Goal: Task Accomplishment & Management: Manage account settings

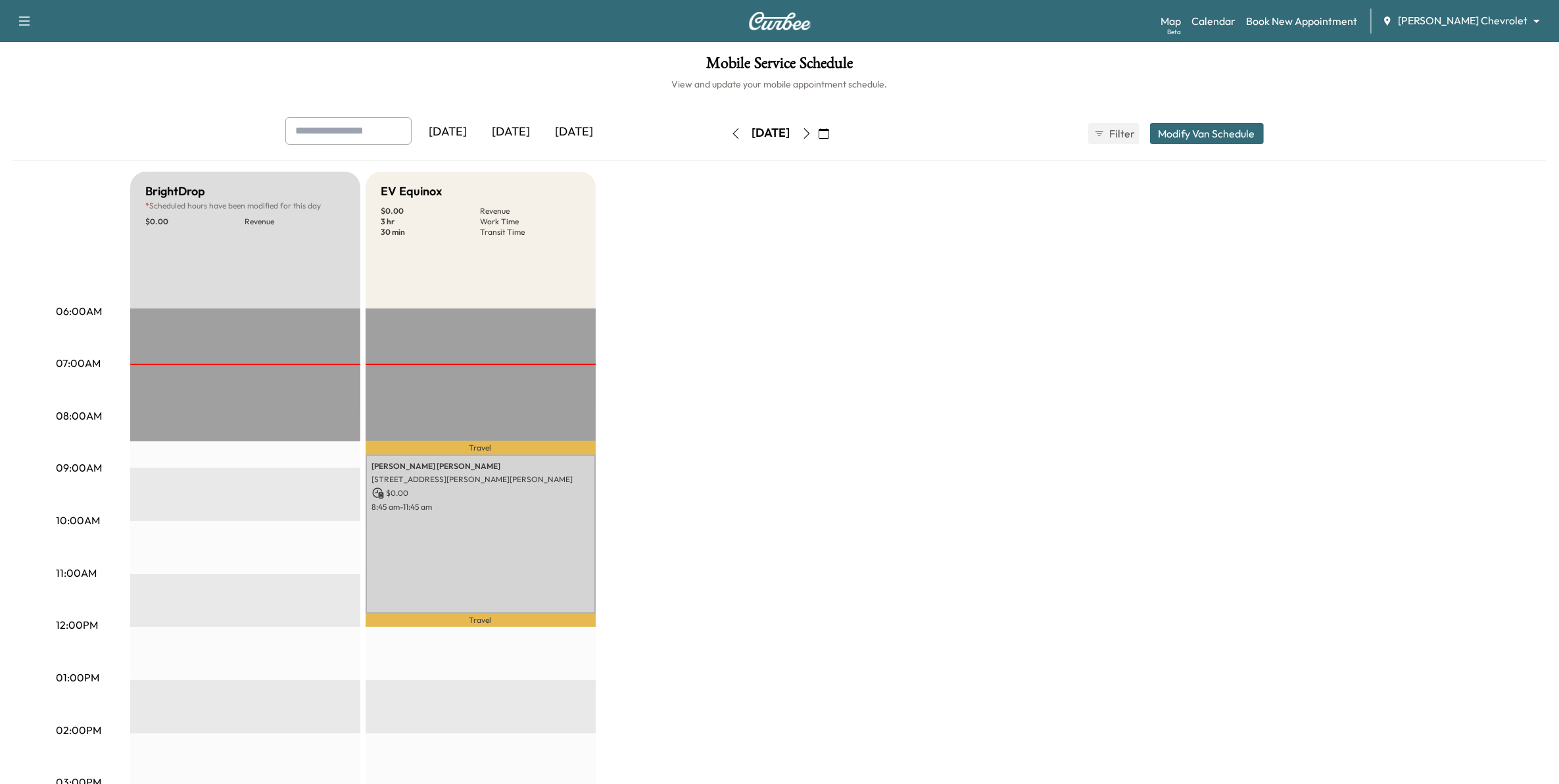
click at [829, 135] on icon "button" at bounding box center [824, 133] width 11 height 11
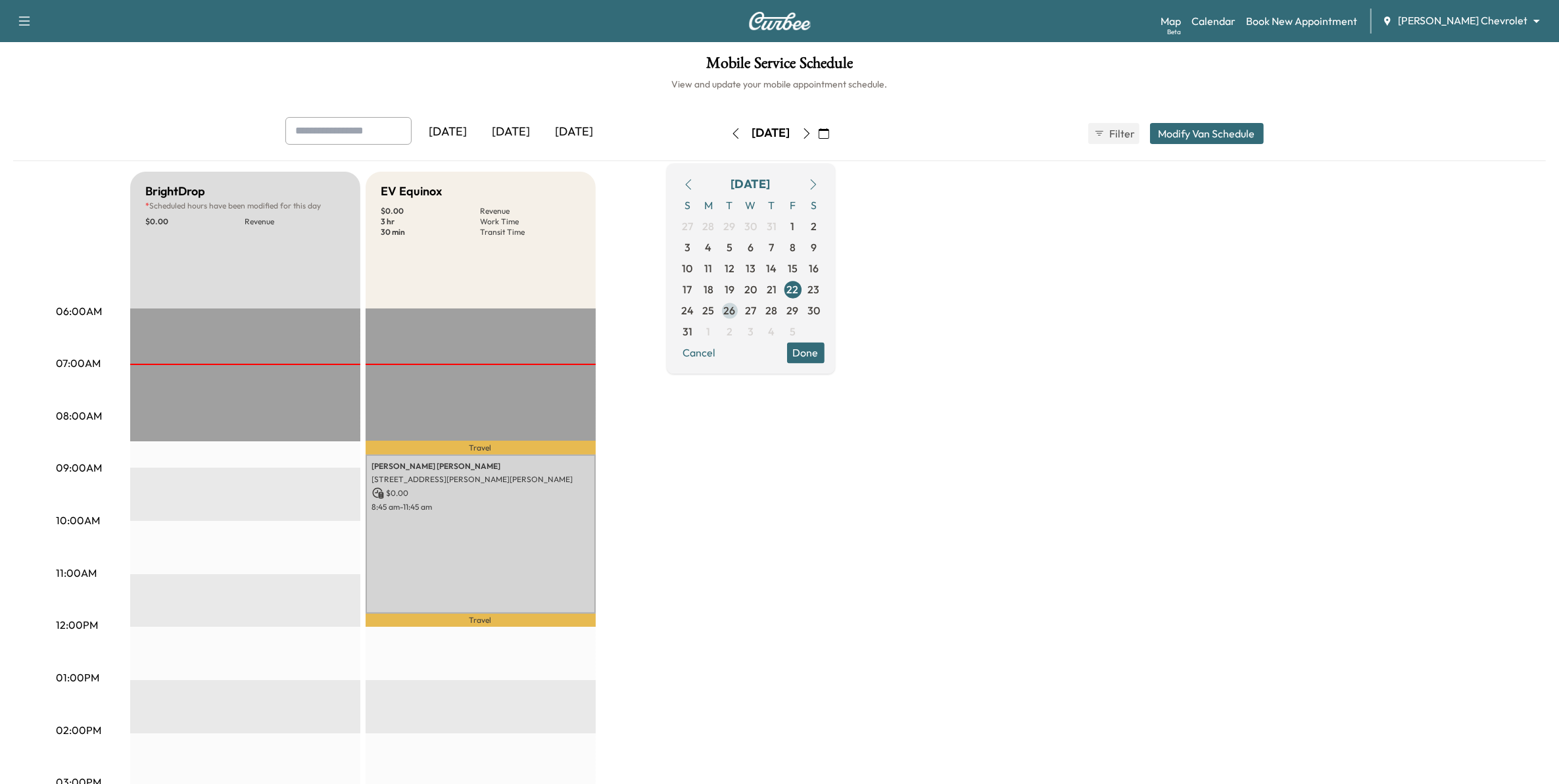
click at [736, 309] on span "26" at bounding box center [730, 310] width 12 height 16
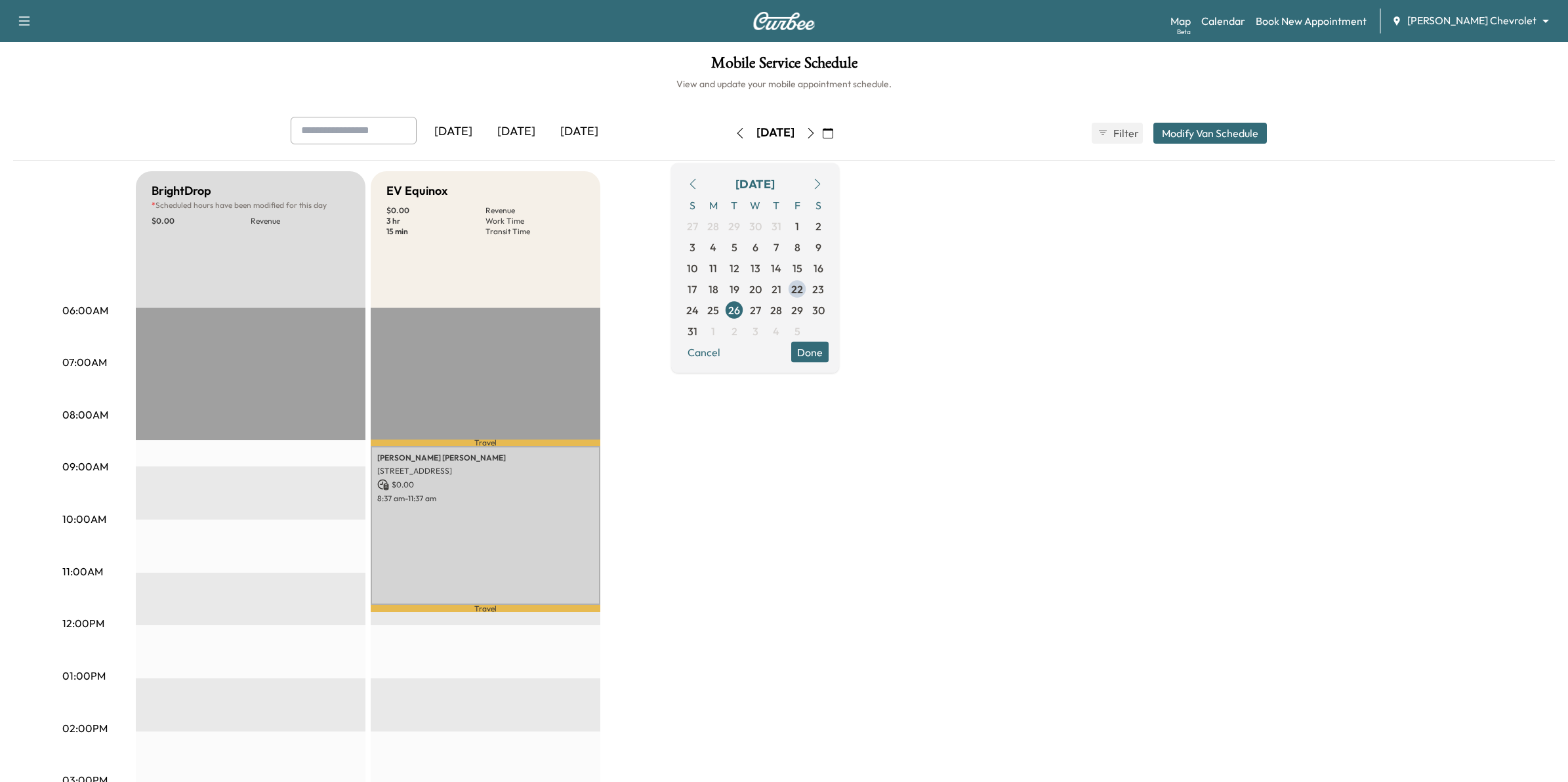
click at [1447, 21] on body "Support Log Out Map Beta Calendar Book New Appointment [PERSON_NAME] Chevrolet …" at bounding box center [784, 391] width 1568 height 782
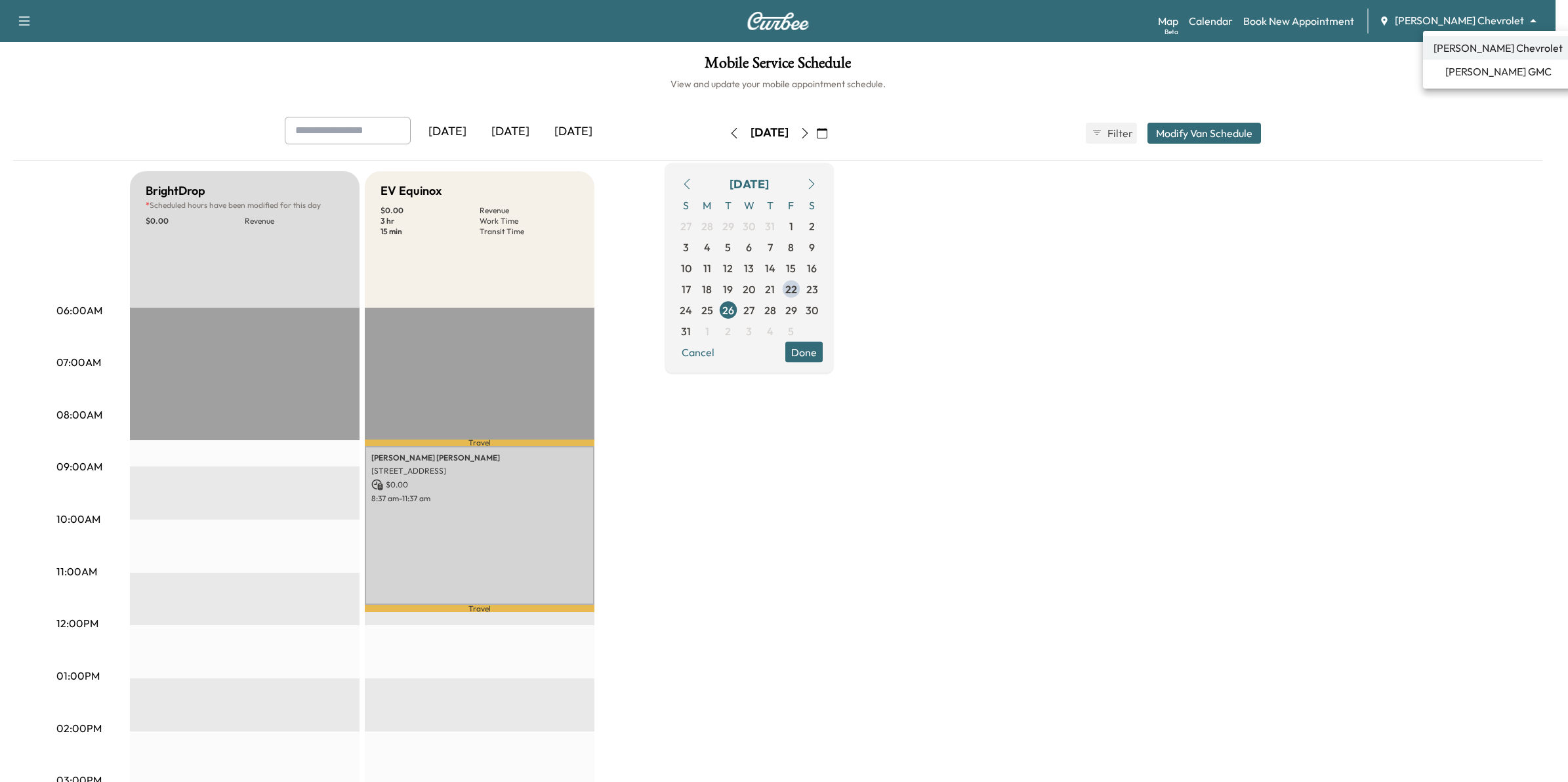
click at [1454, 69] on li "[PERSON_NAME] GMC" at bounding box center [1498, 71] width 150 height 23
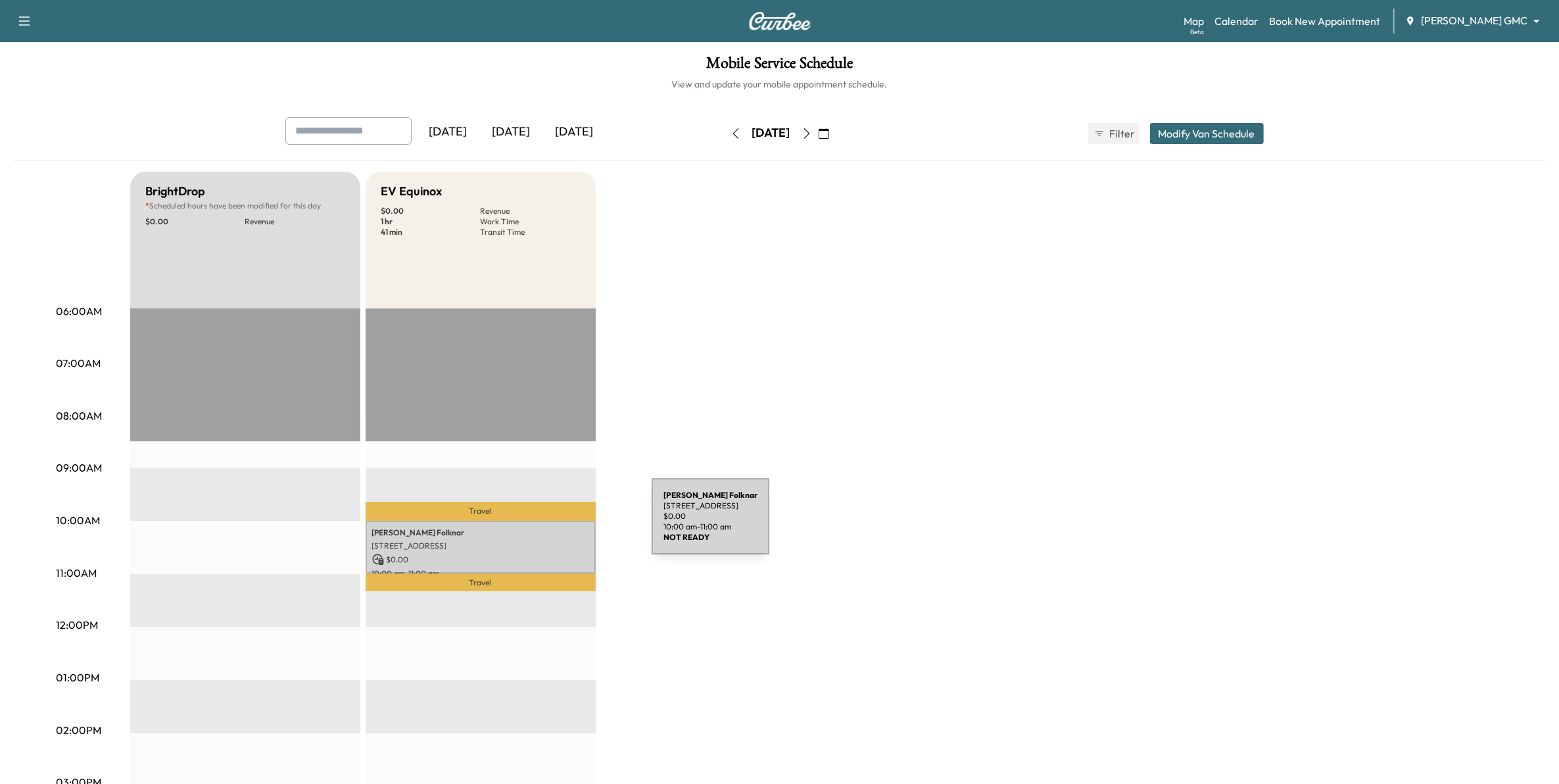
click at [553, 527] on p "[PERSON_NAME]" at bounding box center [480, 532] width 217 height 11
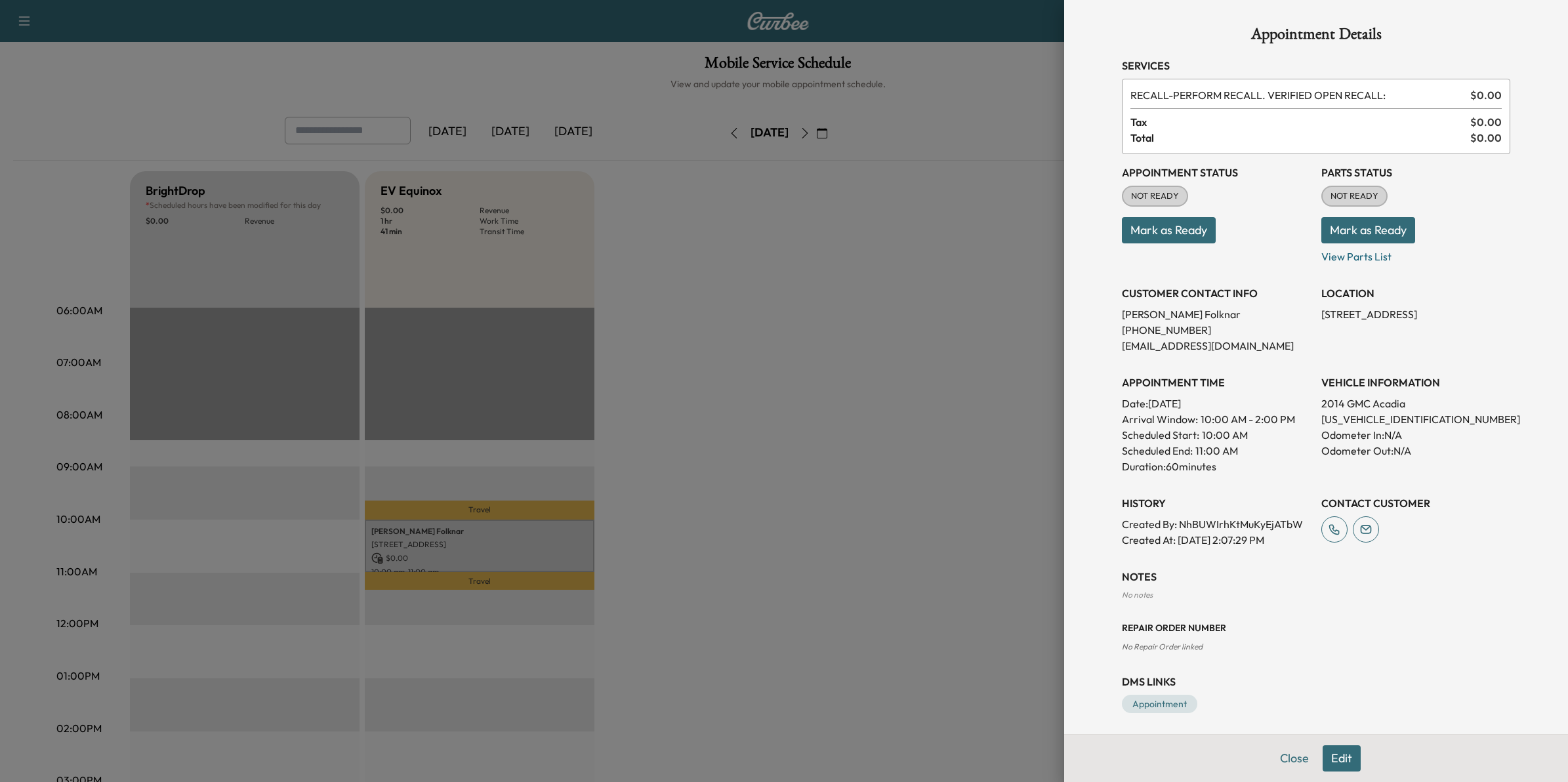
click at [938, 519] on div at bounding box center [784, 391] width 1568 height 782
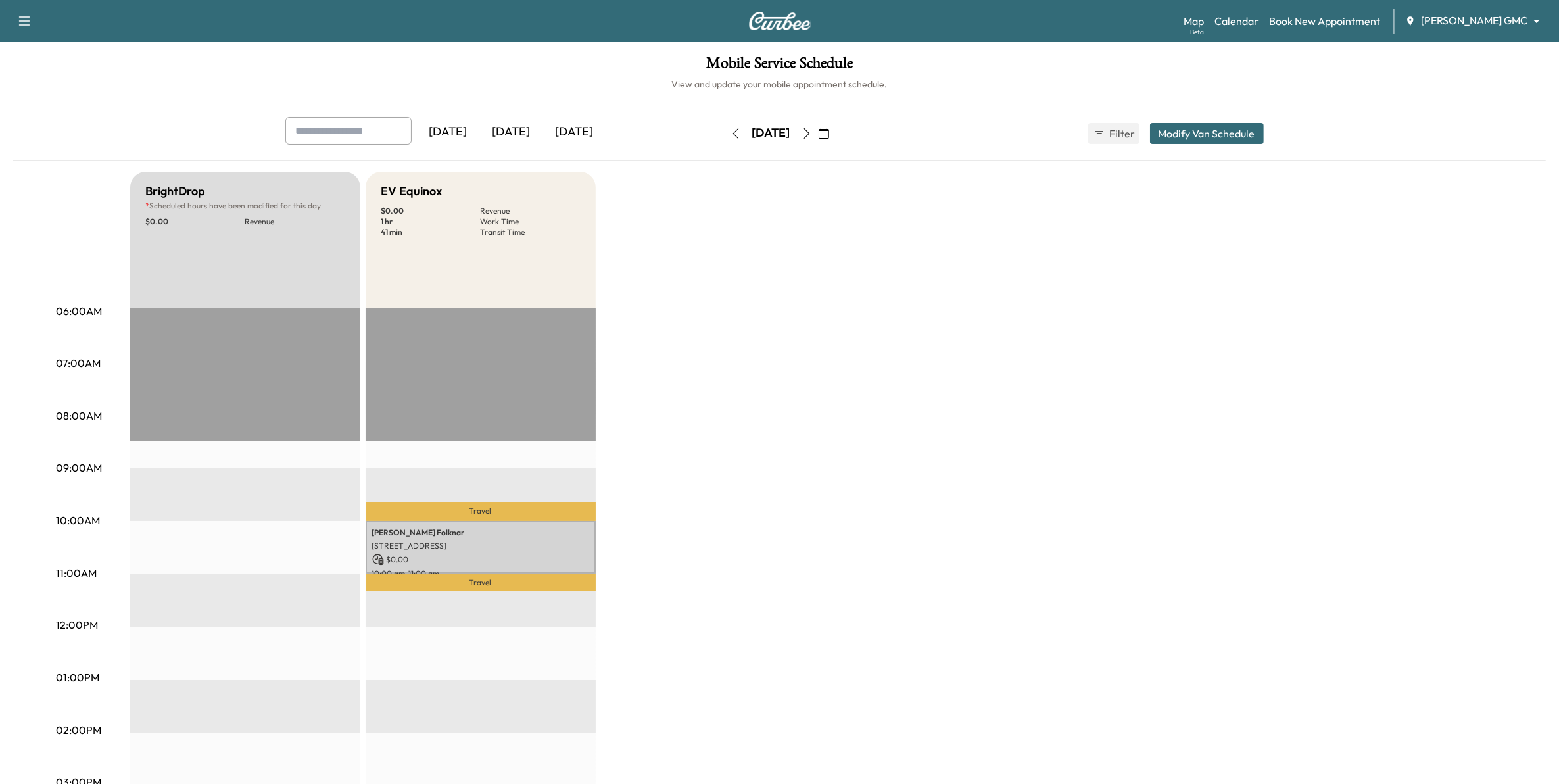
click at [731, 130] on icon "button" at bounding box center [736, 133] width 11 height 11
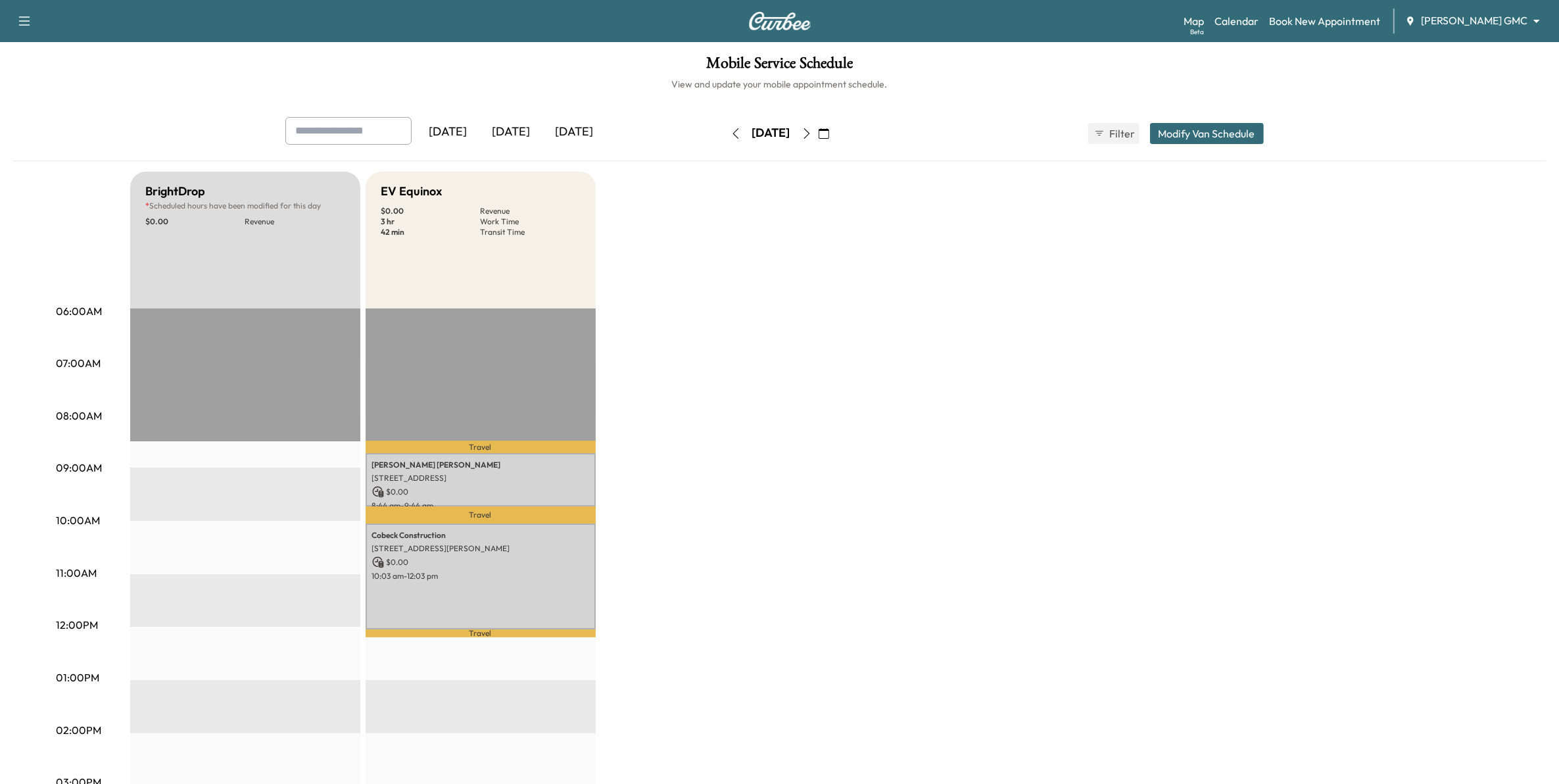
click at [829, 132] on icon "button" at bounding box center [824, 133] width 11 height 11
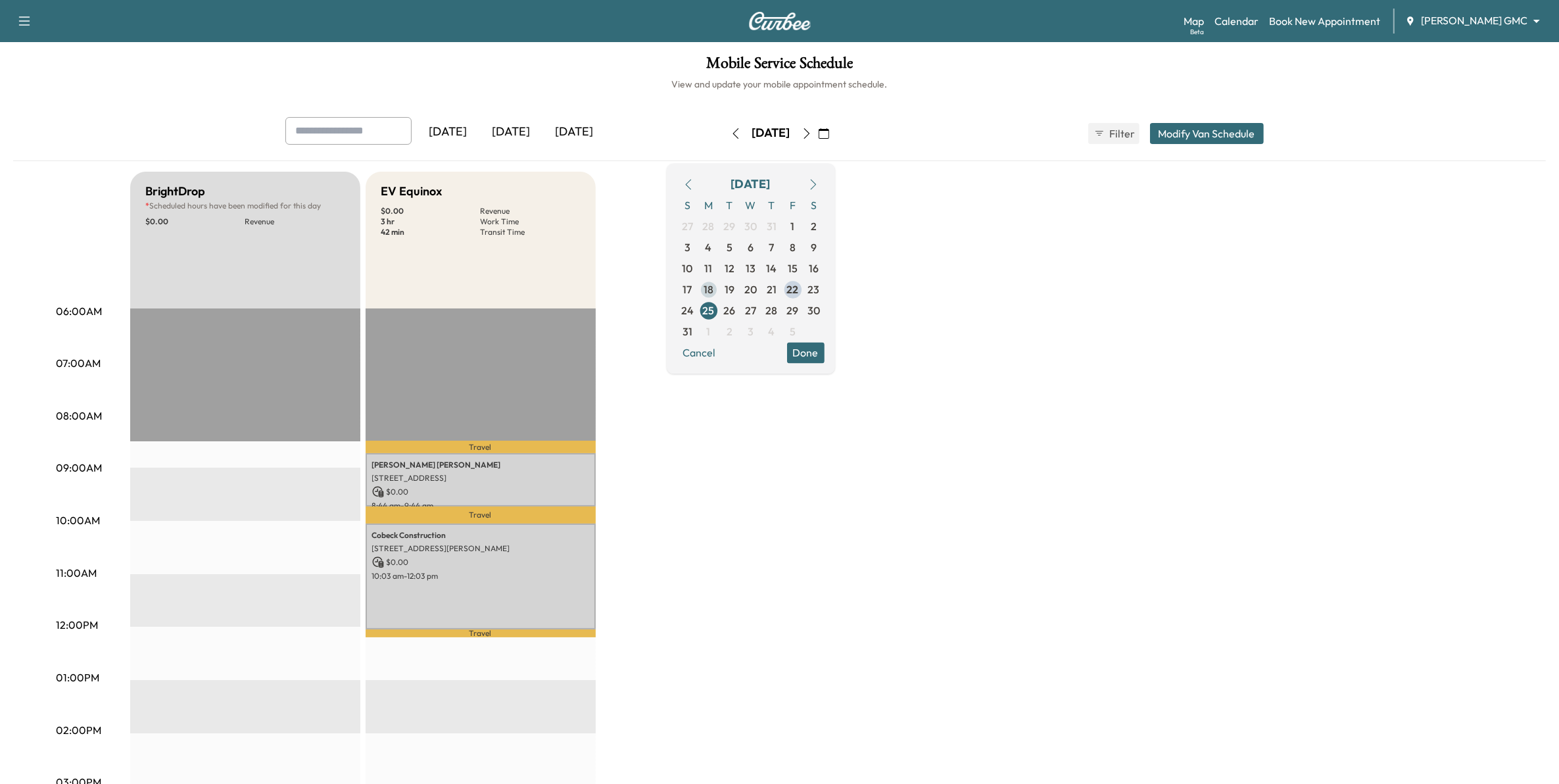
click at [714, 285] on span "18" at bounding box center [709, 290] width 10 height 16
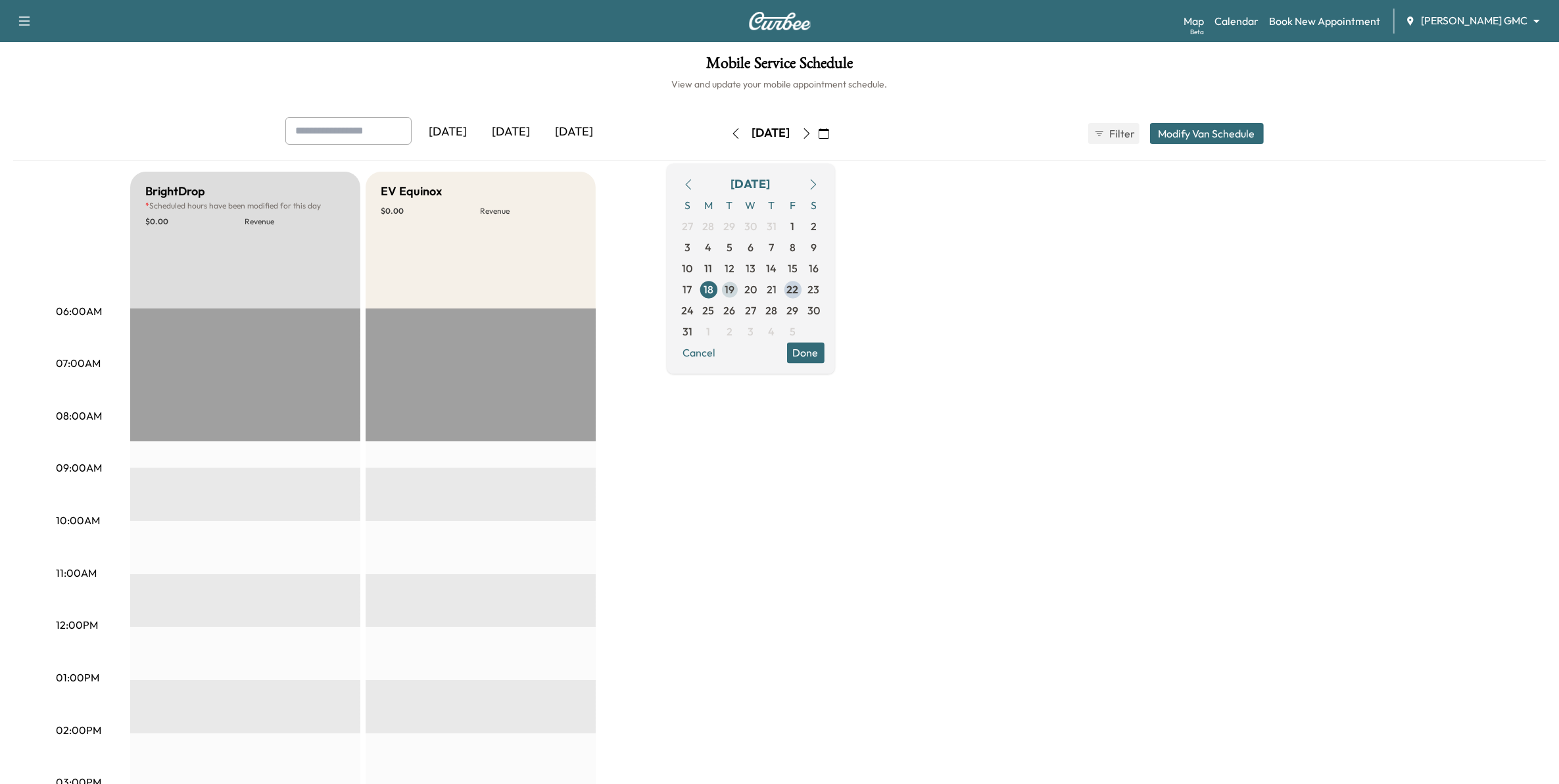
click at [734, 287] on span "19" at bounding box center [729, 290] width 10 height 16
click at [799, 292] on span "22" at bounding box center [793, 290] width 12 height 16
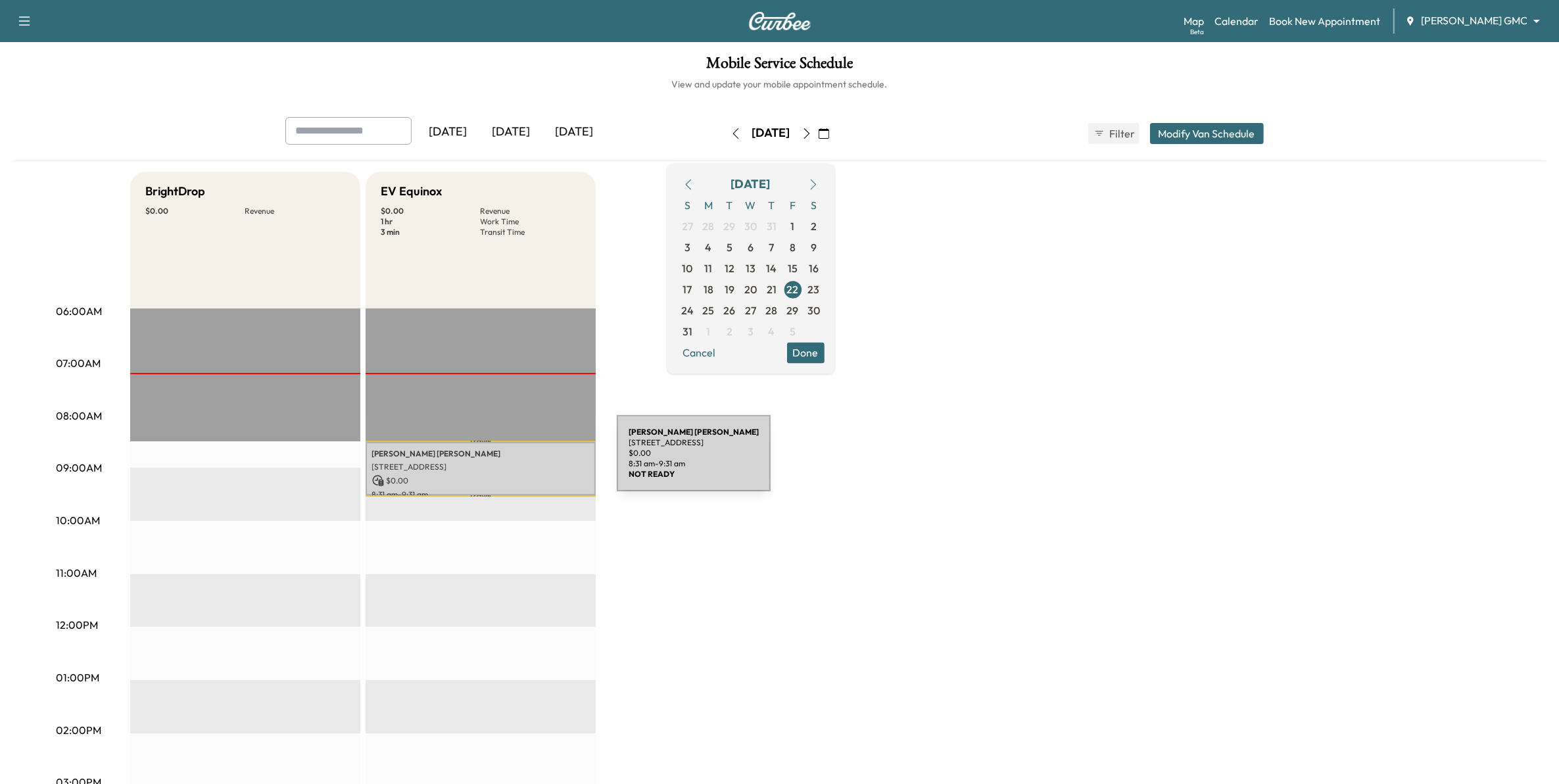
click at [517, 462] on p "1050 50th St E, Inver Grove Heights, MN 55077, USA" at bounding box center [480, 467] width 217 height 11
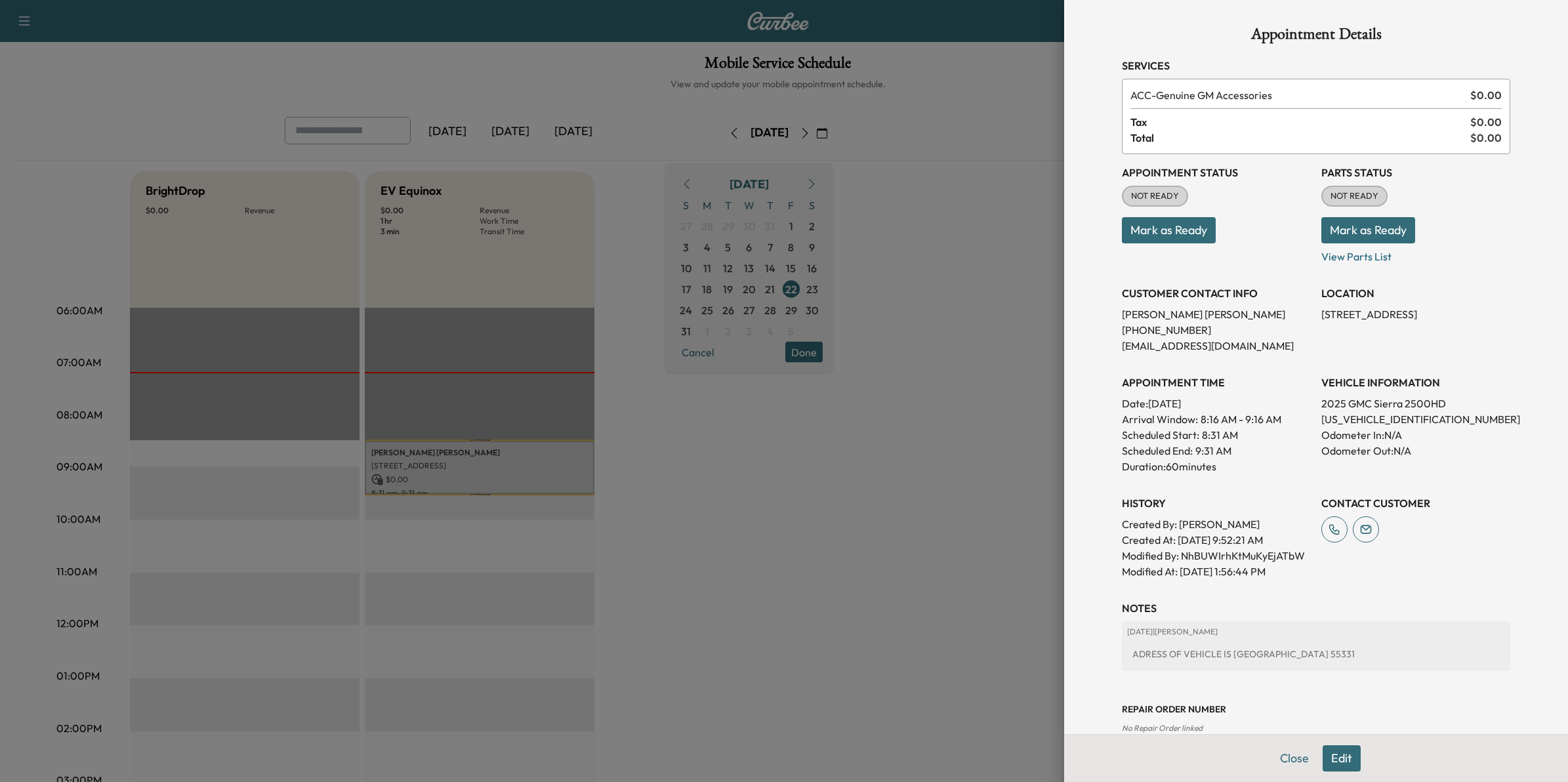
click at [891, 510] on div at bounding box center [784, 391] width 1568 height 782
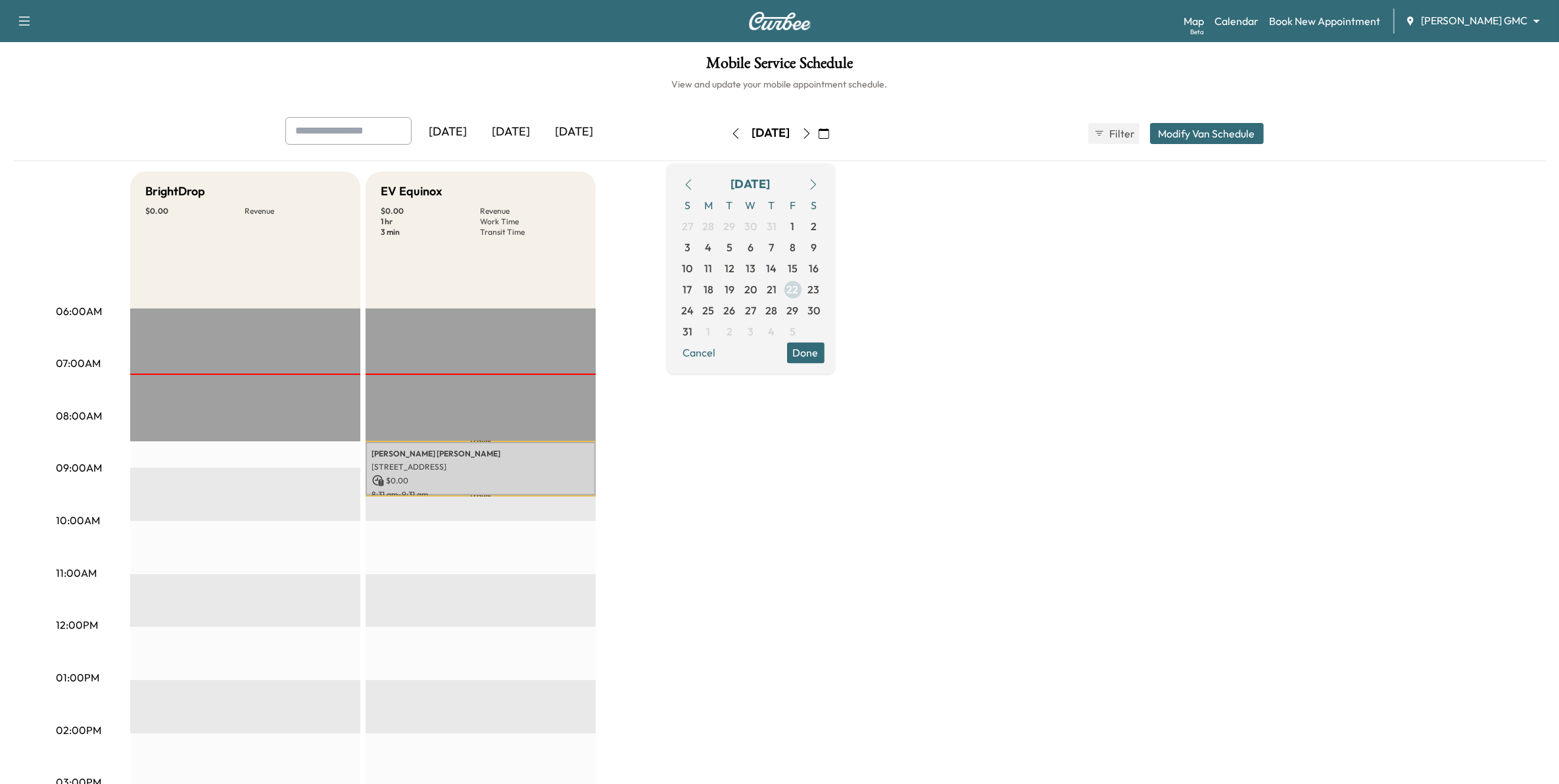
click at [799, 292] on span "22" at bounding box center [793, 290] width 12 height 16
click at [470, 488] on div "Travel Wade Homola 1050 50th St E, Inver Grove Heights, MN 55077, USA $ 0.00 8:…" at bounding box center [480, 733] width 230 height 849
click at [455, 465] on p "1050 50th St E, Inver Grove Heights, MN 55077, USA" at bounding box center [480, 467] width 217 height 11
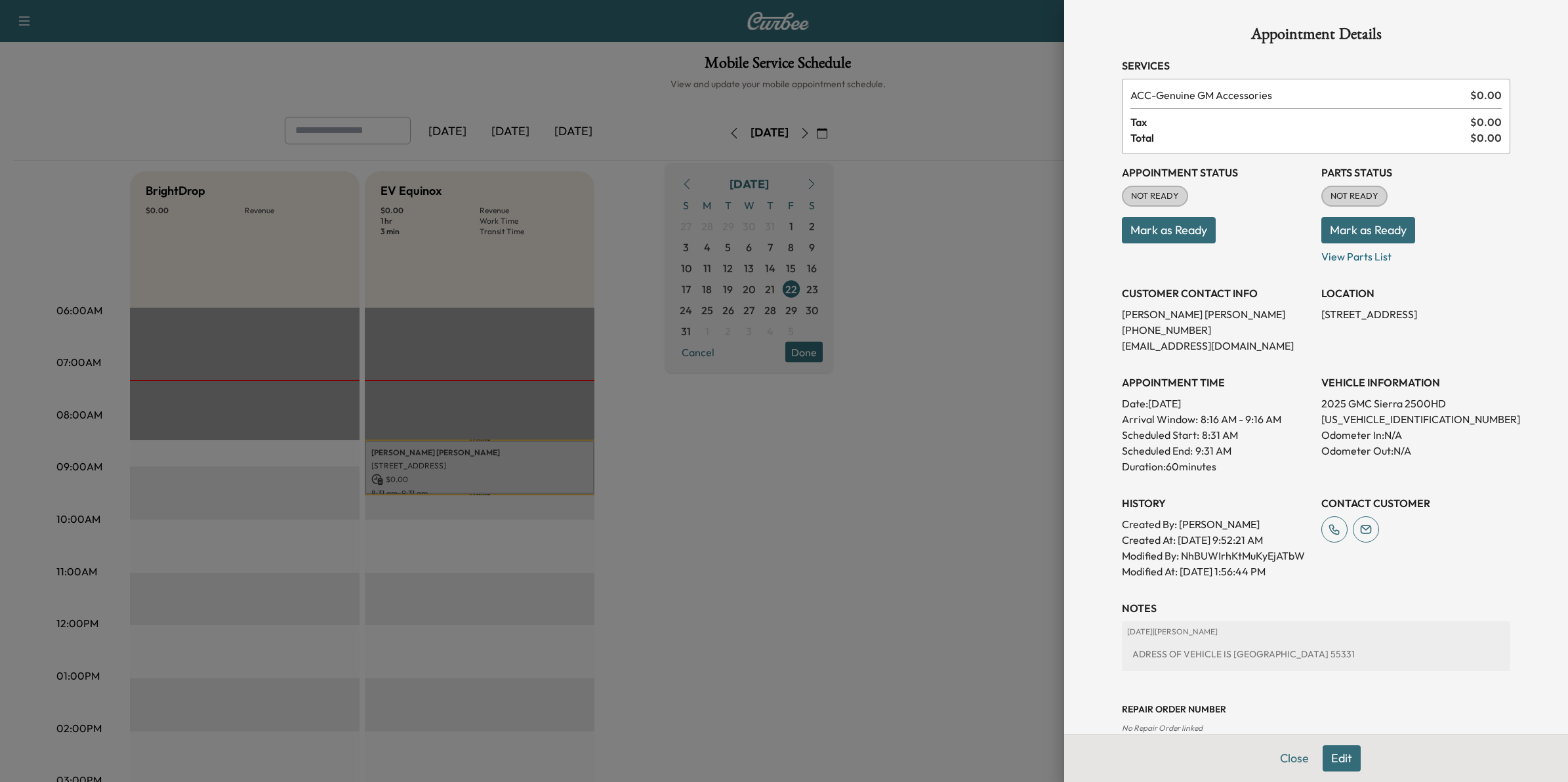
click at [1195, 233] on button "Mark as Ready" at bounding box center [1168, 230] width 94 height 26
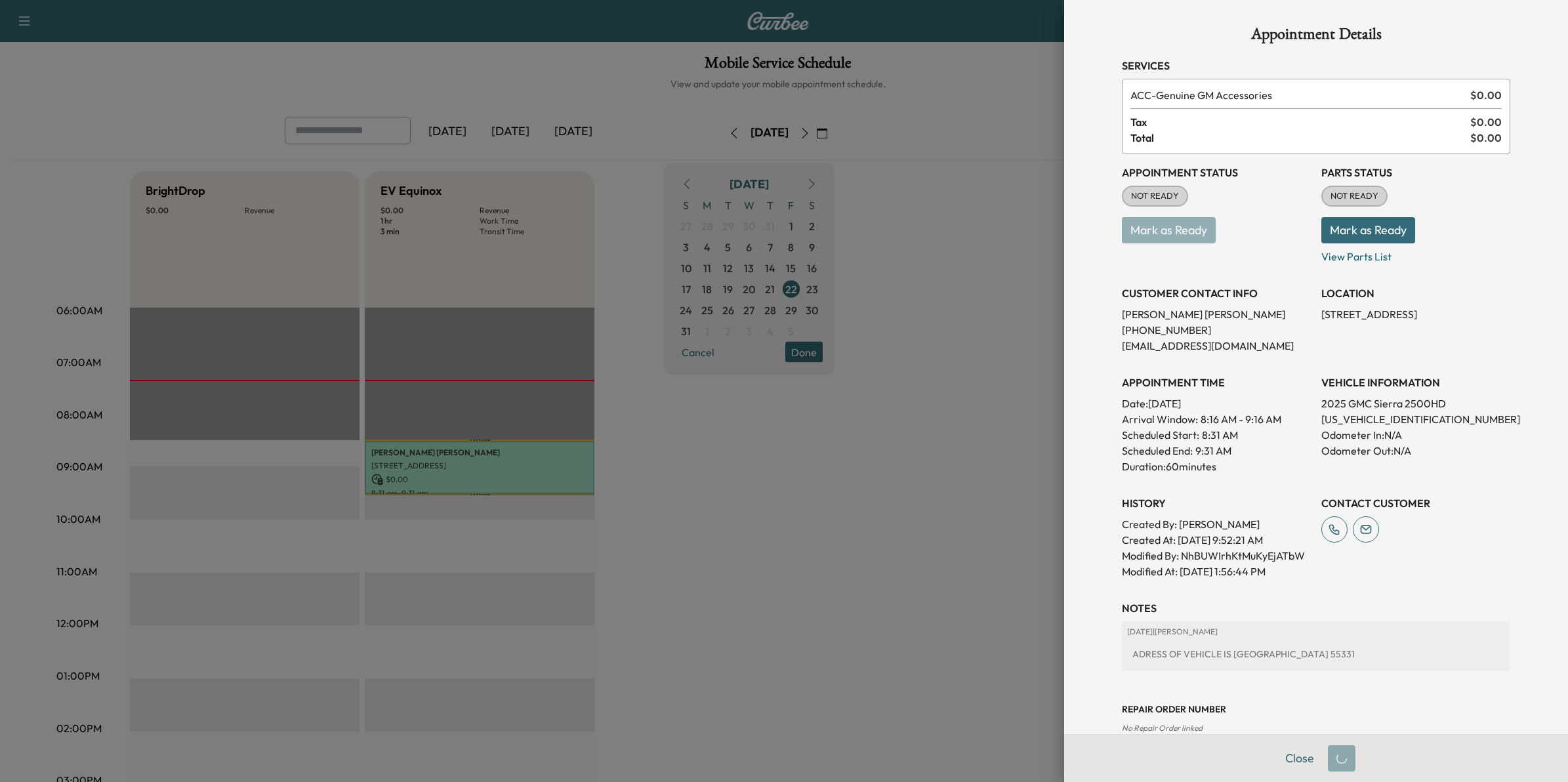
click at [942, 374] on div at bounding box center [784, 391] width 1568 height 782
click at [1289, 756] on button "Close" at bounding box center [1294, 758] width 46 height 26
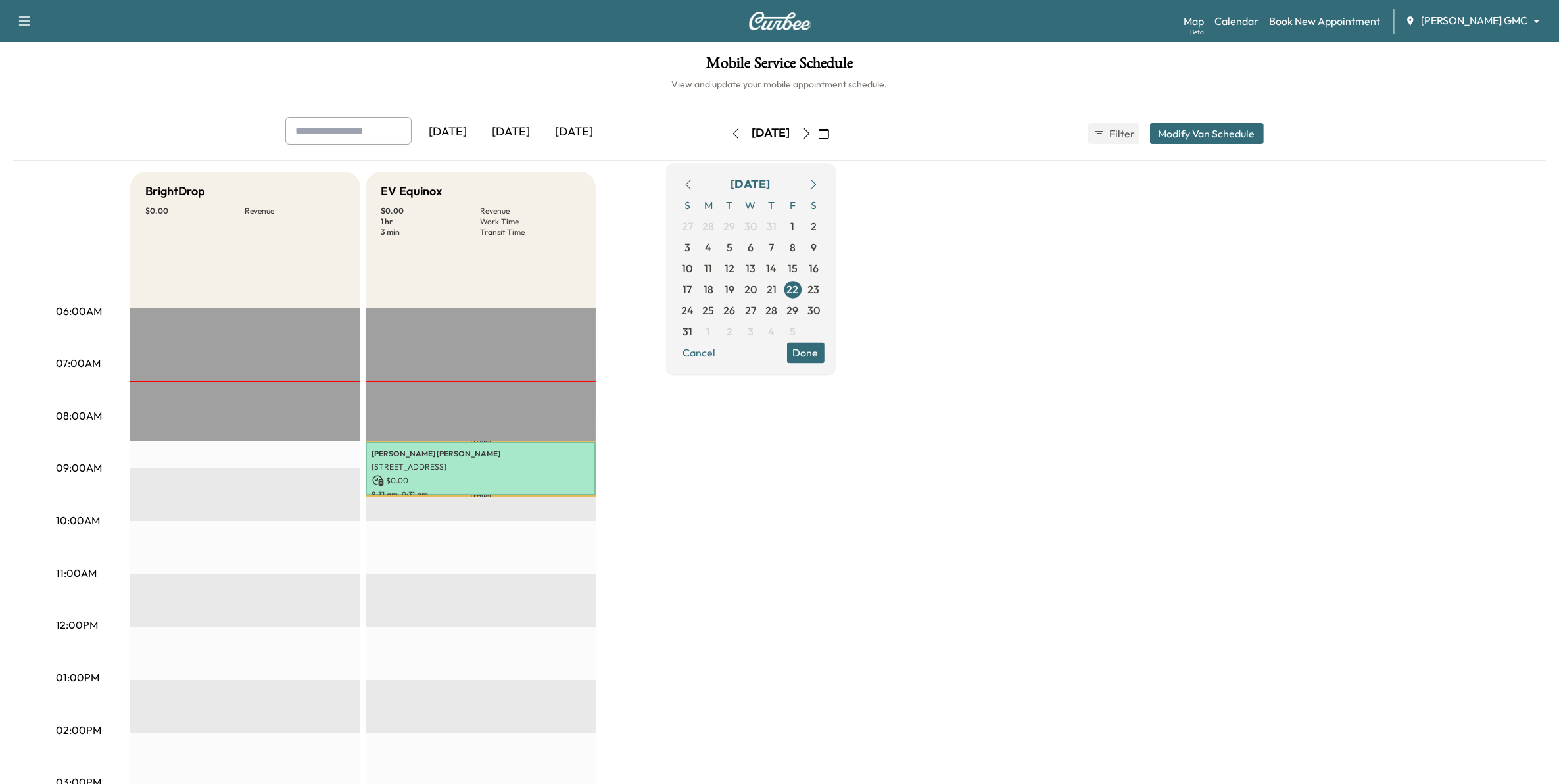
click at [1504, 16] on div "Appointment marked as READY" at bounding box center [1444, 13] width 211 height 5
click at [1484, 11] on div "Map Beta Calendar Book New Appointment Mauer GMC ******** ​" at bounding box center [1365, 21] width 365 height 25
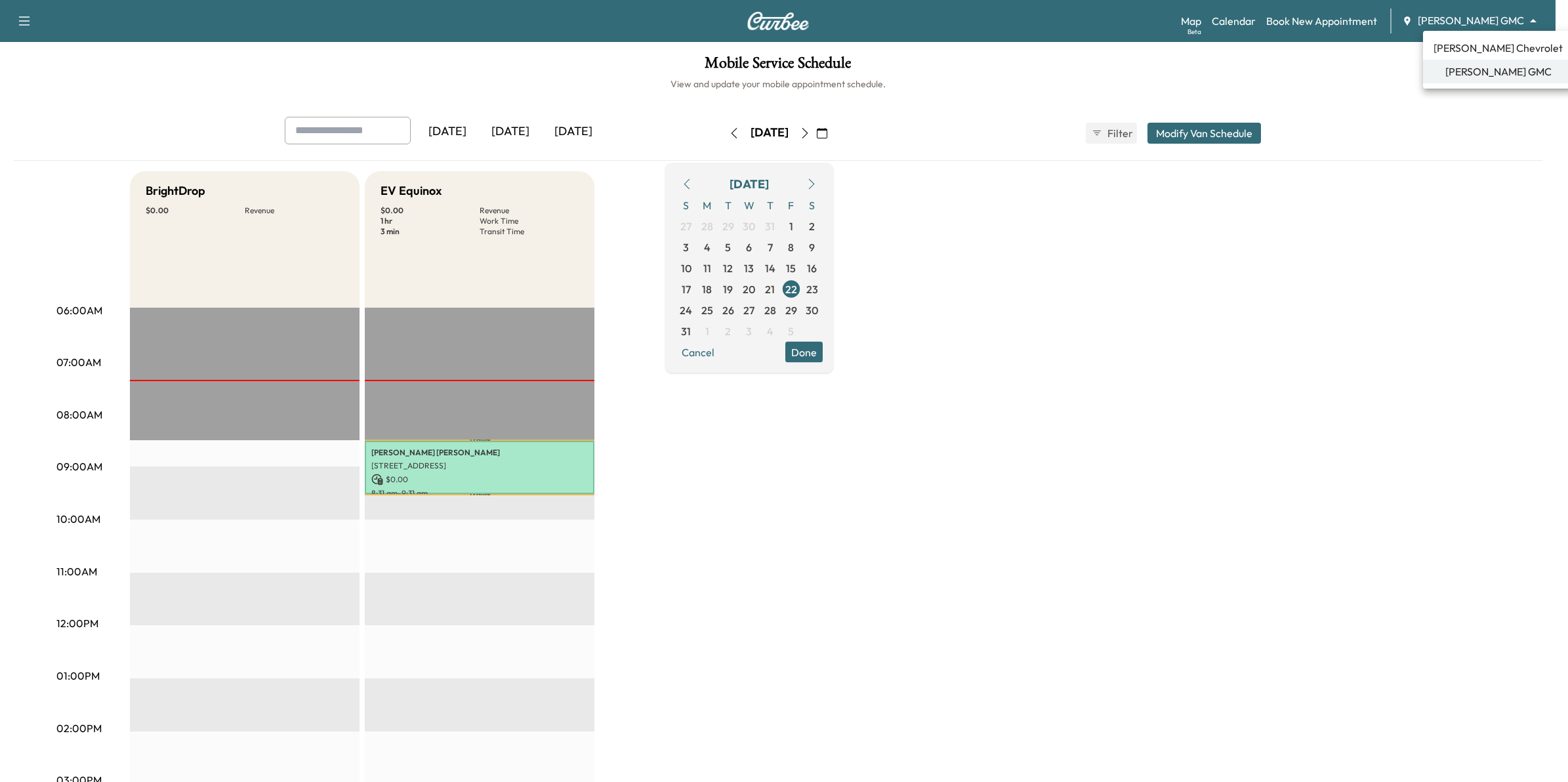
click at [1481, 16] on body "Support Log Out Map Beta Calendar Book New Appointment Mauer GMC ******** ​ Mob…" at bounding box center [784, 391] width 1568 height 782
drag, startPoint x: 1475, startPoint y: 41, endPoint x: 1471, endPoint y: 73, distance: 32.2
click at [1475, 43] on span "[PERSON_NAME] Chevrolet" at bounding box center [1498, 48] width 129 height 16
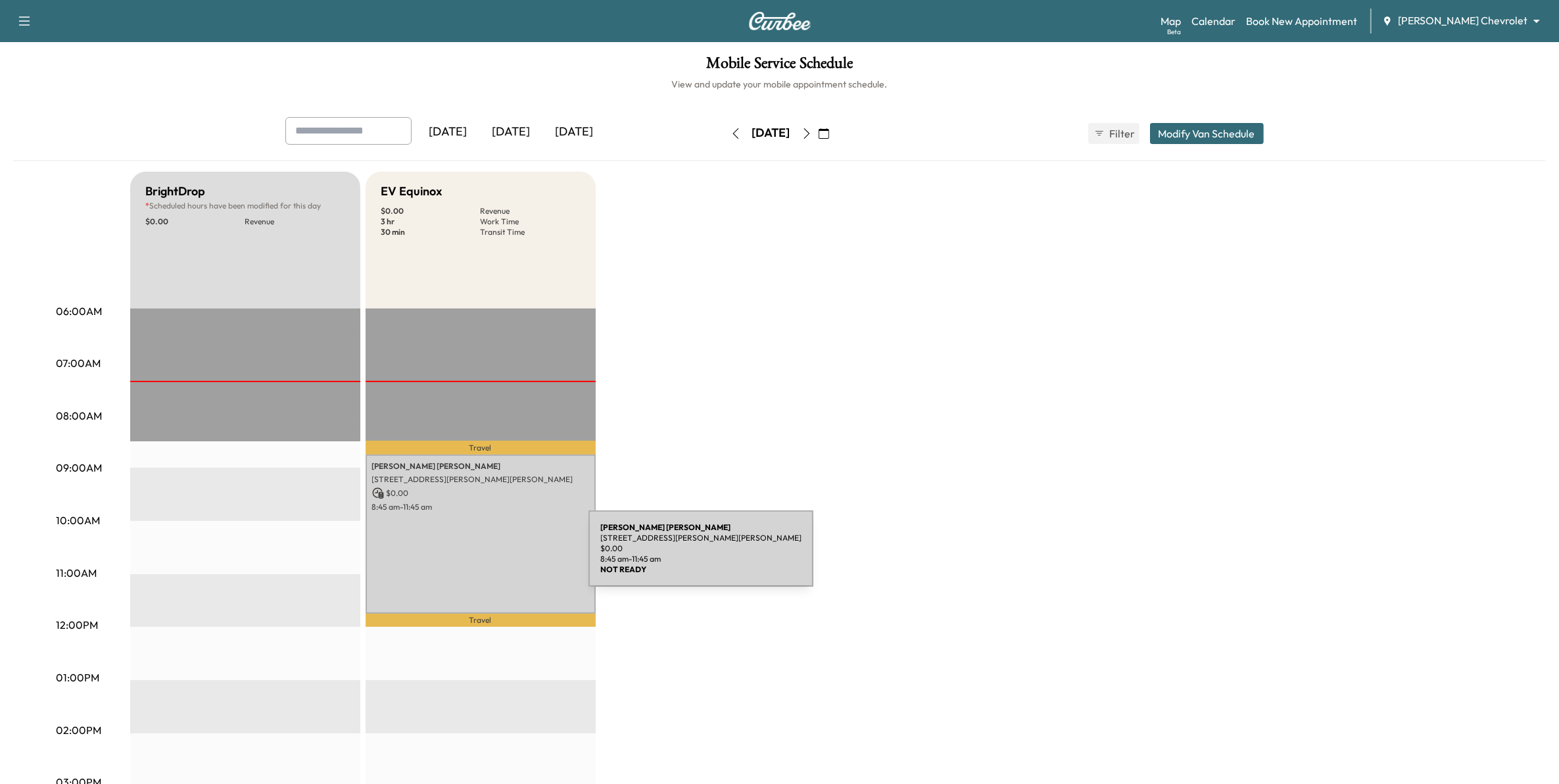
click at [490, 556] on div "[PERSON_NAME] [STREET_ADDRESS][PERSON_NAME][PERSON_NAME] $ 0.00 8:45 am - 11:45…" at bounding box center [480, 534] width 230 height 159
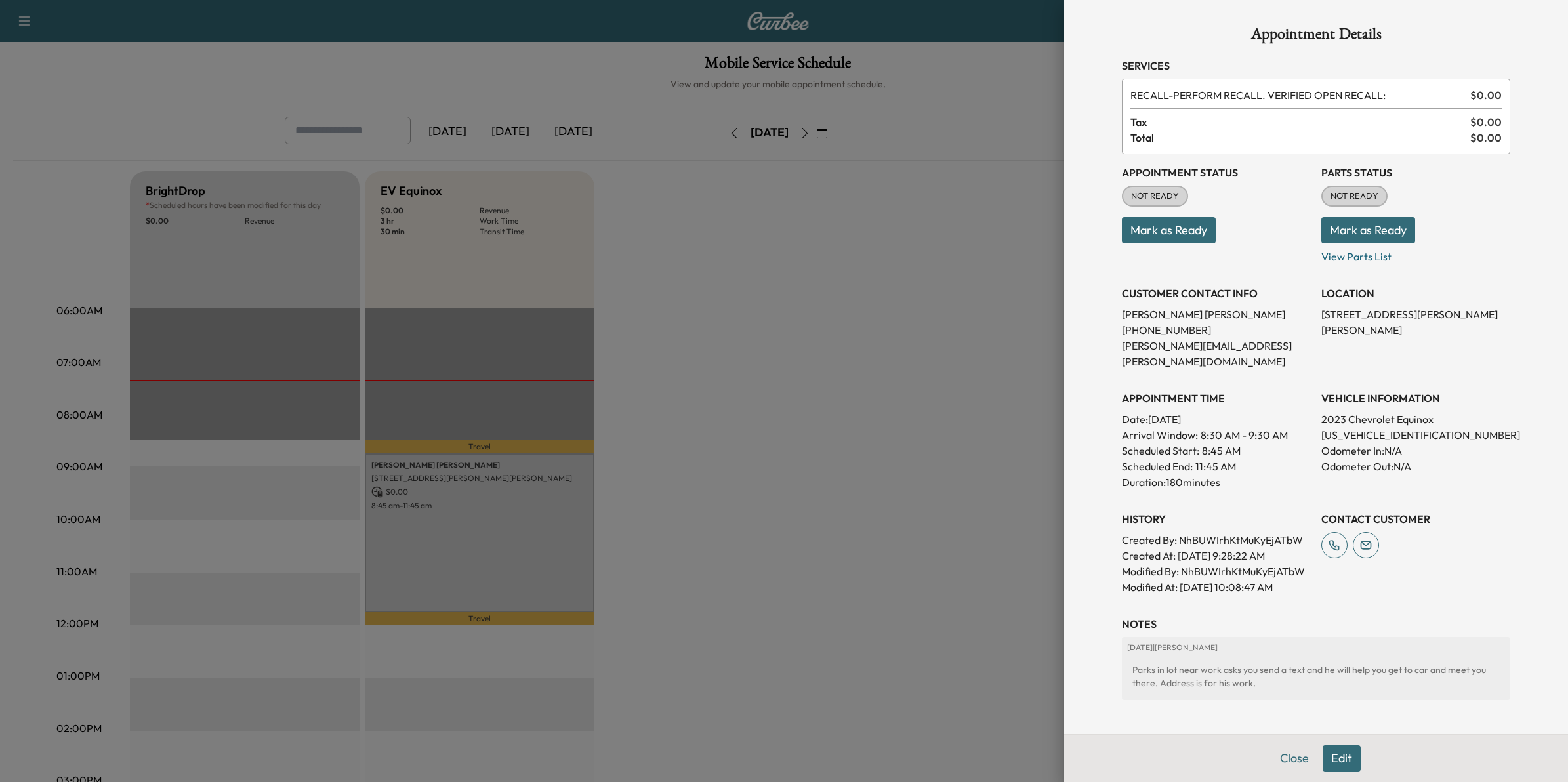
drag, startPoint x: 1162, startPoint y: 249, endPoint x: 1166, endPoint y: 234, distance: 15.5
click at [1160, 247] on div "Appointment Status NOT READY Mark as Ready" at bounding box center [1216, 209] width 189 height 110
click at [1168, 229] on button "Mark as Ready" at bounding box center [1168, 230] width 94 height 26
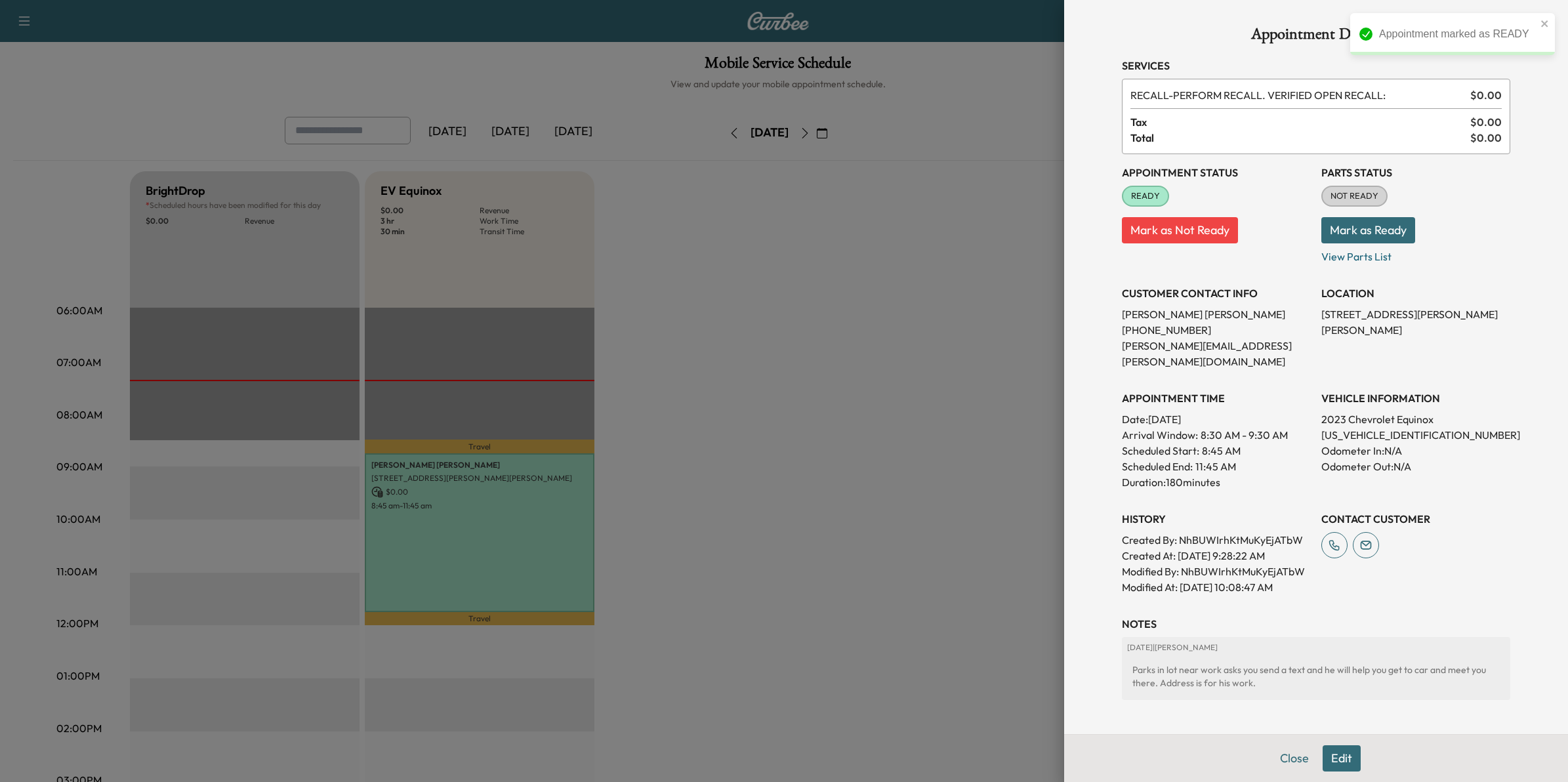
click at [857, 231] on div at bounding box center [784, 391] width 1568 height 782
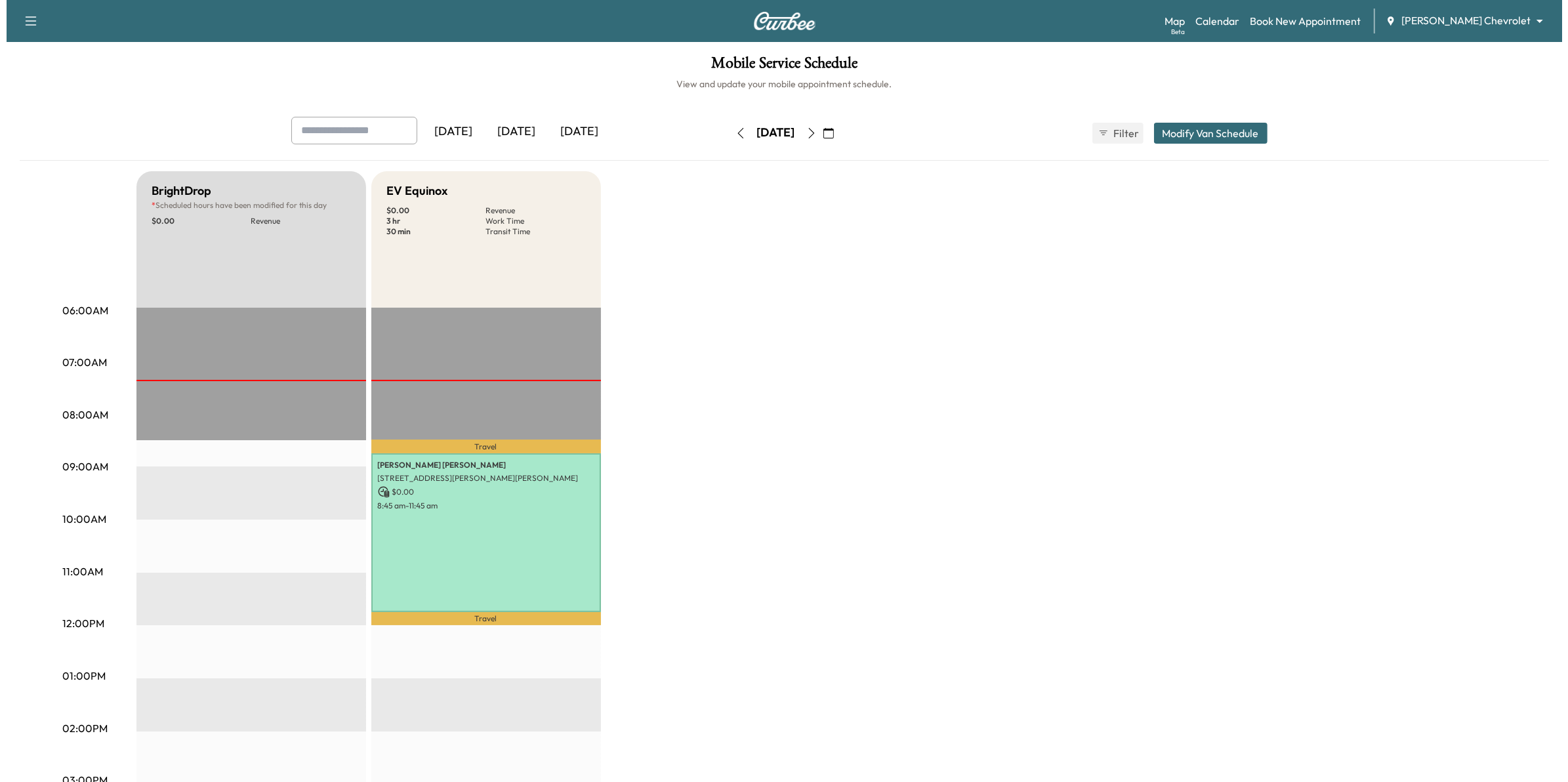
click at [1474, 16] on body "Support Log Out Map Beta Calendar Book New Appointment Mauer Chevrolet ********…" at bounding box center [777, 391] width 1555 height 782
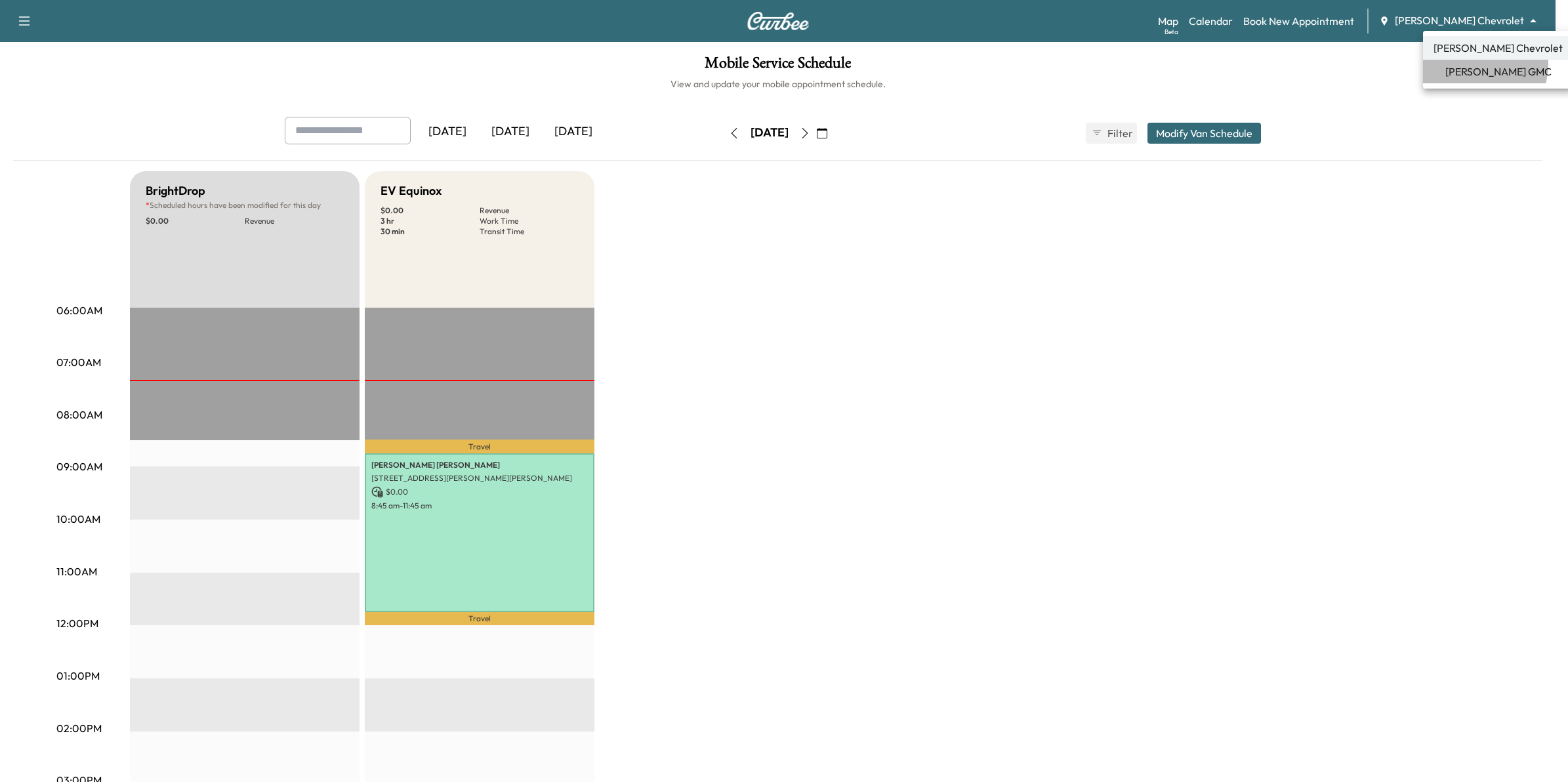
click at [1469, 64] on span "Mauer GMC" at bounding box center [1498, 72] width 106 height 16
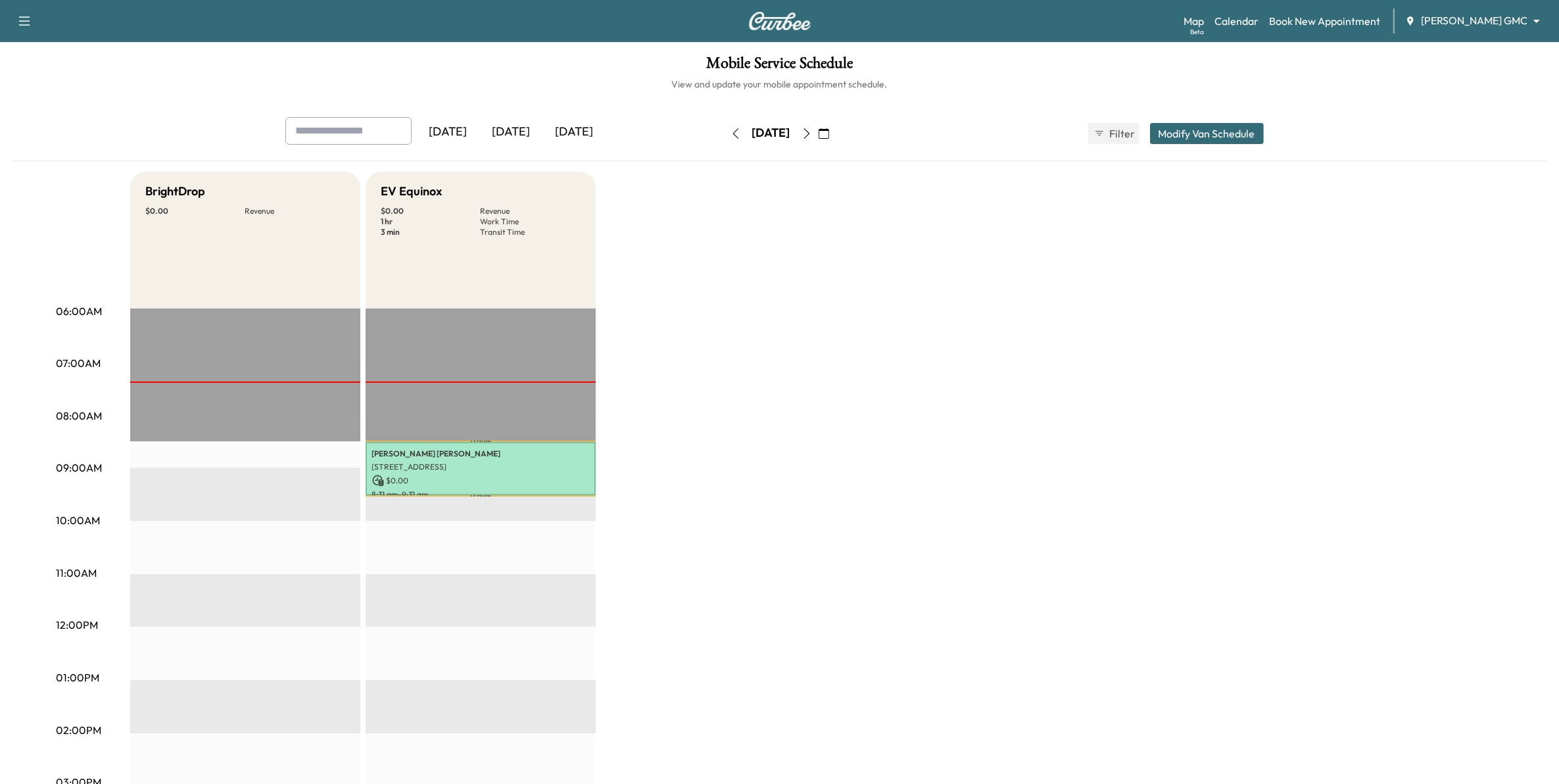
click at [1000, 497] on div "BrightDrop $ 0.00 Revenue EST Start EV Equinox $ 0.00 Revenue 1 hr Work Time 3 …" at bounding box center [817, 664] width 1373 height 986
click at [829, 133] on icon "button" at bounding box center [824, 133] width 11 height 11
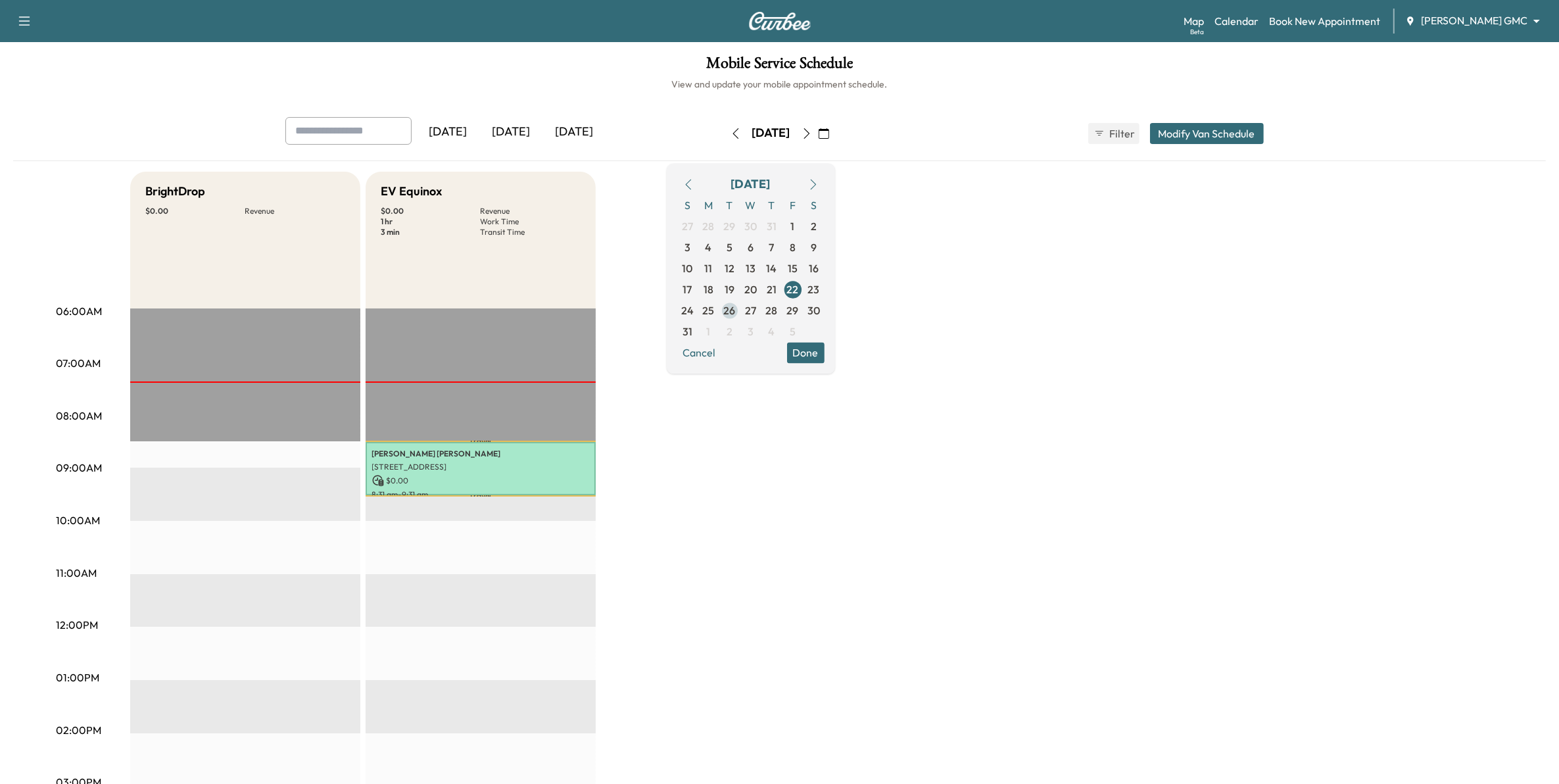
click at [736, 307] on span "26" at bounding box center [730, 310] width 12 height 16
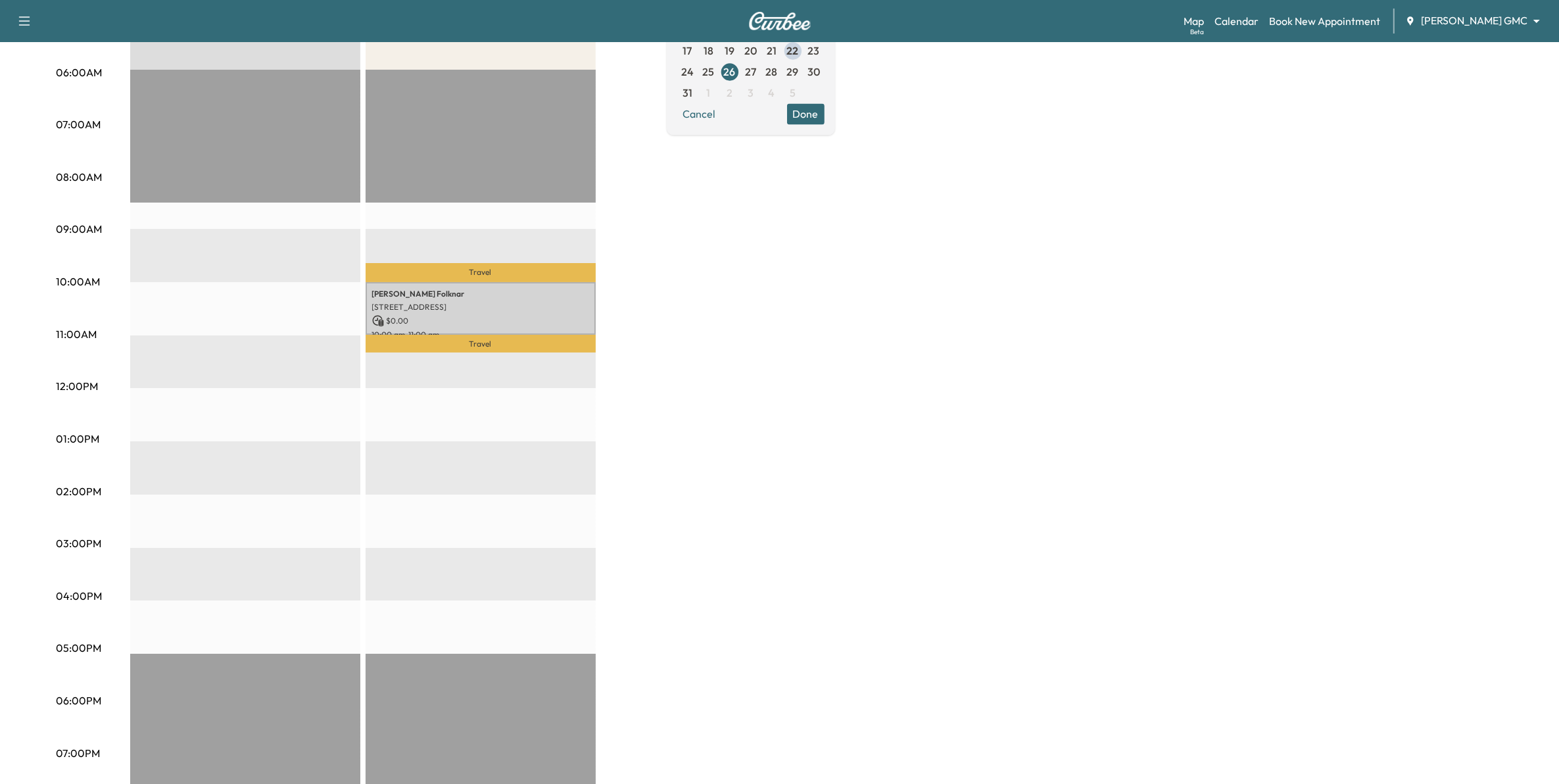
scroll to position [247, 0]
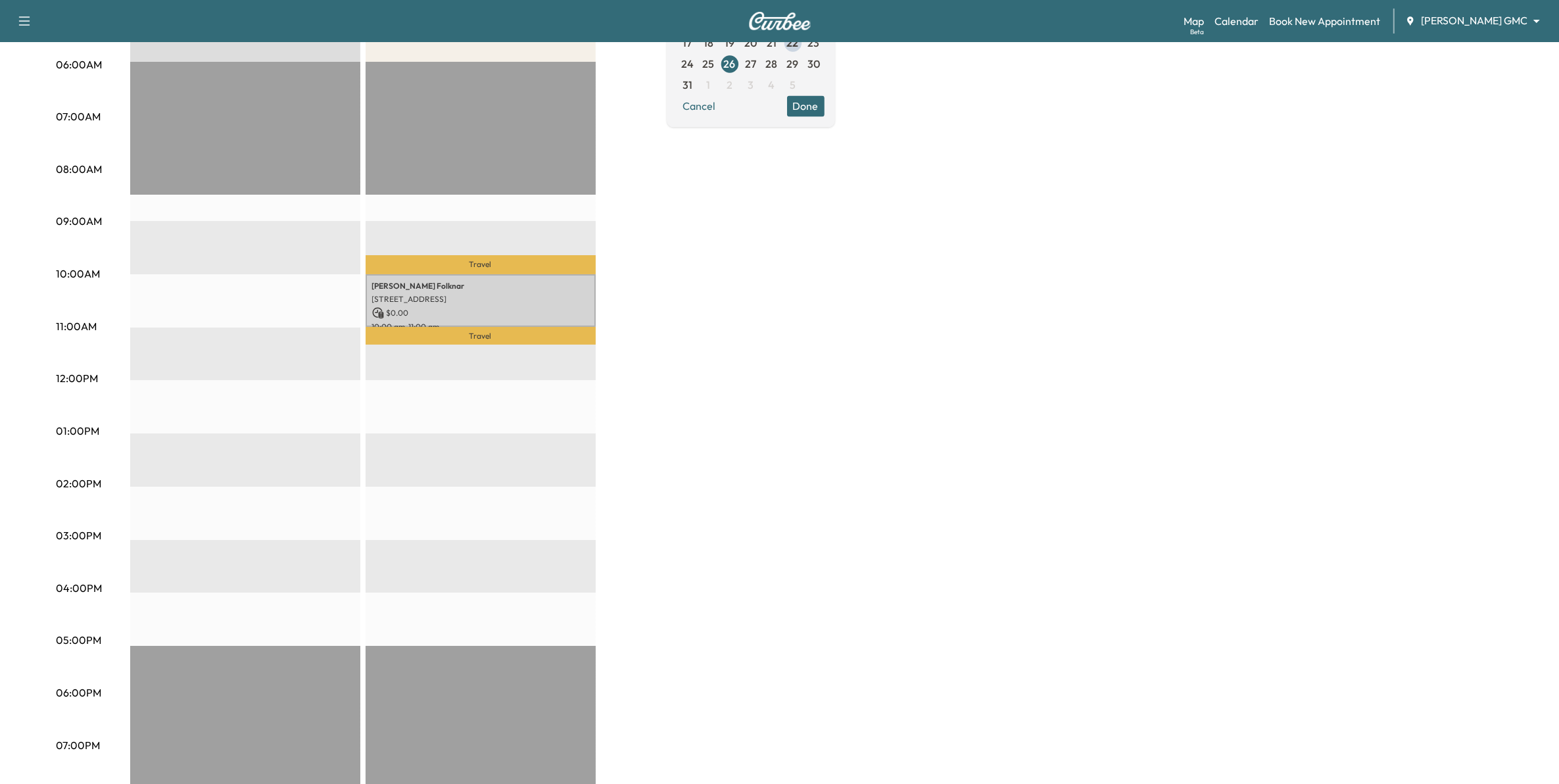
click at [1457, 18] on body "Support Log Out Map Beta Calendar Book New Appointment Mauer GMC ******** ​ Mob…" at bounding box center [779, 145] width 1559 height 784
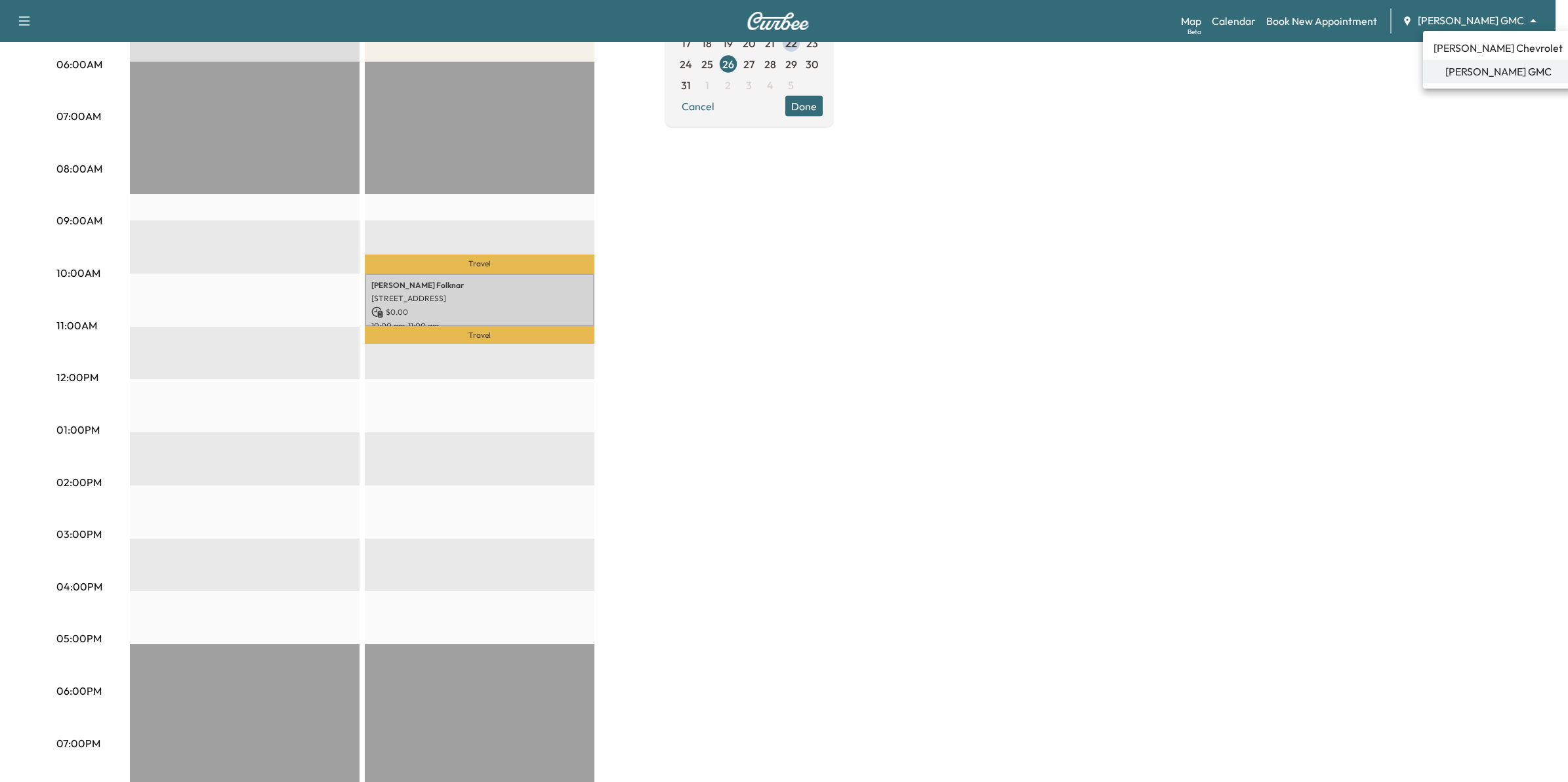
click at [1464, 50] on span "[PERSON_NAME] Chevrolet" at bounding box center [1498, 48] width 129 height 16
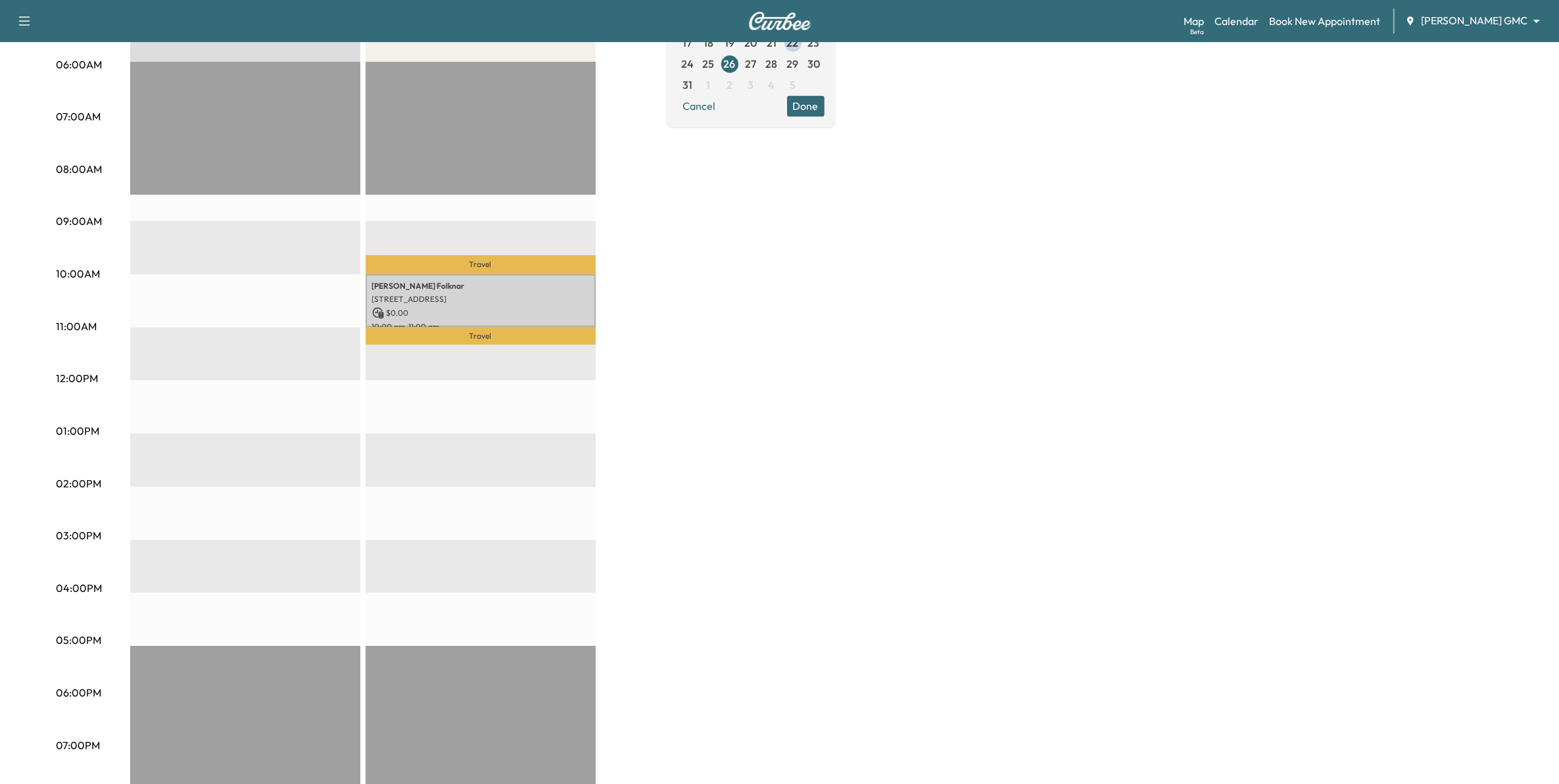
scroll to position [0, 0]
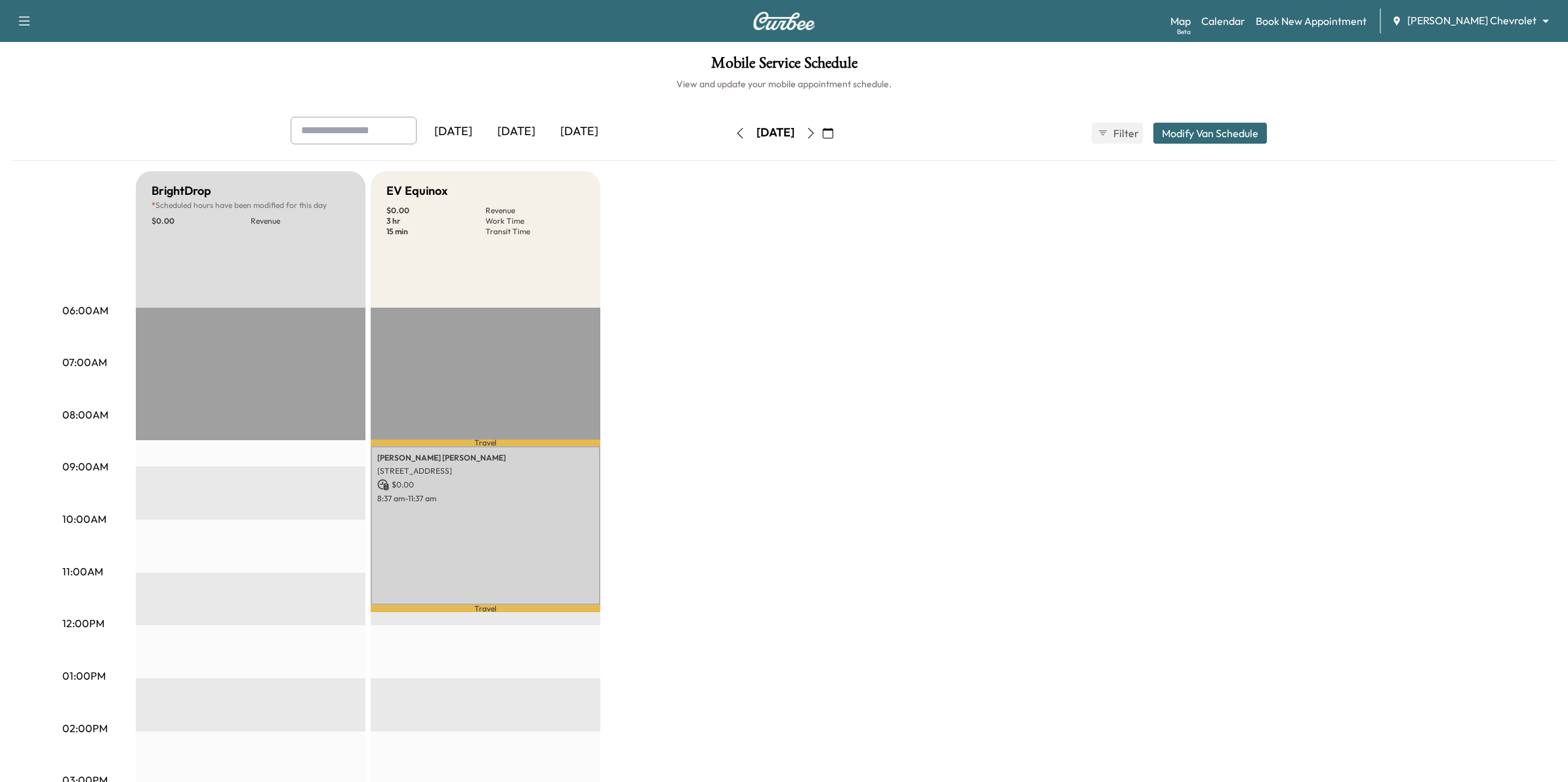
click at [1430, 17] on body "Support Log Out Map Beta Calendar Book New Appointment Mauer Chevrolet ********…" at bounding box center [784, 391] width 1568 height 782
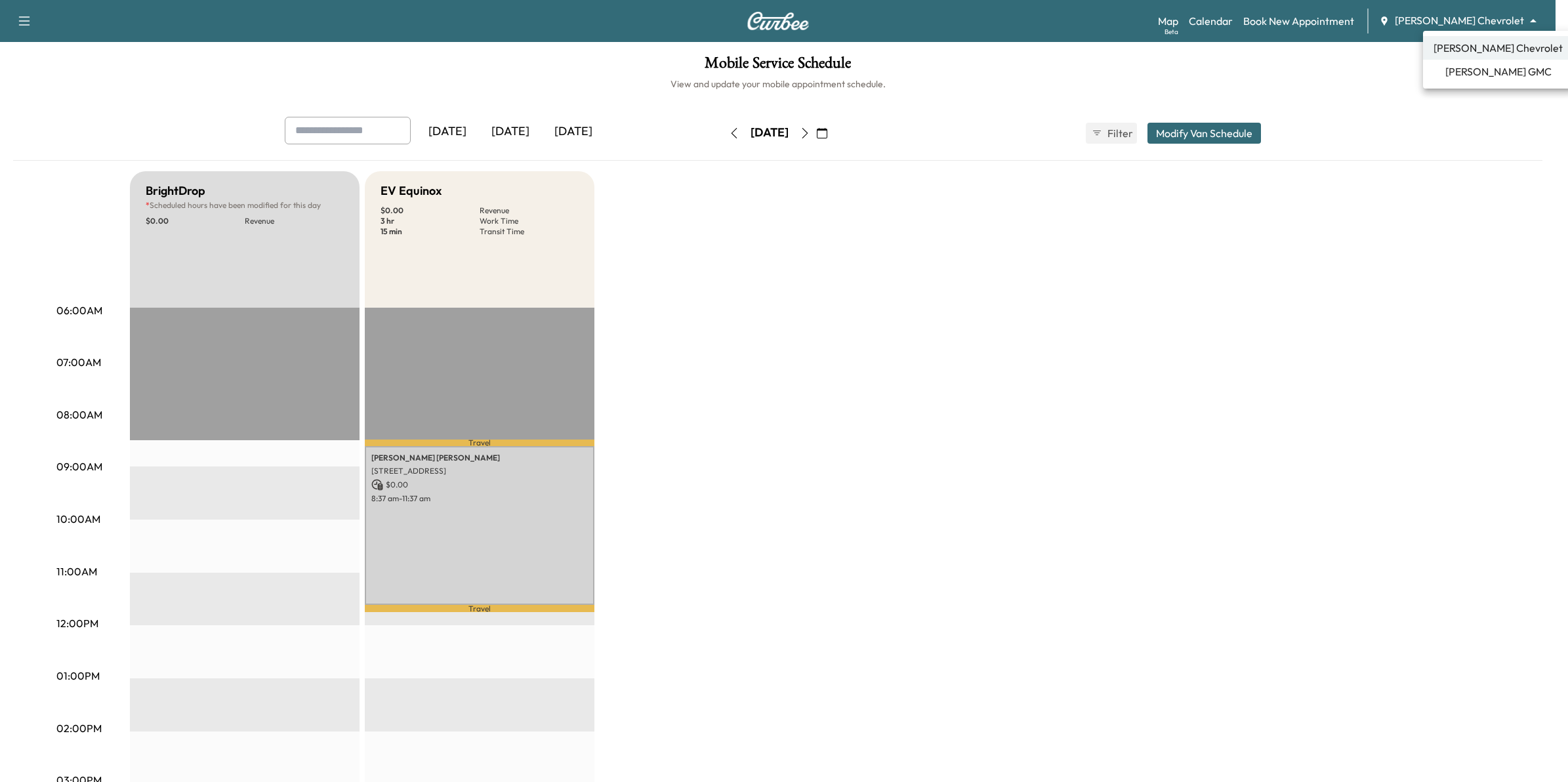
click at [1461, 77] on span "Mauer GMC" at bounding box center [1498, 72] width 106 height 16
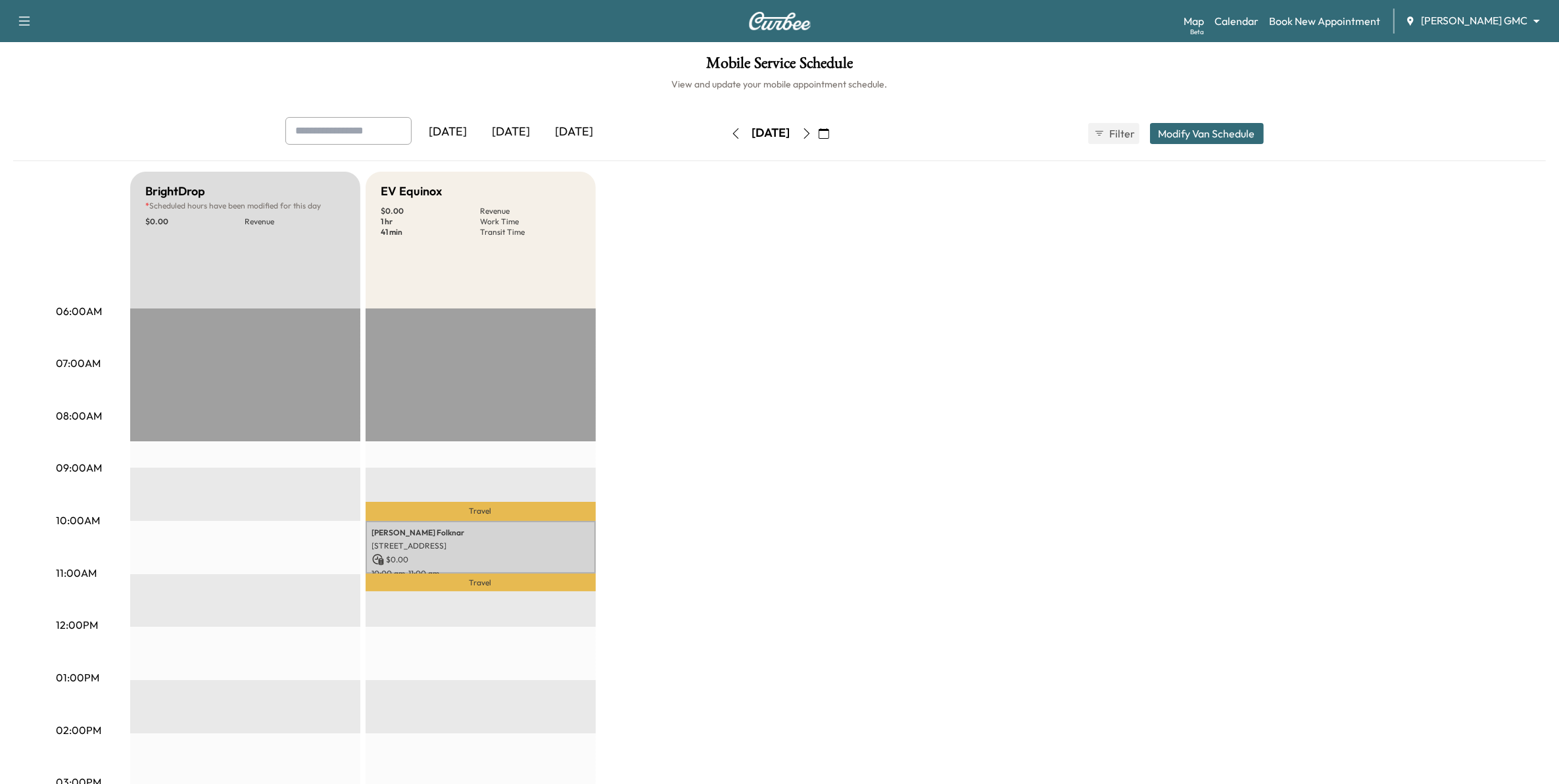
click at [829, 138] on icon "button" at bounding box center [824, 133] width 11 height 11
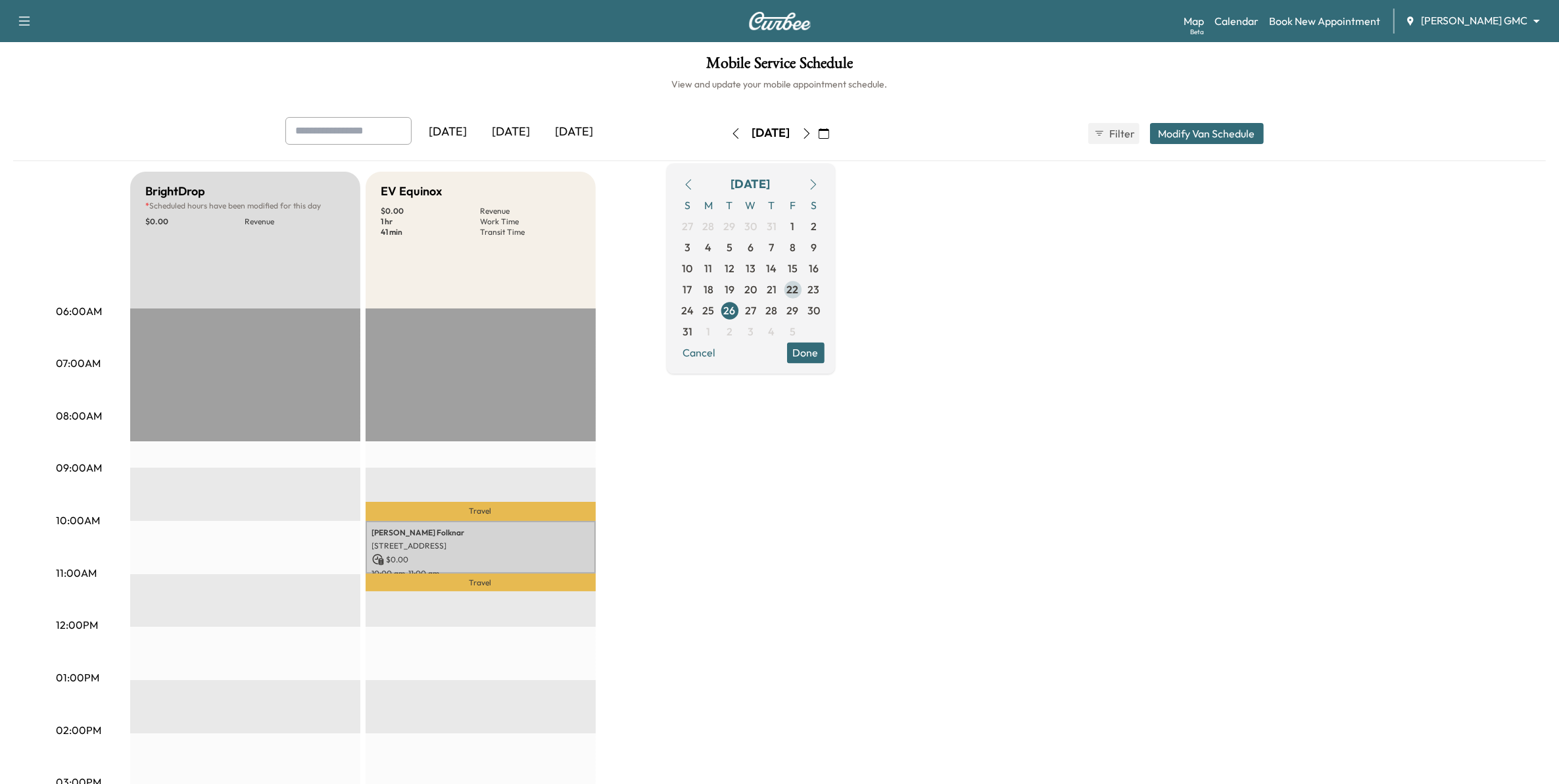
click at [799, 290] on span "22" at bounding box center [793, 290] width 12 height 16
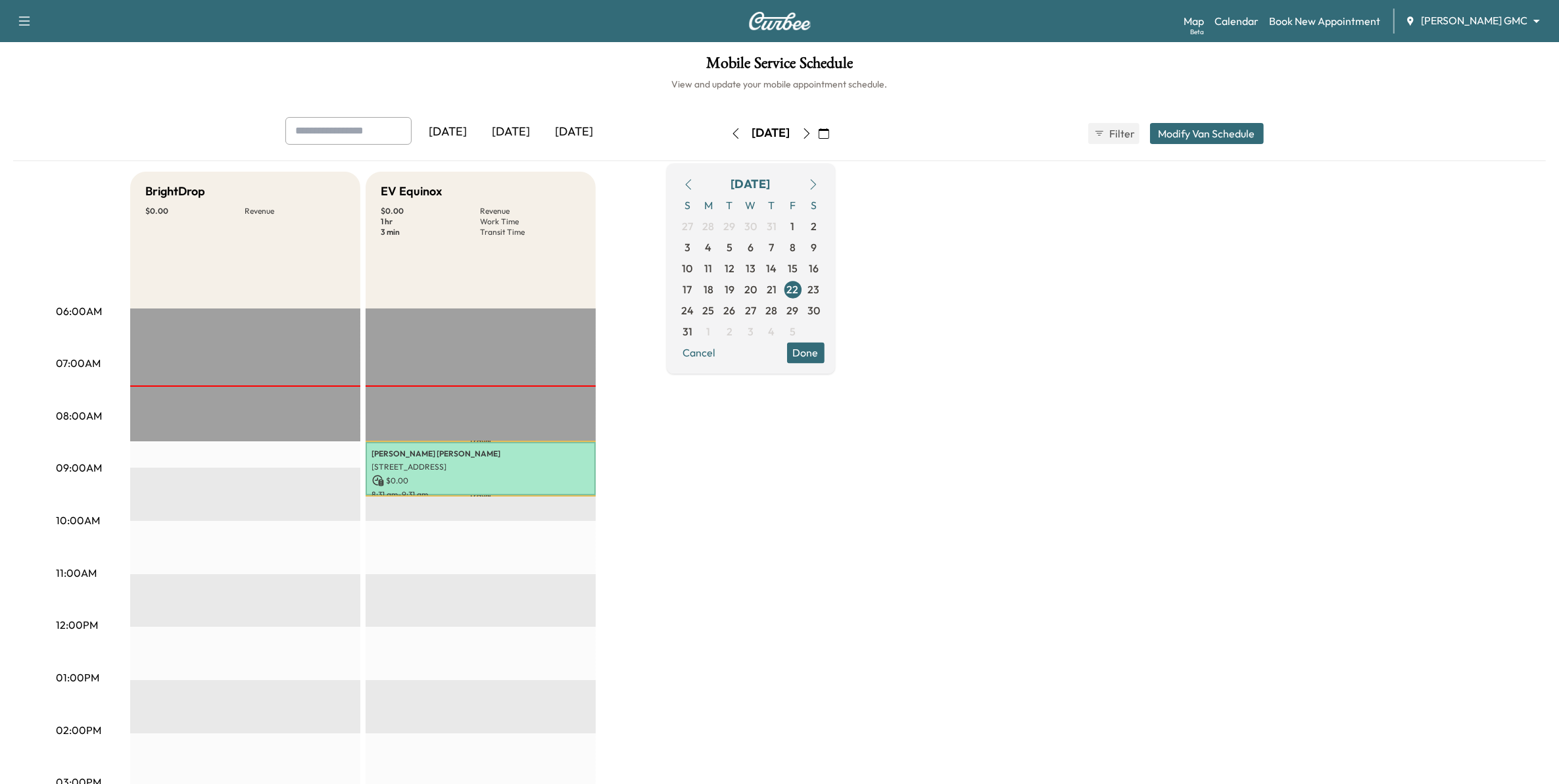
scroll to position [83, 0]
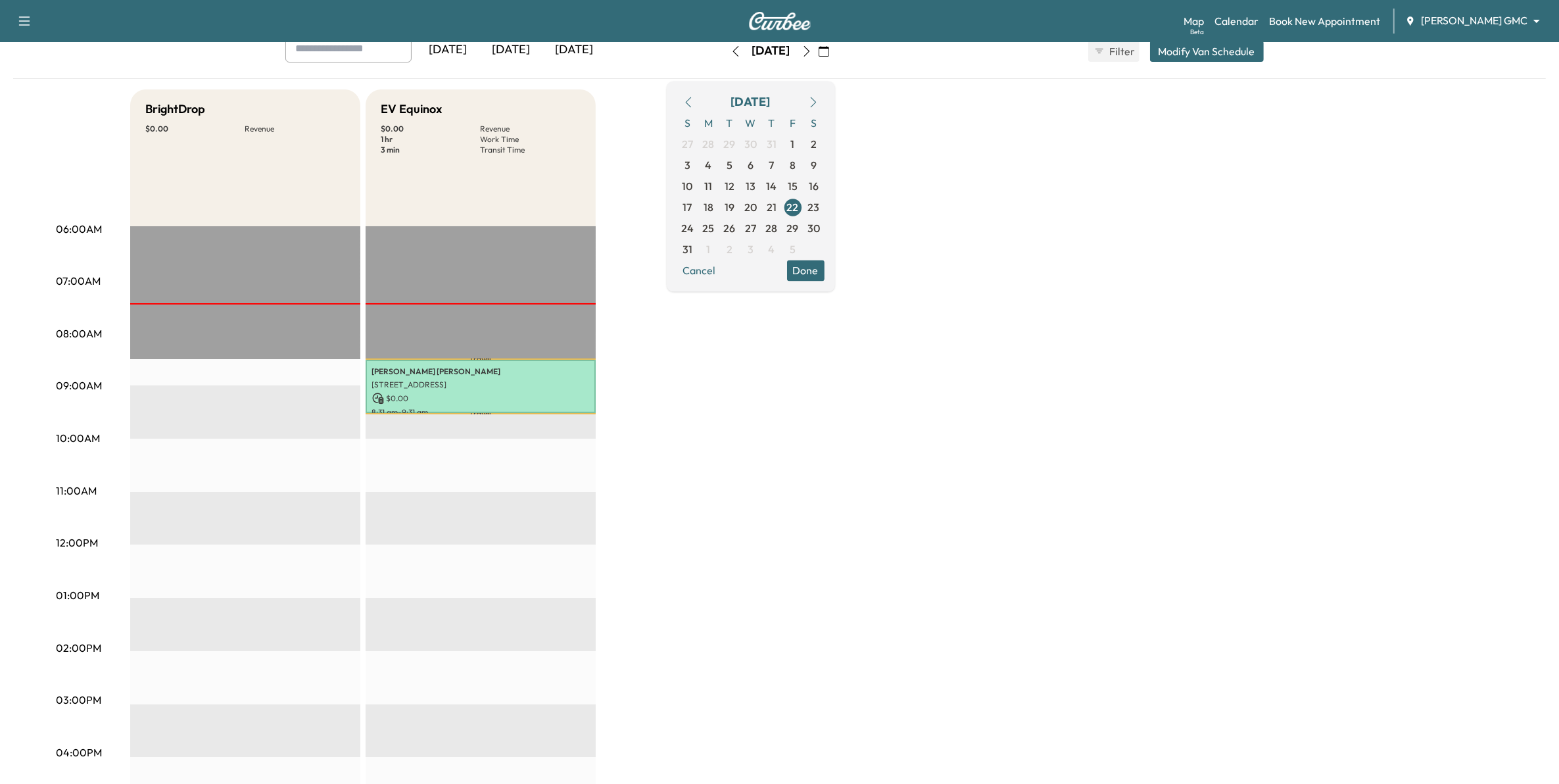
click at [1462, 7] on div "Support Log Out Map Beta Calendar Book New Appointment Mauer GMC ******** ​" at bounding box center [779, 21] width 1559 height 42
click at [1462, 27] on body "Support Log Out Map Beta Calendar Book New Appointment Mauer GMC ******** ​ Mob…" at bounding box center [786, 309] width 1572 height 784
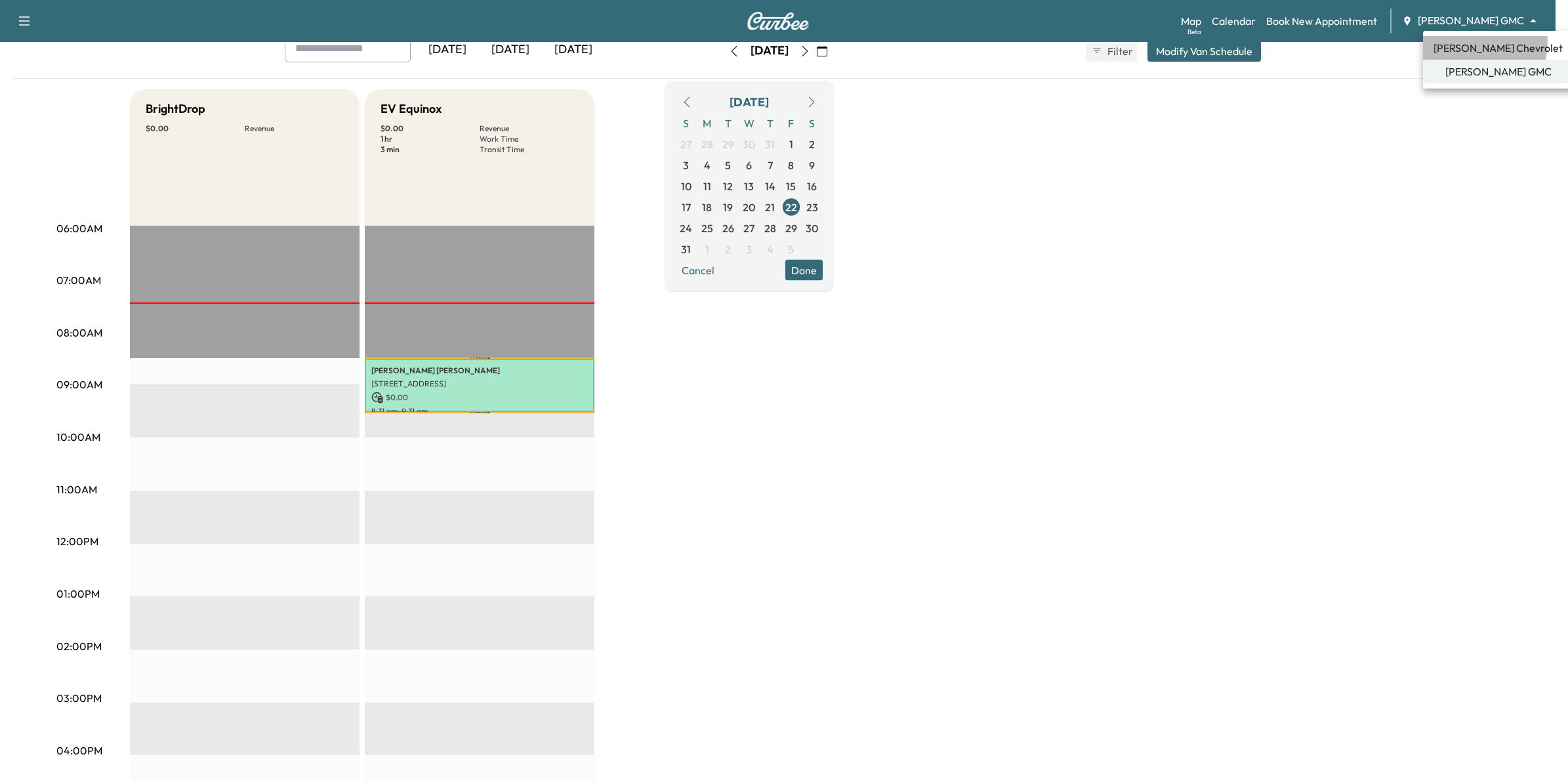
click at [1459, 41] on span "[PERSON_NAME] Chevrolet" at bounding box center [1498, 48] width 129 height 16
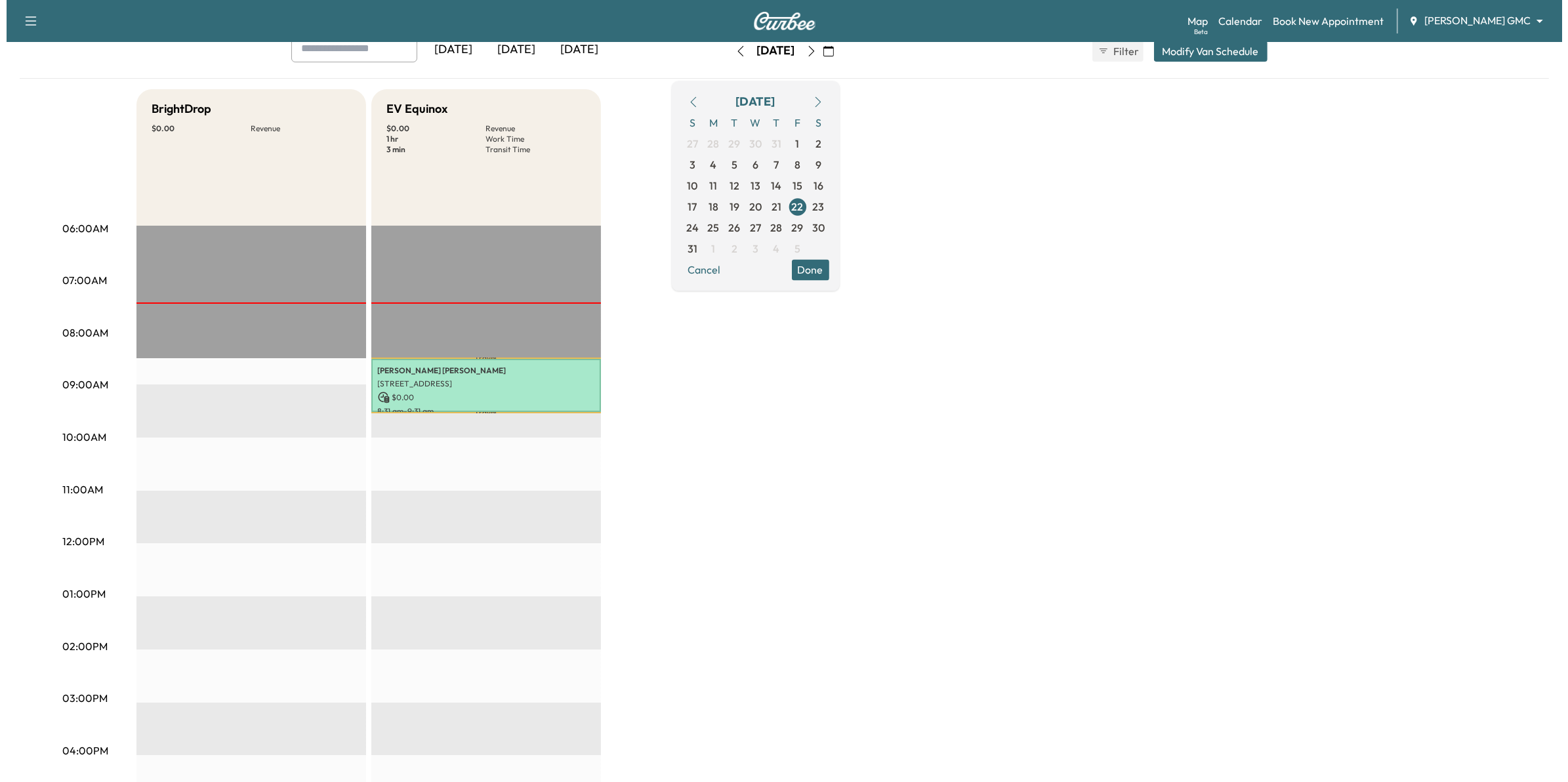
scroll to position [0, 0]
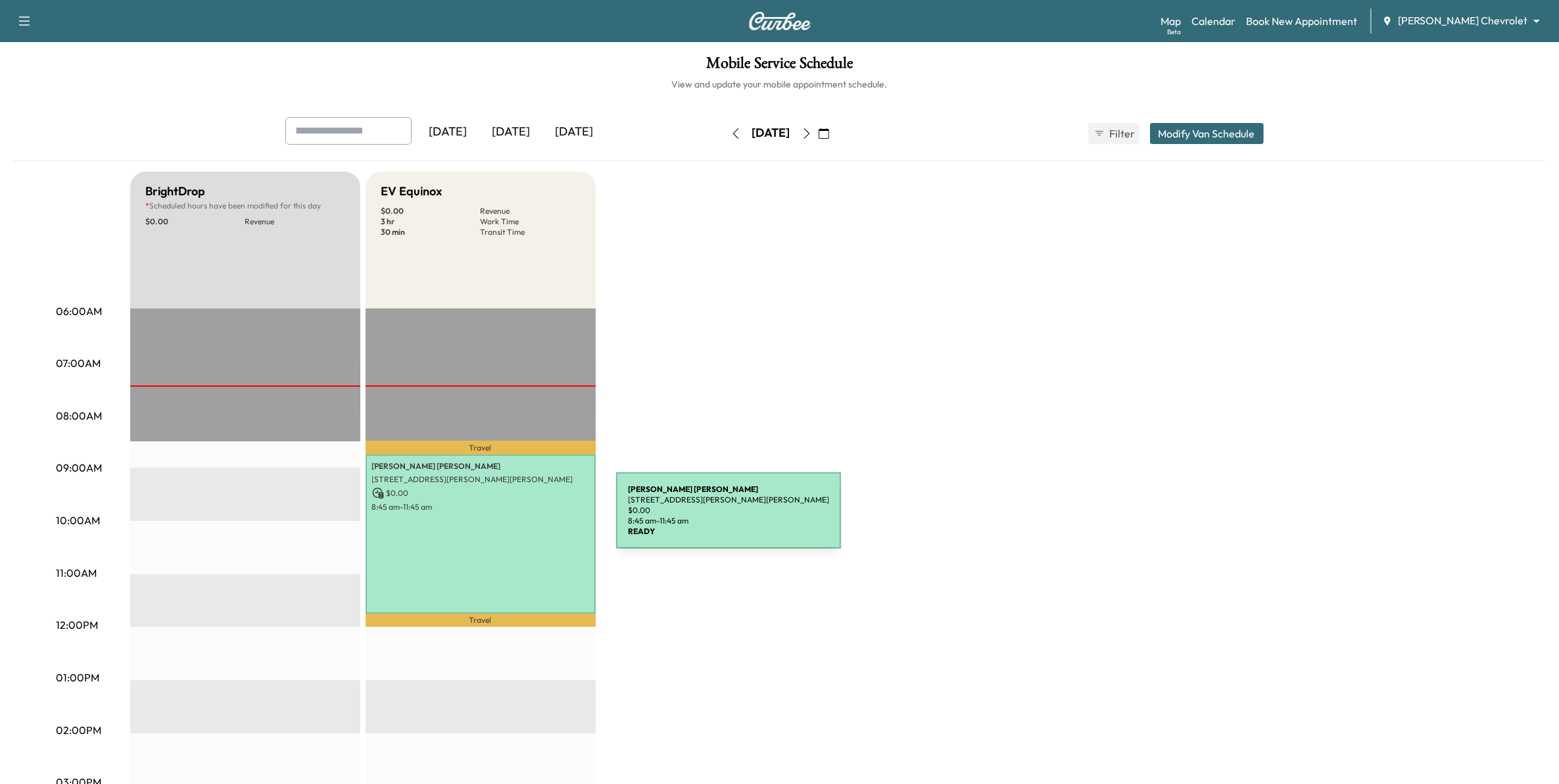
click at [515, 517] on div "[PERSON_NAME] [STREET_ADDRESS][PERSON_NAME][PERSON_NAME] $ 0.00 8:45 am - 11:45…" at bounding box center [480, 534] width 230 height 159
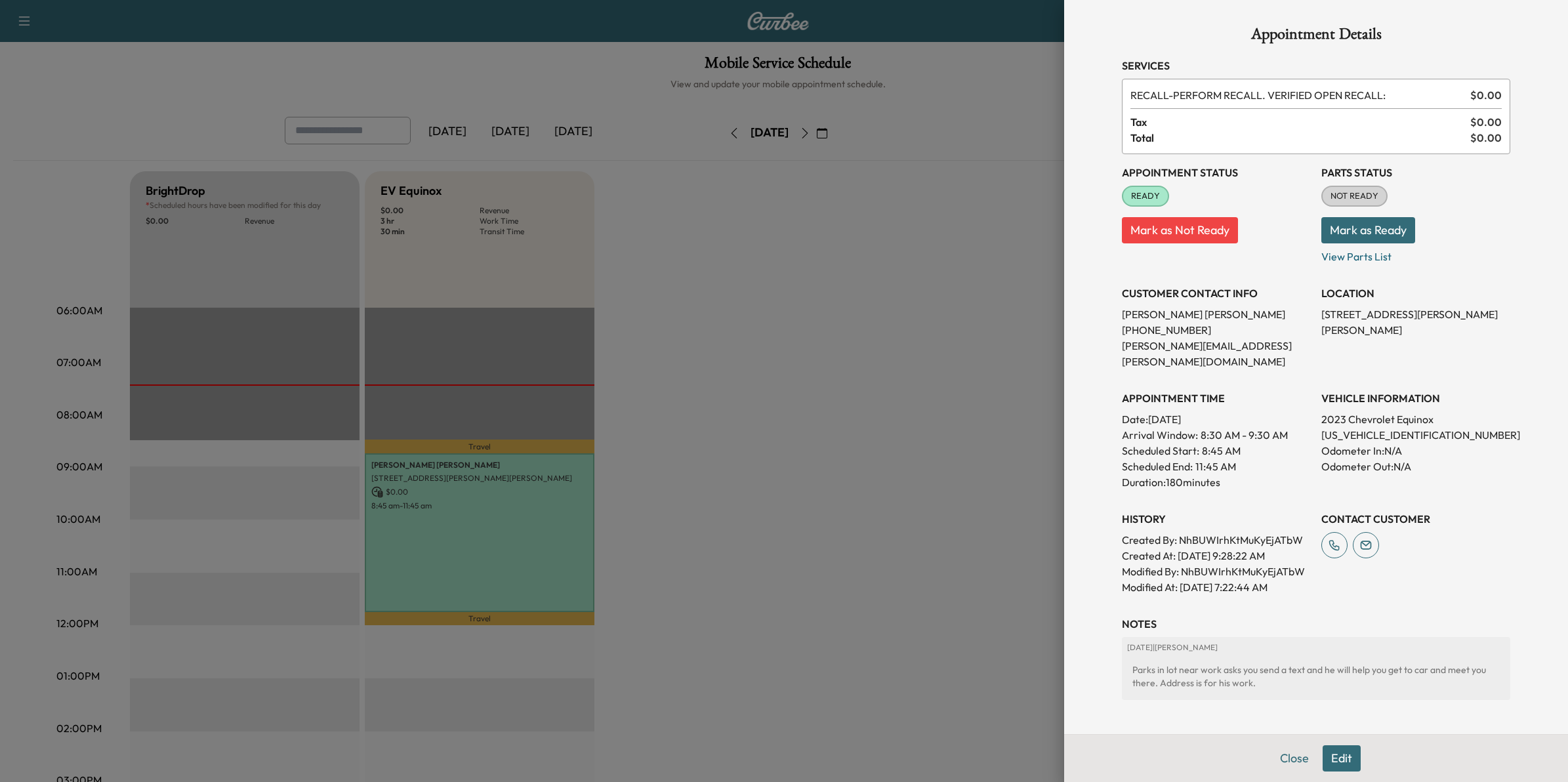
drag, startPoint x: 894, startPoint y: 581, endPoint x: 914, endPoint y: 609, distance: 34.4
click at [911, 607] on div at bounding box center [784, 391] width 1568 height 782
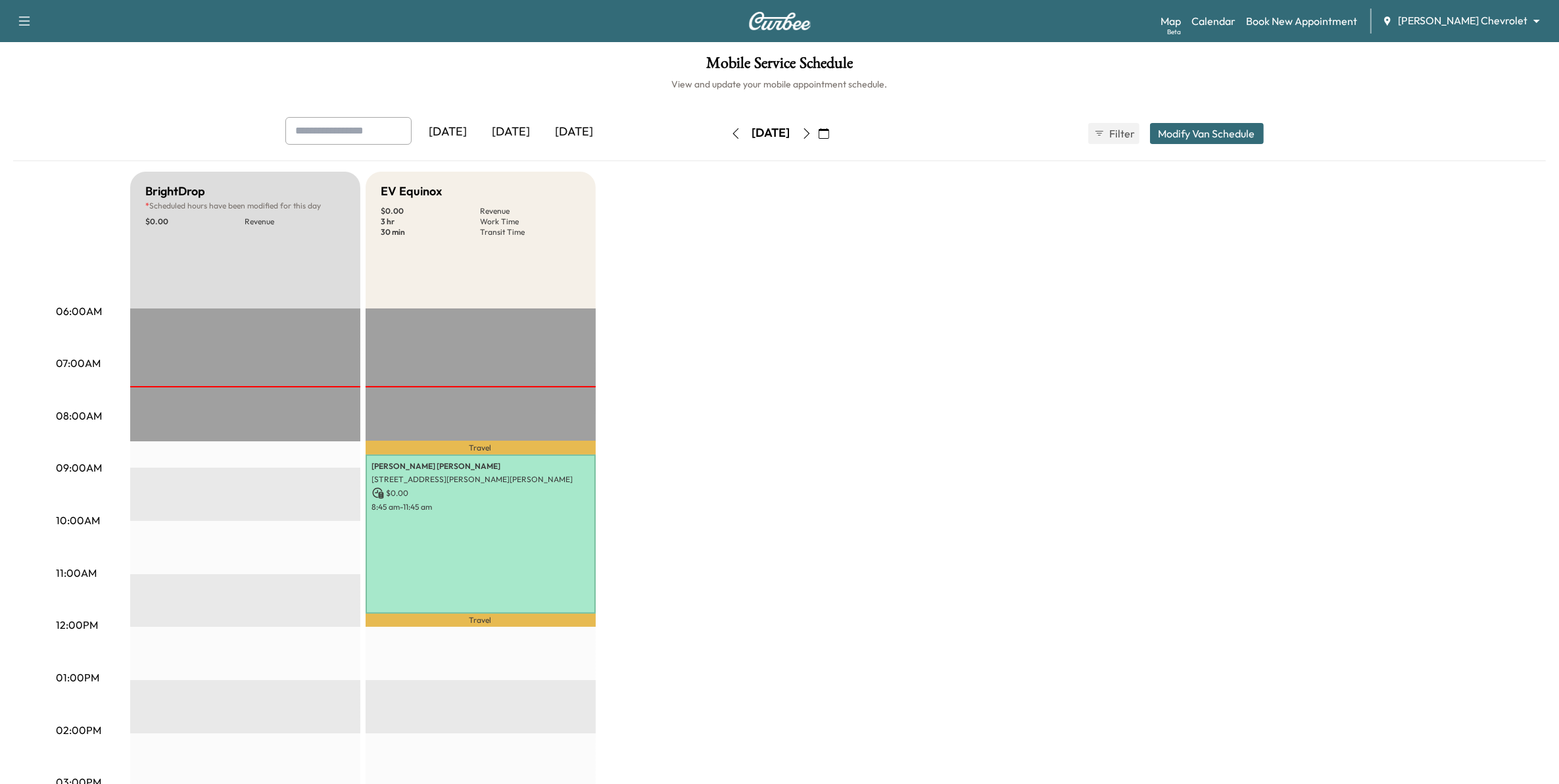
click at [829, 132] on icon "button" at bounding box center [824, 133] width 11 height 11
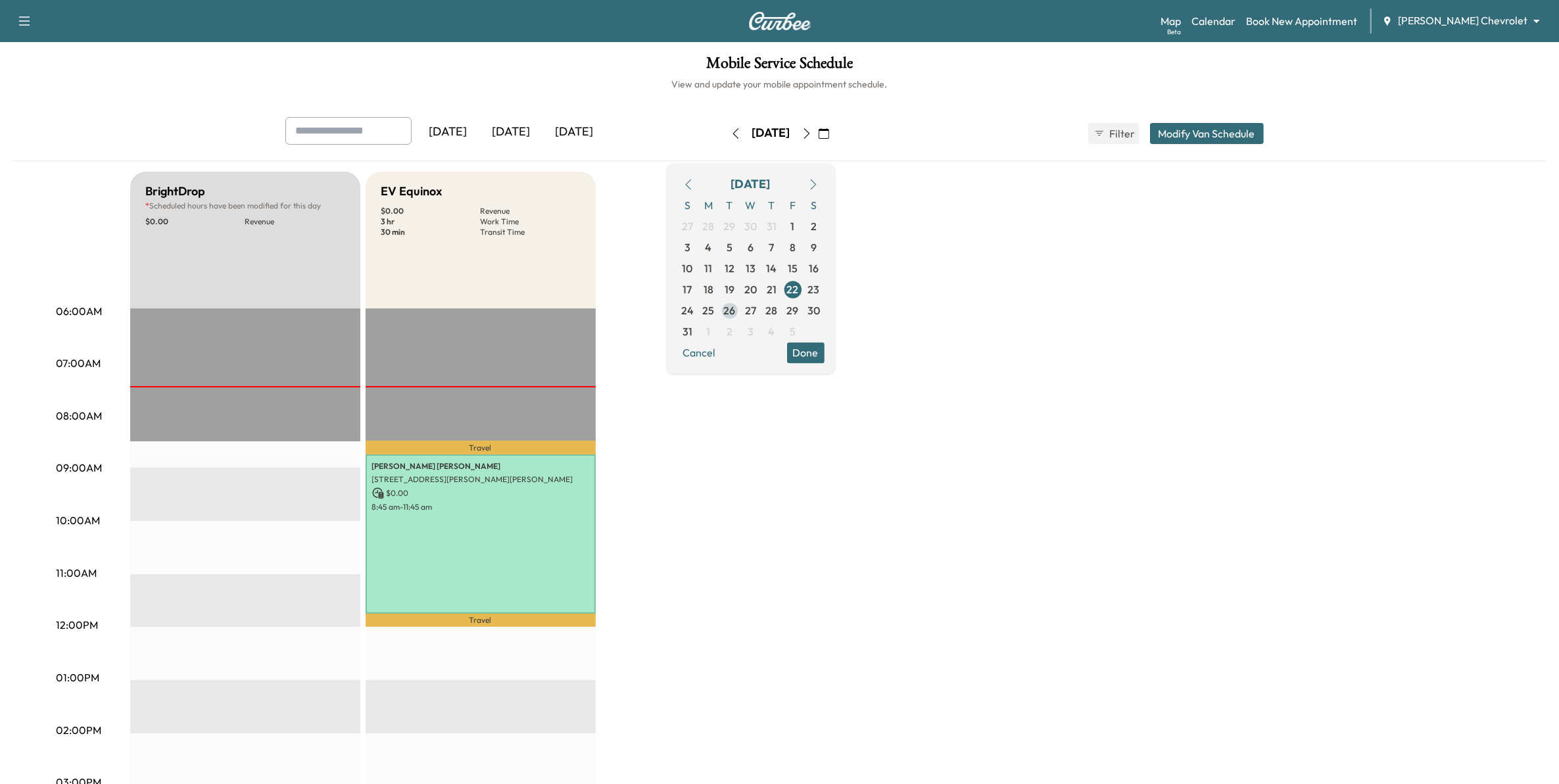
click at [736, 314] on span "26" at bounding box center [730, 310] width 12 height 16
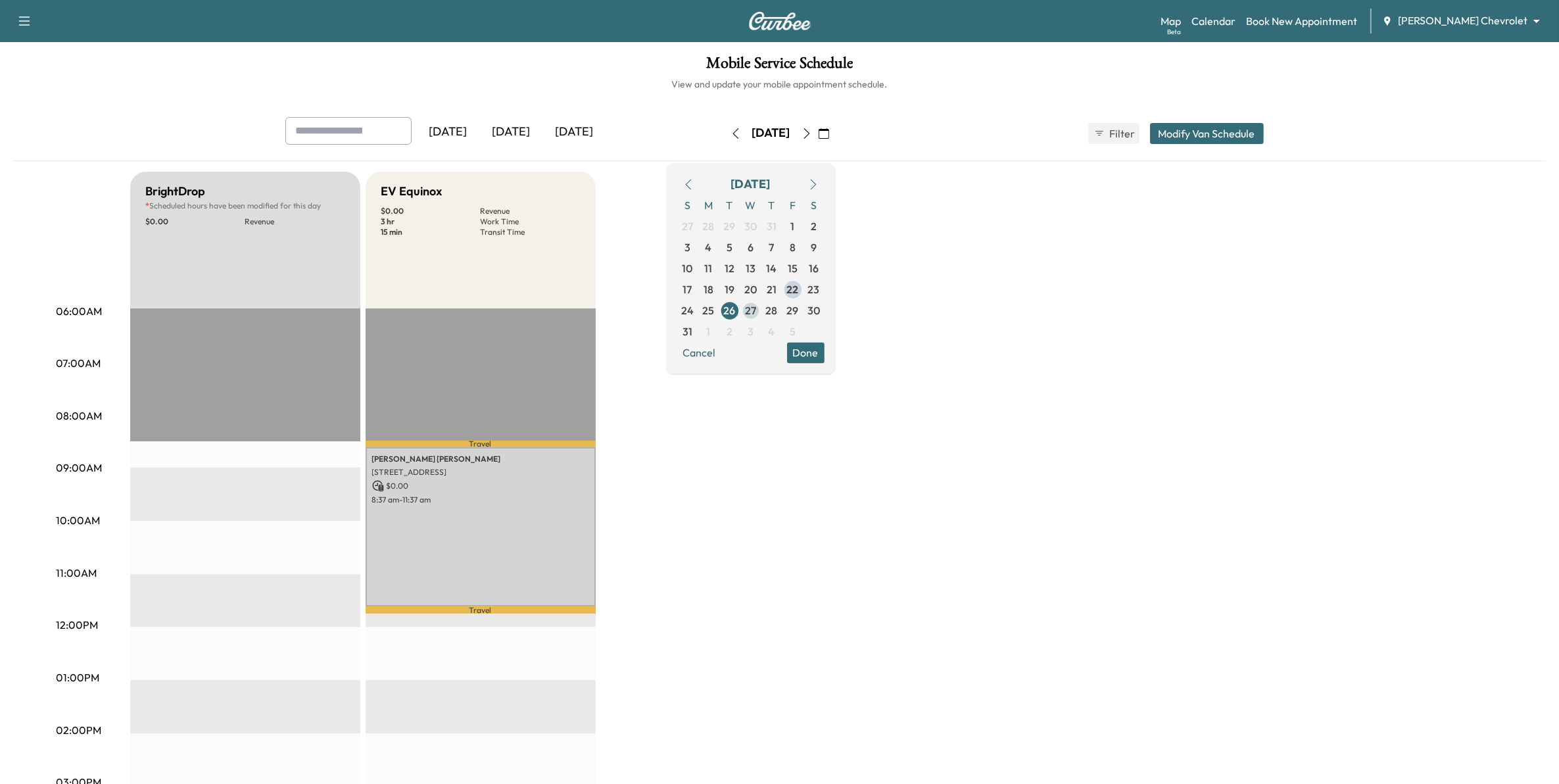
click at [756, 316] on span "27" at bounding box center [751, 310] width 11 height 16
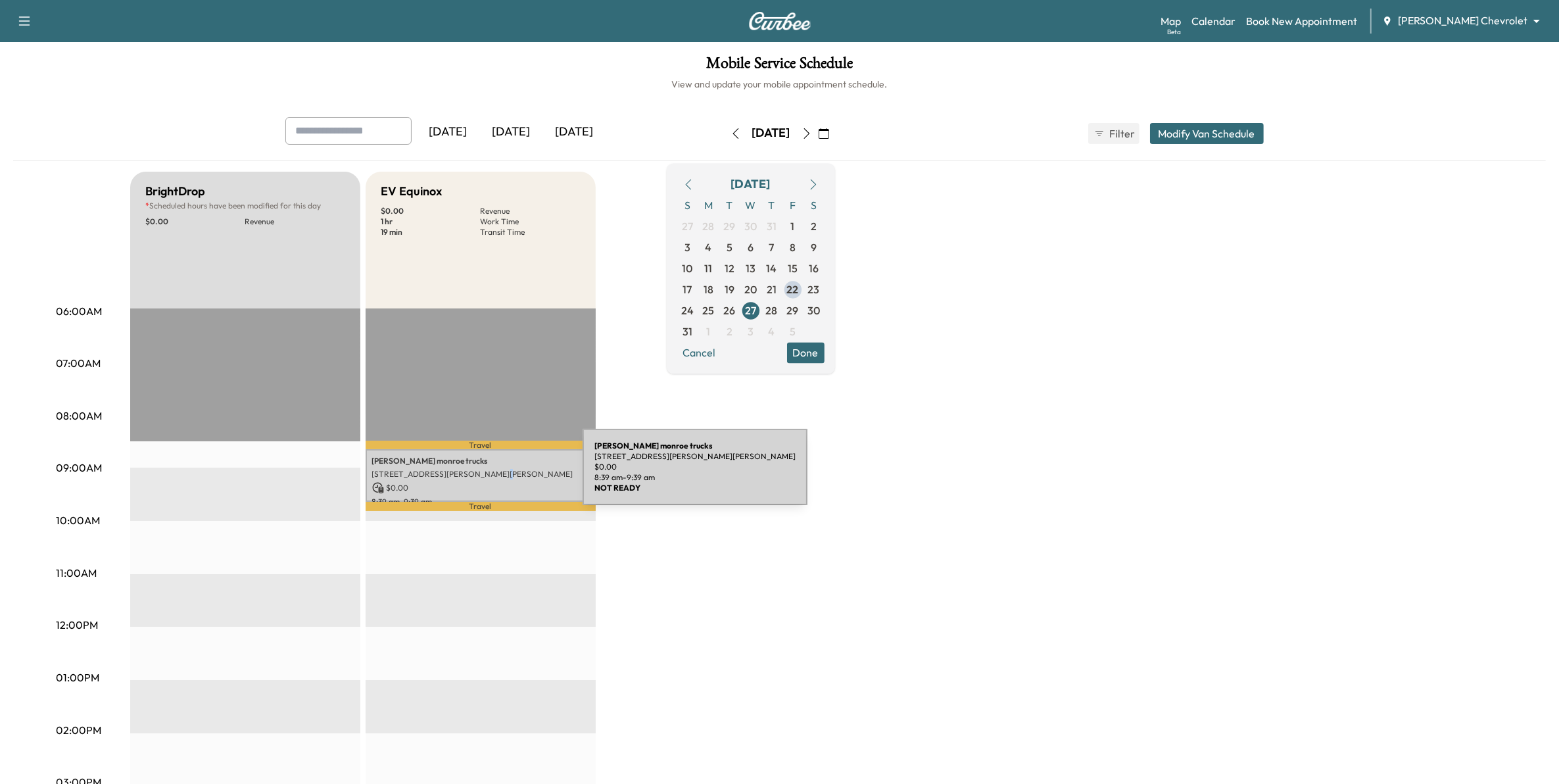
click at [483, 474] on p "3275 Dodd Rd, Eagan, MN 55121, USA" at bounding box center [480, 474] width 217 height 11
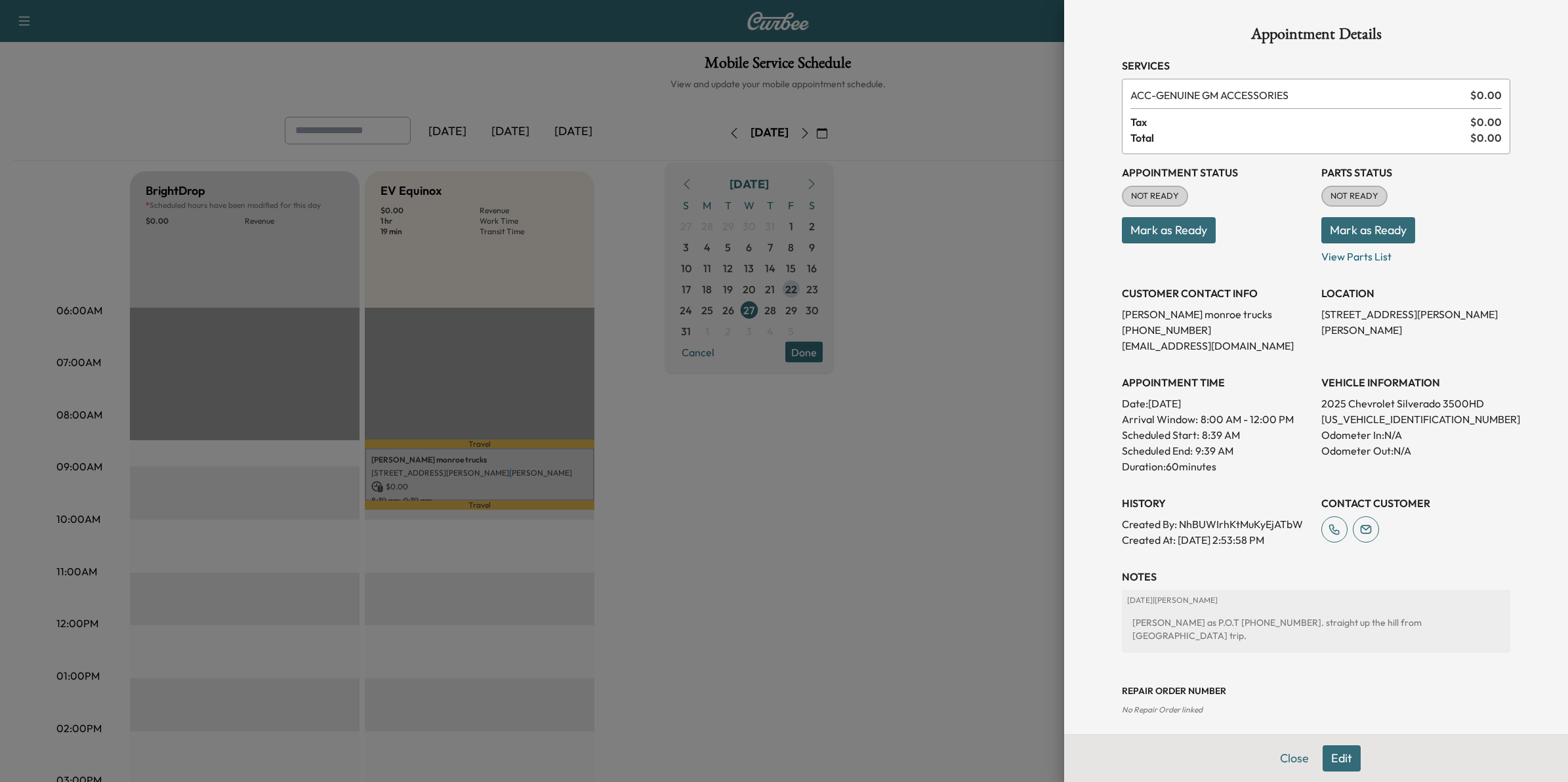
click at [1330, 752] on button "Edit" at bounding box center [1342, 758] width 38 height 26
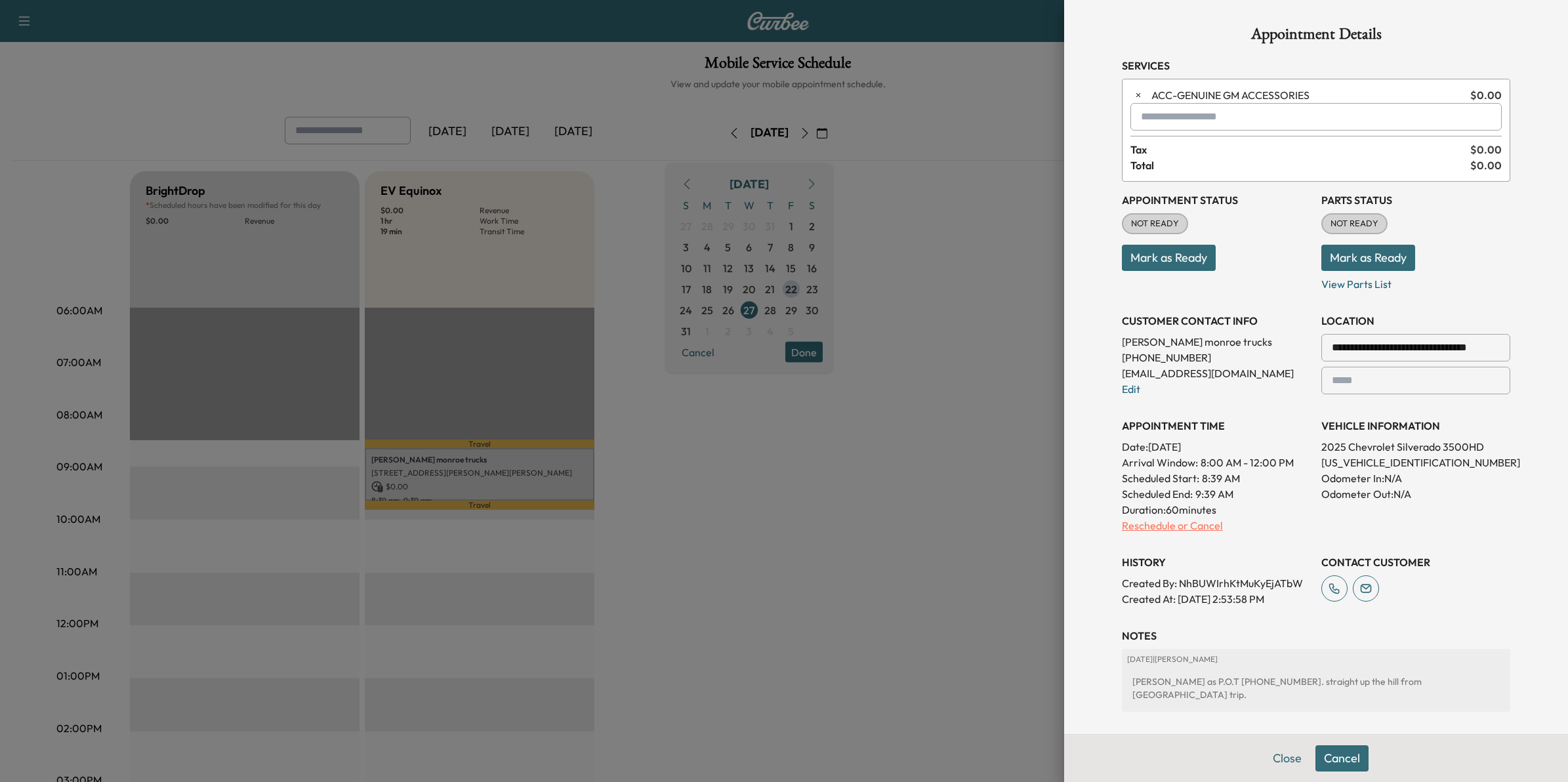
click at [1178, 524] on p "Reschedule or Cancel" at bounding box center [1216, 525] width 189 height 16
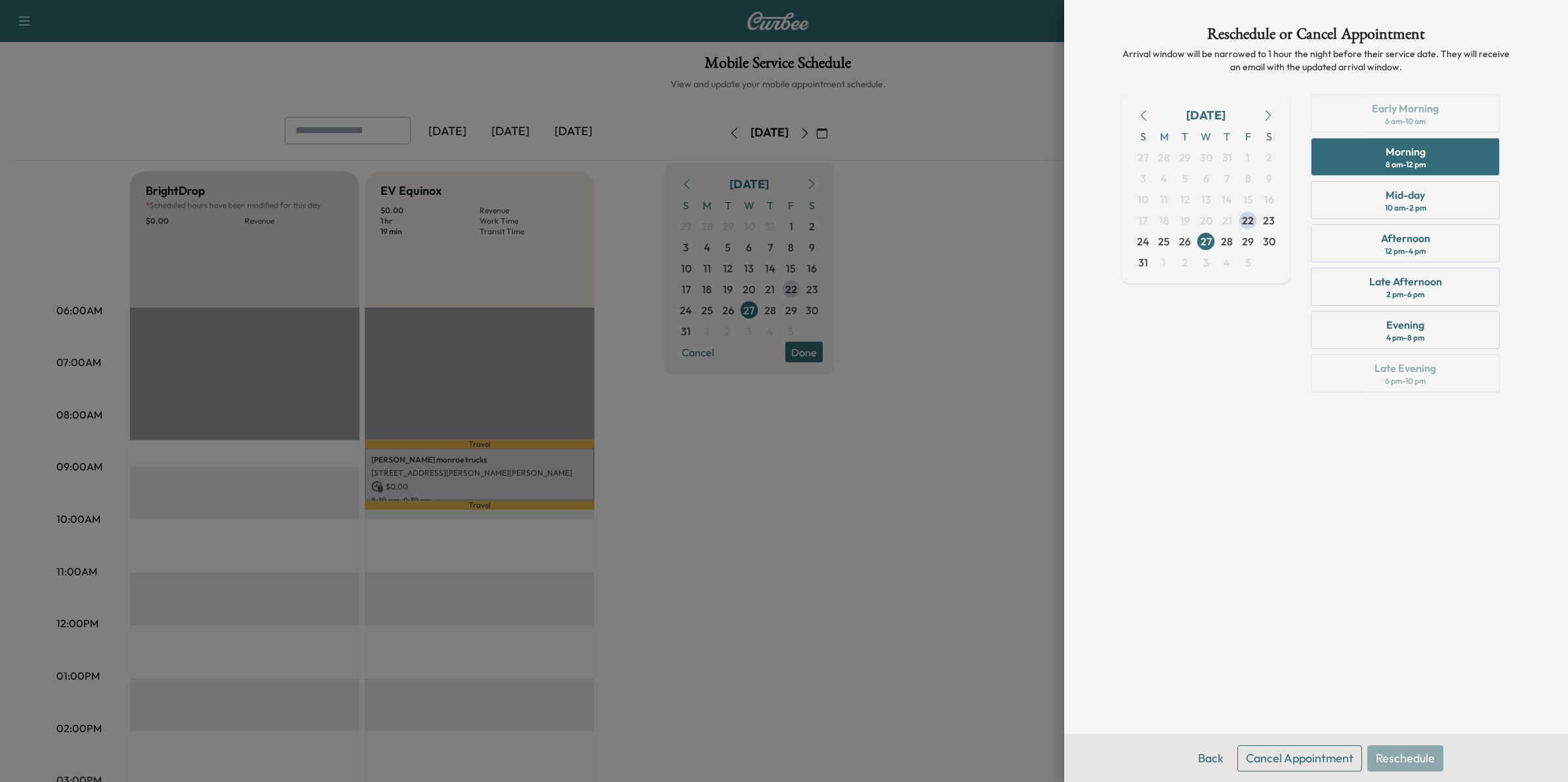
click at [1001, 617] on div at bounding box center [784, 391] width 1568 height 782
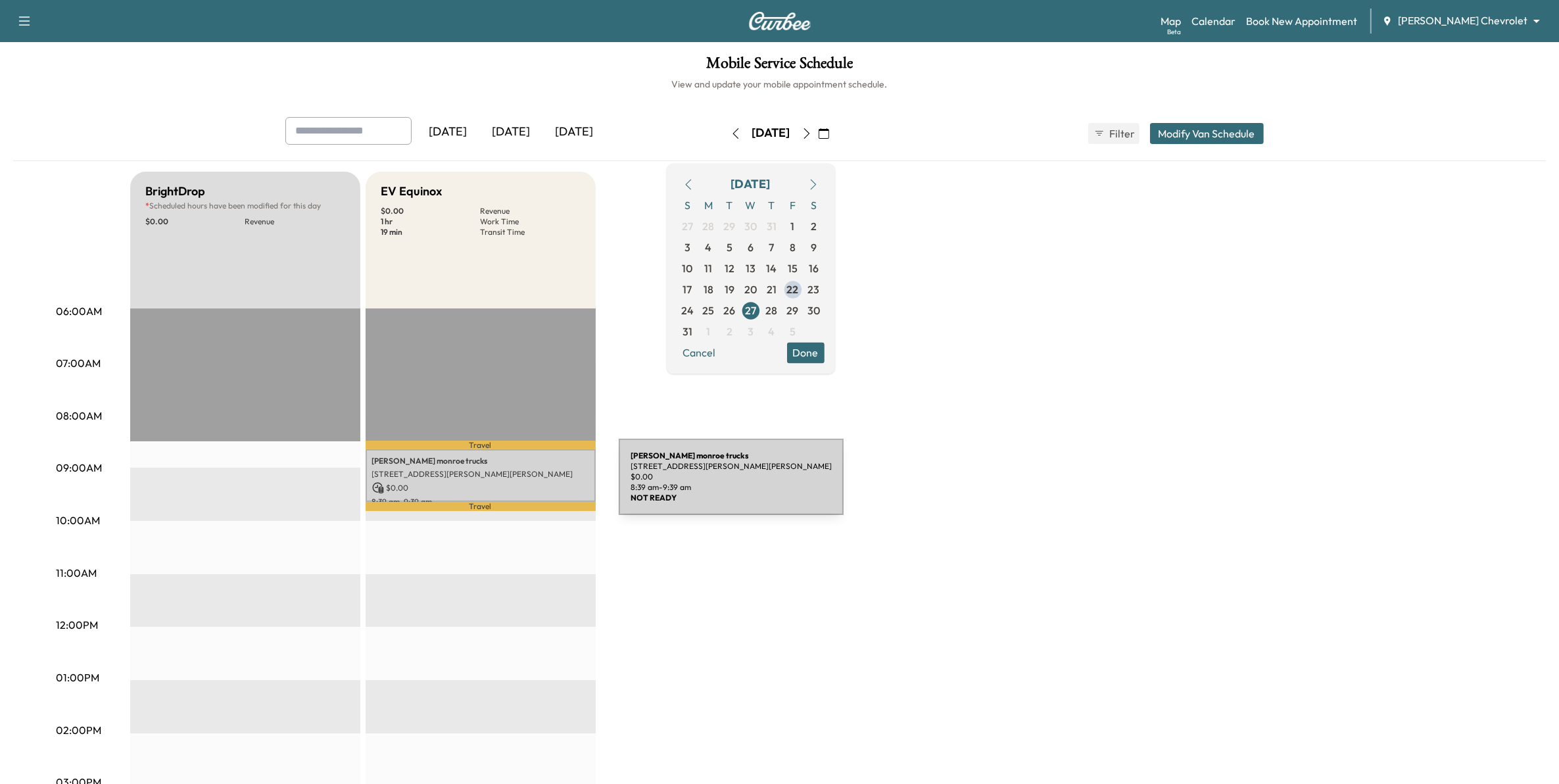
click at [520, 484] on p "$ 0.00" at bounding box center [480, 487] width 217 height 12
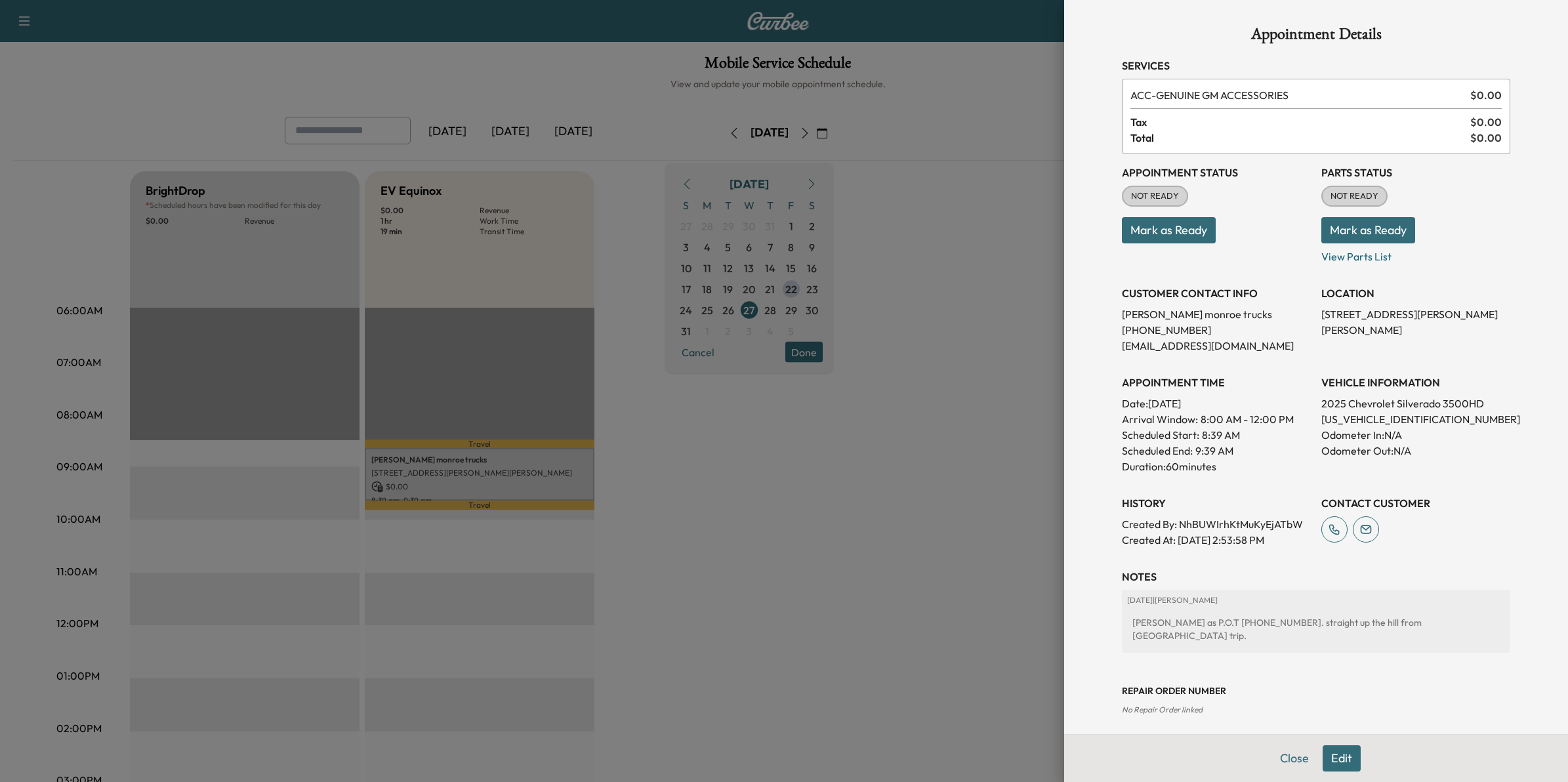
click at [1342, 761] on button "Edit" at bounding box center [1342, 758] width 38 height 26
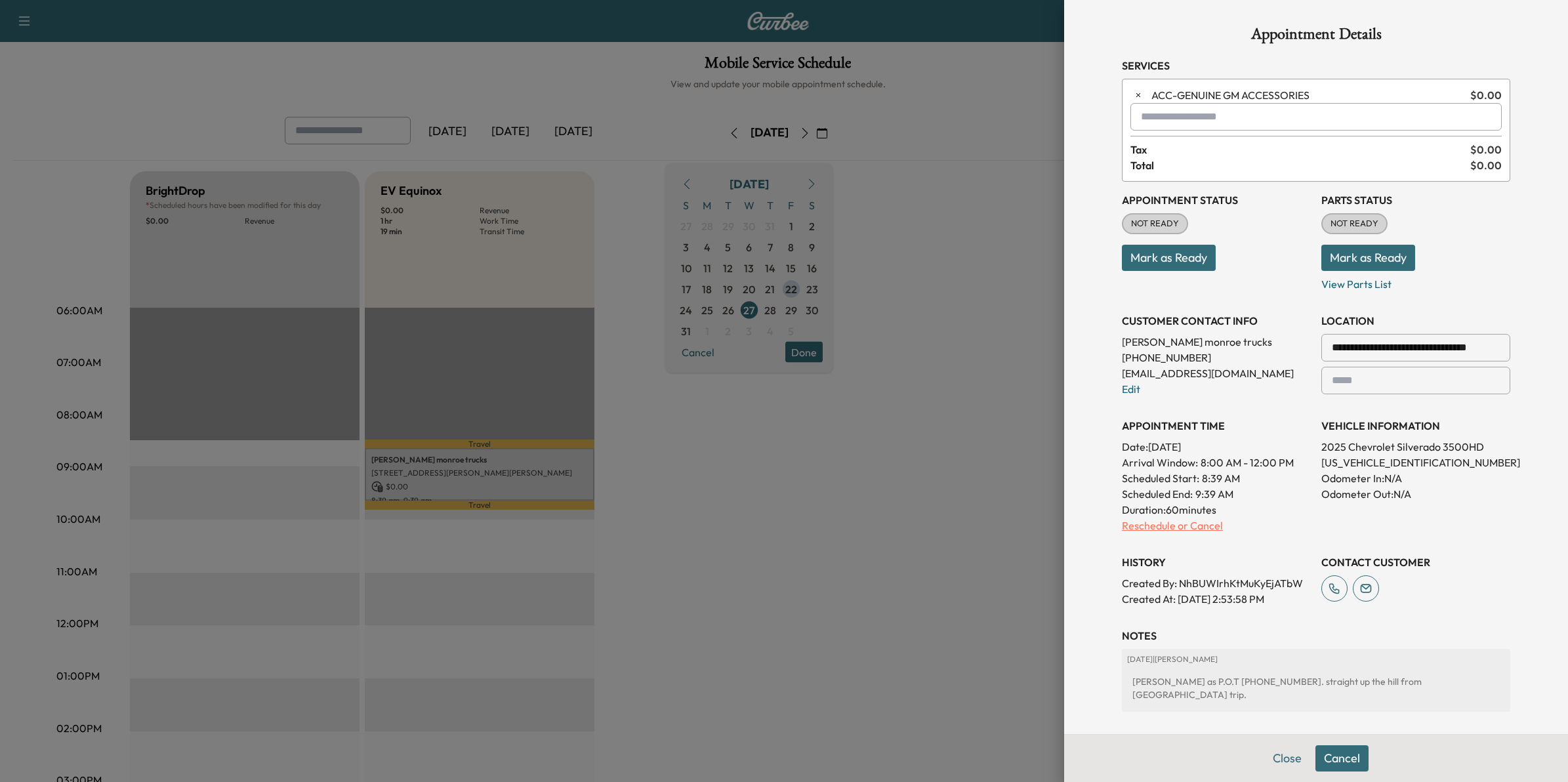
click at [1176, 527] on p "Reschedule or Cancel" at bounding box center [1216, 525] width 189 height 16
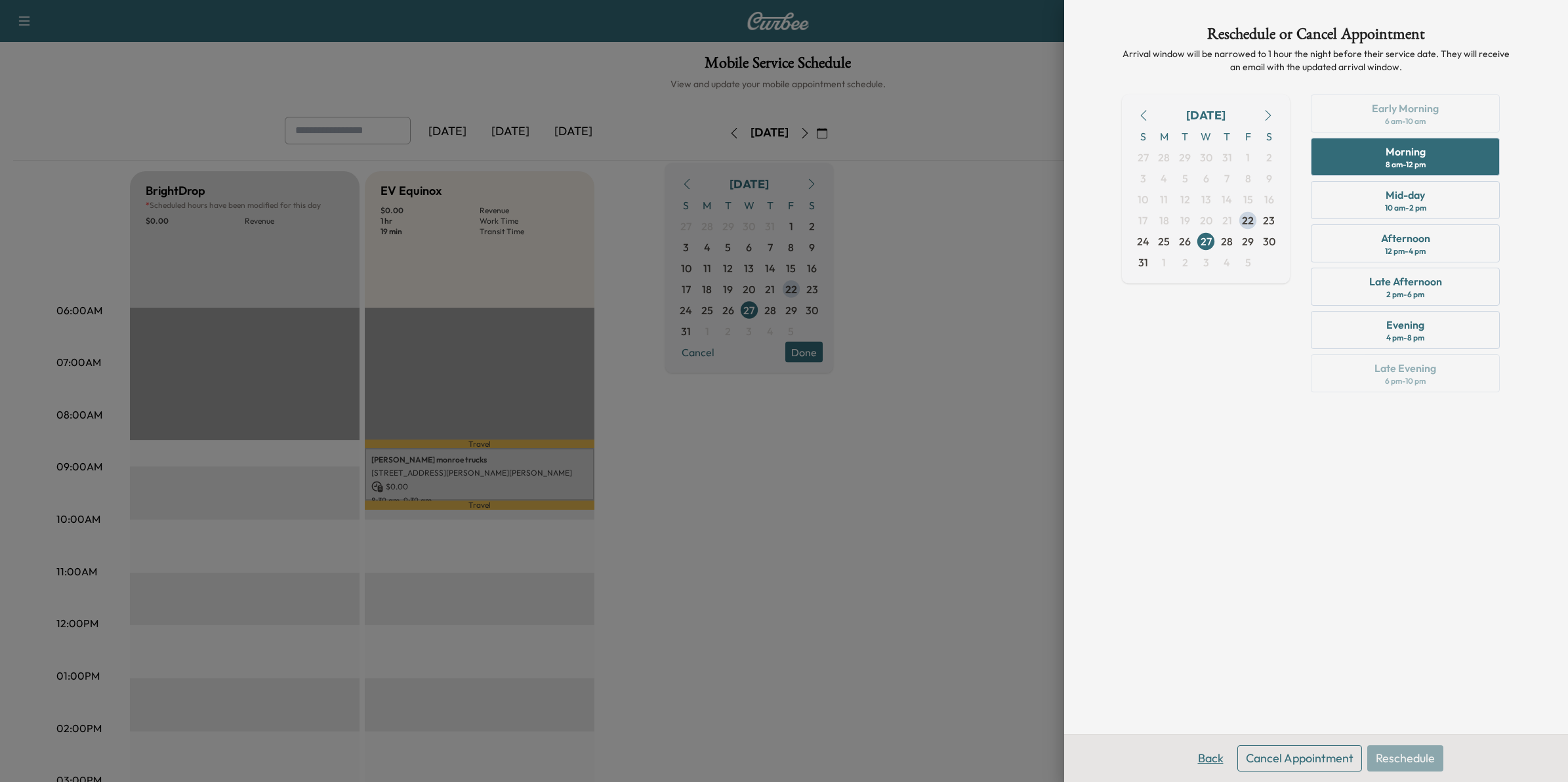
click at [1218, 753] on button "Back" at bounding box center [1211, 758] width 43 height 26
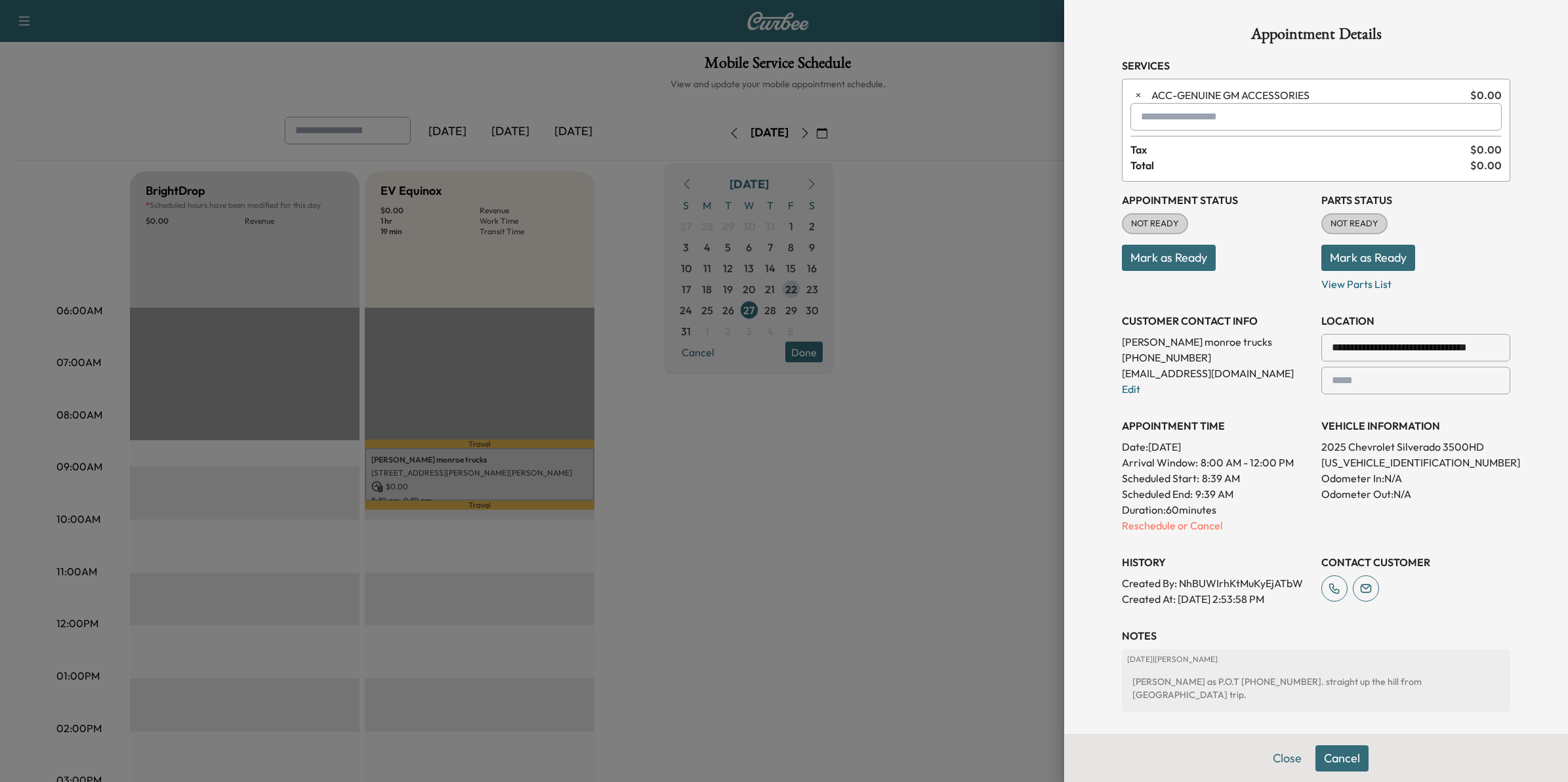
click at [1025, 519] on div at bounding box center [784, 391] width 1568 height 782
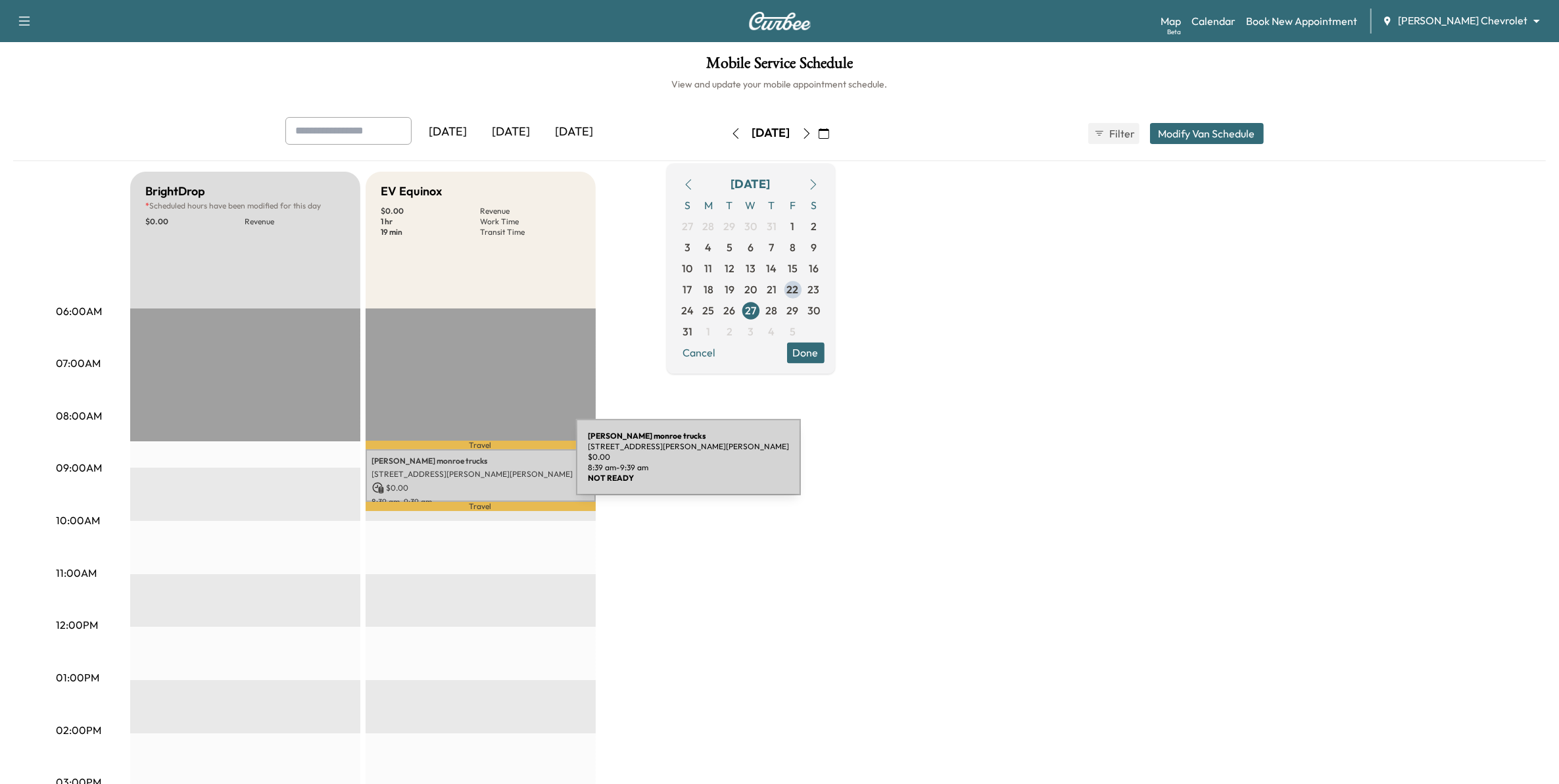
click at [477, 465] on div "chris monroe trucks 3275 Dodd Rd, Eagan, MN 55121, USA $ 0.00 8:39 am - 9:39 am" at bounding box center [480, 475] width 230 height 53
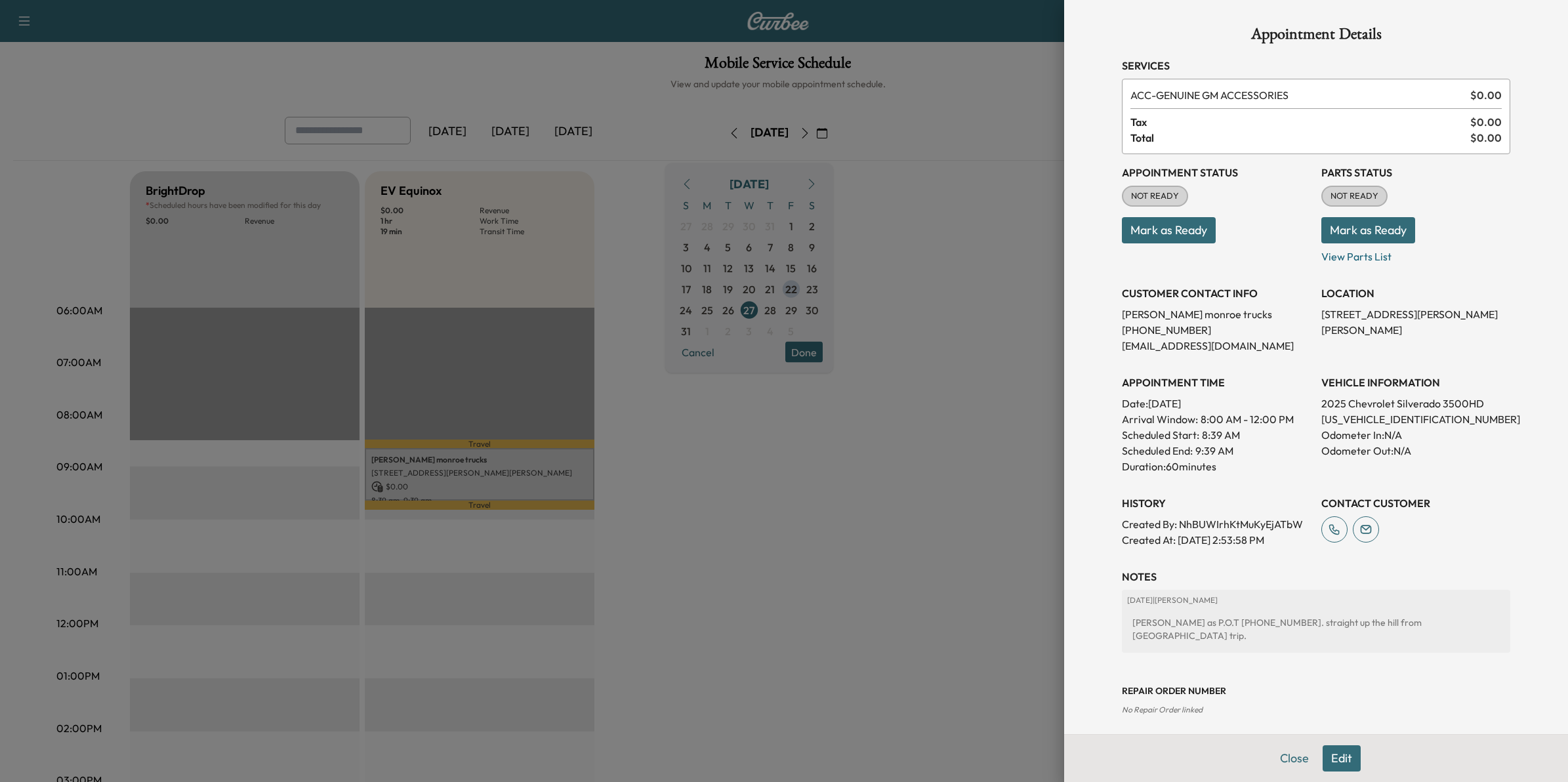
click at [875, 553] on div at bounding box center [784, 391] width 1568 height 782
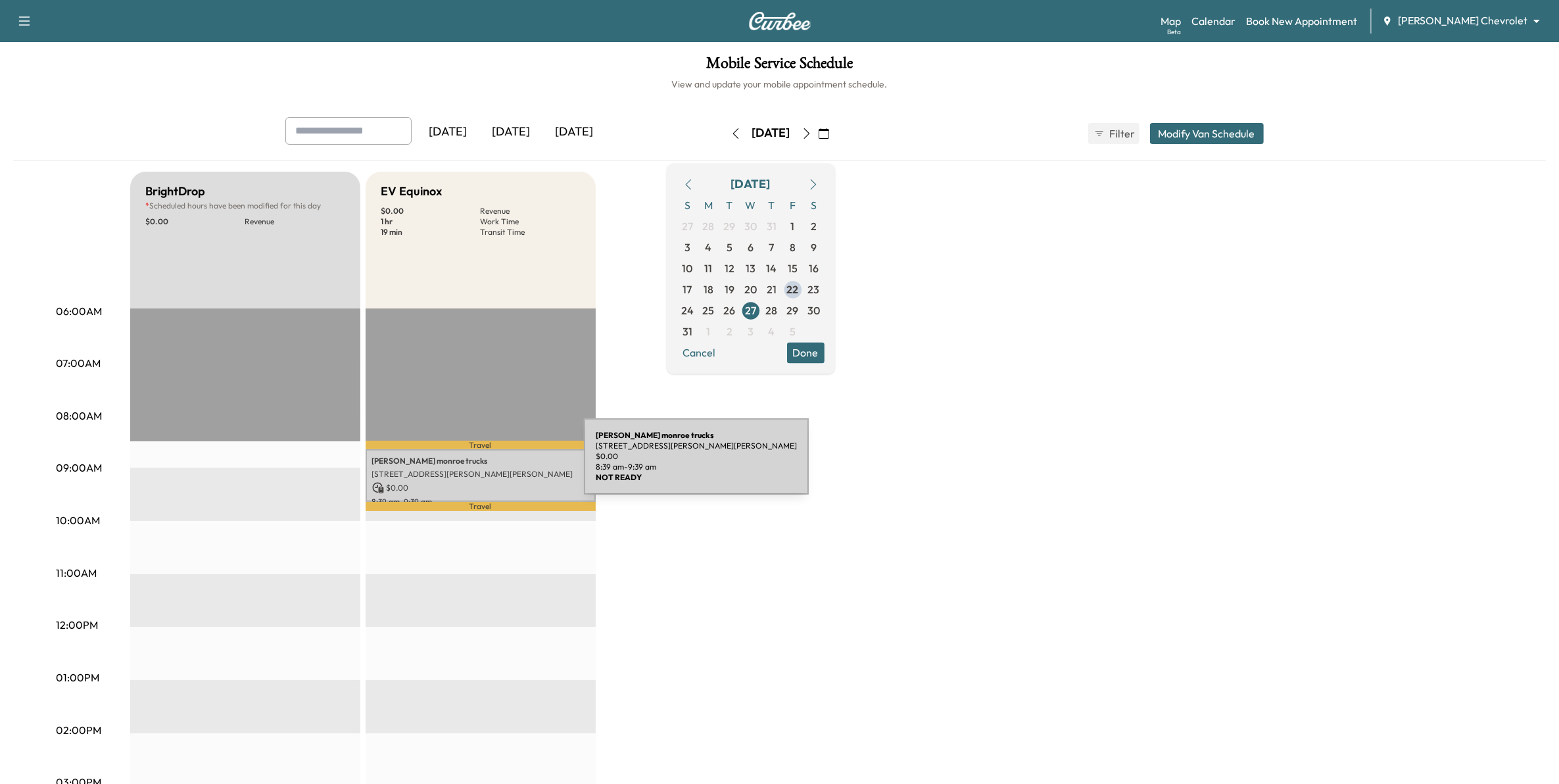
click at [483, 465] on div "chris monroe trucks 3275 Dodd Rd, Eagan, MN 55121, USA $ 0.00 8:39 am - 9:39 am" at bounding box center [480, 475] width 230 height 53
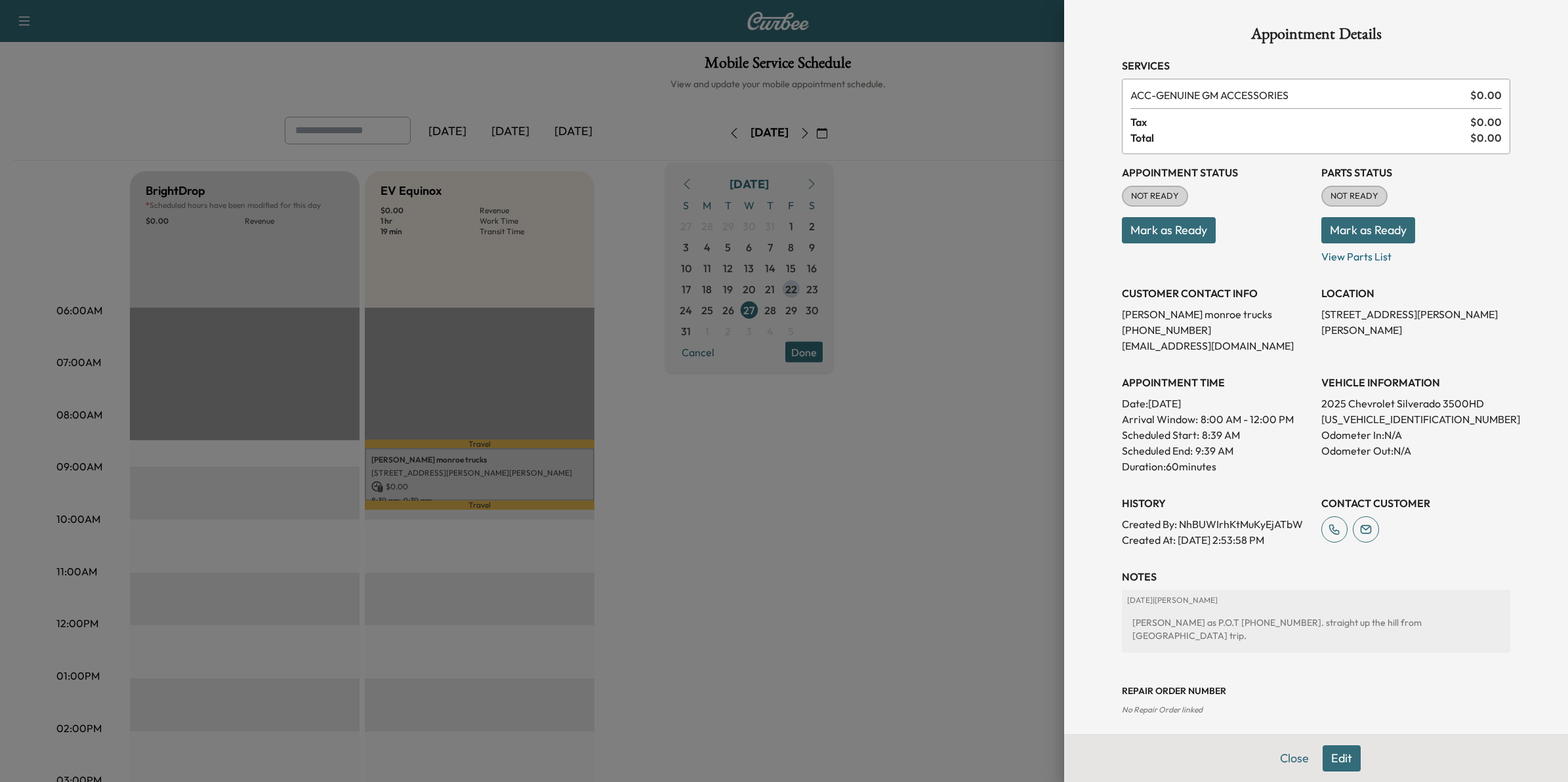
drag, startPoint x: 482, startPoint y: 464, endPoint x: 662, endPoint y: 510, distance: 185.8
click at [662, 510] on div at bounding box center [784, 391] width 1568 height 782
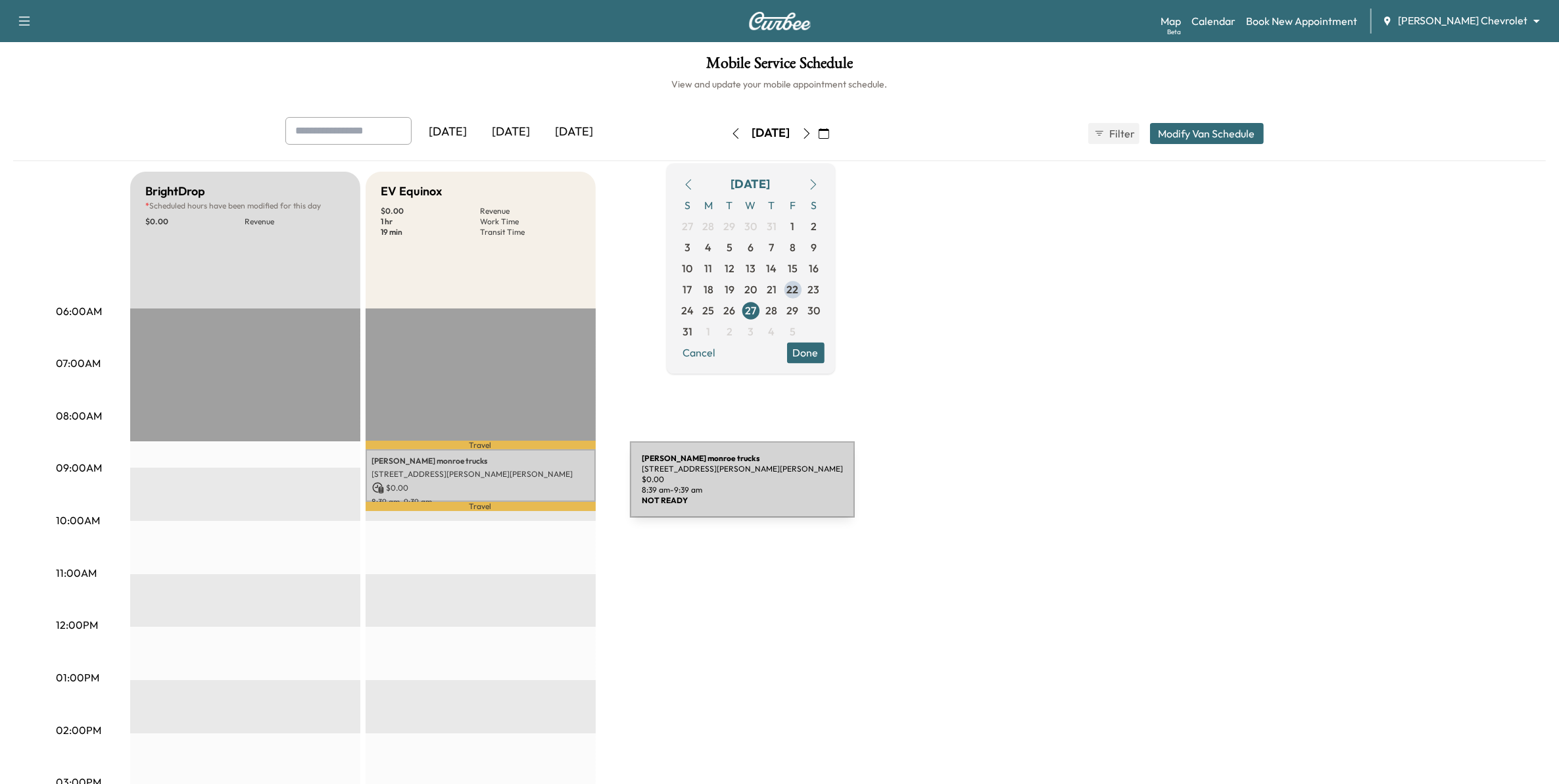
click at [532, 487] on p "$ 0.00" at bounding box center [480, 487] width 217 height 12
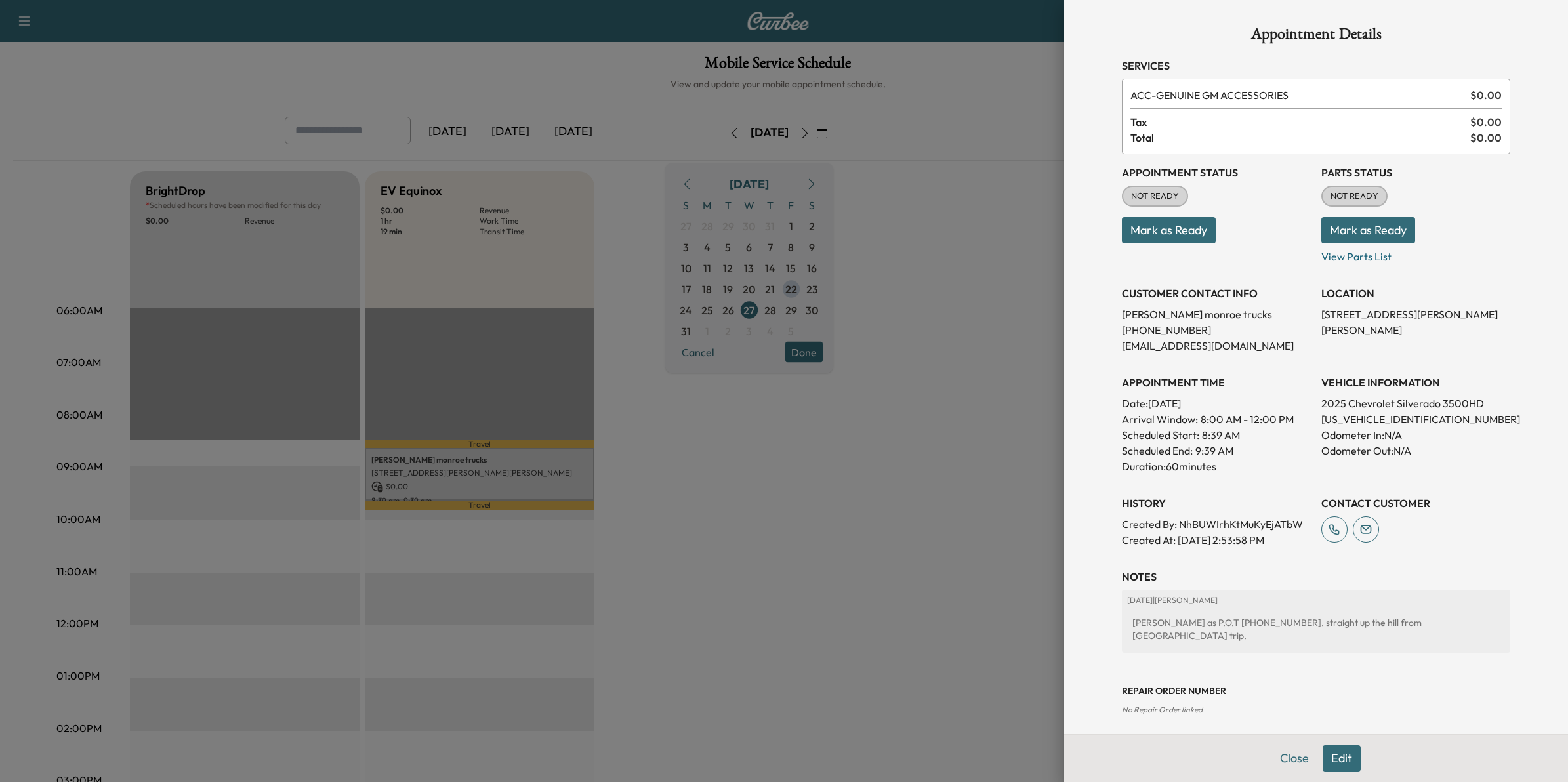
click at [1335, 756] on button "Edit" at bounding box center [1342, 758] width 38 height 26
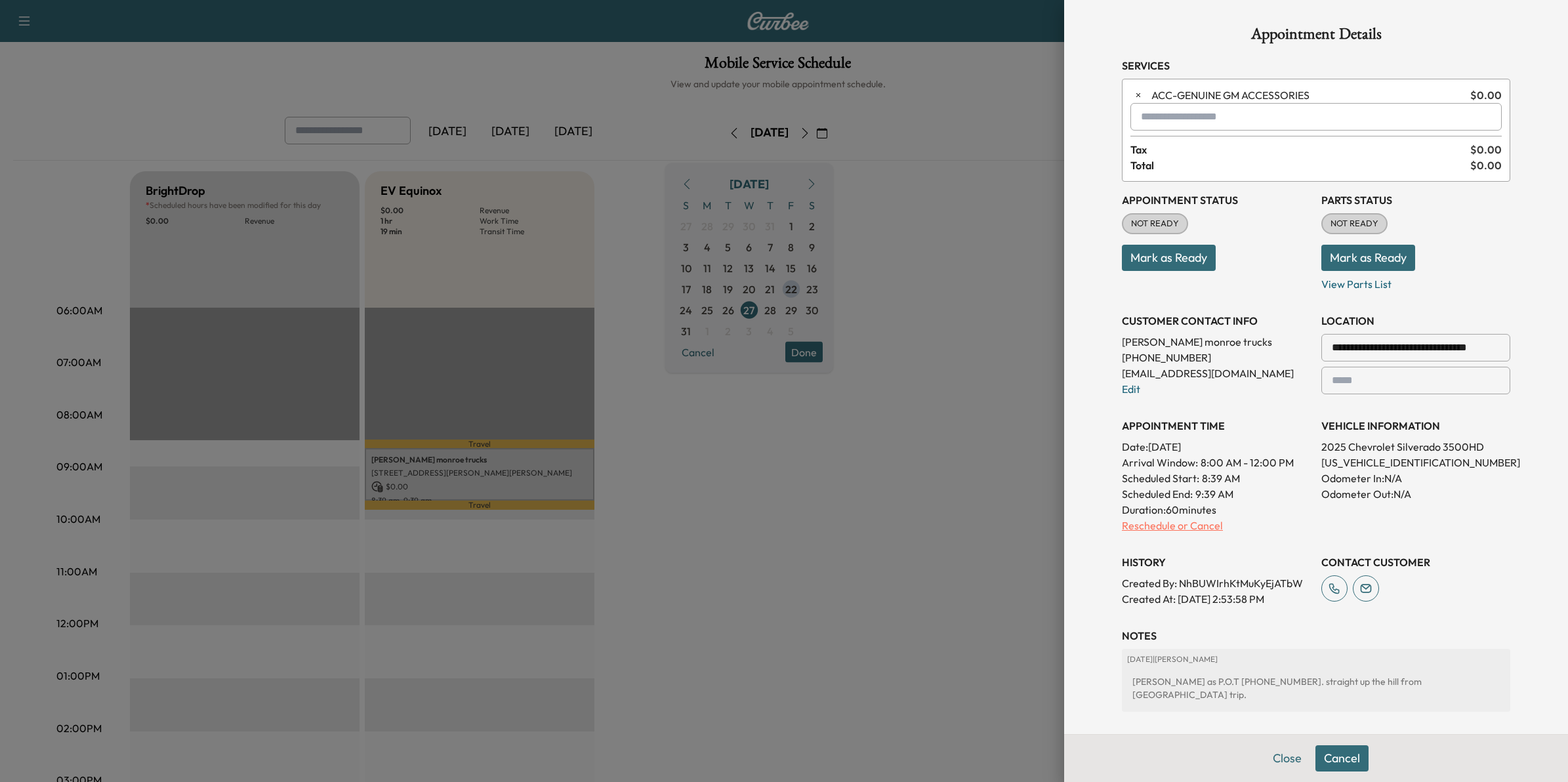
click at [1196, 528] on p "Reschedule or Cancel" at bounding box center [1216, 525] width 189 height 16
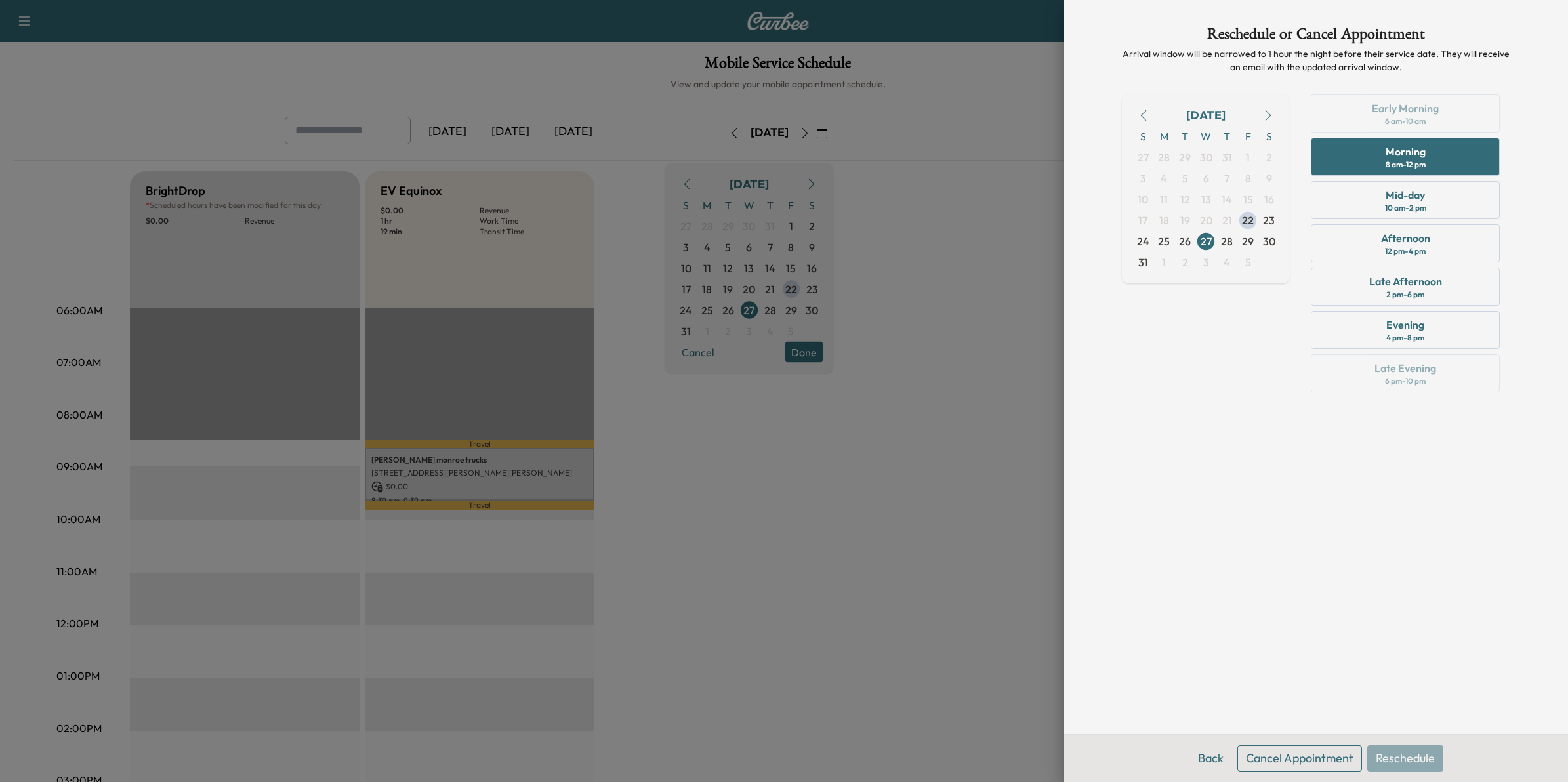
click at [1332, 756] on button "Cancel Appointment" at bounding box center [1300, 758] width 125 height 26
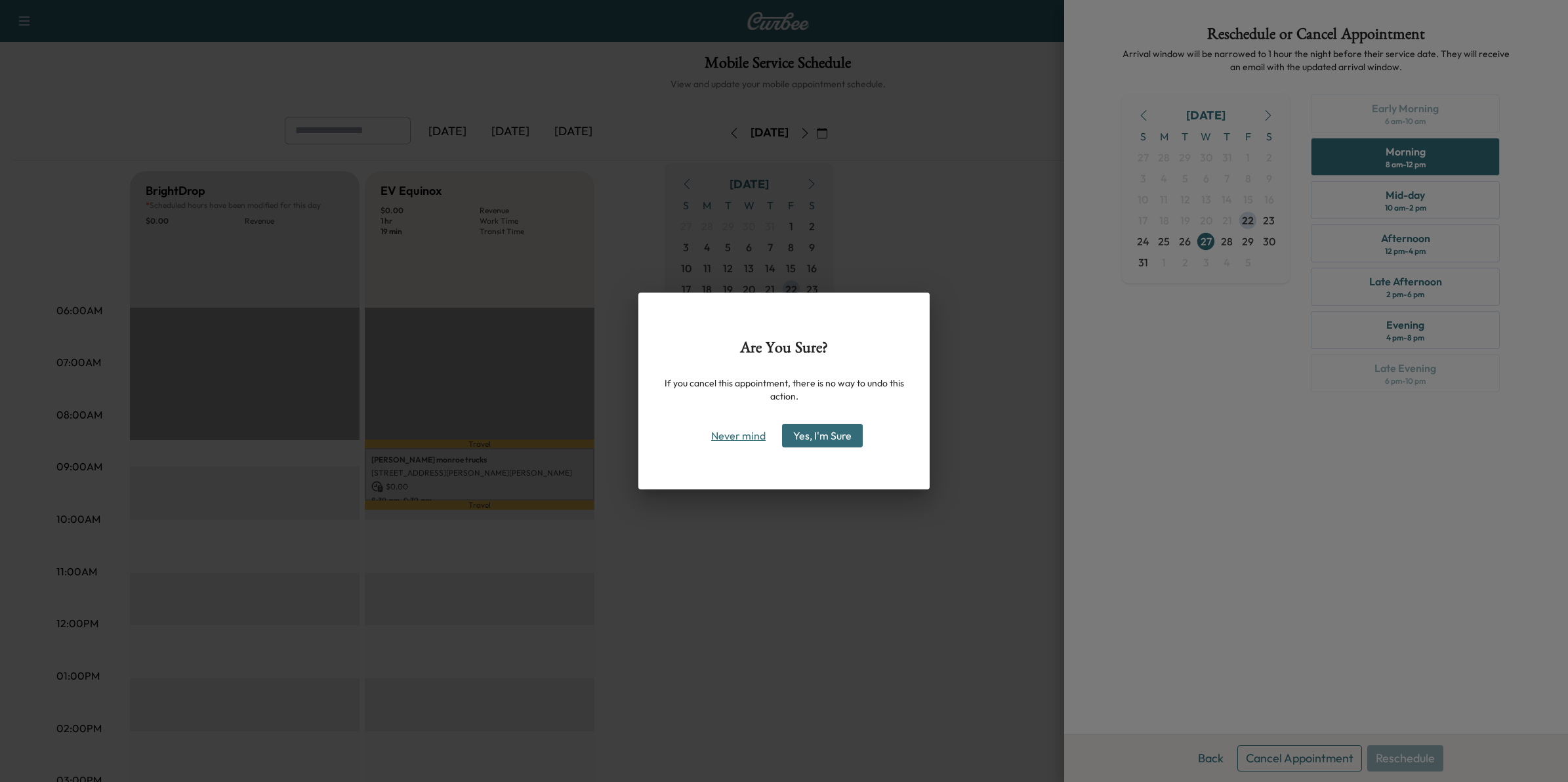
click at [748, 439] on button "Never mind" at bounding box center [738, 436] width 66 height 21
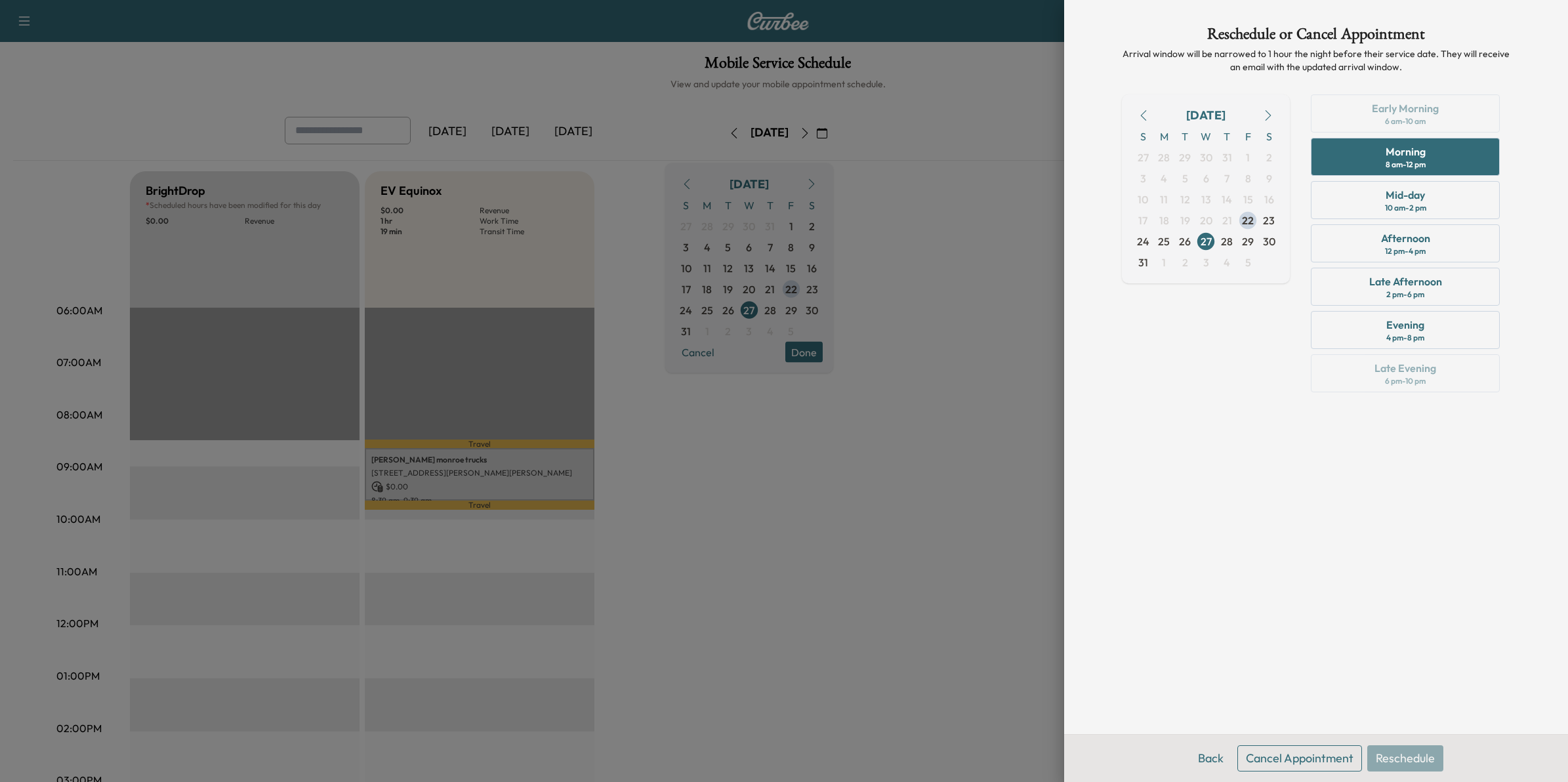
click at [867, 593] on div at bounding box center [784, 391] width 1568 height 782
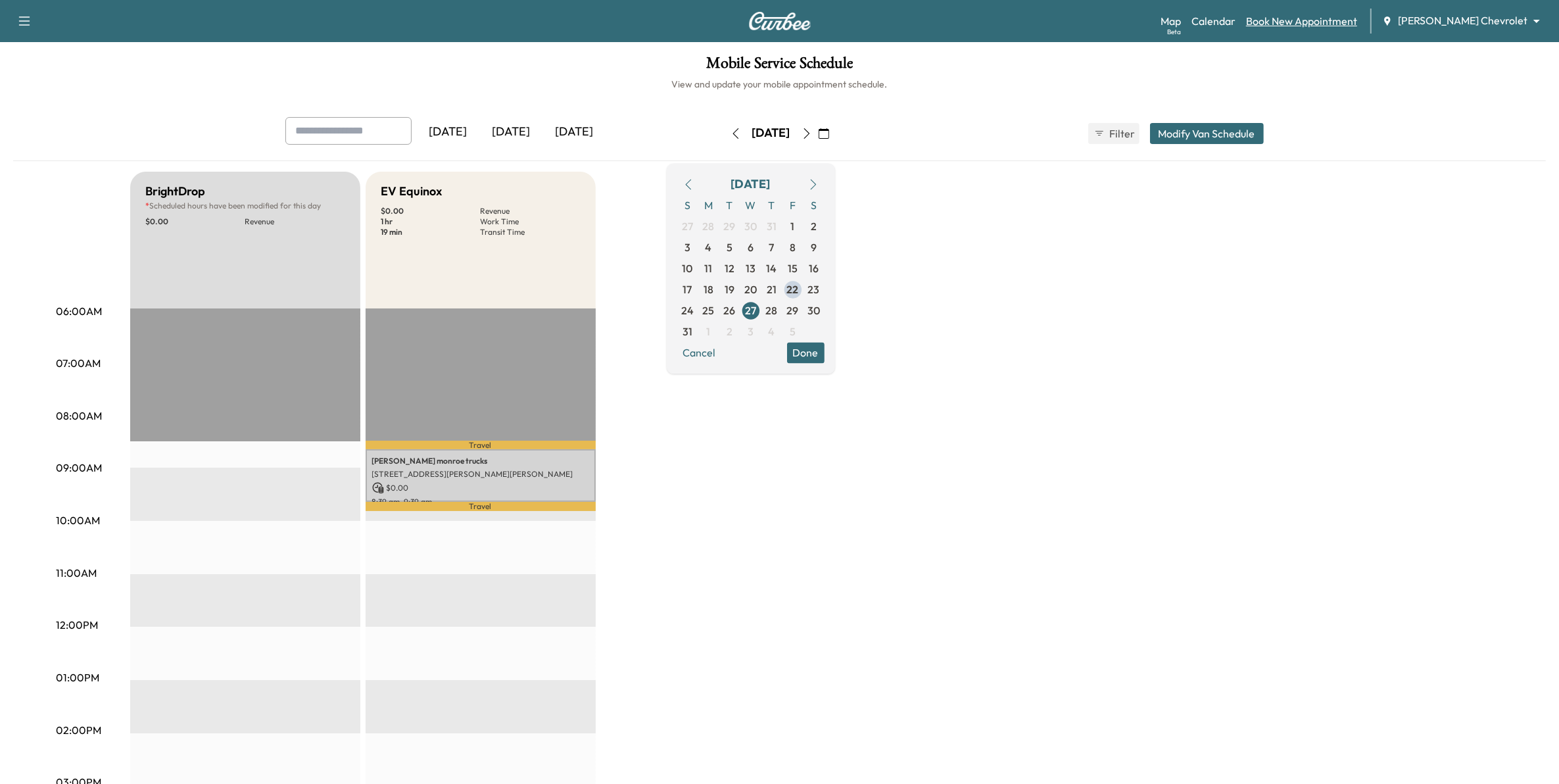
click at [1357, 23] on link "Book New Appointment" at bounding box center [1301, 21] width 111 height 16
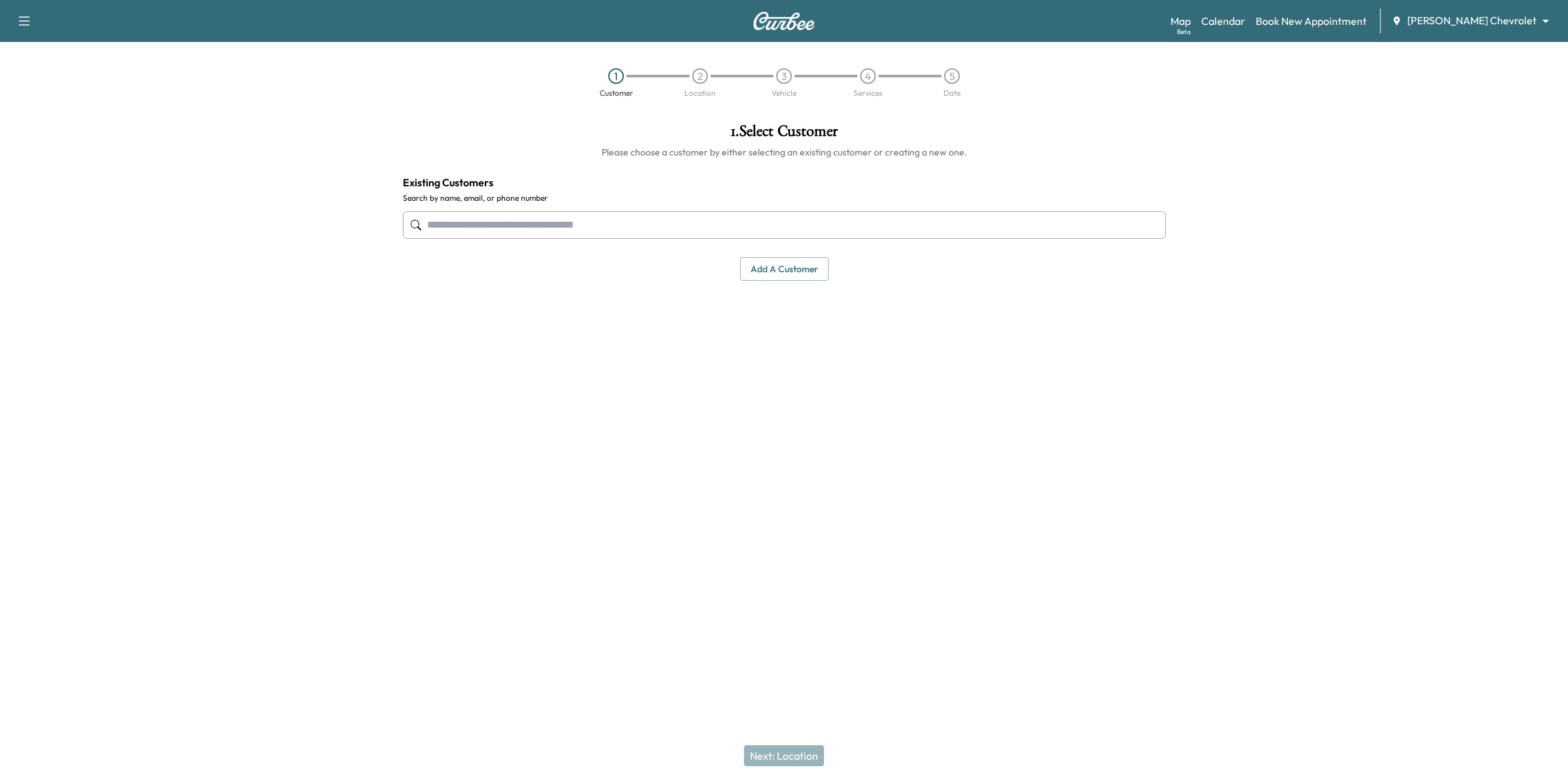
click at [633, 221] on input "text" at bounding box center [784, 225] width 763 height 28
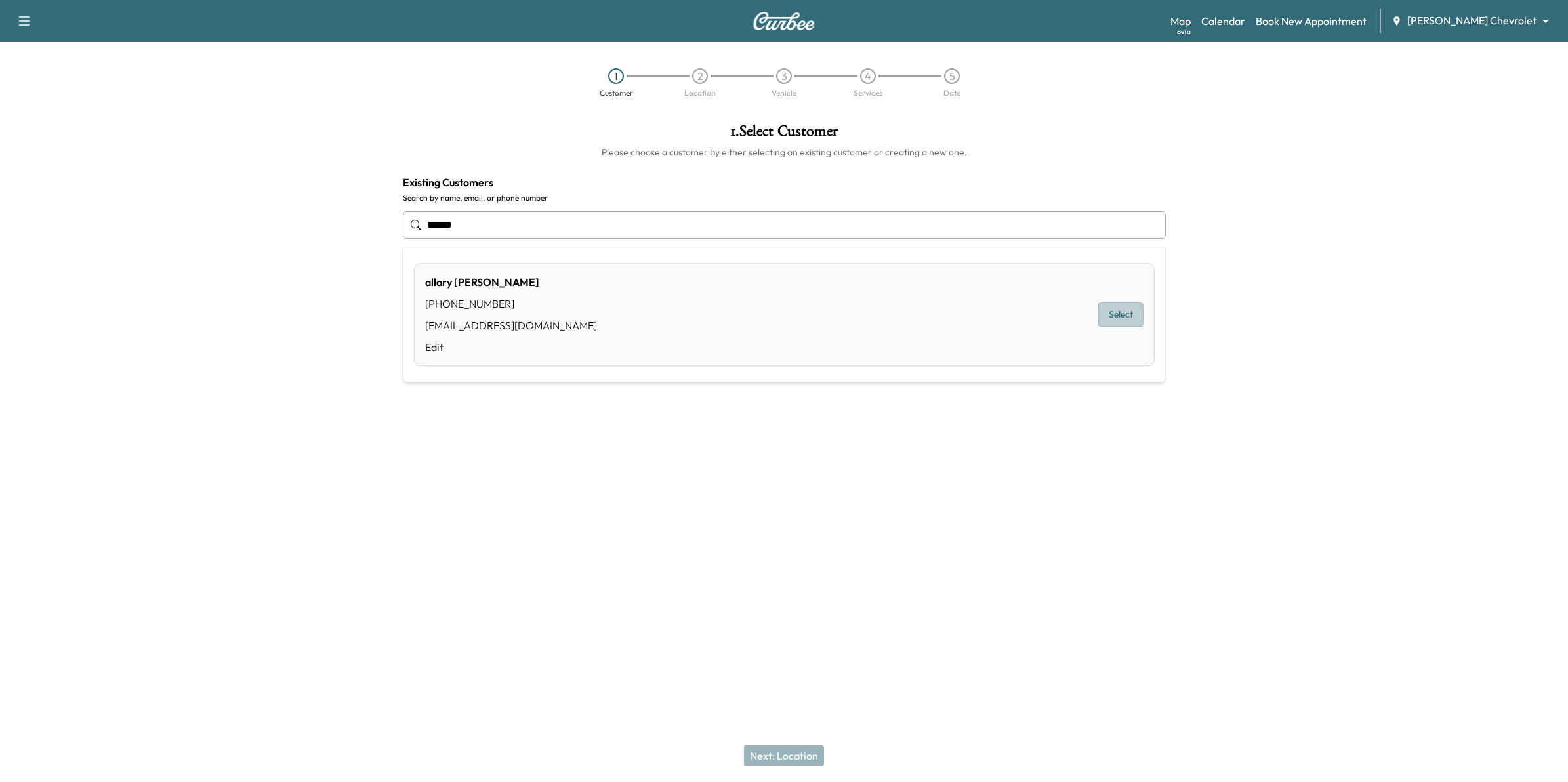
click at [1138, 320] on button "Select" at bounding box center [1121, 315] width 45 height 24
type input "**********"
click at [789, 756] on button "Next: Location" at bounding box center [784, 756] width 80 height 21
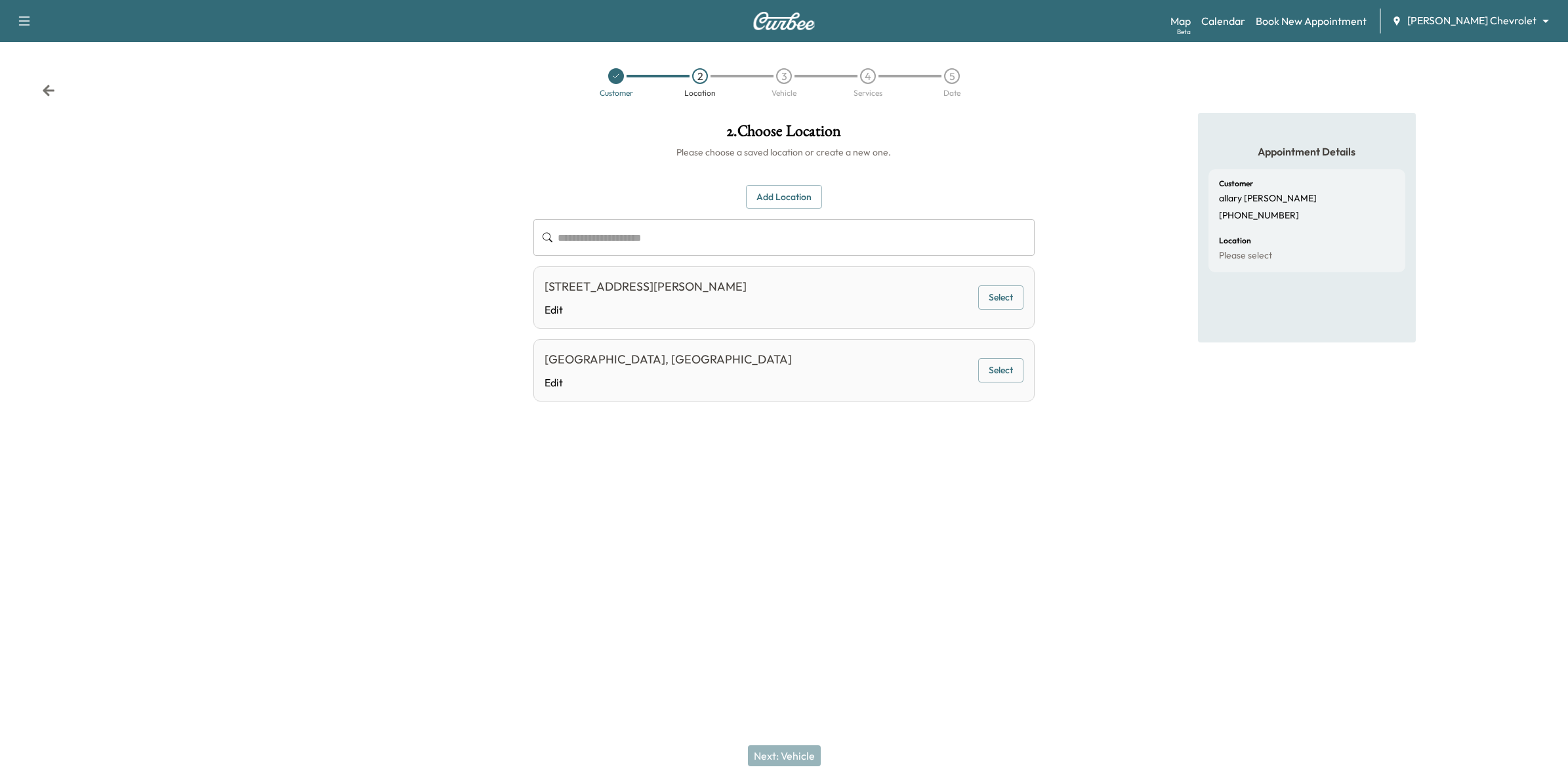
click at [763, 194] on button "Add Location" at bounding box center [784, 197] width 76 height 24
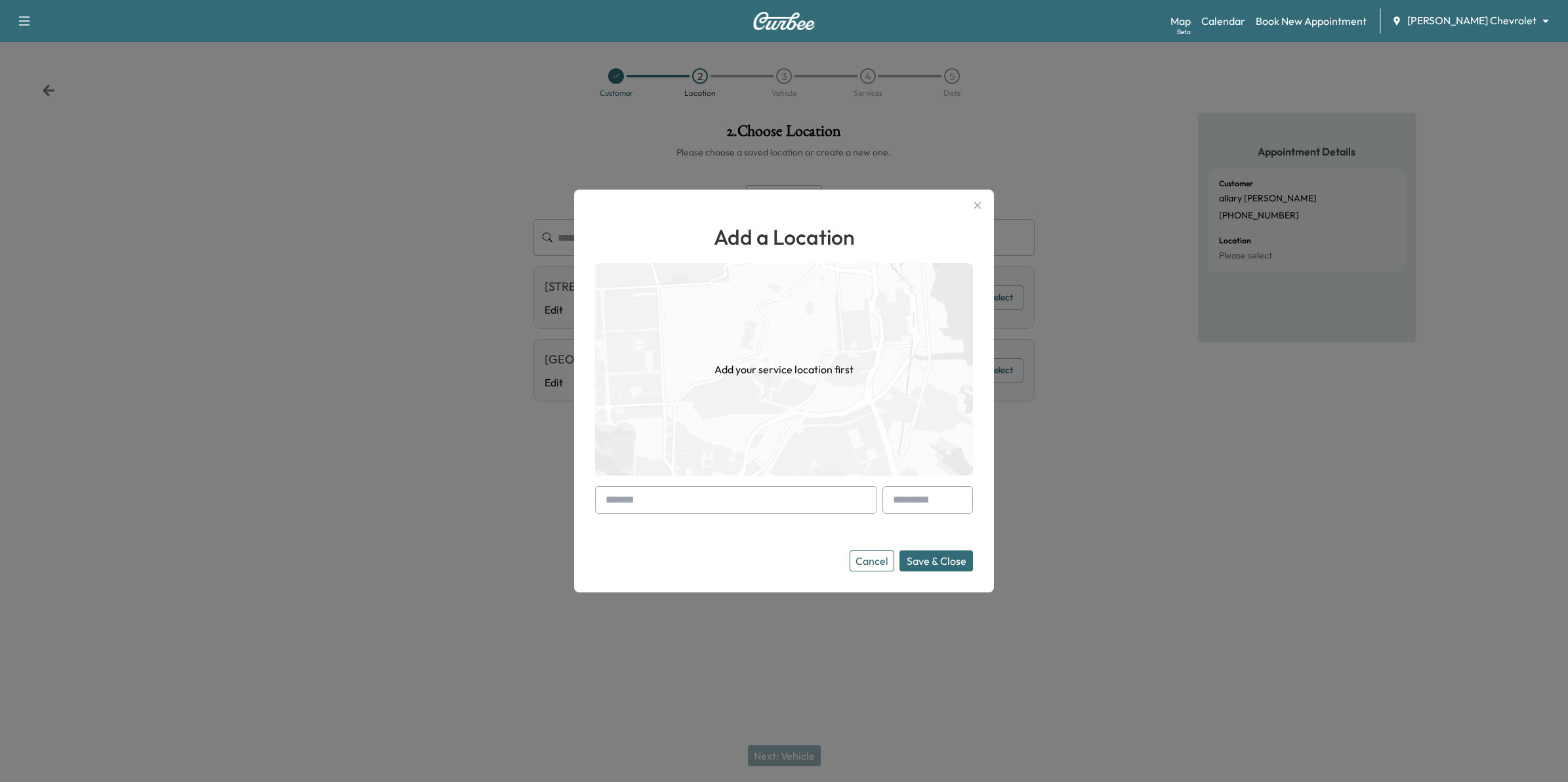
click at [647, 500] on input "text" at bounding box center [735, 500] width 282 height 28
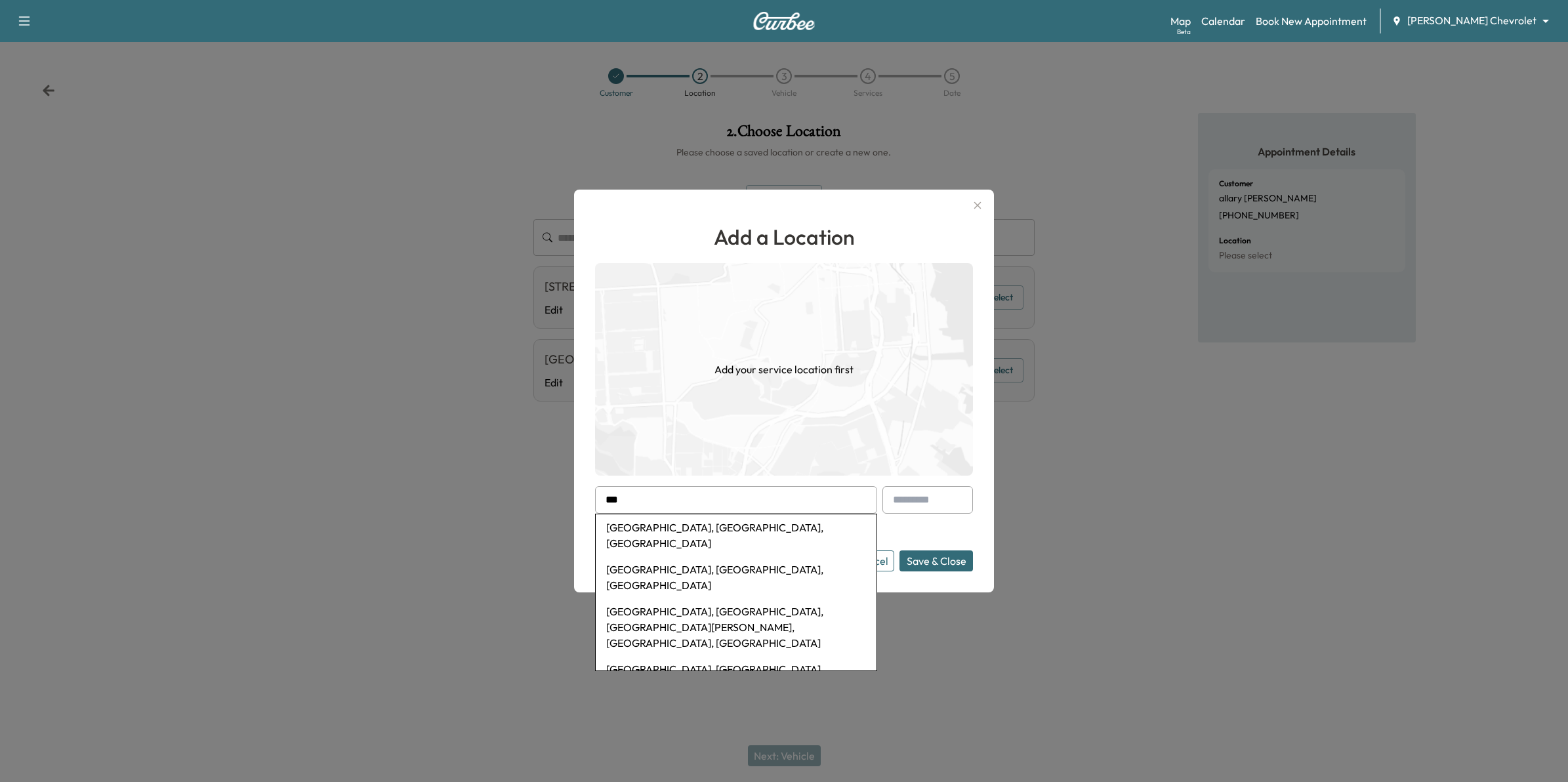
click at [663, 556] on li "Maple Grove, MN, USA" at bounding box center [736, 577] width 281 height 42
type input "**********"
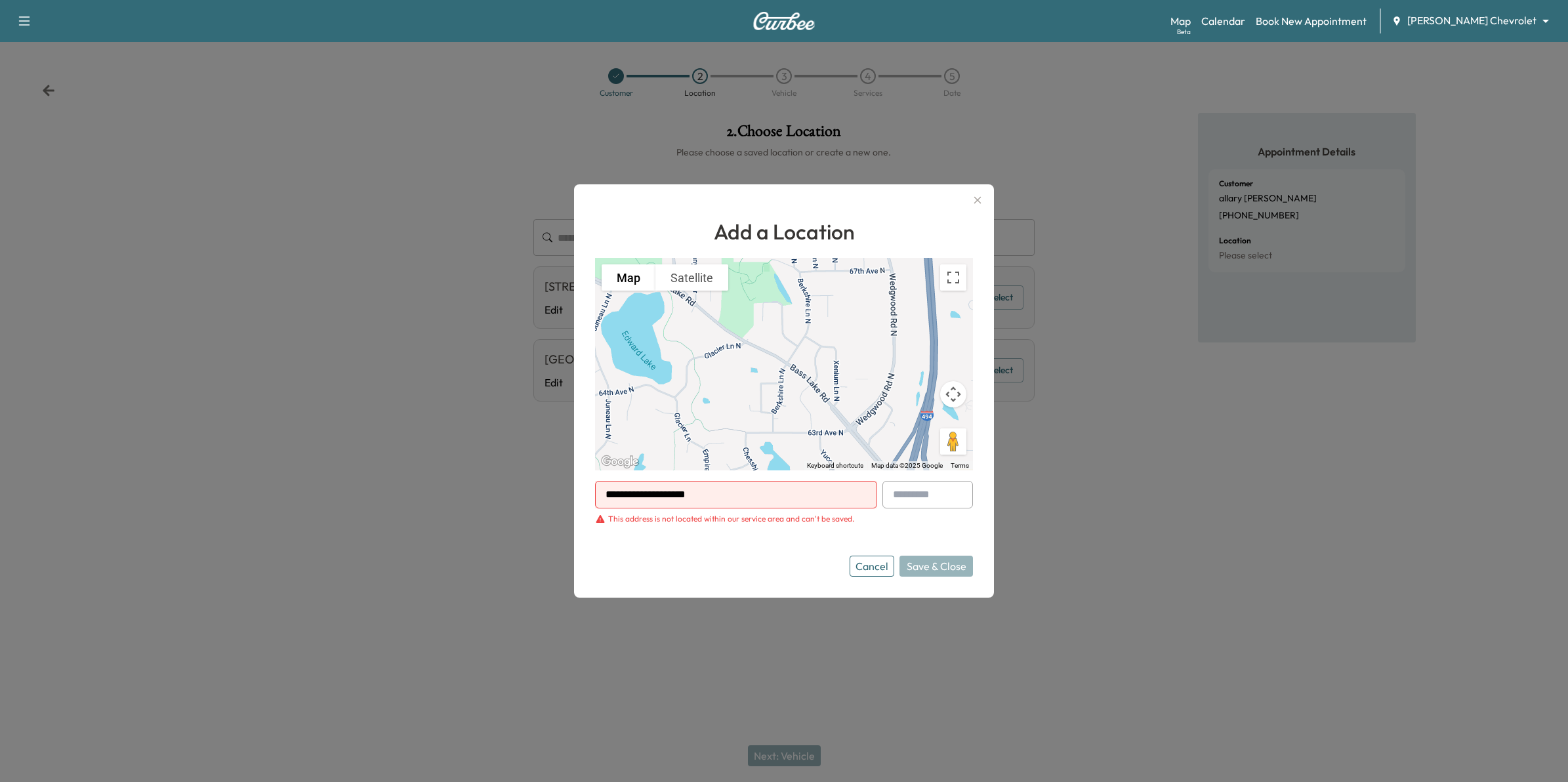
click at [883, 572] on button "Cancel" at bounding box center [872, 566] width 45 height 21
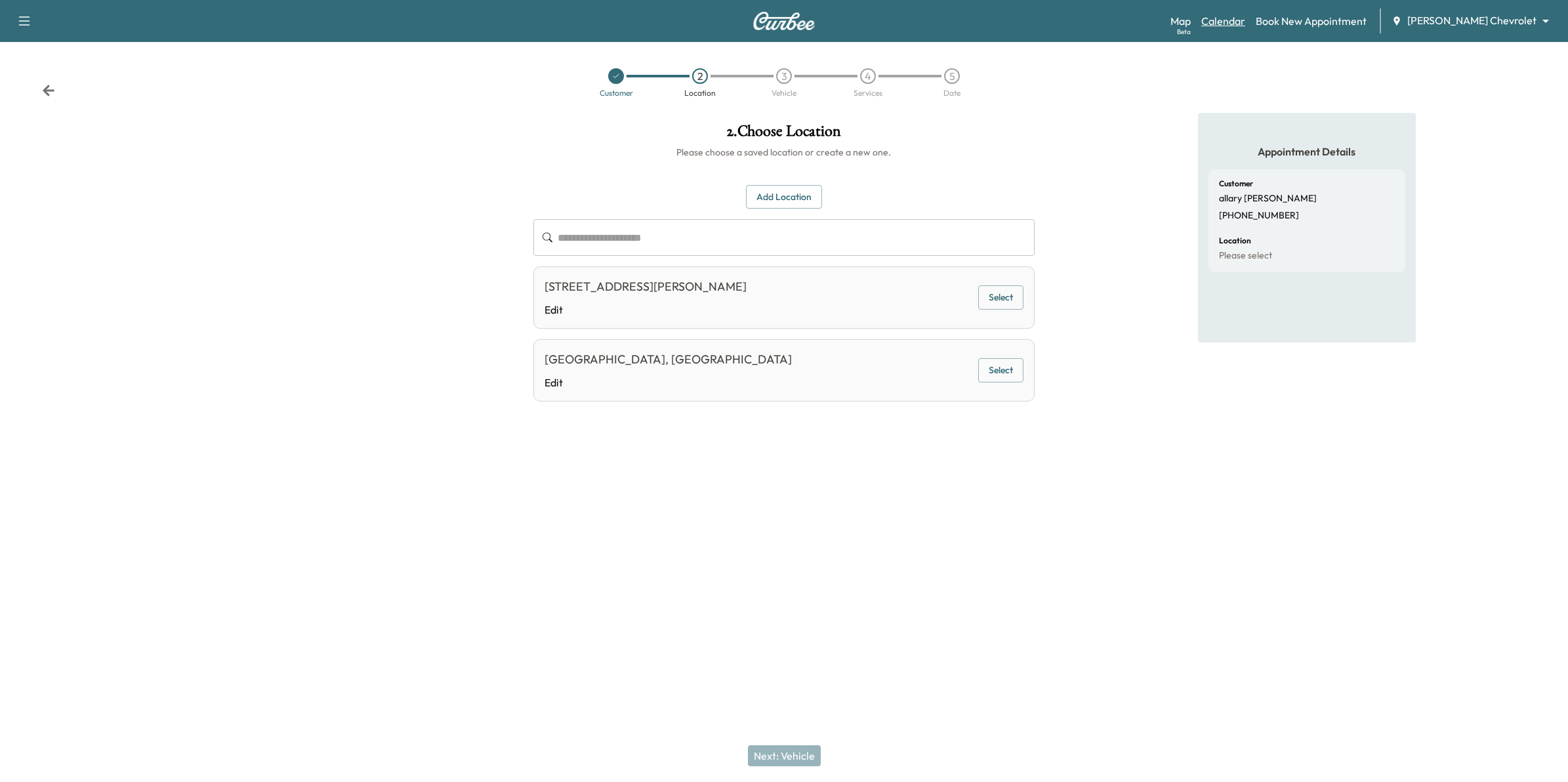
click at [1245, 24] on link "Calendar" at bounding box center [1223, 21] width 44 height 16
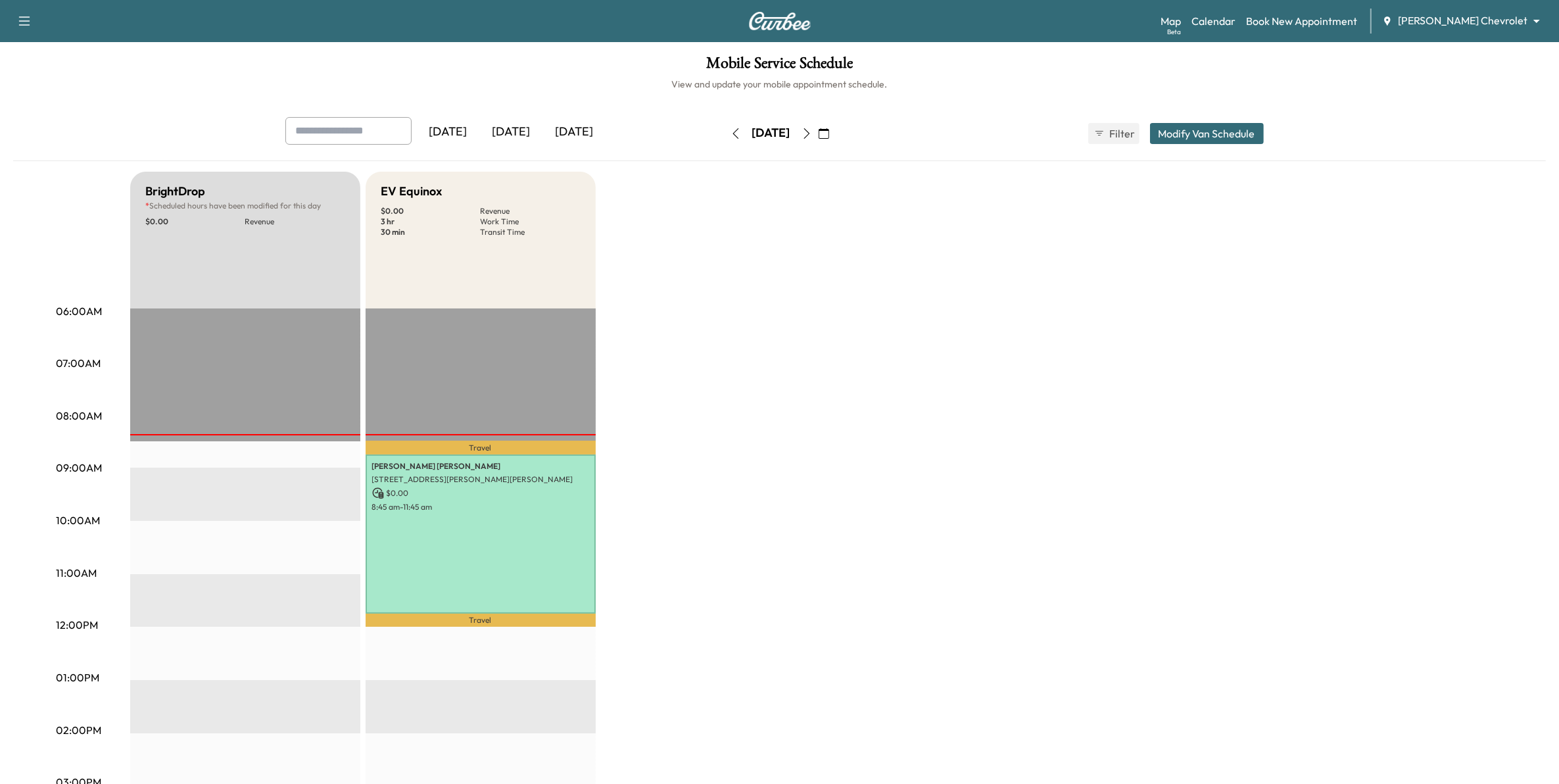
click at [829, 130] on icon "button" at bounding box center [824, 133] width 11 height 11
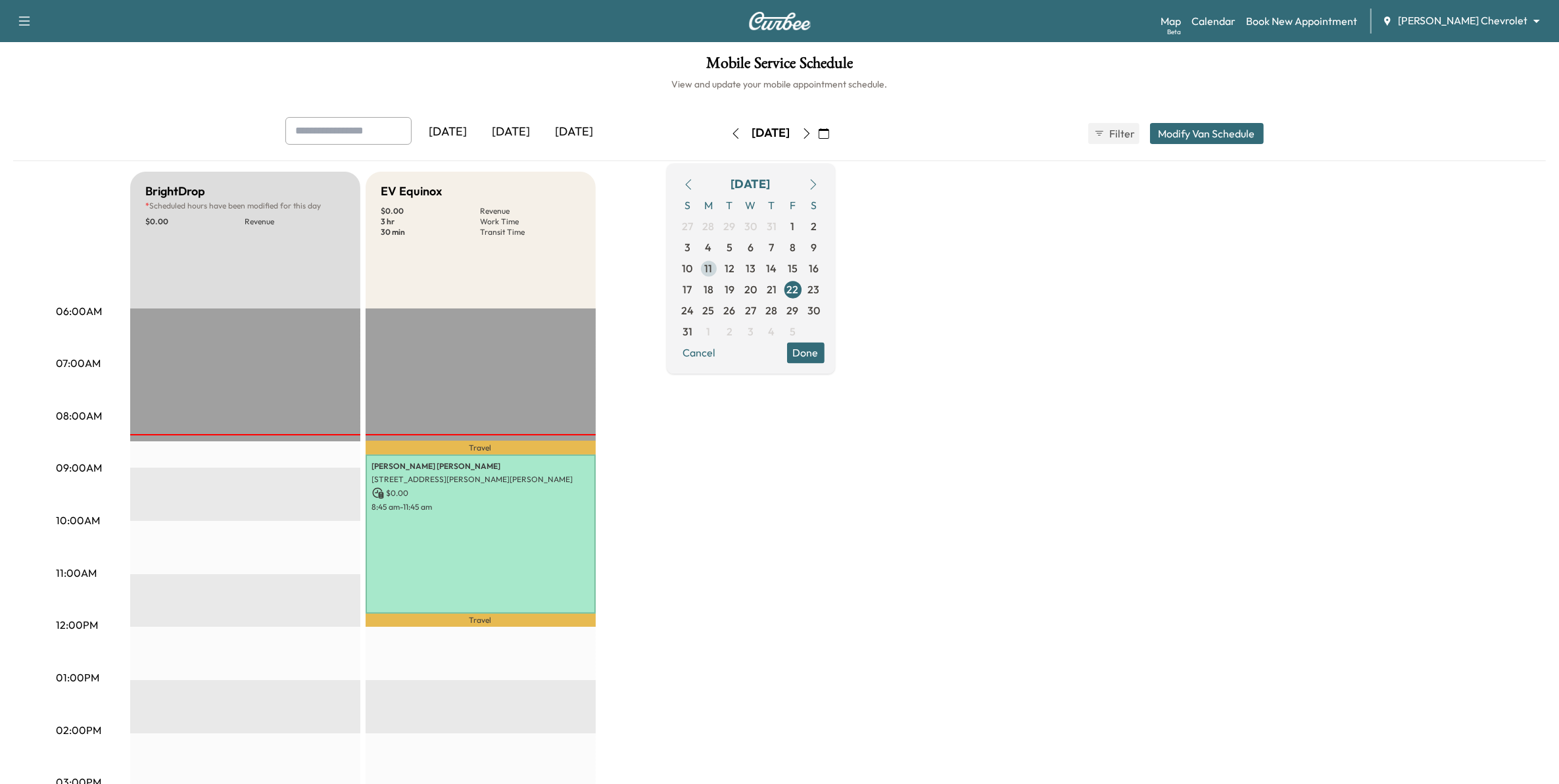
click at [713, 273] on span "11" at bounding box center [709, 268] width 8 height 16
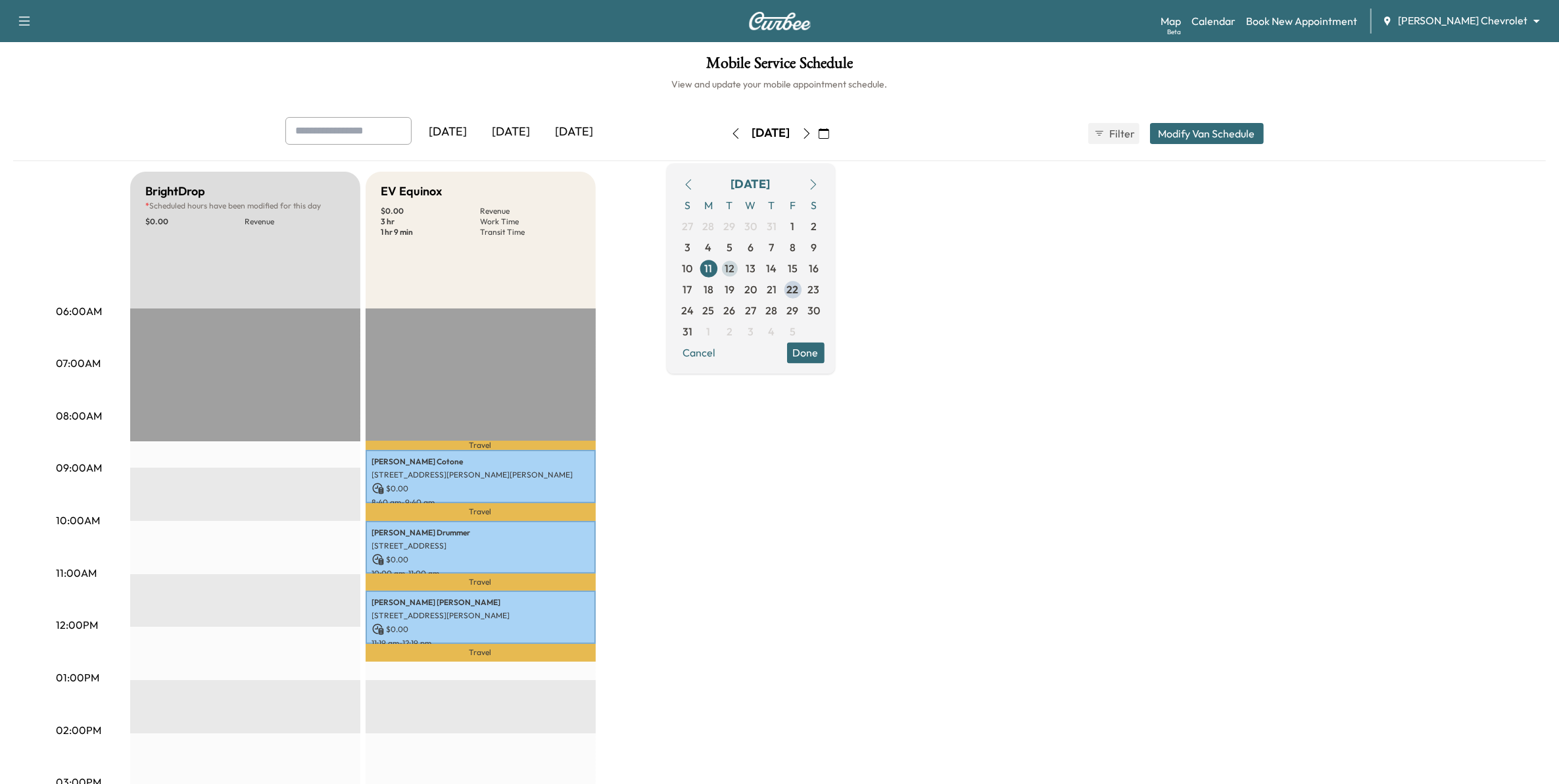
click at [734, 264] on span "12" at bounding box center [729, 268] width 10 height 16
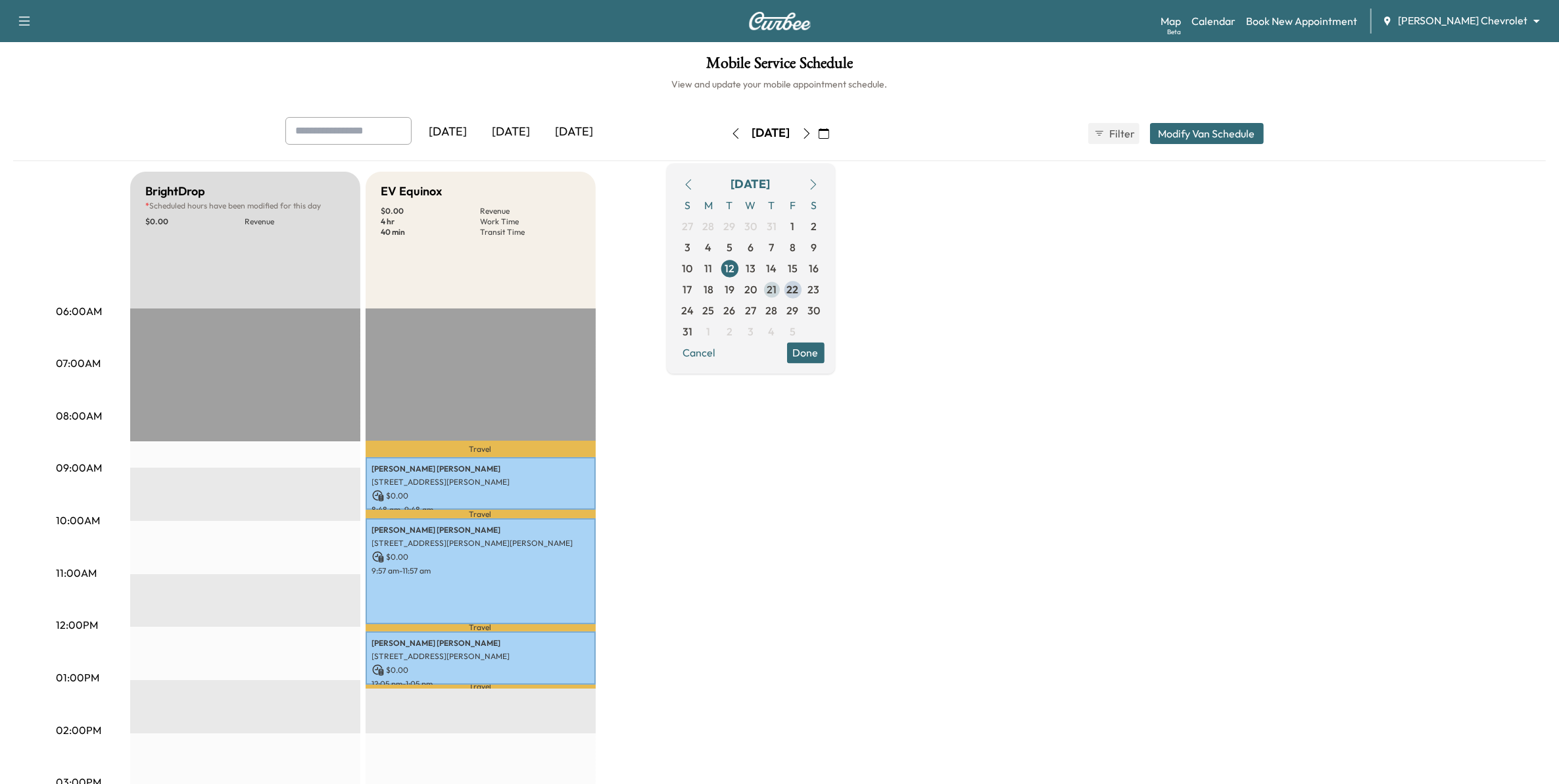
click at [783, 294] on span "21" at bounding box center [772, 290] width 21 height 21
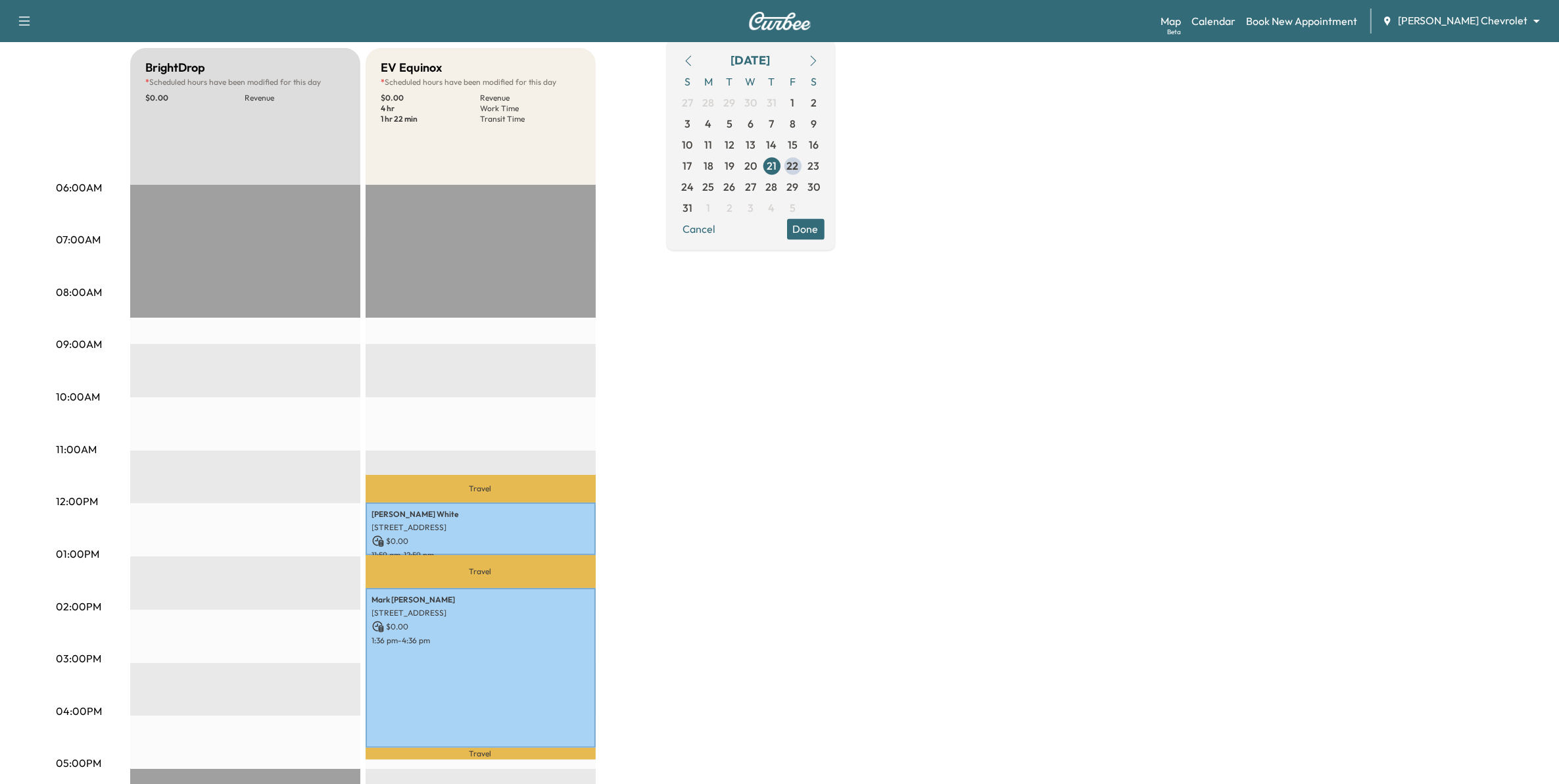
scroll to position [164, 0]
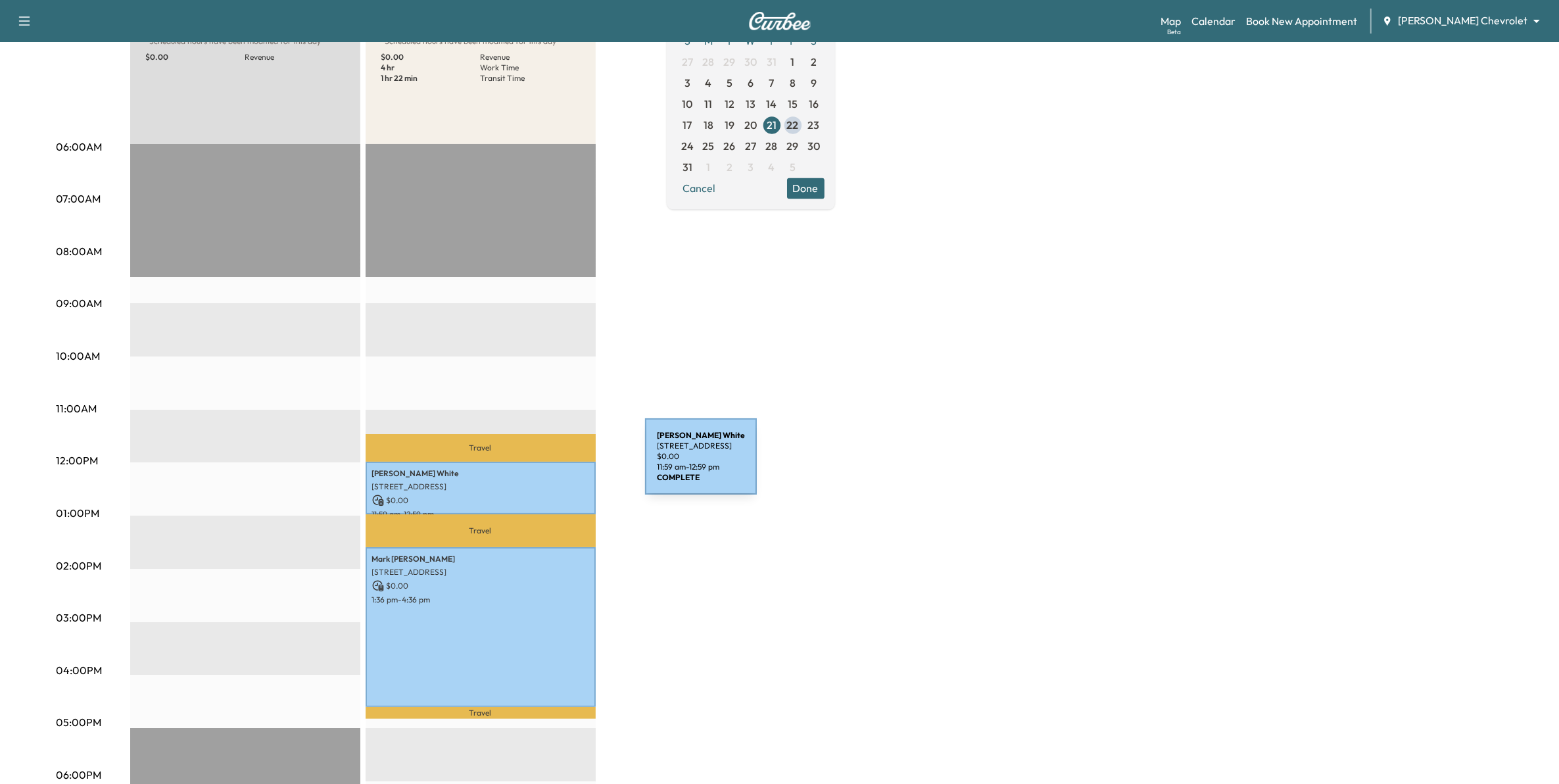
click at [546, 468] on p "Roy White" at bounding box center [480, 473] width 217 height 11
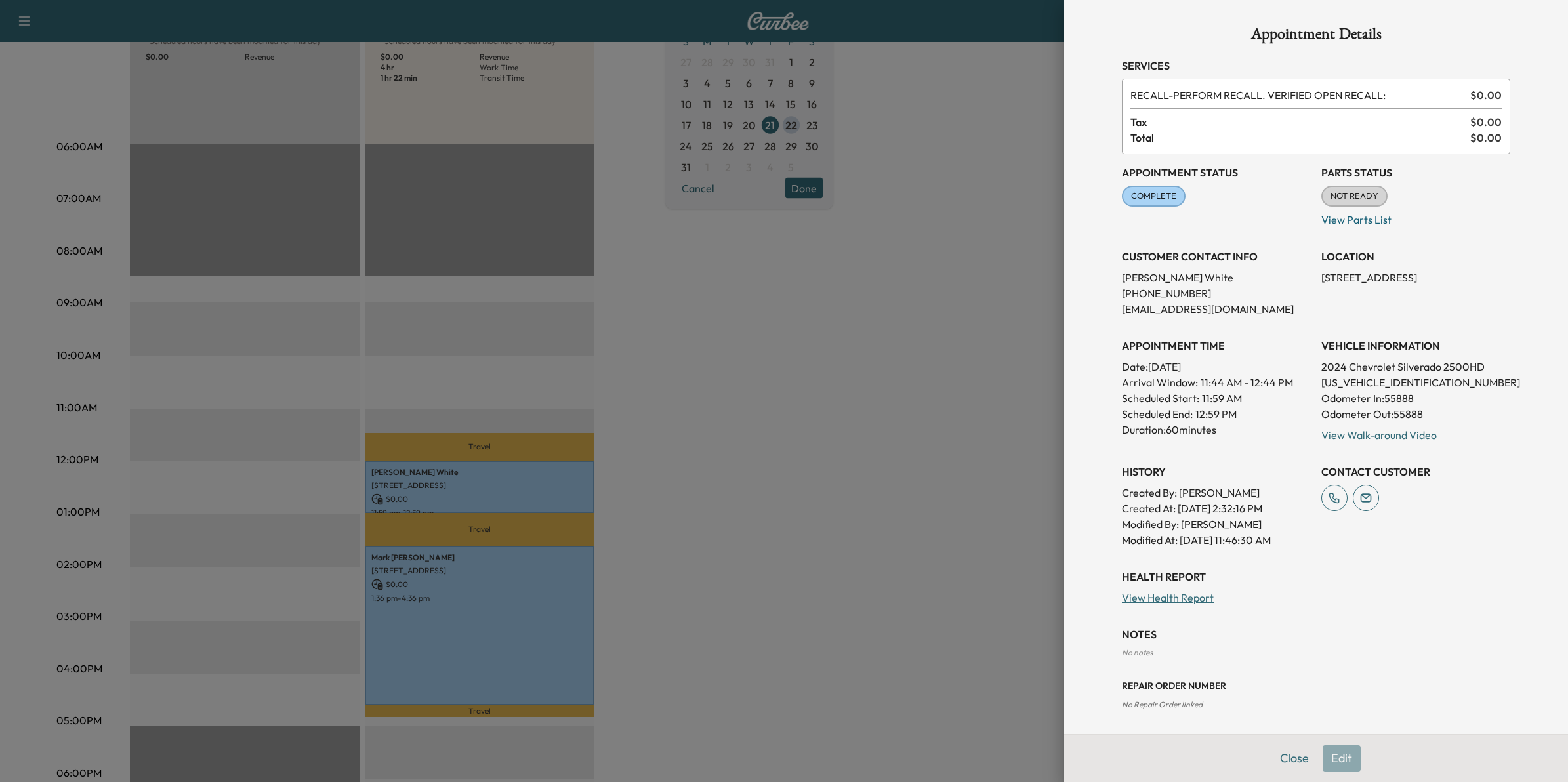
click at [816, 532] on div at bounding box center [784, 391] width 1568 height 782
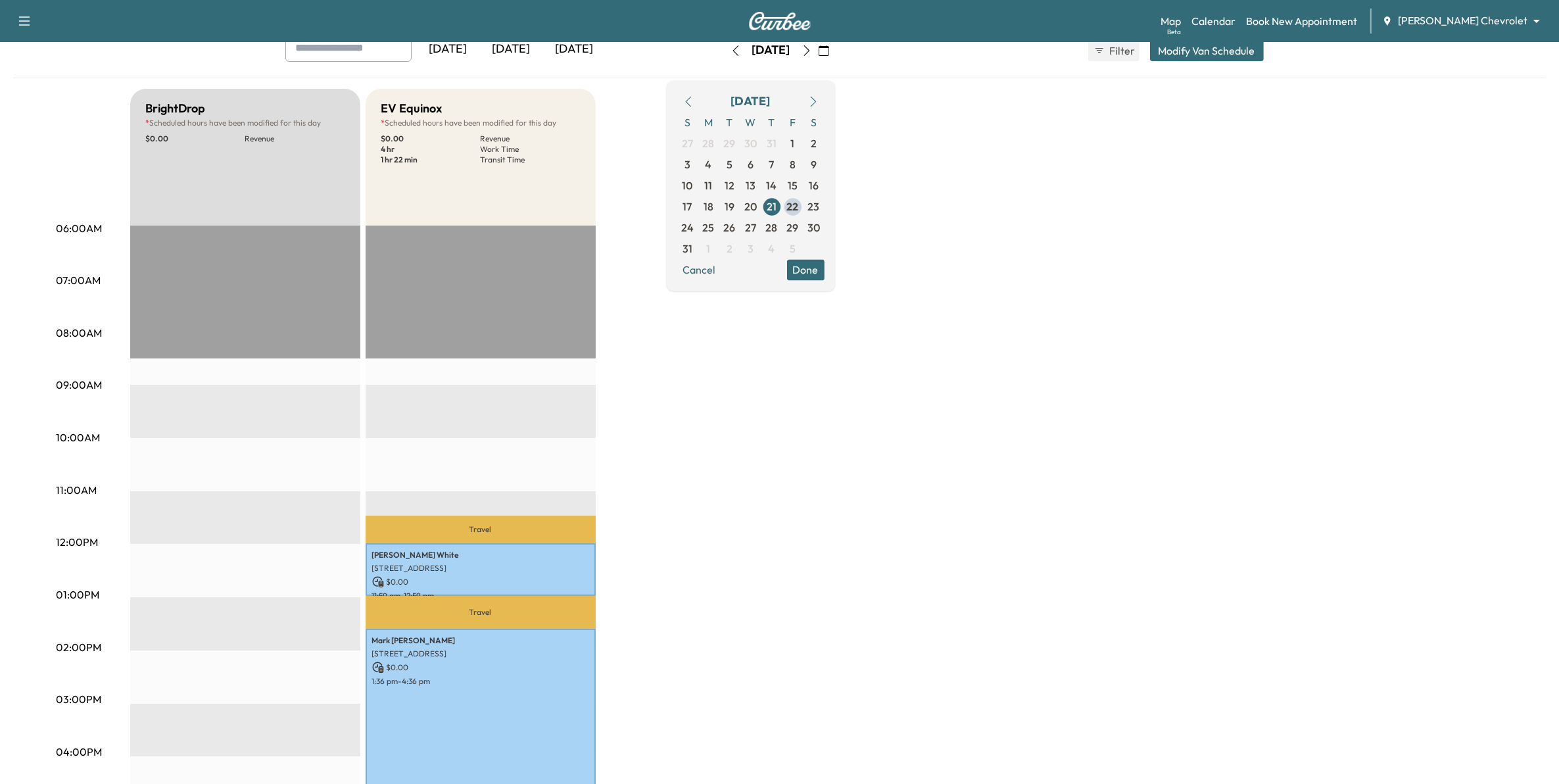
scroll to position [83, 0]
click at [799, 203] on span "22" at bounding box center [793, 207] width 12 height 16
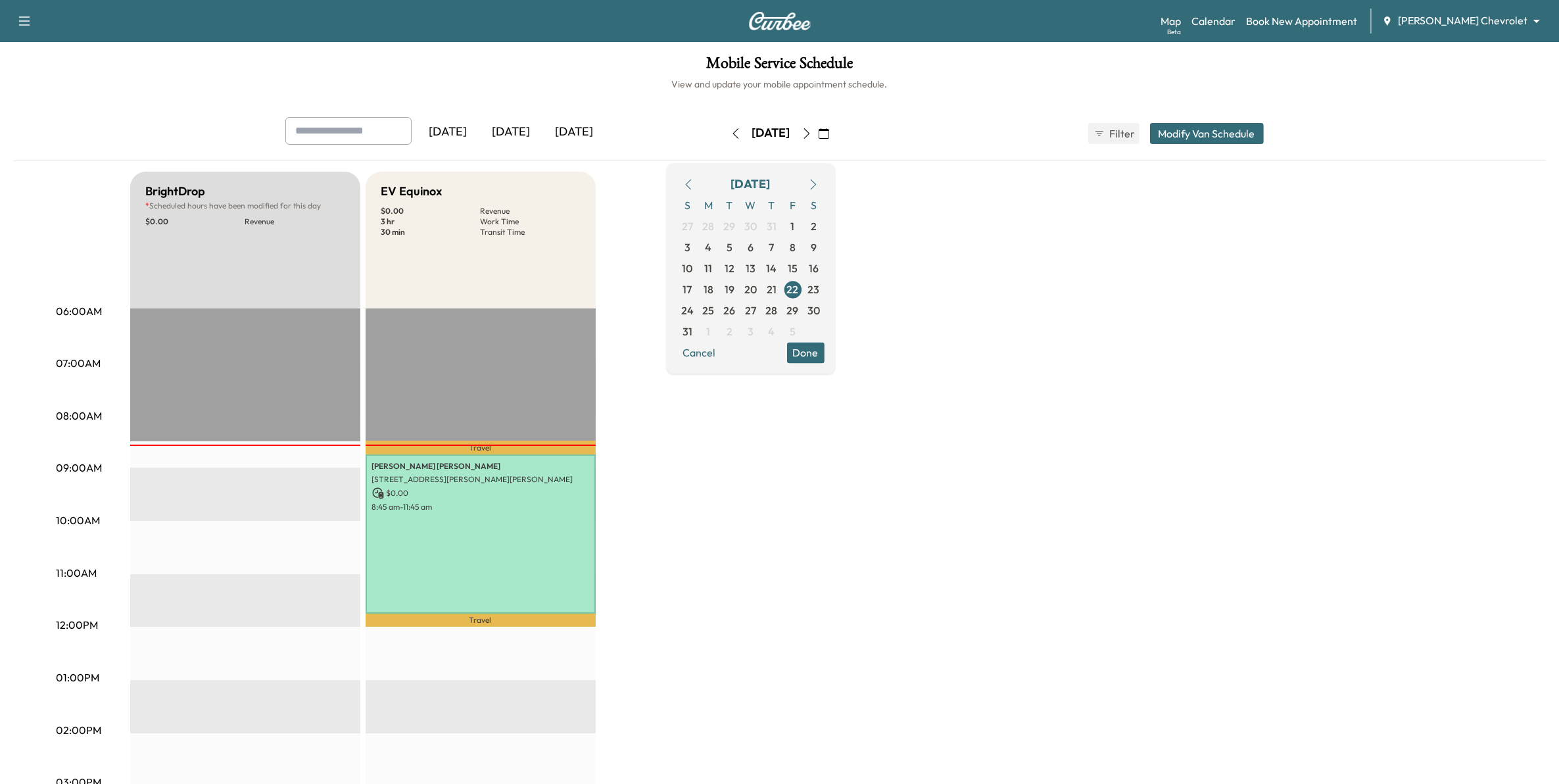
scroll to position [83, 0]
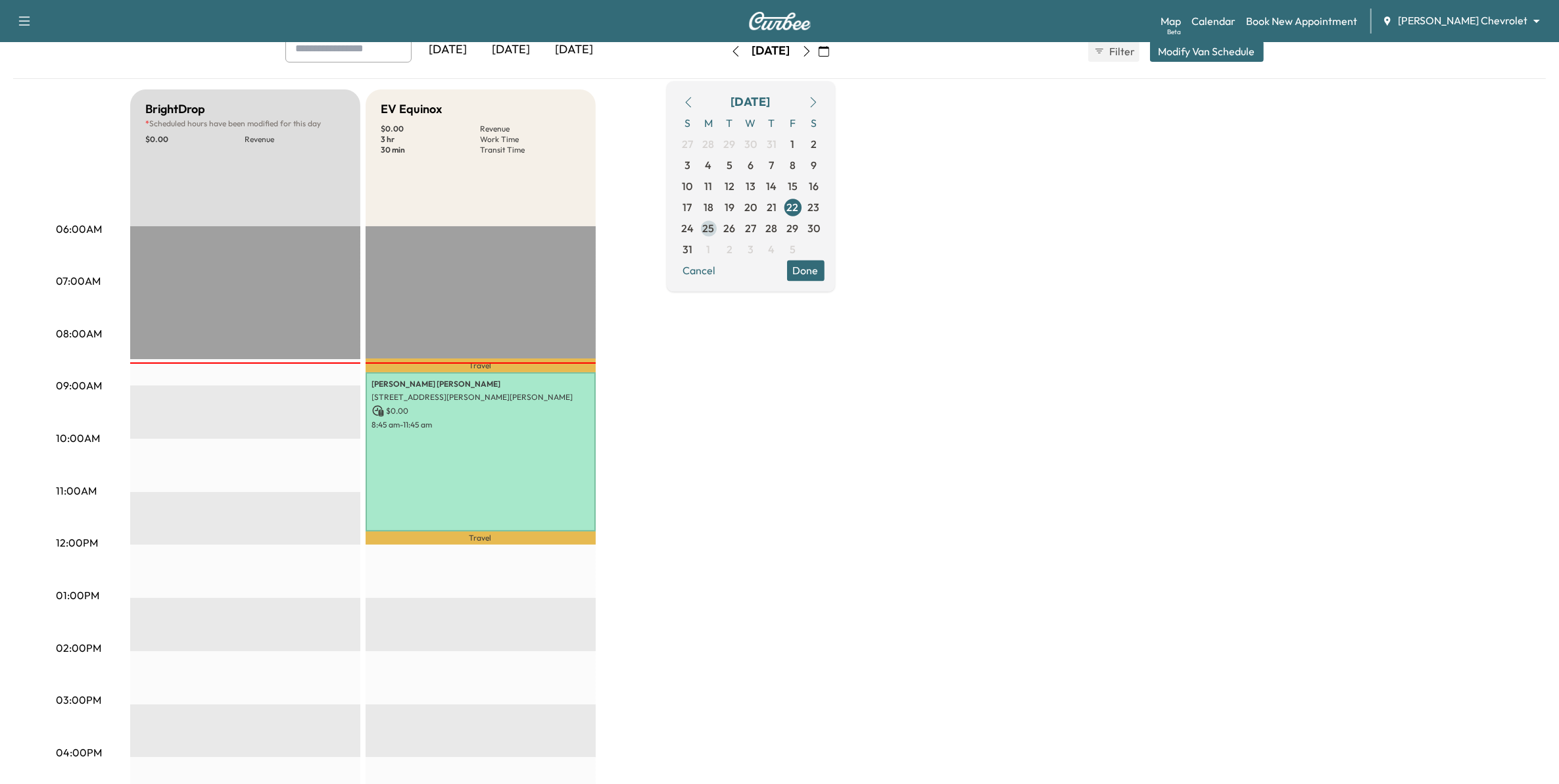
click at [715, 224] on span "25" at bounding box center [709, 228] width 12 height 16
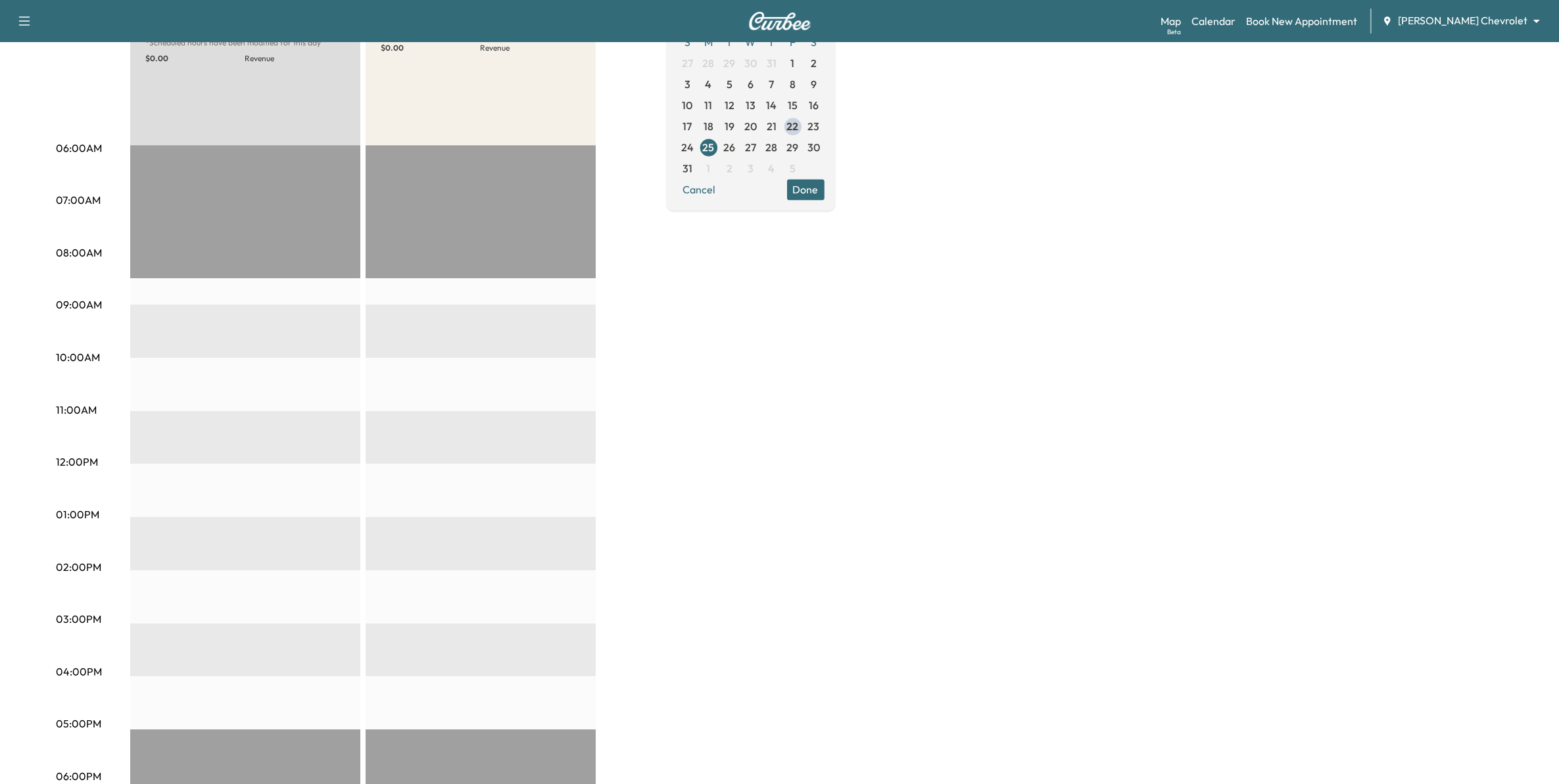
scroll to position [164, 0]
click at [736, 145] on span "26" at bounding box center [730, 146] width 12 height 16
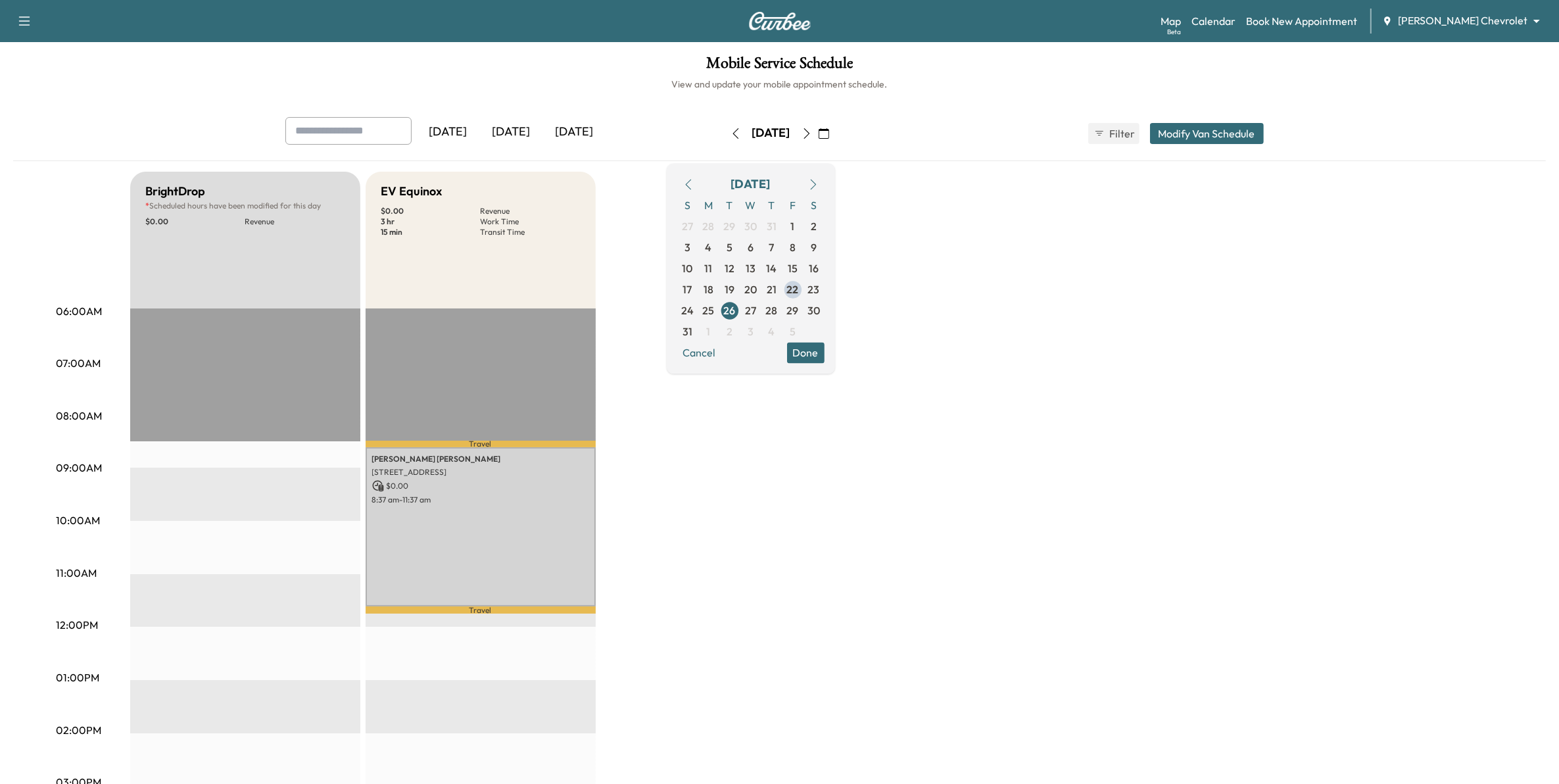
click at [1475, 21] on body "Support Log Out Map Beta Calendar Book New Appointment Mauer Chevrolet ********…" at bounding box center [779, 392] width 1559 height 784
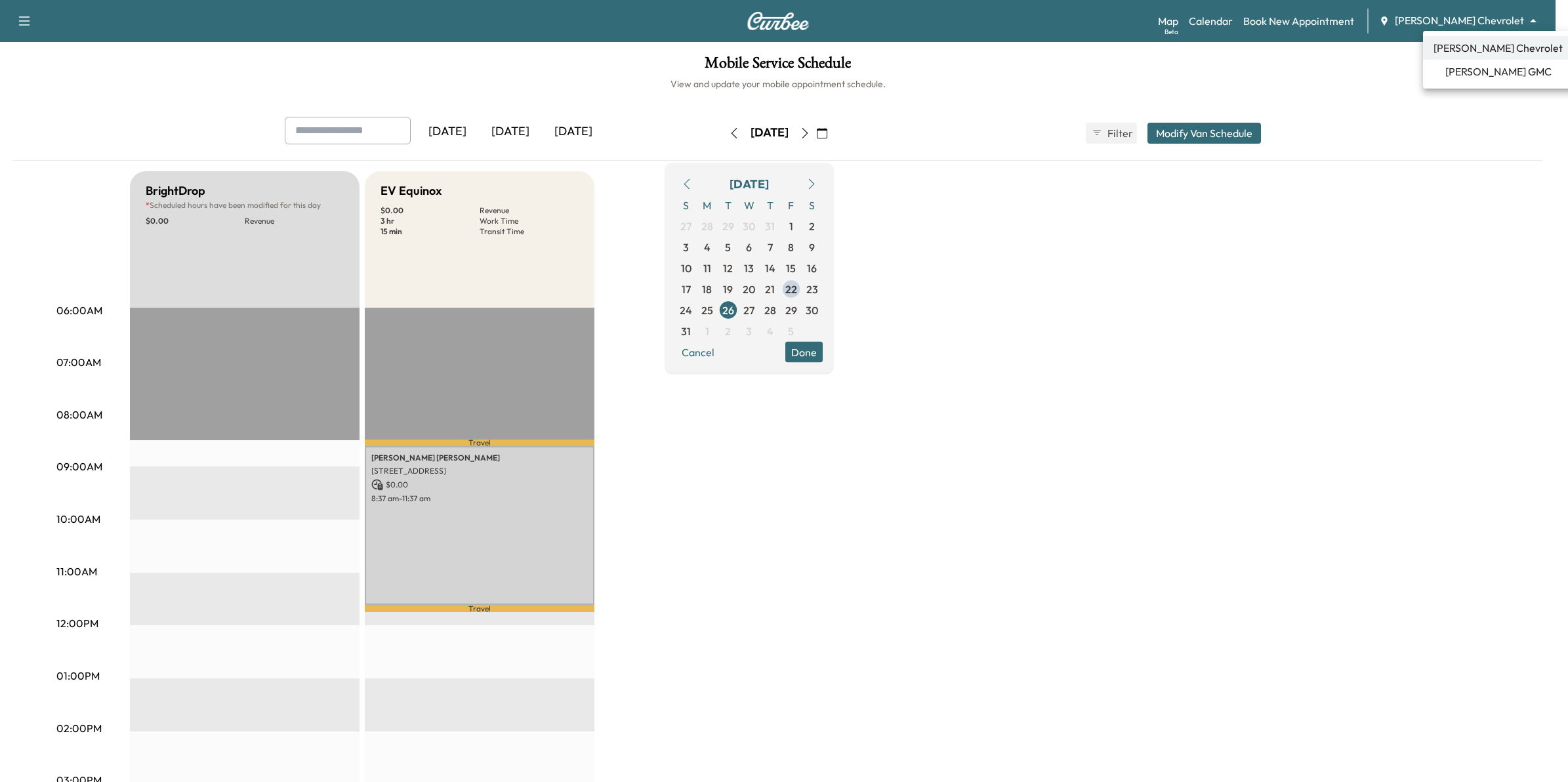
click at [1465, 74] on span "Mauer GMC" at bounding box center [1498, 72] width 106 height 16
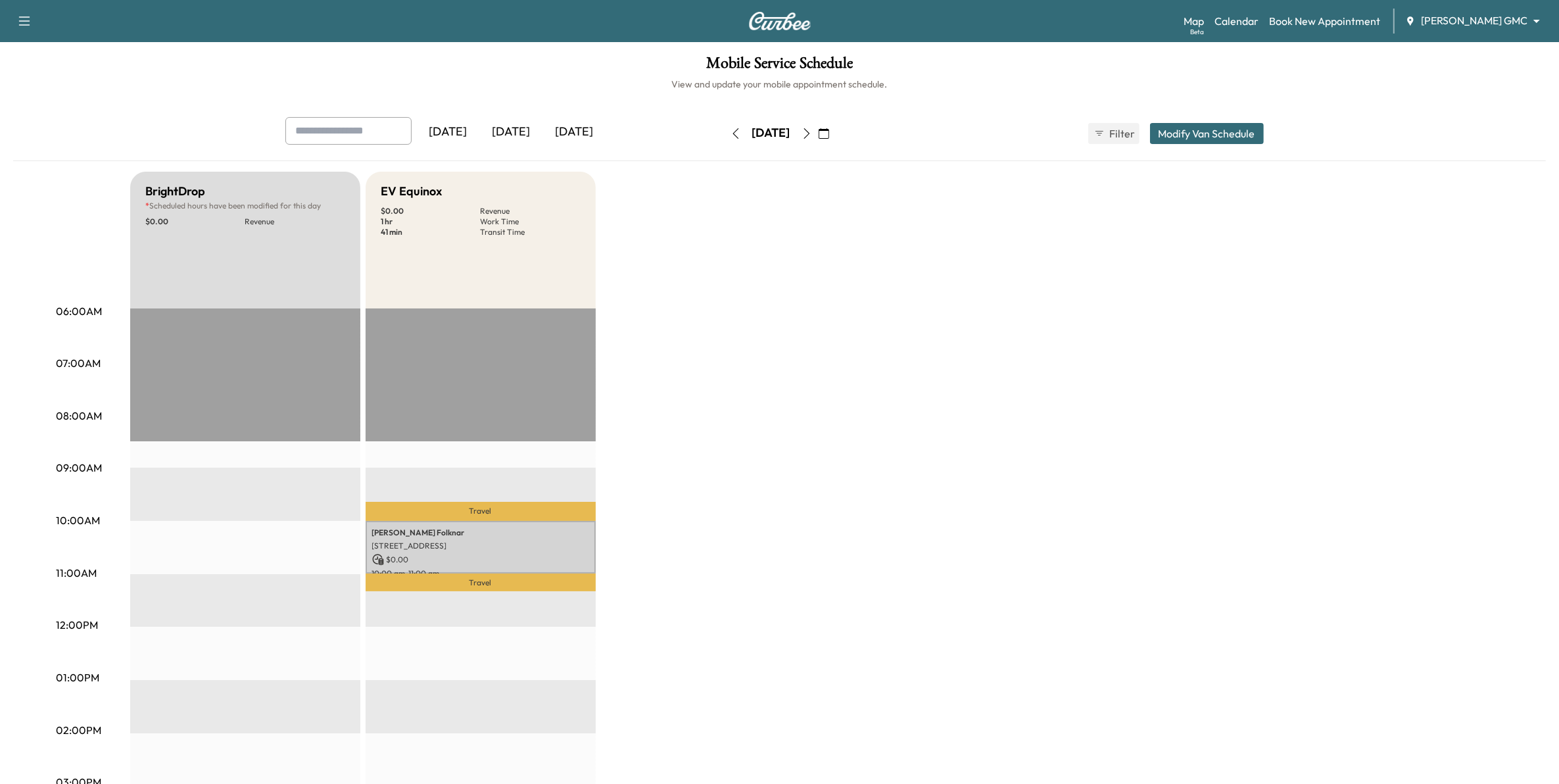
click at [731, 132] on icon "button" at bounding box center [736, 133] width 11 height 11
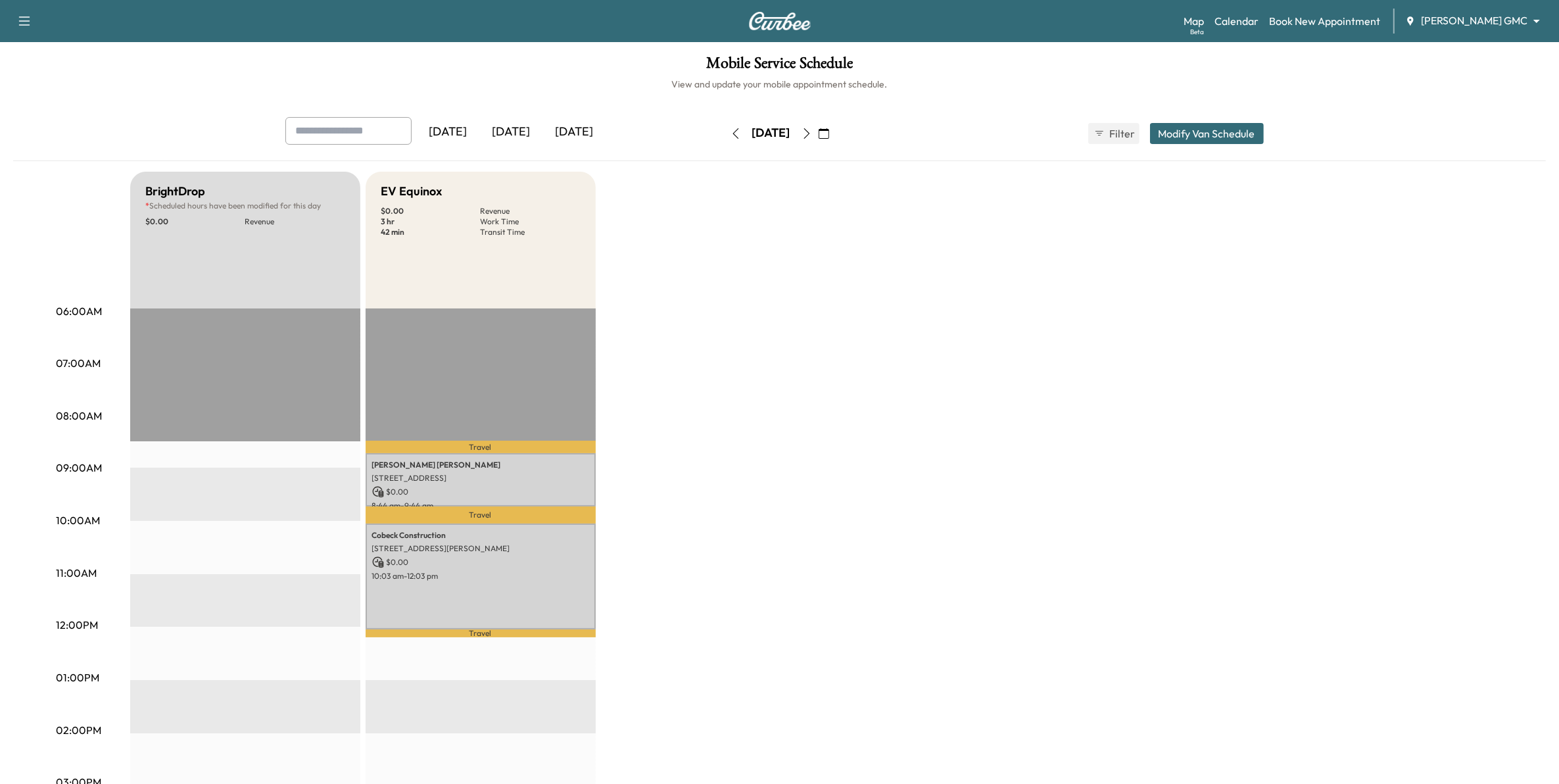
click at [812, 134] on icon "button" at bounding box center [807, 133] width 11 height 11
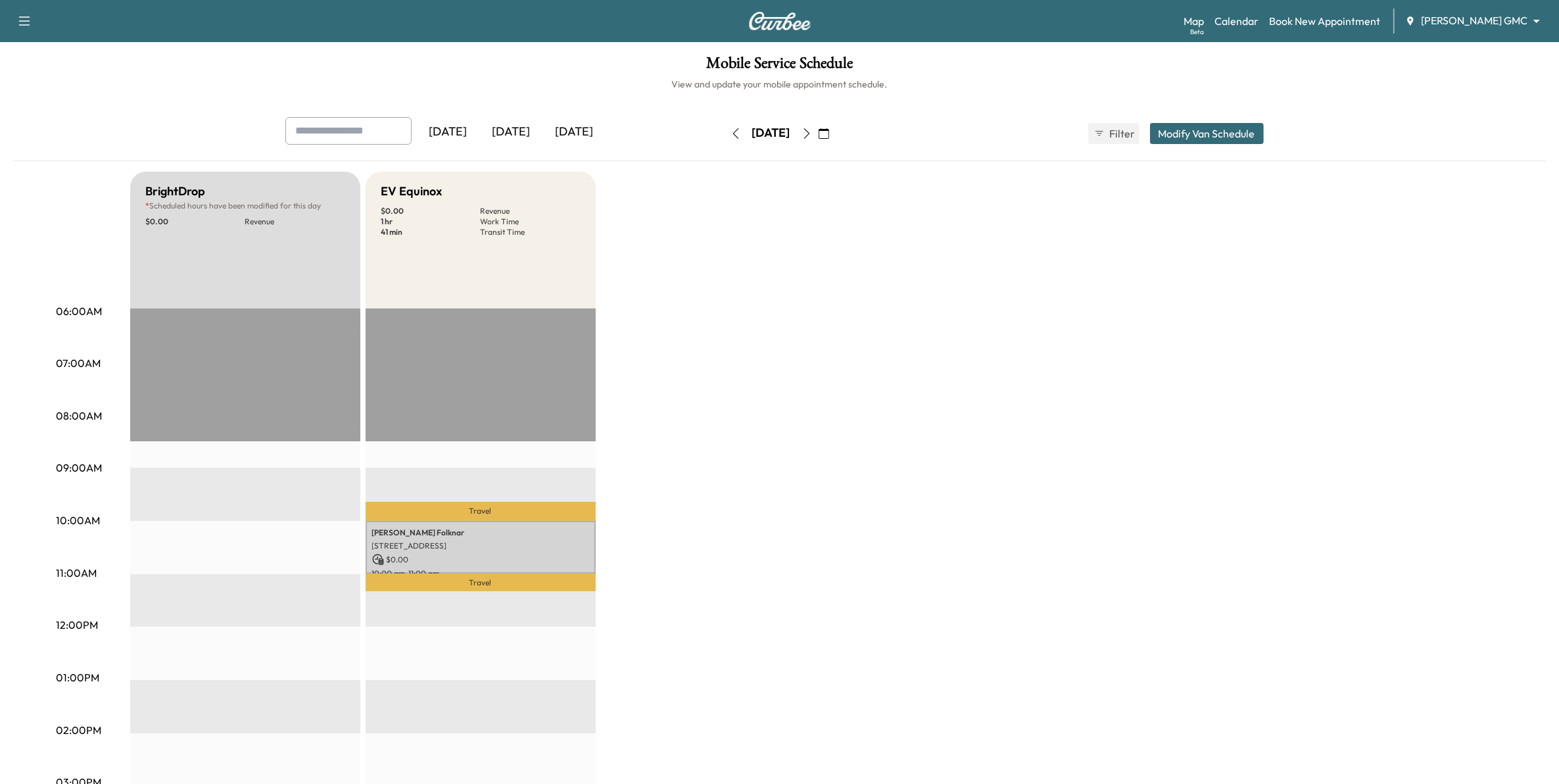
click at [812, 134] on icon "button" at bounding box center [807, 133] width 11 height 11
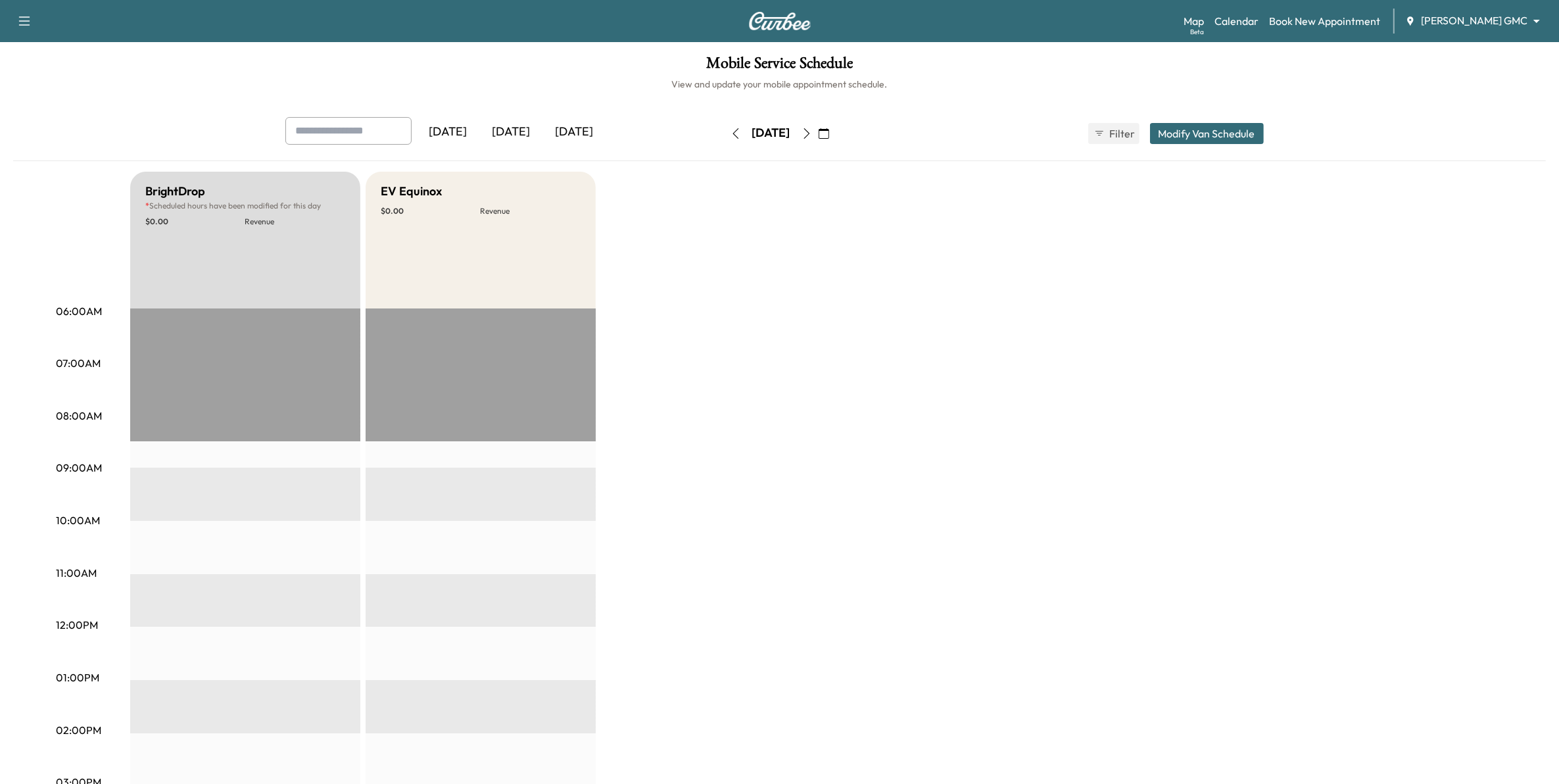
click at [1476, 31] on div "Map Beta Calendar Book New Appointment Mauer GMC ******** ​" at bounding box center [1365, 21] width 365 height 25
click at [1474, 20] on body "Support Log Out Map Beta Calendar Book New Appointment Mauer GMC ******** ​ Mob…" at bounding box center [779, 392] width 1559 height 784
click at [1467, 37] on li "[PERSON_NAME] Chevrolet" at bounding box center [1502, 48] width 151 height 23
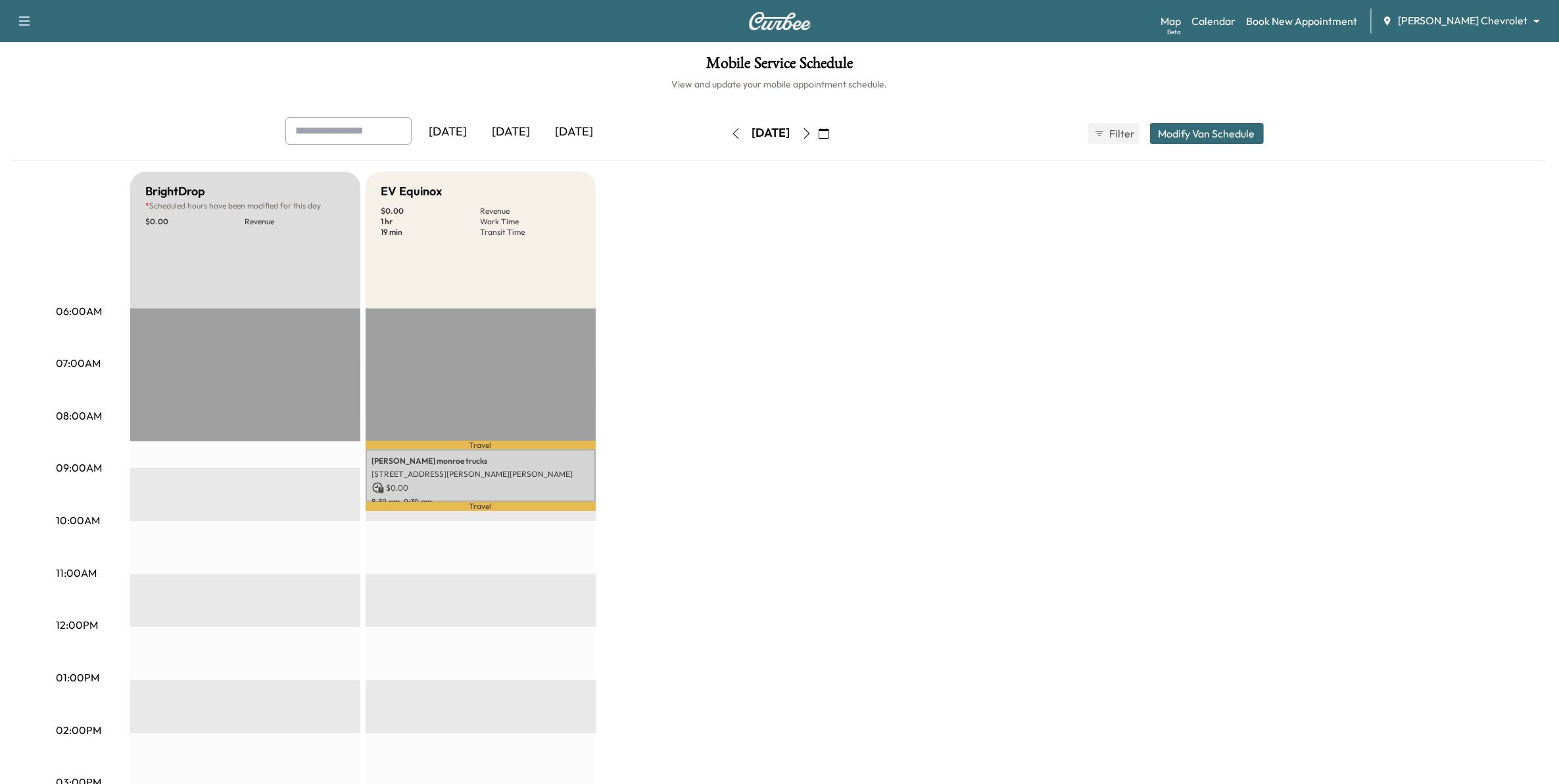
click at [829, 138] on icon "button" at bounding box center [824, 133] width 11 height 11
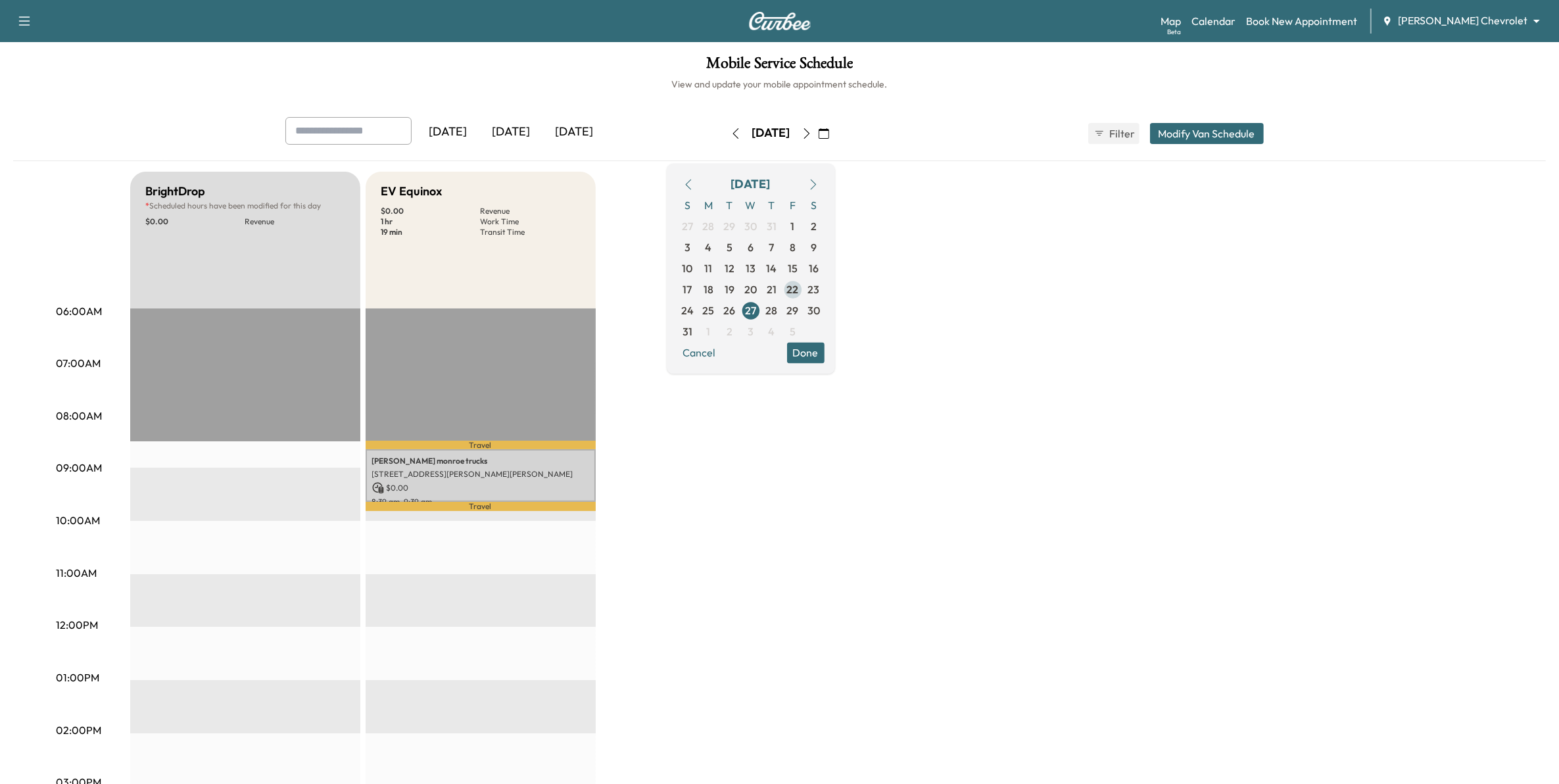
click at [799, 290] on span "22" at bounding box center [793, 290] width 12 height 16
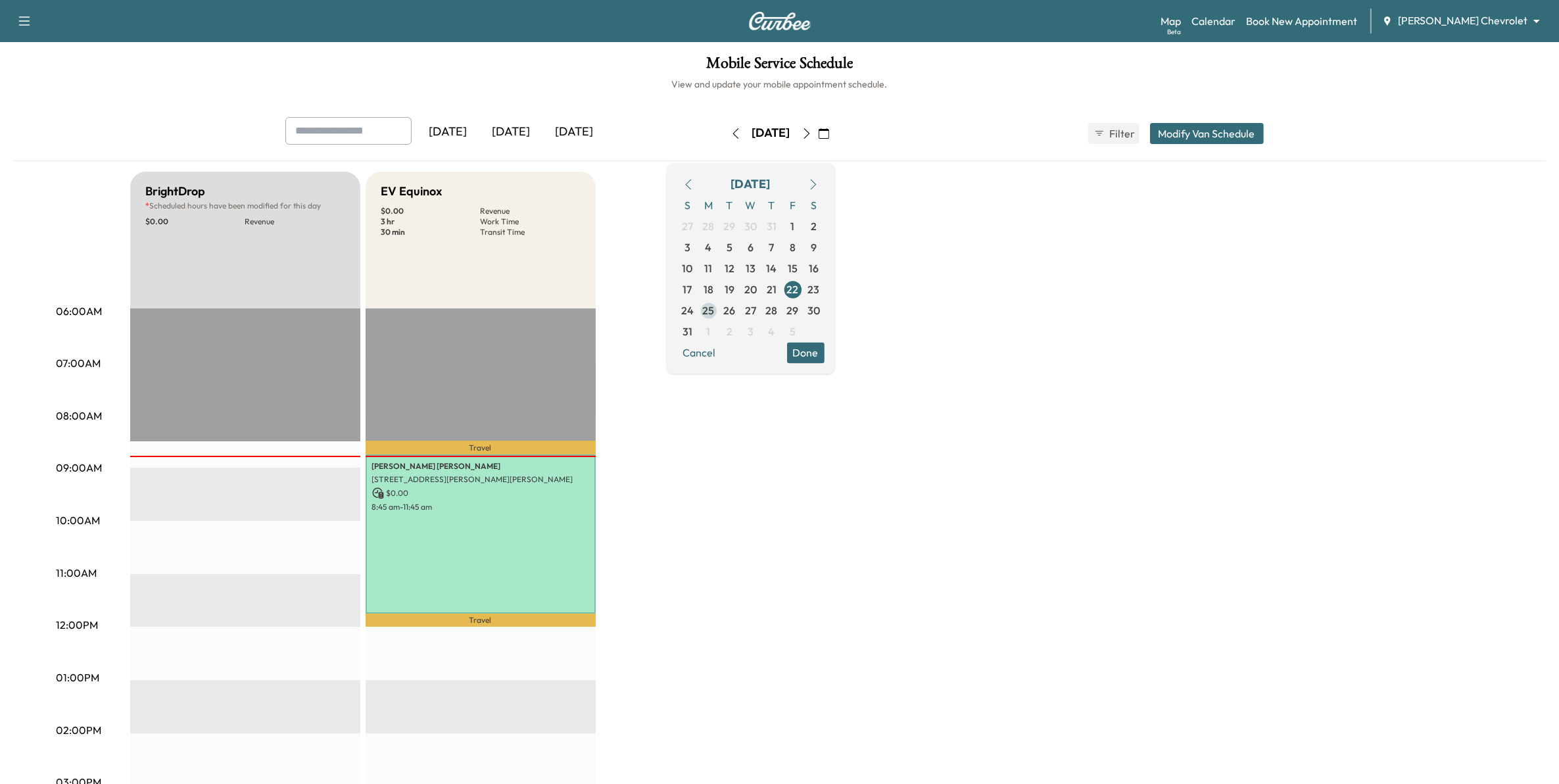
click at [715, 308] on span "25" at bounding box center [709, 310] width 12 height 16
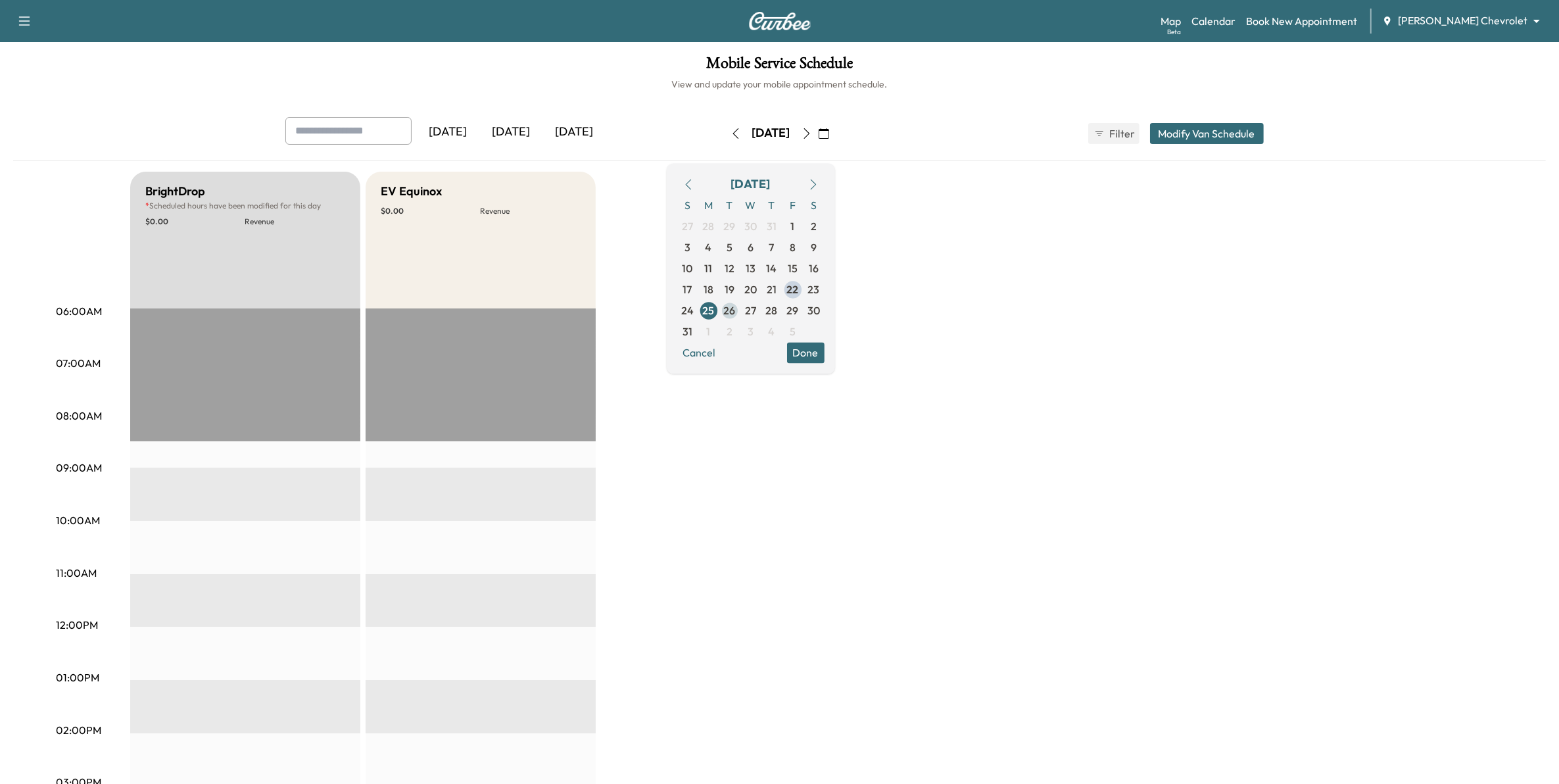
click at [736, 314] on span "26" at bounding box center [730, 310] width 12 height 16
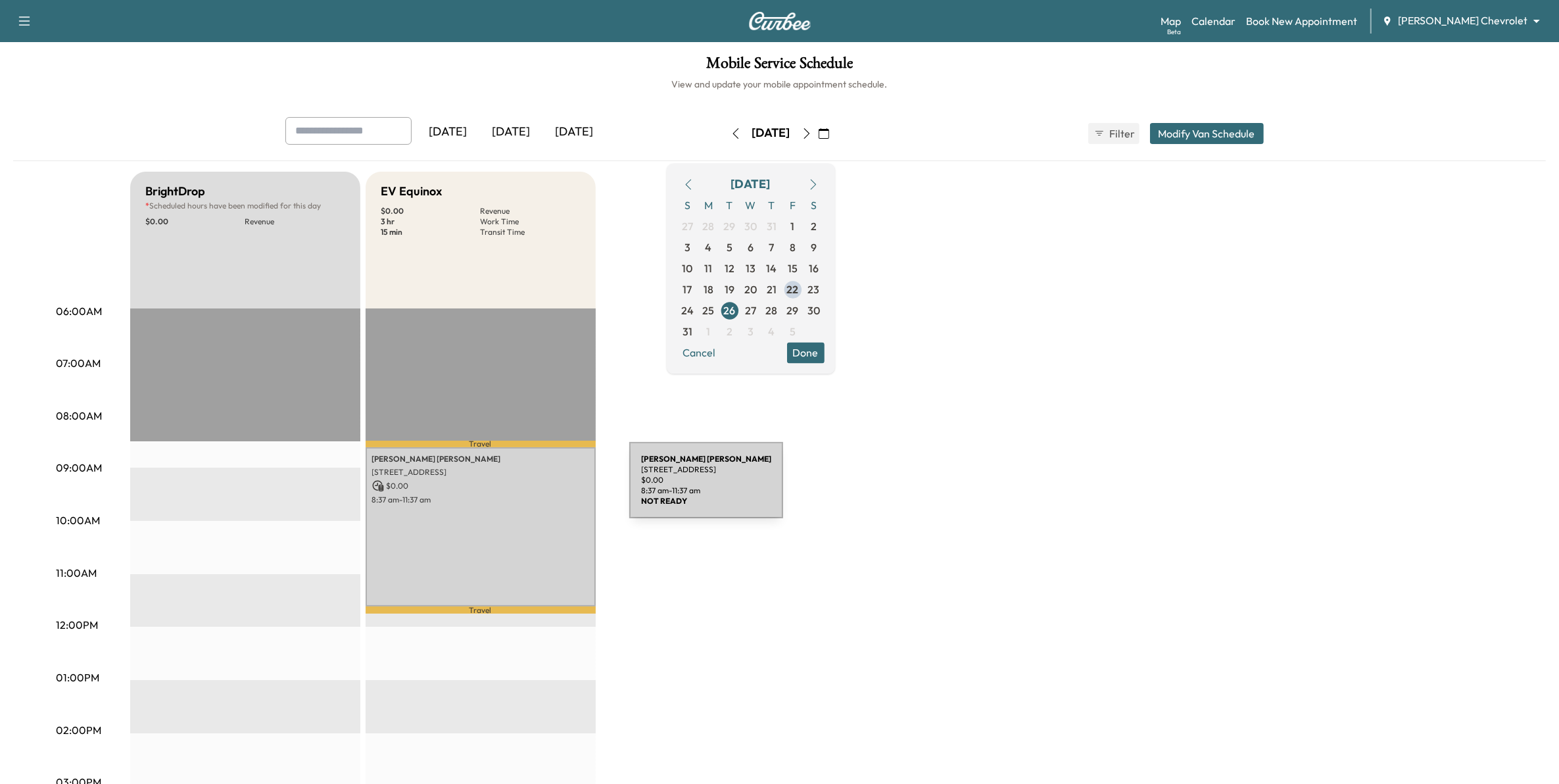
click at [531, 487] on p "$ 0.00" at bounding box center [480, 486] width 217 height 12
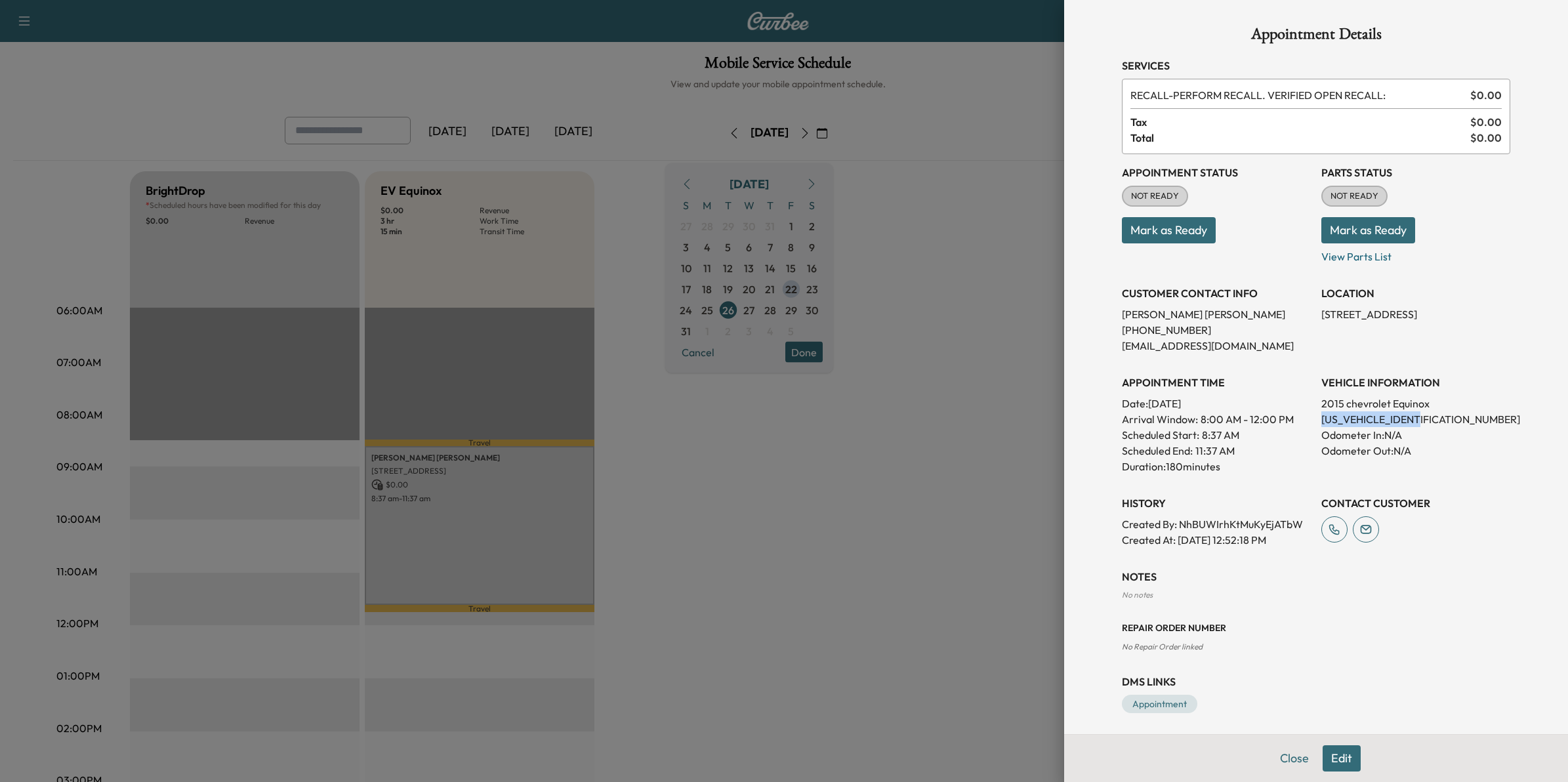
drag, startPoint x: 1417, startPoint y: 417, endPoint x: 1310, endPoint y: 419, distance: 107.0
click at [1321, 419] on p "2GNFLGEK0F6115208" at bounding box center [1415, 419] width 189 height 16
copy p "2GNFLGEK0F6115208"
click at [998, 290] on div at bounding box center [784, 391] width 1568 height 782
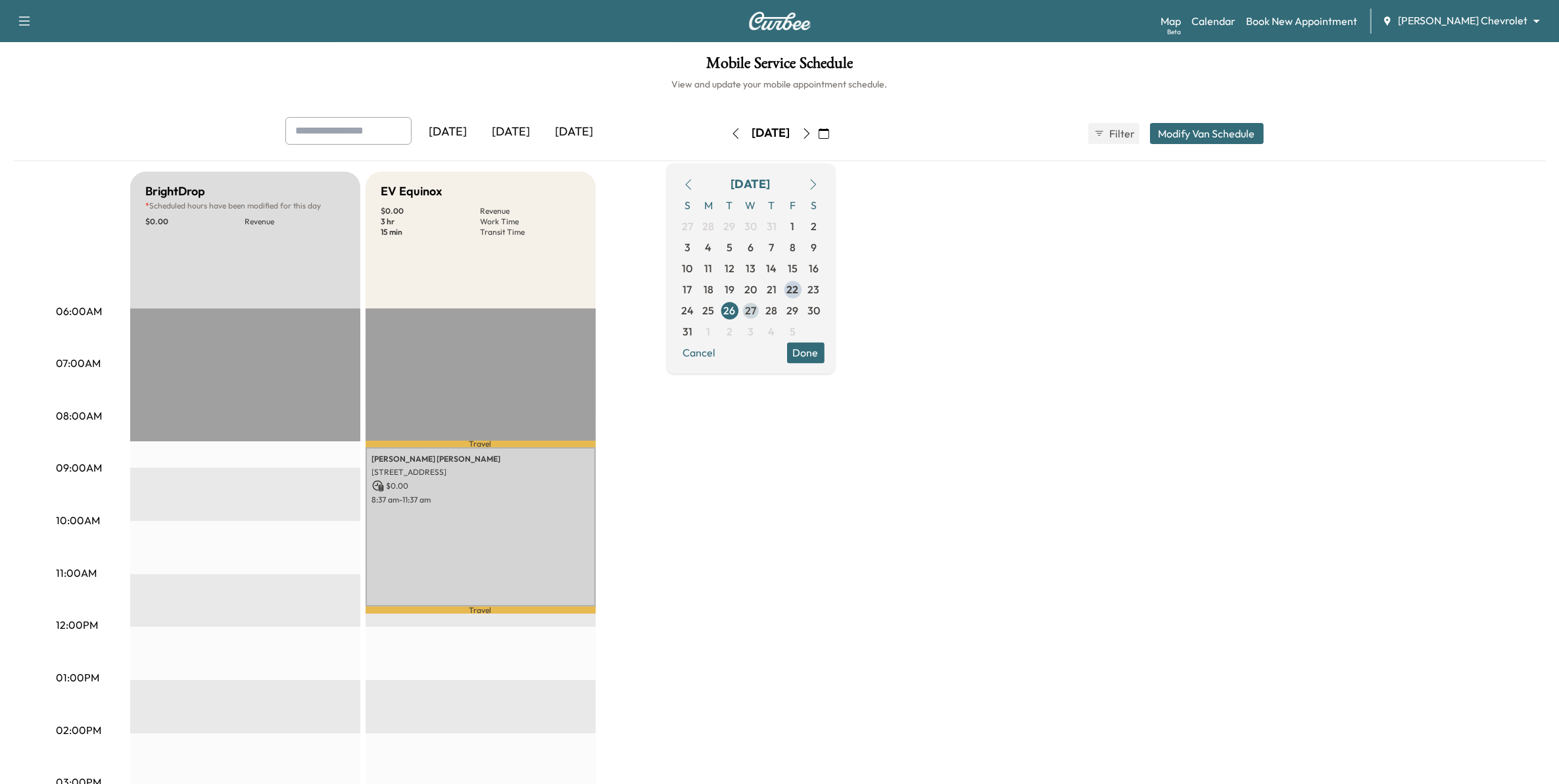
click at [756, 303] on span "27" at bounding box center [751, 310] width 11 height 16
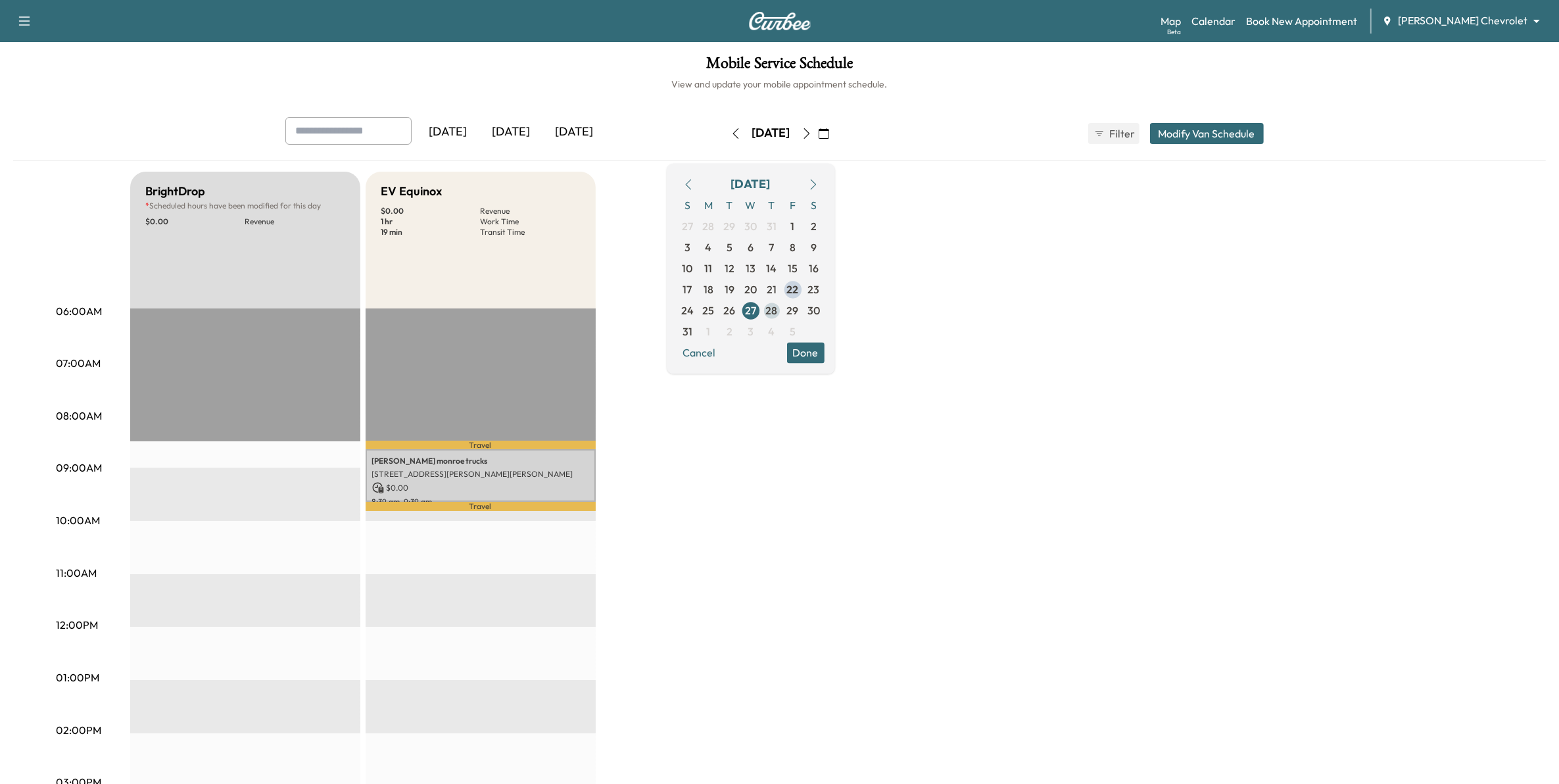
click at [778, 312] on span "28" at bounding box center [772, 310] width 12 height 16
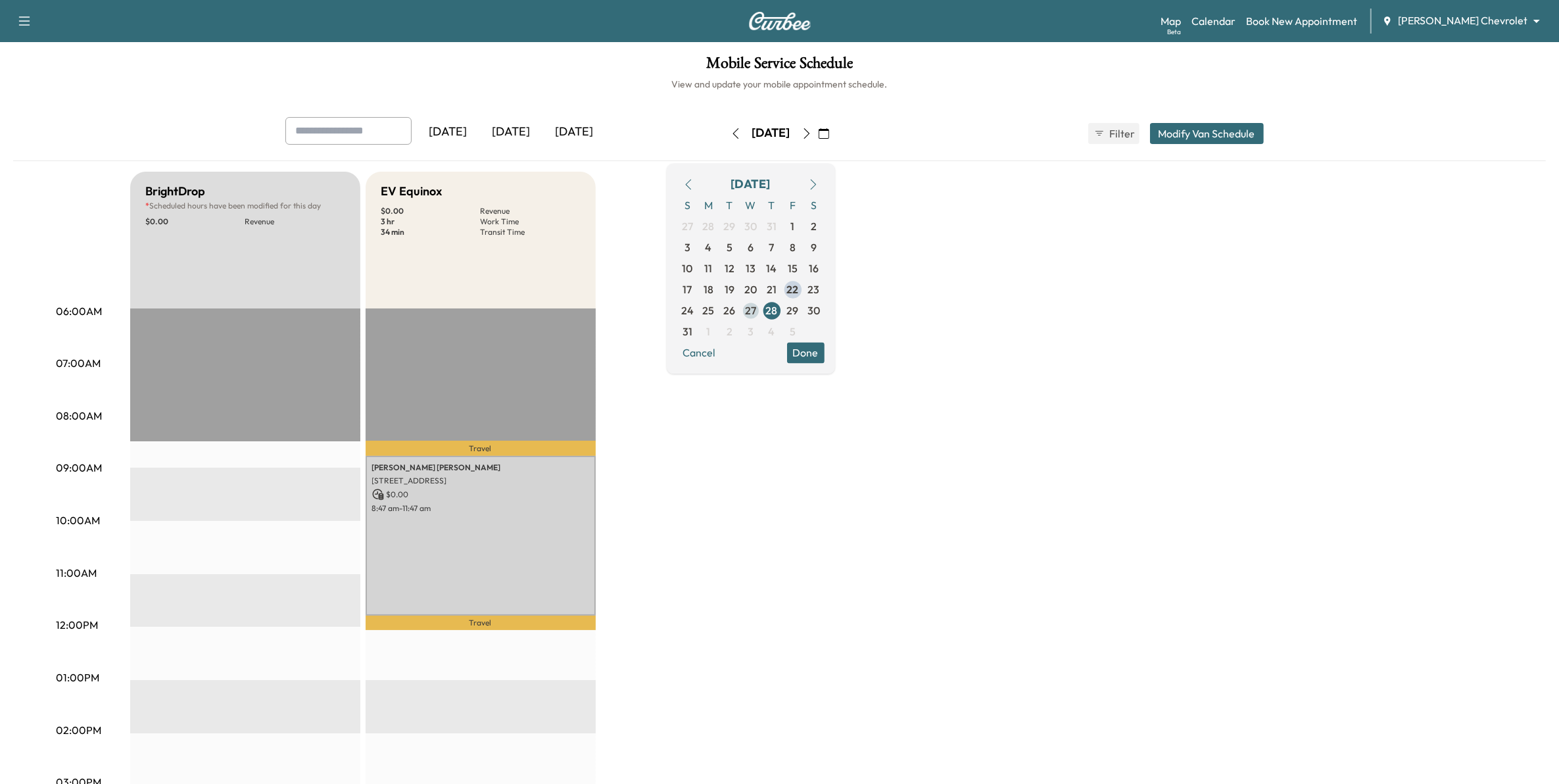
click at [761, 309] on span "27" at bounding box center [751, 310] width 21 height 21
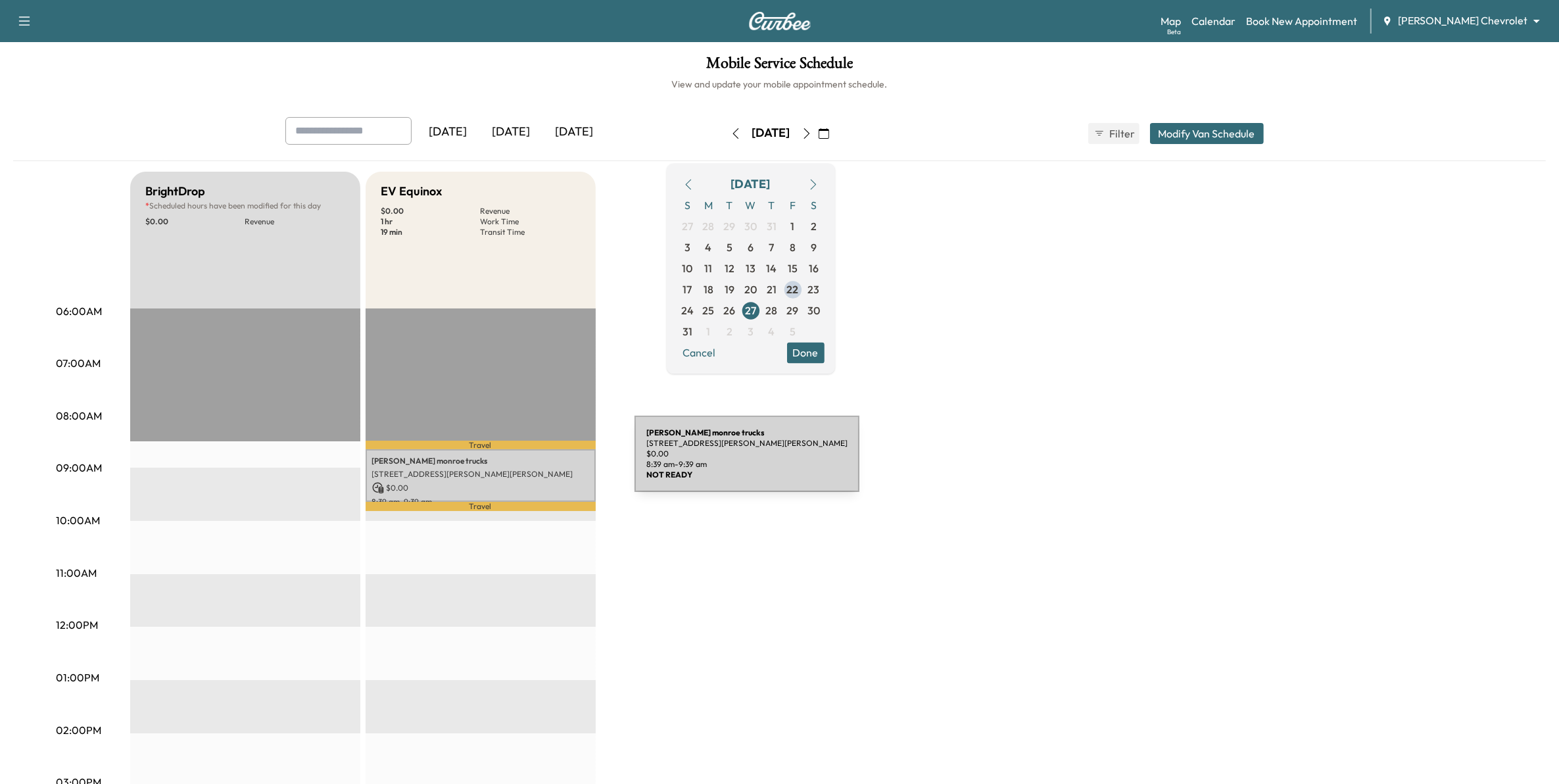
click at [537, 465] on div "chris monroe trucks 3275 Dodd Rd, Eagan, MN 55121, USA $ 0.00 8:39 am - 9:39 am" at bounding box center [480, 475] width 230 height 53
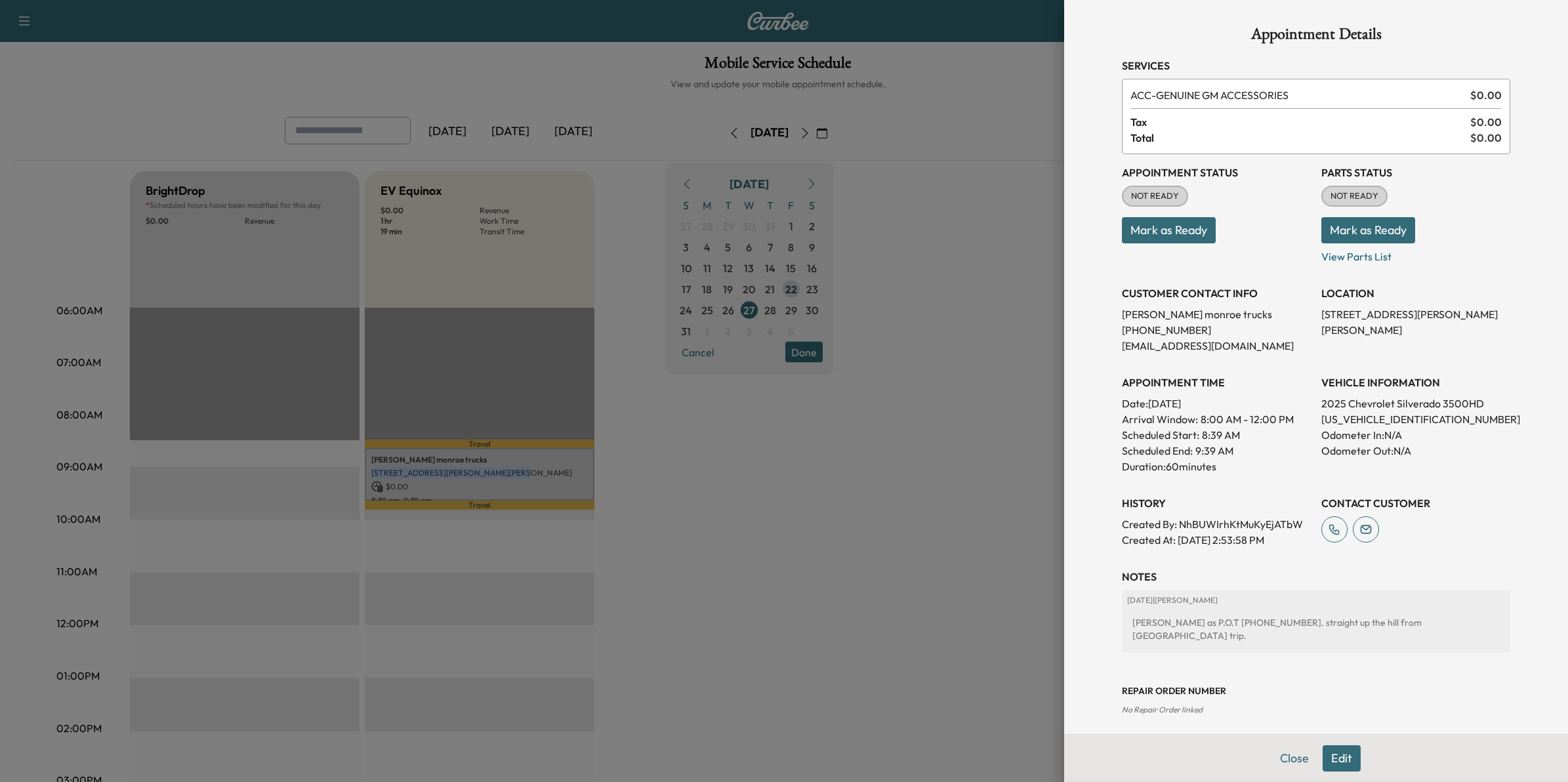
click at [1329, 752] on button "Edit" at bounding box center [1342, 758] width 38 height 26
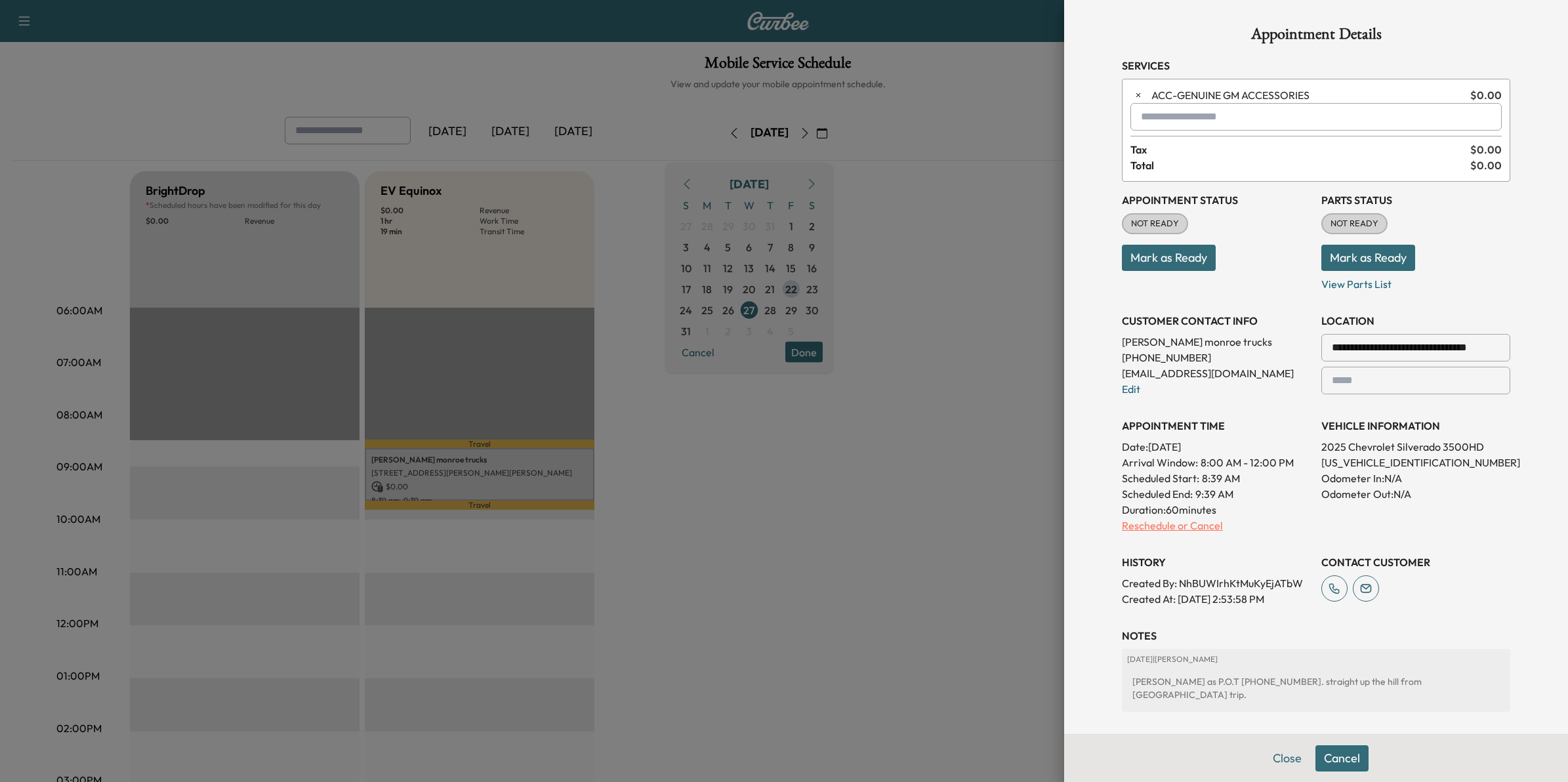
click at [1180, 528] on p "Reschedule or Cancel" at bounding box center [1216, 525] width 189 height 16
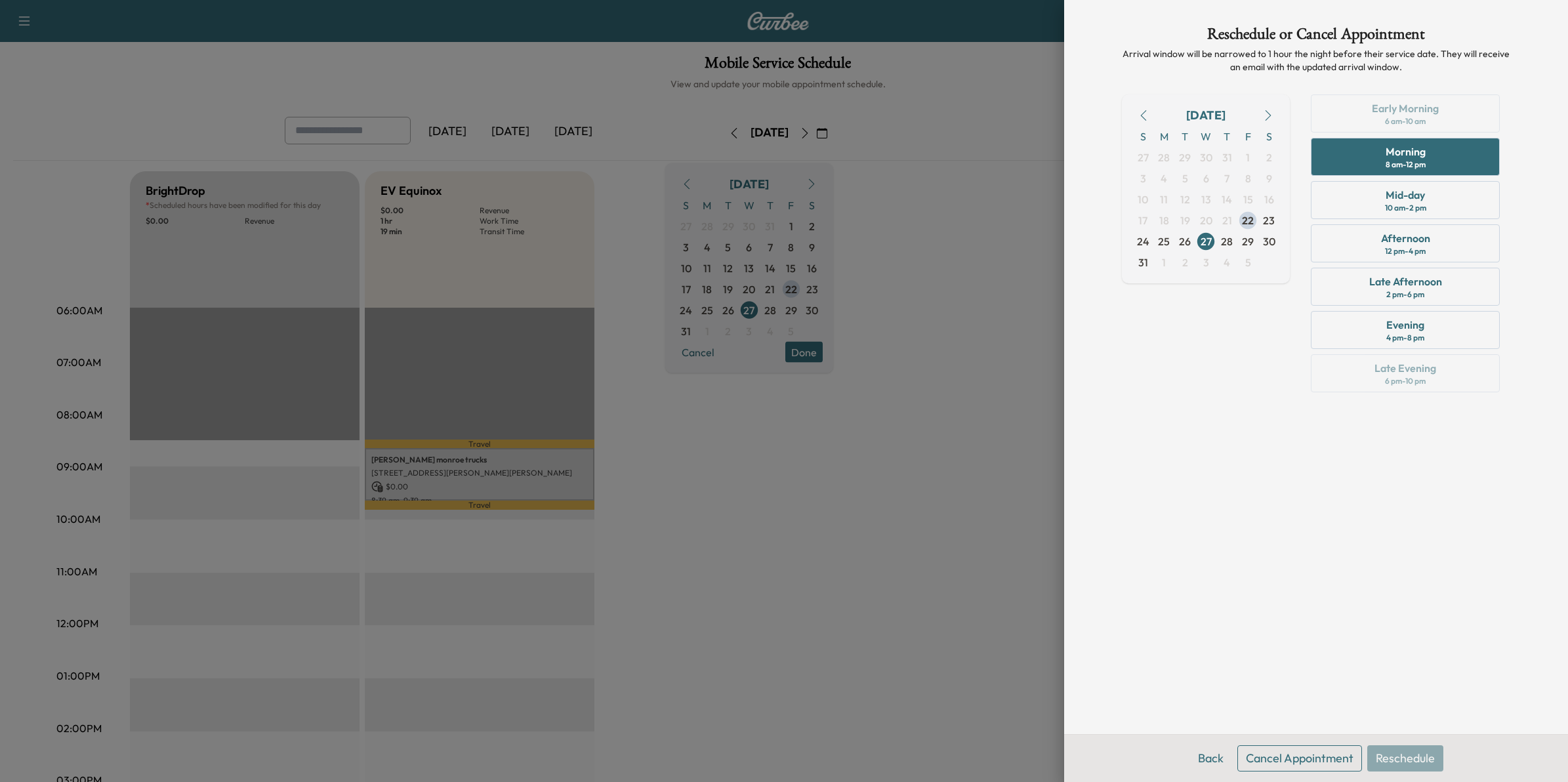
click at [1334, 759] on button "Cancel Appointment" at bounding box center [1300, 758] width 125 height 26
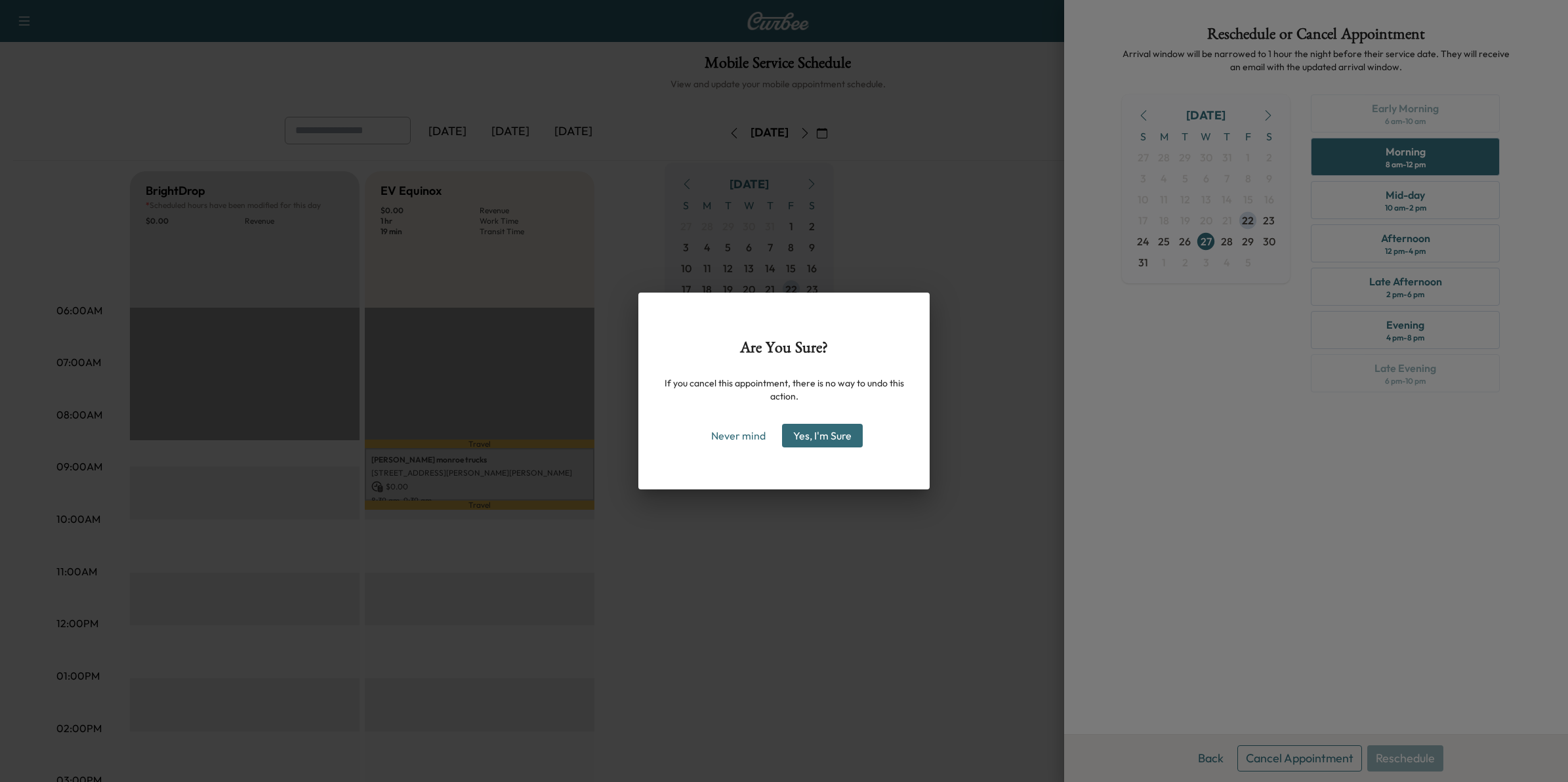
click at [833, 440] on button "Yes, I'm Sure" at bounding box center [823, 435] width 81 height 23
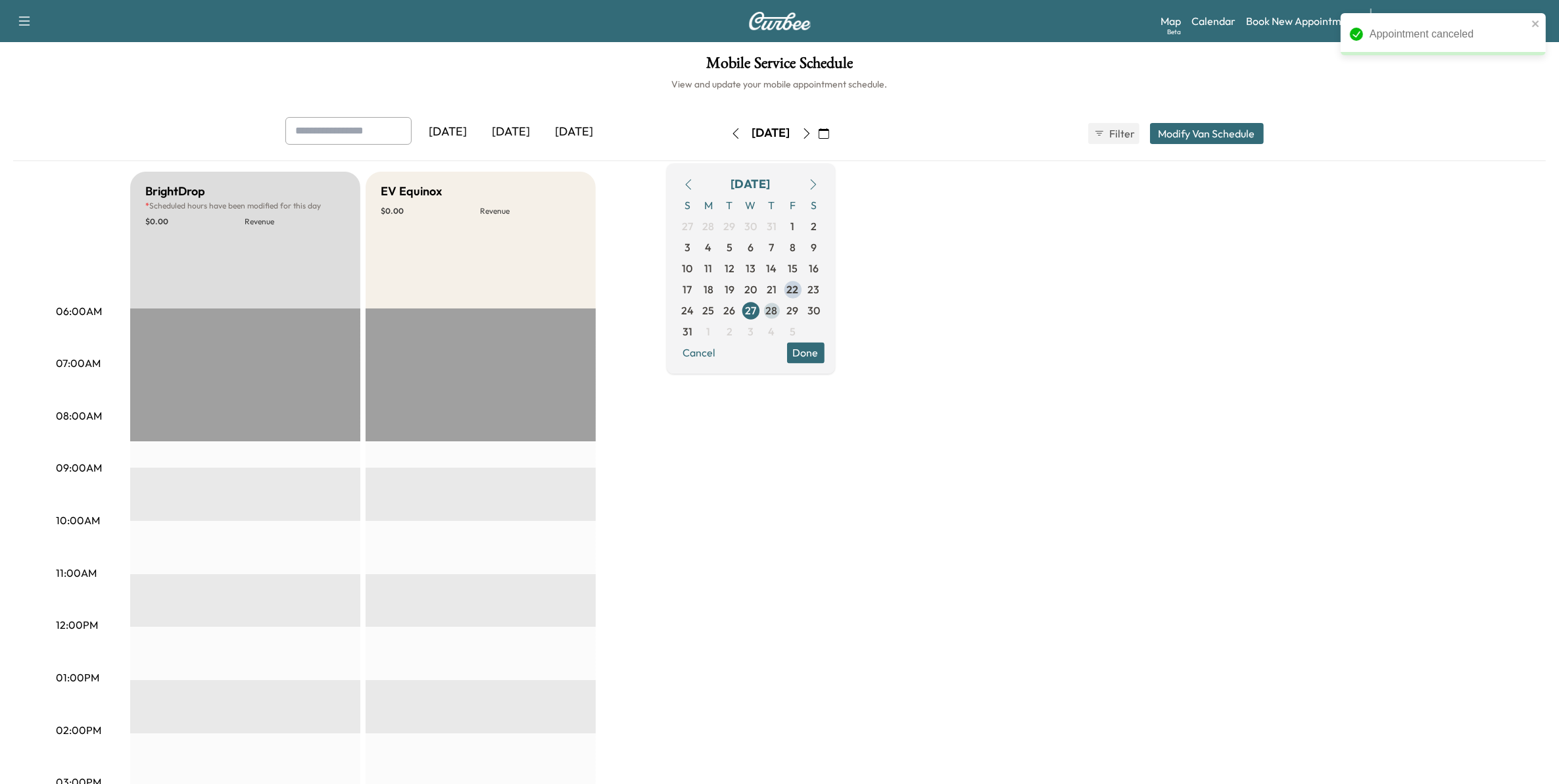
click at [778, 309] on span "28" at bounding box center [772, 310] width 12 height 16
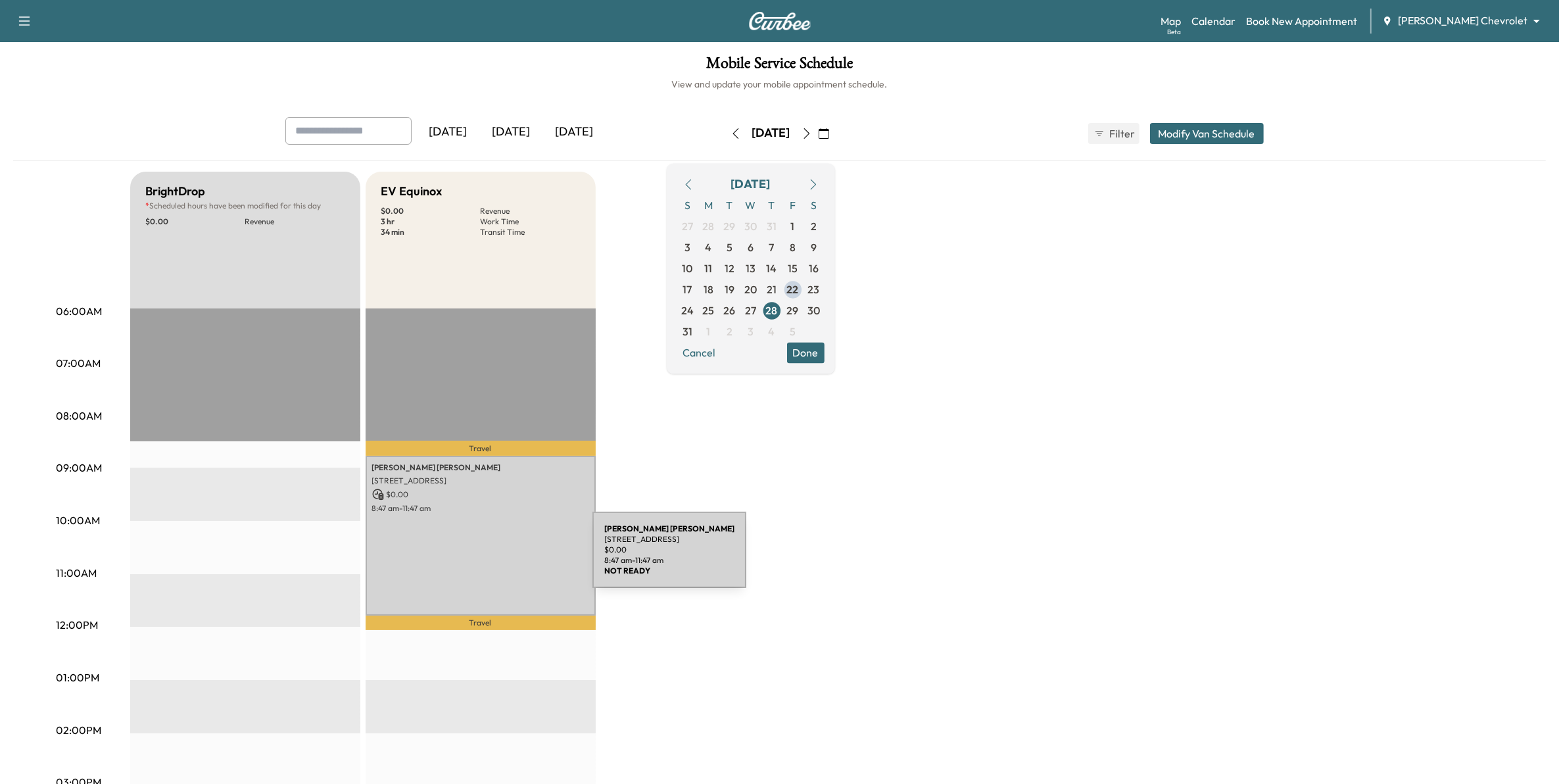
click at [519, 539] on div "Ellen Miller 13443 Carlingford Ln, Rosemount, MN 55068, USA $ 0.00 8:47 am - 11…" at bounding box center [480, 535] width 230 height 159
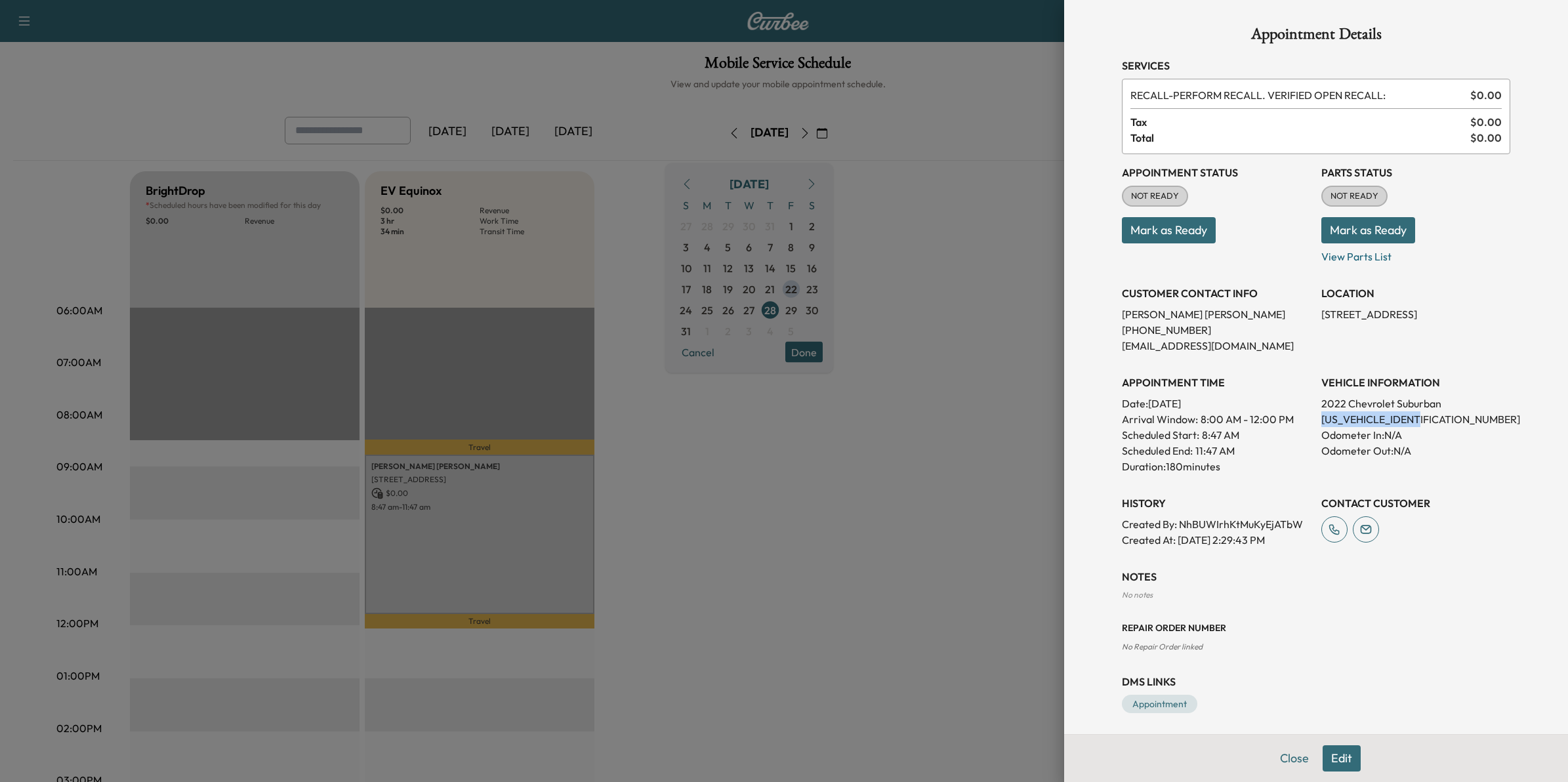
drag, startPoint x: 1427, startPoint y: 419, endPoint x: 1310, endPoint y: 417, distance: 117.0
click at [1321, 417] on p "1GNSKCKD6NR268002" at bounding box center [1415, 419] width 189 height 16
drag, startPoint x: 1310, startPoint y: 417, endPoint x: 1317, endPoint y: 417, distance: 7.0
copy p "1GNSKCKD6NR268002"
click at [755, 443] on div at bounding box center [784, 391] width 1568 height 782
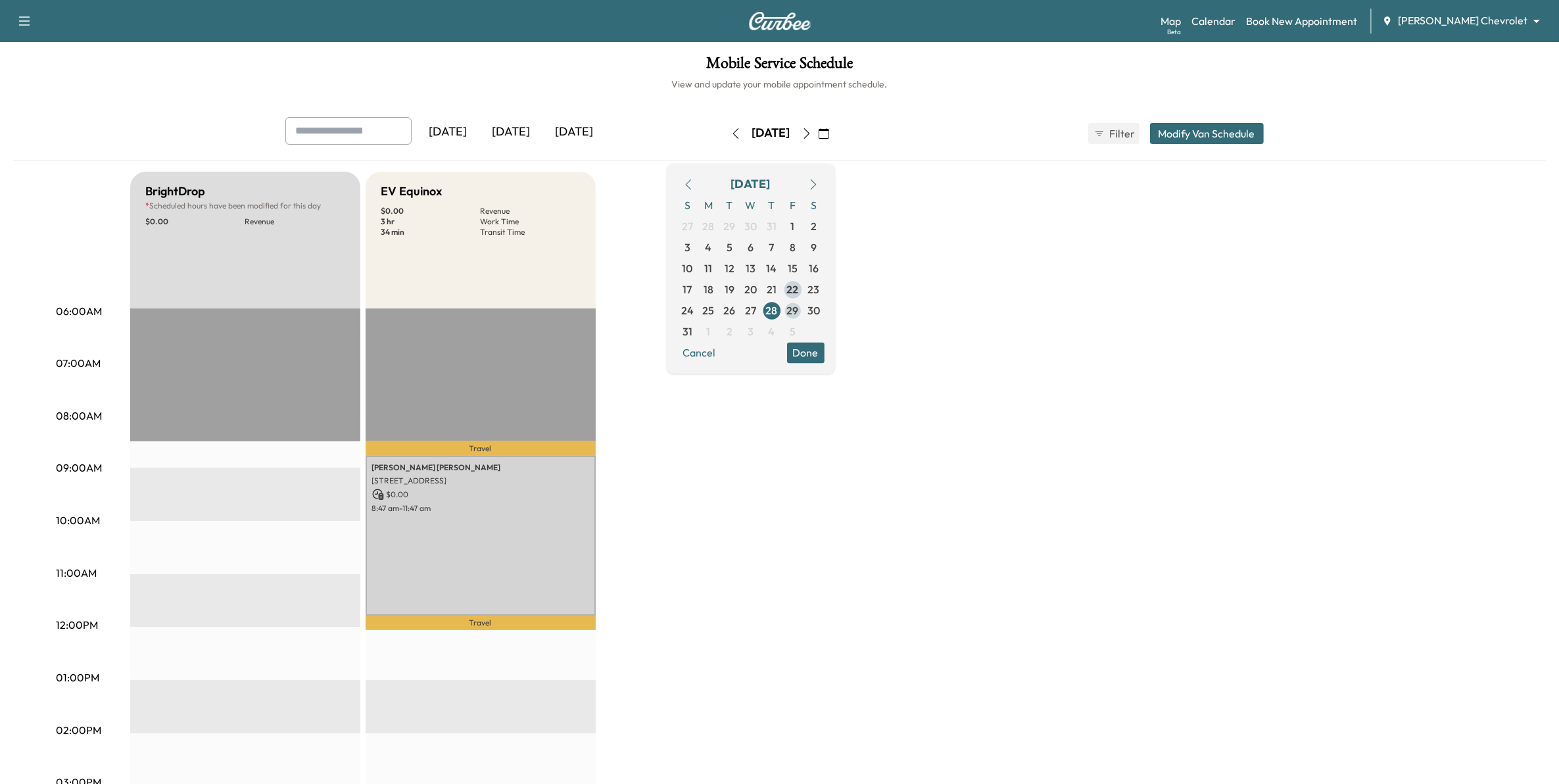
click at [799, 313] on span "29" at bounding box center [793, 310] width 12 height 16
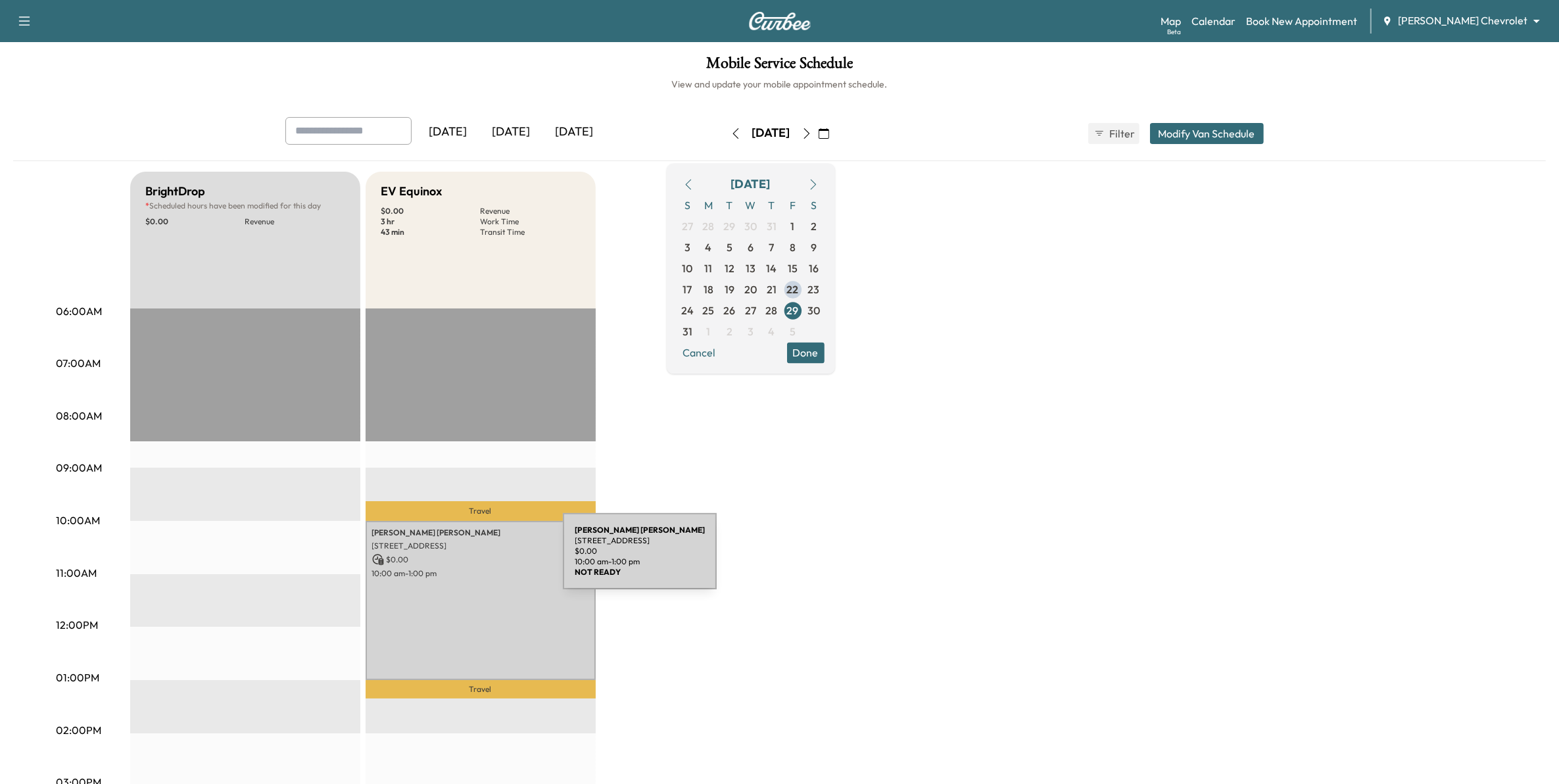
click at [464, 559] on p "$ 0.00" at bounding box center [480, 559] width 217 height 12
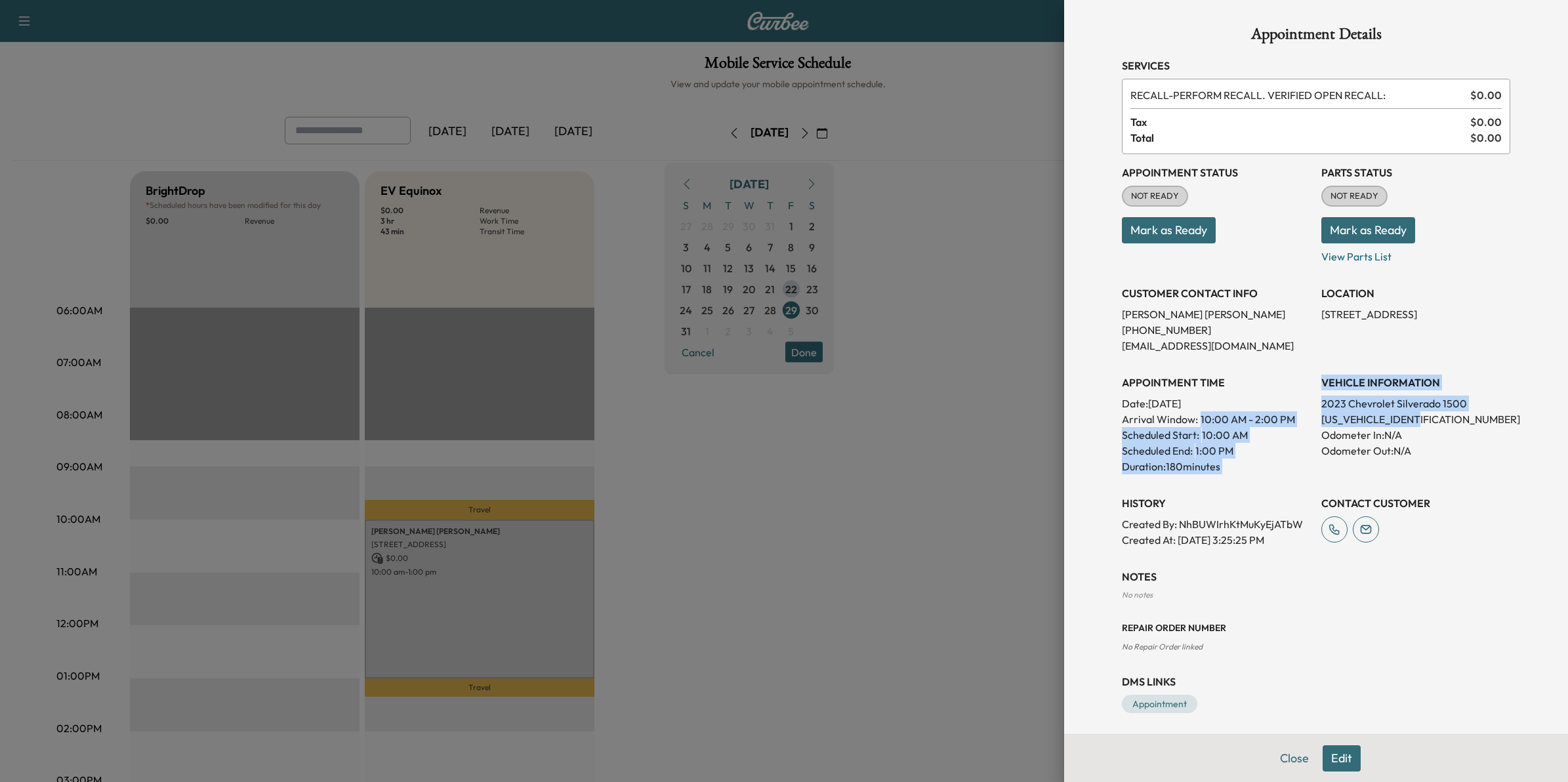
drag, startPoint x: 1430, startPoint y: 419, endPoint x: 1299, endPoint y: 418, distance: 131.0
click at [1299, 418] on div "Appointment Status NOT READY Mark as Ready Parts Status NOT READY Mark as Ready…" at bounding box center [1315, 351] width 388 height 393
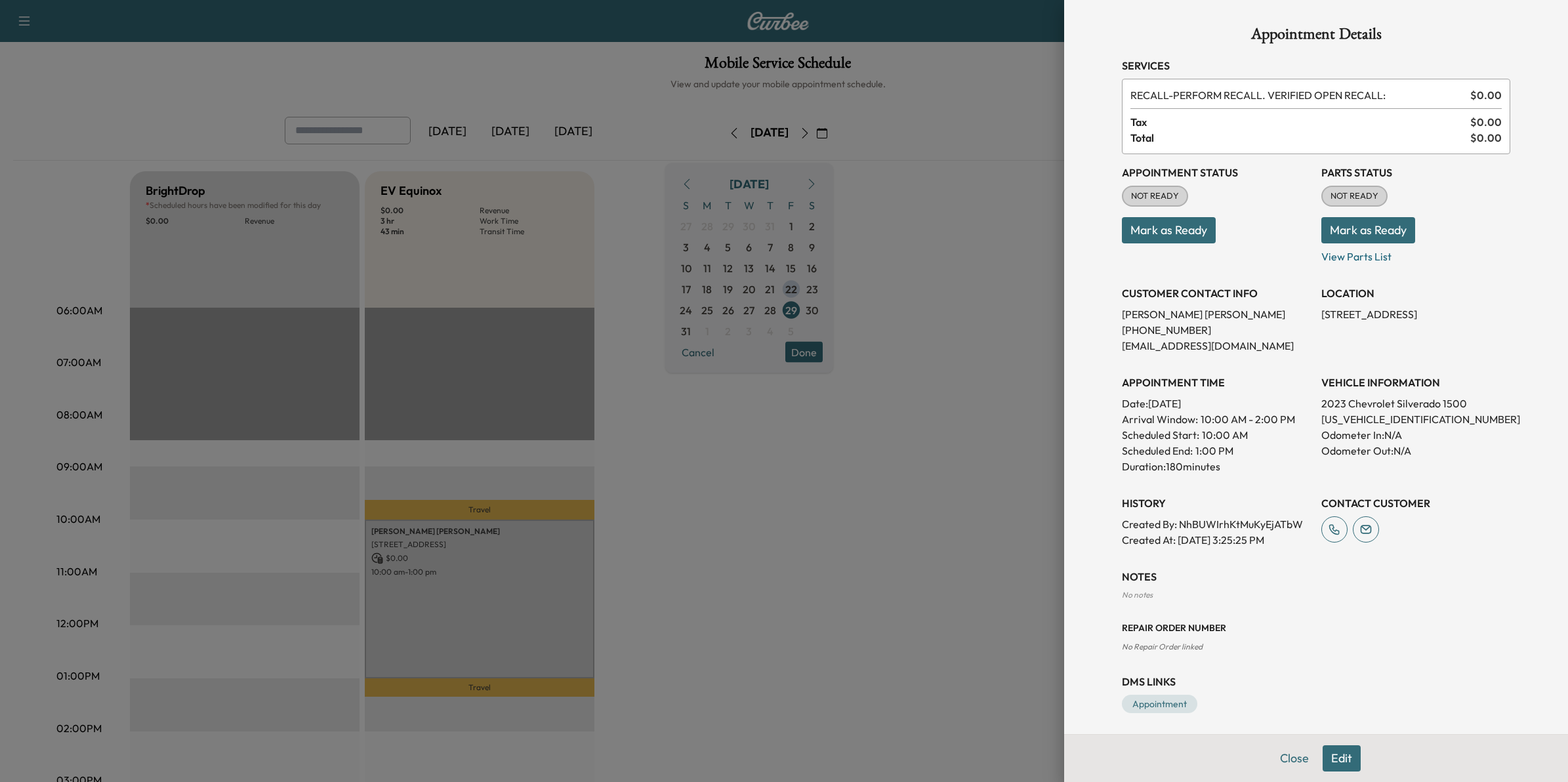
drag, startPoint x: 1484, startPoint y: 441, endPoint x: 1448, endPoint y: 435, distance: 36.5
click at [1481, 441] on p "Odometer In: N/A" at bounding box center [1415, 435] width 189 height 16
drag, startPoint x: 1423, startPoint y: 422, endPoint x: 1307, endPoint y: 418, distance: 116.1
click at [1307, 418] on div "Appointment Status NOT READY Mark as Ready Parts Status NOT READY Mark as Ready…" at bounding box center [1315, 351] width 388 height 393
drag, startPoint x: 1307, startPoint y: 418, endPoint x: 1315, endPoint y: 419, distance: 8.1
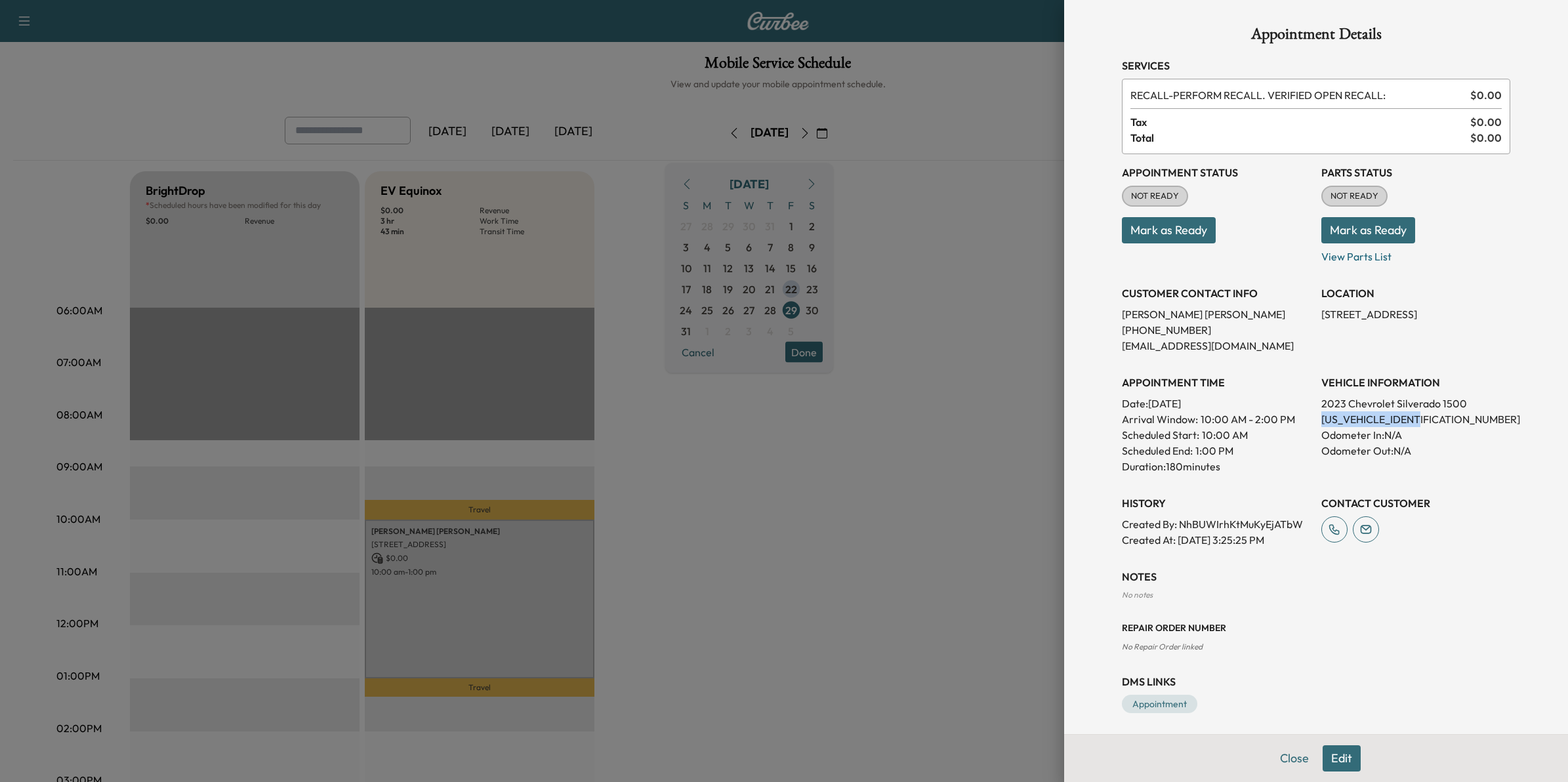
copy p "1GCUDEED9PZ126829"
click at [1011, 282] on div at bounding box center [784, 391] width 1568 height 782
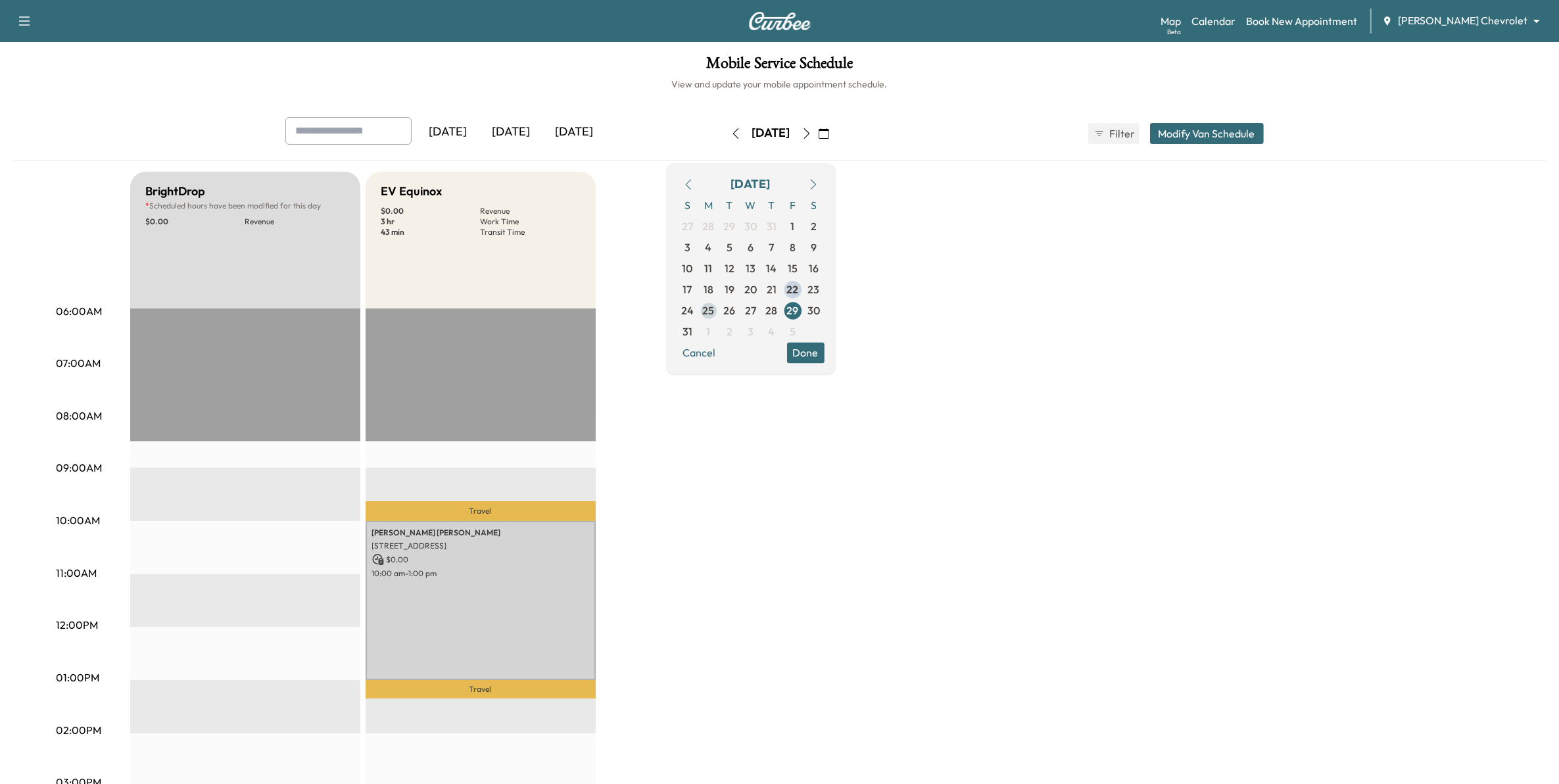
click at [715, 313] on span "25" at bounding box center [709, 310] width 12 height 16
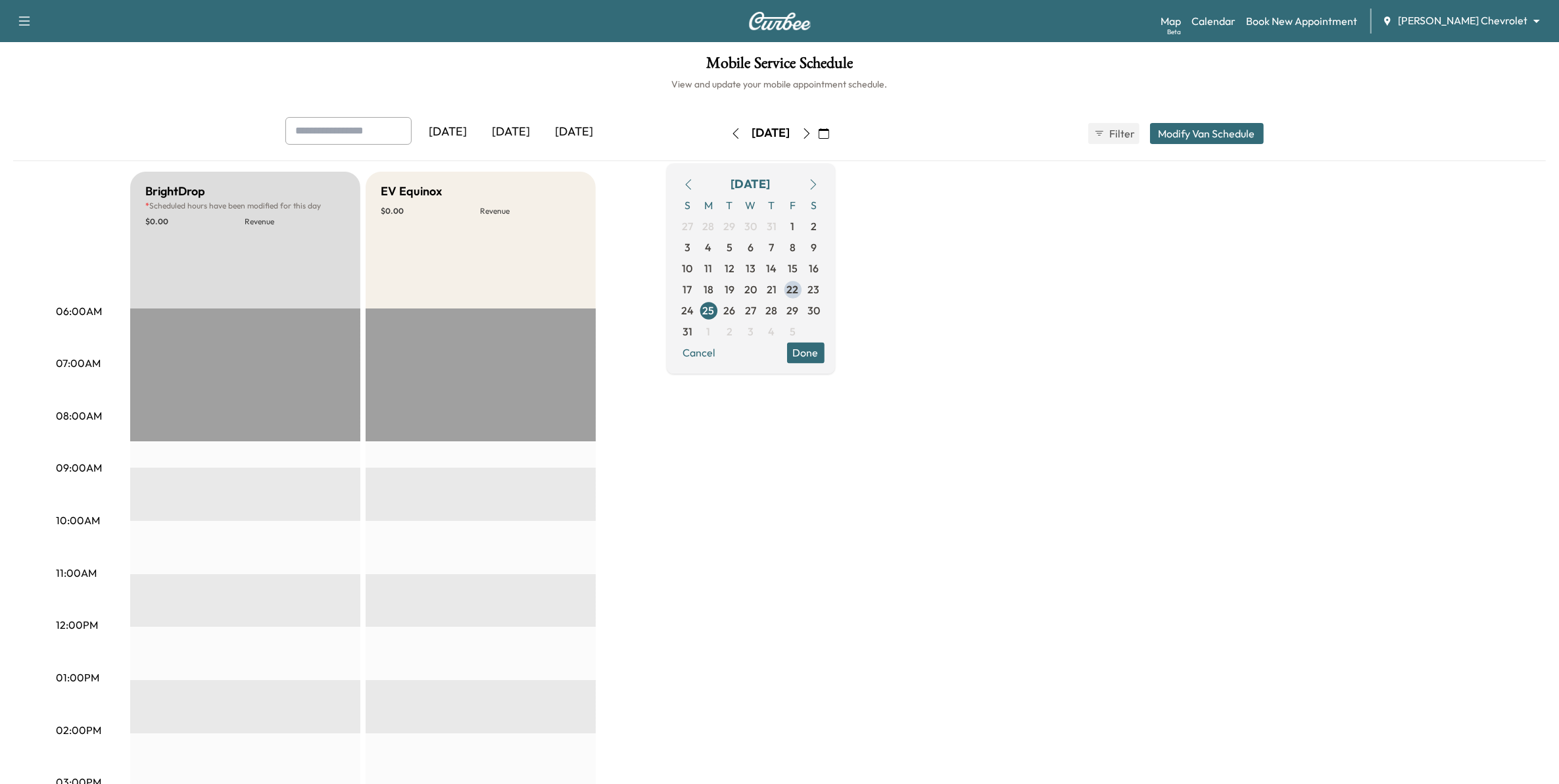
click at [1473, 25] on body "Support Log Out Map Beta Calendar Book New Appointment Mauer Chevrolet ********…" at bounding box center [779, 392] width 1559 height 784
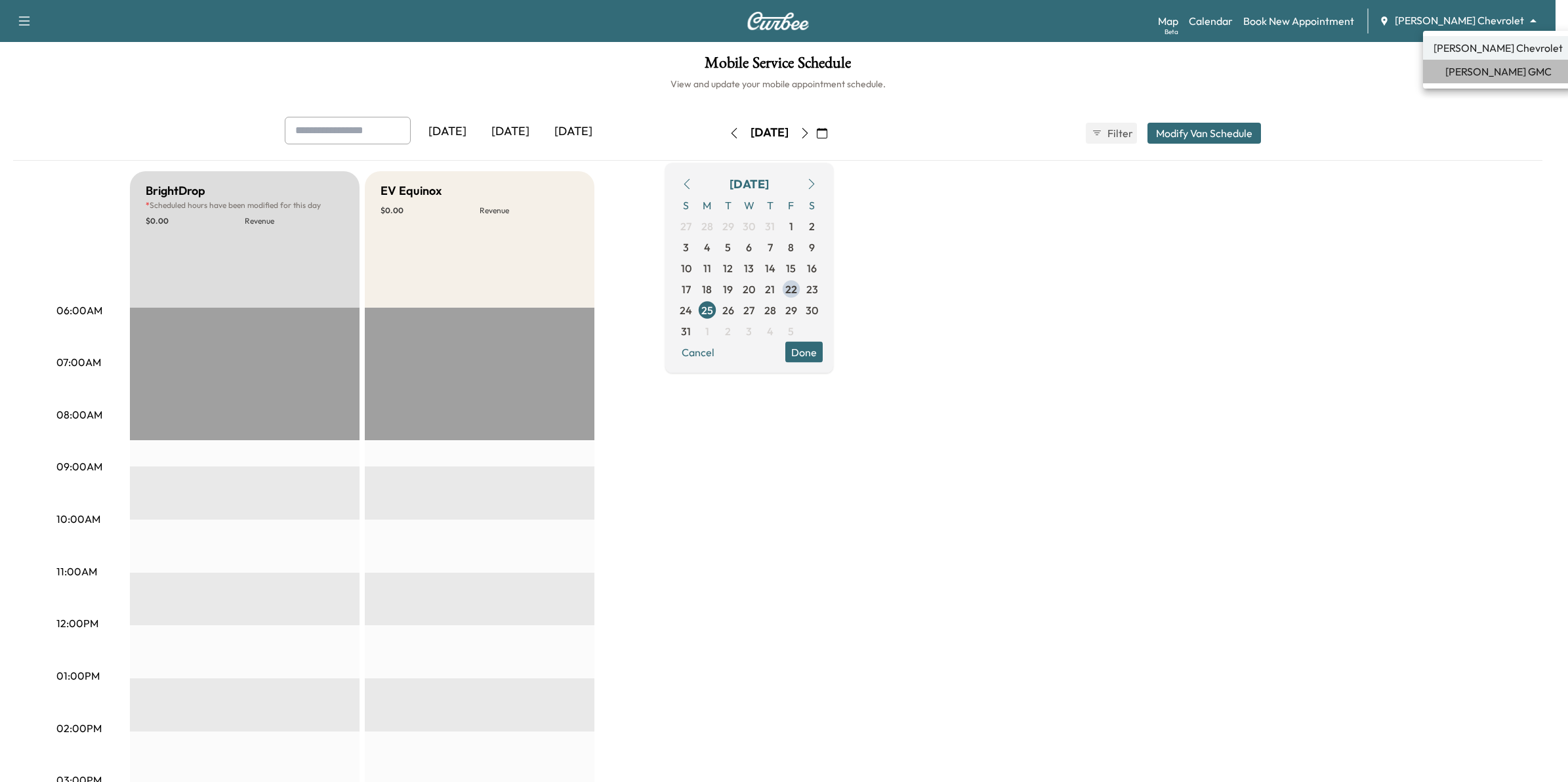
click at [1504, 74] on span "Mauer GMC" at bounding box center [1498, 72] width 106 height 16
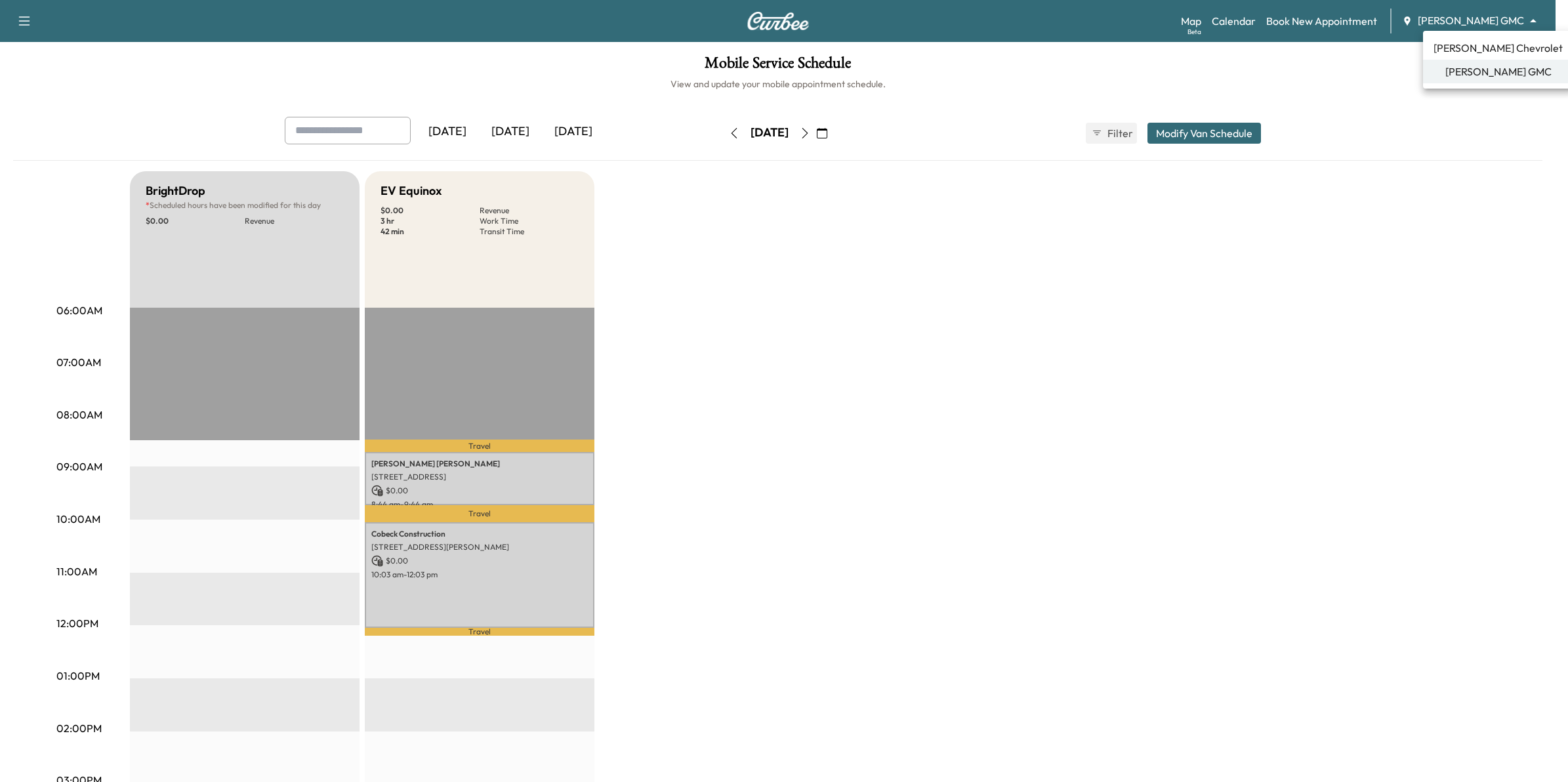
click at [1501, 24] on body "Support Log Out Map Beta Calendar Book New Appointment Mauer GMC ******** ​ Mob…" at bounding box center [784, 391] width 1568 height 782
click at [1493, 45] on span "[PERSON_NAME] Chevrolet" at bounding box center [1498, 48] width 129 height 16
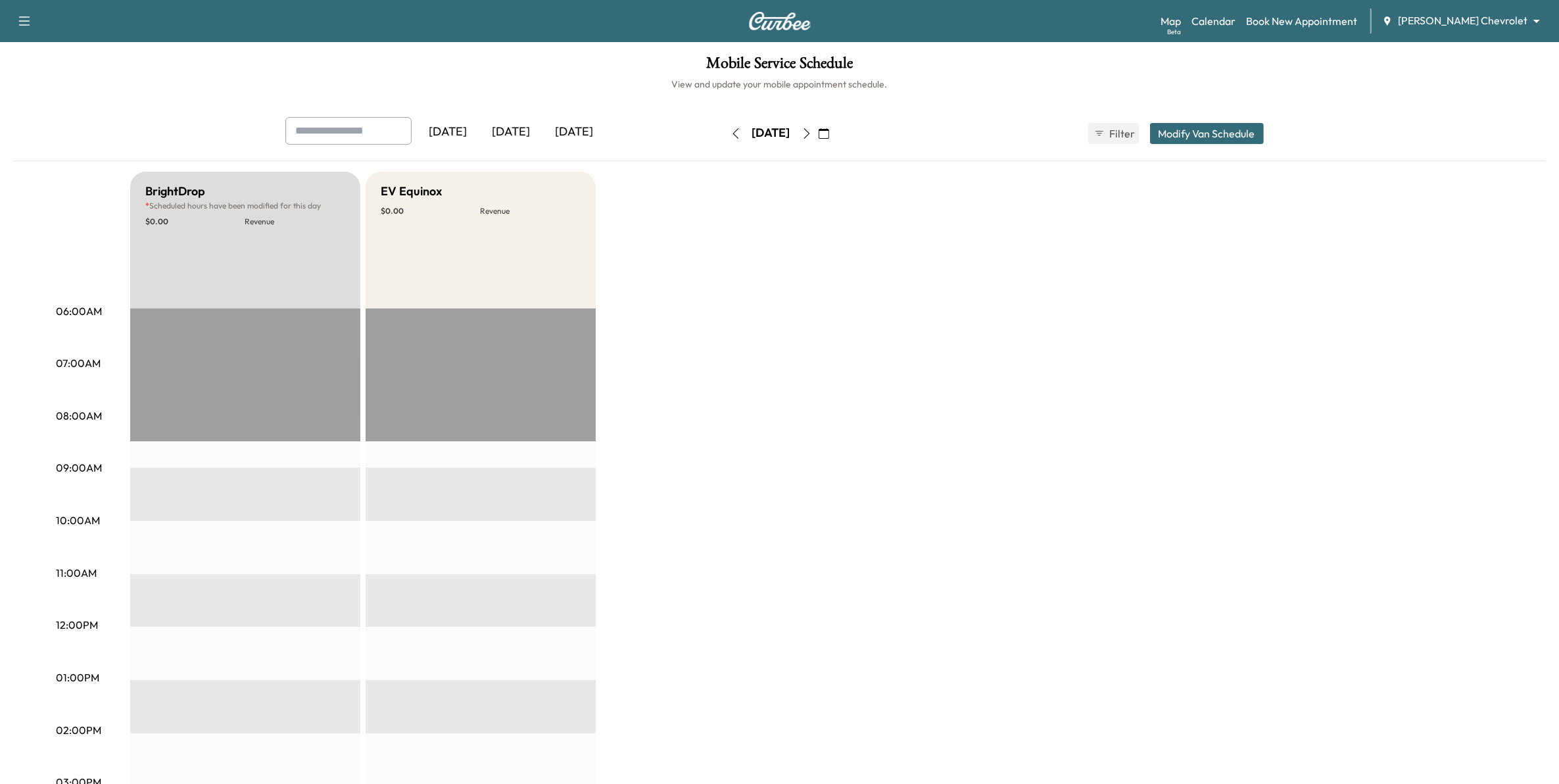
click at [812, 132] on icon "button" at bounding box center [807, 133] width 11 height 11
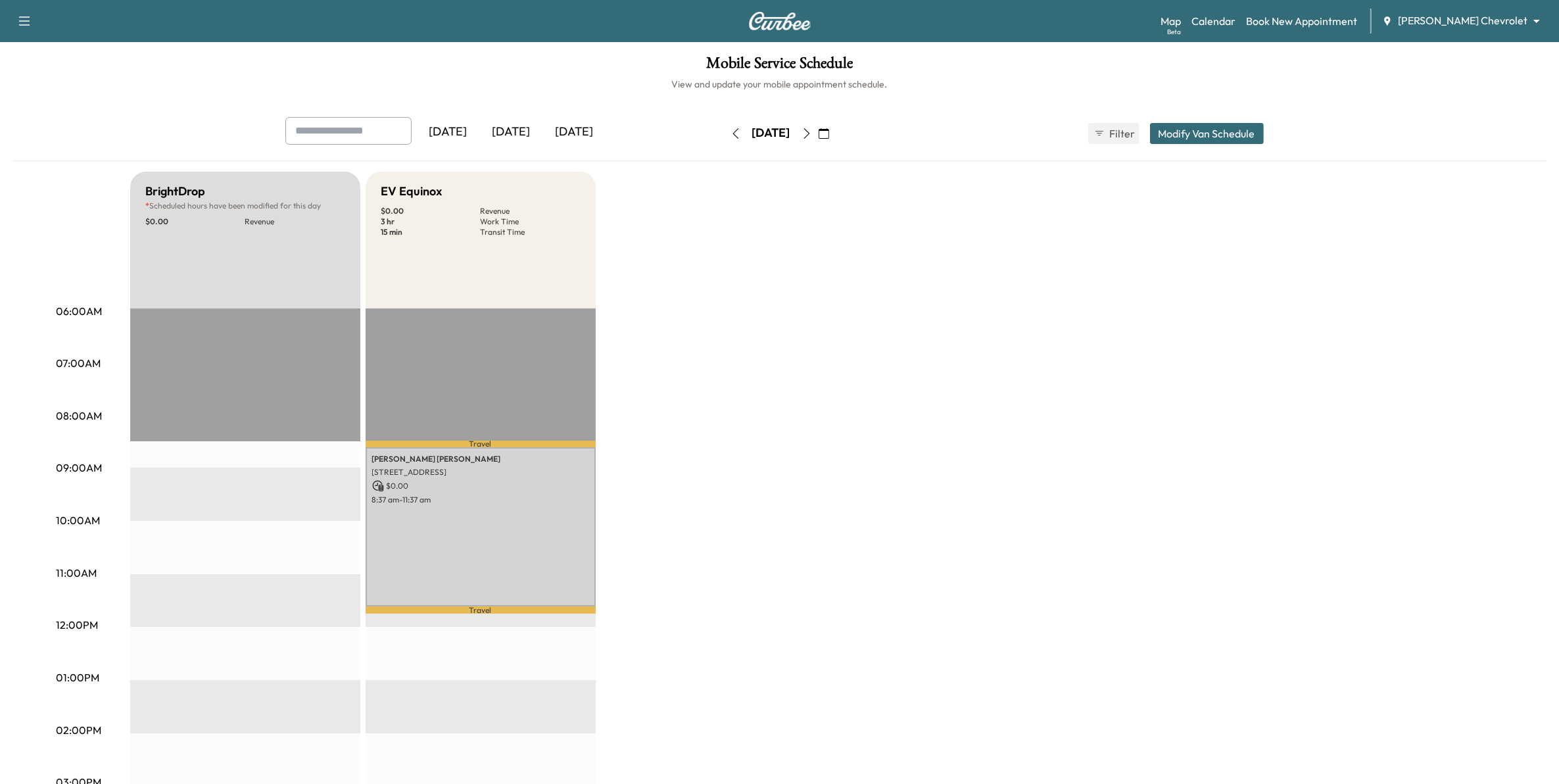
click at [810, 136] on icon "button" at bounding box center [806, 133] width 6 height 11
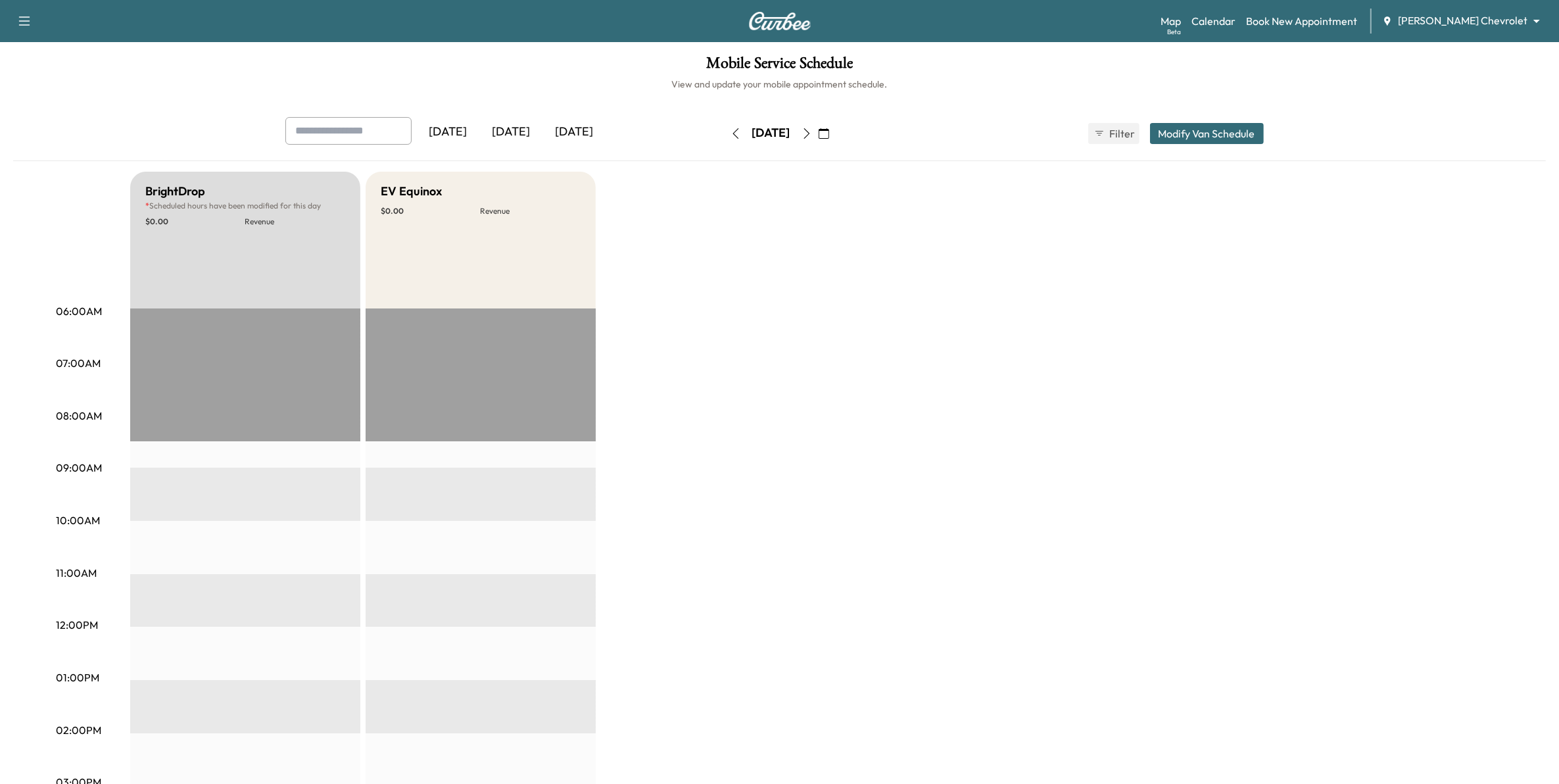
click at [733, 136] on icon "button" at bounding box center [736, 133] width 6 height 11
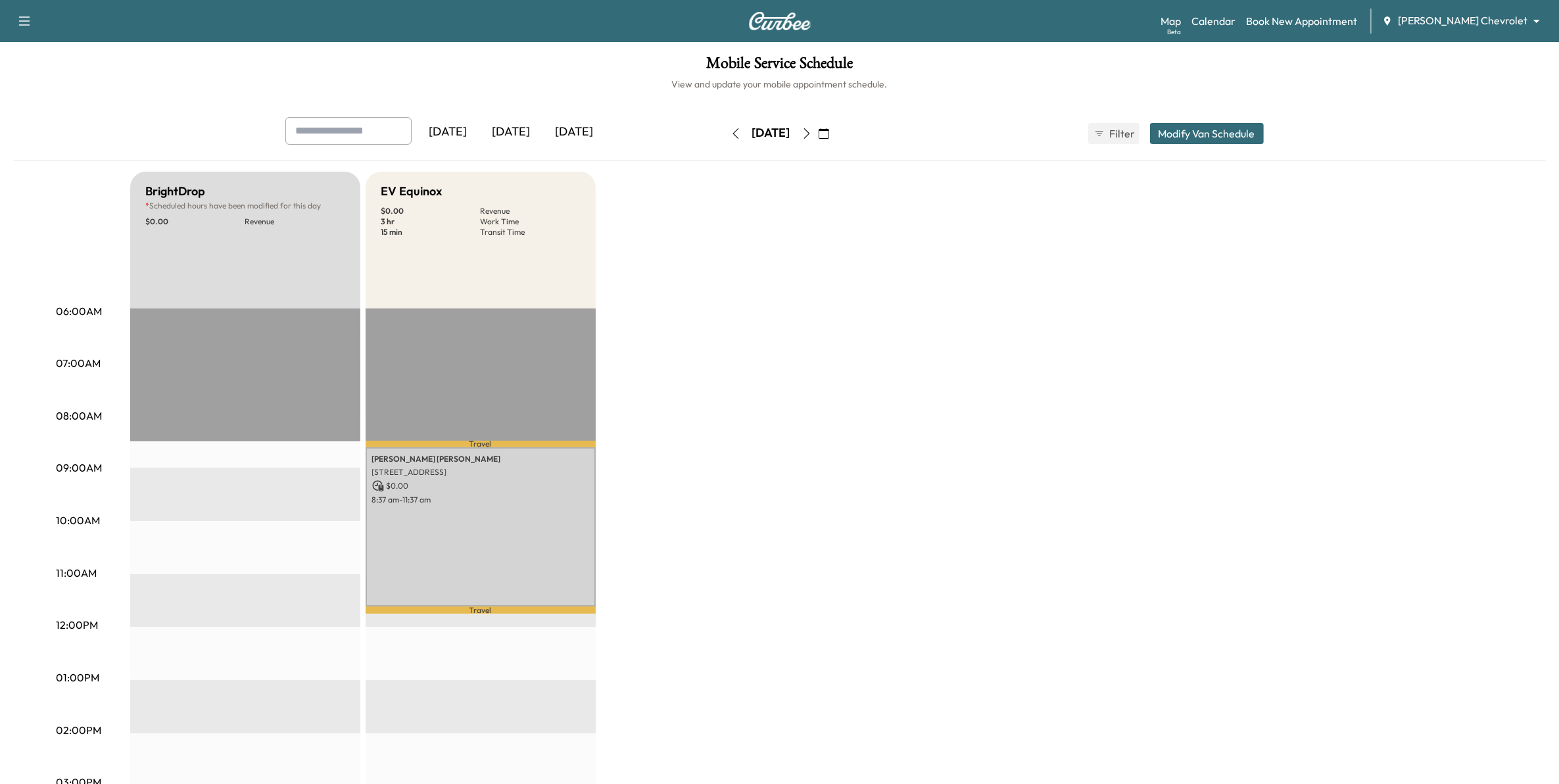
click at [731, 134] on icon "button" at bounding box center [736, 133] width 11 height 11
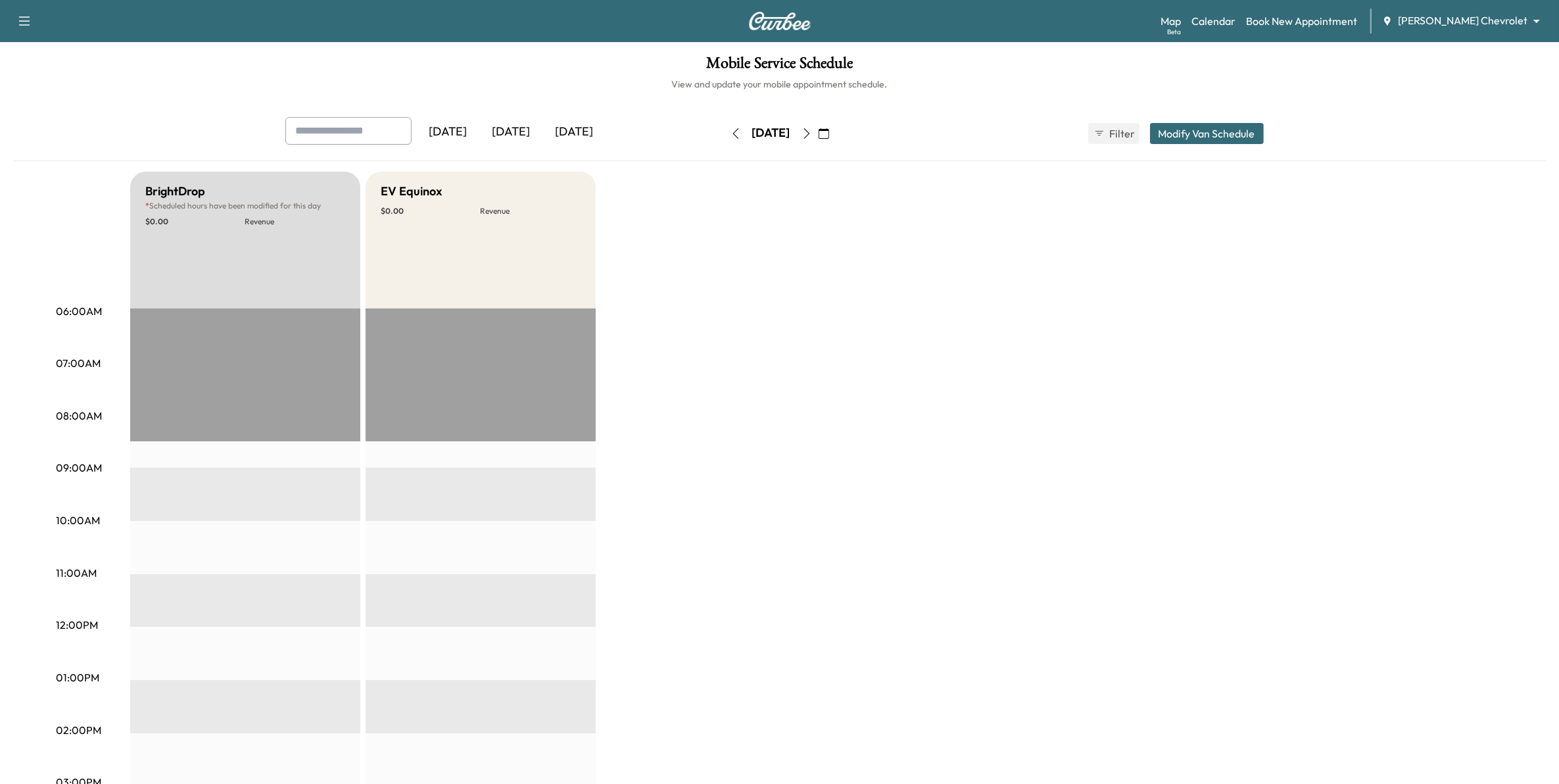
click at [812, 138] on icon "button" at bounding box center [807, 133] width 11 height 11
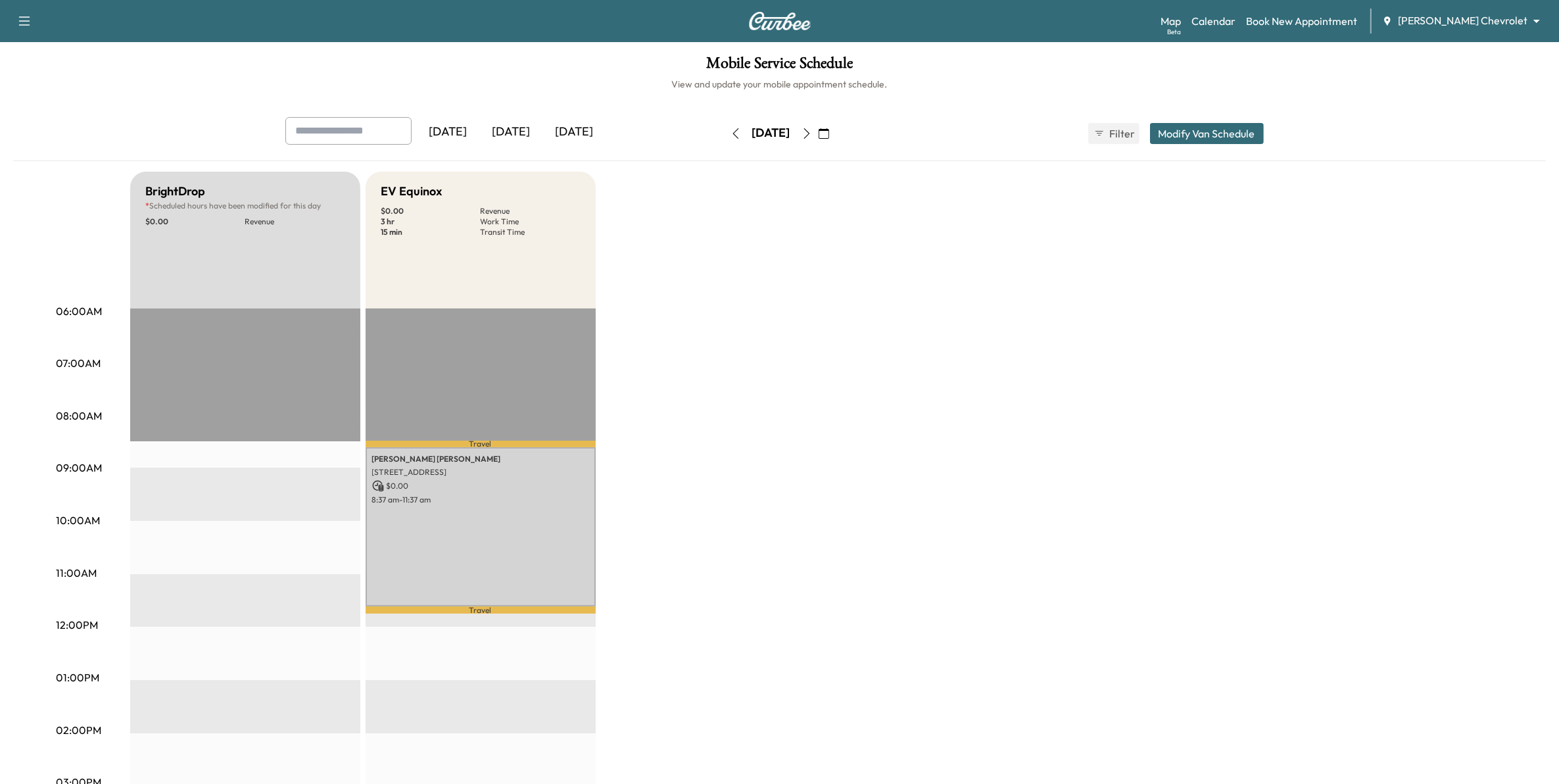
click at [812, 138] on icon "button" at bounding box center [807, 133] width 11 height 11
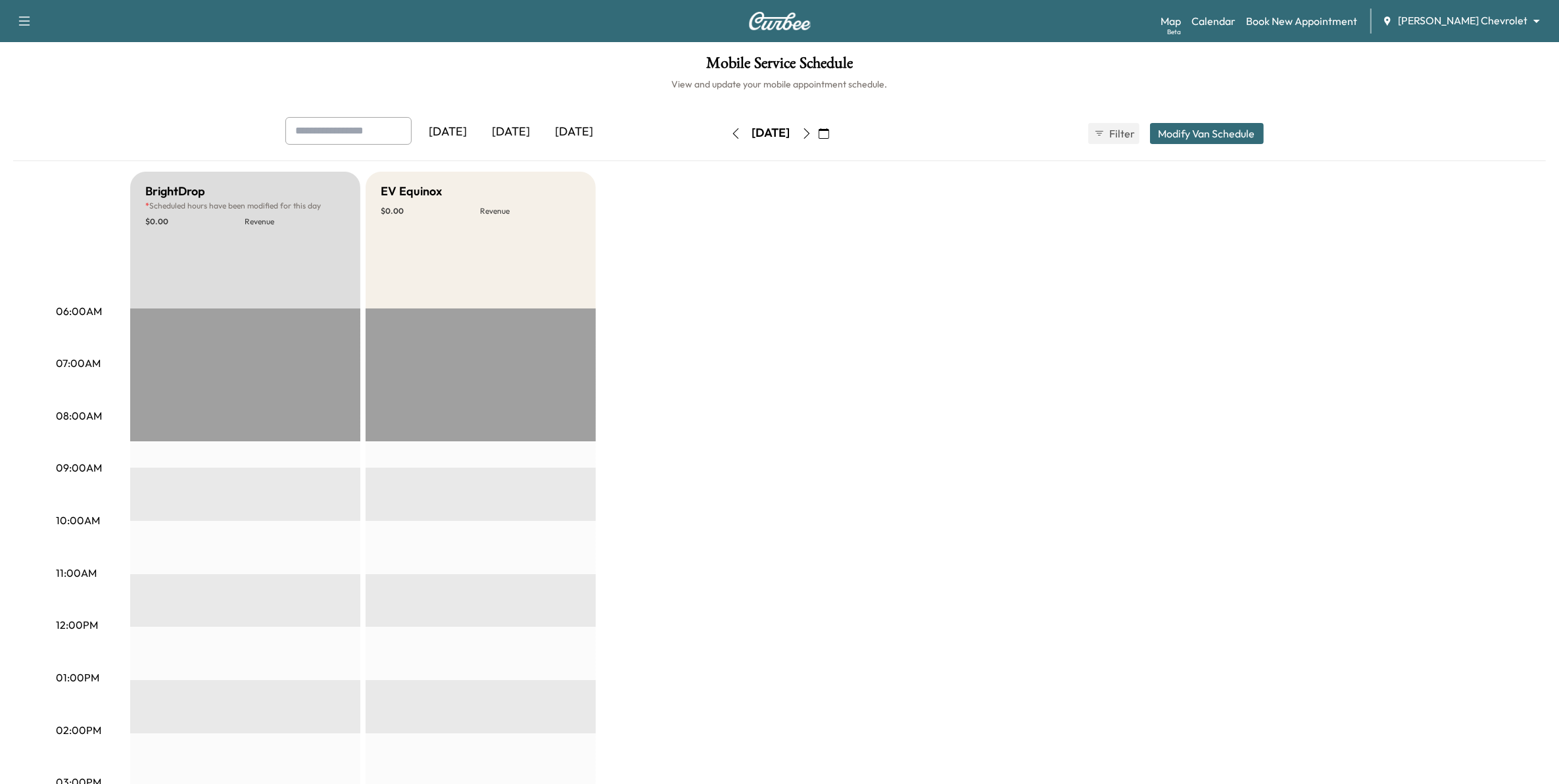
click at [812, 134] on icon "button" at bounding box center [807, 133] width 11 height 11
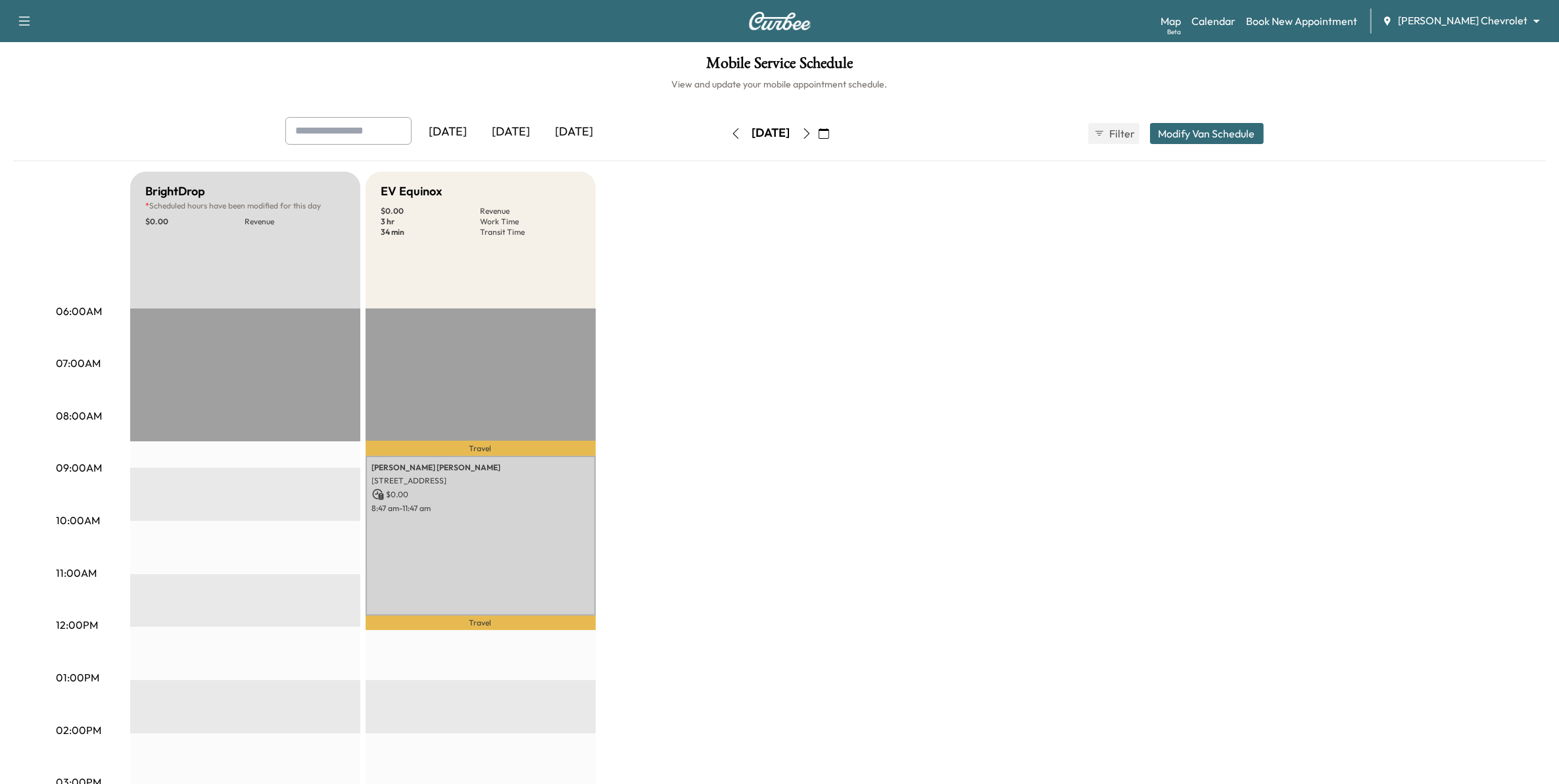
click at [812, 135] on icon "button" at bounding box center [807, 133] width 11 height 11
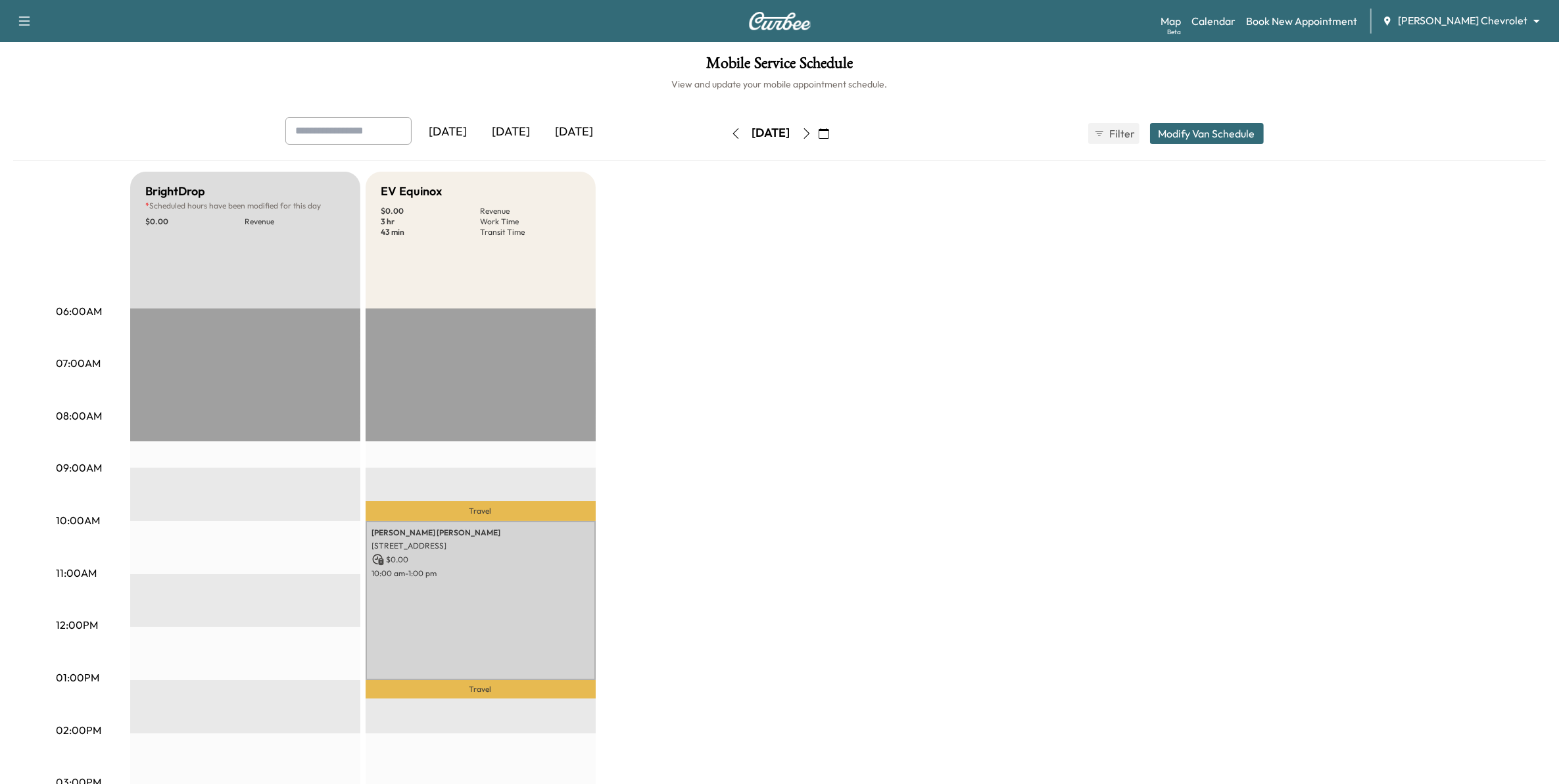
click at [810, 135] on icon "button" at bounding box center [806, 133] width 6 height 11
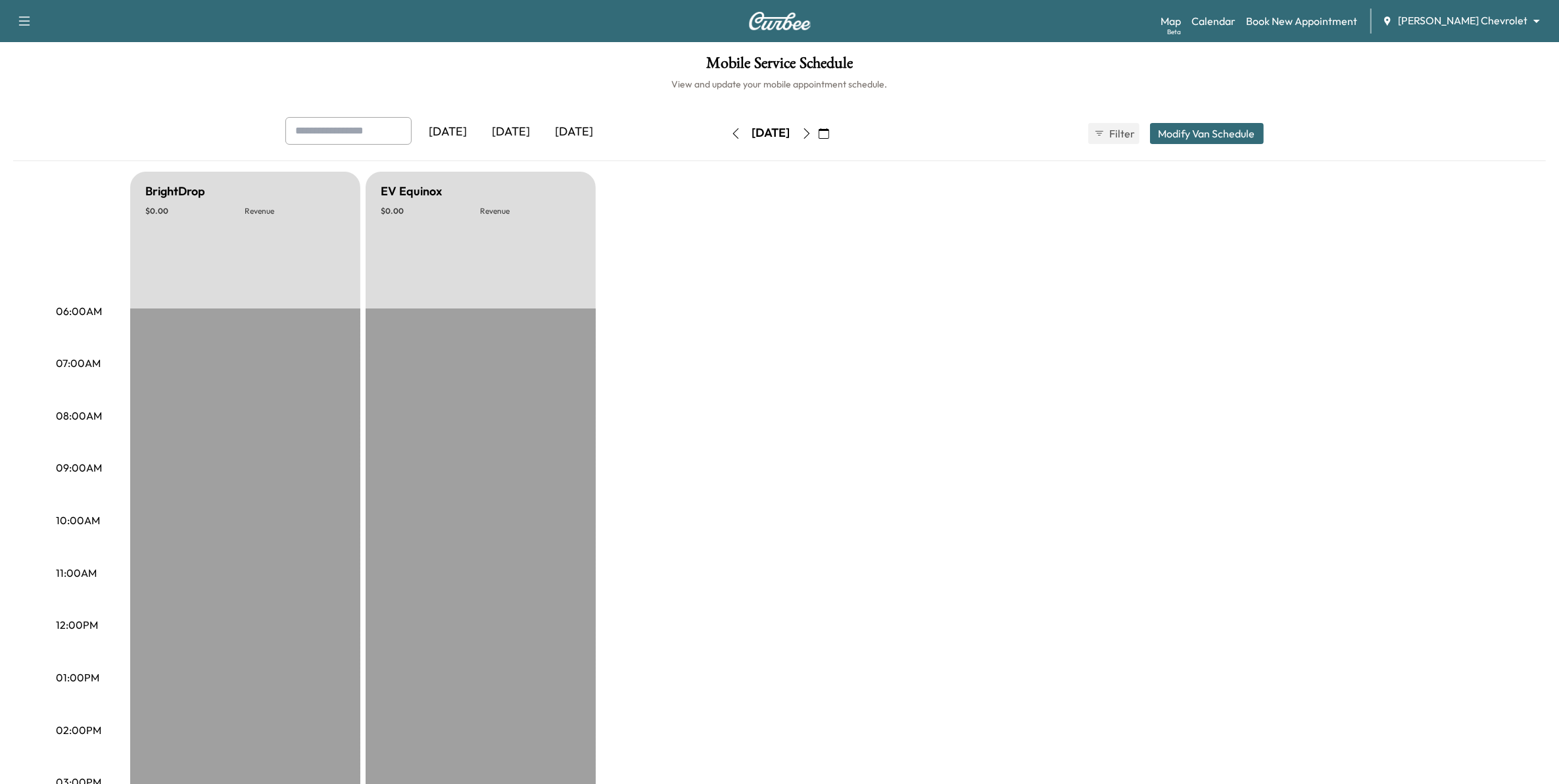
click at [812, 135] on icon "button" at bounding box center [807, 133] width 11 height 11
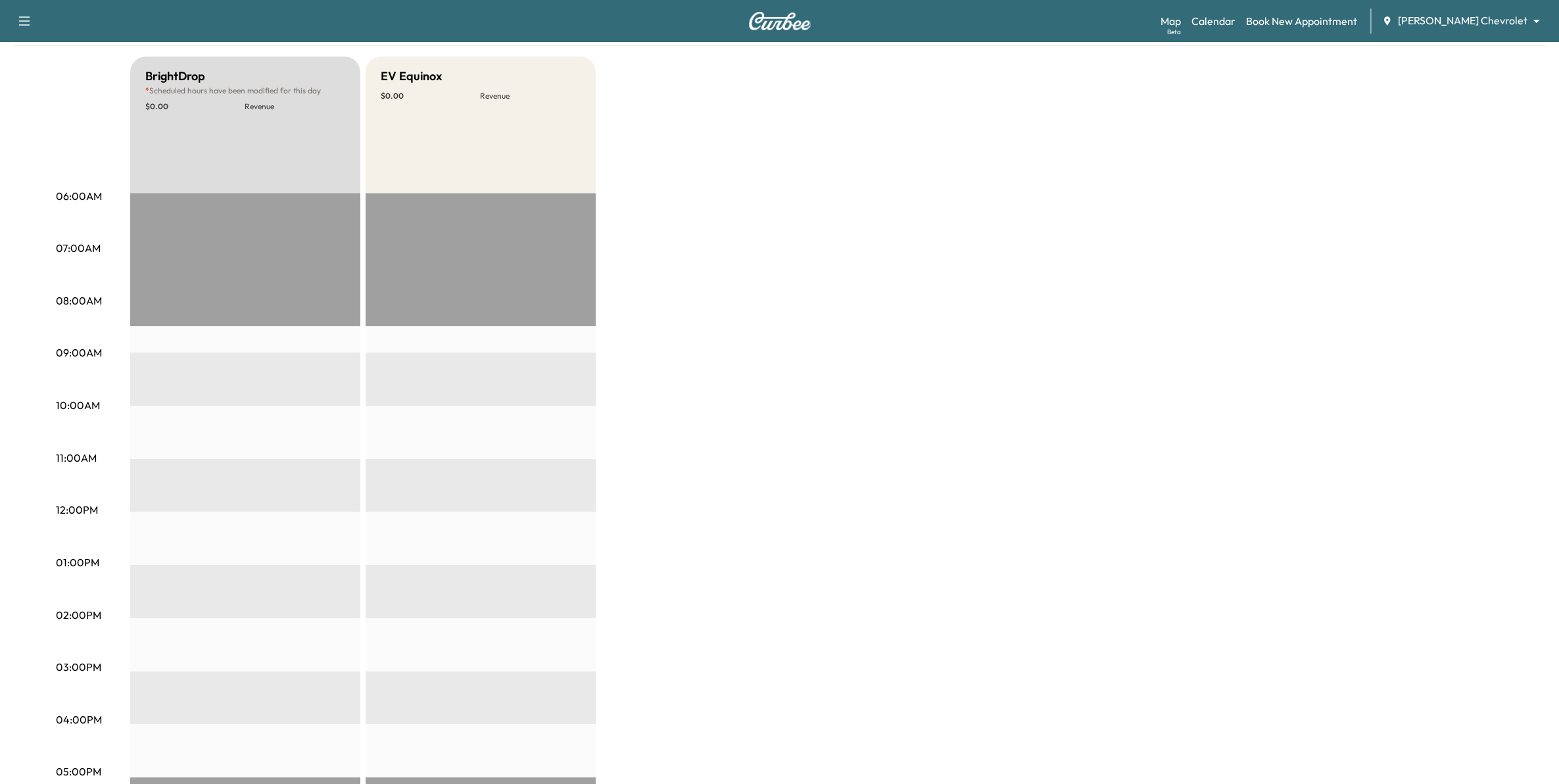
scroll to position [83, 0]
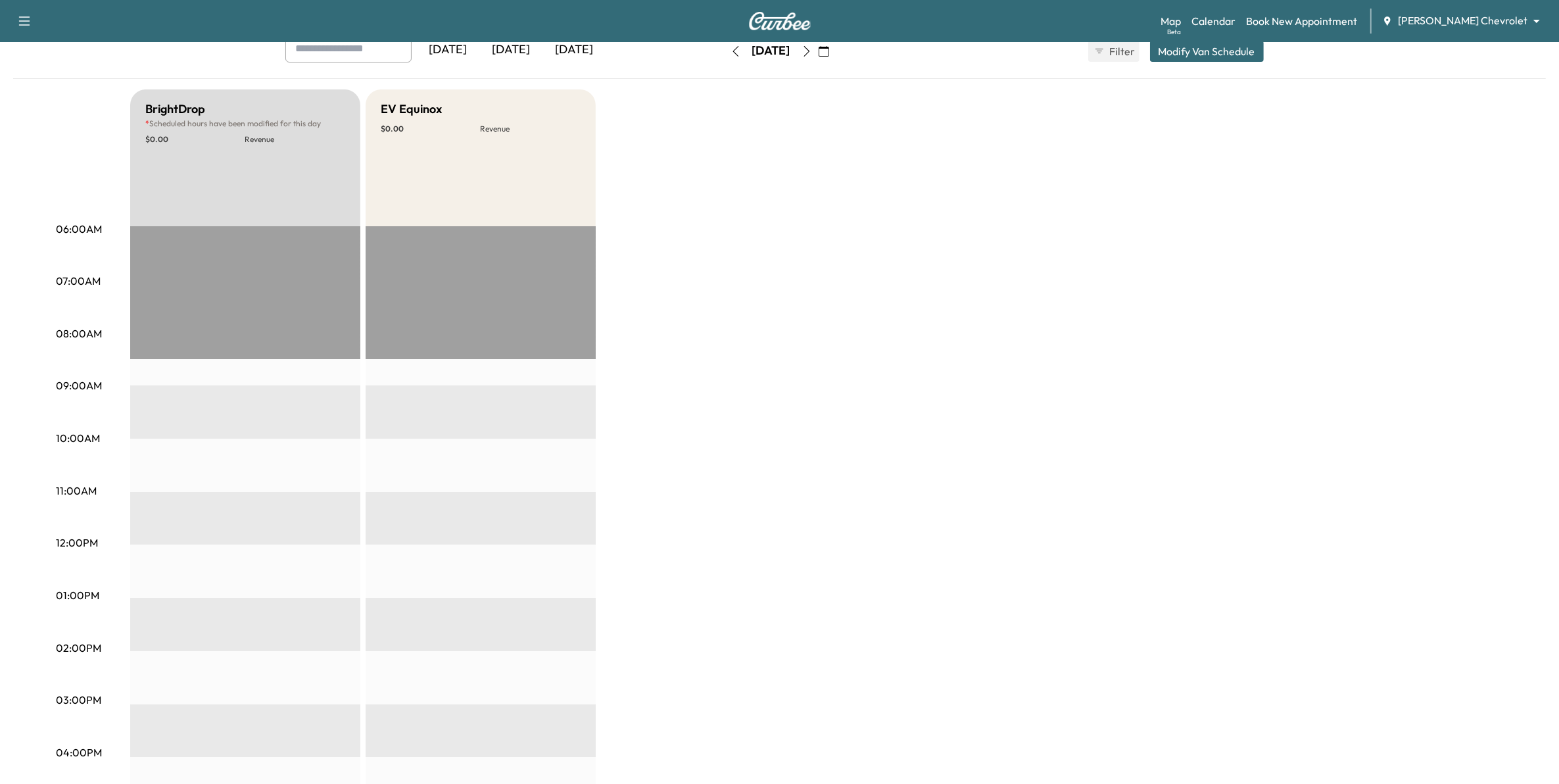
click at [812, 55] on icon "button" at bounding box center [807, 51] width 11 height 11
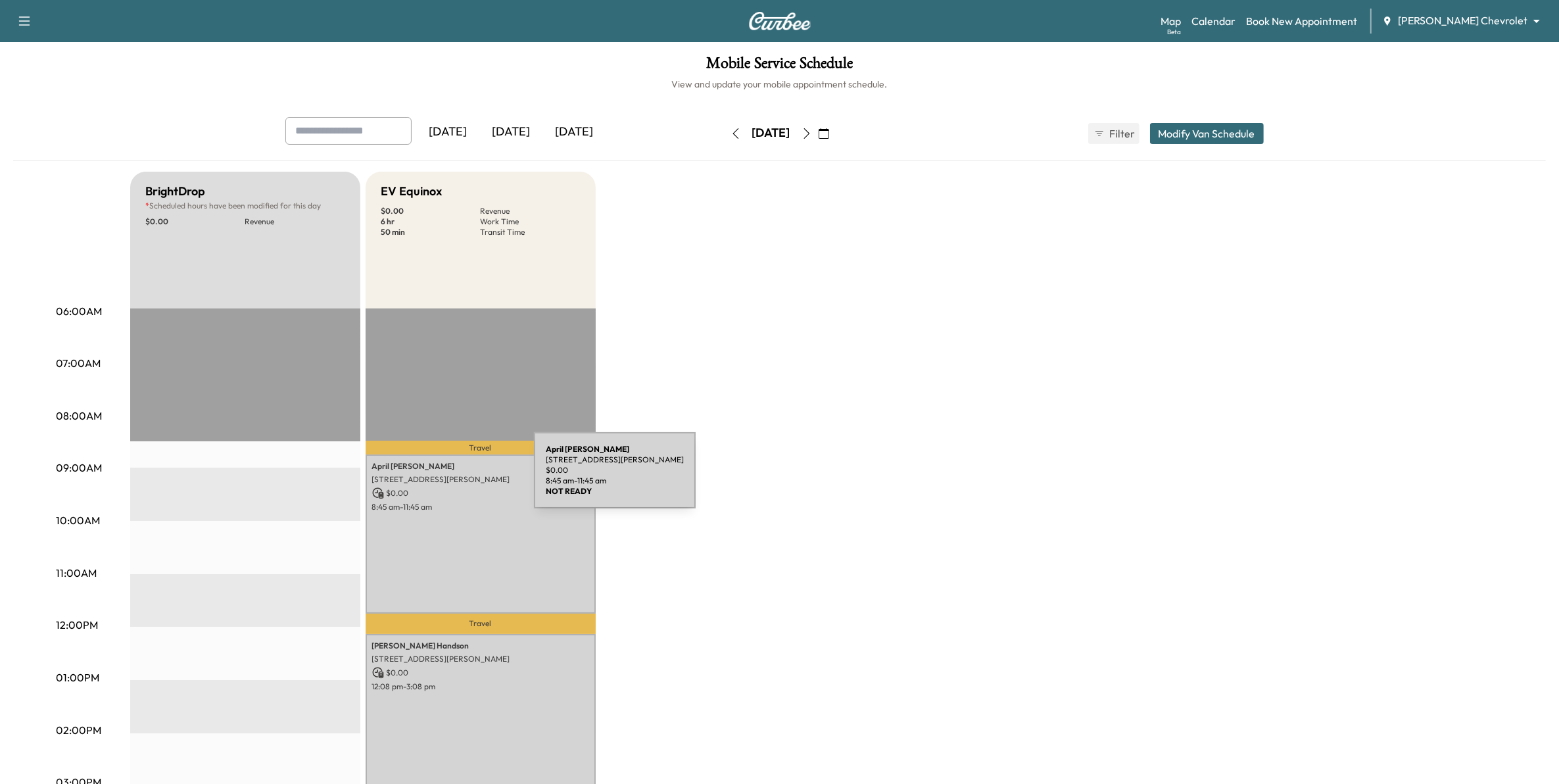
click at [435, 478] on p "8367 INGBERG TR, COTTAGE GROVE, MN 55016, United States of America" at bounding box center [480, 479] width 217 height 11
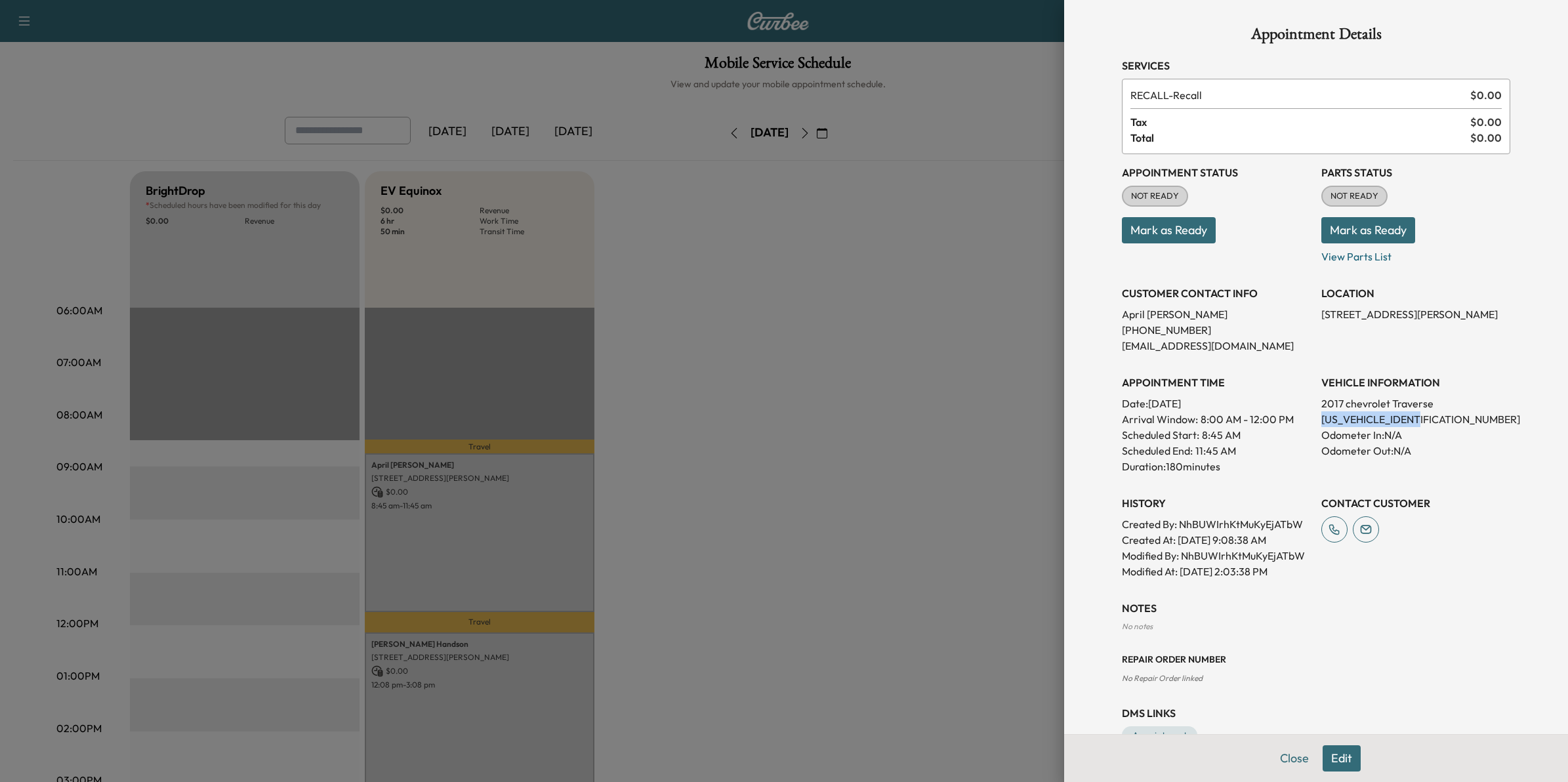
drag, startPoint x: 1422, startPoint y: 417, endPoint x: 1307, endPoint y: 423, distance: 115.2
click at [1307, 423] on div "Appointment Status NOT READY Mark as Ready Parts Status NOT READY Mark as Ready…" at bounding box center [1315, 366] width 388 height 425
drag, startPoint x: 1307, startPoint y: 423, endPoint x: 1312, endPoint y: 419, distance: 6.4
copy p "1GNKRGKD5HJ345898"
click at [931, 453] on div at bounding box center [784, 391] width 1568 height 782
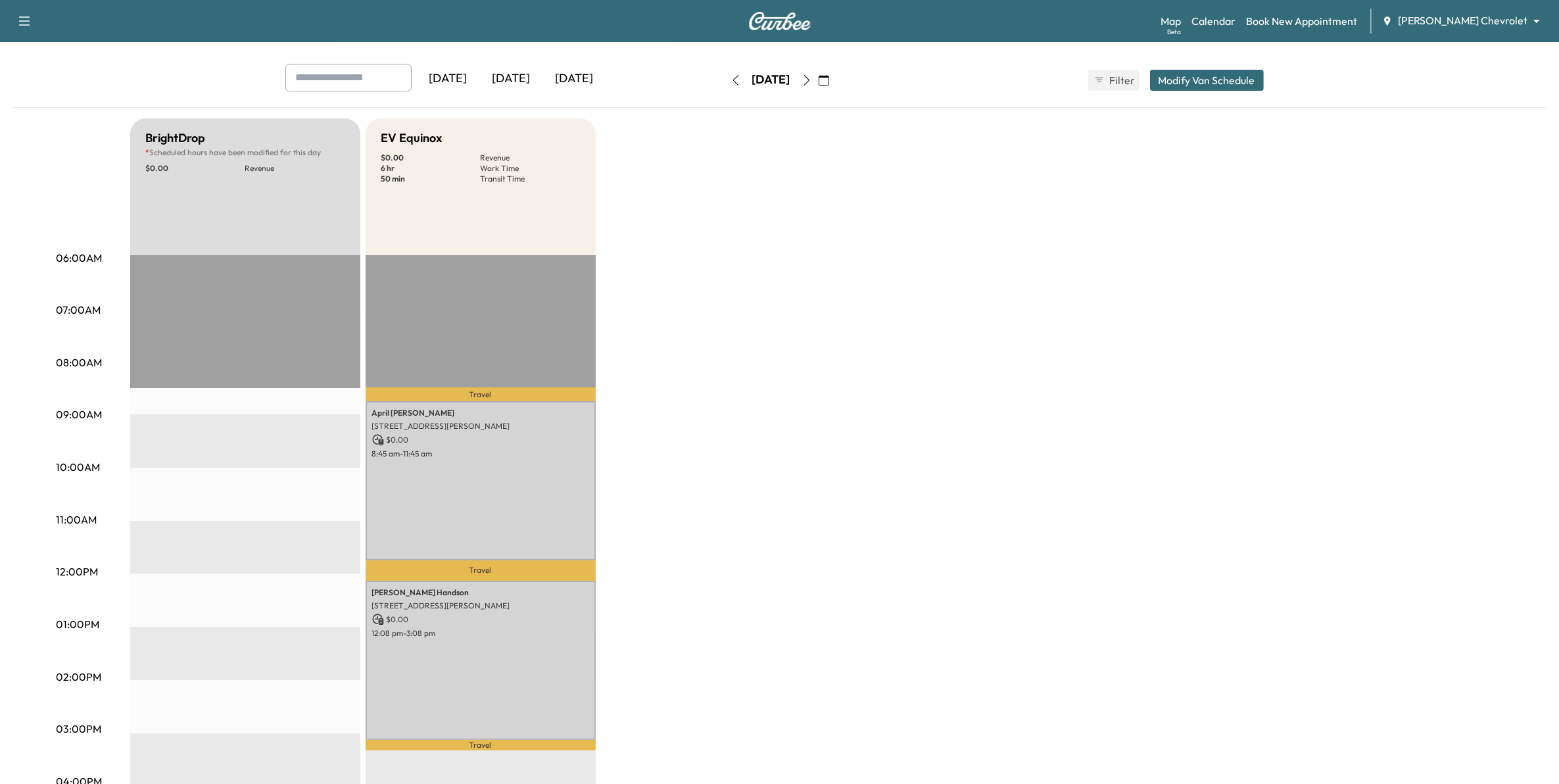
scroll to position [83, 0]
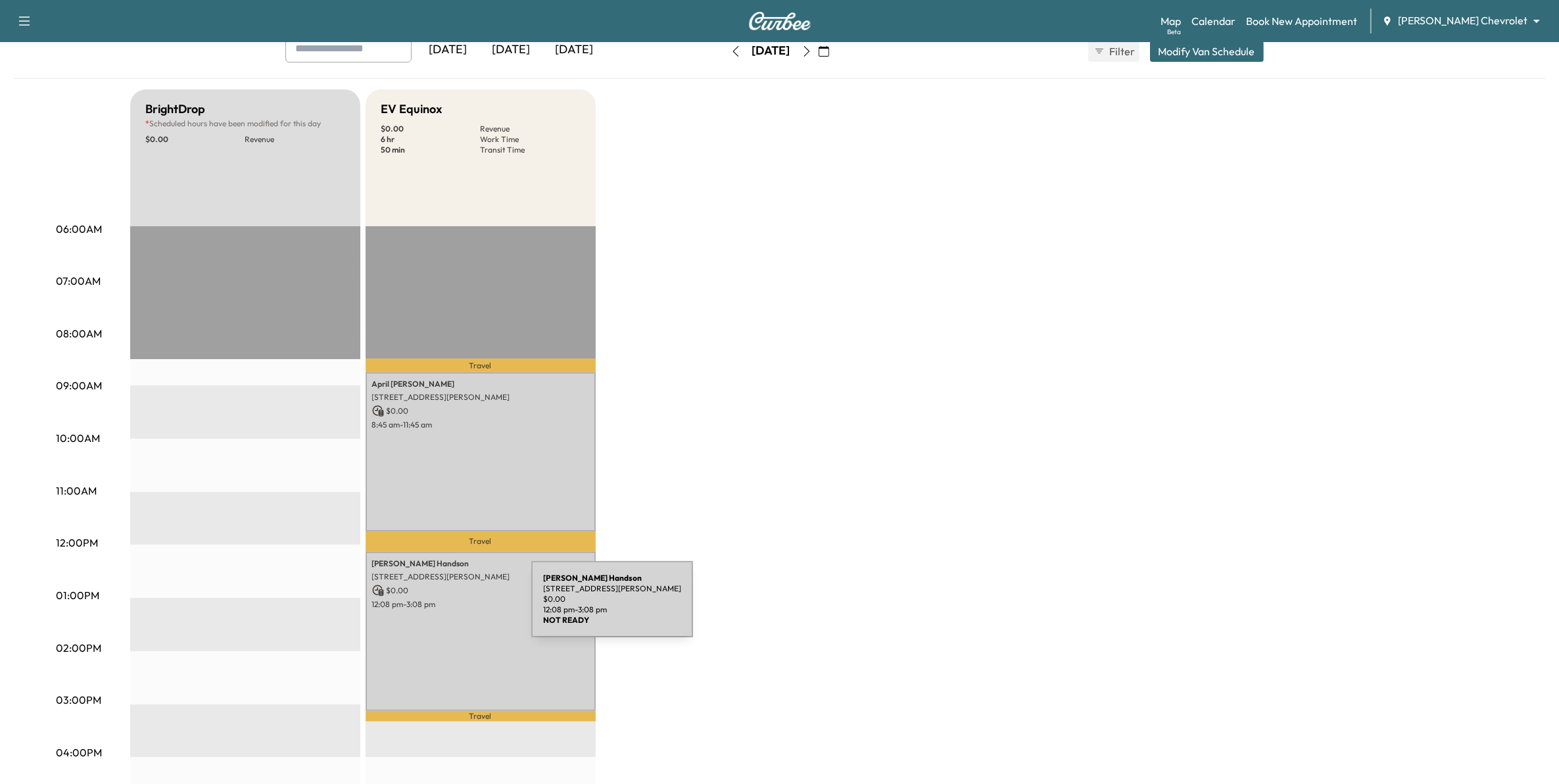
click at [433, 607] on div "CHRISTOPHER Handson 515 Hackmore Ct, Eagan, MN 55123, USA $ 0.00 12:08 pm - 3:0…" at bounding box center [480, 631] width 230 height 159
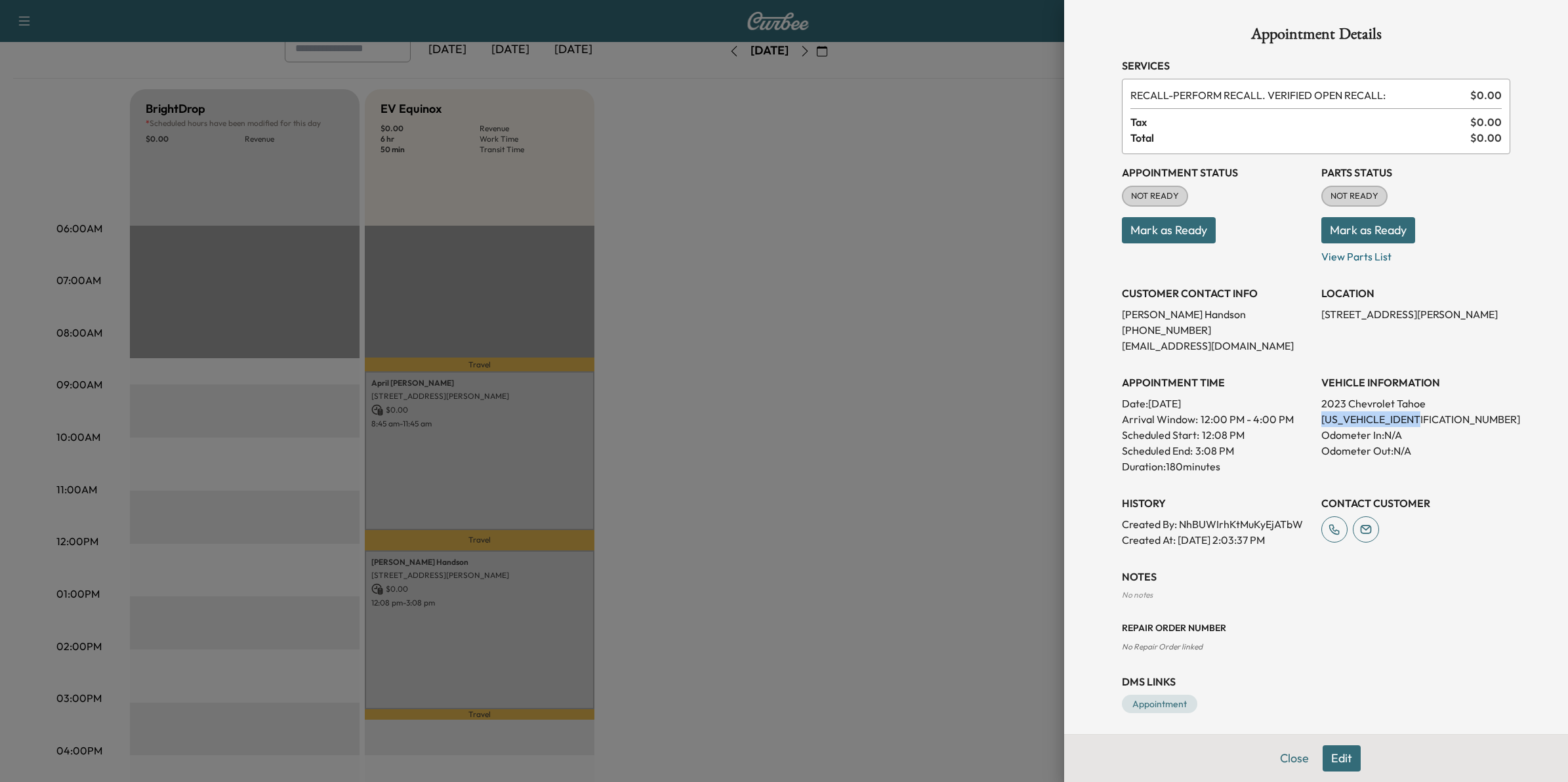
drag, startPoint x: 1418, startPoint y: 419, endPoint x: 1303, endPoint y: 426, distance: 115.2
click at [1303, 426] on div "Appointment Status NOT READY Mark as Ready Parts Status NOT READY Mark as Ready…" at bounding box center [1315, 351] width 388 height 393
drag, startPoint x: 1303, startPoint y: 426, endPoint x: 1316, endPoint y: 417, distance: 15.8
copy p "1GNSKNKD5PR292015"
click at [969, 253] on div at bounding box center [784, 391] width 1568 height 782
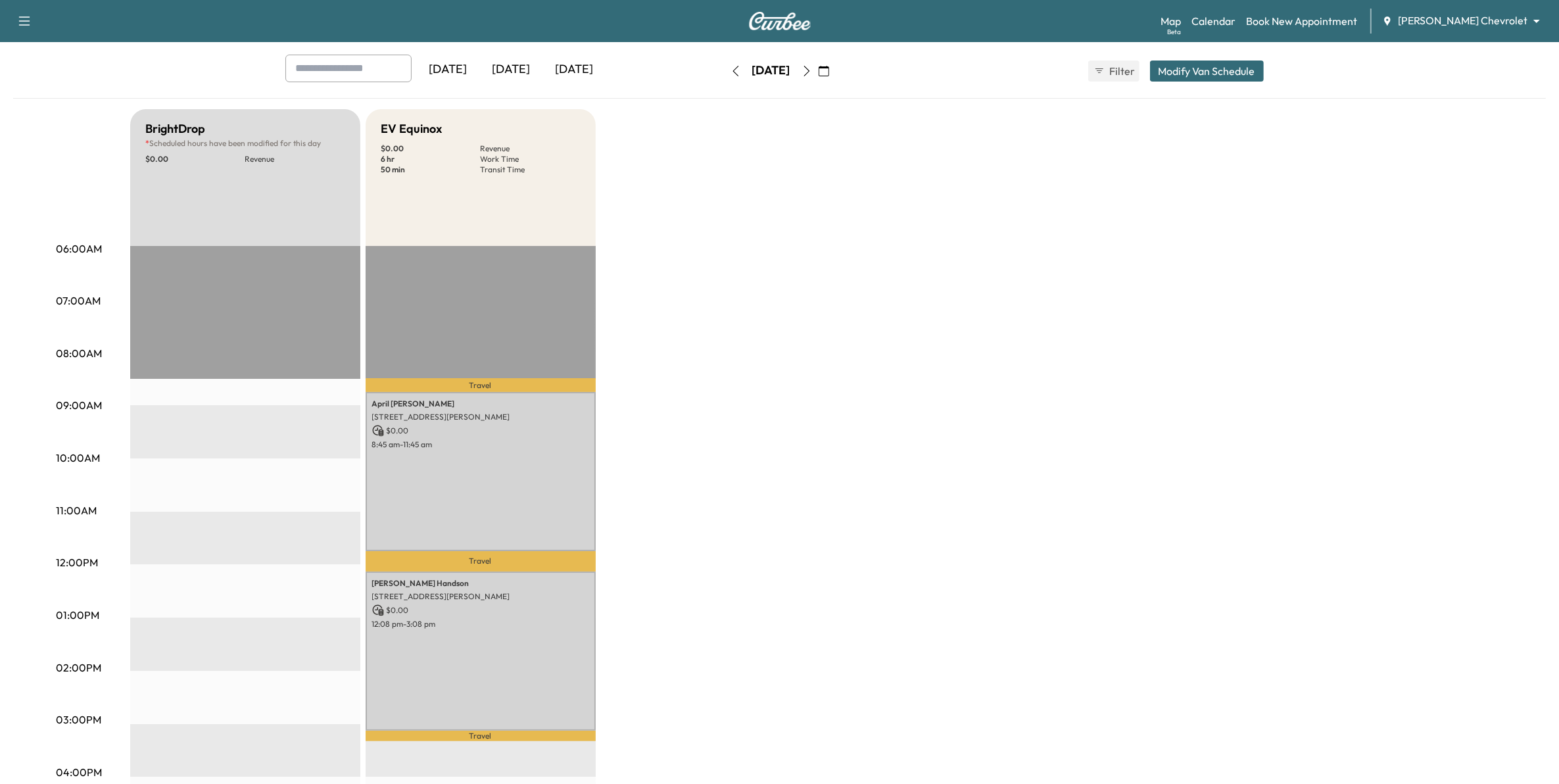
scroll to position [0, 0]
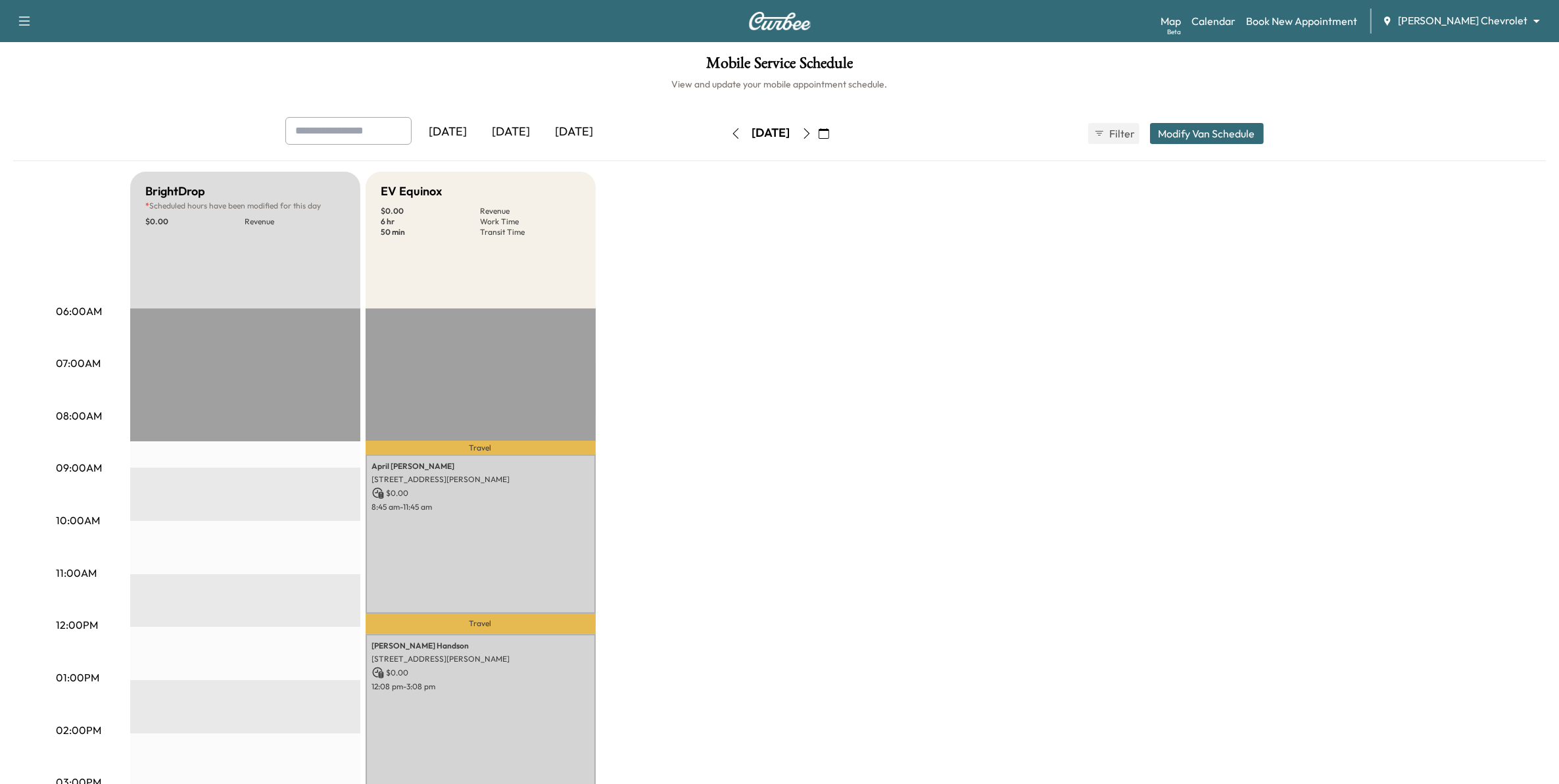
click at [812, 133] on icon "button" at bounding box center [807, 133] width 11 height 11
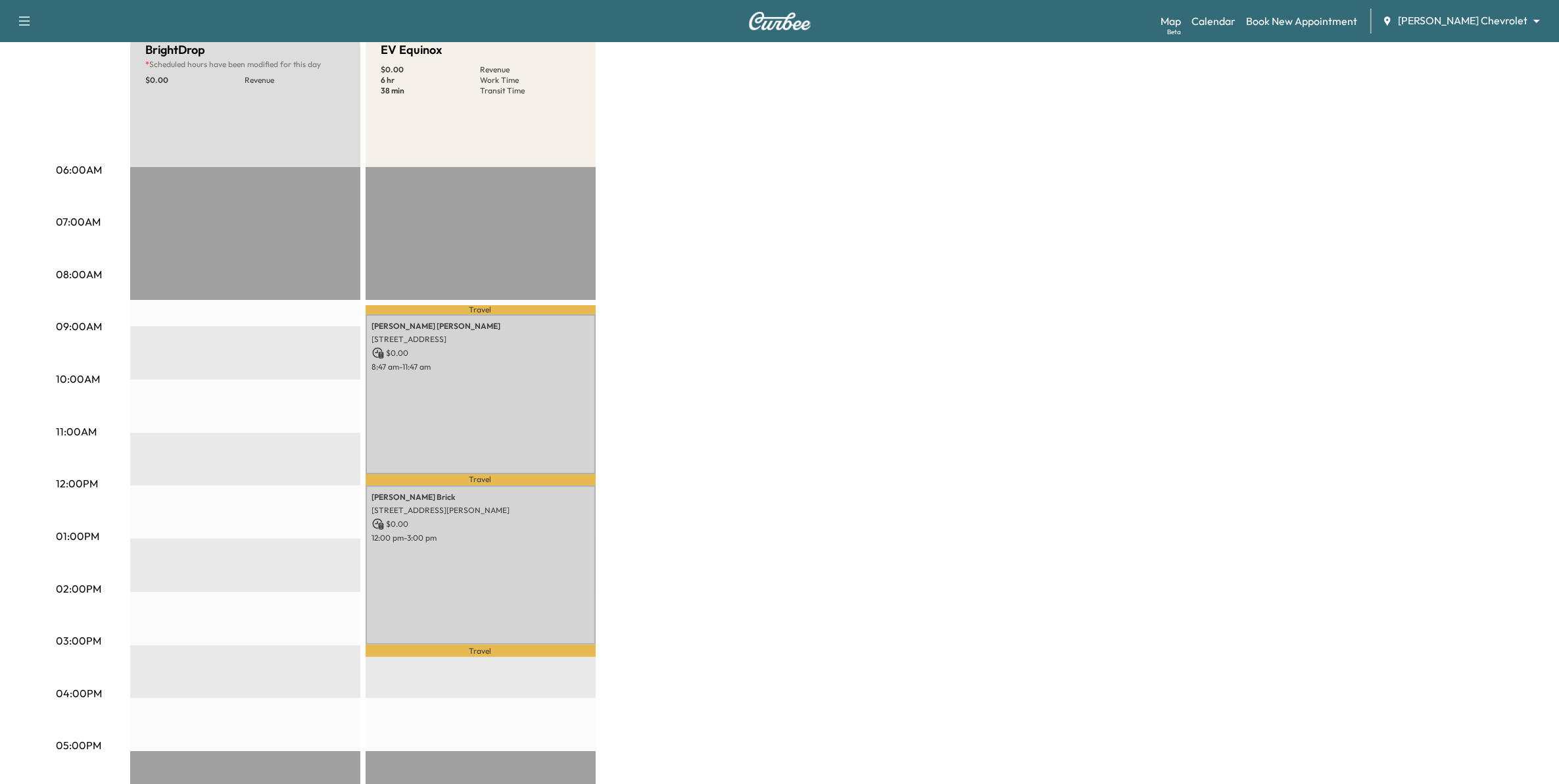
scroll to position [164, 0]
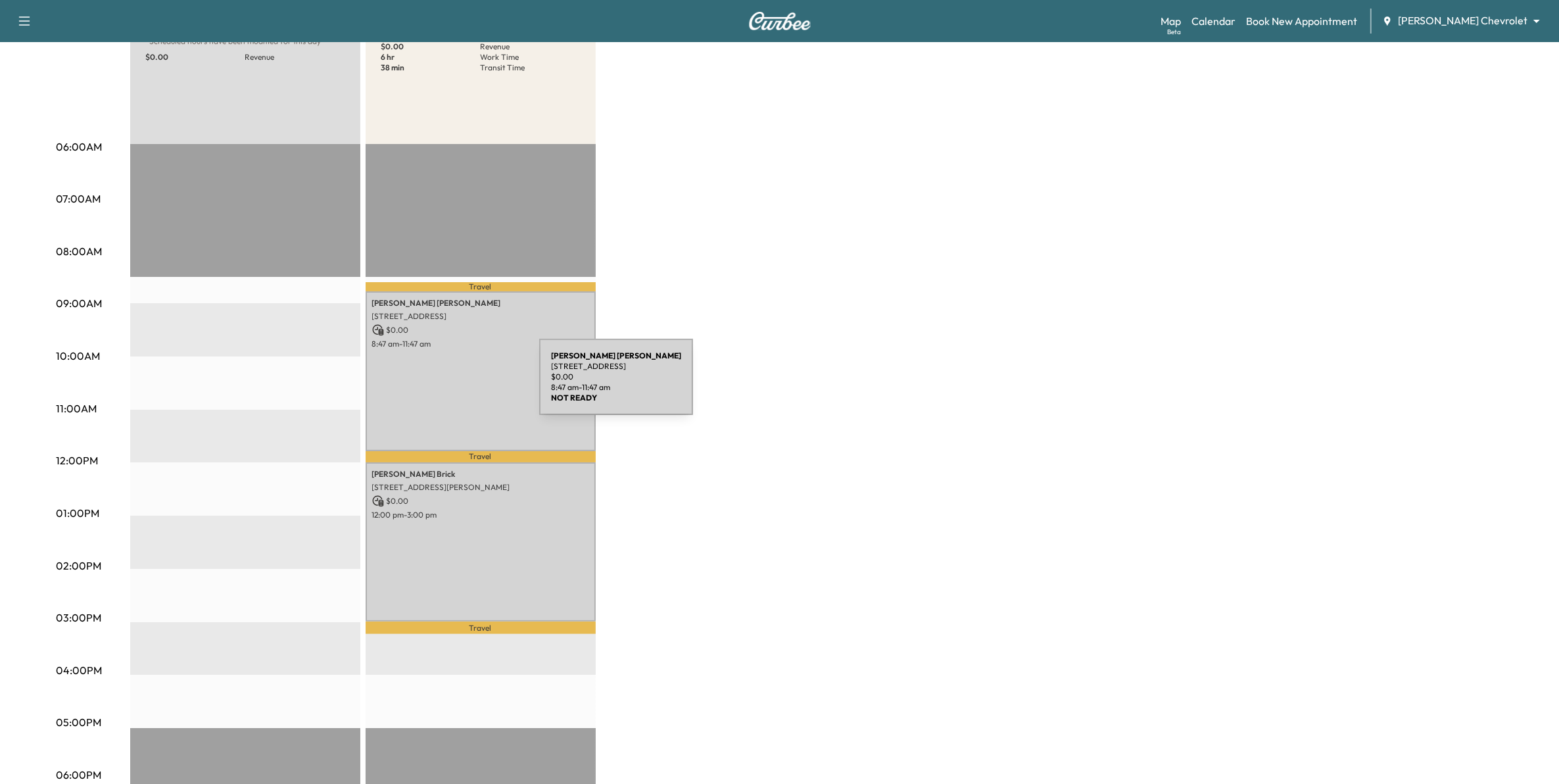
click at [444, 388] on div "Doug Steichen 695 7th Ave, Newport, MN 55055, USA $ 0.00 8:47 am - 11:47 am" at bounding box center [480, 371] width 230 height 159
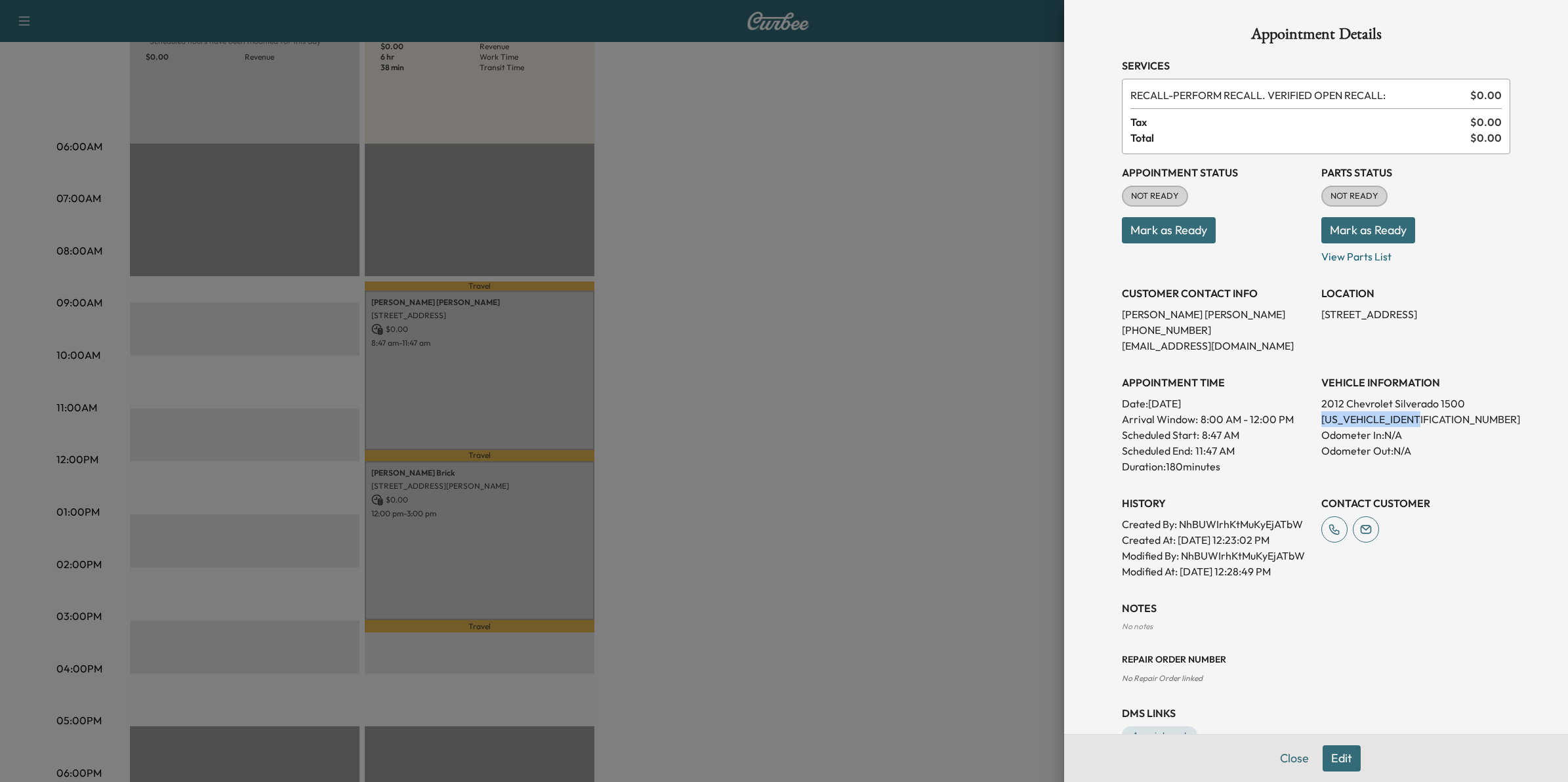
drag, startPoint x: 1422, startPoint y: 417, endPoint x: 1307, endPoint y: 420, distance: 115.0
click at [1307, 420] on div "Appointment Status NOT READY Mark as Ready Parts Status NOT READY Mark as Ready…" at bounding box center [1315, 366] width 388 height 425
drag, startPoint x: 1307, startPoint y: 420, endPoint x: 1315, endPoint y: 417, distance: 8.5
copy p "3GCPKTE79CG176478"
click at [877, 238] on div at bounding box center [784, 391] width 1568 height 782
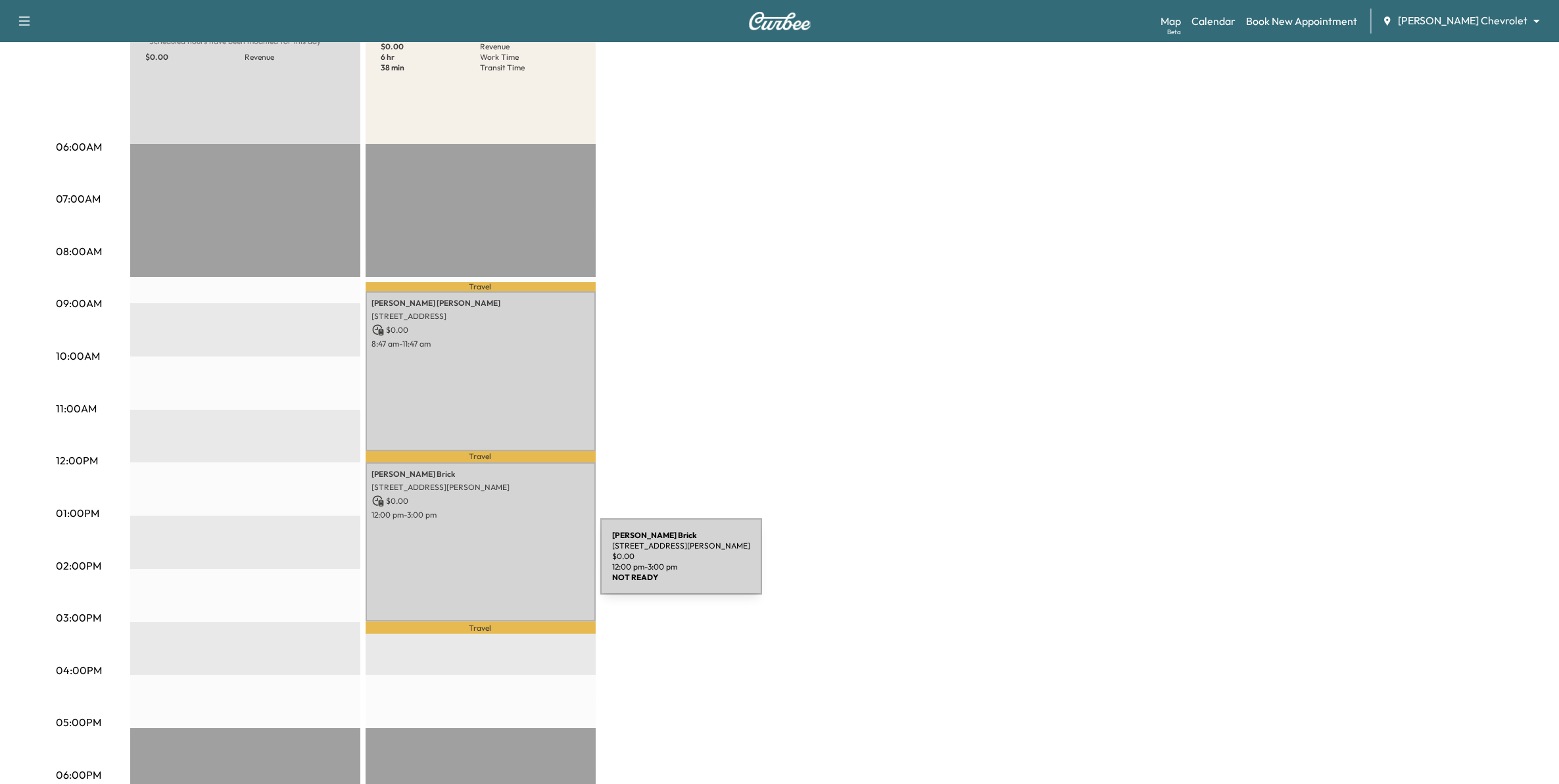
click at [502, 564] on div "Ronald Brick 3303 Churchill Dr, Woodbury, MN 55125, USA $ 0.00 12:00 pm - 3:00 …" at bounding box center [480, 542] width 230 height 159
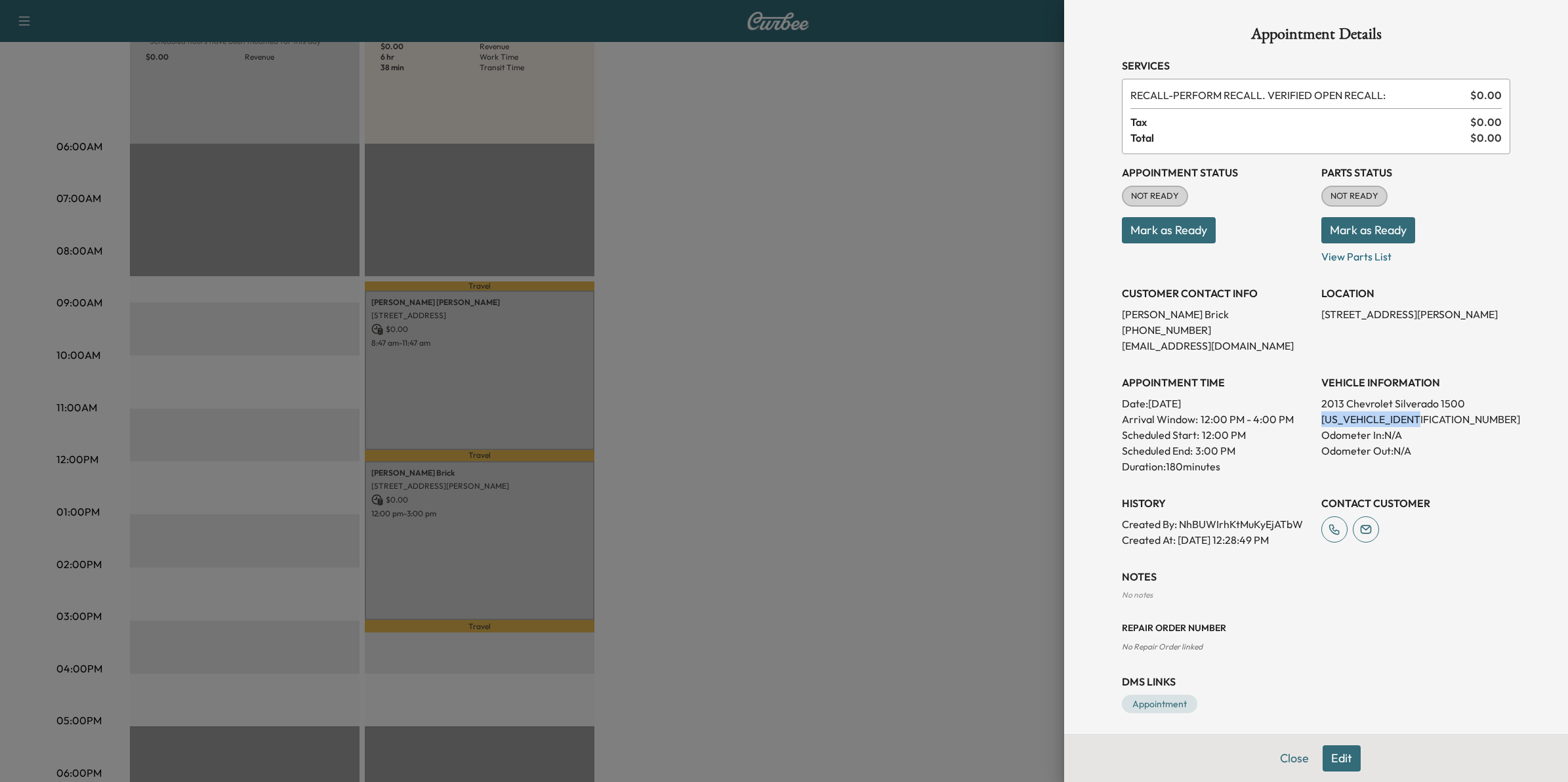
drag, startPoint x: 1421, startPoint y: 415, endPoint x: 1310, endPoint y: 422, distance: 111.2
click at [1321, 422] on p "3GCPKSE74DG256234" at bounding box center [1415, 419] width 189 height 16
drag, startPoint x: 1310, startPoint y: 422, endPoint x: 1319, endPoint y: 417, distance: 10.3
copy p "3GCPKSE74DG256234"
click at [722, 444] on div at bounding box center [784, 391] width 1568 height 782
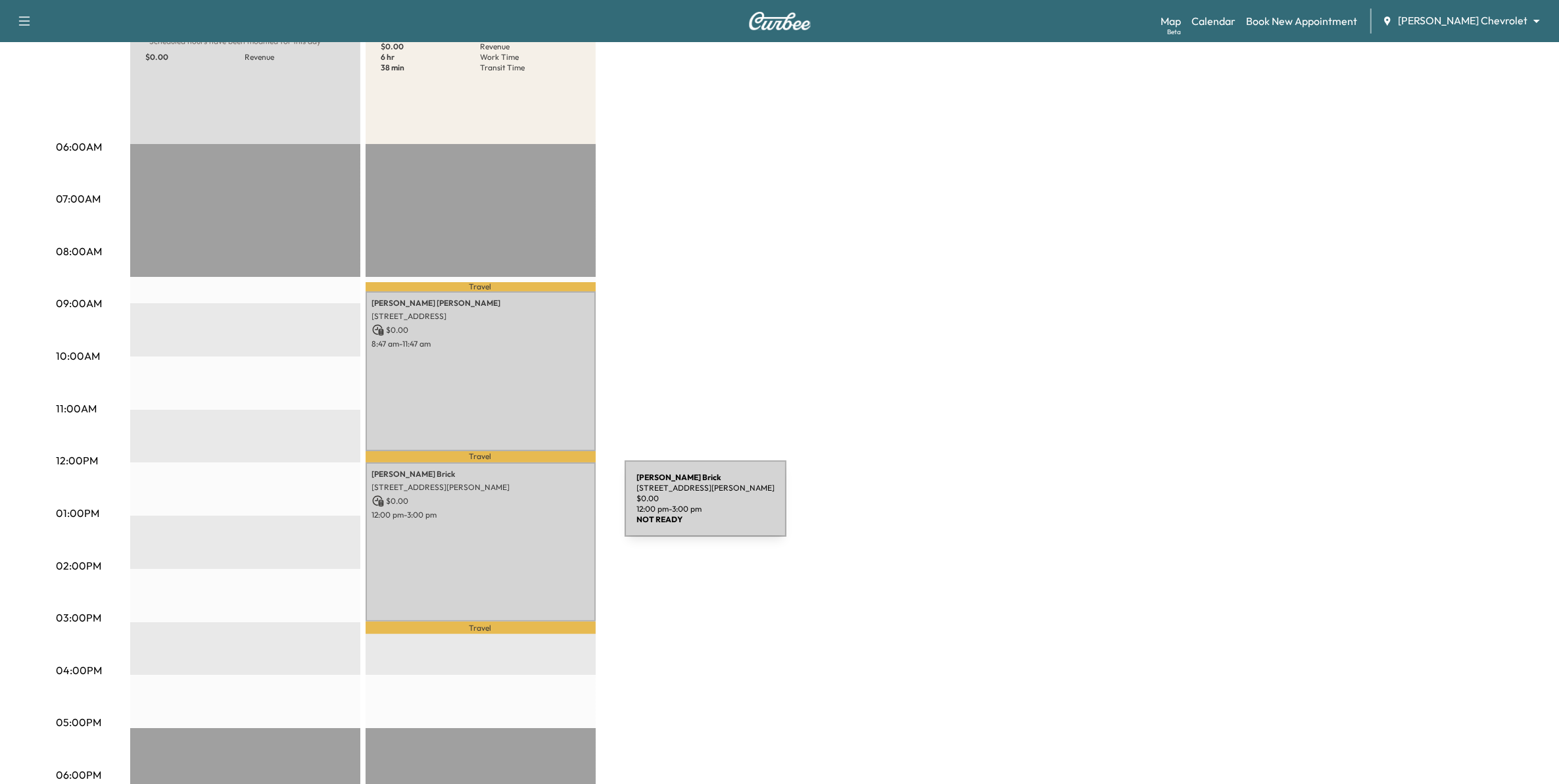
click at [526, 509] on p "12:00 pm - 3:00 pm" at bounding box center [480, 514] width 217 height 11
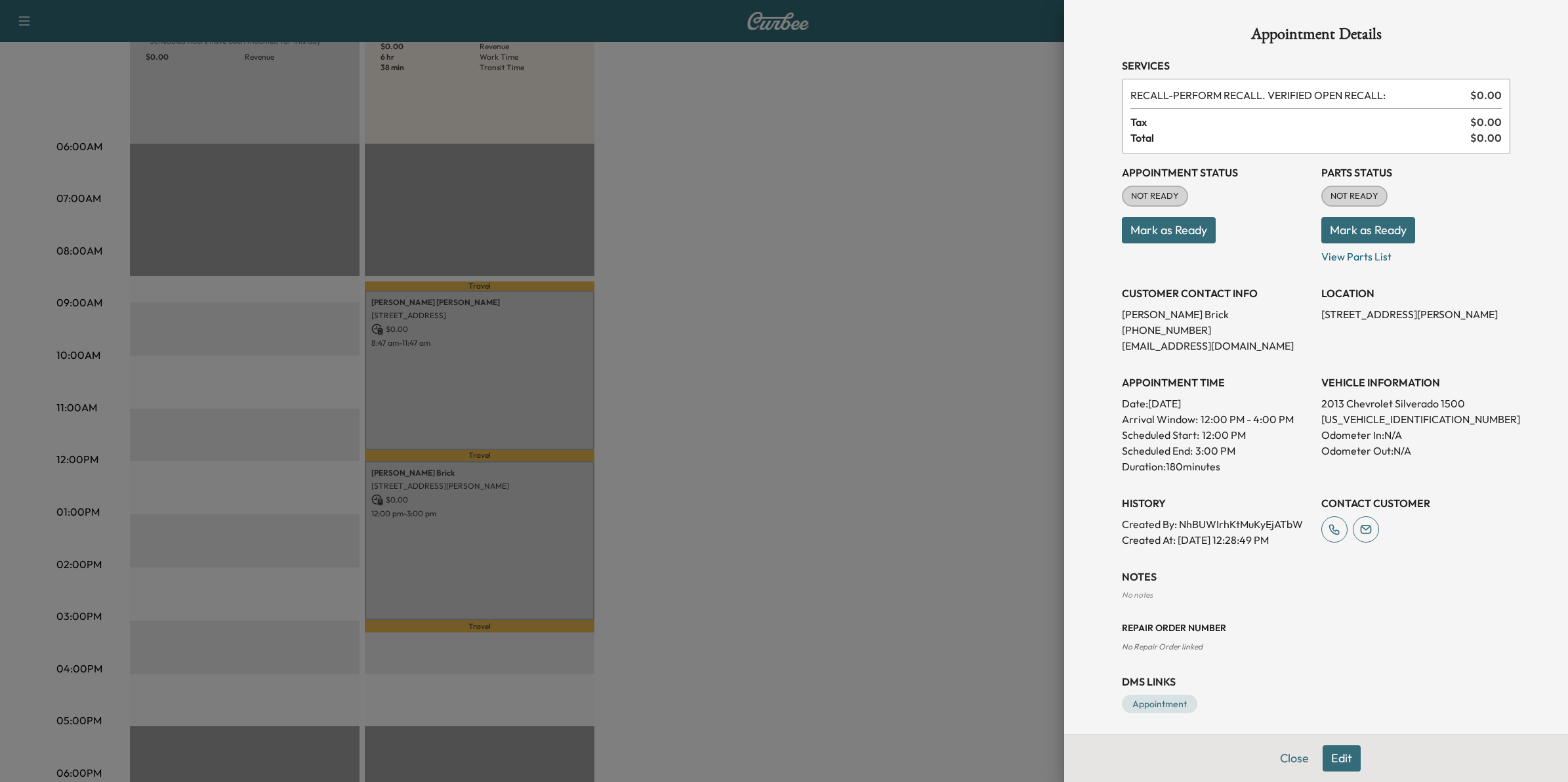
click at [742, 261] on div at bounding box center [784, 391] width 1568 height 782
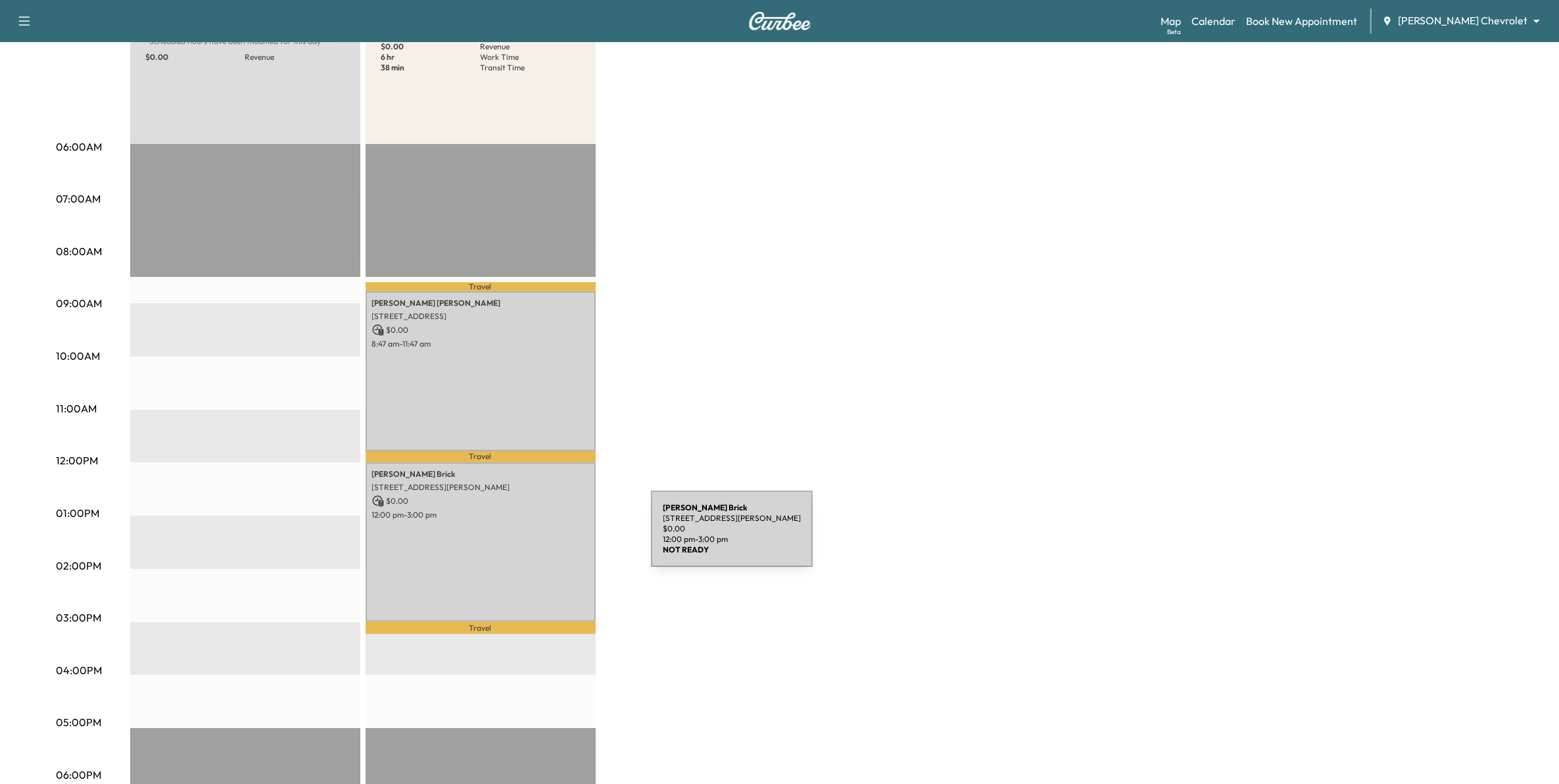
click at [552, 536] on div "Ronald Brick 3303 Churchill Dr, Woodbury, MN 55125, USA $ 0.00 12:00 pm - 3:00 …" at bounding box center [480, 542] width 230 height 159
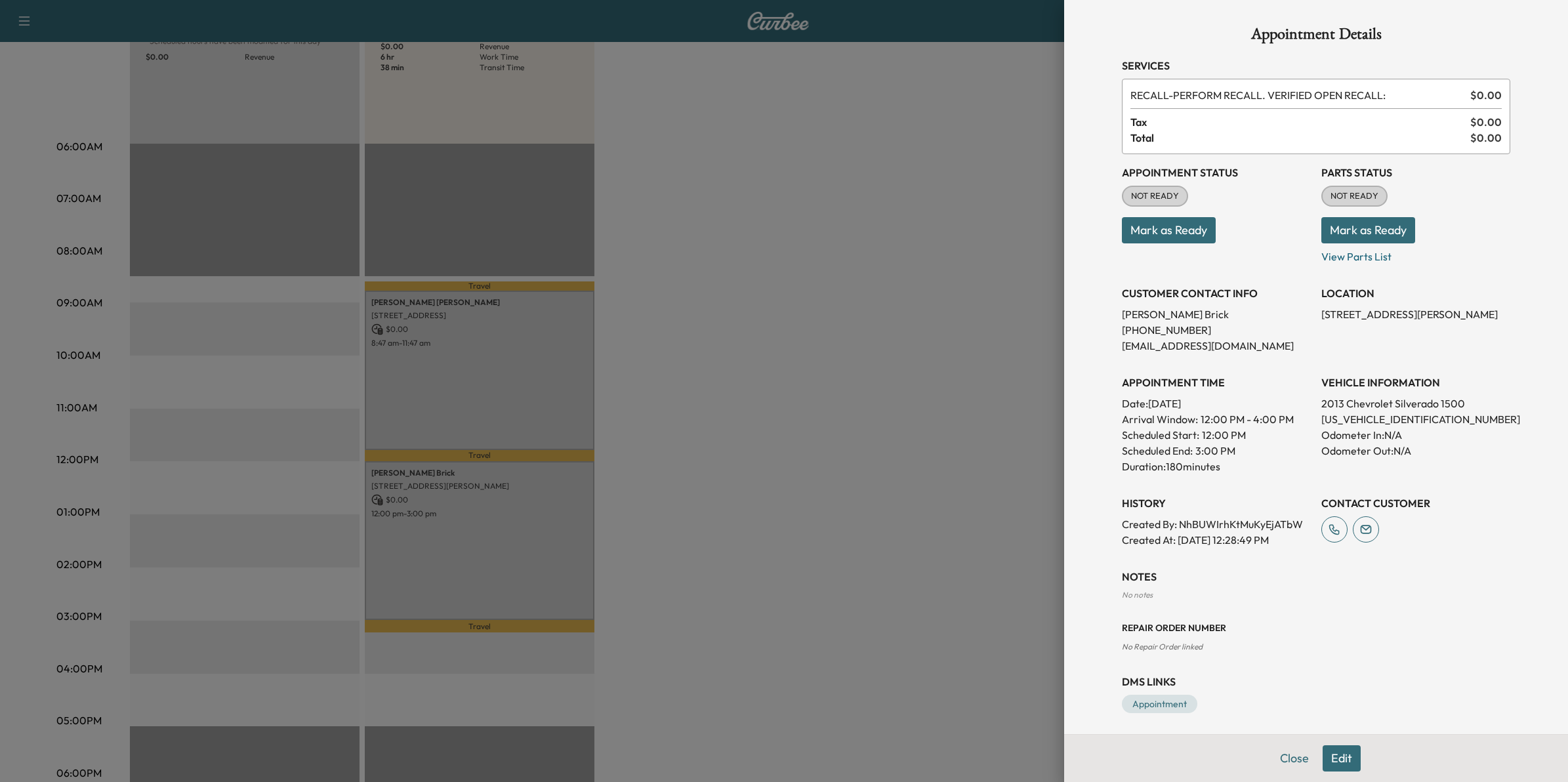
click at [831, 571] on div at bounding box center [784, 391] width 1568 height 782
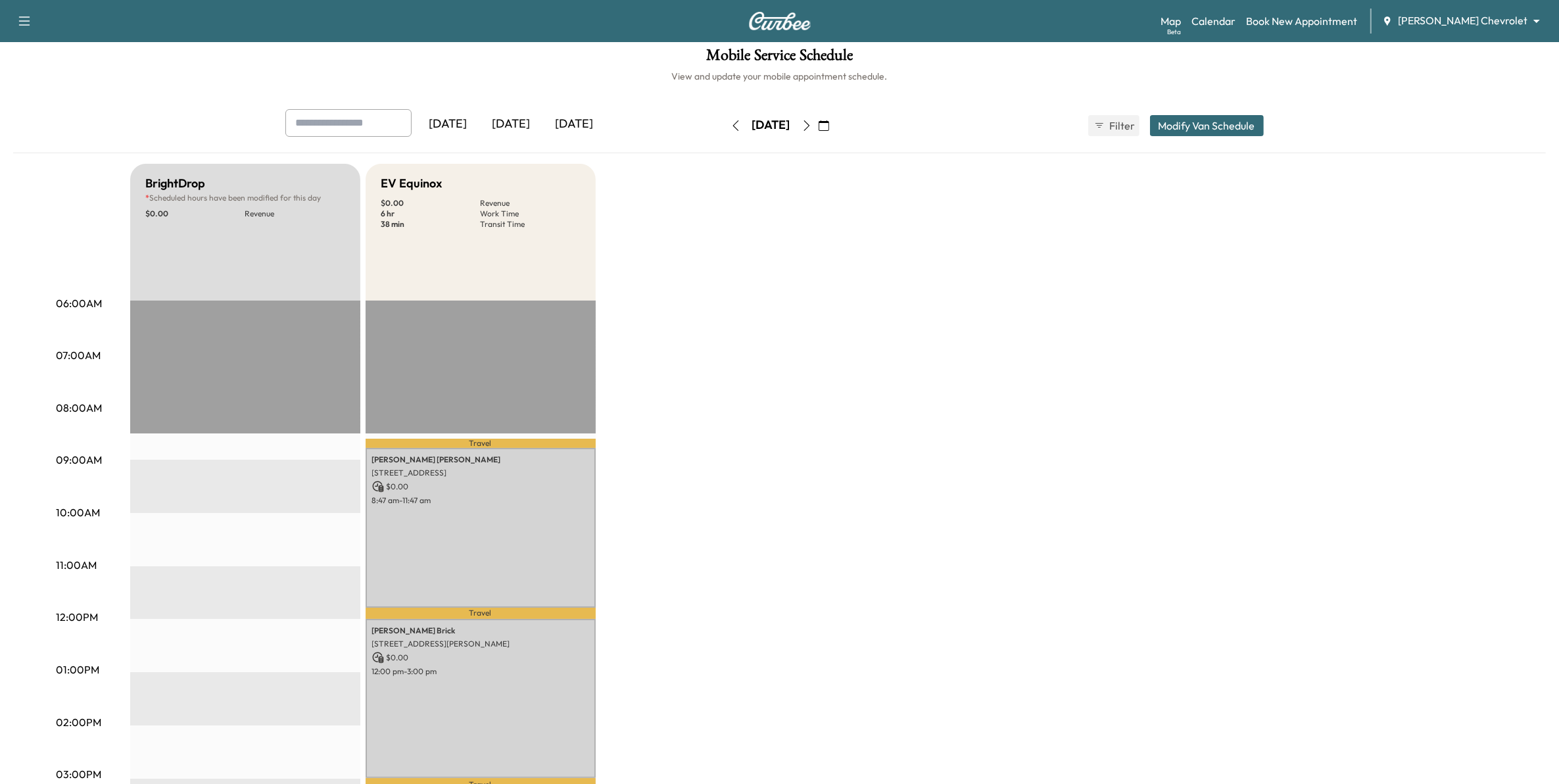
scroll to position [0, 0]
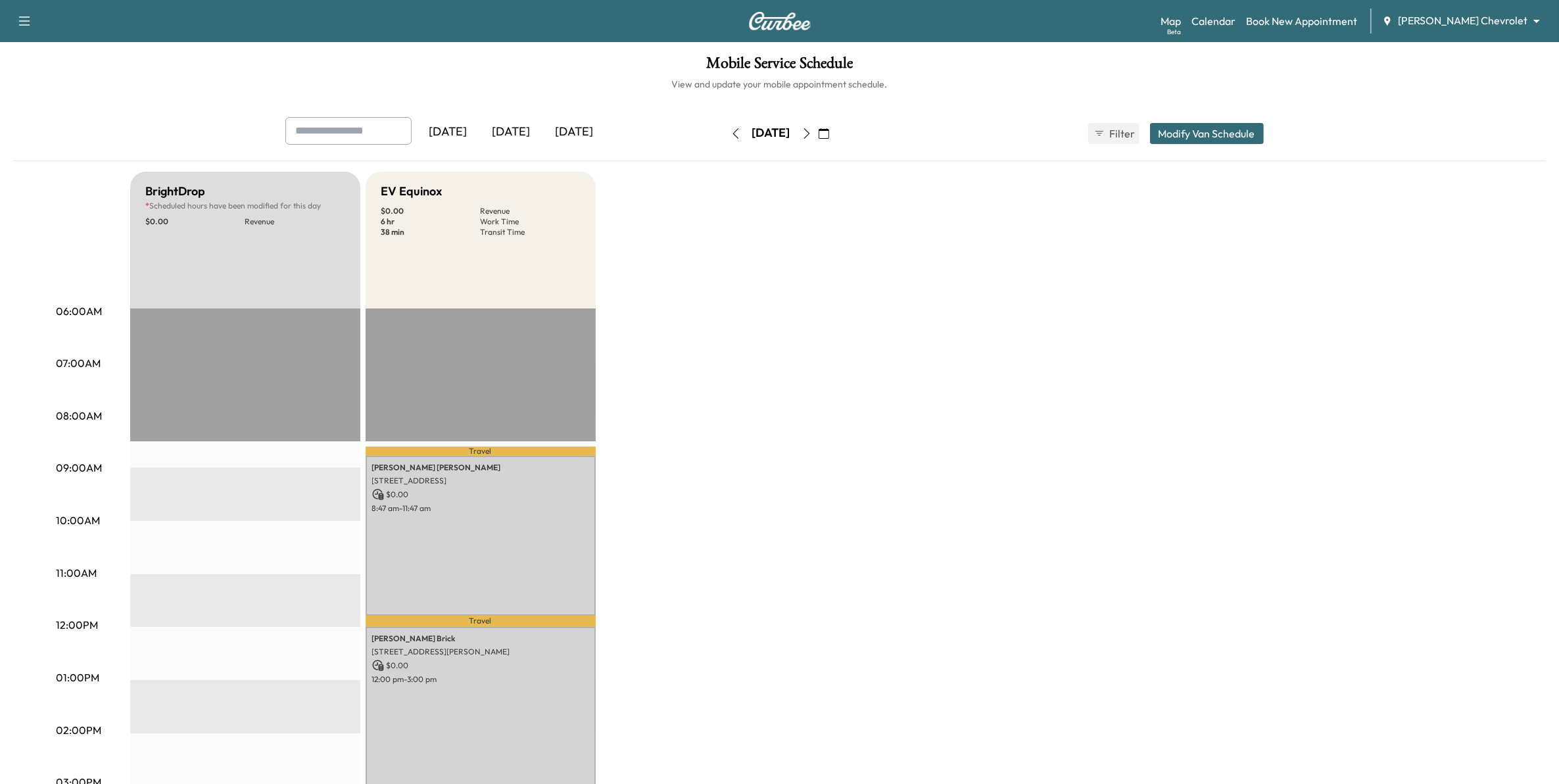
click at [812, 134] on icon "button" at bounding box center [807, 133] width 11 height 11
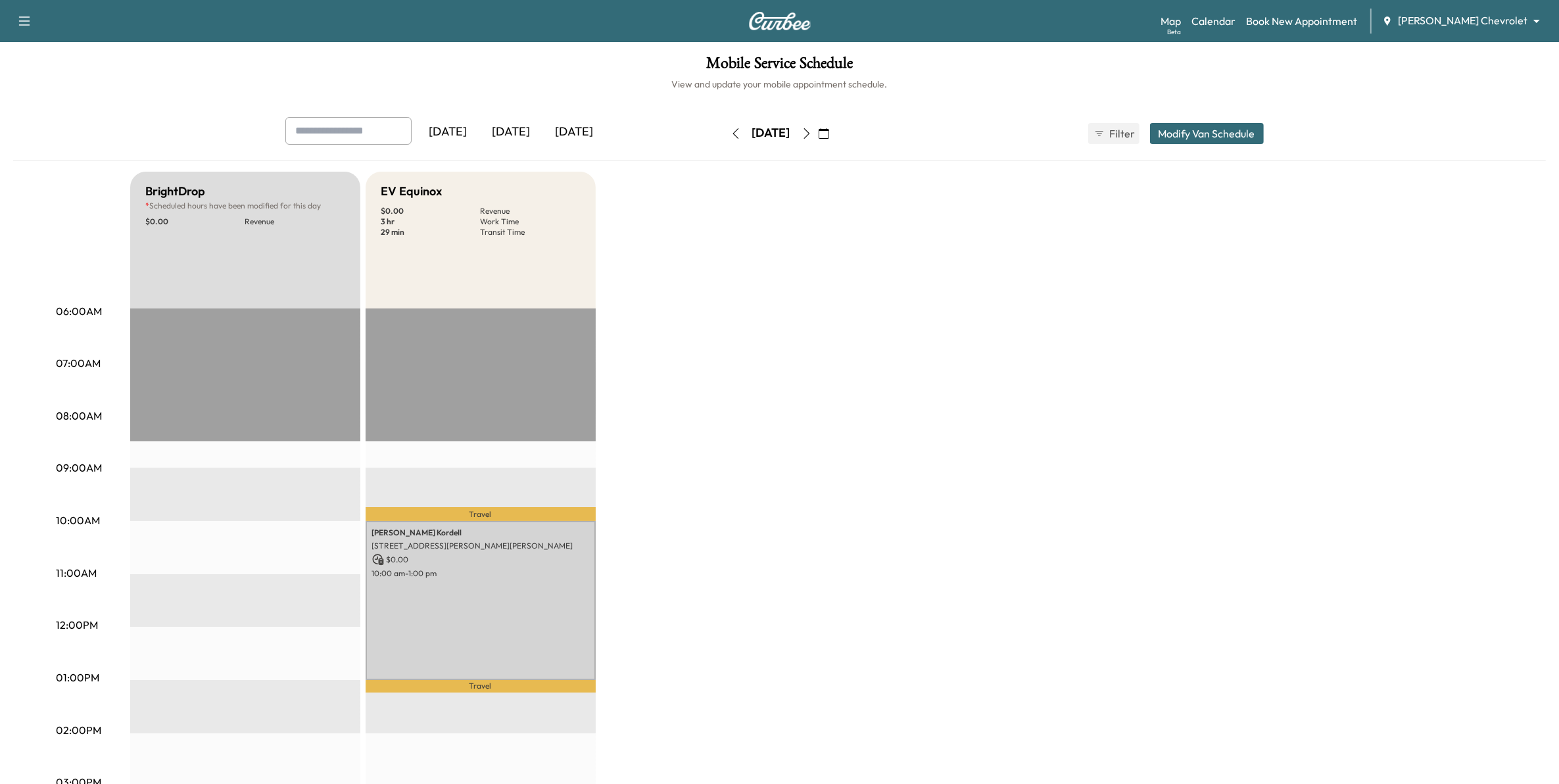
click at [812, 133] on icon "button" at bounding box center [807, 133] width 11 height 11
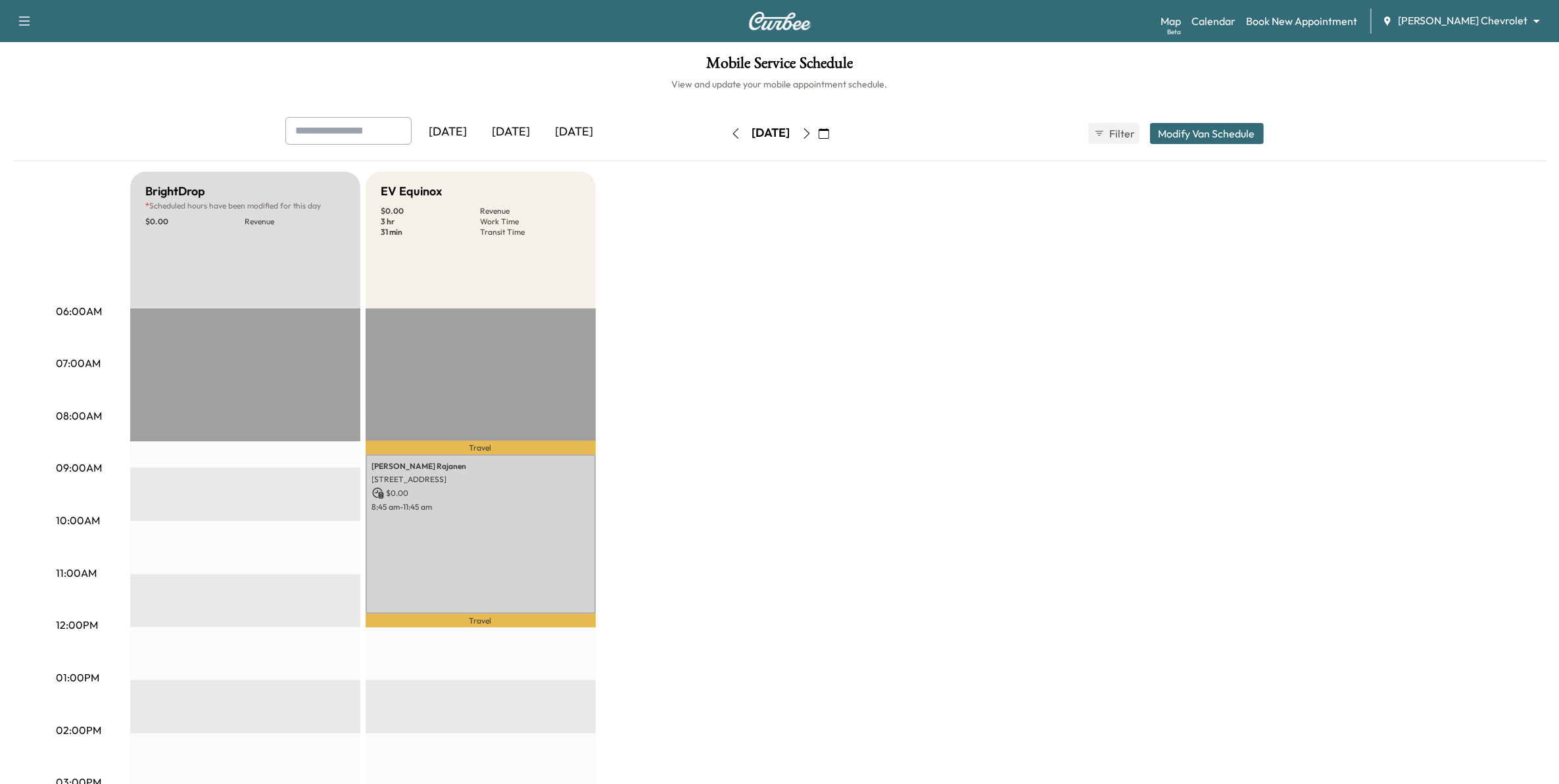
click at [829, 136] on icon "button" at bounding box center [824, 133] width 11 height 11
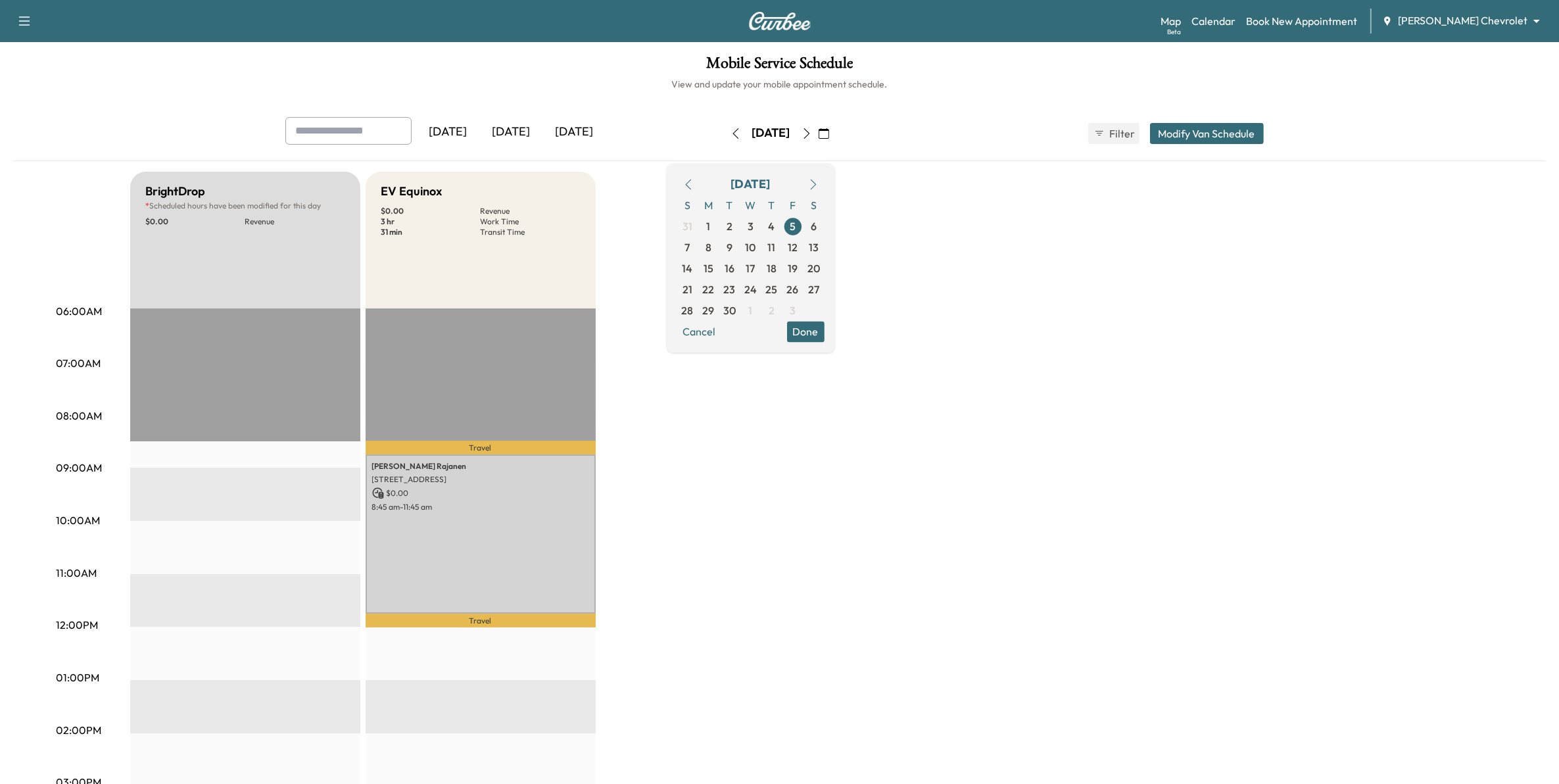
click at [694, 183] on icon "button" at bounding box center [688, 184] width 11 height 11
click at [714, 282] on span "18" at bounding box center [709, 290] width 10 height 16
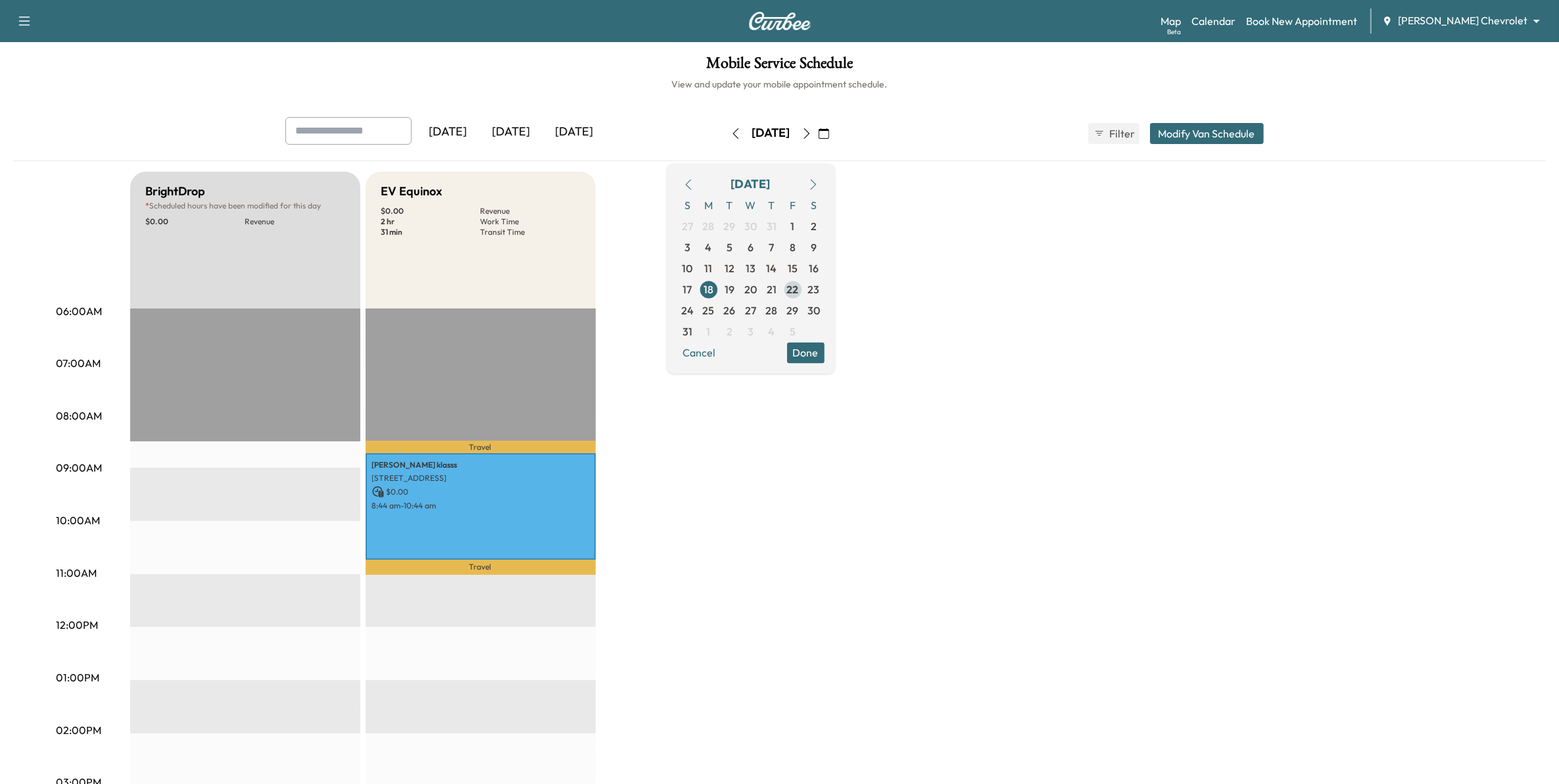
click at [799, 292] on span "22" at bounding box center [793, 290] width 12 height 16
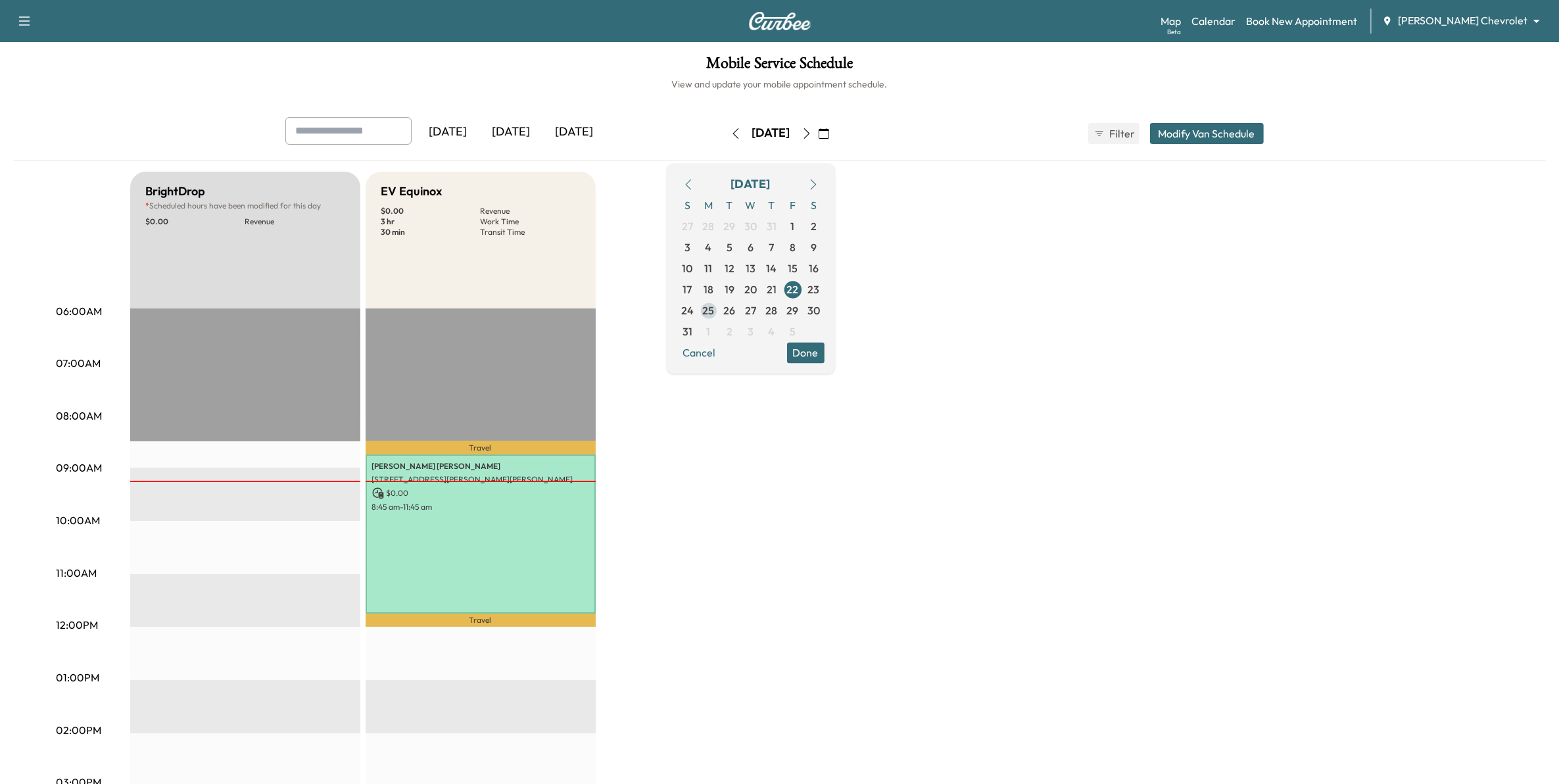
click at [715, 313] on span "25" at bounding box center [709, 310] width 12 height 16
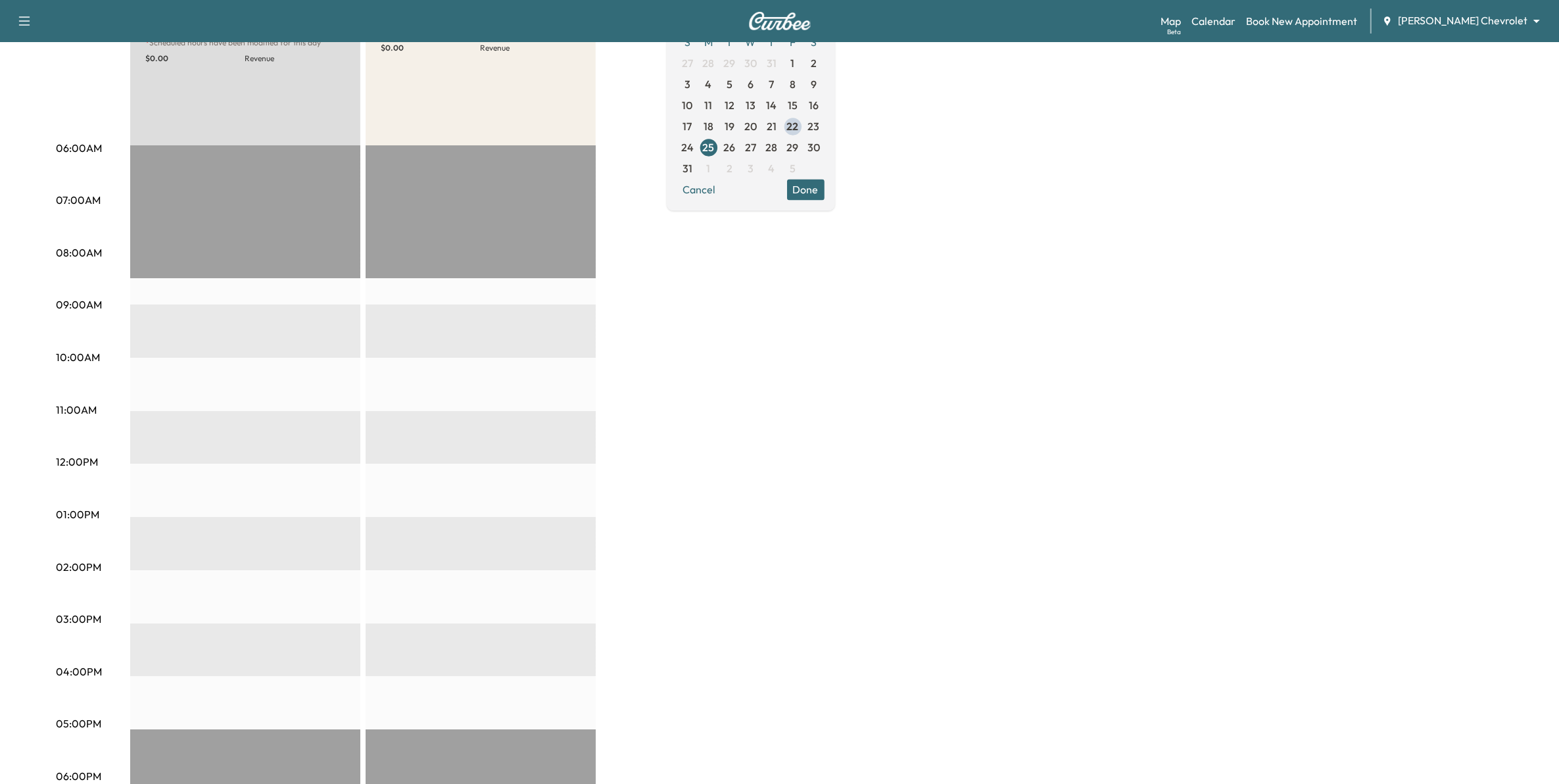
scroll to position [164, 0]
click at [736, 150] on span "26" at bounding box center [730, 146] width 12 height 16
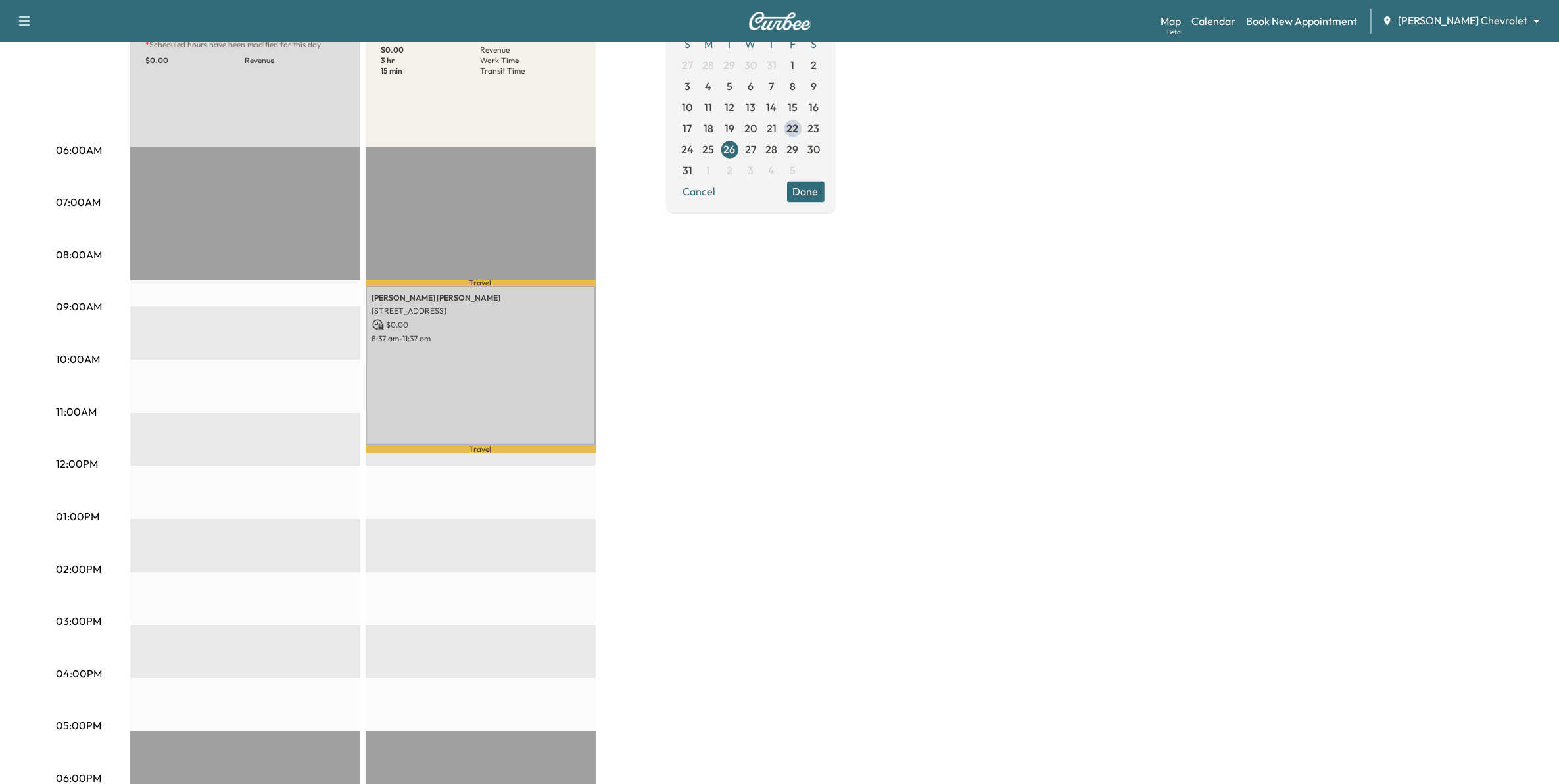
scroll to position [164, 0]
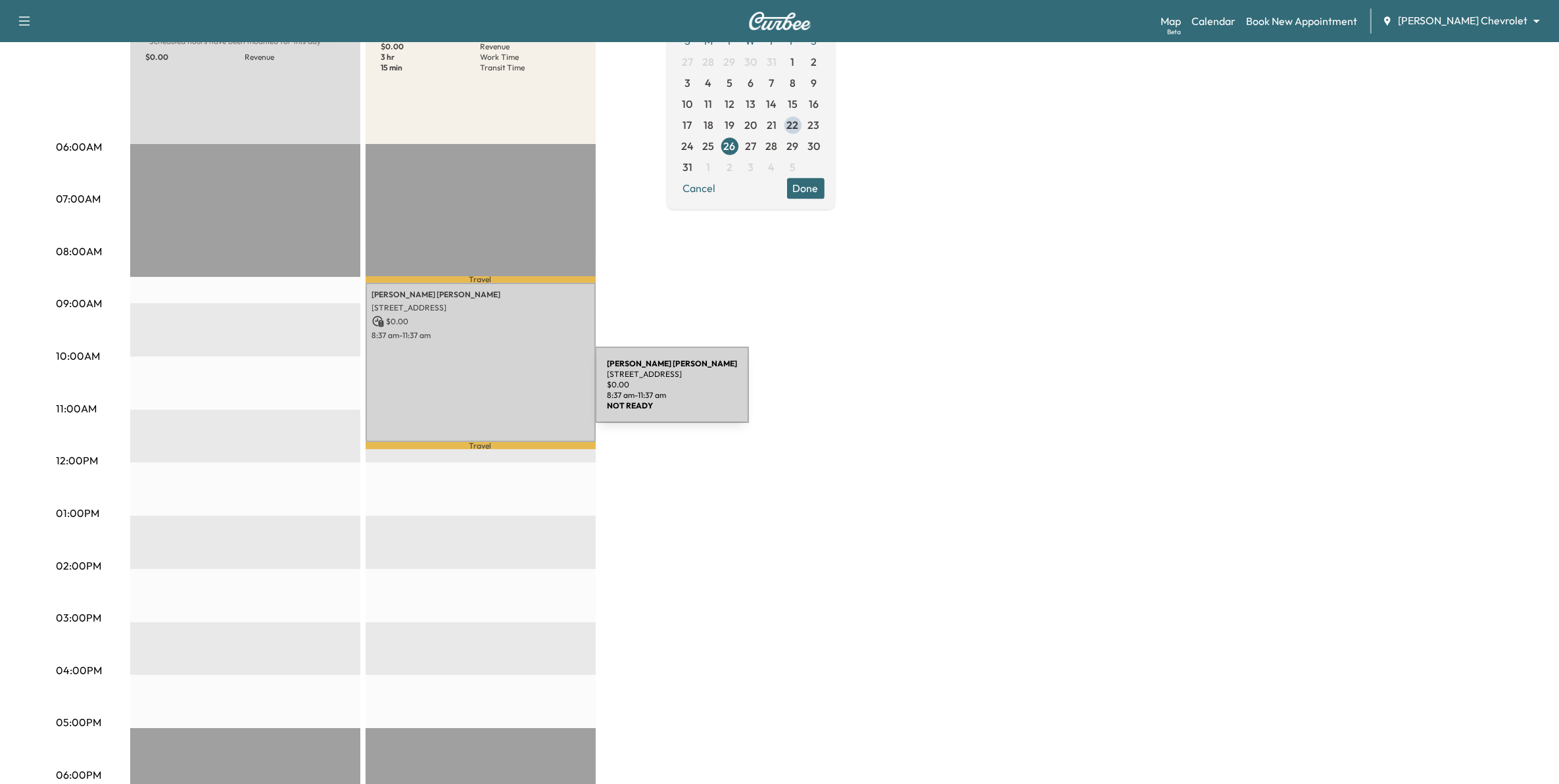
click at [500, 394] on div "TERESA PELZER 2589 Bedford Ct, Mendota Heights, MN 55120, US $ 0.00 8:37 am - 1…" at bounding box center [480, 362] width 230 height 159
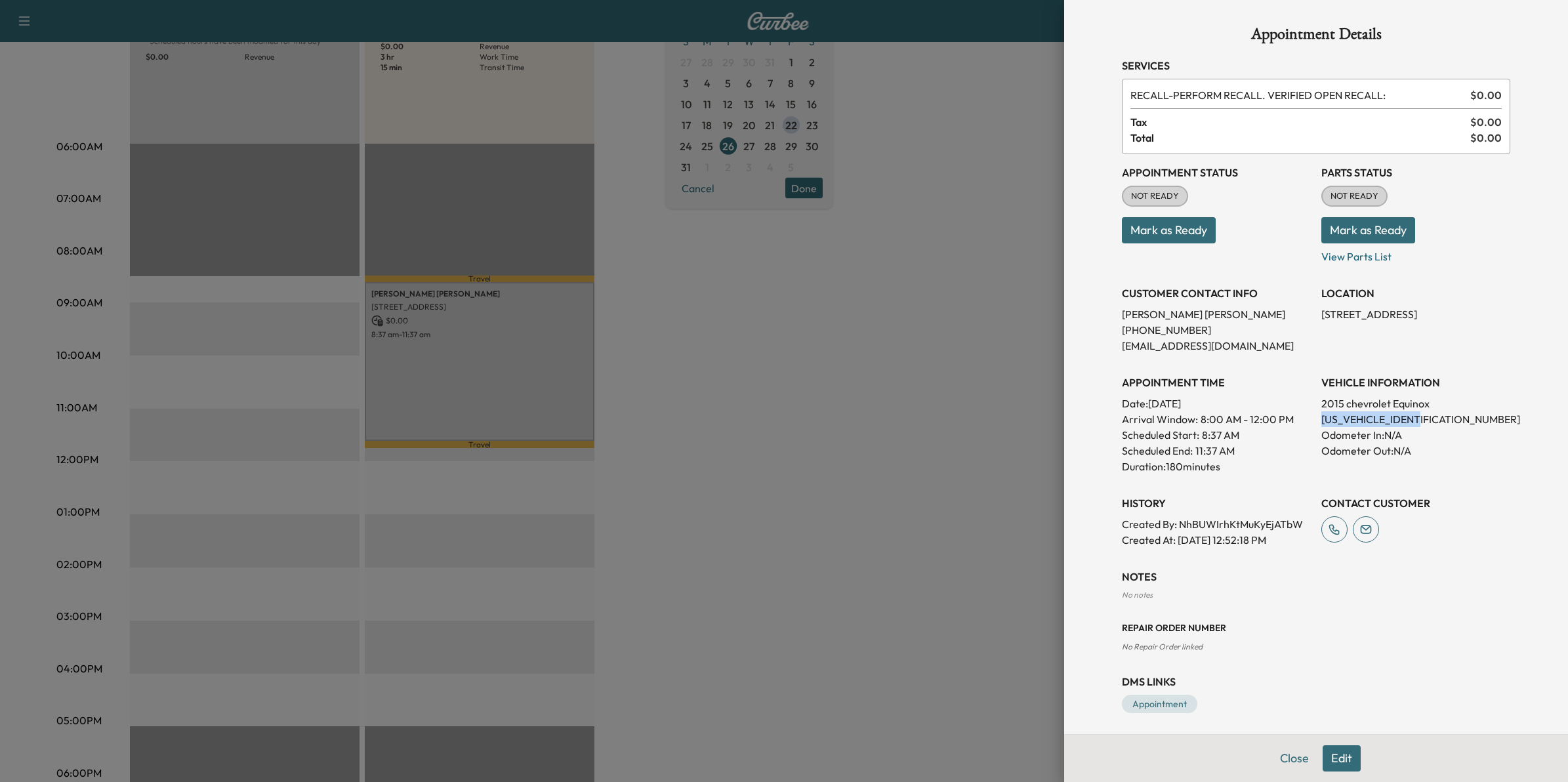
drag, startPoint x: 1417, startPoint y: 418, endPoint x: 1305, endPoint y: 418, distance: 112.0
click at [1305, 418] on div "Appointment Status NOT READY Mark as Ready Parts Status NOT READY Mark as Ready…" at bounding box center [1315, 351] width 388 height 393
drag, startPoint x: 1305, startPoint y: 418, endPoint x: 1324, endPoint y: 417, distance: 19.0
copy p "2GNFLGEK0F6115208"
click at [960, 335] on div at bounding box center [784, 391] width 1568 height 782
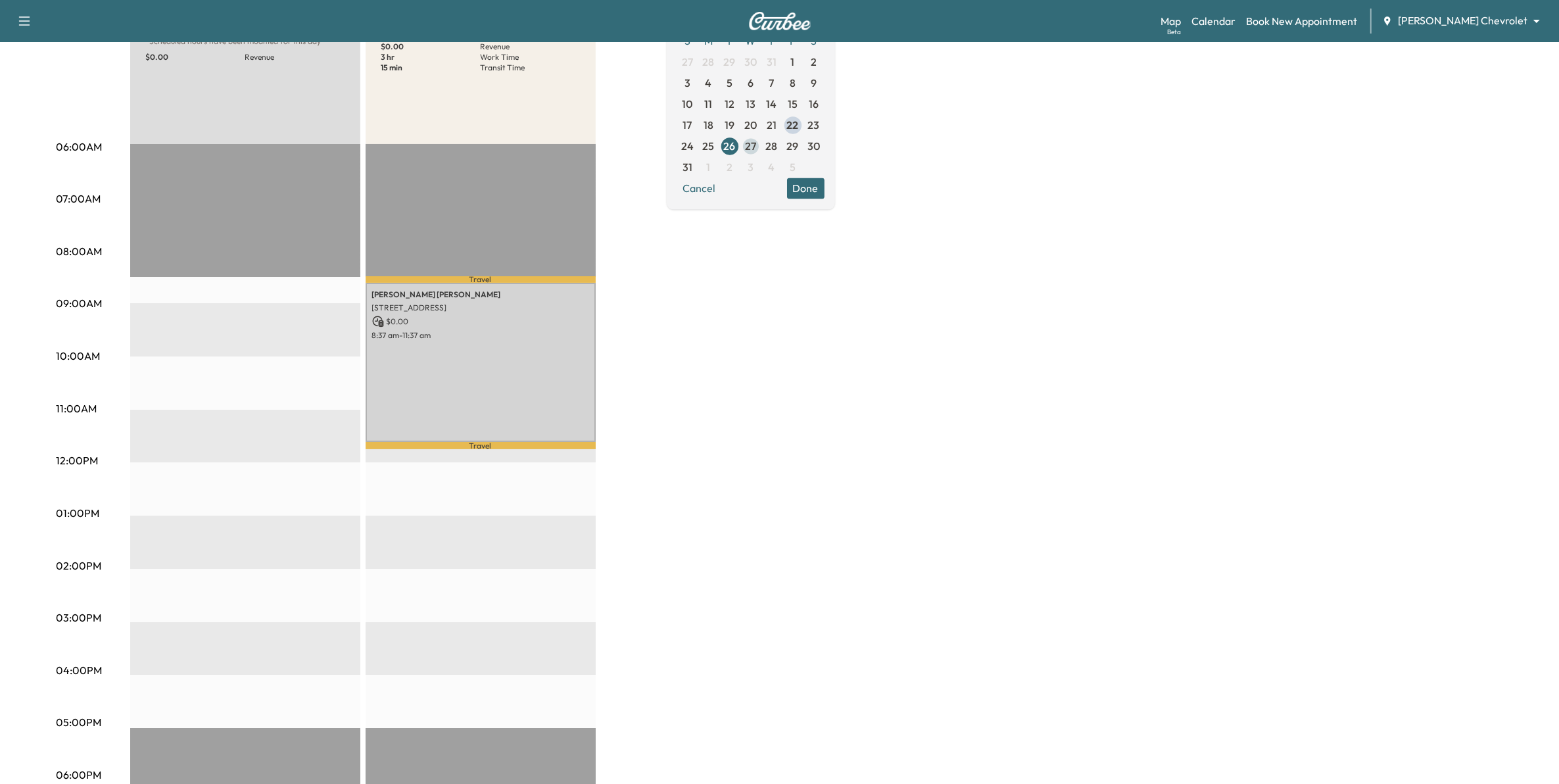
click at [756, 143] on span "27" at bounding box center [751, 146] width 11 height 16
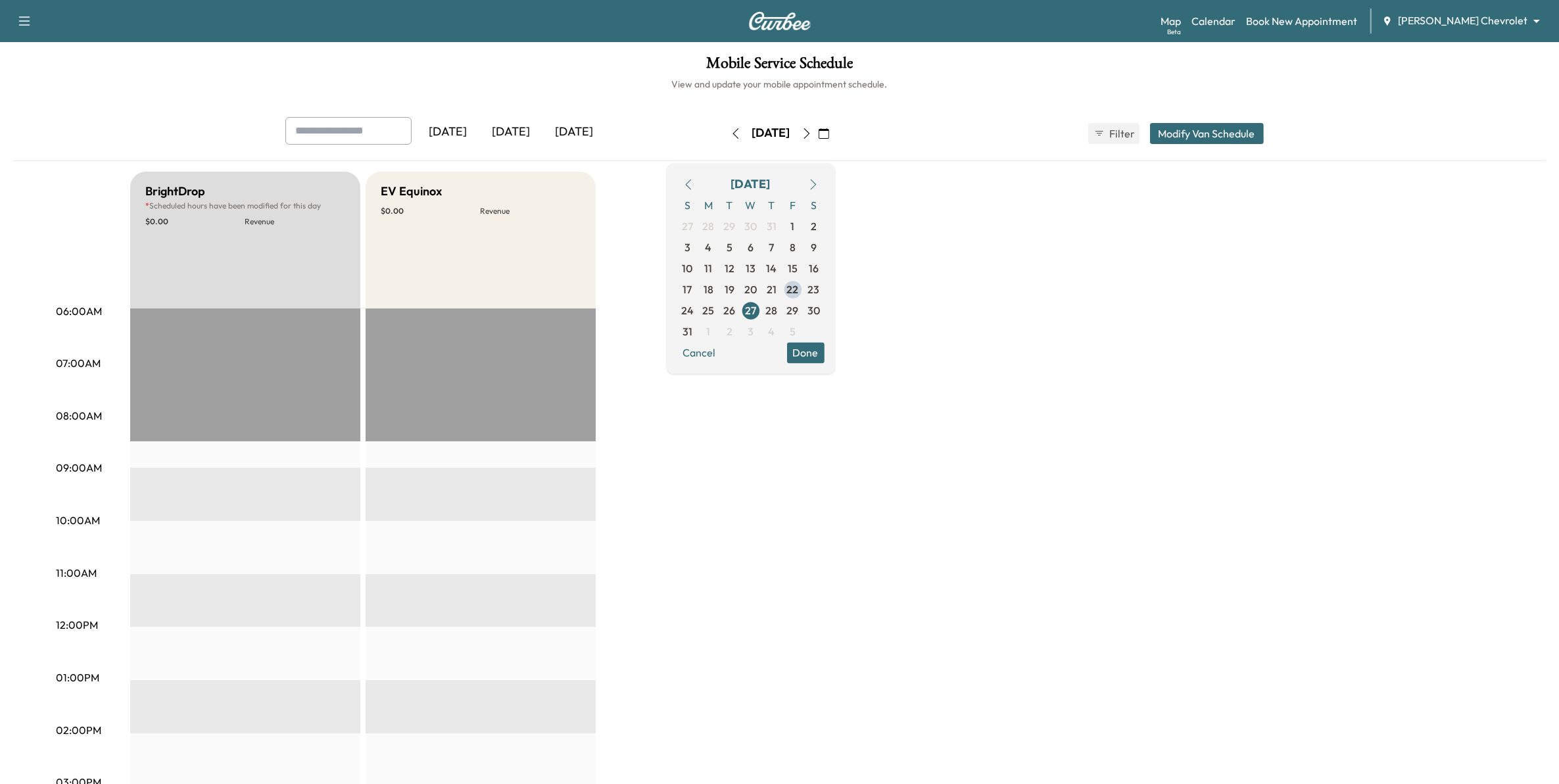
click at [826, 455] on div "BrightDrop * Scheduled hours have been modified for this day $ 0.00 Revenue EST…" at bounding box center [817, 664] width 1373 height 986
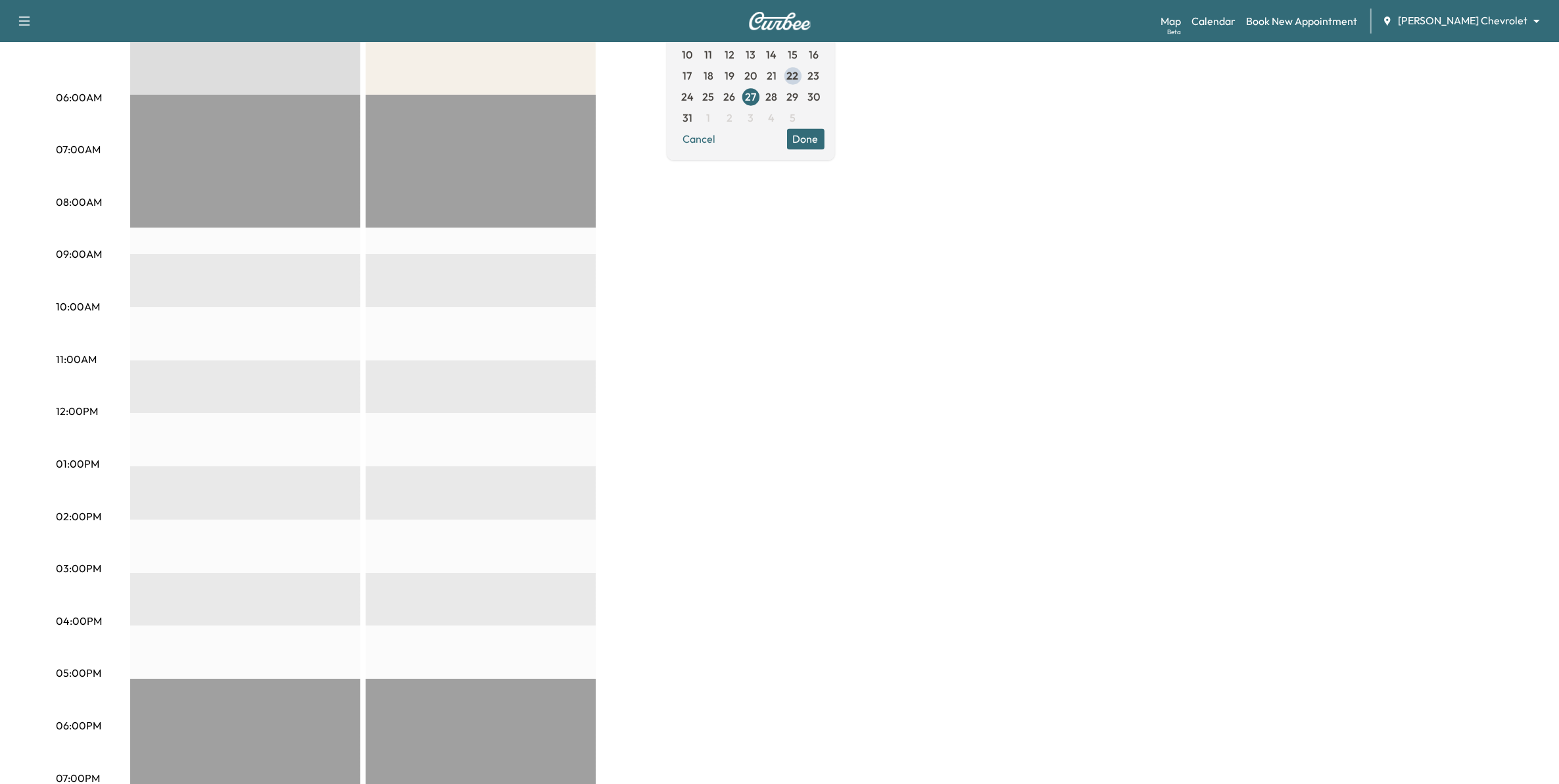
scroll to position [140, 0]
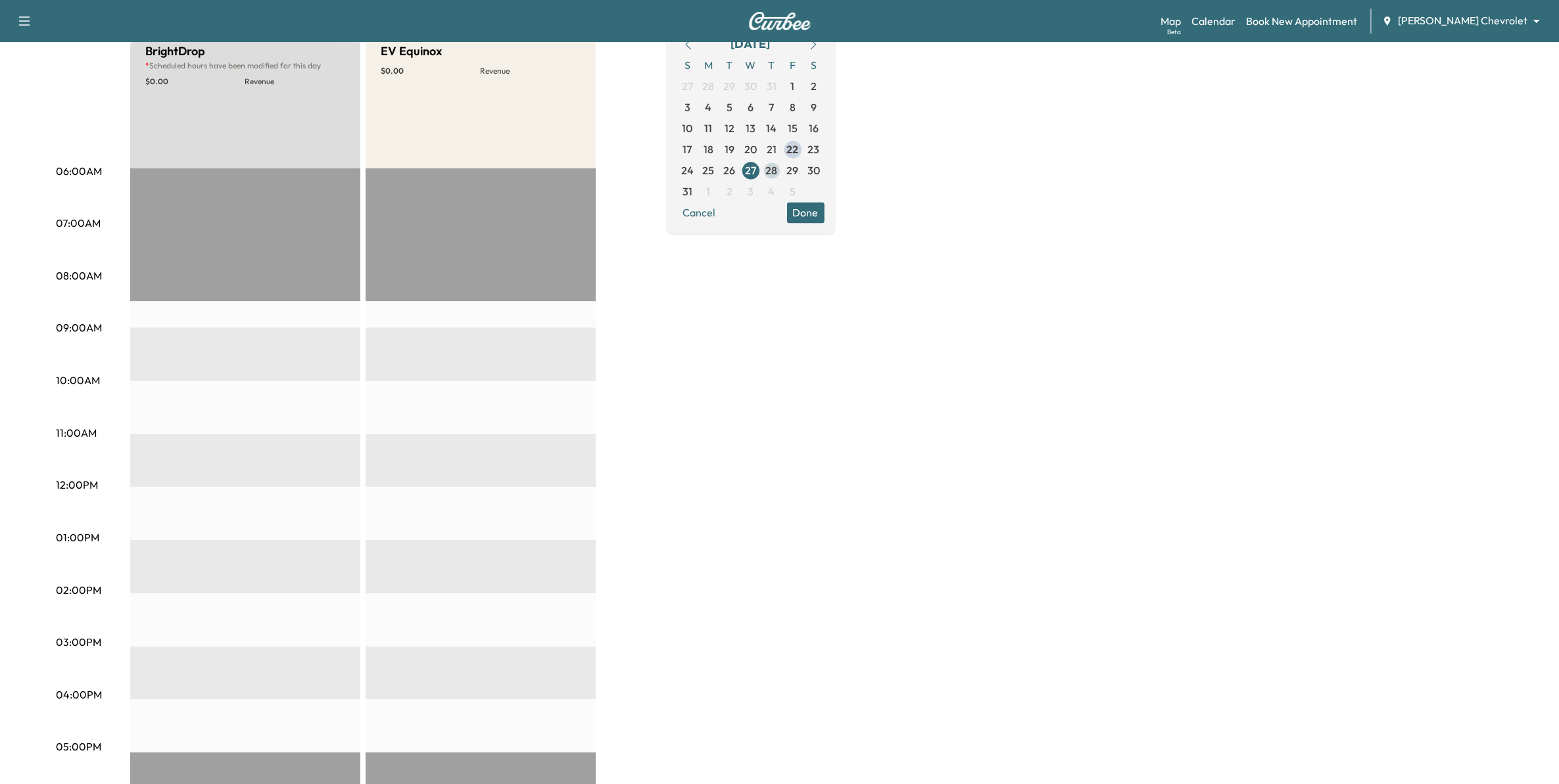
click at [778, 171] on span "28" at bounding box center [772, 170] width 12 height 16
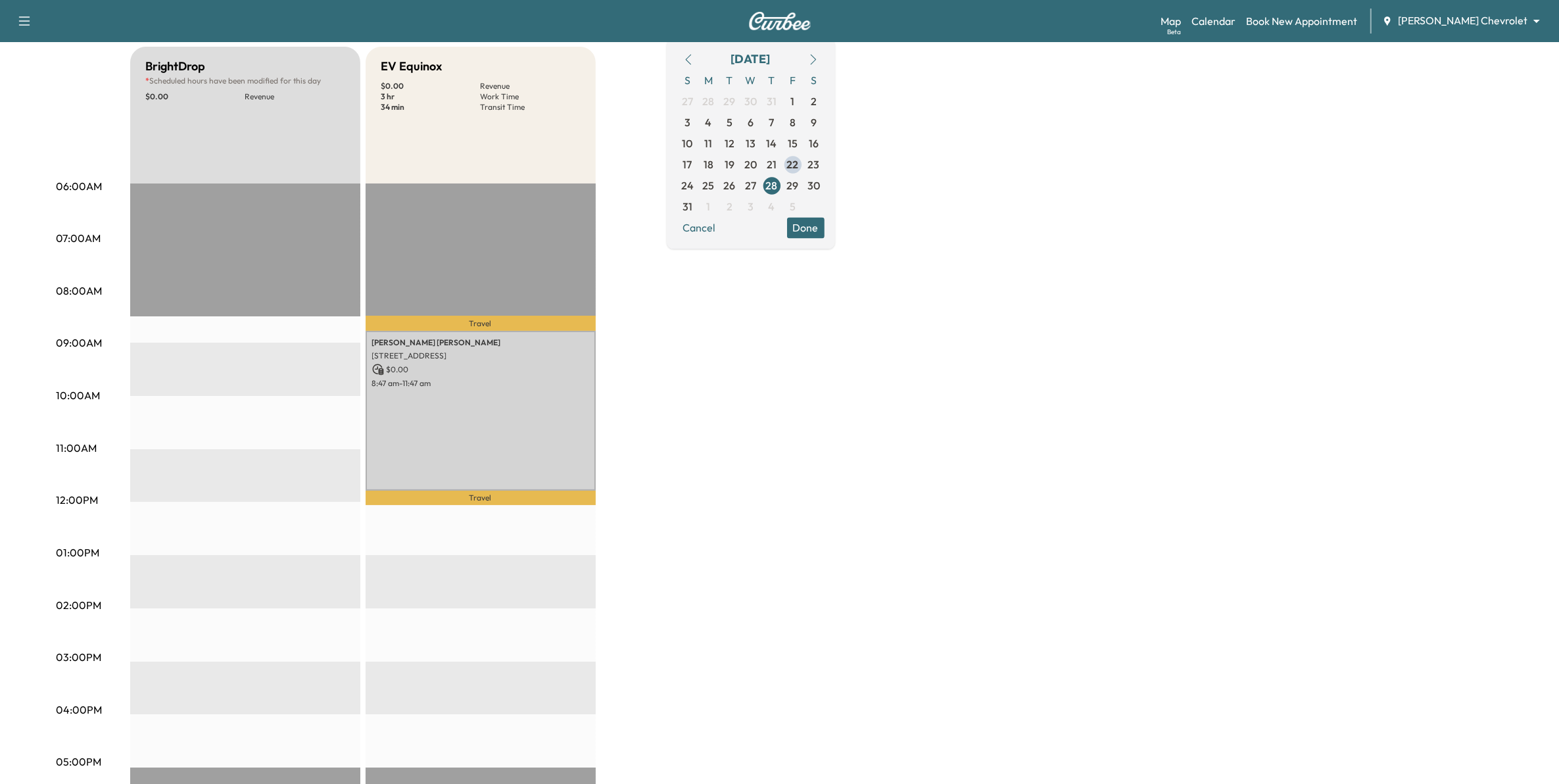
scroll to position [164, 0]
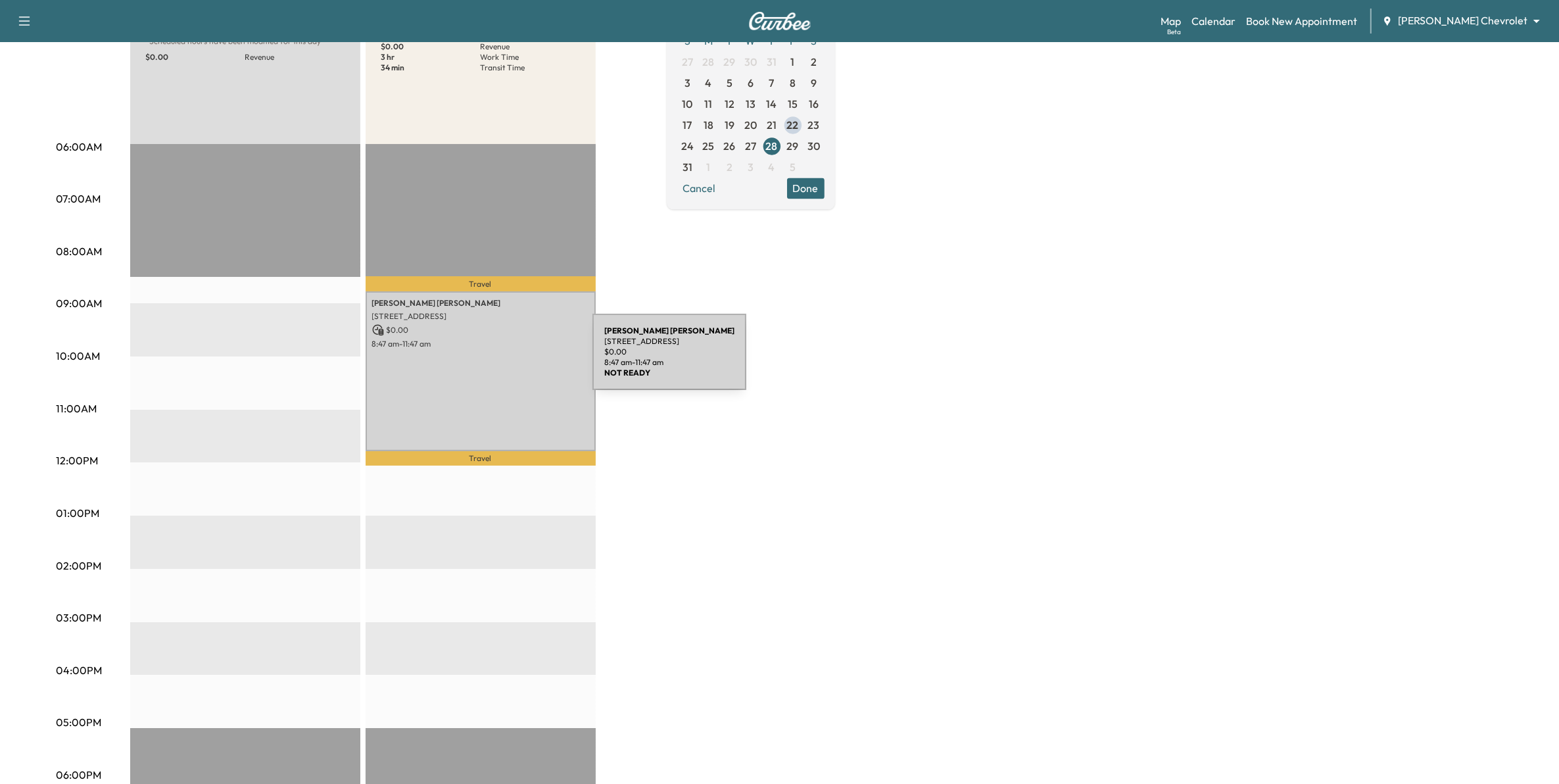
click at [499, 363] on div "Ellen Miller 13443 Carlingford Ln, Rosemount, MN 55068, USA $ 0.00 8:47 am - 11…" at bounding box center [480, 371] width 230 height 159
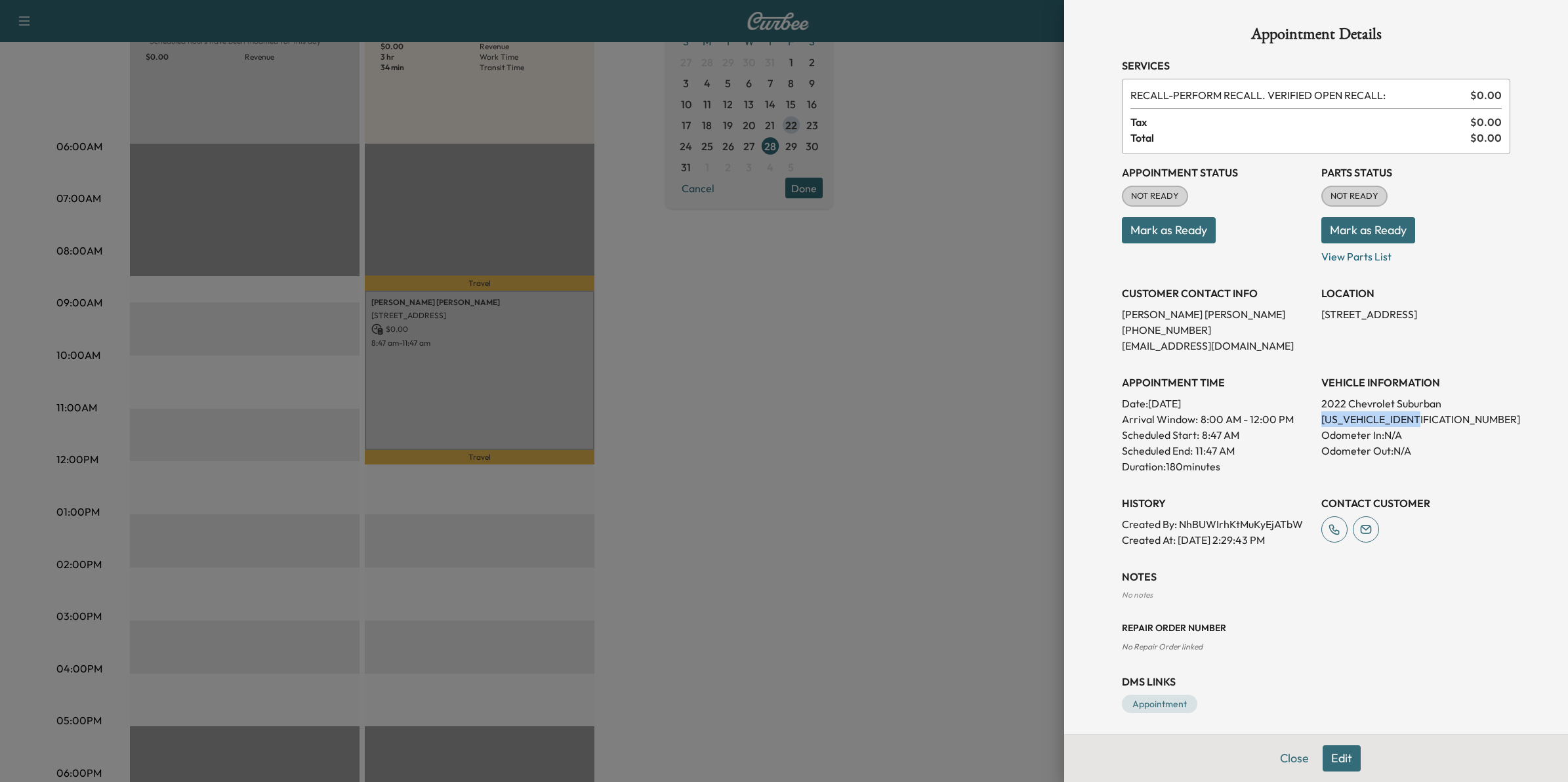
drag, startPoint x: 1427, startPoint y: 421, endPoint x: 1310, endPoint y: 417, distance: 117.1
click at [1321, 417] on p "1GNSKCKD6NR268002" at bounding box center [1415, 419] width 189 height 16
drag, startPoint x: 1310, startPoint y: 417, endPoint x: 1320, endPoint y: 420, distance: 10.4
copy p "1GNSKCKD6NR268002"
click at [911, 381] on div at bounding box center [784, 391] width 1568 height 782
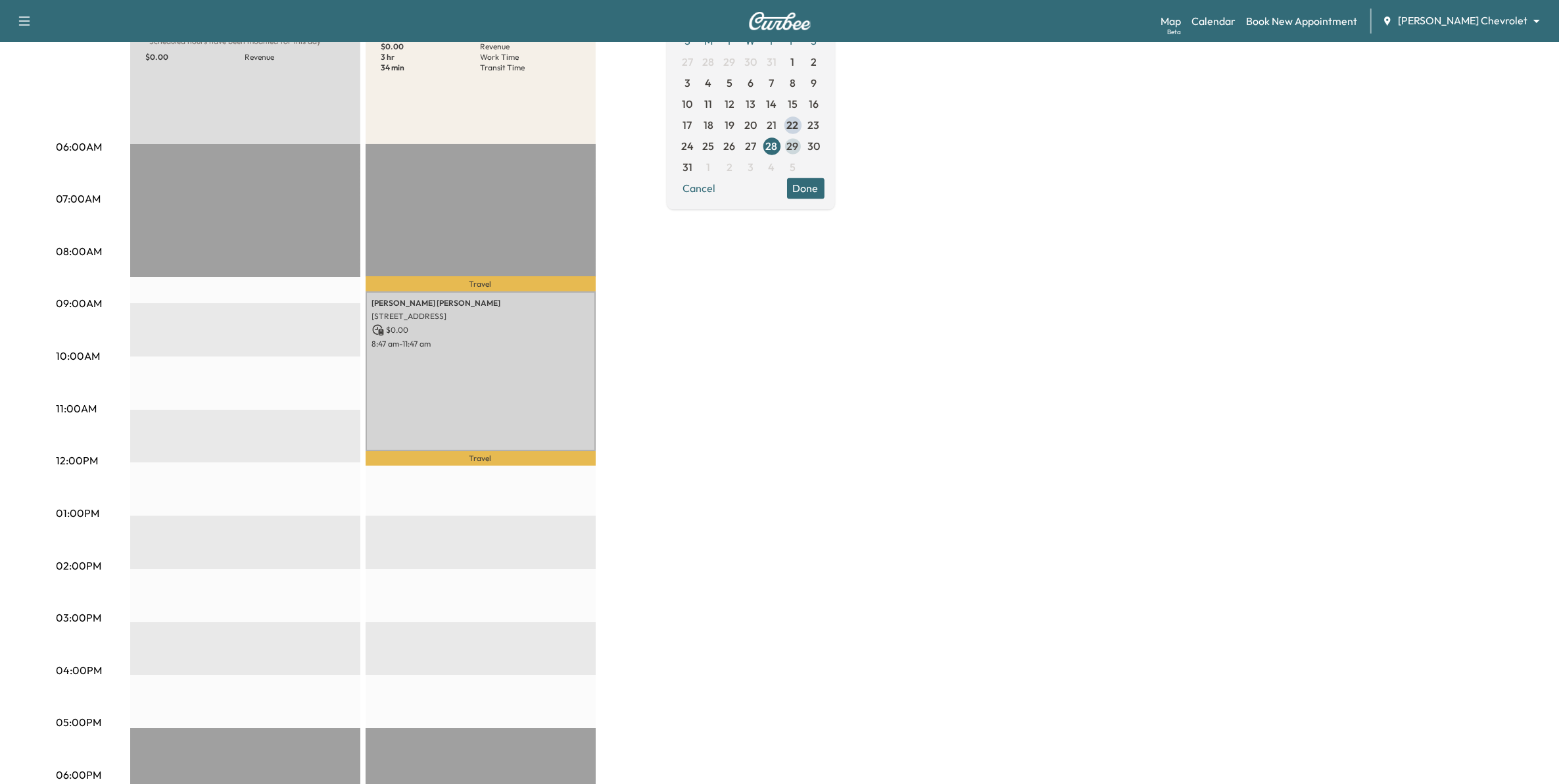
click at [799, 142] on span "29" at bounding box center [793, 146] width 12 height 16
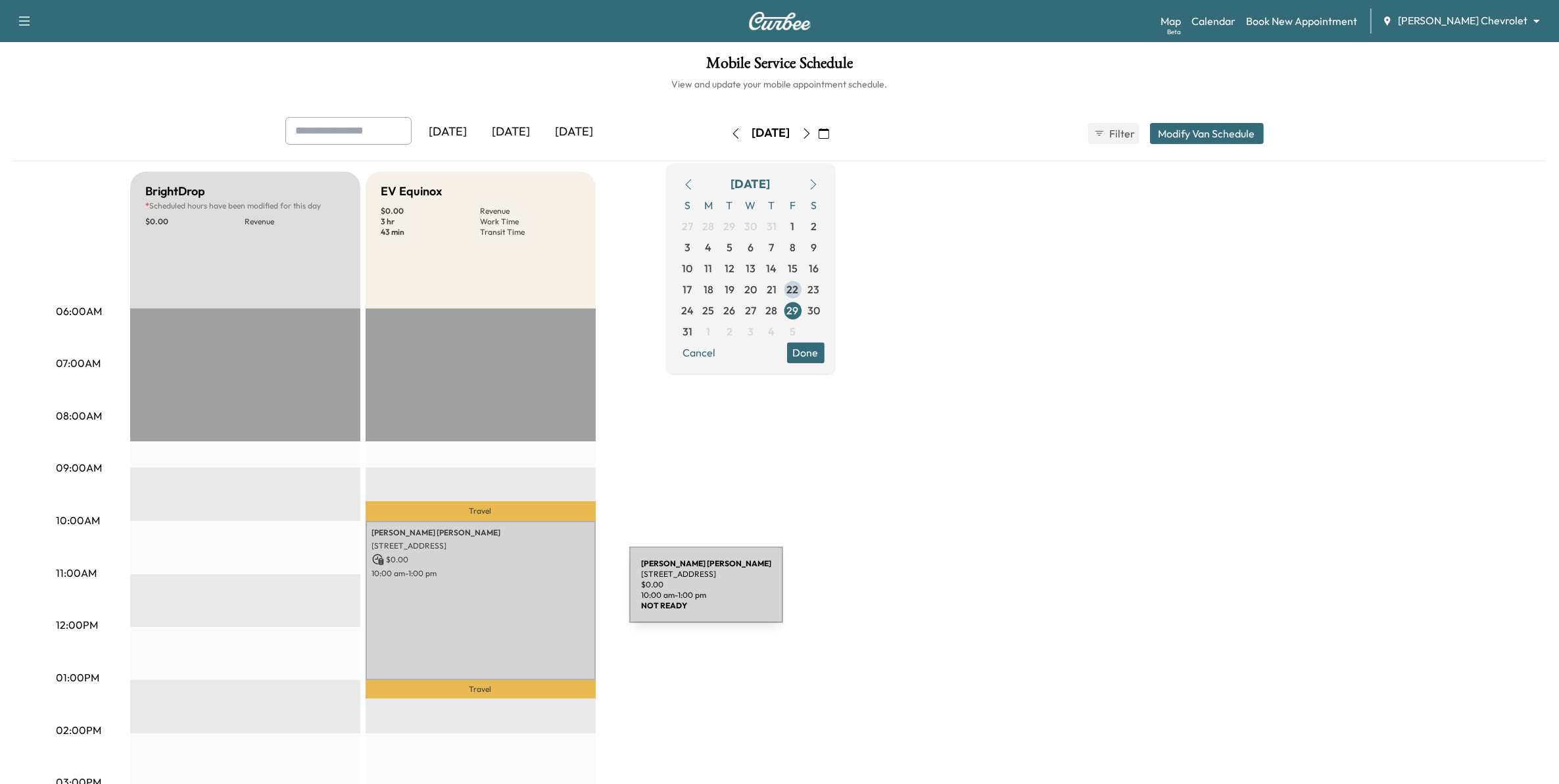
click at [531, 593] on div "Rodney Janke 14967 Echo Way, Apple Valley, MN 55124, USA $ 0.00 10:00 am - 1:00…" at bounding box center [480, 600] width 230 height 159
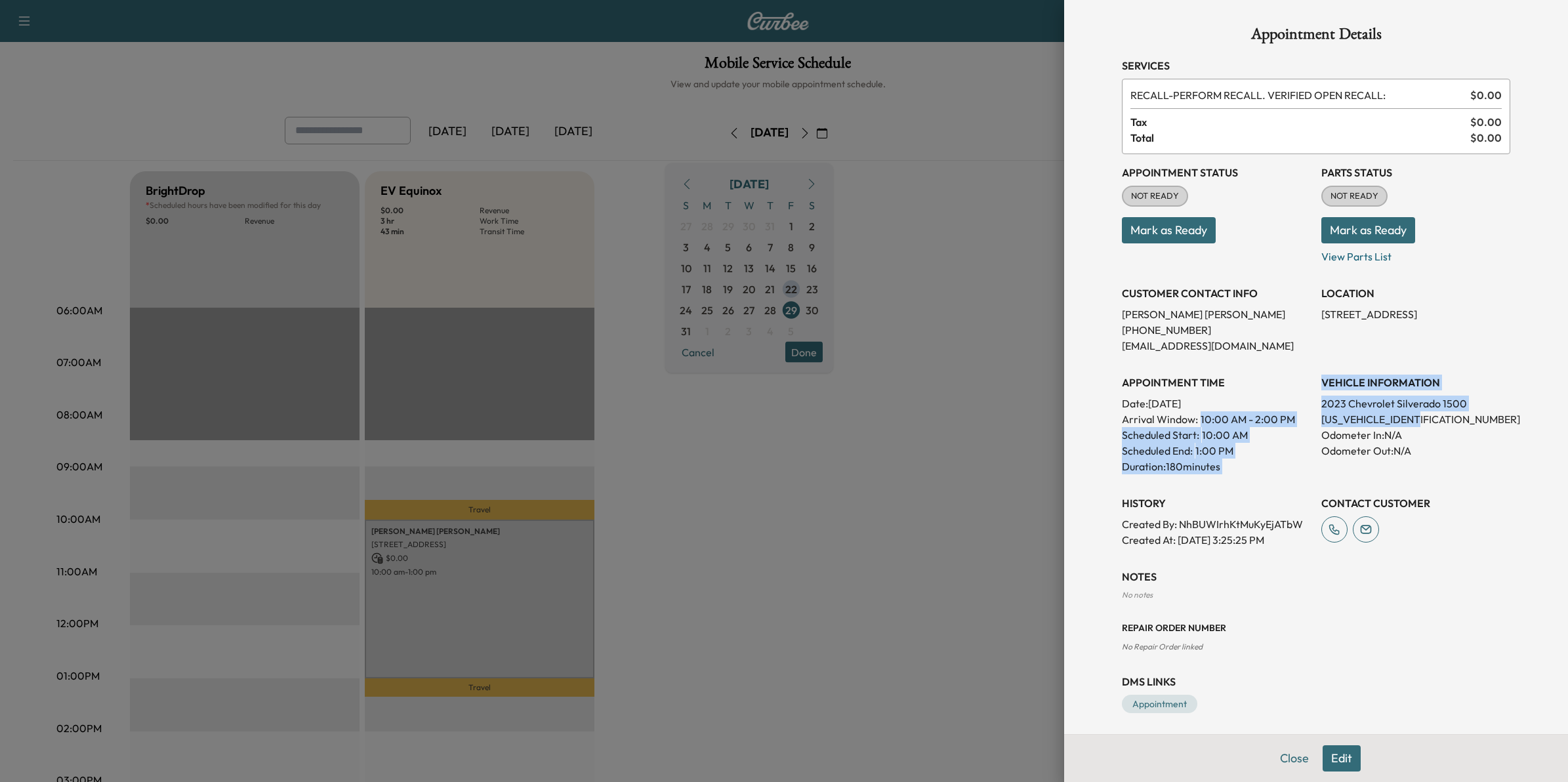
drag, startPoint x: 1423, startPoint y: 414, endPoint x: 1300, endPoint y: 419, distance: 123.1
click at [1300, 419] on div "Appointment Status NOT READY Mark as Ready Parts Status NOT READY Mark as Ready…" at bounding box center [1315, 351] width 388 height 393
drag, startPoint x: 1300, startPoint y: 419, endPoint x: 1290, endPoint y: 434, distance: 18.0
click at [1290, 434] on div "Scheduled Start: 10:00 AM" at bounding box center [1216, 435] width 189 height 16
drag, startPoint x: 1305, startPoint y: 419, endPoint x: 1414, endPoint y: 419, distance: 109.0
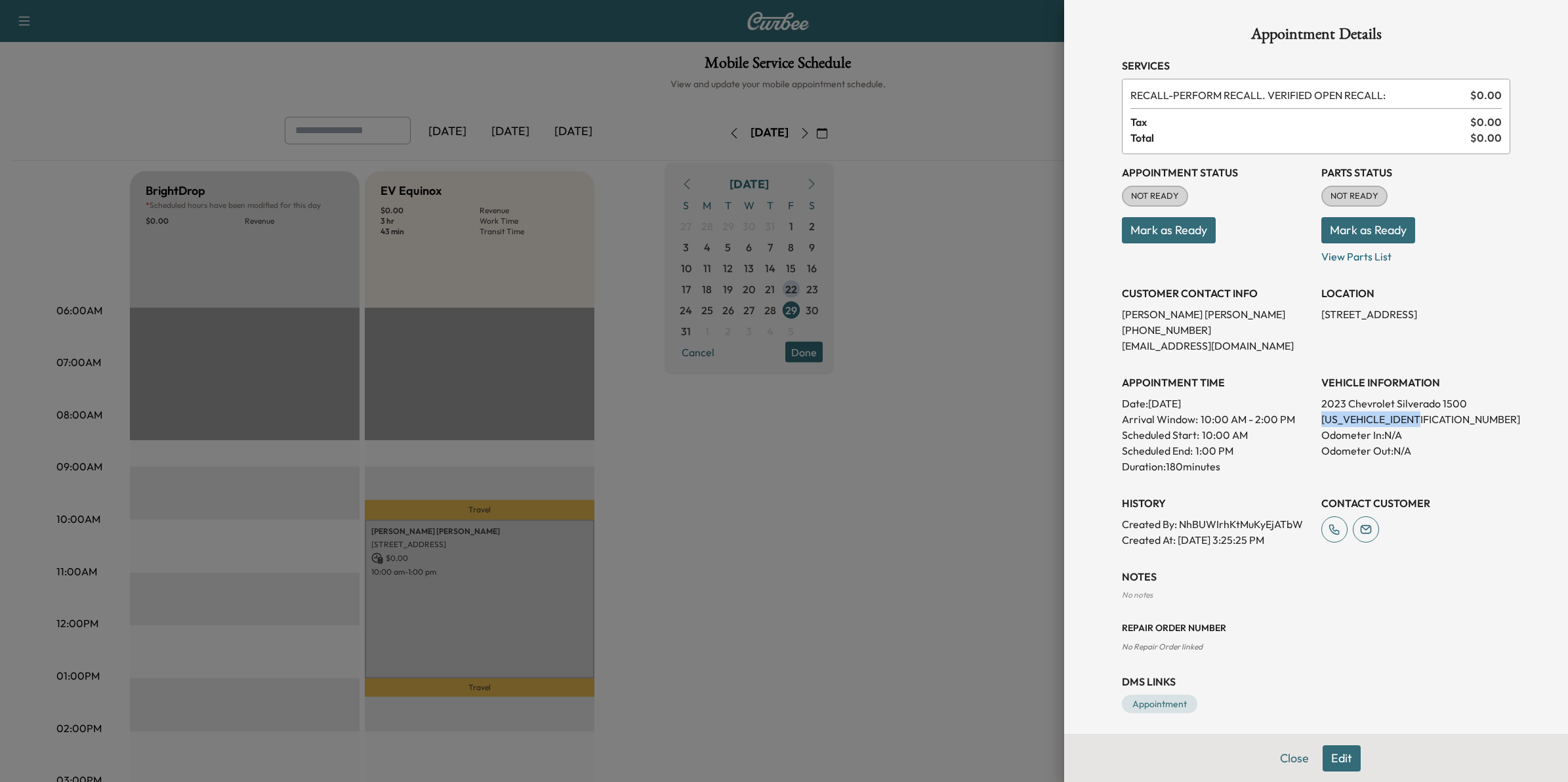
click at [1414, 419] on div "Appointment Status NOT READY Mark as Ready Parts Status NOT READY Mark as Ready…" at bounding box center [1315, 351] width 388 height 393
drag, startPoint x: 1414, startPoint y: 419, endPoint x: 1392, endPoint y: 418, distance: 22.0
copy p "1GCUDEED9PZ126829"
click at [1014, 457] on div at bounding box center [784, 391] width 1568 height 782
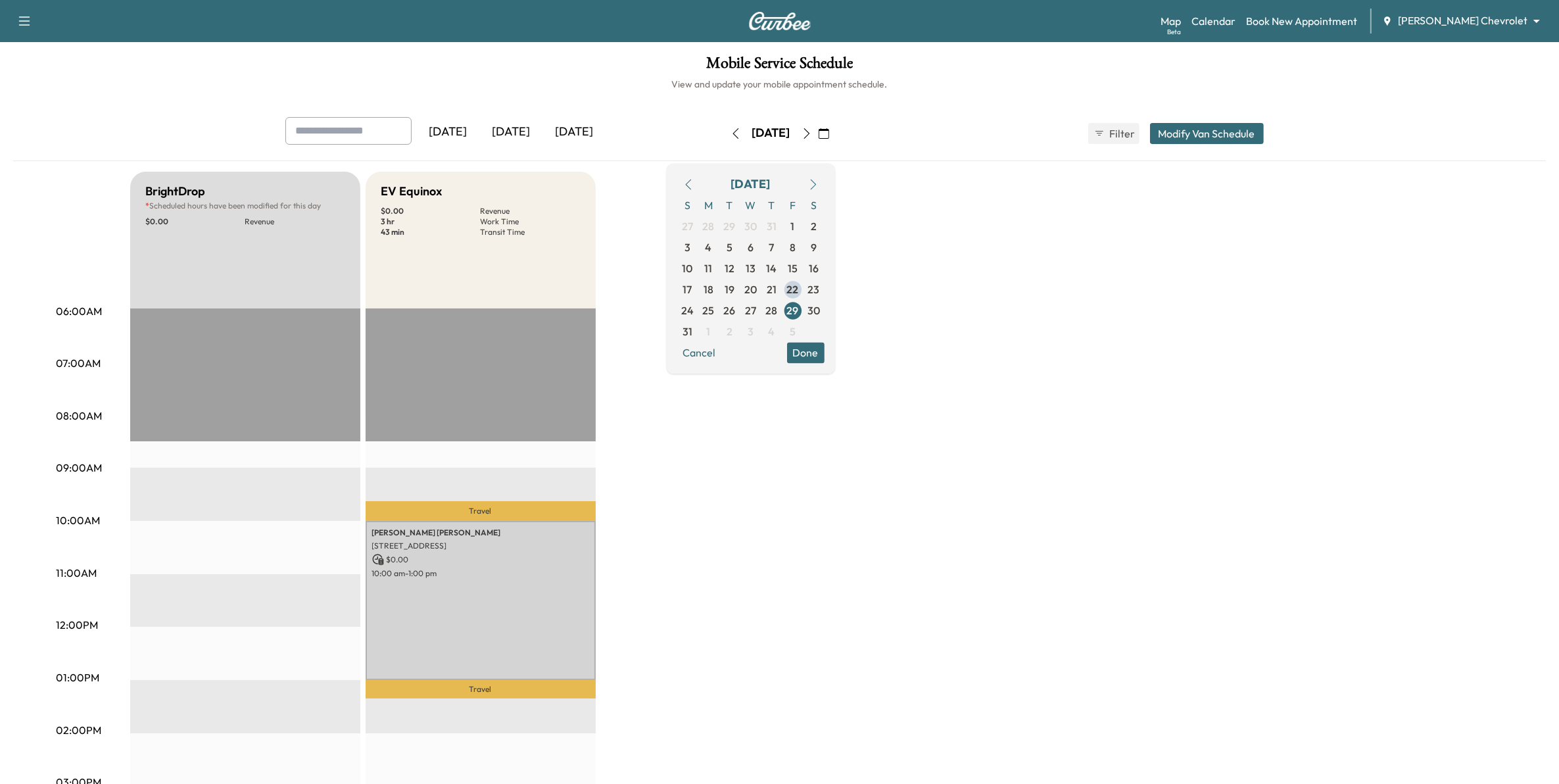
click at [816, 182] on icon "button" at bounding box center [813, 184] width 6 height 11
click at [719, 226] on span "1" at bounding box center [709, 226] width 21 height 21
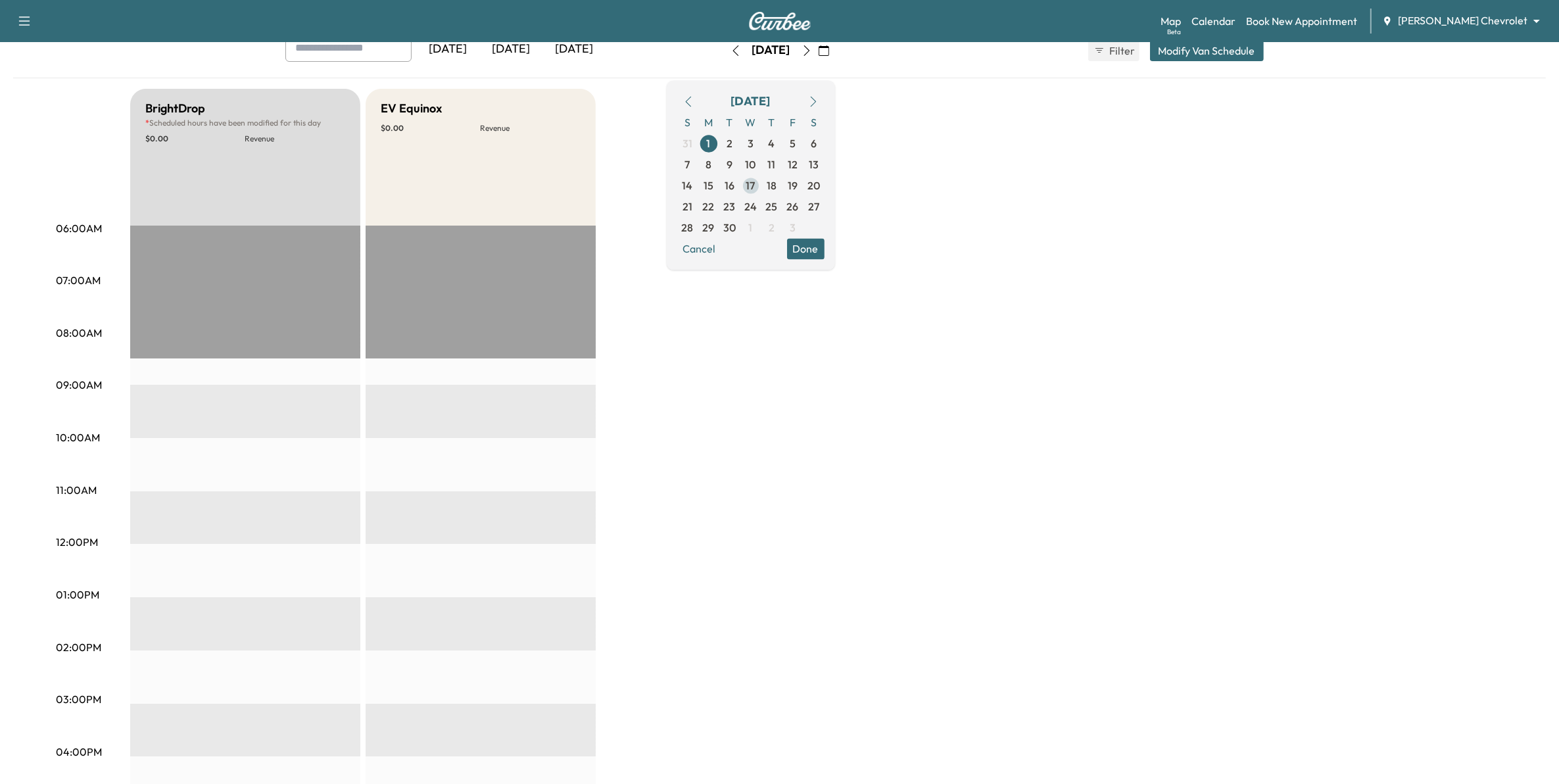
scroll to position [83, 0]
click at [733, 143] on span "2" at bounding box center [729, 144] width 6 height 16
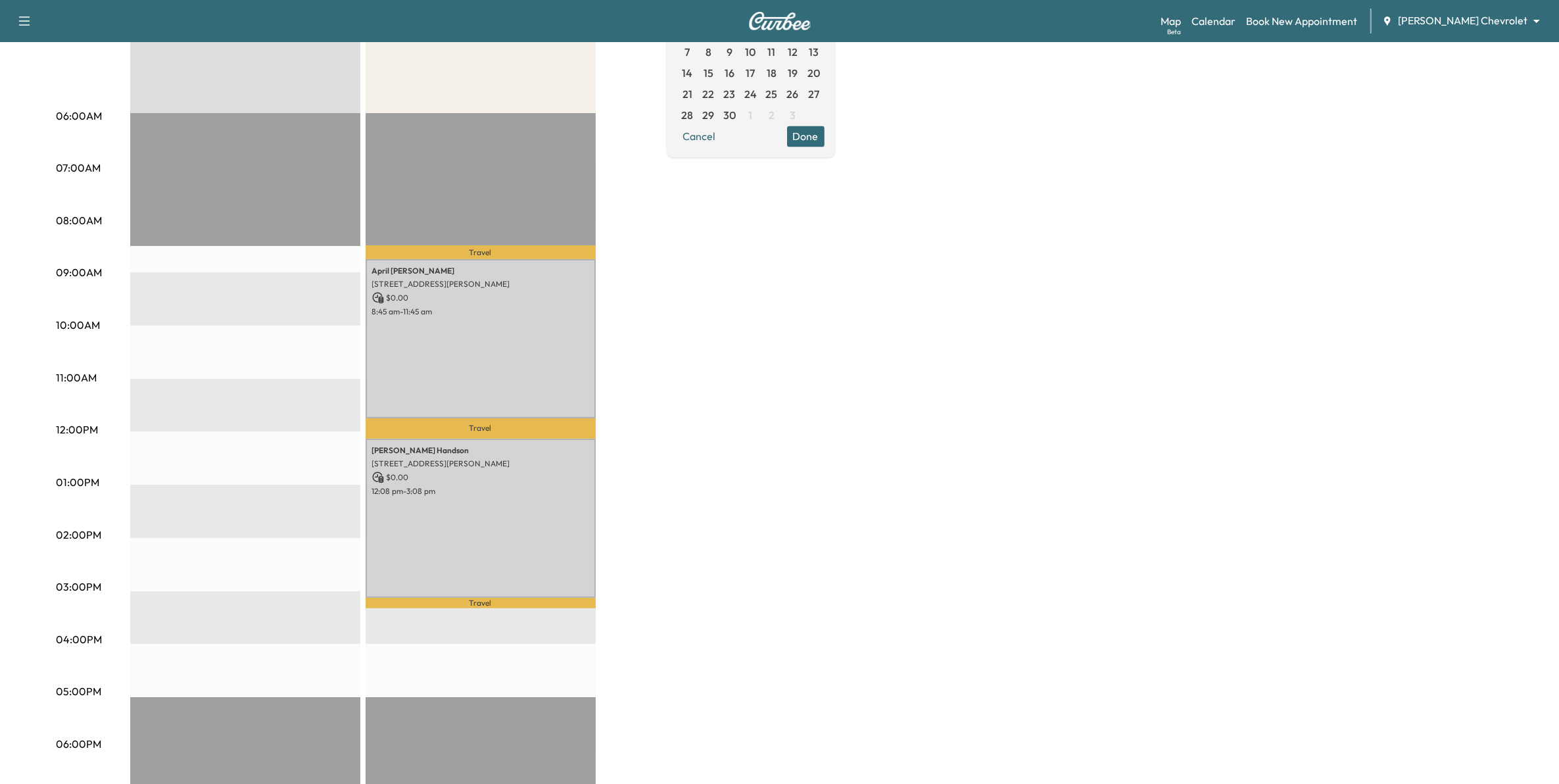
scroll to position [247, 0]
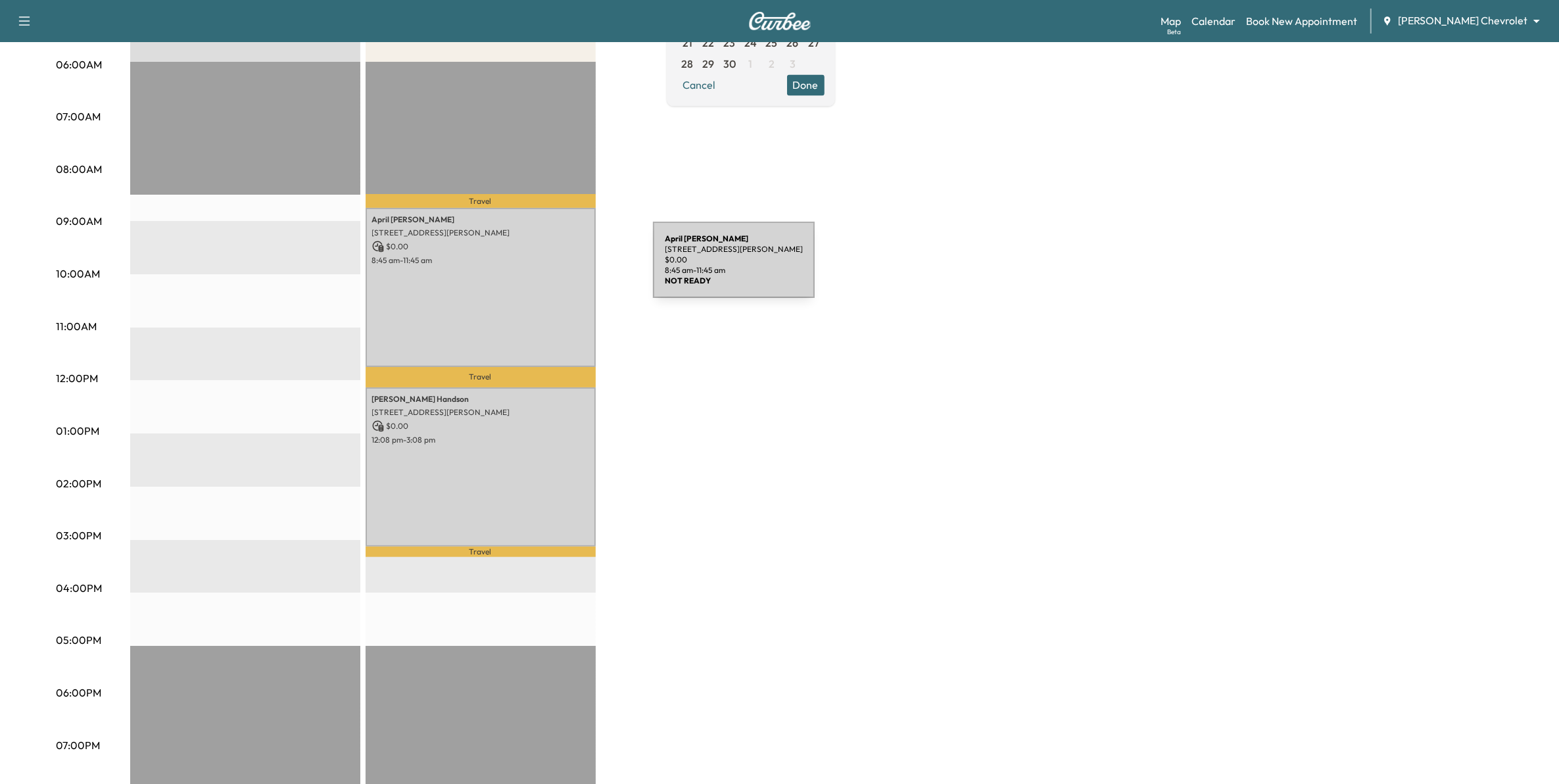
click at [556, 270] on div "April Hitchcock 8367 INGBERG TR, COTTAGE GROVE, MN 55016, United States of Amer…" at bounding box center [480, 287] width 230 height 159
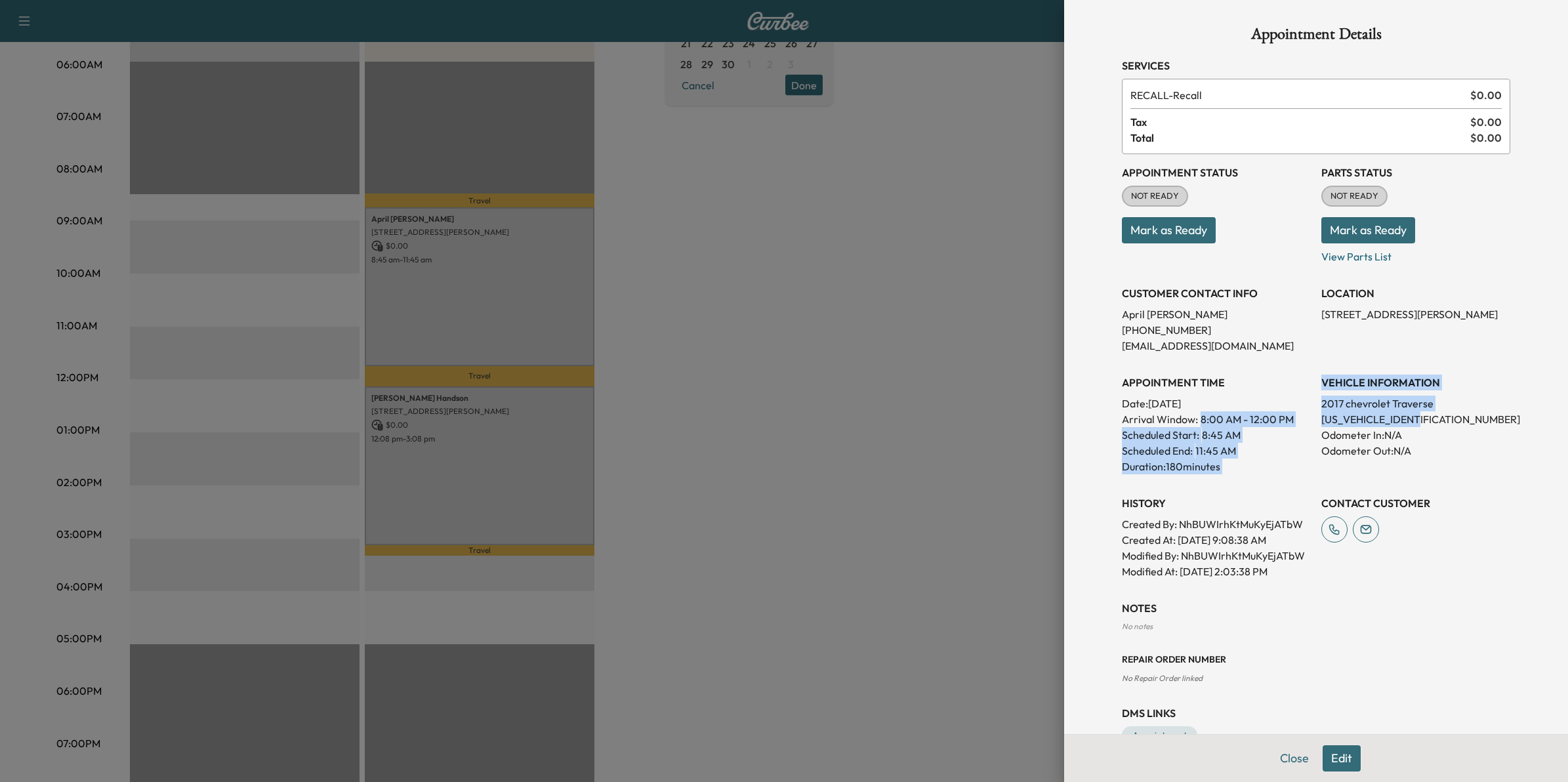
drag, startPoint x: 1429, startPoint y: 421, endPoint x: 1303, endPoint y: 424, distance: 126.0
click at [1303, 424] on div "Appointment Status NOT READY Mark as Ready Parts Status NOT READY Mark as Ready…" at bounding box center [1315, 366] width 388 height 425
drag, startPoint x: 1303, startPoint y: 424, endPoint x: 1290, endPoint y: 427, distance: 13.3
click at [1281, 430] on div "Scheduled Start: 8:45 AM" at bounding box center [1216, 435] width 189 height 16
click at [1303, 420] on div "Appointment Status NOT READY Mark as Ready Parts Status NOT READY Mark as Ready…" at bounding box center [1315, 366] width 388 height 425
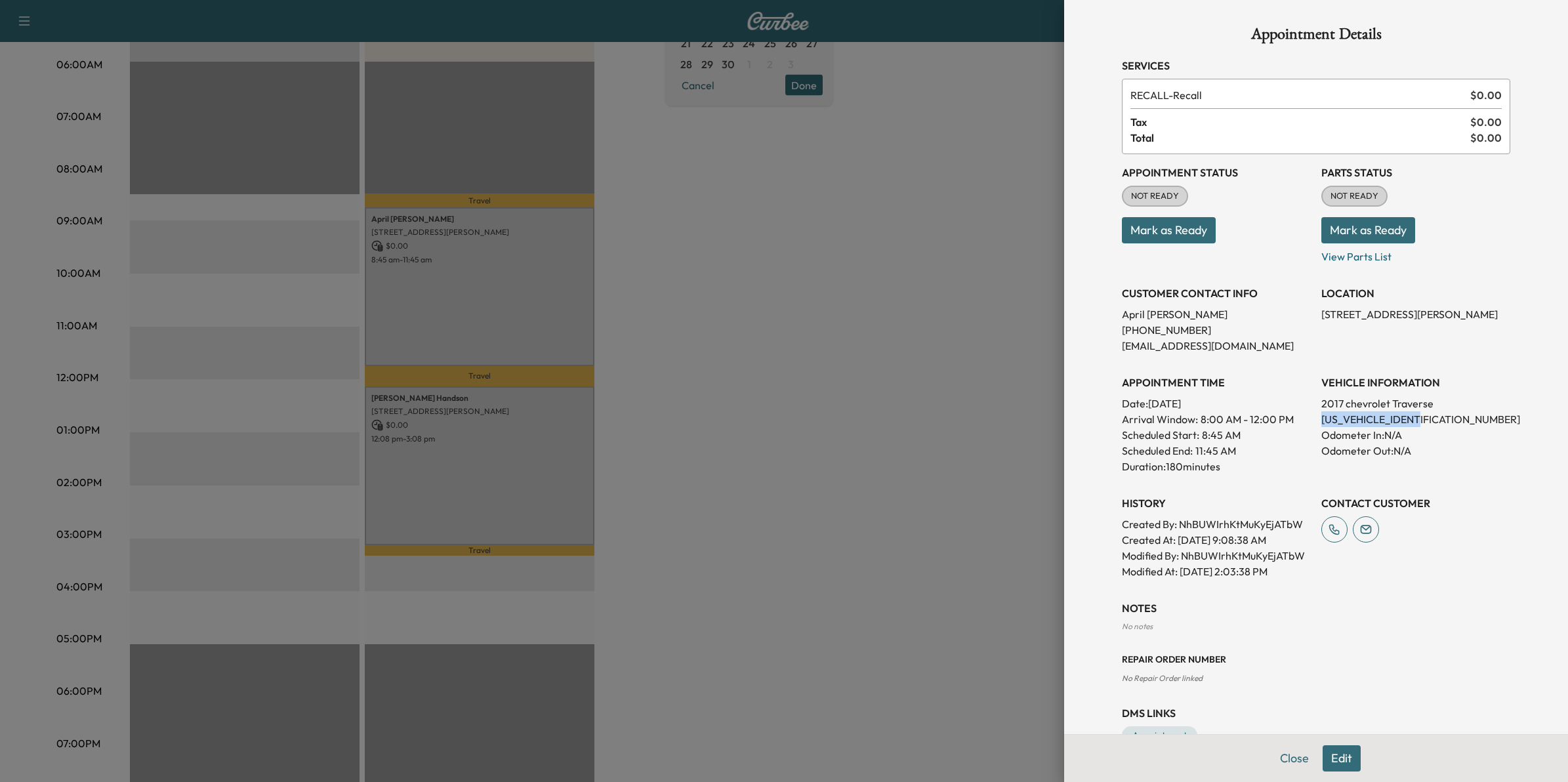
drag, startPoint x: 1422, startPoint y: 415, endPoint x: 1310, endPoint y: 417, distance: 112.0
click at [1321, 417] on p "1GNKRGKD5HJ345898" at bounding box center [1415, 419] width 189 height 16
click at [748, 365] on div at bounding box center [784, 391] width 1568 height 782
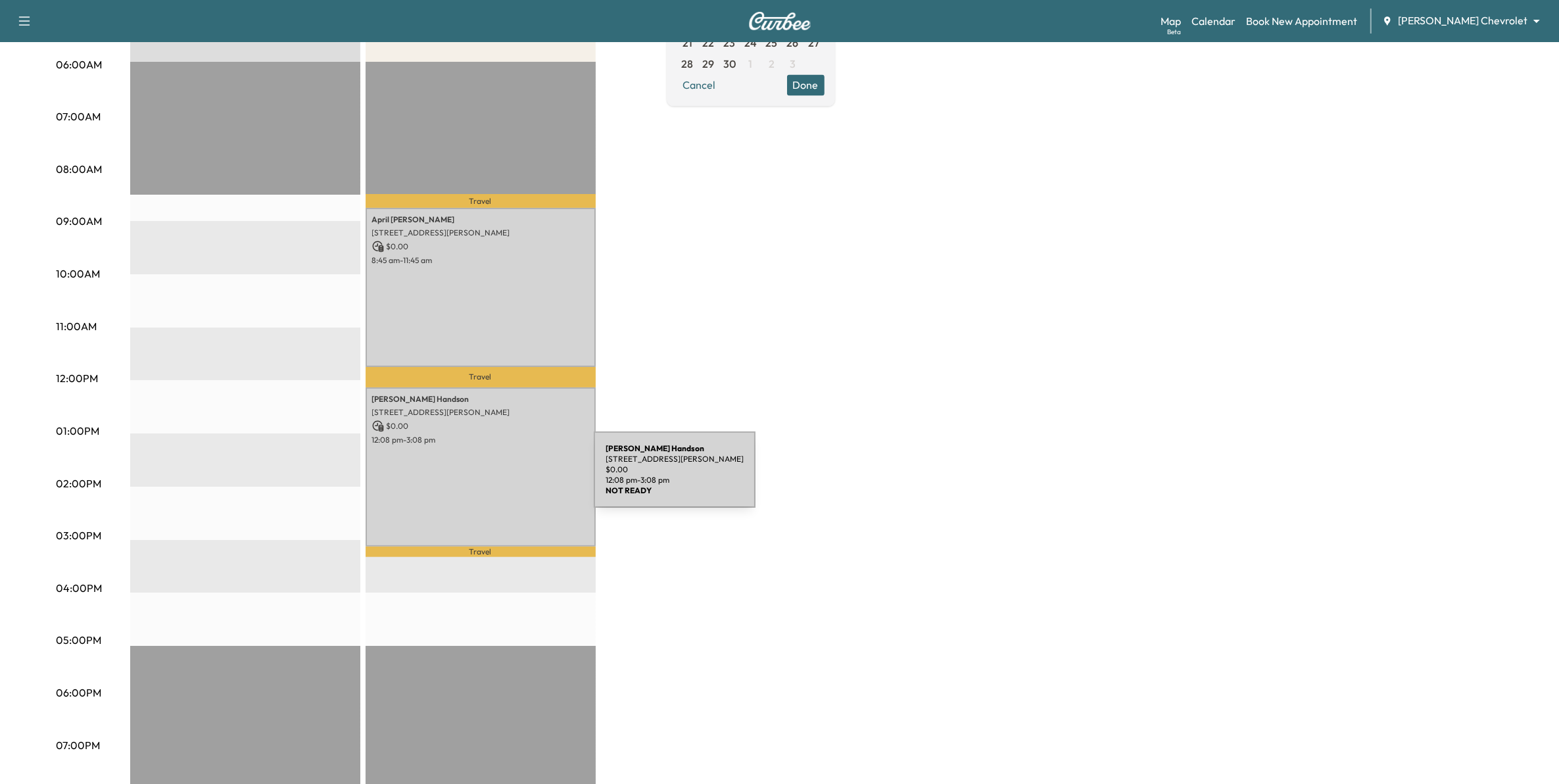
click at [498, 470] on div "CHRISTOPHER Handson 515 Hackmore Ct, Eagan, MN 55123, USA $ 0.00 12:08 pm - 3:0…" at bounding box center [480, 467] width 230 height 159
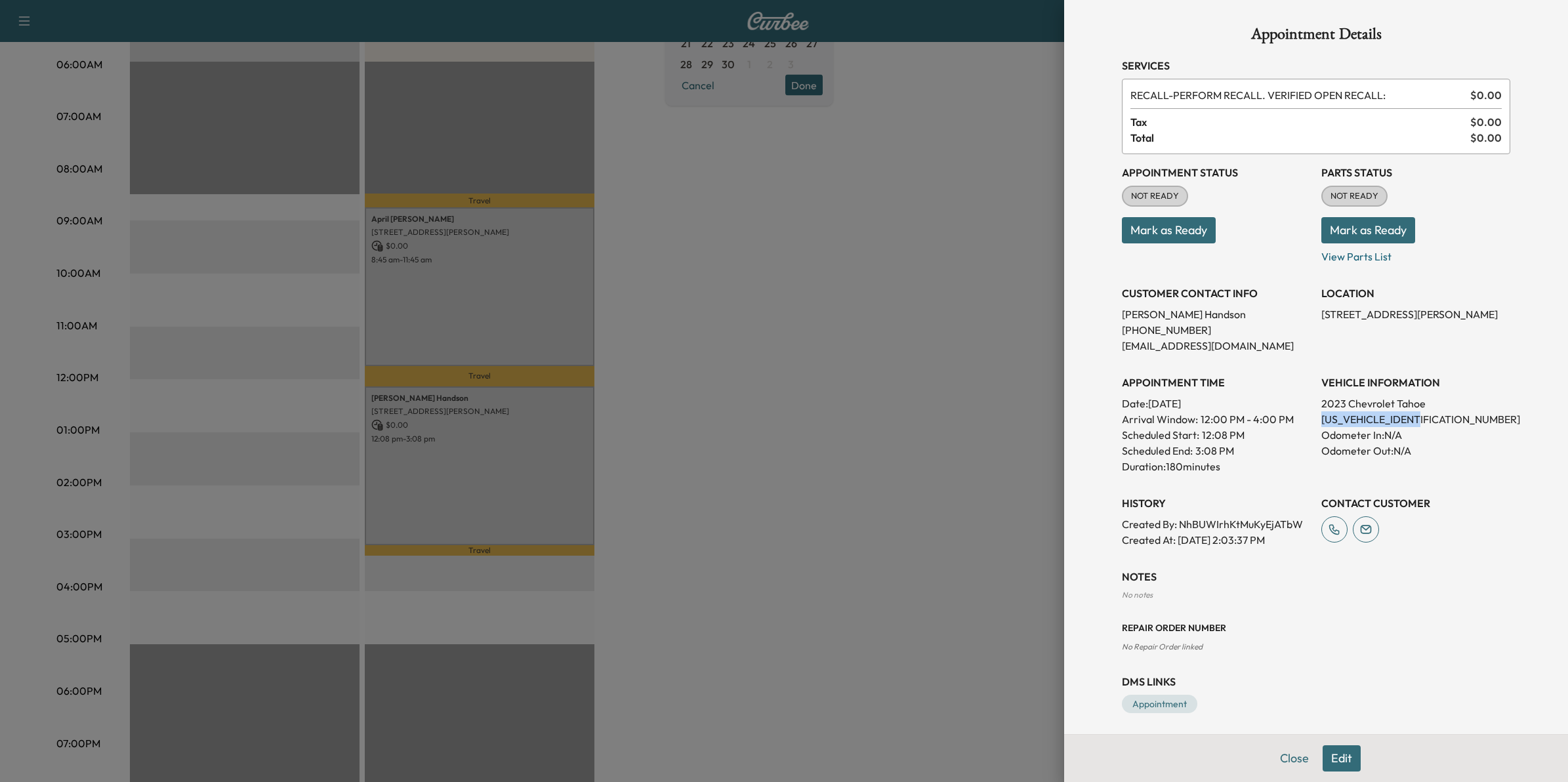
drag, startPoint x: 1425, startPoint y: 419, endPoint x: 1307, endPoint y: 424, distance: 118.1
click at [1307, 424] on div "Appointment Status NOT READY Mark as Ready Parts Status NOT READY Mark as Ready…" at bounding box center [1315, 351] width 388 height 393
drag, startPoint x: 1307, startPoint y: 424, endPoint x: 1320, endPoint y: 420, distance: 13.6
click at [921, 309] on div at bounding box center [784, 391] width 1568 height 782
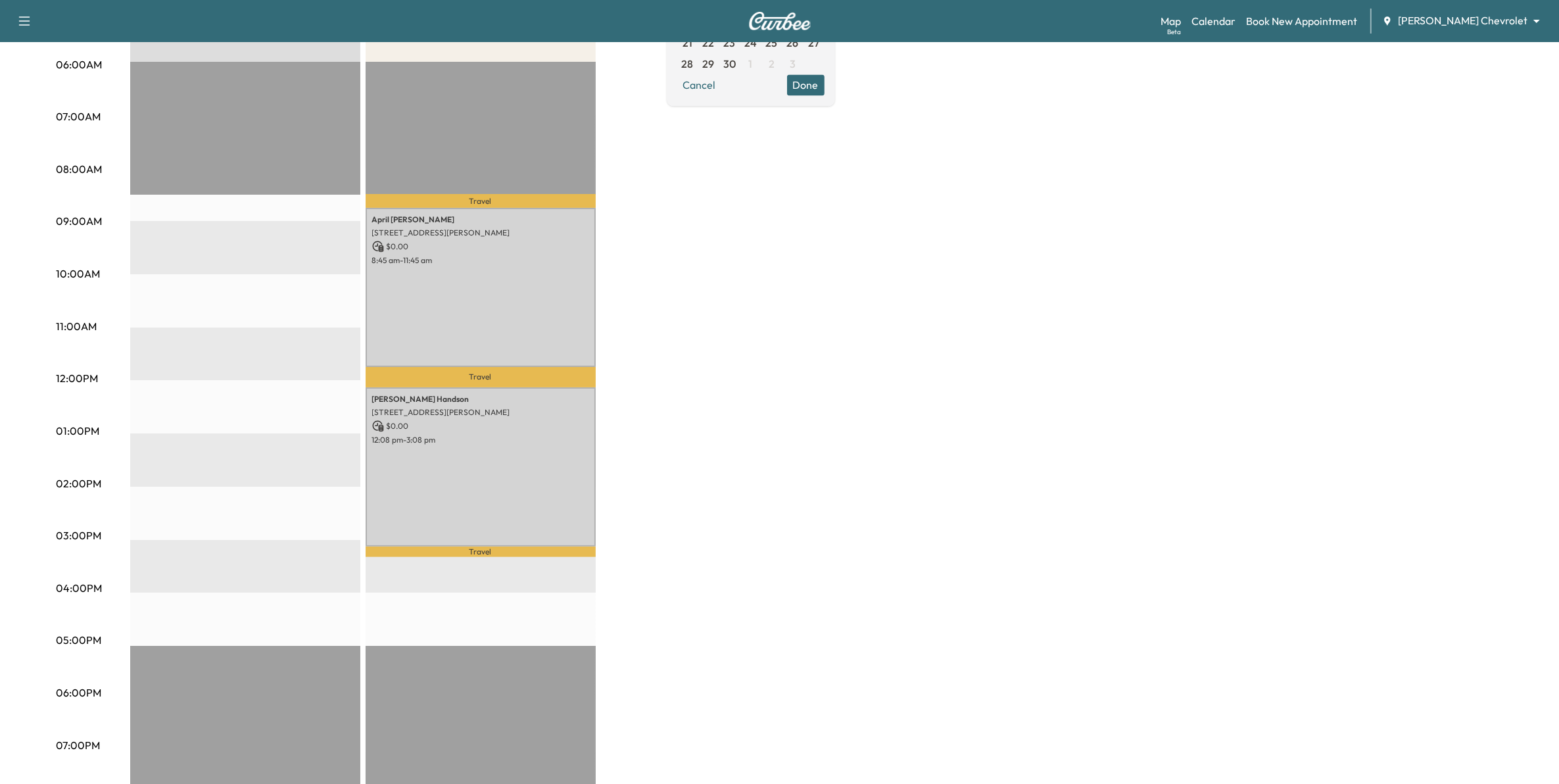
scroll to position [164, 0]
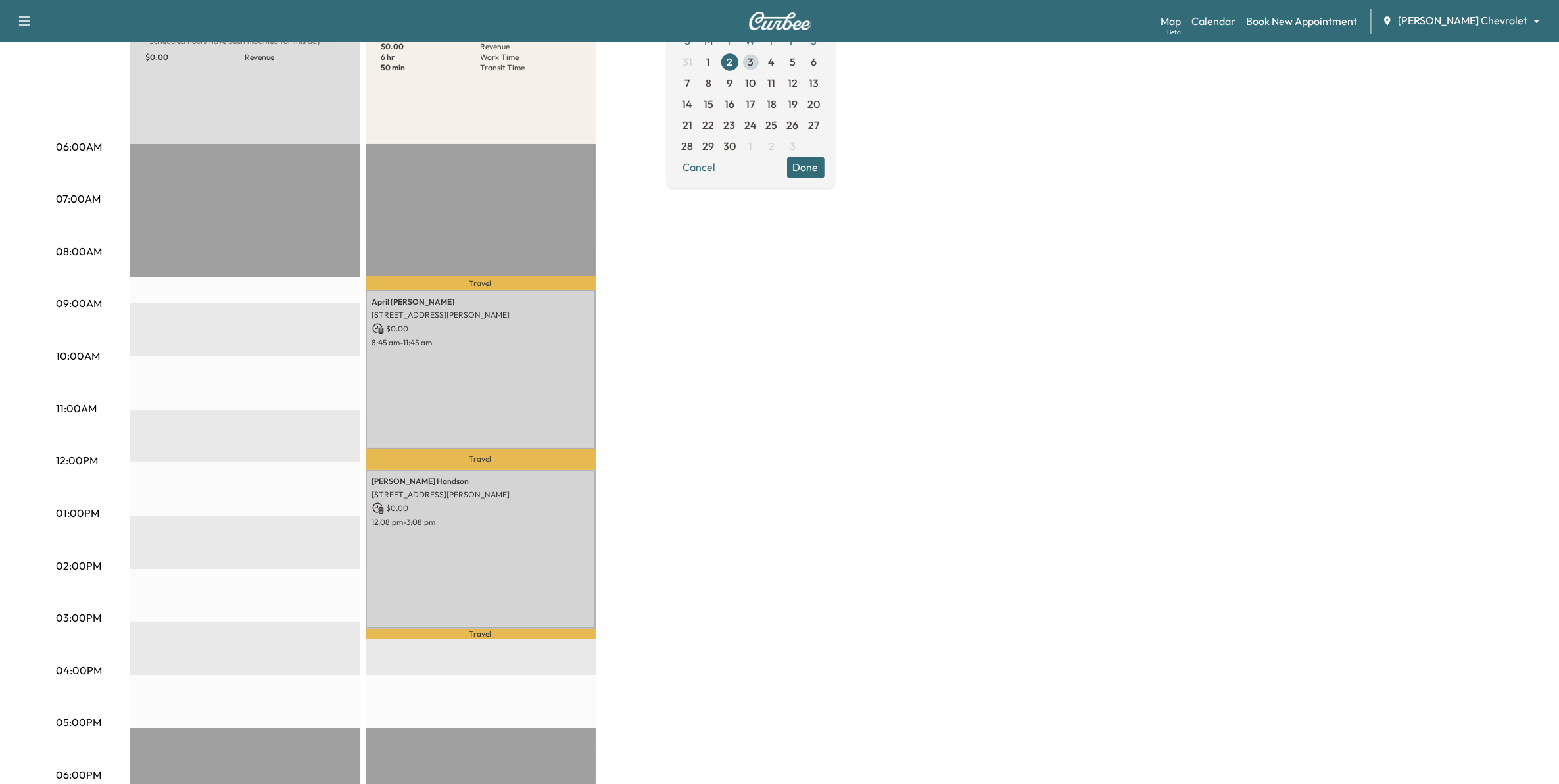
click at [754, 61] on span "3" at bounding box center [751, 62] width 6 height 16
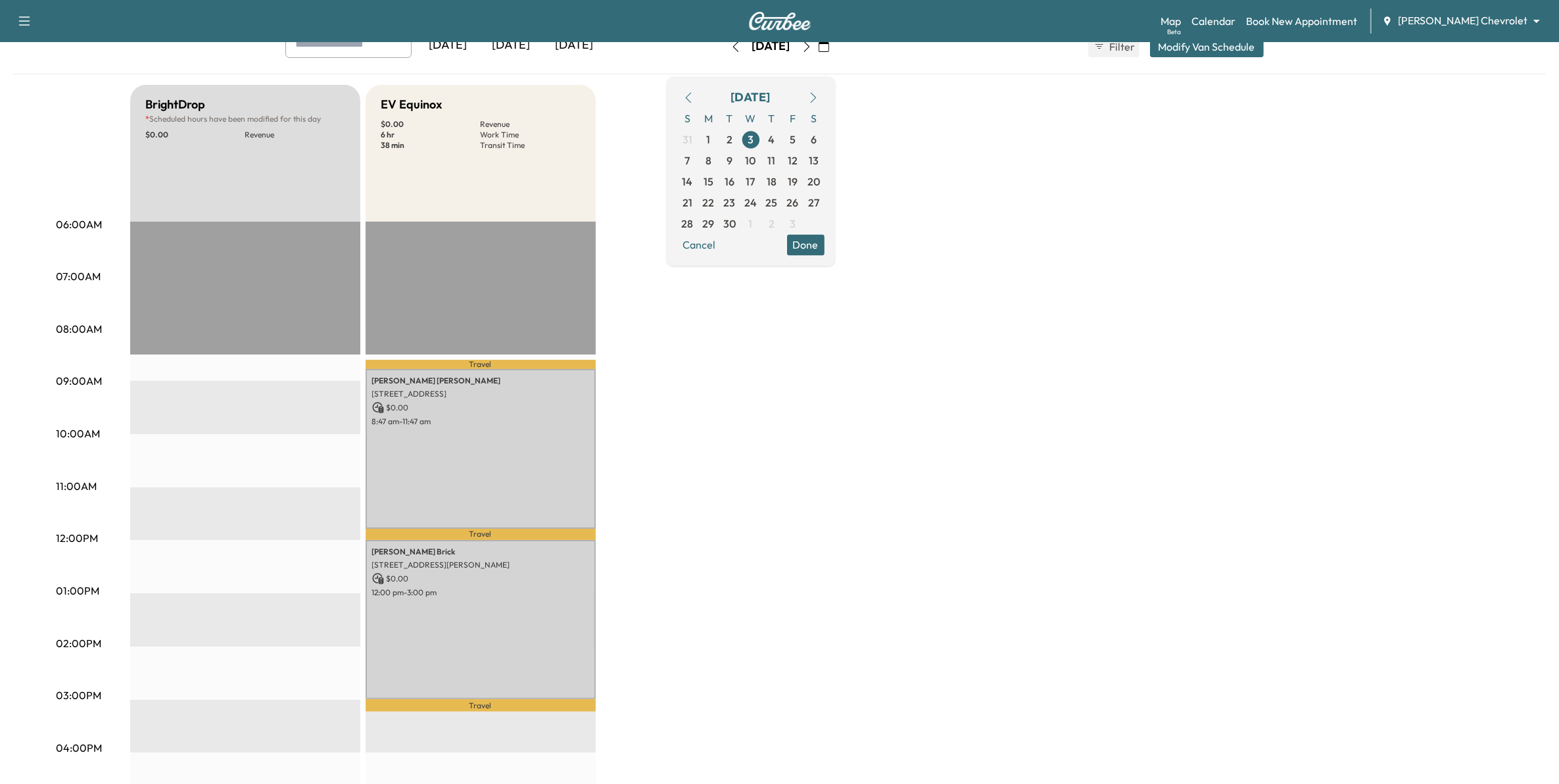
scroll to position [164, 0]
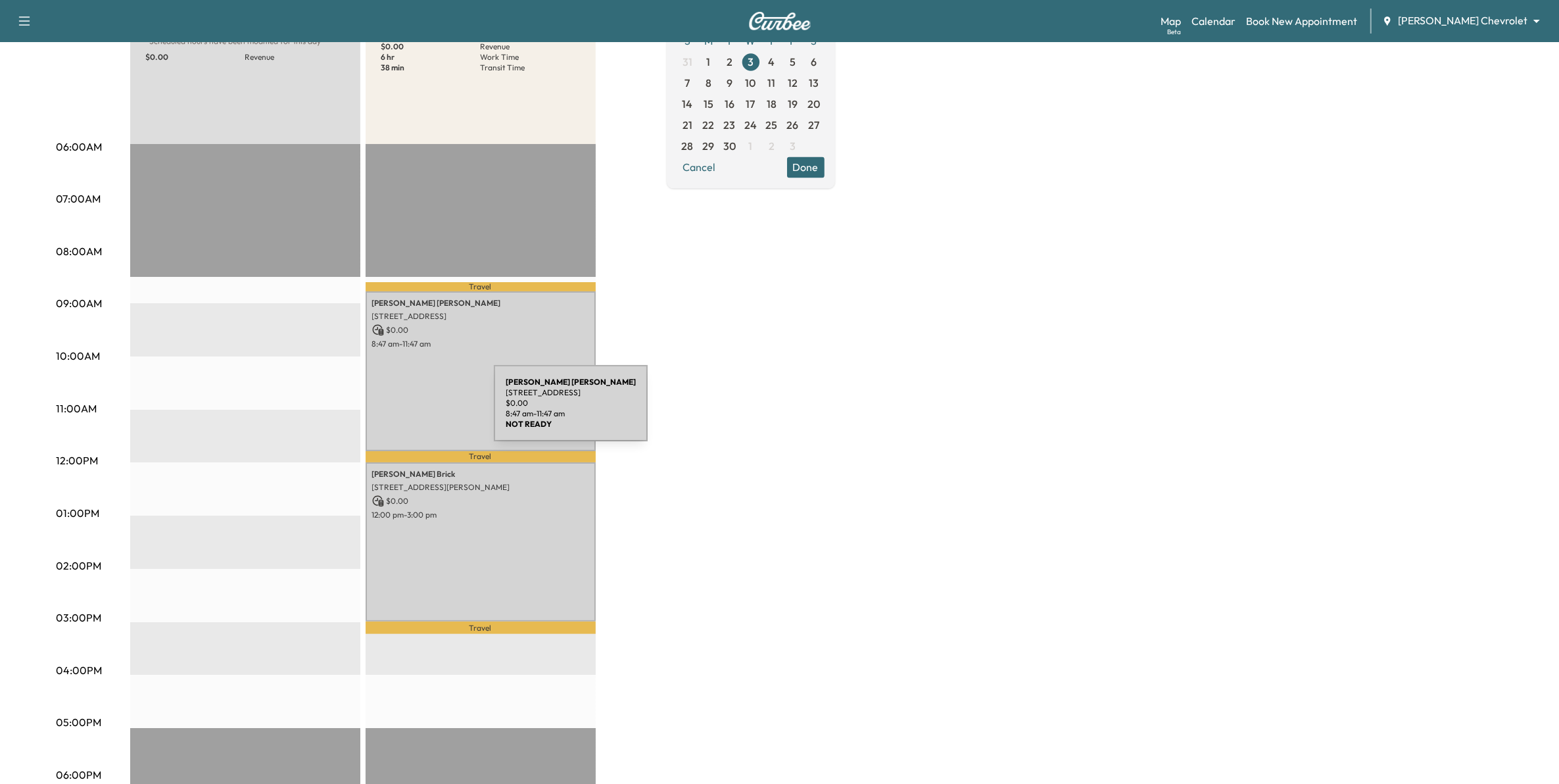
click at [539, 411] on div "Doug Steichen 695 7th Ave, Newport, MN 55055, USA $ 0.00 8:47 am - 11:47 am" at bounding box center [480, 371] width 230 height 159
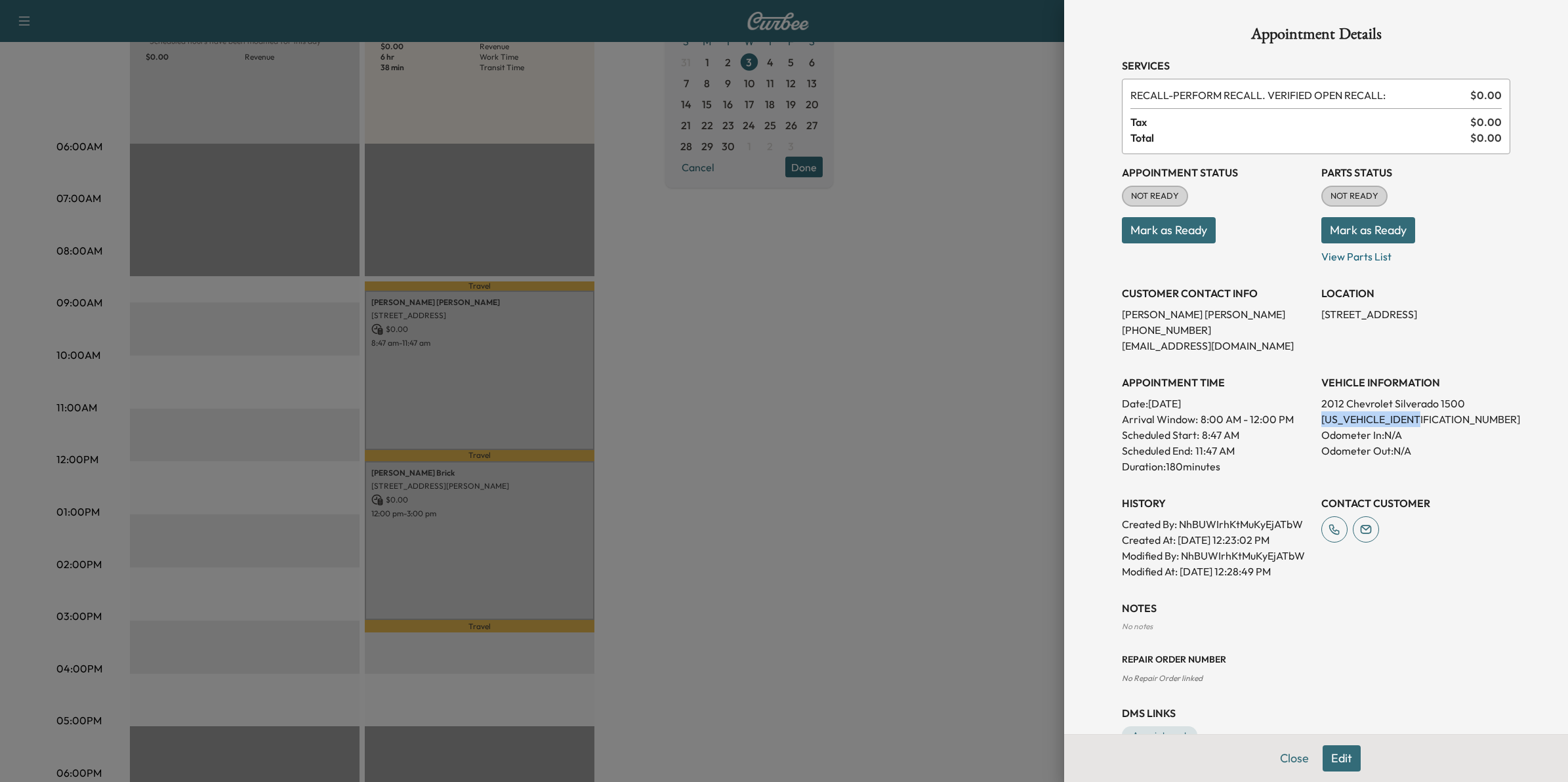
drag, startPoint x: 1425, startPoint y: 419, endPoint x: 1306, endPoint y: 420, distance: 119.0
click at [1306, 420] on div "Appointment Status NOT READY Mark as Ready Parts Status NOT READY Mark as Ready…" at bounding box center [1315, 366] width 388 height 425
drag, startPoint x: 1306, startPoint y: 420, endPoint x: 1322, endPoint y: 420, distance: 16.0
drag, startPoint x: 946, startPoint y: 495, endPoint x: 728, endPoint y: 565, distance: 229.0
click at [757, 565] on div at bounding box center [784, 391] width 1568 height 782
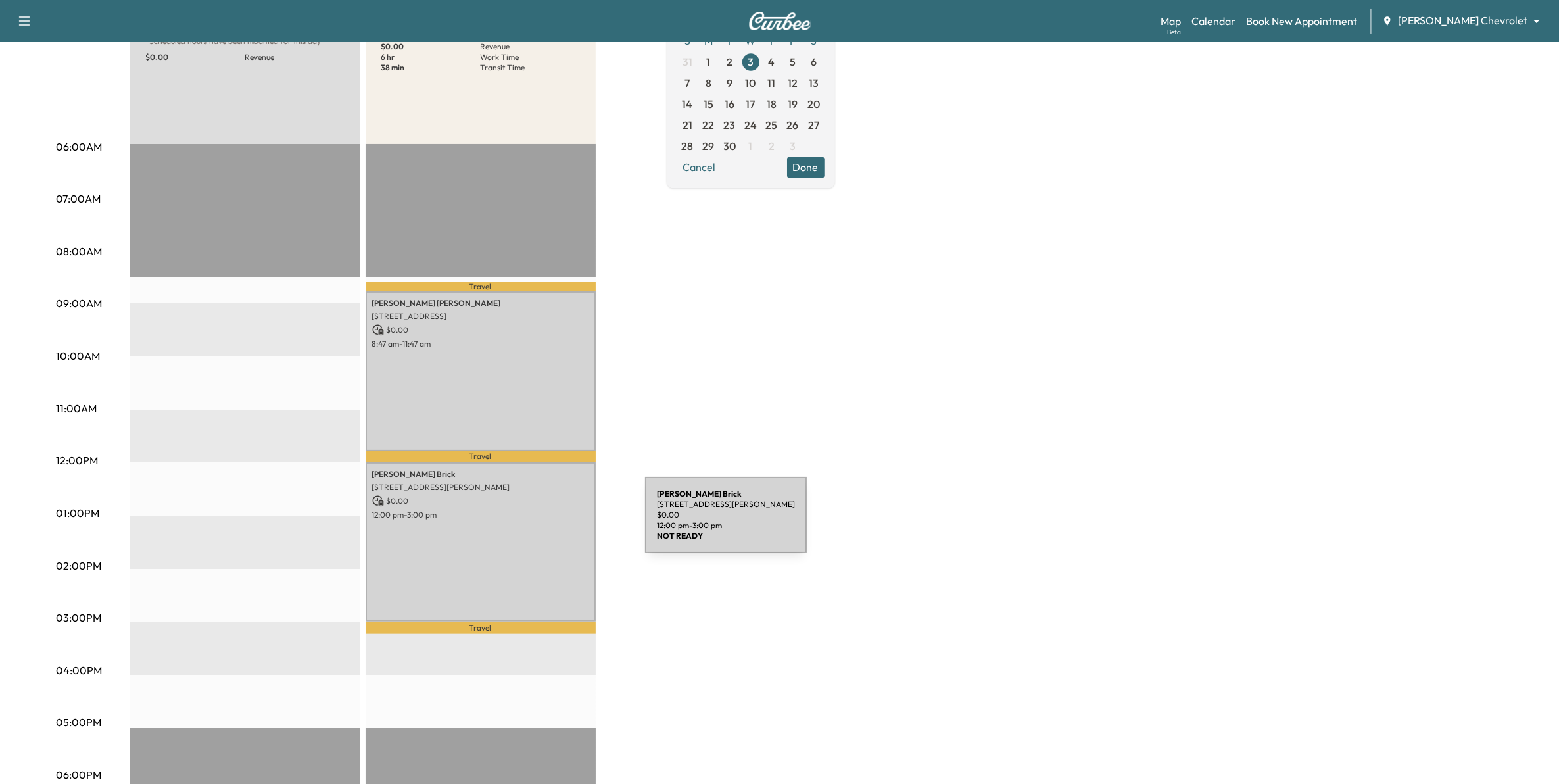
click at [546, 523] on div "Ronald Brick 3303 Churchill Dr, Woodbury, MN 55125, USA $ 0.00 12:00 pm - 3:00 …" at bounding box center [480, 542] width 230 height 159
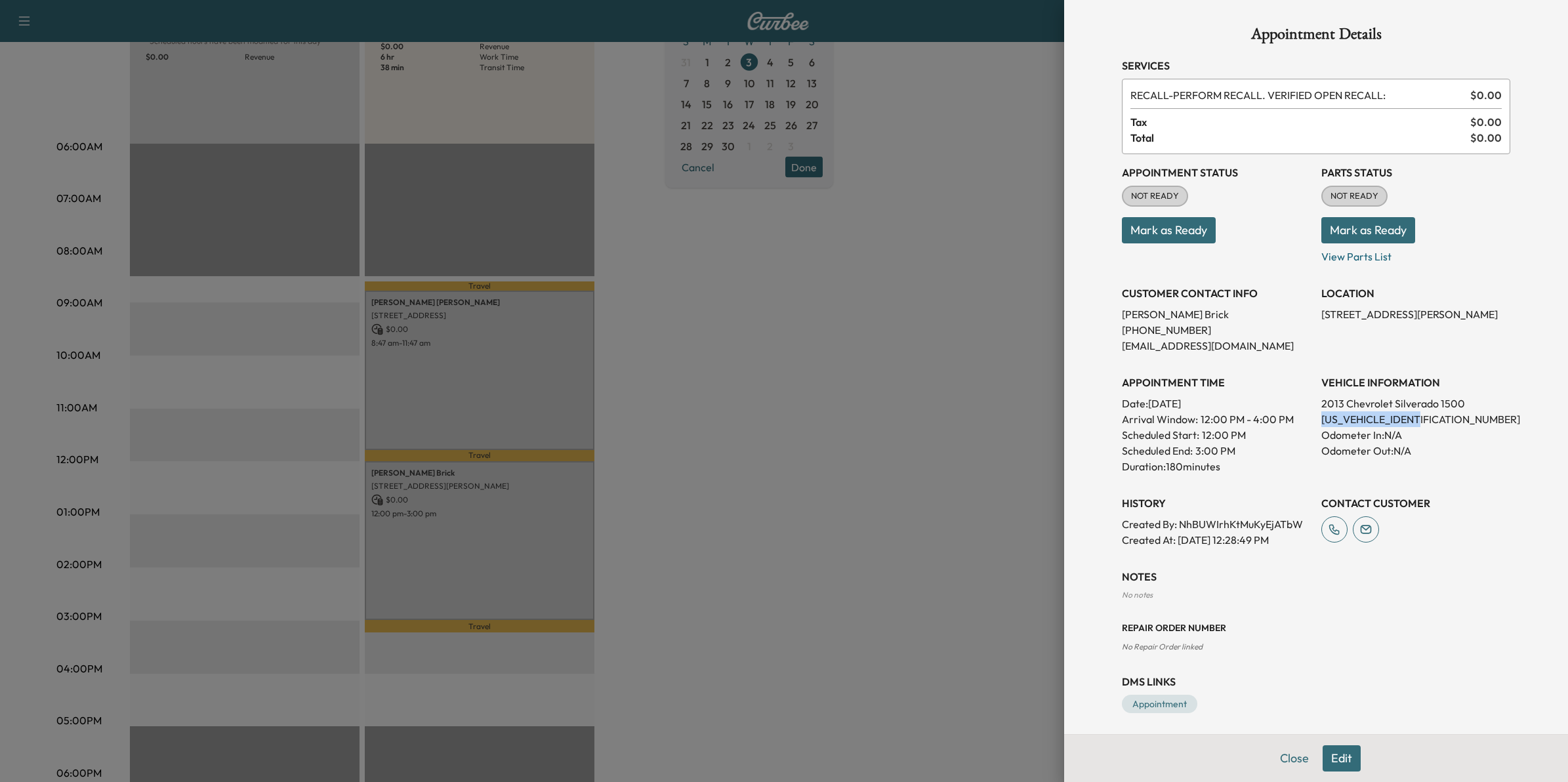
drag, startPoint x: 1418, startPoint y: 414, endPoint x: 1307, endPoint y: 414, distance: 111.0
click at [1307, 414] on div "Appointment Status NOT READY Mark as Ready Parts Status NOT READY Mark as Ready…" at bounding box center [1315, 351] width 388 height 393
drag, startPoint x: 1307, startPoint y: 414, endPoint x: 1328, endPoint y: 419, distance: 21.6
click at [981, 391] on div at bounding box center [784, 391] width 1568 height 782
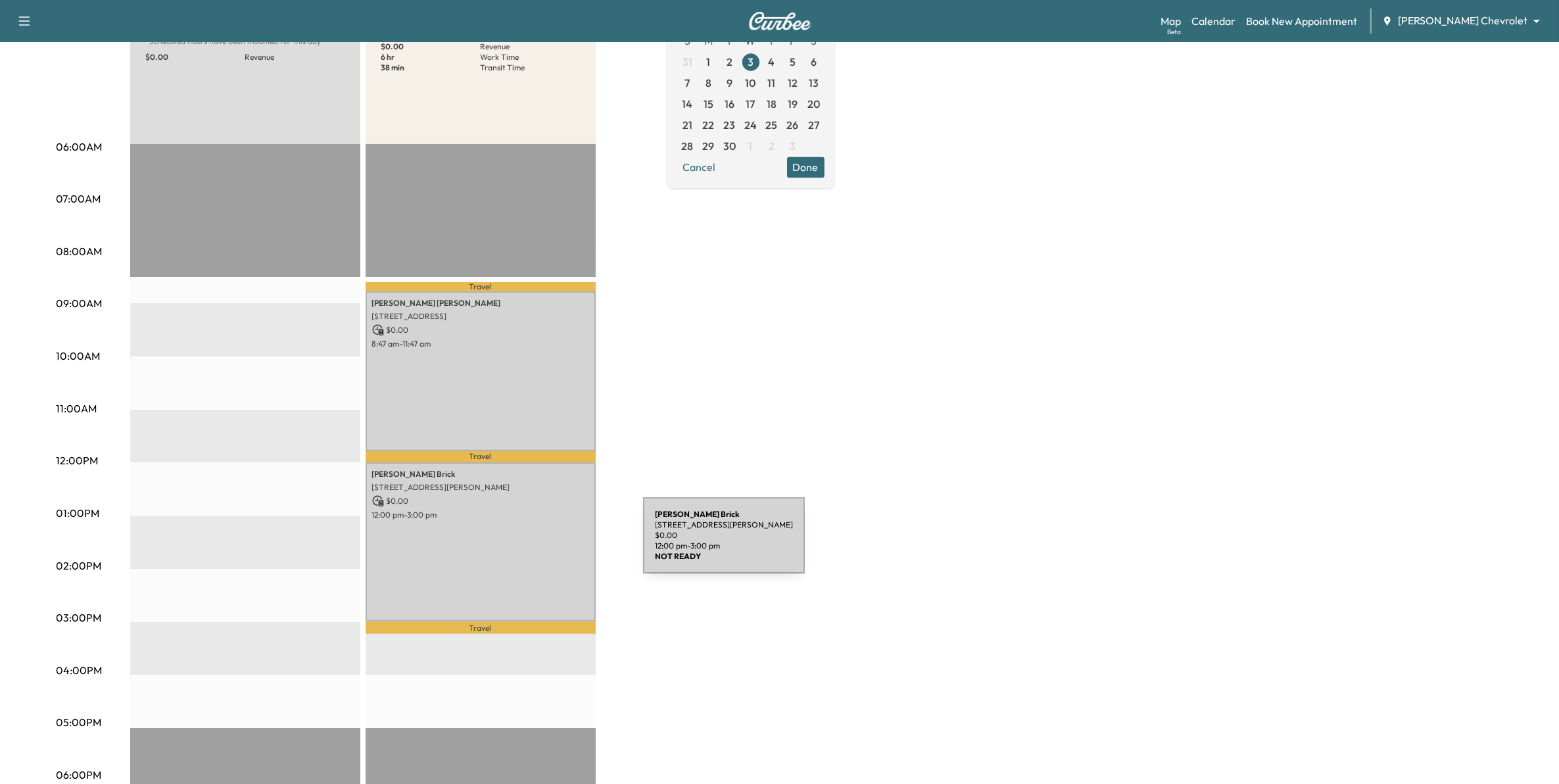
click at [544, 543] on div "Ronald Brick 3303 Churchill Dr, Woodbury, MN 55125, USA $ 0.00 12:00 pm - 3:00 …" at bounding box center [480, 542] width 230 height 159
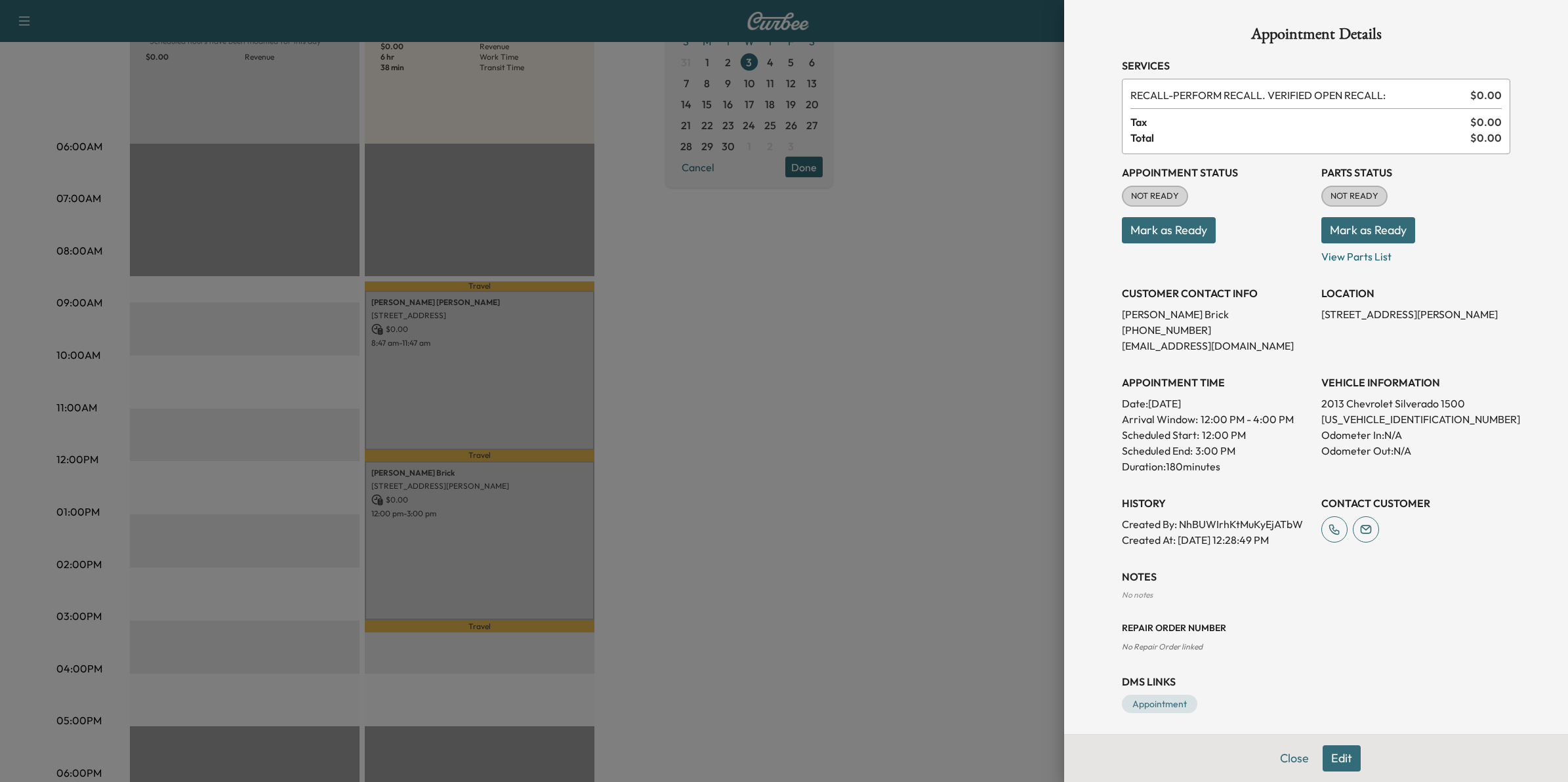
click at [848, 463] on div at bounding box center [784, 391] width 1568 height 782
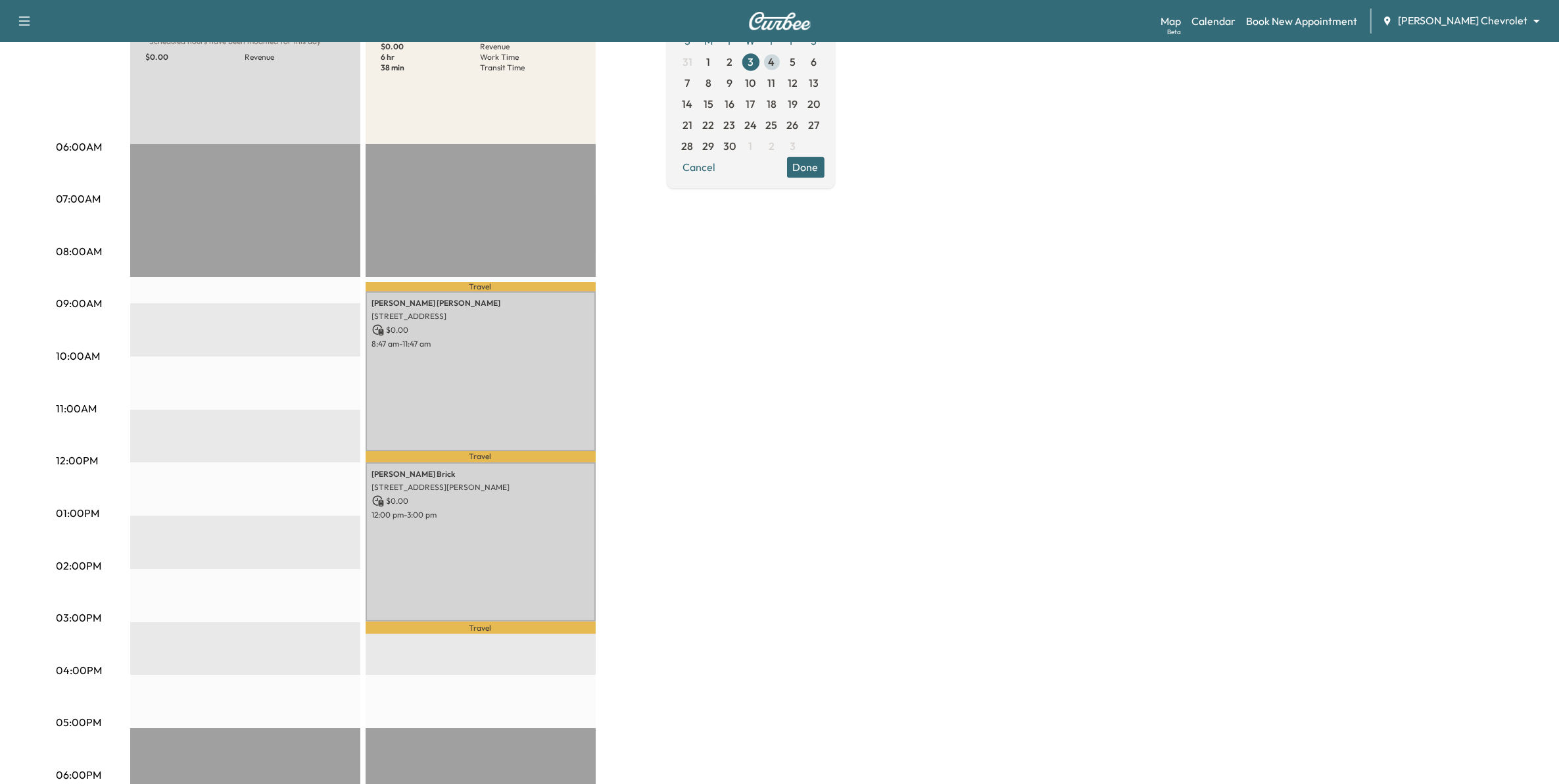
click at [776, 60] on span "4" at bounding box center [771, 62] width 6 height 16
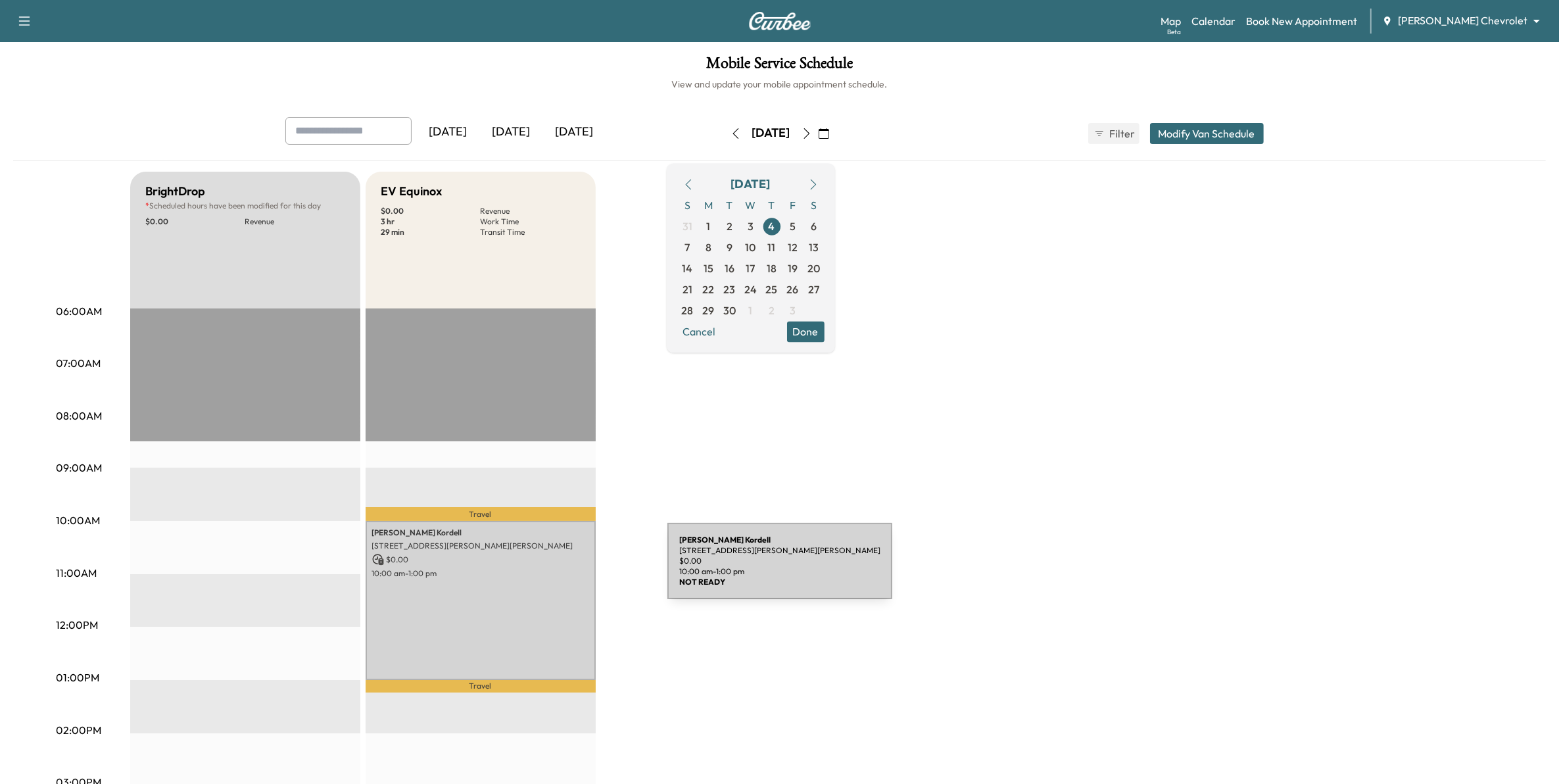
click at [569, 568] on p "10:00 am - 1:00 pm" at bounding box center [480, 573] width 217 height 11
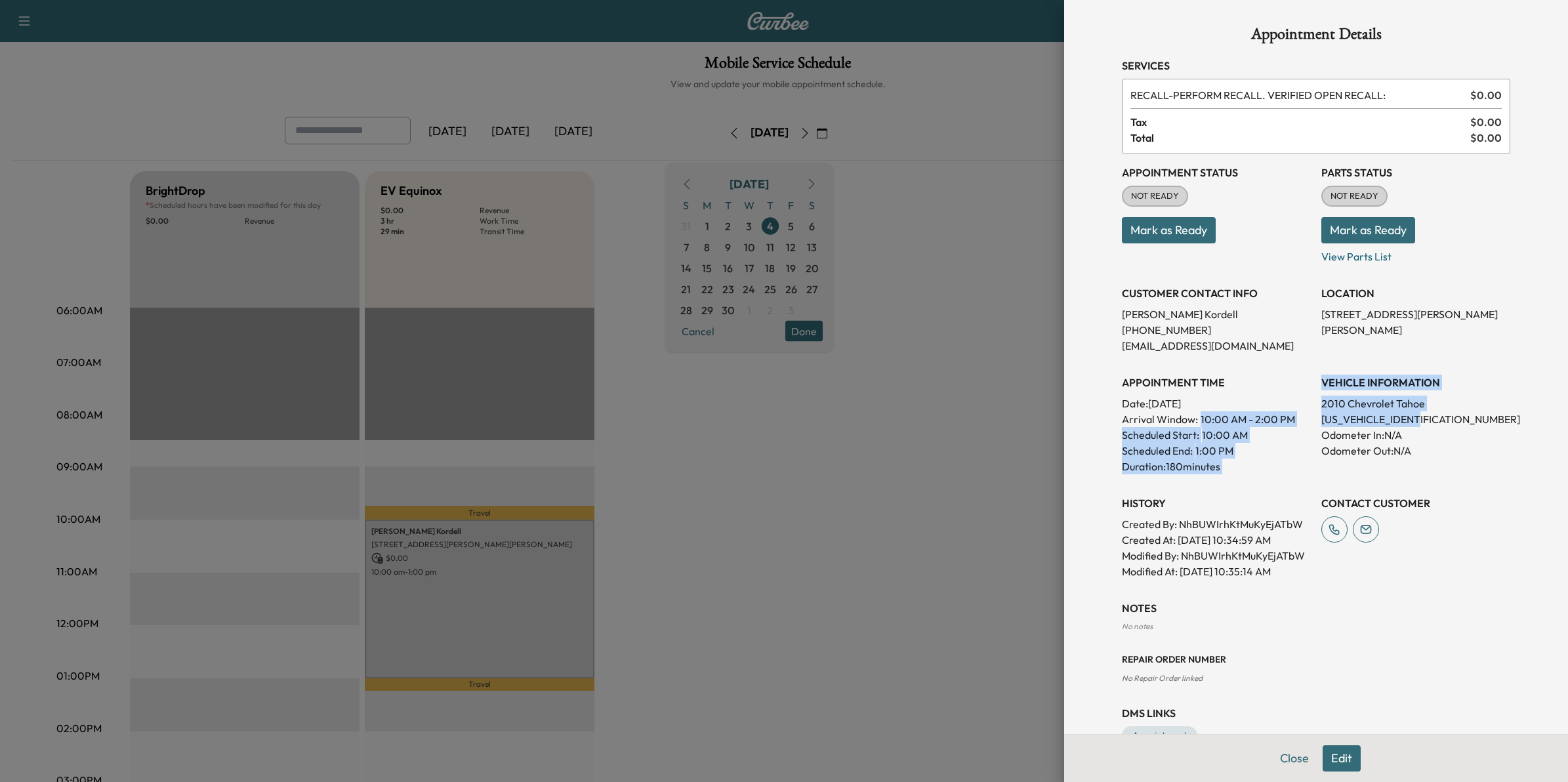
drag, startPoint x: 1422, startPoint y: 414, endPoint x: 1297, endPoint y: 414, distance: 125.0
click at [1297, 414] on div "Appointment Status NOT READY Mark as Ready Parts Status NOT READY Mark as Ready…" at bounding box center [1315, 366] width 388 height 425
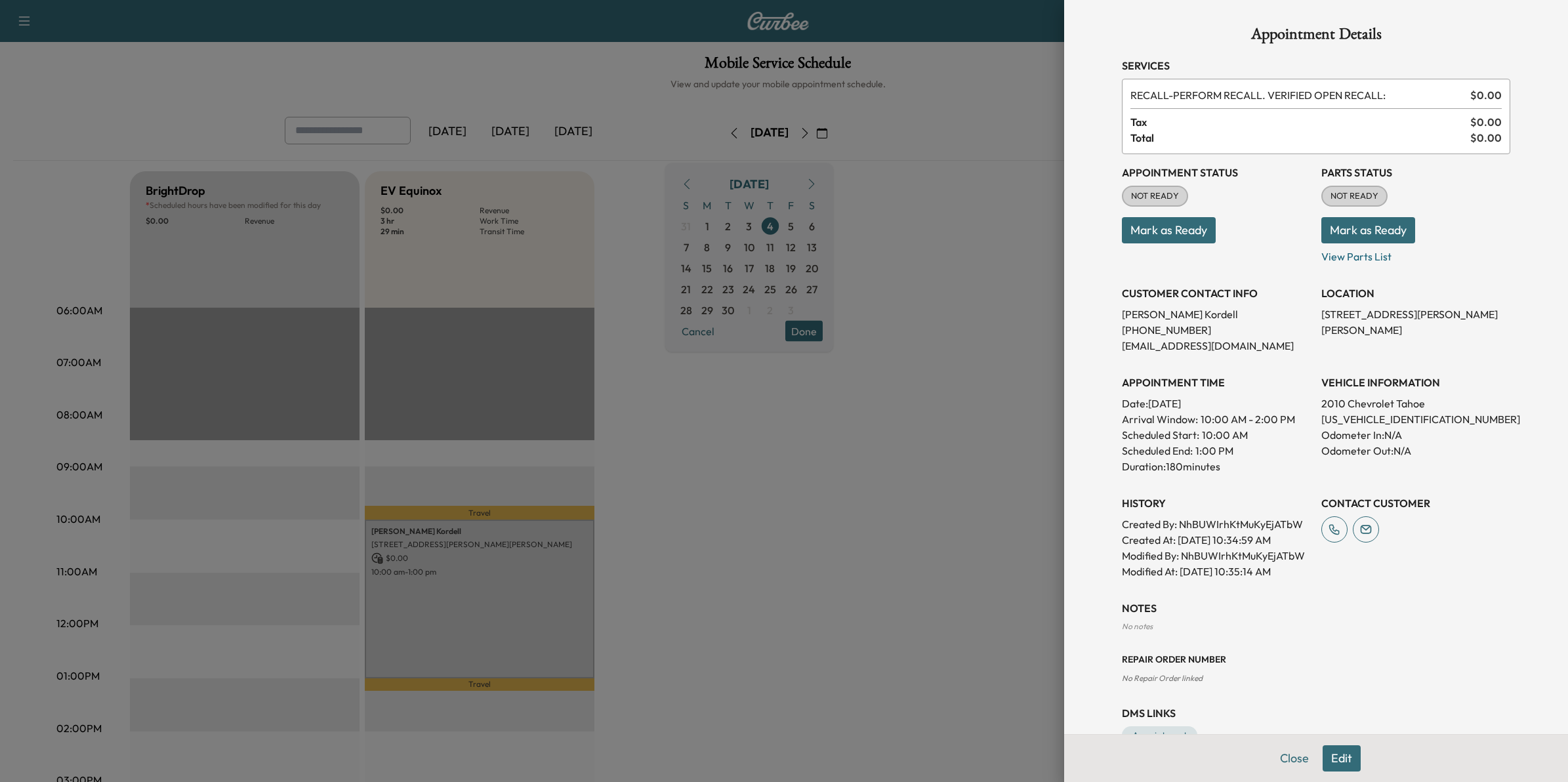
drag, startPoint x: 1297, startPoint y: 414, endPoint x: 1454, endPoint y: 440, distance: 159.1
click at [1457, 446] on p "Odometer Out: N/A" at bounding box center [1415, 451] width 189 height 16
drag, startPoint x: 1427, startPoint y: 418, endPoint x: 1306, endPoint y: 419, distance: 121.0
click at [1306, 419] on div "Appointment Status NOT READY Mark as Ready Parts Status NOT READY Mark as Ready…" at bounding box center [1315, 366] width 388 height 425
drag, startPoint x: 1306, startPoint y: 419, endPoint x: 1320, endPoint y: 421, distance: 14.1
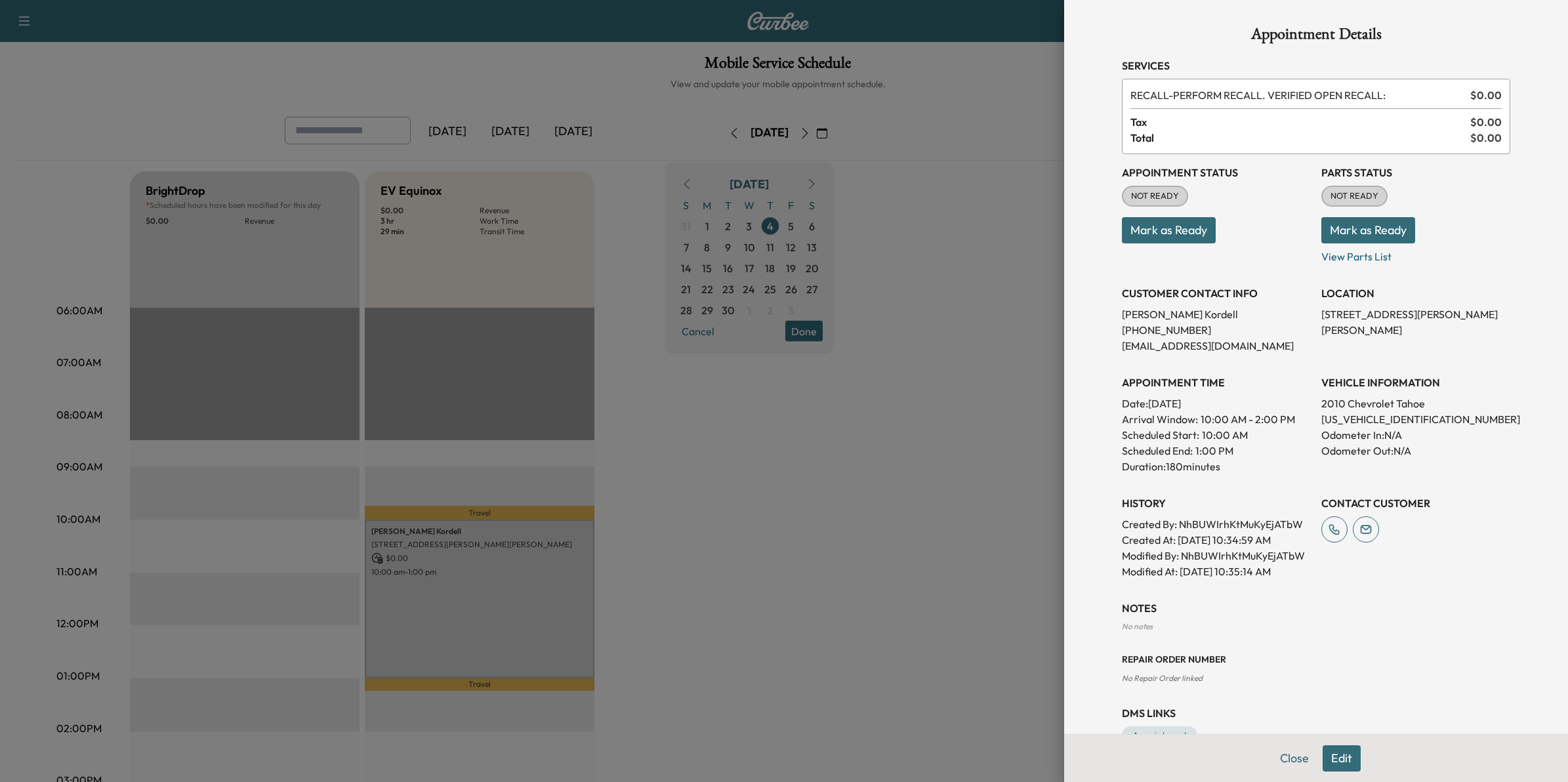
click at [1010, 488] on div at bounding box center [784, 391] width 1568 height 782
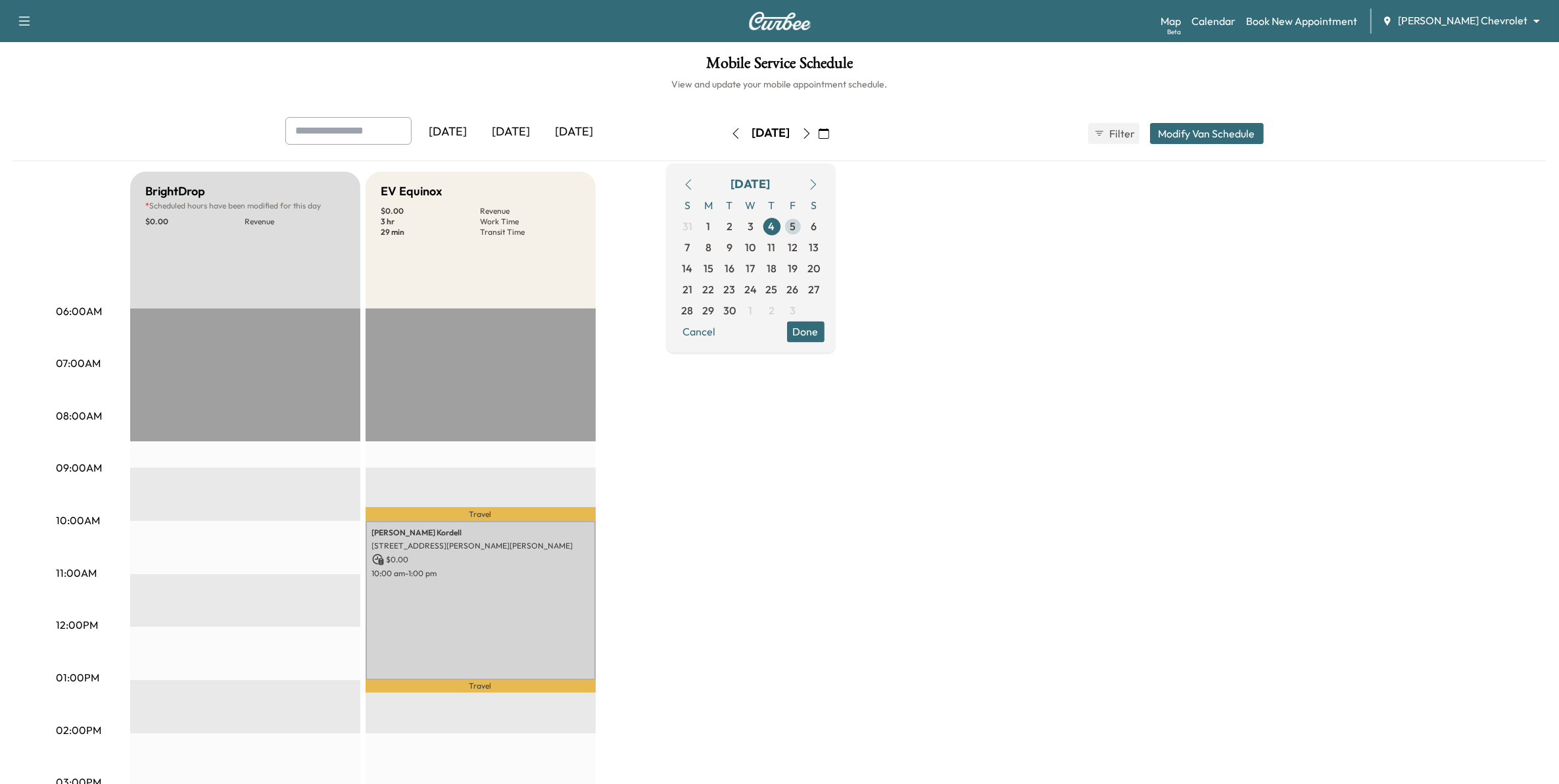
click at [796, 222] on span "5" at bounding box center [793, 226] width 6 height 16
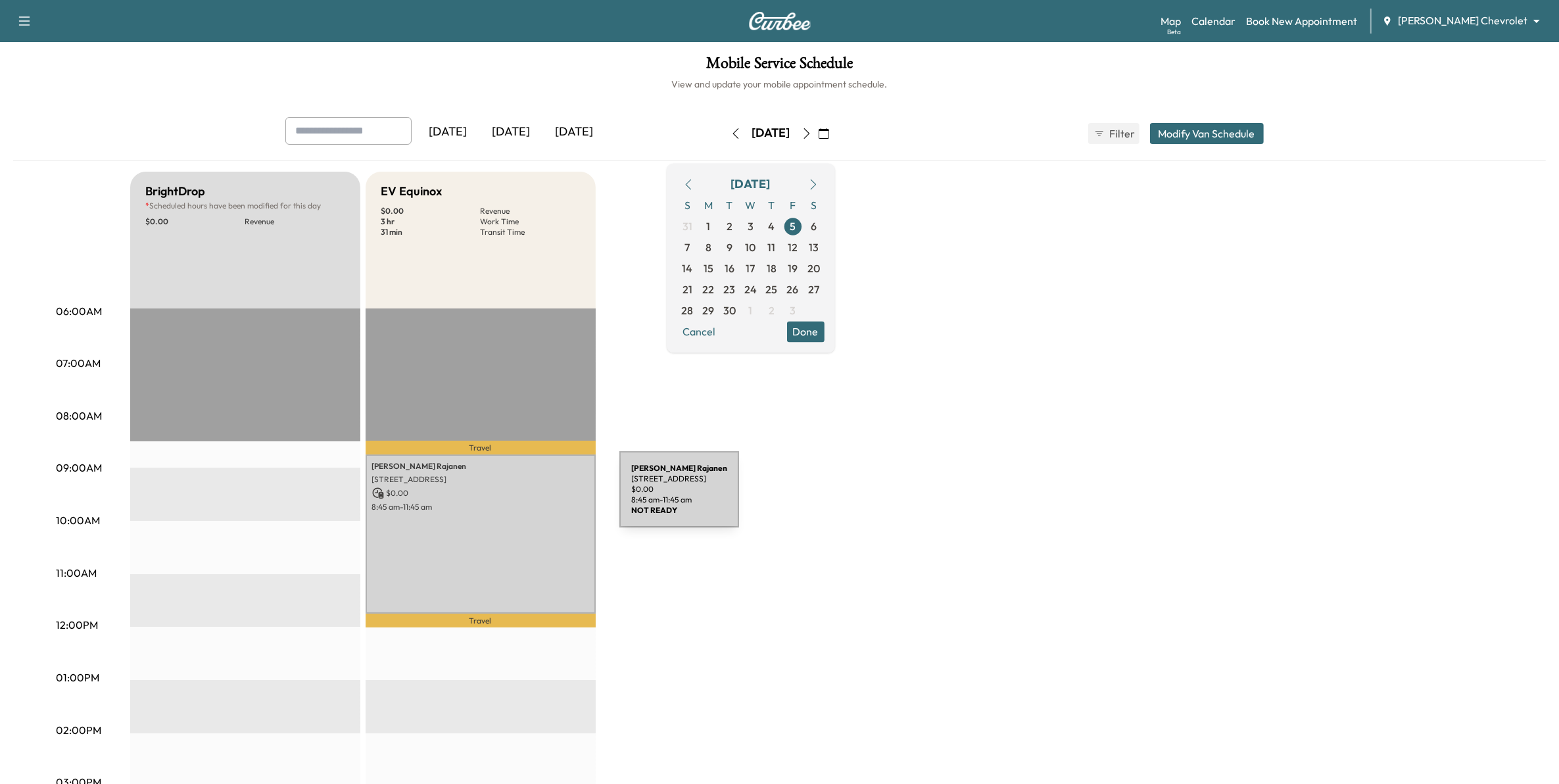
click at [521, 497] on div "Sherry Rajanen 4755 Bluestem Way, Woodbury, MN 55129, USA $ 0.00 8:45 am - 11:4…" at bounding box center [480, 534] width 230 height 159
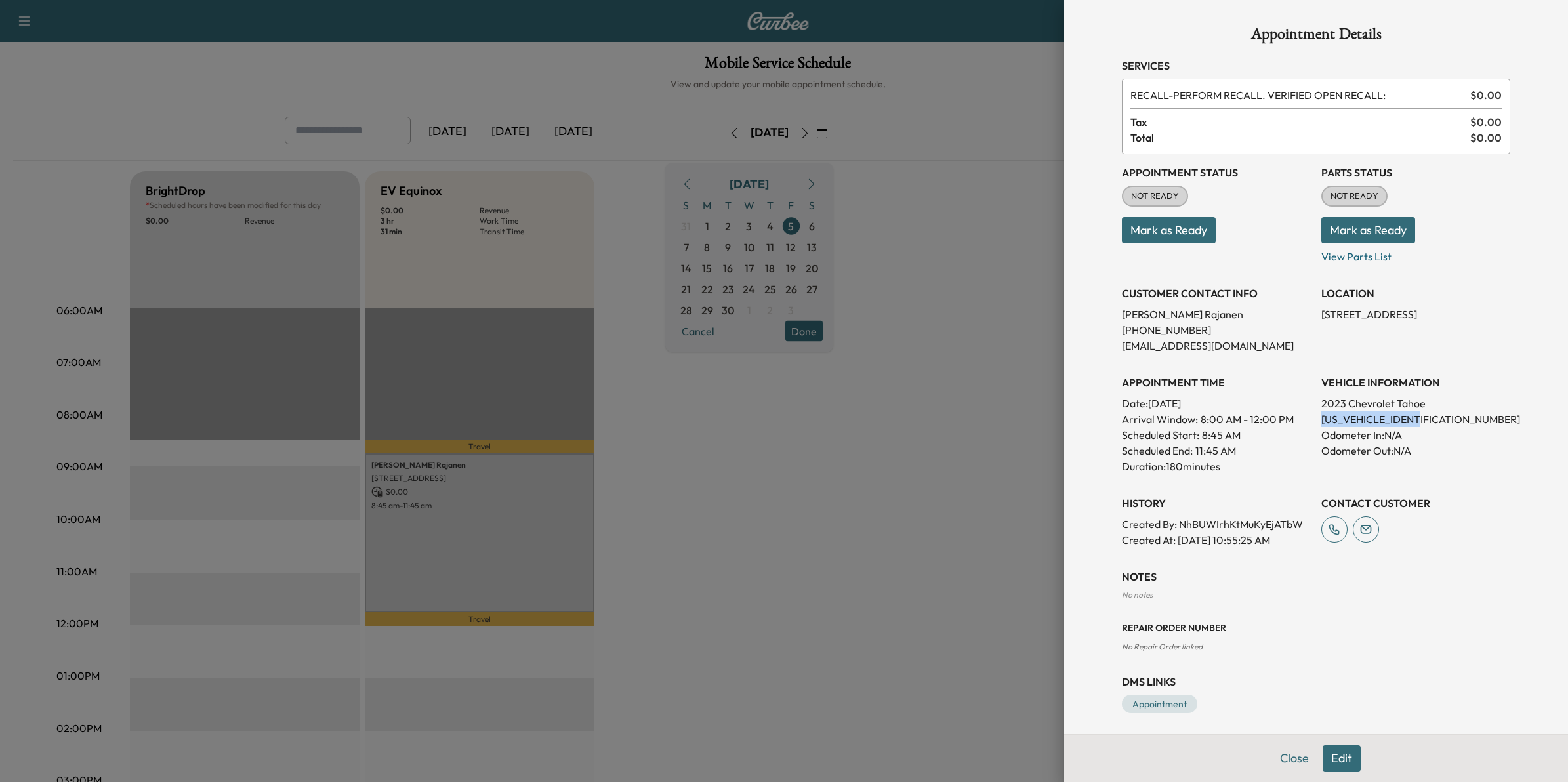
drag, startPoint x: 1432, startPoint y: 417, endPoint x: 1310, endPoint y: 418, distance: 122.0
click at [1321, 418] on p "1GNSKNKD6PR340508" at bounding box center [1415, 419] width 189 height 16
click at [997, 444] on div at bounding box center [784, 391] width 1568 height 782
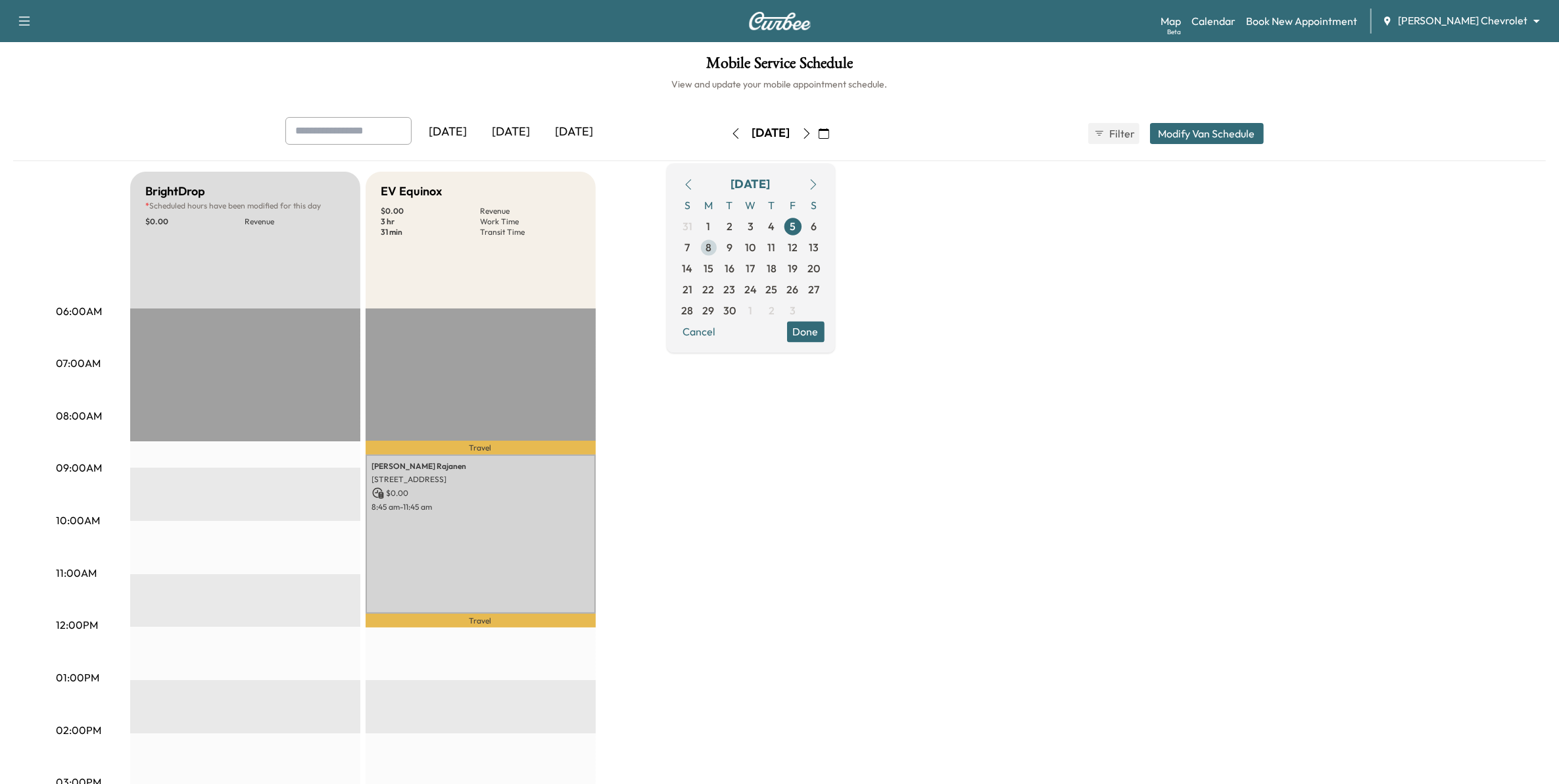
click at [712, 248] on span "8" at bounding box center [709, 247] width 6 height 16
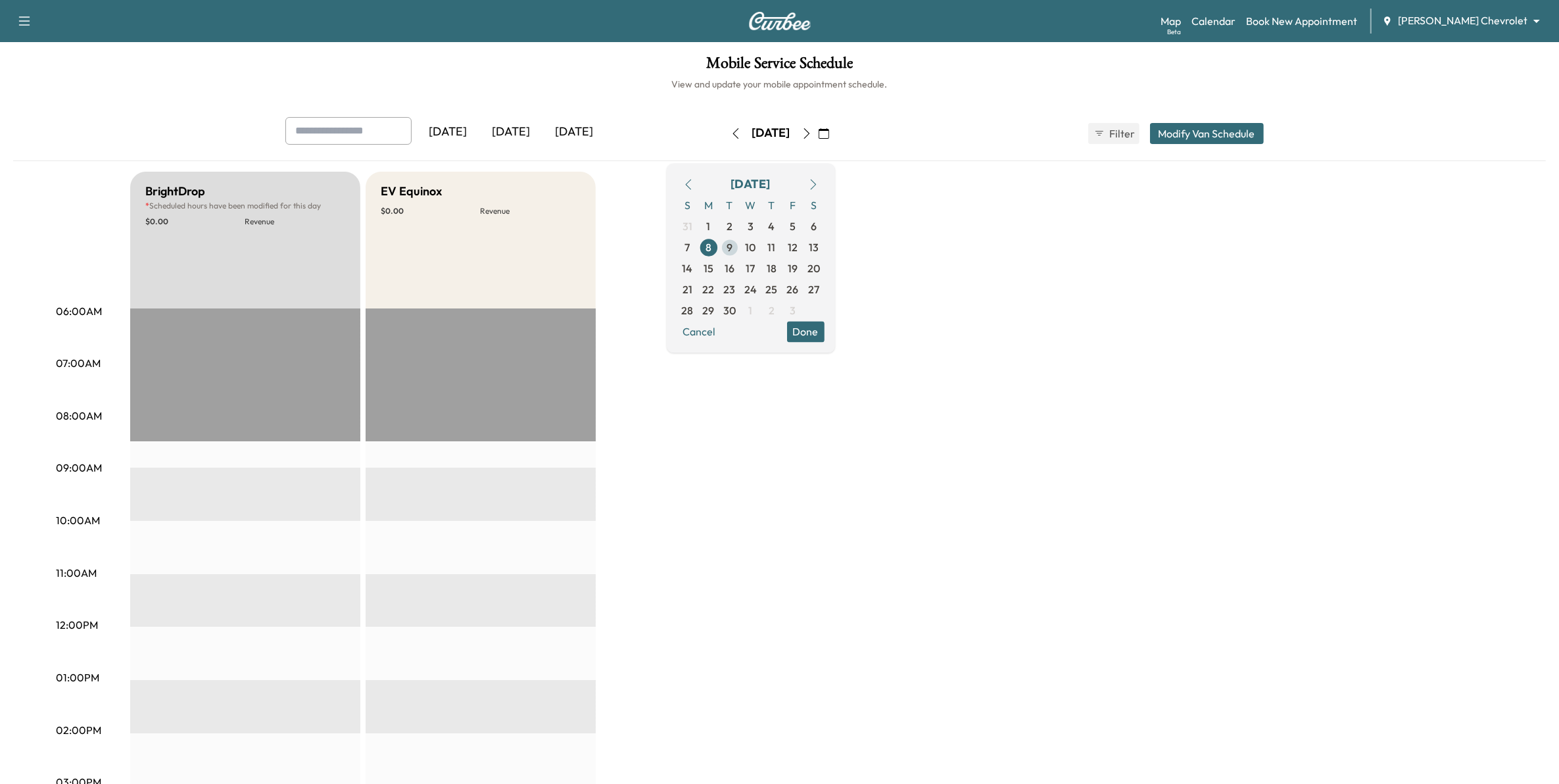
click at [733, 247] on span "9" at bounding box center [729, 247] width 6 height 16
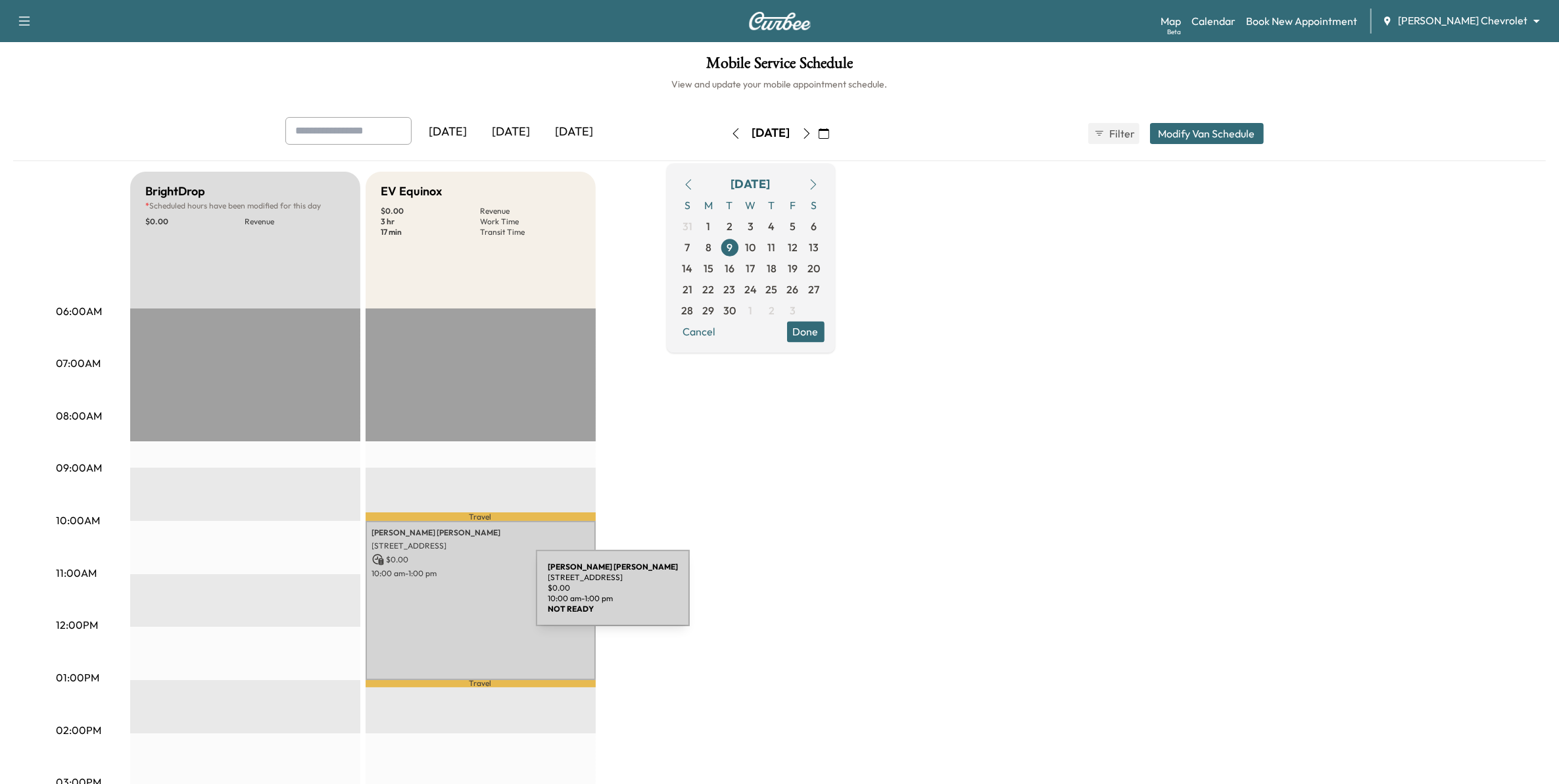
click at [438, 593] on div "JOEL THEISEN 1869 Eagle Ridge Drive apt#1, Mendota Heights, MN 55118, US $ 0.00…" at bounding box center [480, 600] width 230 height 159
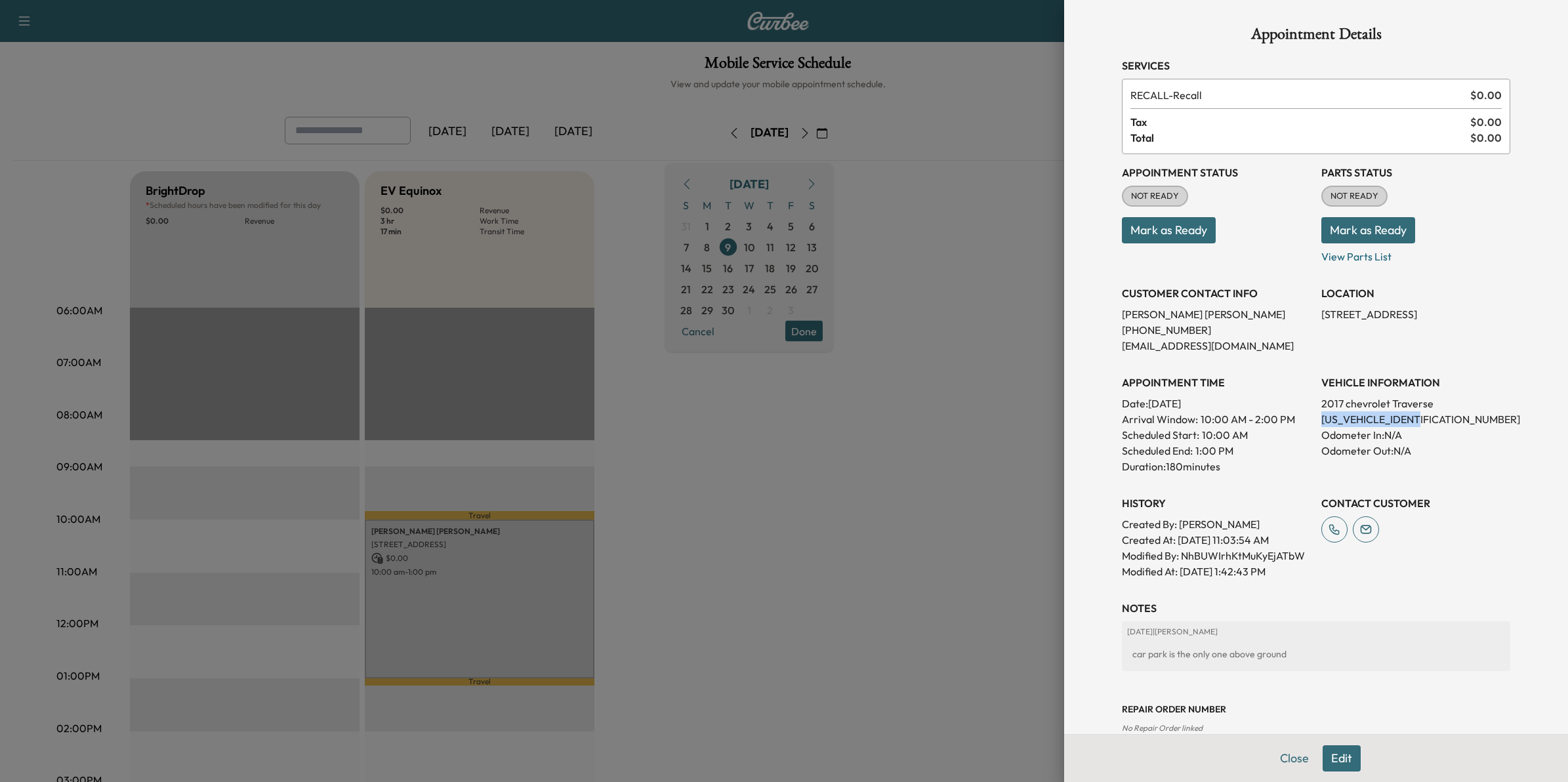
drag, startPoint x: 1417, startPoint y: 418, endPoint x: 1307, endPoint y: 422, distance: 110.1
click at [1307, 422] on div "Appointment Status NOT READY Mark as Ready Parts Status NOT READY Mark as Ready…" at bounding box center [1315, 366] width 388 height 425
drag, startPoint x: 1307, startPoint y: 422, endPoint x: 1319, endPoint y: 419, distance: 12.4
drag, startPoint x: 930, startPoint y: 598, endPoint x: 917, endPoint y: 585, distance: 18.4
click at [931, 598] on div at bounding box center [784, 391] width 1568 height 782
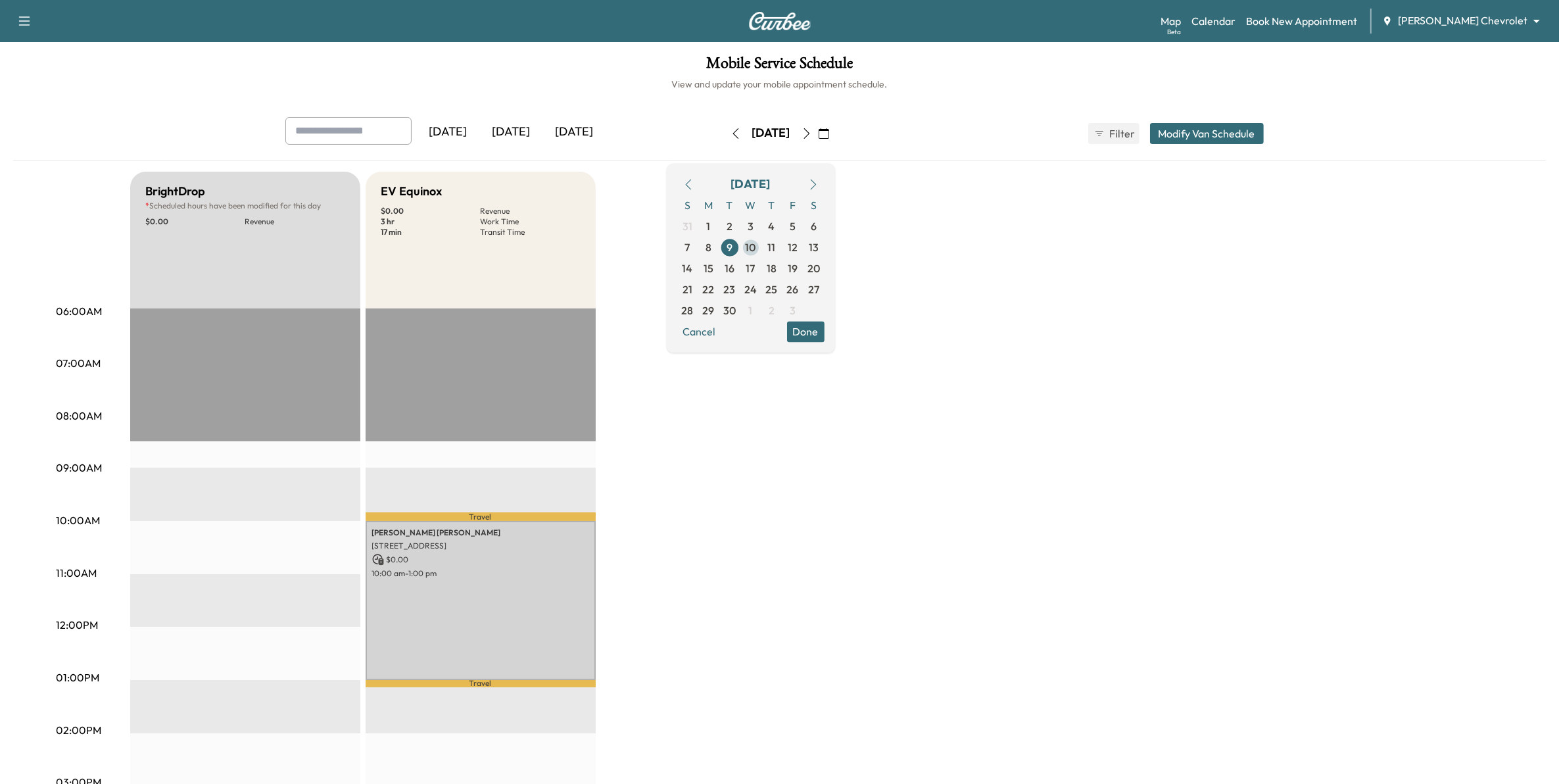
click at [756, 240] on span "10" at bounding box center [751, 247] width 11 height 16
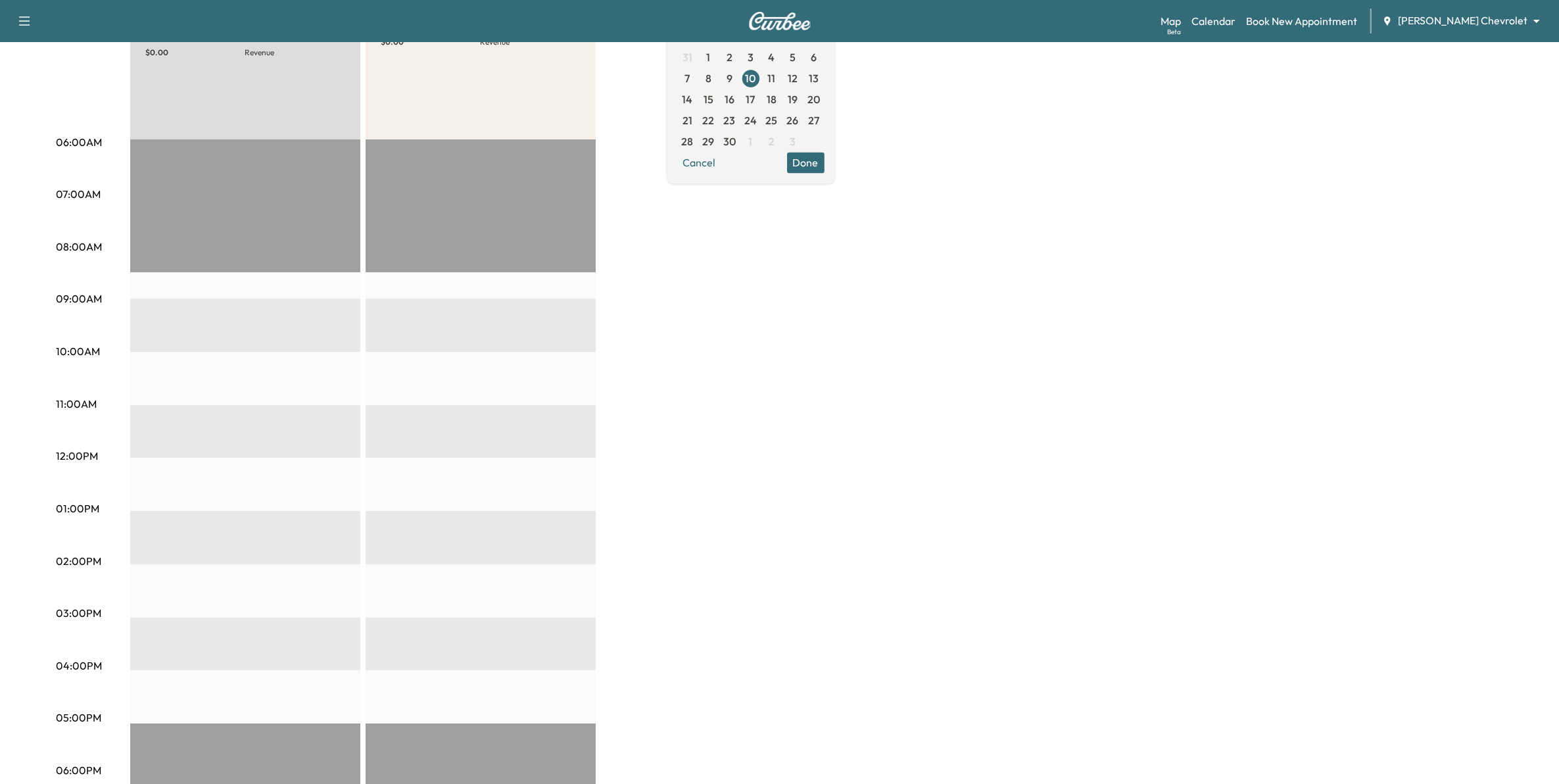
scroll to position [83, 0]
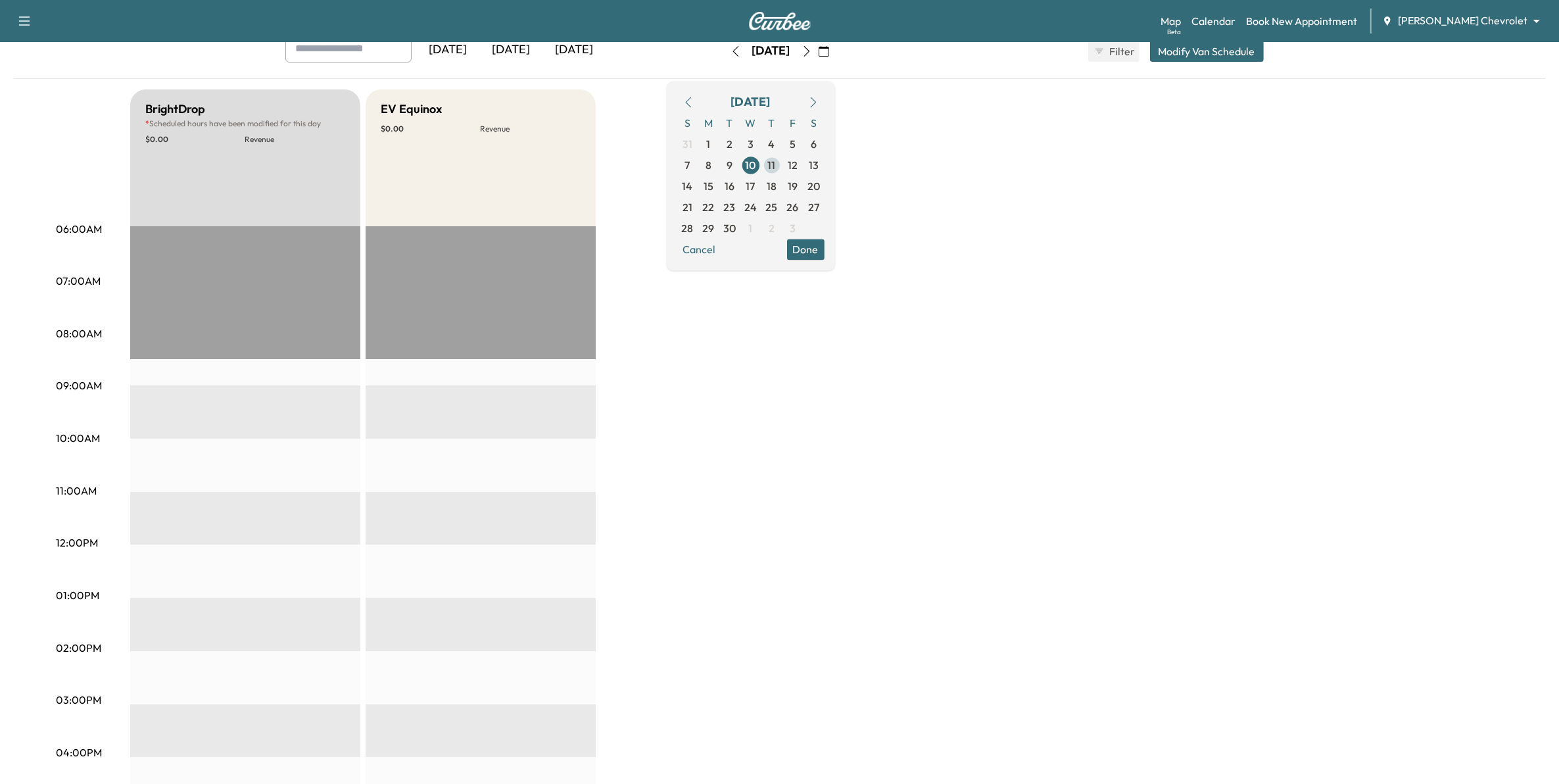
click at [776, 164] on span "11" at bounding box center [771, 165] width 8 height 16
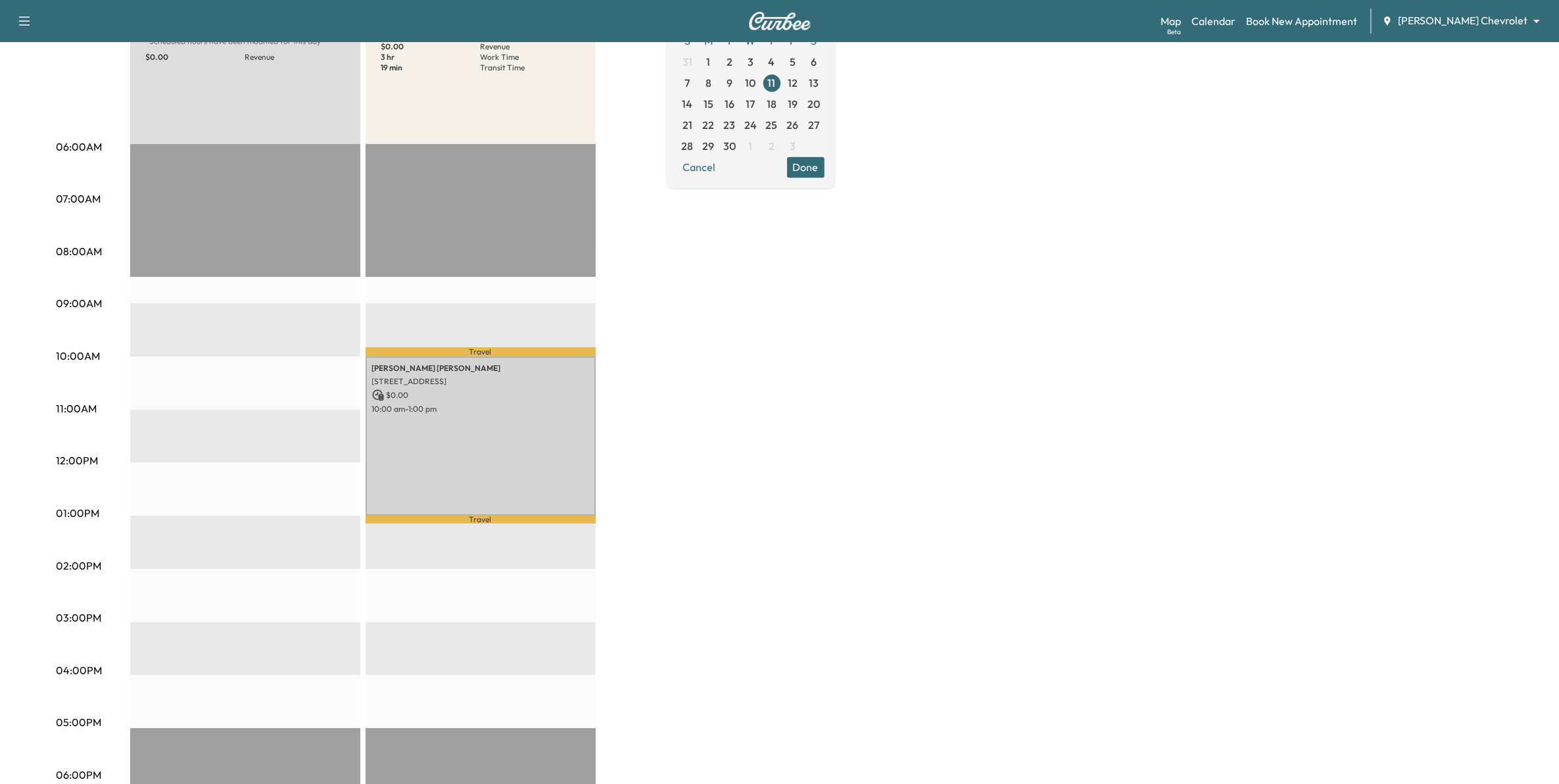
scroll to position [83, 0]
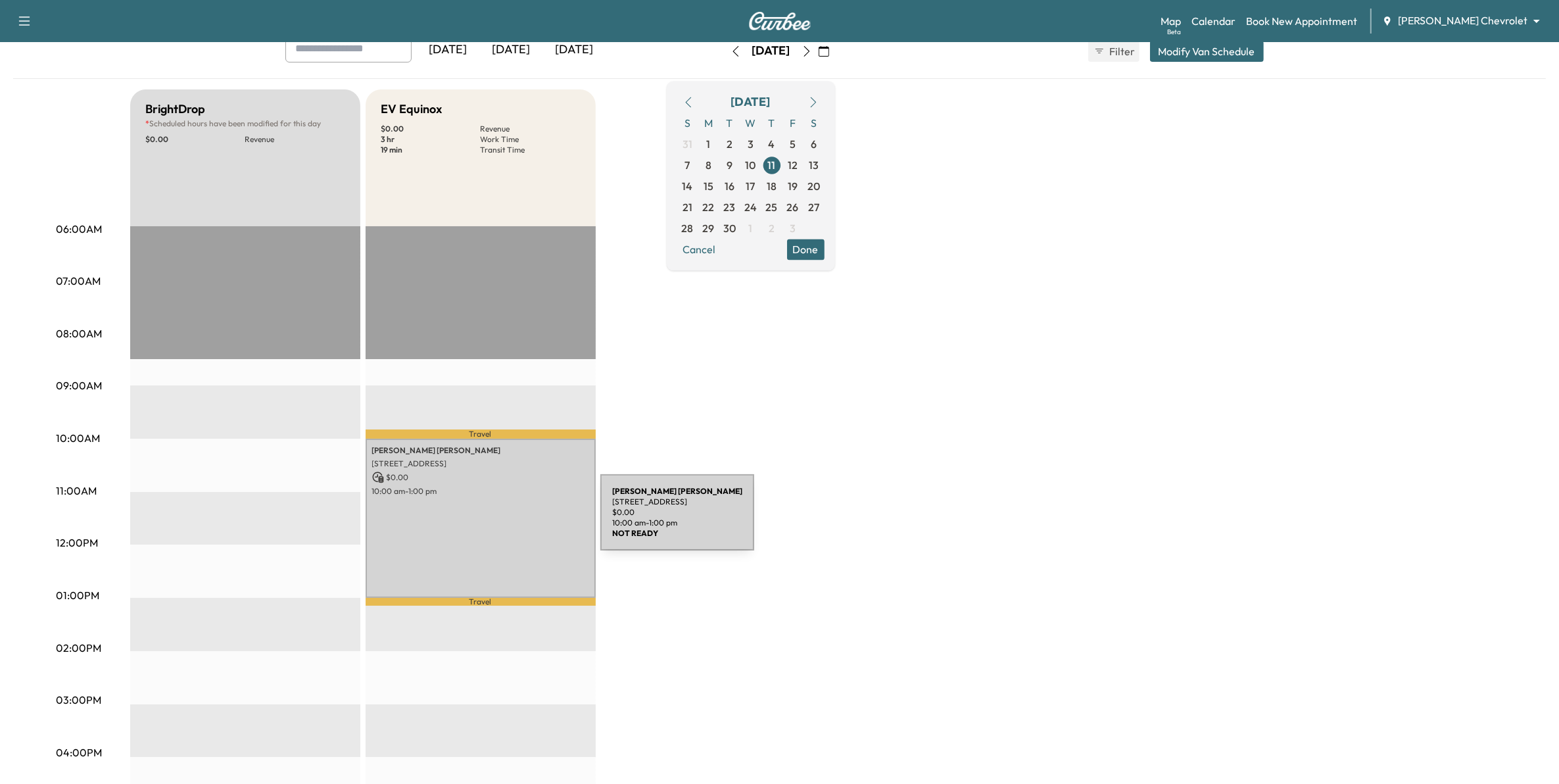
click at [504, 520] on div "ALISON MATHER 7179 CLAY AVE, INVER GROVE HEIGHTS, MN 55076, USA $ 0.00 10:00 am…" at bounding box center [480, 518] width 230 height 159
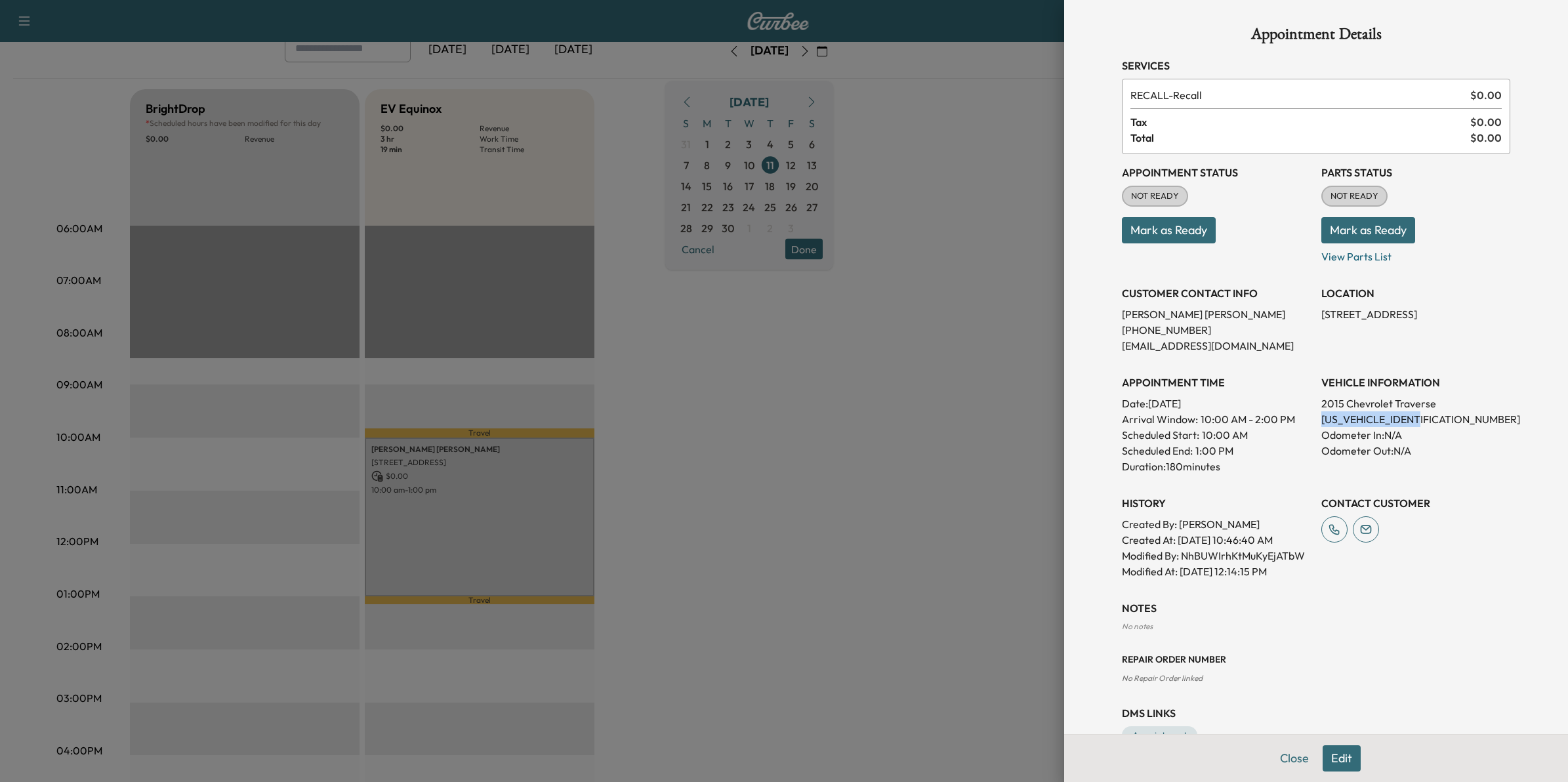
drag, startPoint x: 1415, startPoint y: 414, endPoint x: 1310, endPoint y: 414, distance: 105.0
click at [1321, 414] on p "1GNKVGKDXFJ327373" at bounding box center [1415, 419] width 189 height 16
drag, startPoint x: 1310, startPoint y: 414, endPoint x: 1317, endPoint y: 417, distance: 7.6
click at [922, 368] on div at bounding box center [784, 391] width 1568 height 782
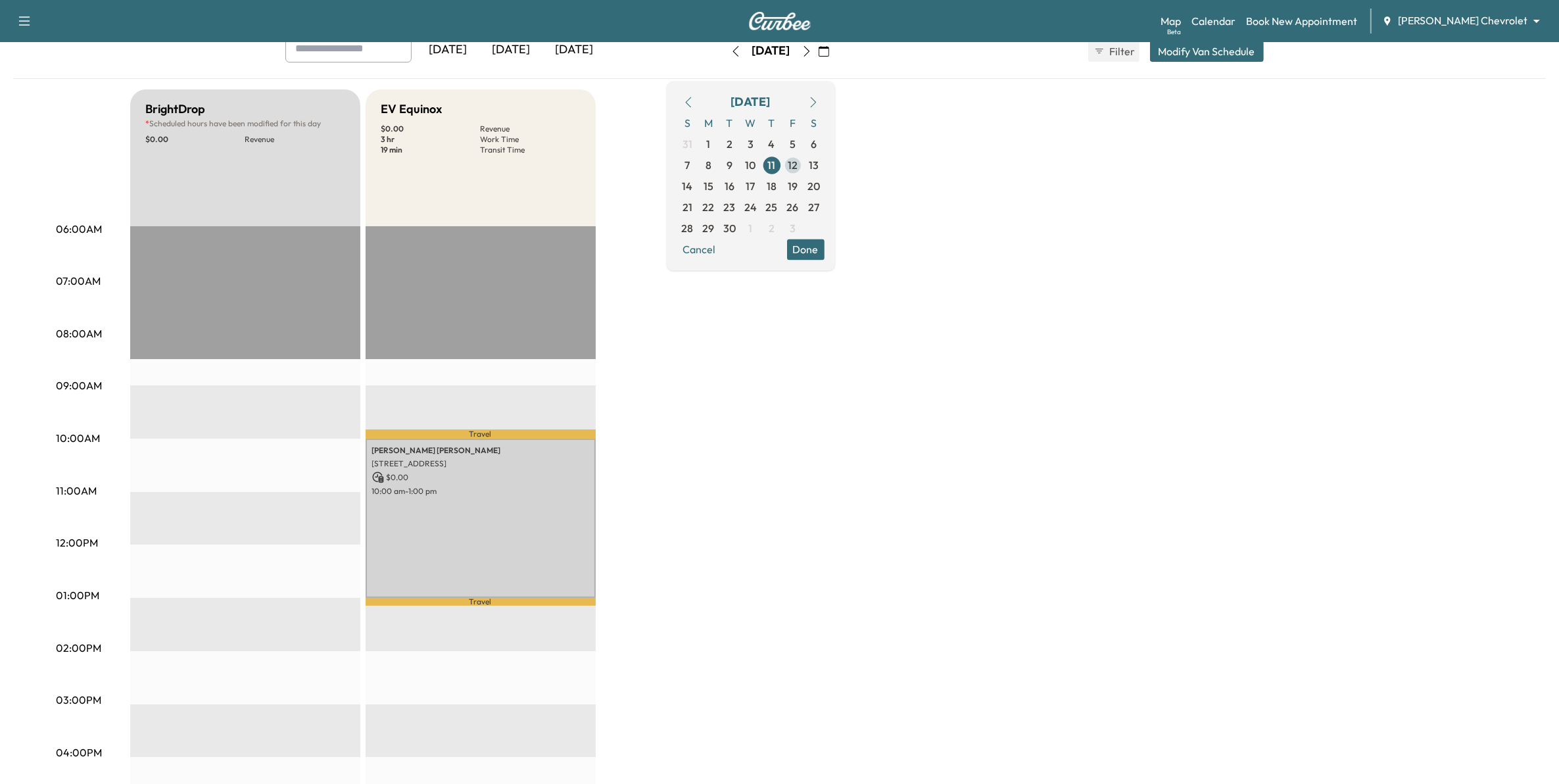
click at [803, 164] on span "12" at bounding box center [793, 165] width 21 height 21
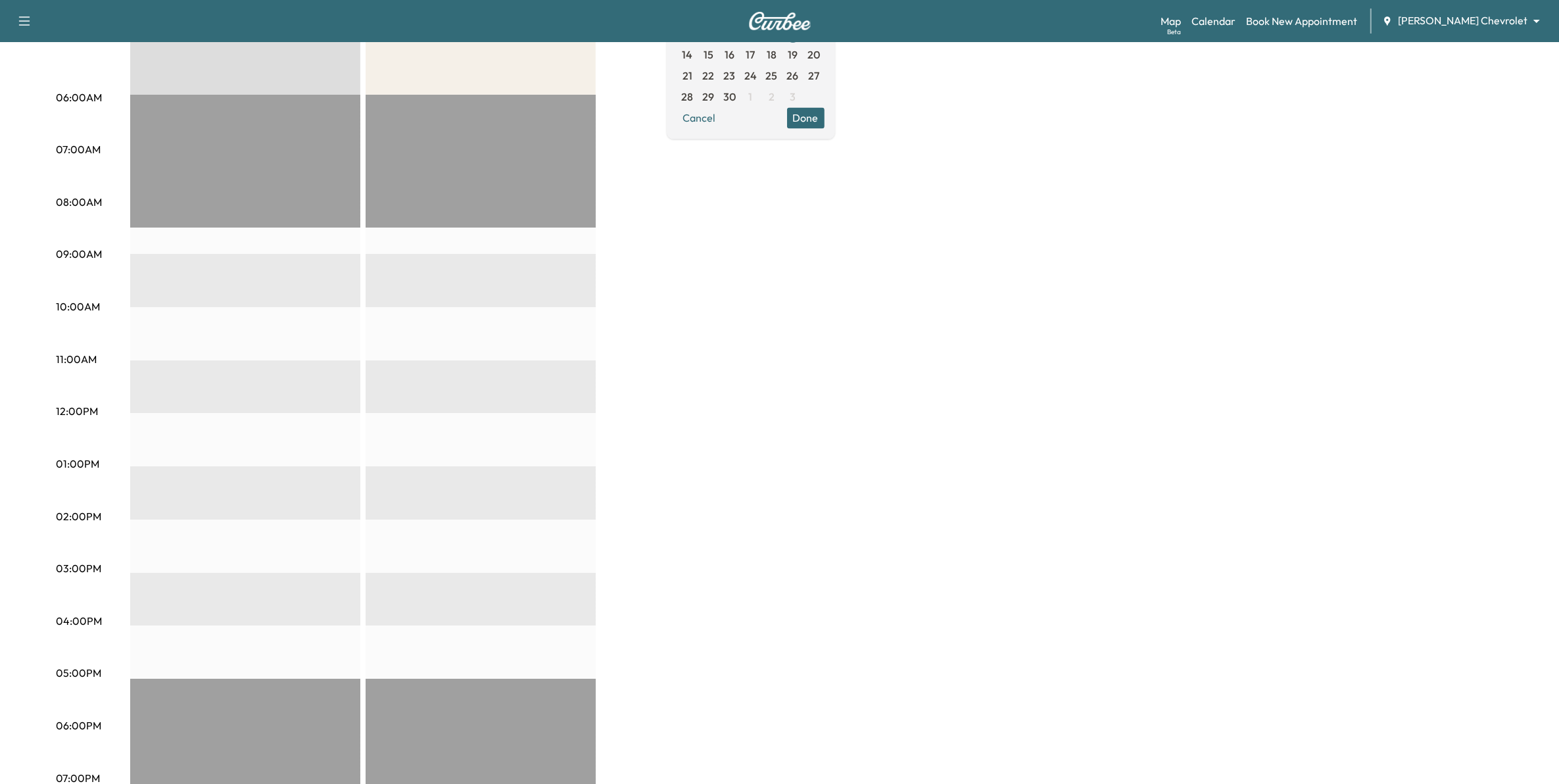
scroll to position [164, 0]
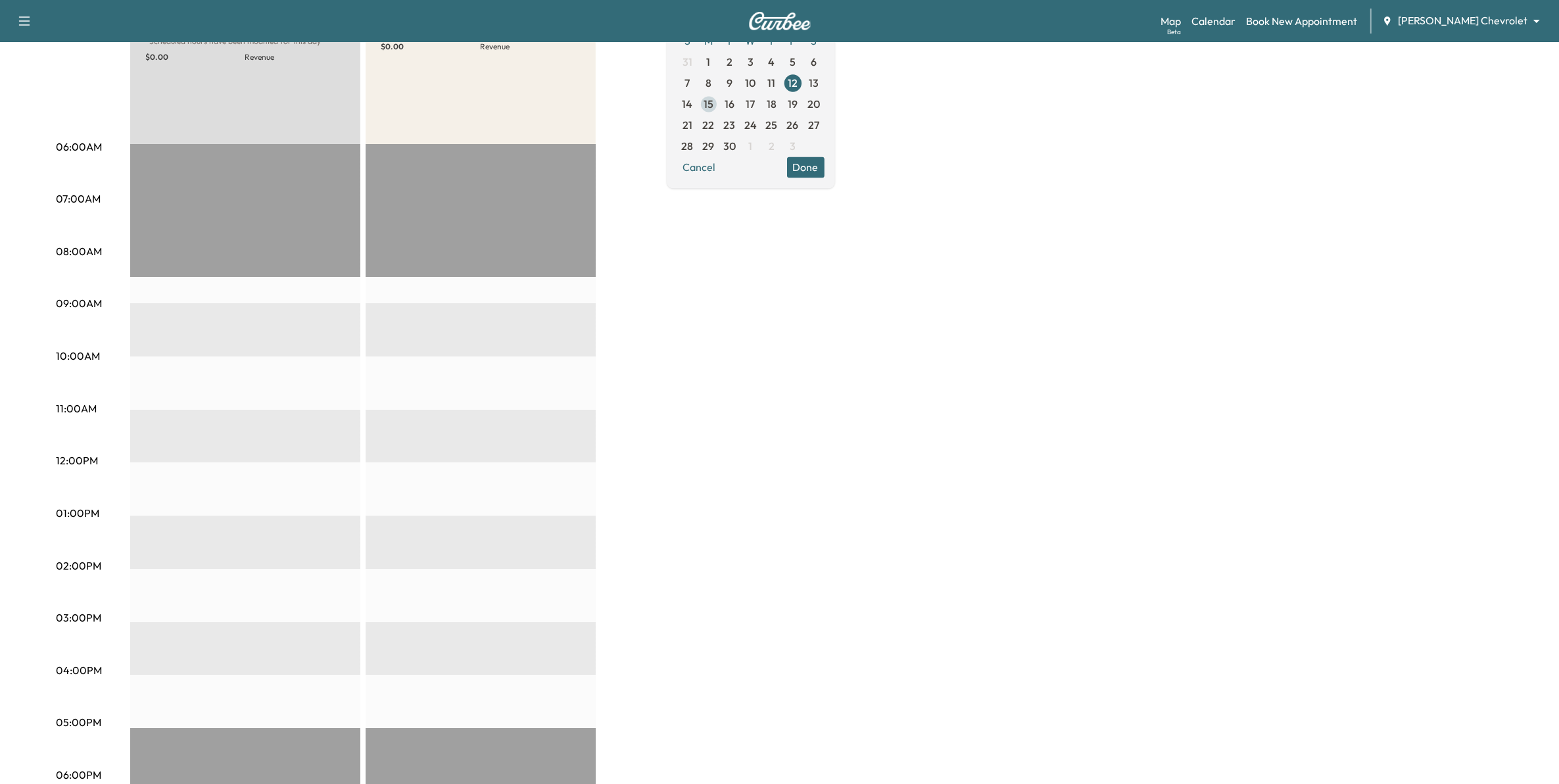
click at [714, 100] on span "15" at bounding box center [709, 104] width 10 height 16
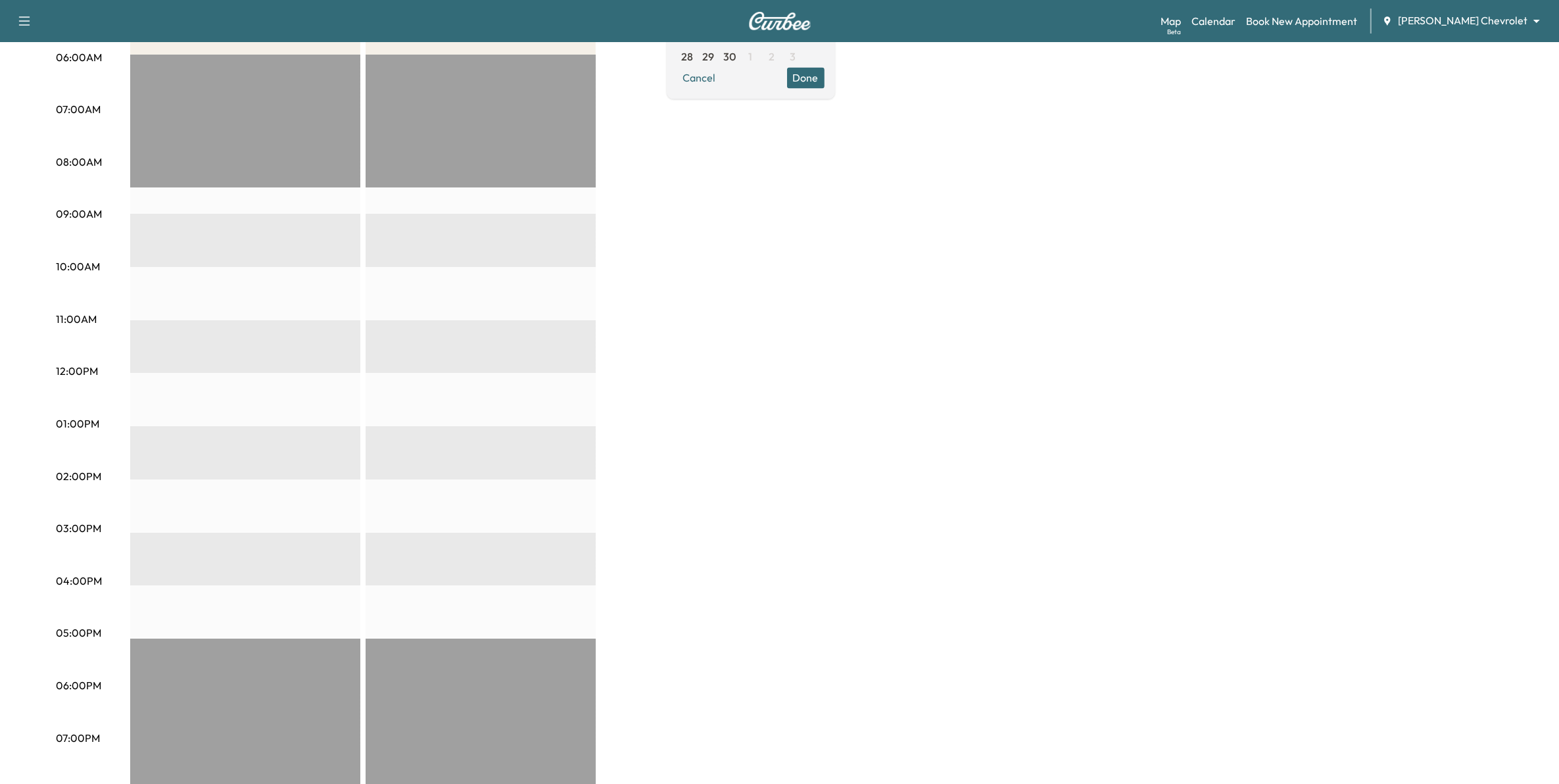
scroll to position [164, 0]
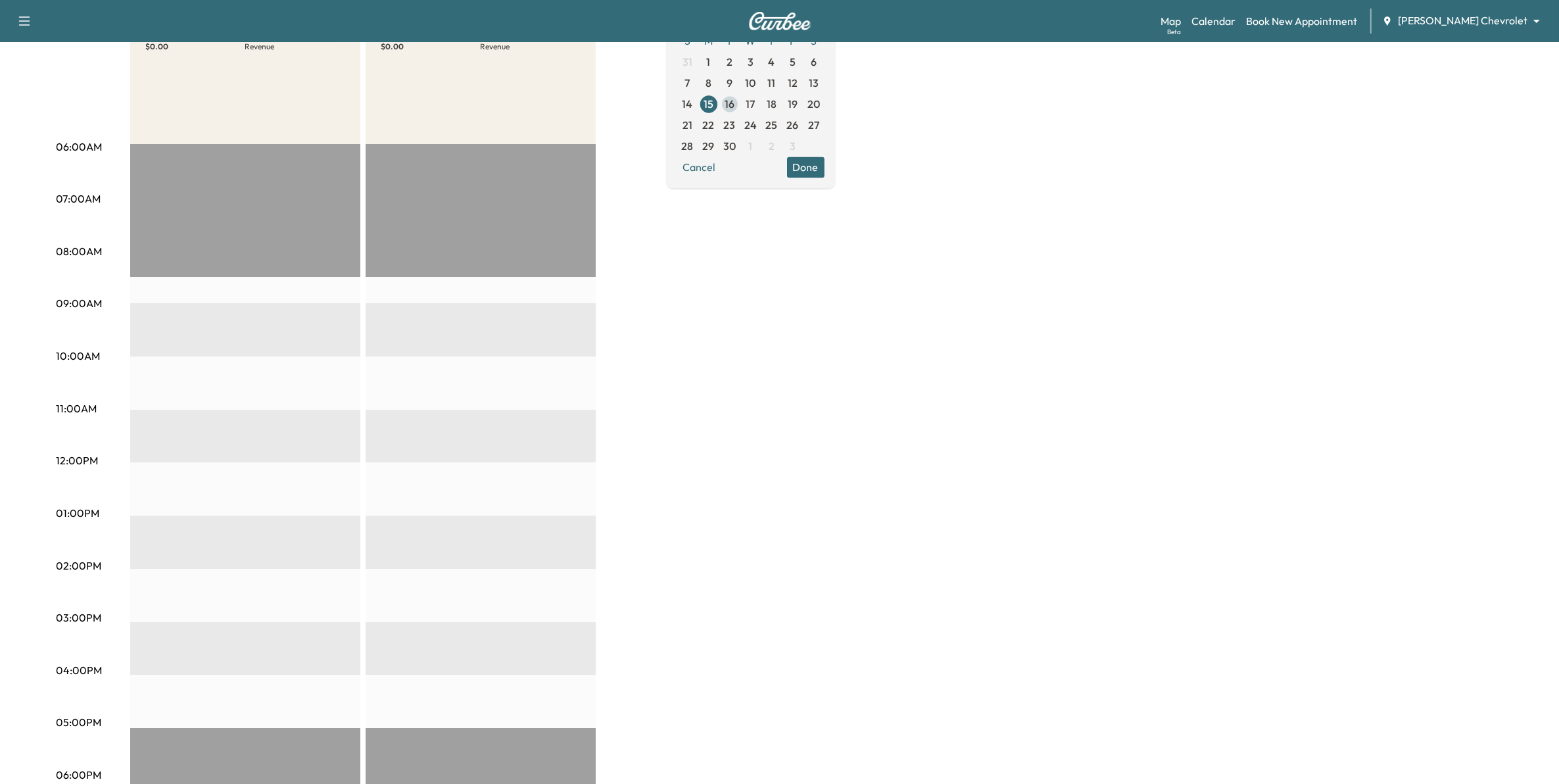
click at [734, 104] on span "16" at bounding box center [729, 104] width 10 height 16
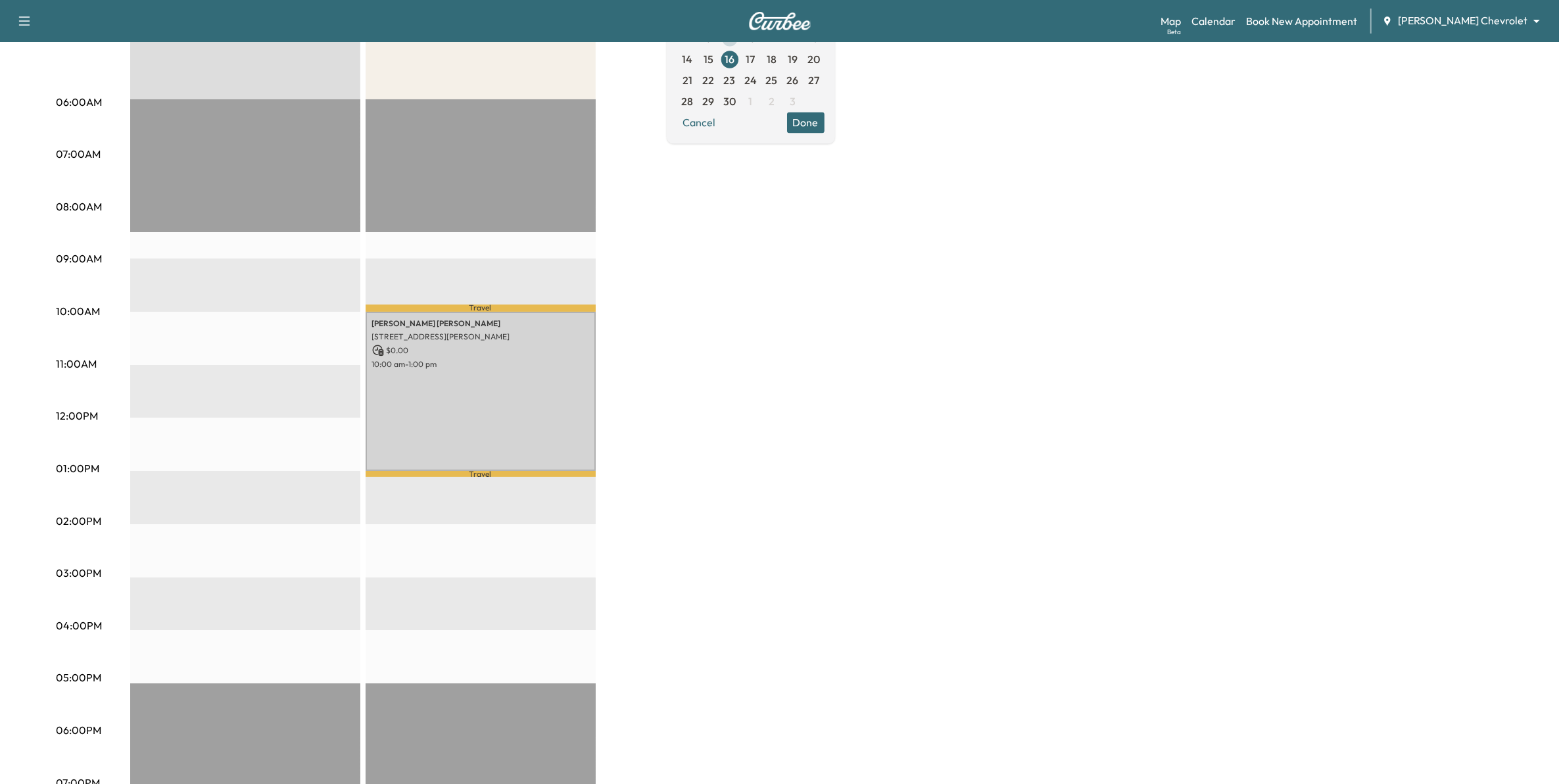
scroll to position [247, 0]
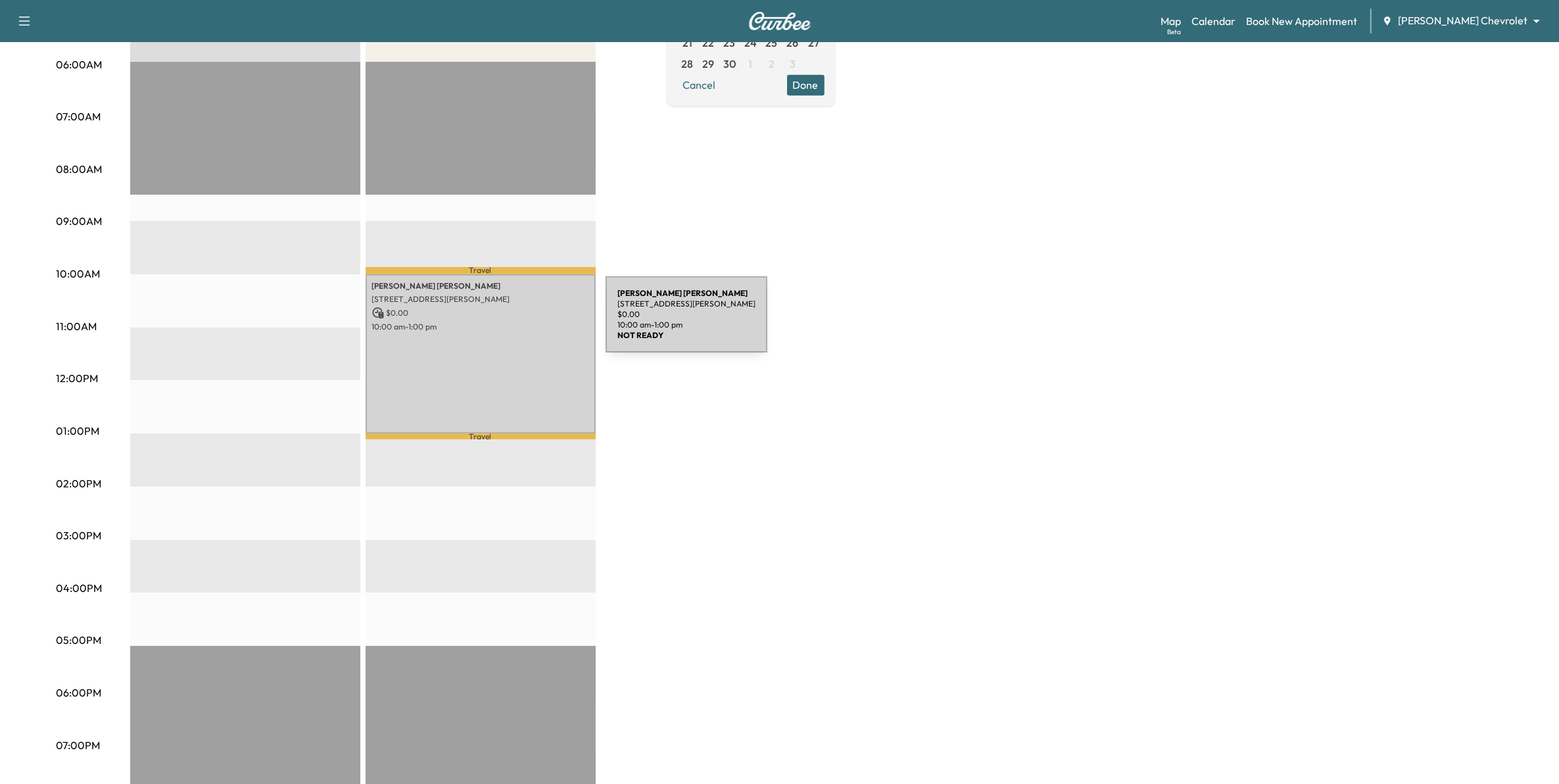
click at [507, 322] on p "10:00 am - 1:00 pm" at bounding box center [480, 327] width 217 height 11
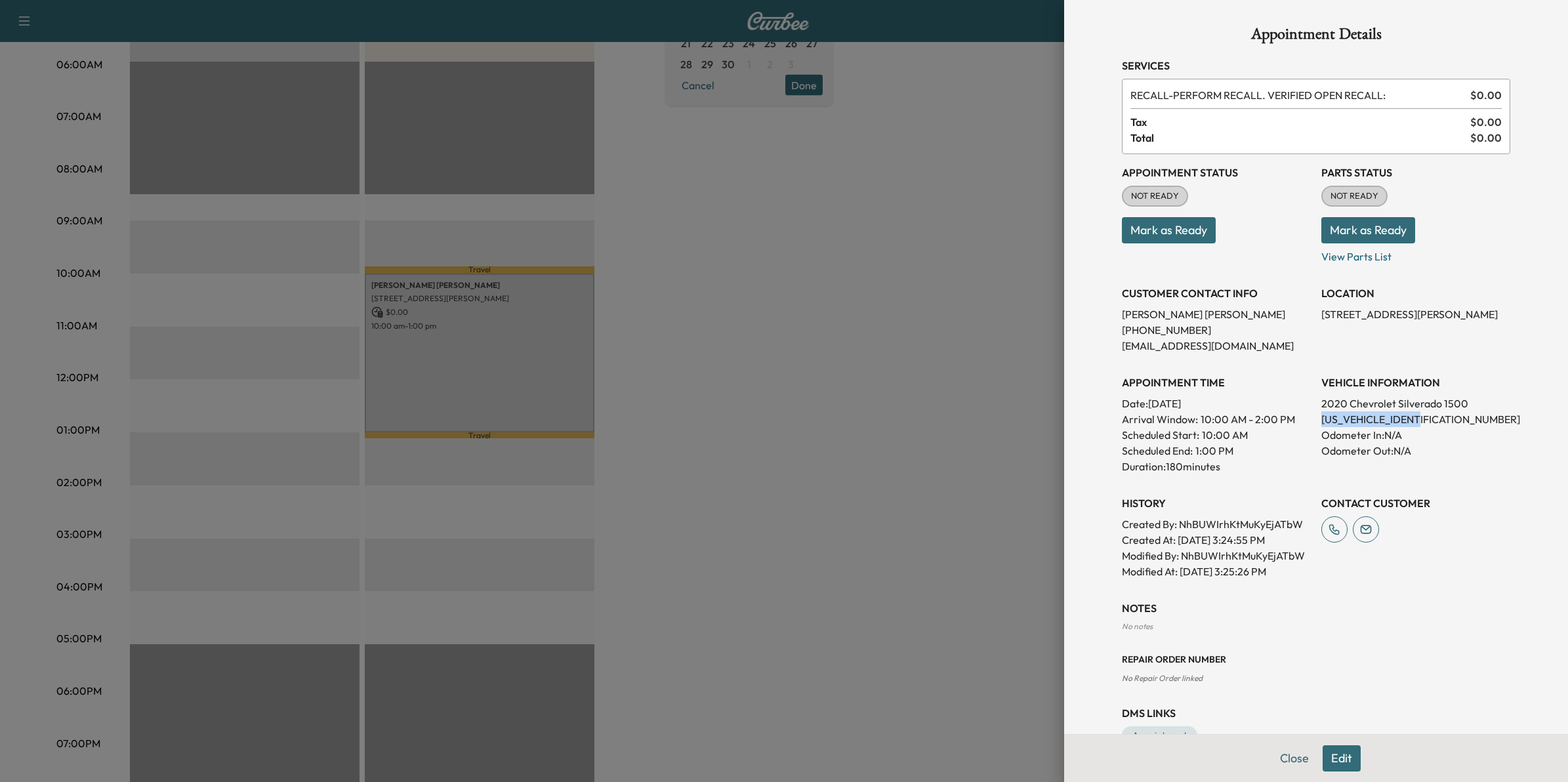
drag, startPoint x: 1419, startPoint y: 412, endPoint x: 1306, endPoint y: 420, distance: 113.3
click at [1306, 420] on div "Appointment Status NOT READY Mark as Ready Parts Status NOT READY Mark as Ready…" at bounding box center [1315, 366] width 388 height 425
click at [865, 401] on div at bounding box center [784, 391] width 1568 height 782
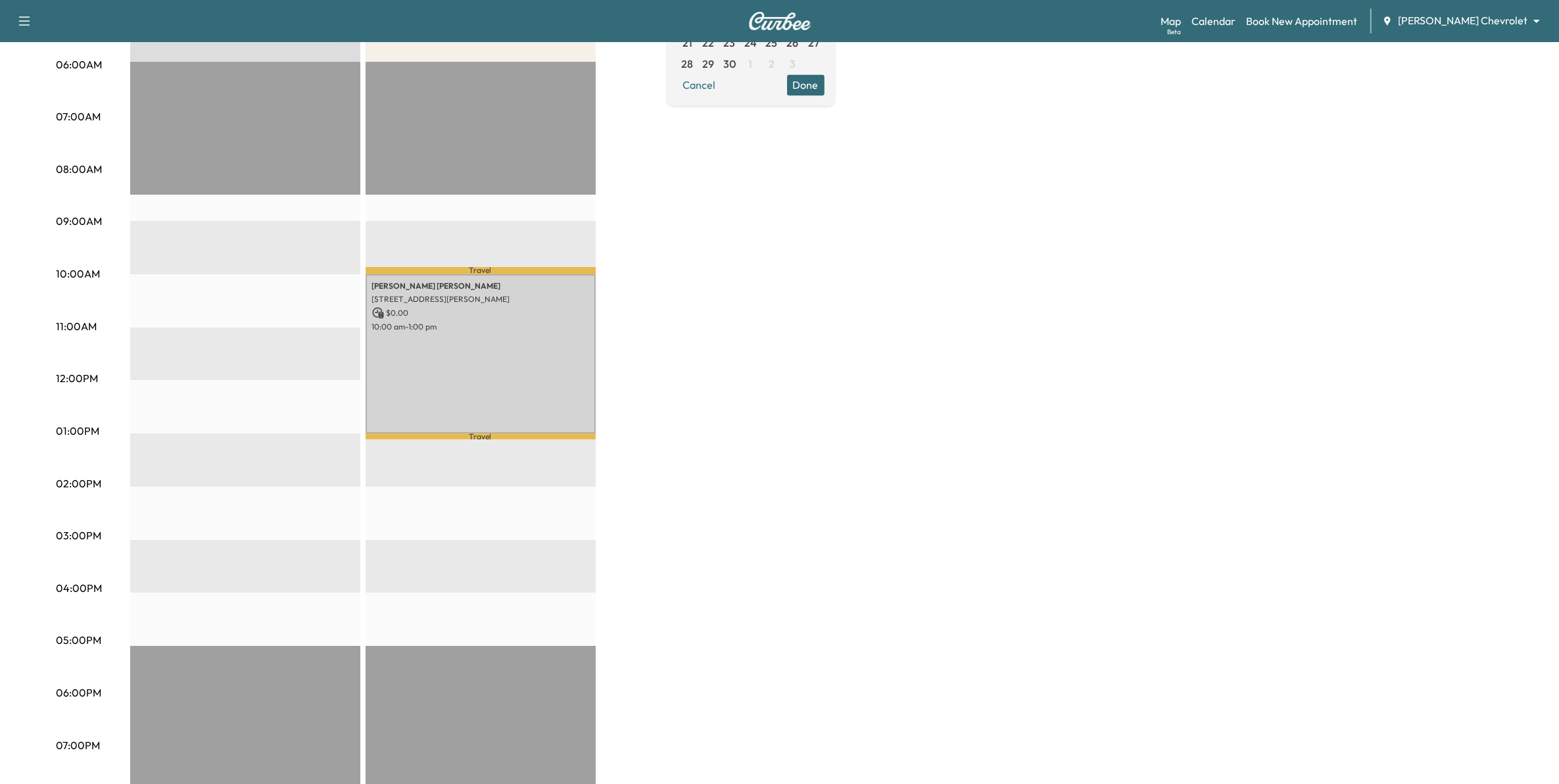
scroll to position [164, 0]
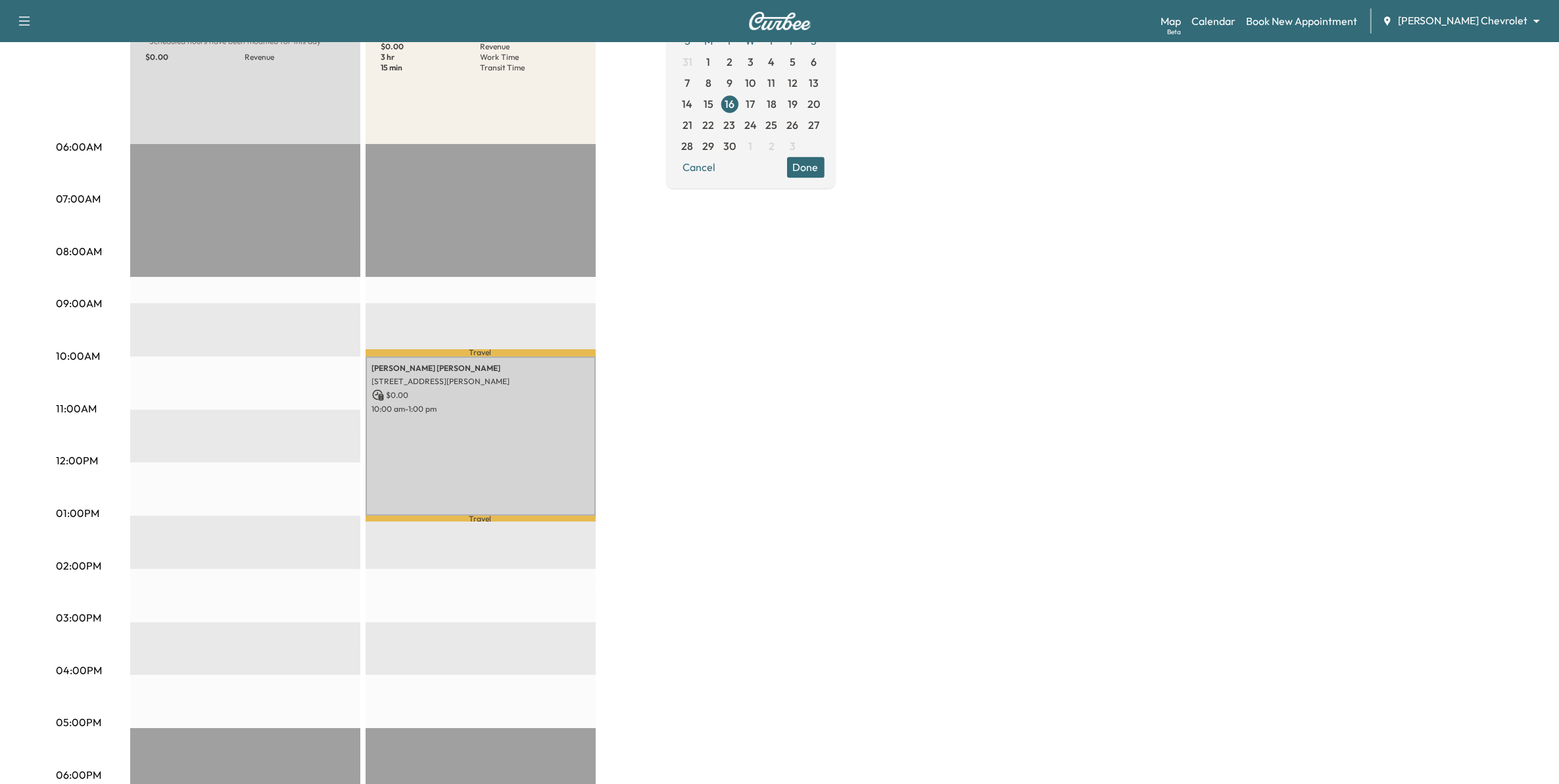
click at [756, 100] on span "17" at bounding box center [751, 104] width 9 height 16
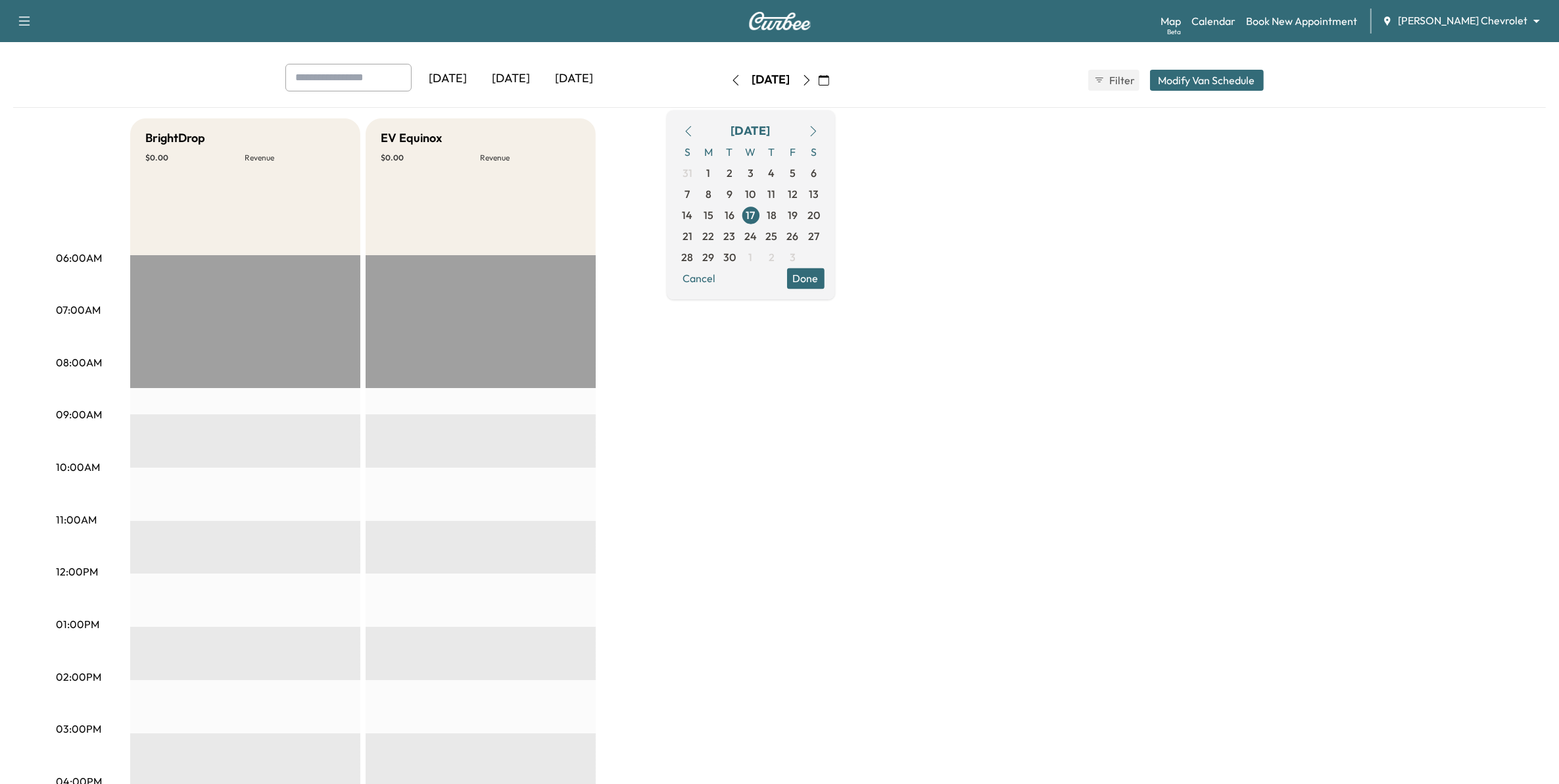
scroll to position [83, 0]
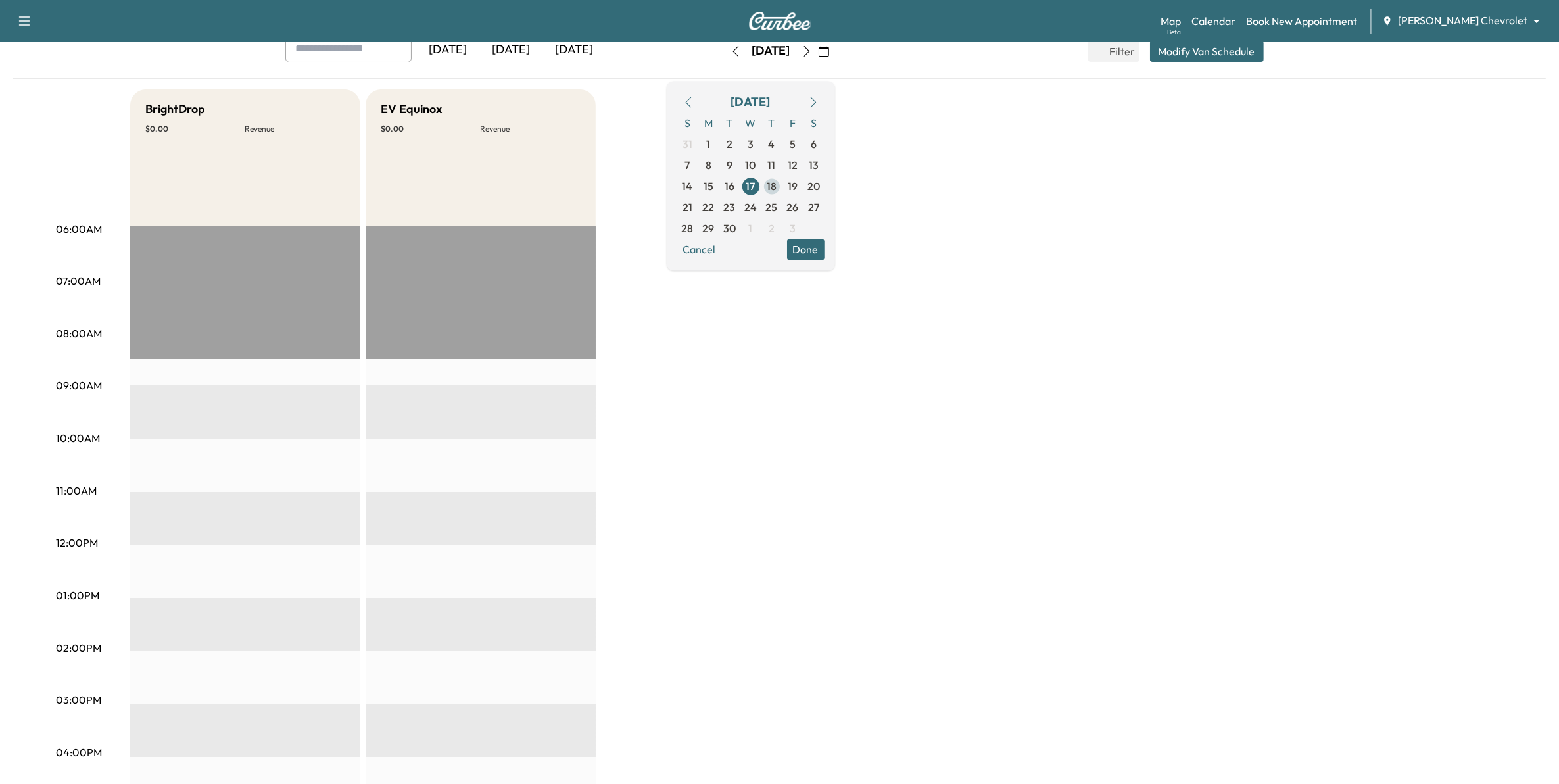
click at [776, 183] on span "18" at bounding box center [772, 186] width 10 height 16
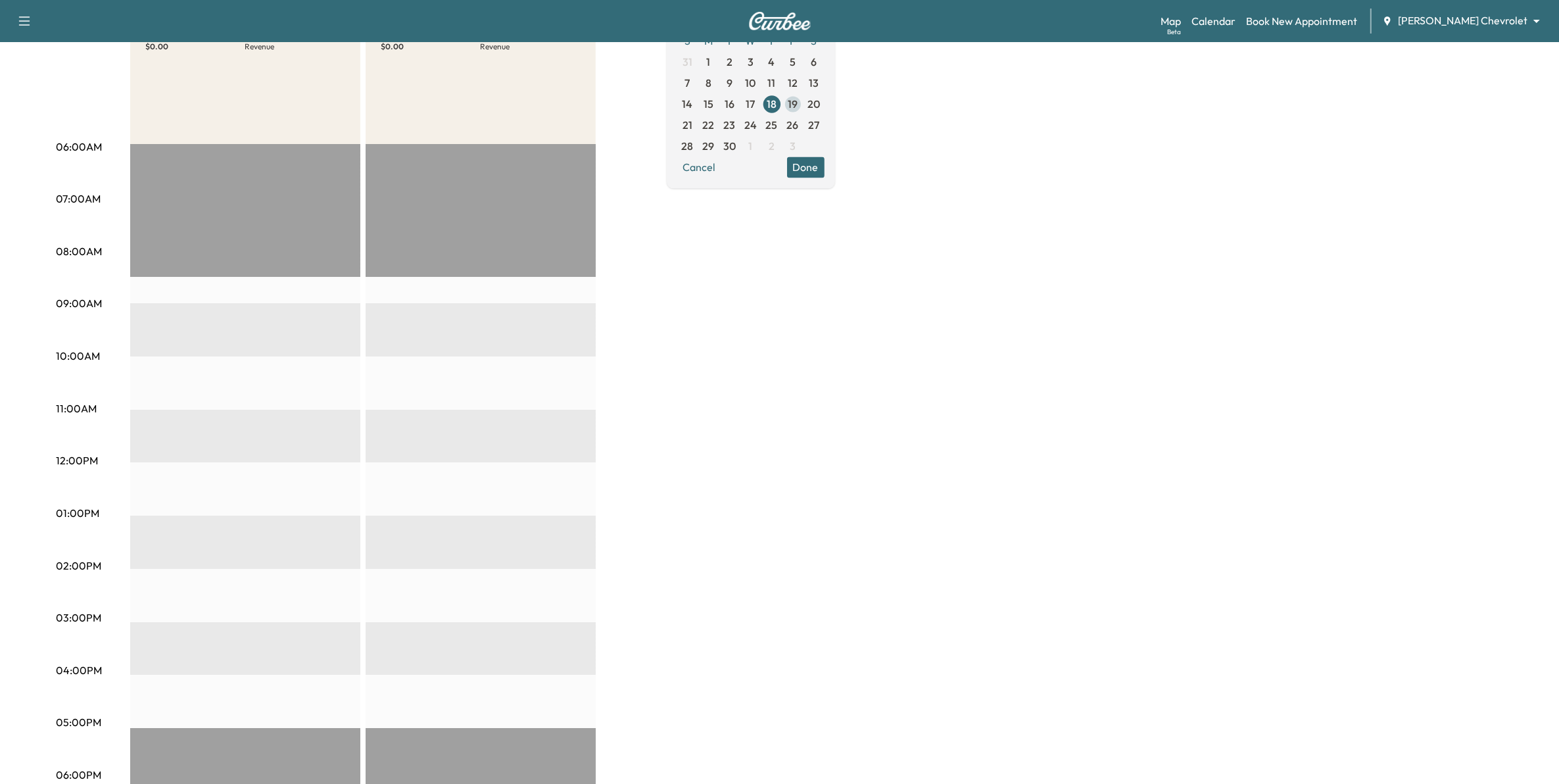
click at [798, 96] on span "19" at bounding box center [793, 104] width 10 height 16
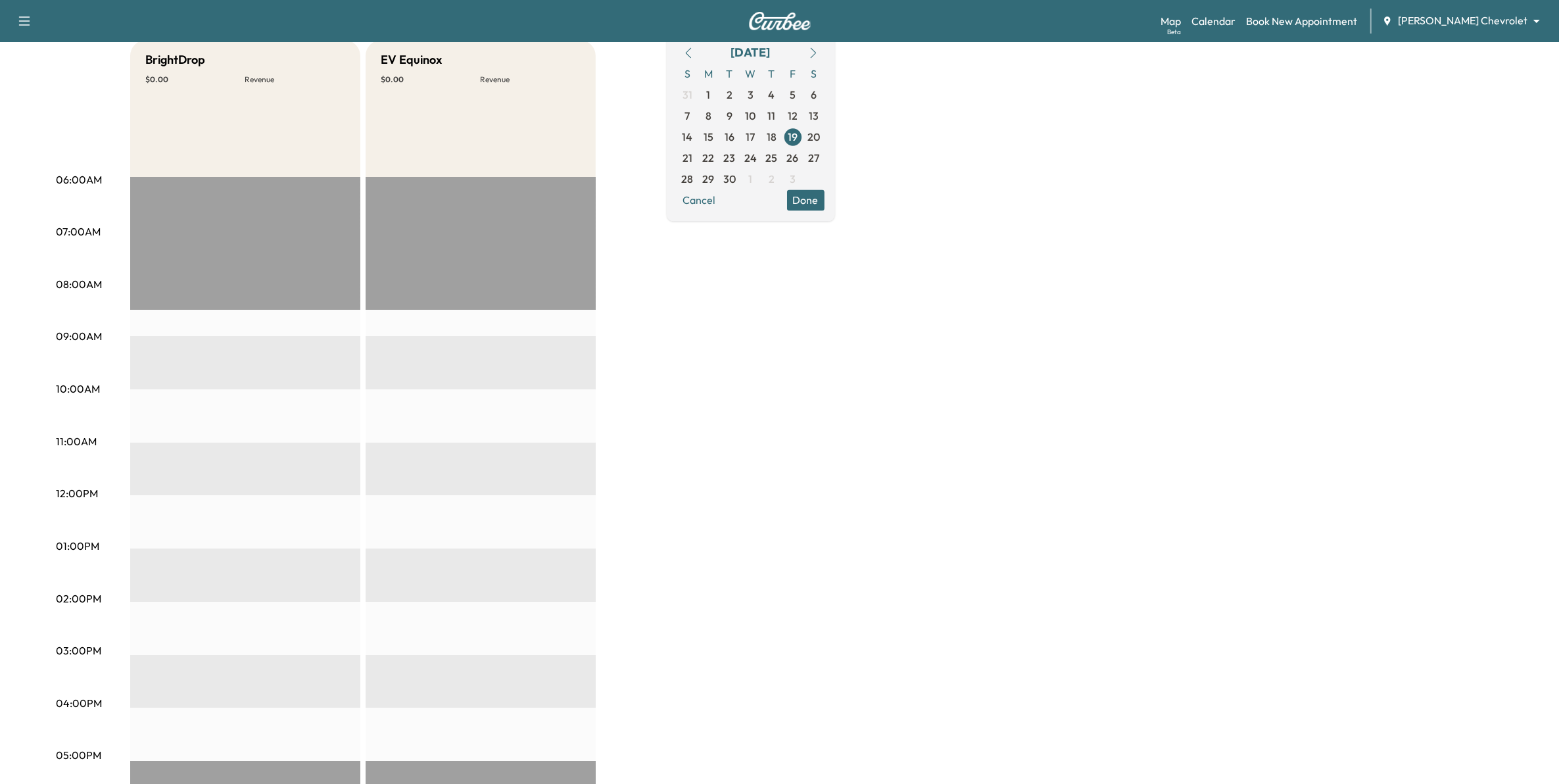
scroll to position [164, 0]
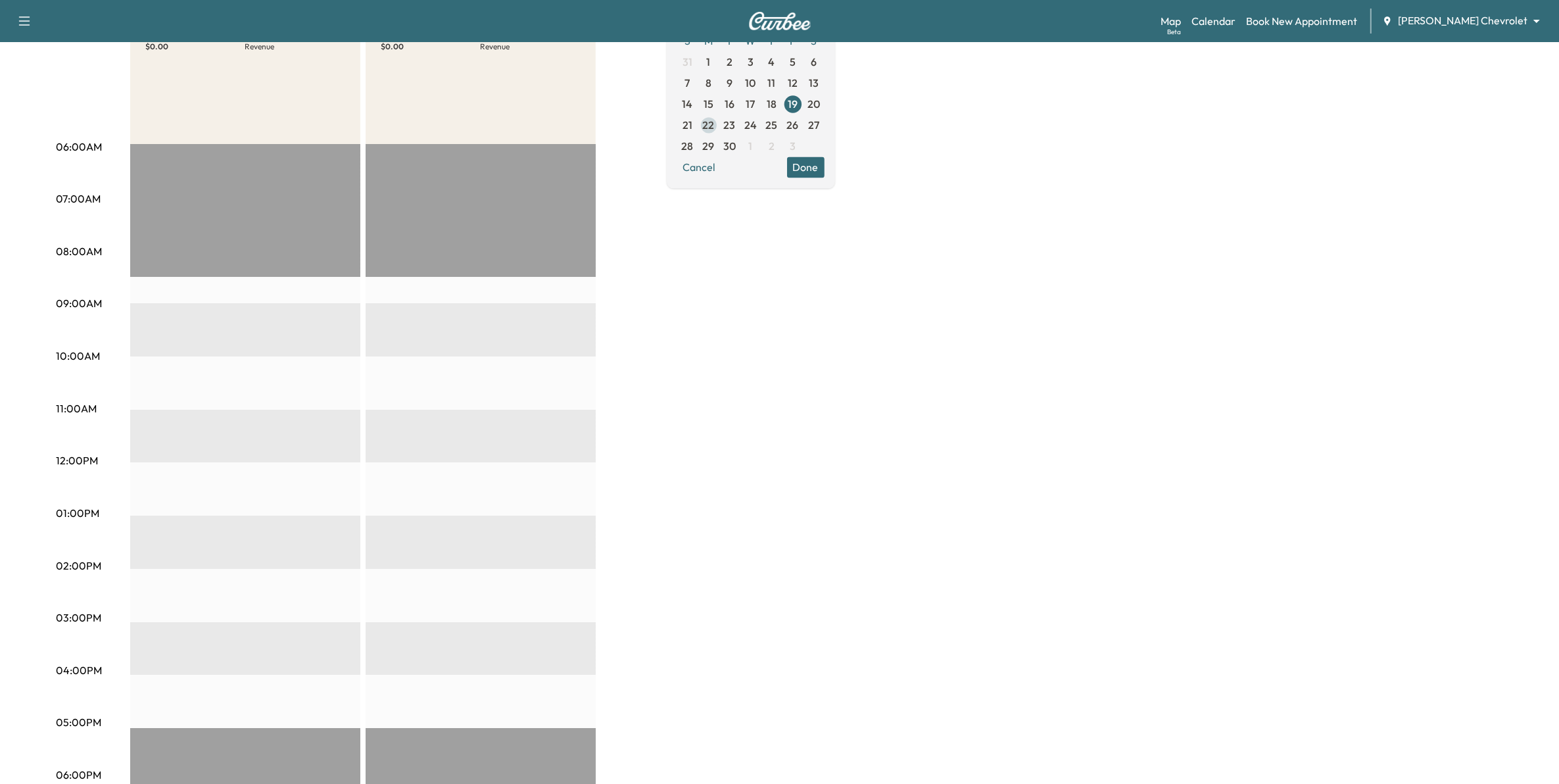
click at [719, 124] on span "22" at bounding box center [709, 125] width 21 height 21
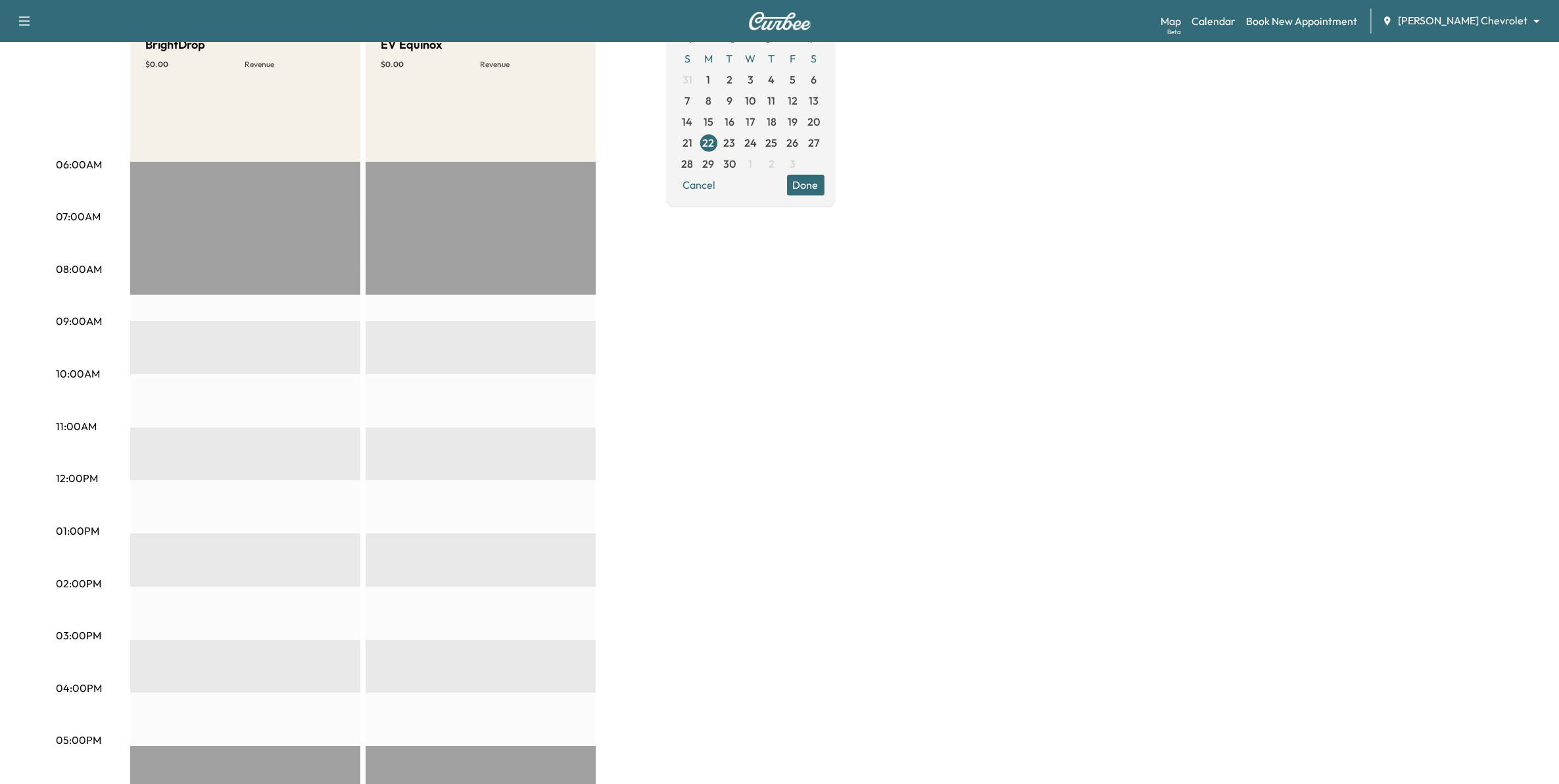
scroll to position [247, 0]
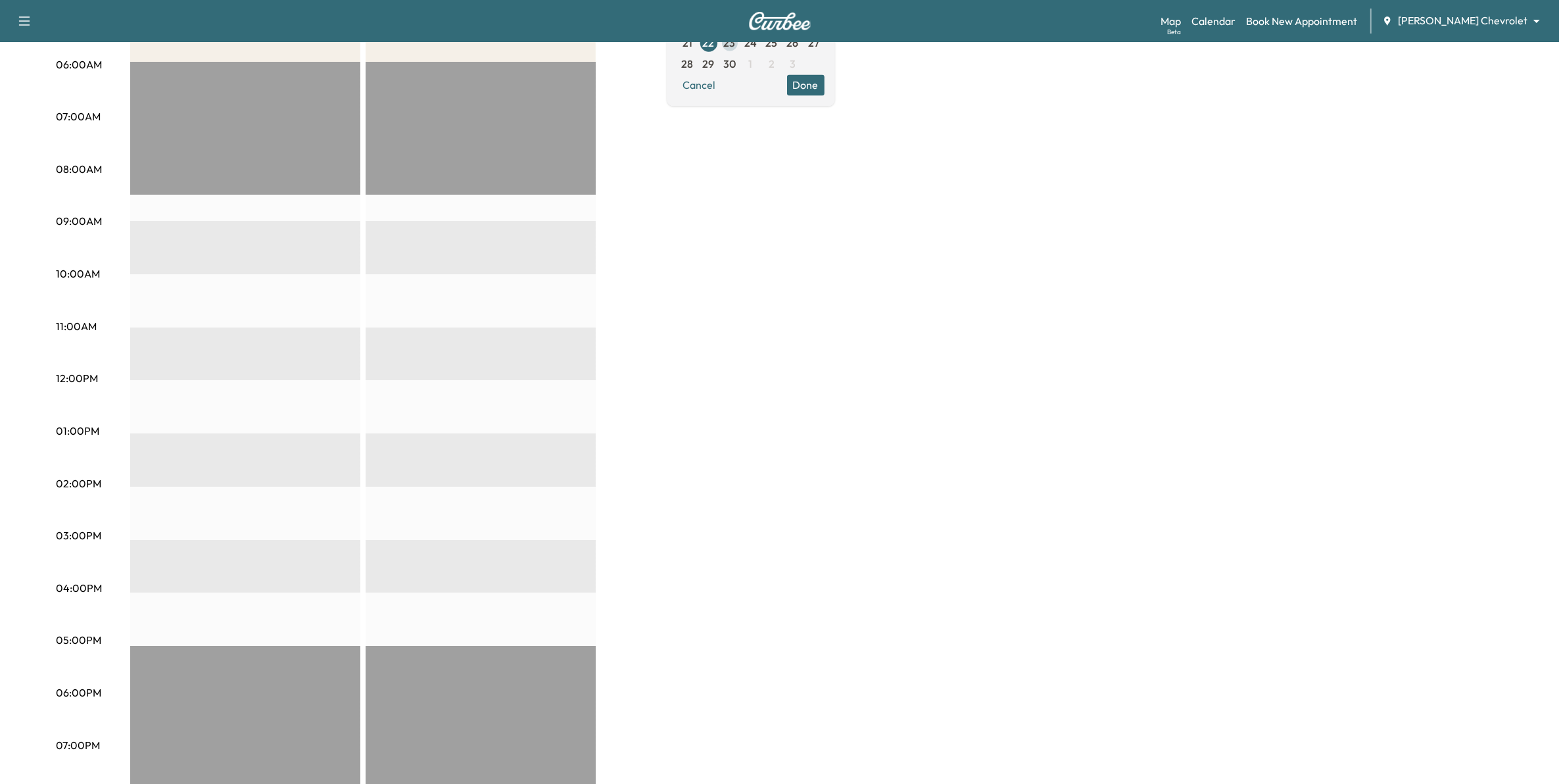
click at [736, 49] on span "23" at bounding box center [730, 43] width 12 height 16
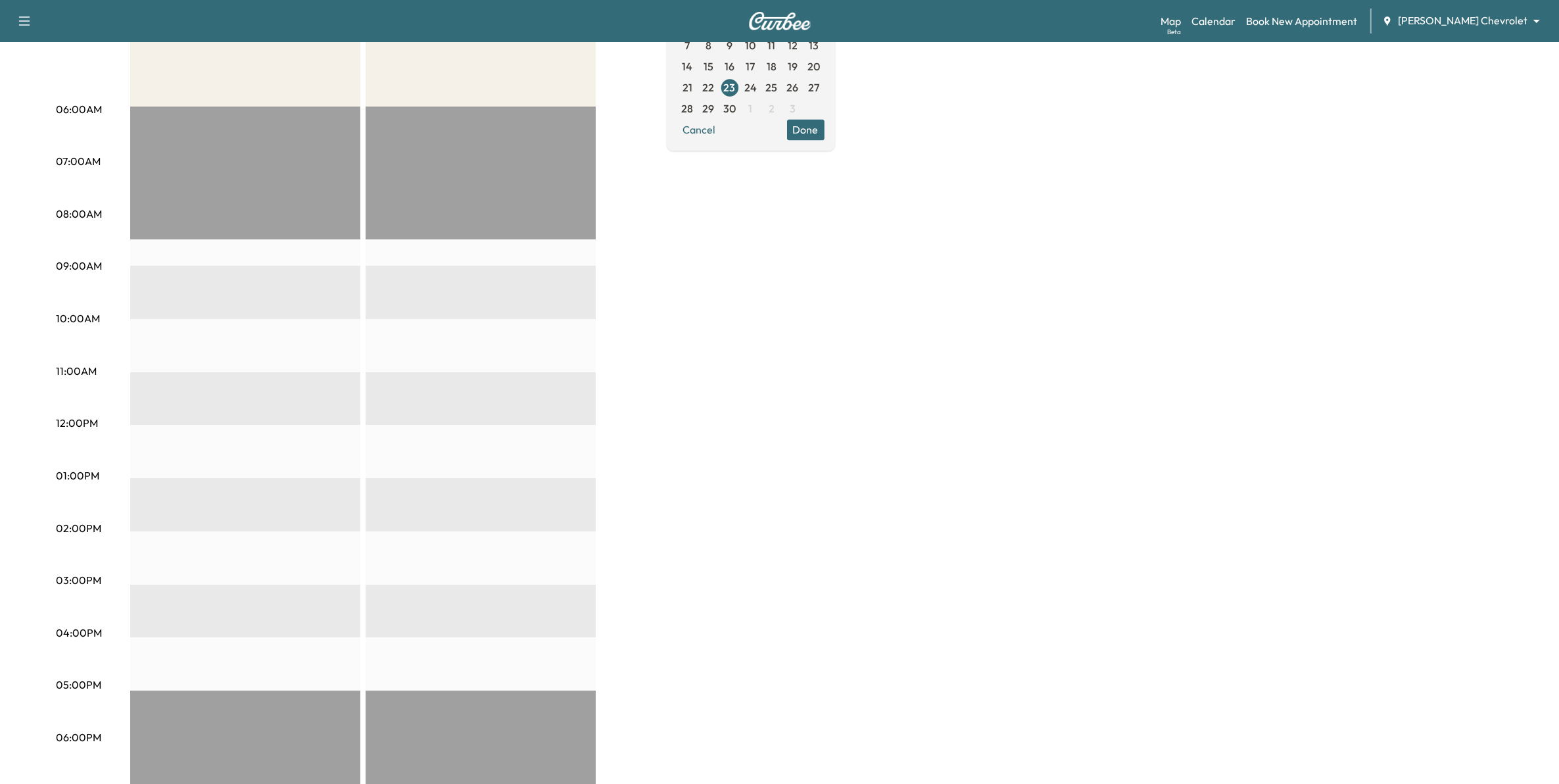
scroll to position [164, 0]
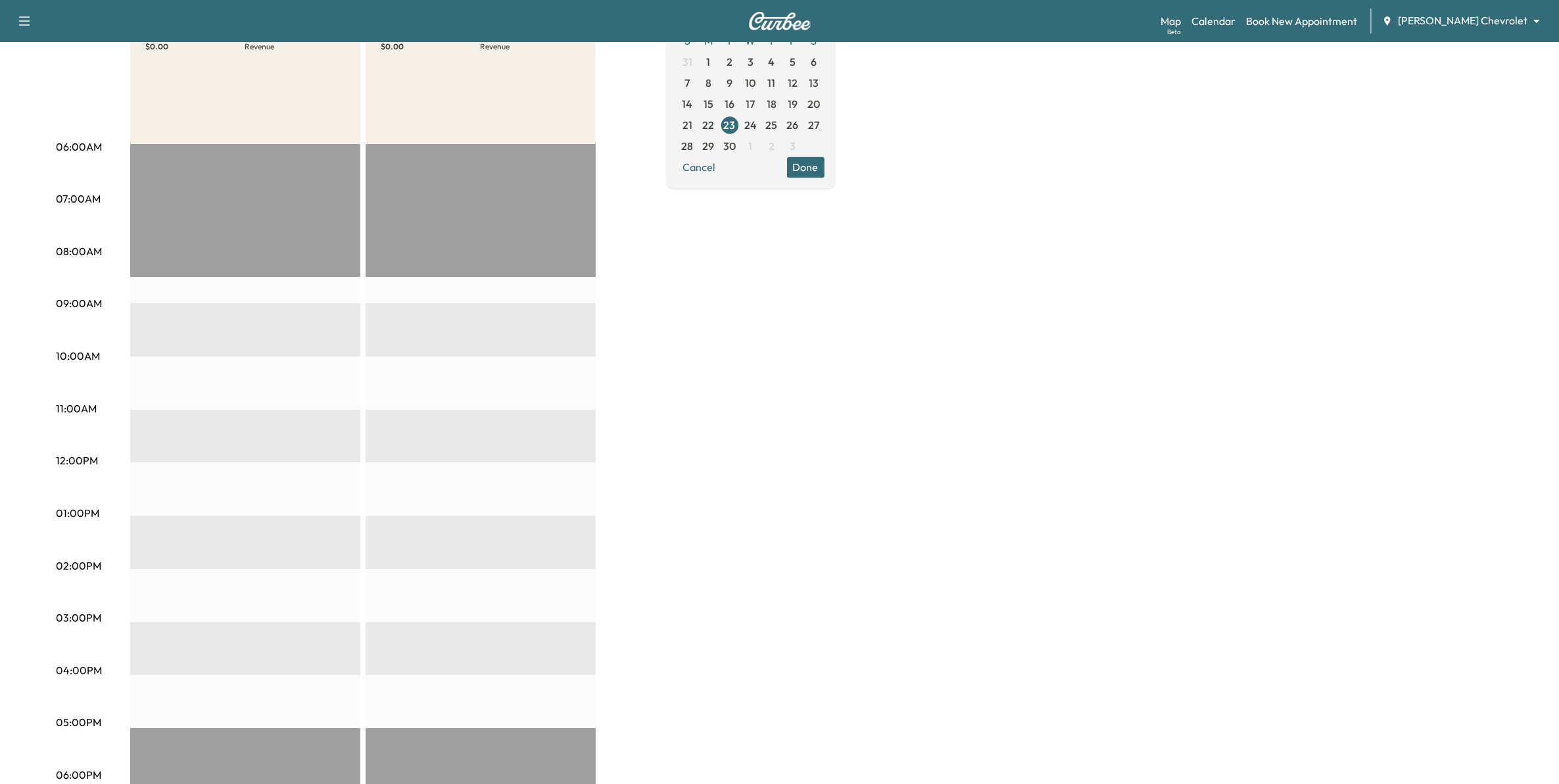
click at [753, 138] on span "1" at bounding box center [751, 146] width 4 height 16
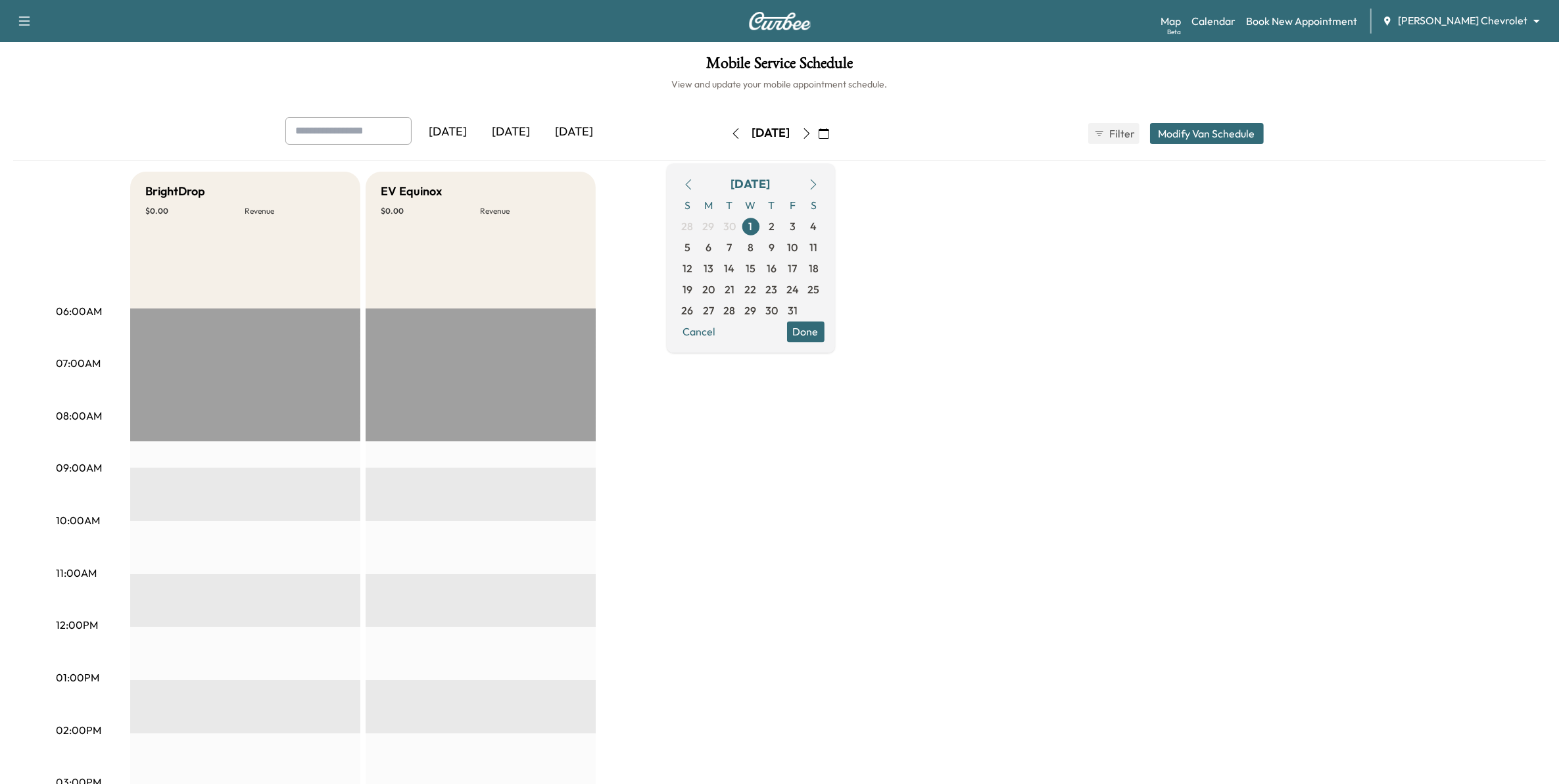
click at [694, 179] on icon "button" at bounding box center [688, 184] width 11 height 11
click at [757, 287] on span "24" at bounding box center [751, 290] width 13 height 16
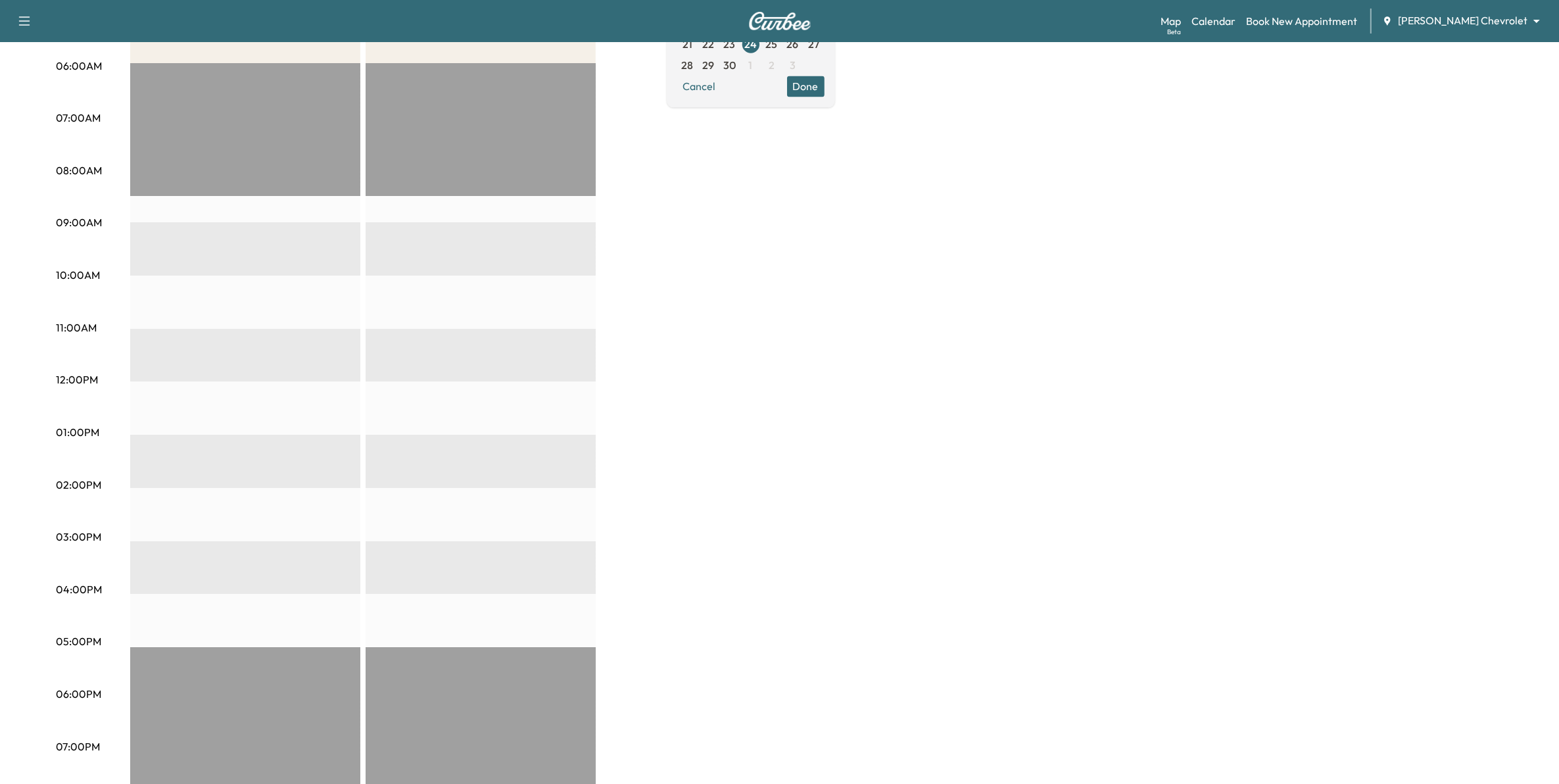
scroll to position [247, 0]
click at [778, 46] on span "25" at bounding box center [772, 43] width 12 height 16
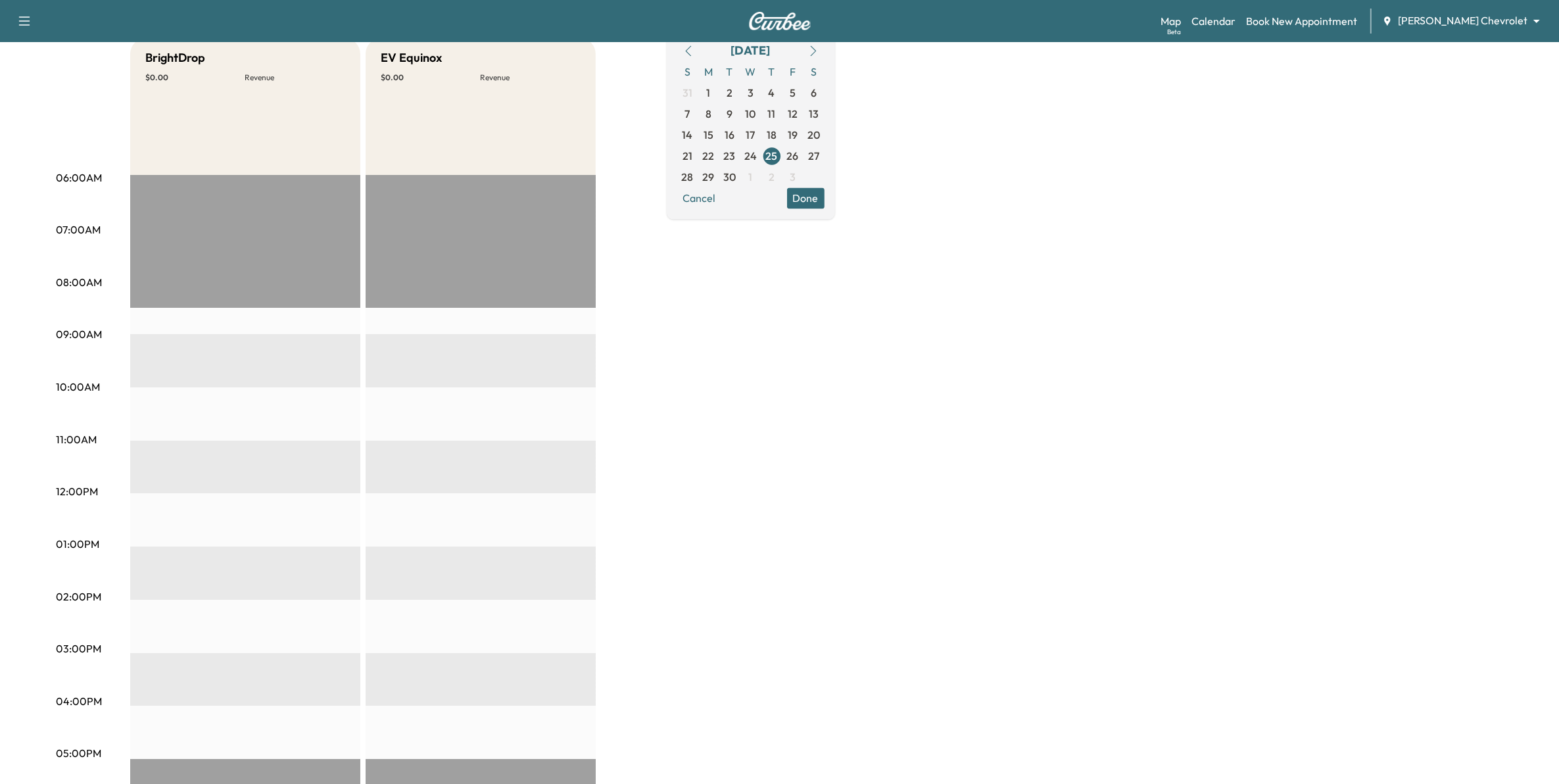
scroll to position [164, 0]
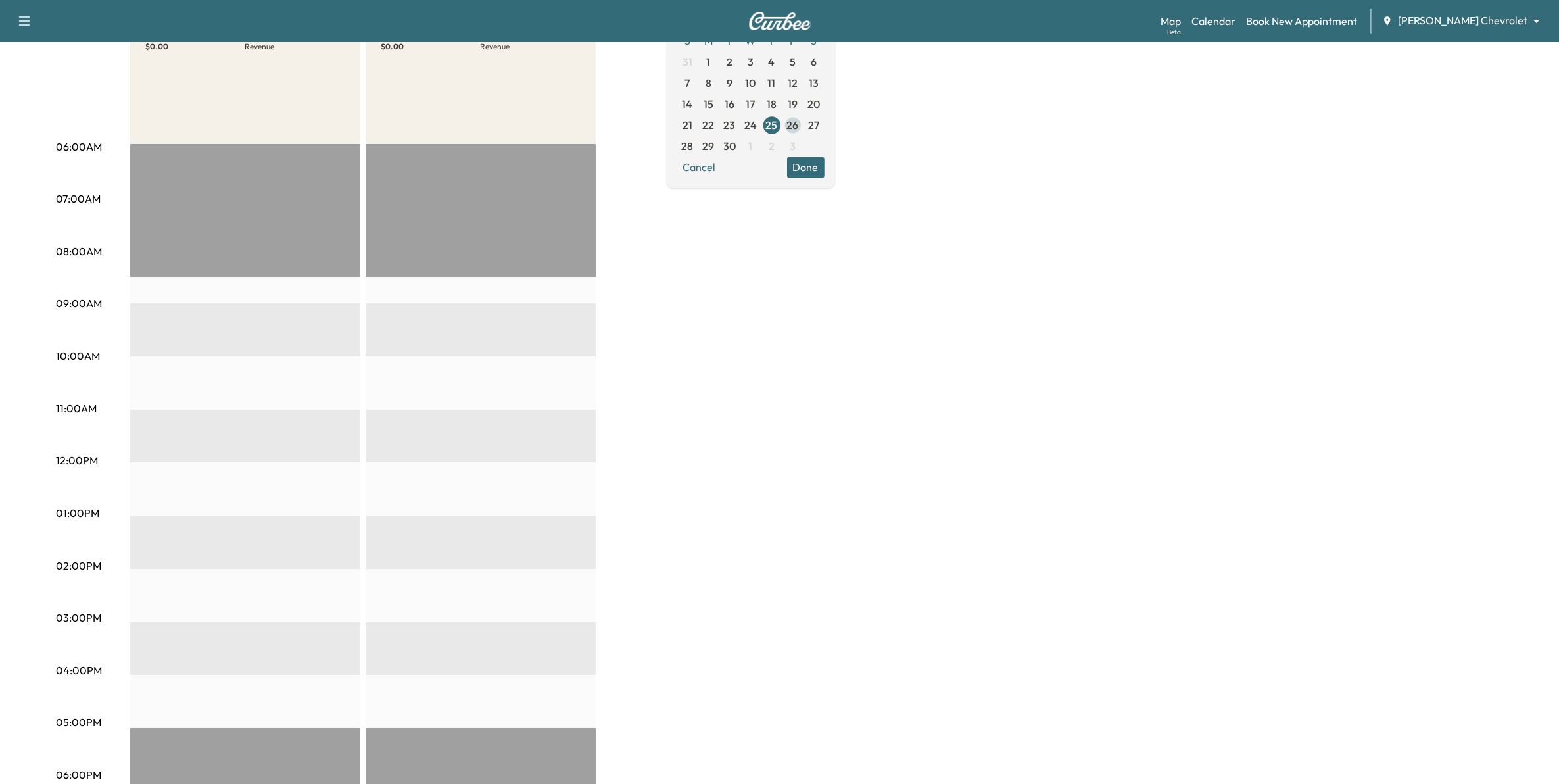
click at [799, 124] on span "26" at bounding box center [793, 125] width 12 height 16
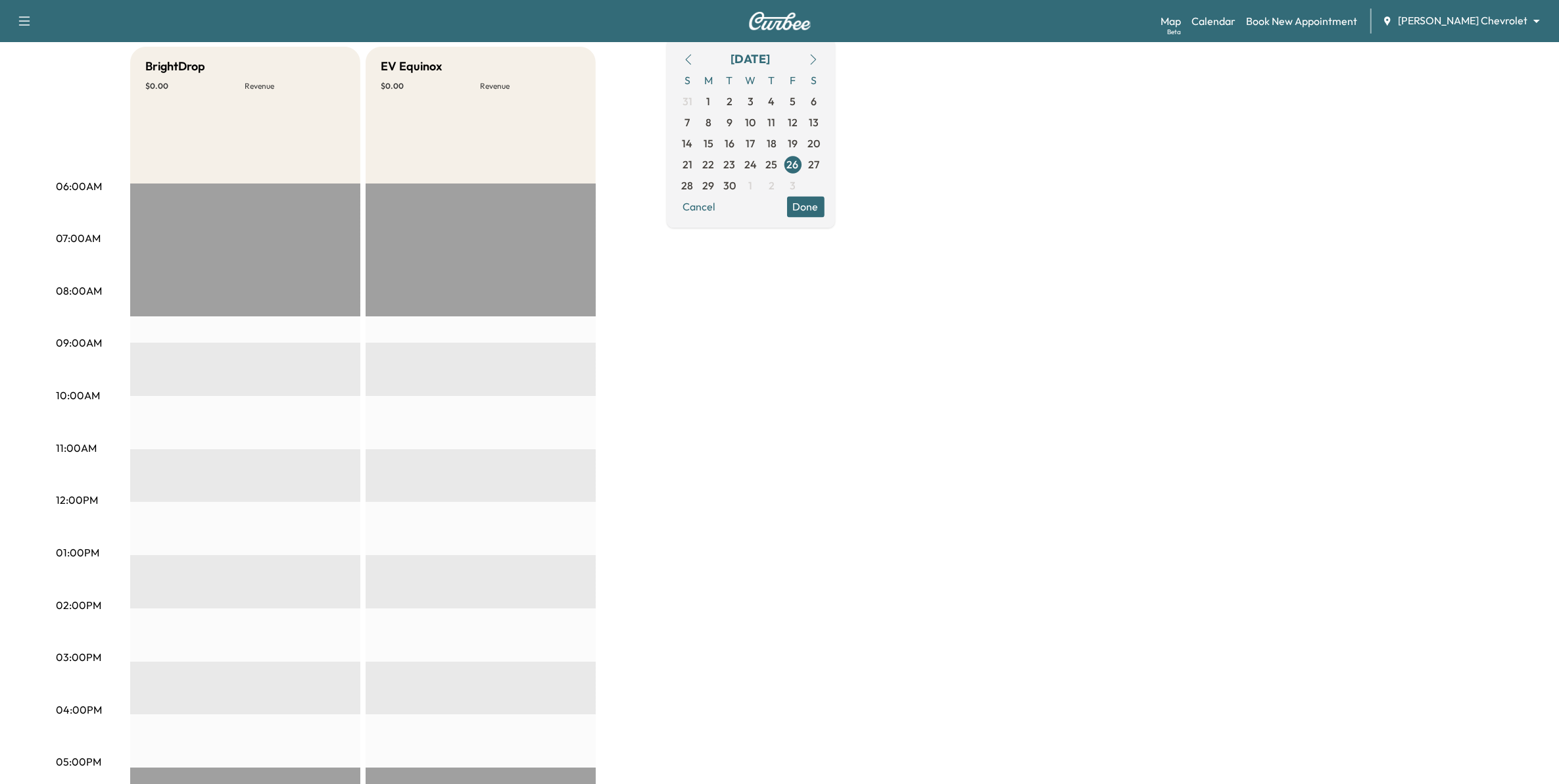
scroll to position [164, 0]
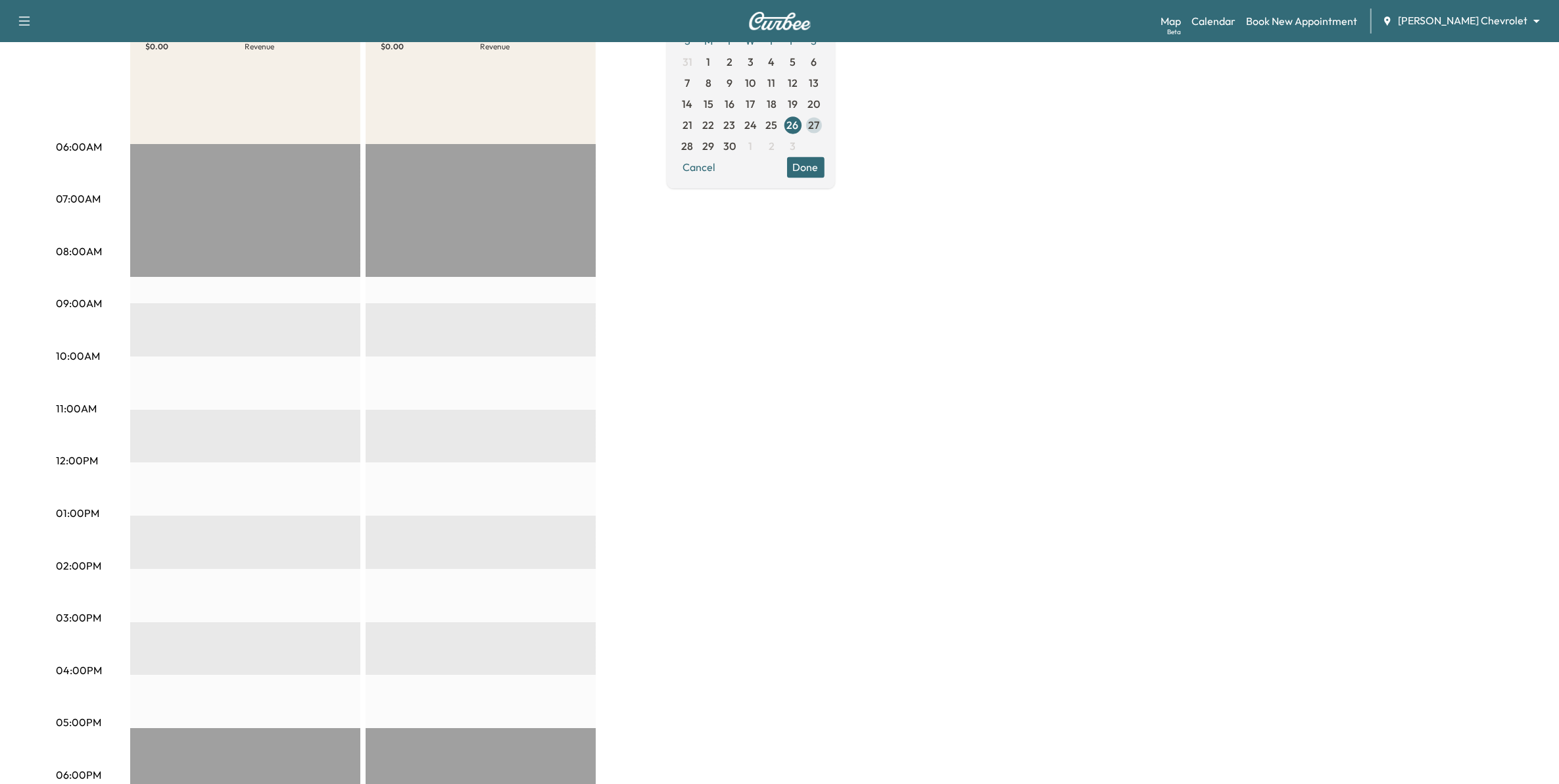
click at [820, 124] on span "27" at bounding box center [814, 125] width 11 height 16
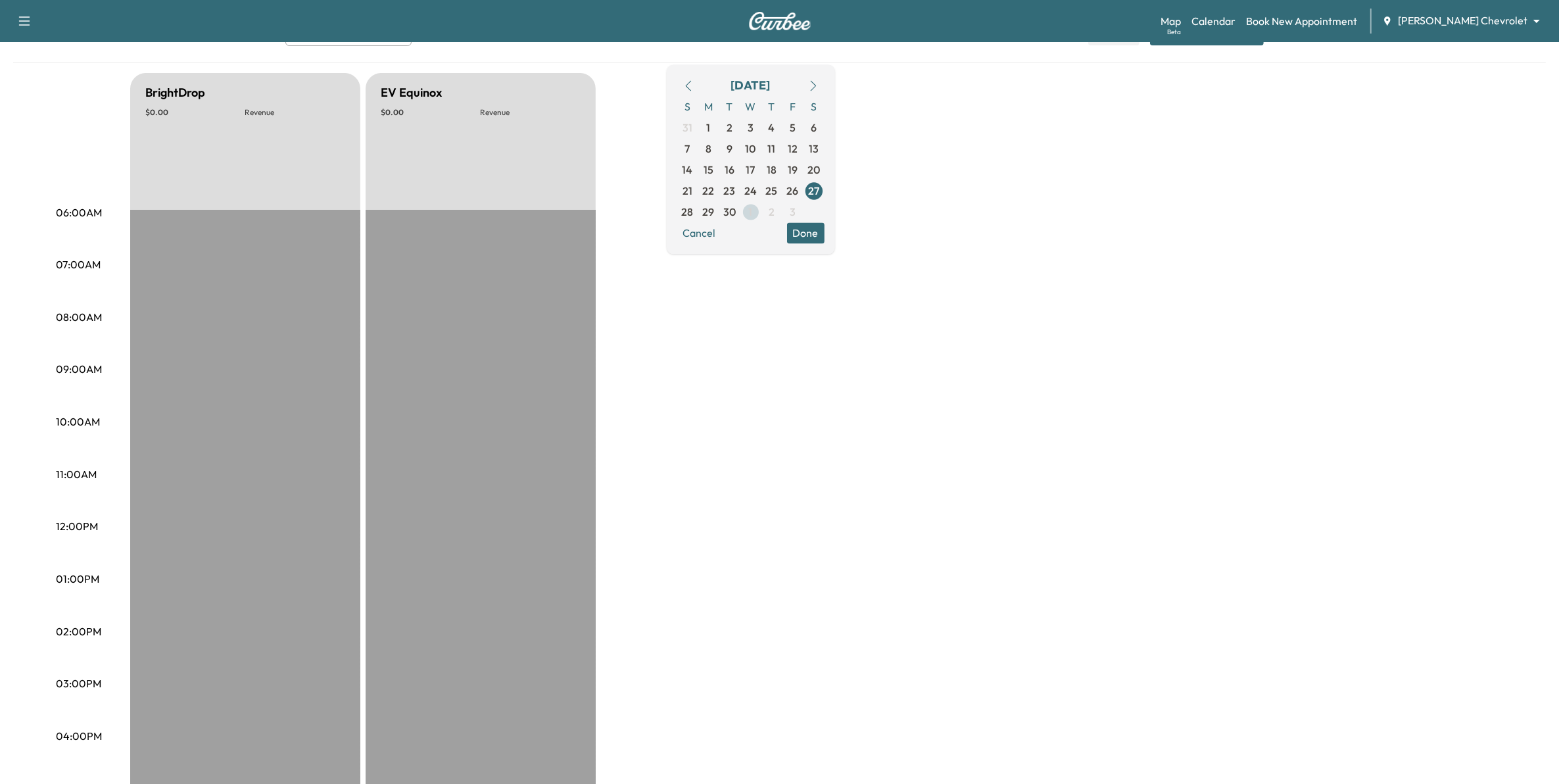
scroll to position [83, 0]
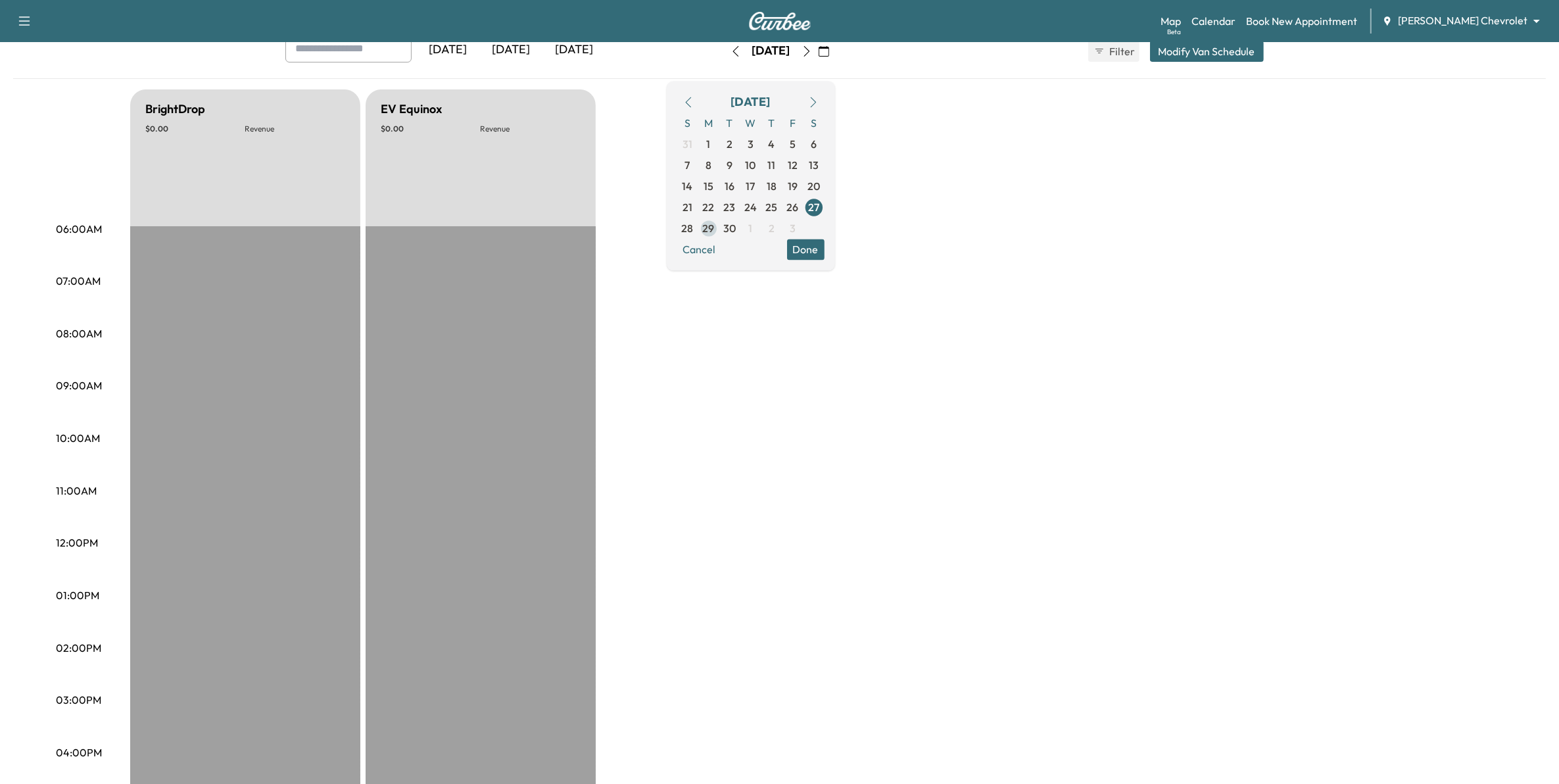
click at [715, 230] on span "29" at bounding box center [709, 228] width 12 height 16
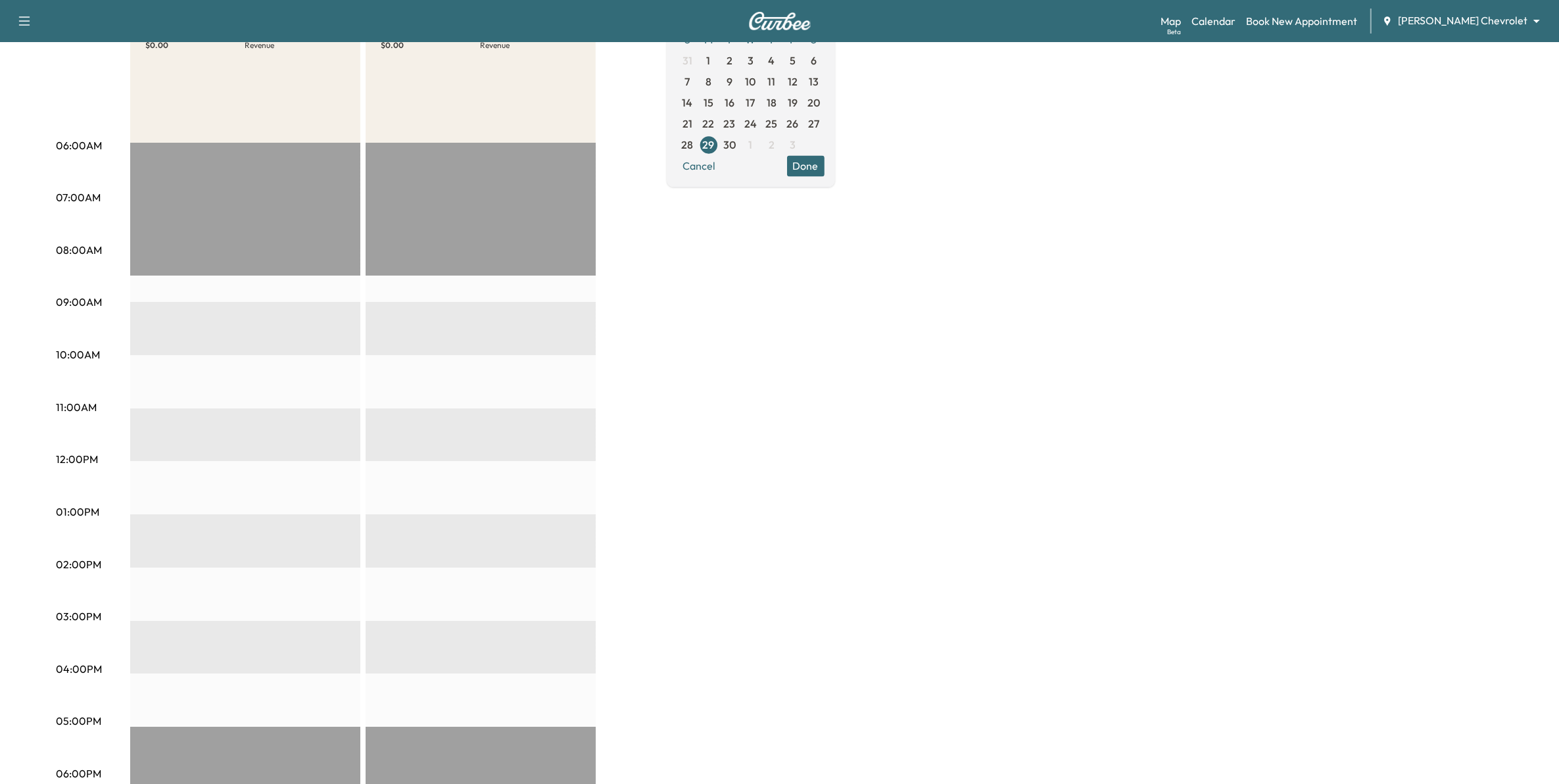
scroll to position [164, 0]
click at [736, 146] on span "30" at bounding box center [730, 146] width 13 height 16
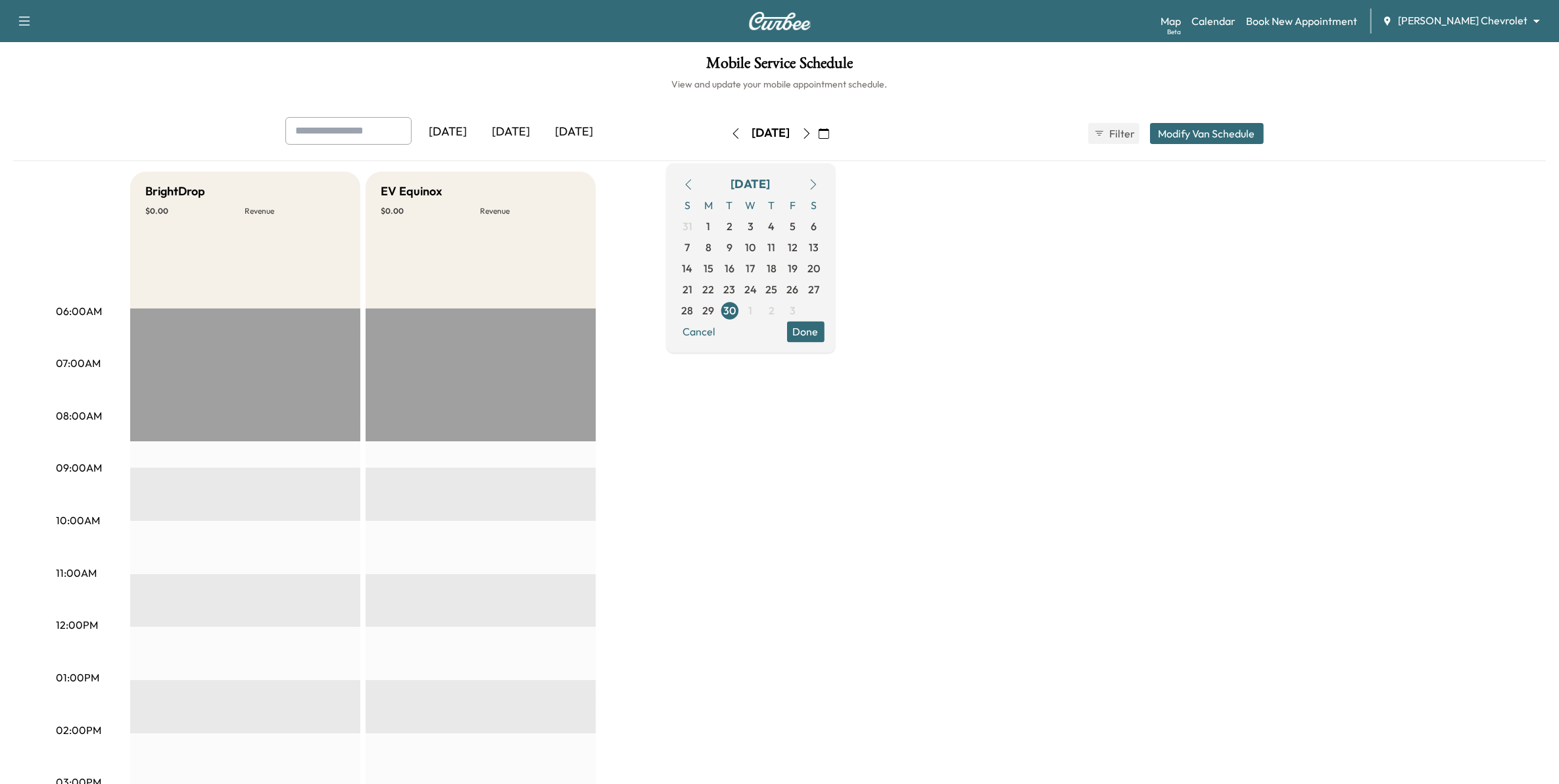
click at [812, 133] on icon "button" at bounding box center [807, 133] width 11 height 11
click at [724, 130] on button "button" at bounding box center [735, 134] width 22 height 21
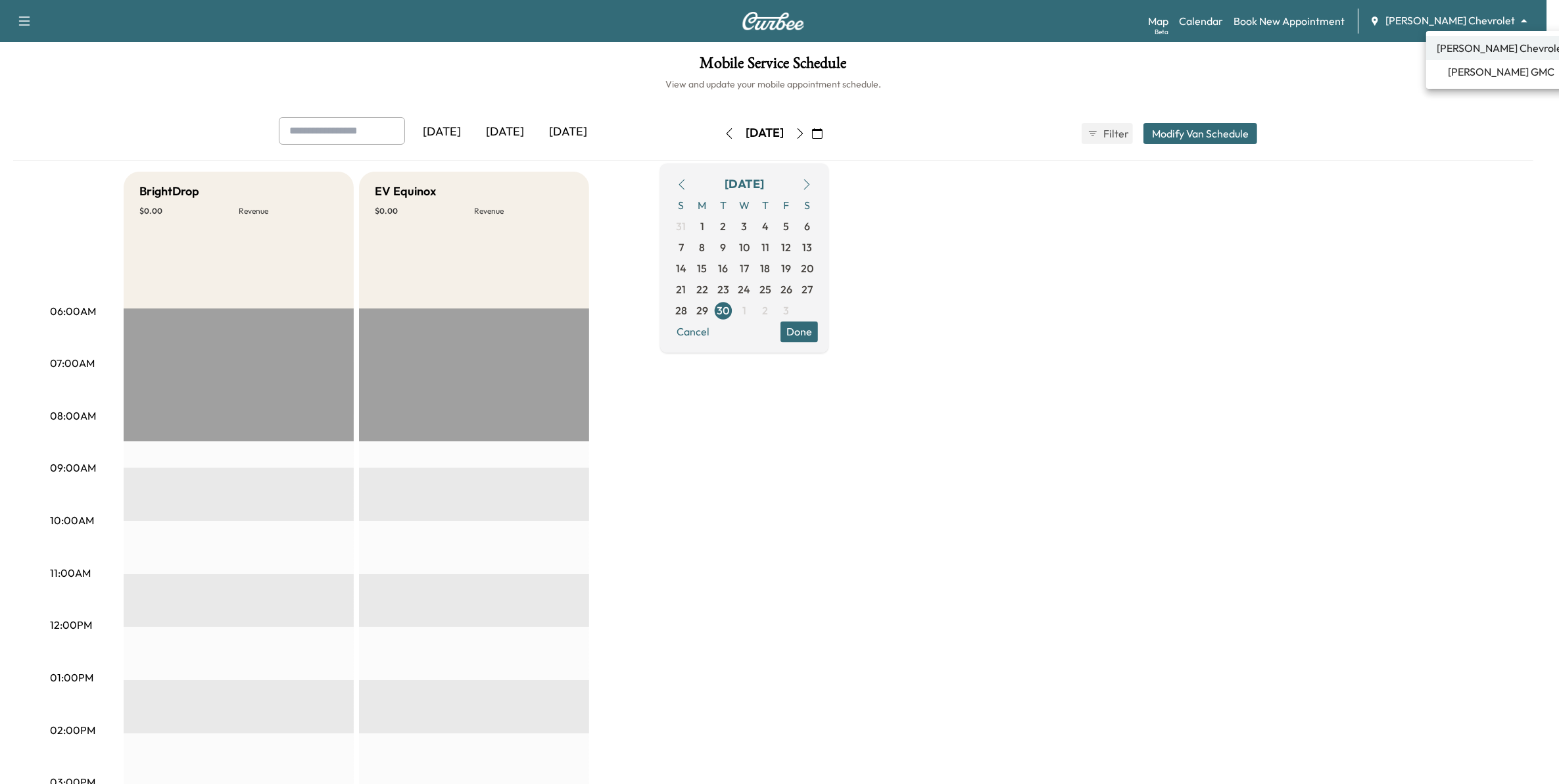
click at [1486, 20] on body "Support Log Out Map Beta Calendar Book New Appointment Mauer Chevrolet ********…" at bounding box center [779, 392] width 1559 height 784
click at [1484, 77] on span "Mauer GMC" at bounding box center [1502, 72] width 107 height 16
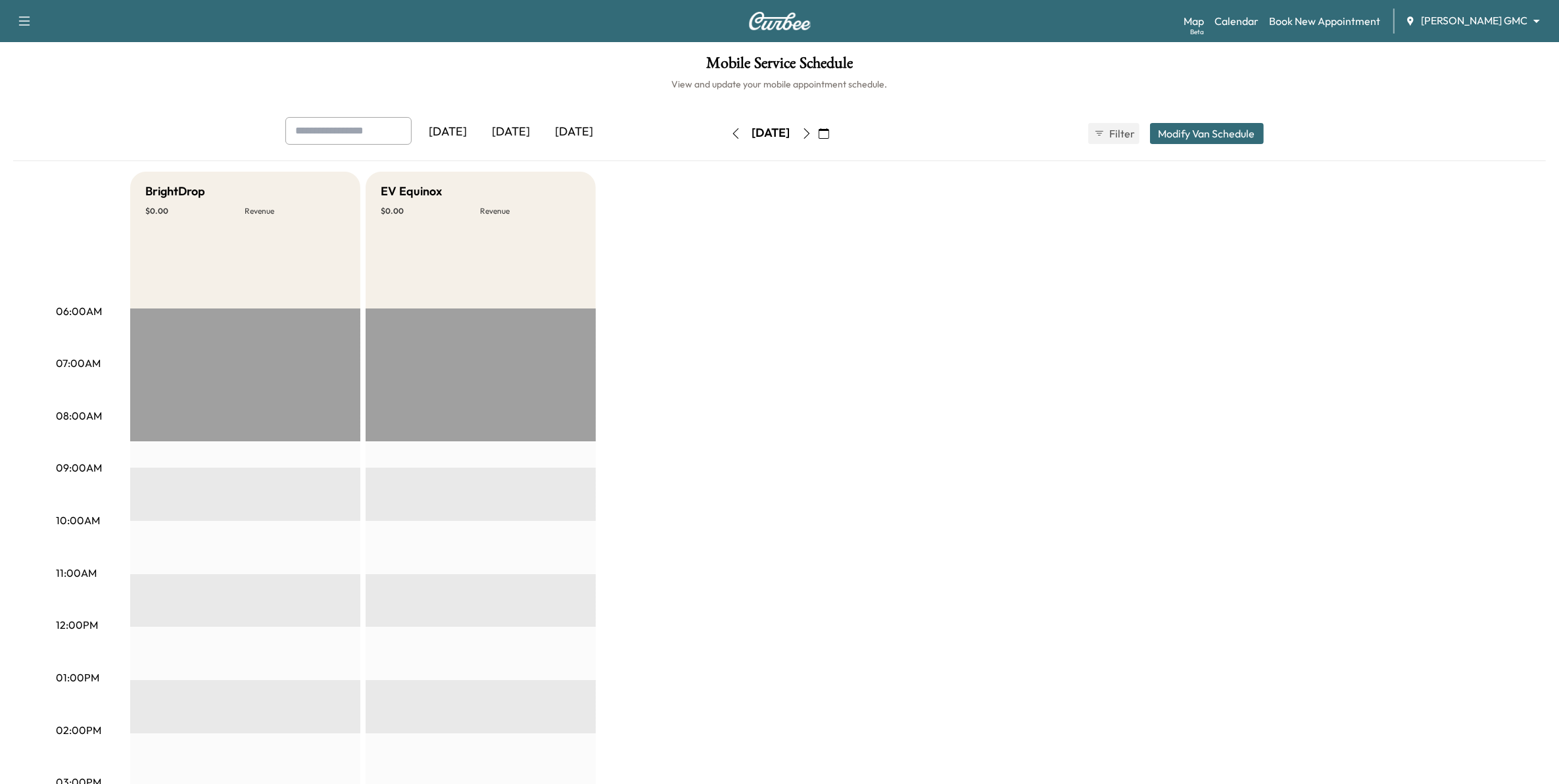
click at [731, 135] on icon "button" at bounding box center [736, 133] width 11 height 11
click at [829, 134] on icon "button" at bounding box center [824, 133] width 11 height 11
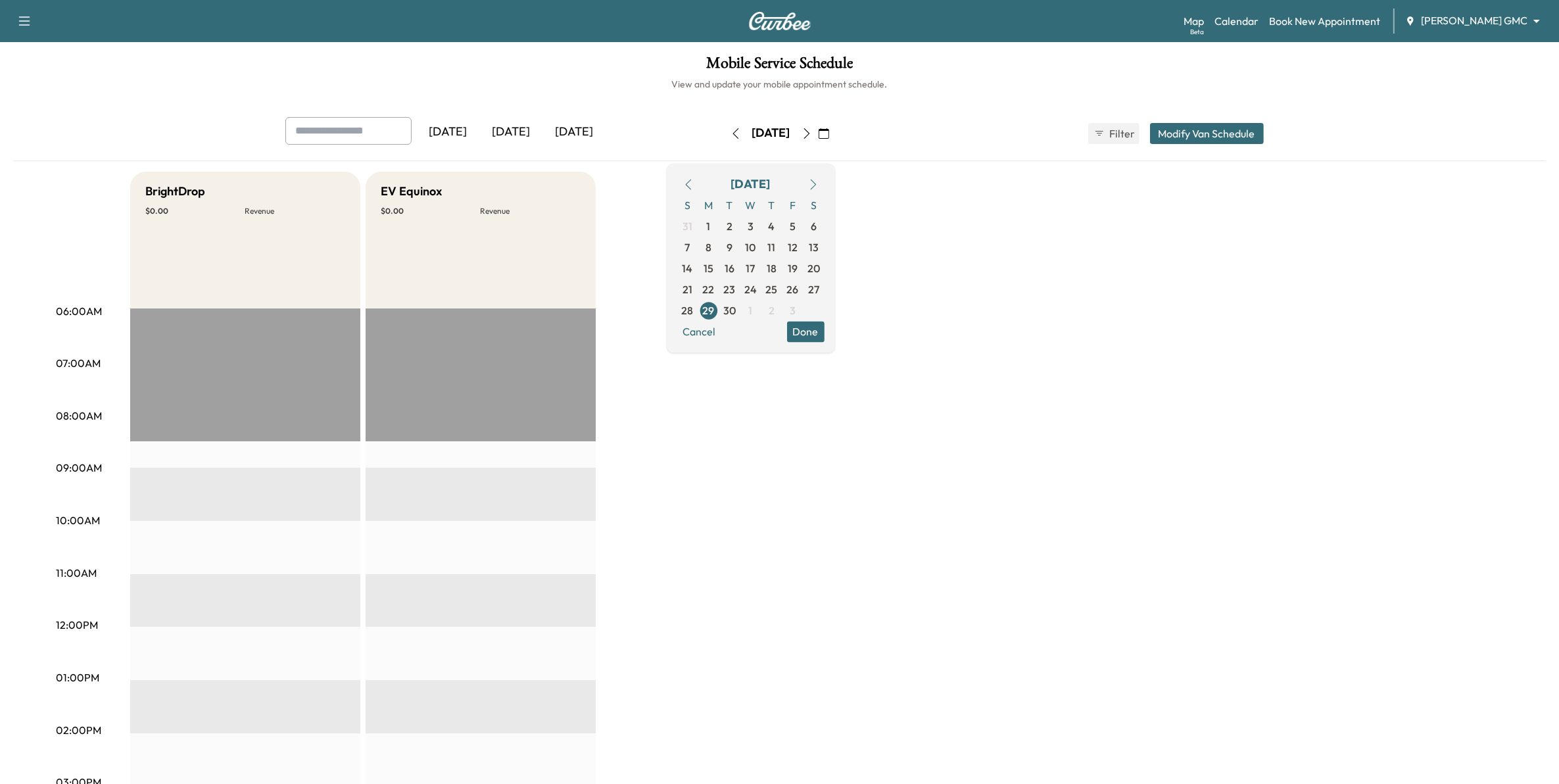
click at [694, 186] on icon "button" at bounding box center [688, 184] width 11 height 11
click at [799, 288] on span "22" at bounding box center [793, 290] width 12 height 16
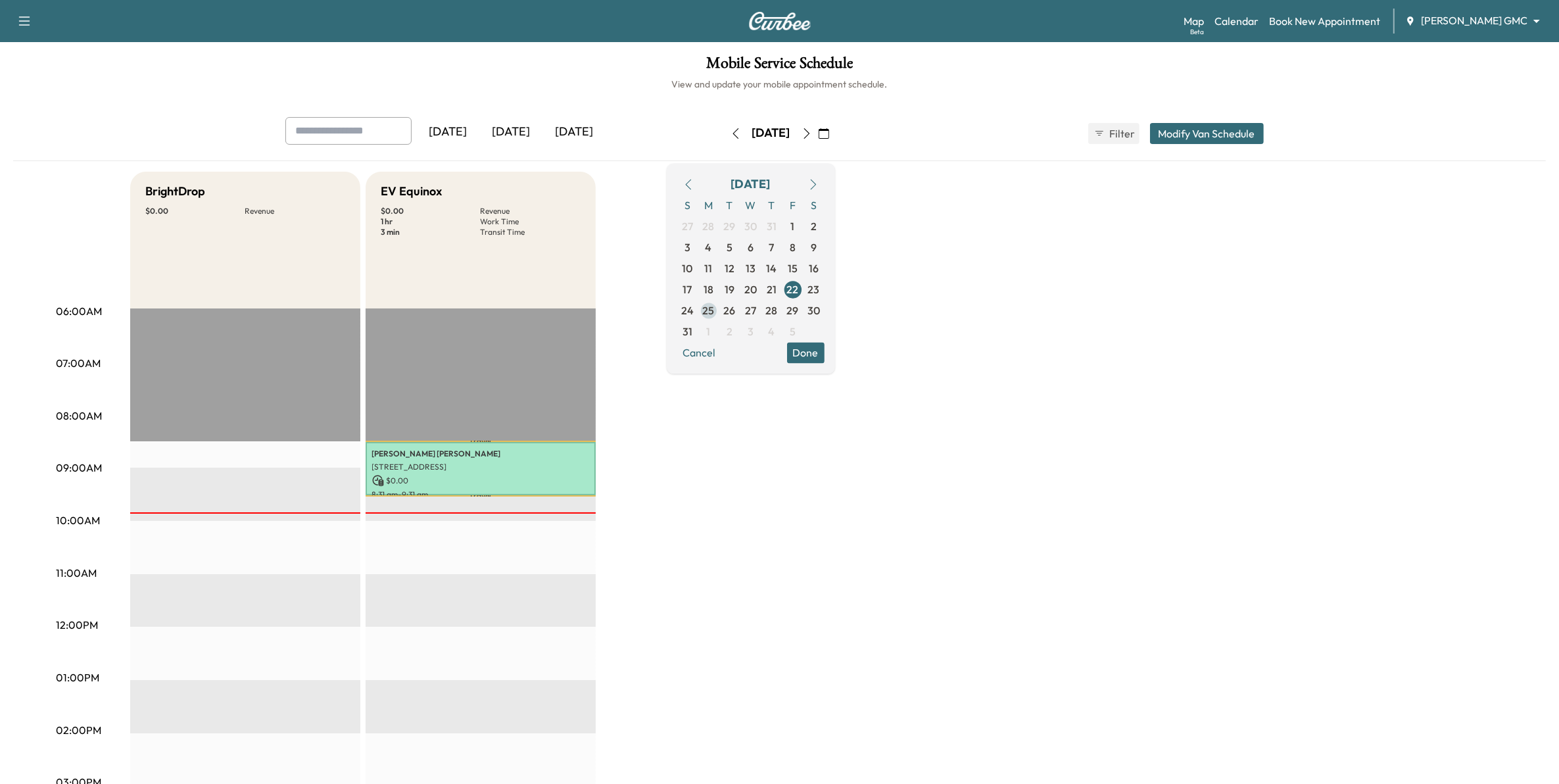
click at [715, 313] on span "25" at bounding box center [709, 310] width 12 height 16
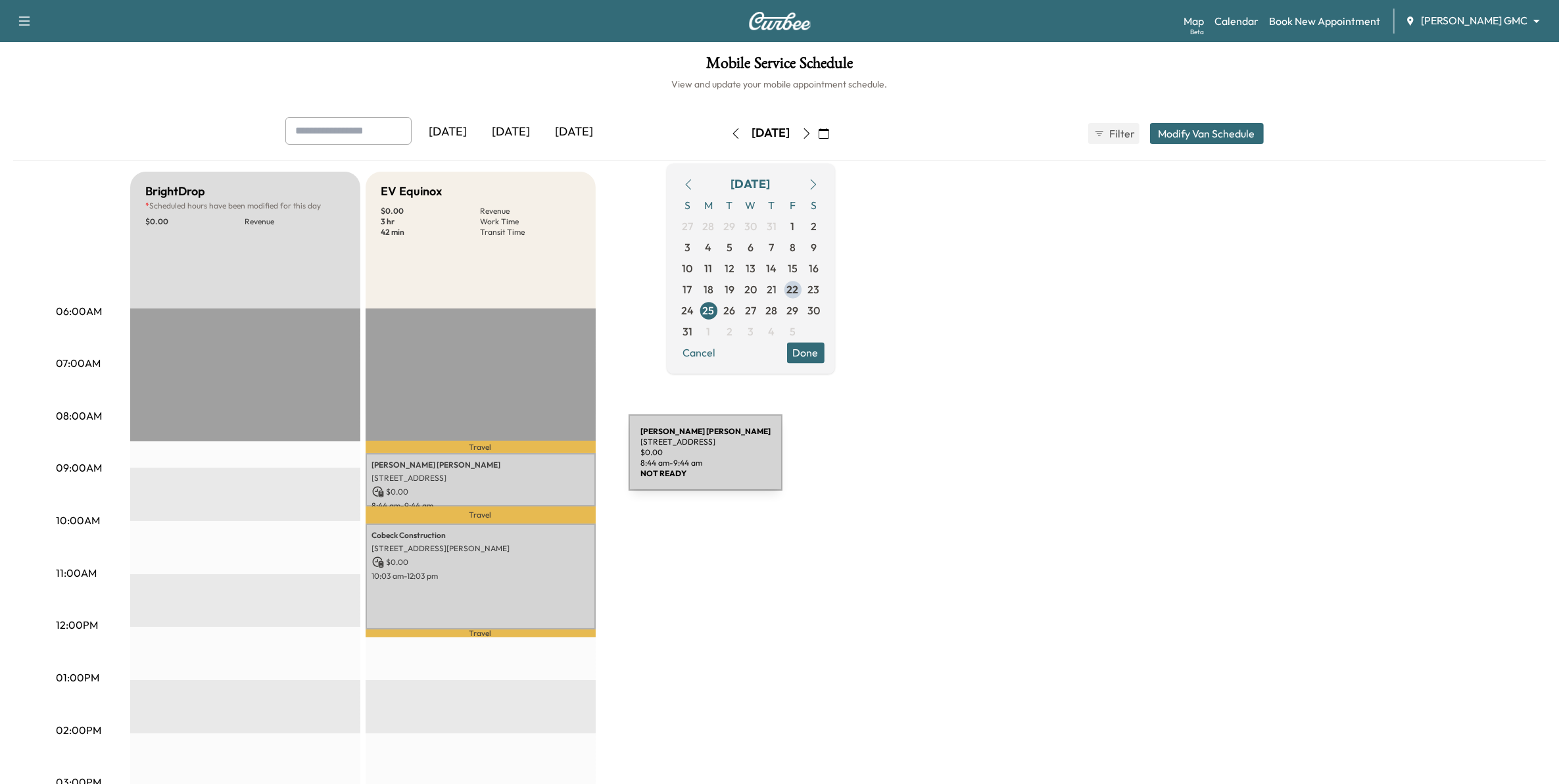
click at [530, 460] on p "Duwayne Standberry" at bounding box center [480, 465] width 217 height 11
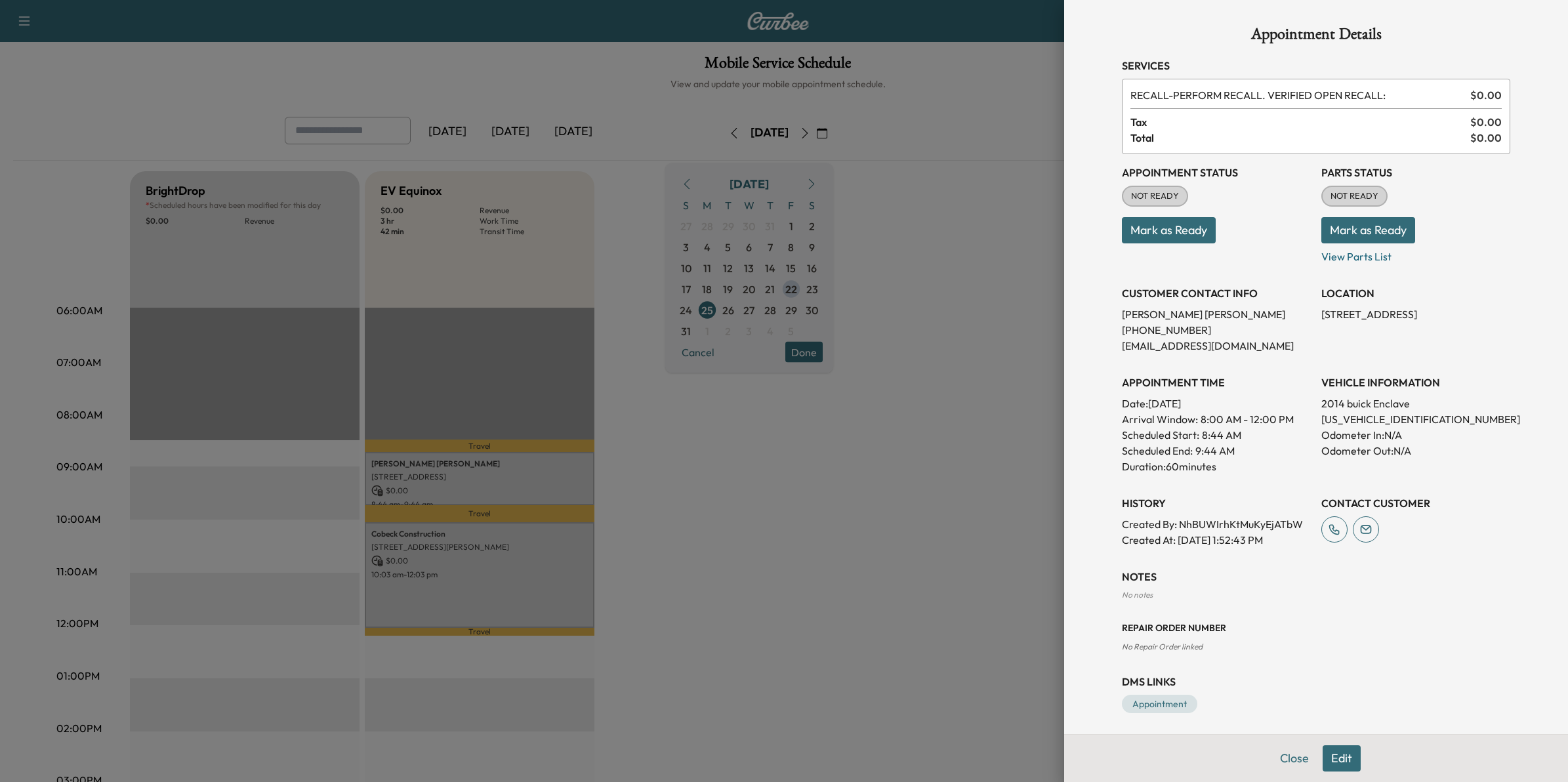
click at [842, 578] on div at bounding box center [784, 391] width 1568 height 782
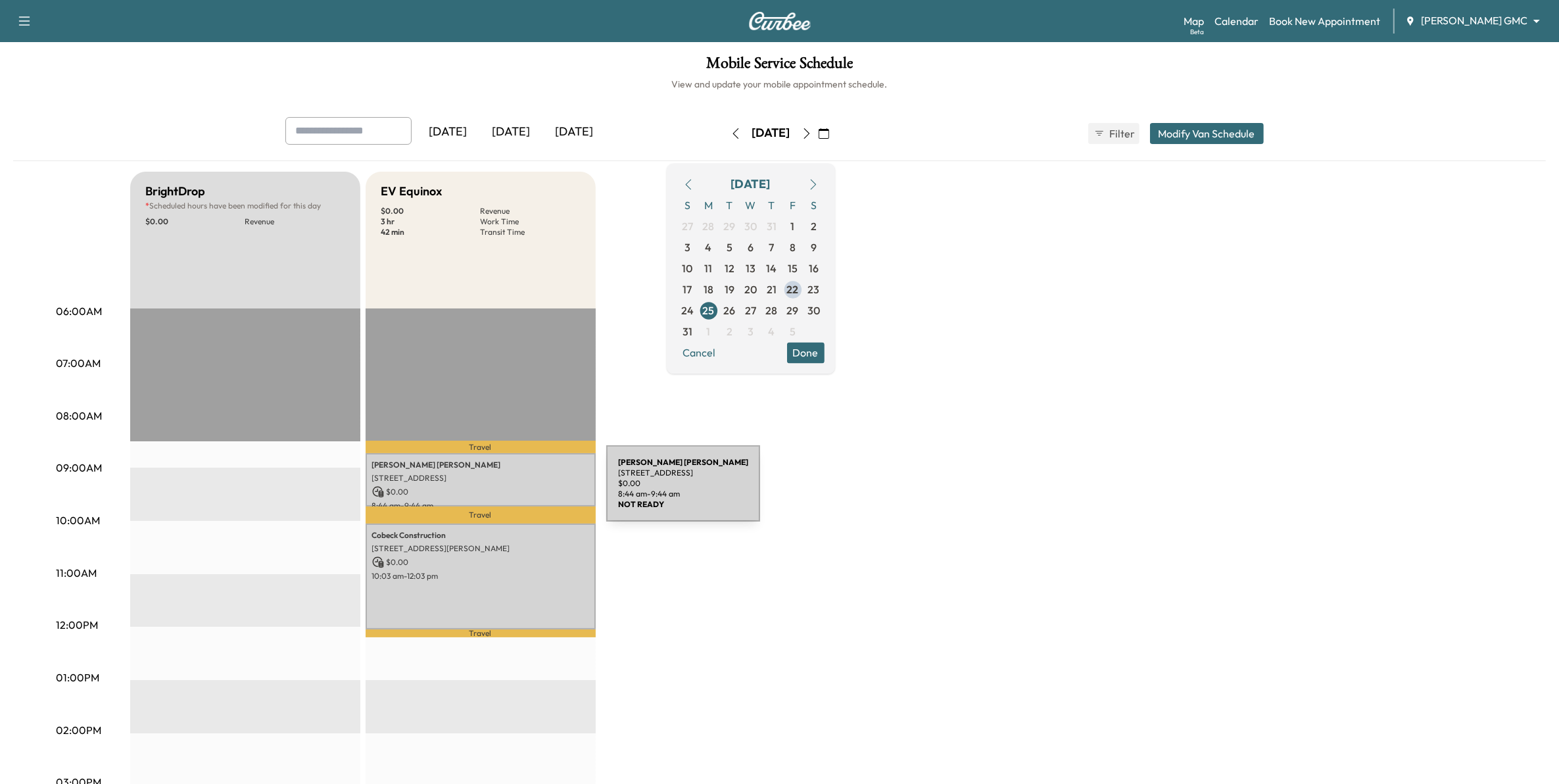
click at [507, 491] on p "$ 0.00" at bounding box center [480, 492] width 217 height 12
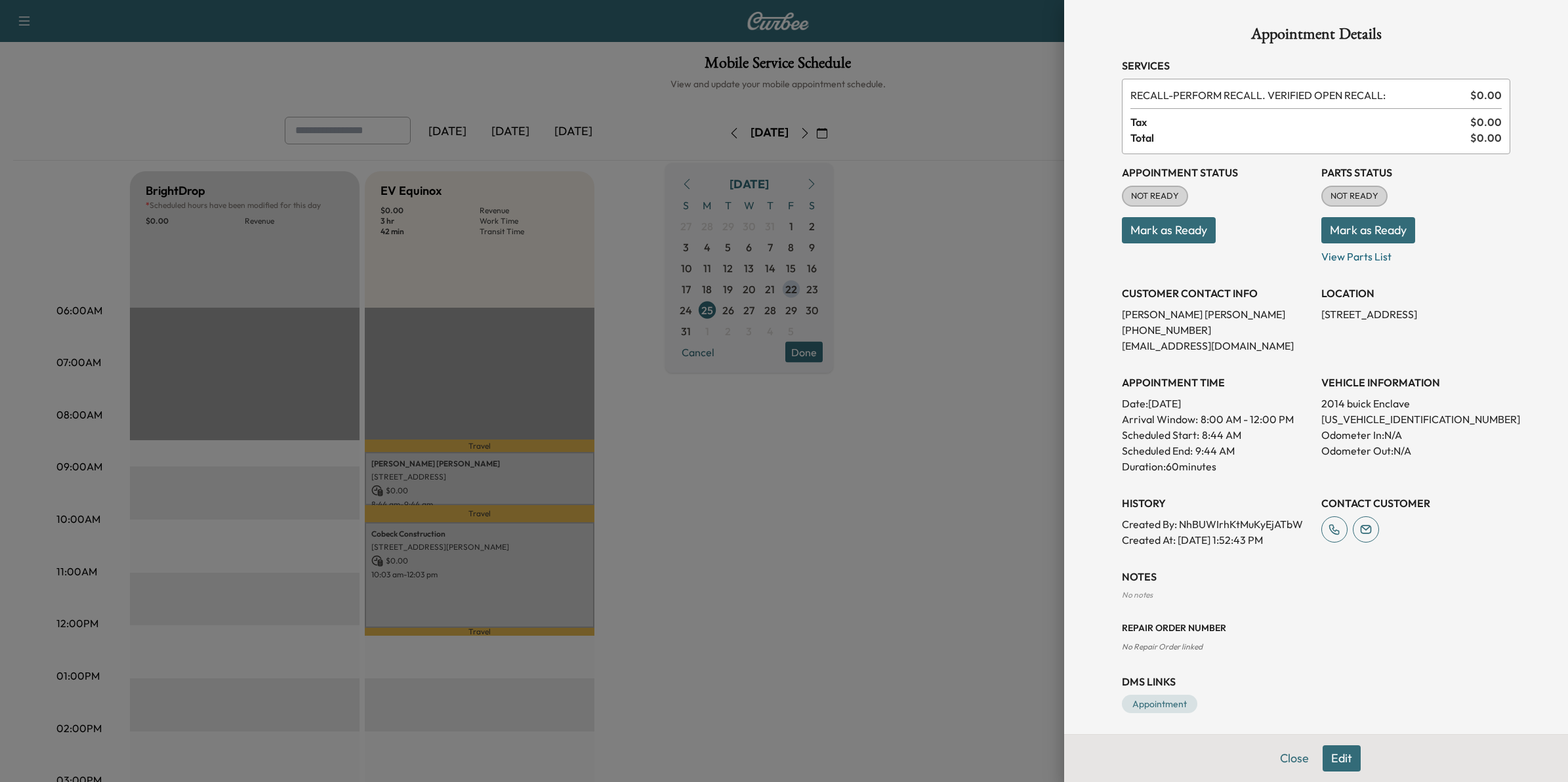
click at [799, 529] on div at bounding box center [784, 391] width 1568 height 782
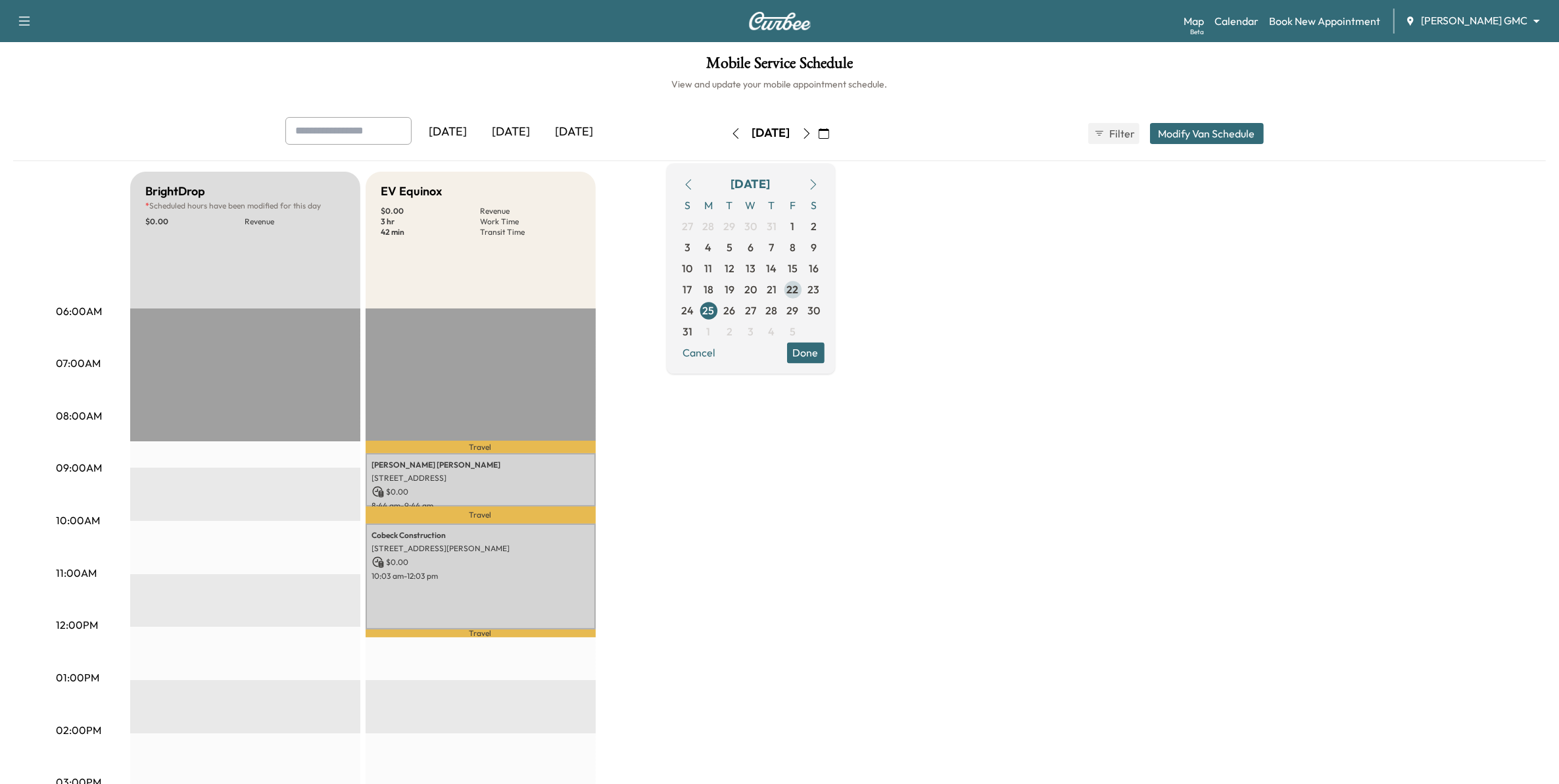
click at [799, 290] on span "22" at bounding box center [793, 290] width 12 height 16
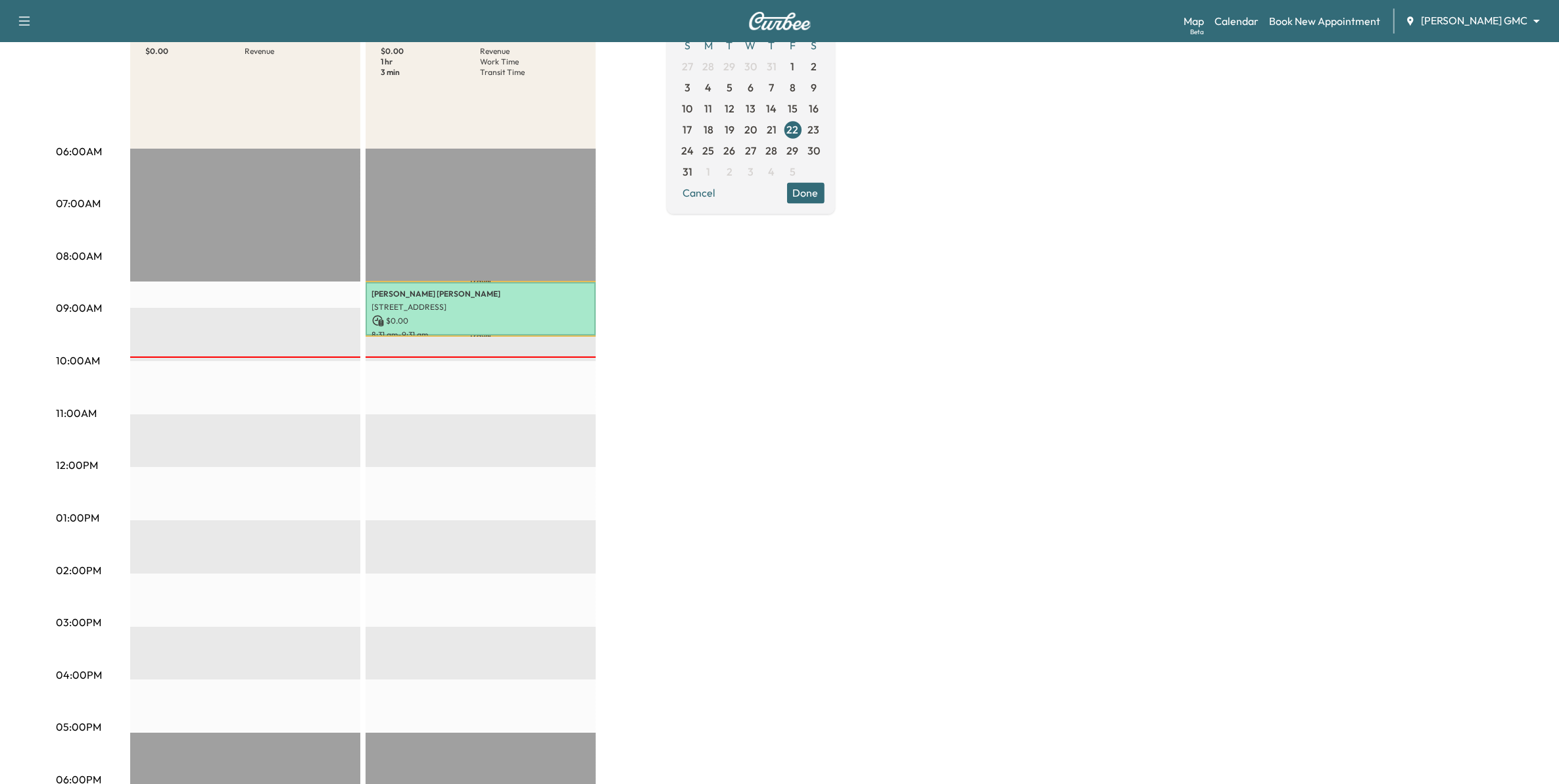
scroll to position [164, 0]
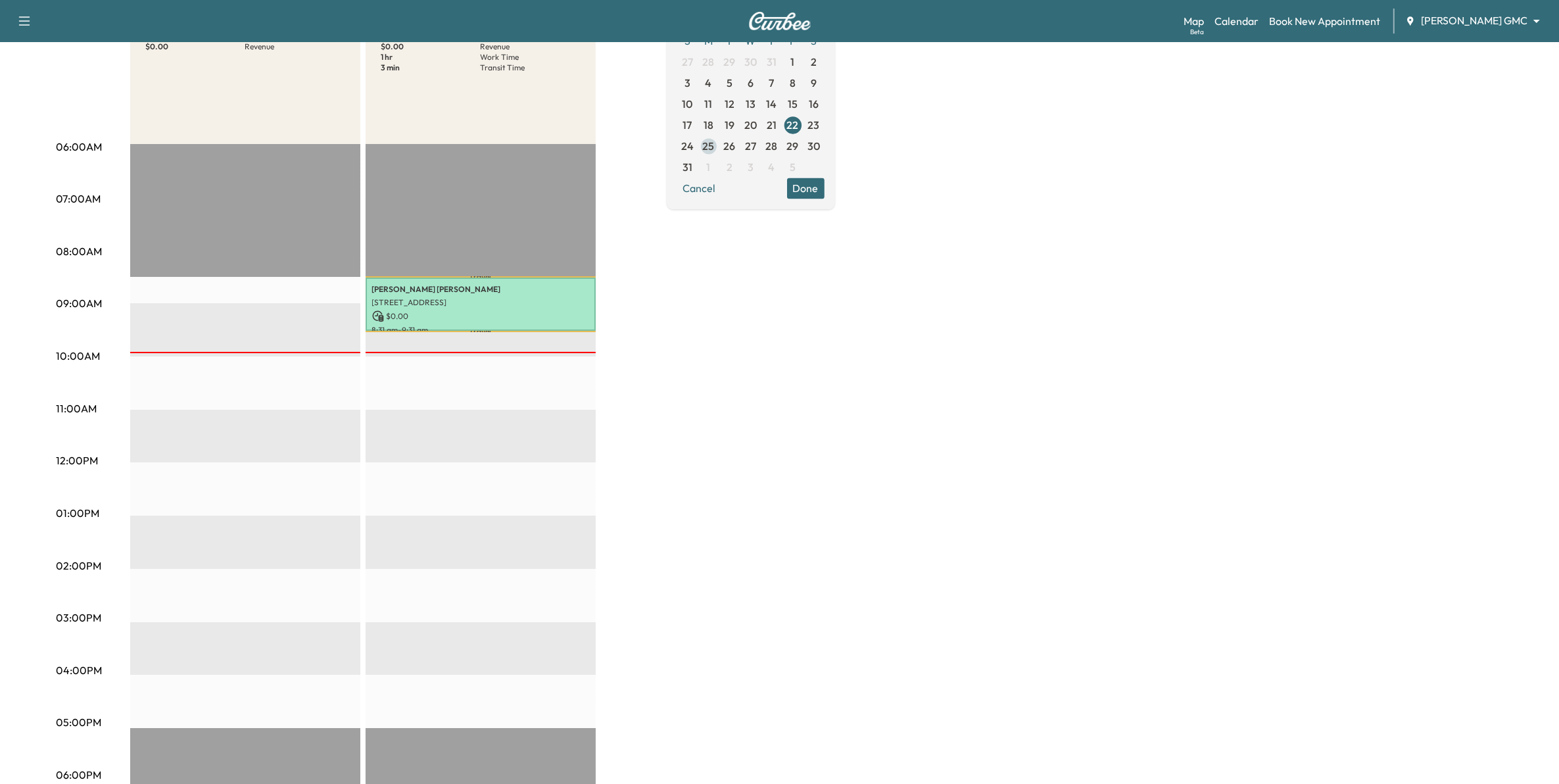
click at [715, 142] on span "25" at bounding box center [709, 146] width 12 height 16
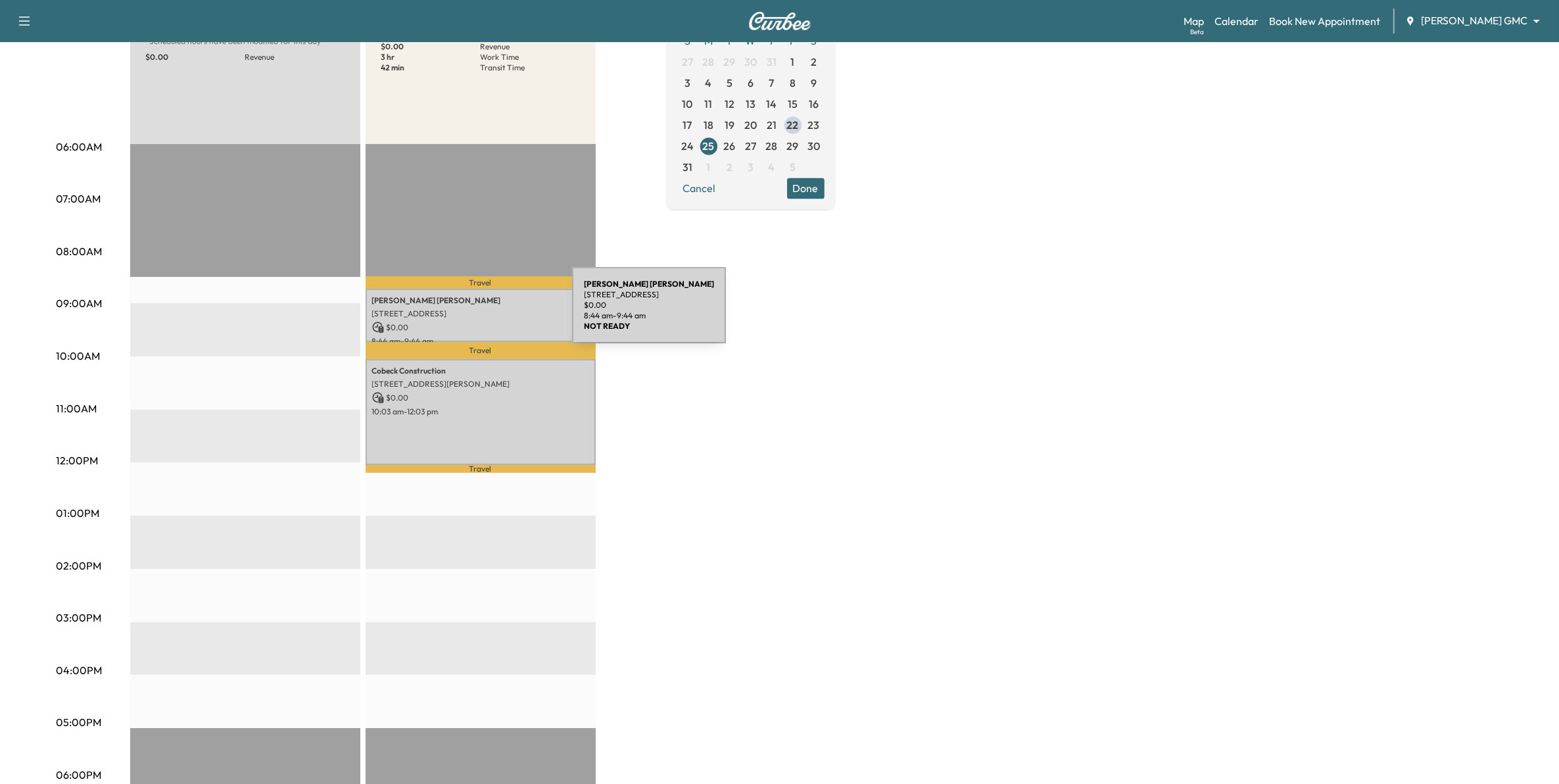
click at [473, 313] on p "7895 HILLSIDE TRL S, COTTAGE GROVE, MN 55016, USA" at bounding box center [480, 313] width 217 height 11
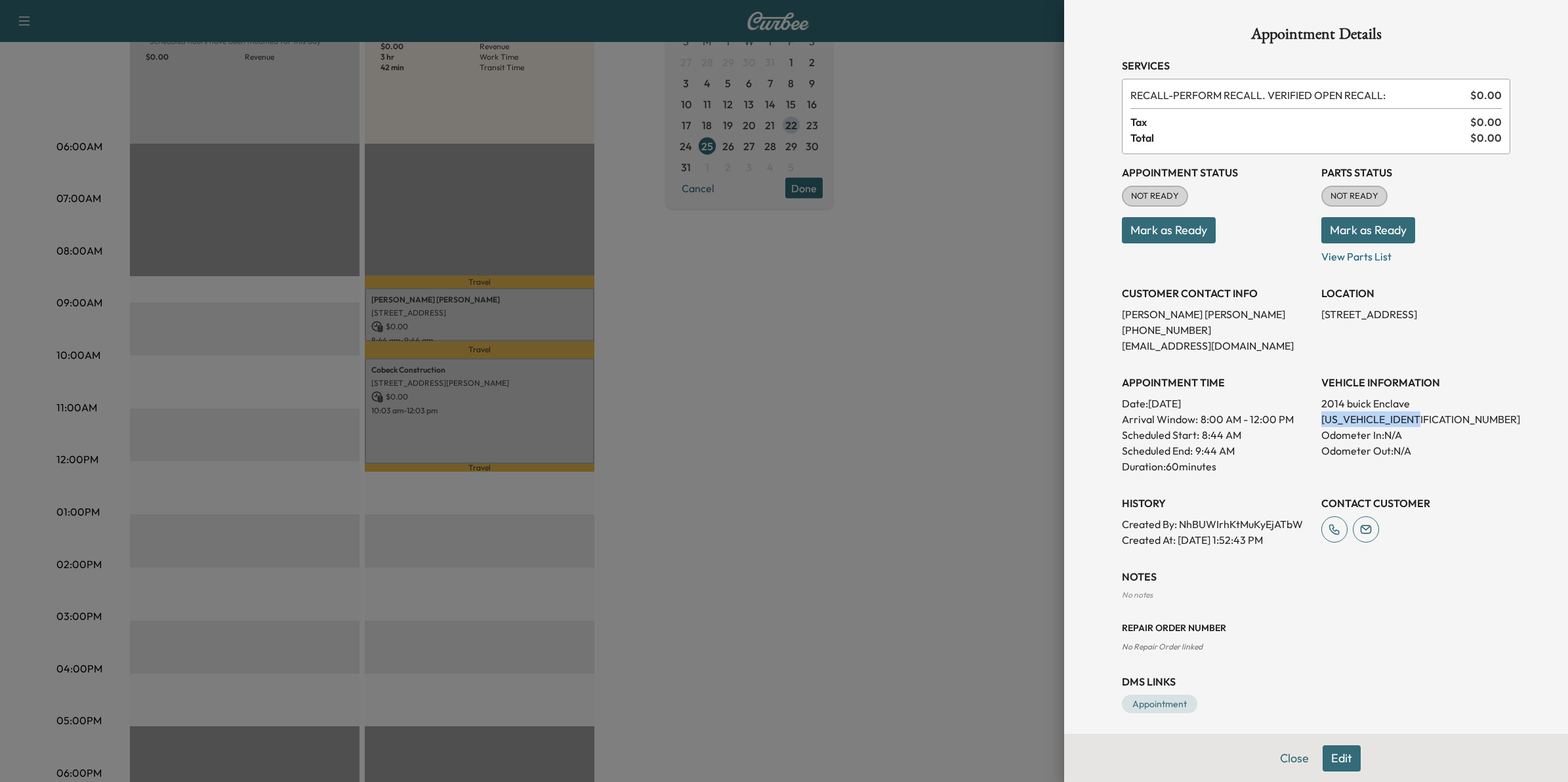
drag, startPoint x: 1410, startPoint y: 419, endPoint x: 1309, endPoint y: 421, distance: 101.0
click at [1321, 421] on p "5GAKVBKD2EJ152855" at bounding box center [1415, 419] width 189 height 16
drag, startPoint x: 1309, startPoint y: 421, endPoint x: 1317, endPoint y: 417, distance: 8.9
click at [838, 473] on div at bounding box center [784, 391] width 1568 height 782
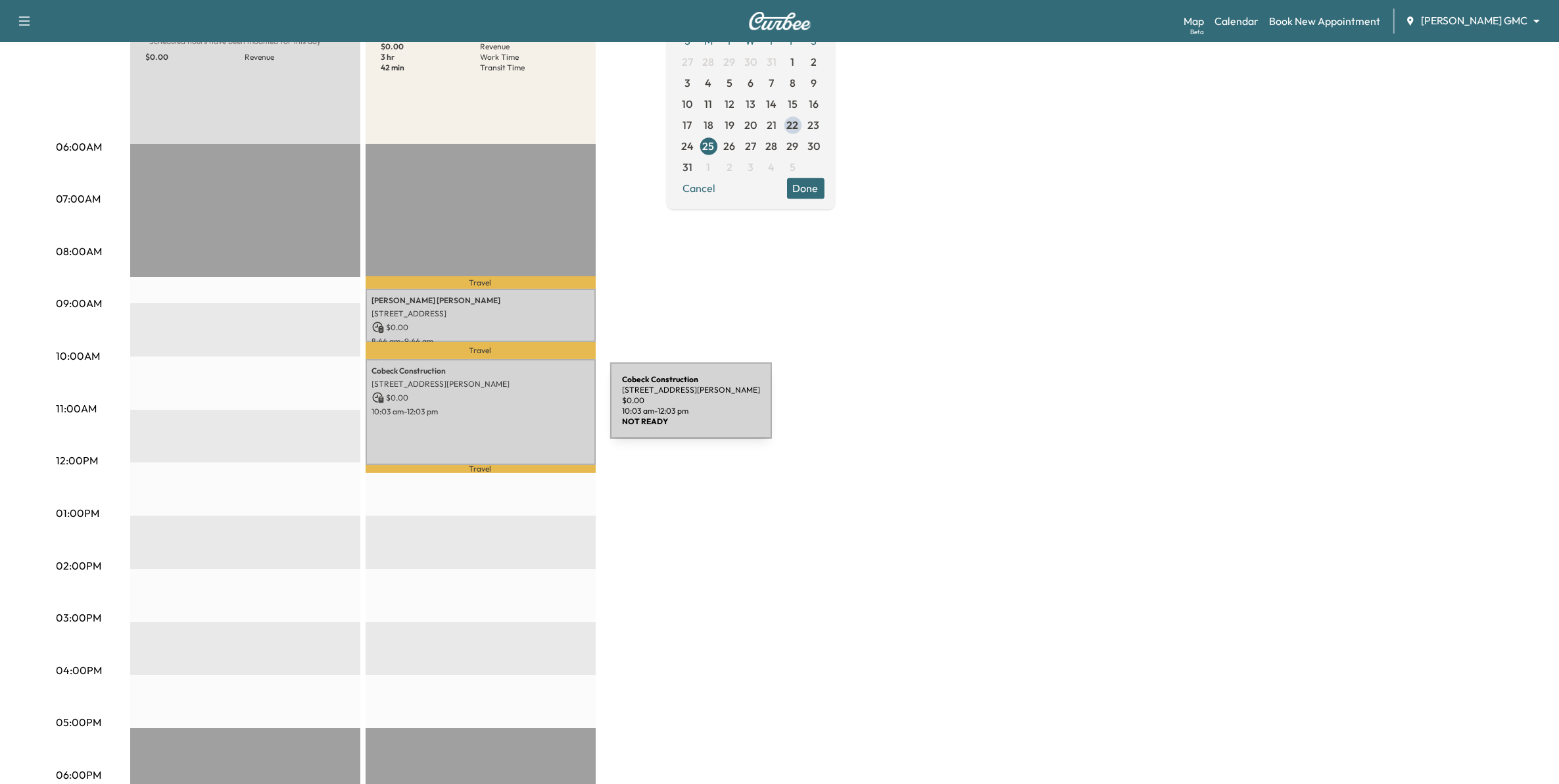
click at [514, 408] on p "10:03 am - 12:03 pm" at bounding box center [480, 411] width 217 height 11
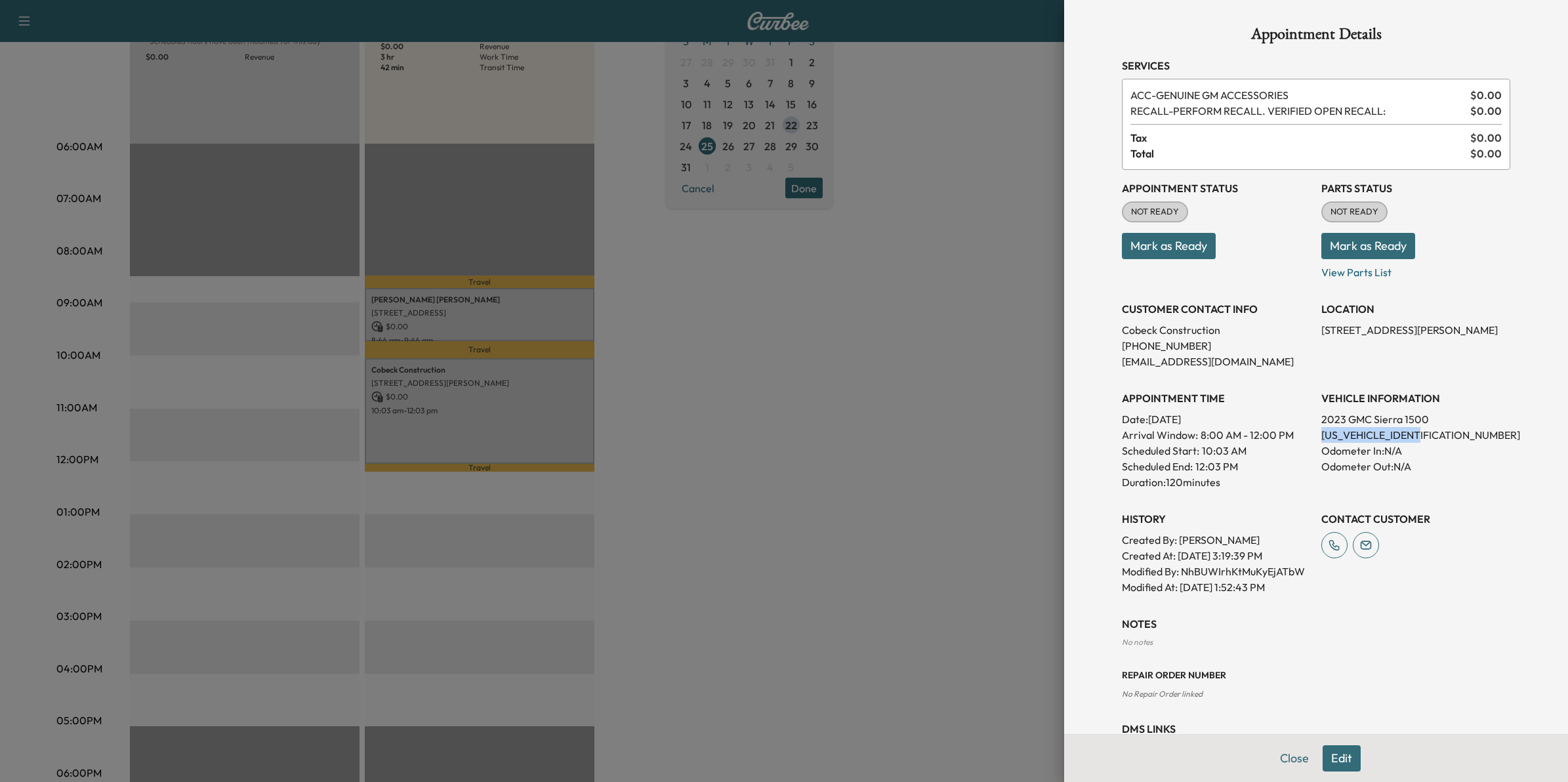
drag, startPoint x: 1413, startPoint y: 430, endPoint x: 1307, endPoint y: 433, distance: 106.0
click at [1307, 433] on div "Appointment Status NOT READY Mark as Ready Parts Status NOT READY Mark as Ready…" at bounding box center [1315, 382] width 388 height 425
drag, startPoint x: 1307, startPoint y: 433, endPoint x: 1314, endPoint y: 434, distance: 7.1
click at [538, 397] on div at bounding box center [784, 391] width 1568 height 782
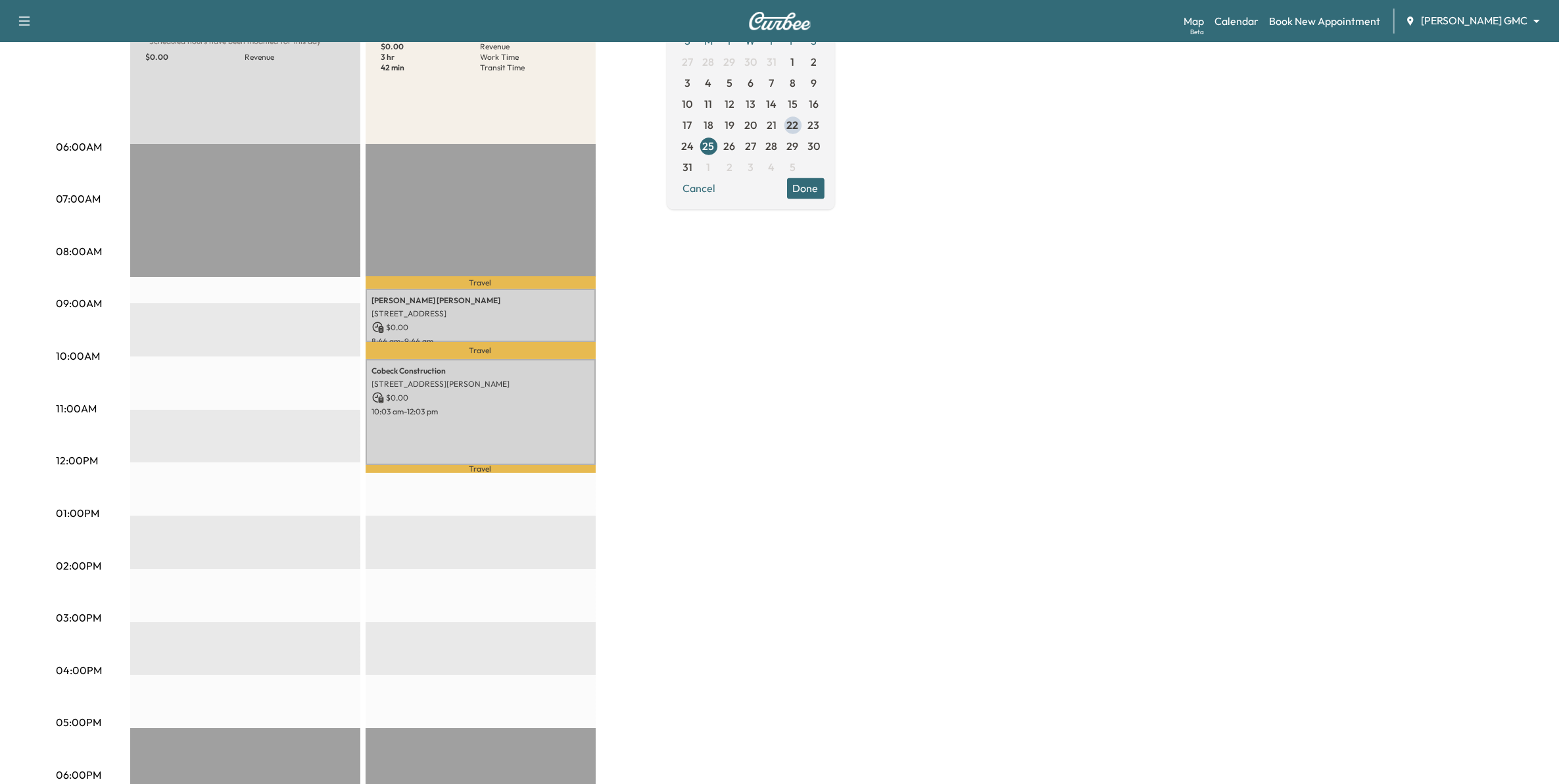
click at [715, 474] on div "BrightDrop * Scheduled hours have been modified for this day $ 0.00 Revenue EST…" at bounding box center [817, 500] width 1373 height 986
click at [736, 146] on span "26" at bounding box center [730, 146] width 12 height 16
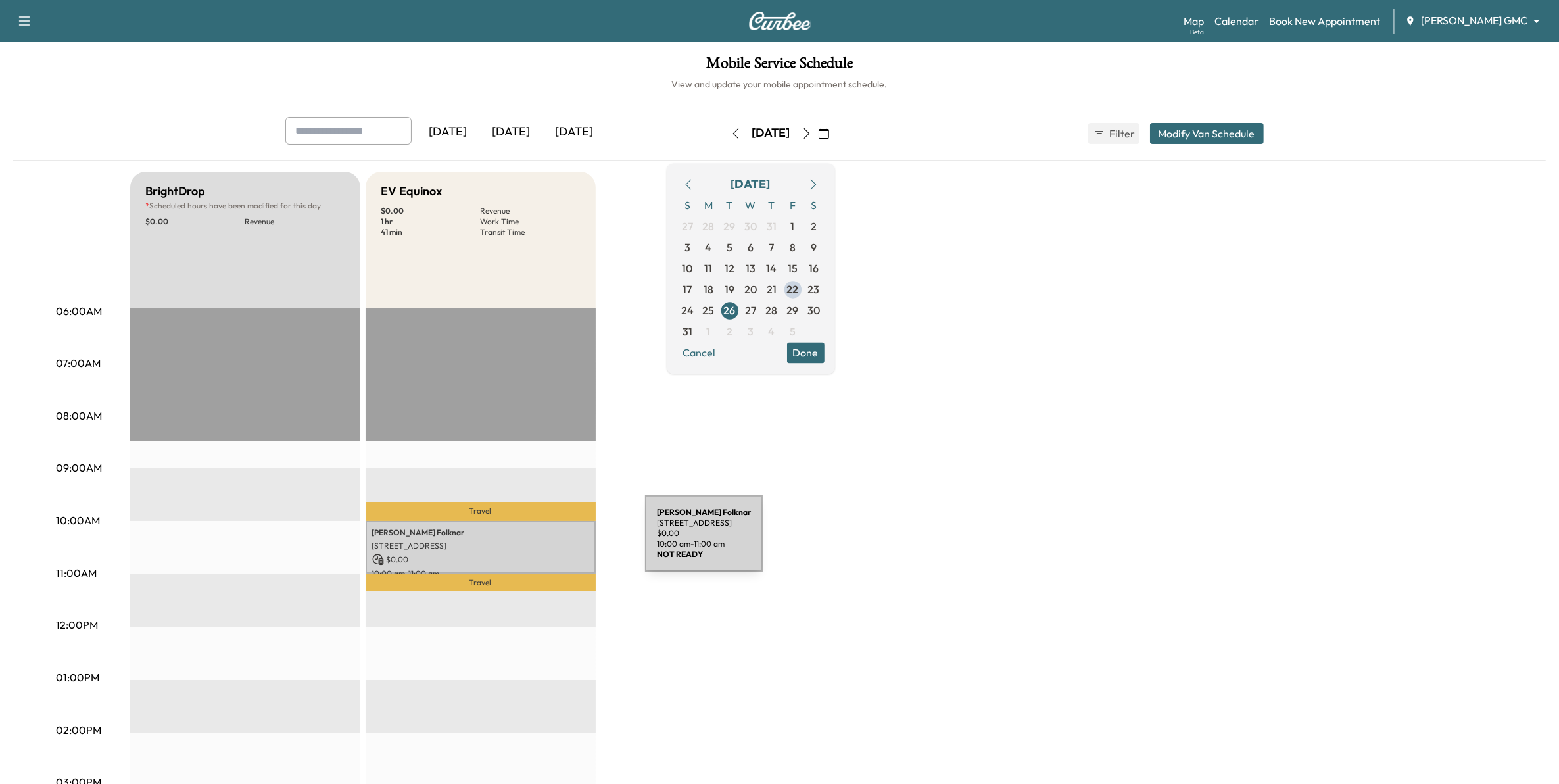
click at [546, 541] on p "9 Quality Dr, Arden Hills, MN 55126, USA" at bounding box center [480, 546] width 217 height 11
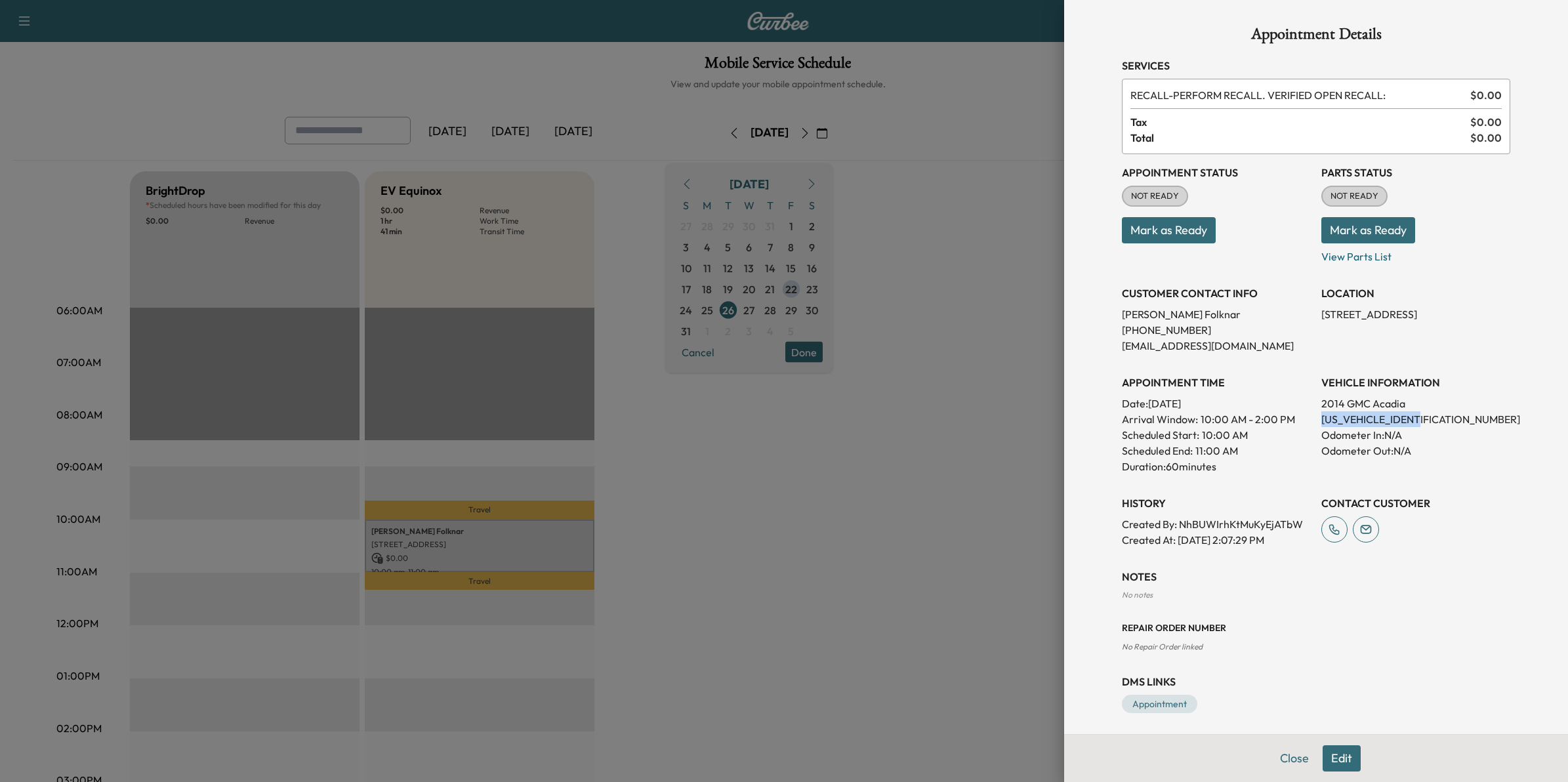
drag, startPoint x: 1424, startPoint y: 413, endPoint x: 1310, endPoint y: 419, distance: 114.2
click at [1321, 419] on p "1GKKVTKD4EJ298246" at bounding box center [1415, 419] width 189 height 16
drag, startPoint x: 1369, startPoint y: 404, endPoint x: 1289, endPoint y: 414, distance: 80.6
click at [1281, 417] on p "Arrival Window: 10:00 AM - 2:00 PM" at bounding box center [1216, 419] width 189 height 16
drag, startPoint x: 1301, startPoint y: 417, endPoint x: 1415, endPoint y: 424, distance: 114.2
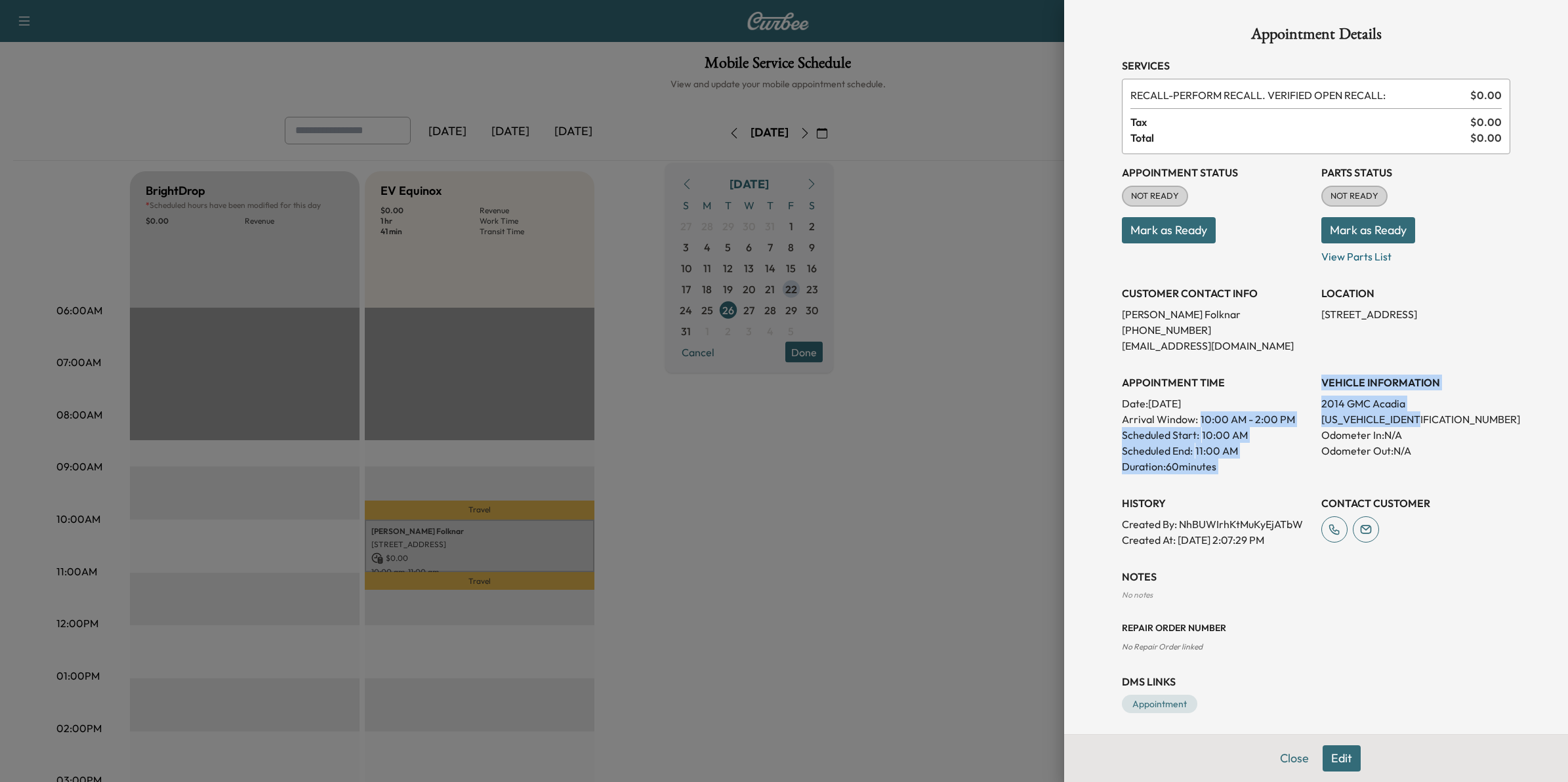
click at [1415, 424] on div "Appointment Status NOT READY Mark as Ready Parts Status NOT READY Mark as Ready…" at bounding box center [1315, 351] width 388 height 393
drag, startPoint x: 1415, startPoint y: 424, endPoint x: 1440, endPoint y: 424, distance: 25.0
click at [1440, 424] on p "1GKKVTKD4EJ298246" at bounding box center [1415, 419] width 189 height 16
drag, startPoint x: 1423, startPoint y: 417, endPoint x: 1304, endPoint y: 420, distance: 119.0
click at [1304, 420] on div "Appointment Status NOT READY Mark as Ready Parts Status NOT READY Mark as Ready…" at bounding box center [1315, 351] width 388 height 393
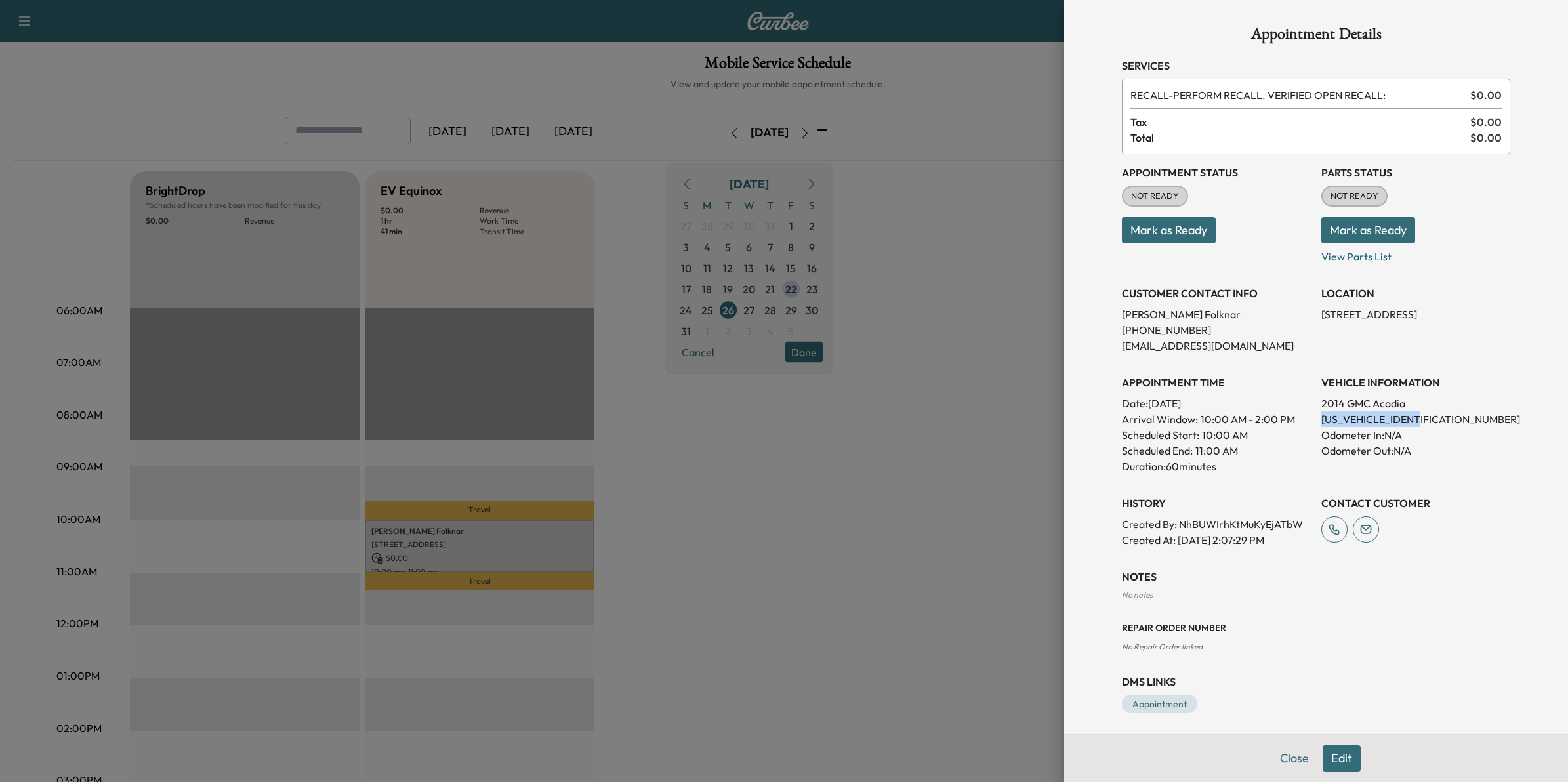
drag, startPoint x: 1304, startPoint y: 420, endPoint x: 1322, endPoint y: 414, distance: 19.0
click at [917, 544] on div at bounding box center [784, 391] width 1568 height 782
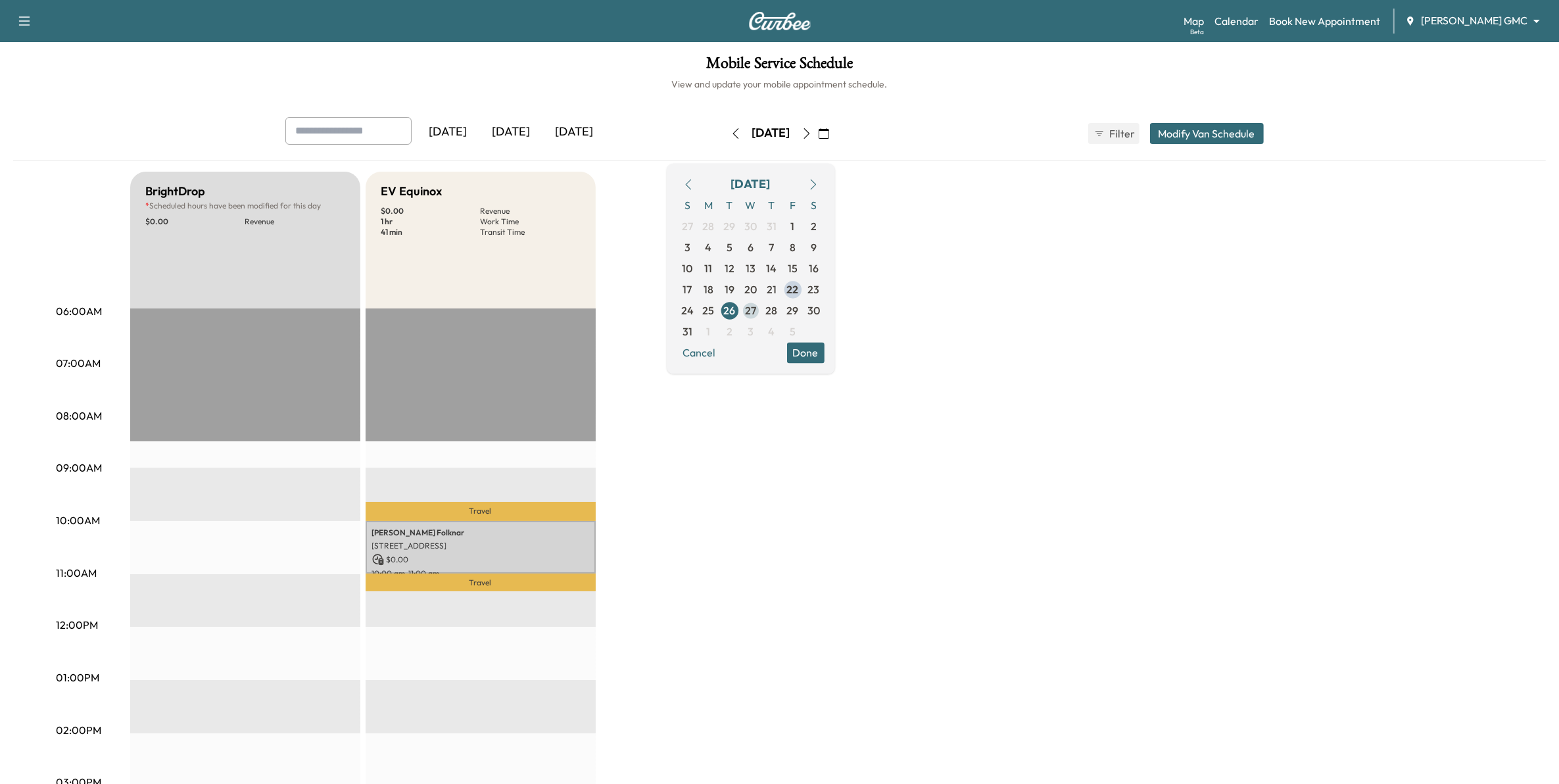
click at [756, 311] on span "27" at bounding box center [751, 310] width 11 height 16
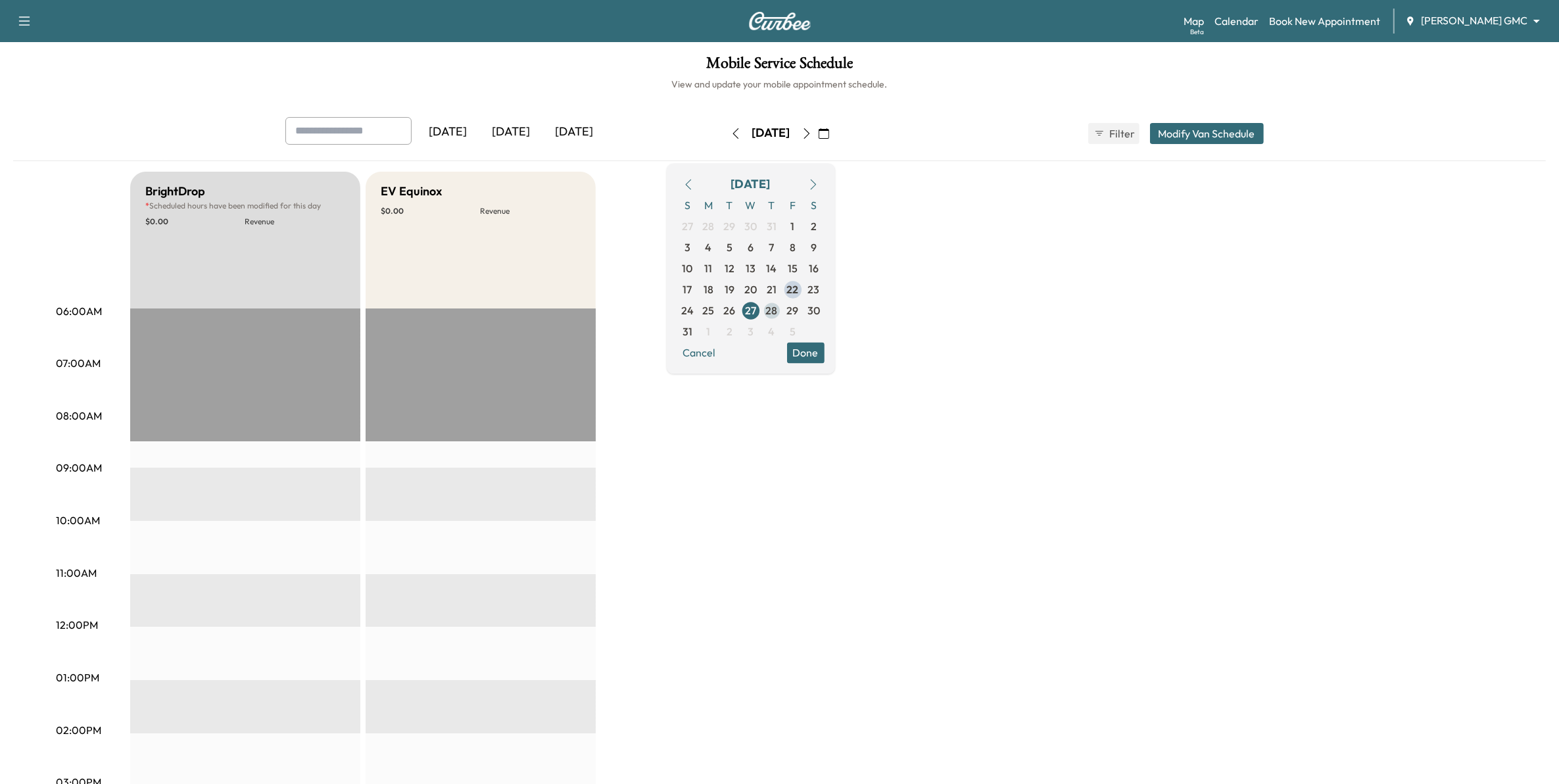
drag, startPoint x: 812, startPoint y: 319, endPoint x: 813, endPoint y: 312, distance: 7.1
click at [783, 313] on span "28" at bounding box center [772, 310] width 21 height 21
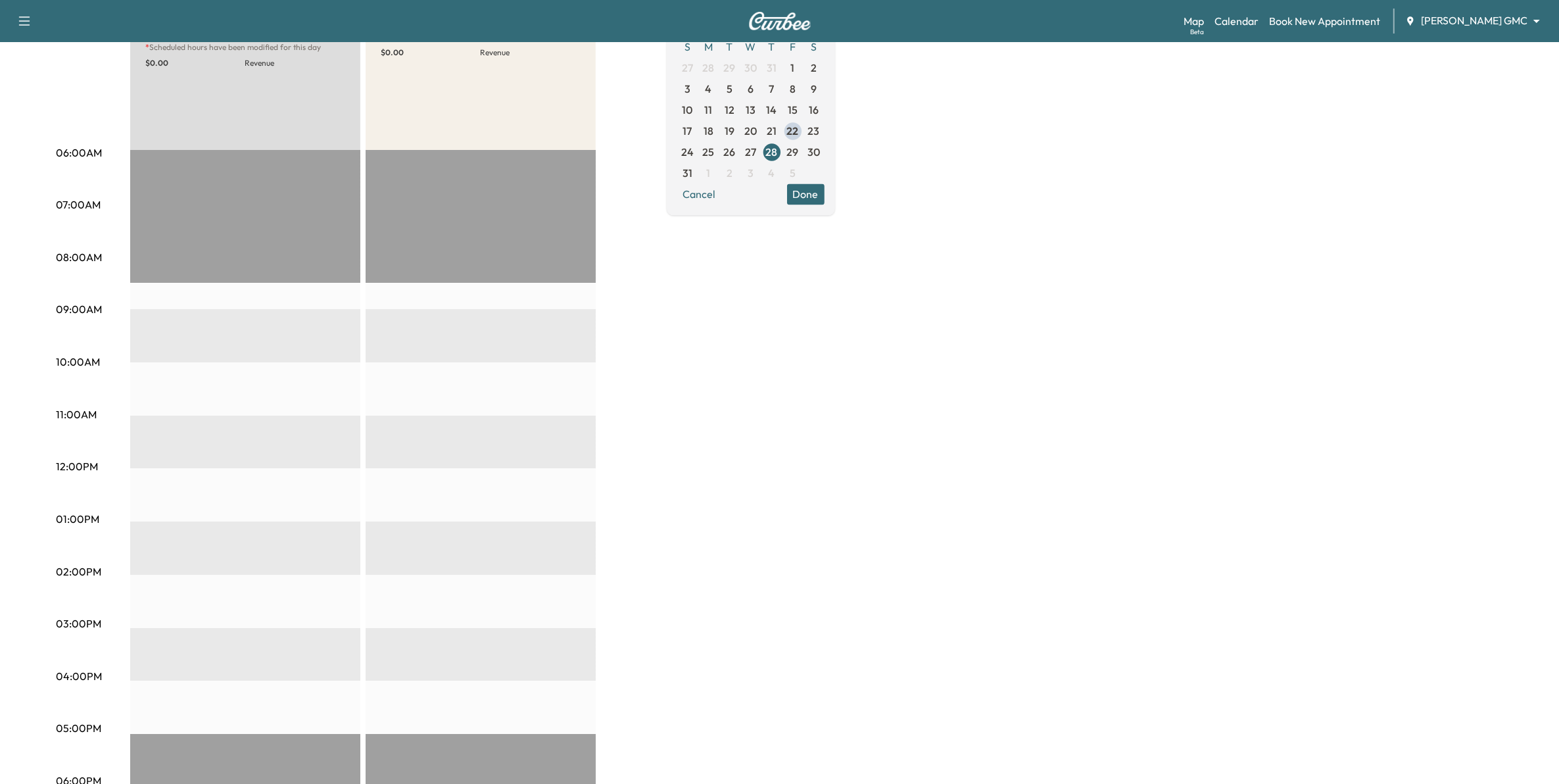
scroll to position [164, 0]
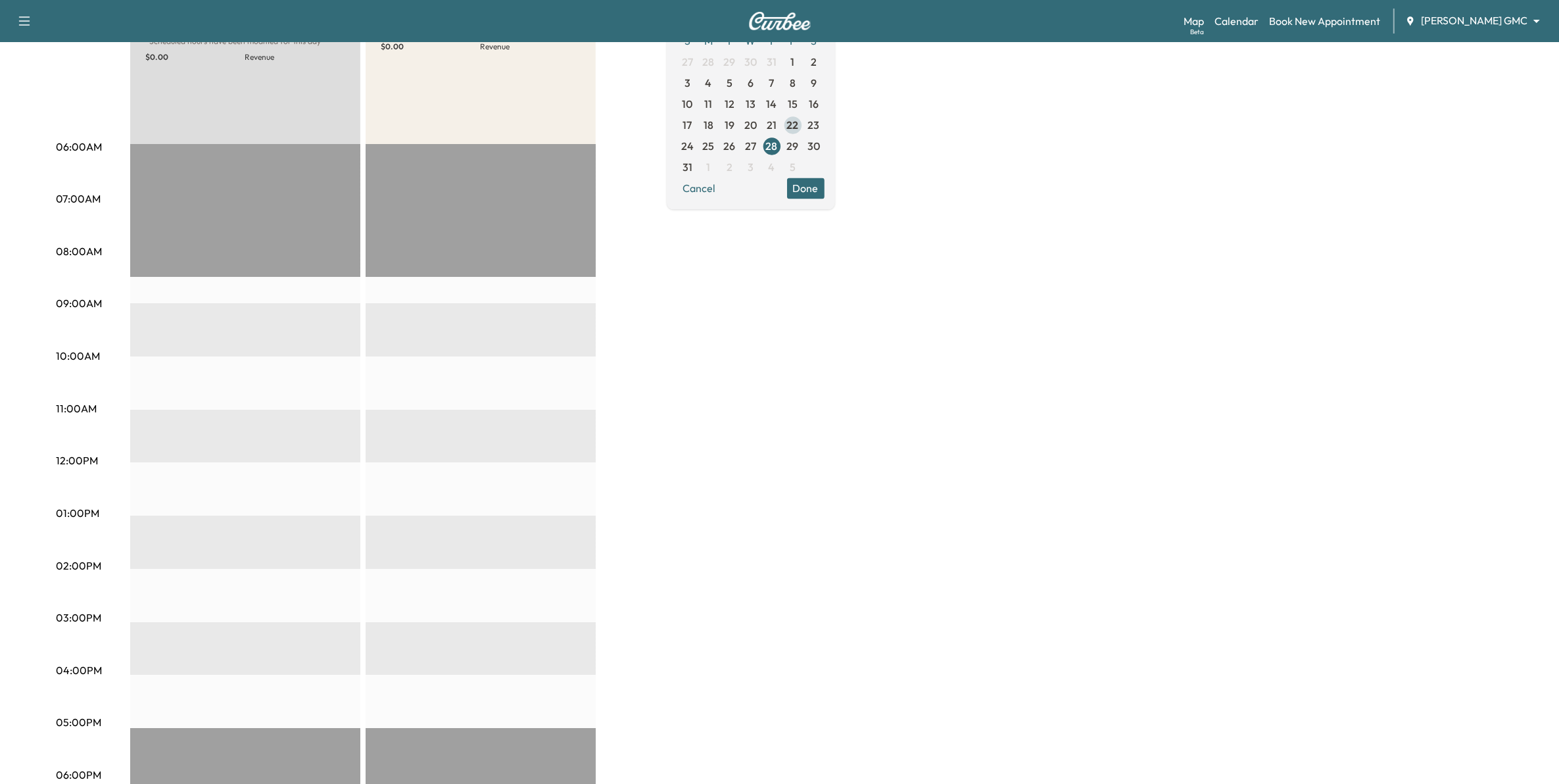
click at [803, 134] on span "22" at bounding box center [793, 125] width 21 height 21
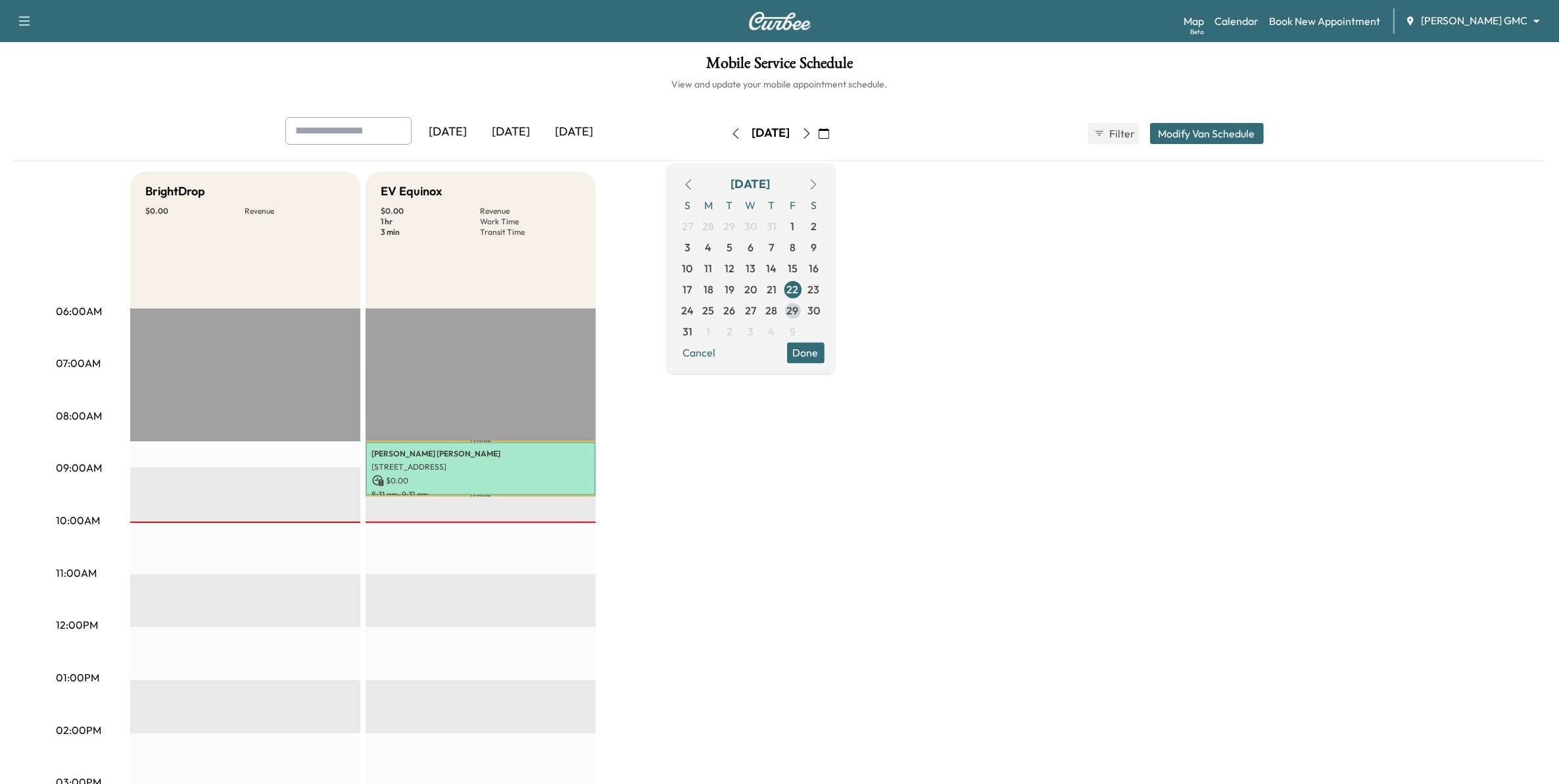
click at [799, 309] on span "29" at bounding box center [793, 310] width 12 height 16
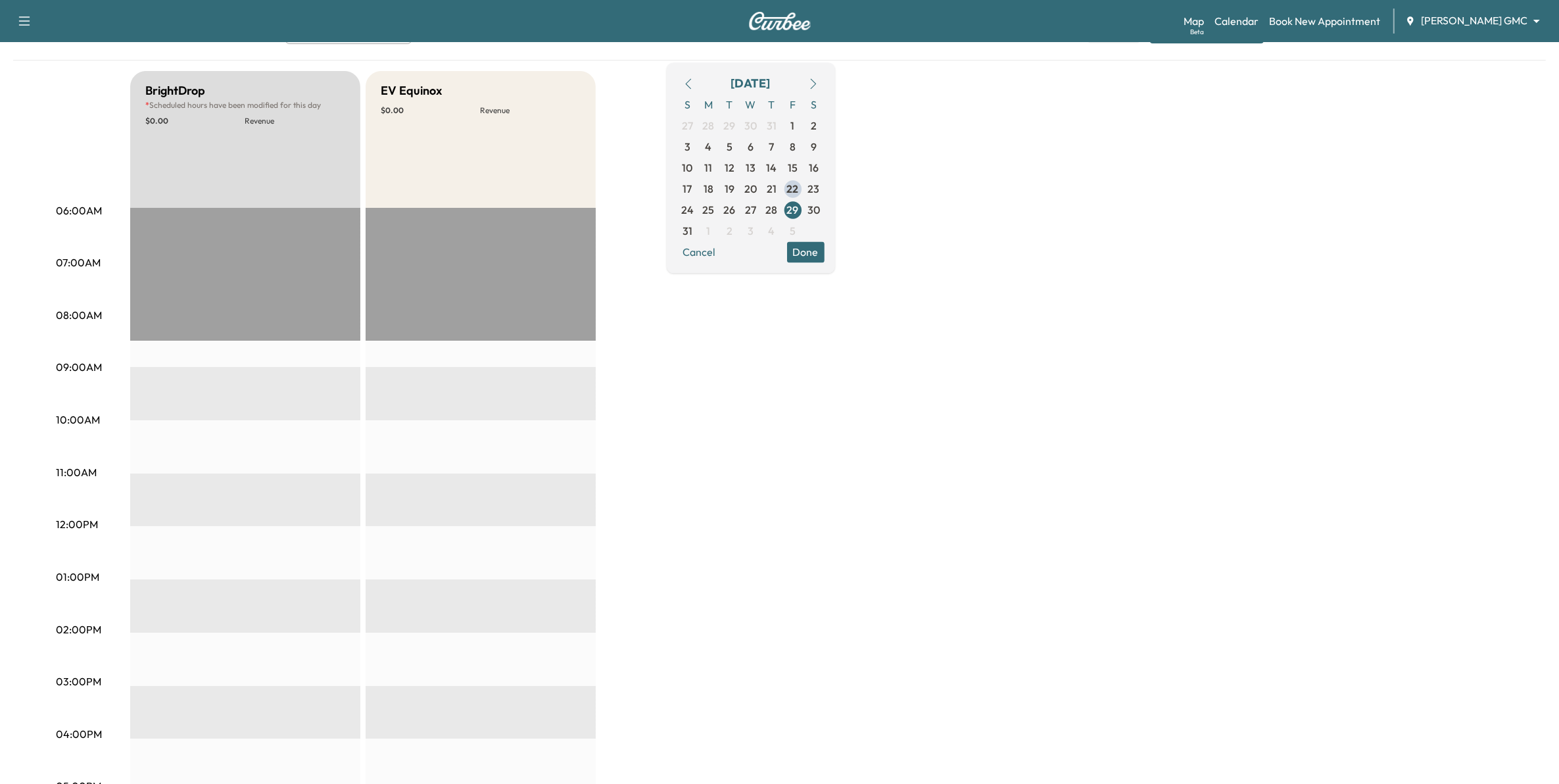
scroll to position [83, 0]
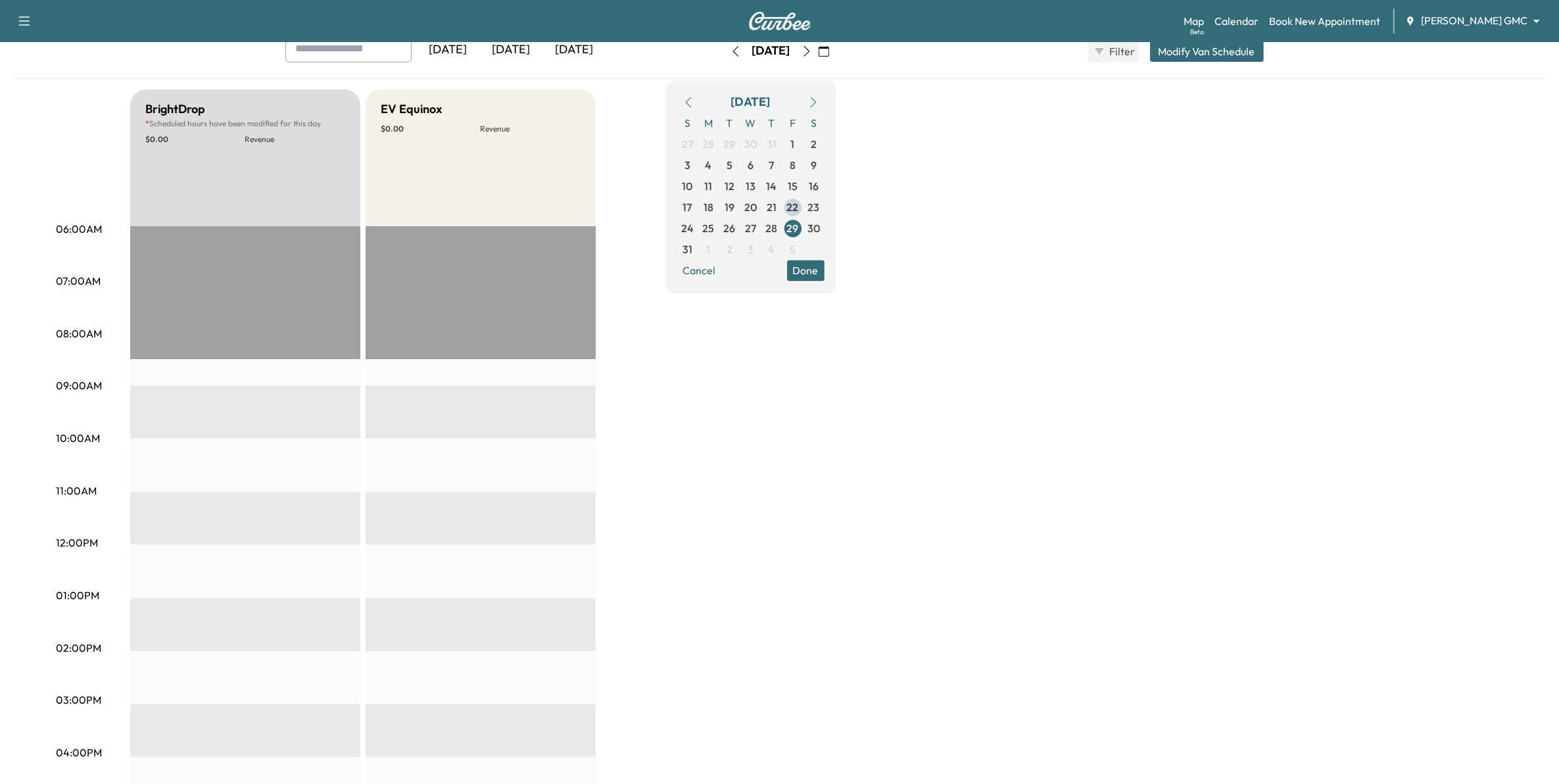
click at [816, 99] on icon "button" at bounding box center [813, 102] width 6 height 11
click at [719, 149] on span "1" at bounding box center [709, 144] width 21 height 21
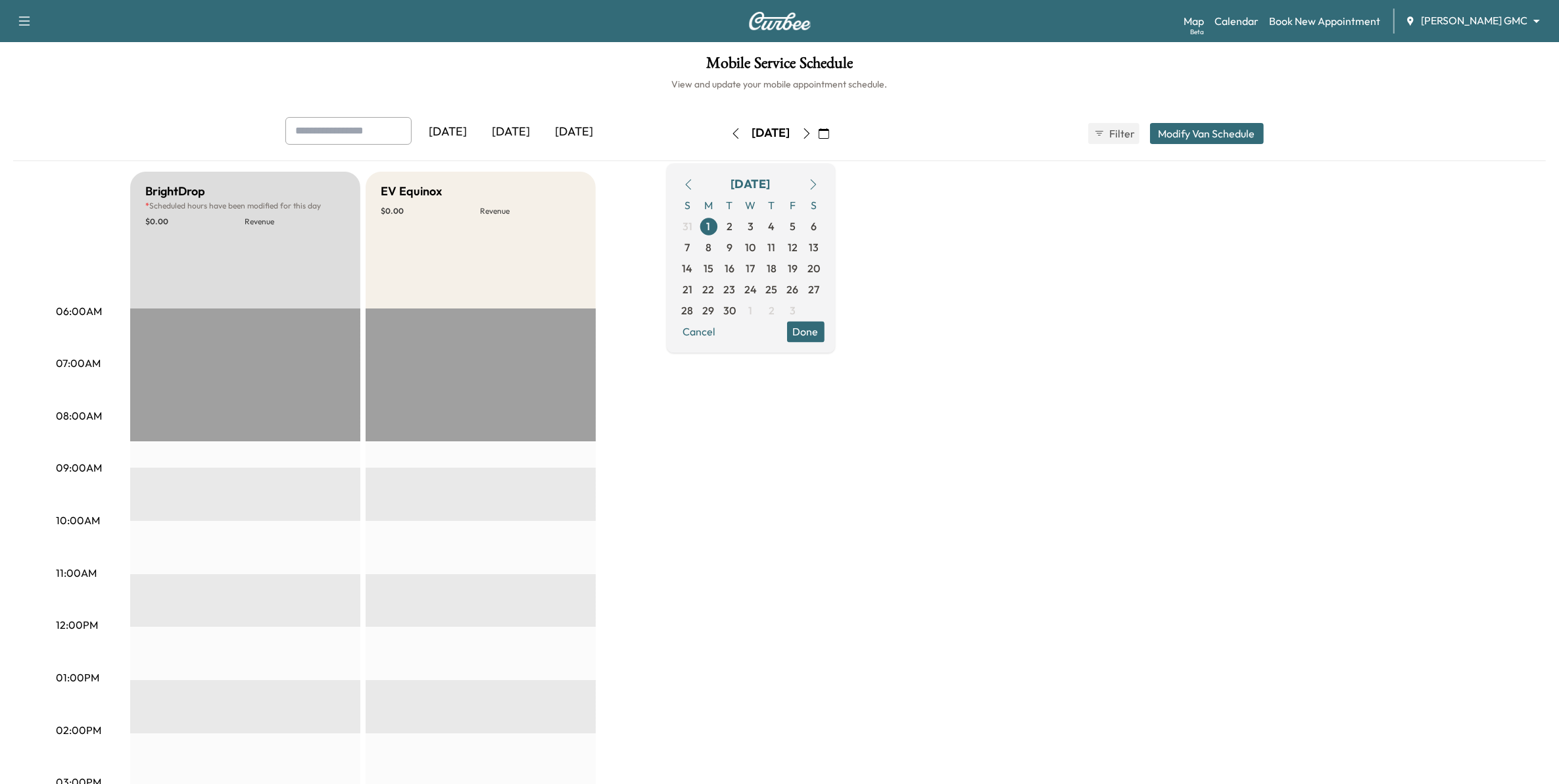
scroll to position [83, 0]
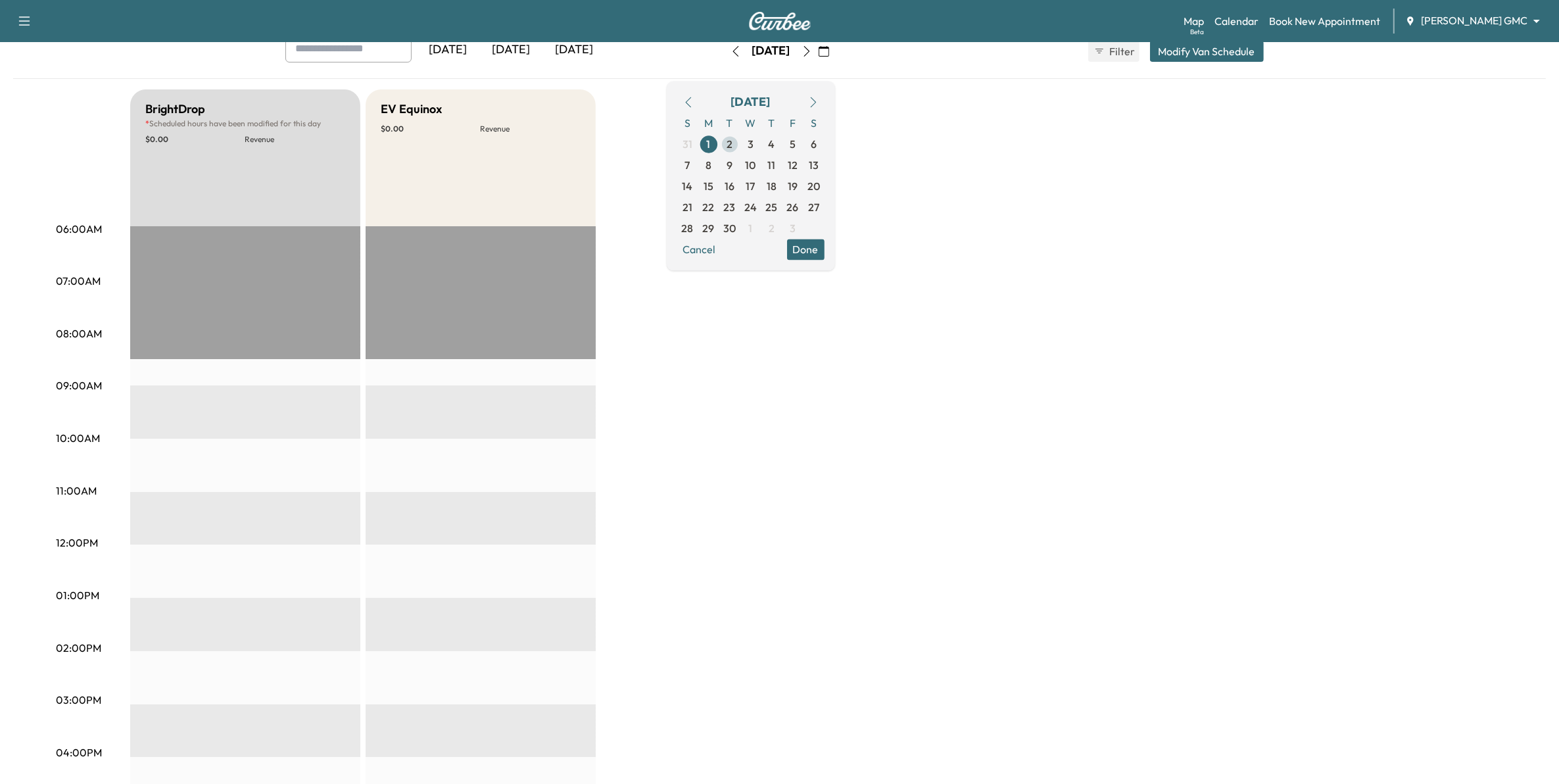
click at [741, 149] on span "2" at bounding box center [730, 144] width 21 height 21
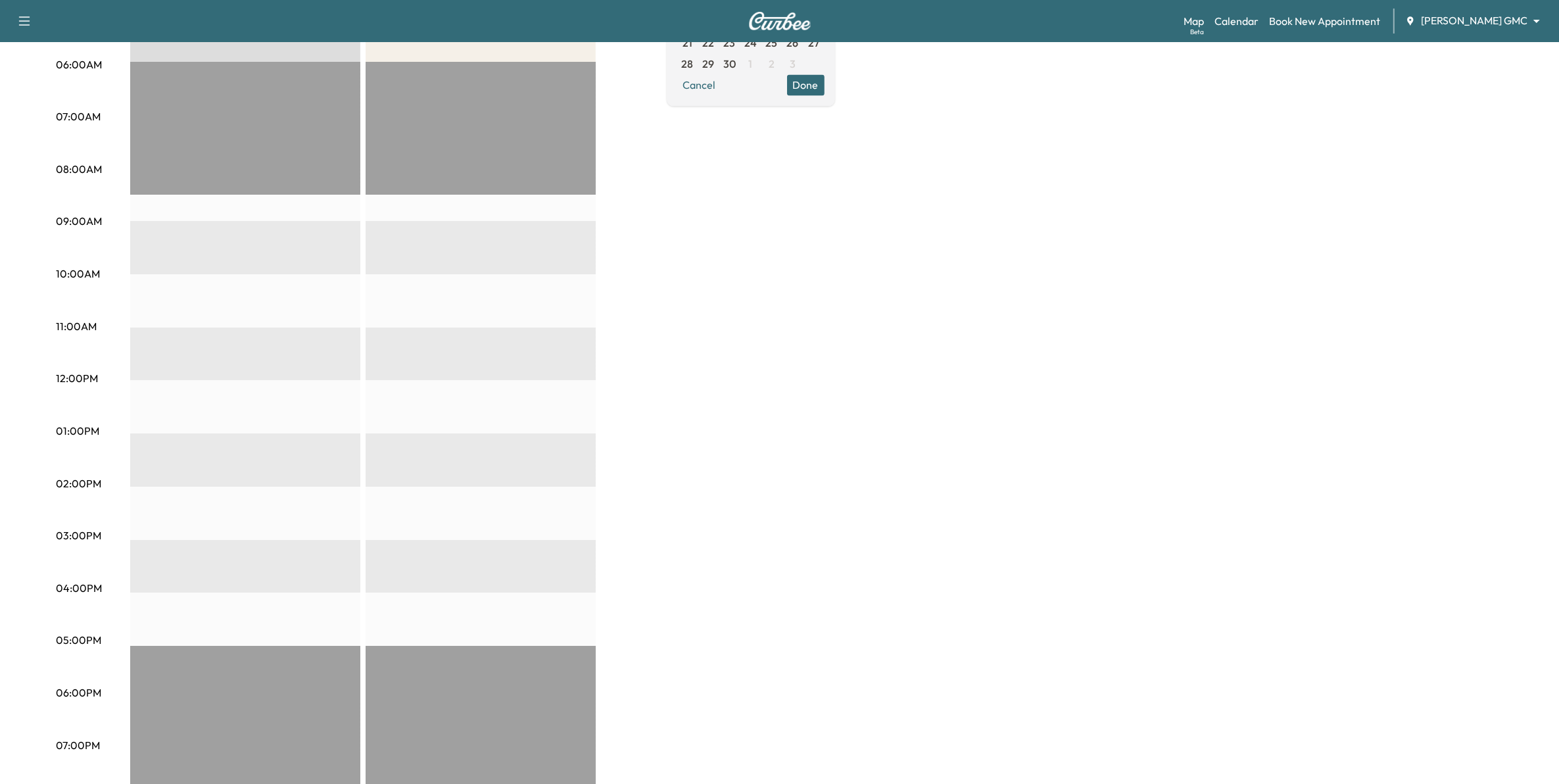
scroll to position [164, 0]
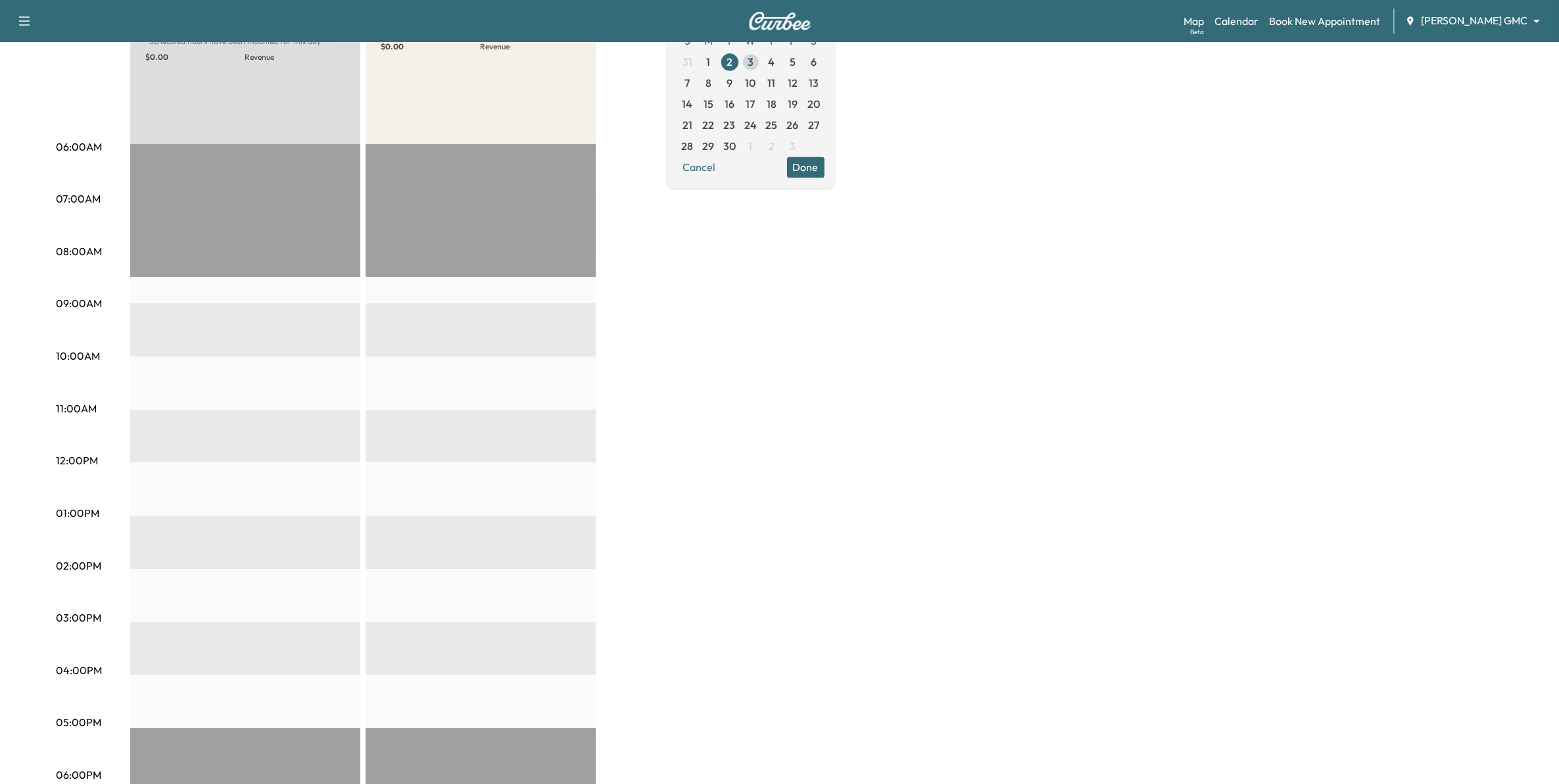
click at [761, 61] on span "3" at bounding box center [751, 62] width 21 height 21
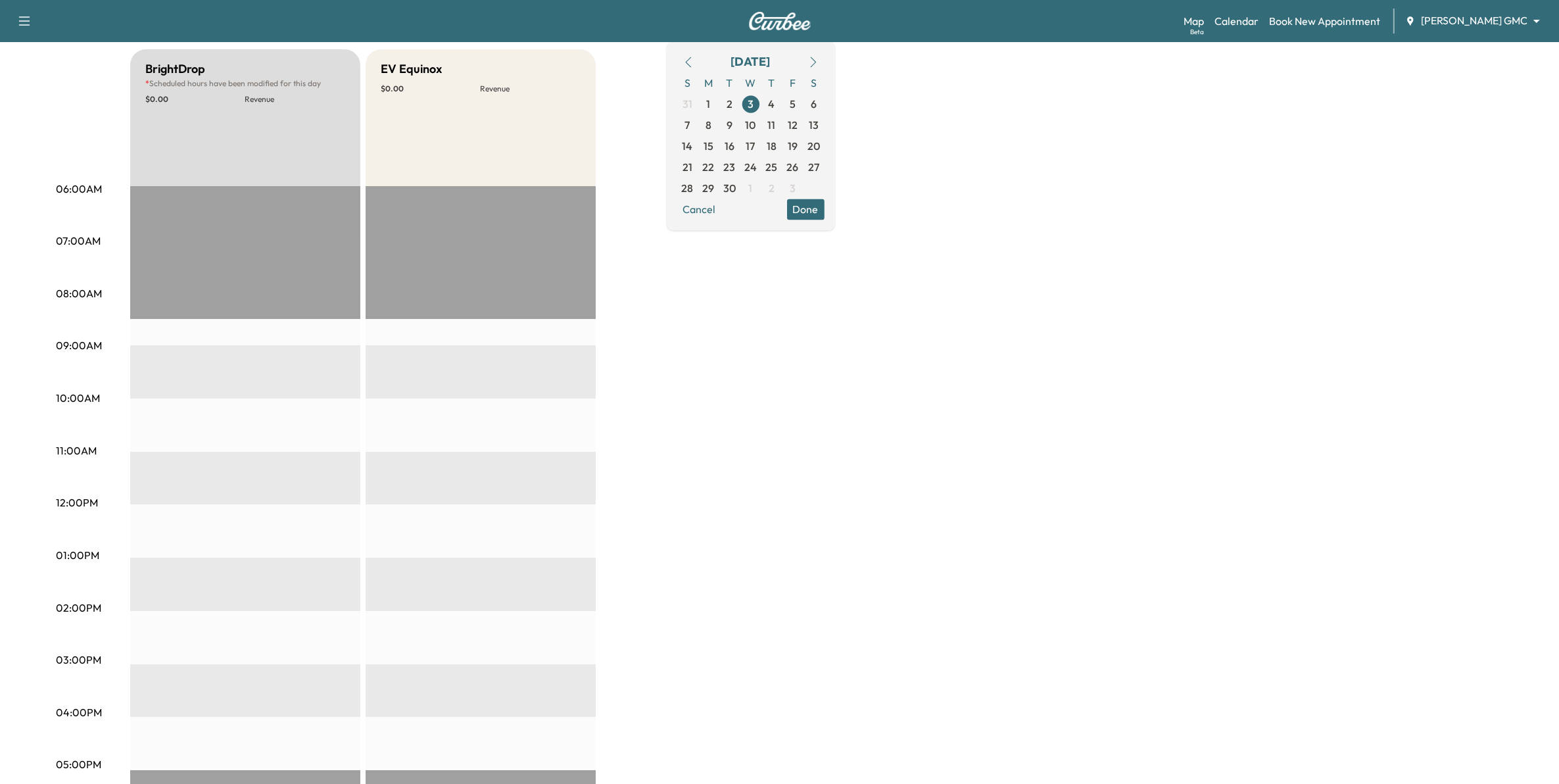
scroll to position [164, 0]
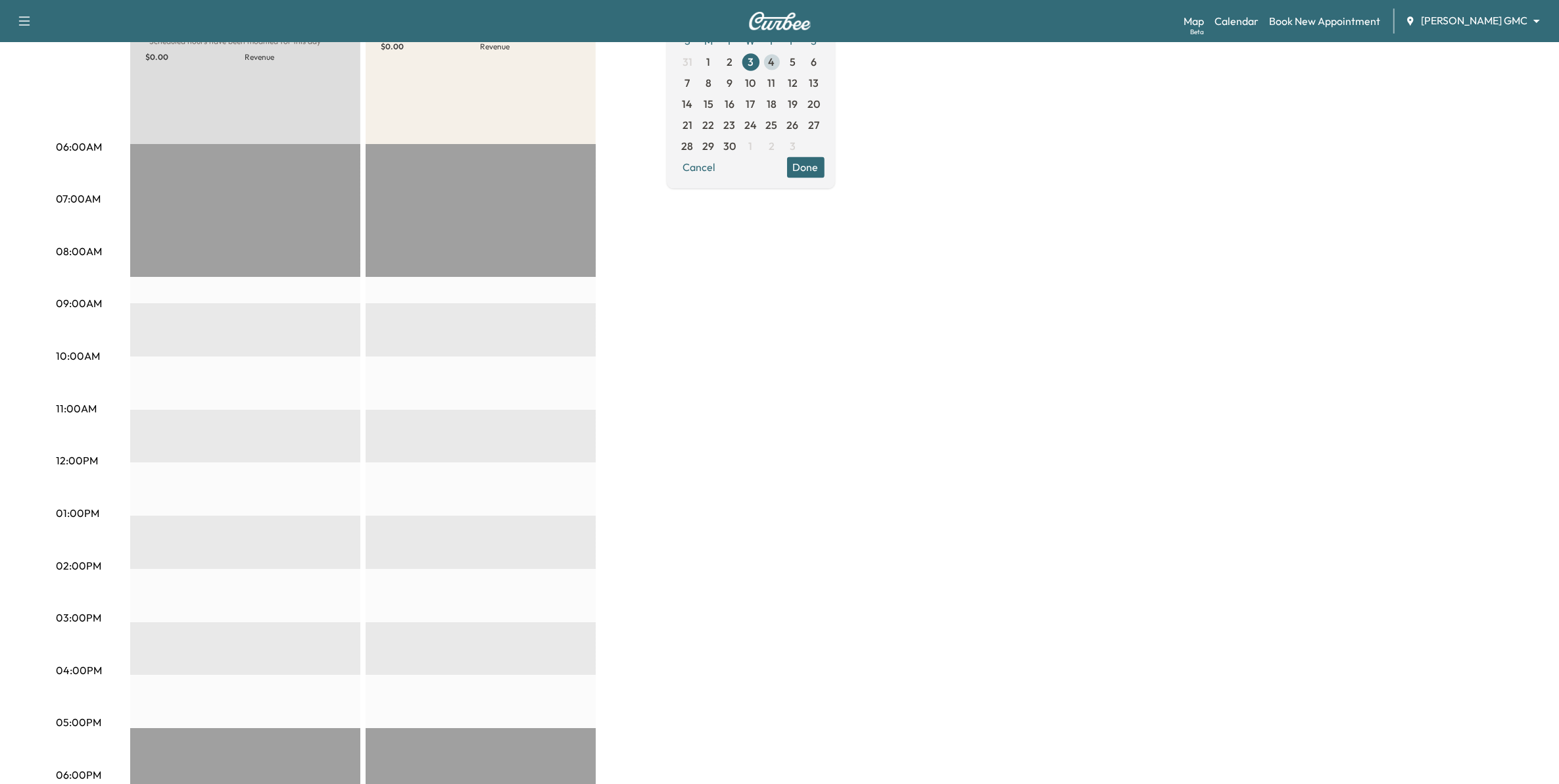
click at [783, 64] on span "4" at bounding box center [772, 62] width 21 height 21
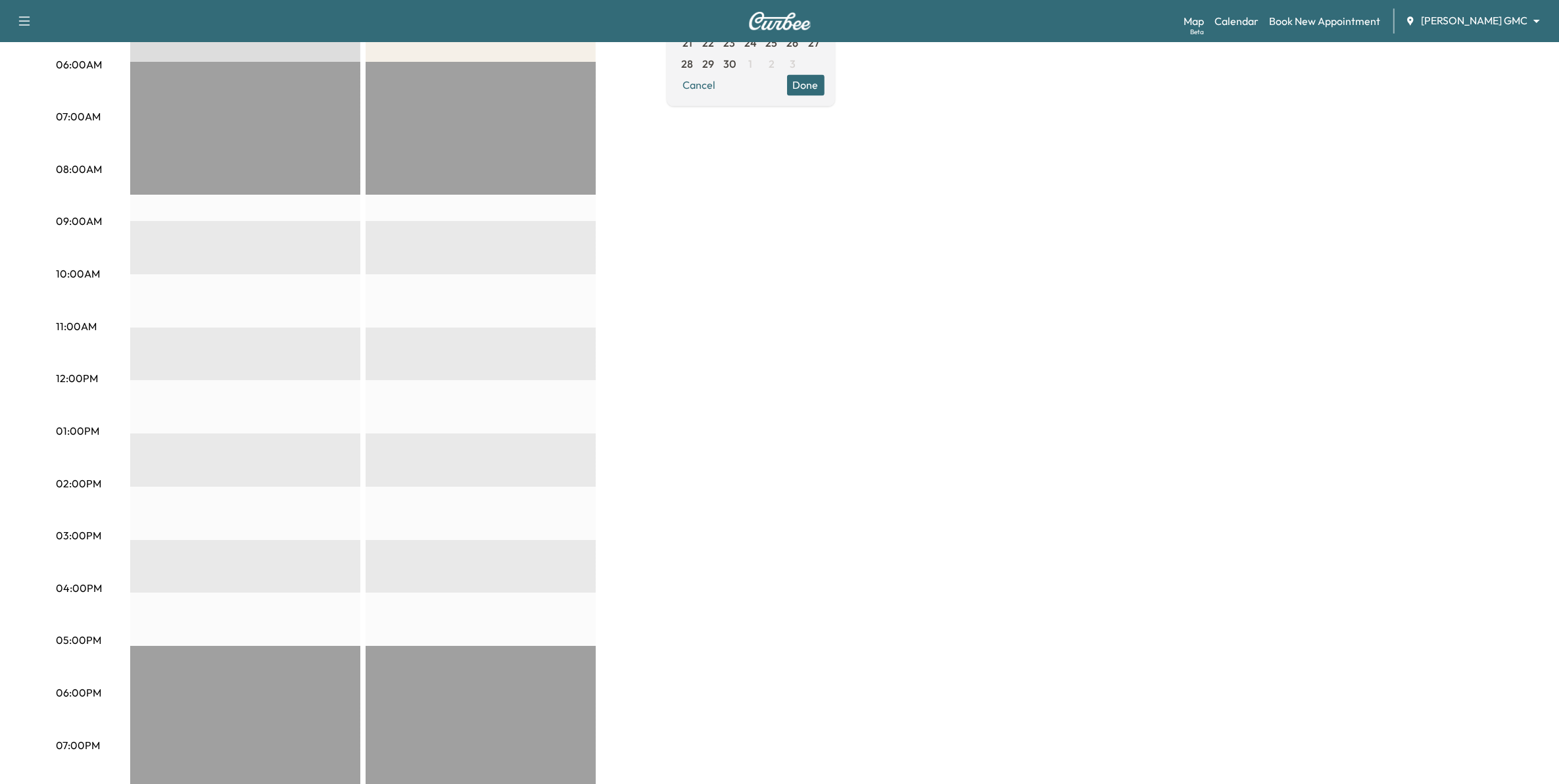
scroll to position [164, 0]
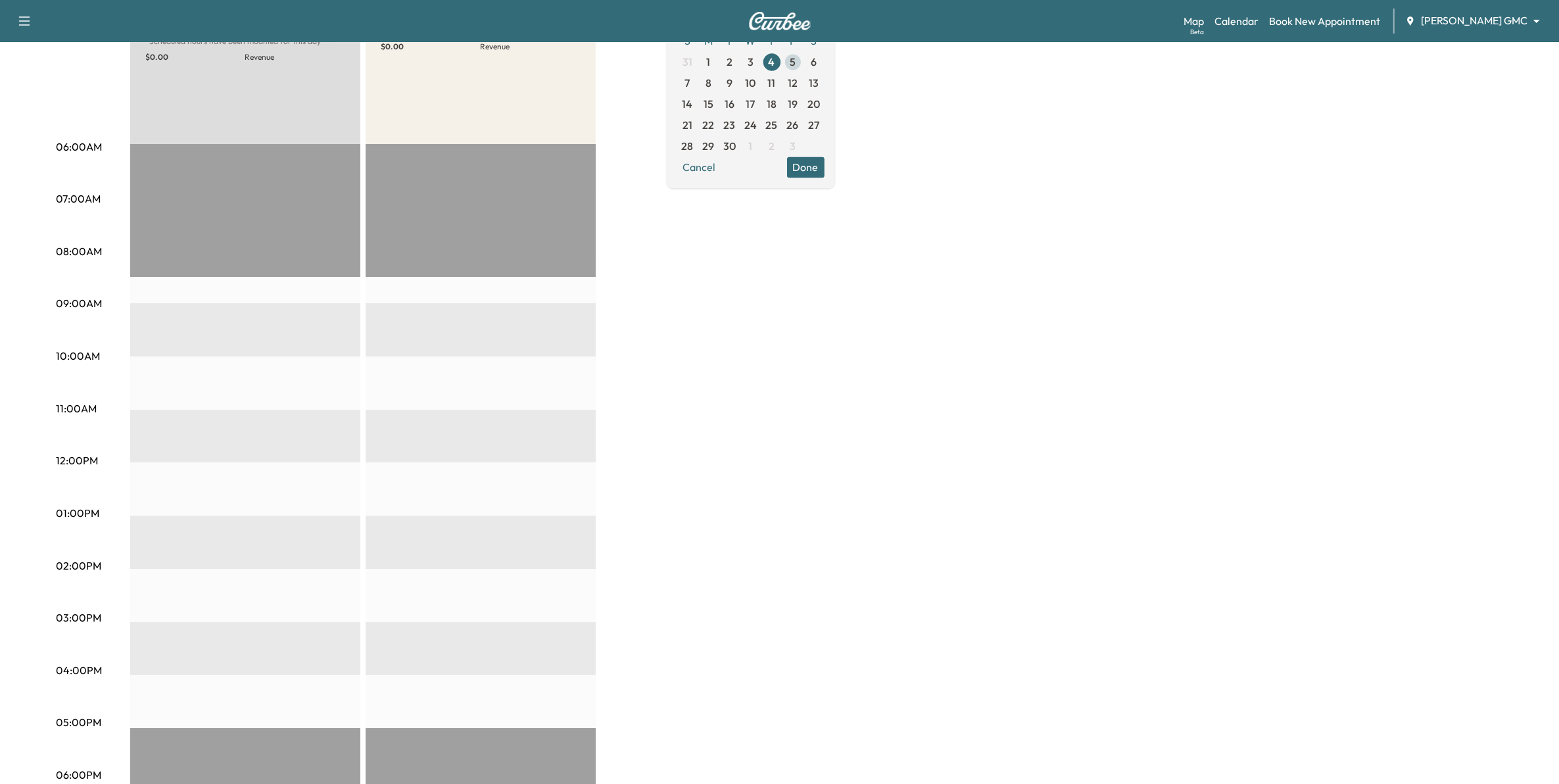
click at [803, 65] on span "5" at bounding box center [793, 62] width 21 height 21
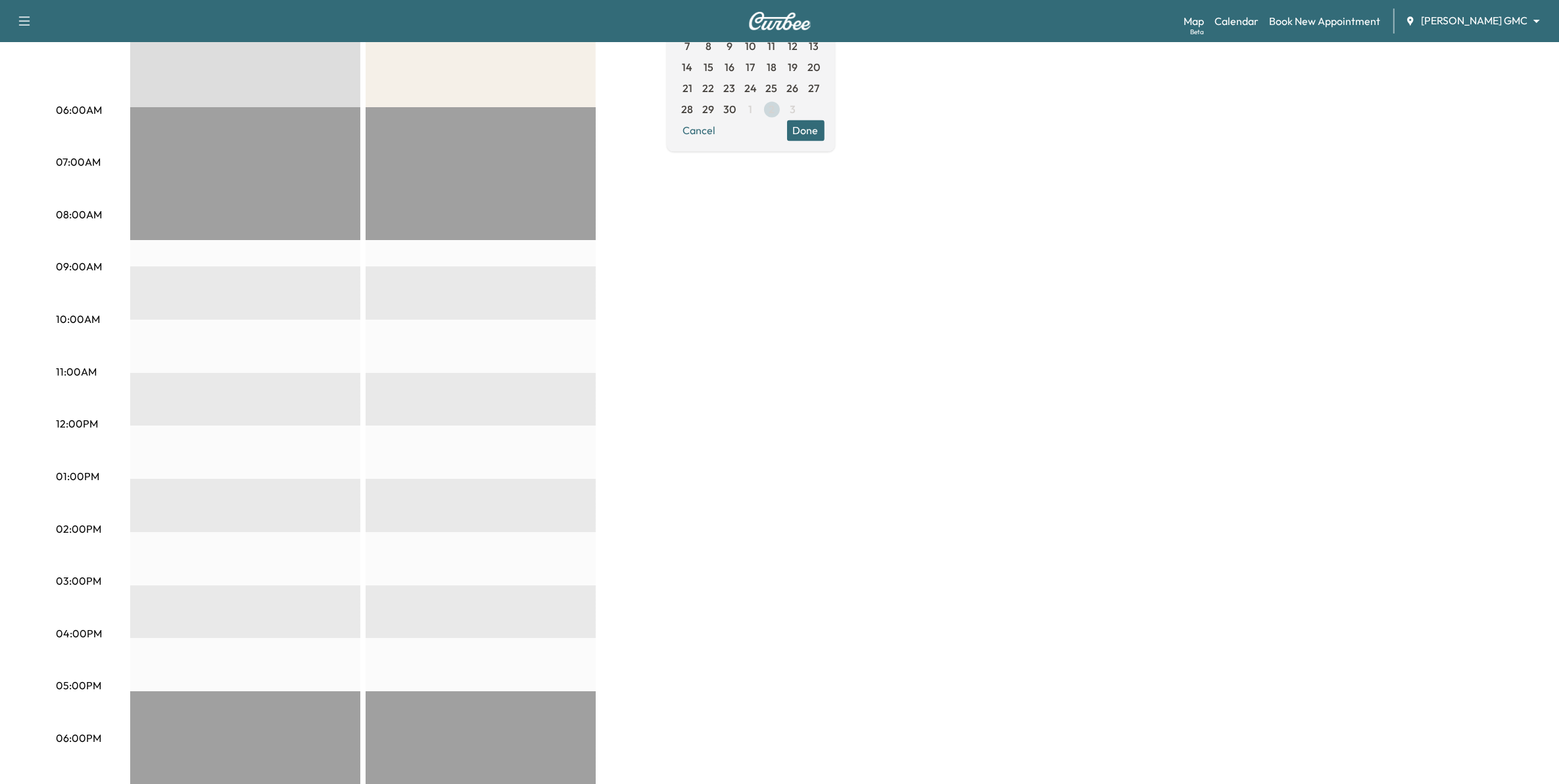
scroll to position [164, 0]
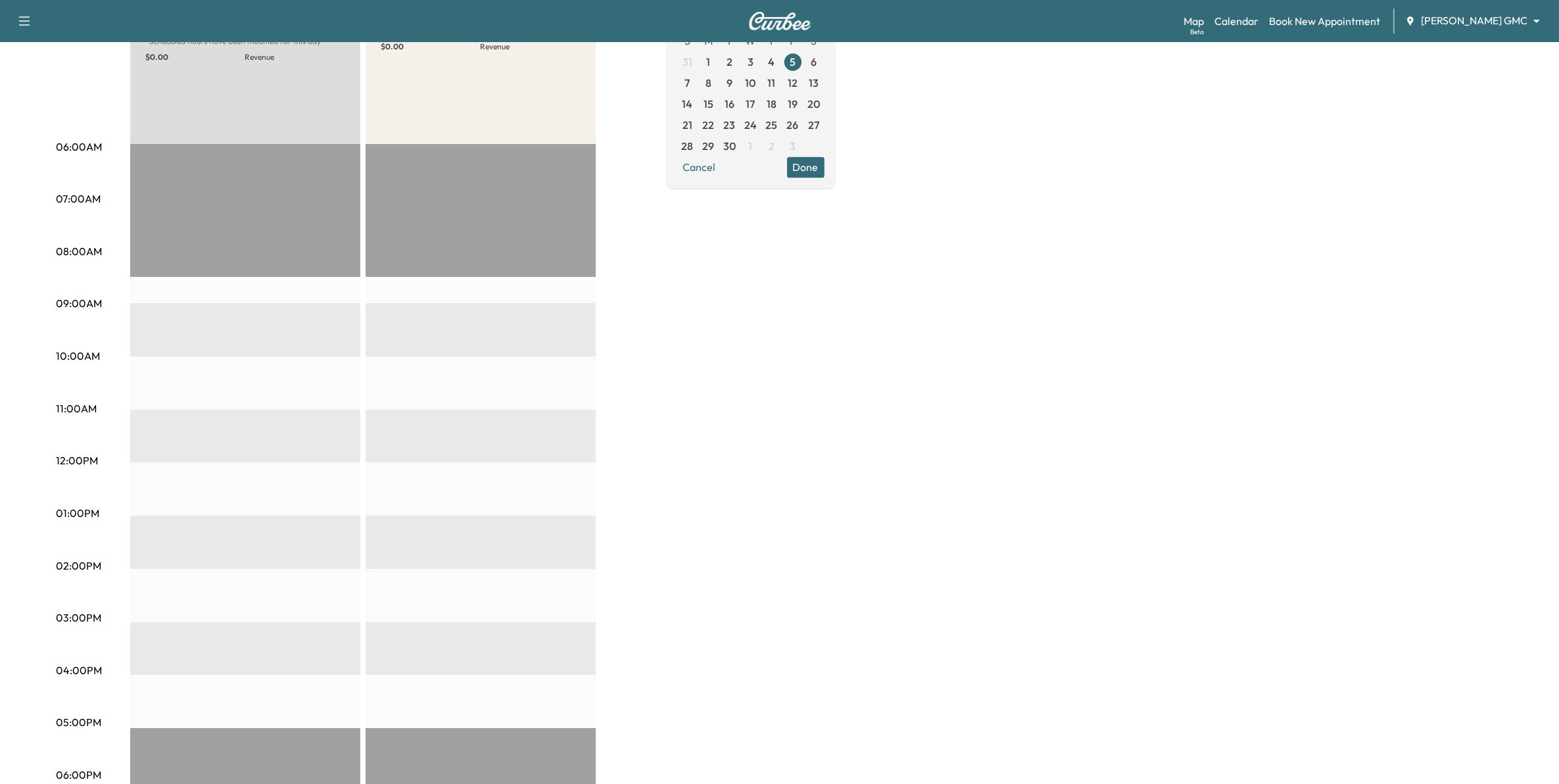
click at [719, 78] on span "8" at bounding box center [709, 83] width 21 height 21
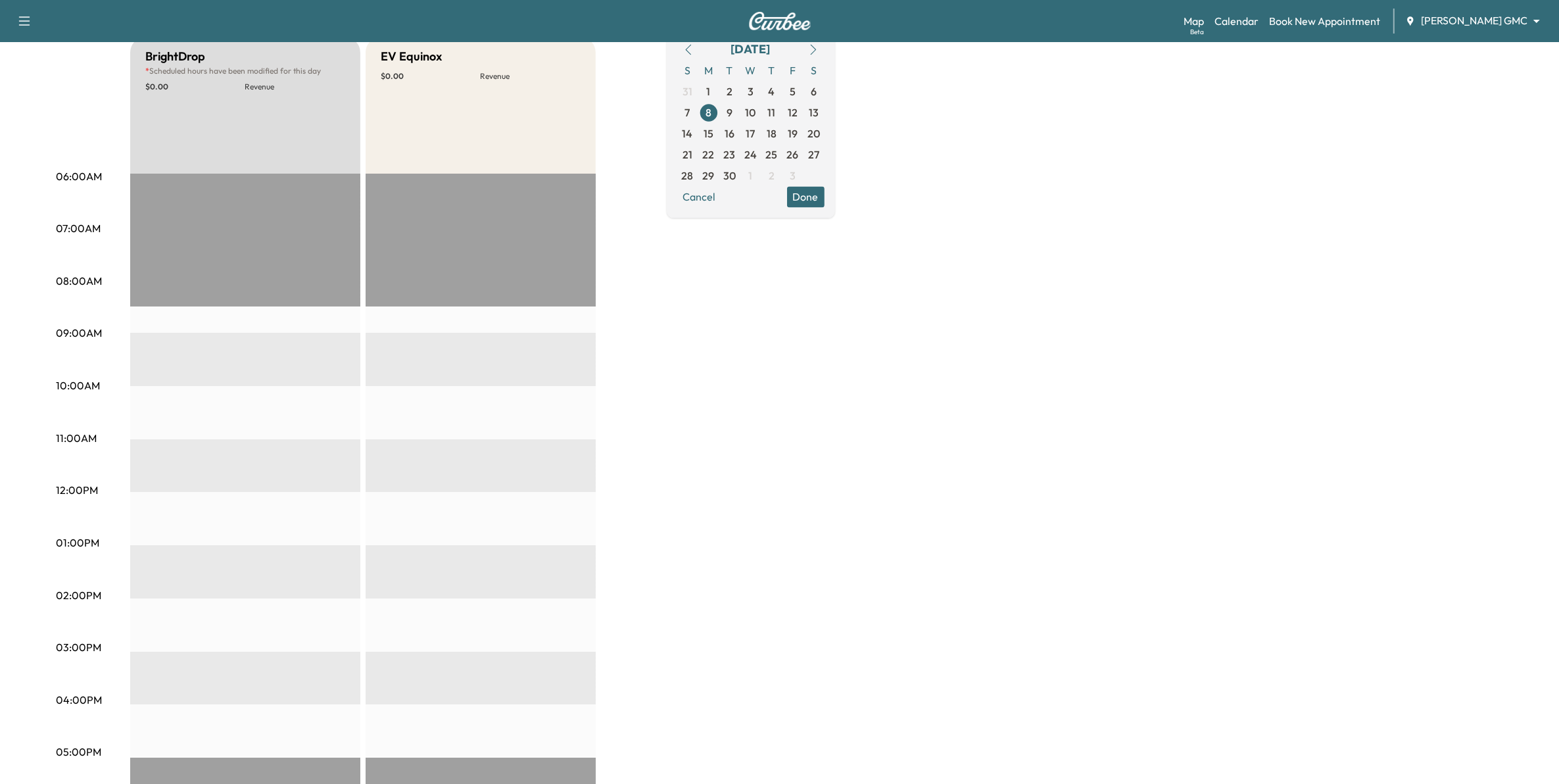
scroll to position [164, 0]
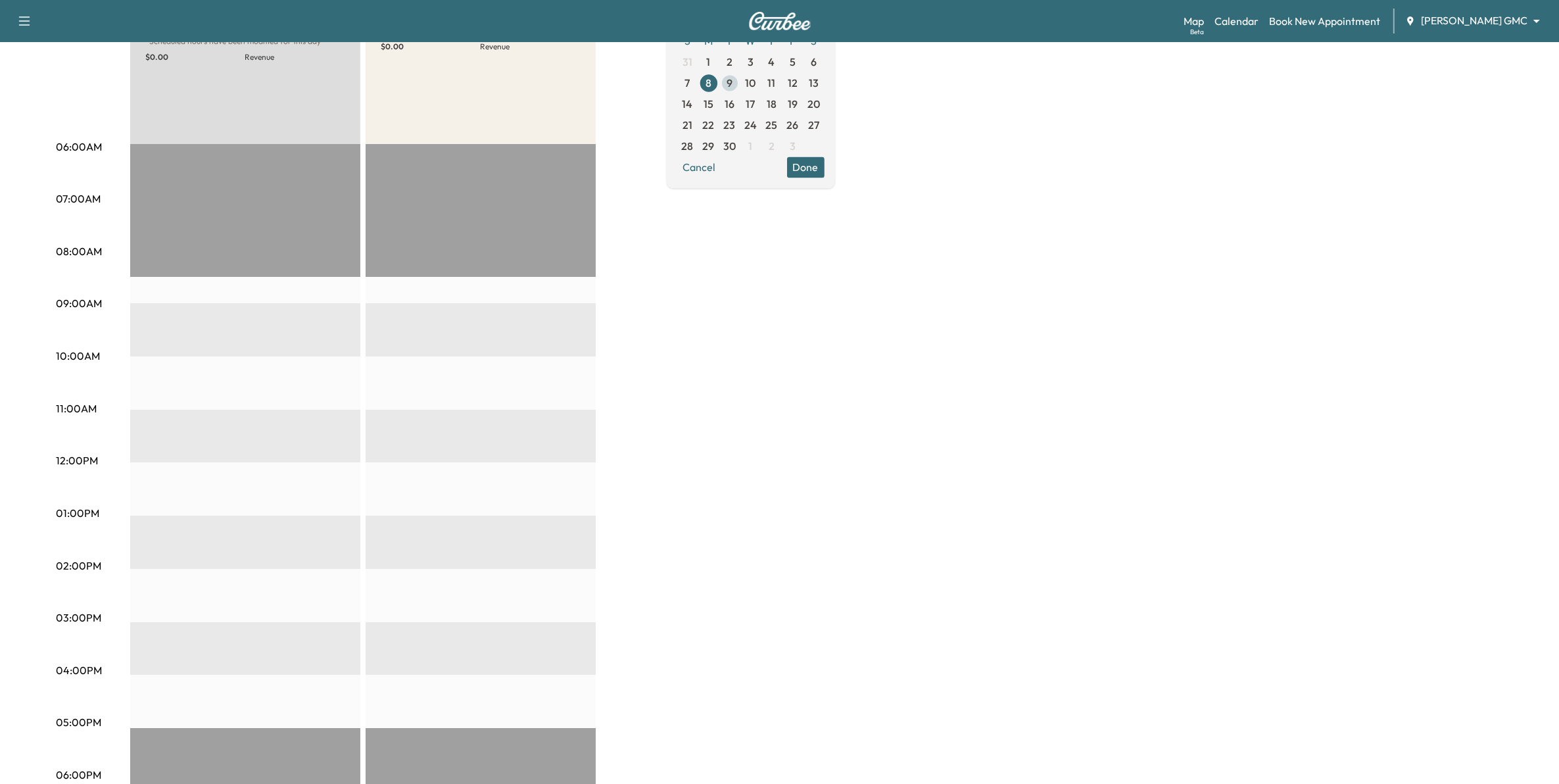
click at [733, 83] on span "9" at bounding box center [729, 83] width 6 height 16
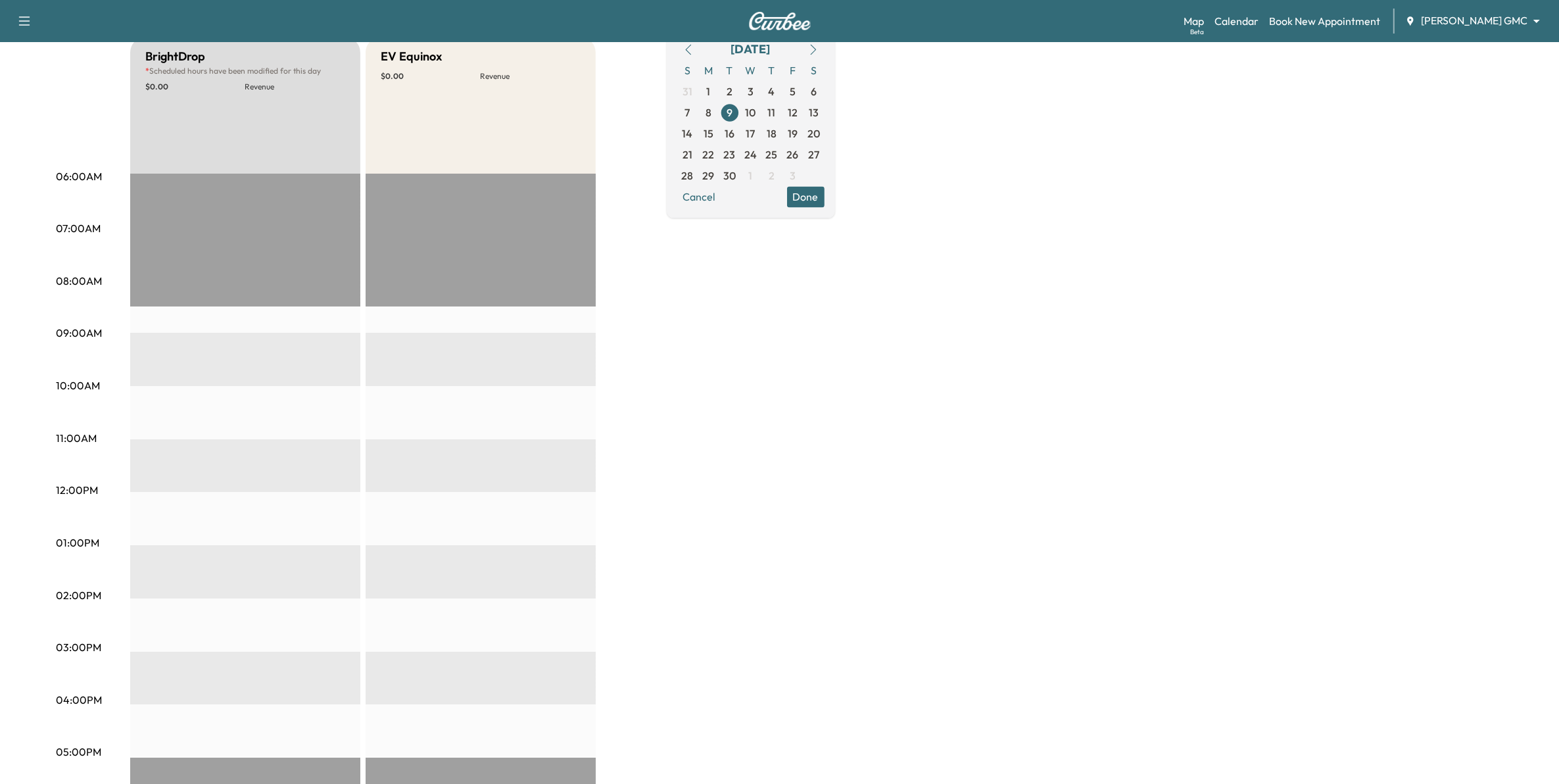
scroll to position [164, 0]
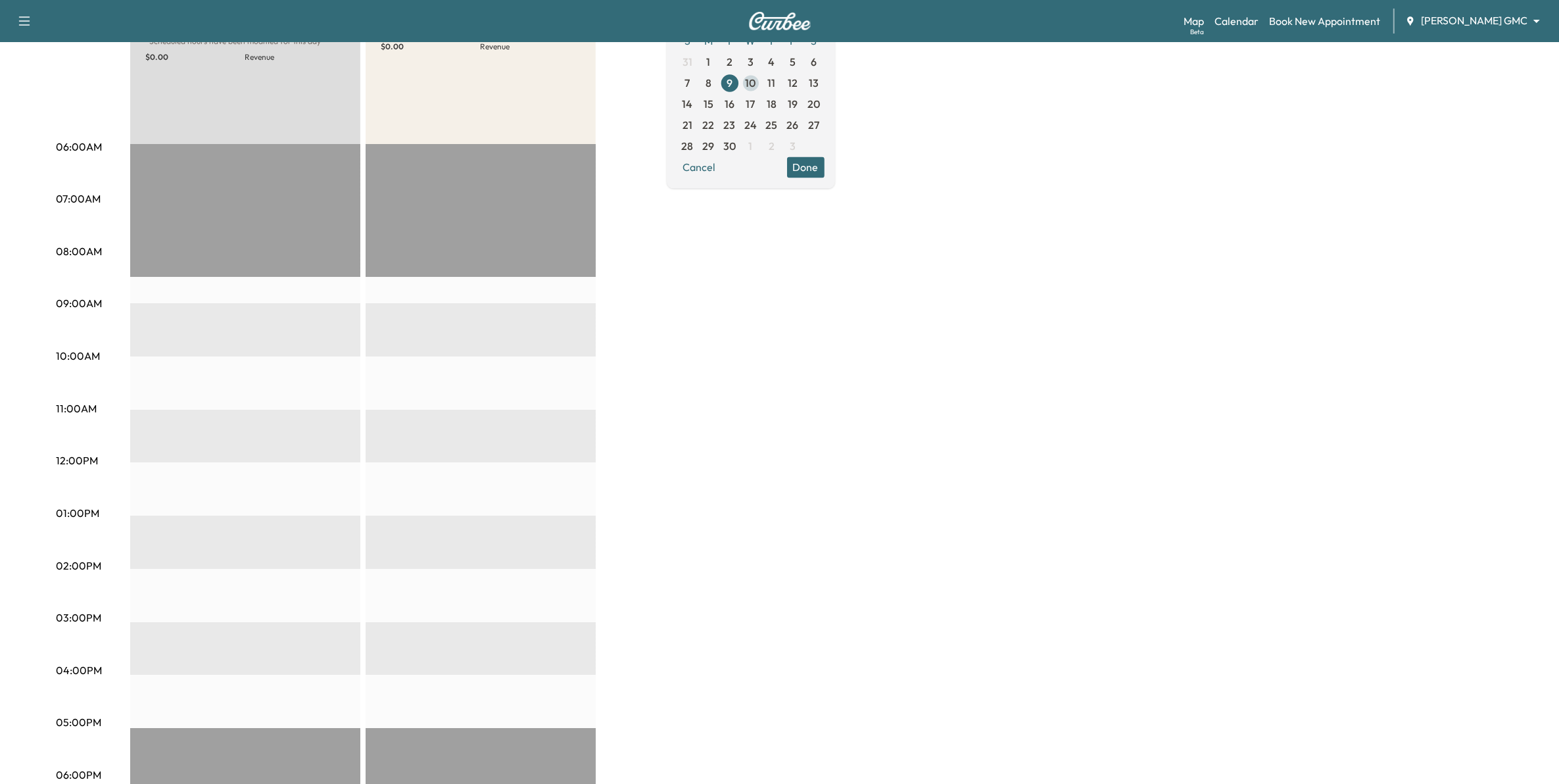
click at [756, 75] on span "10" at bounding box center [751, 83] width 11 height 16
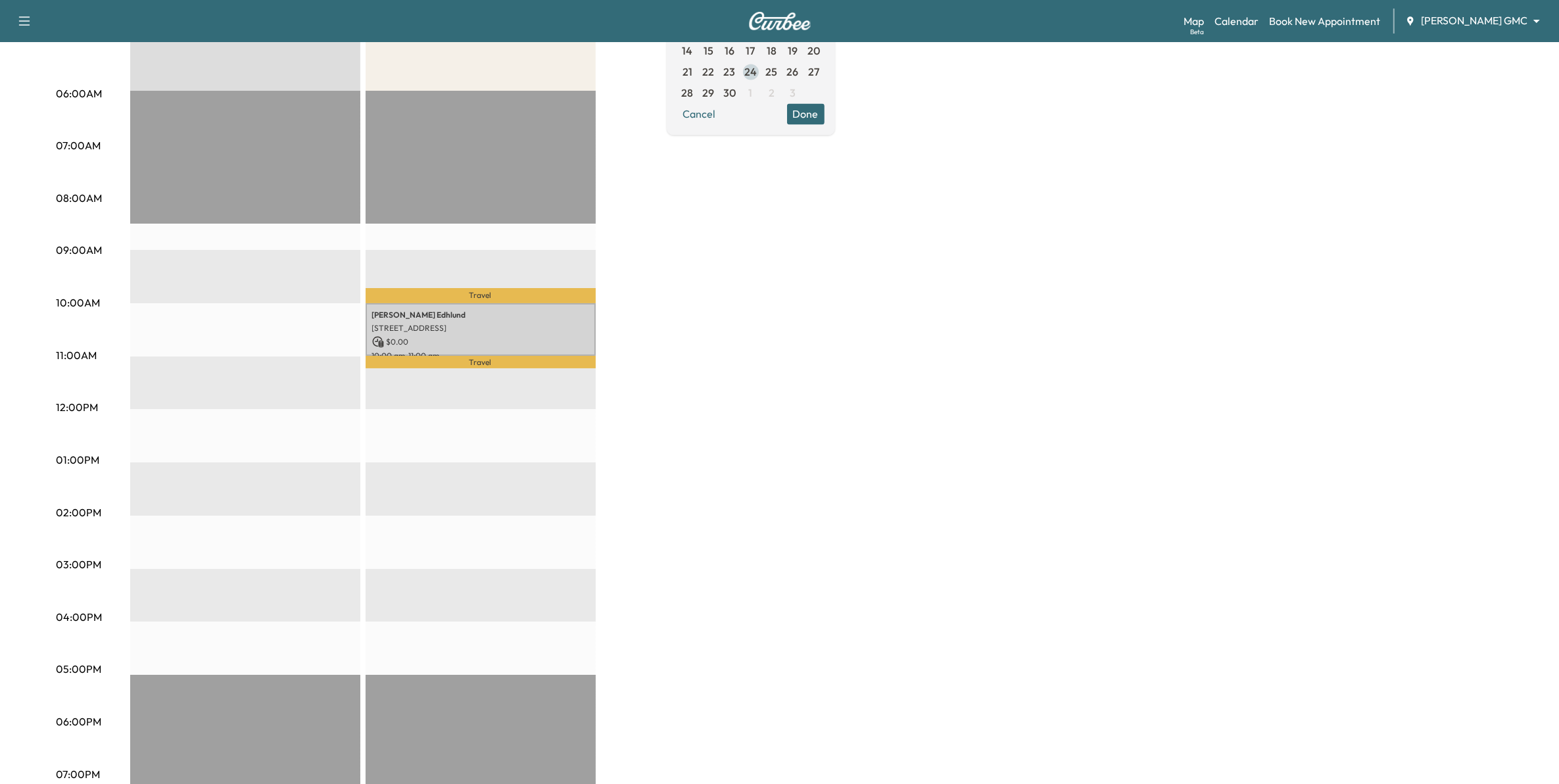
scroll to position [247, 0]
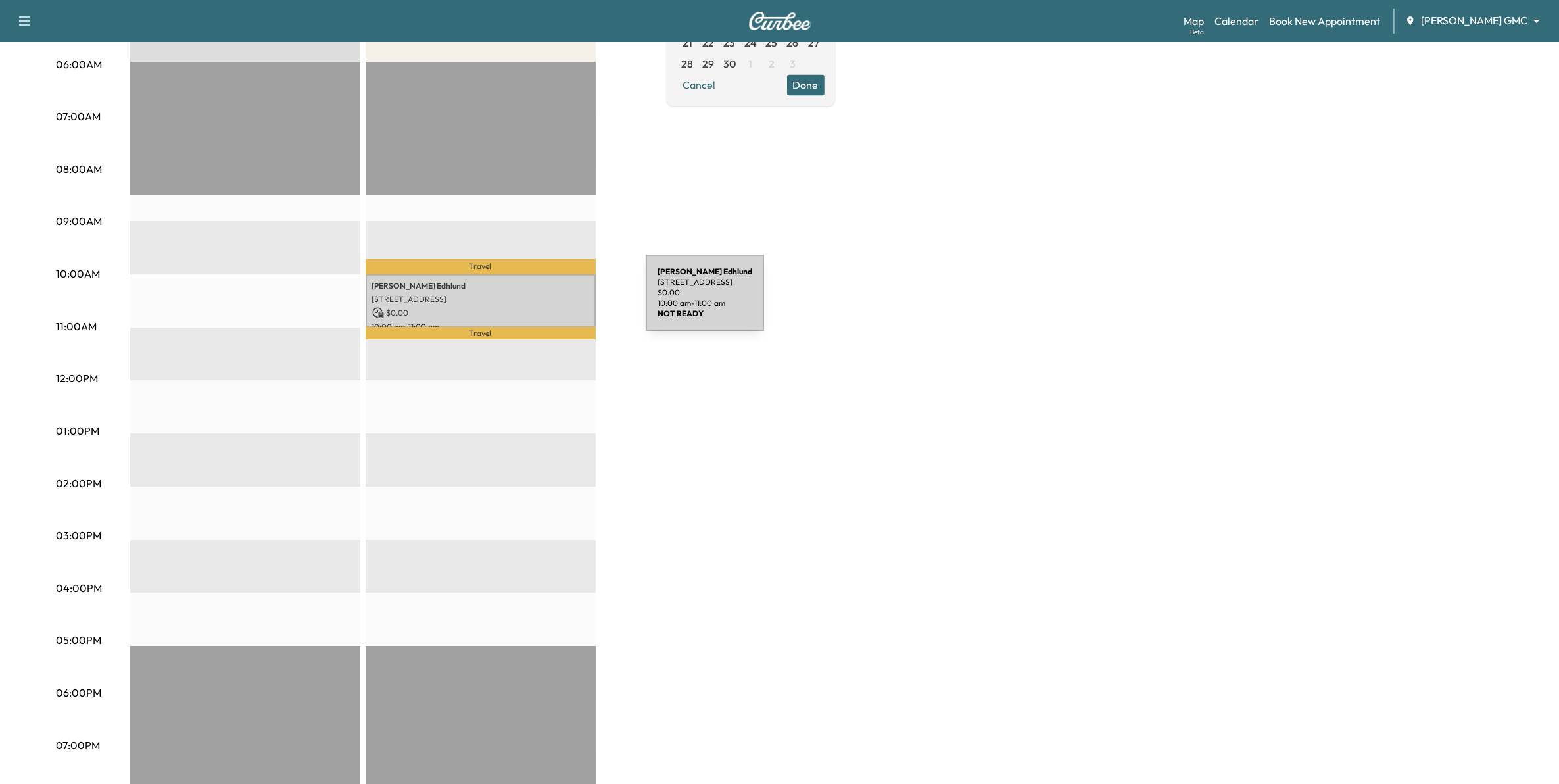
click at [547, 300] on p "740 Greenway Ave N, Oakdale, MN 55128, USA" at bounding box center [480, 299] width 217 height 11
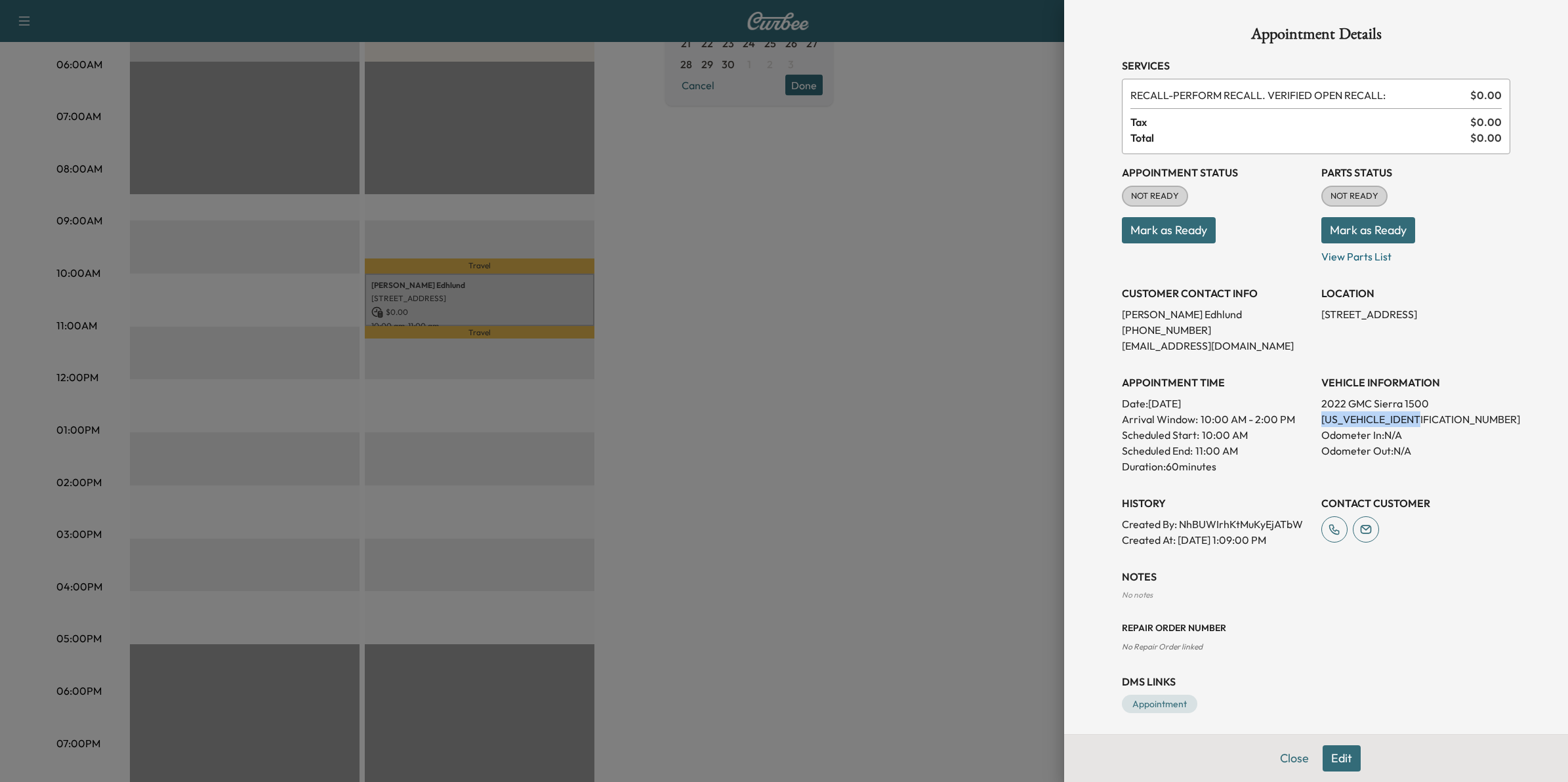
drag, startPoint x: 1425, startPoint y: 415, endPoint x: 1309, endPoint y: 417, distance: 116.0
click at [1321, 417] on p "3GTPUBEK3NG625407" at bounding box center [1415, 419] width 189 height 16
drag, startPoint x: 955, startPoint y: 404, endPoint x: 950, endPoint y: 390, distance: 14.9
click at [955, 404] on div at bounding box center [784, 391] width 1568 height 782
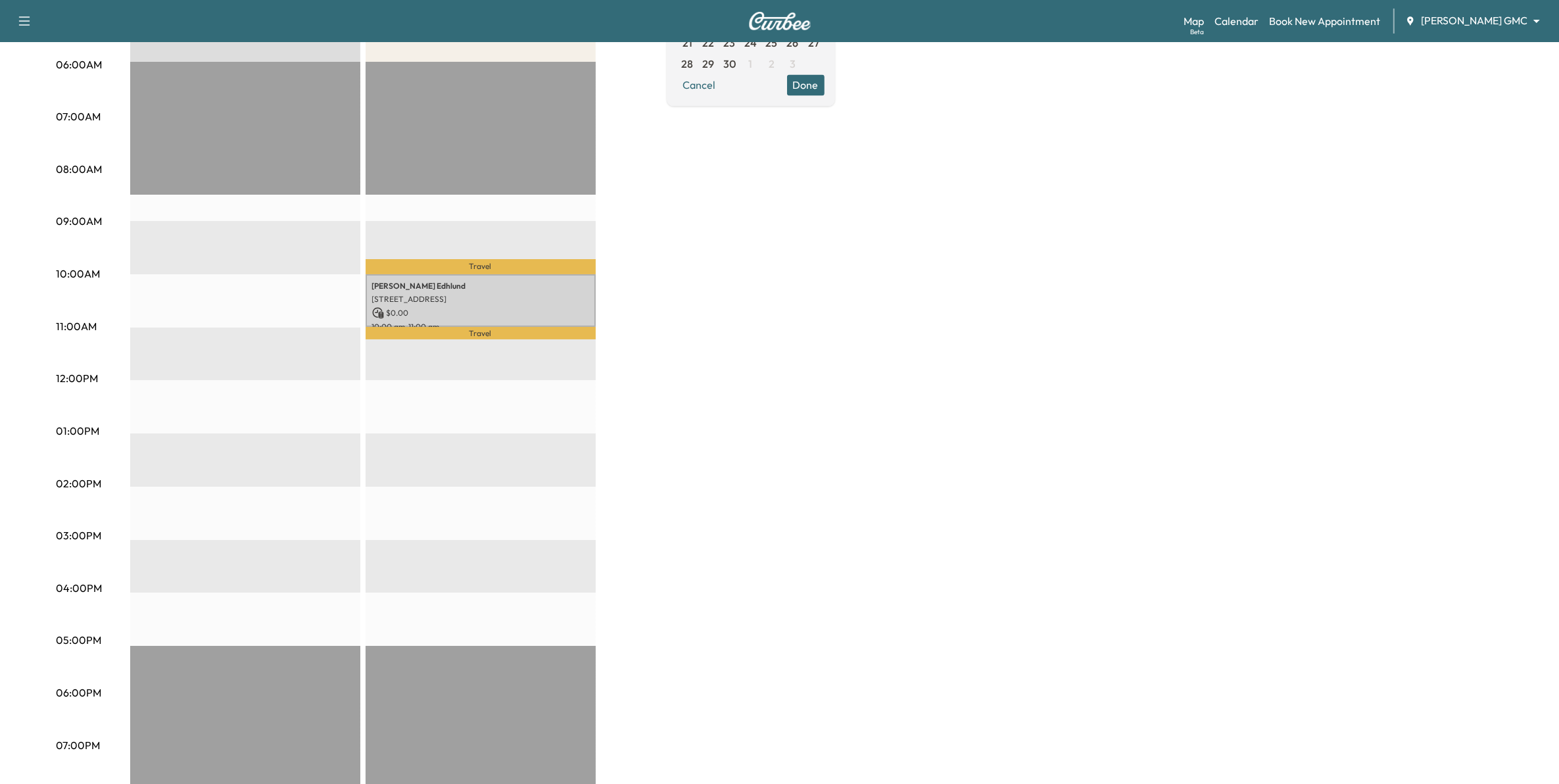
scroll to position [164, 0]
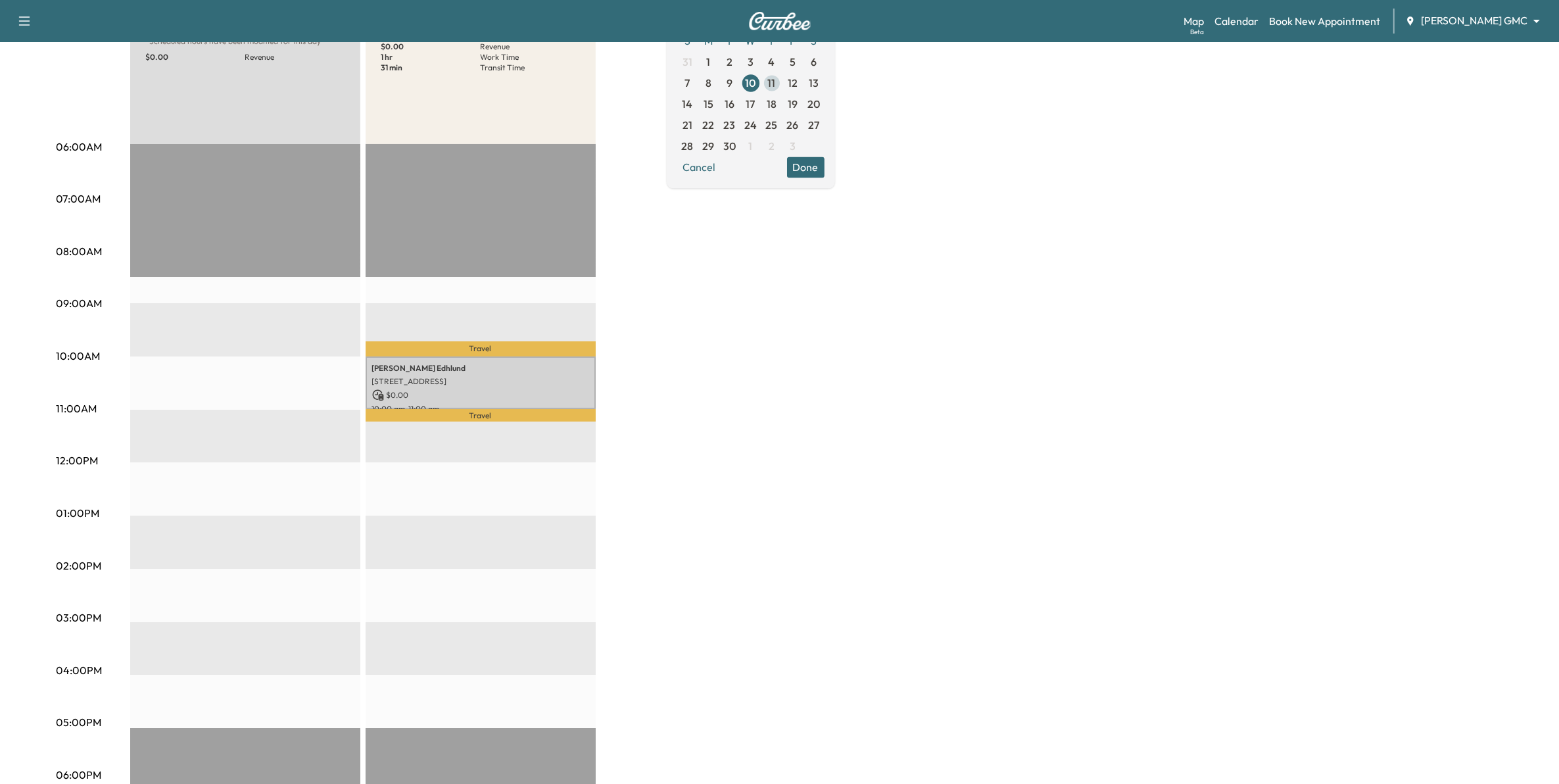
click at [776, 83] on span "11" at bounding box center [771, 83] width 8 height 16
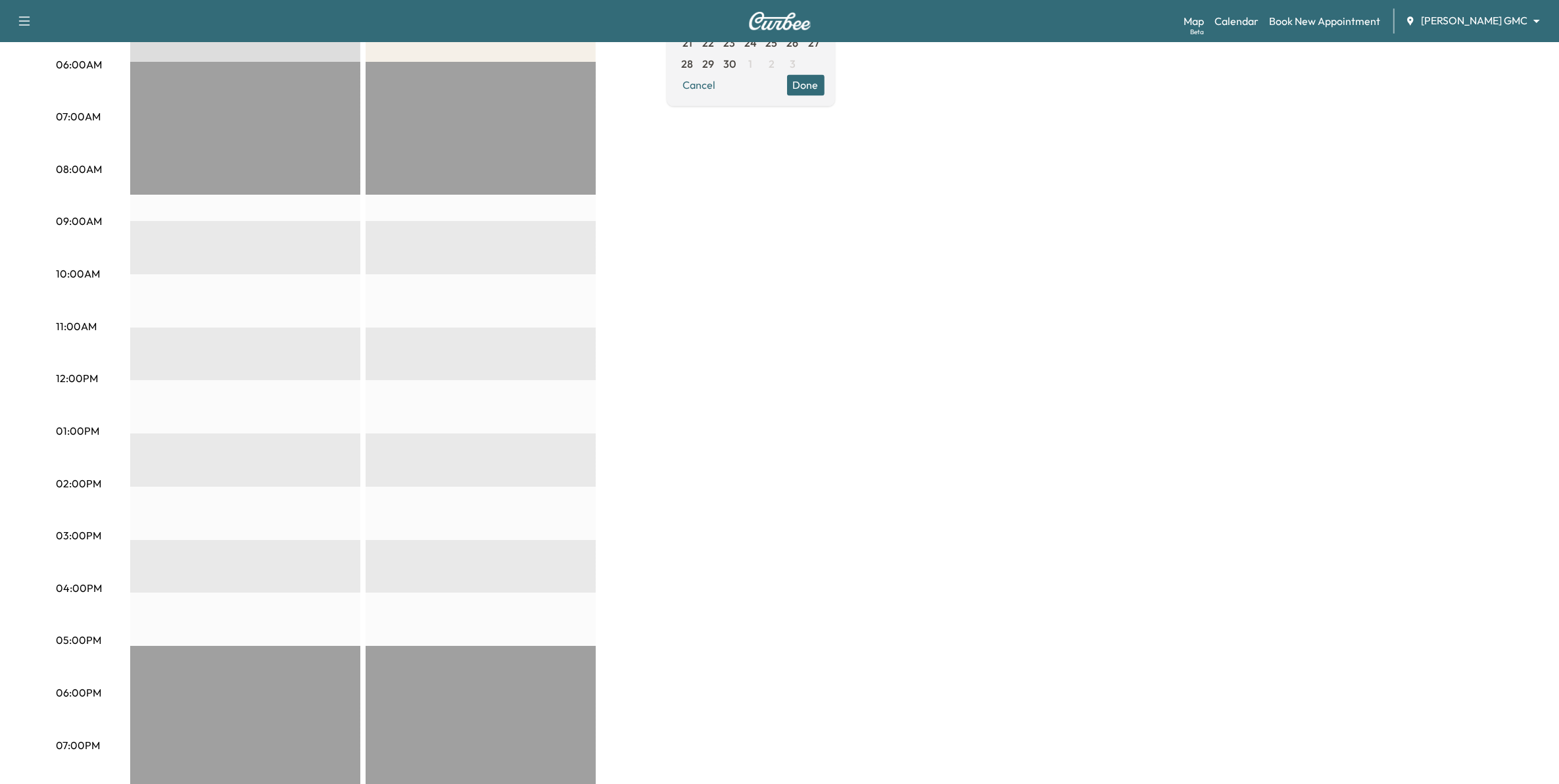
scroll to position [164, 0]
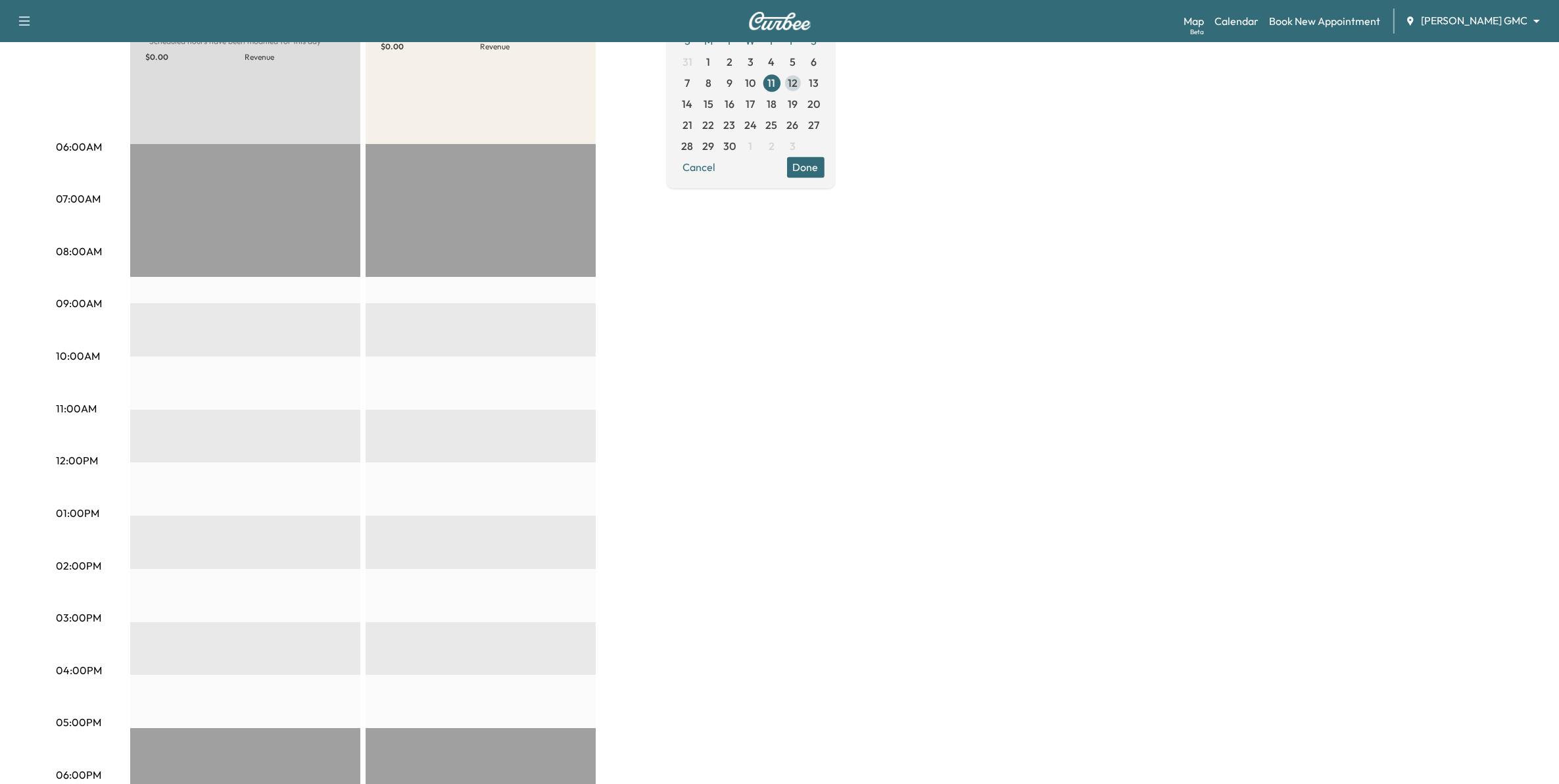
click at [798, 83] on span "12" at bounding box center [793, 83] width 10 height 16
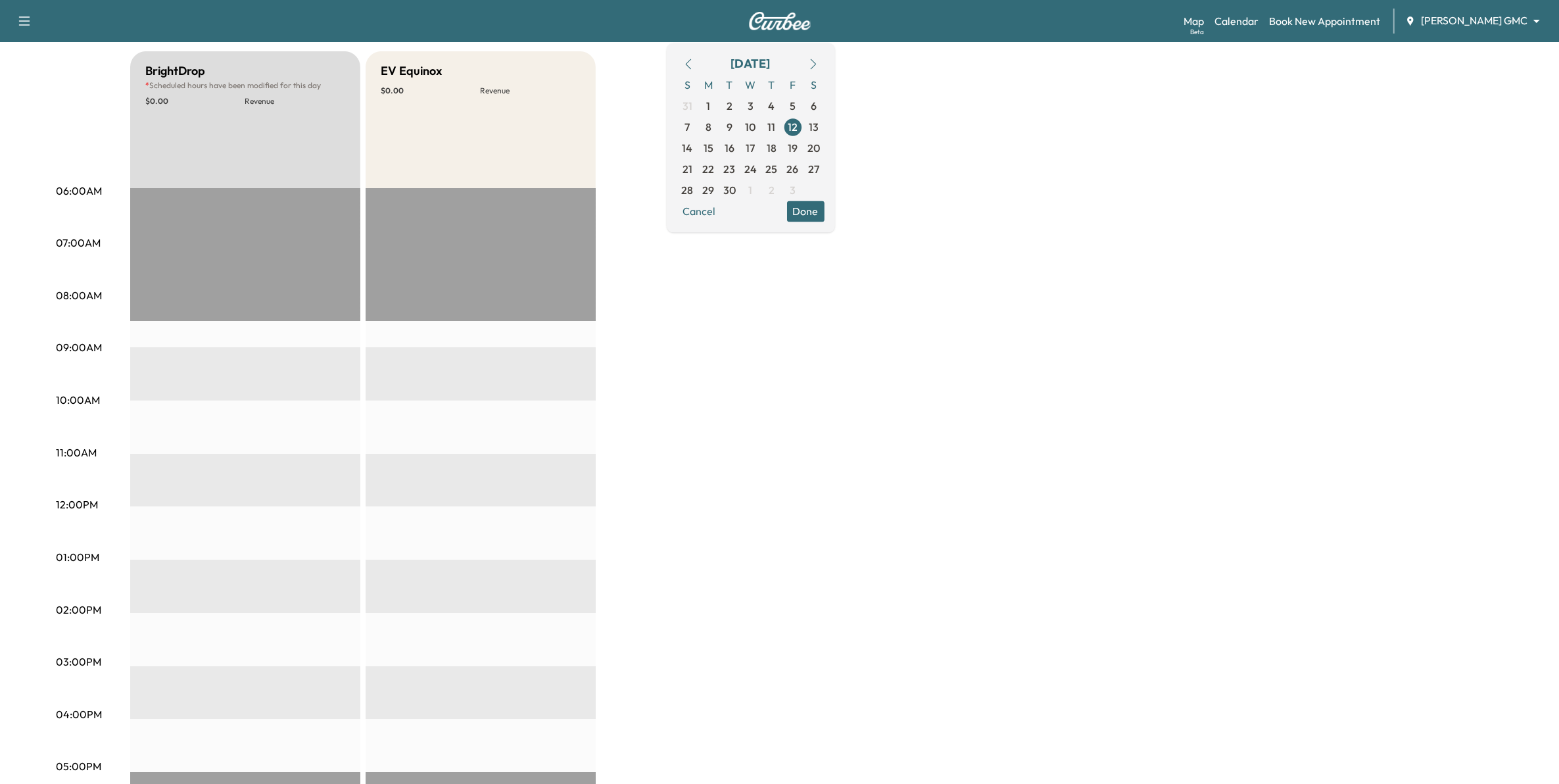
scroll to position [164, 0]
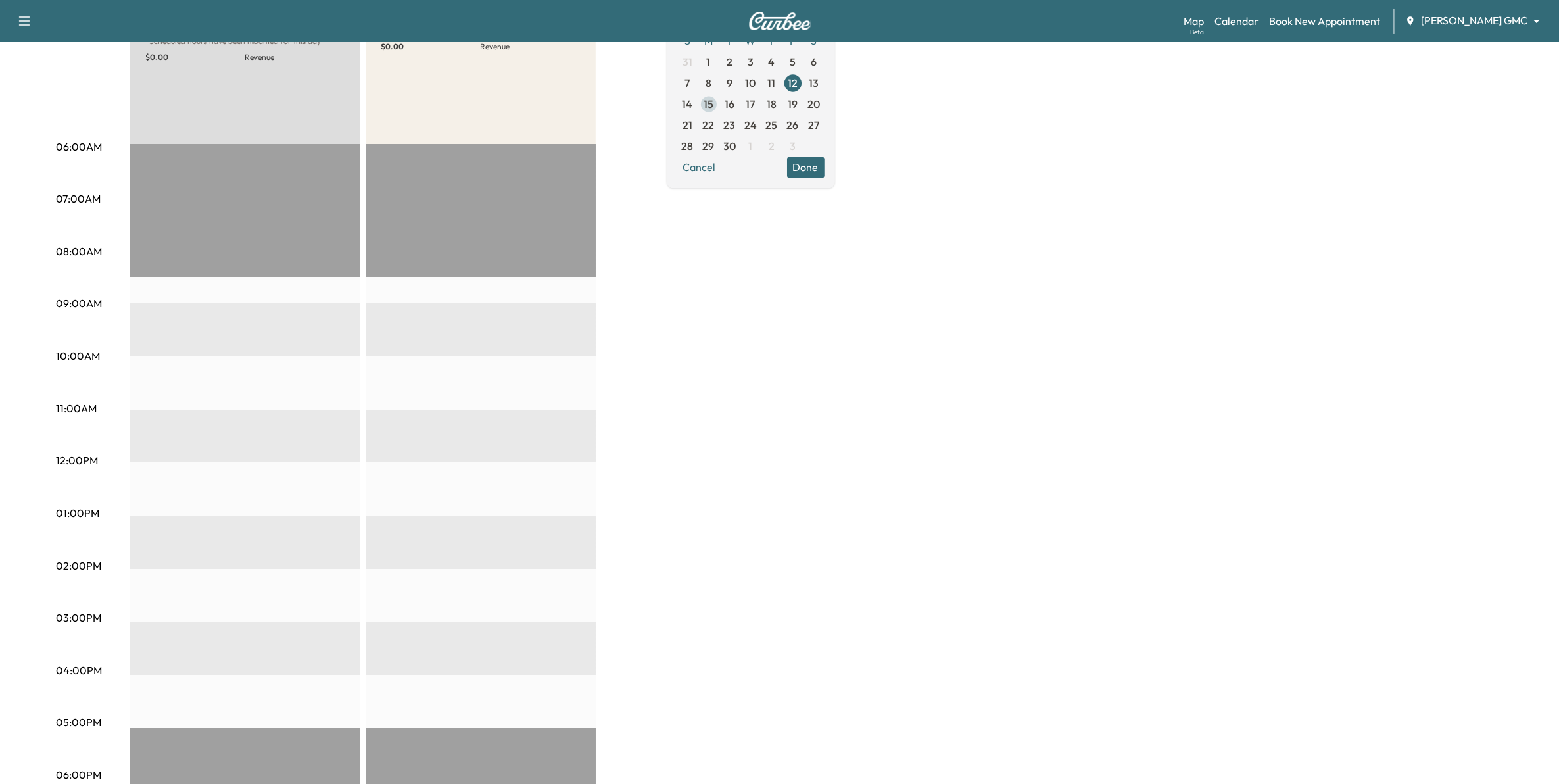
click at [714, 106] on span "15" at bounding box center [709, 104] width 10 height 16
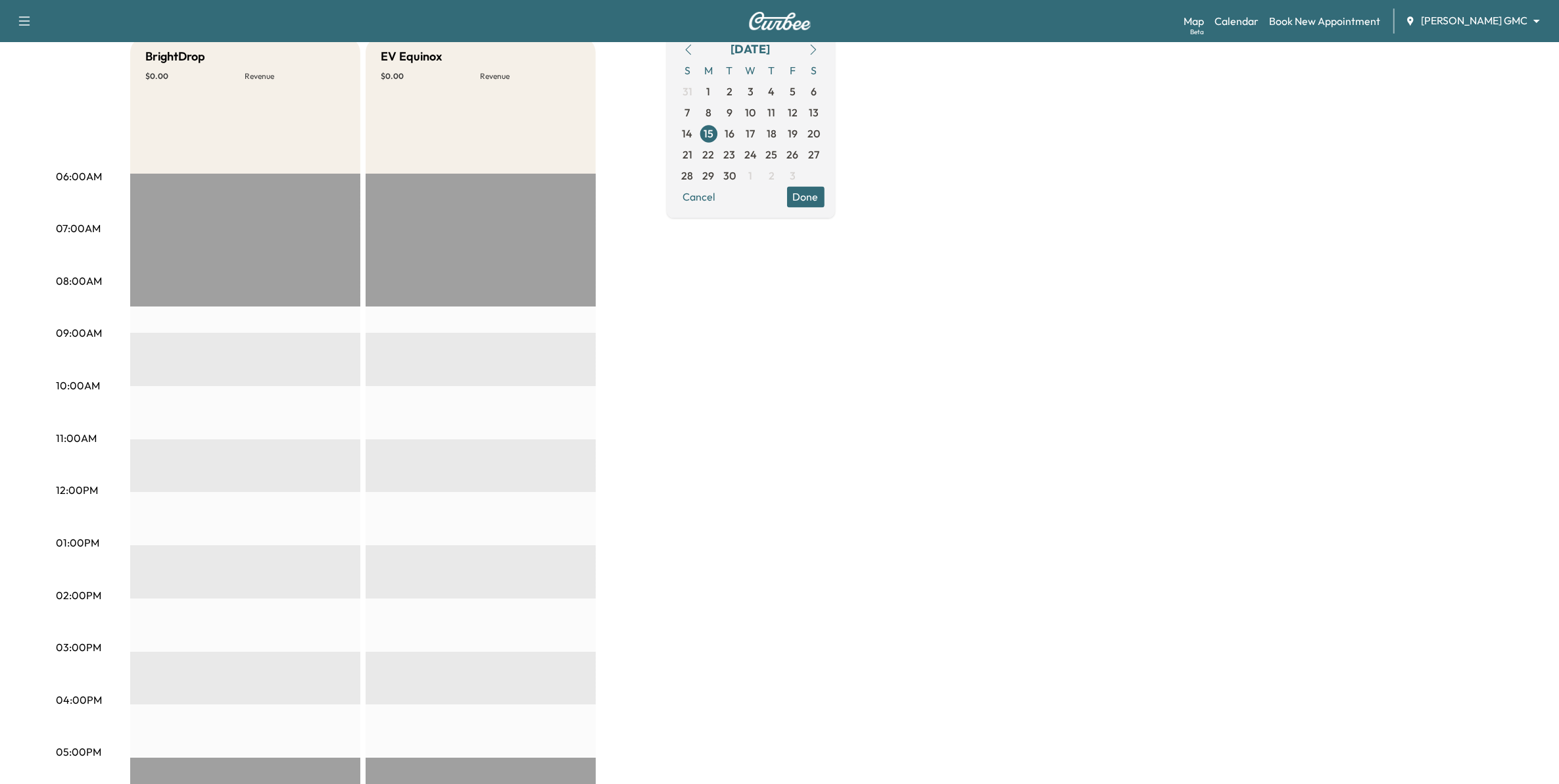
scroll to position [164, 0]
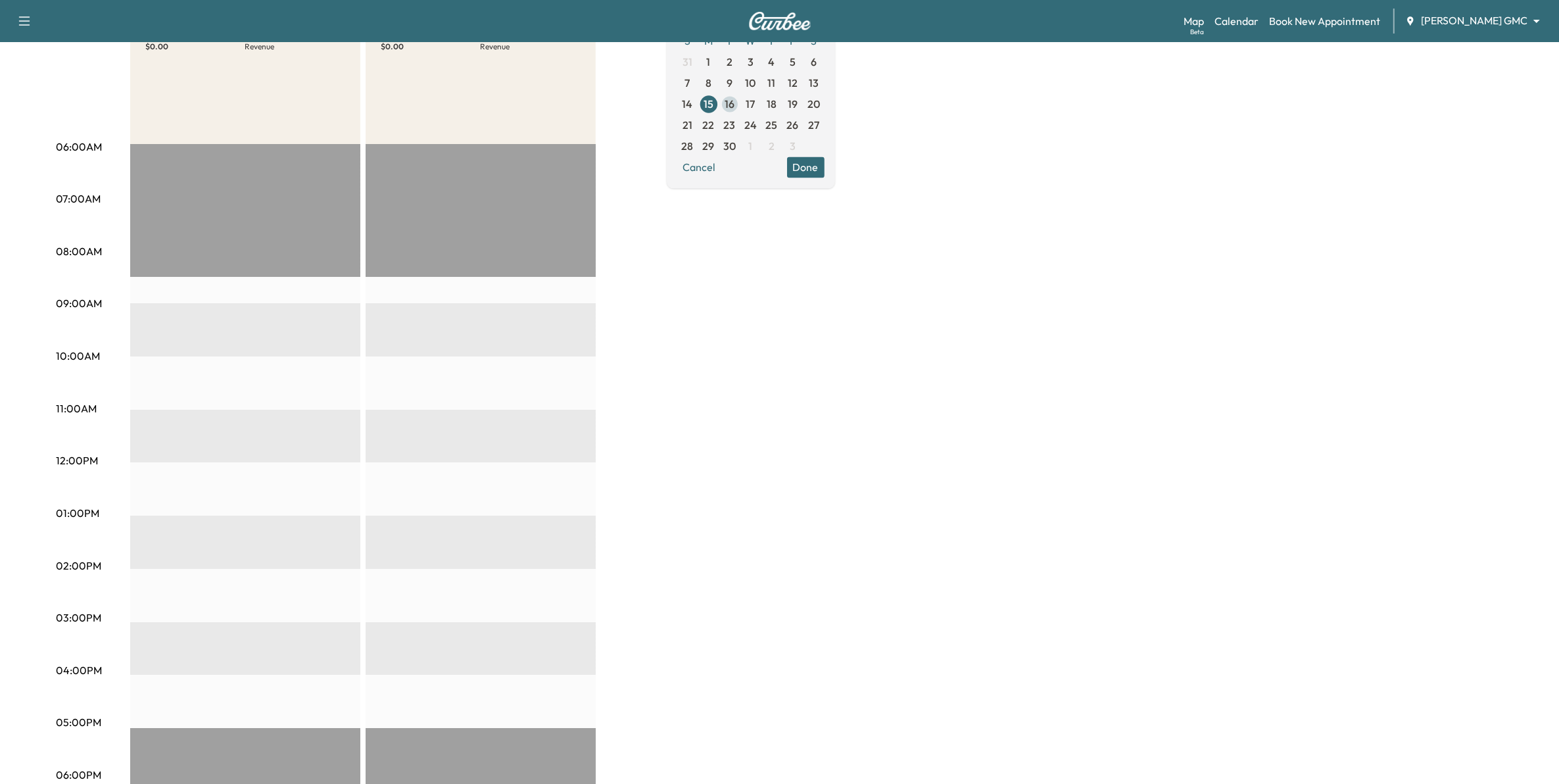
click at [734, 107] on span "16" at bounding box center [729, 104] width 10 height 16
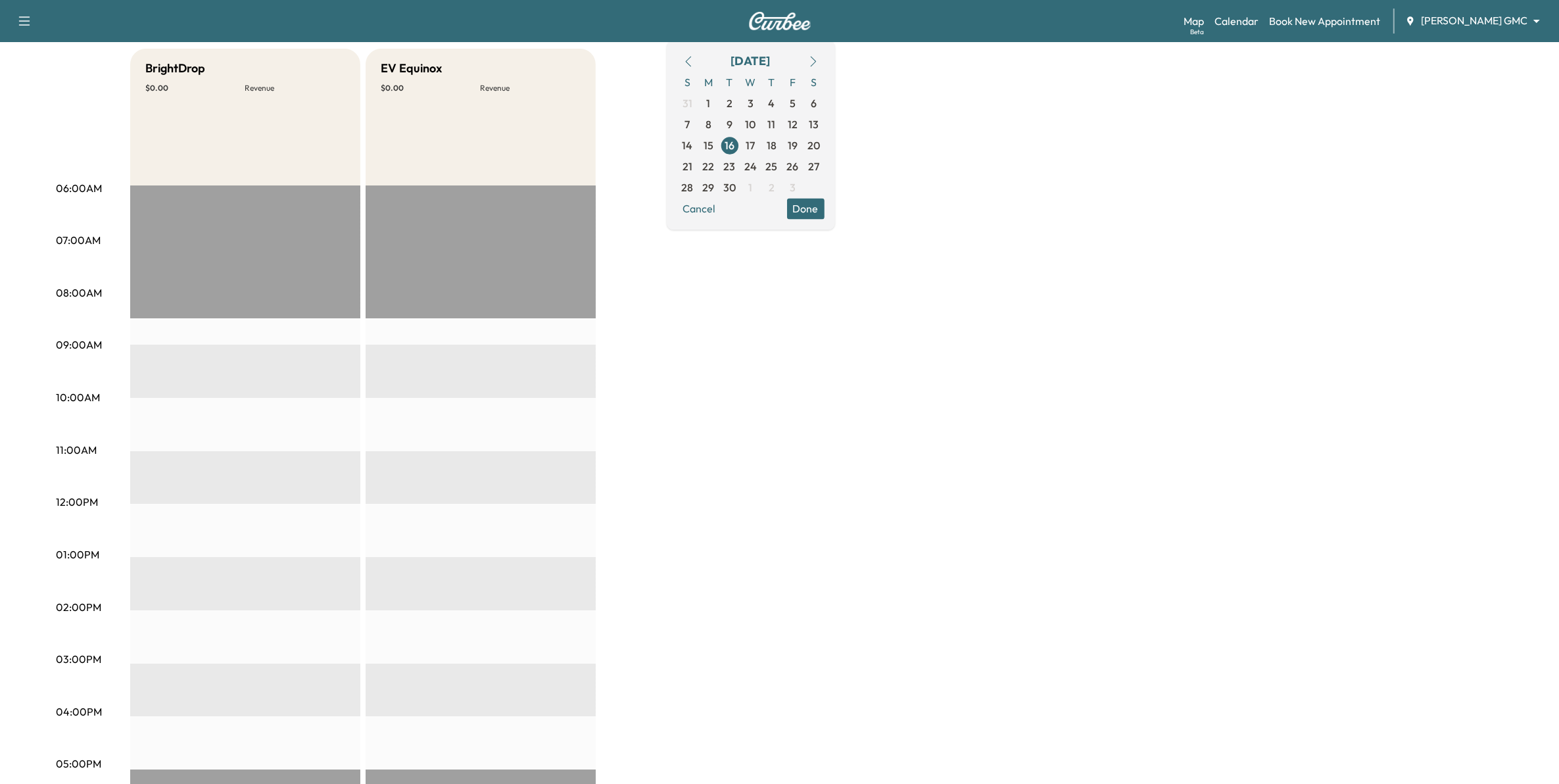
scroll to position [164, 0]
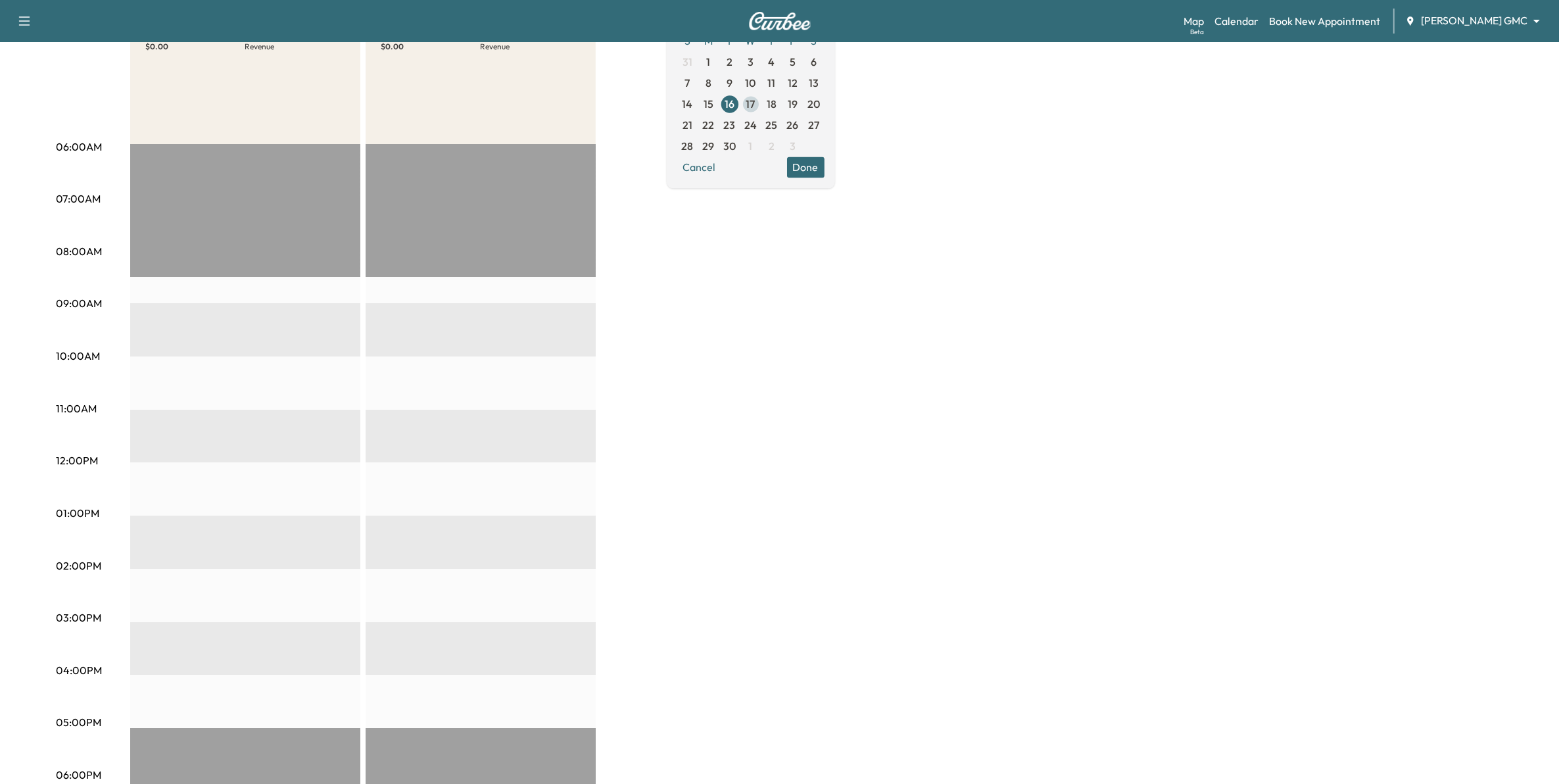
click at [756, 104] on span "17" at bounding box center [751, 104] width 9 height 16
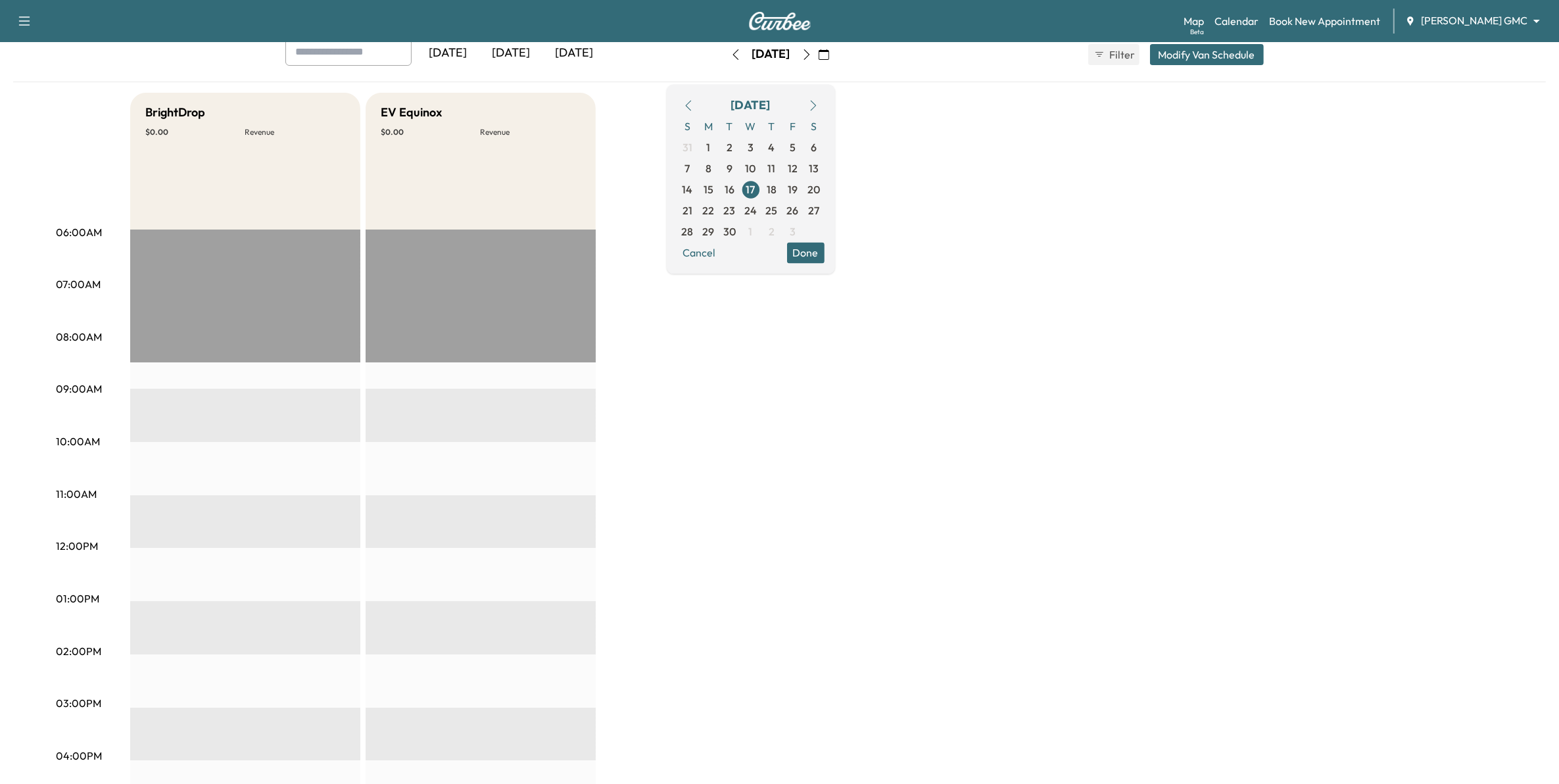
scroll to position [83, 0]
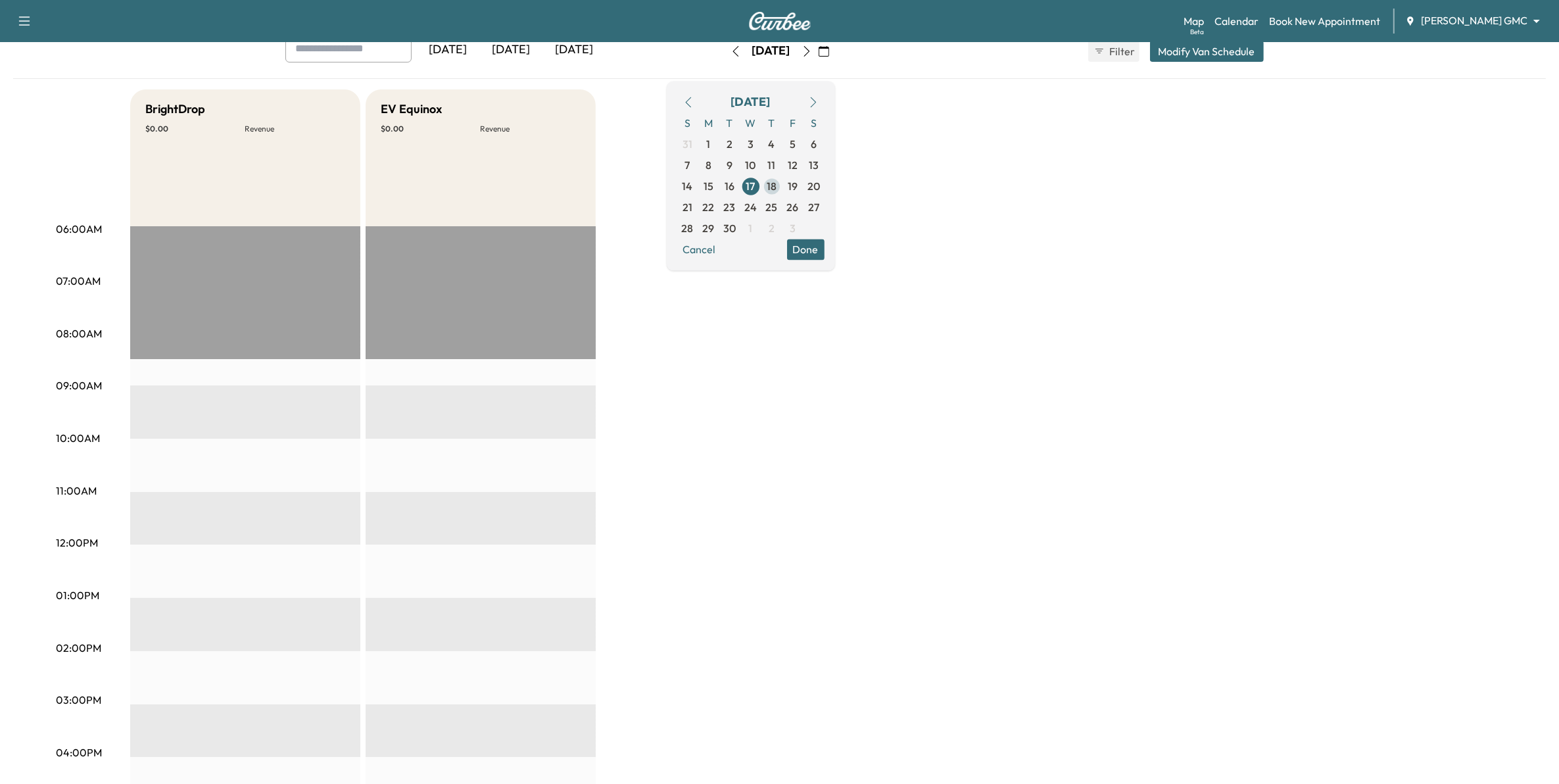
click at [776, 187] on span "18" at bounding box center [772, 186] width 10 height 16
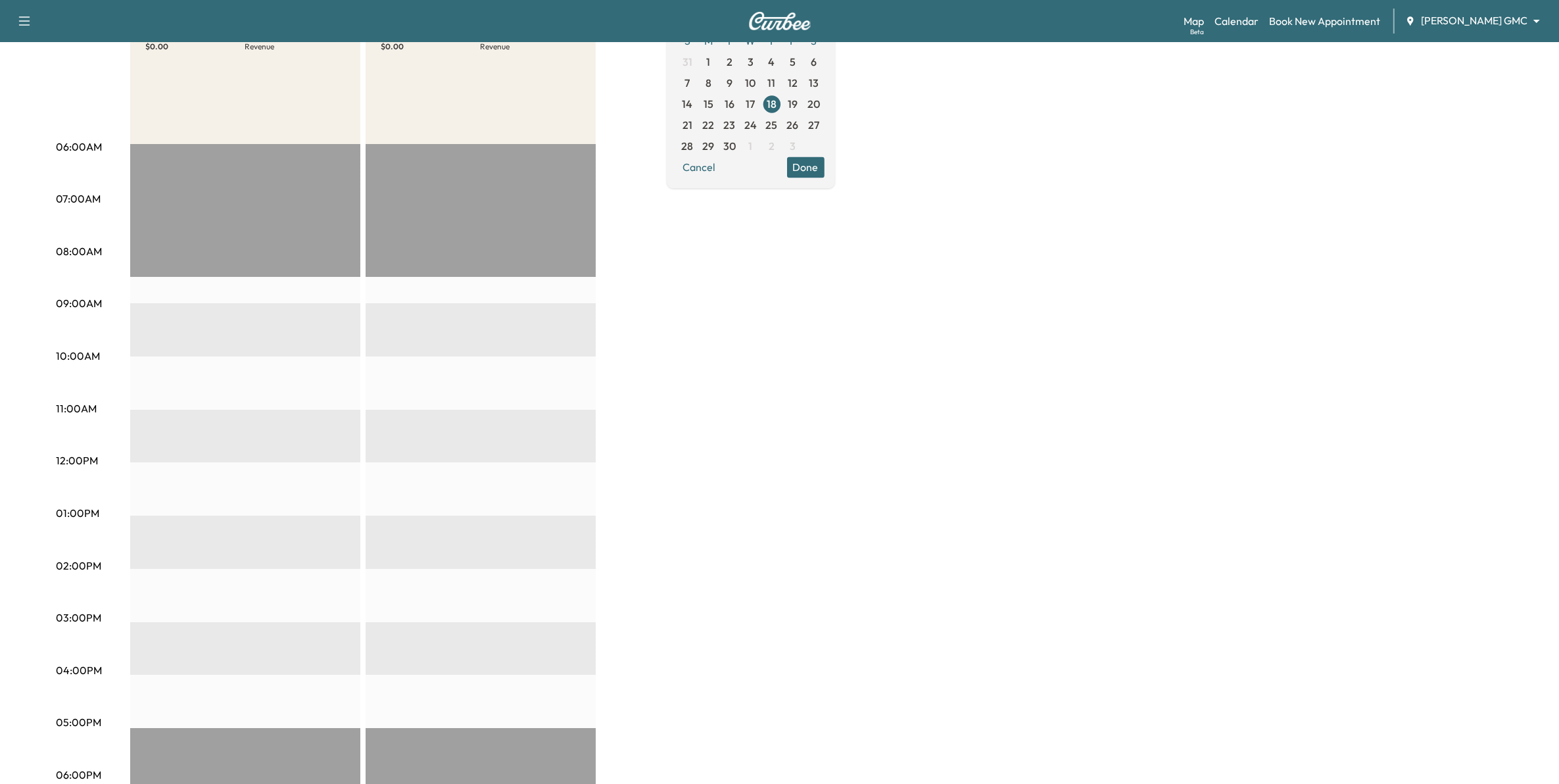
scroll to position [83, 0]
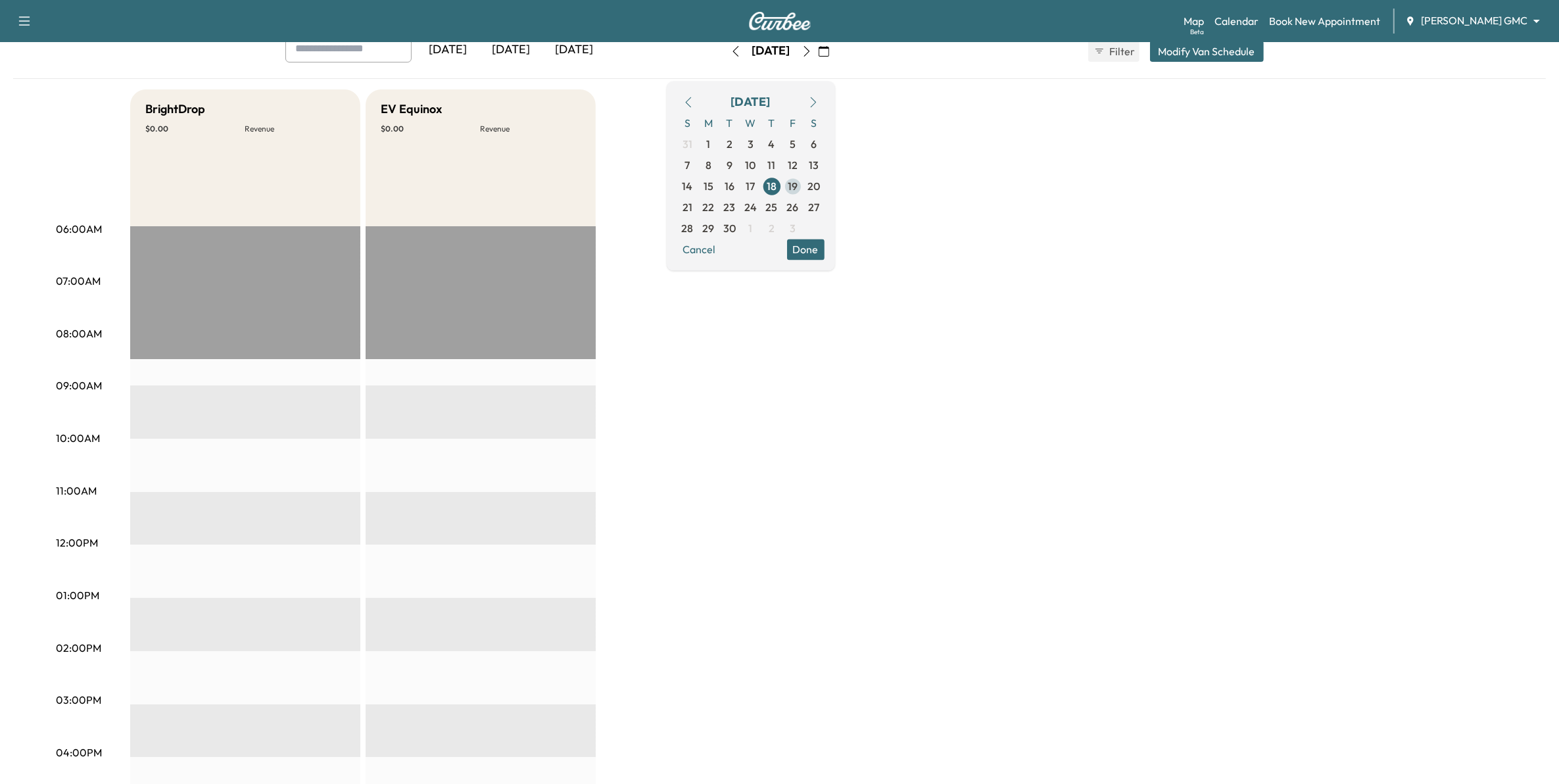
click at [803, 194] on span "19" at bounding box center [793, 186] width 21 height 21
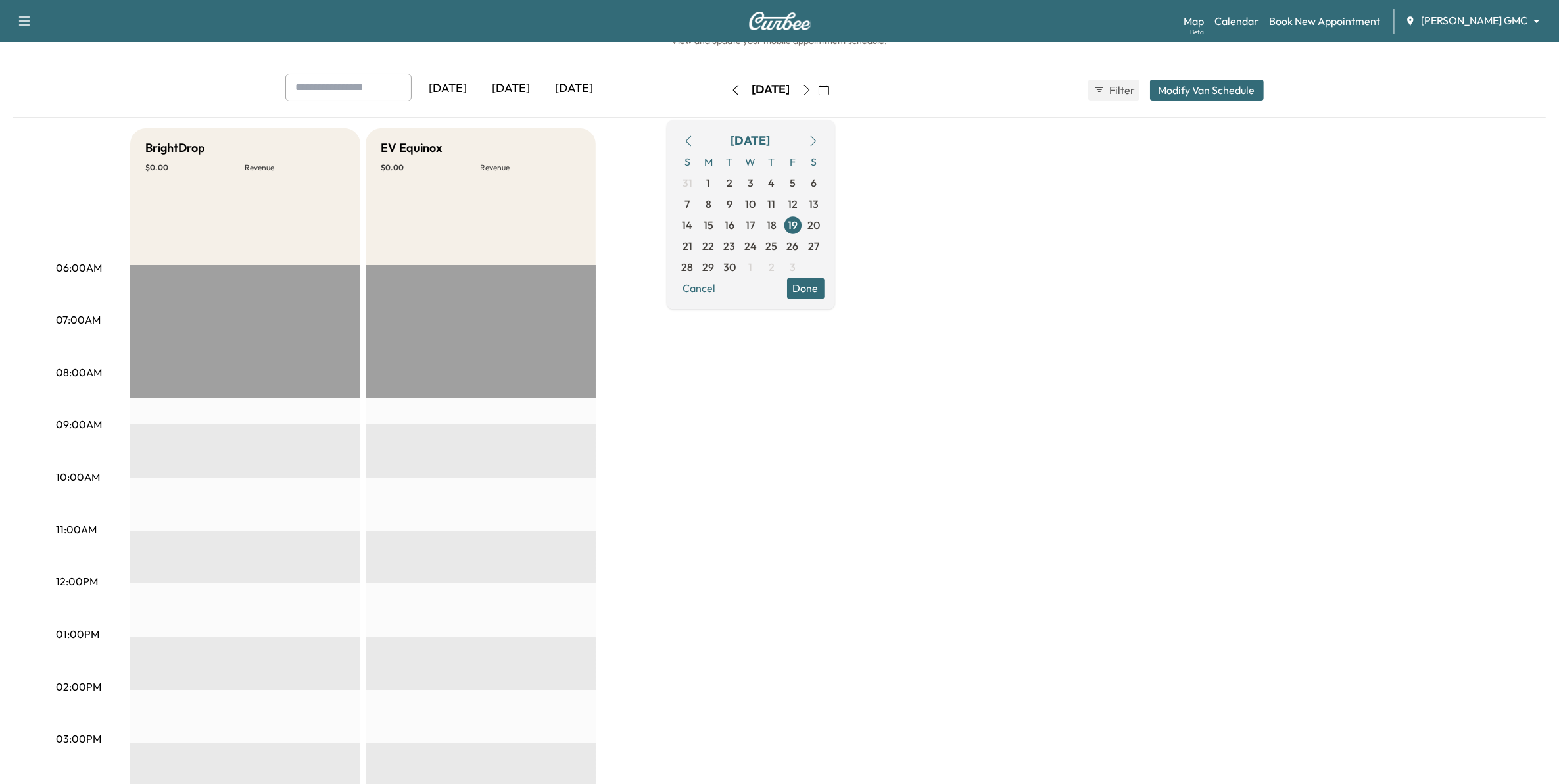
scroll to position [83, 0]
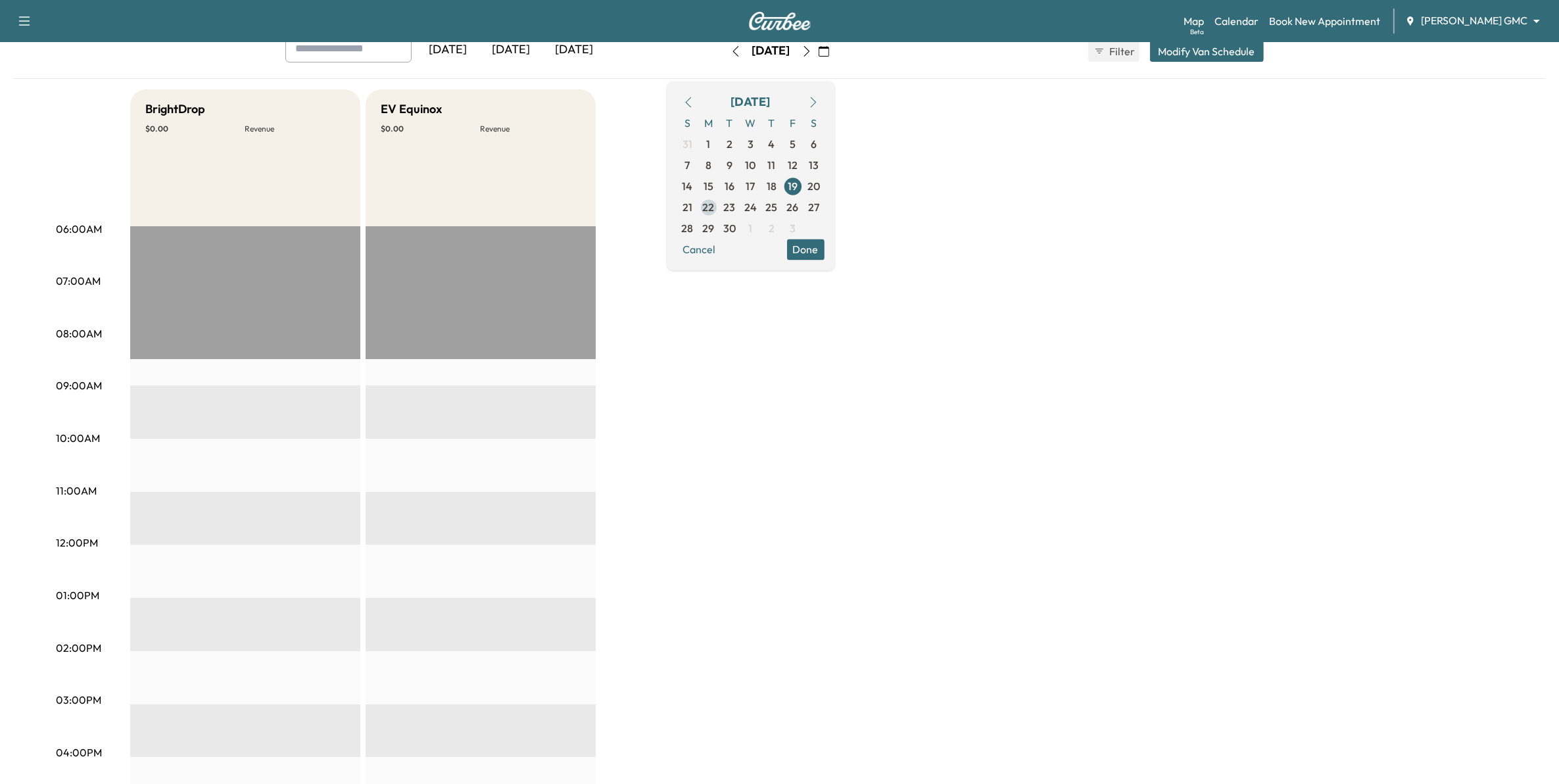
click at [715, 211] on span "22" at bounding box center [709, 207] width 12 height 16
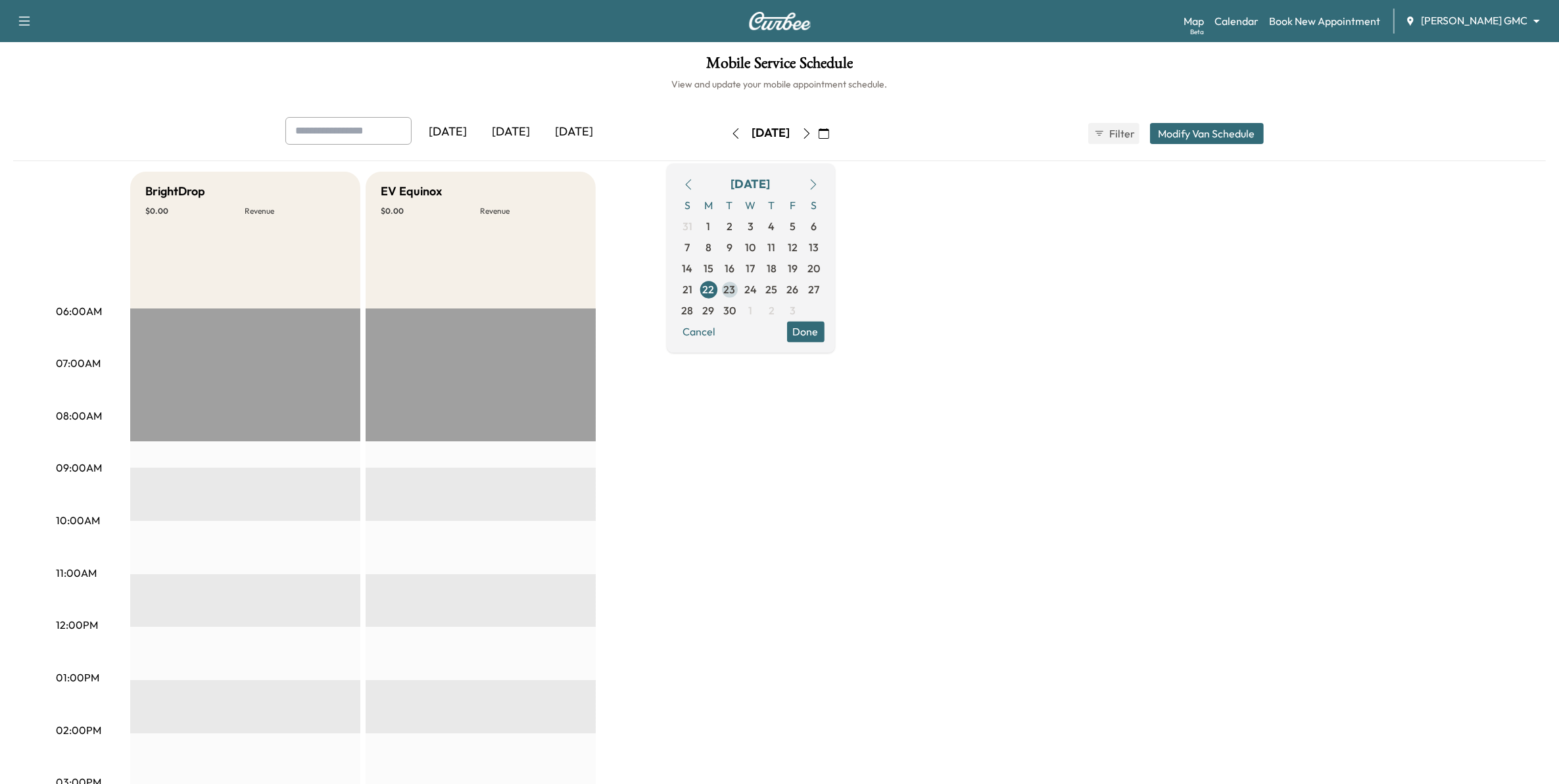
click at [741, 294] on span "23" at bounding box center [730, 290] width 21 height 21
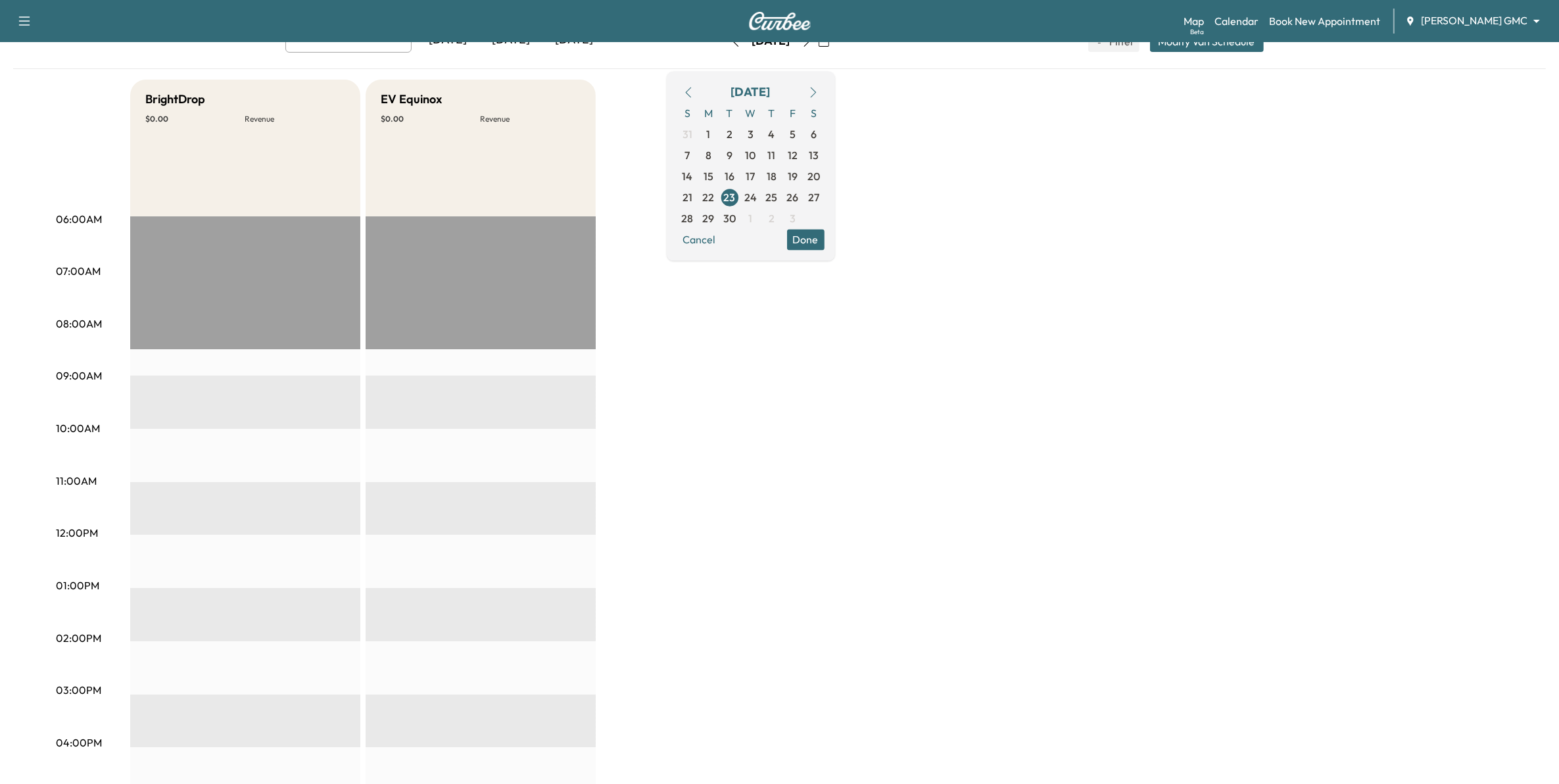
scroll to position [83, 0]
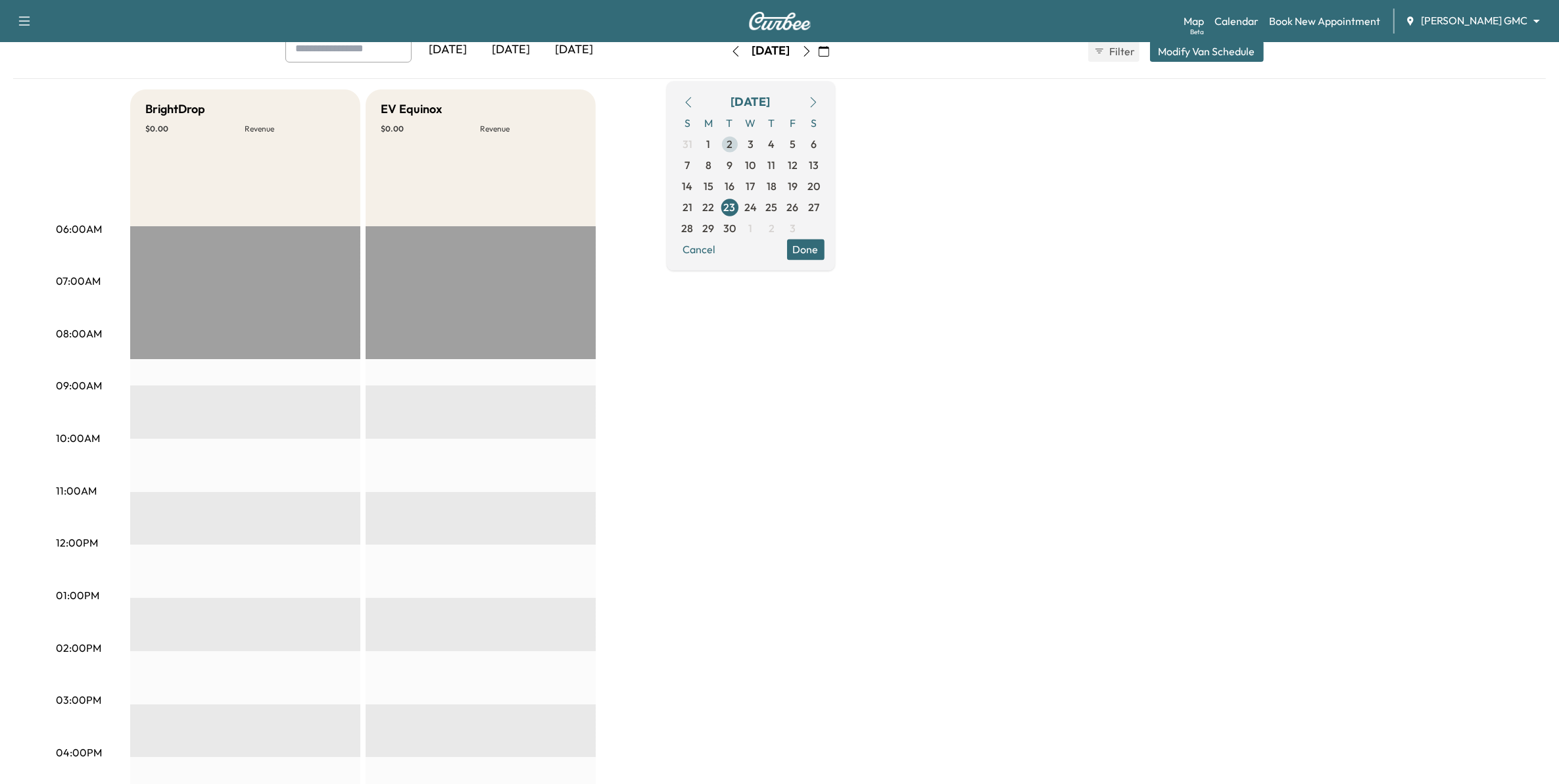
click at [757, 213] on span "24" at bounding box center [751, 207] width 13 height 16
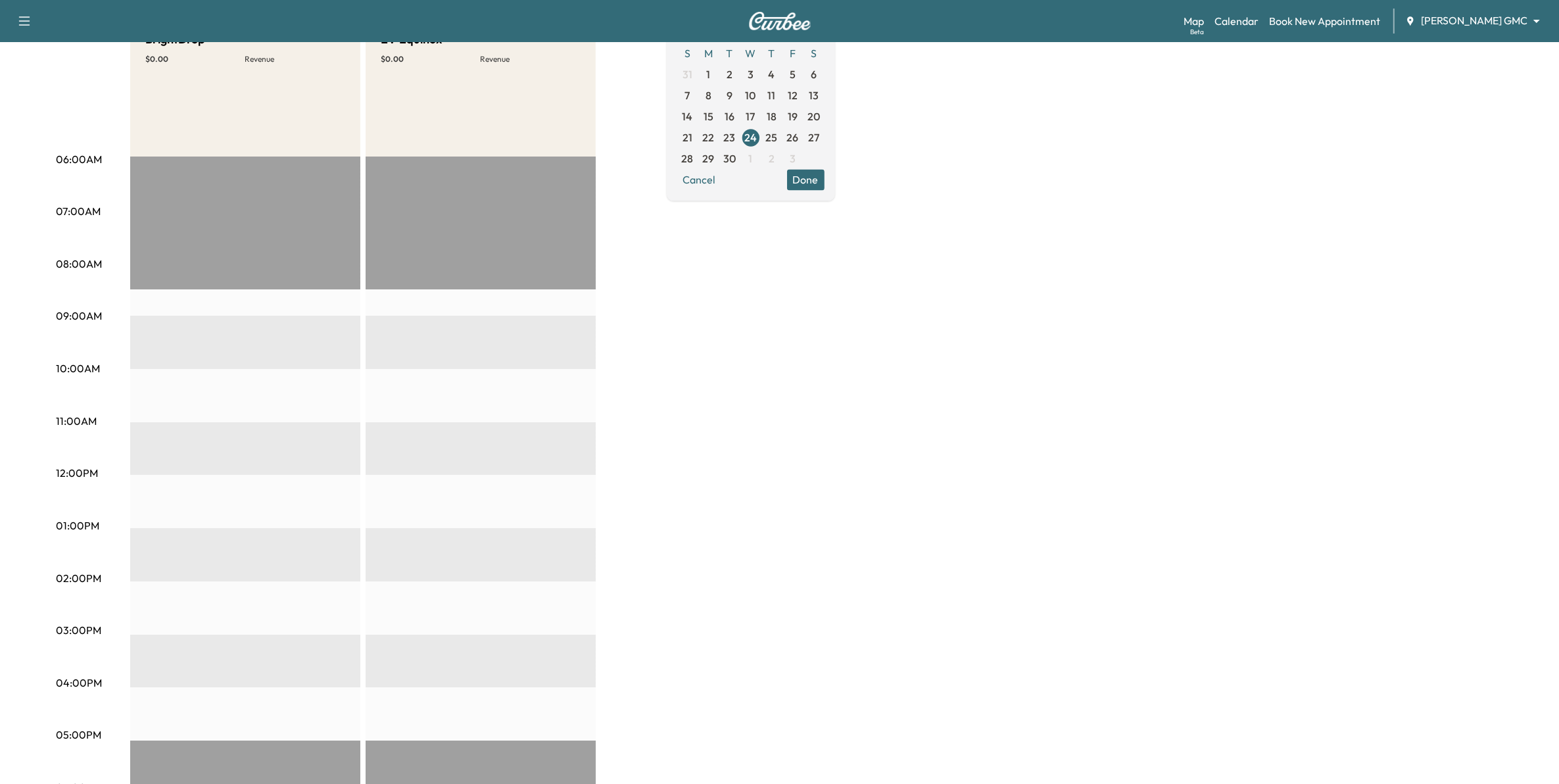
scroll to position [83, 0]
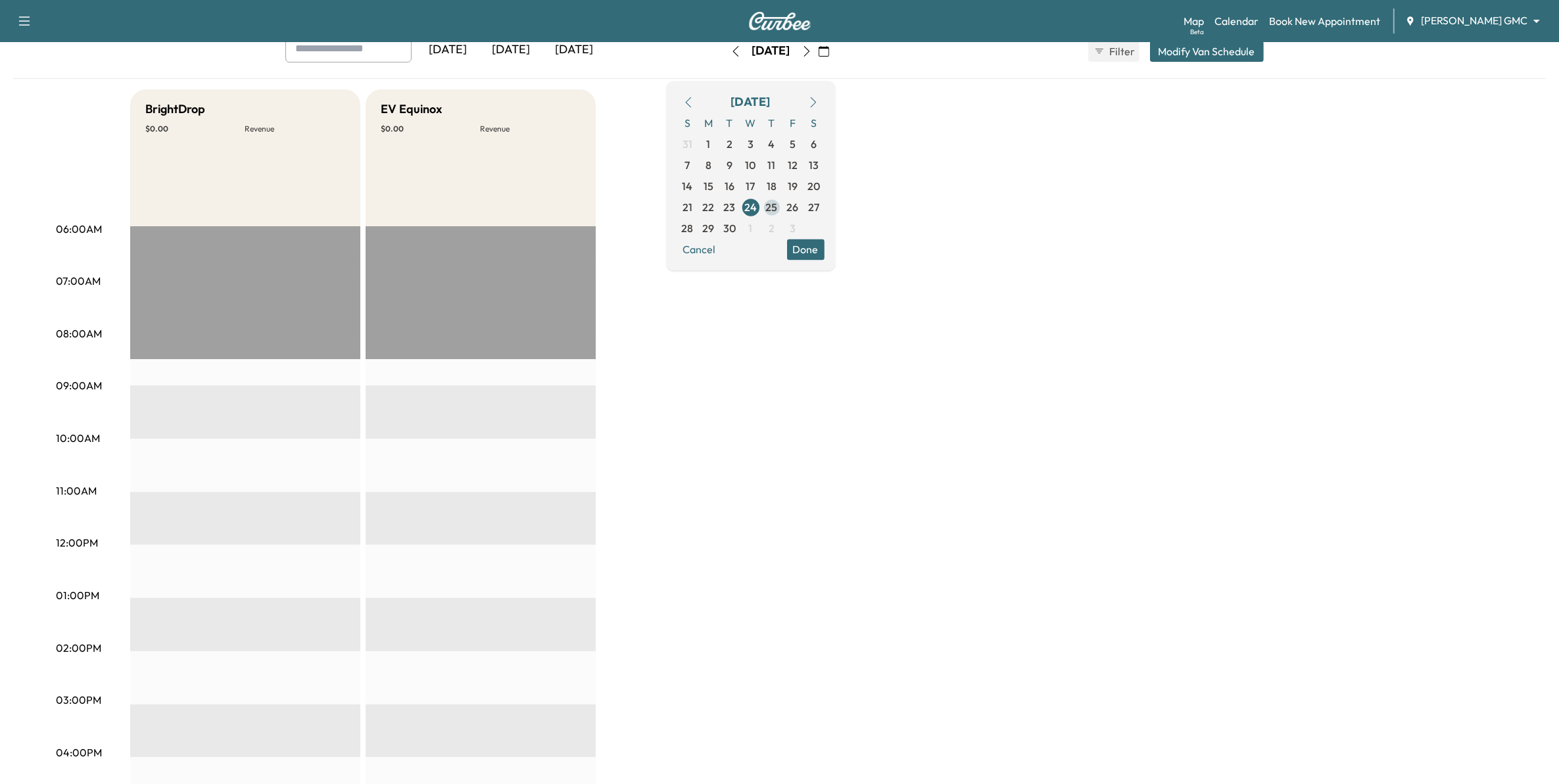
click at [783, 208] on span "25" at bounding box center [772, 207] width 21 height 21
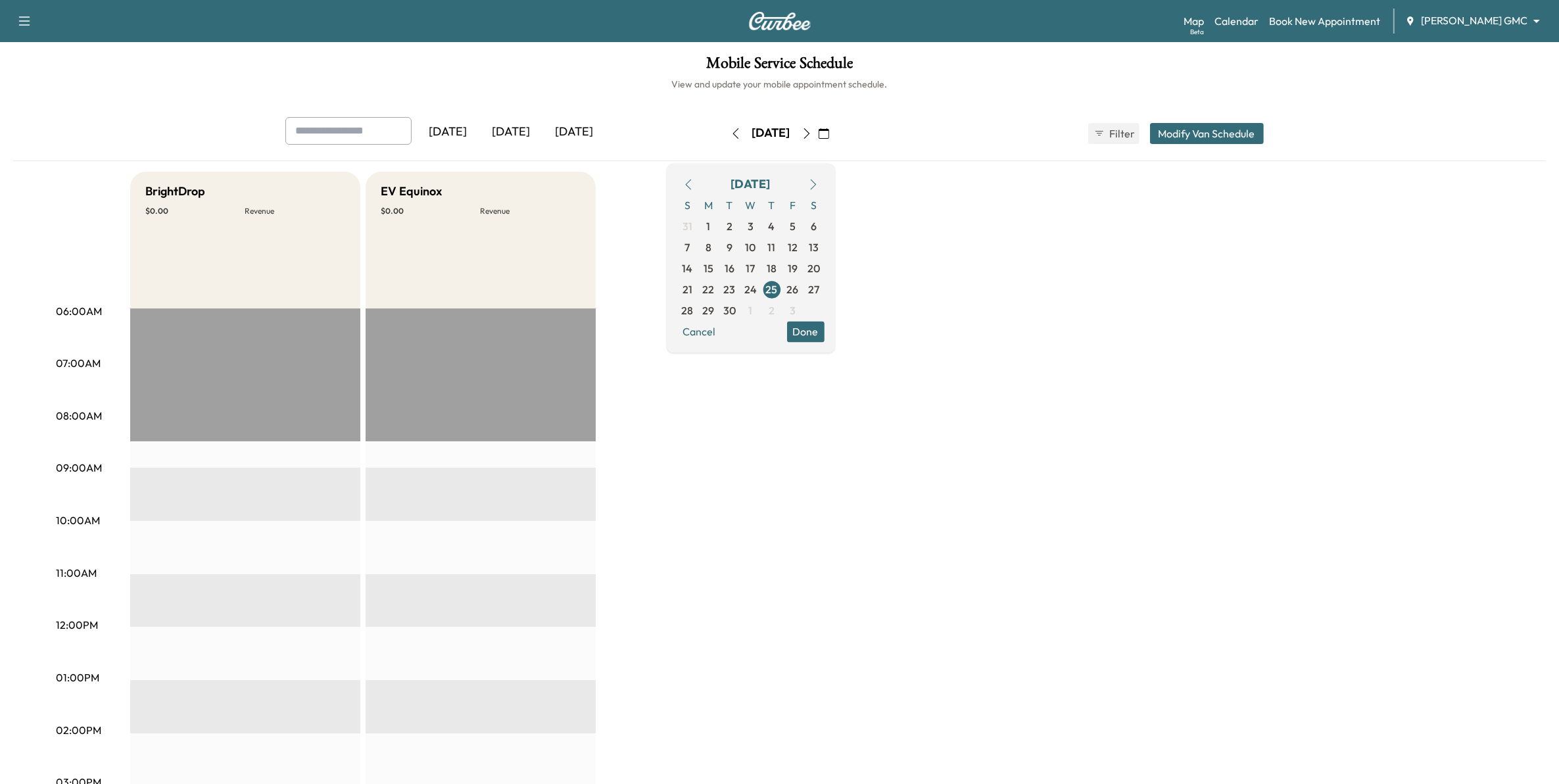
scroll to position [83, 0]
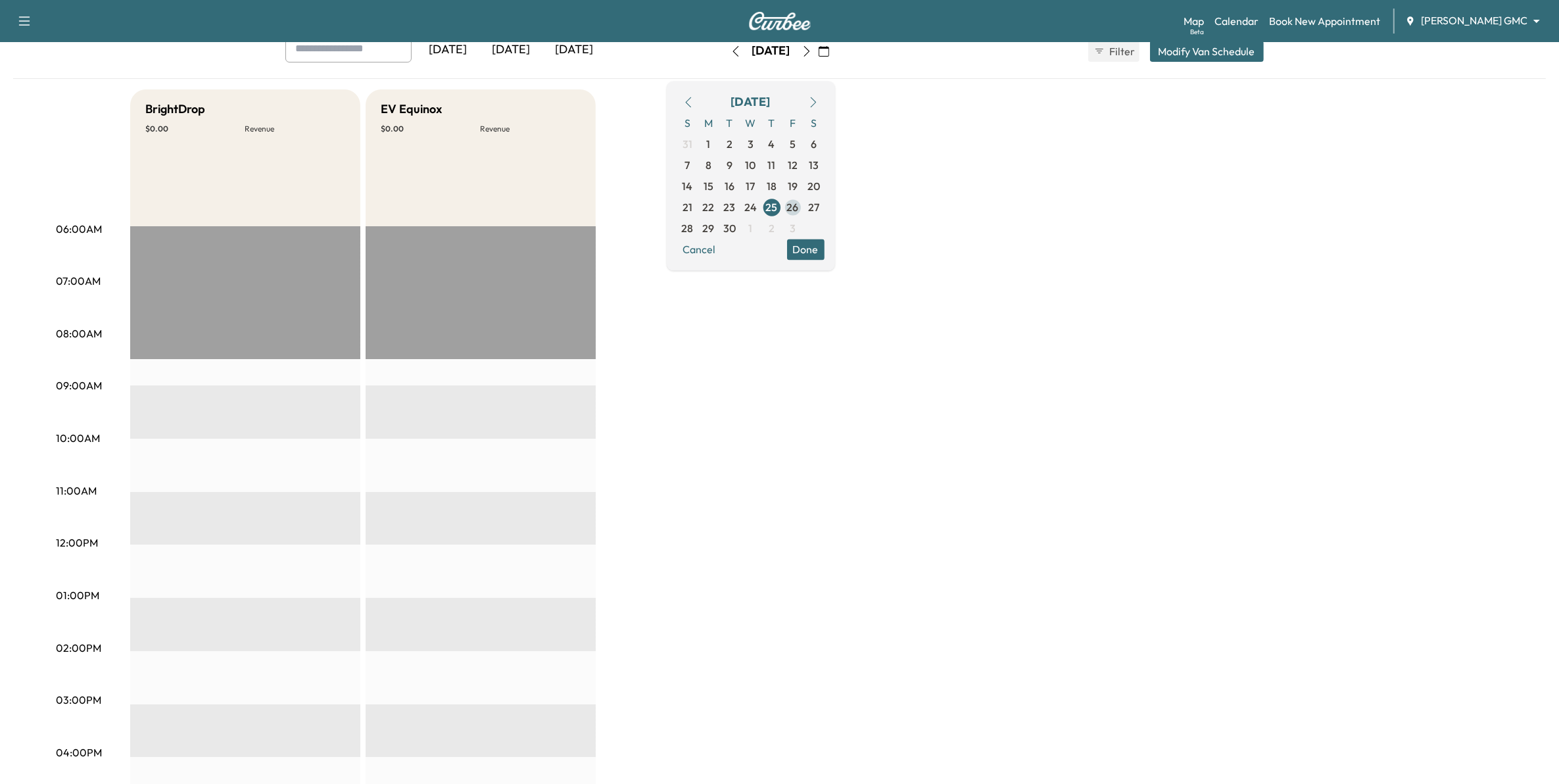
click at [799, 206] on span "26" at bounding box center [793, 207] width 12 height 16
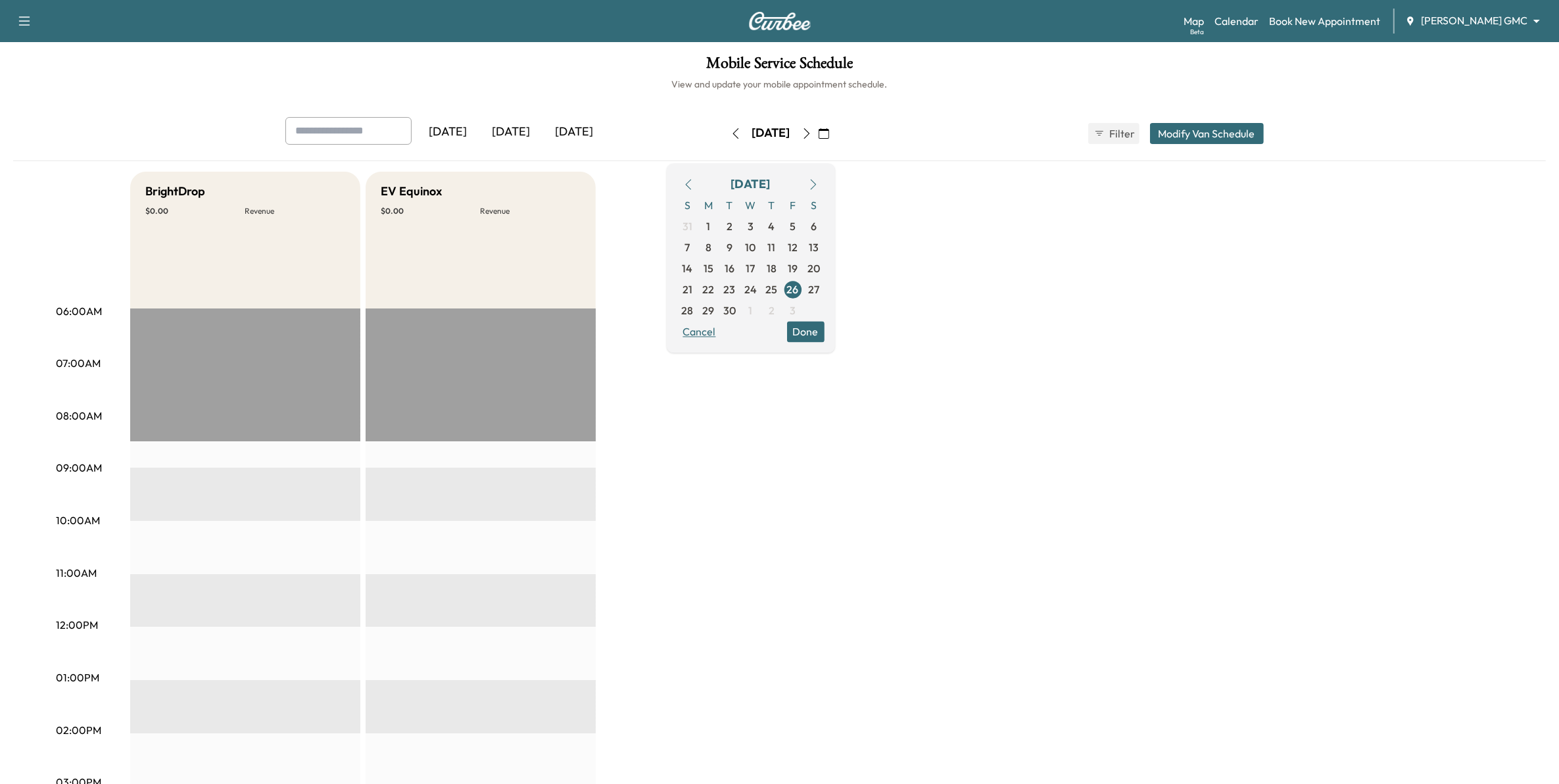
click at [722, 329] on button "Cancel" at bounding box center [699, 332] width 45 height 21
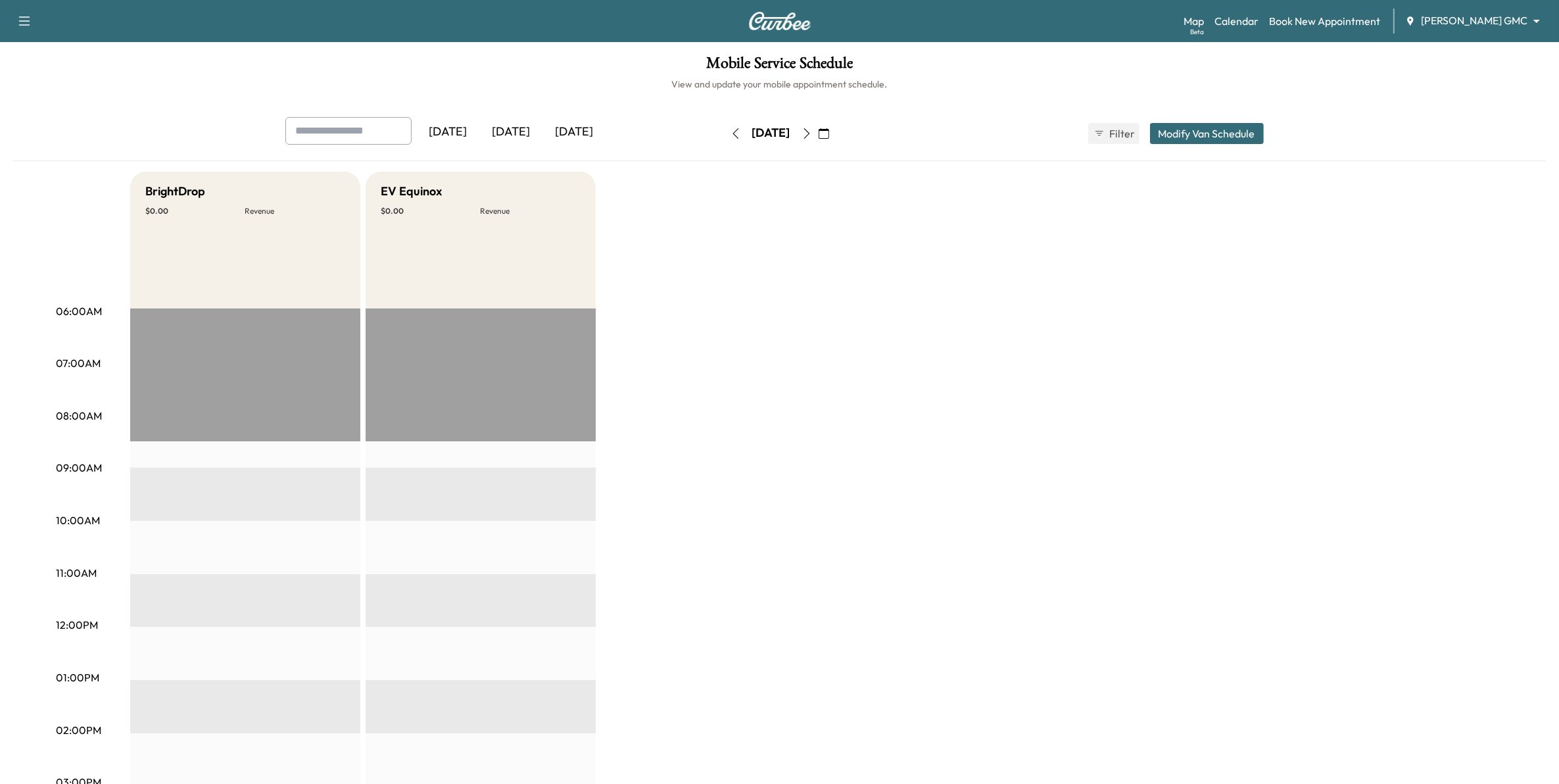
click at [1488, 13] on body "Support Log Out Map Beta Calendar Book New Appointment Mauer GMC ******** ​ Mob…" at bounding box center [779, 392] width 1559 height 784
click at [1471, 30] on div at bounding box center [786, 392] width 1572 height 784
click at [1484, 23] on body "Support Log Out Map Beta Calendar Book New Appointment Mauer GMC ******** ​ Mob…" at bounding box center [786, 392] width 1572 height 784
click at [1489, 51] on span "[PERSON_NAME] Chevrolet" at bounding box center [1501, 48] width 130 height 16
click at [829, 132] on icon "button" at bounding box center [824, 133] width 11 height 11
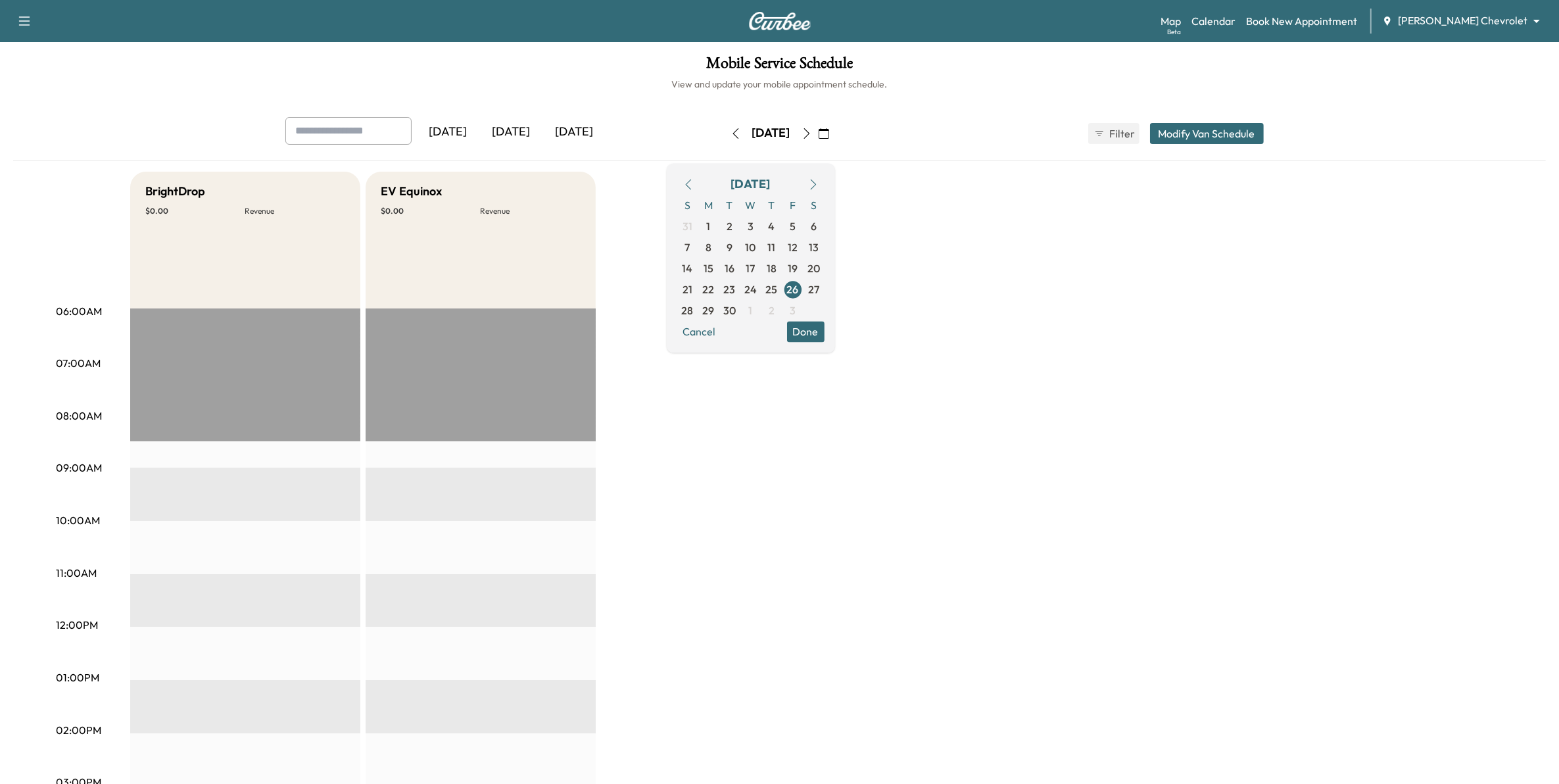
click at [694, 181] on icon "button" at bounding box center [688, 184] width 11 height 11
click at [715, 308] on span "25" at bounding box center [709, 310] width 12 height 16
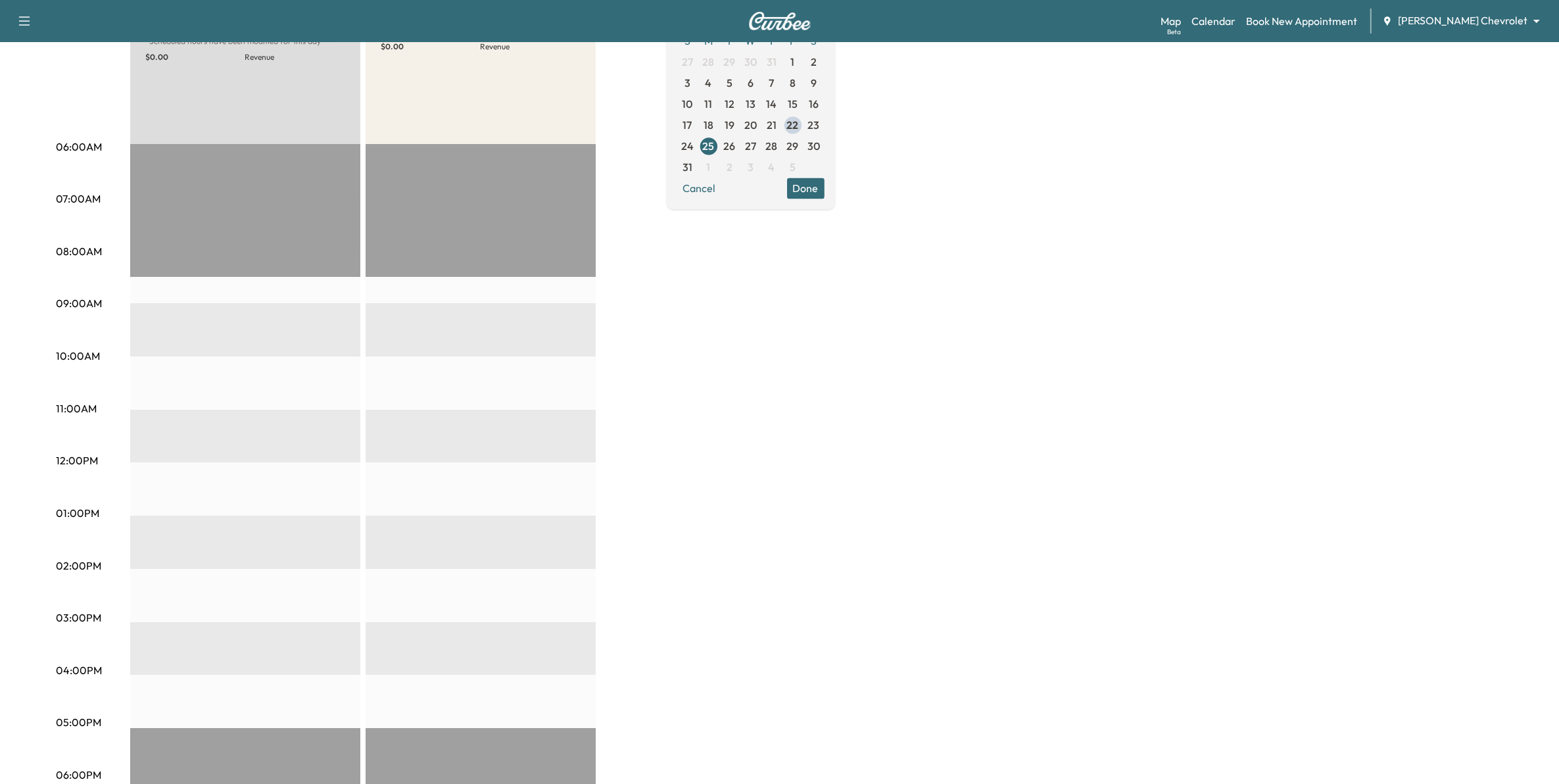
scroll to position [83, 0]
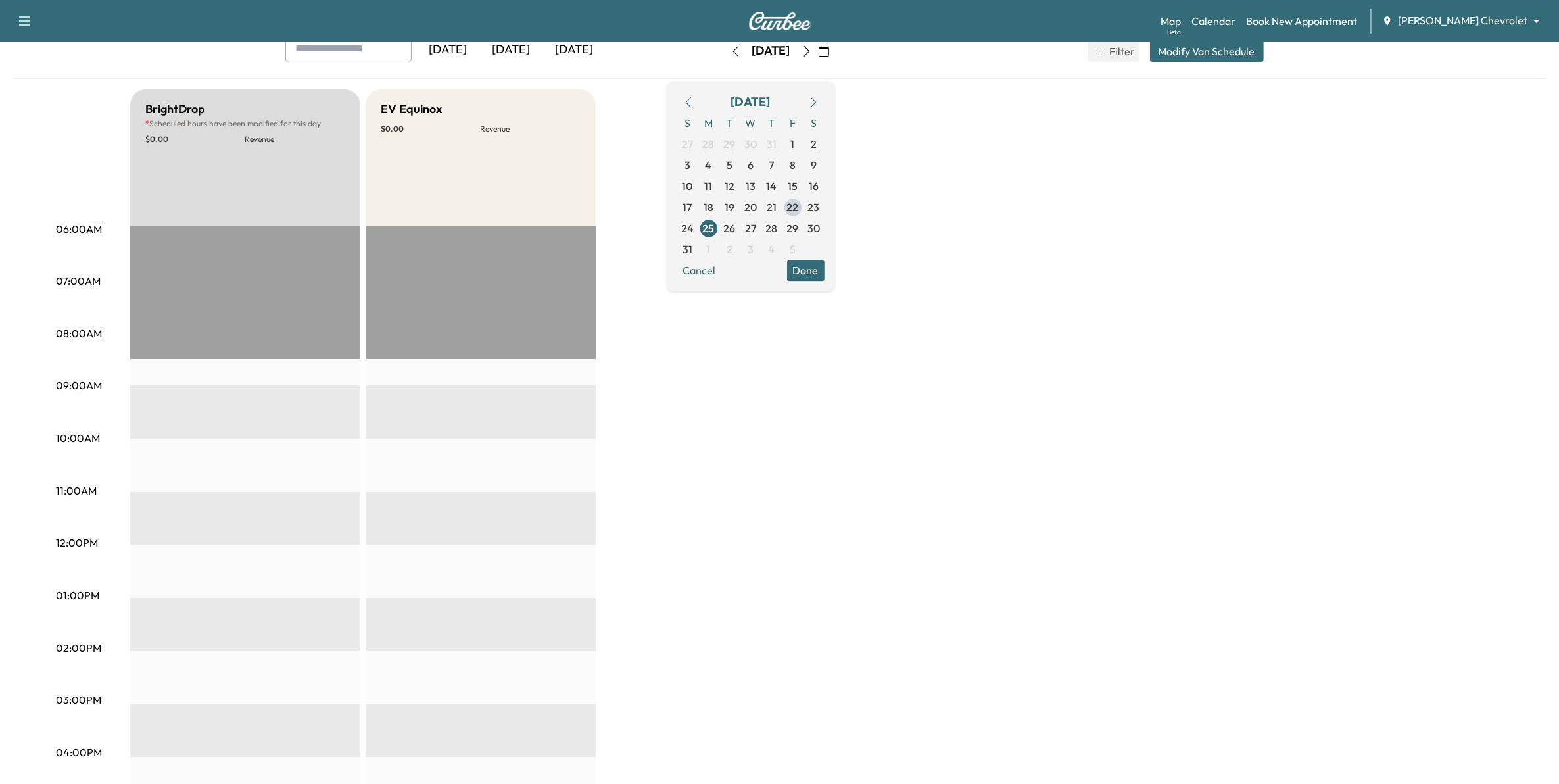
click at [816, 107] on icon "button" at bounding box center [813, 102] width 6 height 11
click at [796, 139] on span "5" at bounding box center [793, 144] width 6 height 16
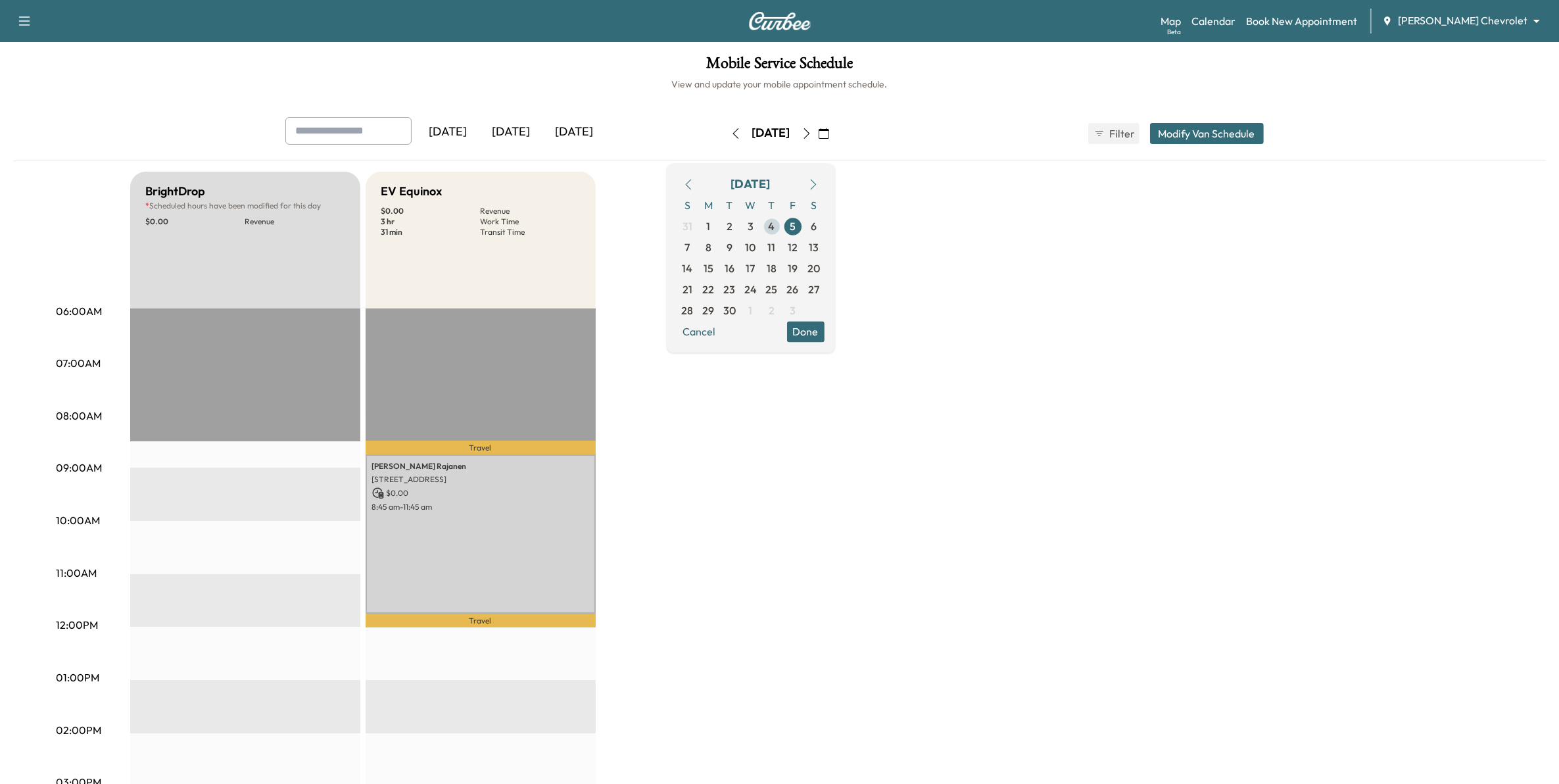
click at [783, 229] on span "4" at bounding box center [772, 226] width 21 height 21
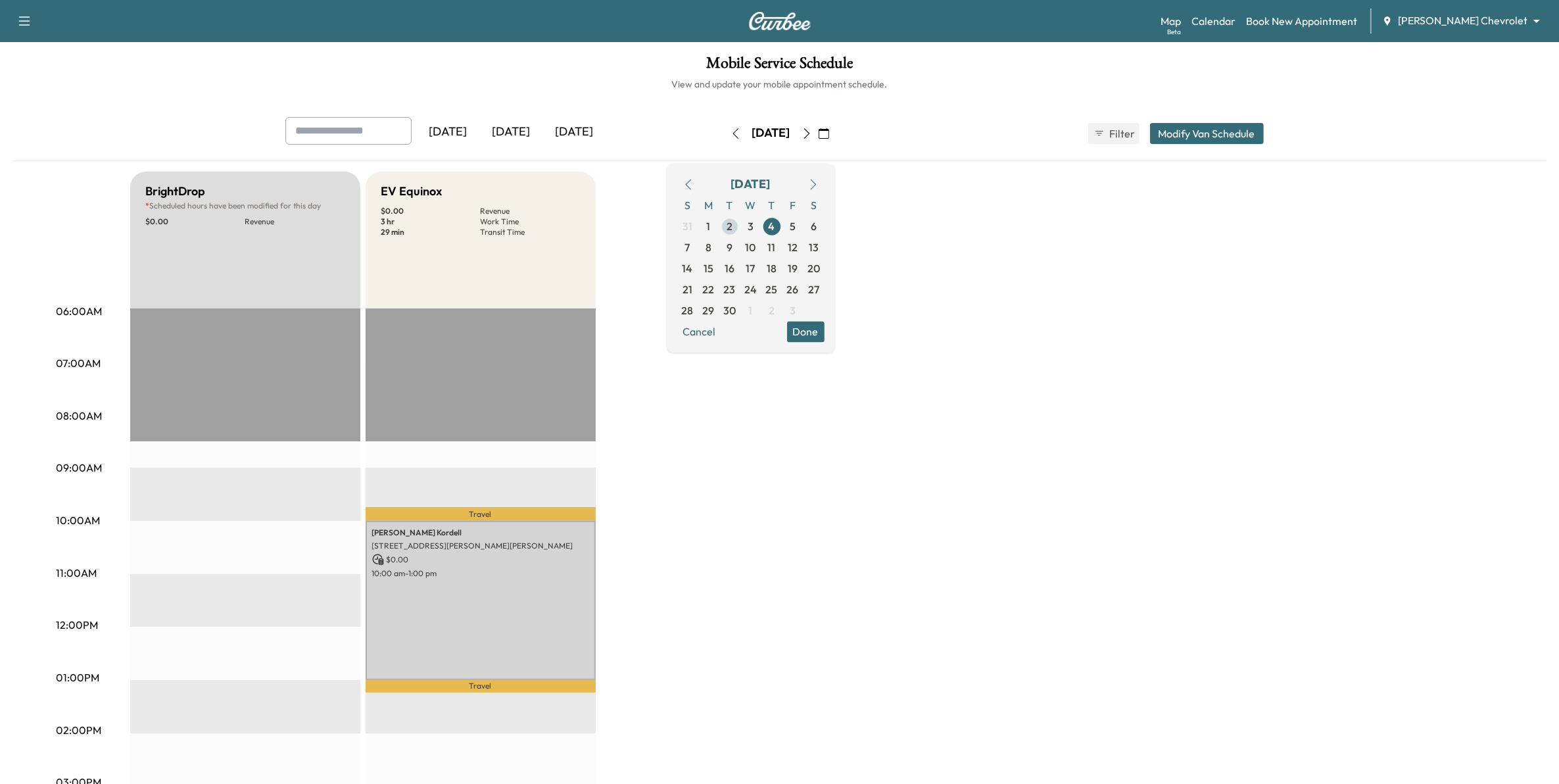
click at [741, 226] on span "2" at bounding box center [730, 226] width 21 height 21
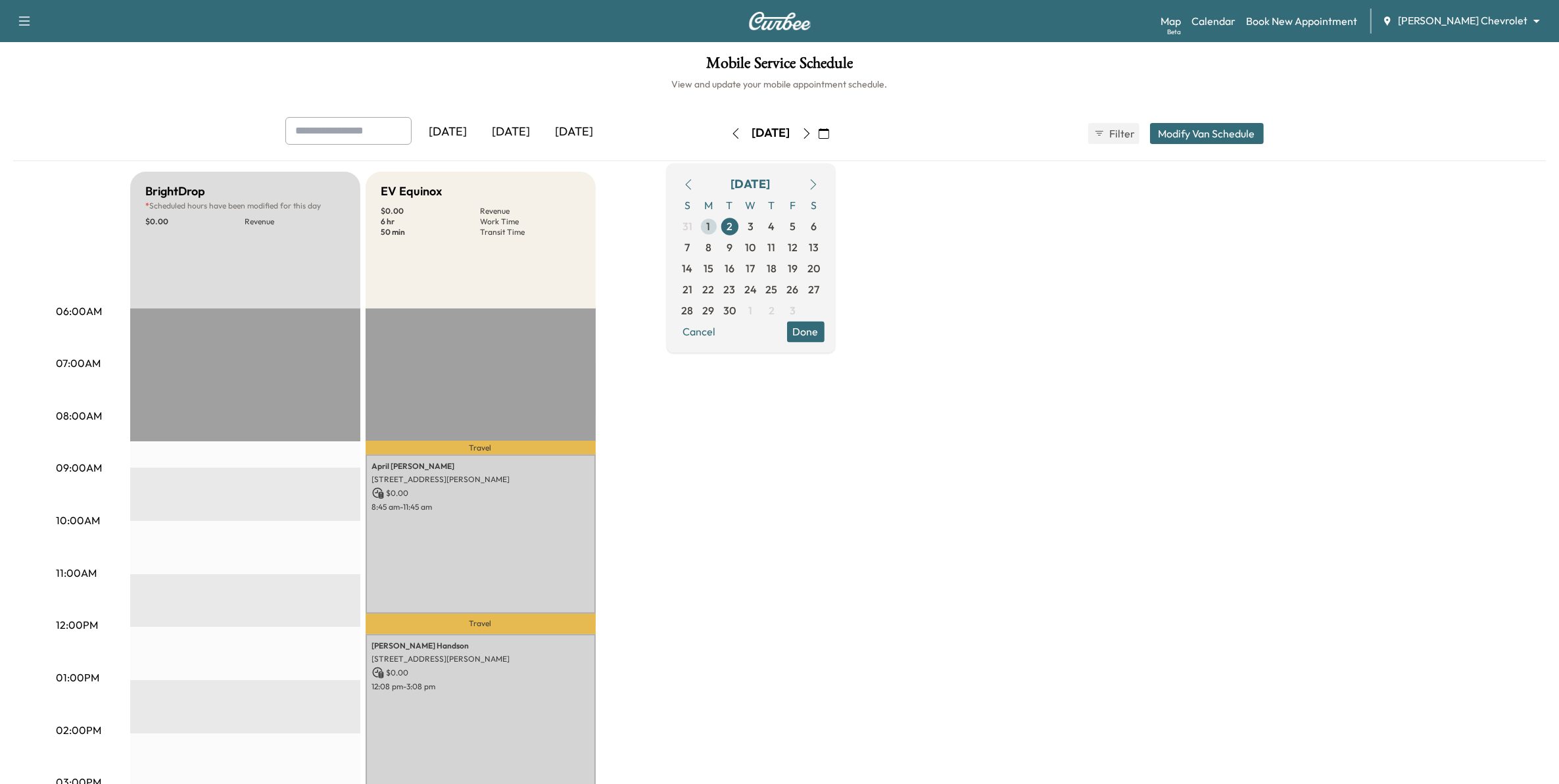
click at [719, 229] on span "1" at bounding box center [709, 226] width 21 height 21
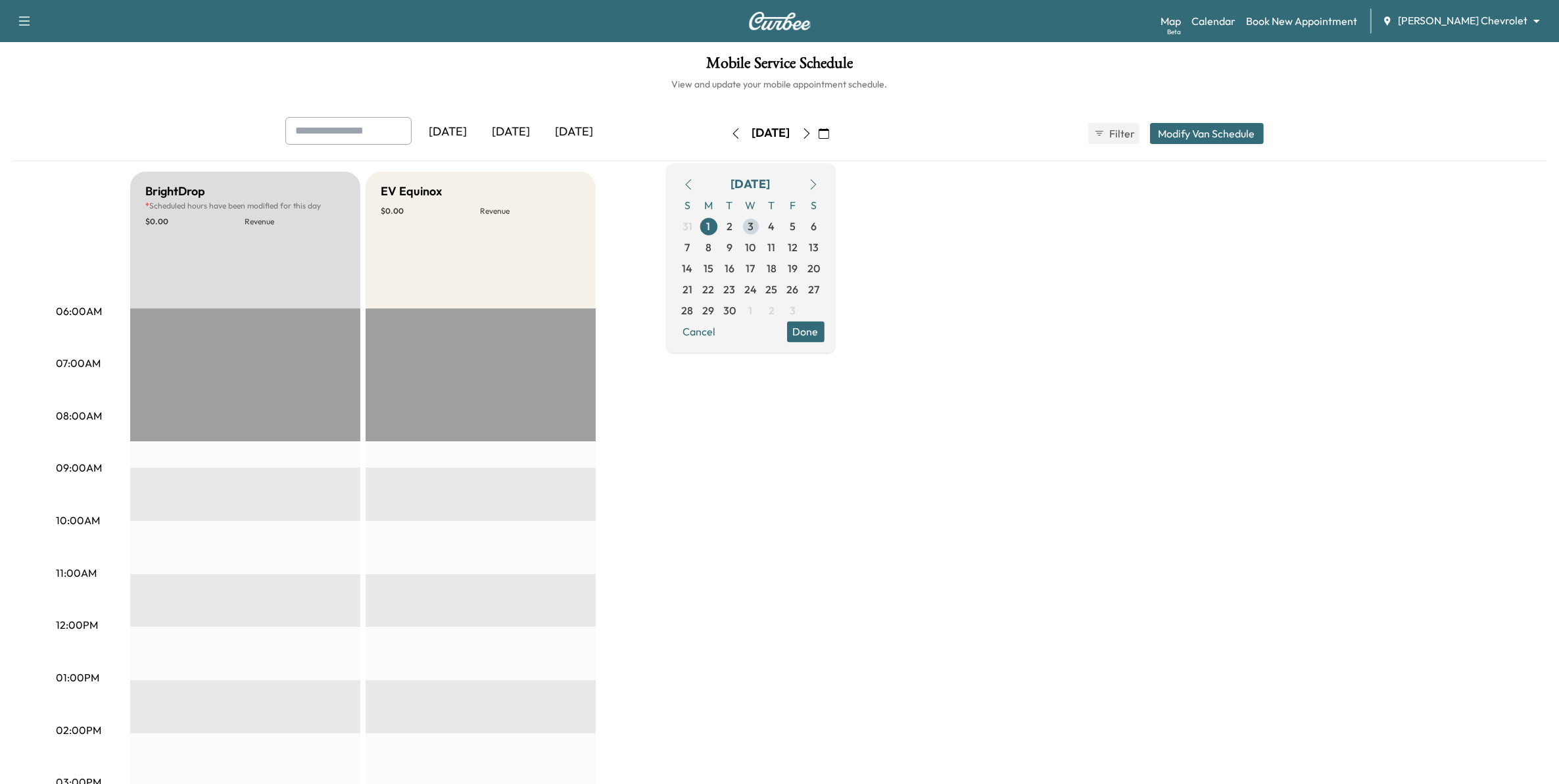
click at [761, 223] on span "3" at bounding box center [751, 226] width 21 height 21
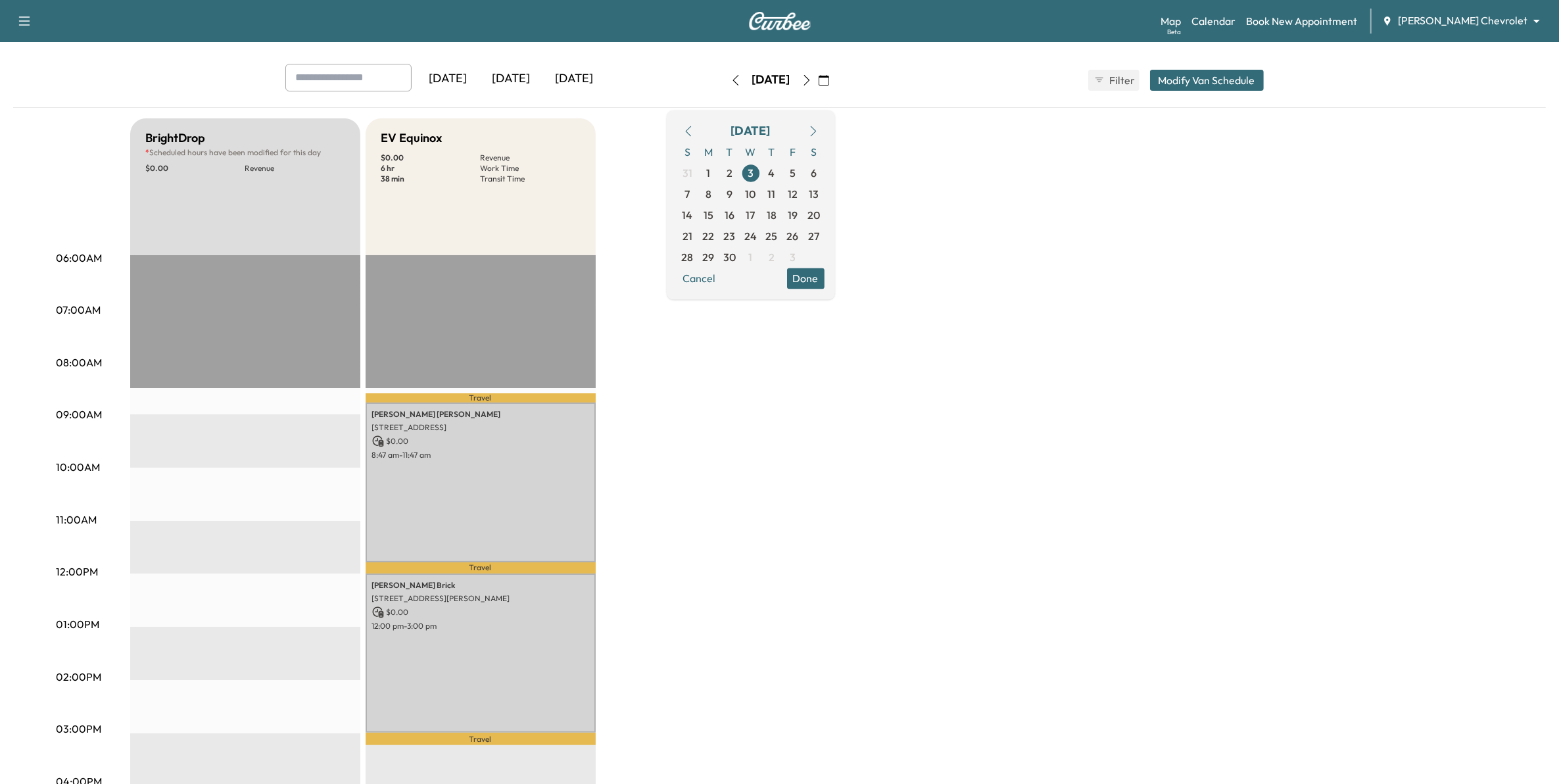
scroll to position [83, 0]
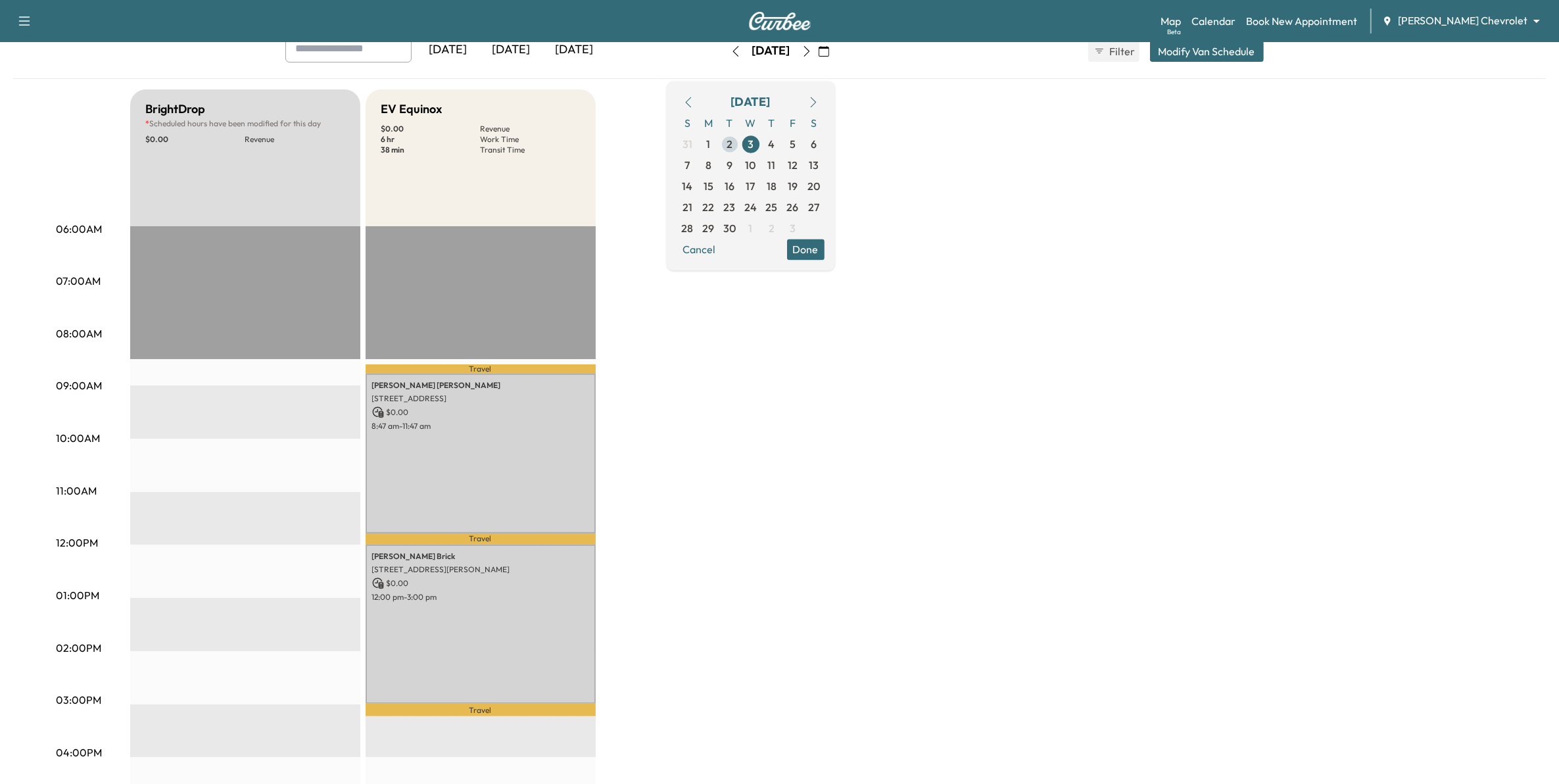
click at [733, 142] on span "2" at bounding box center [729, 144] width 6 height 16
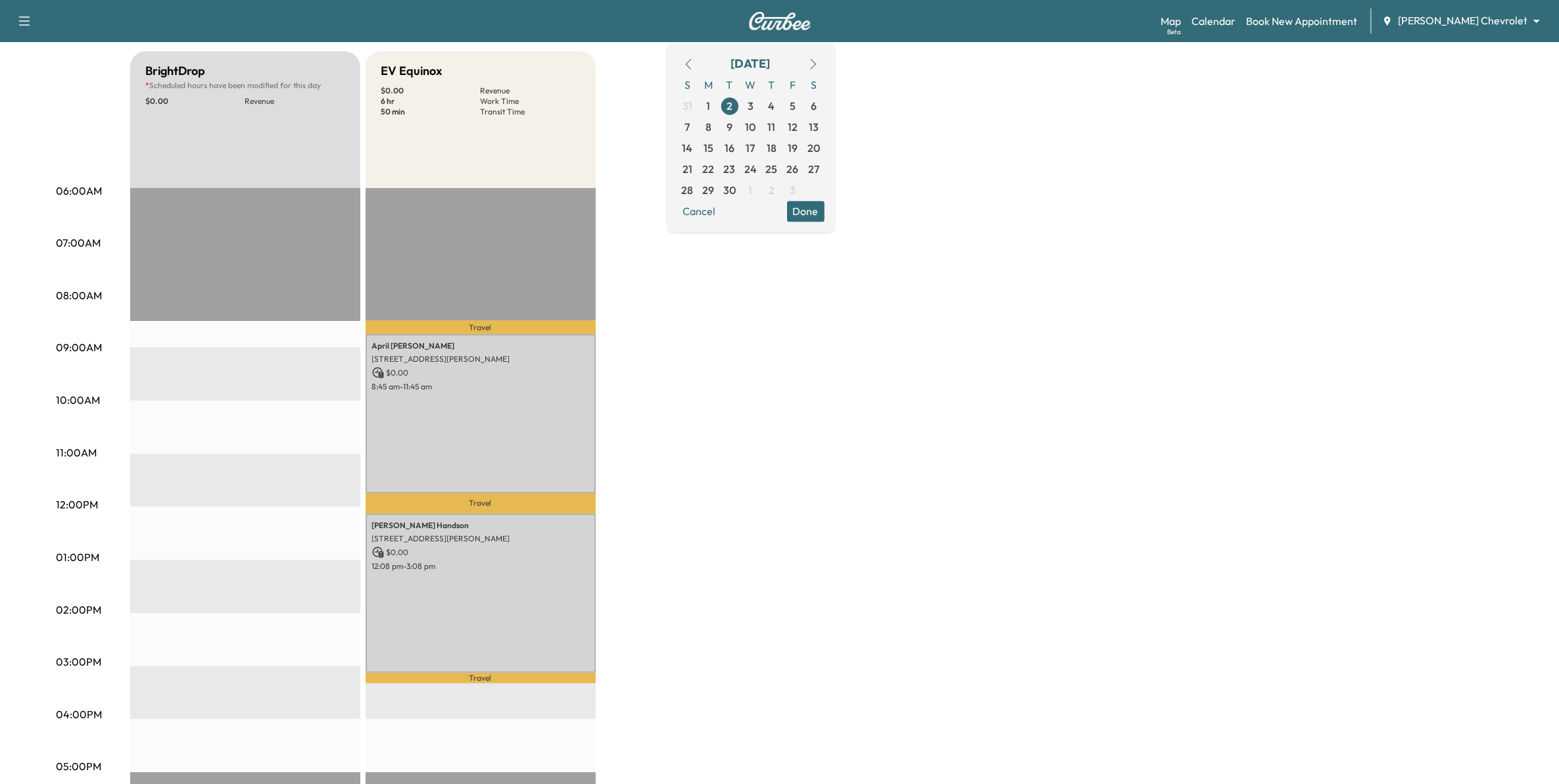
scroll to position [83, 0]
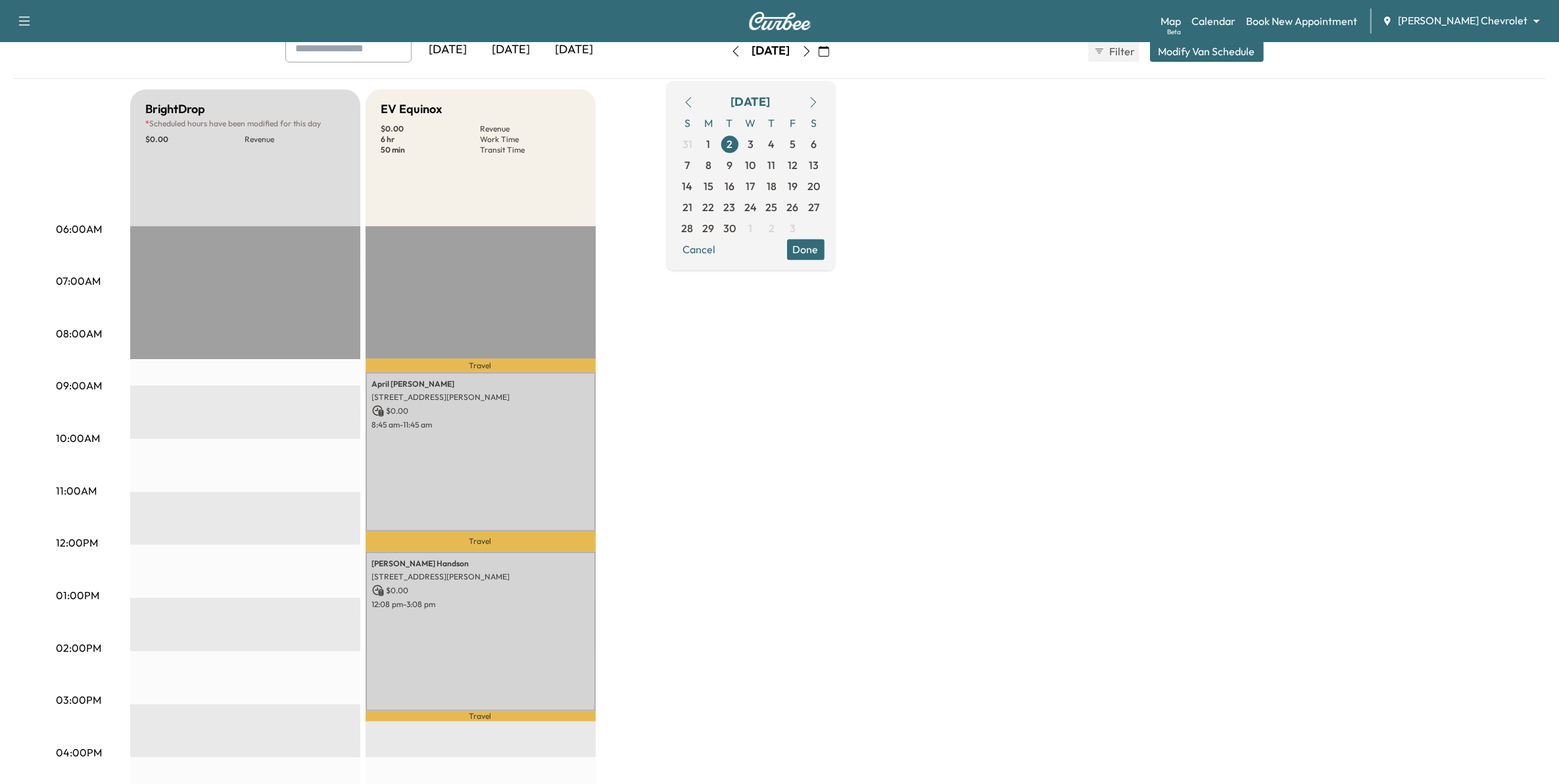
click at [694, 102] on icon "button" at bounding box center [688, 102] width 11 height 11
click at [736, 224] on span "26" at bounding box center [730, 228] width 12 height 16
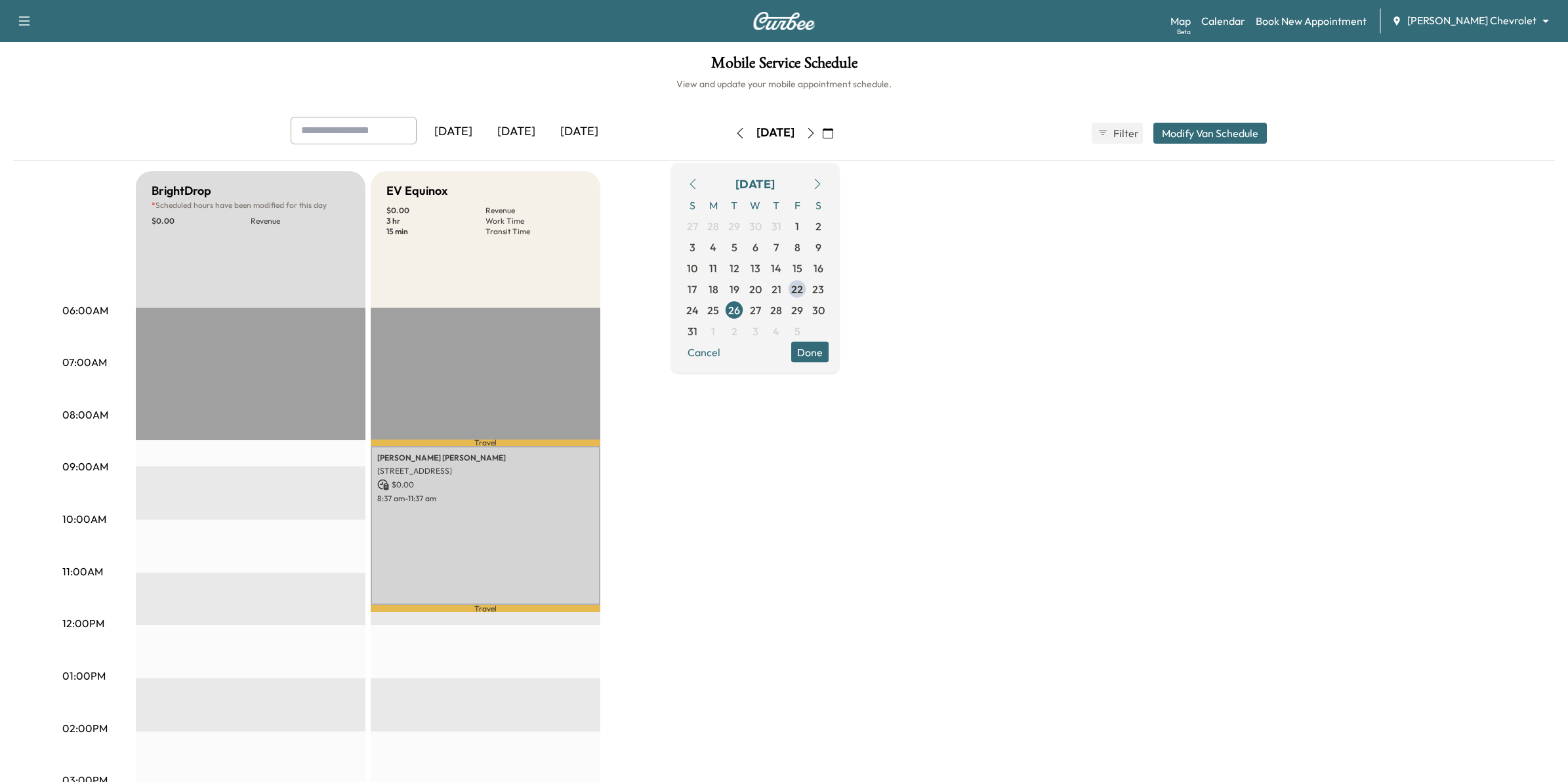
click at [1489, 15] on body "Support Log Out Map Beta Calendar Book New Appointment Mauer Chevrolet ********…" at bounding box center [784, 391] width 1568 height 782
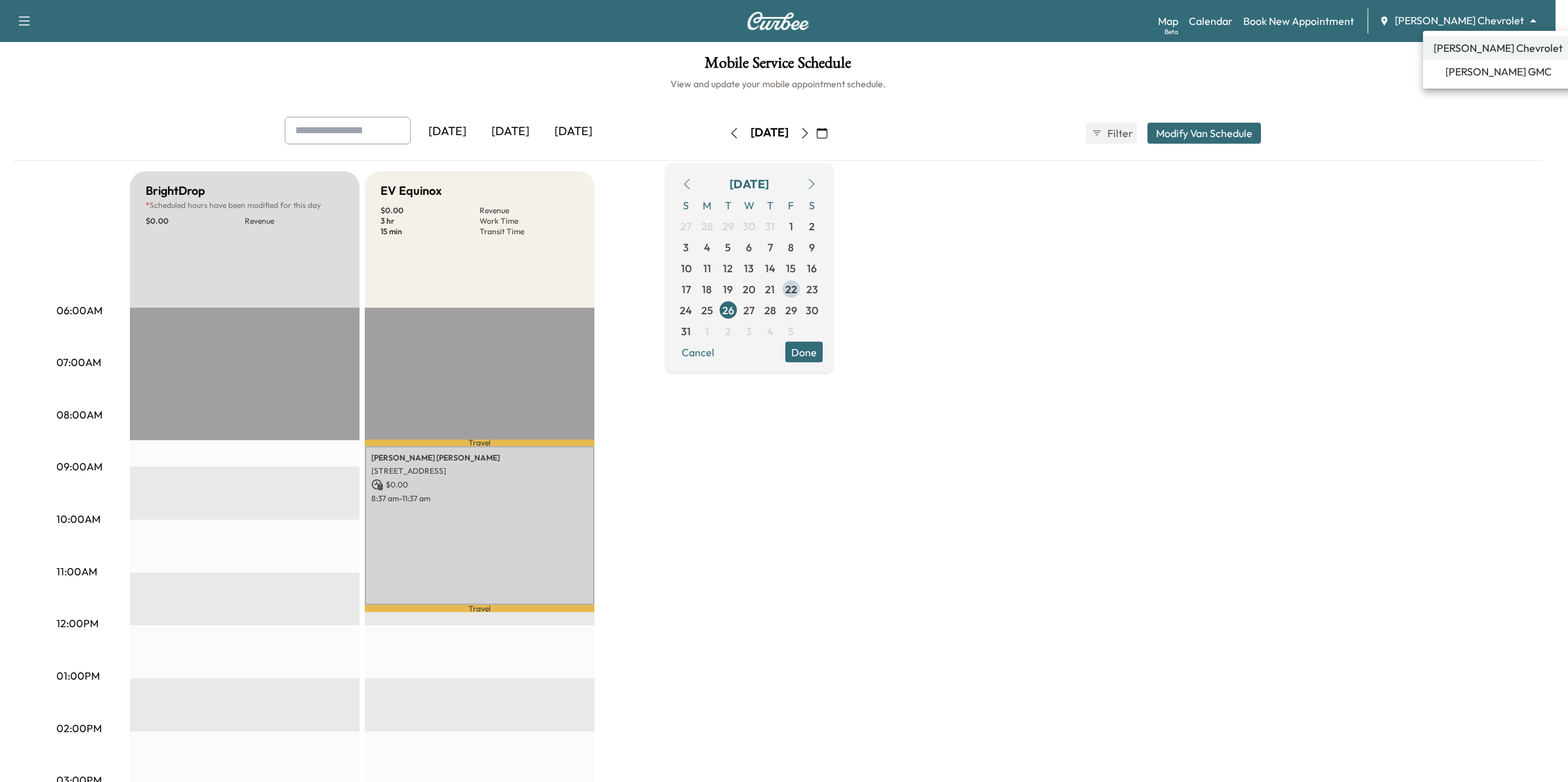
click at [1486, 67] on span "Mauer GMC" at bounding box center [1498, 72] width 106 height 16
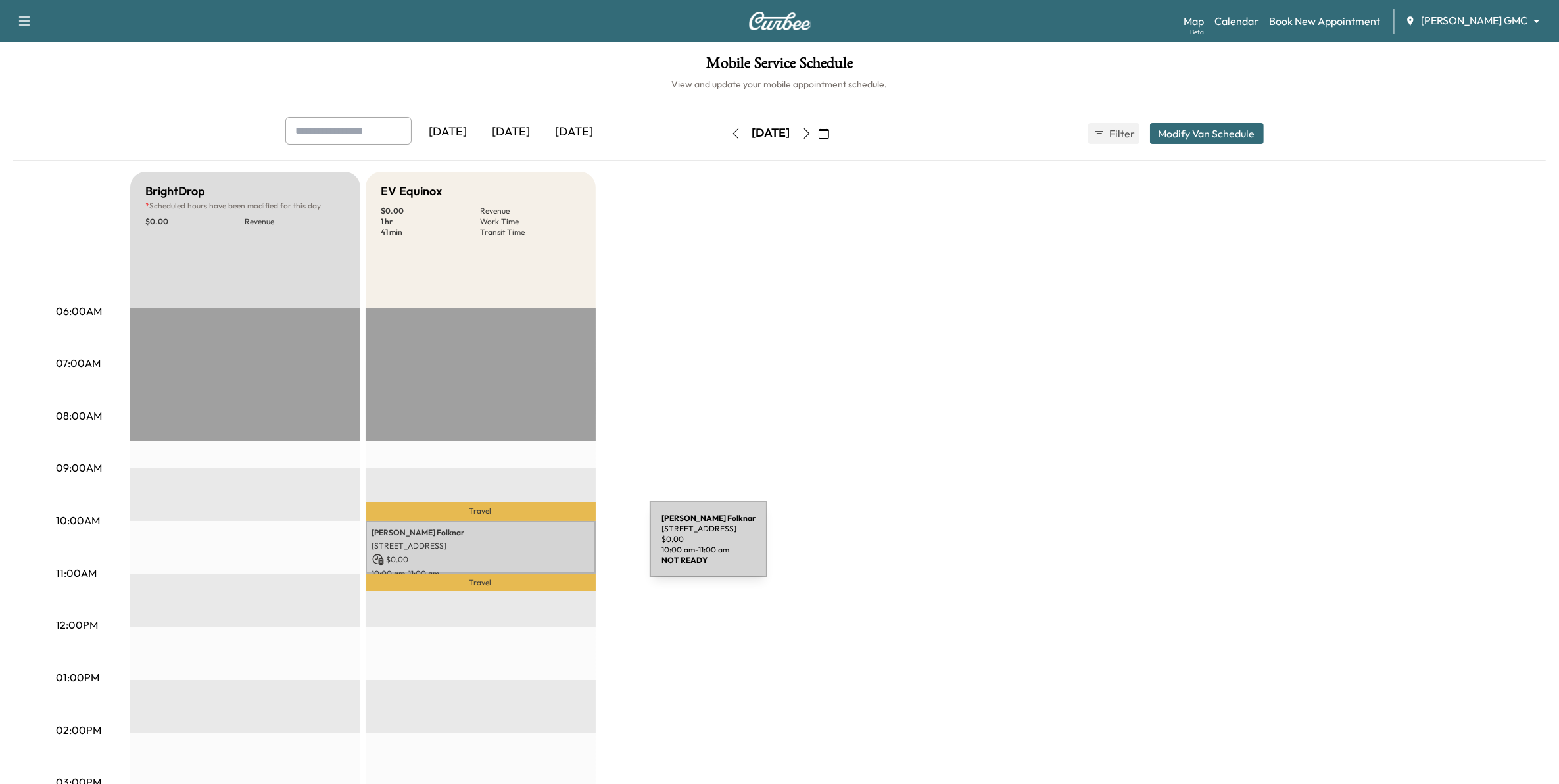
click at [551, 547] on p "9 Quality Dr, Arden Hills, MN 55126, USA" at bounding box center [480, 546] width 217 height 11
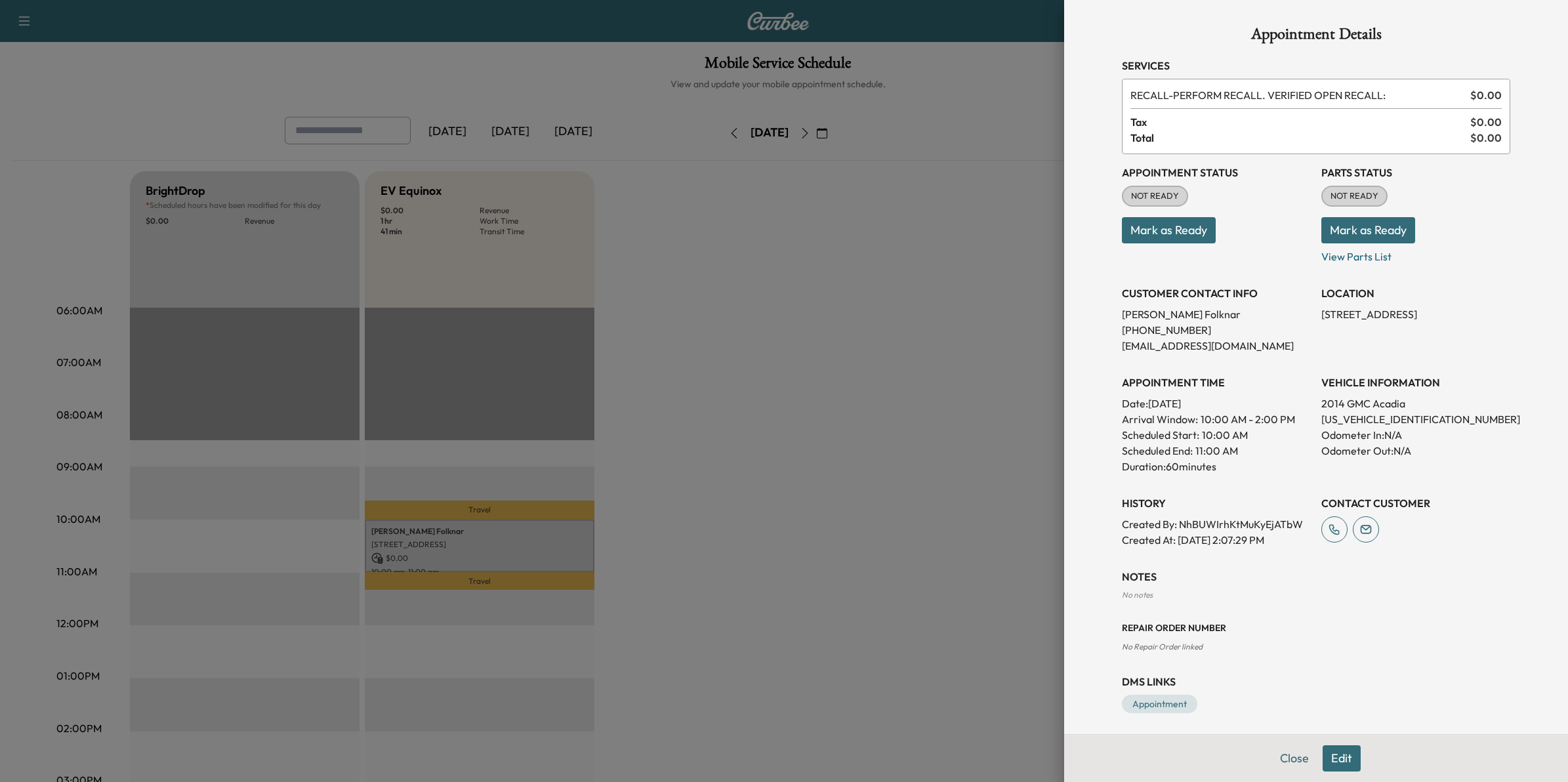
drag, startPoint x: 656, startPoint y: 595, endPoint x: 660, endPoint y: 551, distance: 44.2
click at [657, 594] on div at bounding box center [784, 391] width 1568 height 782
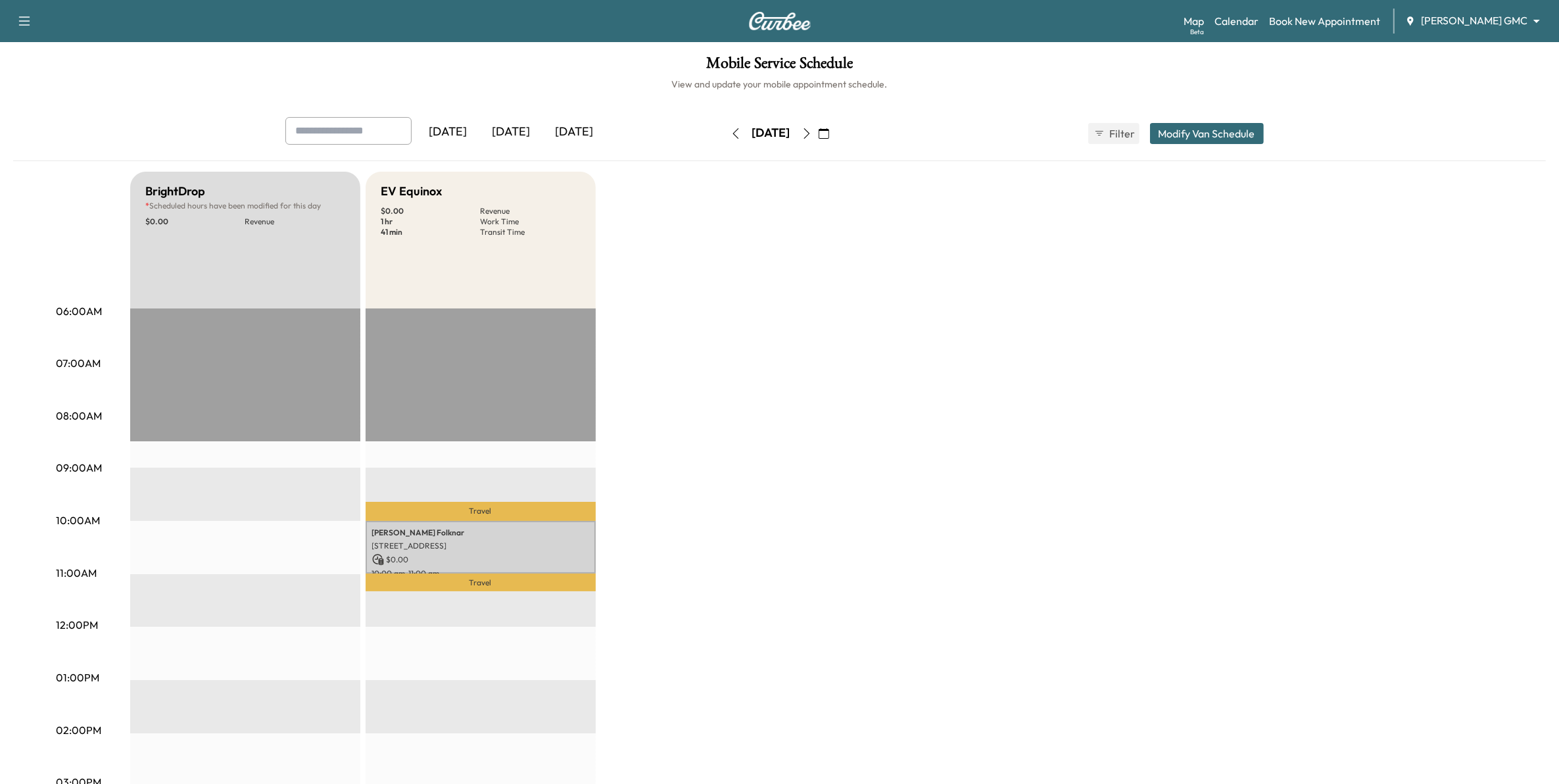
click at [1467, 20] on body "Support Log Out Map Beta Calendar Book New Appointment Mauer GMC ******** ​ Mob…" at bounding box center [779, 392] width 1559 height 784
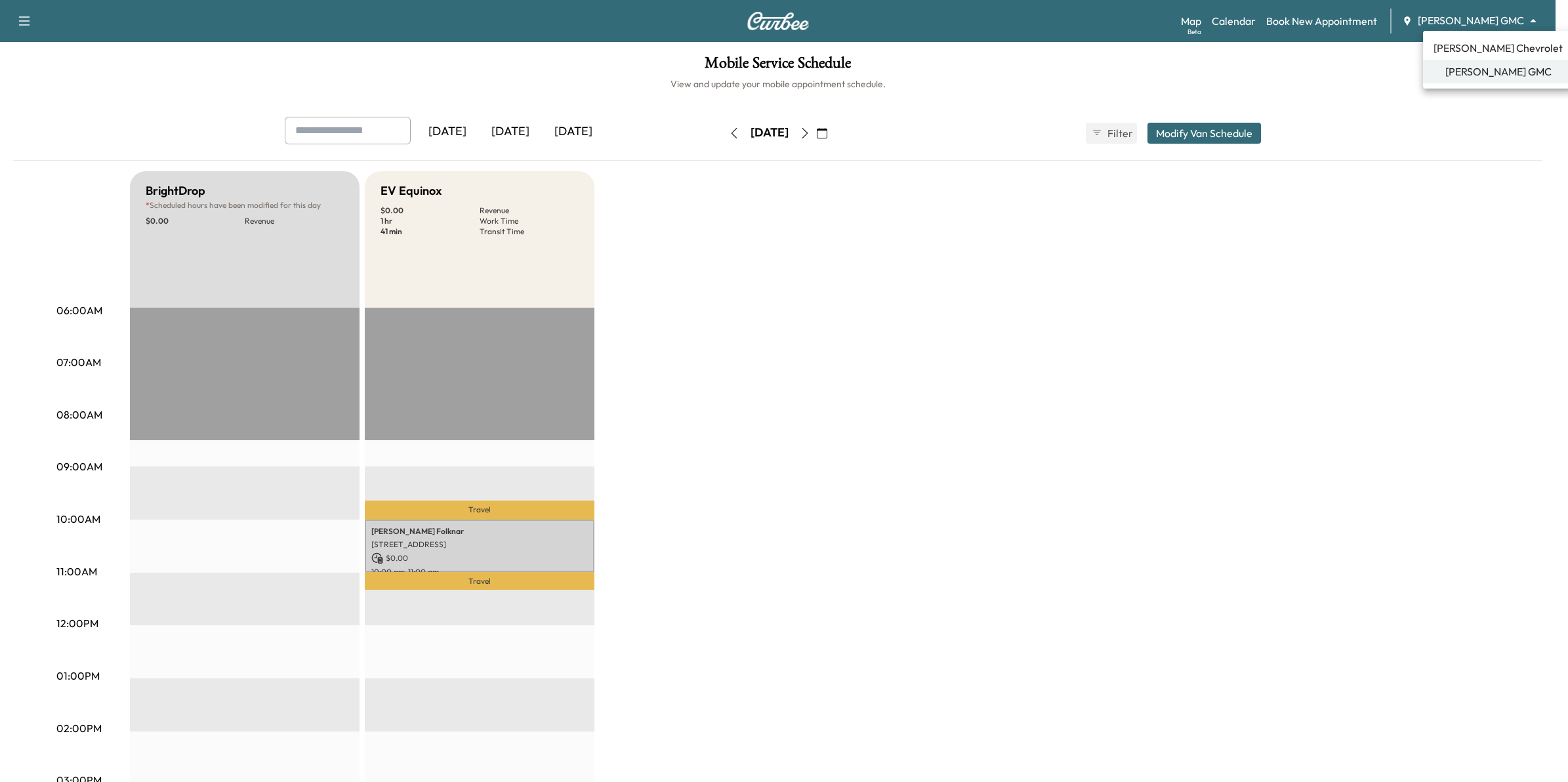
click at [1460, 41] on span "[PERSON_NAME] Chevrolet" at bounding box center [1498, 48] width 129 height 16
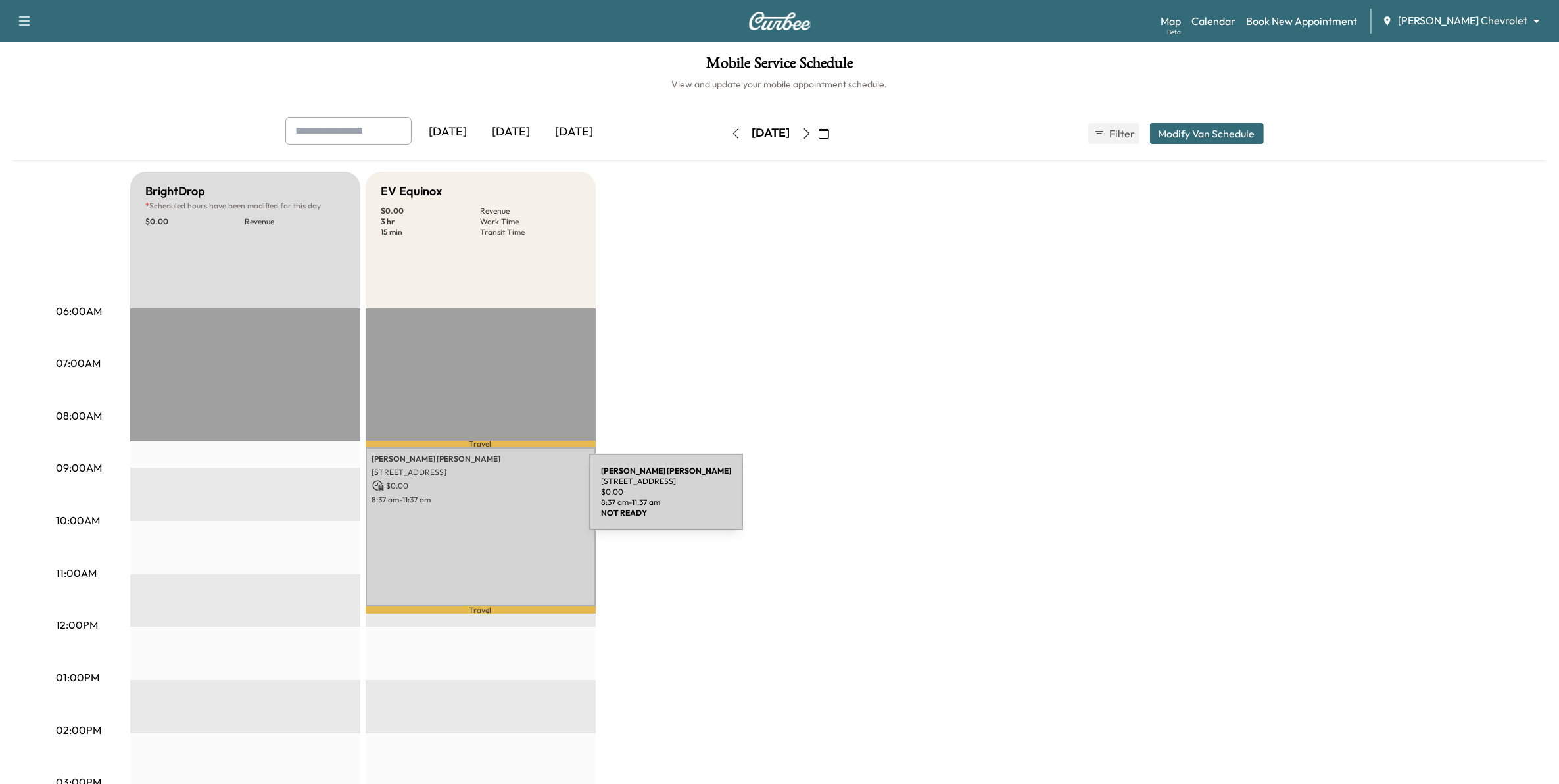
click at [490, 499] on p "8:37 am - 11:37 am" at bounding box center [480, 499] width 217 height 11
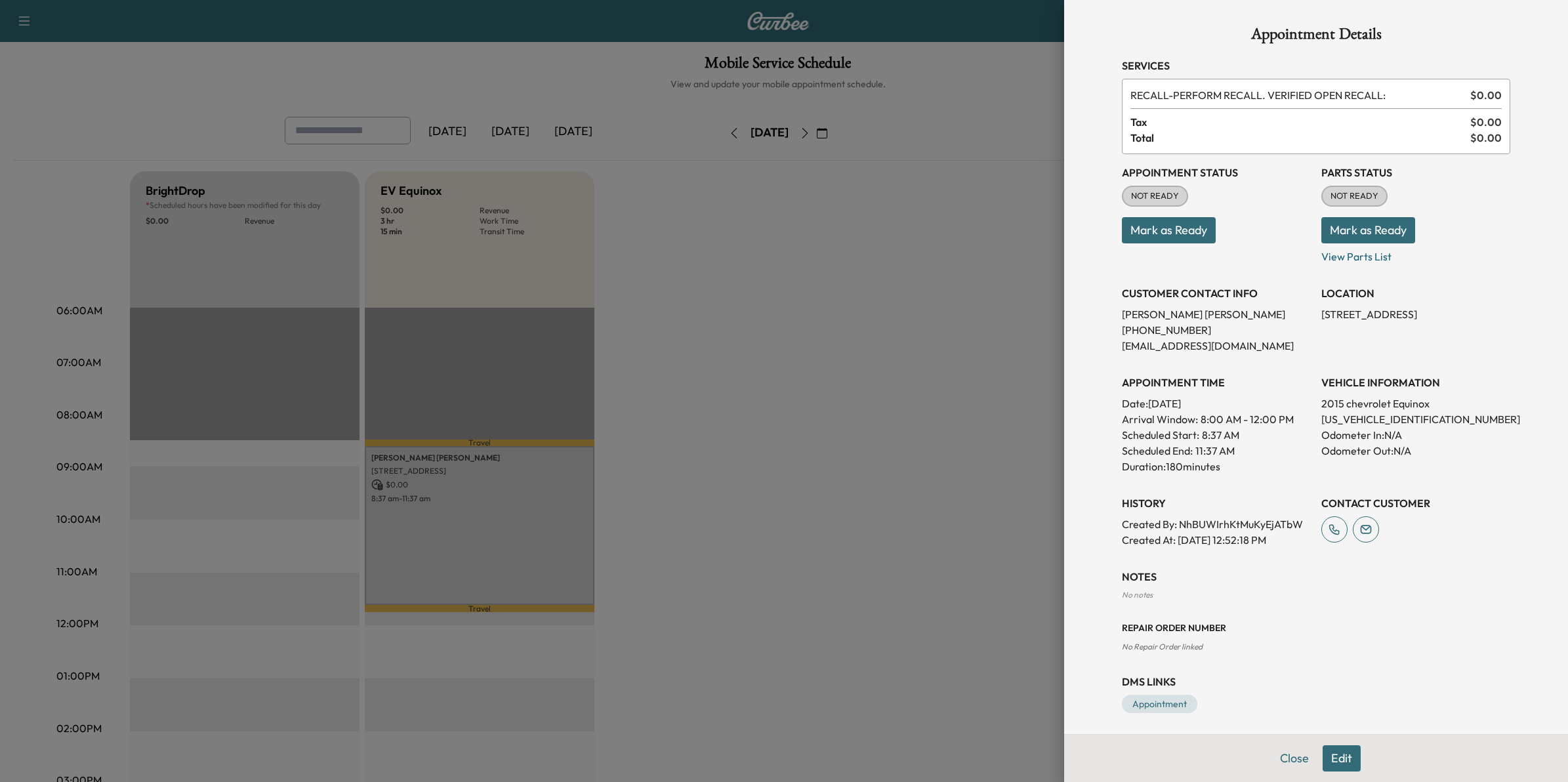
click at [977, 211] on div at bounding box center [784, 391] width 1568 height 782
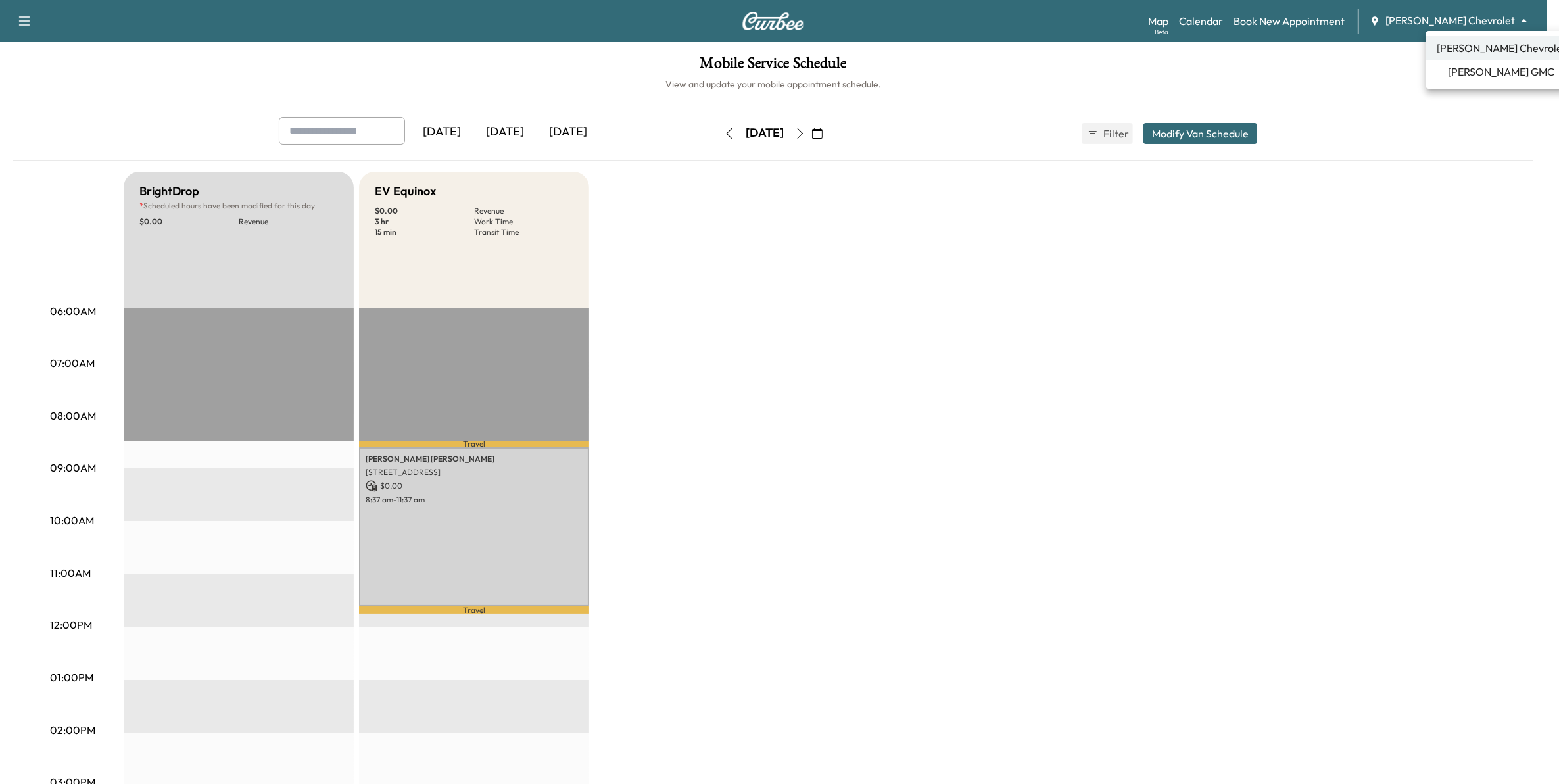
click at [1486, 23] on body "Support Log Out Map Beta Calendar Book New Appointment Mauer Chevrolet ********…" at bounding box center [779, 392] width 1559 height 784
click at [1487, 76] on span "Mauer GMC" at bounding box center [1502, 72] width 107 height 16
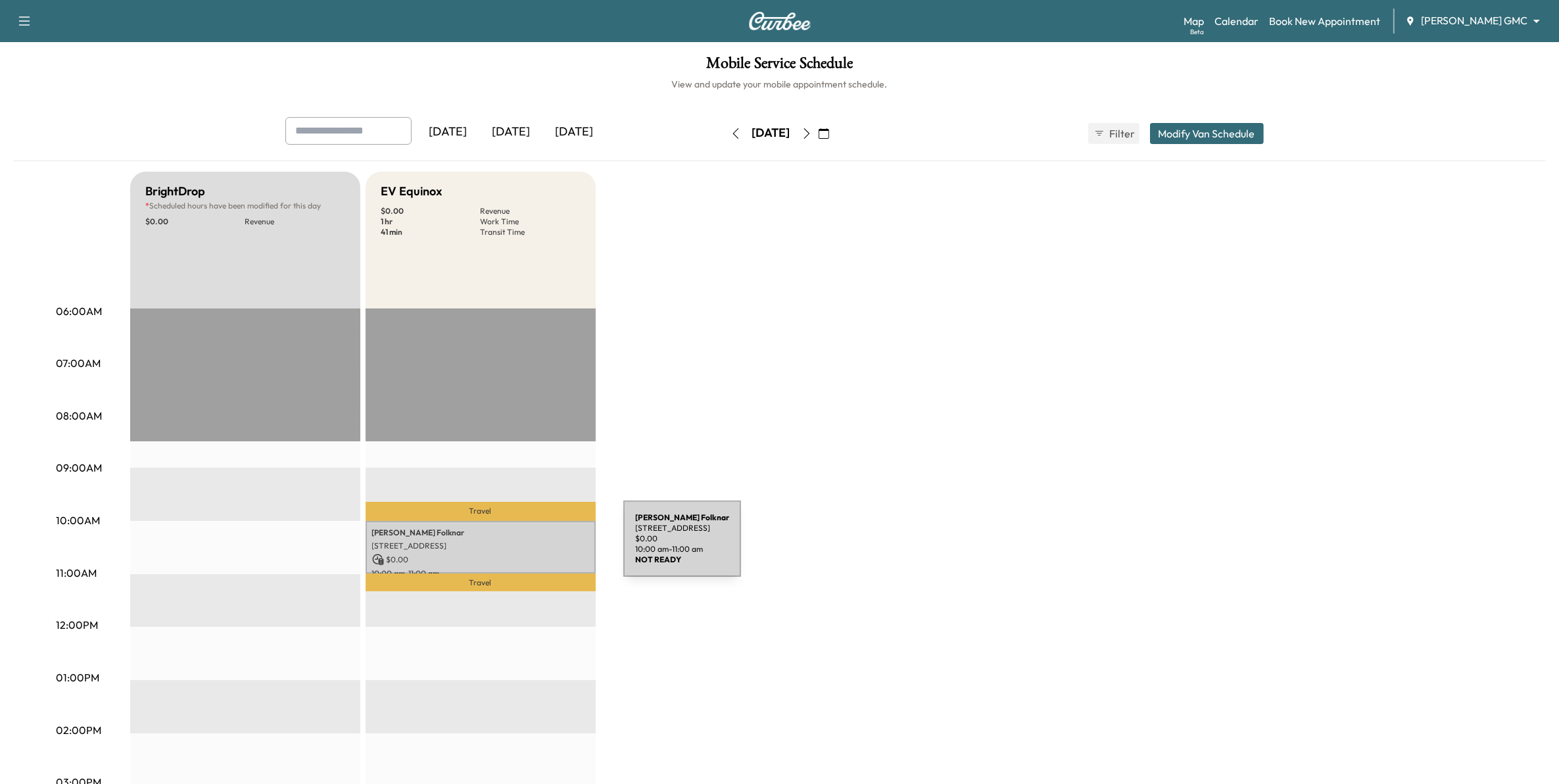
click at [526, 546] on p "9 Quality Dr, Arden Hills, MN 55126, USA" at bounding box center [480, 546] width 217 height 11
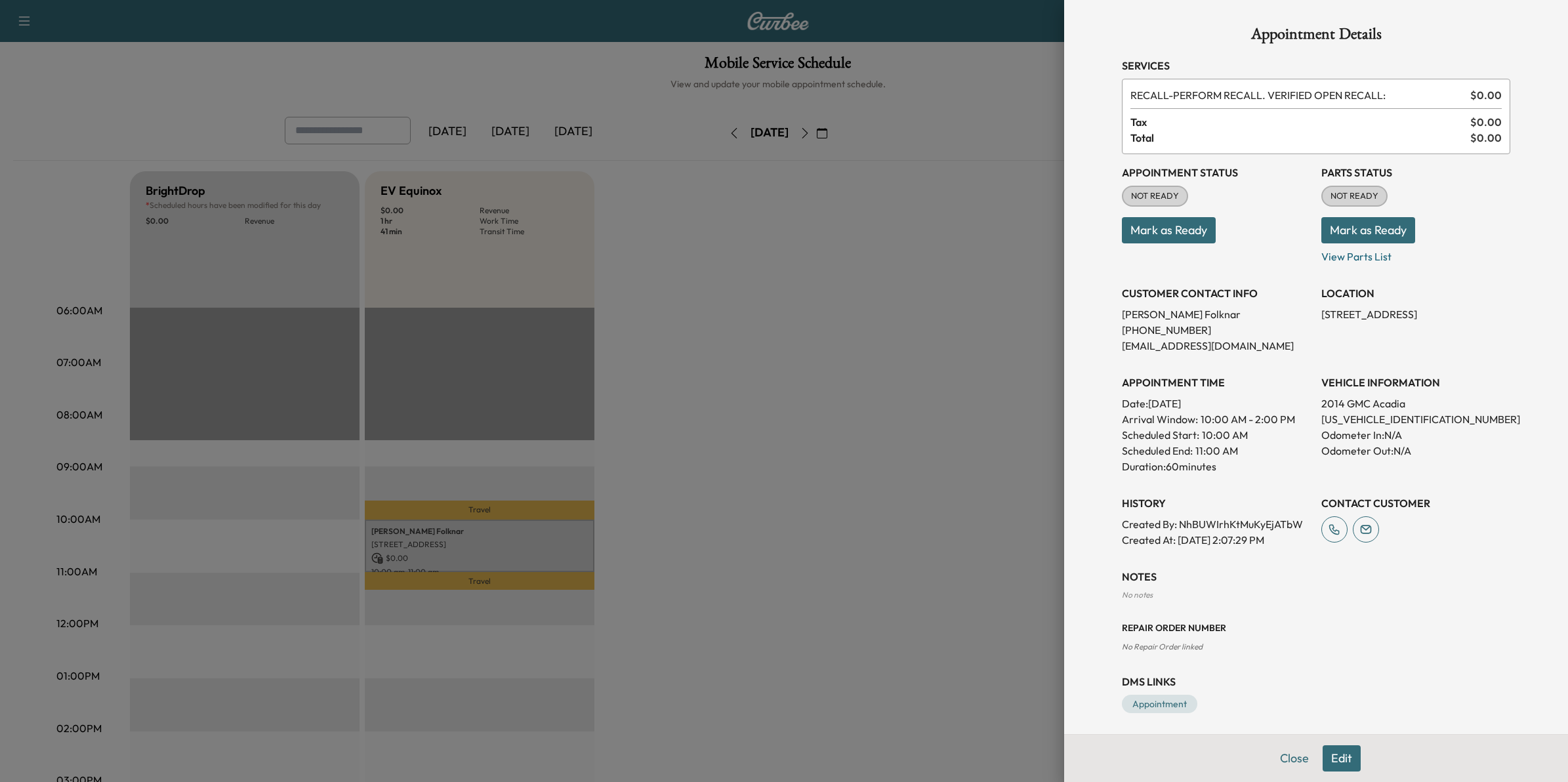
drag, startPoint x: 794, startPoint y: 546, endPoint x: 493, endPoint y: 556, distance: 301.2
click at [794, 546] on div at bounding box center [784, 391] width 1568 height 782
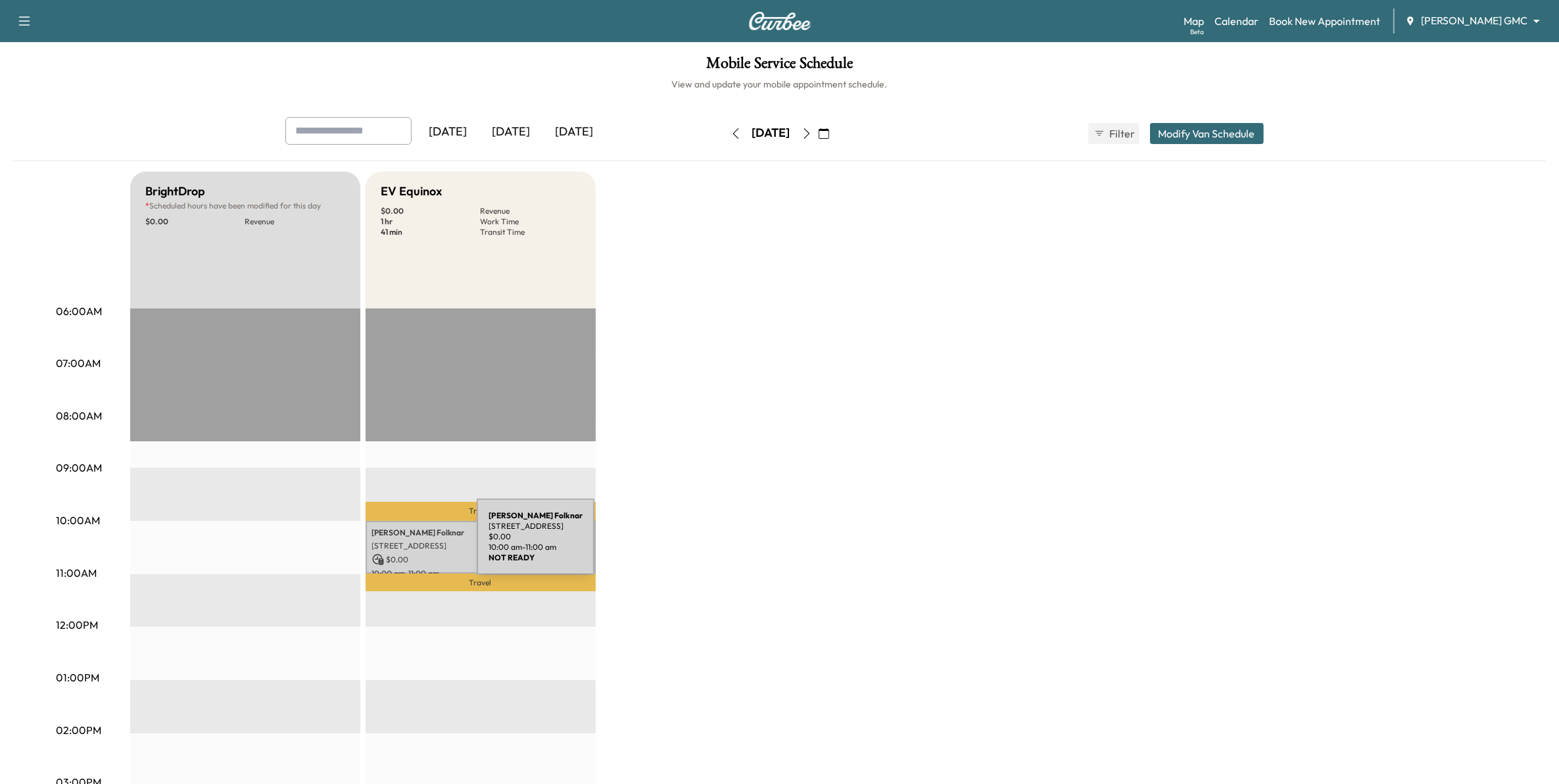
click at [378, 544] on p "9 Quality Dr, Arden Hills, MN 55126, USA" at bounding box center [480, 546] width 217 height 11
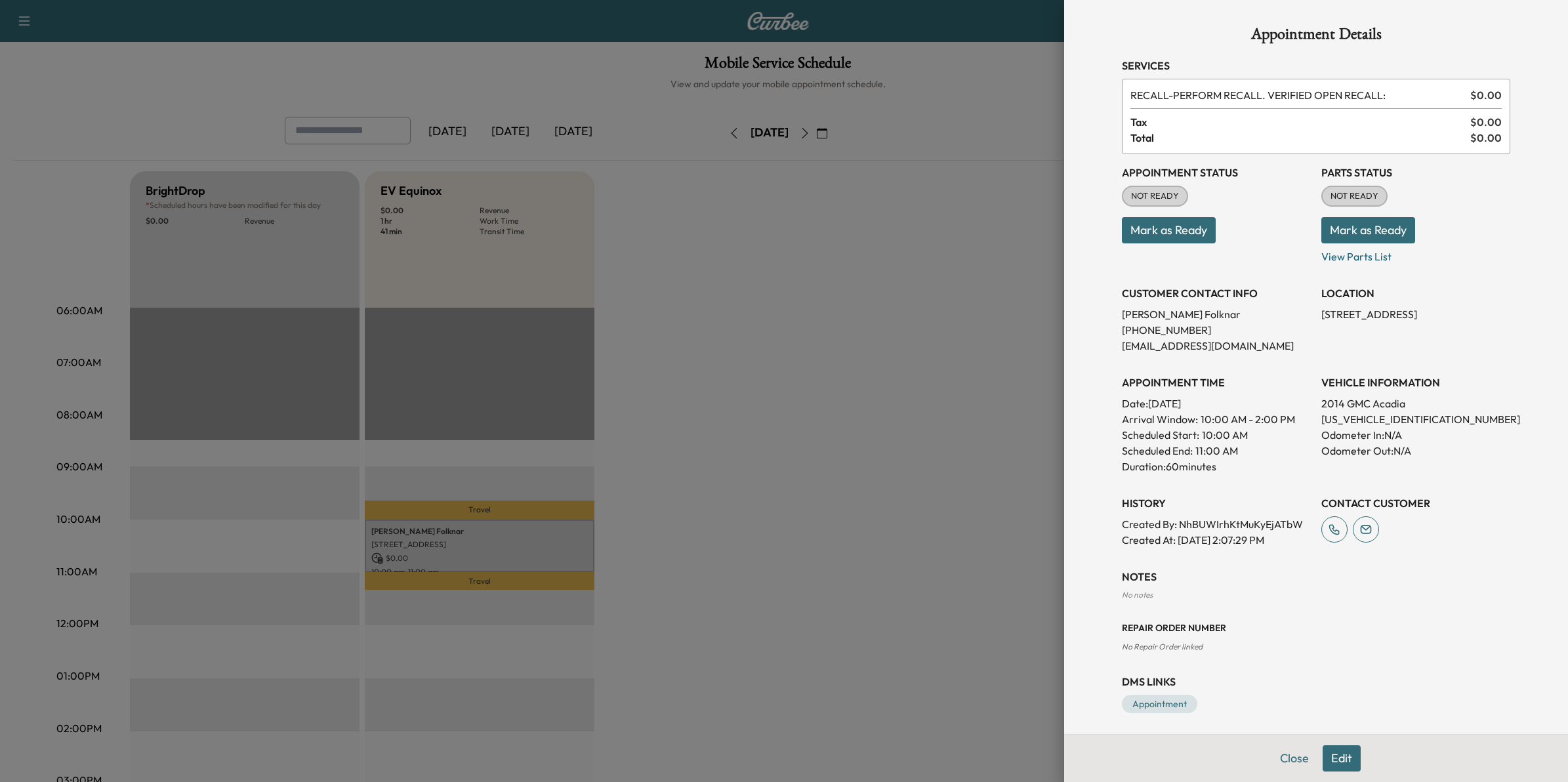
click at [772, 578] on div at bounding box center [784, 391] width 1568 height 782
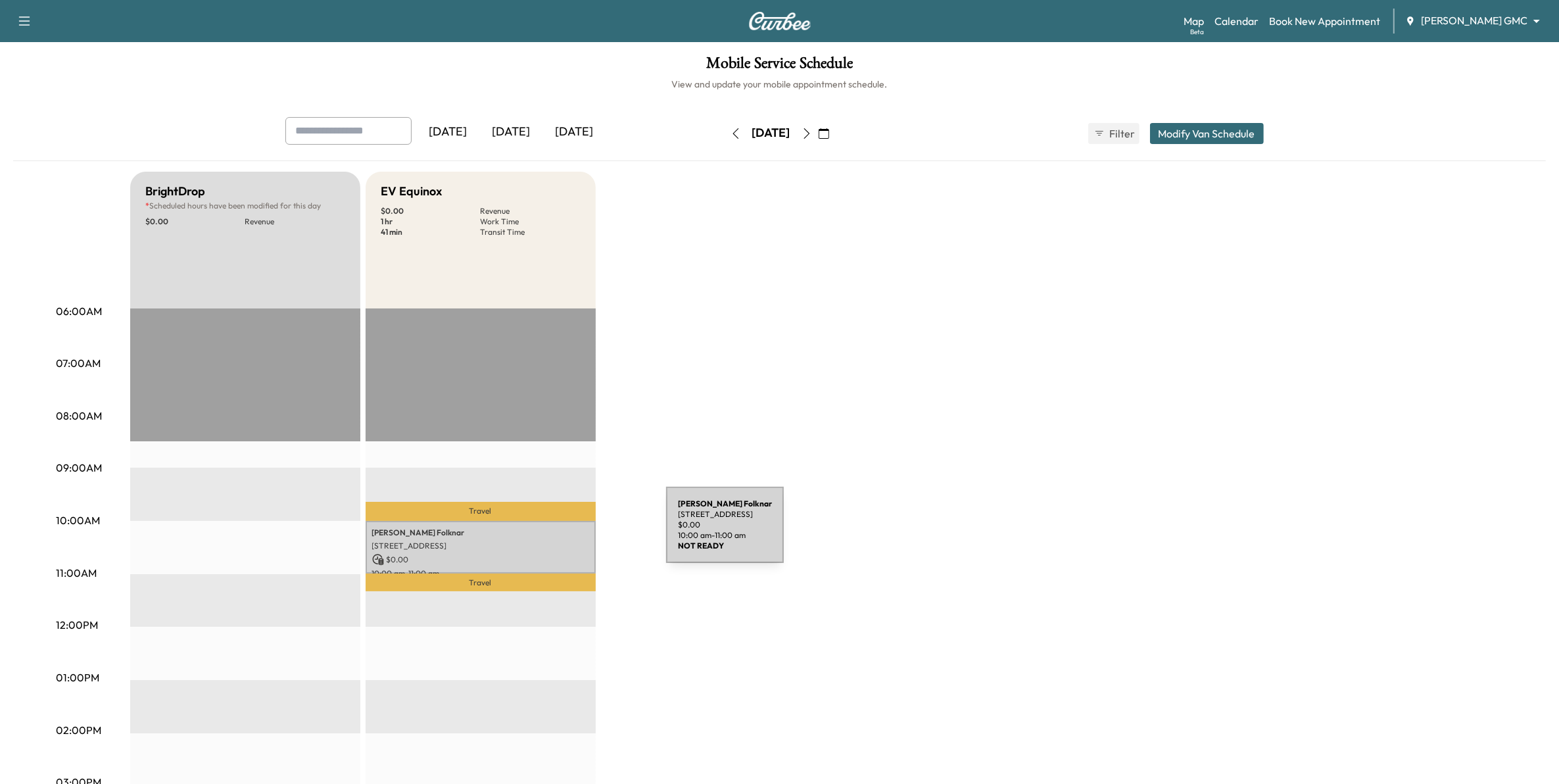
click at [567, 533] on p "Joe Folknar" at bounding box center [480, 532] width 217 height 11
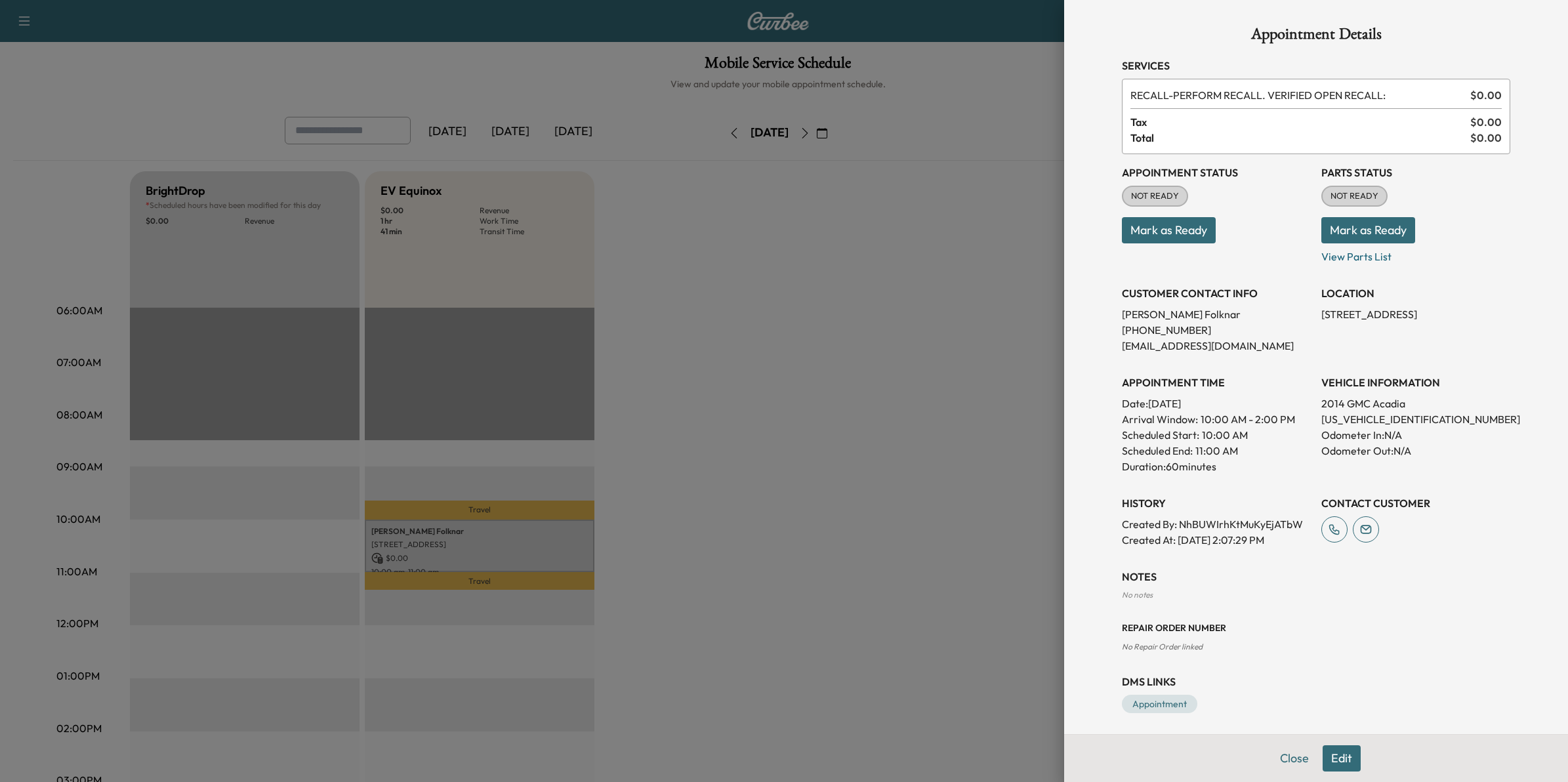
drag, startPoint x: 748, startPoint y: 499, endPoint x: 768, endPoint y: 497, distance: 20.1
click at [749, 498] on div at bounding box center [784, 391] width 1568 height 782
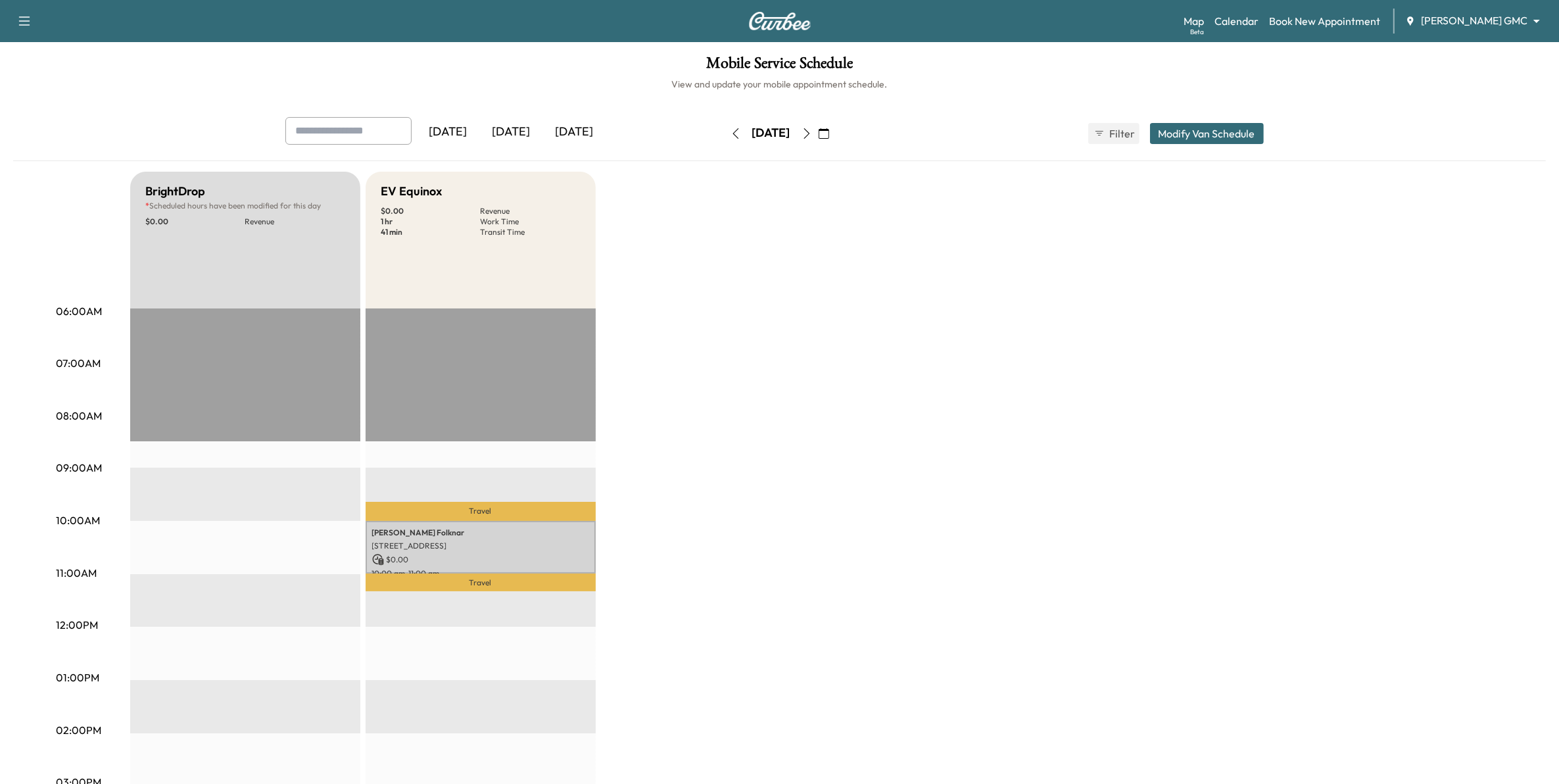
click at [745, 502] on div "BrightDrop * Scheduled hours have been modified for this day $ 0.00 Revenue EST…" at bounding box center [817, 664] width 1373 height 986
click at [829, 134] on icon "button" at bounding box center [824, 133] width 11 height 11
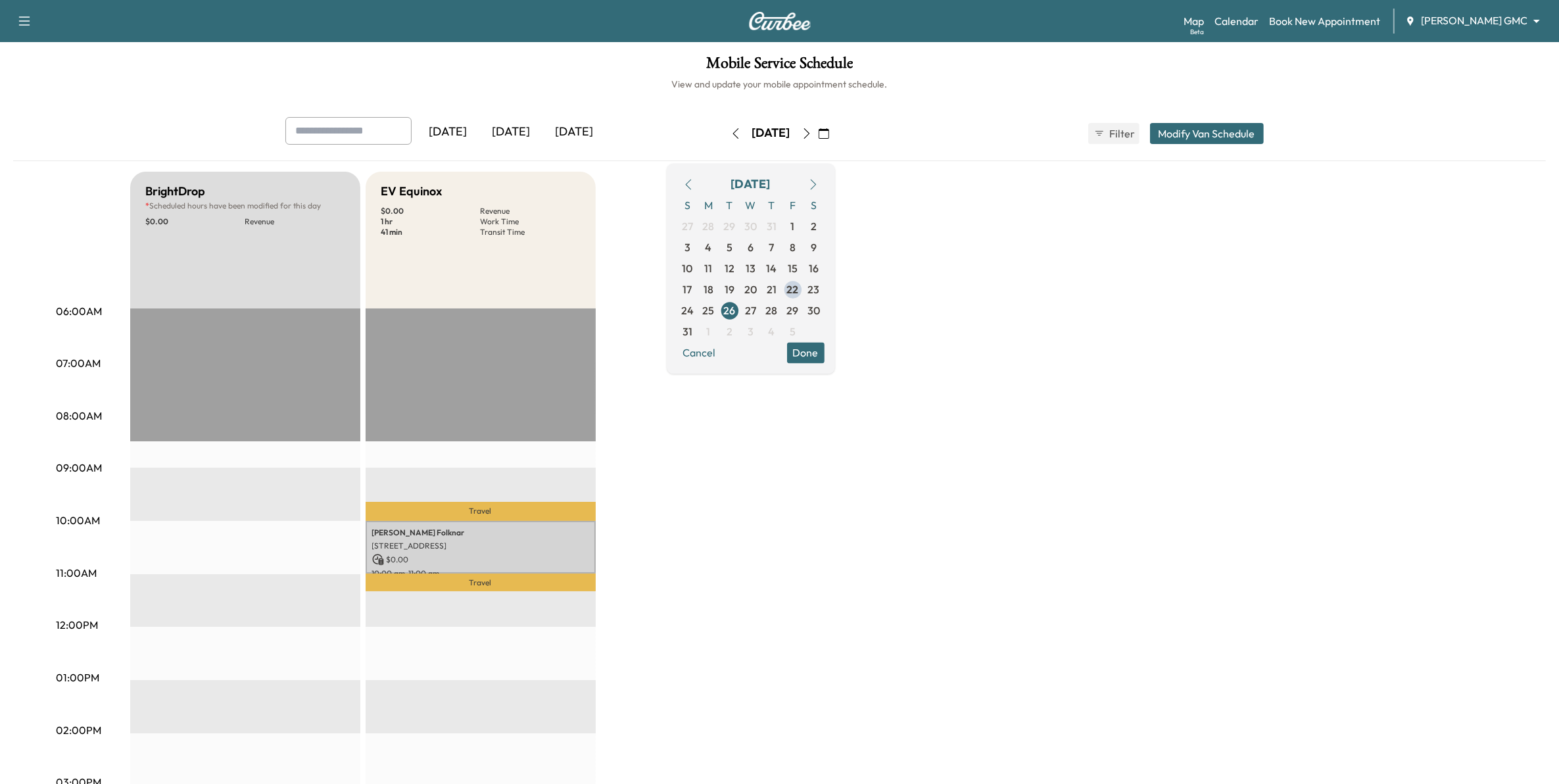
click at [819, 183] on icon "button" at bounding box center [813, 184] width 11 height 11
click at [939, 247] on div "BrightDrop * Scheduled hours have been modified for this day $ 0.00 Revenue EST…" at bounding box center [817, 664] width 1373 height 986
drag, startPoint x: 862, startPoint y: 120, endPoint x: 854, endPoint y: 134, distance: 16.1
click at [835, 124] on div "Tuesday, August 26 September 2025 S M T W T F S 31 1 2 3 4 5 6 7 8 9 10 11 12 1…" at bounding box center [779, 133] width 110 height 42
click at [829, 134] on icon "button" at bounding box center [824, 133] width 11 height 11
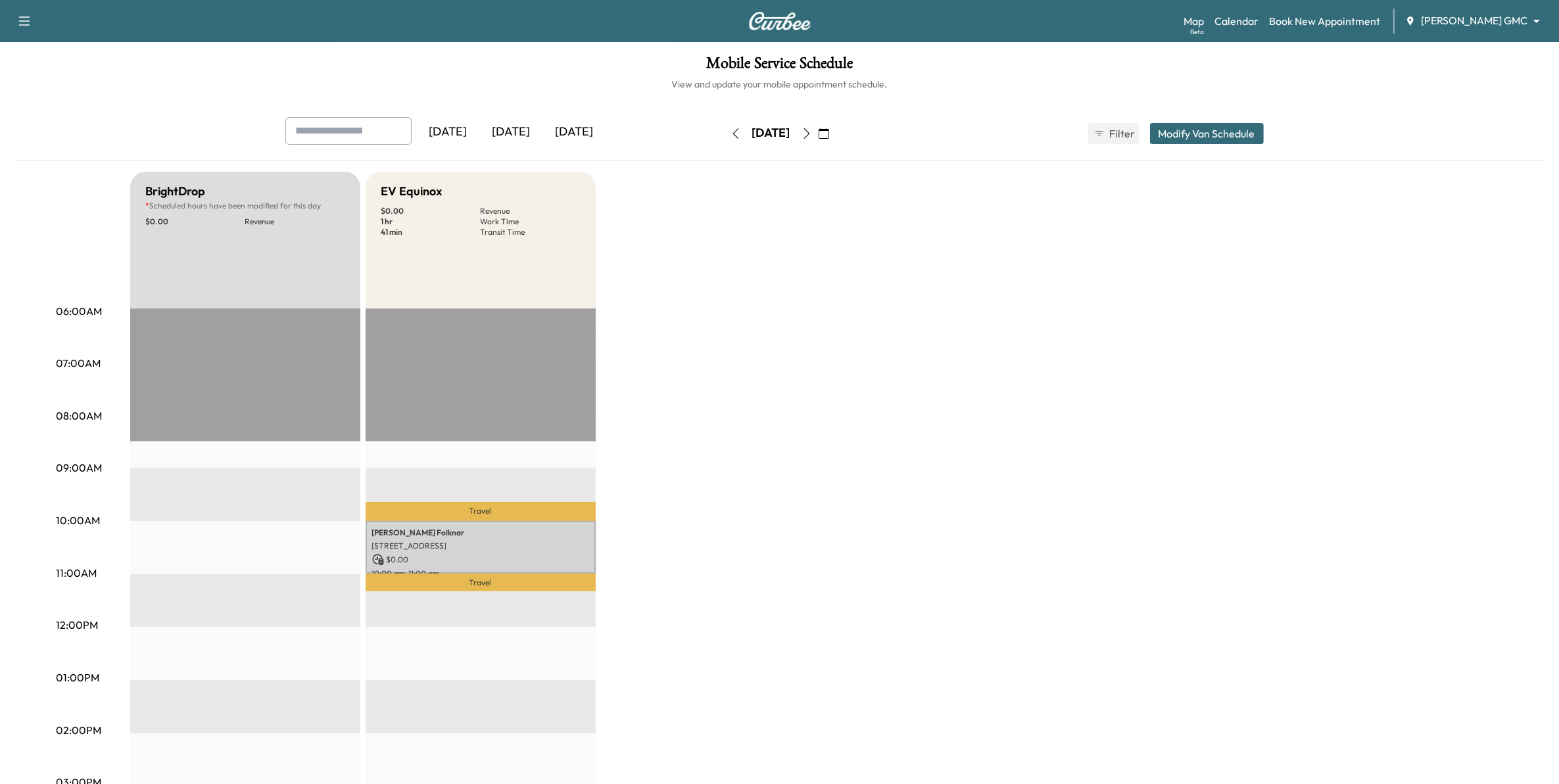
click at [829, 136] on icon "button" at bounding box center [824, 133] width 11 height 11
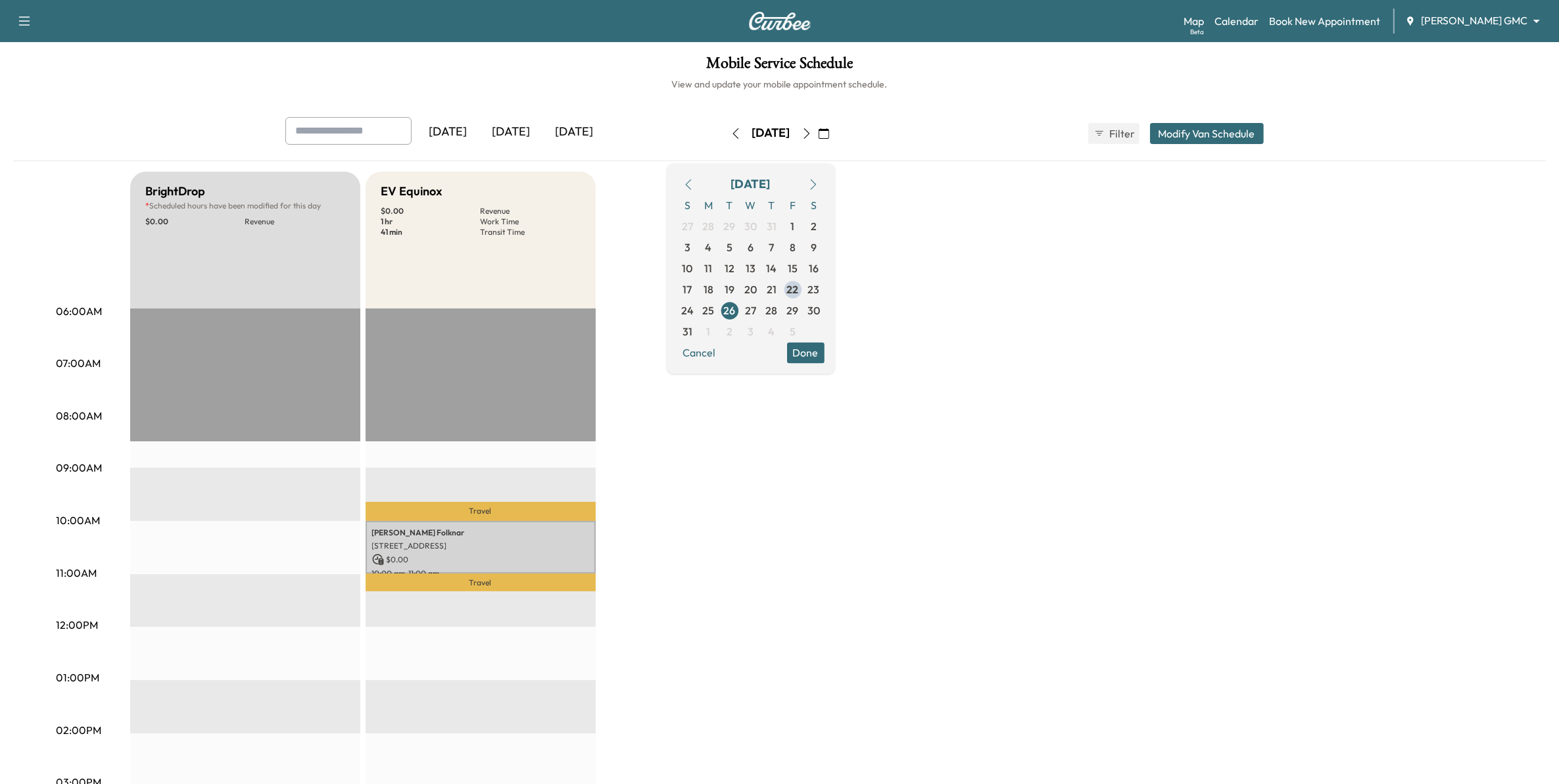
click at [694, 185] on icon "button" at bounding box center [688, 184] width 11 height 11
click at [825, 185] on button "button" at bounding box center [813, 184] width 22 height 21
click at [829, 129] on icon "button" at bounding box center [824, 133] width 11 height 11
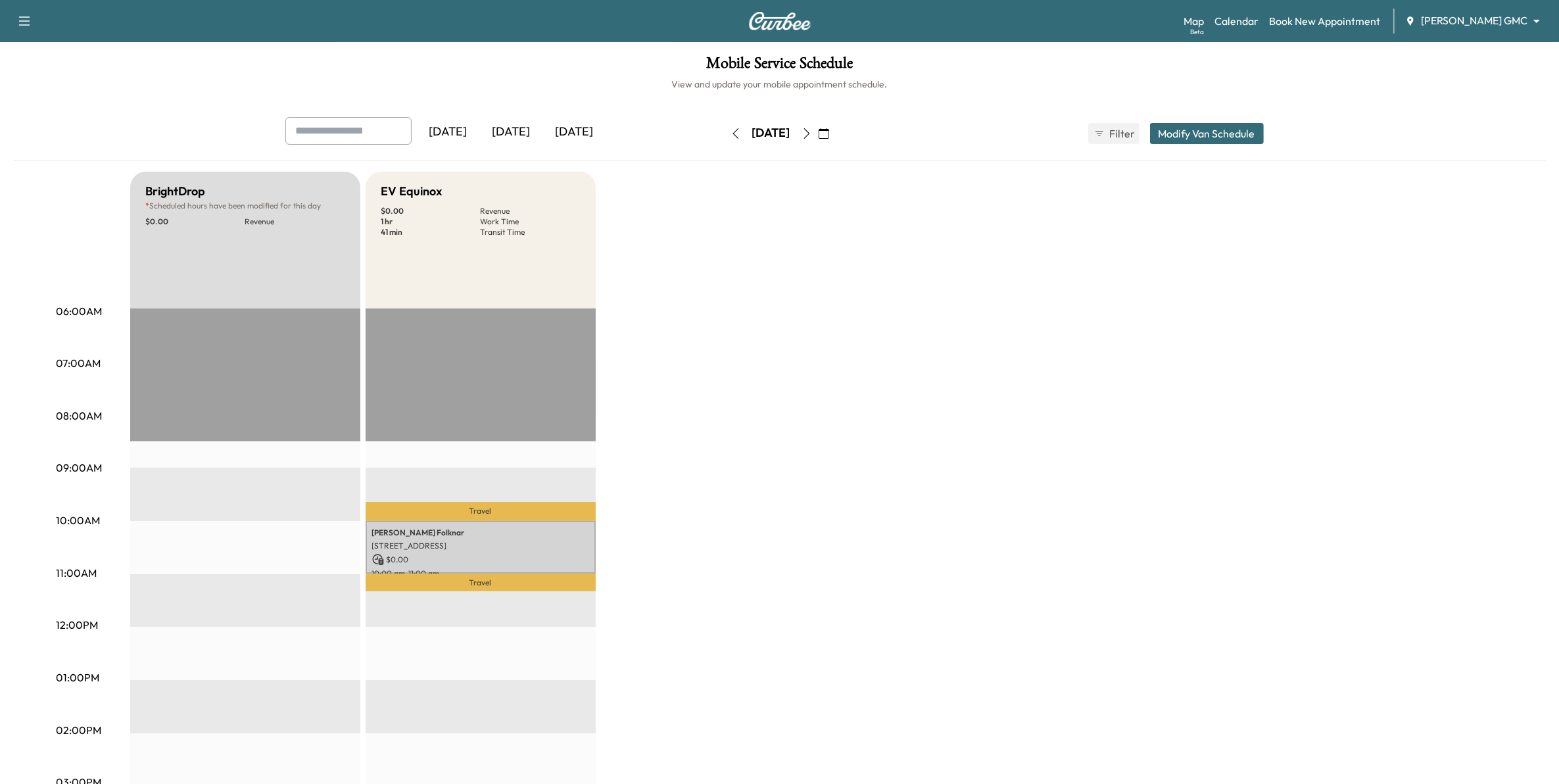
click at [829, 128] on icon "button" at bounding box center [824, 133] width 11 height 11
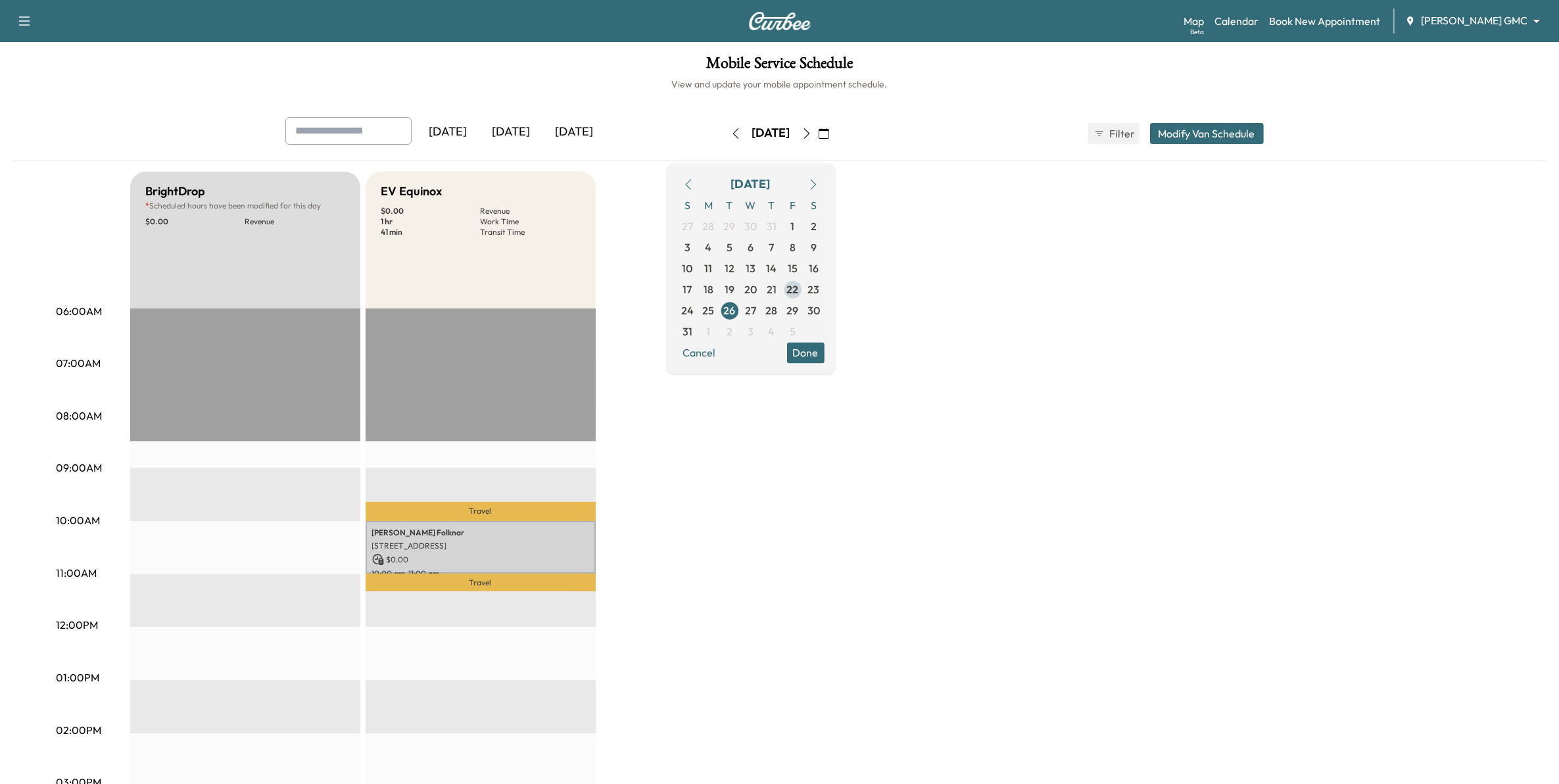
click at [799, 292] on span "22" at bounding box center [793, 290] width 12 height 16
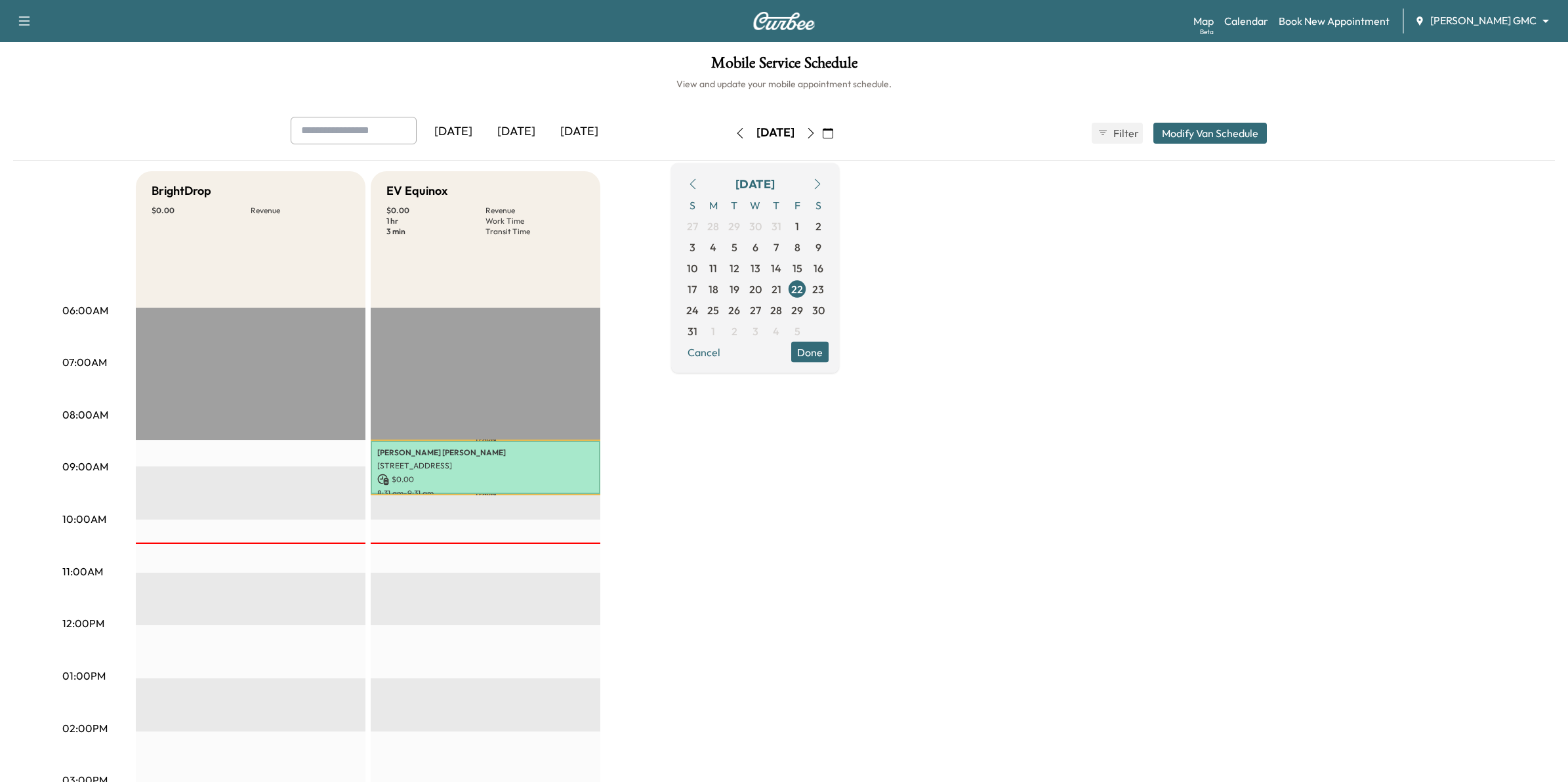
click at [1481, 21] on body "Support Log Out Map Beta Calendar Book New Appointment Mauer GMC ******** ​ Mob…" at bounding box center [784, 391] width 1568 height 782
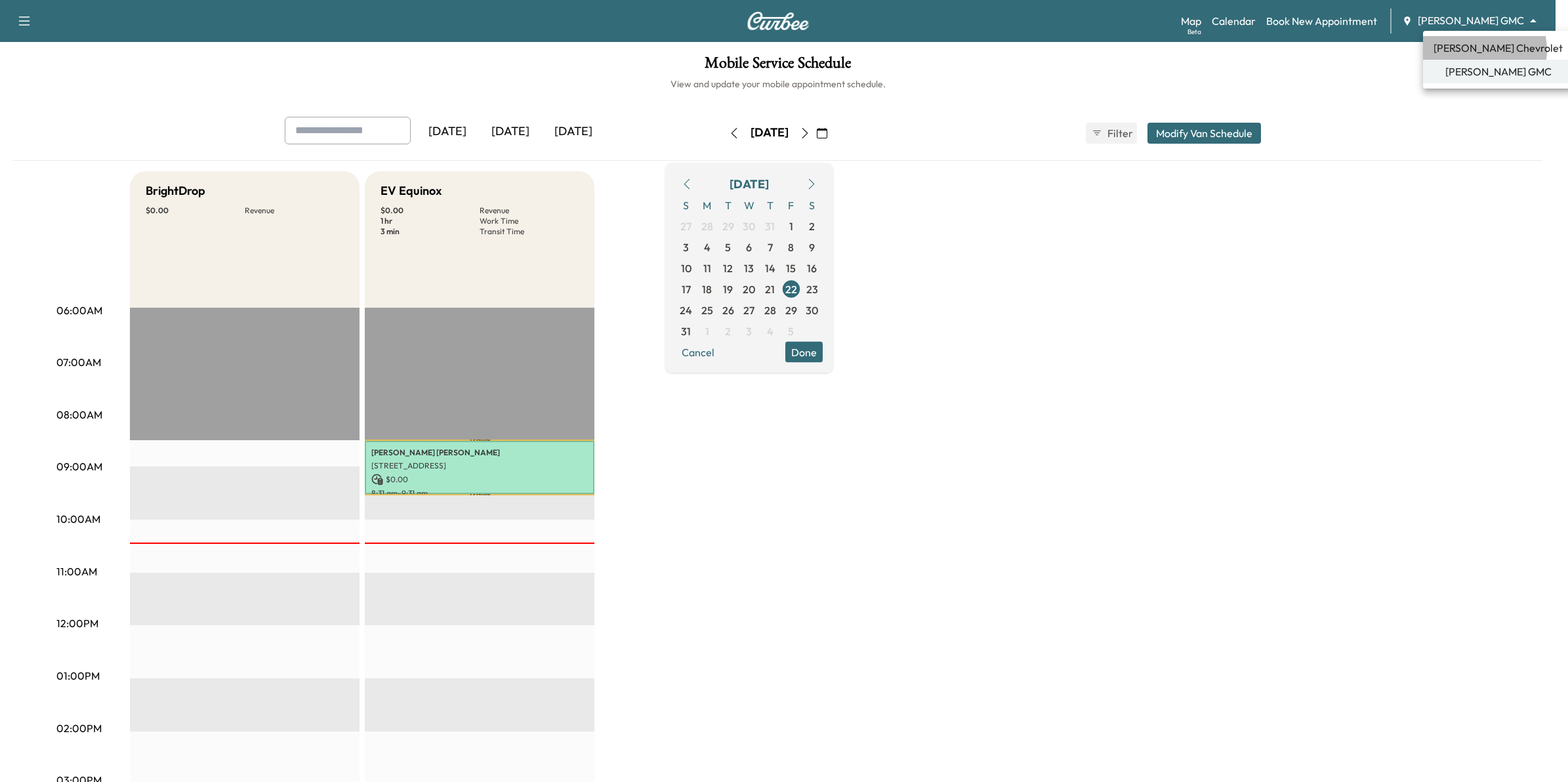
click at [1476, 50] on span "[PERSON_NAME] Chevrolet" at bounding box center [1498, 48] width 129 height 16
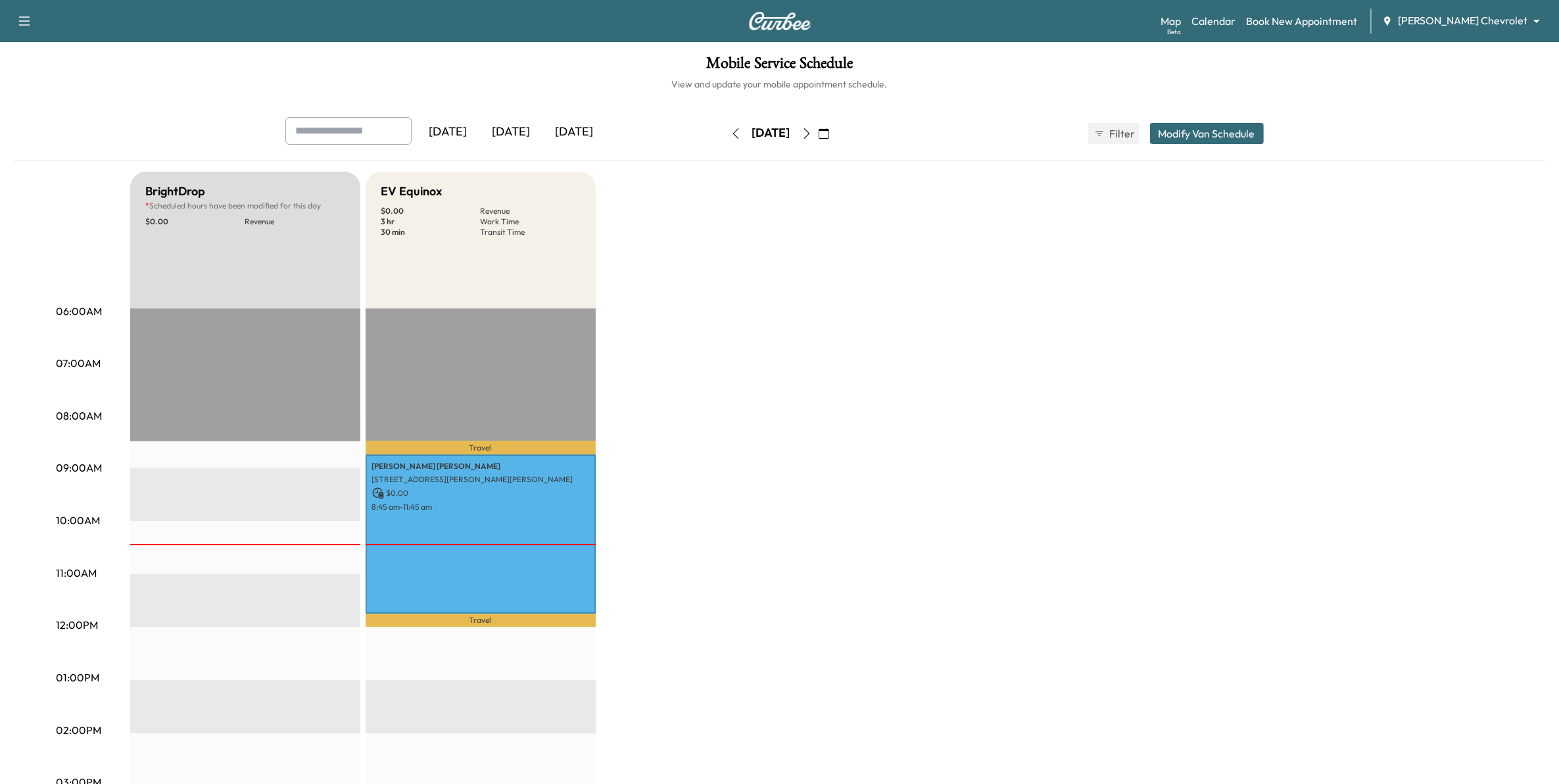
click at [835, 139] on button "button" at bounding box center [823, 134] width 22 height 21
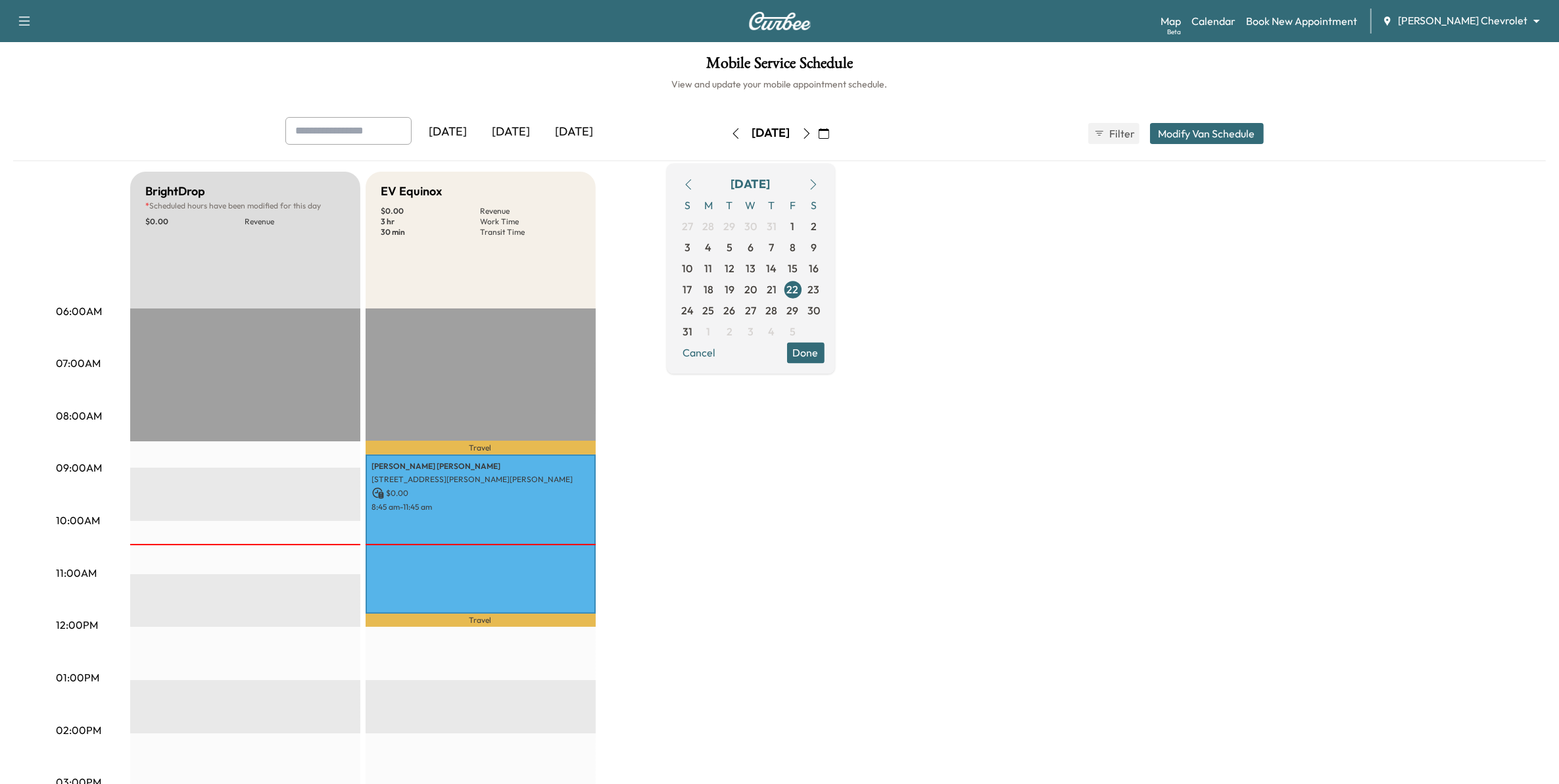
click at [829, 128] on icon "button" at bounding box center [824, 133] width 11 height 11
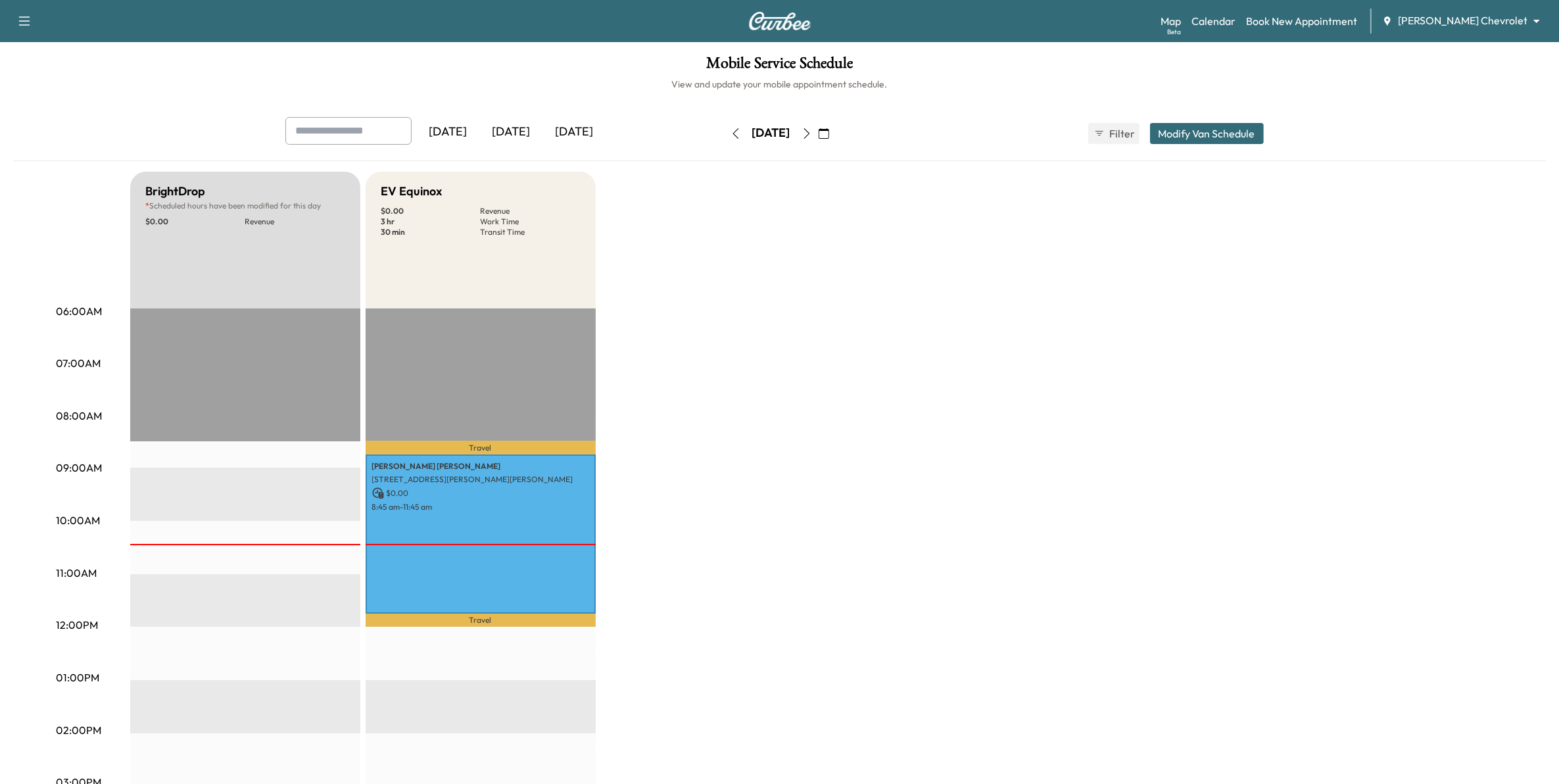
click at [829, 135] on icon "button" at bounding box center [824, 133] width 11 height 11
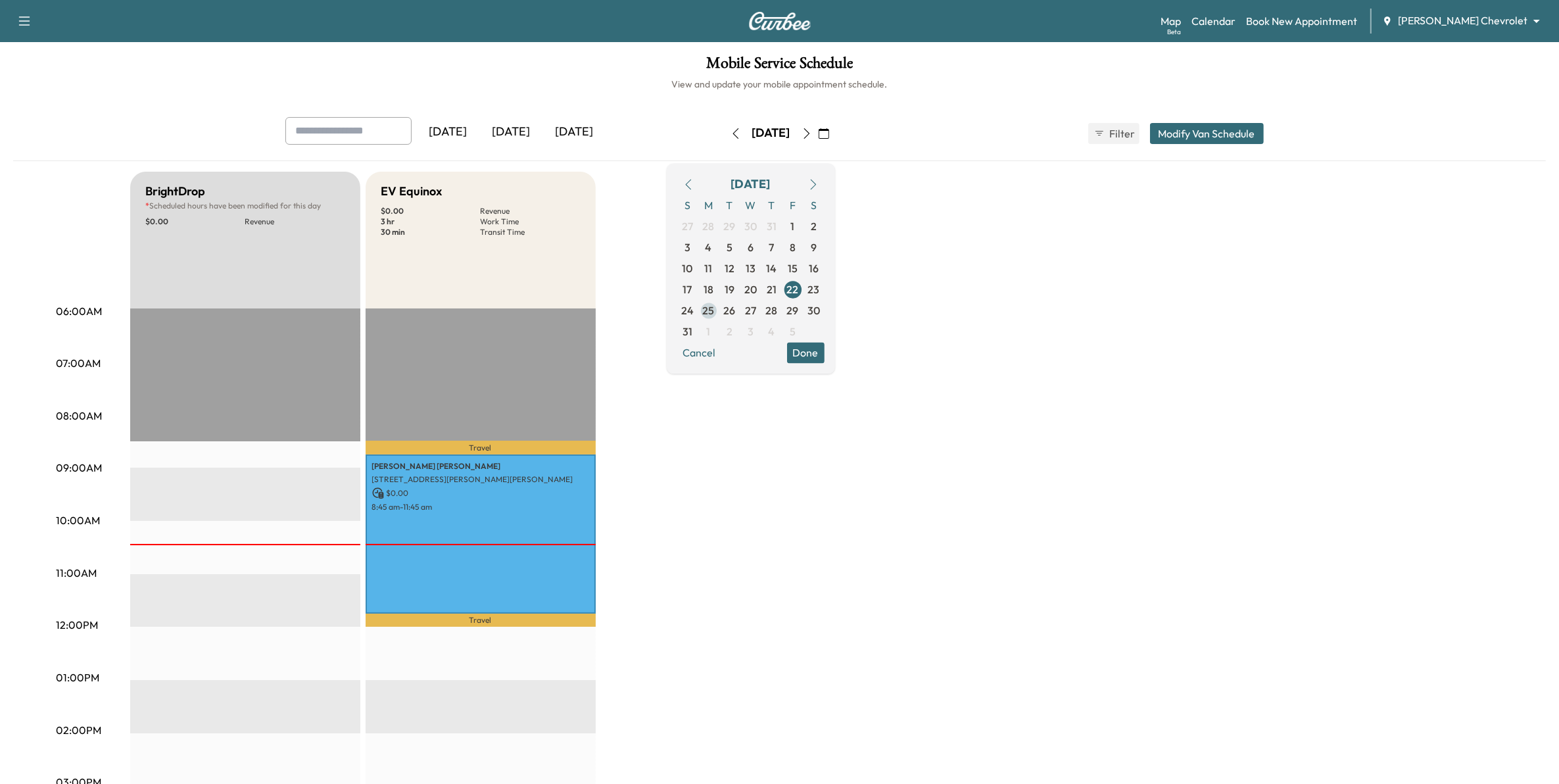
click at [715, 310] on span "25" at bounding box center [709, 310] width 12 height 16
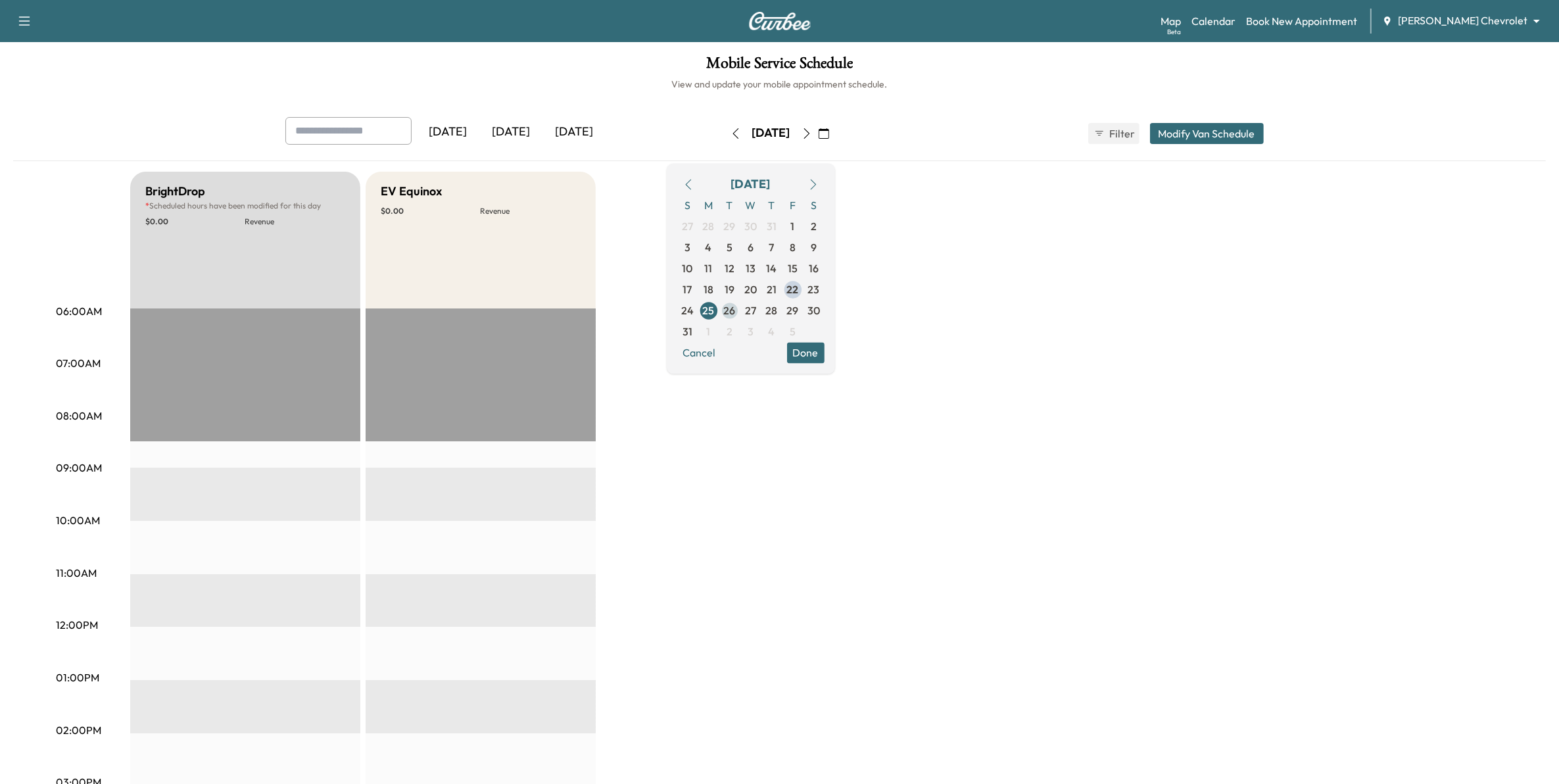
click at [736, 310] on span "26" at bounding box center [730, 310] width 12 height 16
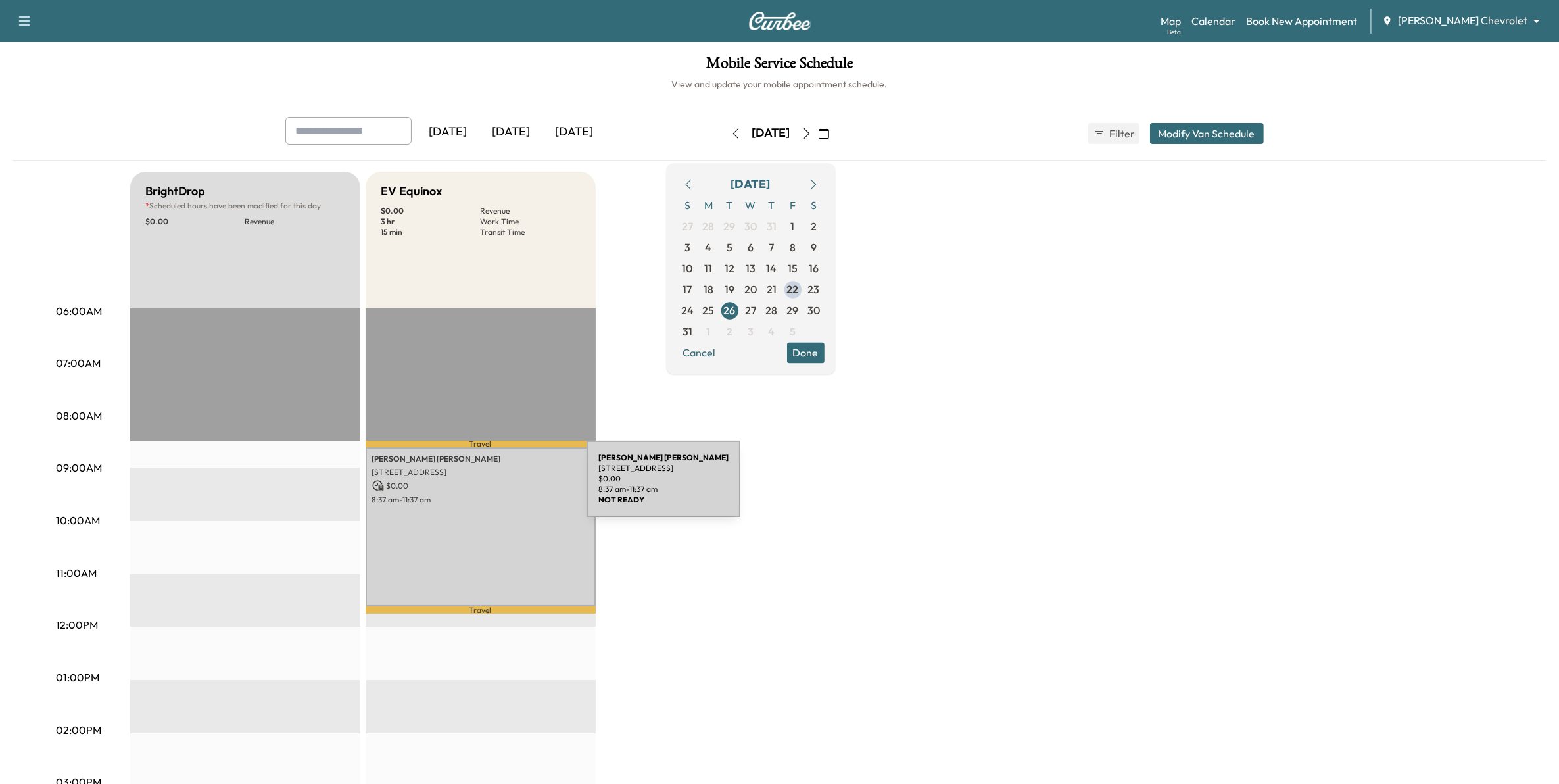
click at [488, 487] on p "$ 0.00" at bounding box center [480, 486] width 217 height 12
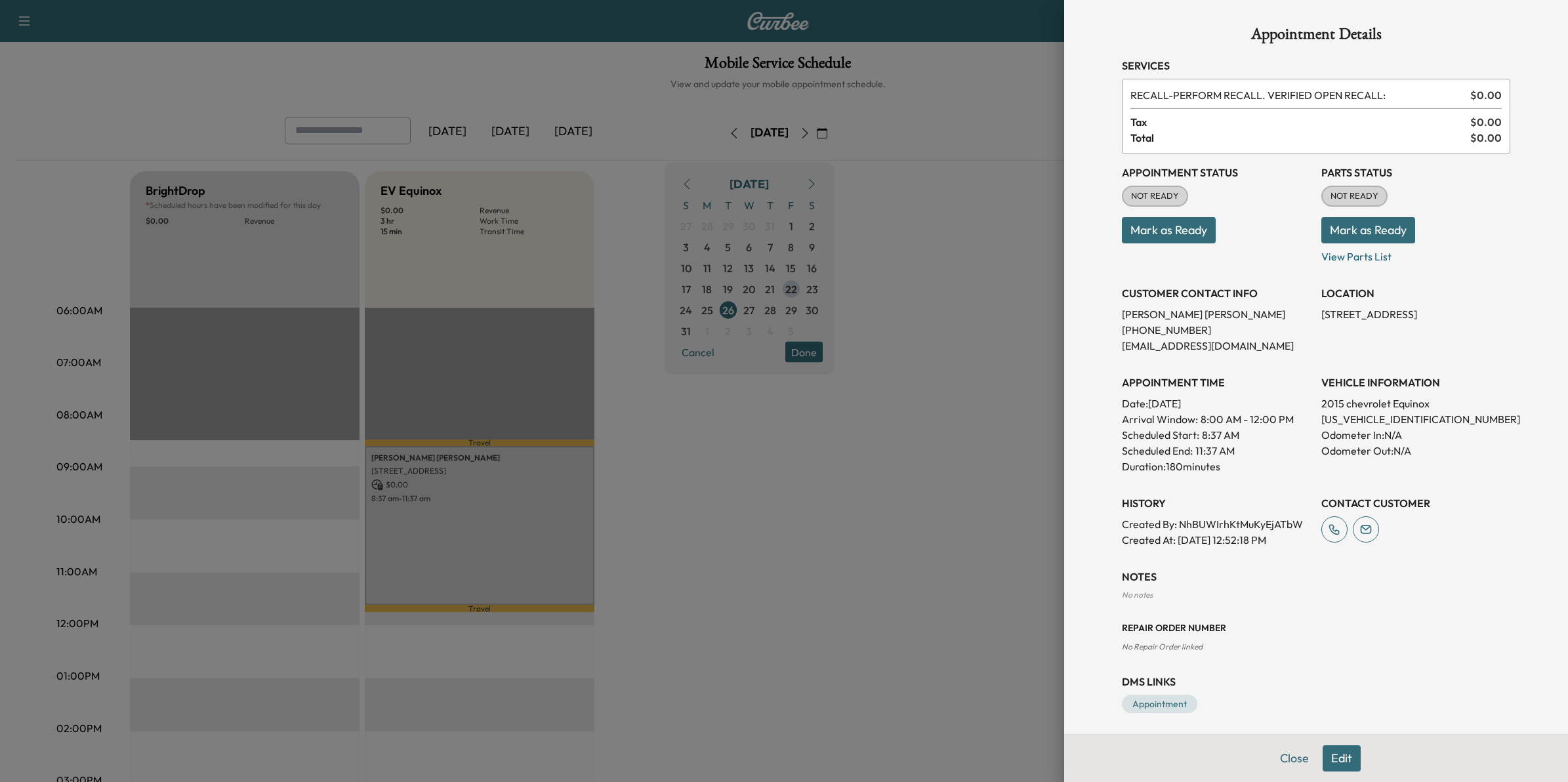
click at [740, 551] on div at bounding box center [784, 391] width 1568 height 782
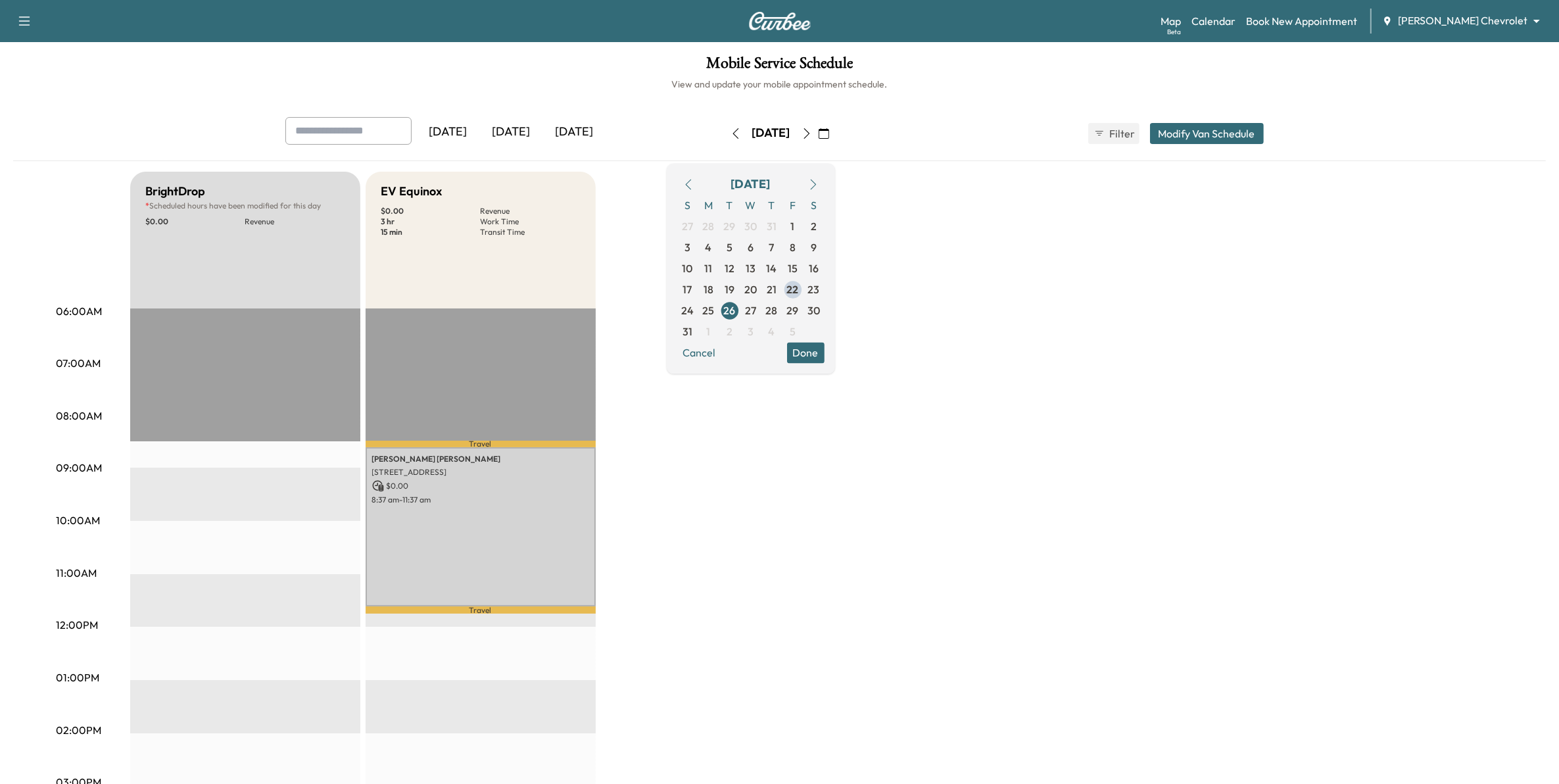
click at [812, 132] on icon "button" at bounding box center [807, 133] width 11 height 11
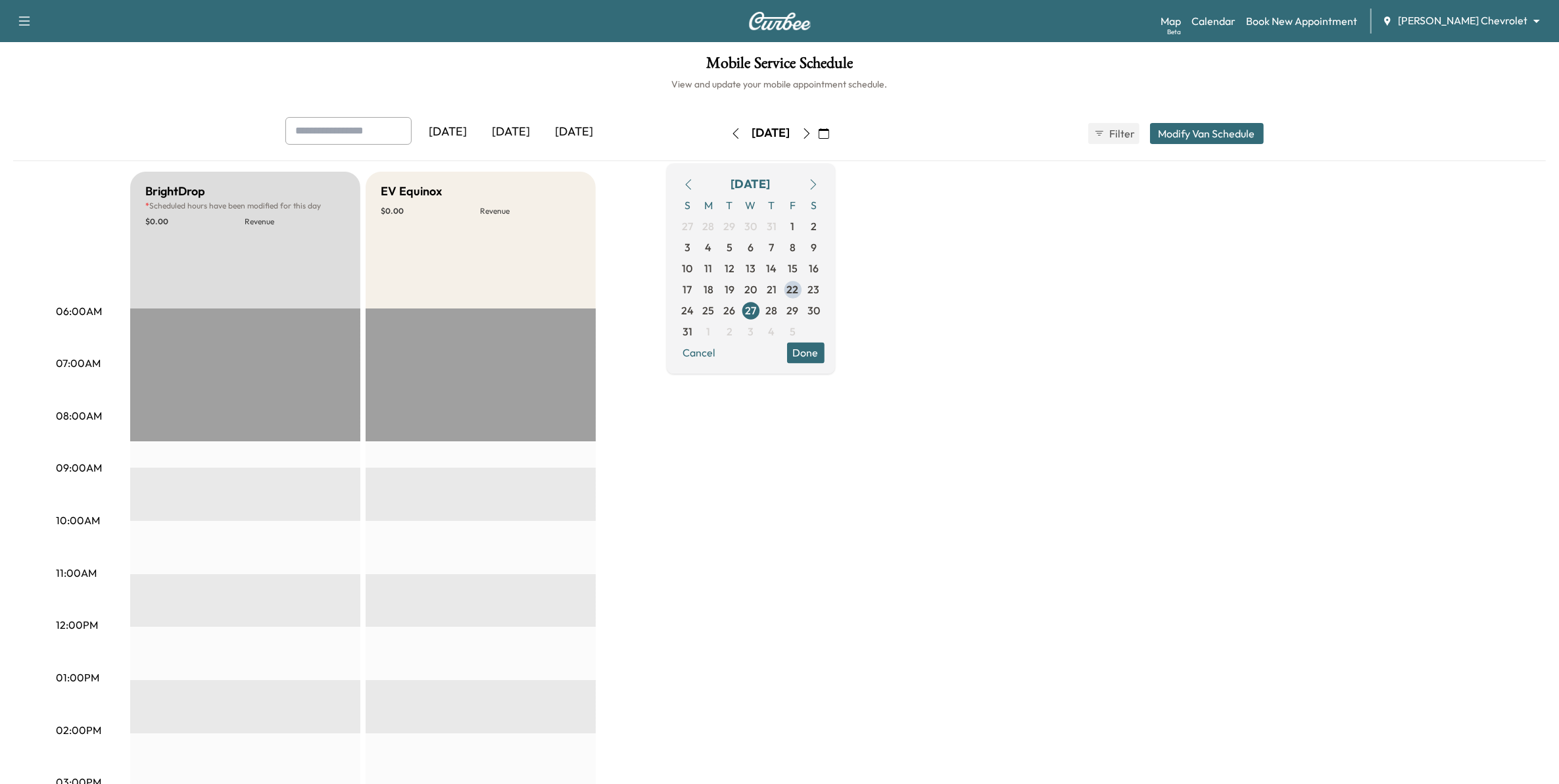
click at [812, 132] on icon "button" at bounding box center [807, 133] width 11 height 11
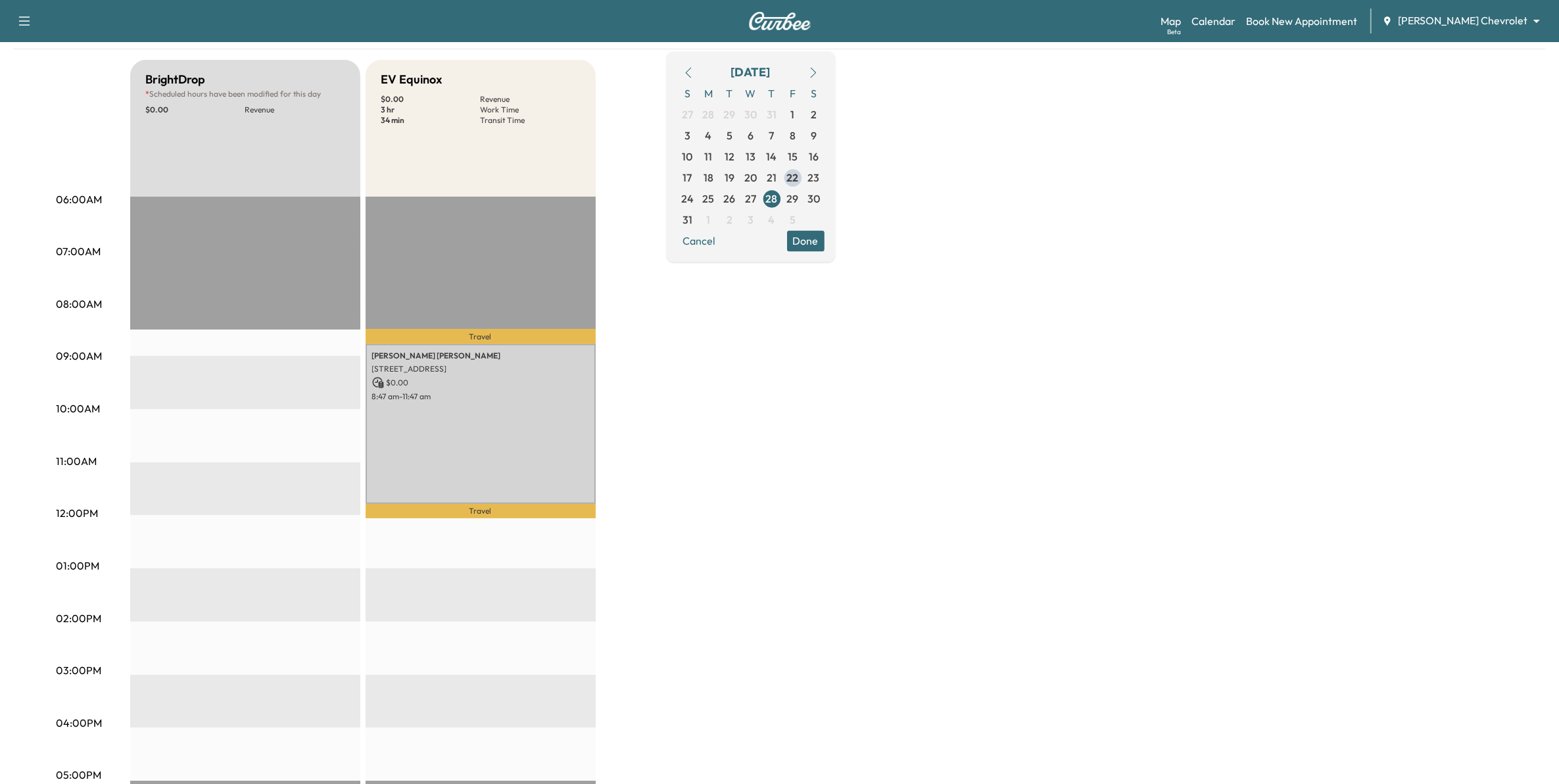
scroll to position [83, 0]
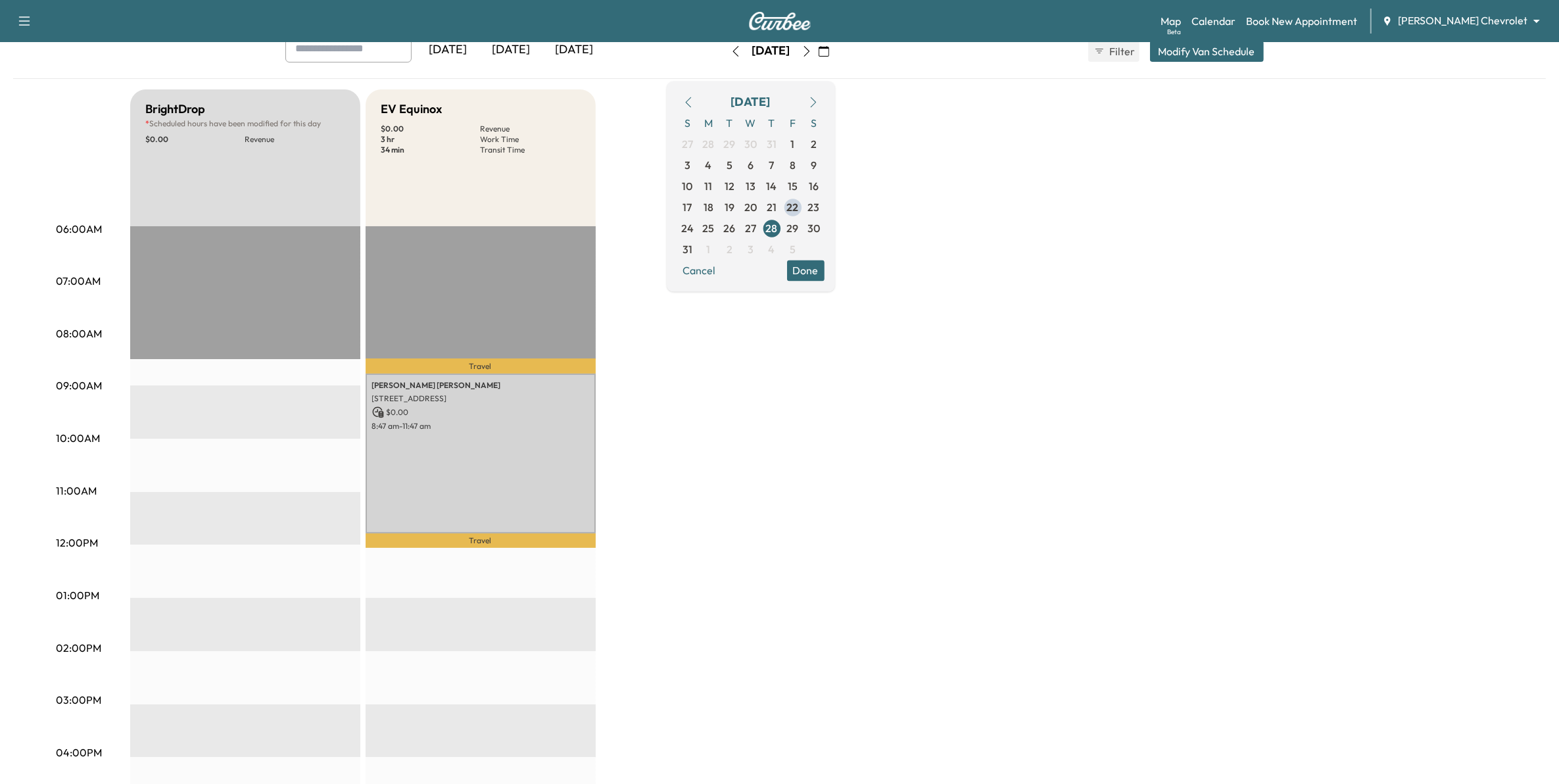
click at [812, 51] on icon "button" at bounding box center [807, 51] width 11 height 11
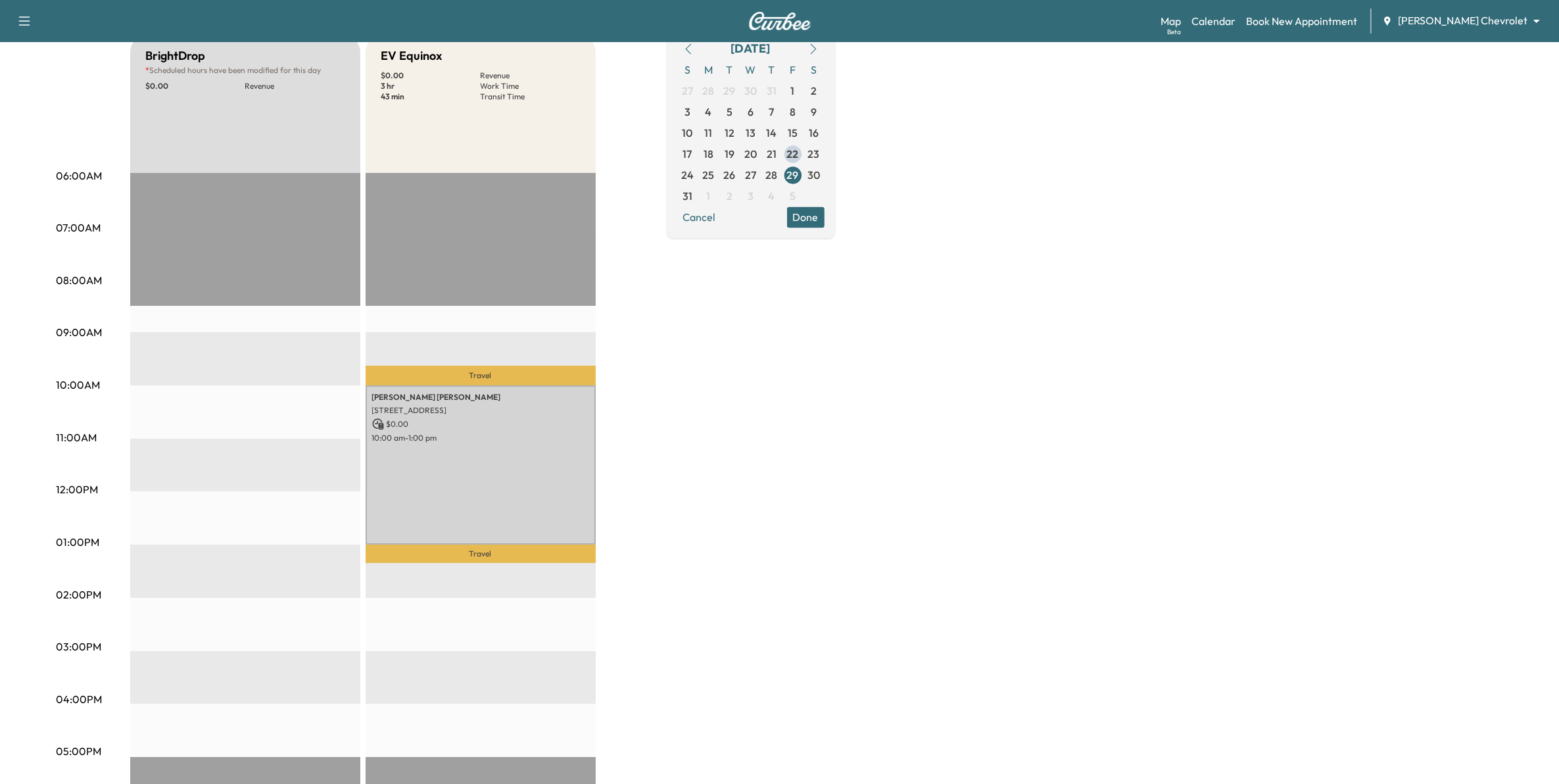
scroll to position [164, 0]
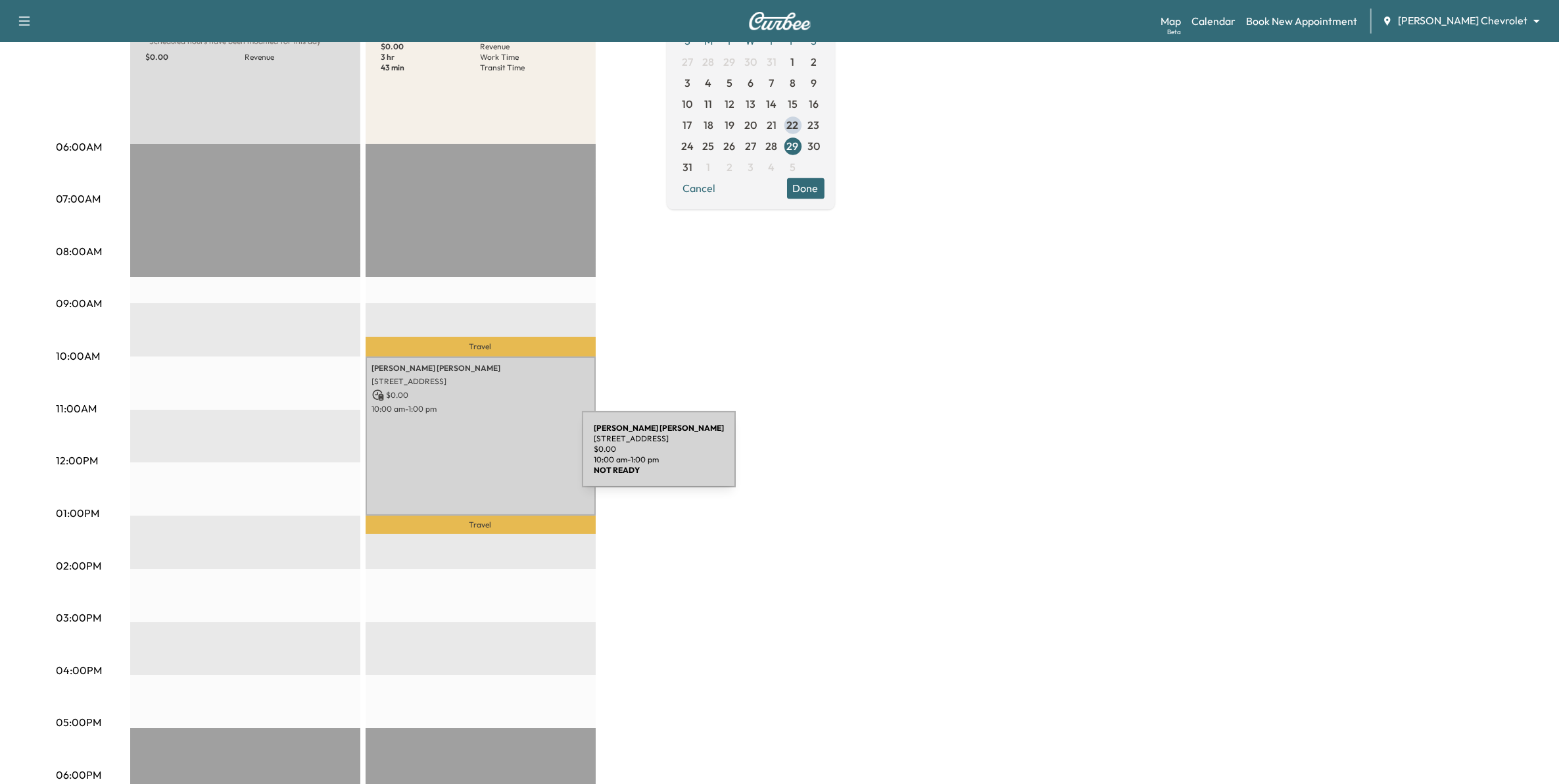
click at [483, 457] on div "Rodney Janke 14967 Echo Way, Apple Valley, MN 55124, USA $ 0.00 10:00 am - 1:00…" at bounding box center [480, 436] width 230 height 159
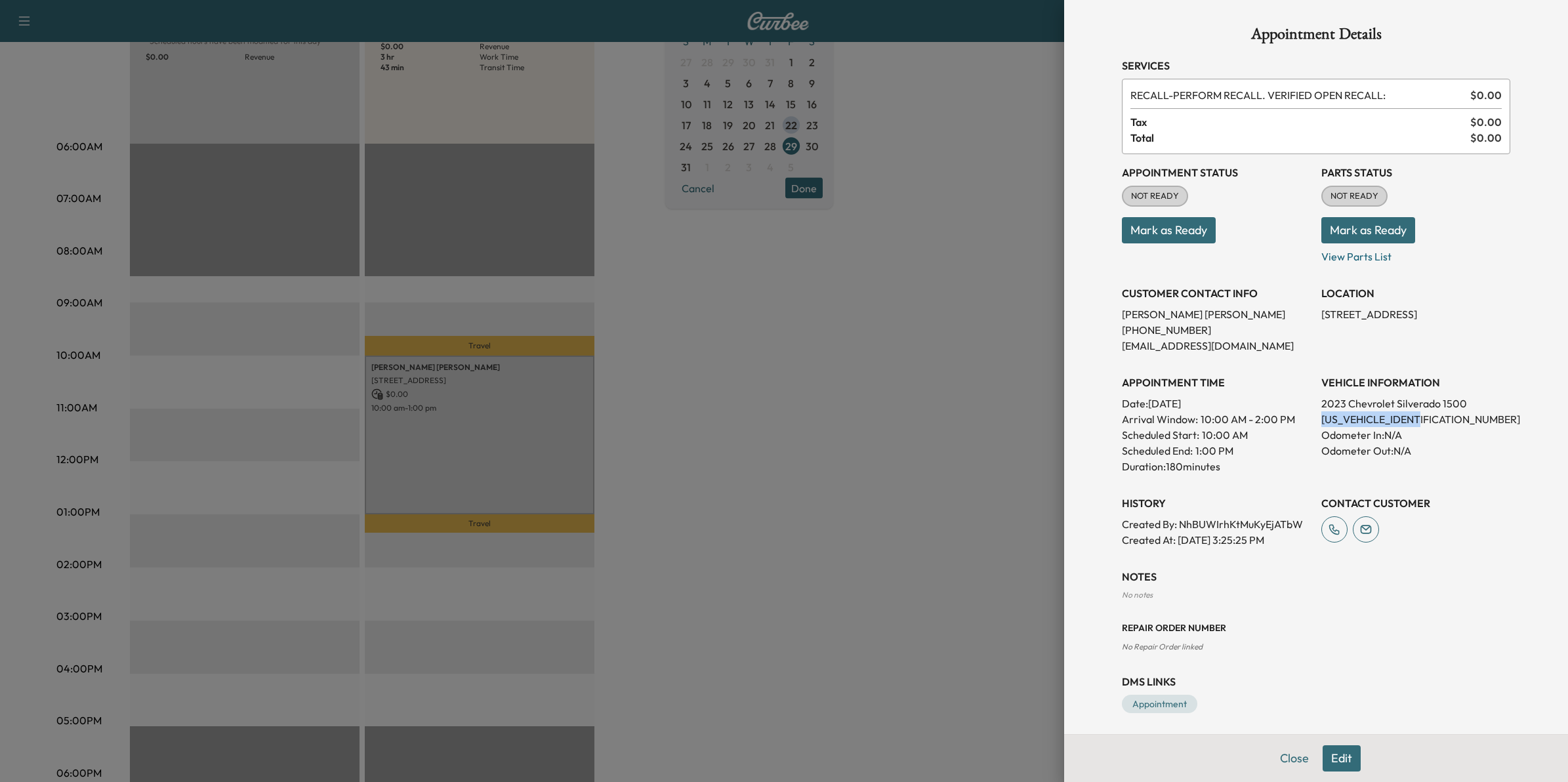
drag, startPoint x: 1383, startPoint y: 417, endPoint x: 1310, endPoint y: 417, distance: 73.0
click at [1321, 417] on p "1GCUDEED9PZ126829" at bounding box center [1415, 419] width 189 height 16
click at [903, 329] on div at bounding box center [784, 391] width 1568 height 782
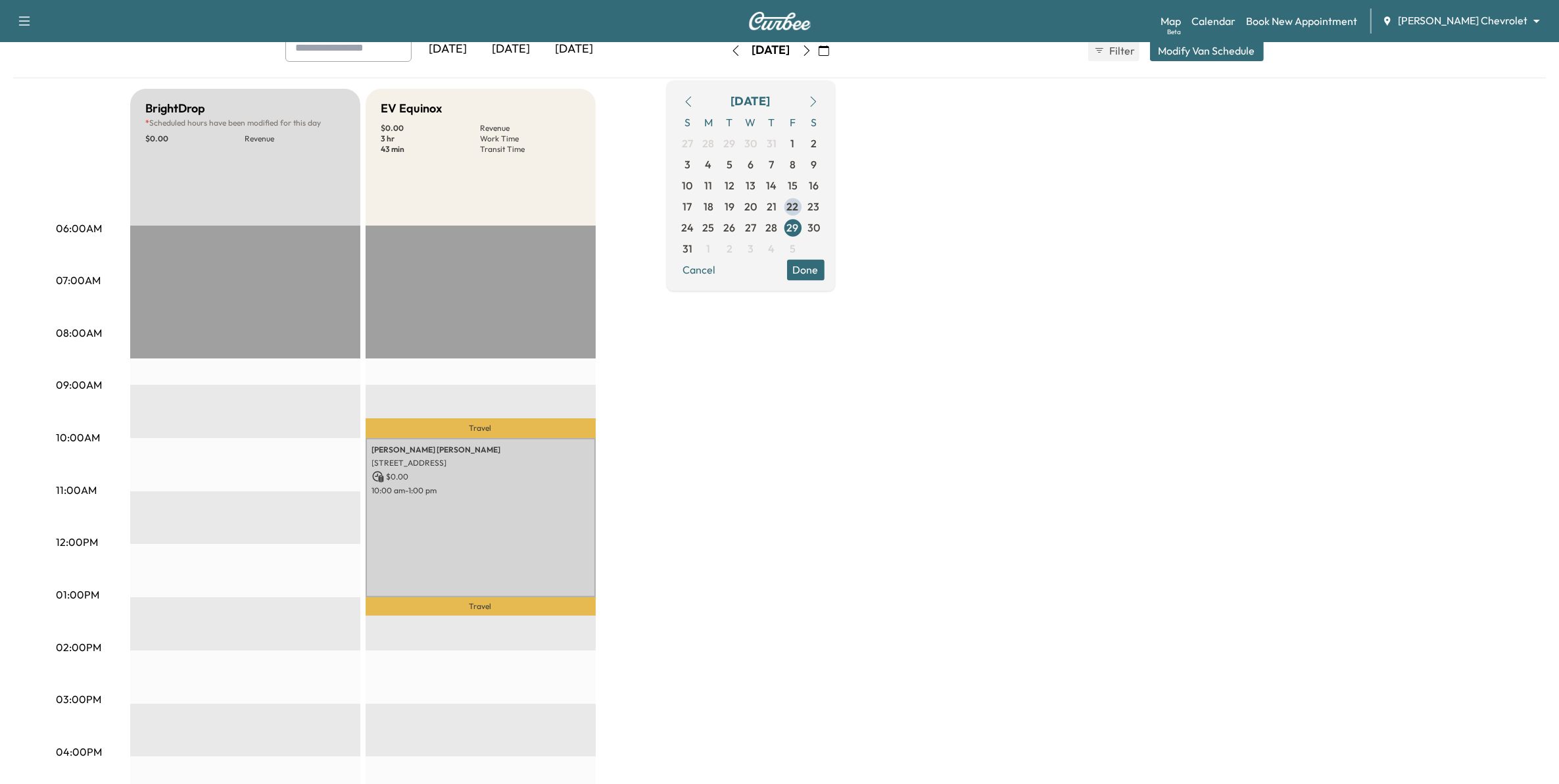
scroll to position [83, 0]
click at [810, 53] on icon "button" at bounding box center [806, 51] width 6 height 11
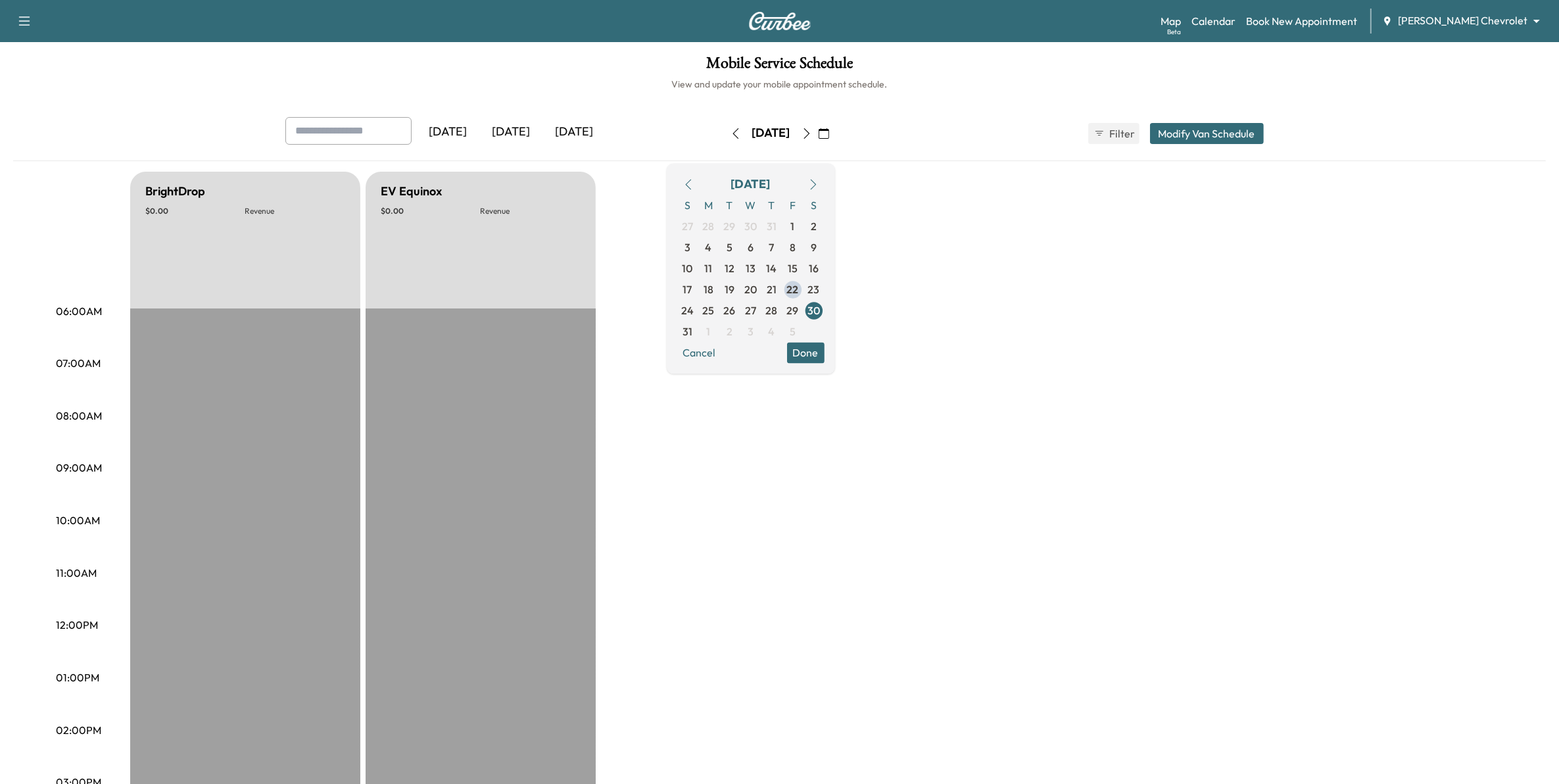
click at [810, 130] on icon "button" at bounding box center [806, 133] width 6 height 11
click at [810, 134] on icon "button" at bounding box center [806, 133] width 6 height 11
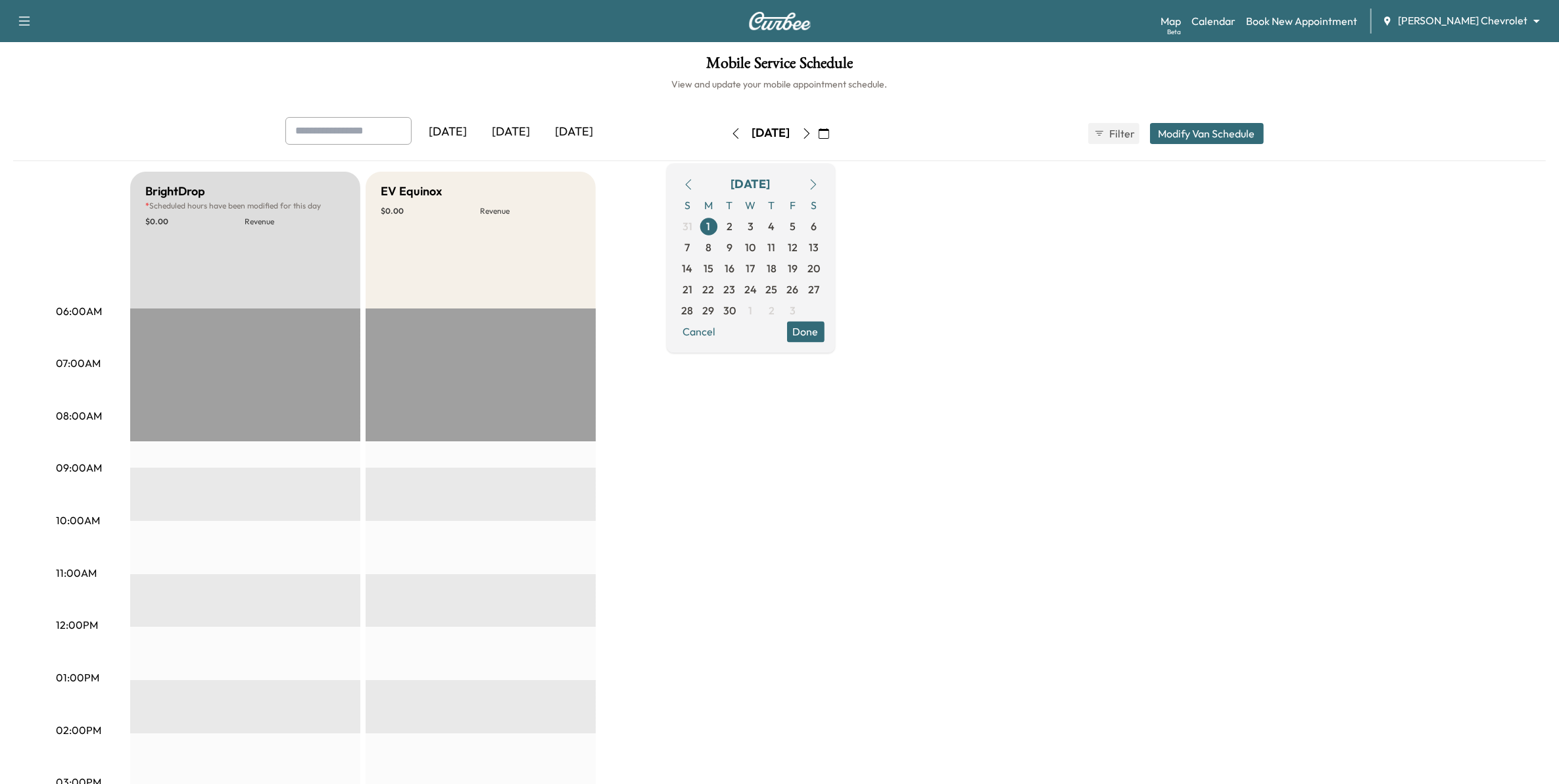
click at [812, 135] on icon "button" at bounding box center [807, 133] width 11 height 11
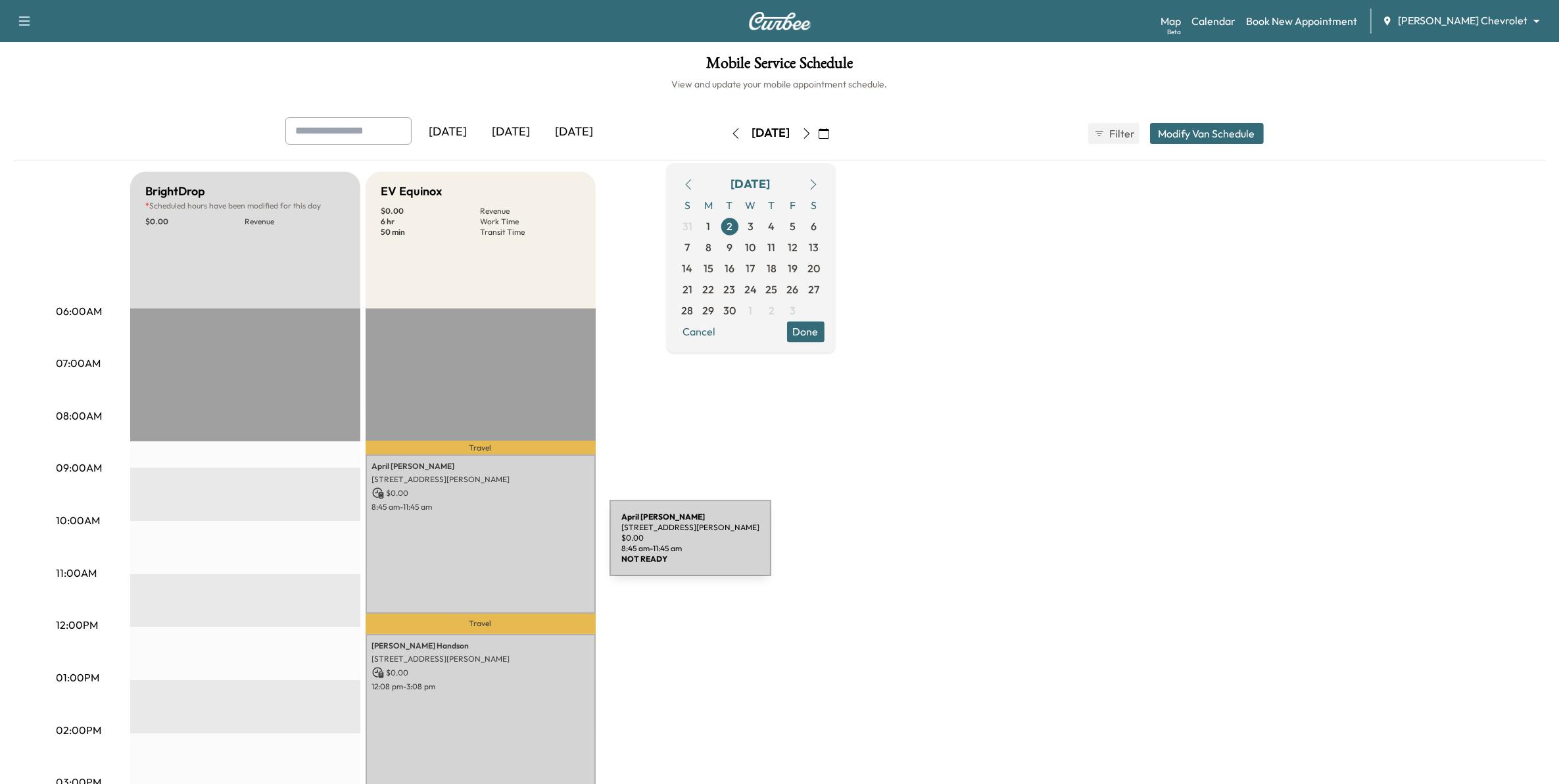
click at [511, 546] on div "April Hitchcock 8367 INGBERG TR, COTTAGE GROVE, MN 55016, United States of Amer…" at bounding box center [480, 534] width 230 height 159
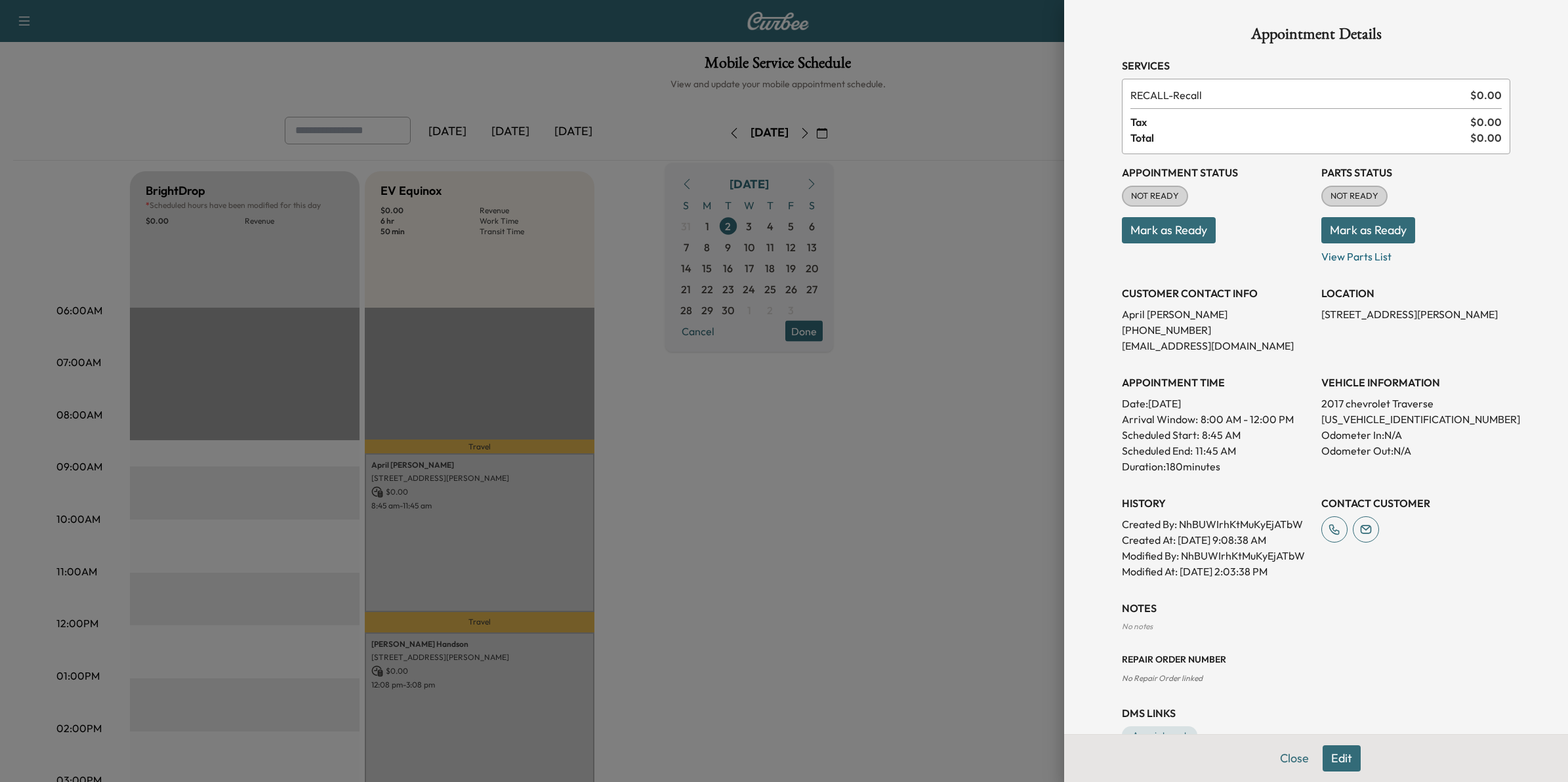
click at [512, 544] on div at bounding box center [784, 391] width 1568 height 782
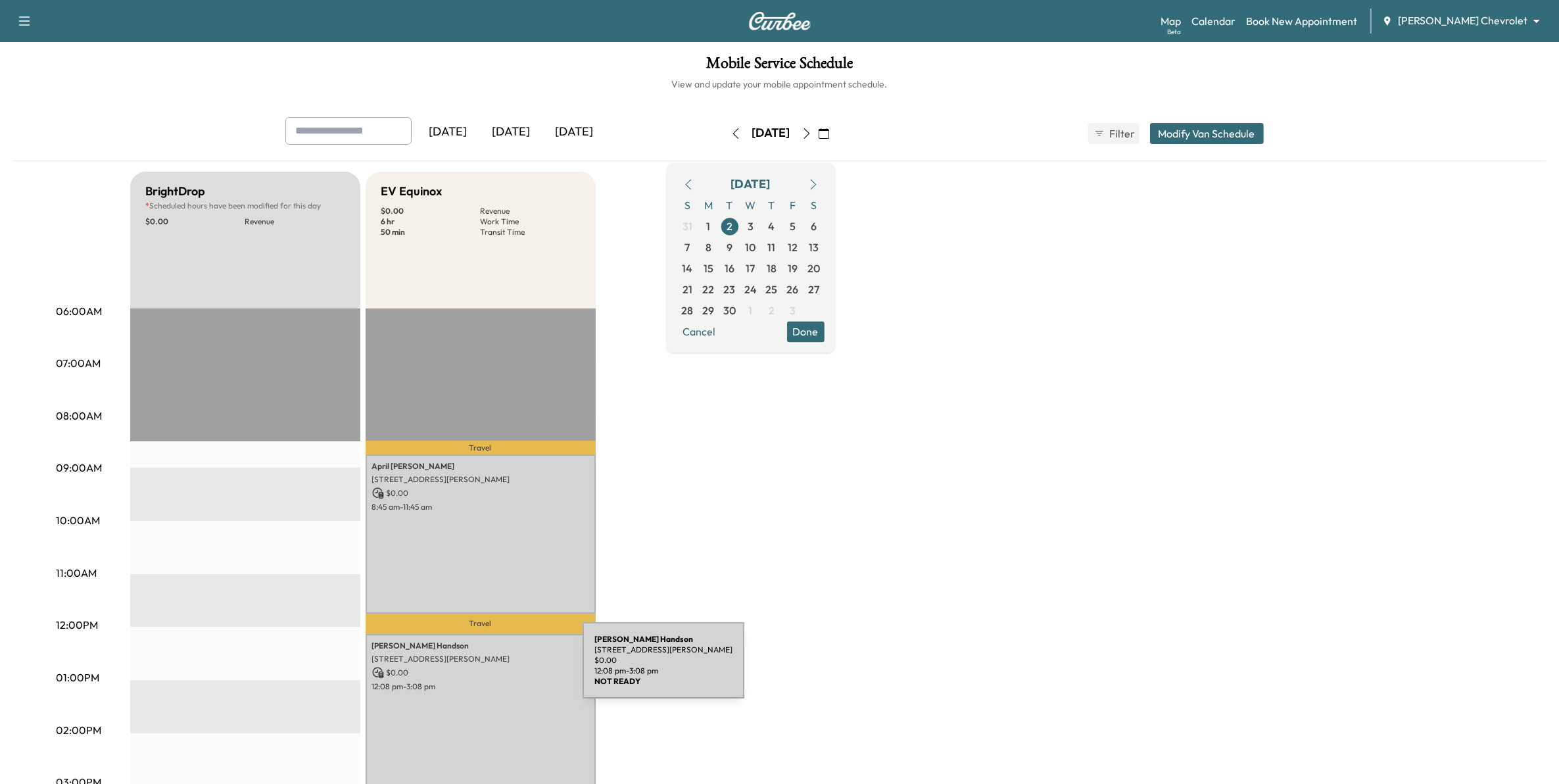
click at [484, 668] on p "$ 0.00" at bounding box center [480, 672] width 217 height 12
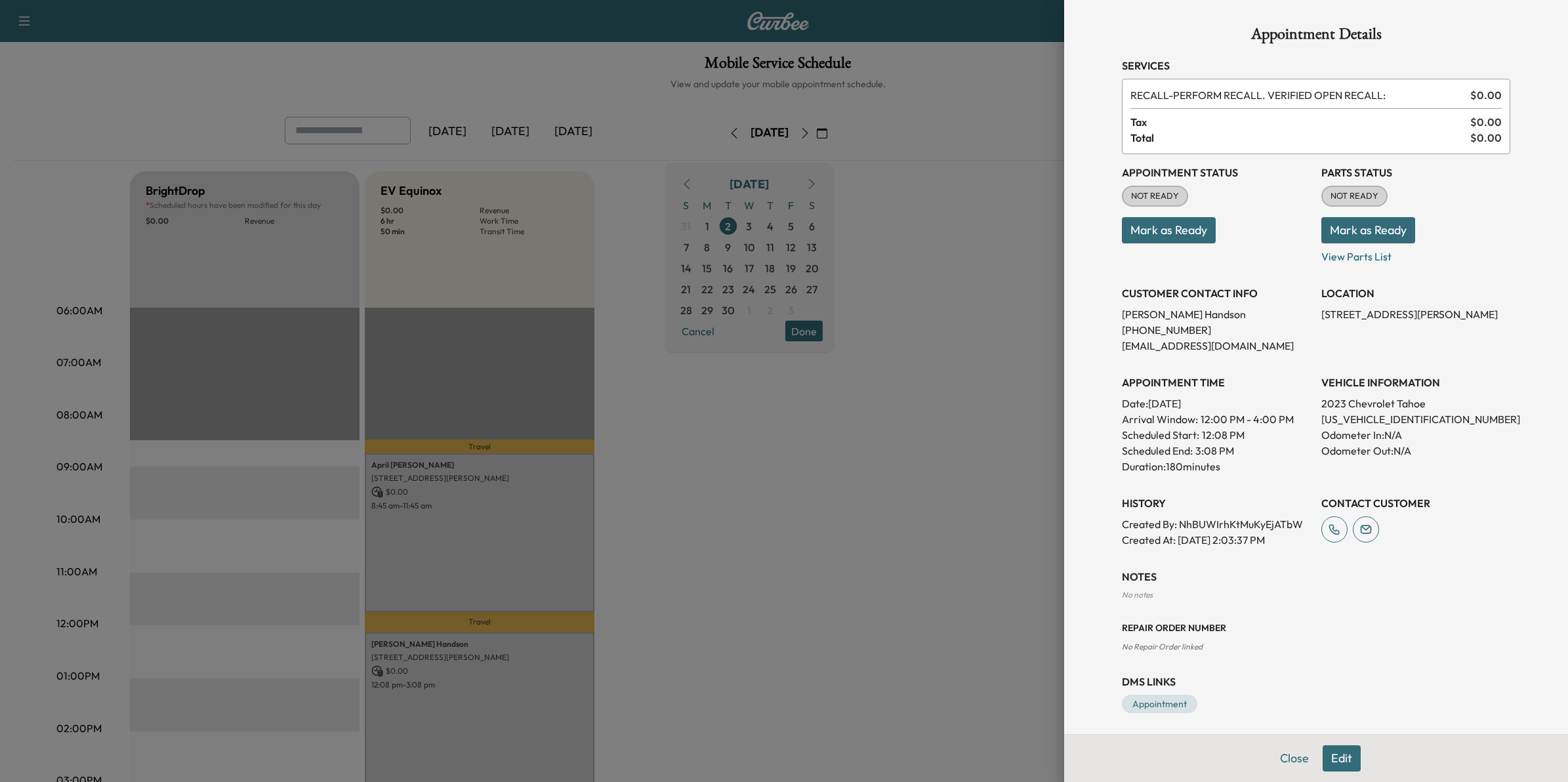
click at [821, 623] on div at bounding box center [784, 391] width 1568 height 782
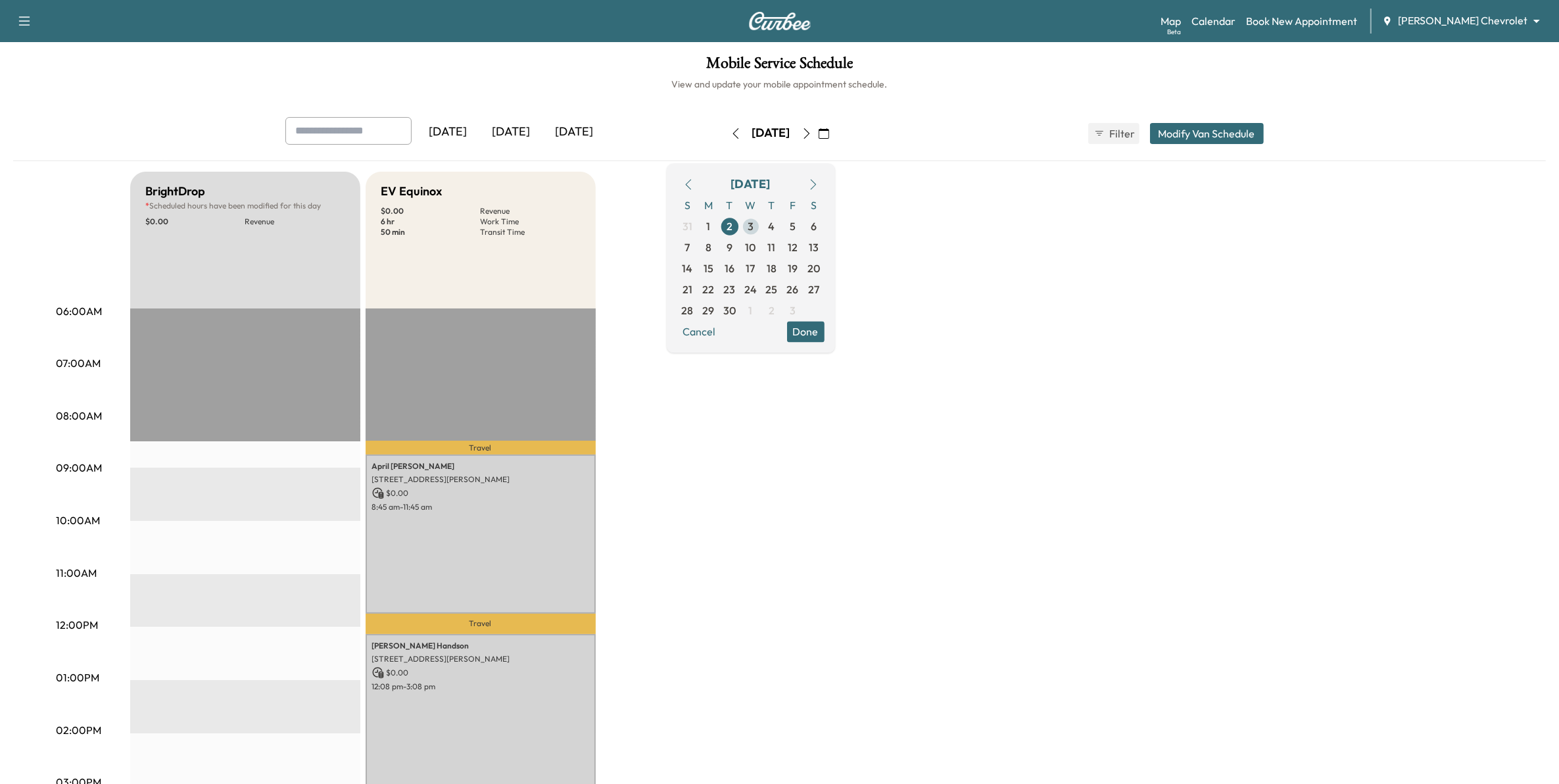
click at [761, 224] on span "3" at bounding box center [751, 226] width 21 height 21
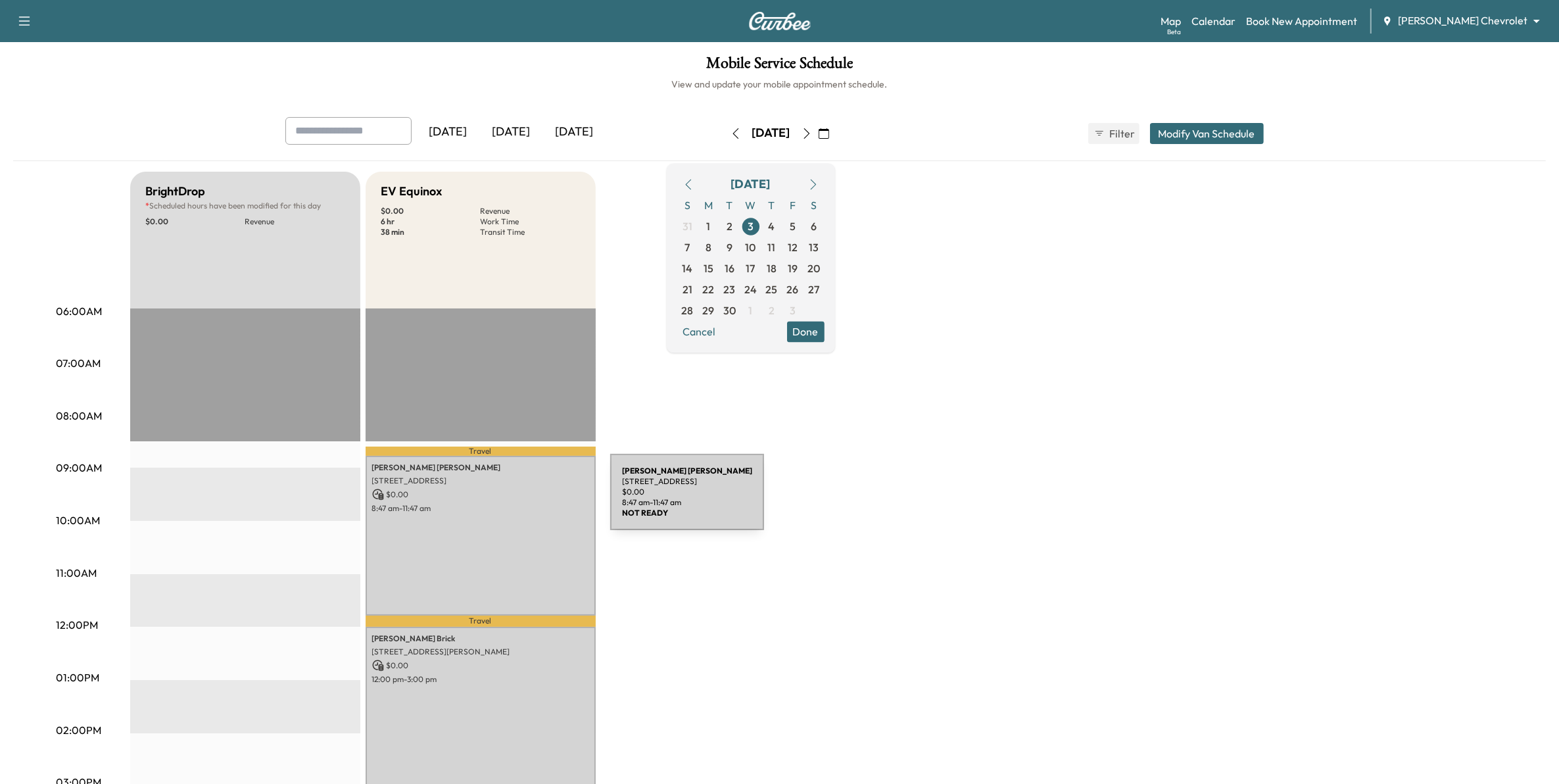
click at [512, 499] on div "Doug Steichen 695 7th Ave, Newport, MN 55055, USA $ 0.00 8:47 am - 11:47 am" at bounding box center [480, 535] width 230 height 159
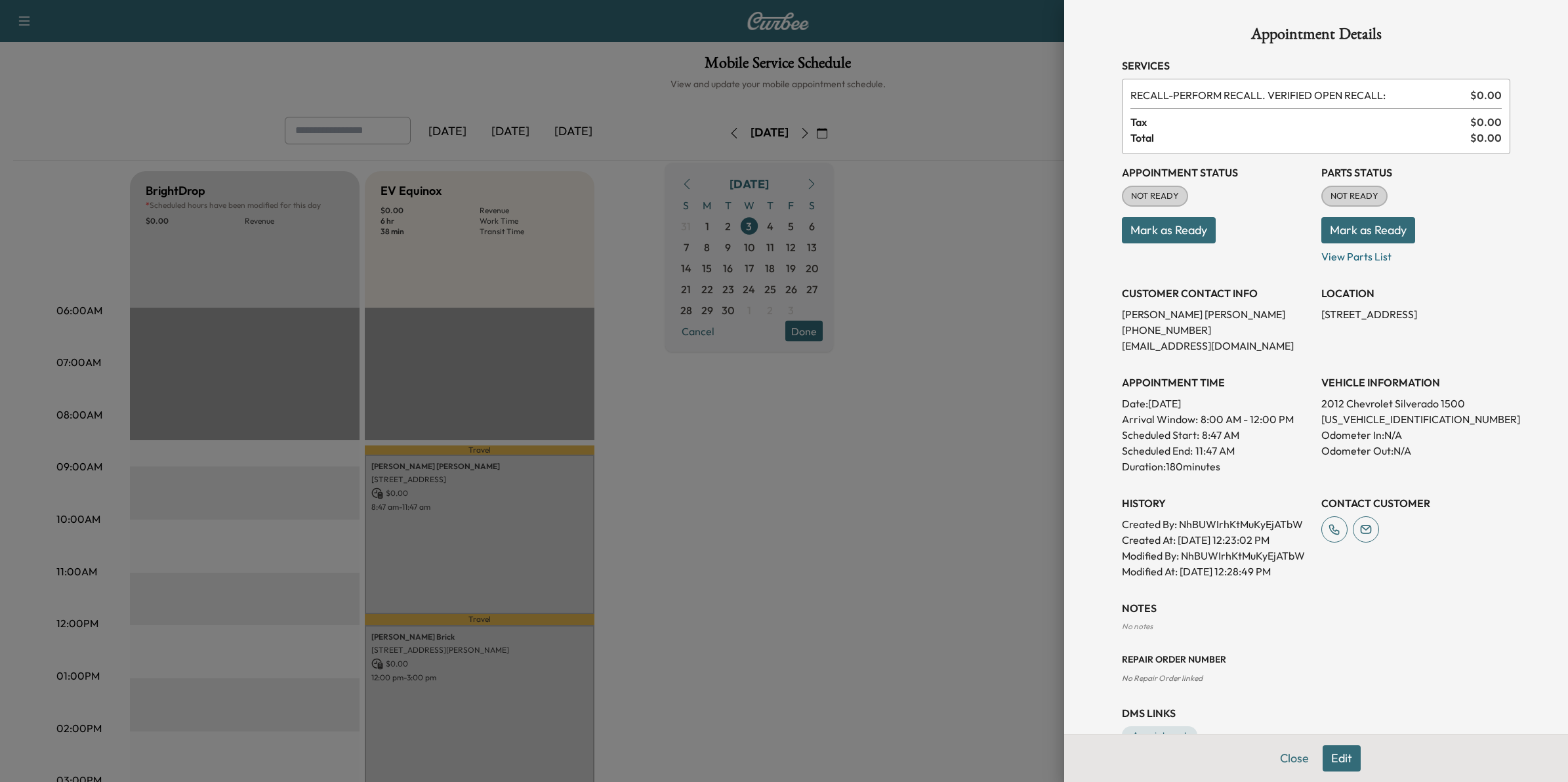
click at [762, 585] on div at bounding box center [784, 391] width 1568 height 782
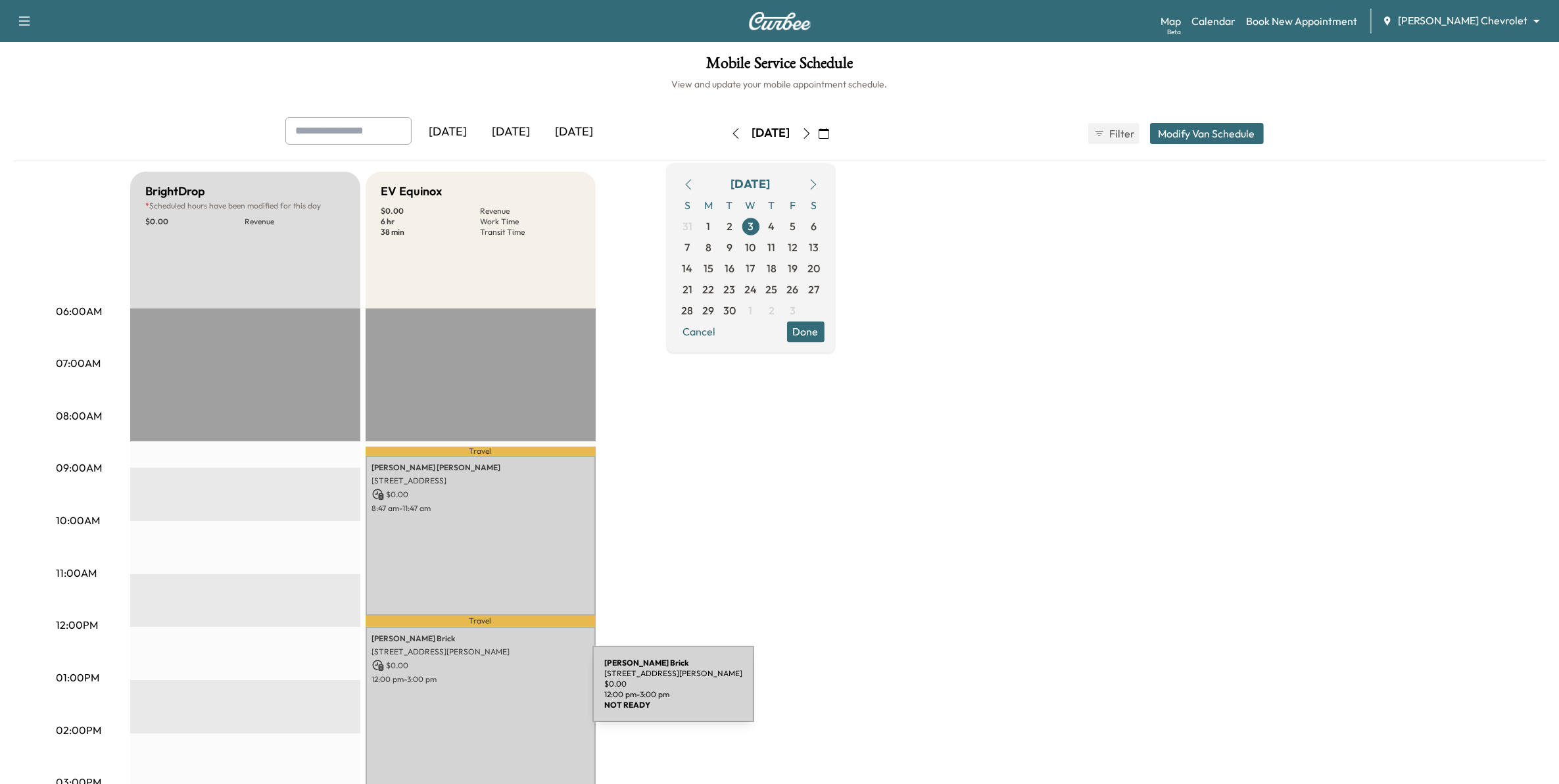
click at [494, 692] on div "Ronald Brick 3303 Churchill Dr, Woodbury, MN 55125, USA $ 0.00 12:00 pm - 3:00 …" at bounding box center [480, 706] width 230 height 159
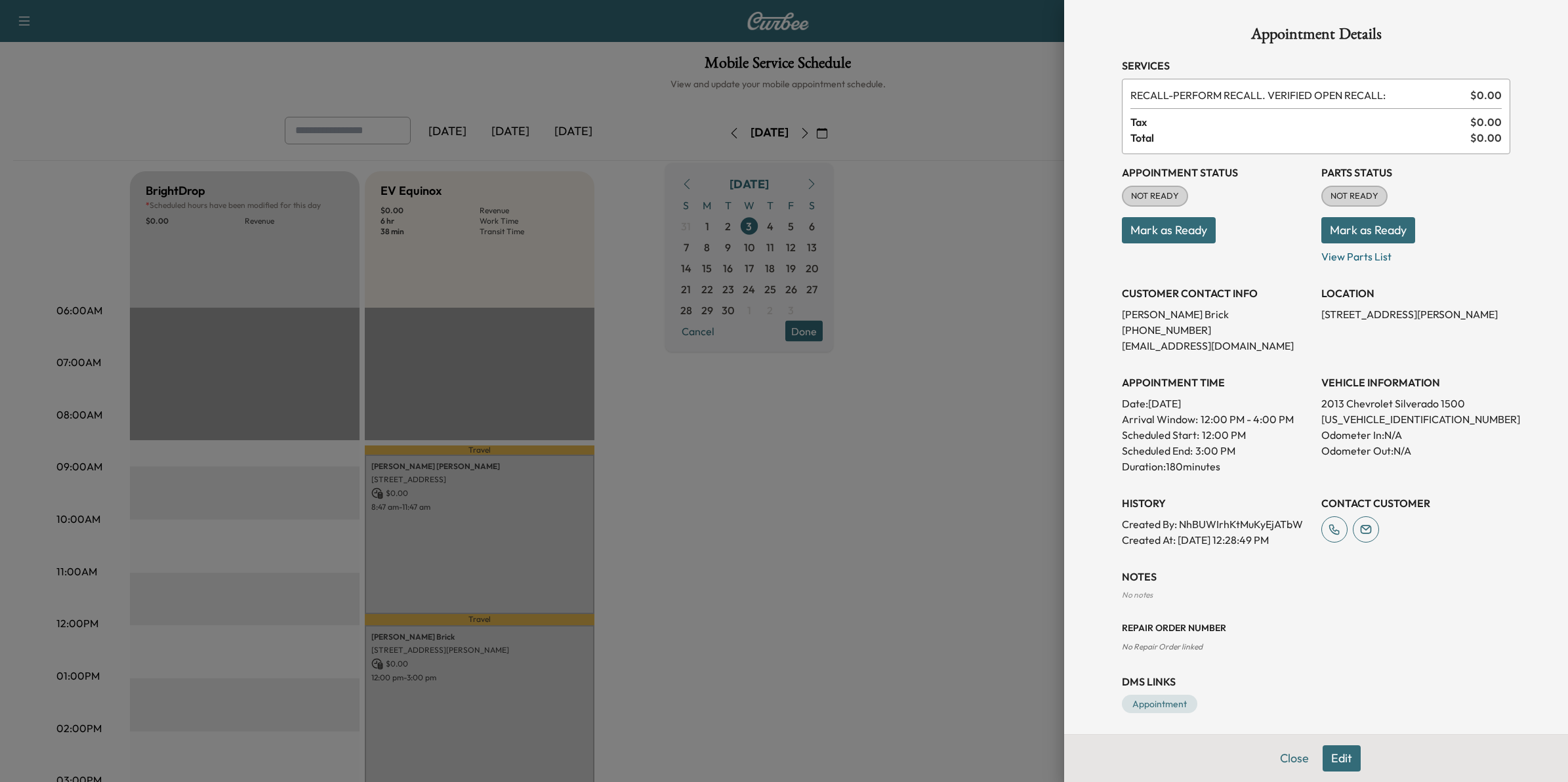
click at [844, 536] on div at bounding box center [784, 391] width 1568 height 782
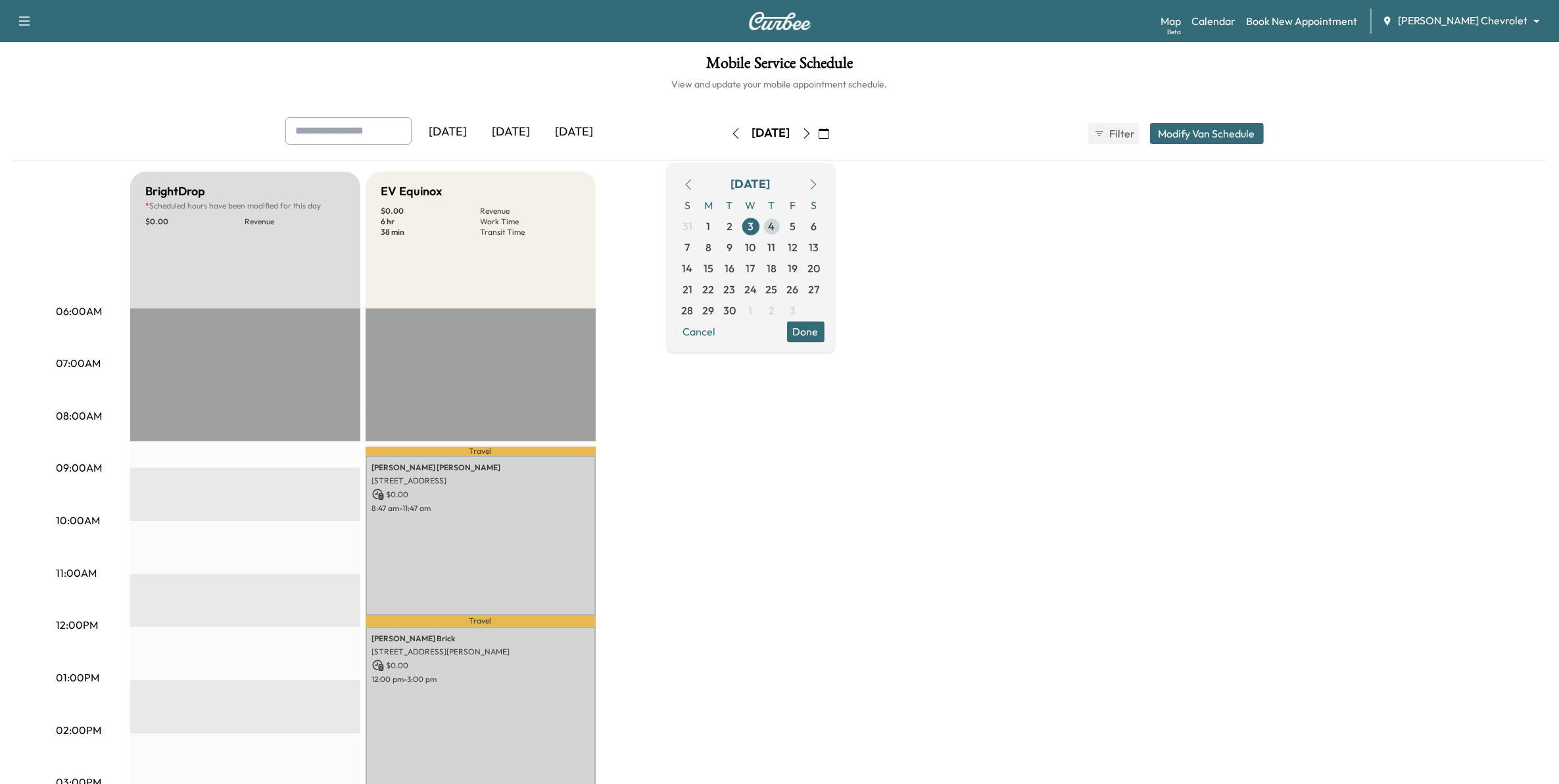
click at [776, 227] on span "4" at bounding box center [771, 226] width 6 height 16
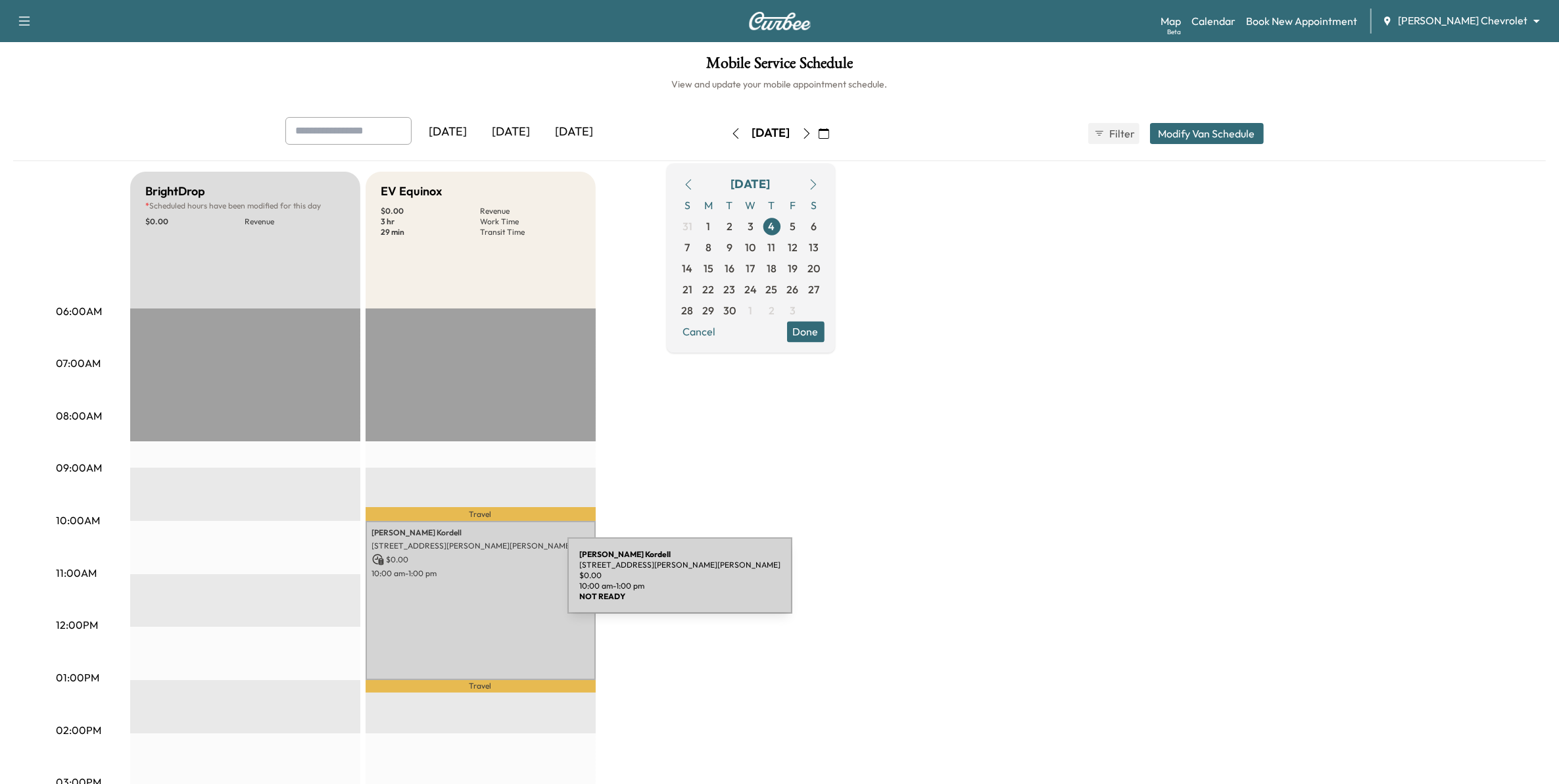
click at [469, 583] on div "Matt Kordell 1301 Jackson St, St Paul, MN 55117, USA $ 0.00 10:00 am - 1:00 pm" at bounding box center [480, 600] width 230 height 159
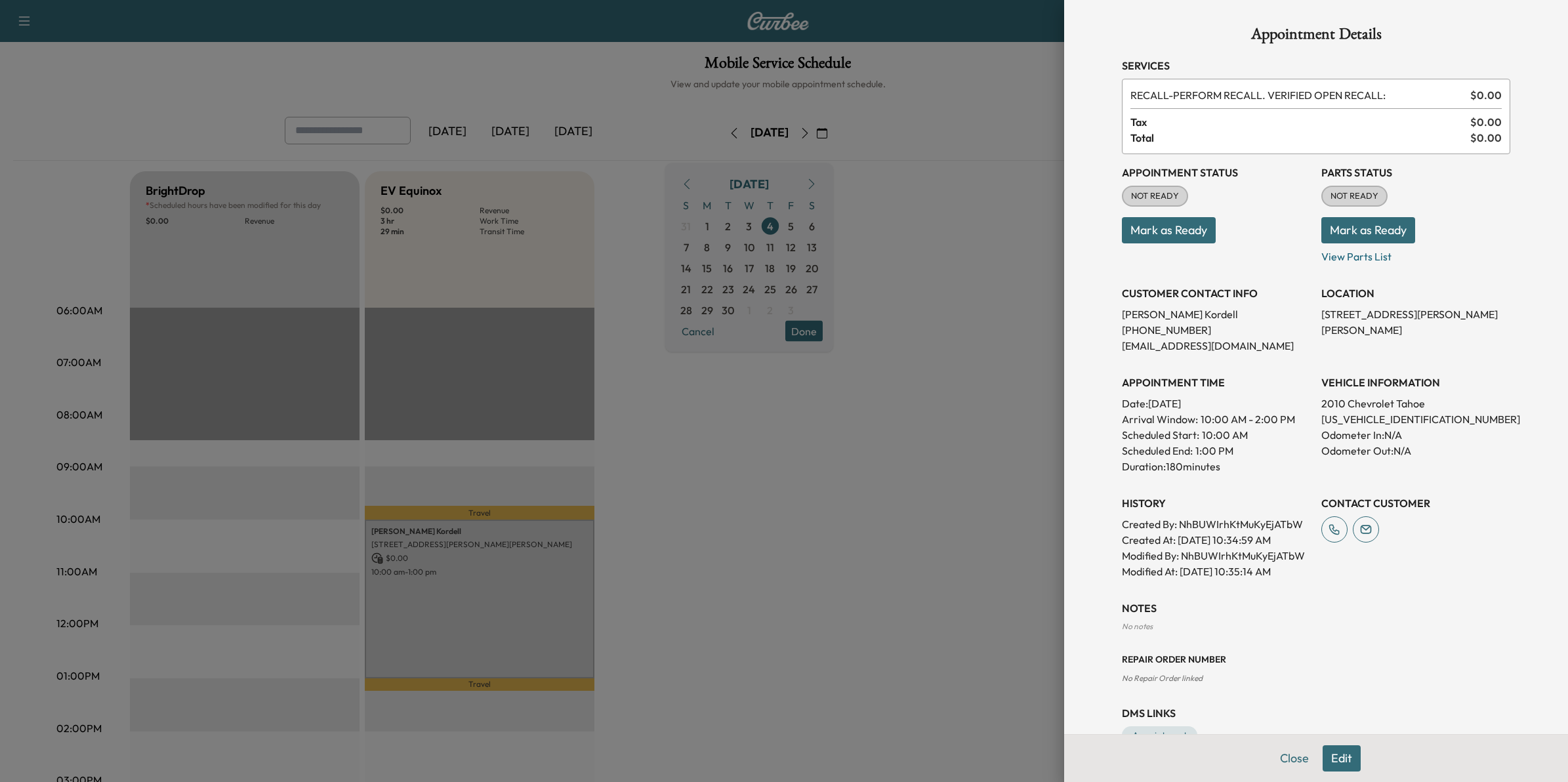
click at [706, 601] on div at bounding box center [784, 391] width 1568 height 782
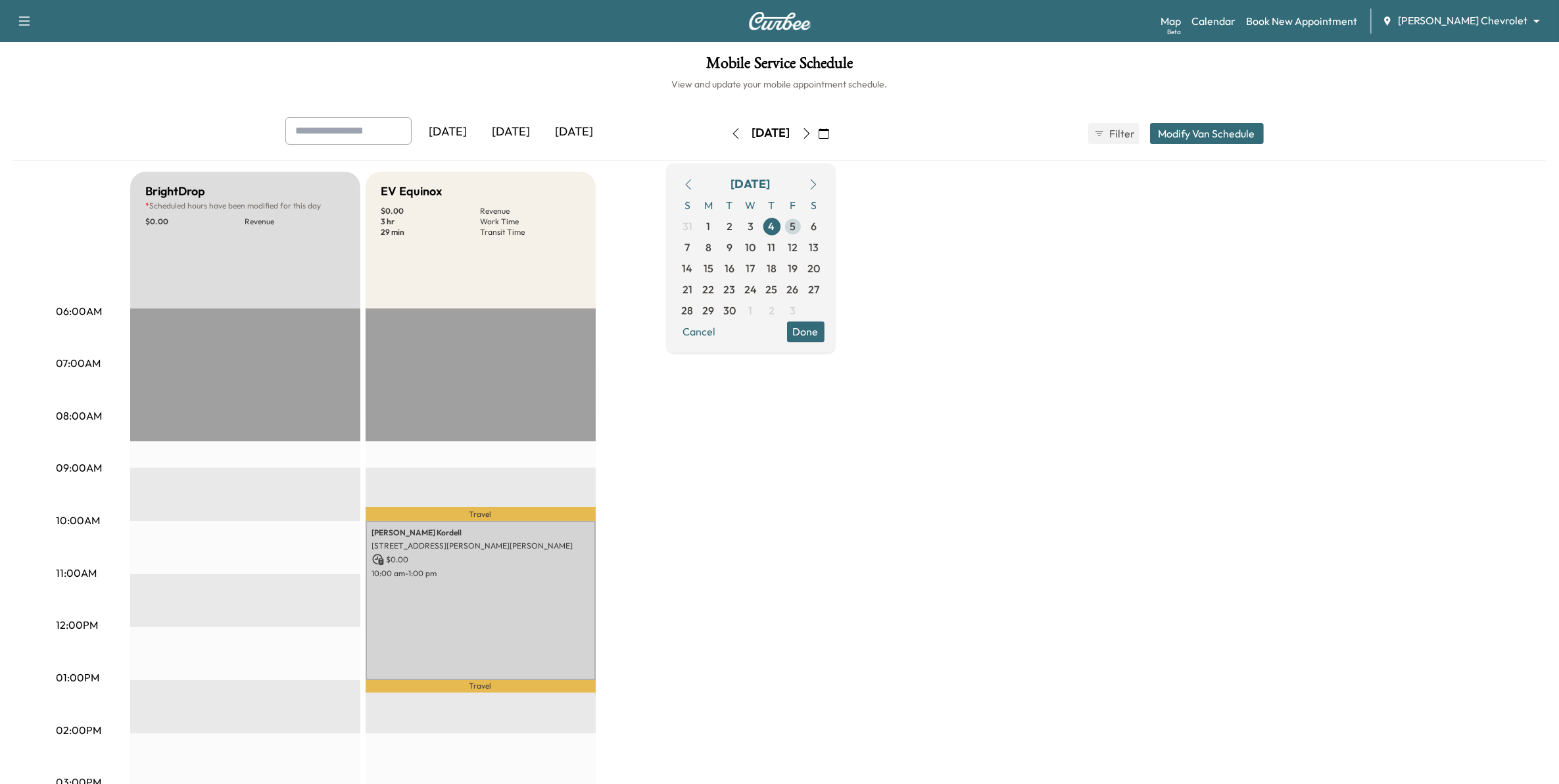
click at [796, 228] on span "5" at bounding box center [793, 226] width 6 height 16
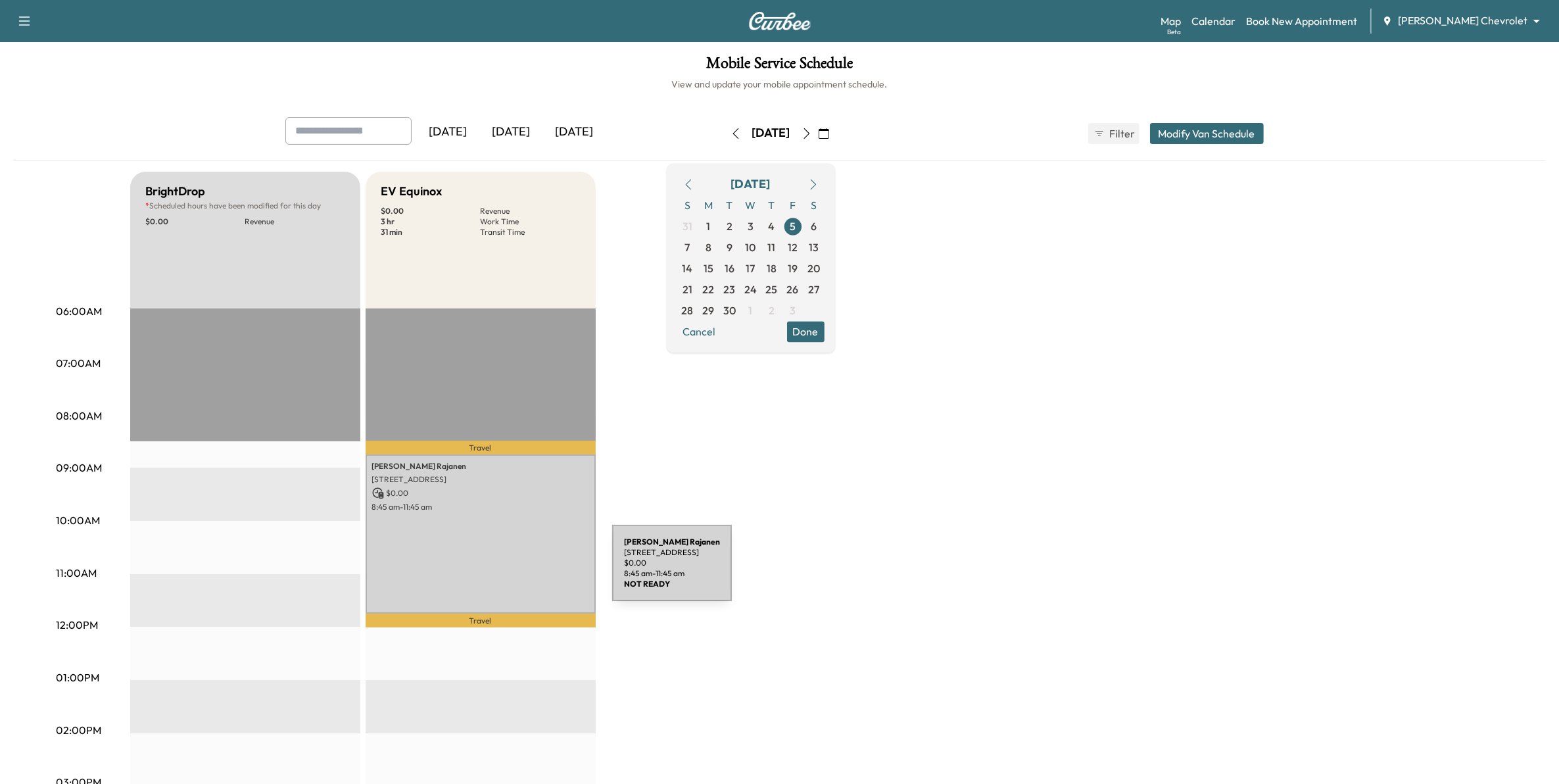
click at [514, 571] on div "Sherry Rajanen 4755 Bluestem Way, Woodbury, MN 55129, USA $ 0.00 8:45 am - 11:4…" at bounding box center [480, 534] width 230 height 159
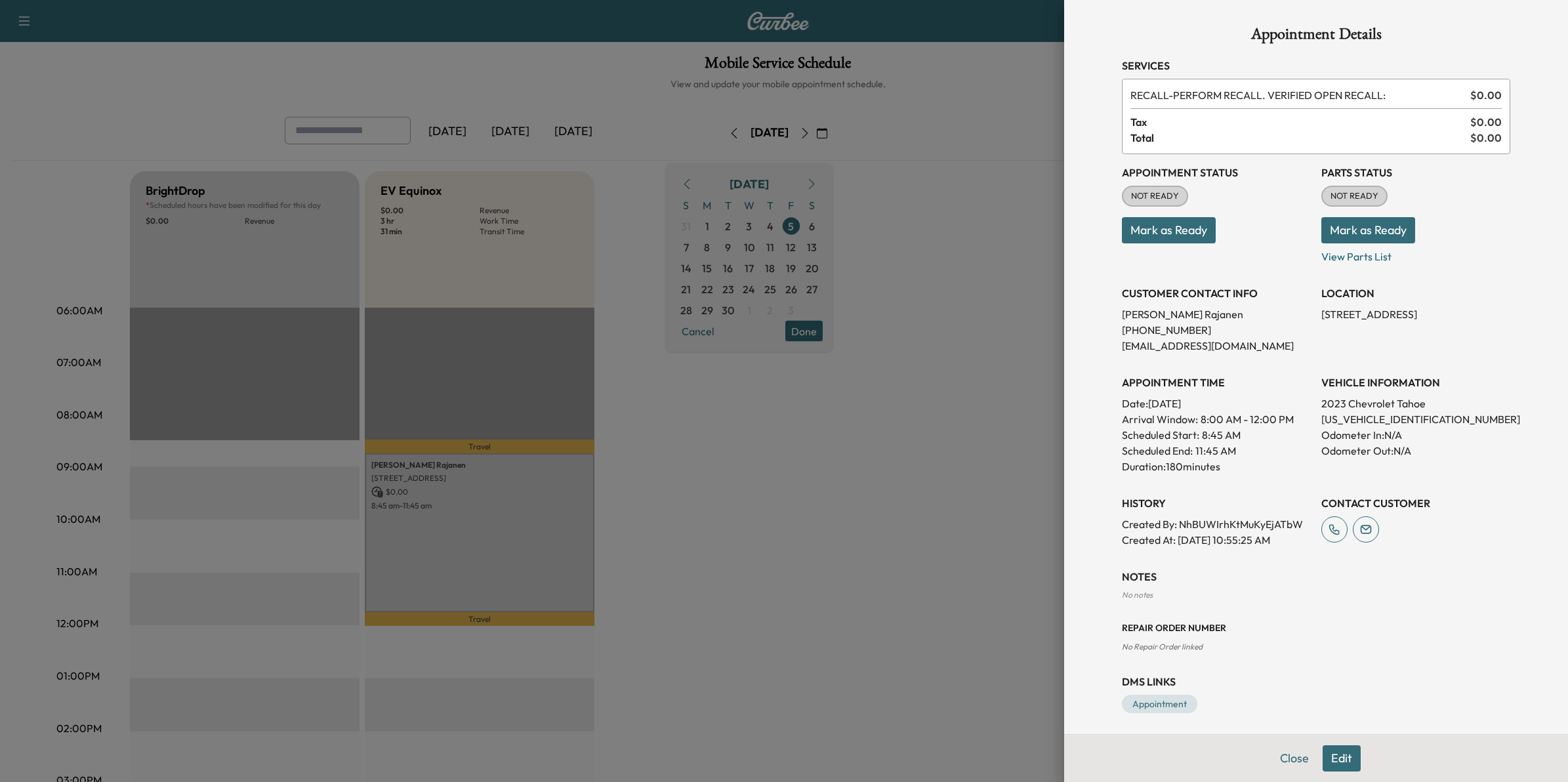
click at [818, 591] on div at bounding box center [784, 391] width 1568 height 782
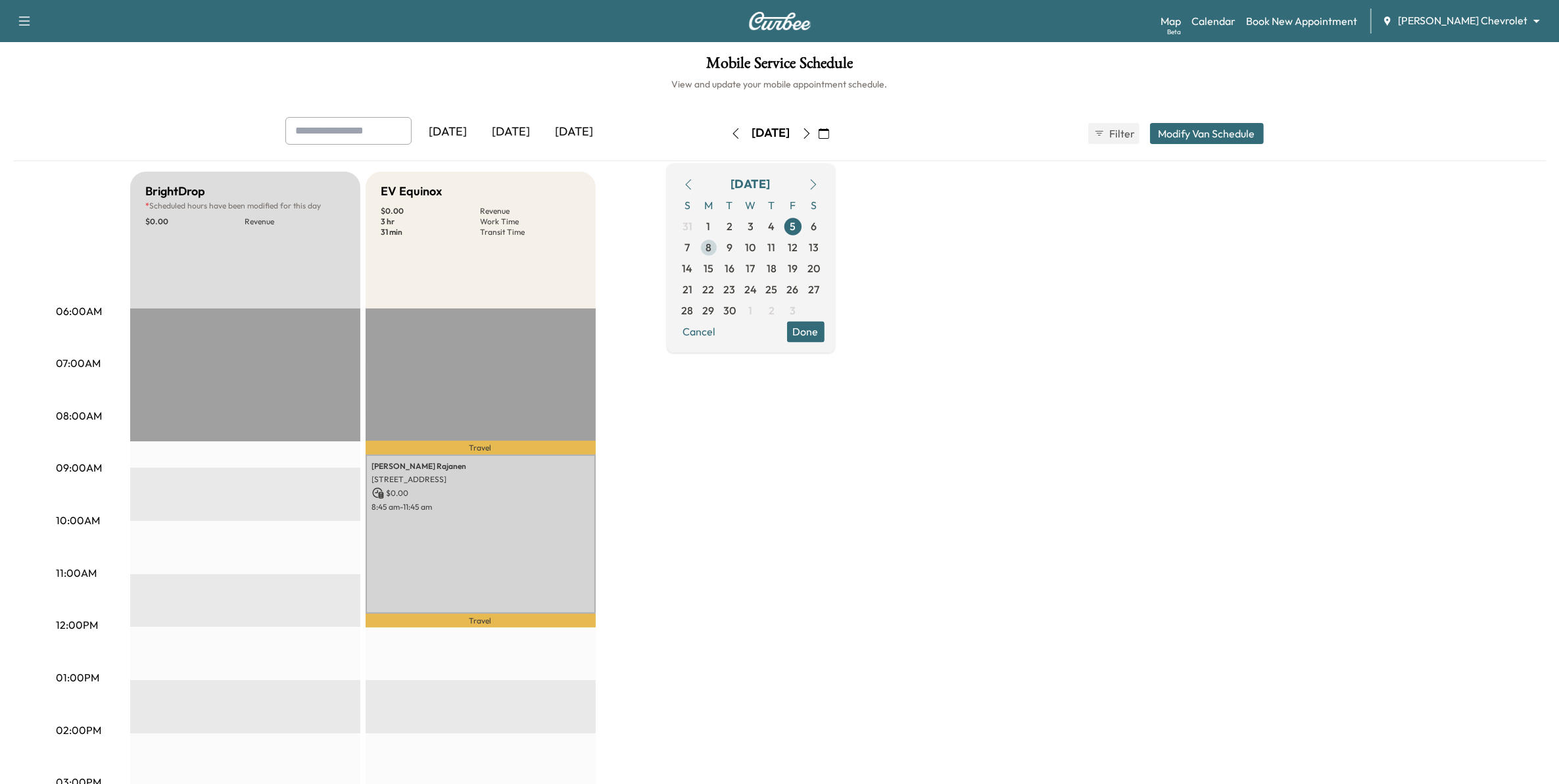
click at [719, 250] on span "8" at bounding box center [709, 248] width 21 height 21
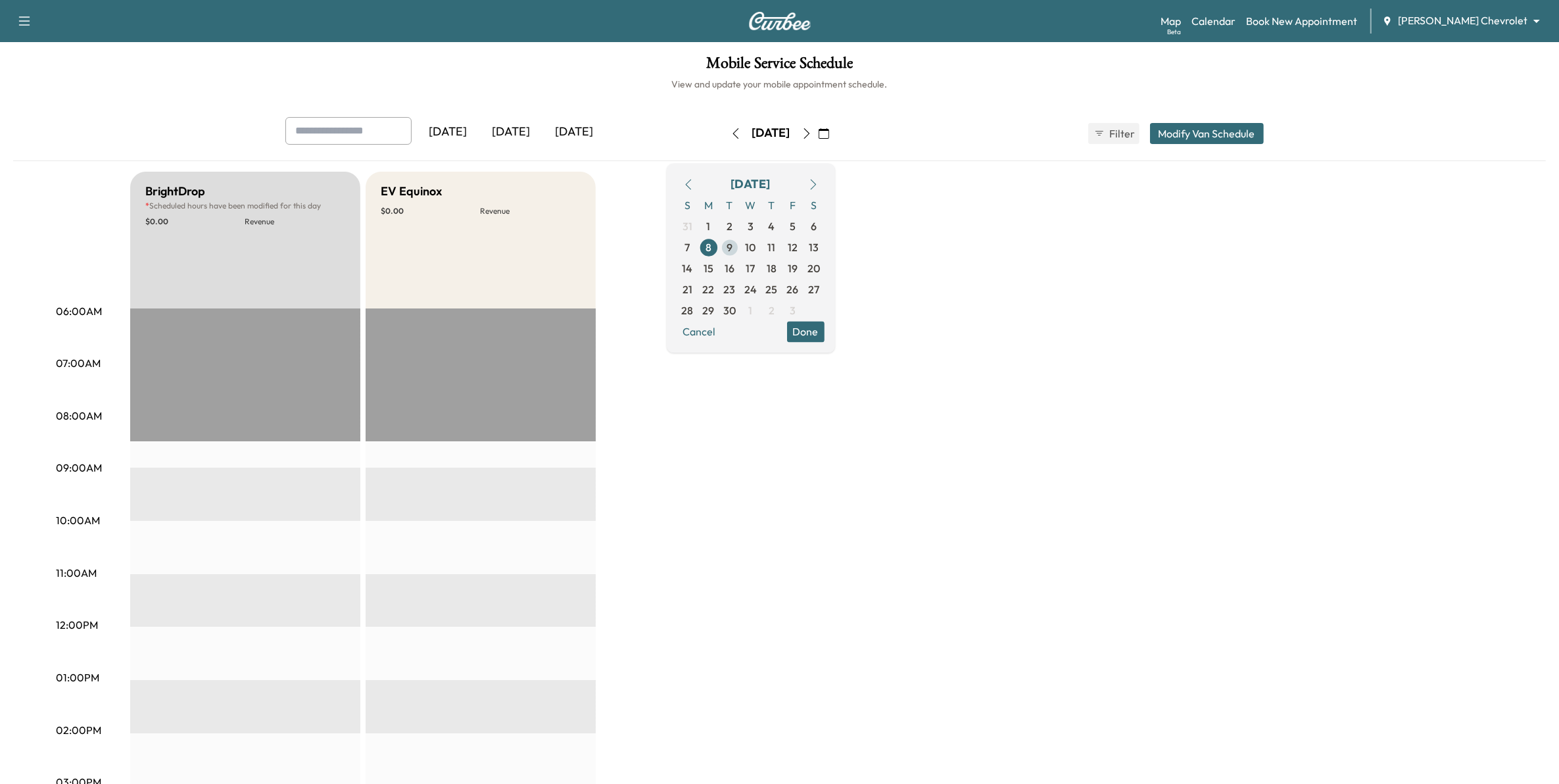
click at [741, 247] on span "9" at bounding box center [730, 248] width 21 height 21
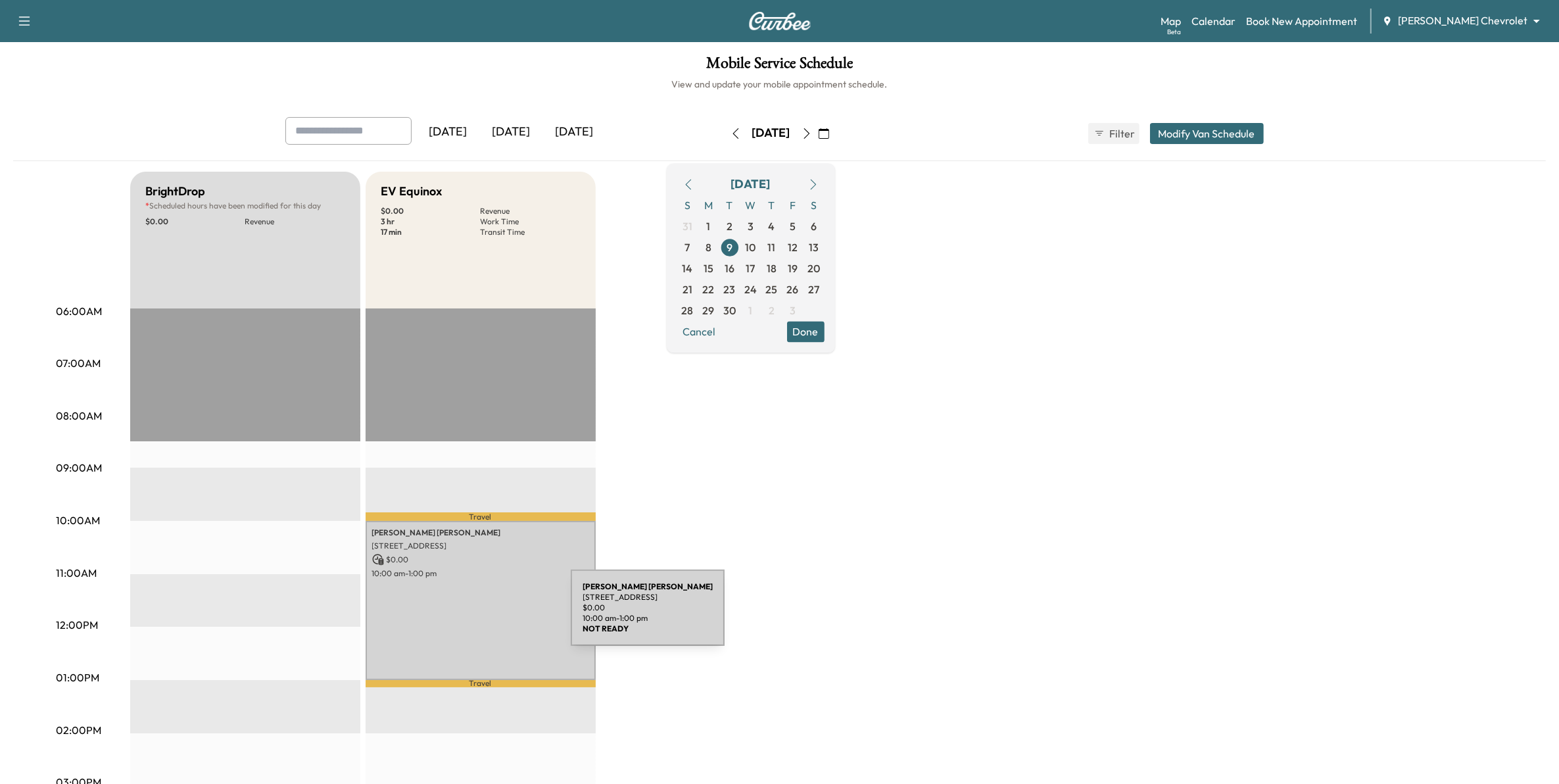
click at [472, 615] on div "JOEL THEISEN 1869 Eagle Ridge Drive apt#1, Mendota Heights, MN 55118, US $ 0.00…" at bounding box center [480, 600] width 230 height 159
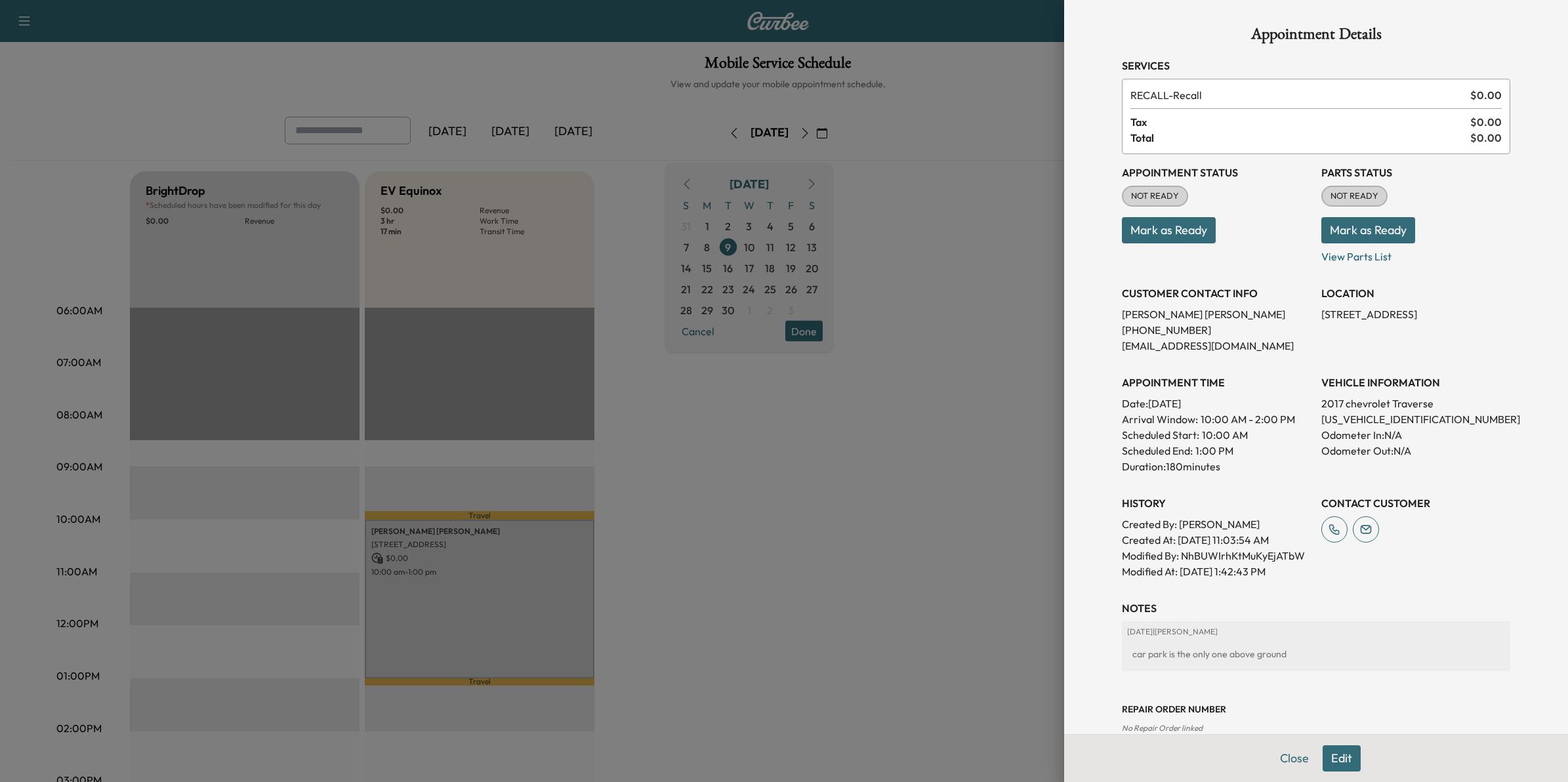
drag, startPoint x: 791, startPoint y: 576, endPoint x: 789, endPoint y: 539, distance: 37.1
click at [791, 566] on div at bounding box center [784, 391] width 1568 height 782
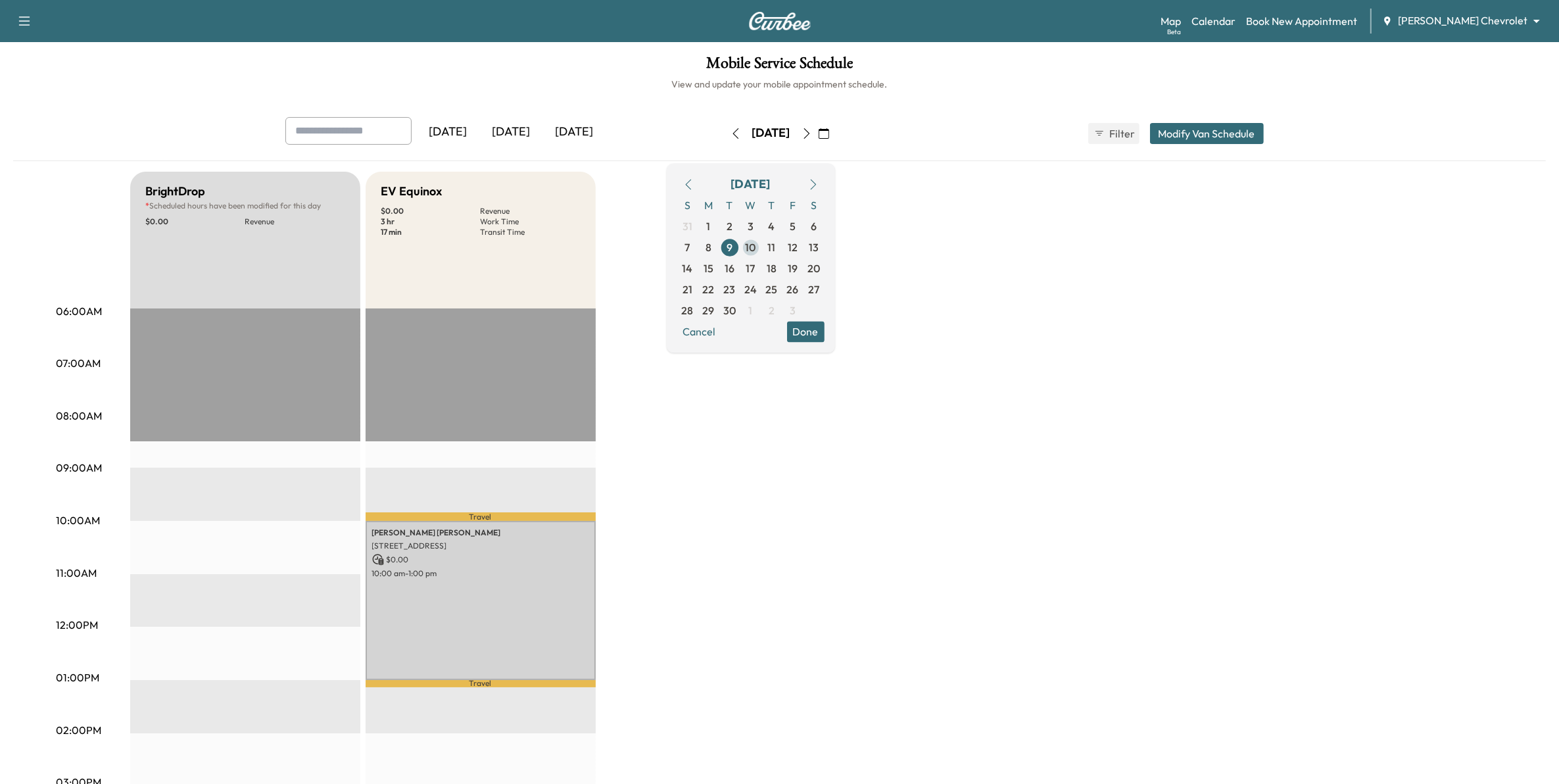
click at [756, 247] on span "10" at bounding box center [751, 247] width 11 height 16
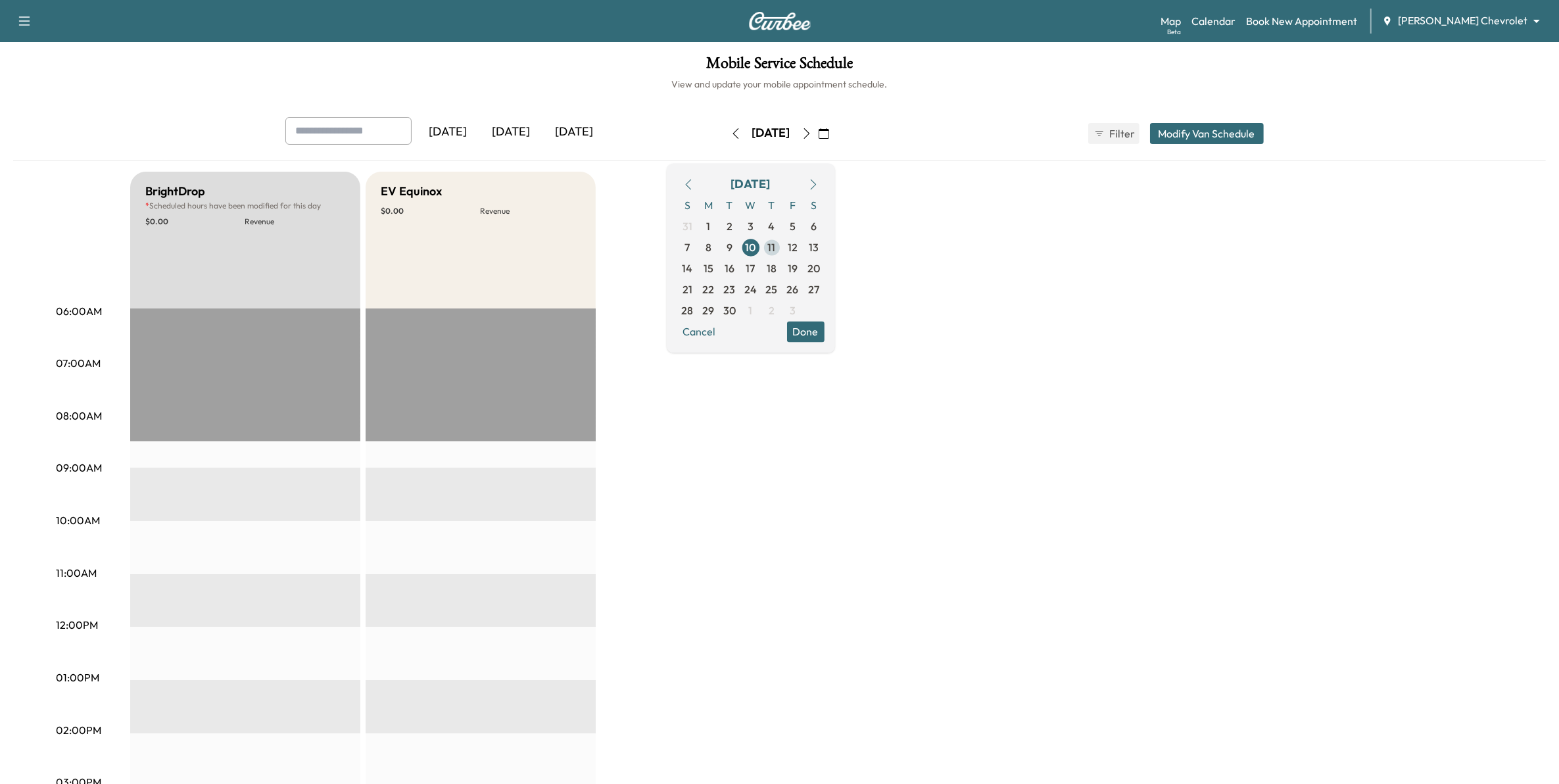
click at [776, 251] on span "11" at bounding box center [771, 247] width 8 height 16
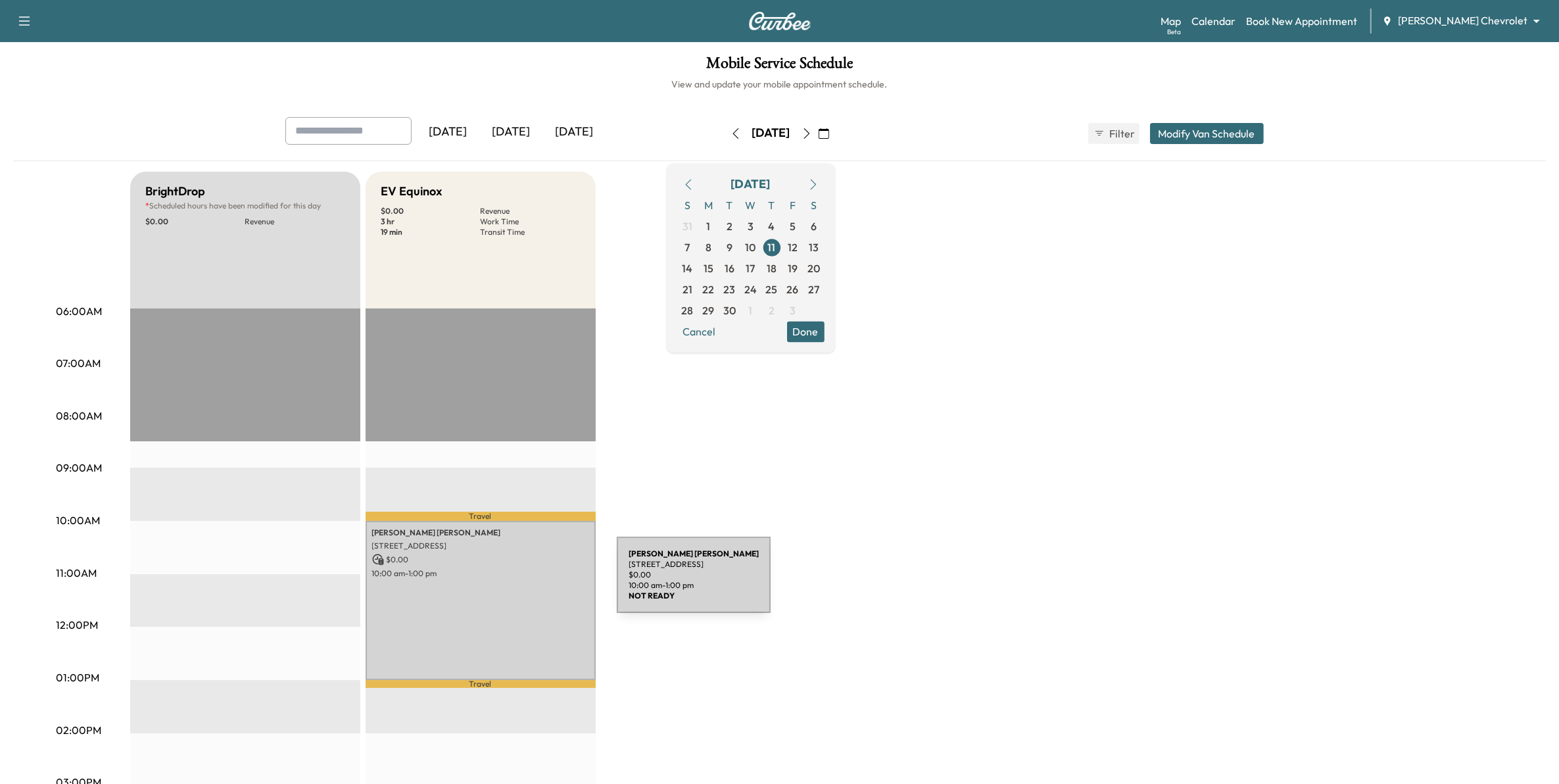
click at [518, 583] on div "ALISON MATHER 7179 CLAY AVE, INVER GROVE HEIGHTS, MN 55076, USA $ 0.00 10:00 am…" at bounding box center [480, 600] width 230 height 159
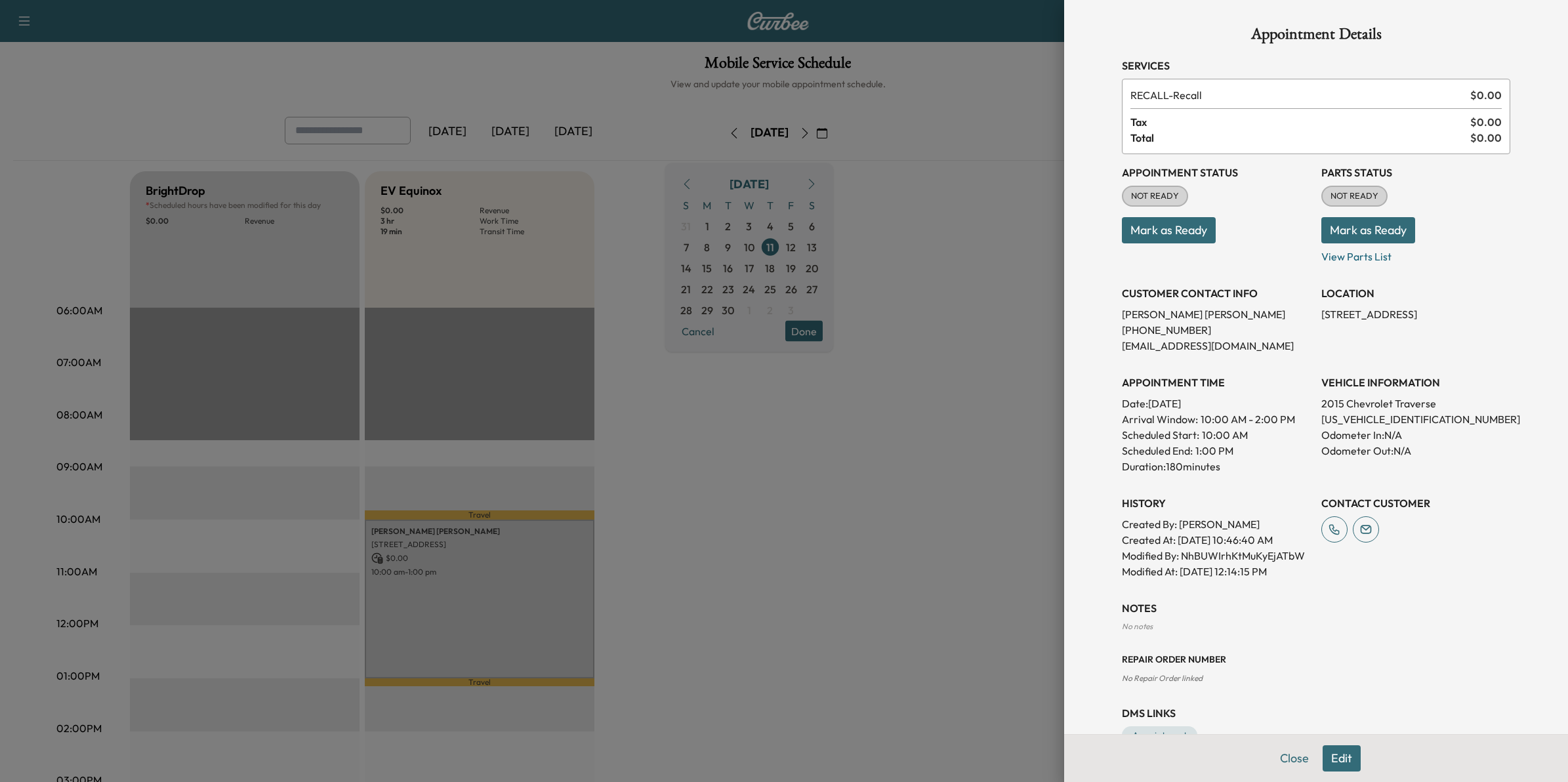
click at [748, 661] on div at bounding box center [784, 391] width 1568 height 782
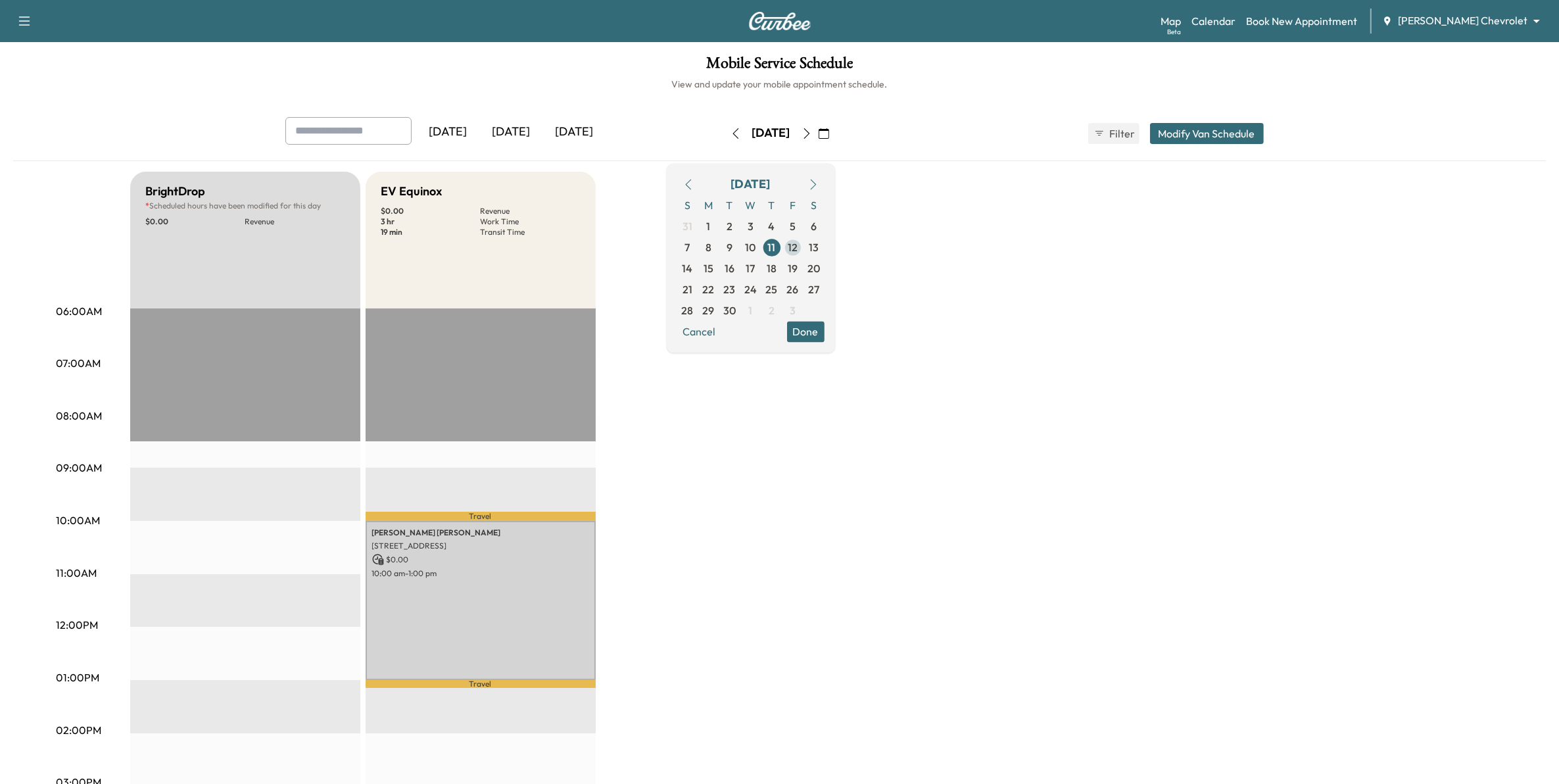
click at [798, 243] on span "12" at bounding box center [793, 247] width 10 height 16
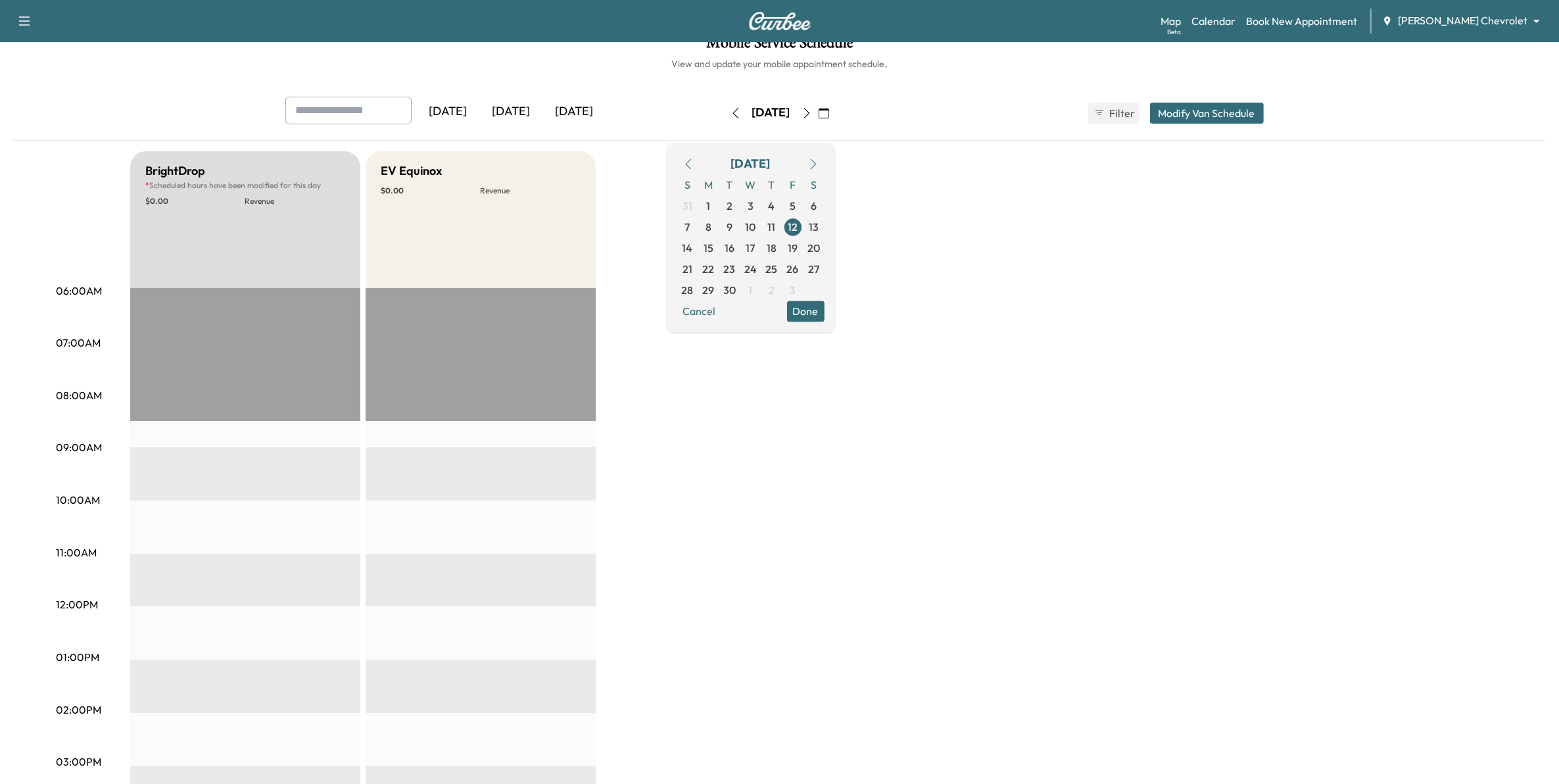
scroll to position [83, 0]
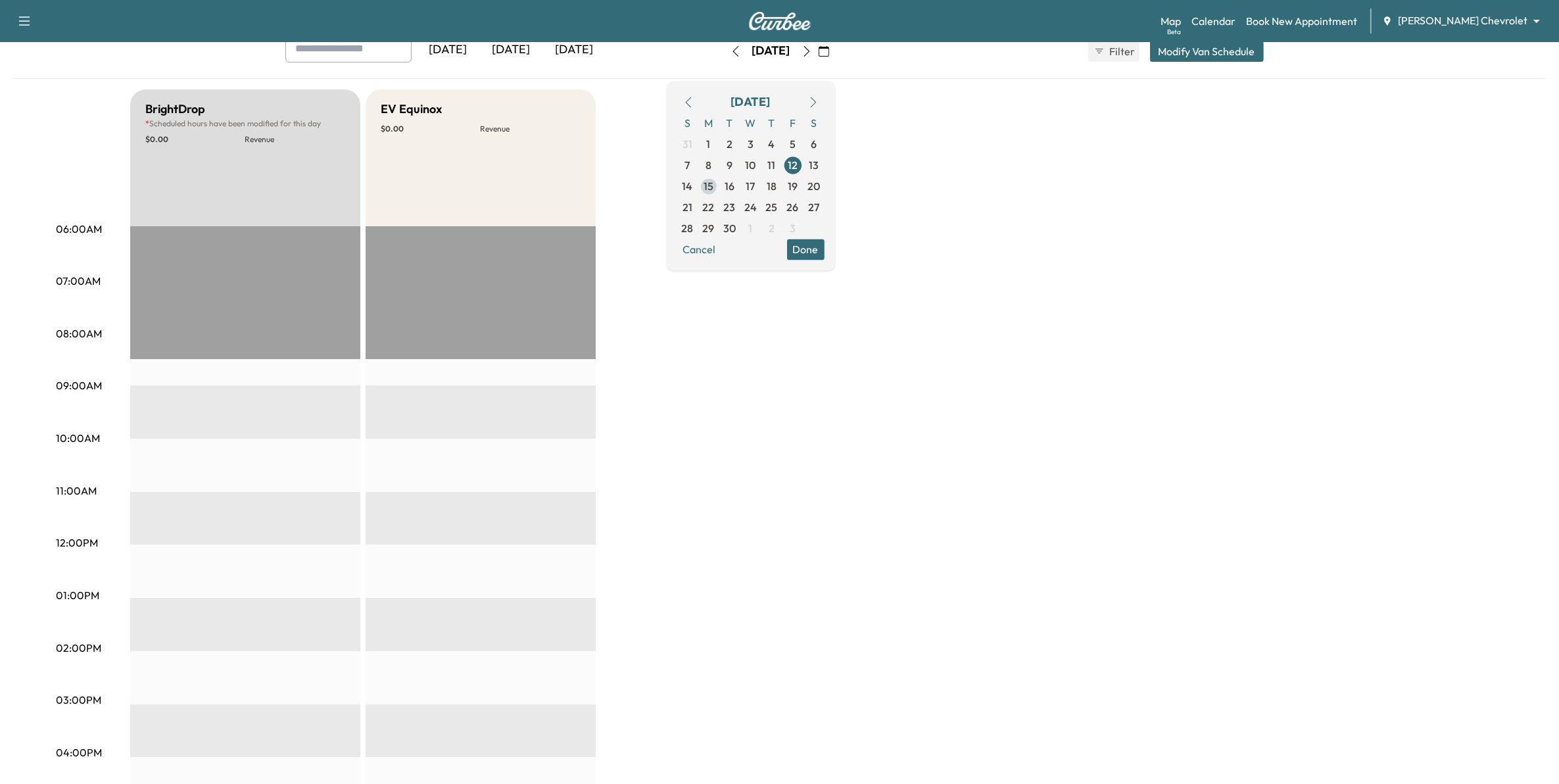
drag, startPoint x: 736, startPoint y: 176, endPoint x: 741, endPoint y: 181, distance: 7.1
click at [719, 176] on span "15" at bounding box center [709, 186] width 21 height 21
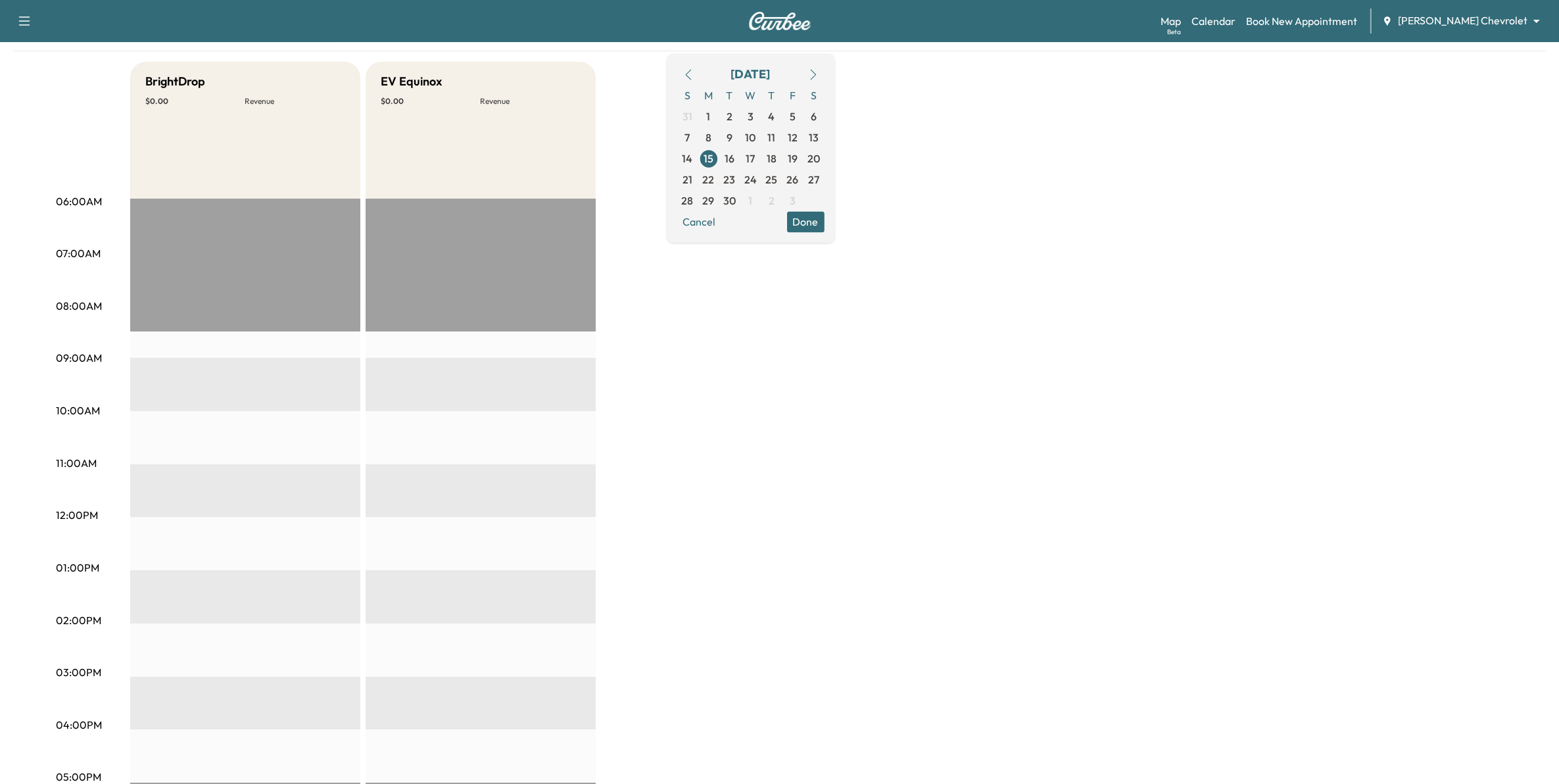
scroll to position [164, 0]
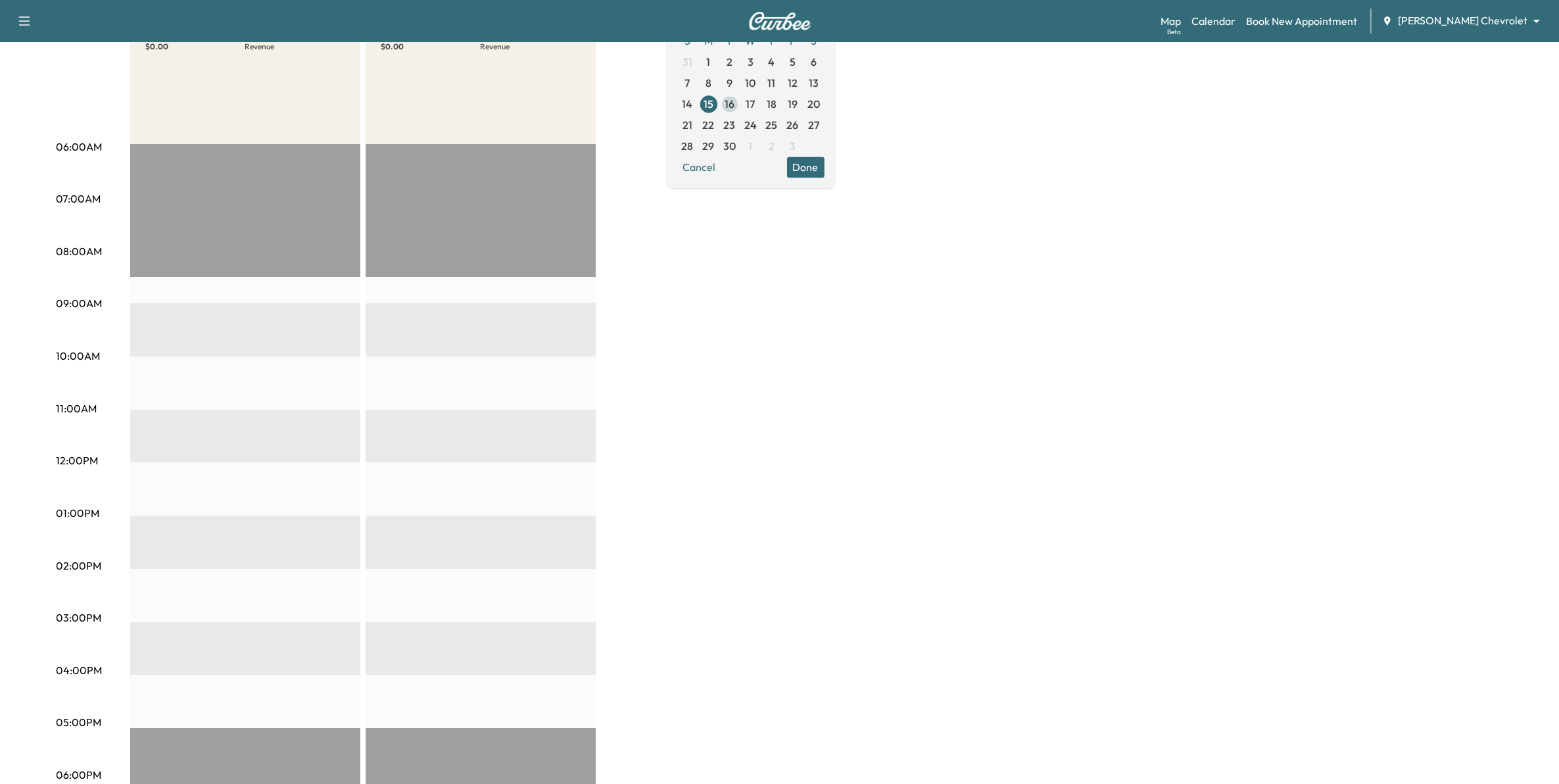
click at [734, 109] on span "16" at bounding box center [729, 104] width 10 height 16
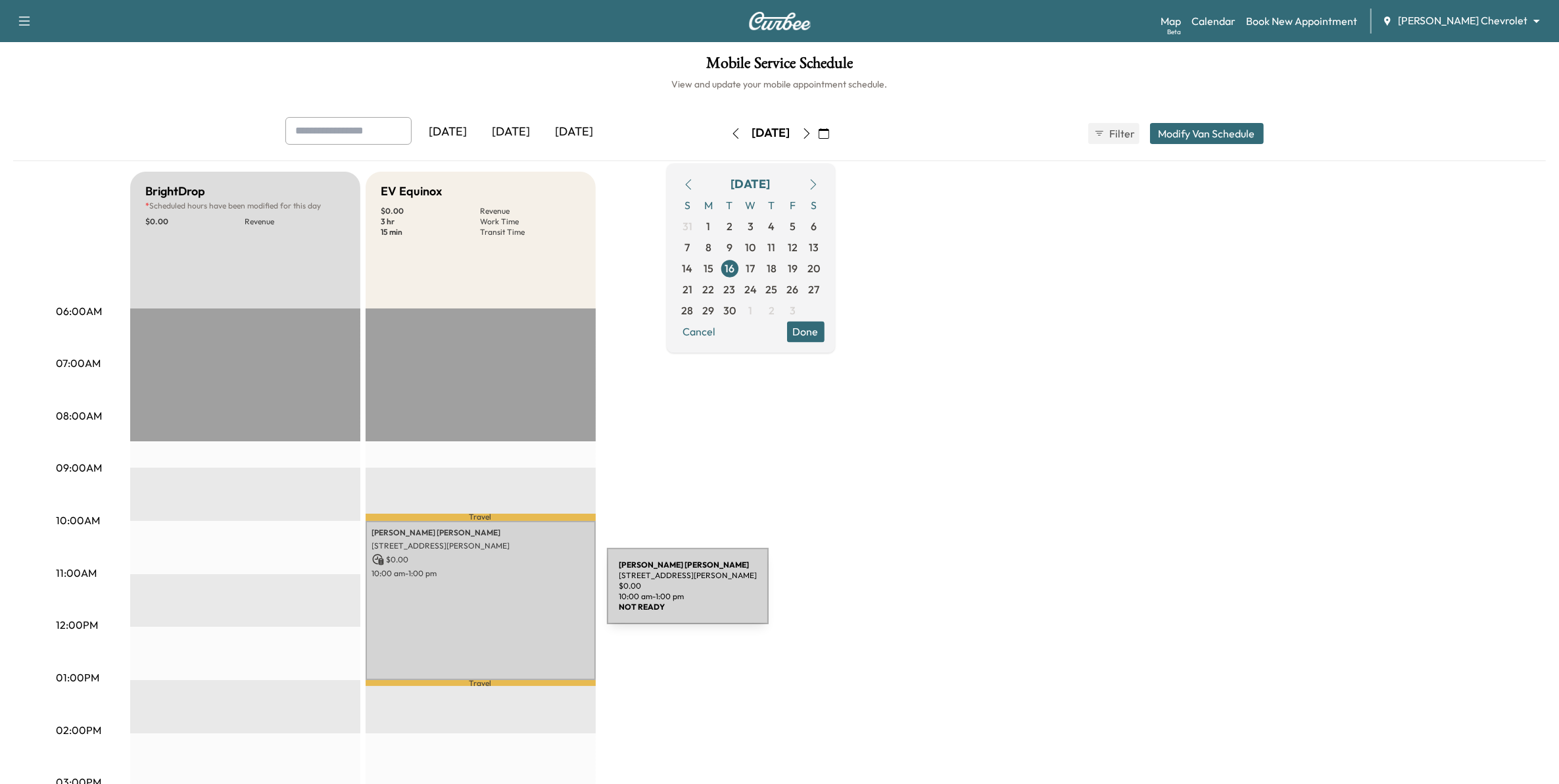
click at [508, 594] on div "Blair Harris 233 5th Ave N, South St Paul, MN 55075, USA $ 0.00 10:00 am - 1:00…" at bounding box center [480, 600] width 230 height 159
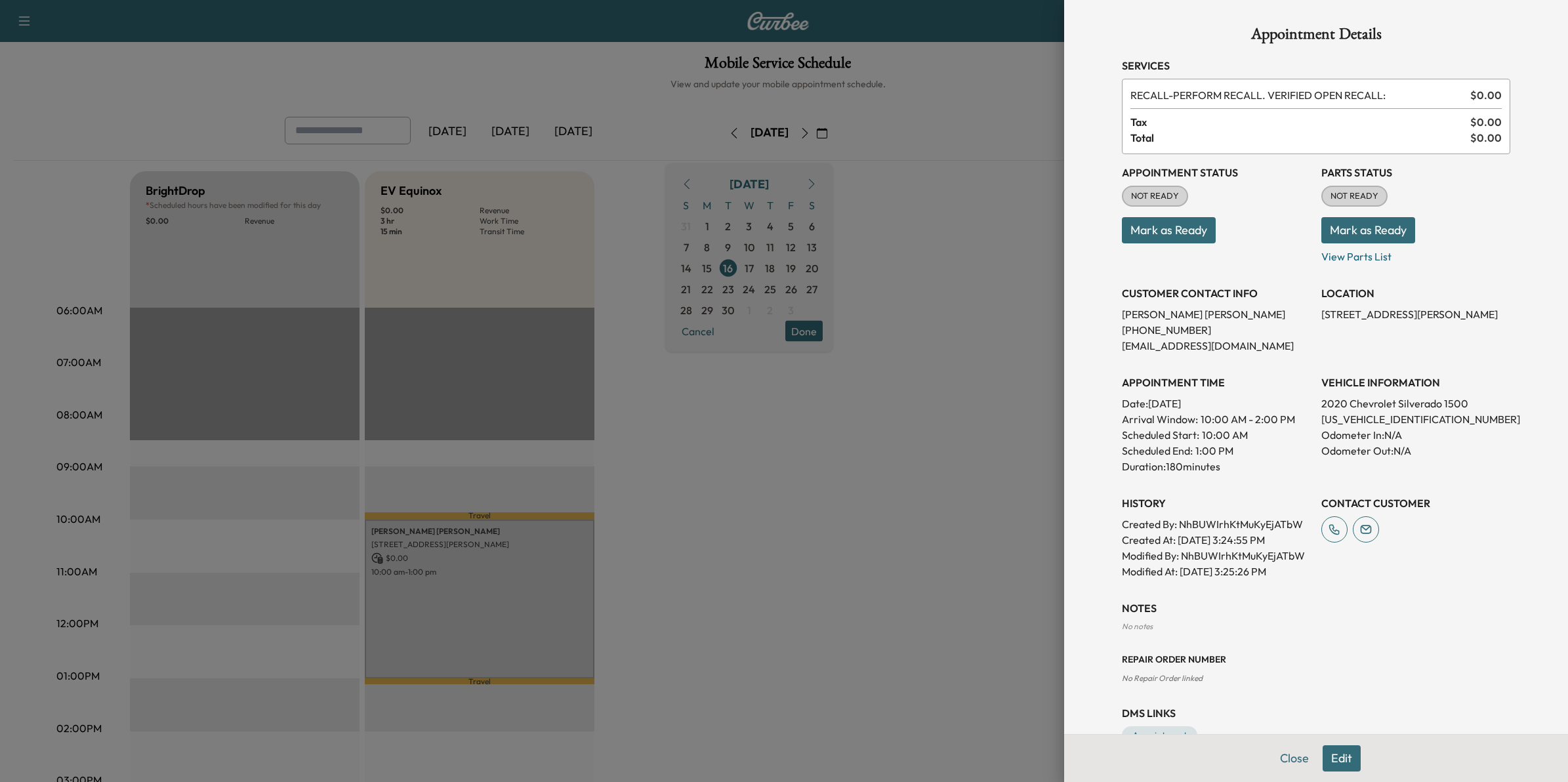
click at [769, 579] on div at bounding box center [784, 391] width 1568 height 782
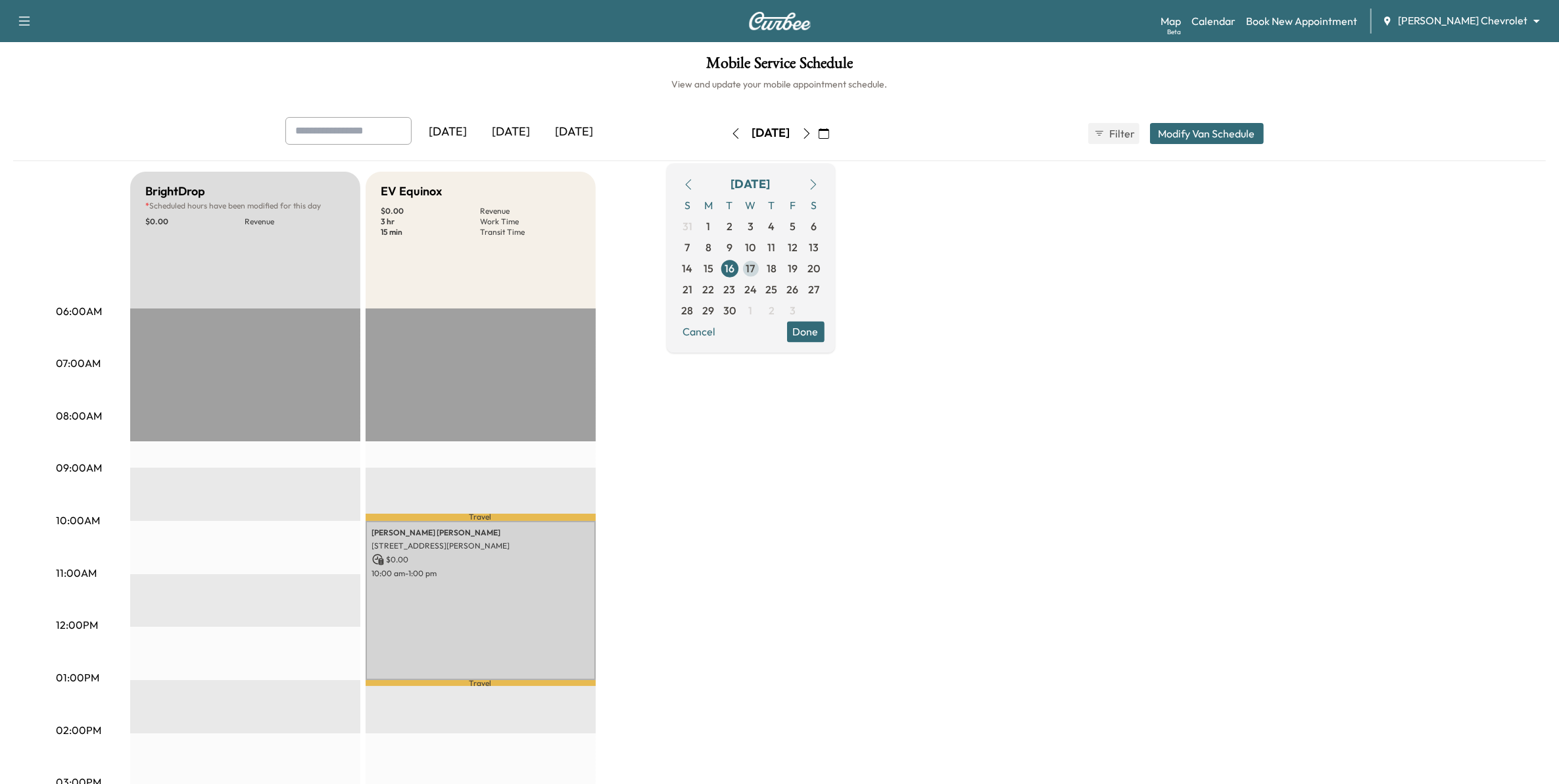
click at [761, 265] on span "17" at bounding box center [751, 268] width 21 height 21
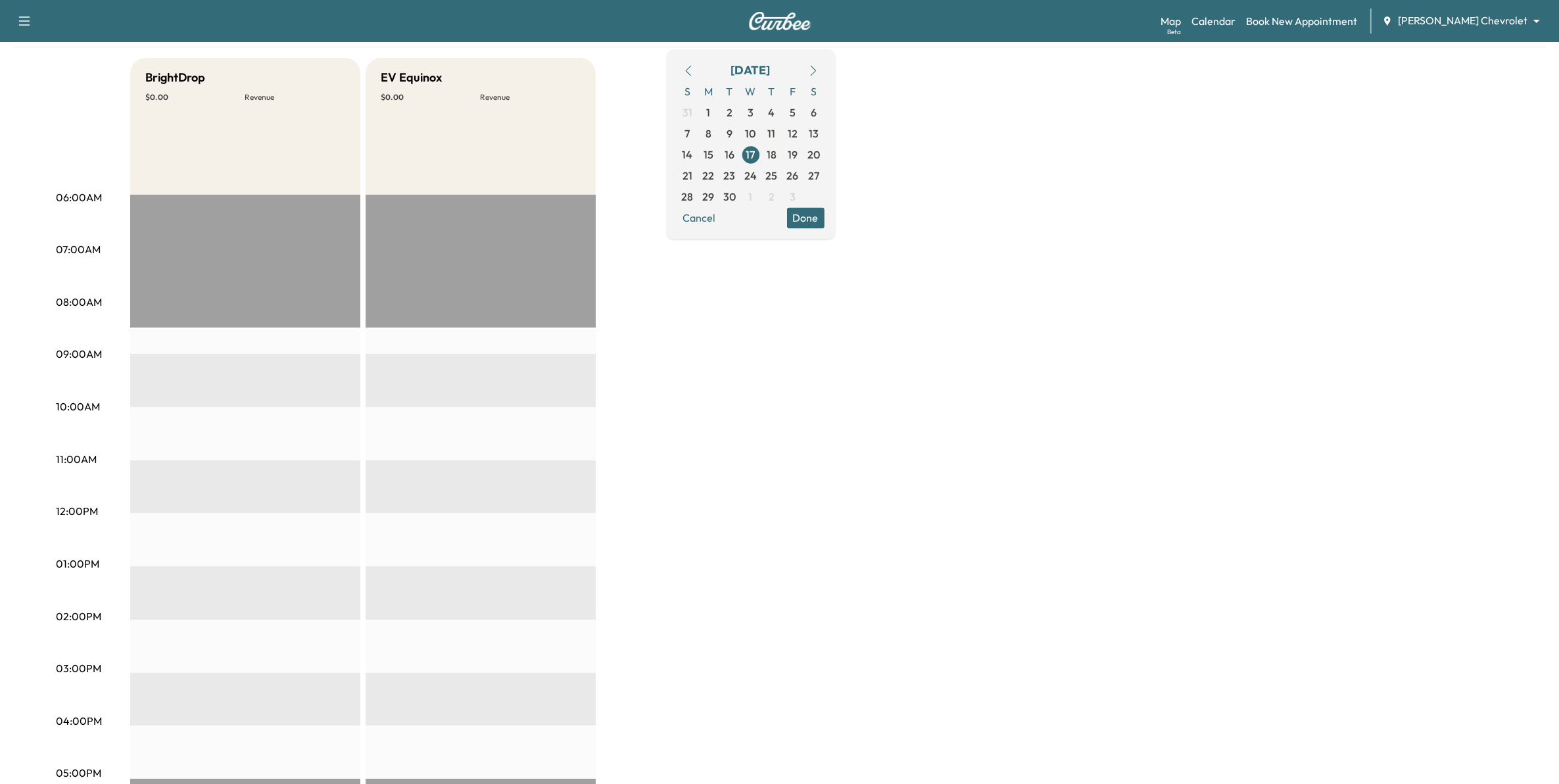
scroll to position [164, 0]
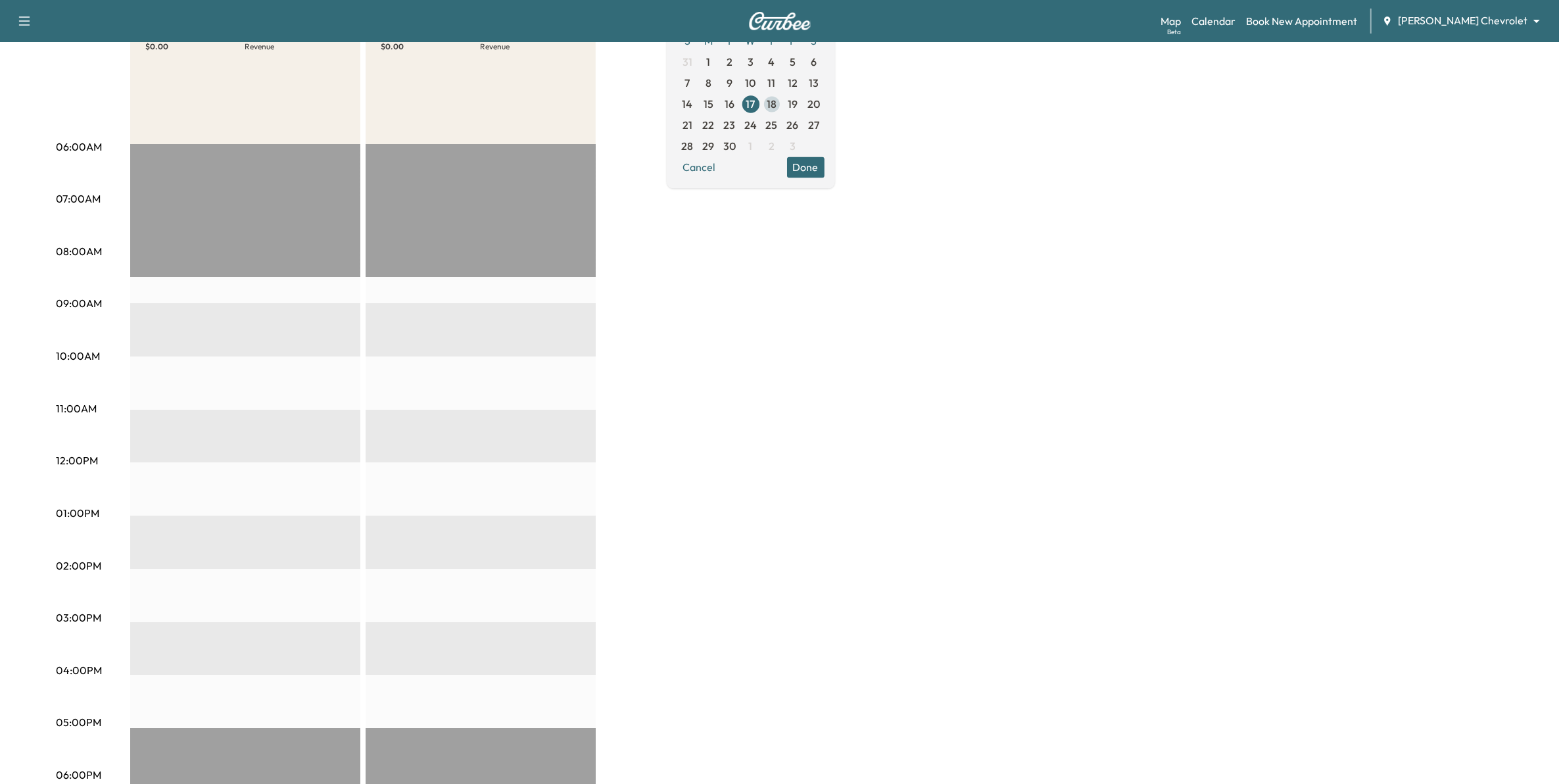
click at [776, 106] on span "18" at bounding box center [772, 104] width 10 height 16
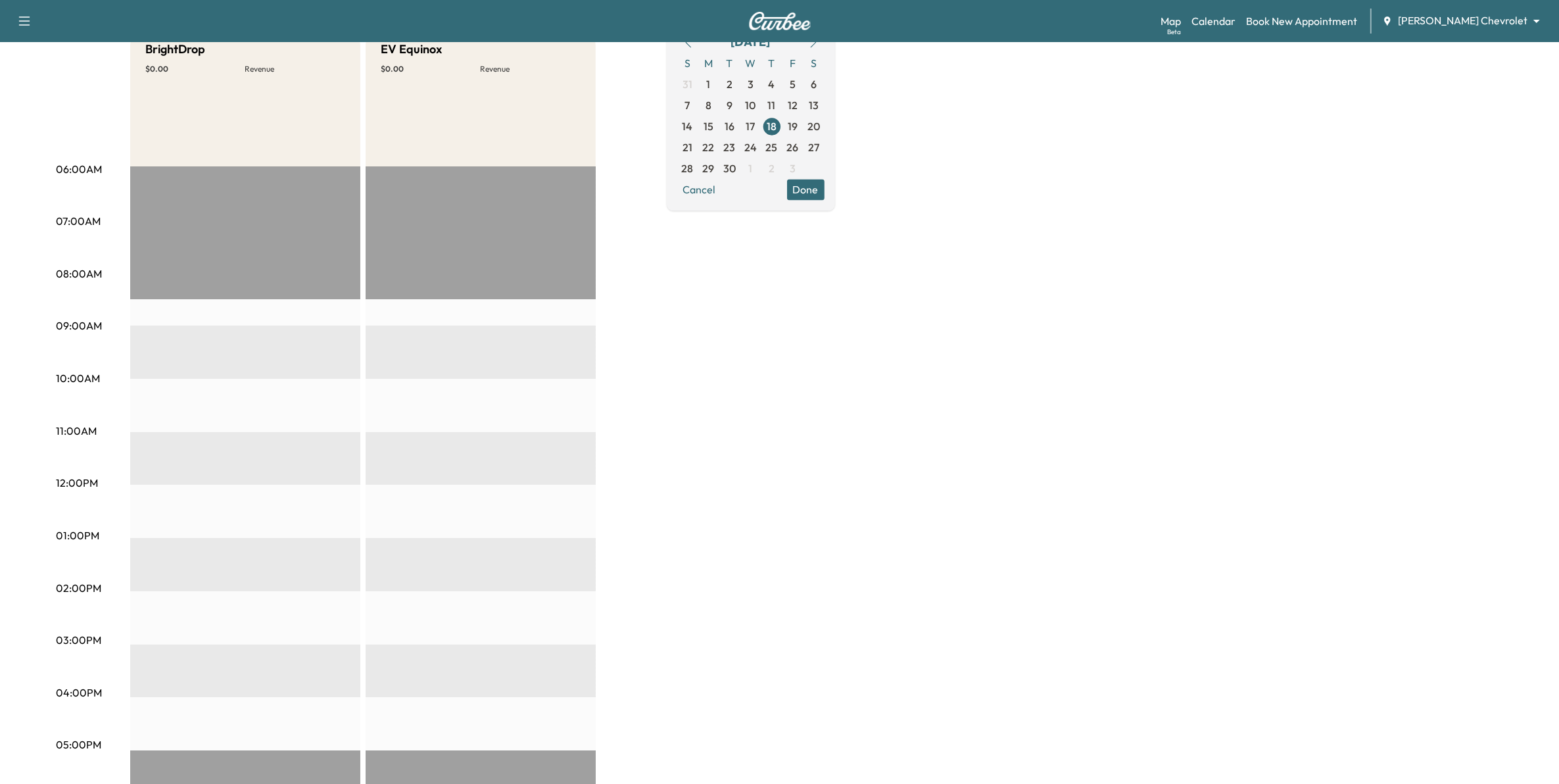
scroll to position [164, 0]
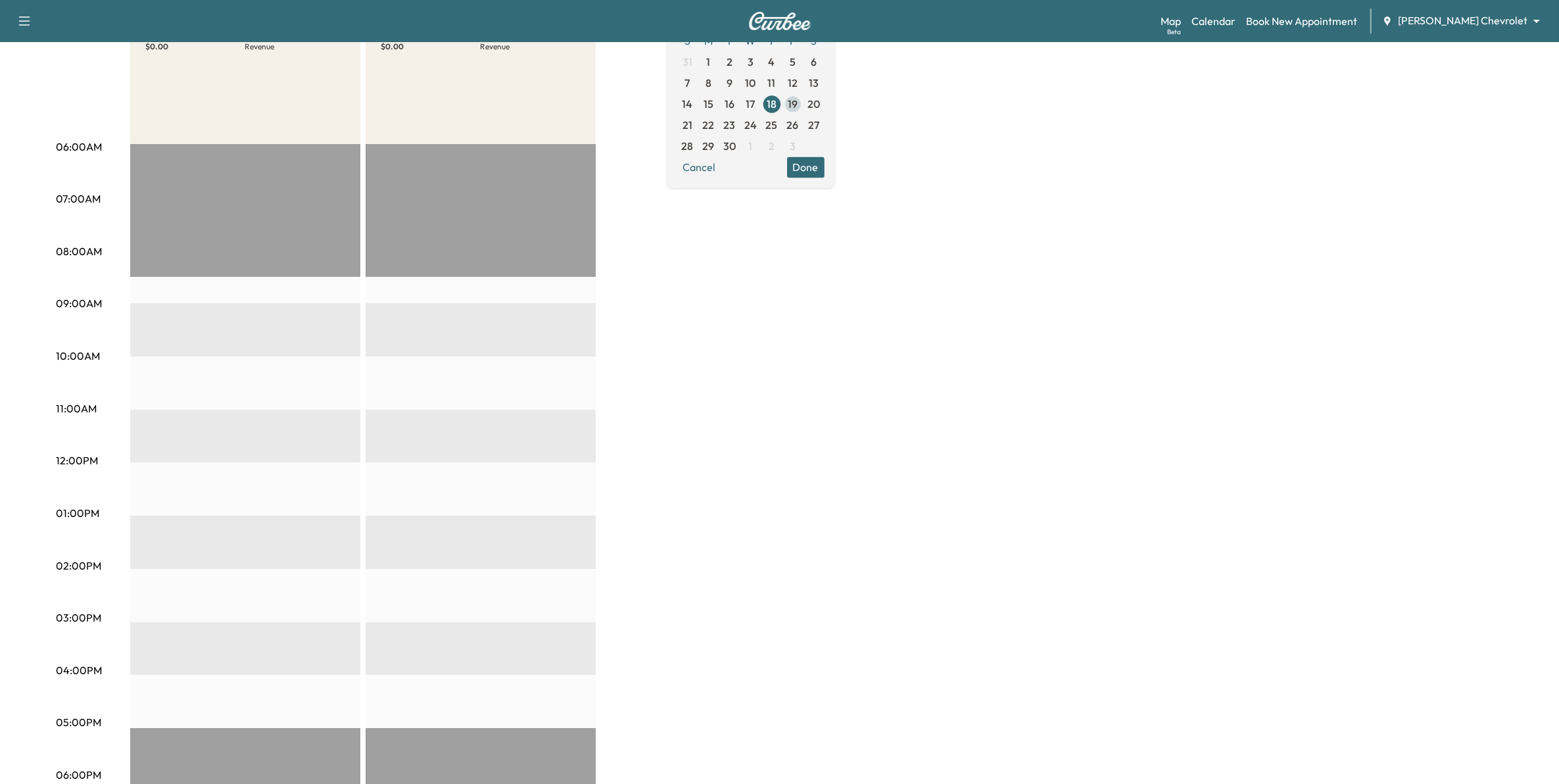
click at [798, 100] on span "19" at bounding box center [793, 104] width 10 height 16
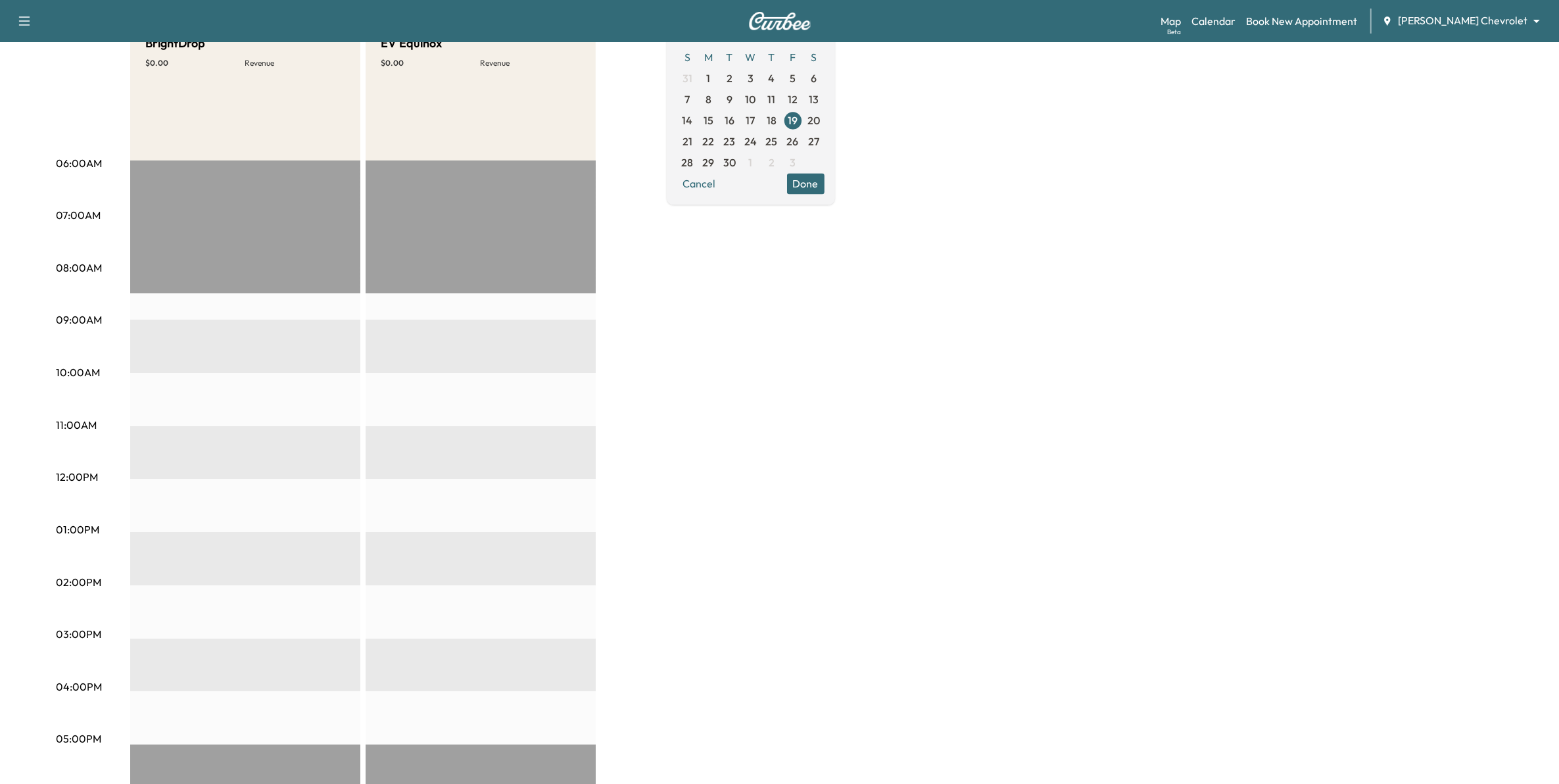
scroll to position [164, 0]
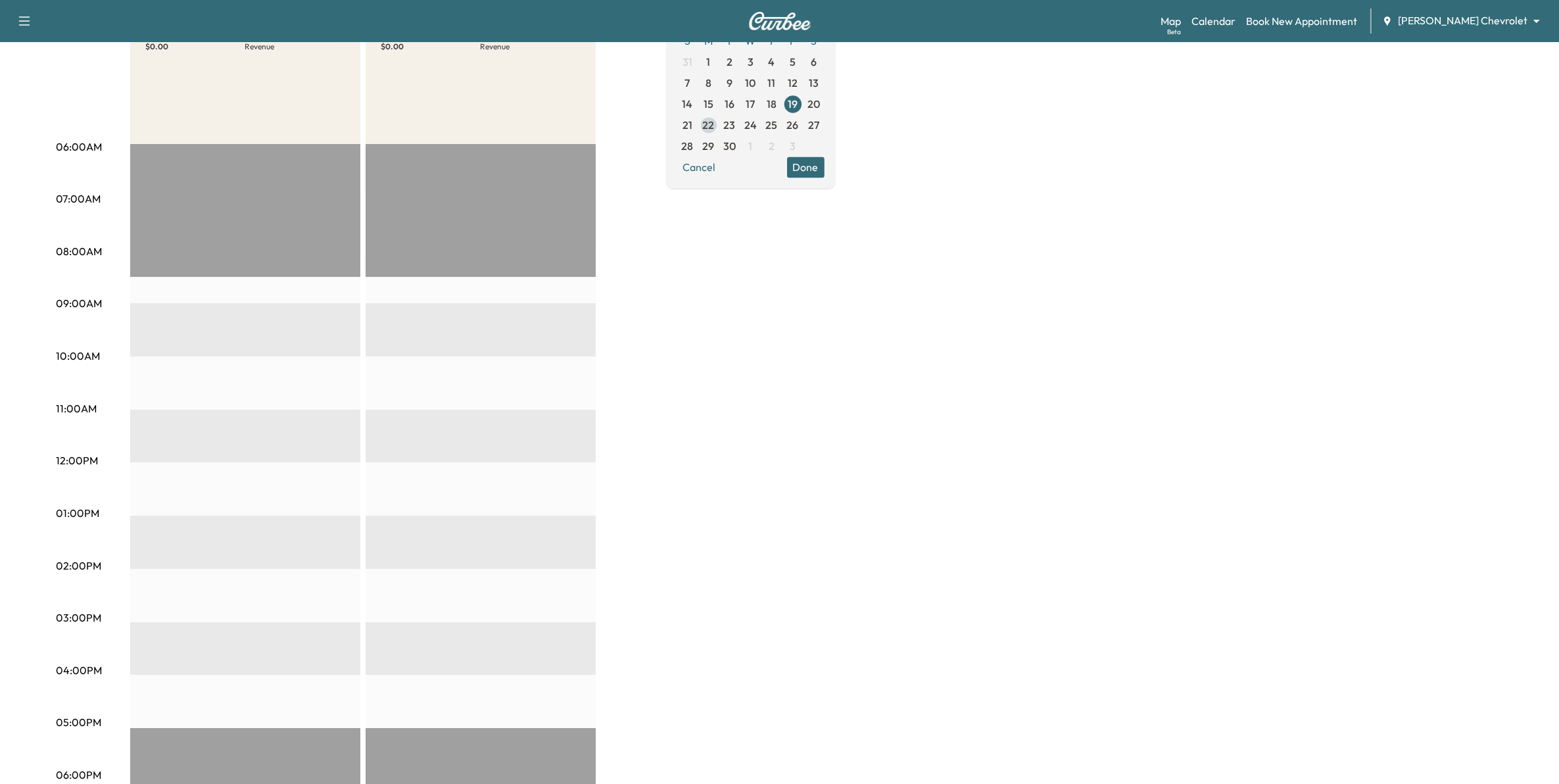
drag, startPoint x: 750, startPoint y: 129, endPoint x: 799, endPoint y: 194, distance: 81.4
click at [715, 129] on span "22" at bounding box center [709, 125] width 12 height 16
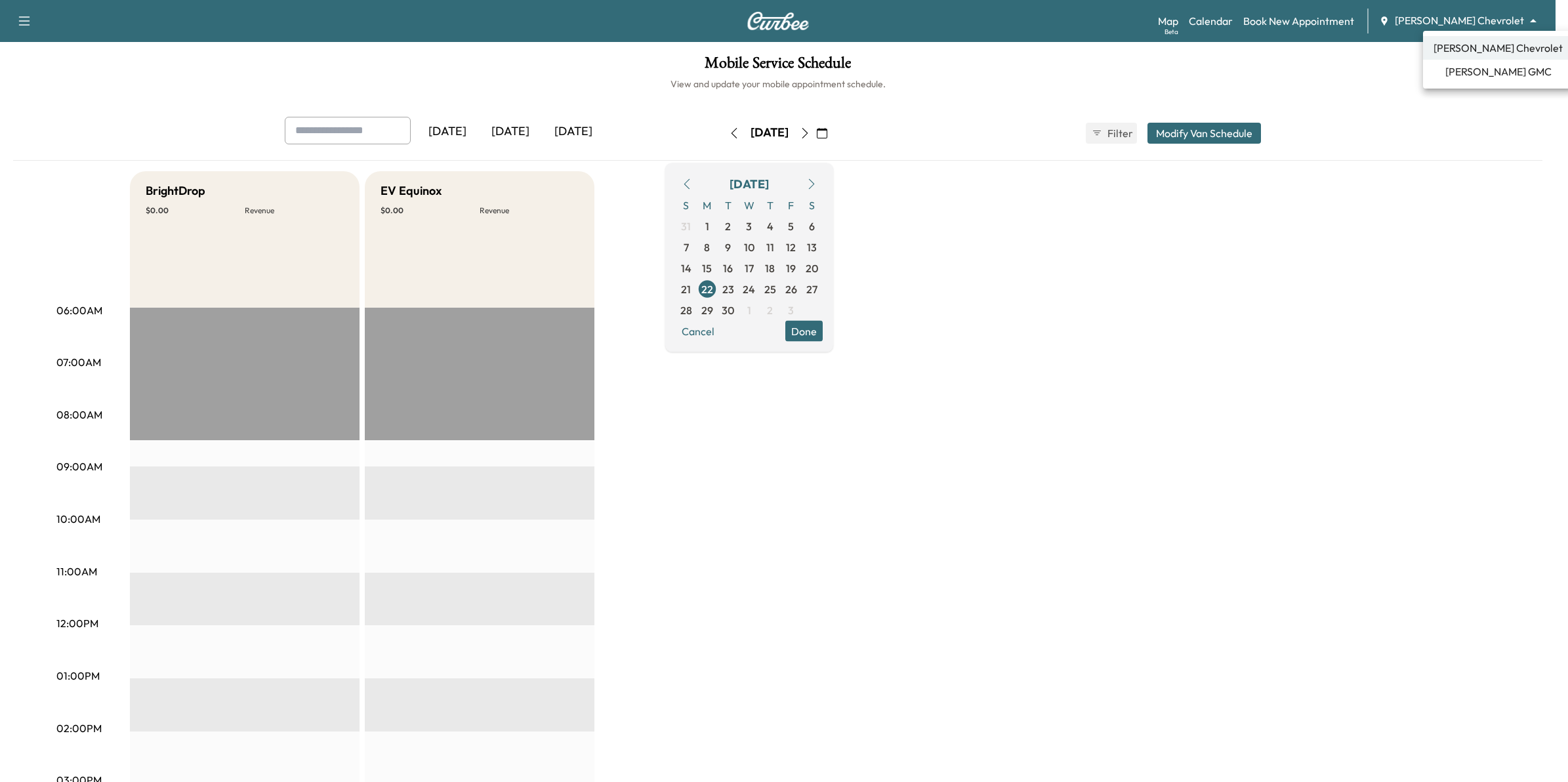
click at [1486, 14] on body "Support Log Out Map Beta Calendar Book New Appointment Mauer Chevrolet ********…" at bounding box center [784, 391] width 1568 height 782
click at [1492, 72] on span "Mauer GMC" at bounding box center [1498, 72] width 106 height 16
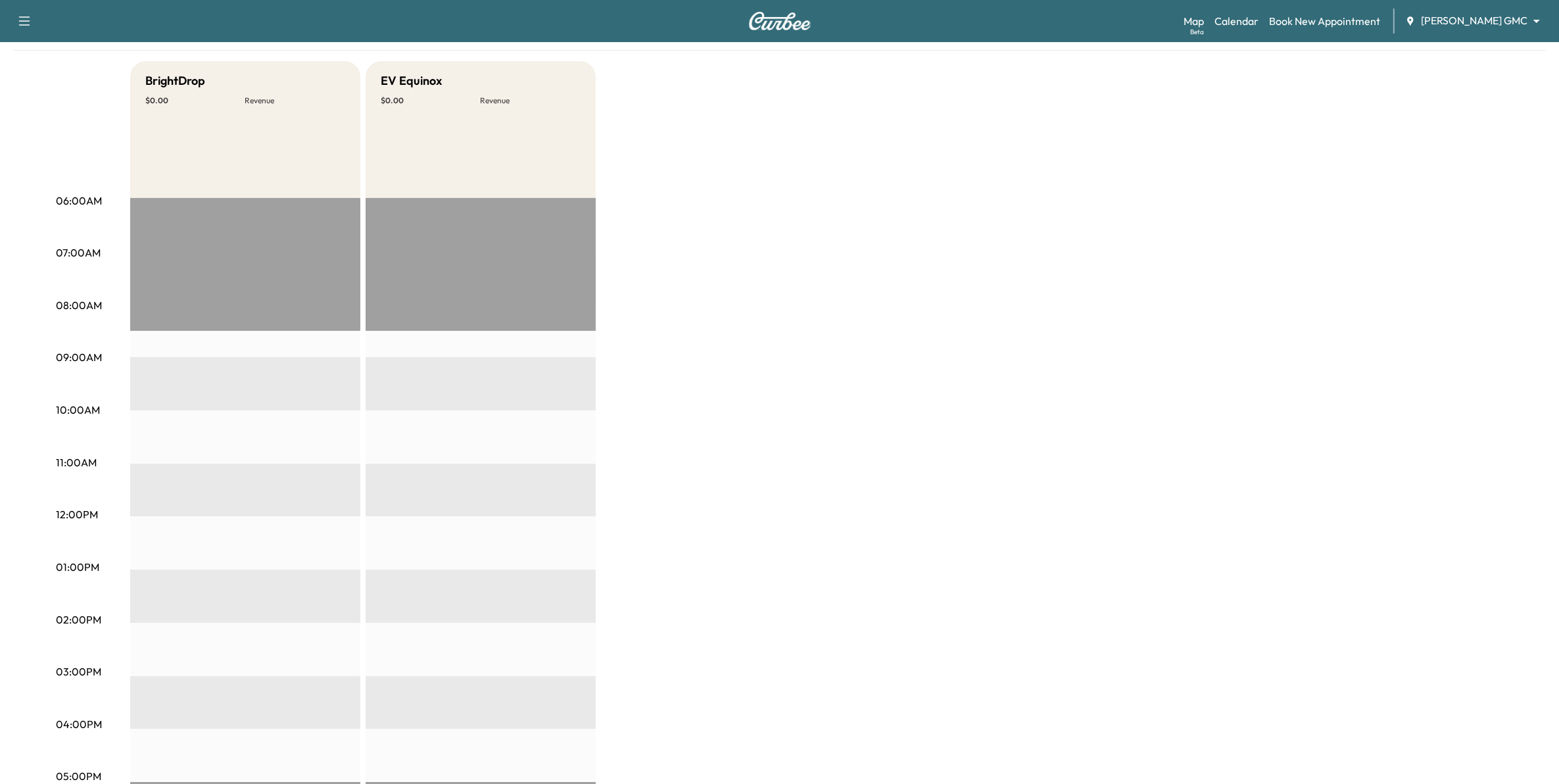
scroll to position [83, 0]
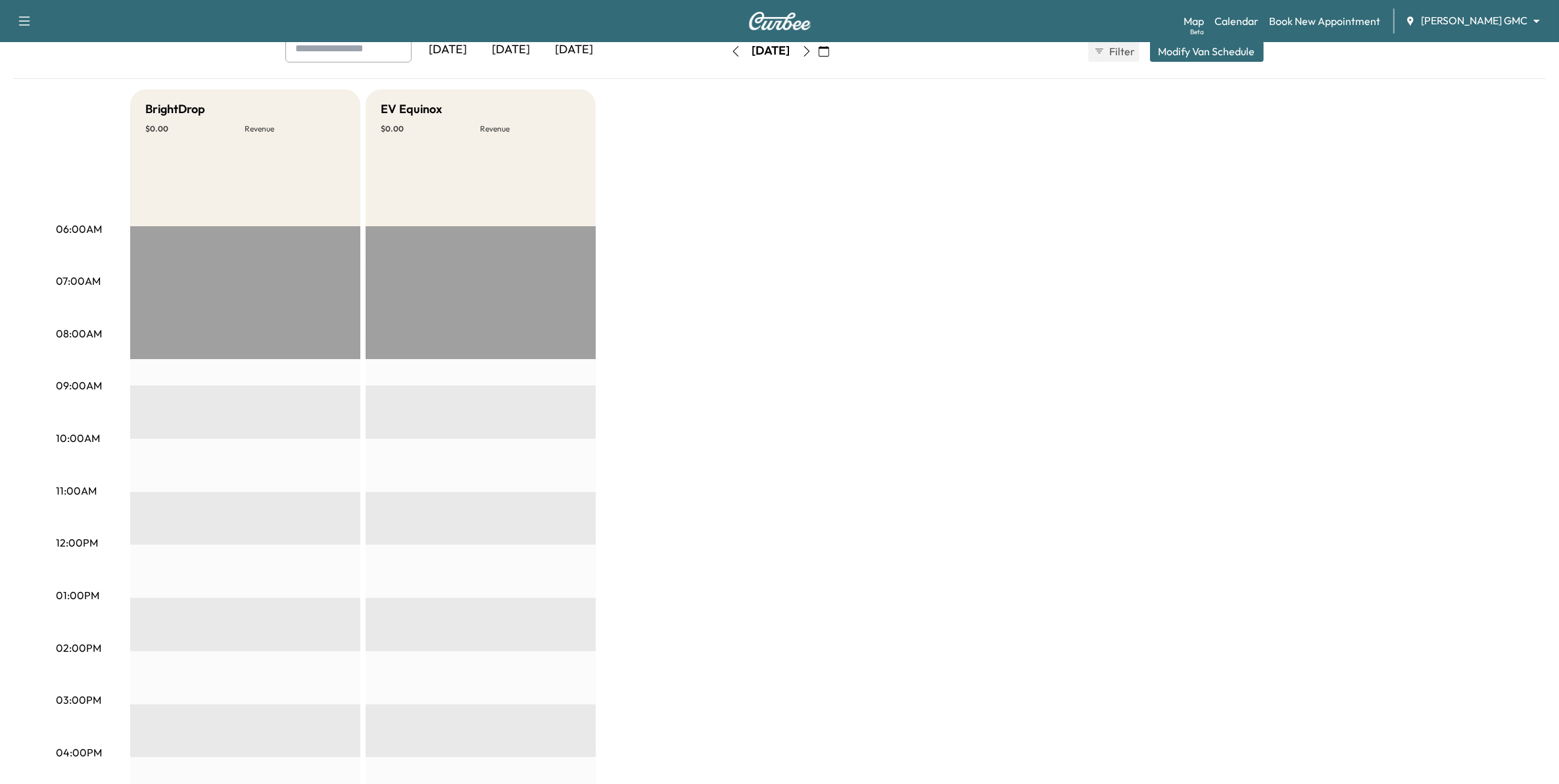
click at [829, 53] on icon "button" at bounding box center [824, 51] width 11 height 11
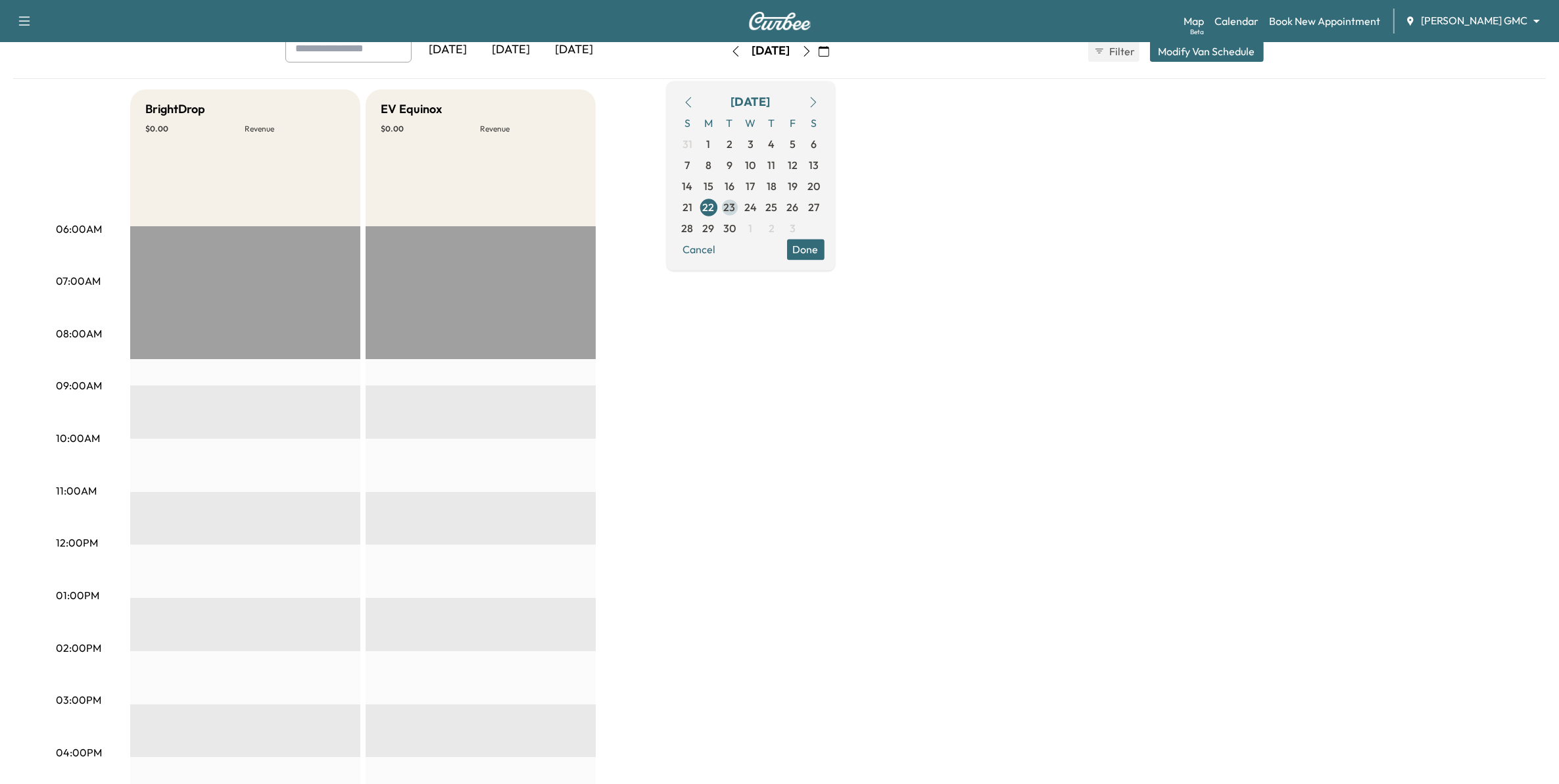
click at [741, 205] on span "23" at bounding box center [730, 207] width 21 height 21
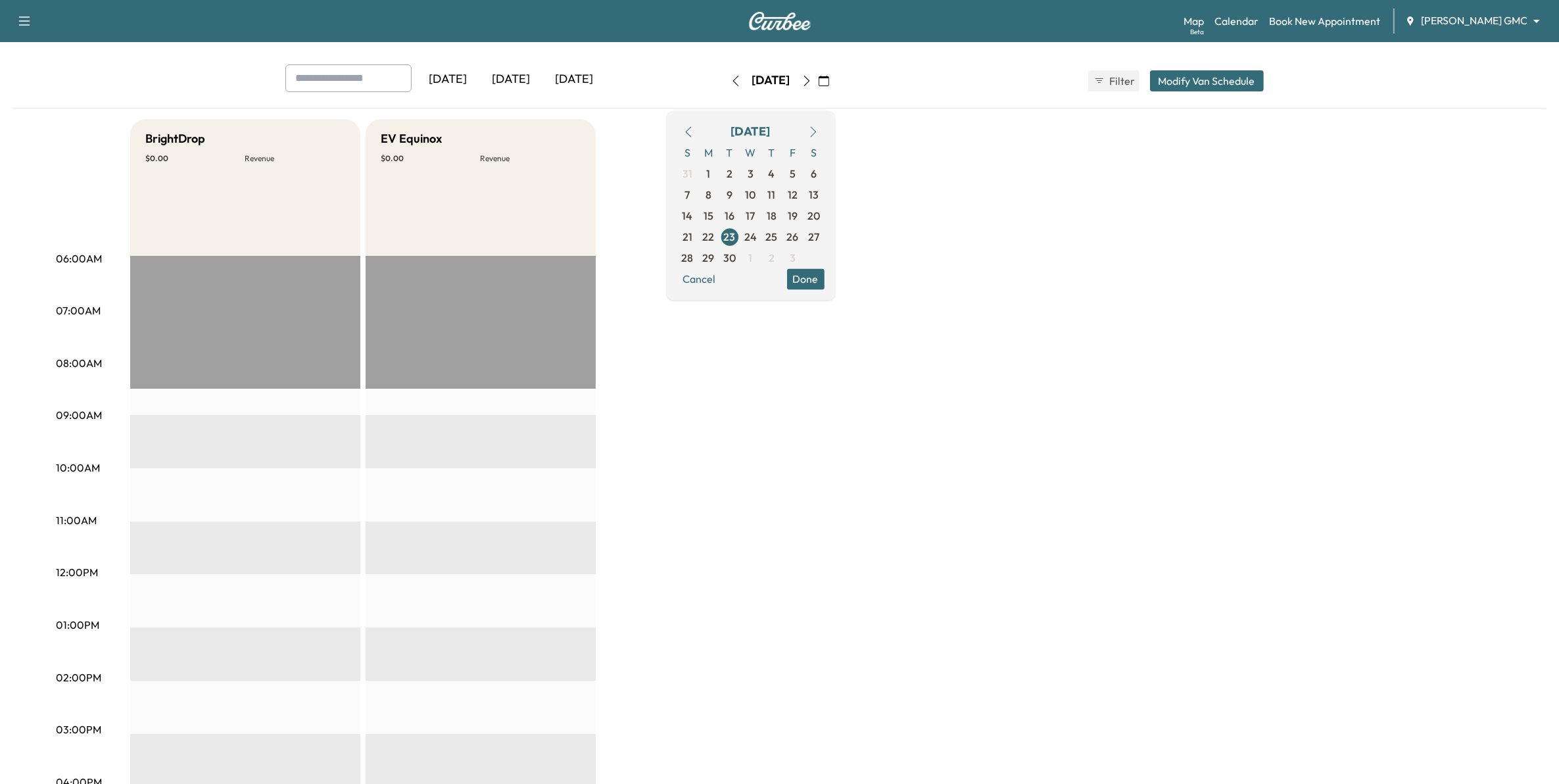
scroll to position [83, 0]
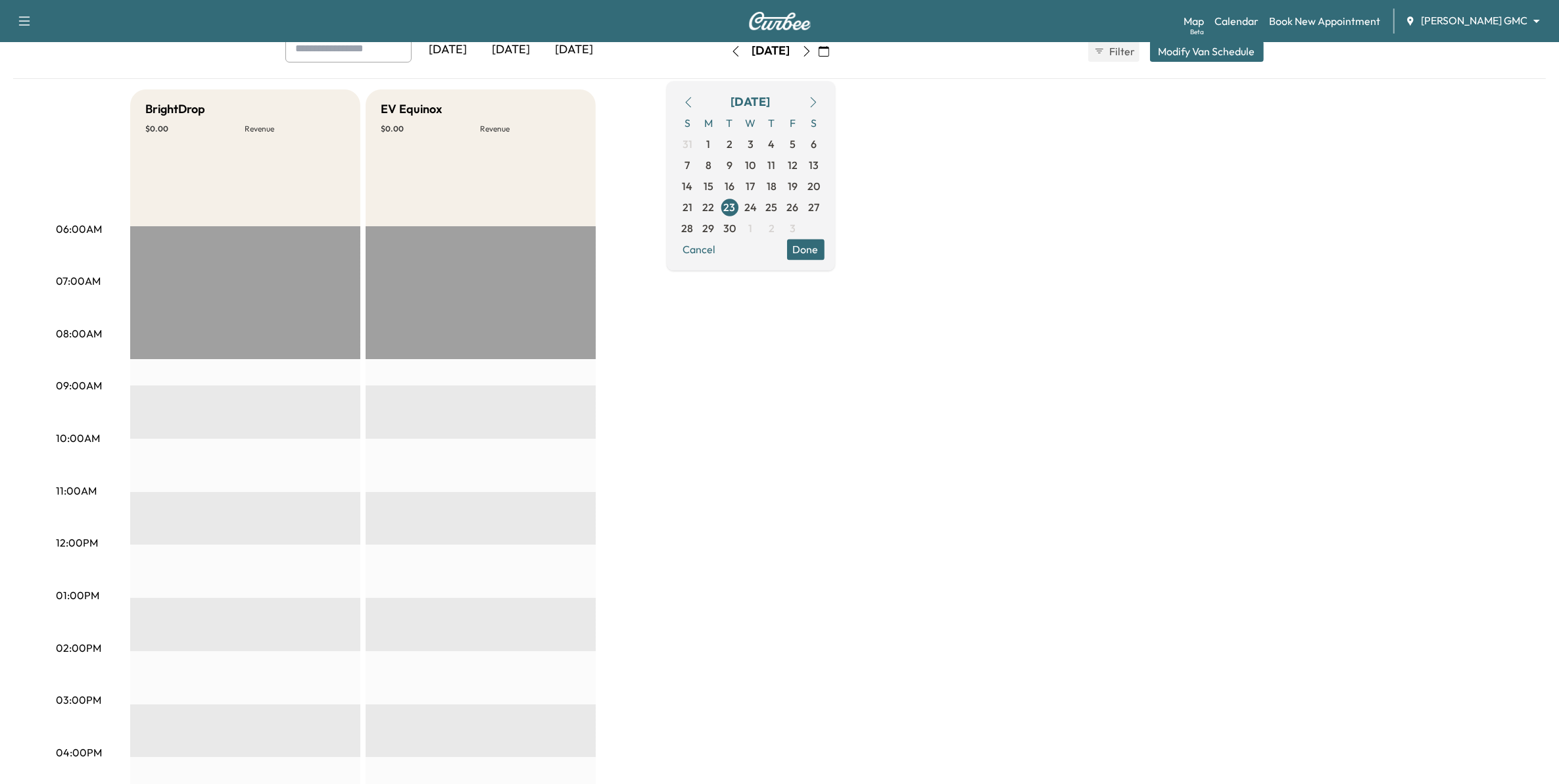
click at [812, 51] on icon "button" at bounding box center [807, 51] width 11 height 11
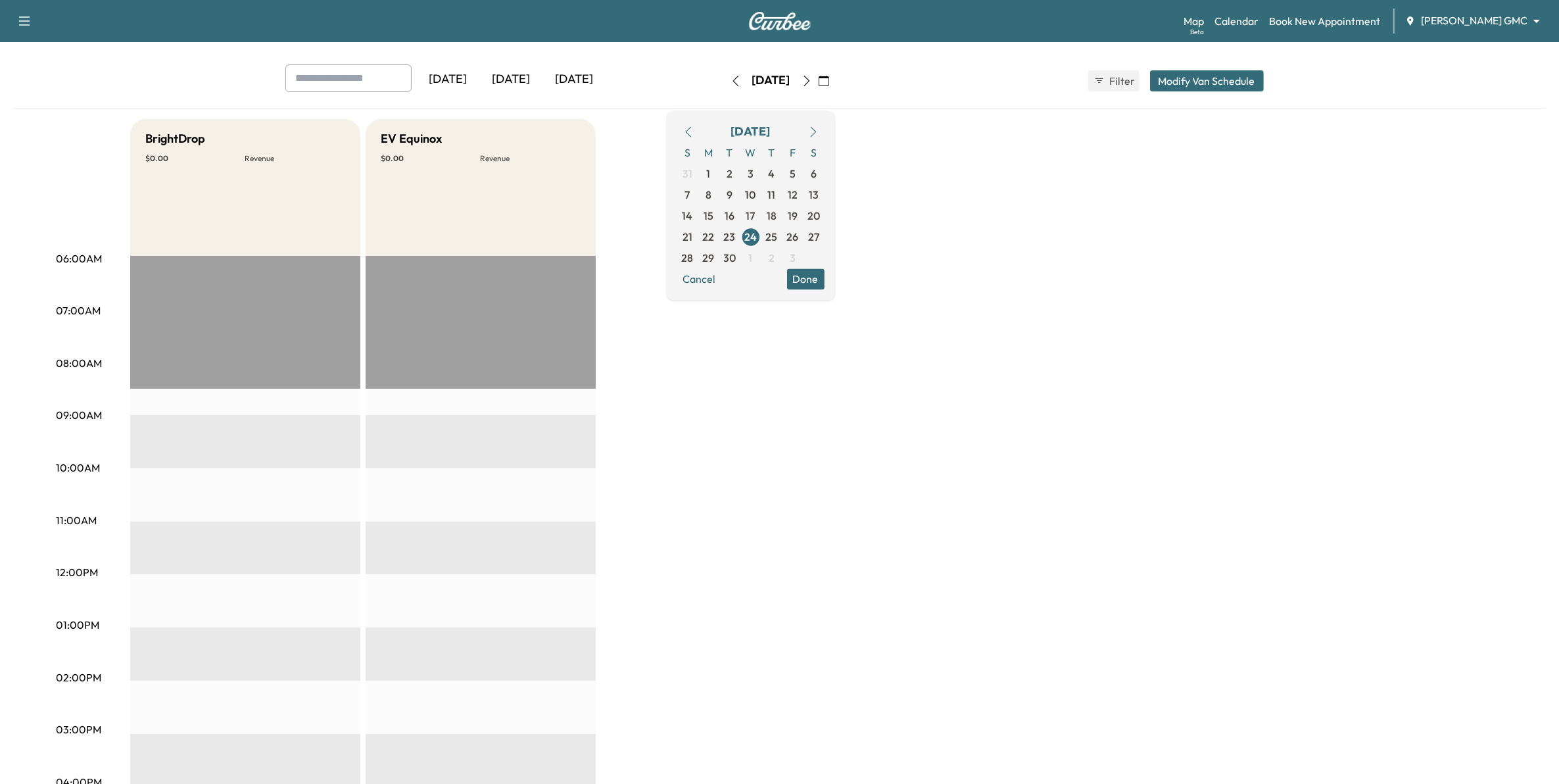
scroll to position [83, 0]
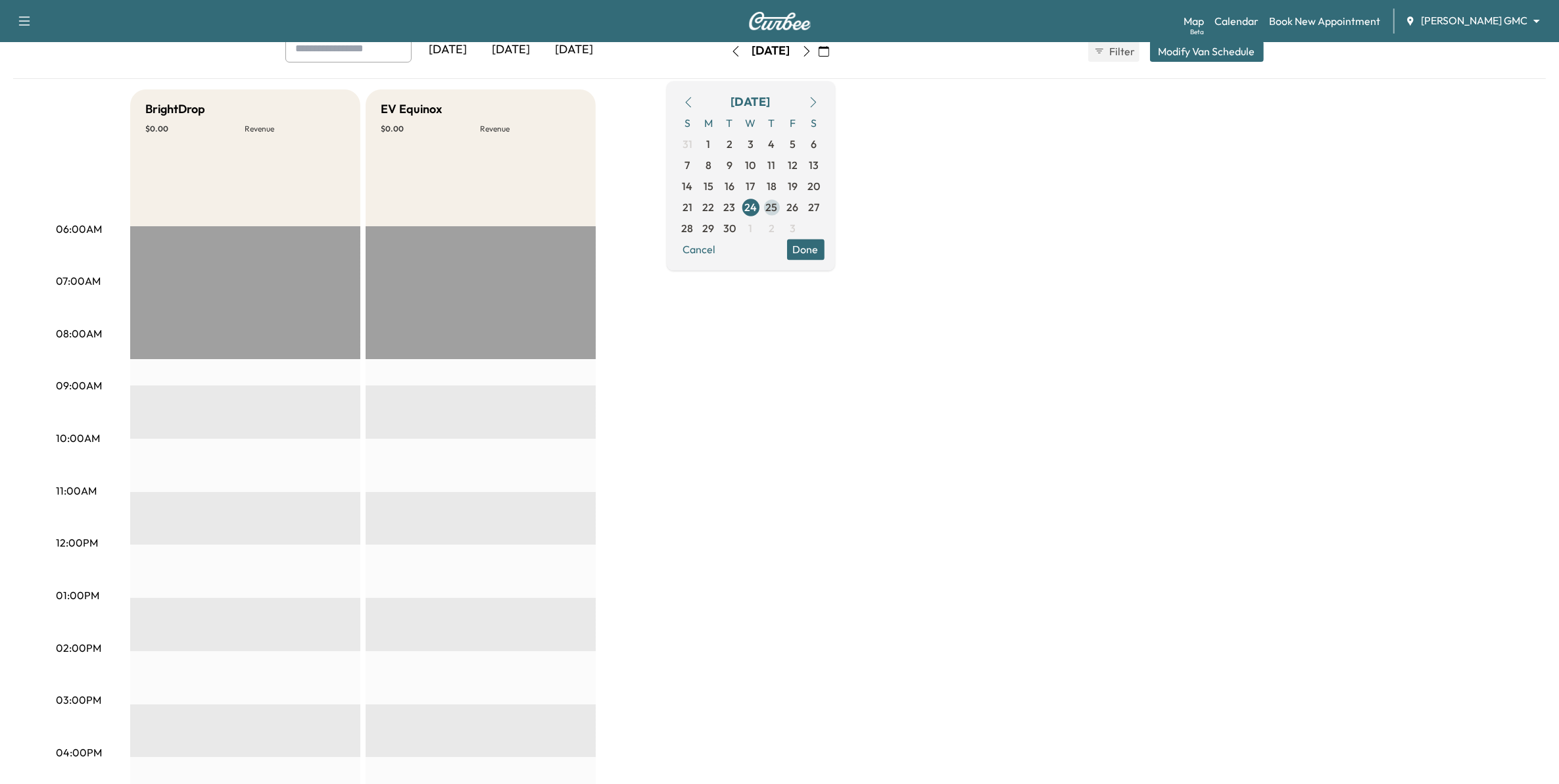
click at [778, 207] on span "25" at bounding box center [772, 207] width 12 height 16
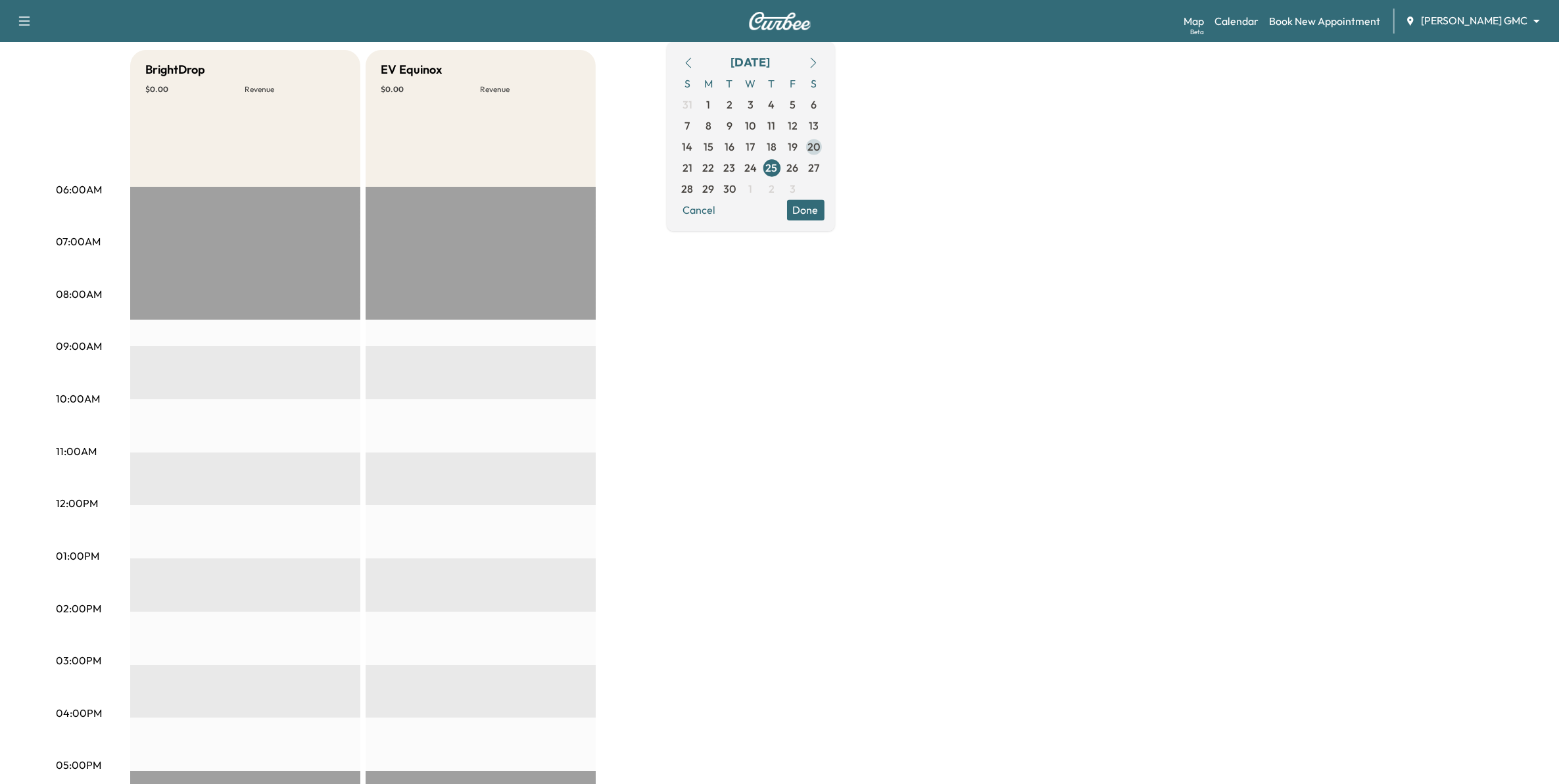
scroll to position [83, 0]
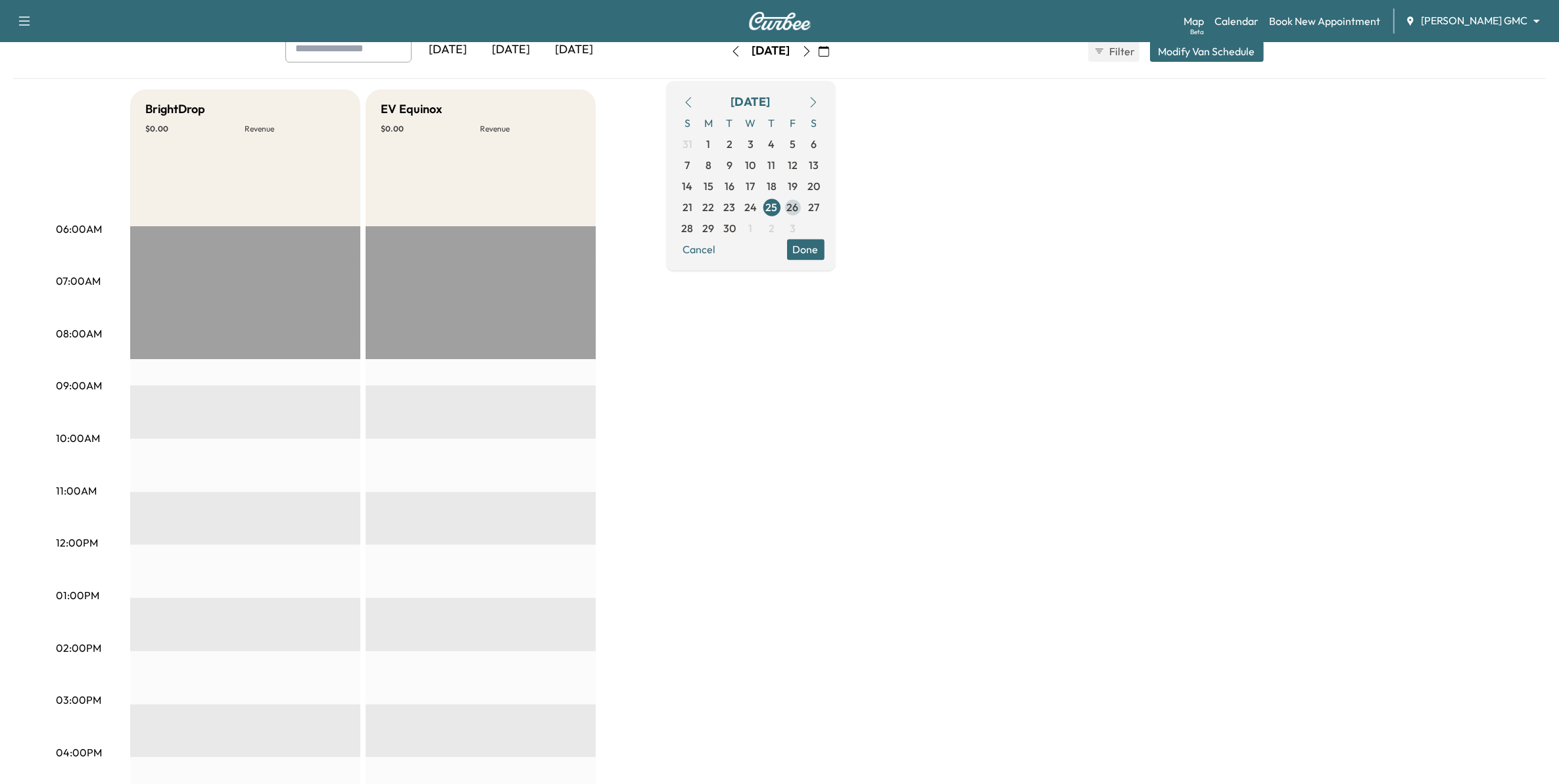
click at [799, 208] on span "26" at bounding box center [793, 207] width 12 height 16
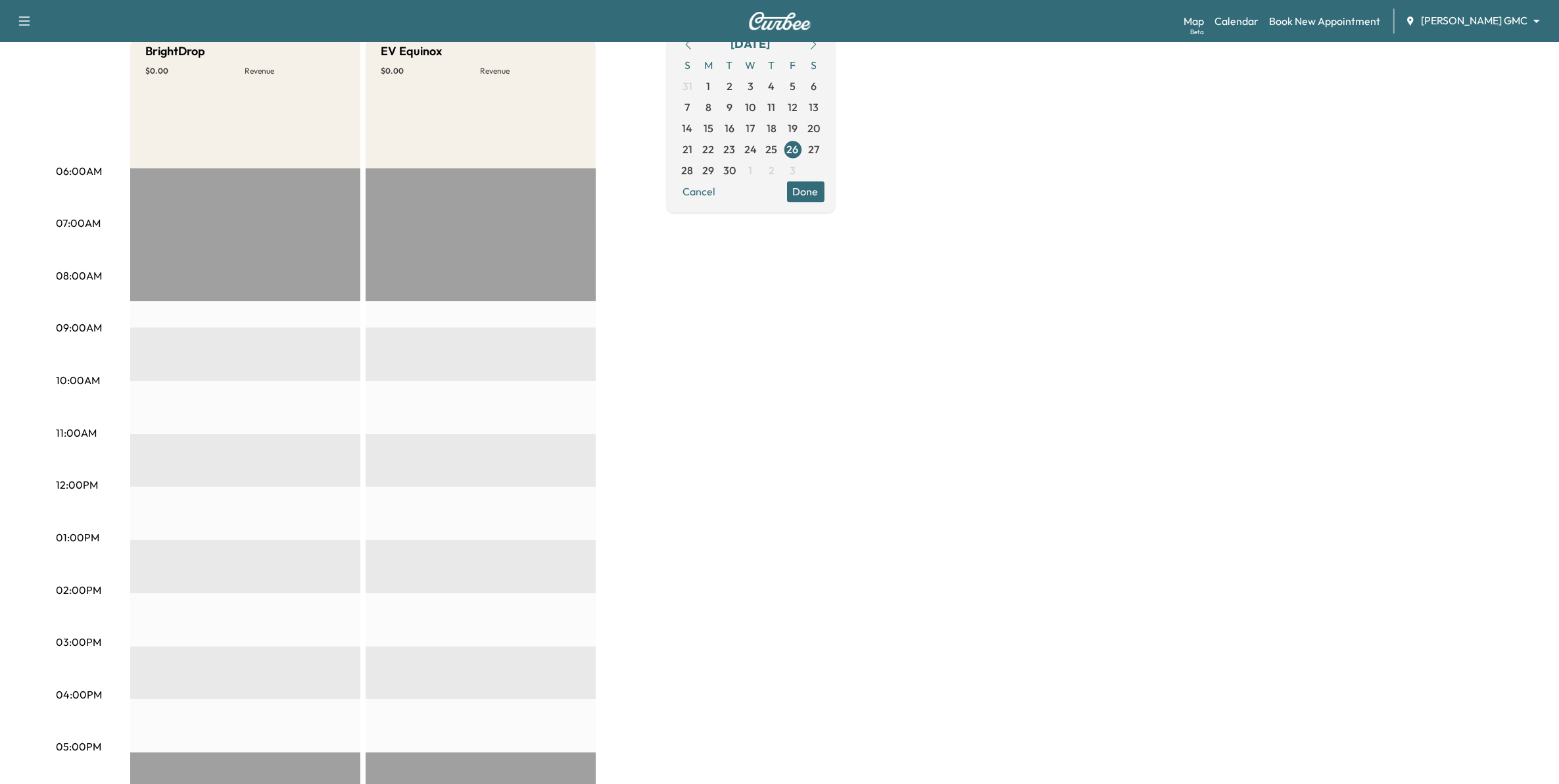
scroll to position [164, 0]
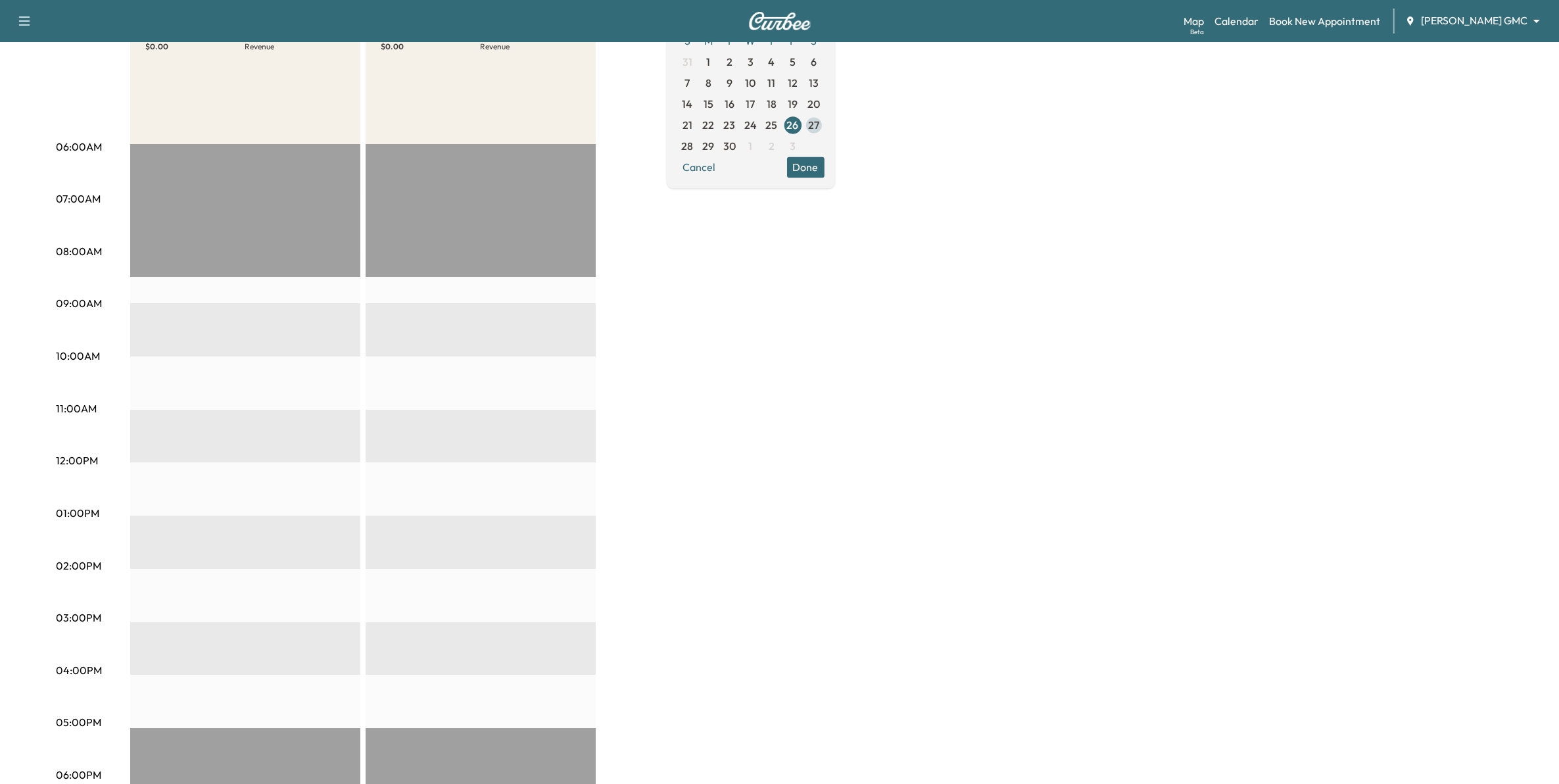
click at [820, 128] on span "27" at bounding box center [814, 125] width 11 height 16
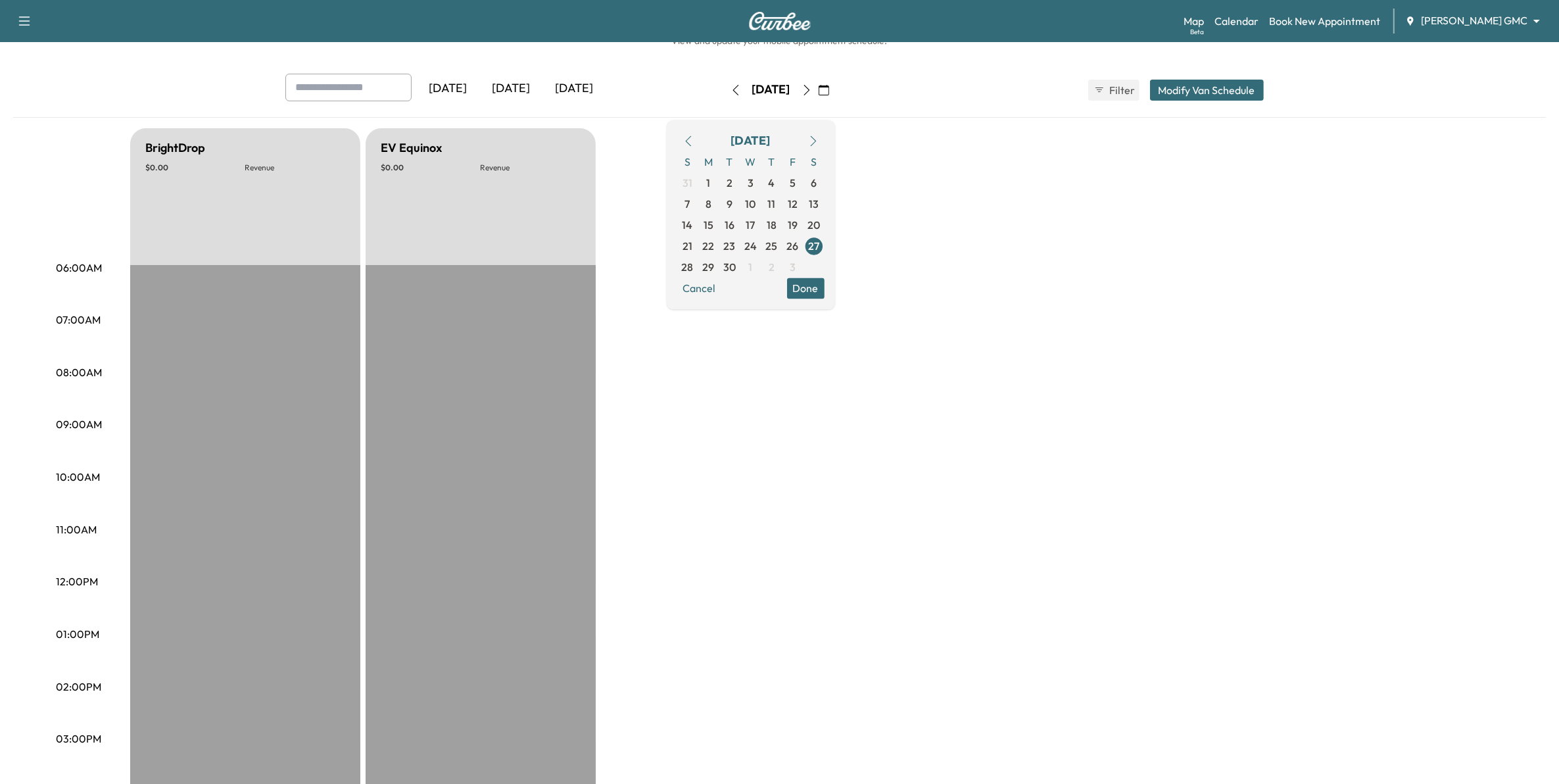
scroll to position [83, 0]
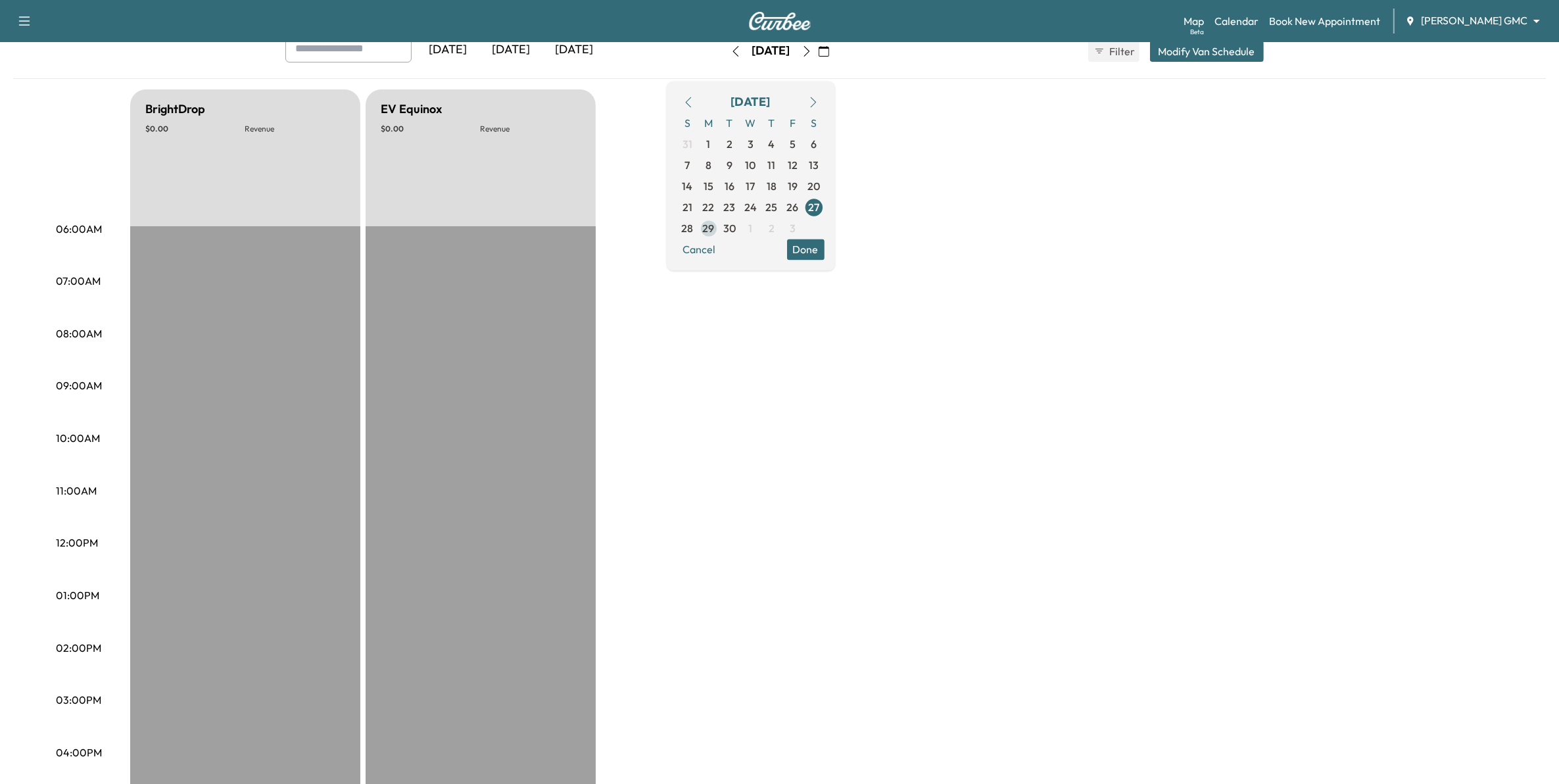
click at [715, 231] on span "29" at bounding box center [709, 228] width 12 height 16
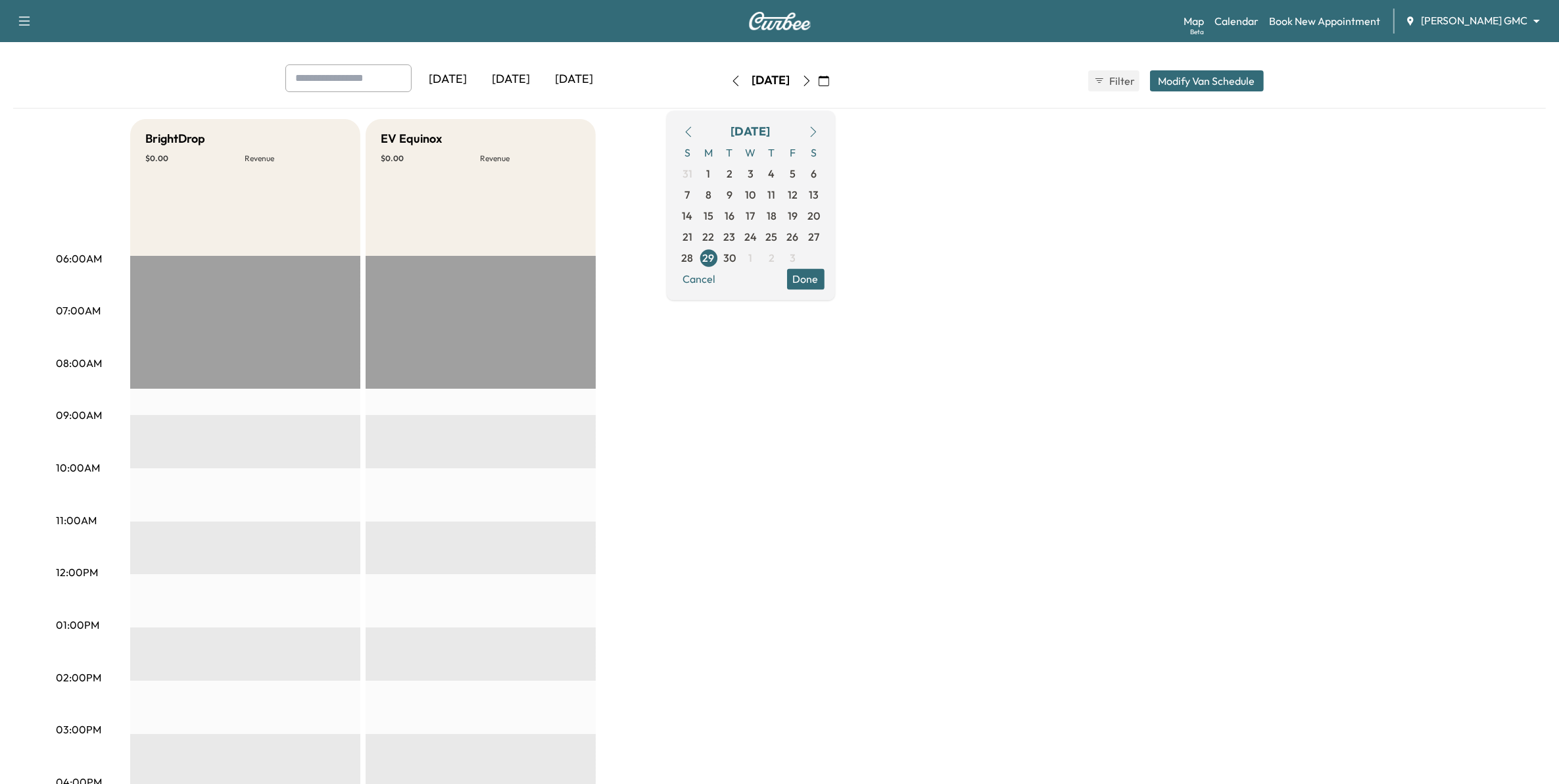
scroll to position [83, 0]
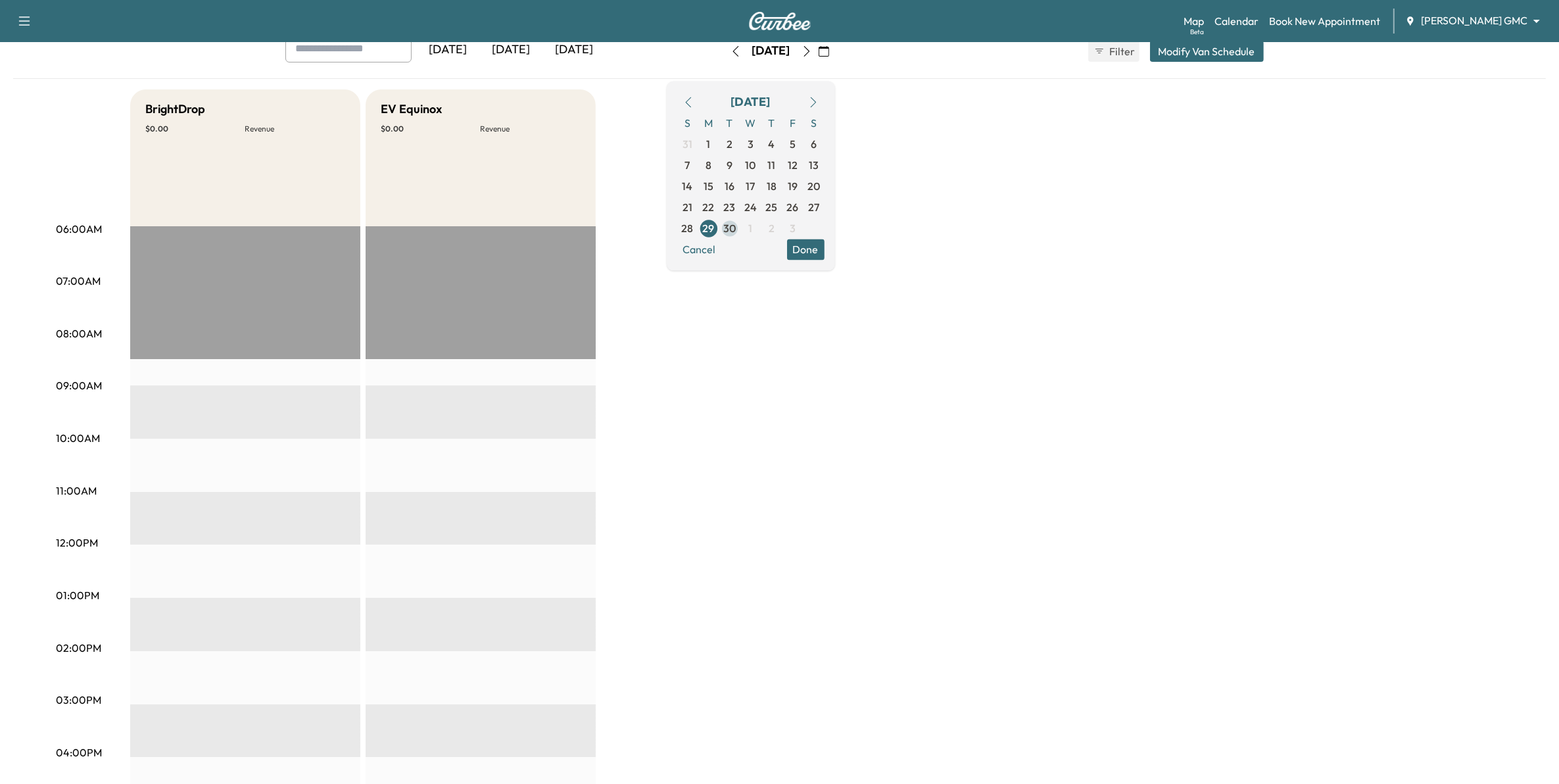
click at [736, 230] on span "30" at bounding box center [730, 228] width 13 height 16
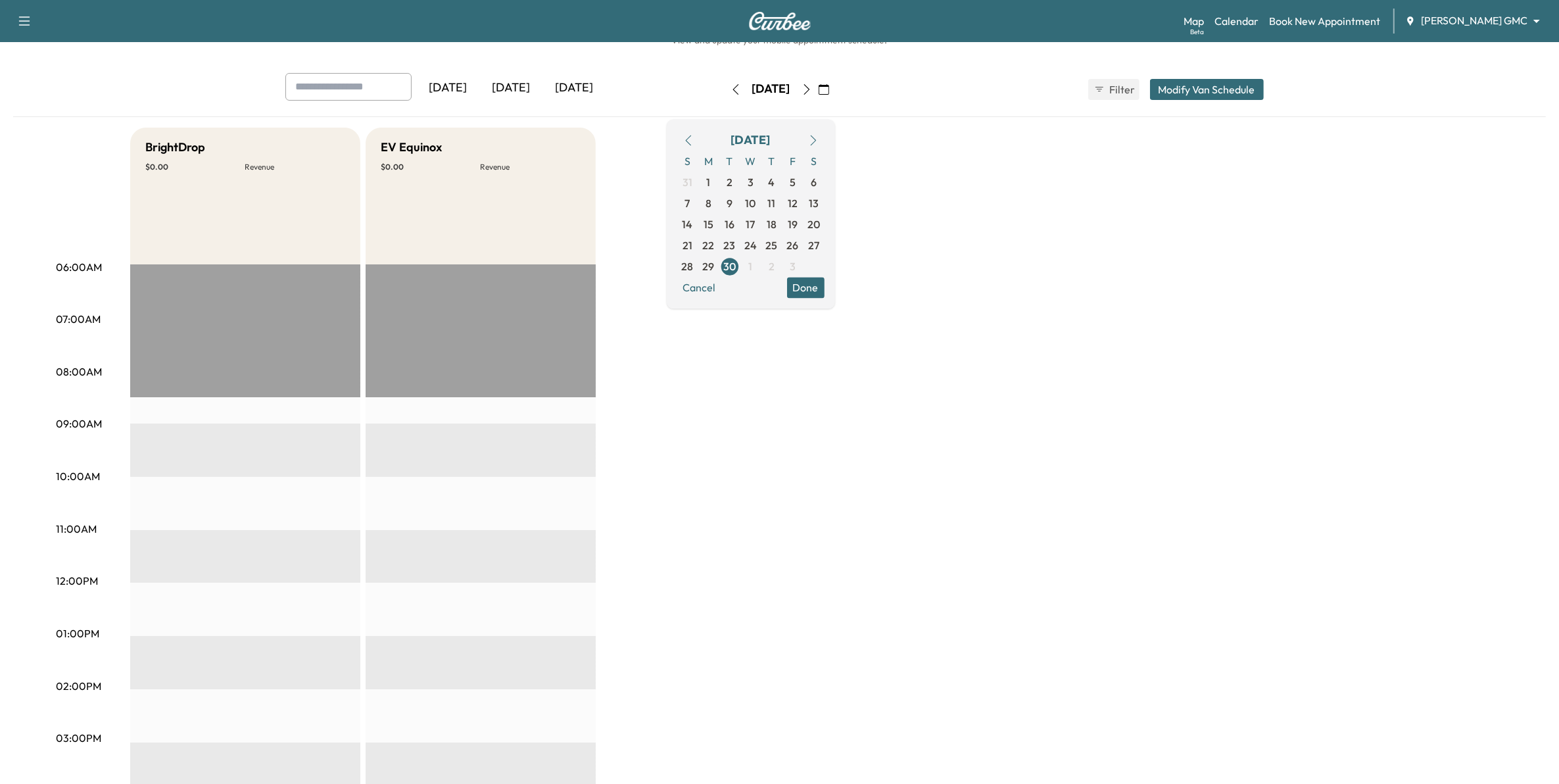
scroll to position [164, 0]
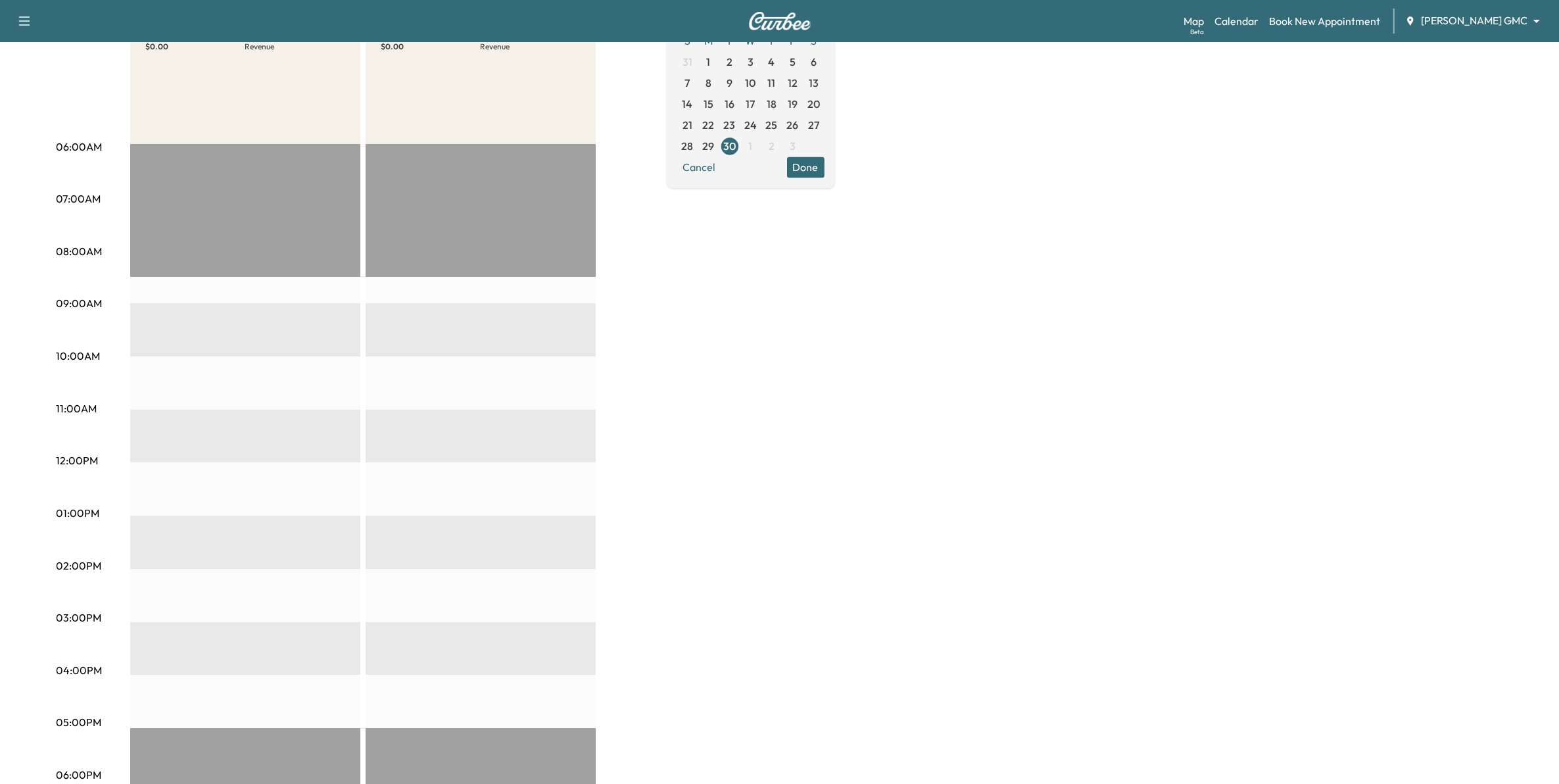
click at [825, 161] on button "Done" at bounding box center [805, 167] width 38 height 21
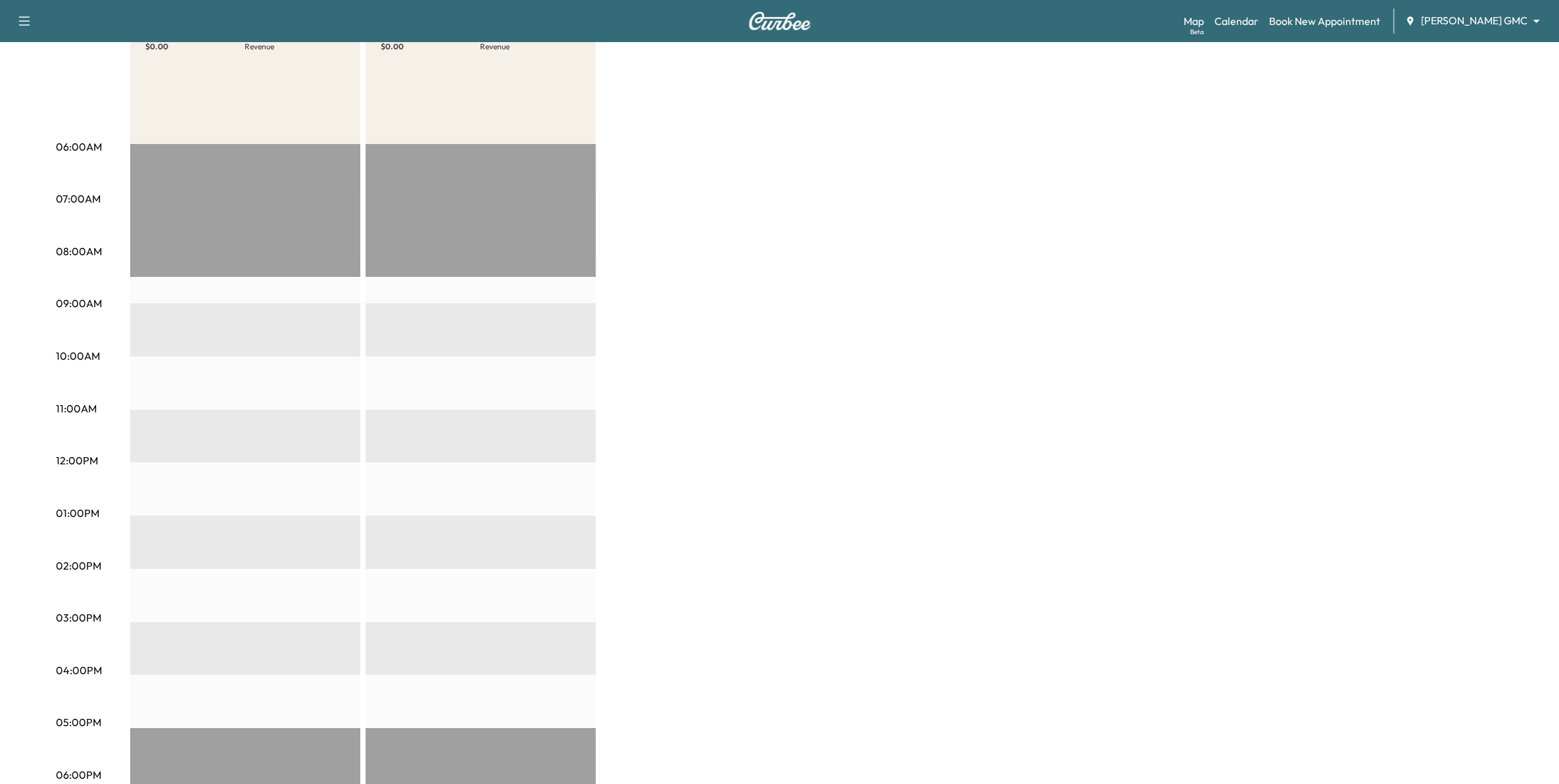
scroll to position [0, 0]
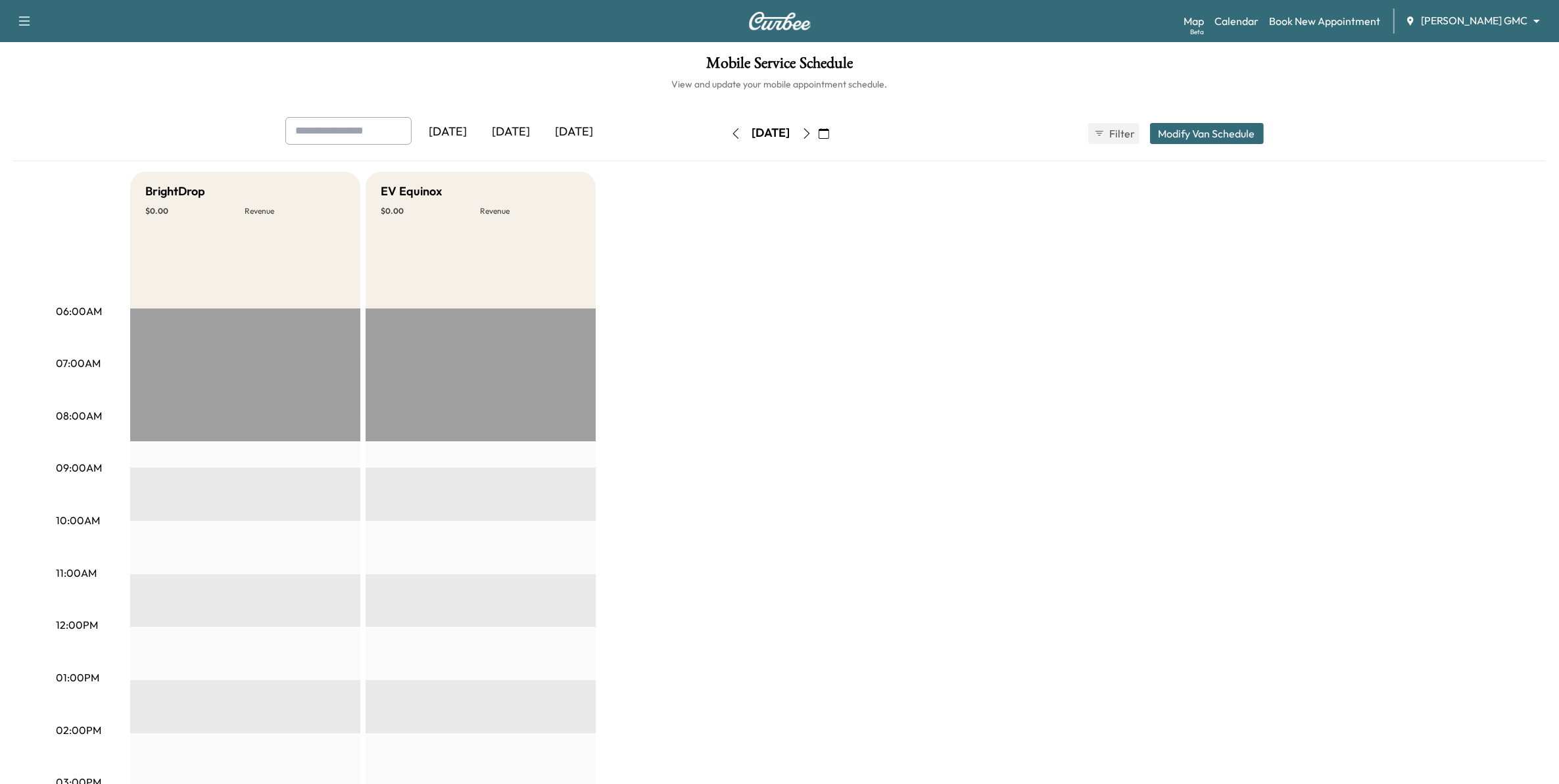
click at [818, 136] on button "button" at bounding box center [806, 134] width 22 height 21
drag, startPoint x: 695, startPoint y: 136, endPoint x: 706, endPoint y: 129, distance: 13.0
click at [731, 136] on icon "button" at bounding box center [736, 133] width 11 height 11
click at [829, 135] on icon "button" at bounding box center [824, 133] width 11 height 11
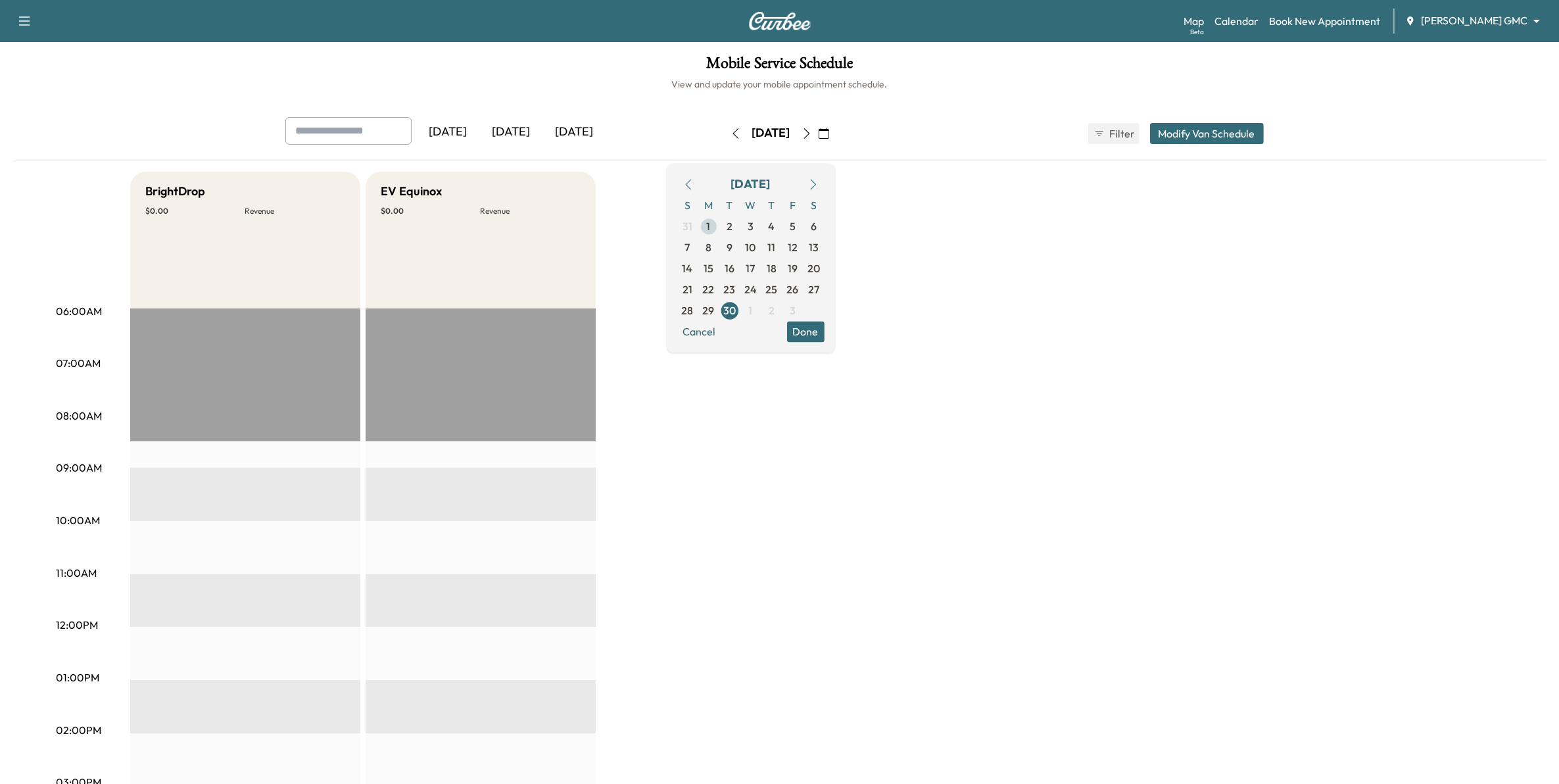
click at [719, 231] on span "1" at bounding box center [709, 226] width 21 height 21
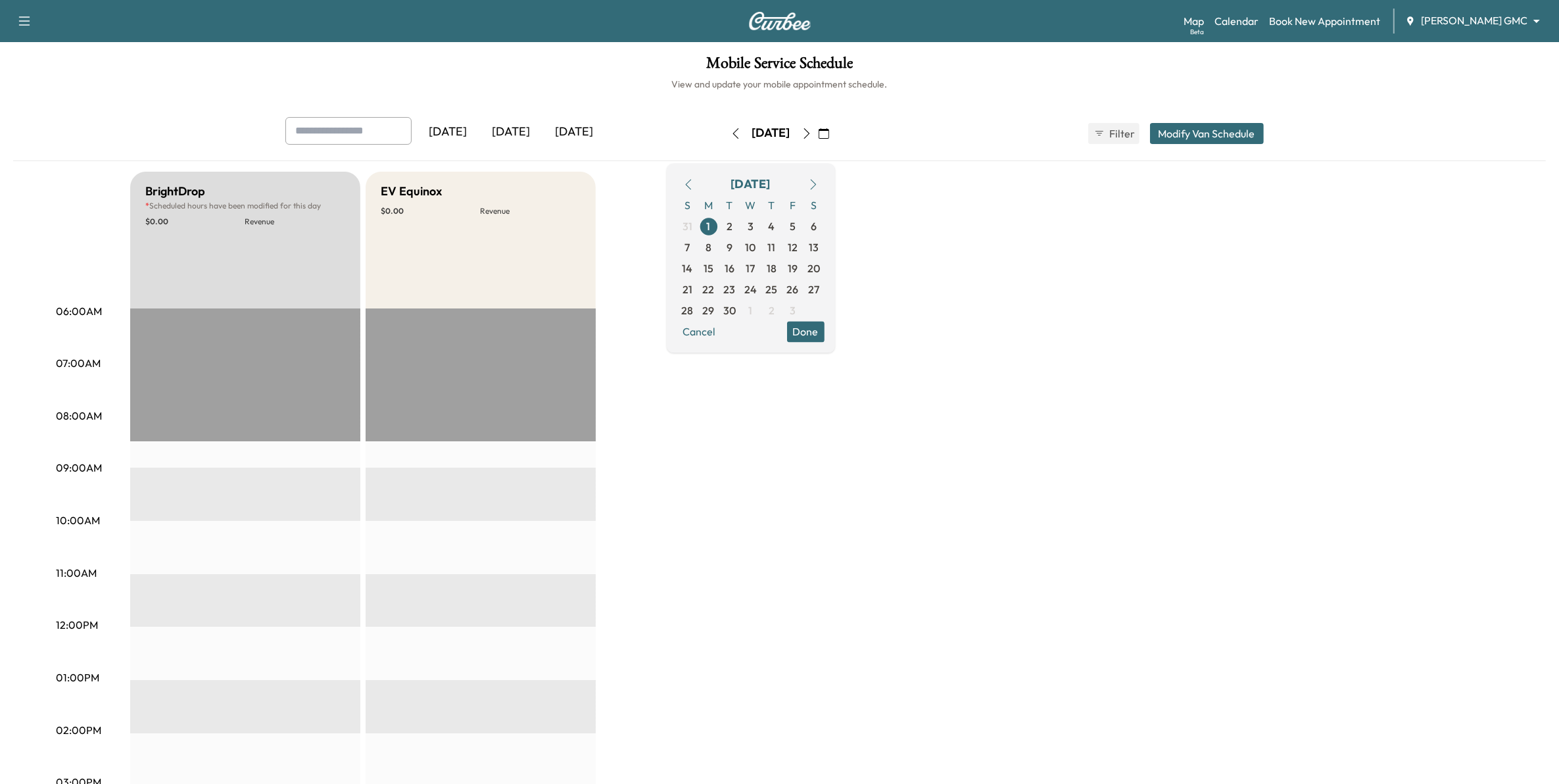
click at [694, 186] on icon "button" at bounding box center [688, 184] width 11 height 11
click at [715, 317] on span "25" at bounding box center [709, 310] width 12 height 16
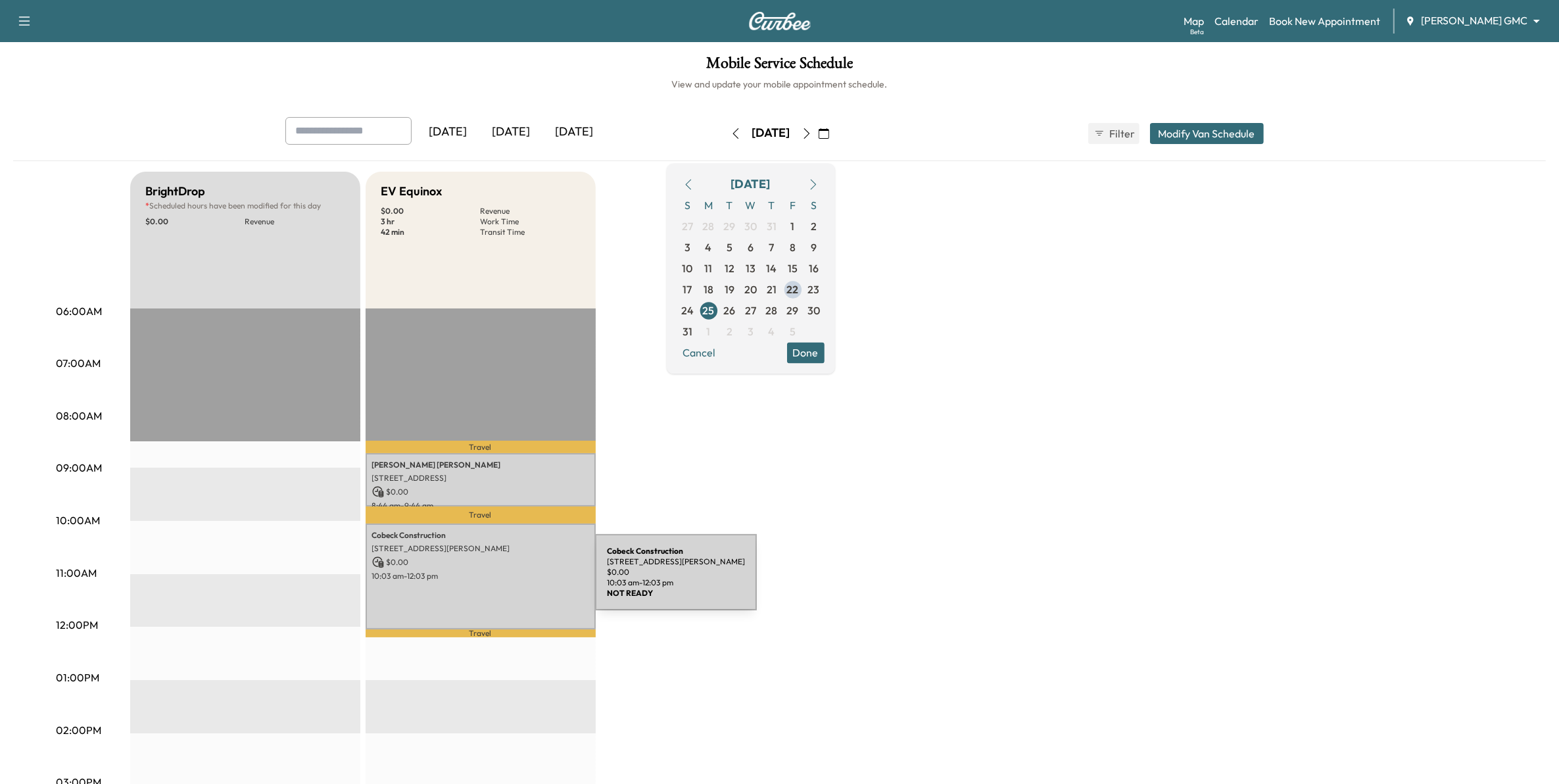
click at [507, 581] on div "Cobeck Construction 273 W Lafayette Frontage Rd, St Paul, MN 55007, USA $ 0.00 …" at bounding box center [480, 577] width 230 height 107
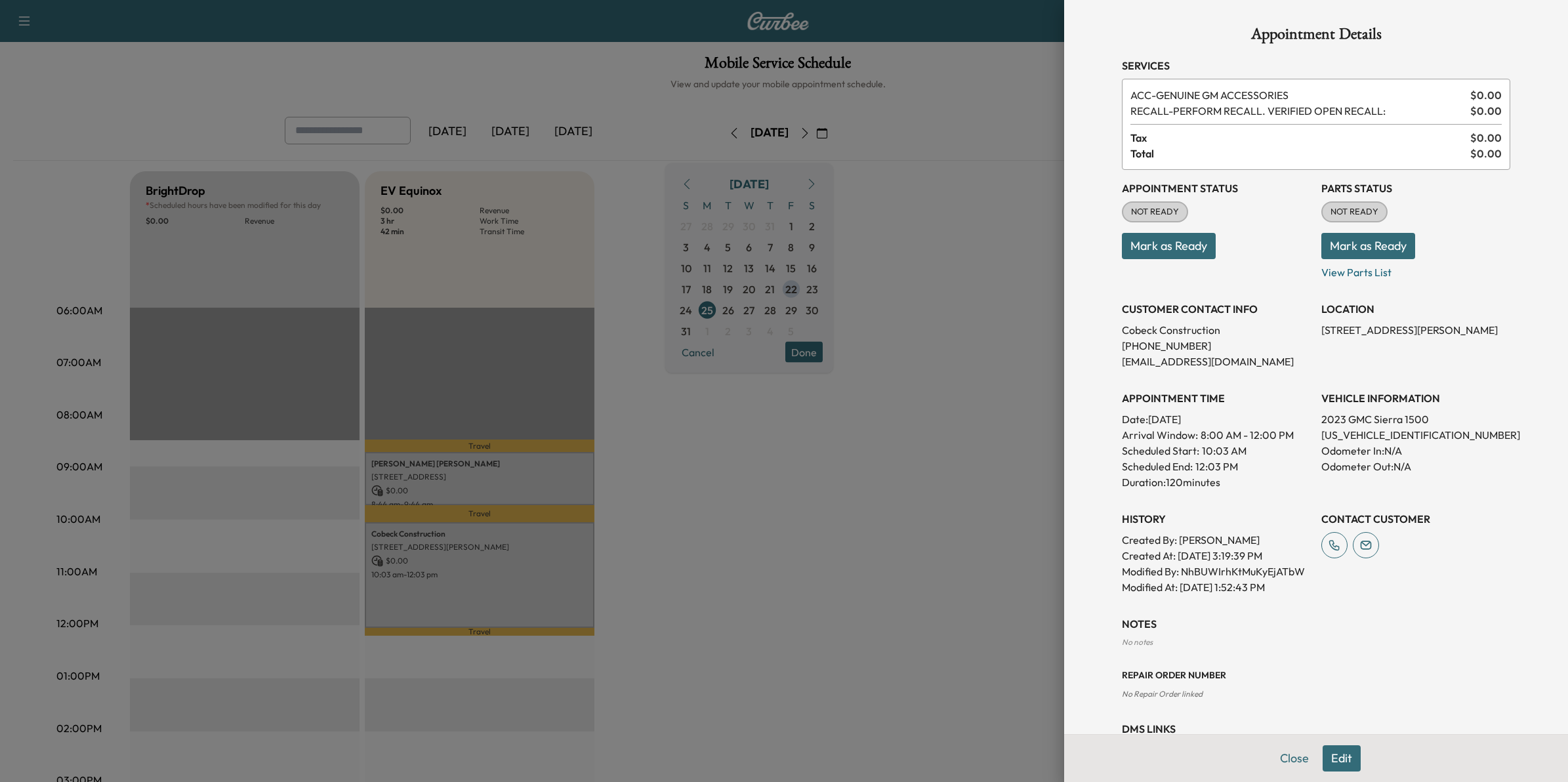
click at [532, 568] on div at bounding box center [784, 391] width 1568 height 782
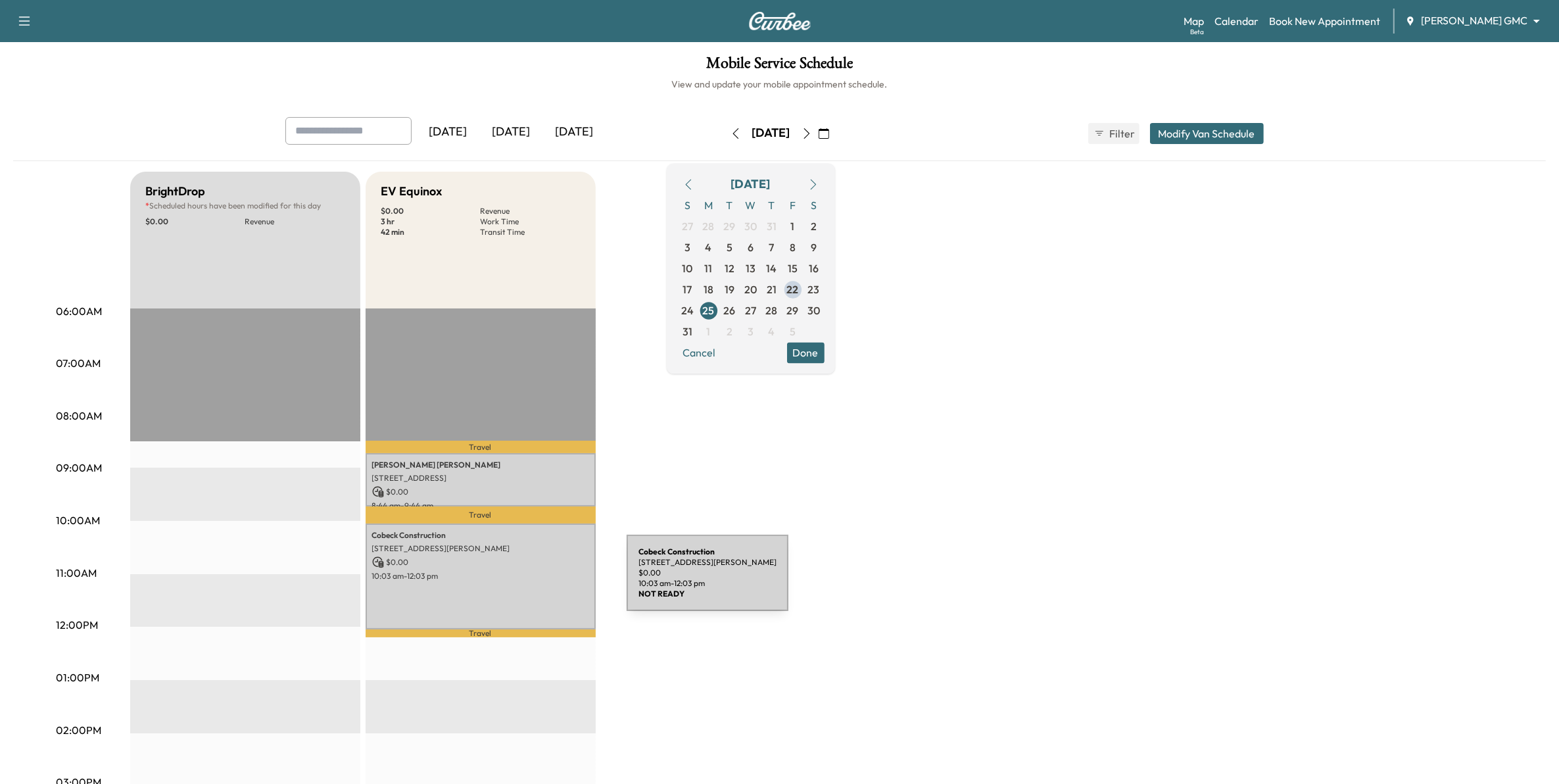
click at [531, 584] on div "Cobeck Construction 273 W Lafayette Frontage Rd, St Paul, MN 55007, USA $ 0.00 …" at bounding box center [480, 577] width 230 height 107
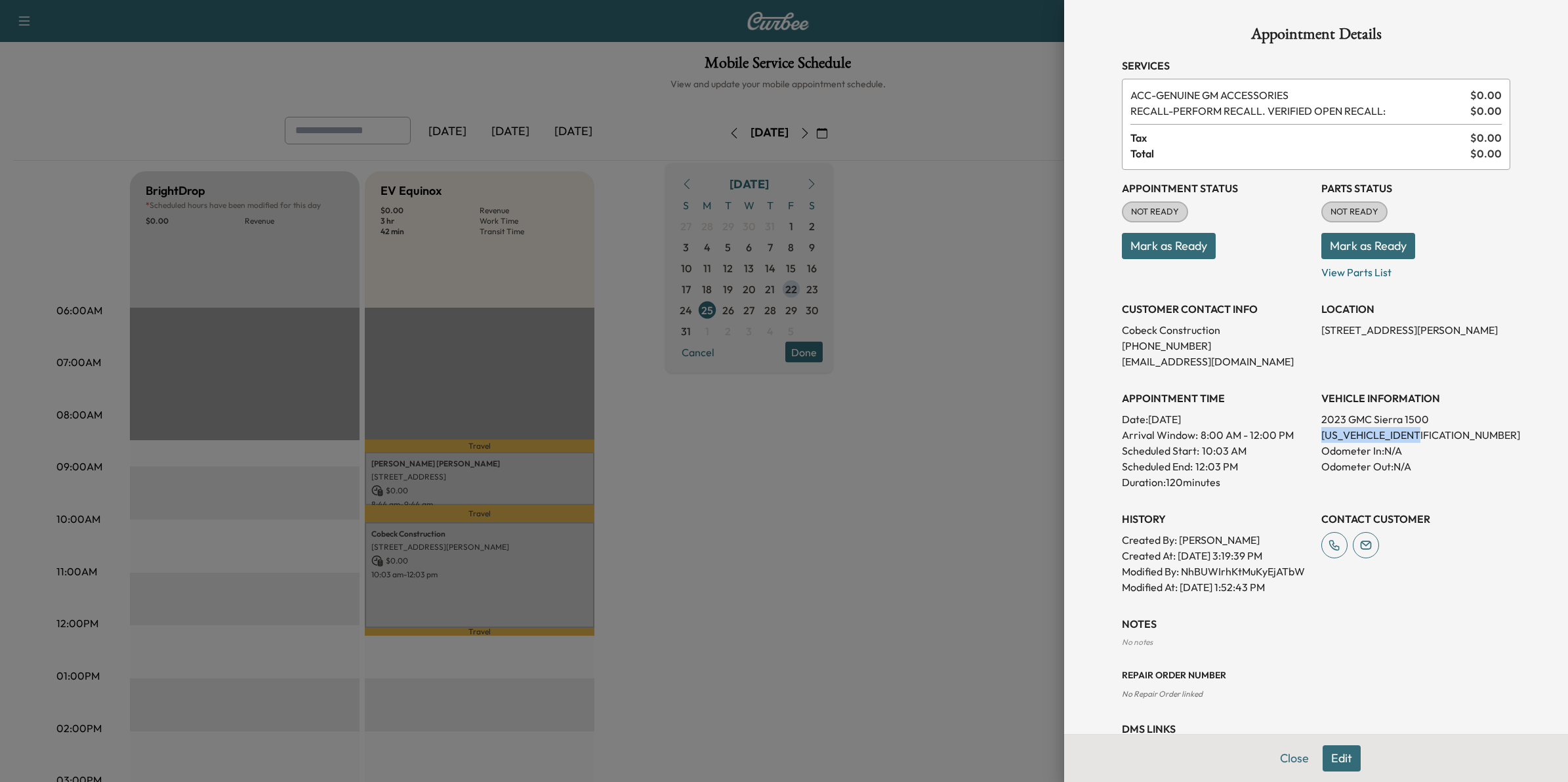
drag, startPoint x: 1415, startPoint y: 430, endPoint x: 1310, endPoint y: 436, distance: 105.2
click at [1321, 436] on p "1GTUUGEL5PZ165176" at bounding box center [1415, 435] width 189 height 16
drag, startPoint x: 992, startPoint y: 635, endPoint x: 984, endPoint y: 621, distance: 16.1
click at [992, 633] on div at bounding box center [784, 391] width 1568 height 782
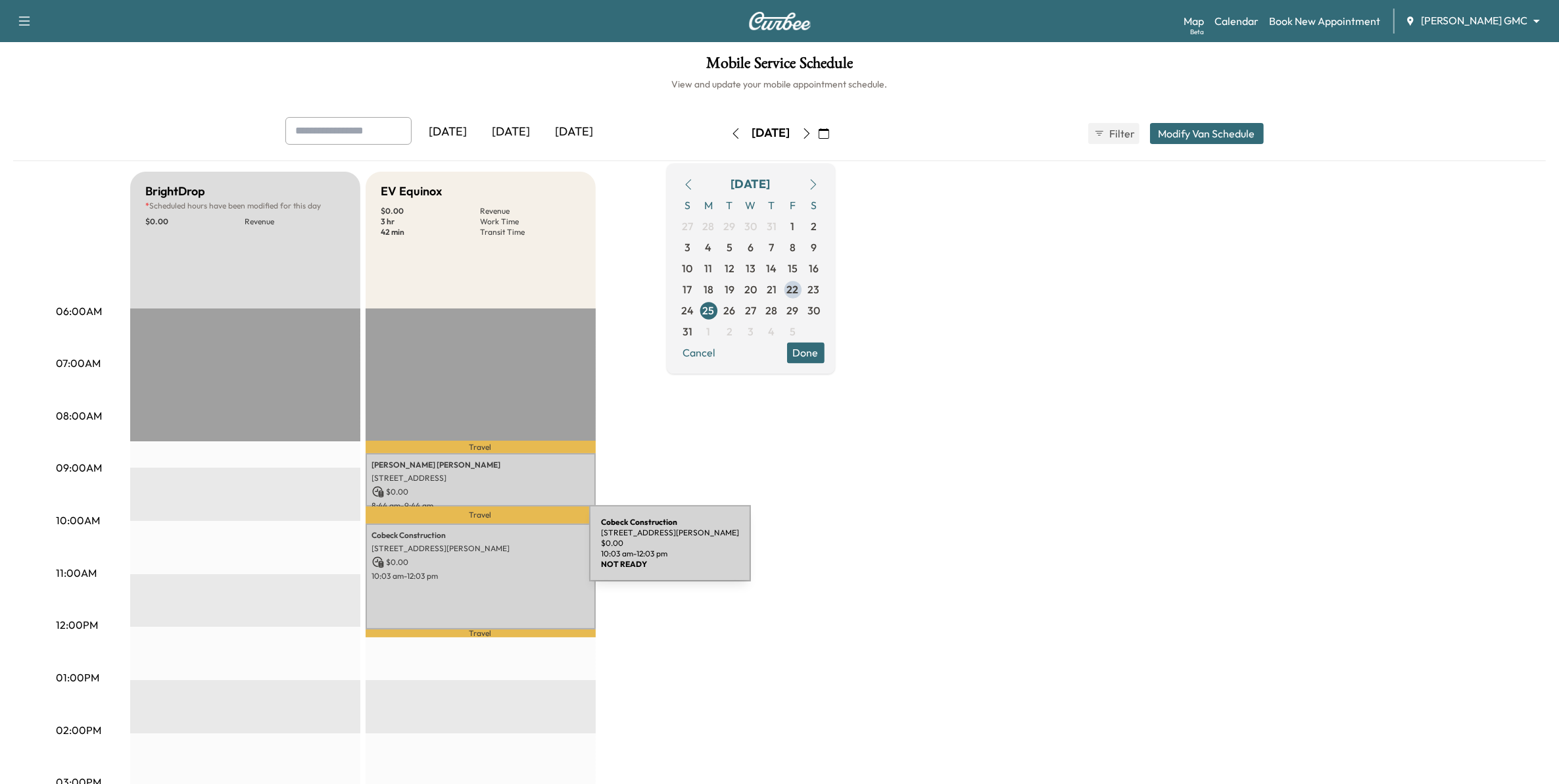
click at [490, 556] on p "$ 0.00" at bounding box center [480, 562] width 217 height 12
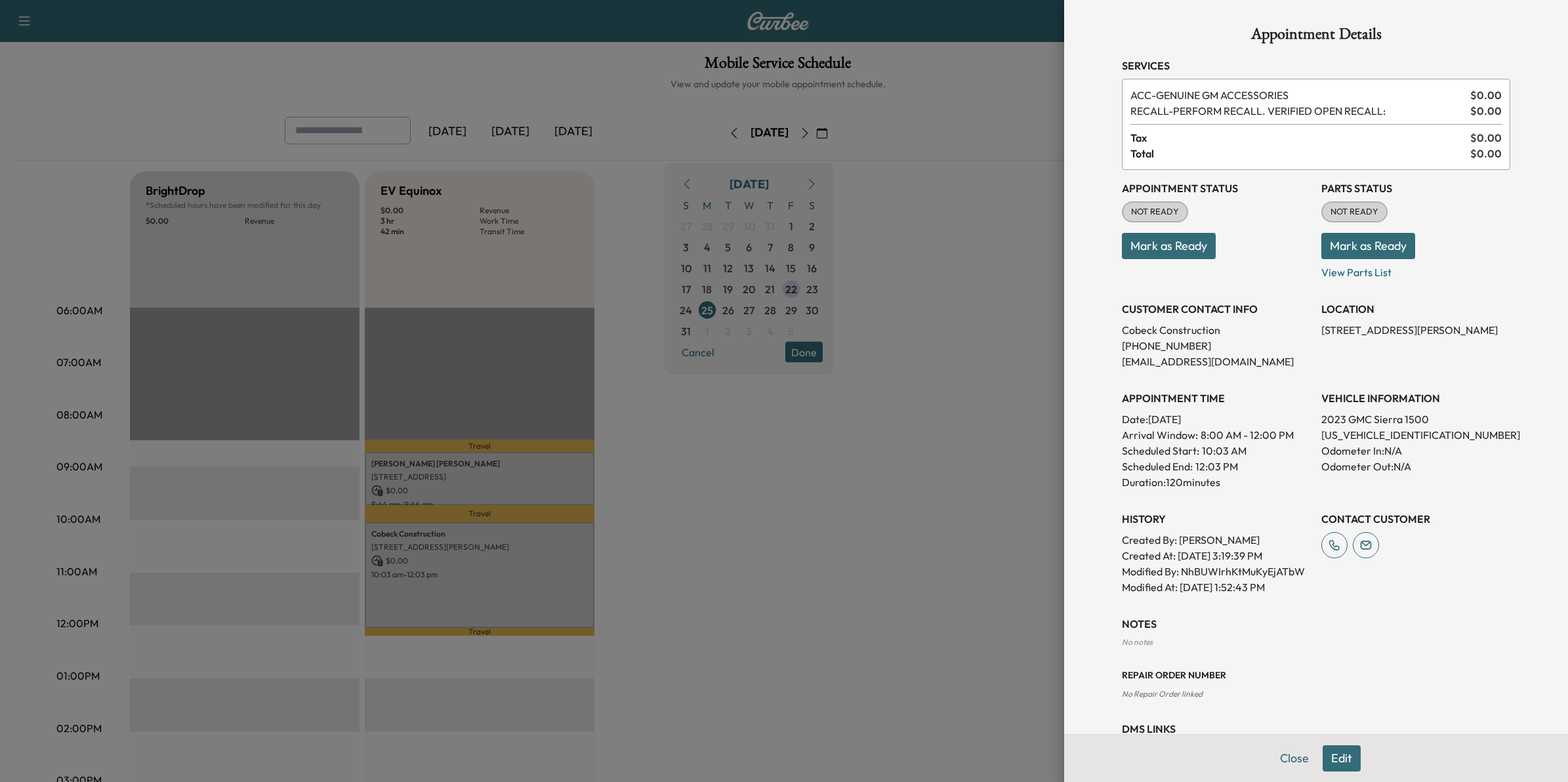
click at [900, 453] on div at bounding box center [784, 391] width 1568 height 782
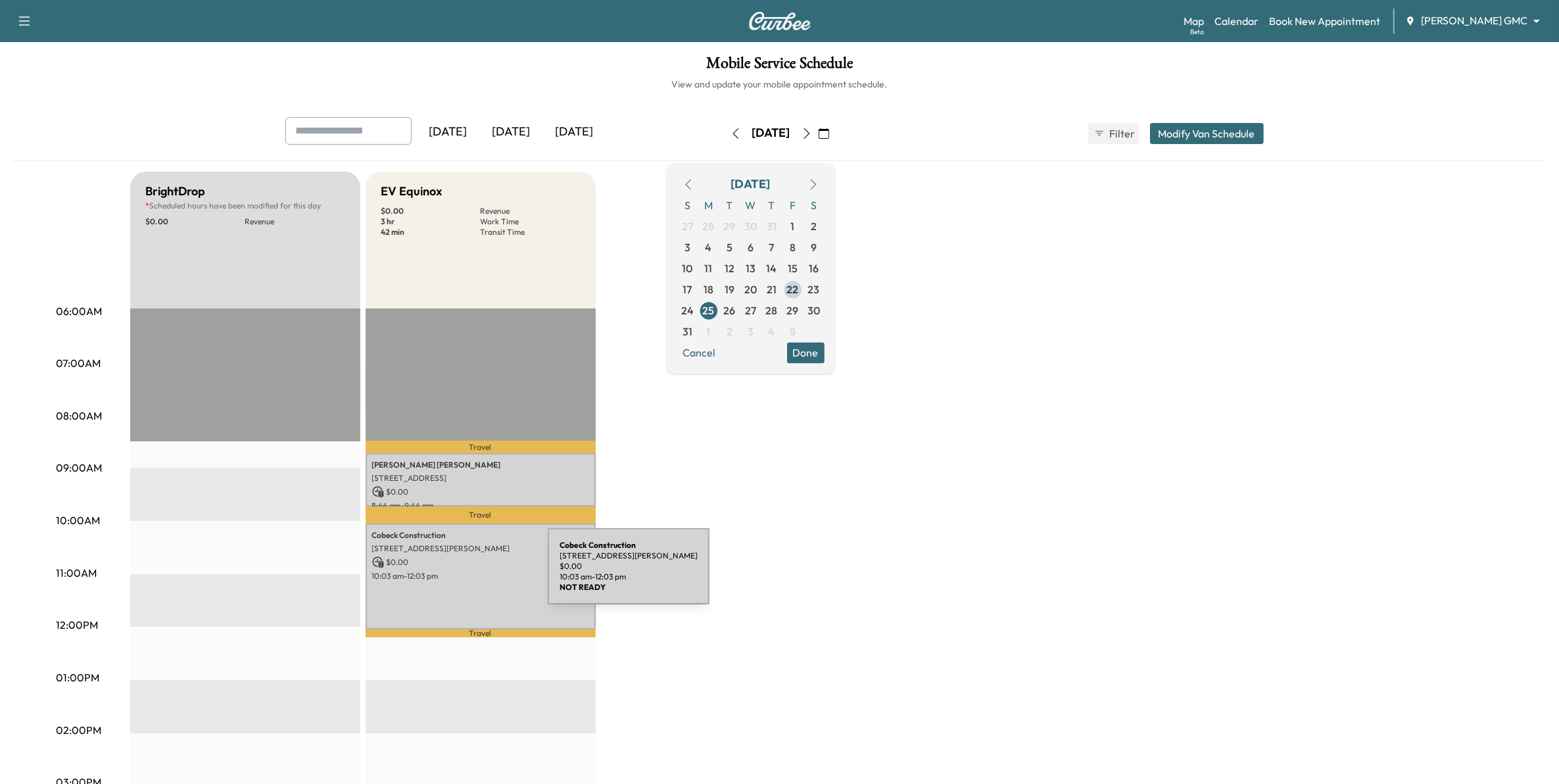
click at [453, 576] on p "10:03 am - 12:03 pm" at bounding box center [480, 576] width 217 height 11
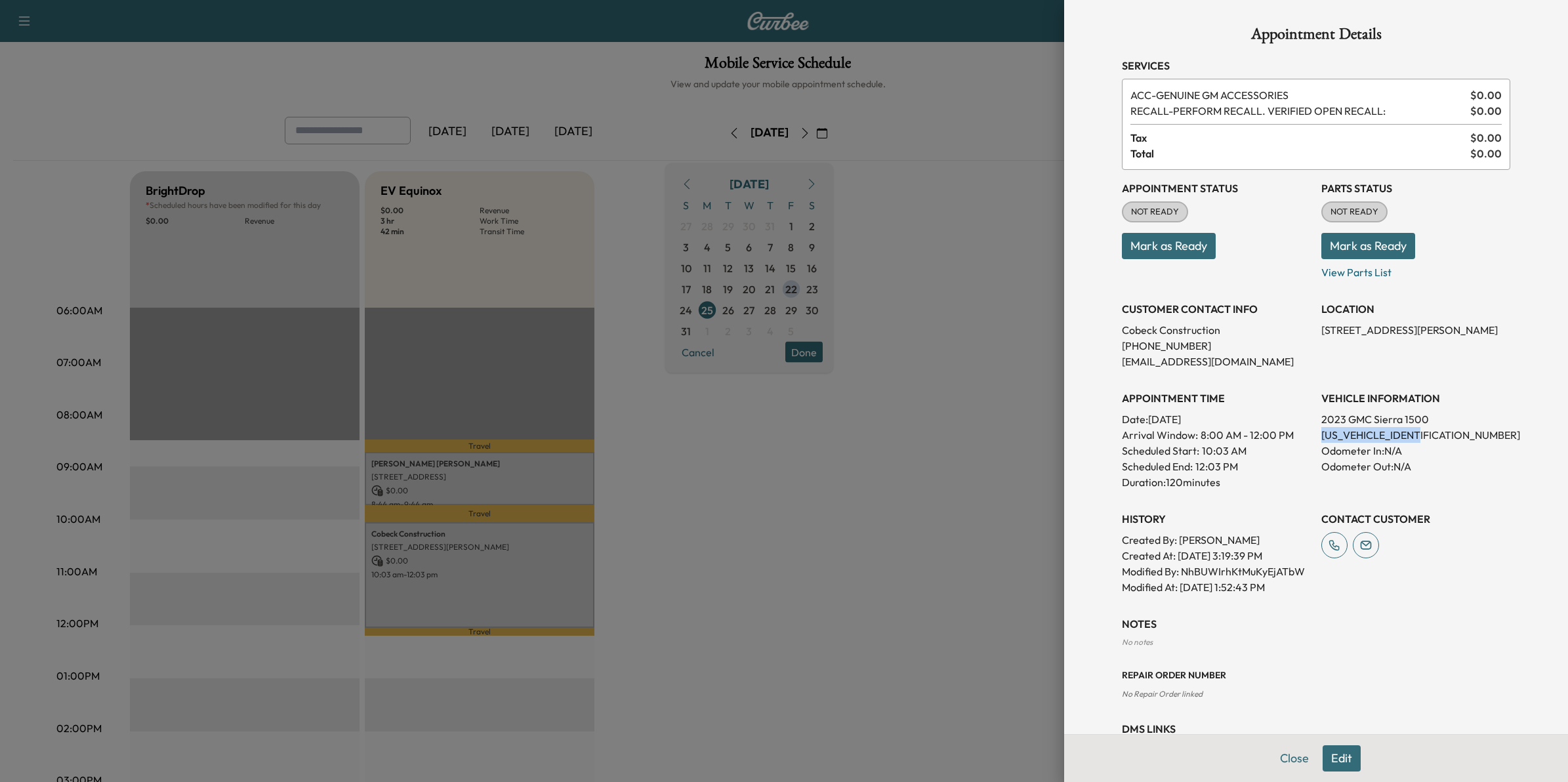
drag, startPoint x: 1418, startPoint y: 434, endPoint x: 1309, endPoint y: 436, distance: 109.0
click at [1321, 436] on p "1GTUUGEL5PZ165176" at bounding box center [1415, 435] width 189 height 16
drag, startPoint x: 1309, startPoint y: 436, endPoint x: 1317, endPoint y: 437, distance: 8.1
click at [919, 494] on div at bounding box center [784, 391] width 1568 height 782
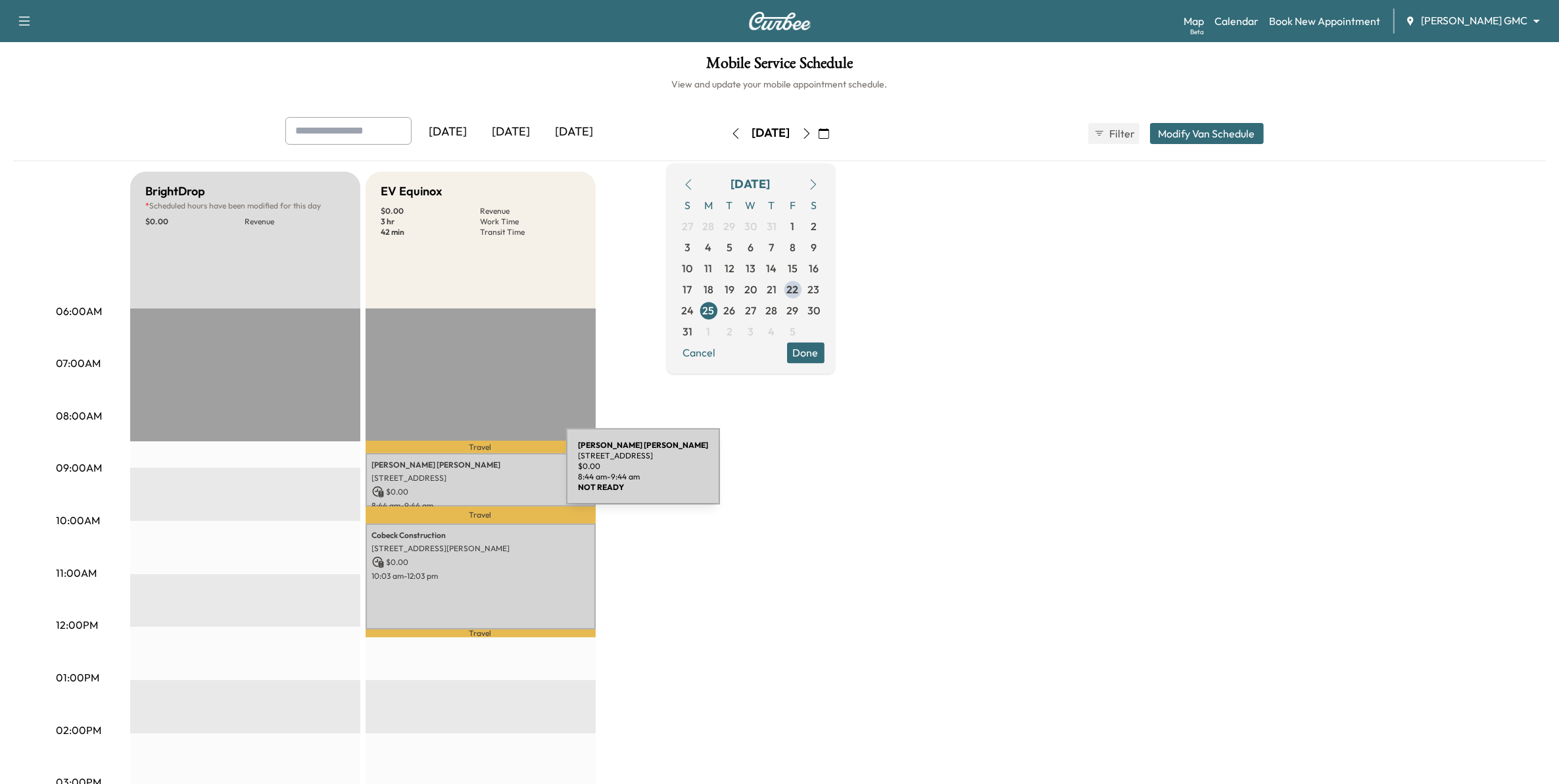
click at [467, 474] on p "7895 HILLSIDE TRL S, COTTAGE GROVE, MN 55016, USA" at bounding box center [480, 477] width 217 height 11
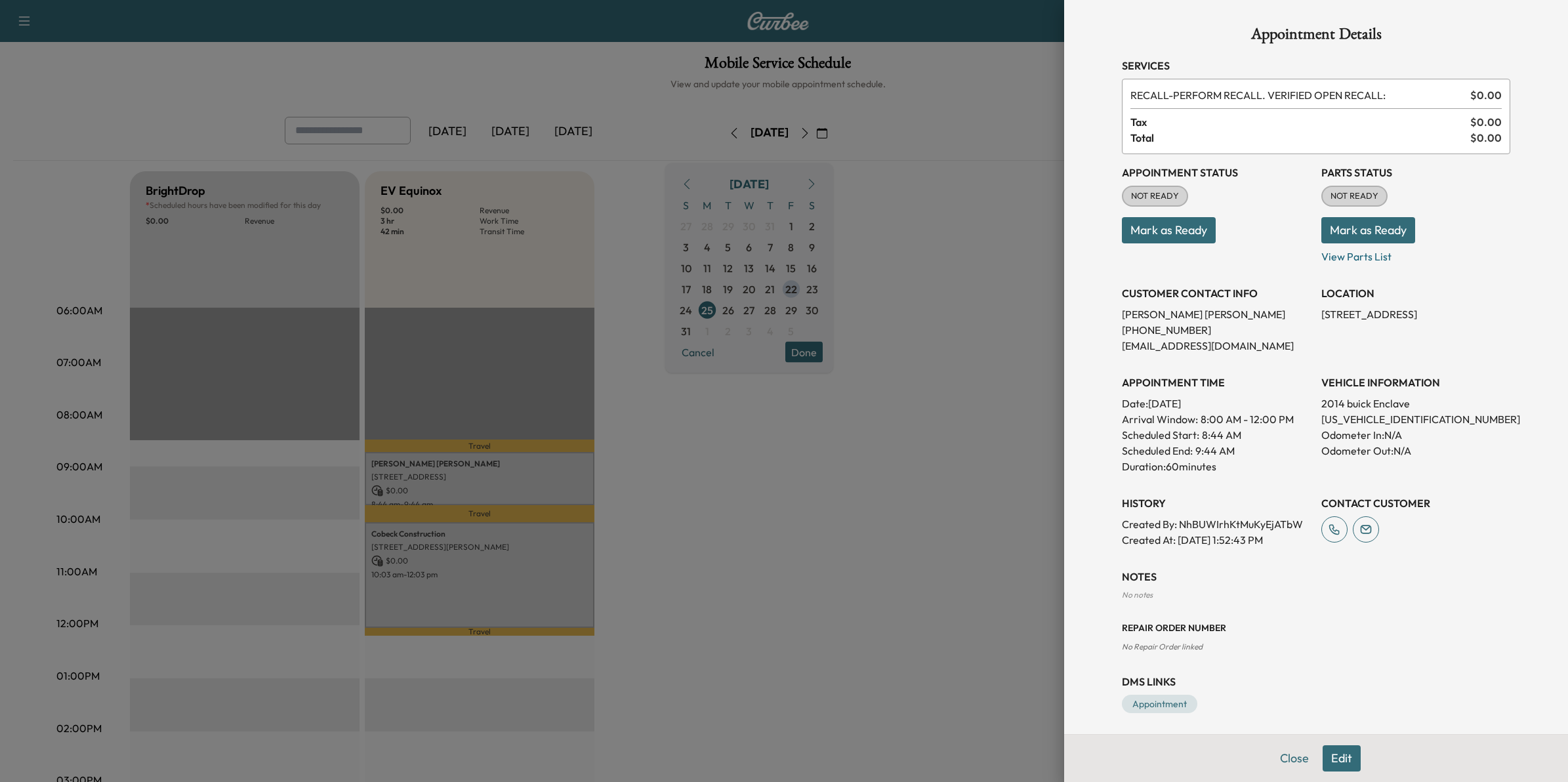
click at [896, 668] on div at bounding box center [784, 391] width 1568 height 782
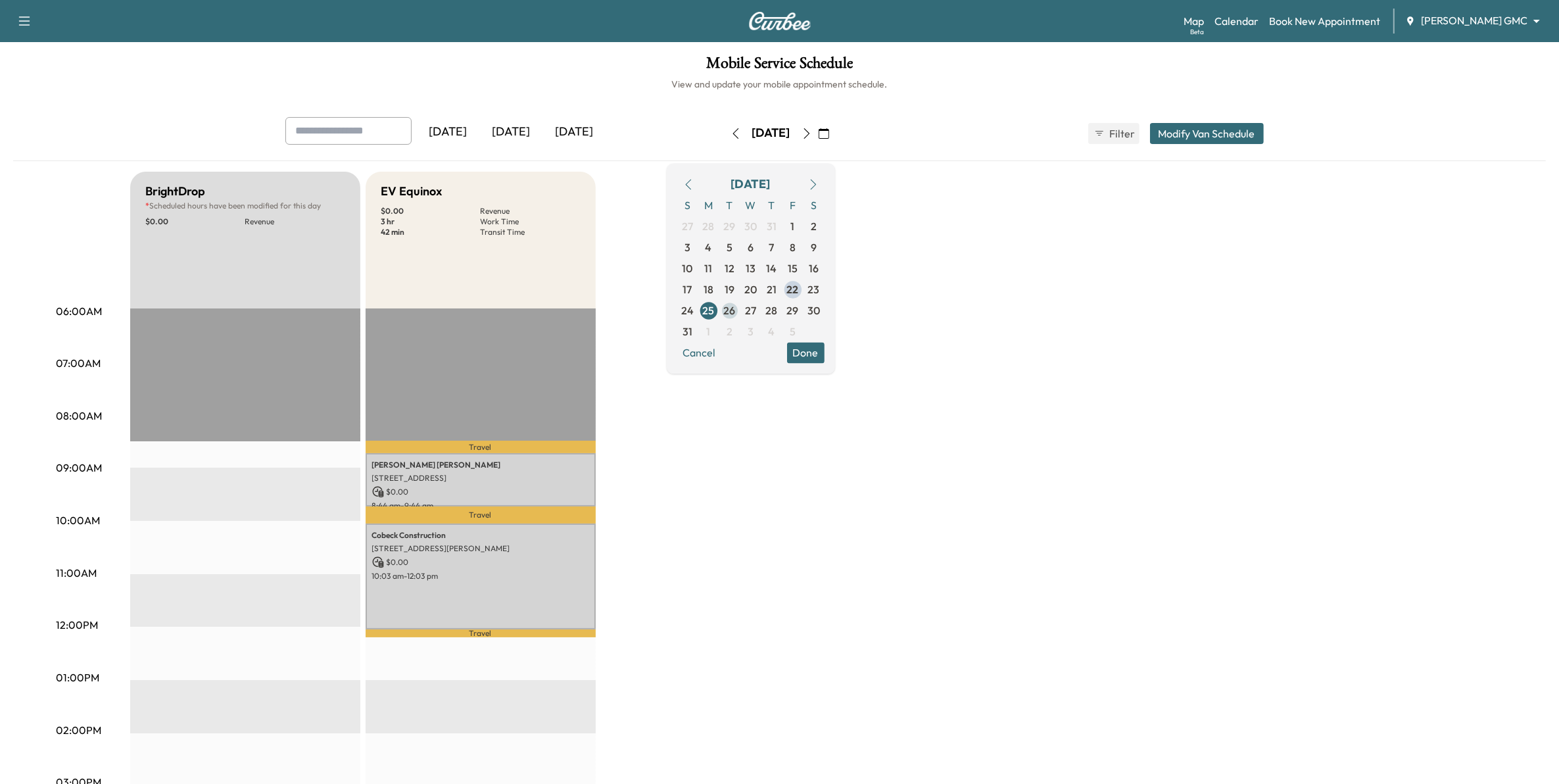
click at [736, 309] on span "26" at bounding box center [730, 310] width 12 height 16
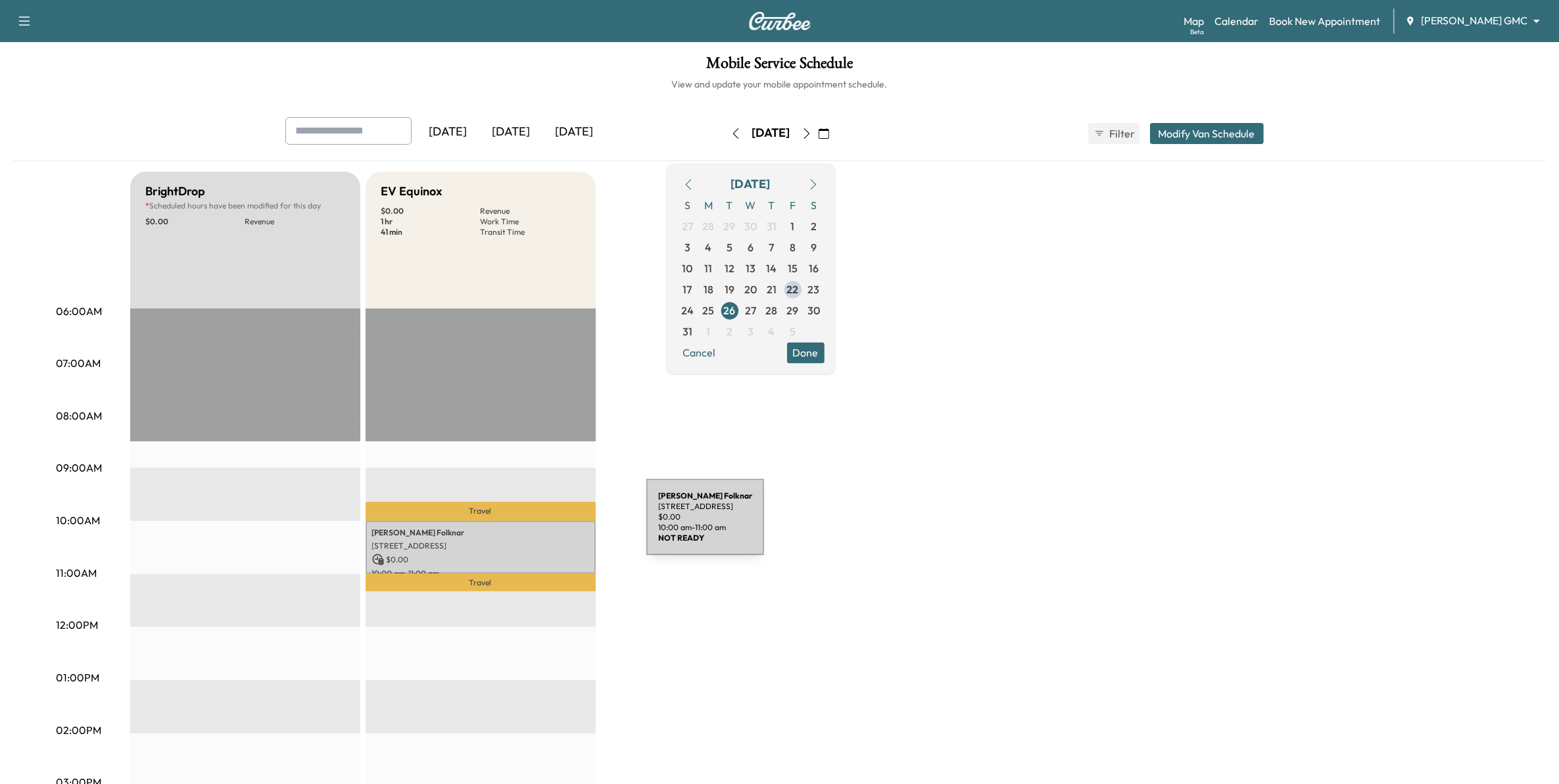
click at [548, 527] on p "Joe Folknar" at bounding box center [480, 532] width 217 height 11
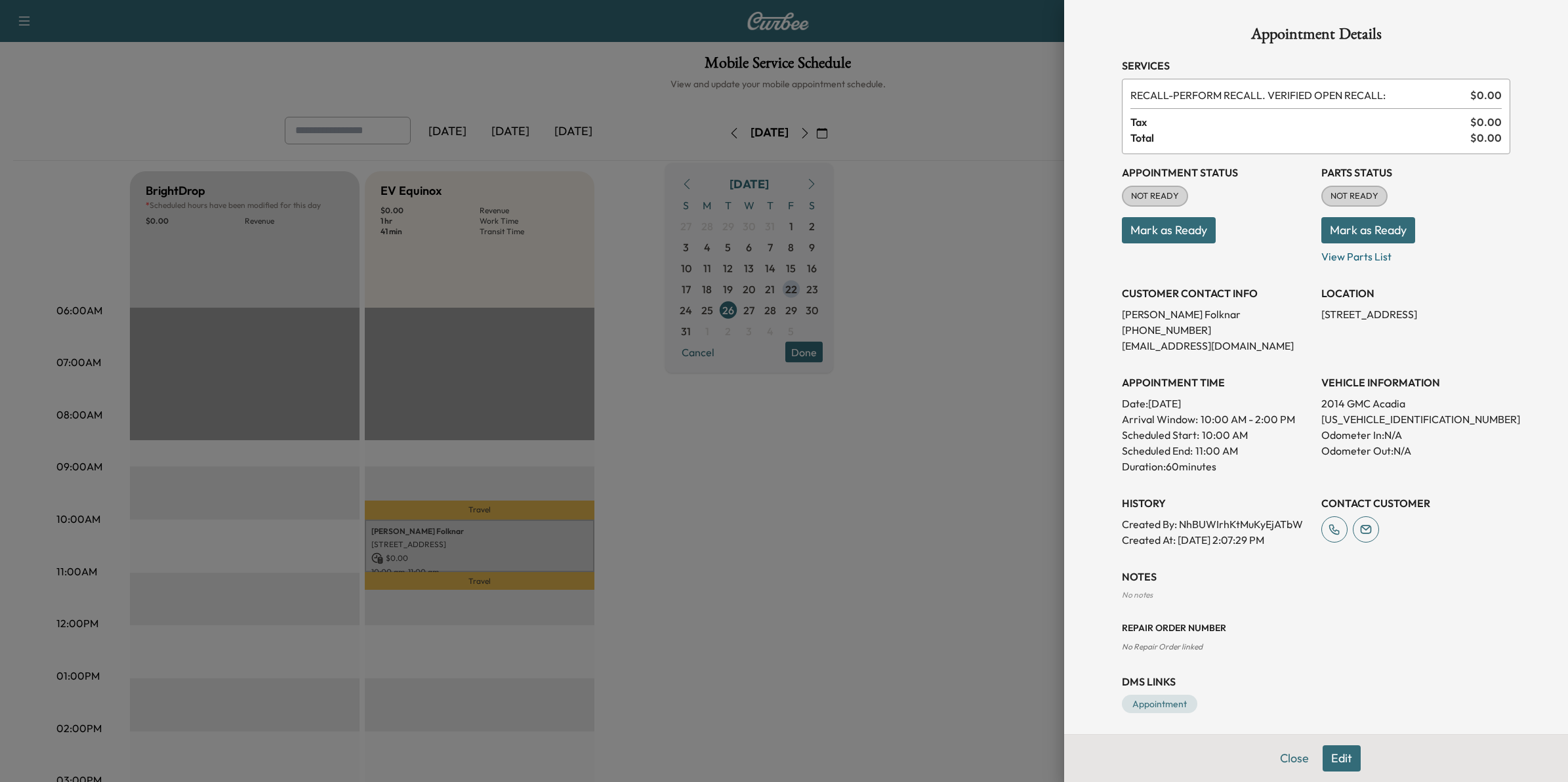
click at [637, 538] on div at bounding box center [784, 391] width 1568 height 782
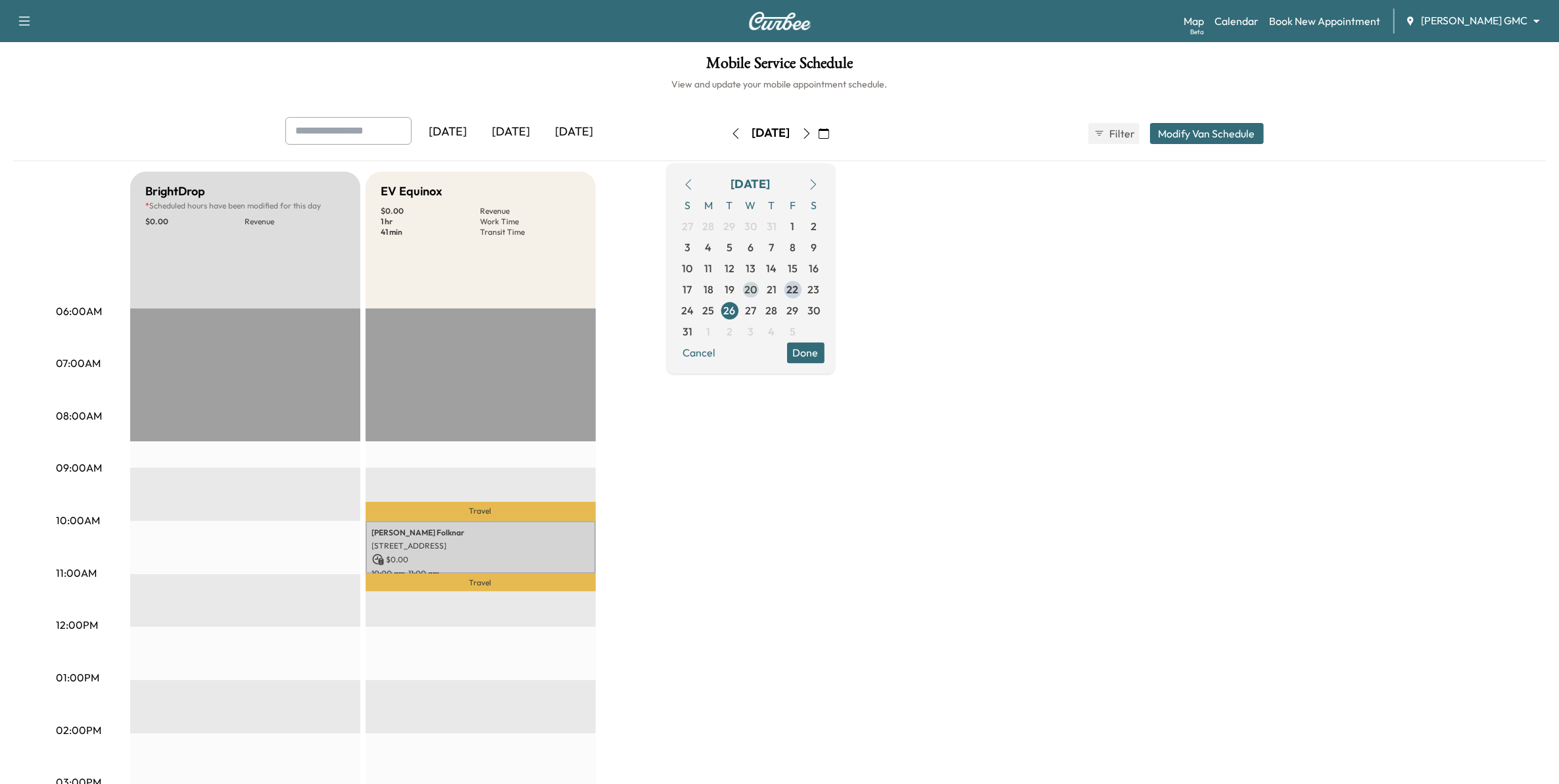
click at [761, 297] on span "20" at bounding box center [751, 290] width 21 height 21
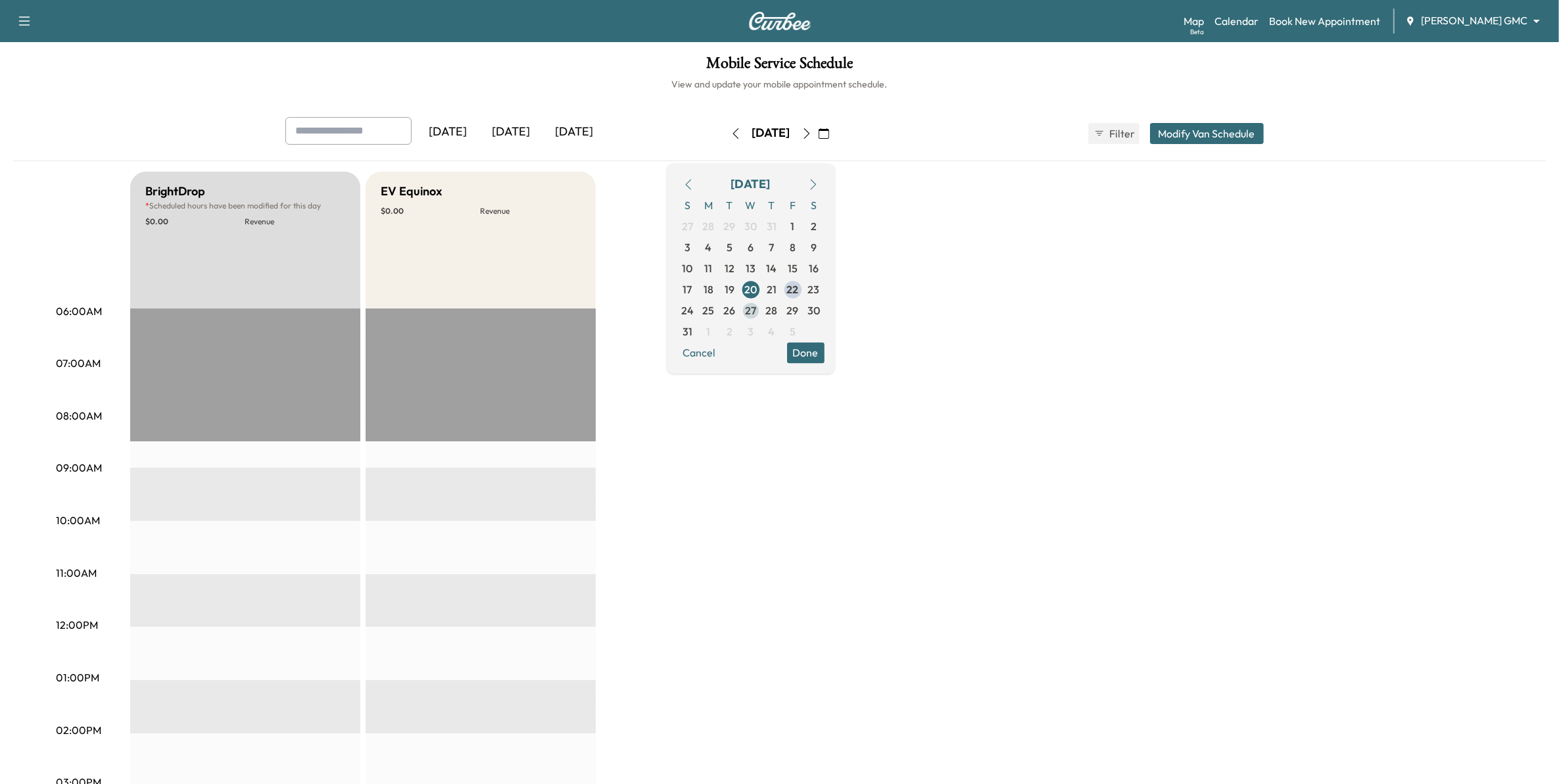
click at [756, 314] on span "27" at bounding box center [751, 310] width 11 height 16
click at [778, 316] on span "28" at bounding box center [772, 310] width 12 height 16
click at [799, 313] on span "29" at bounding box center [793, 310] width 12 height 16
click at [825, 186] on button "button" at bounding box center [813, 184] width 22 height 21
click at [711, 230] on span "1" at bounding box center [709, 226] width 4 height 16
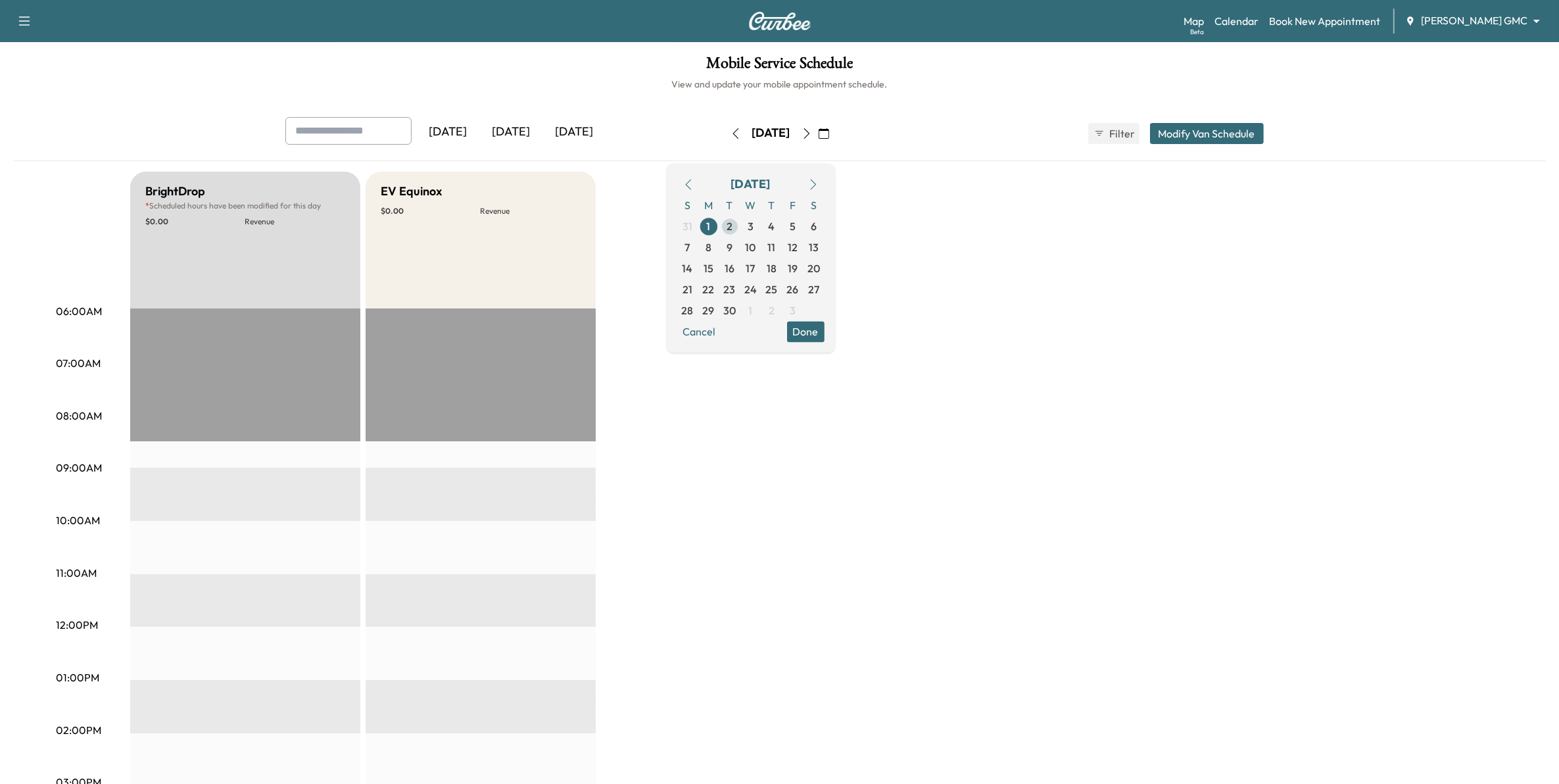
click at [733, 231] on span "2" at bounding box center [729, 226] width 6 height 16
click at [761, 227] on span "3" at bounding box center [751, 226] width 21 height 21
click at [776, 228] on span "4" at bounding box center [771, 226] width 6 height 16
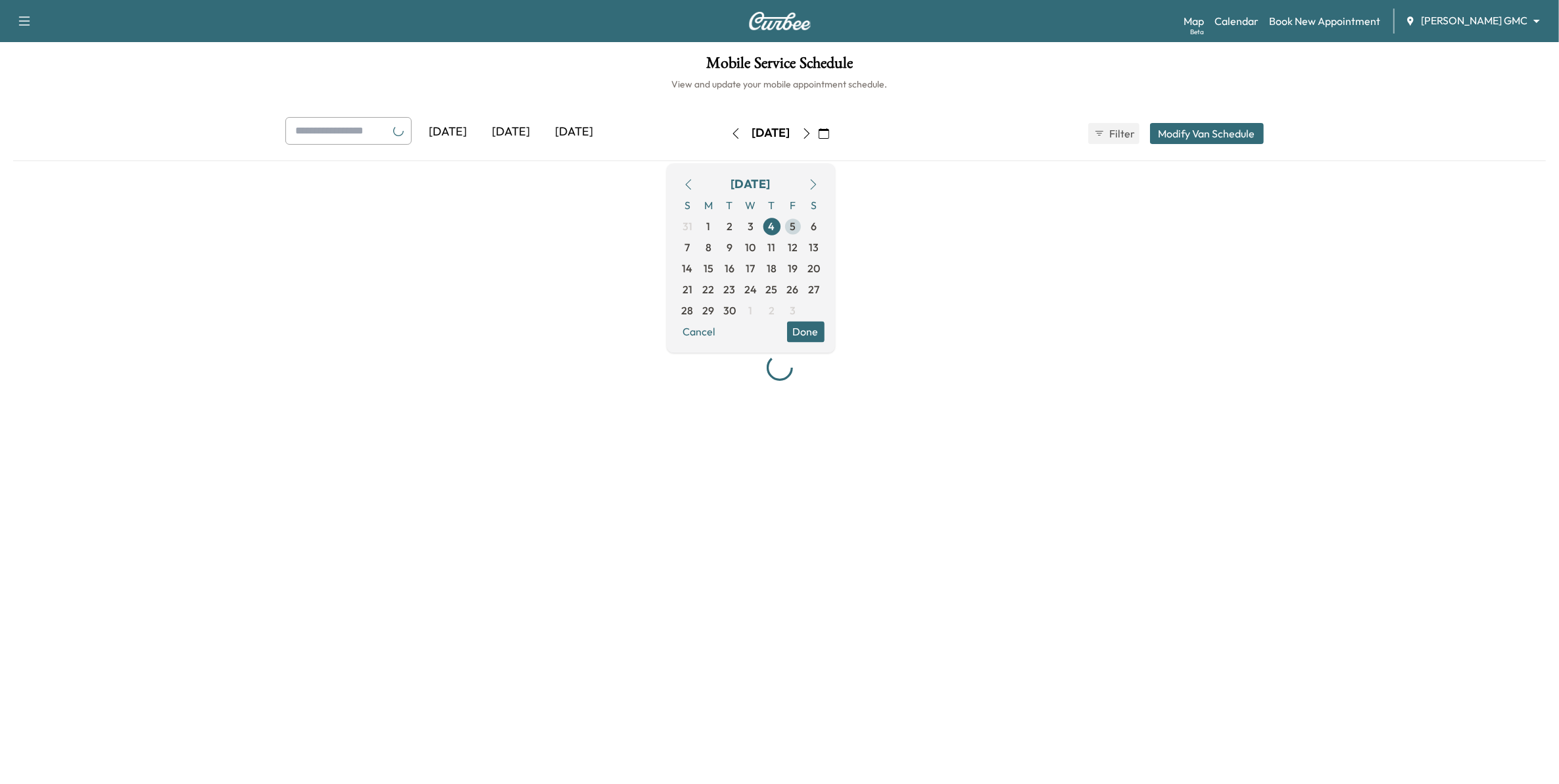
click at [803, 233] on span "5" at bounding box center [793, 226] width 21 height 21
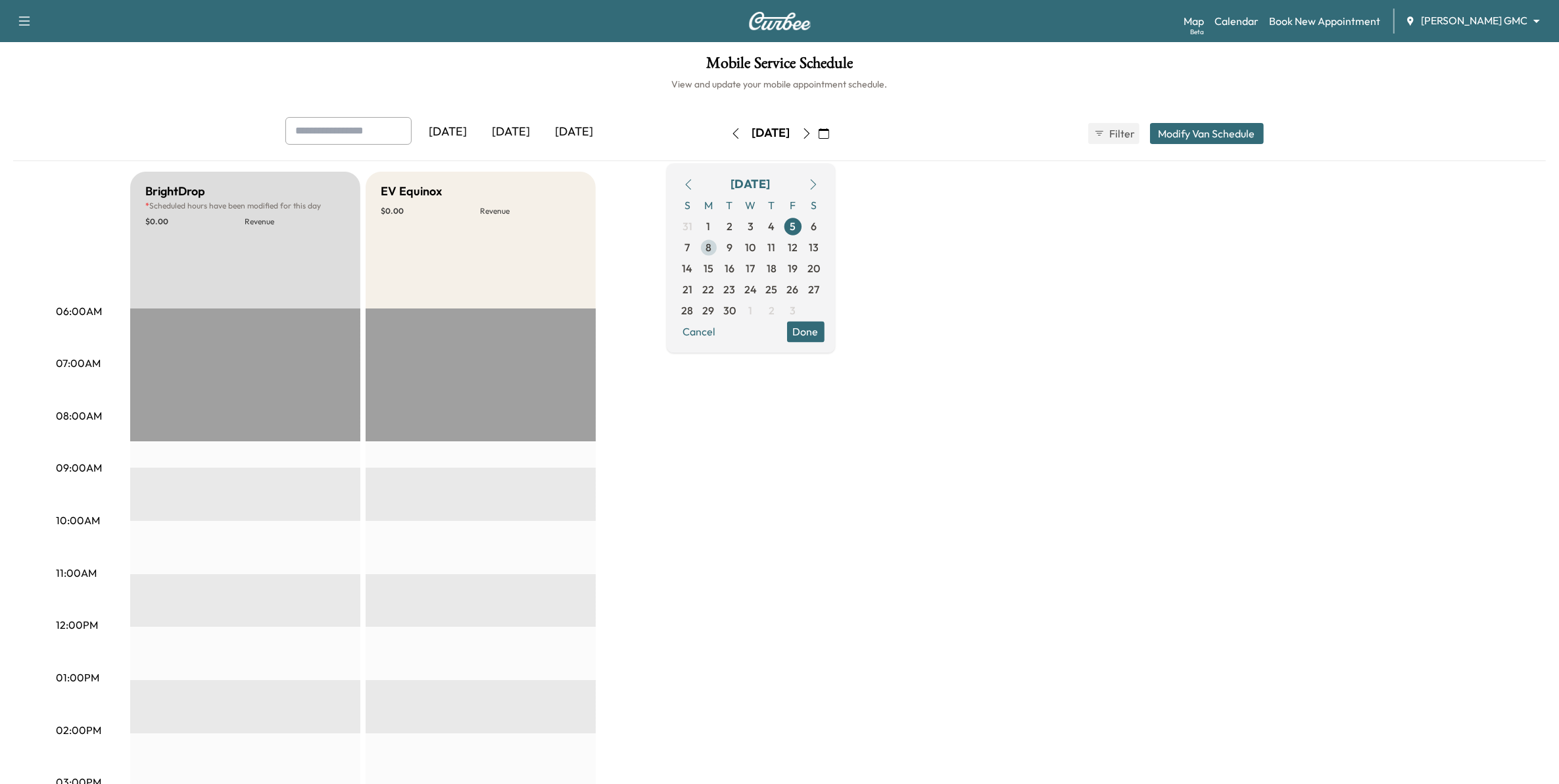
click at [719, 253] on span "8" at bounding box center [709, 248] width 21 height 21
click at [741, 253] on span "9" at bounding box center [730, 248] width 21 height 21
click at [761, 251] on span "10" at bounding box center [751, 248] width 21 height 21
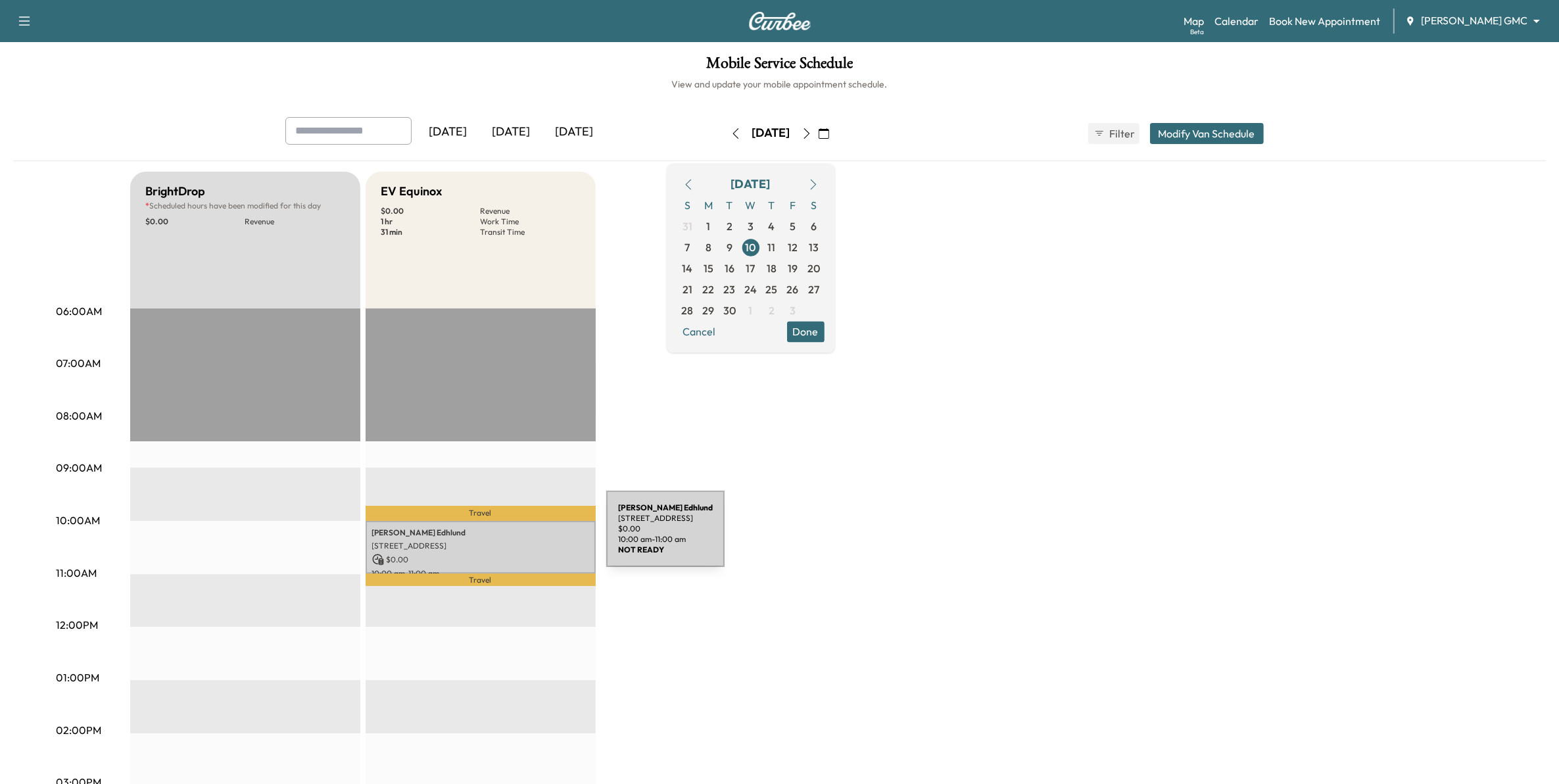
click at [509, 533] on p "Erick Edhlund" at bounding box center [480, 532] width 217 height 11
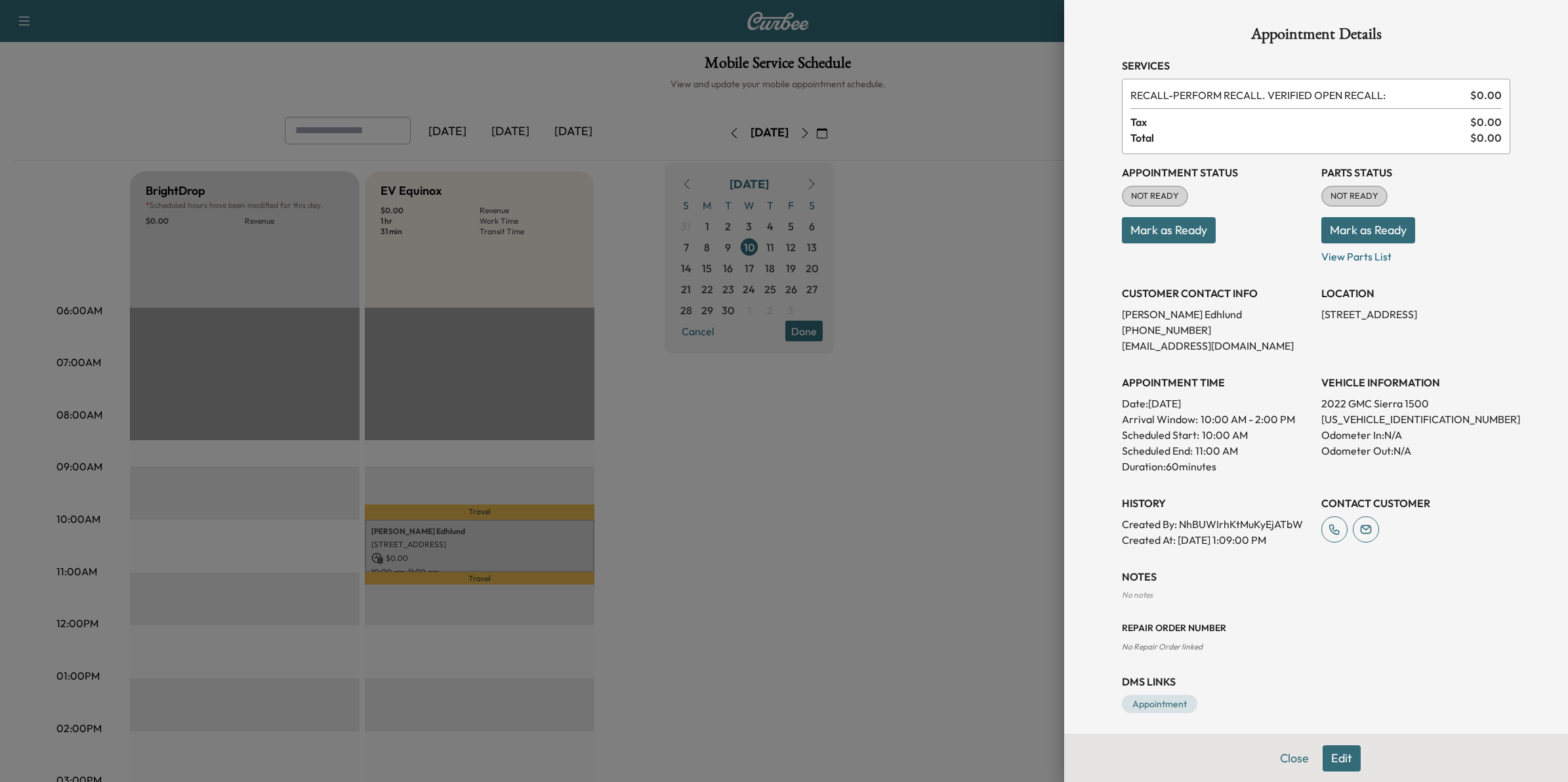
click at [514, 528] on div at bounding box center [784, 391] width 1568 height 782
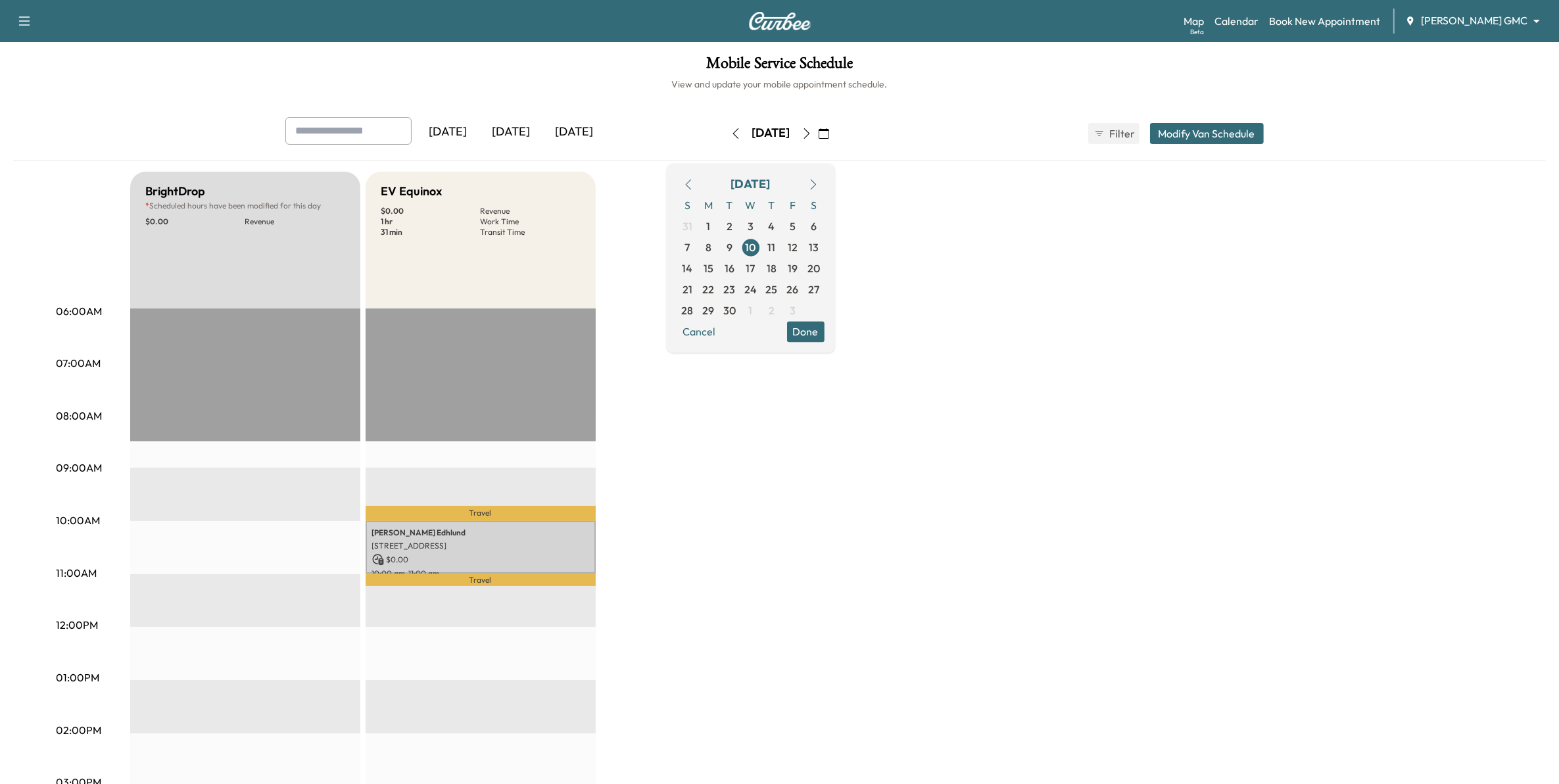
click at [825, 334] on button "Done" at bounding box center [805, 332] width 38 height 21
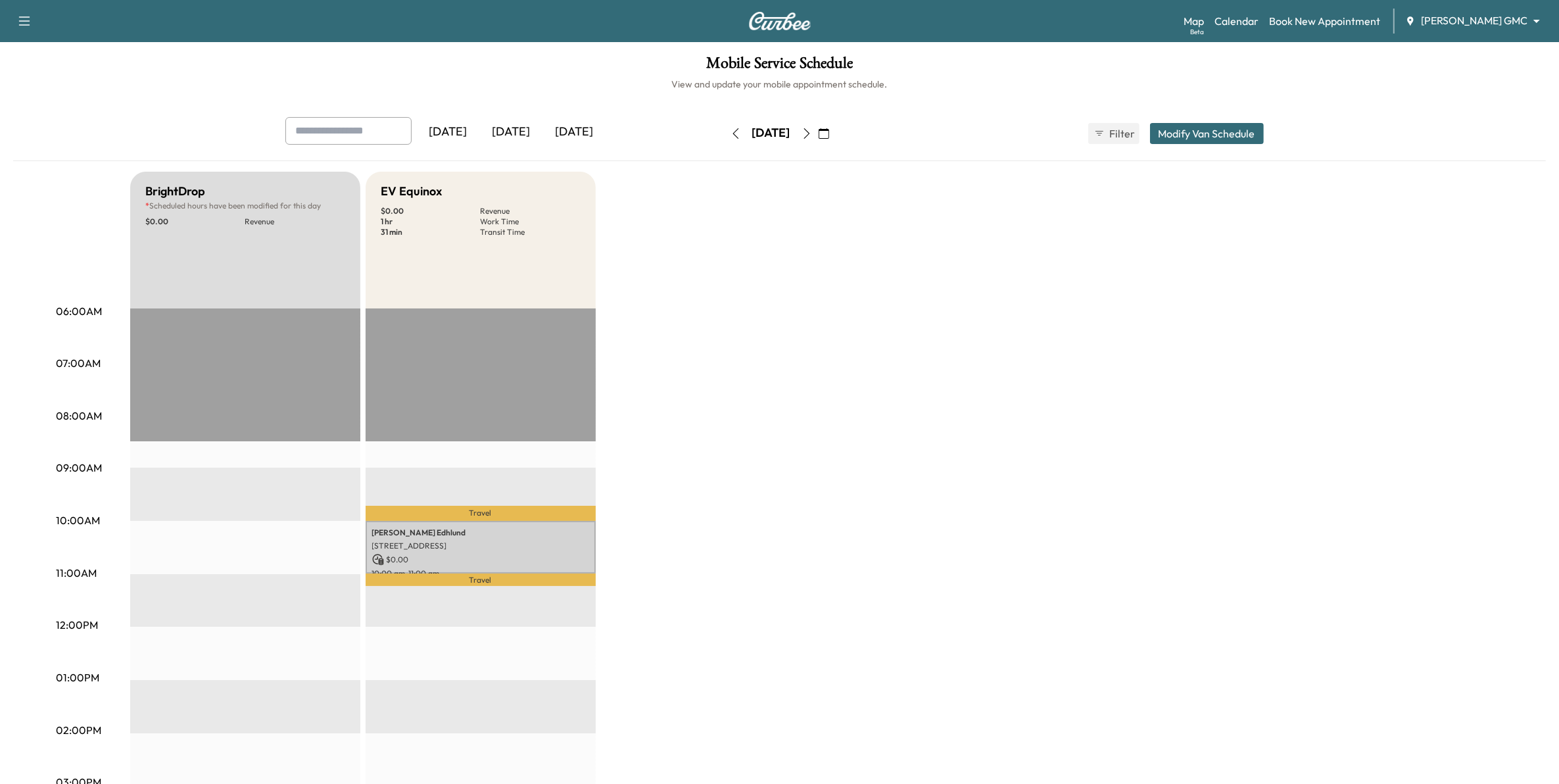
click at [939, 446] on div "BrightDrop * Scheduled hours have been modified for this day $ 0.00 Revenue EST…" at bounding box center [817, 664] width 1373 height 986
click at [1474, 25] on body "Support Log Out Map Beta Calendar Book New Appointment Mauer GMC ******** ​ Mob…" at bounding box center [779, 392] width 1559 height 784
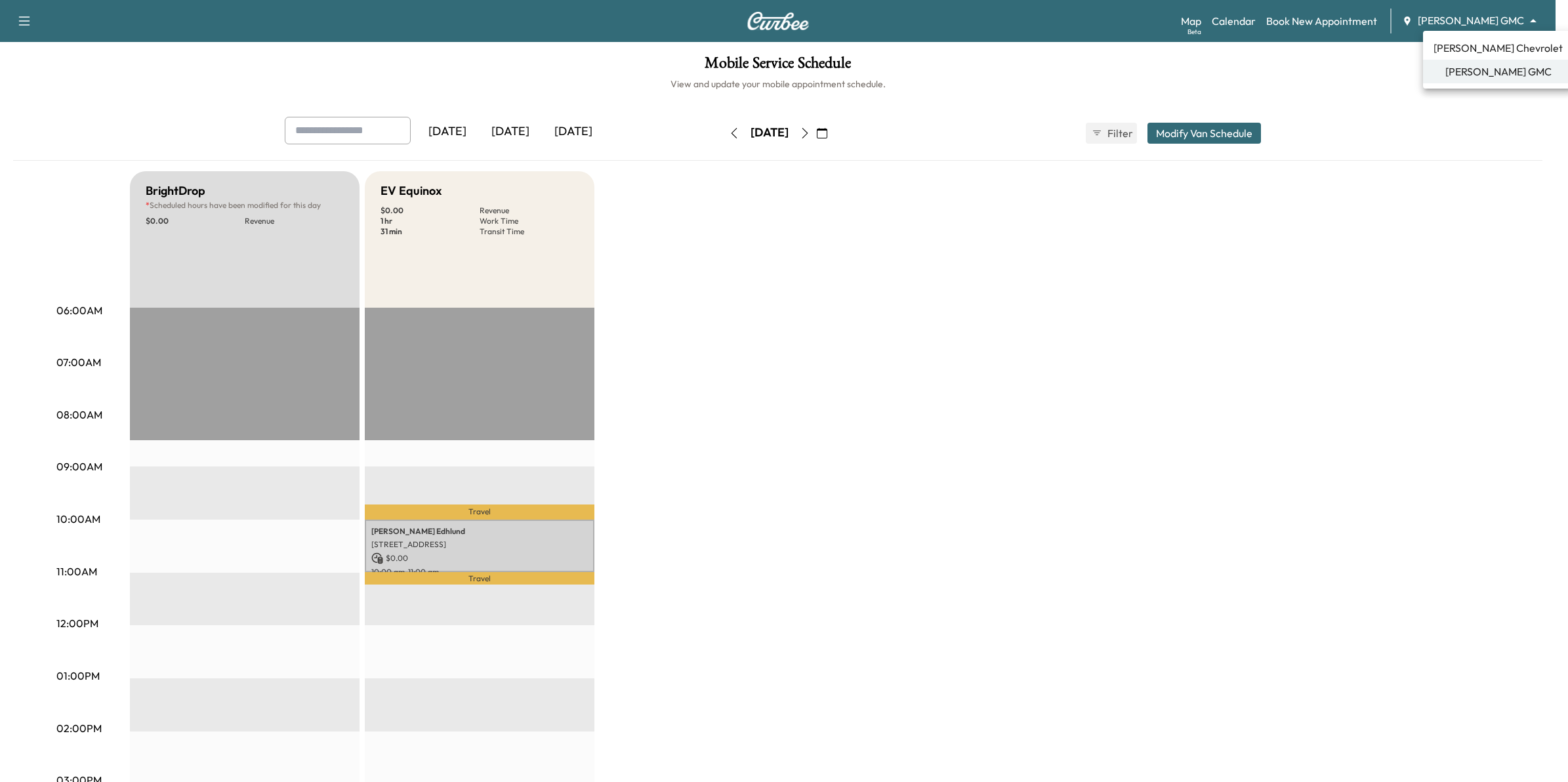
click at [1468, 43] on span "[PERSON_NAME] Chevrolet" at bounding box center [1498, 48] width 129 height 16
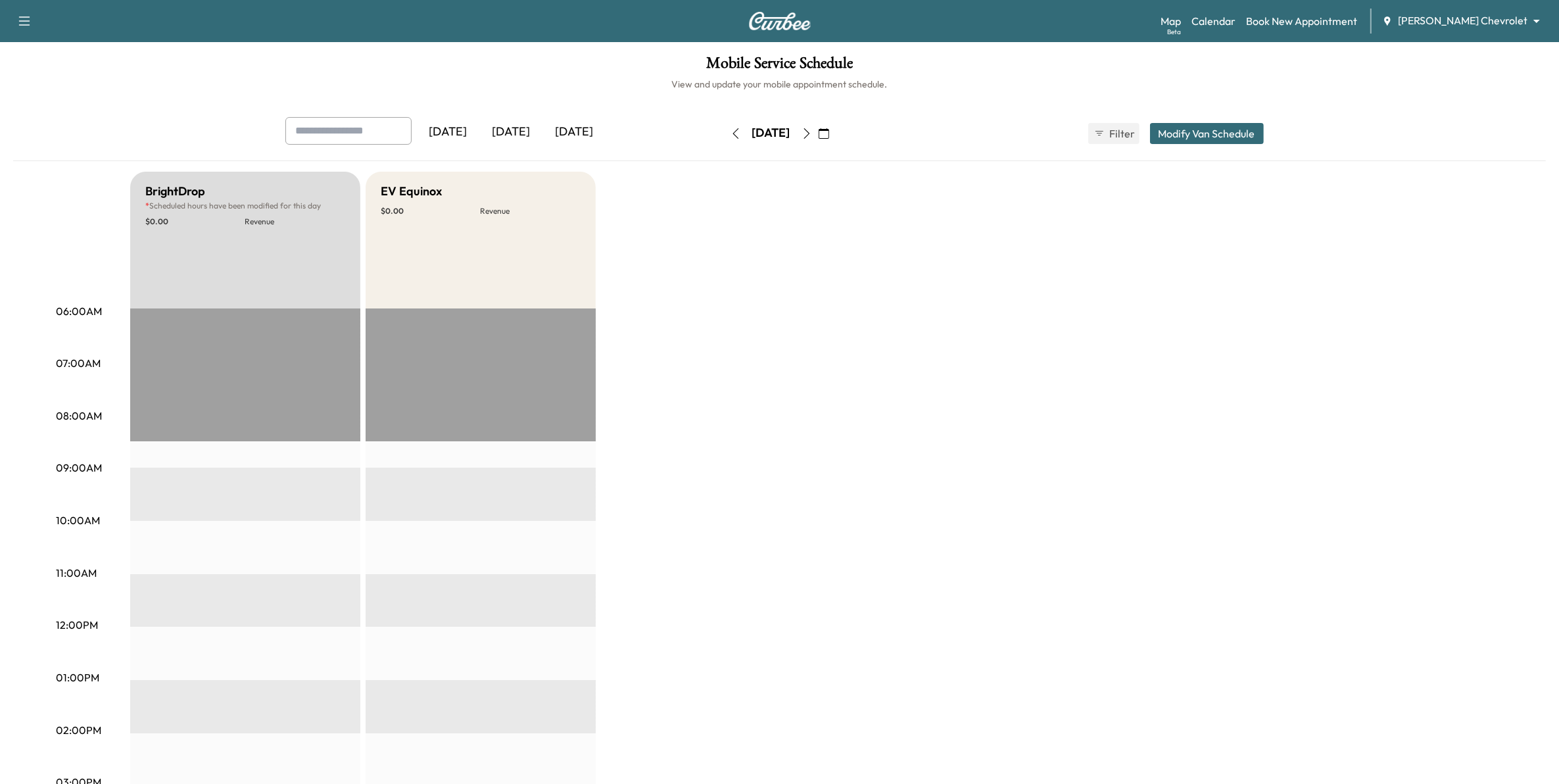
click at [829, 132] on icon "button" at bounding box center [824, 133] width 11 height 11
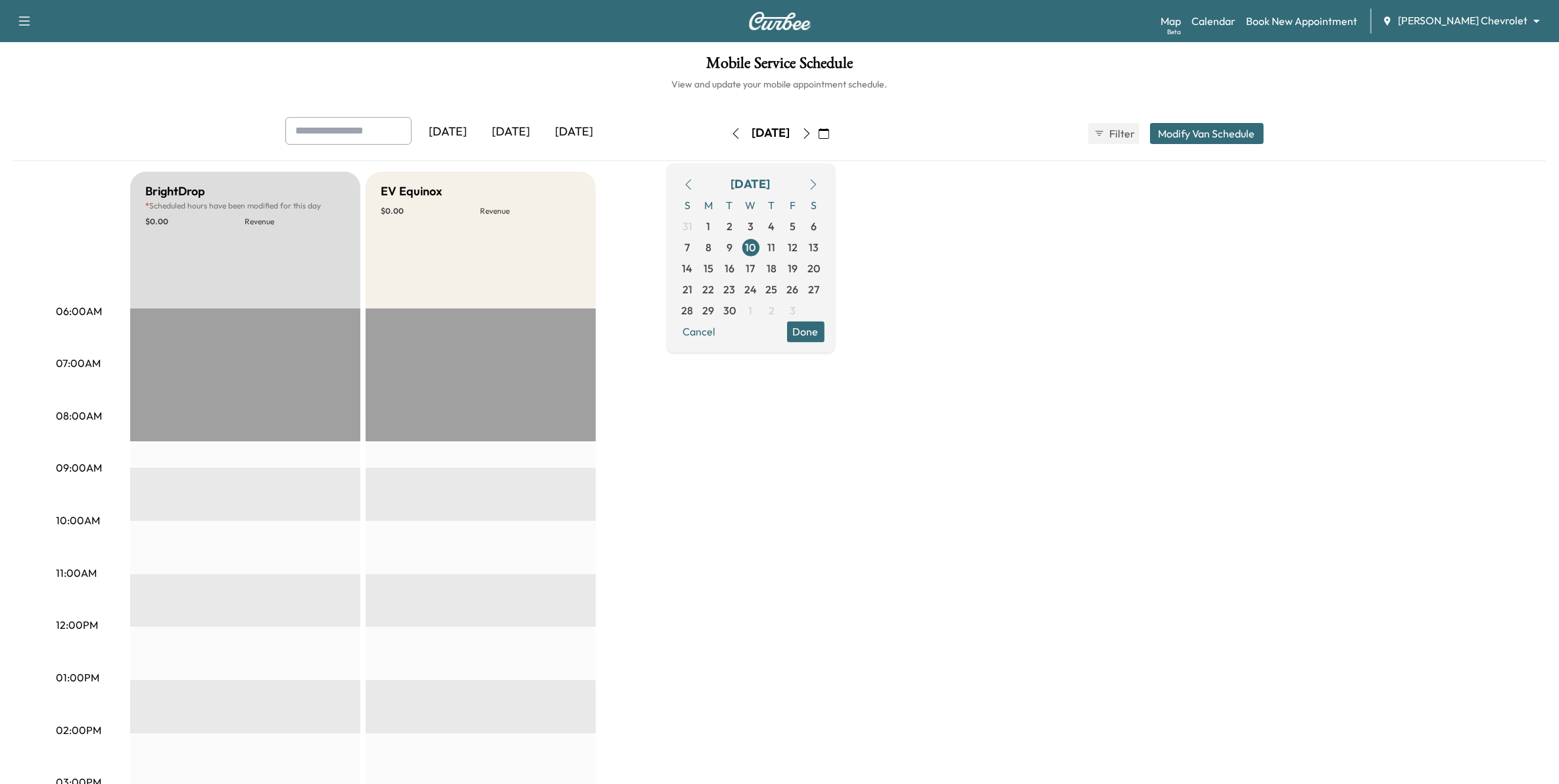
drag, startPoint x: 738, startPoint y: 185, endPoint x: 750, endPoint y: 193, distance: 14.4
click at [694, 185] on icon "button" at bounding box center [688, 184] width 11 height 11
click at [714, 291] on span "18" at bounding box center [709, 290] width 10 height 16
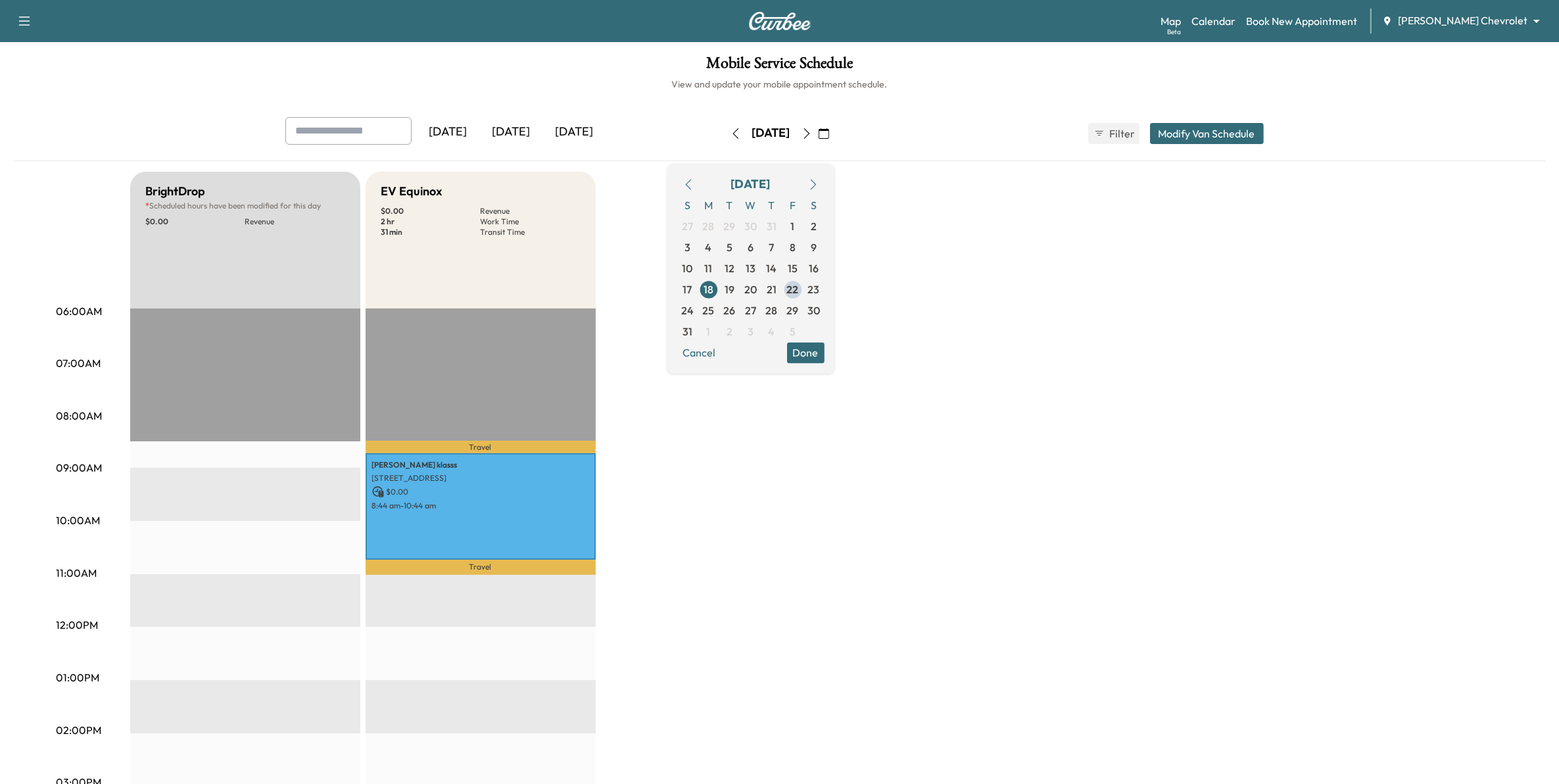
scroll to position [83, 0]
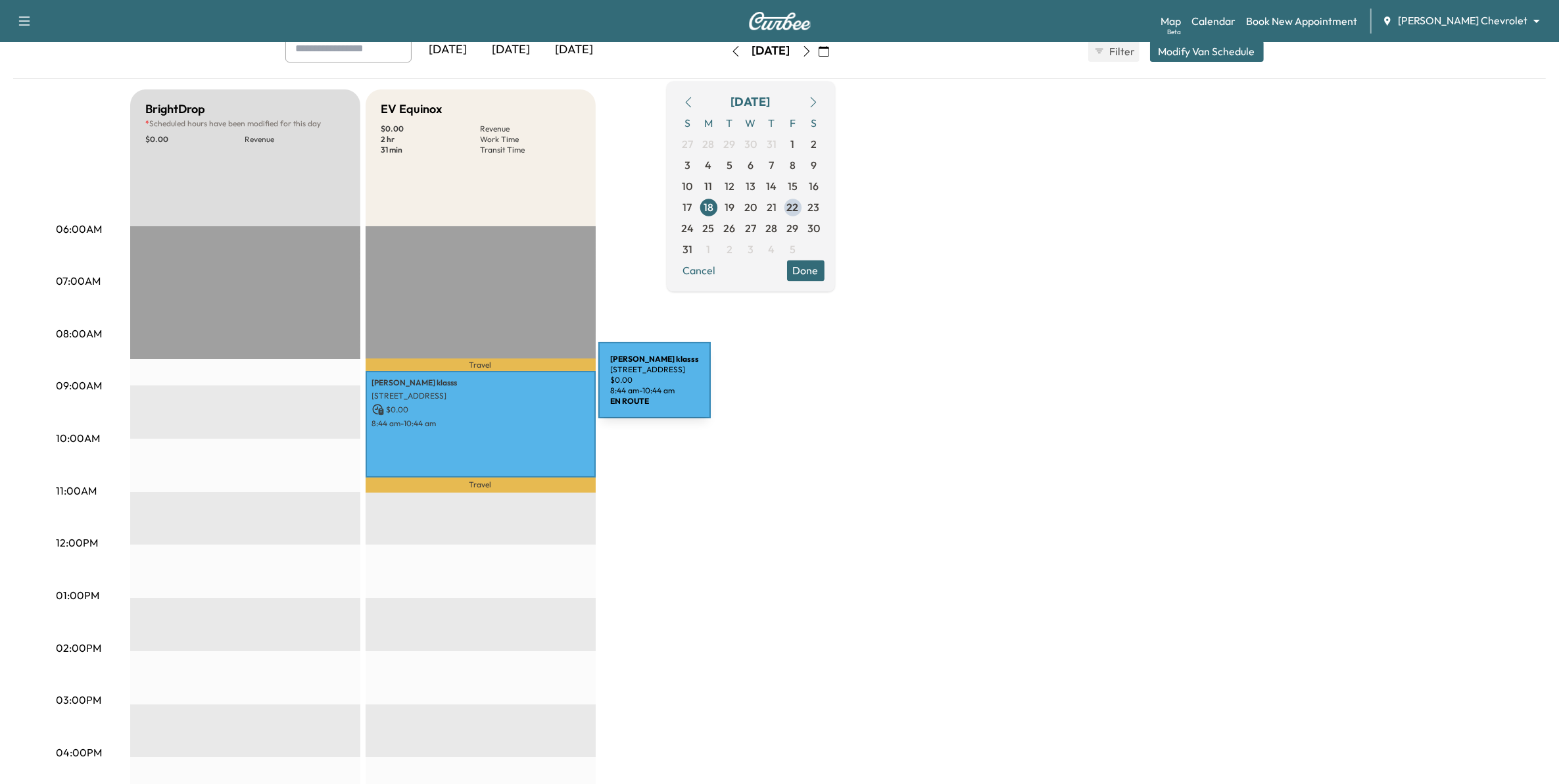
click at [500, 391] on p "[STREET_ADDRESS]" at bounding box center [480, 396] width 217 height 11
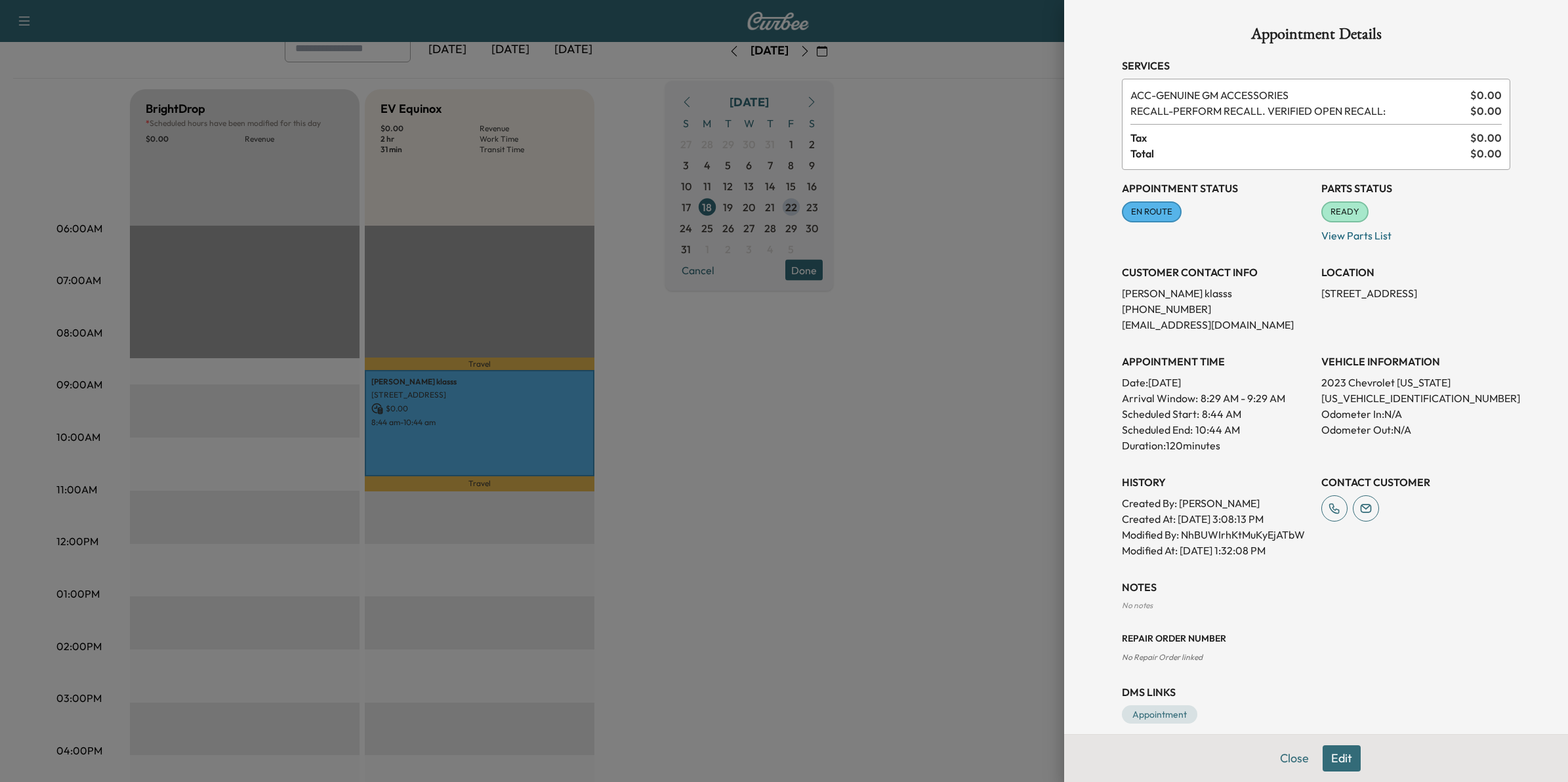
click at [1342, 756] on button "Edit" at bounding box center [1342, 758] width 38 height 26
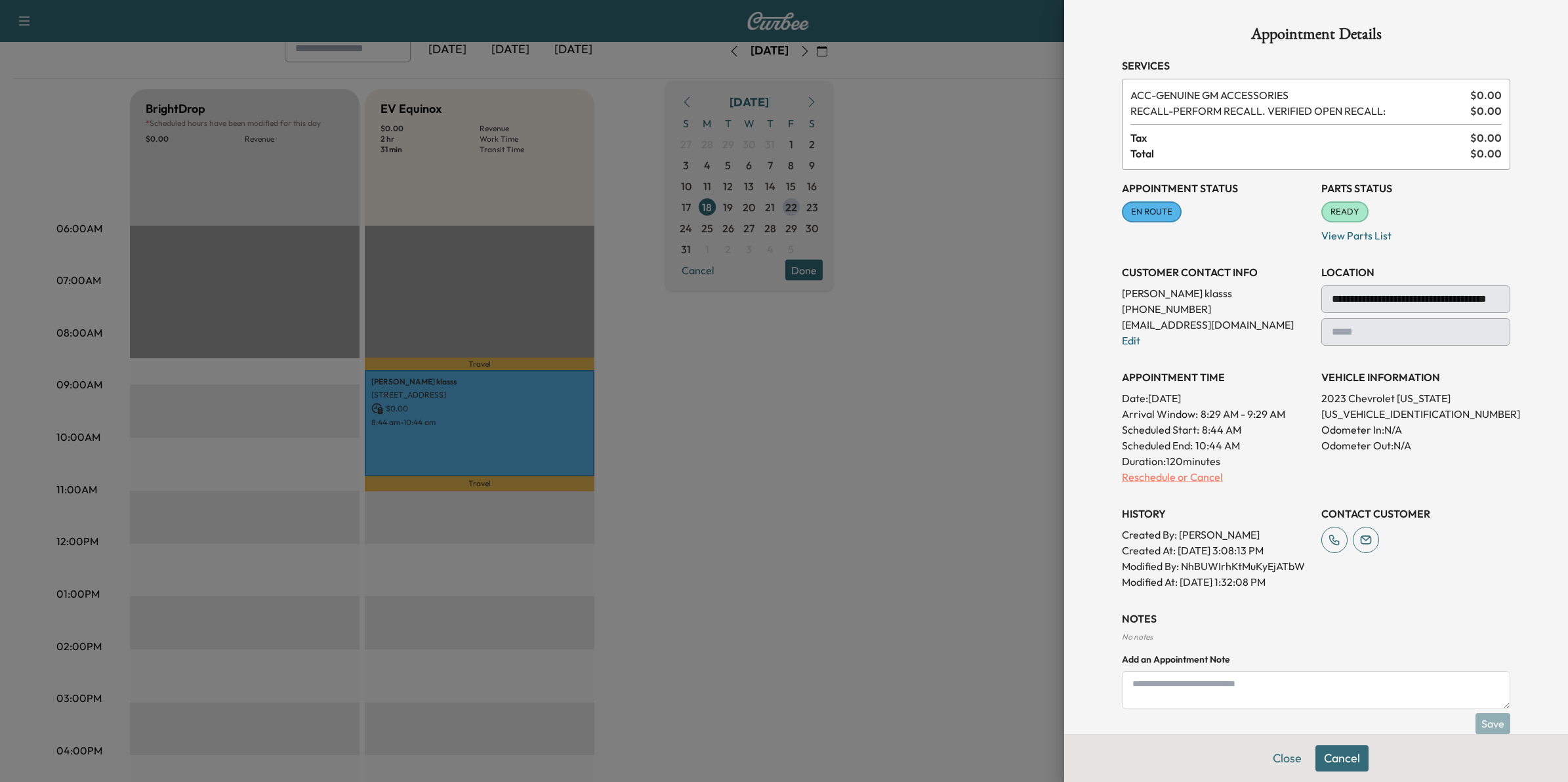
click at [1172, 476] on p "Reschedule or Cancel" at bounding box center [1216, 477] width 189 height 16
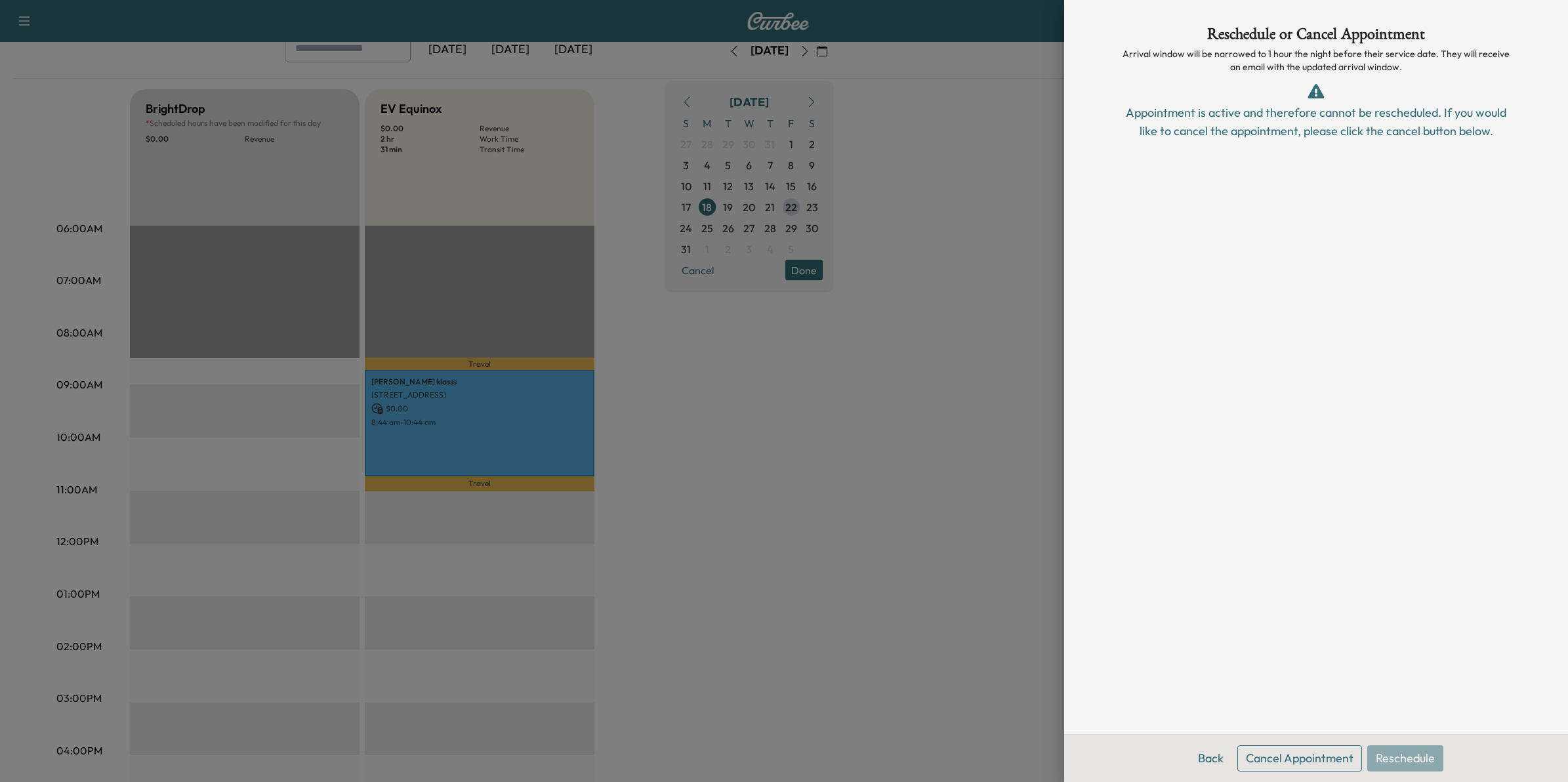
click at [1325, 759] on button "Cancel Appointment" at bounding box center [1300, 758] width 125 height 26
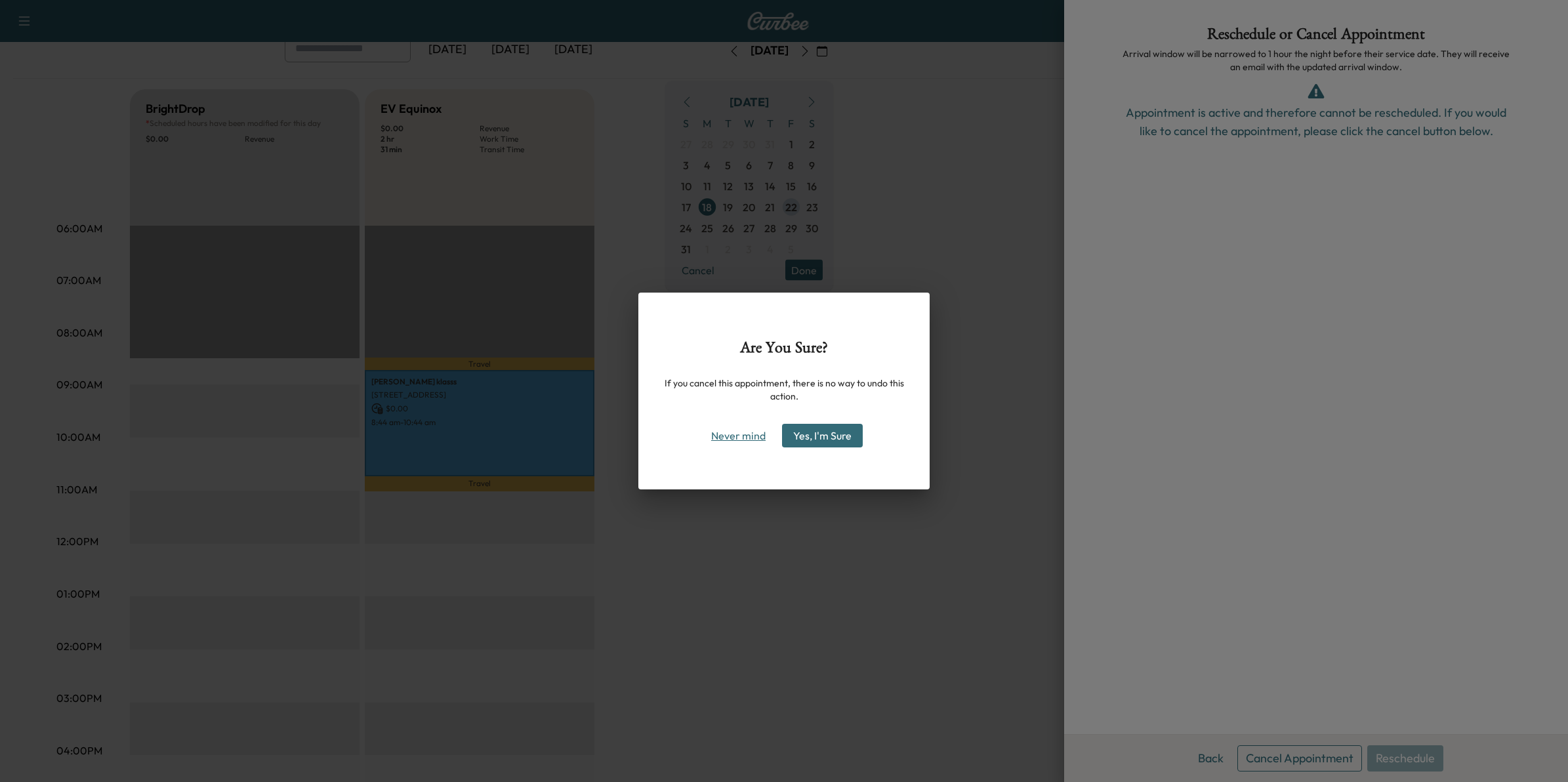
click at [752, 434] on button "Never mind" at bounding box center [738, 436] width 66 height 21
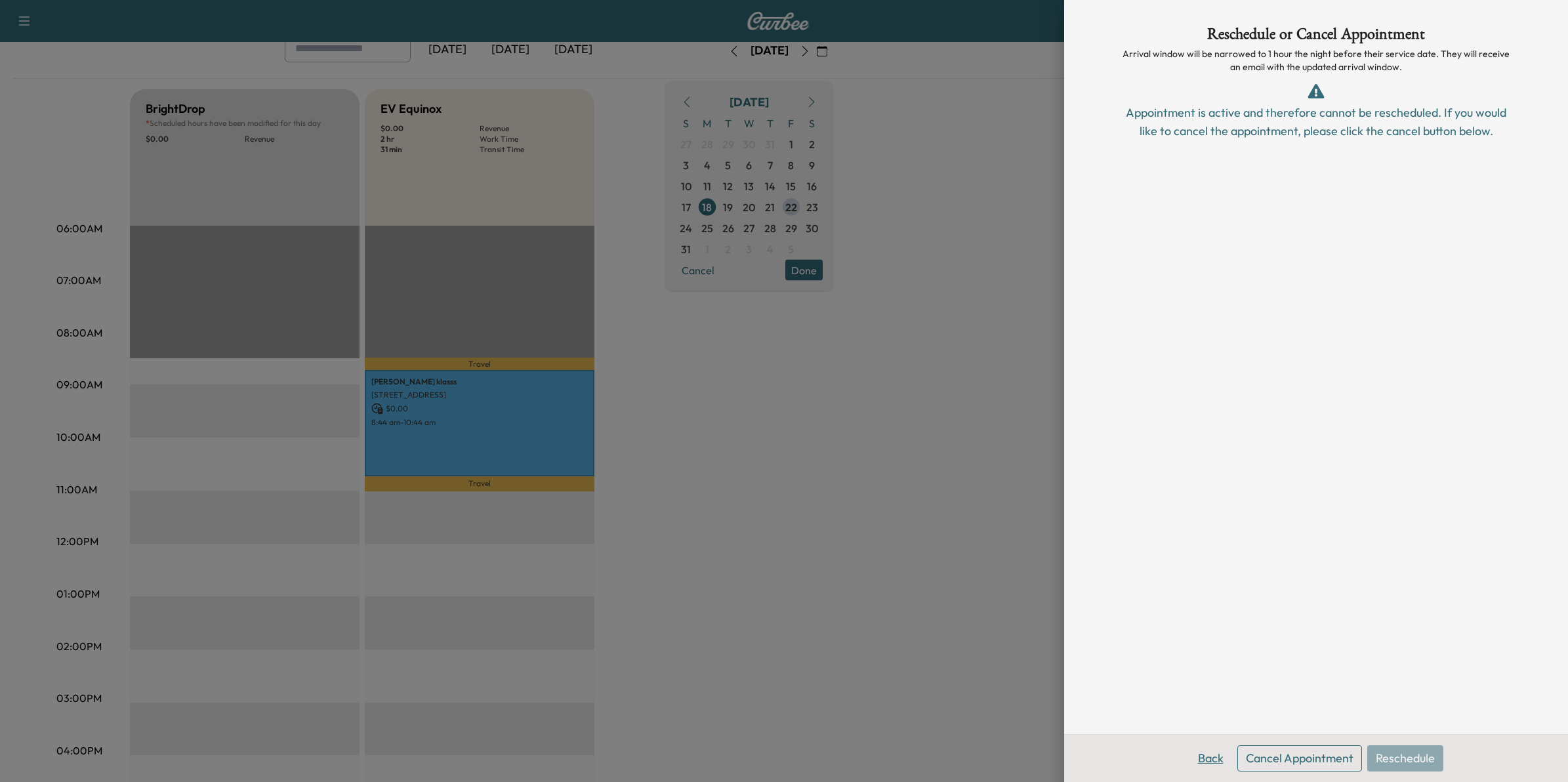
click at [1211, 761] on button "Back" at bounding box center [1211, 758] width 43 height 26
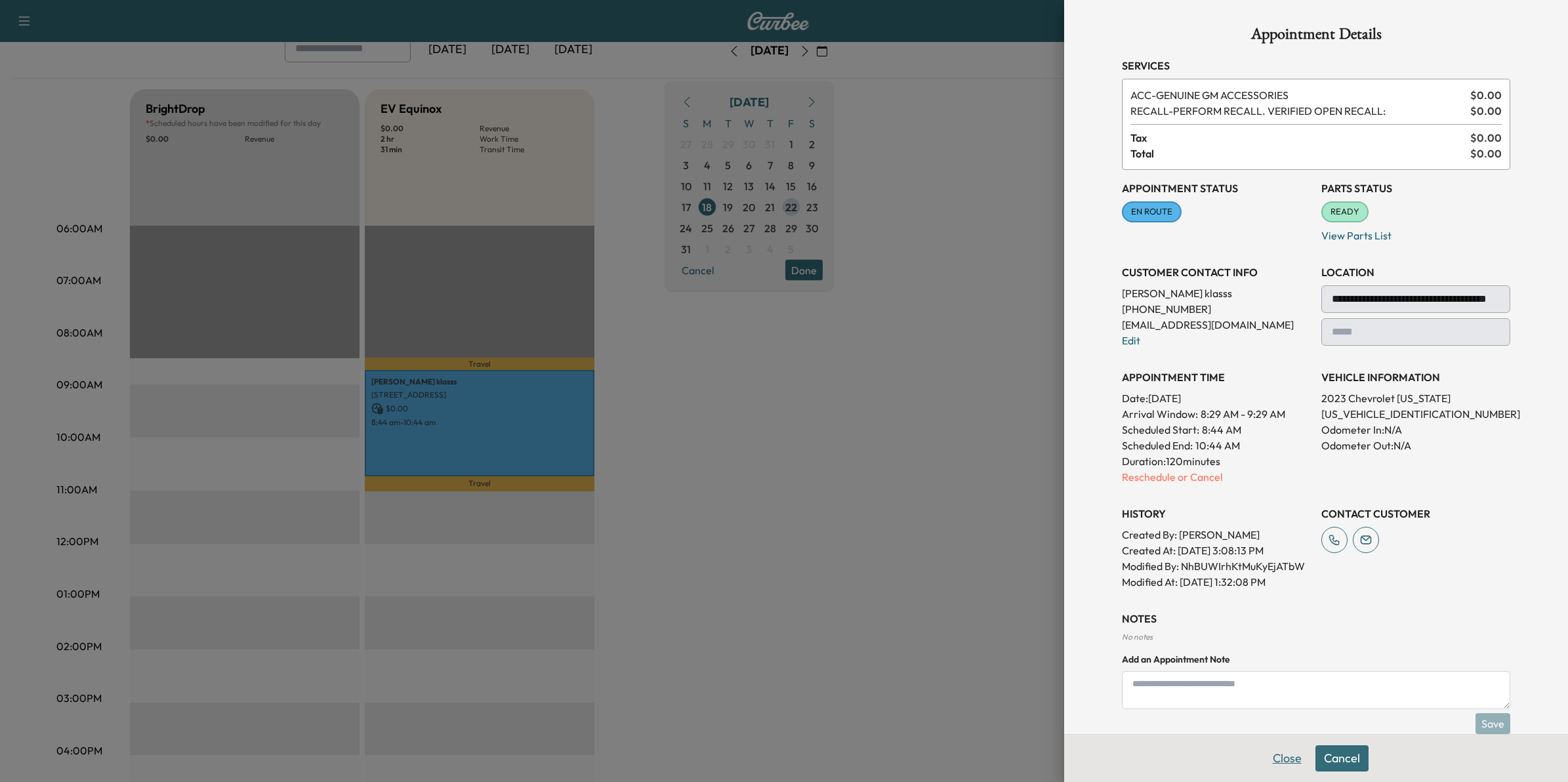
click at [1276, 749] on button "Close" at bounding box center [1287, 758] width 46 height 26
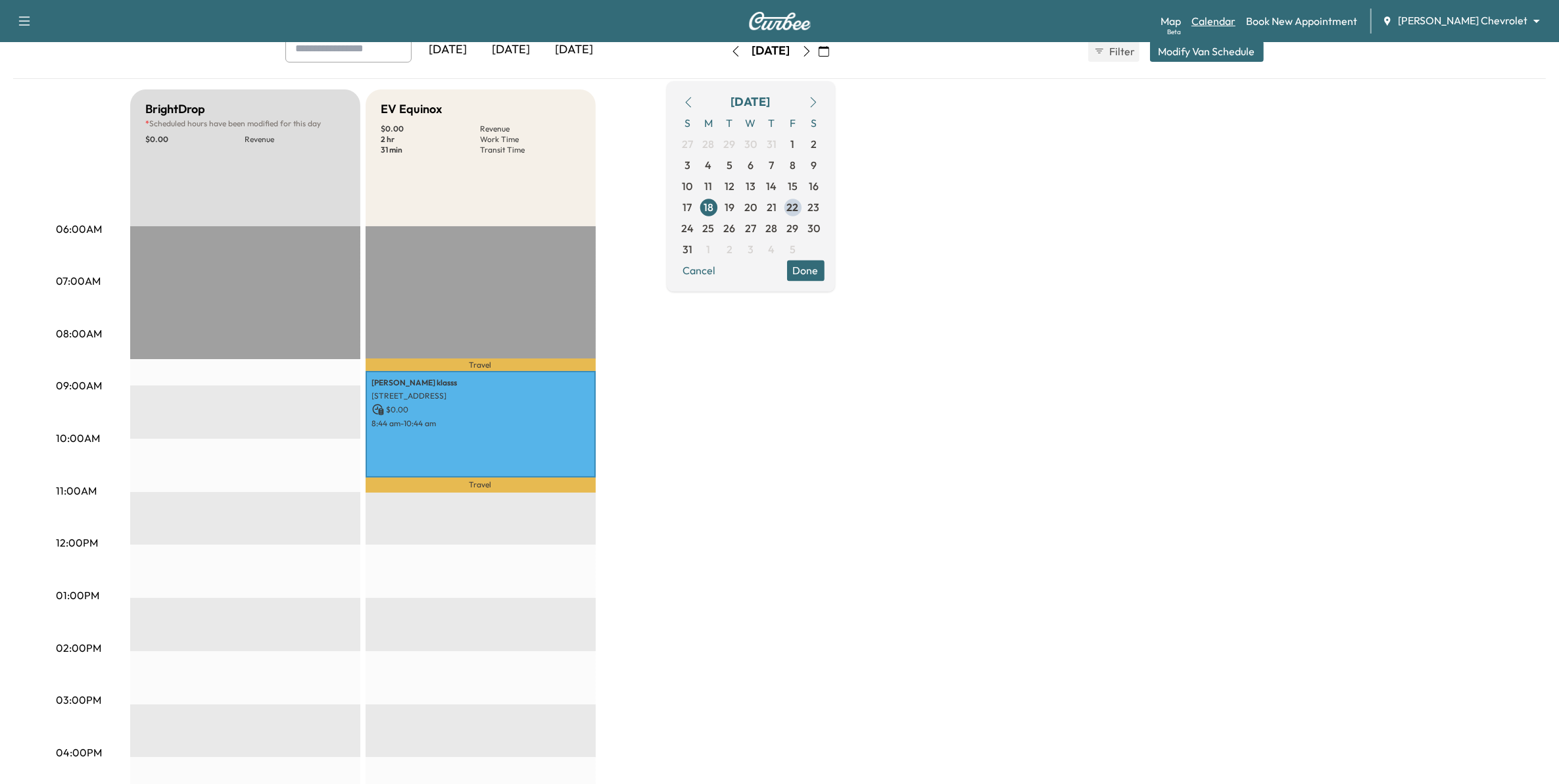
click at [1236, 21] on link "Calendar" at bounding box center [1214, 21] width 44 height 16
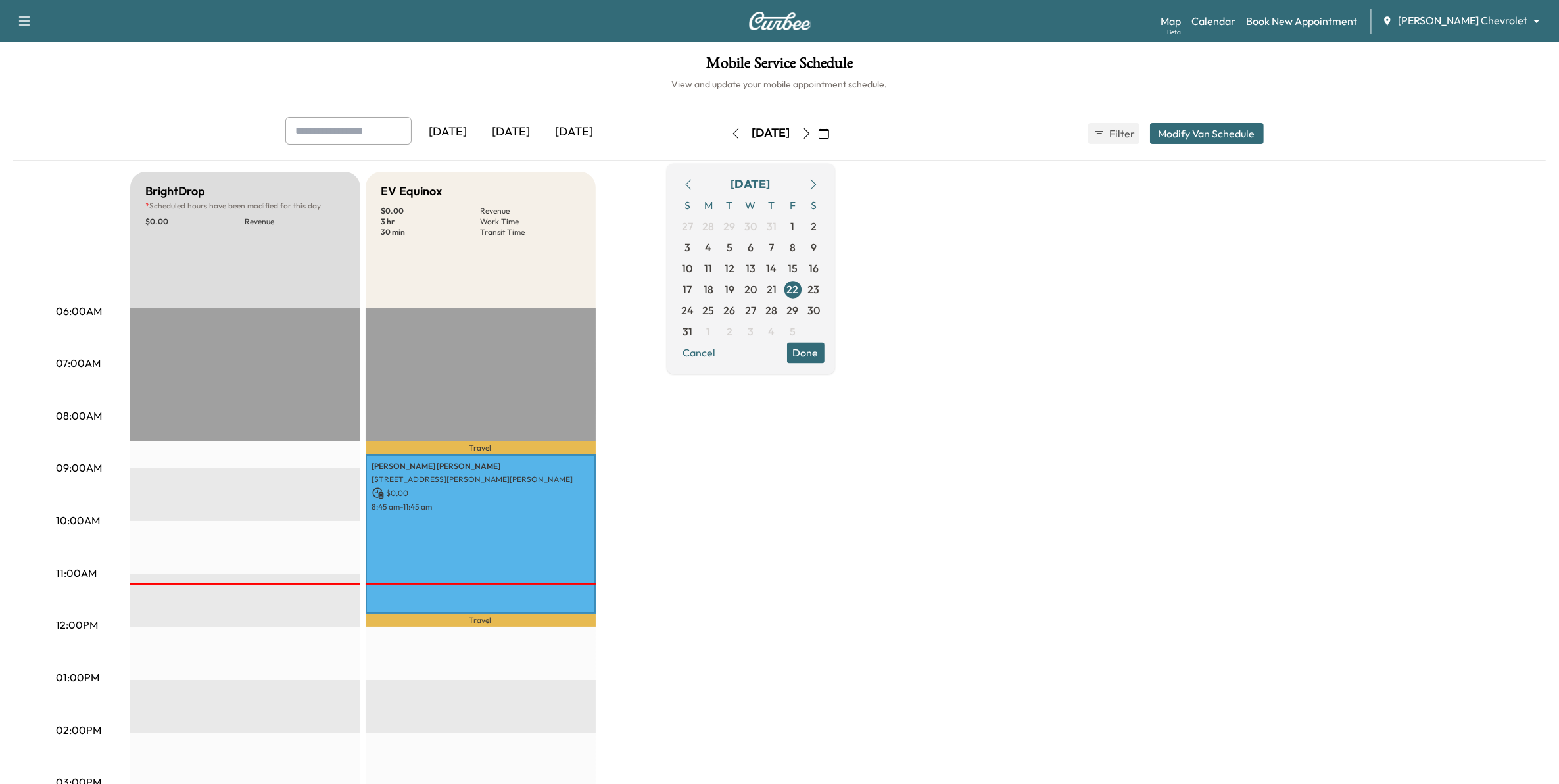
click at [1319, 16] on link "Book New Appointment" at bounding box center [1301, 21] width 111 height 16
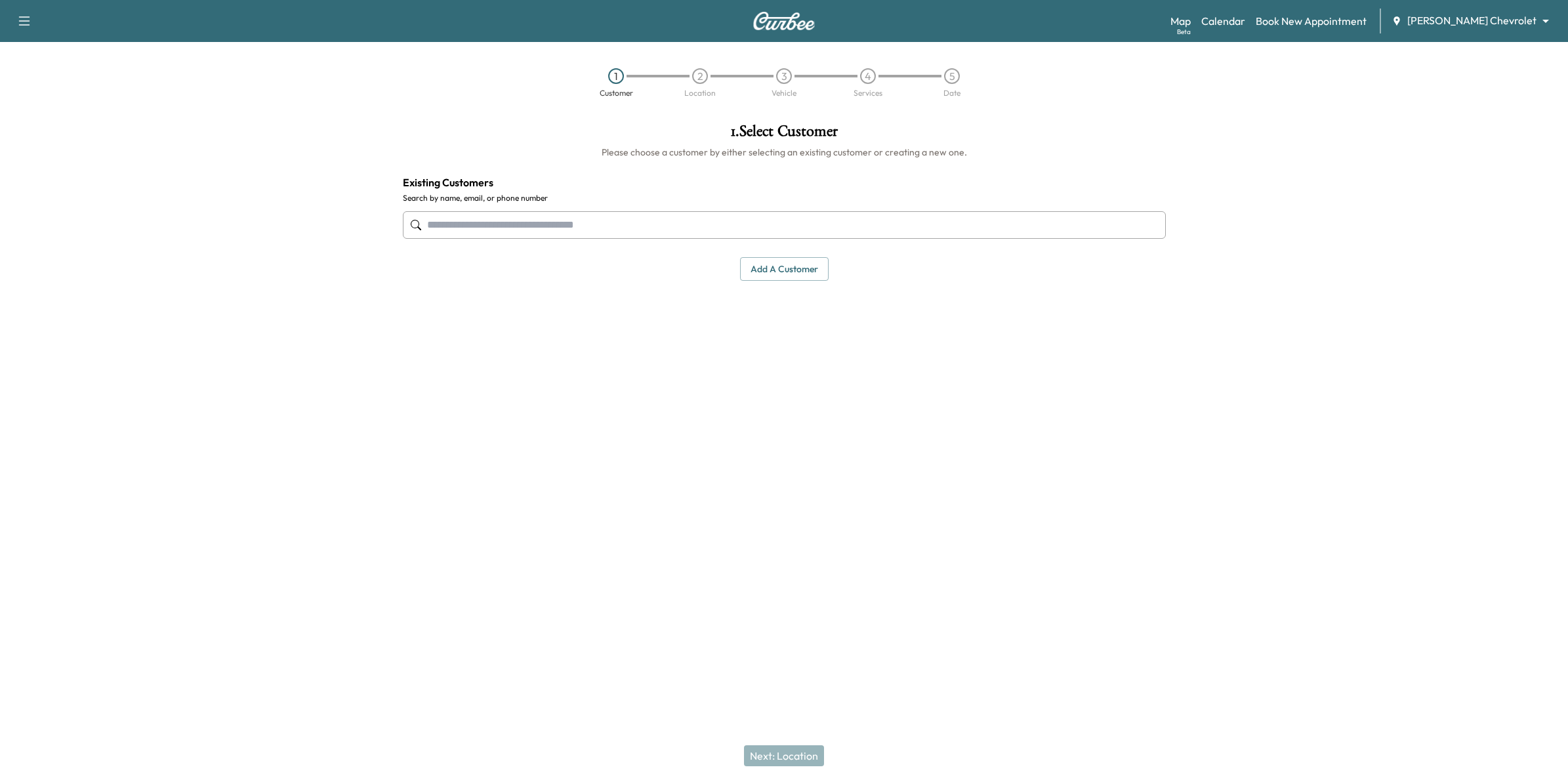
click at [597, 225] on input "text" at bounding box center [784, 225] width 763 height 28
type input "*"
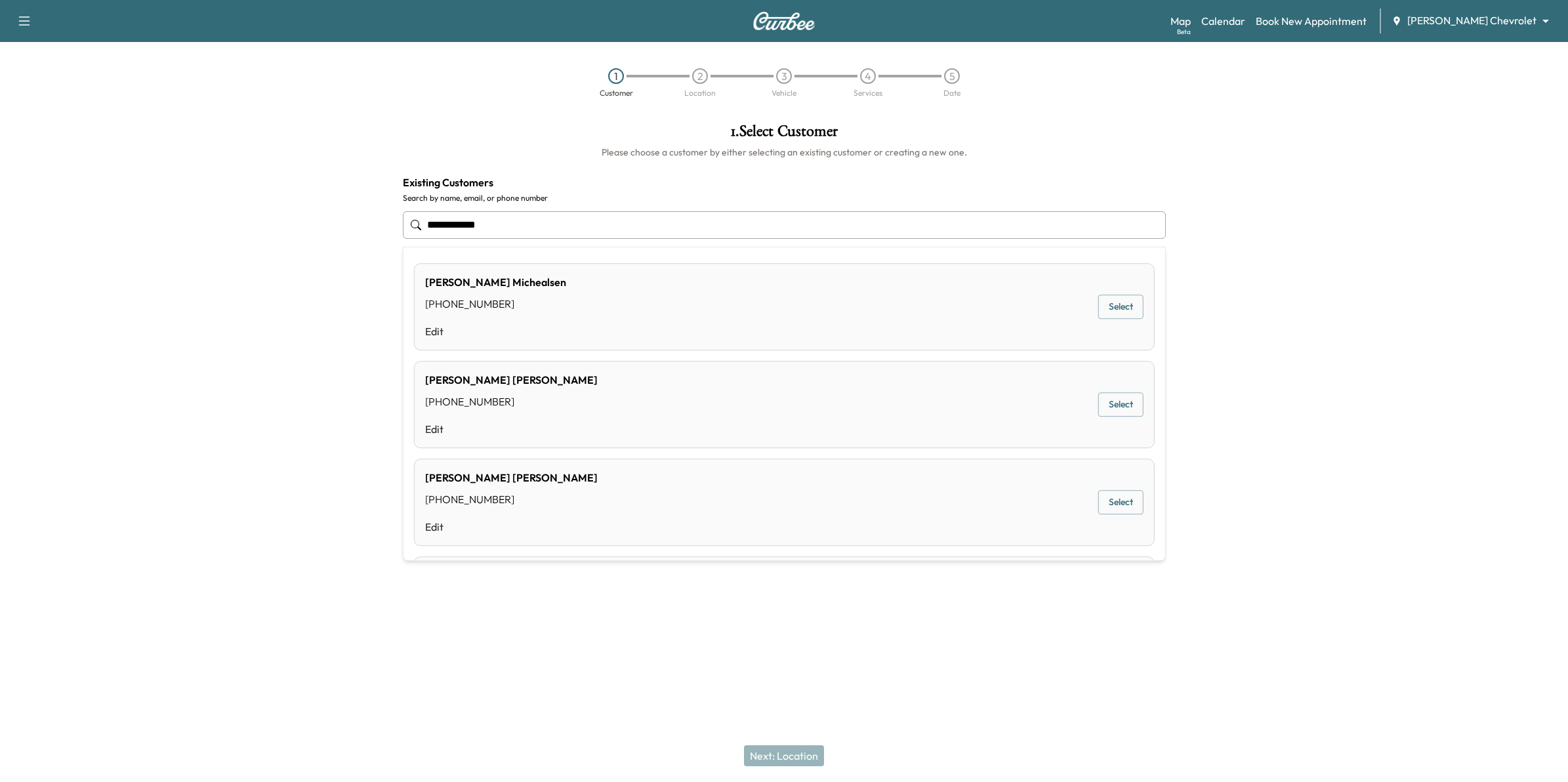
type input "**********"
drag, startPoint x: 561, startPoint y: 238, endPoint x: 308, endPoint y: 207, distance: 254.9
click at [308, 207] on div "**********" at bounding box center [784, 308] width 1568 height 391
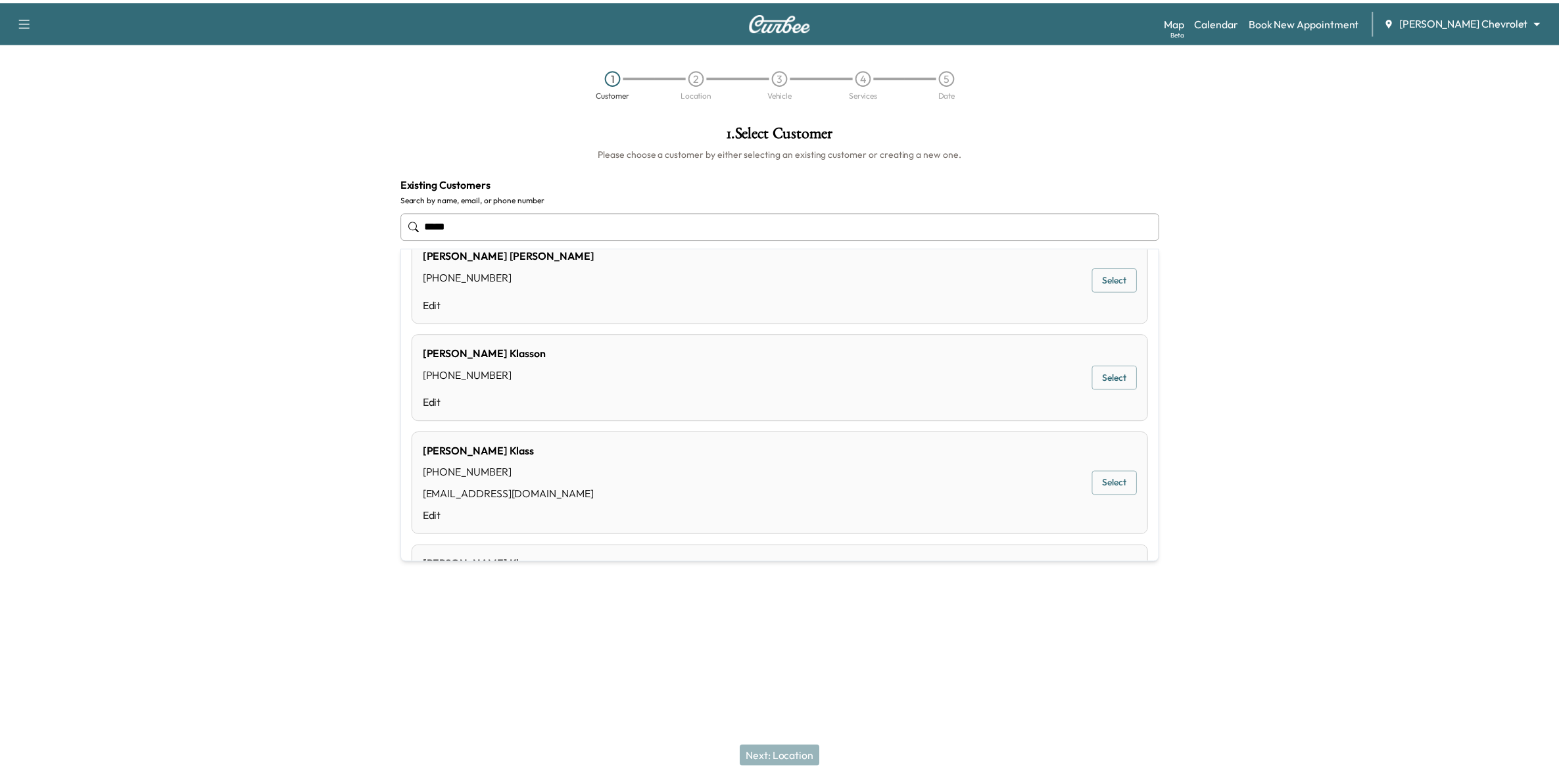
scroll to position [405, 0]
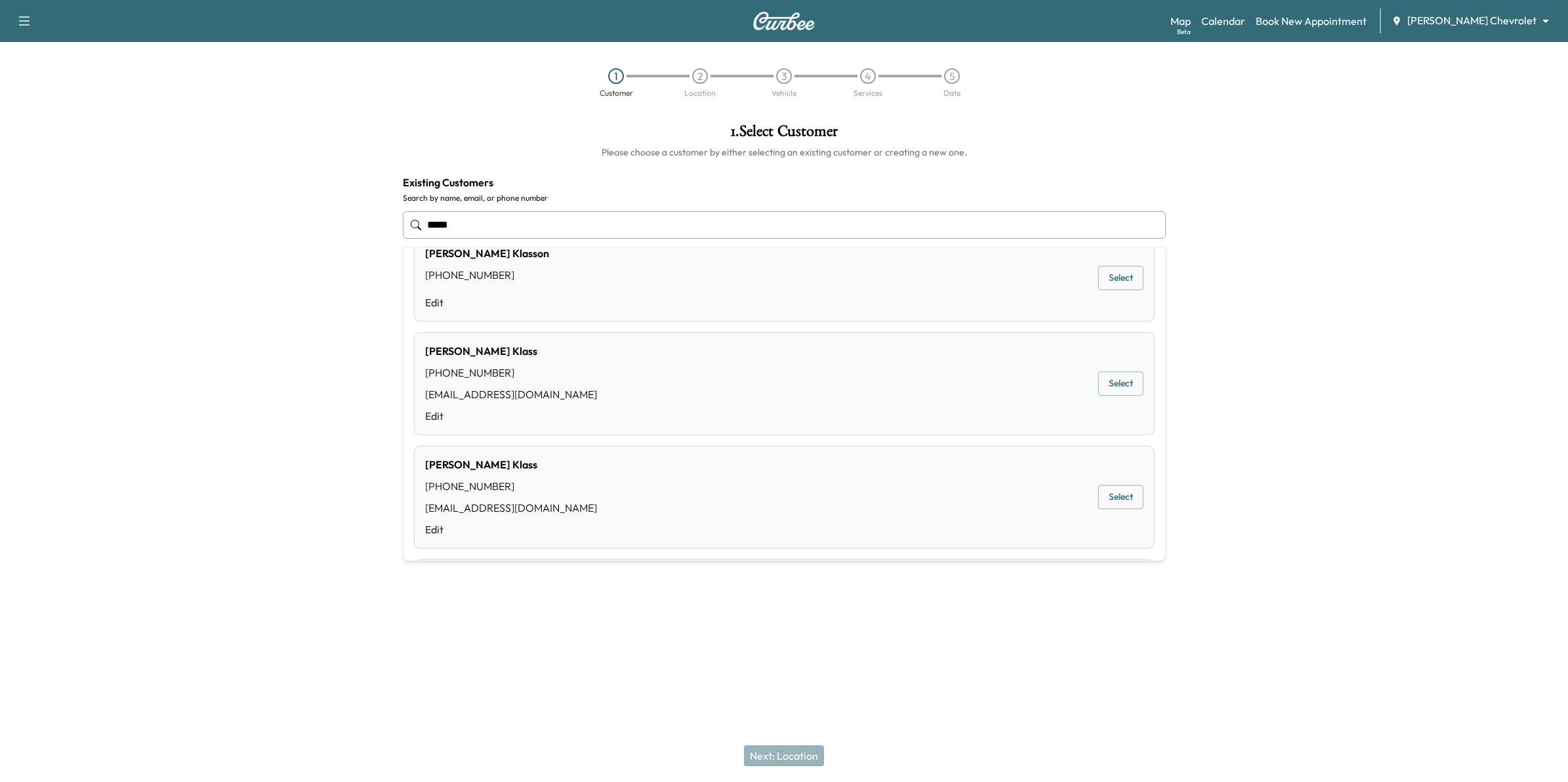
click at [1103, 384] on button "Select" at bounding box center [1121, 384] width 45 height 24
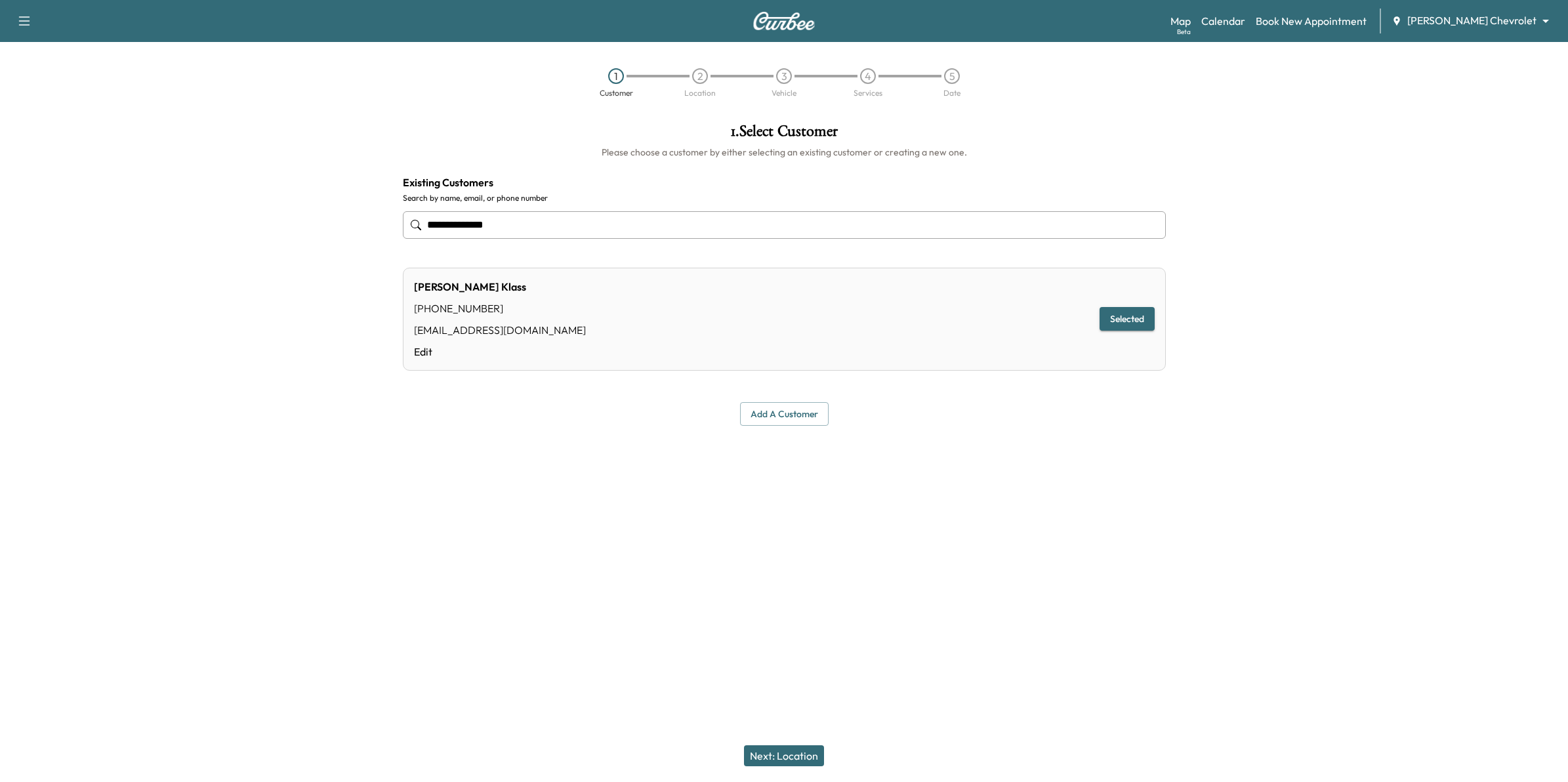
type input "**********"
click at [794, 748] on button "Next: Location" at bounding box center [784, 756] width 80 height 21
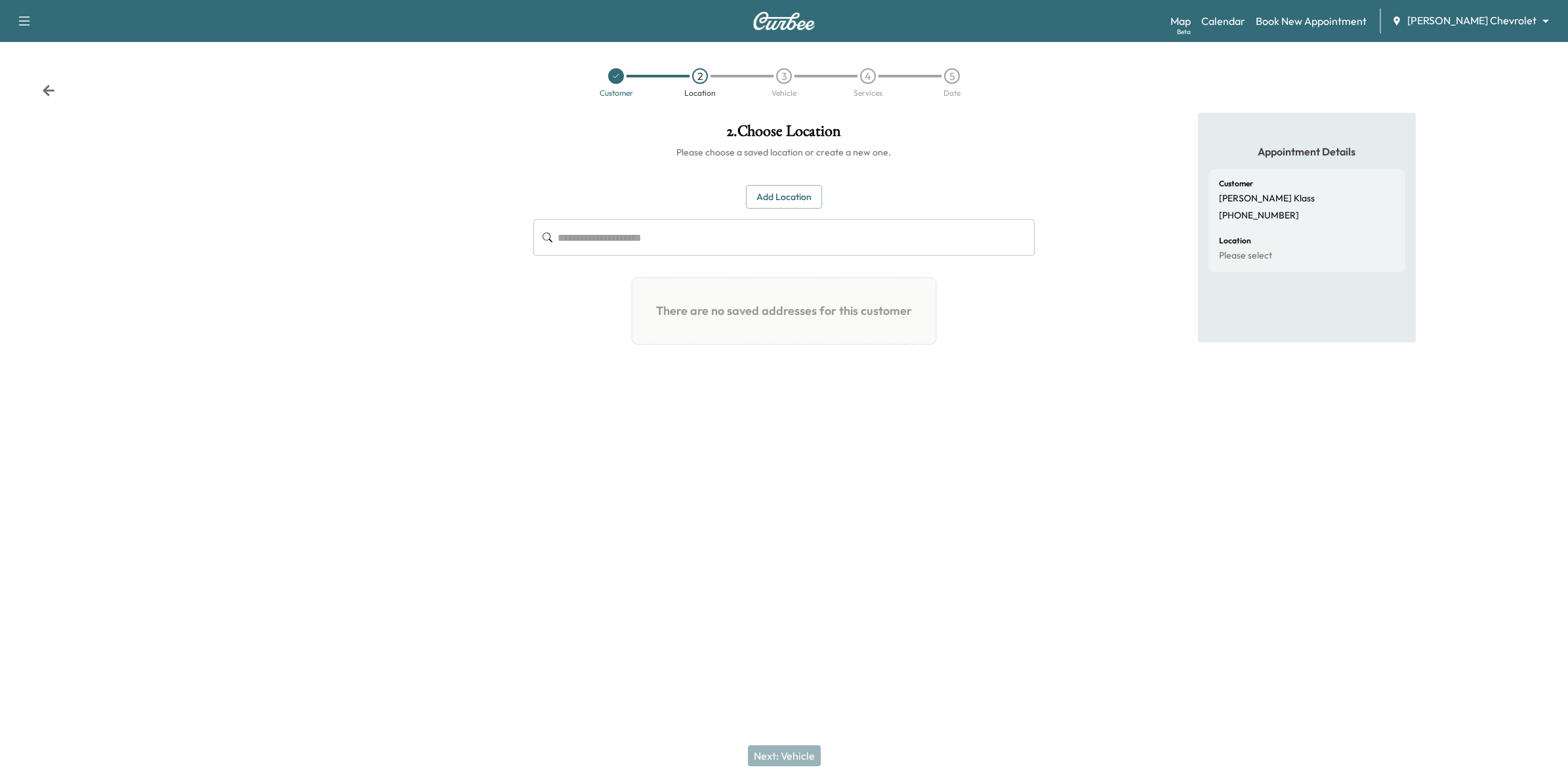
click at [798, 195] on button "Add Location" at bounding box center [784, 197] width 76 height 24
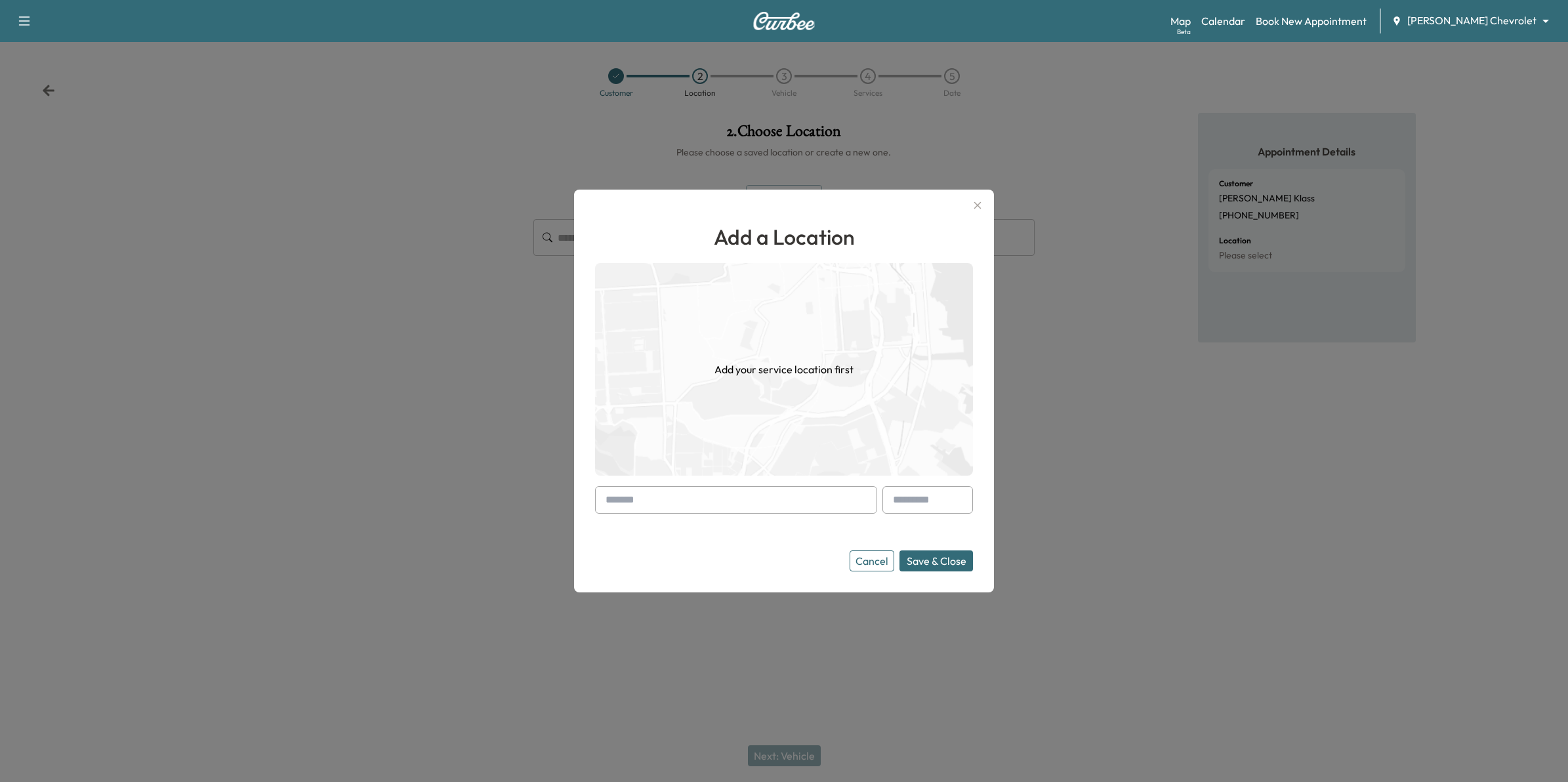
paste input "**********"
type input "**********"
click at [930, 565] on button "Save & Close" at bounding box center [936, 561] width 74 height 21
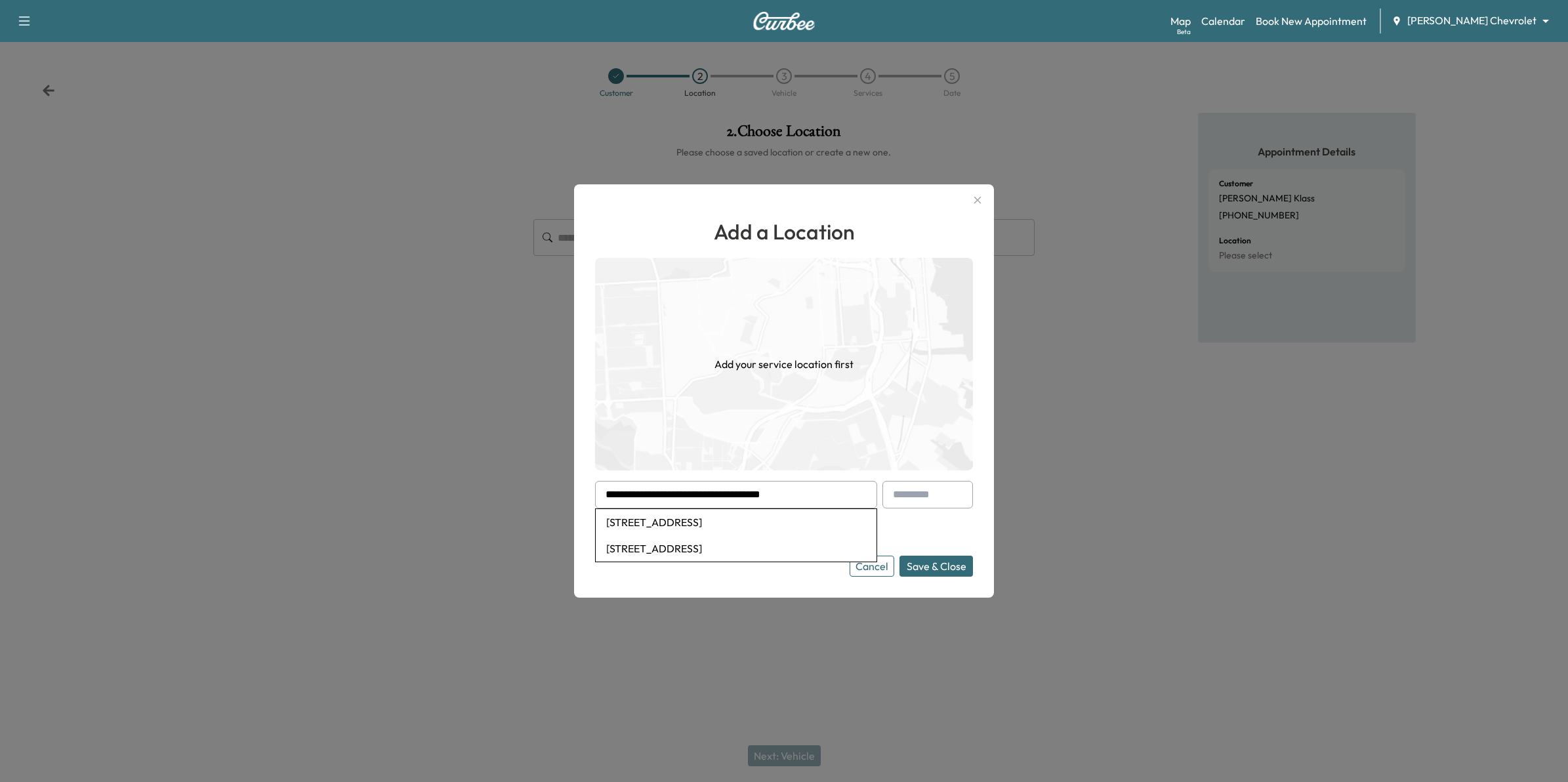
click at [831, 525] on li "[STREET_ADDRESS]" at bounding box center [736, 522] width 281 height 26
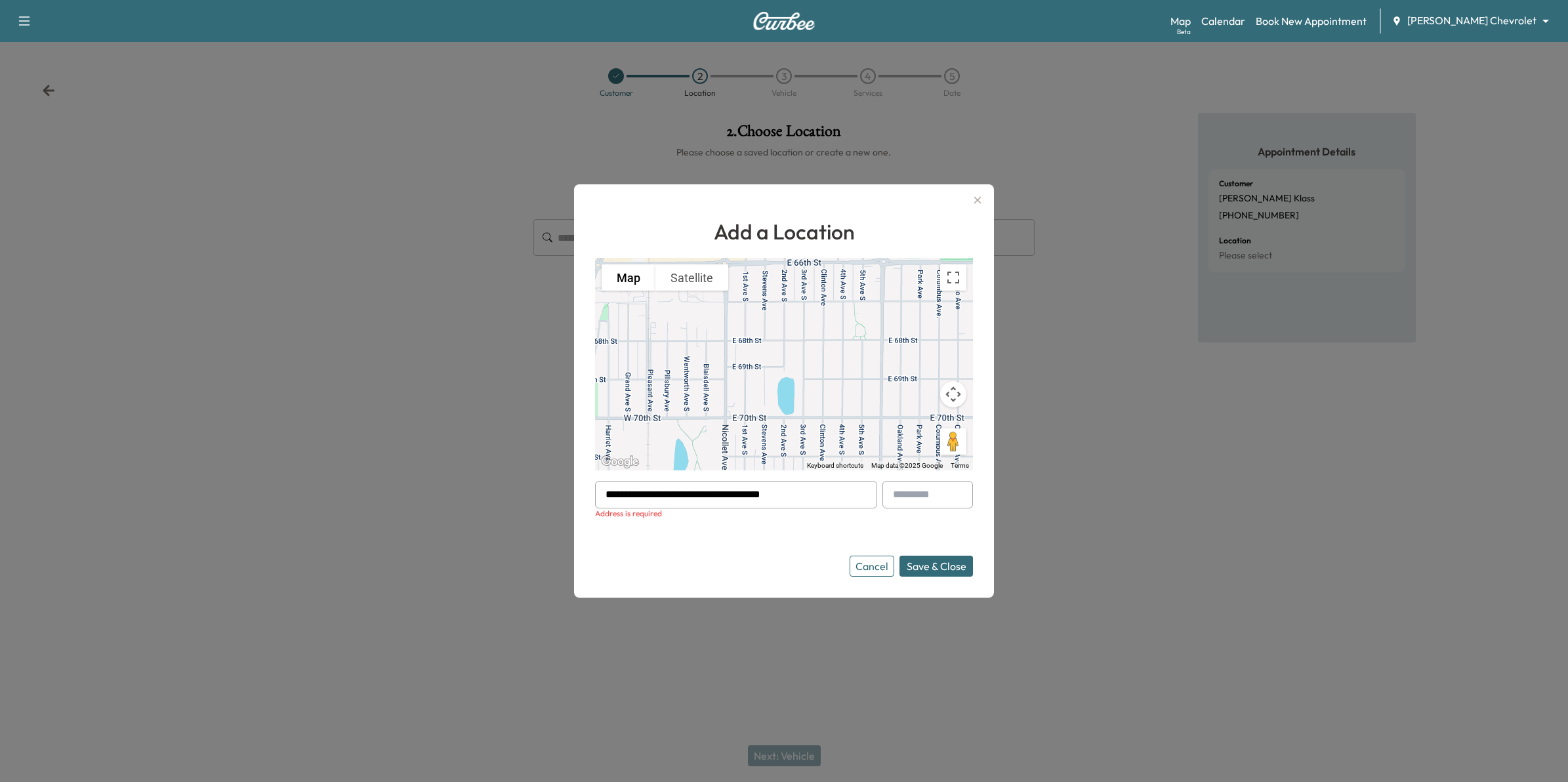
click at [933, 563] on button "Save & Close" at bounding box center [936, 566] width 74 height 21
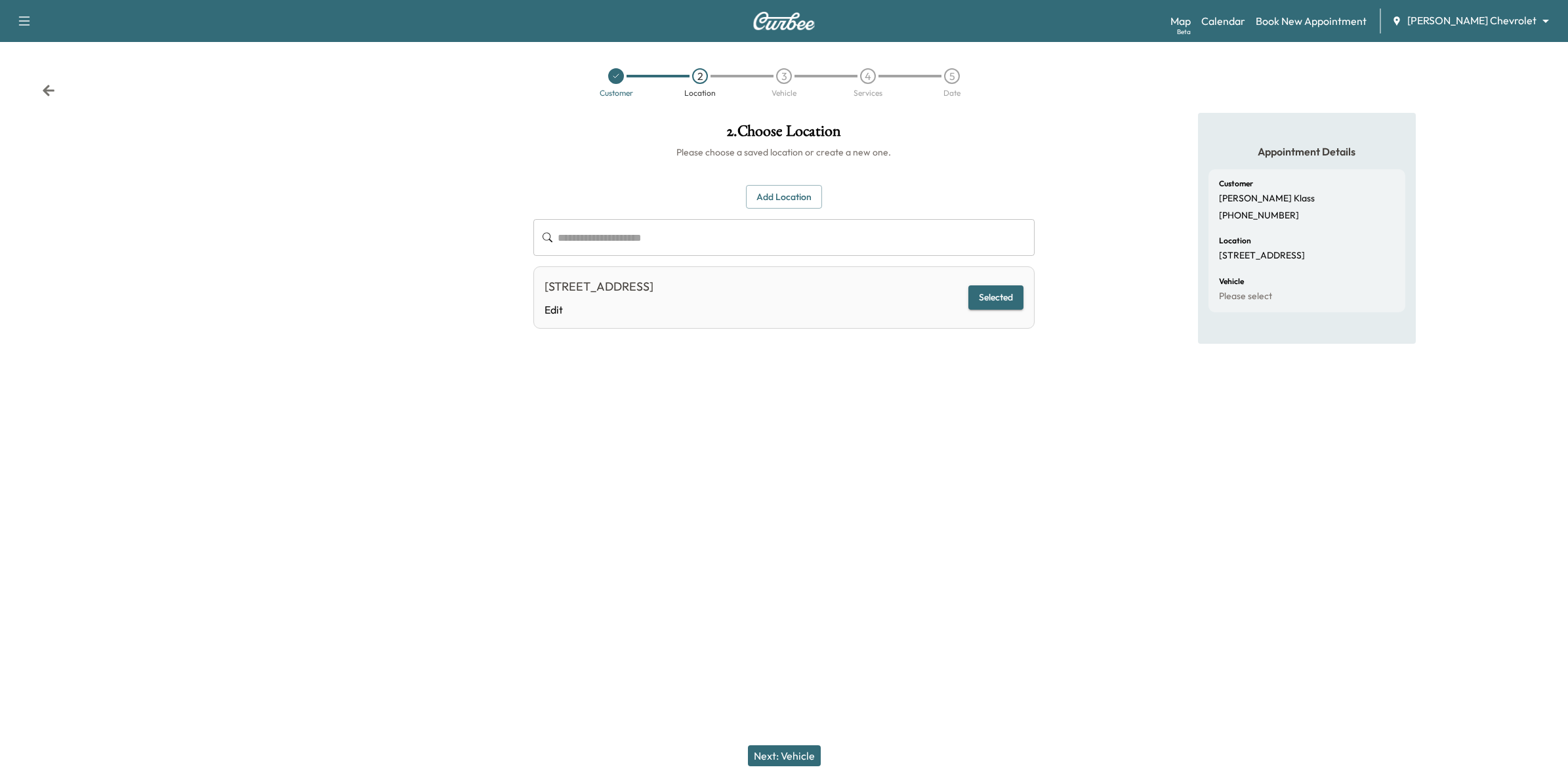
click at [804, 748] on button "Next: Vehicle" at bounding box center [784, 756] width 73 height 21
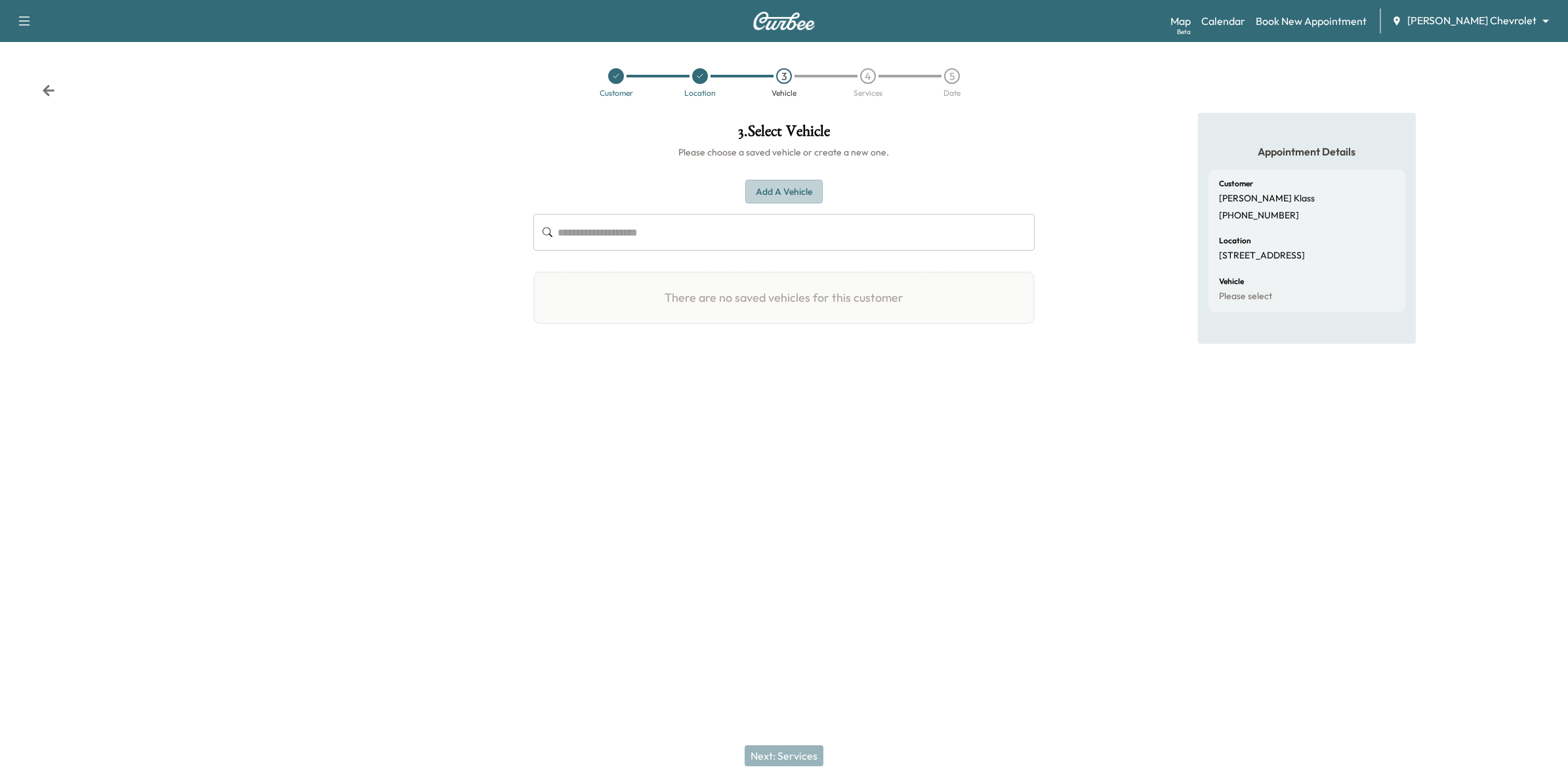
click at [782, 198] on button "Add a Vehicle" at bounding box center [784, 192] width 77 height 24
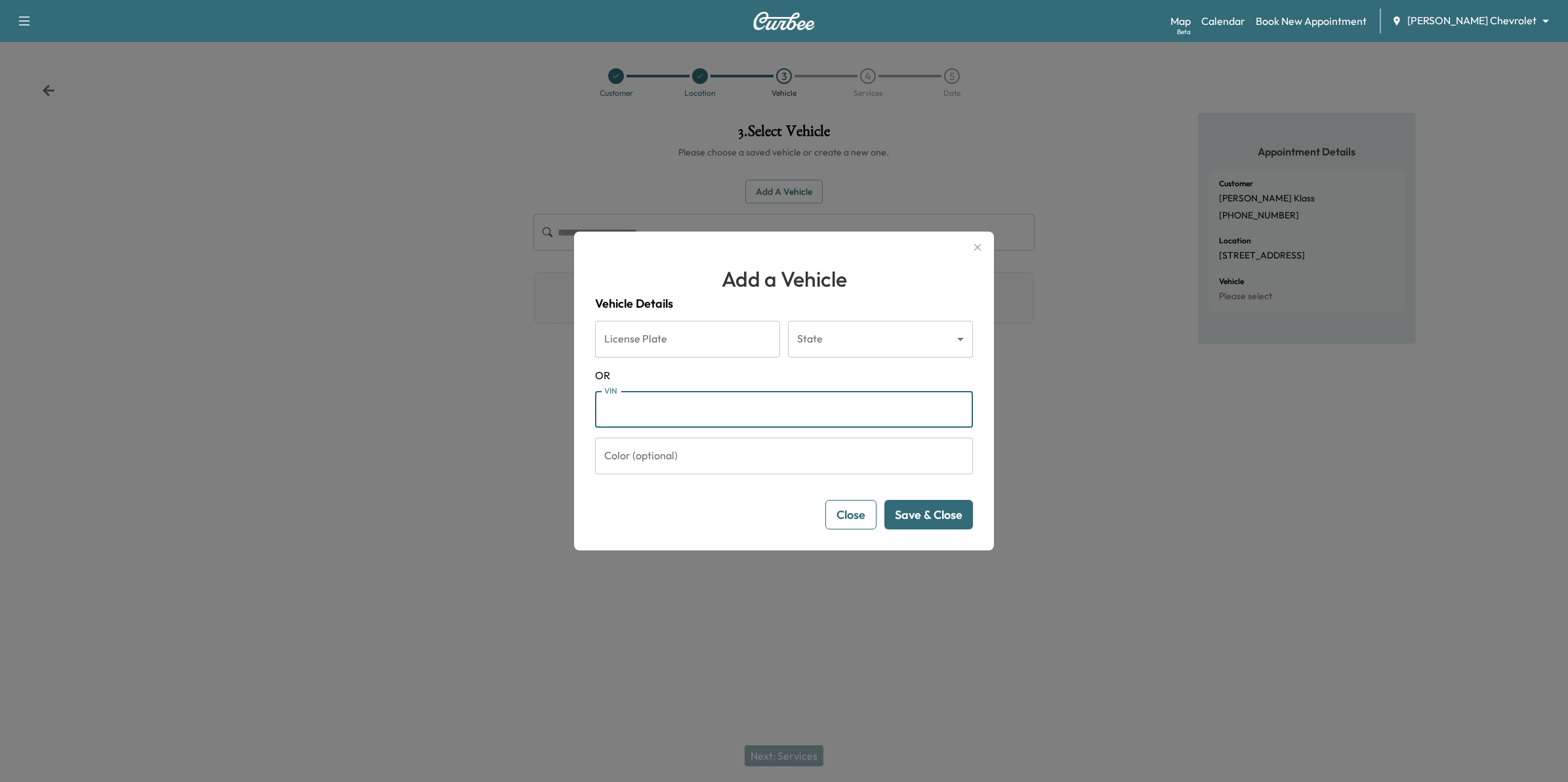
paste input "**********"
type input "**********"
click at [951, 518] on button "Save & Close" at bounding box center [928, 514] width 89 height 30
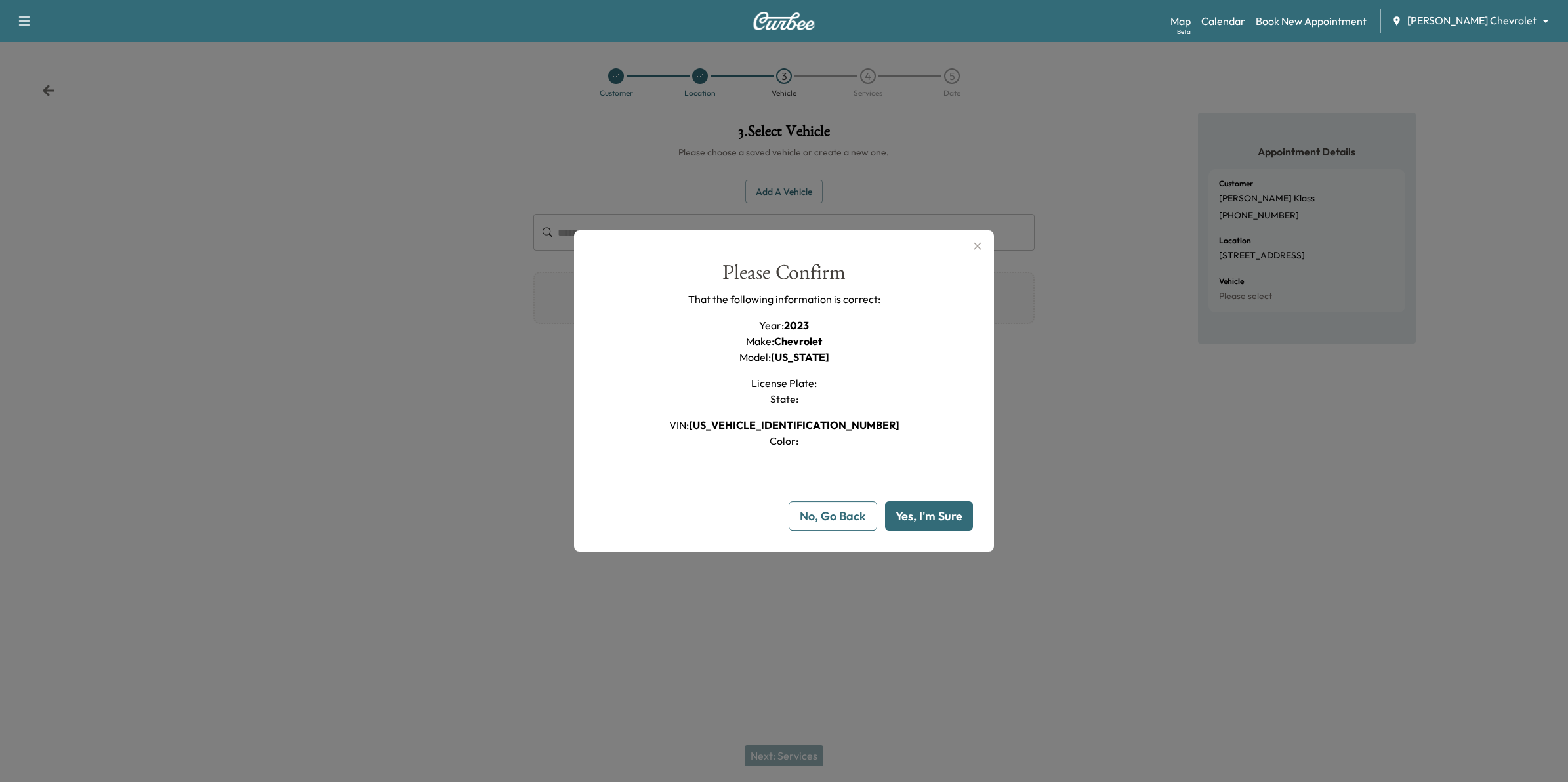
click at [946, 515] on button "Yes, I'm Sure" at bounding box center [929, 516] width 88 height 30
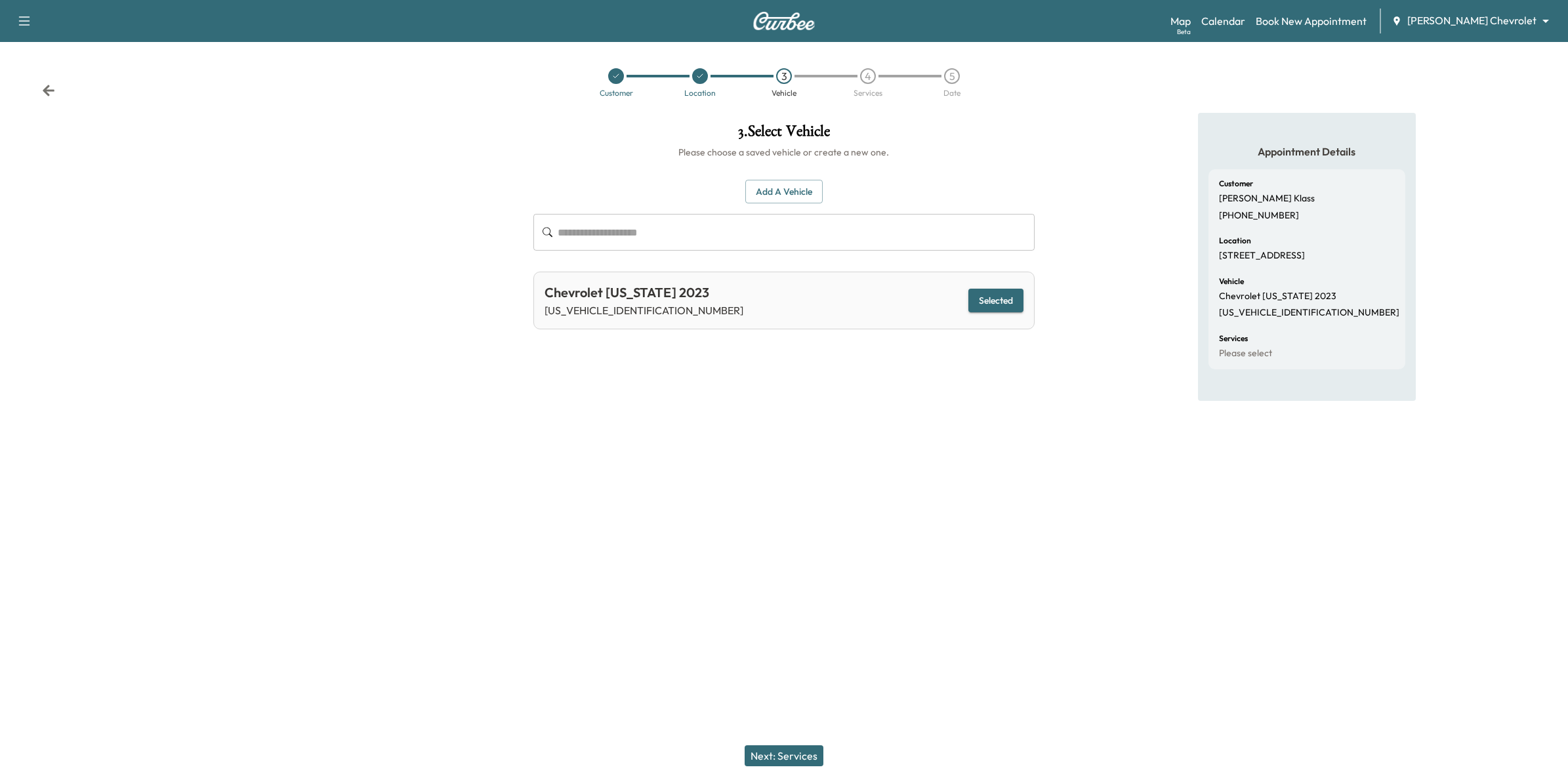
click at [781, 755] on button "Next: Services" at bounding box center [784, 756] width 79 height 21
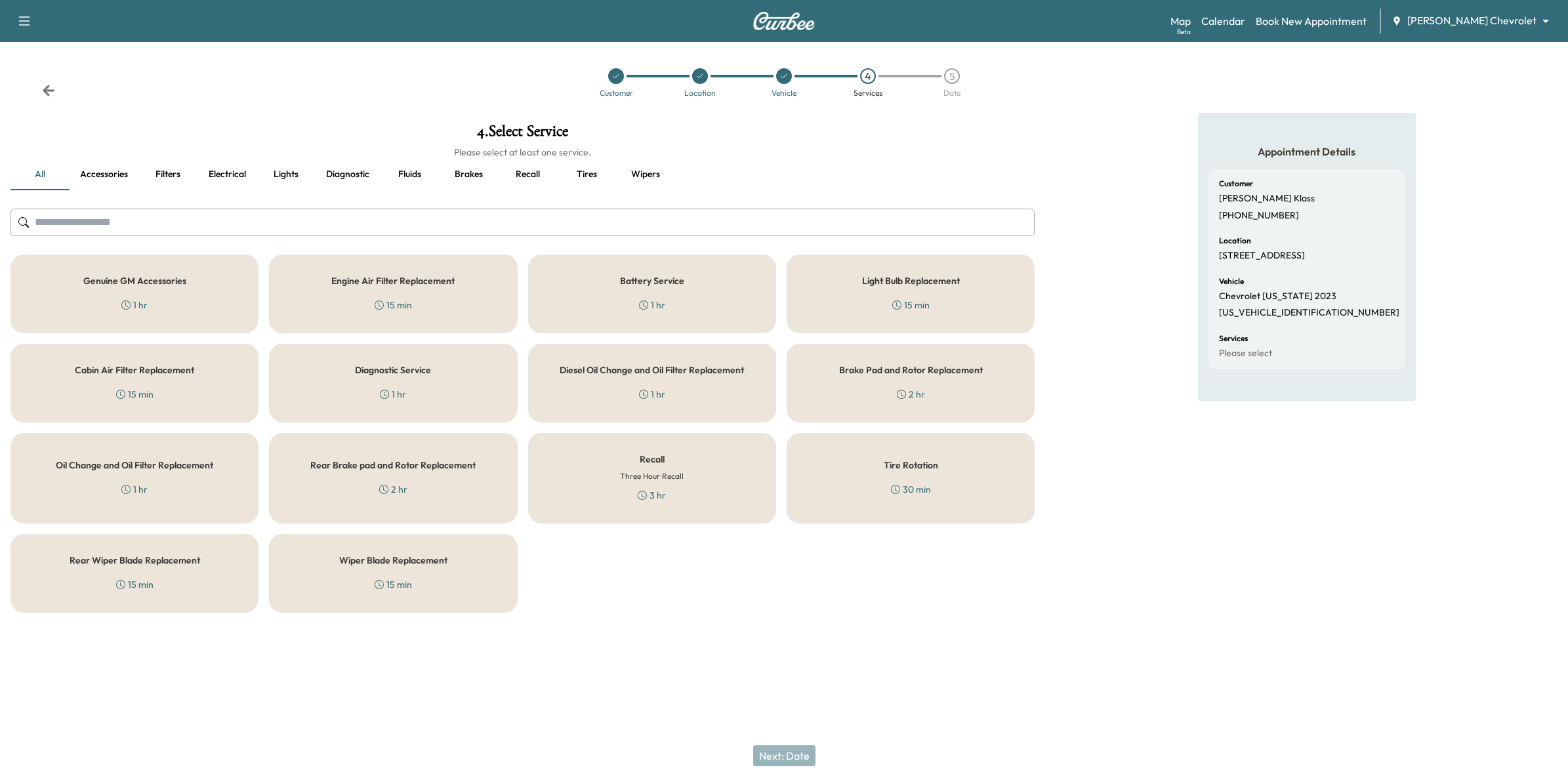
click at [737, 500] on div "Recall Three Hour Recall 3 hr" at bounding box center [652, 478] width 248 height 91
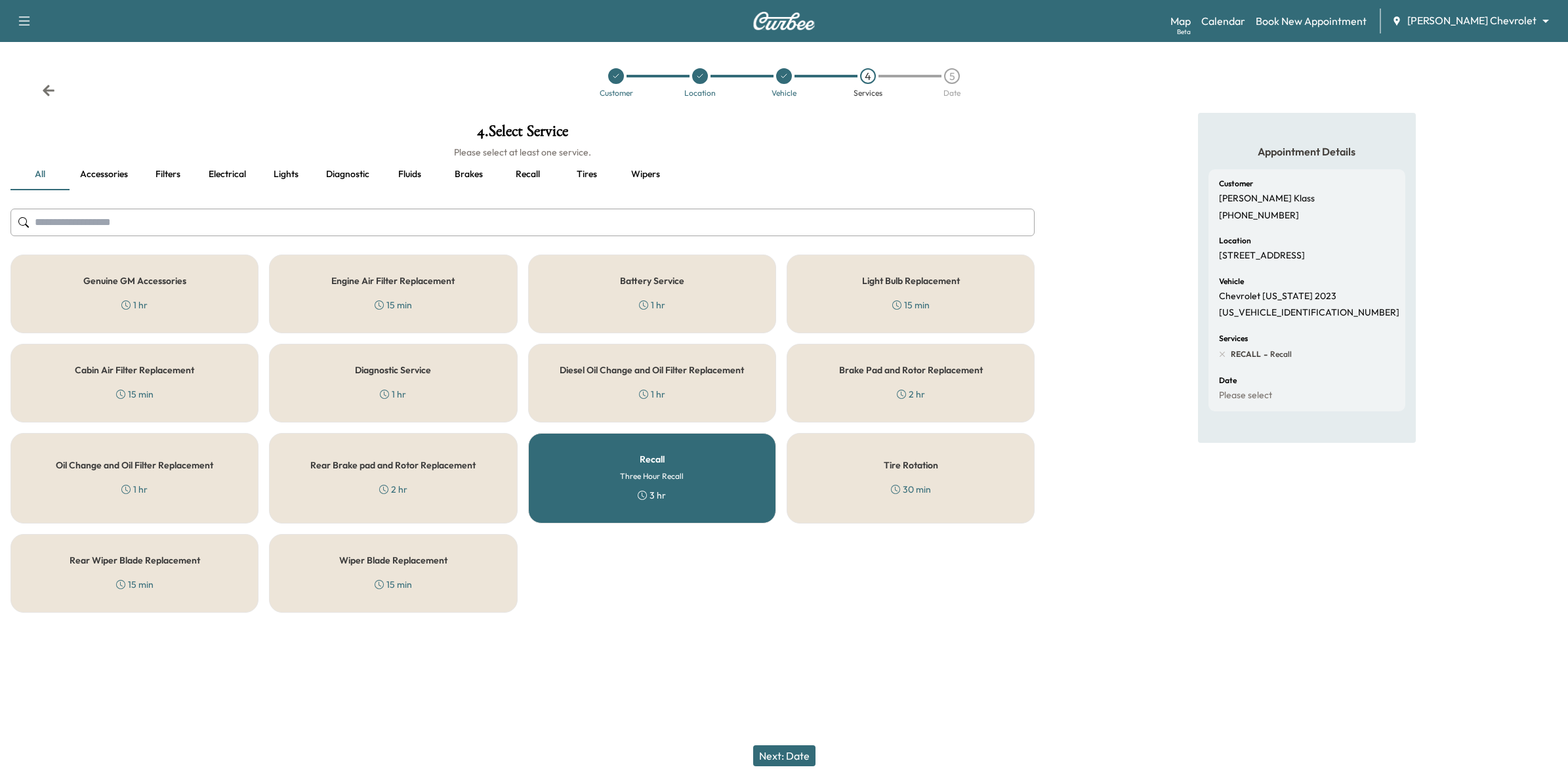
click at [789, 751] on button "Next: Date" at bounding box center [784, 756] width 62 height 21
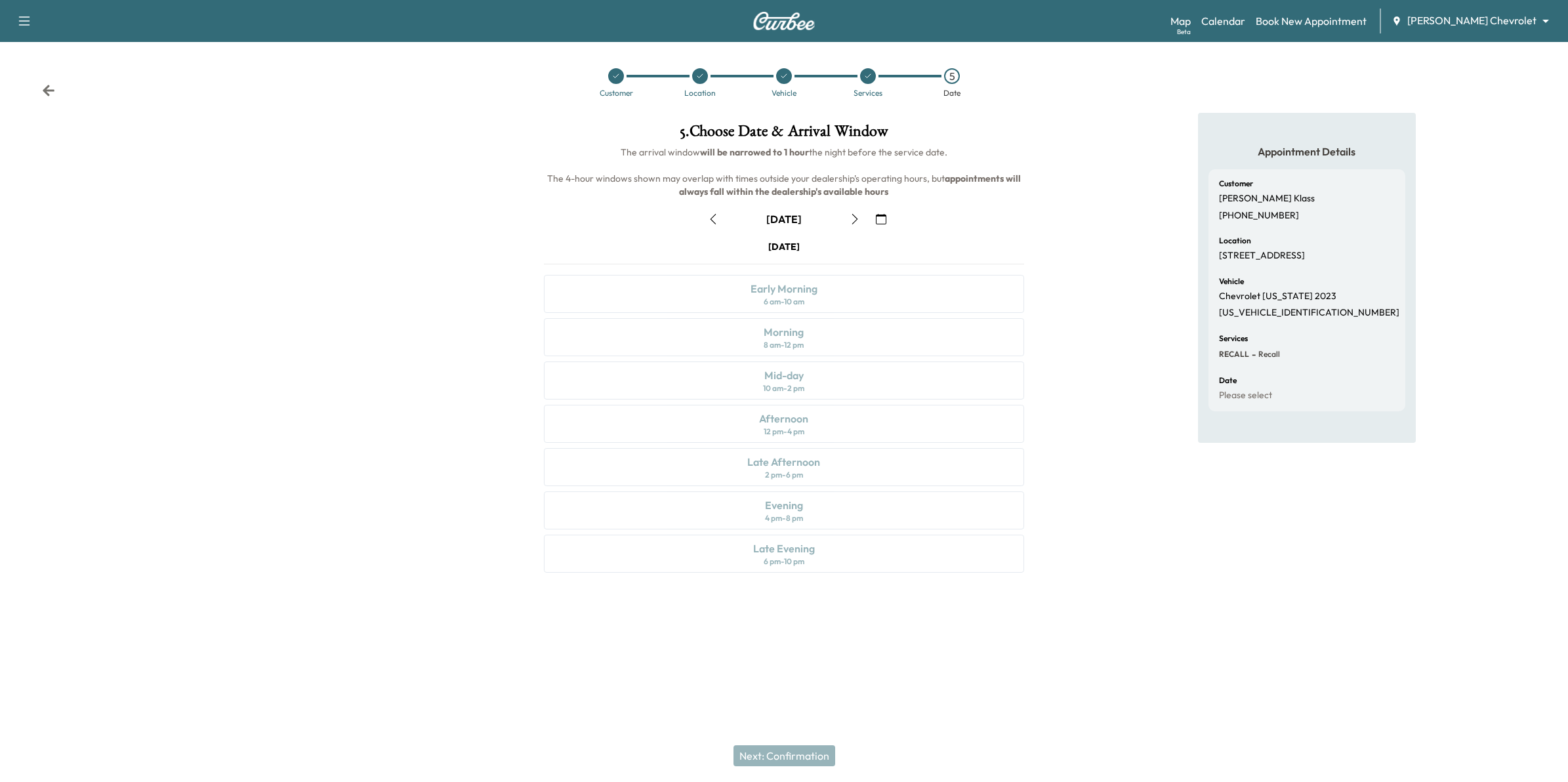
click at [883, 220] on icon "button" at bounding box center [881, 219] width 11 height 11
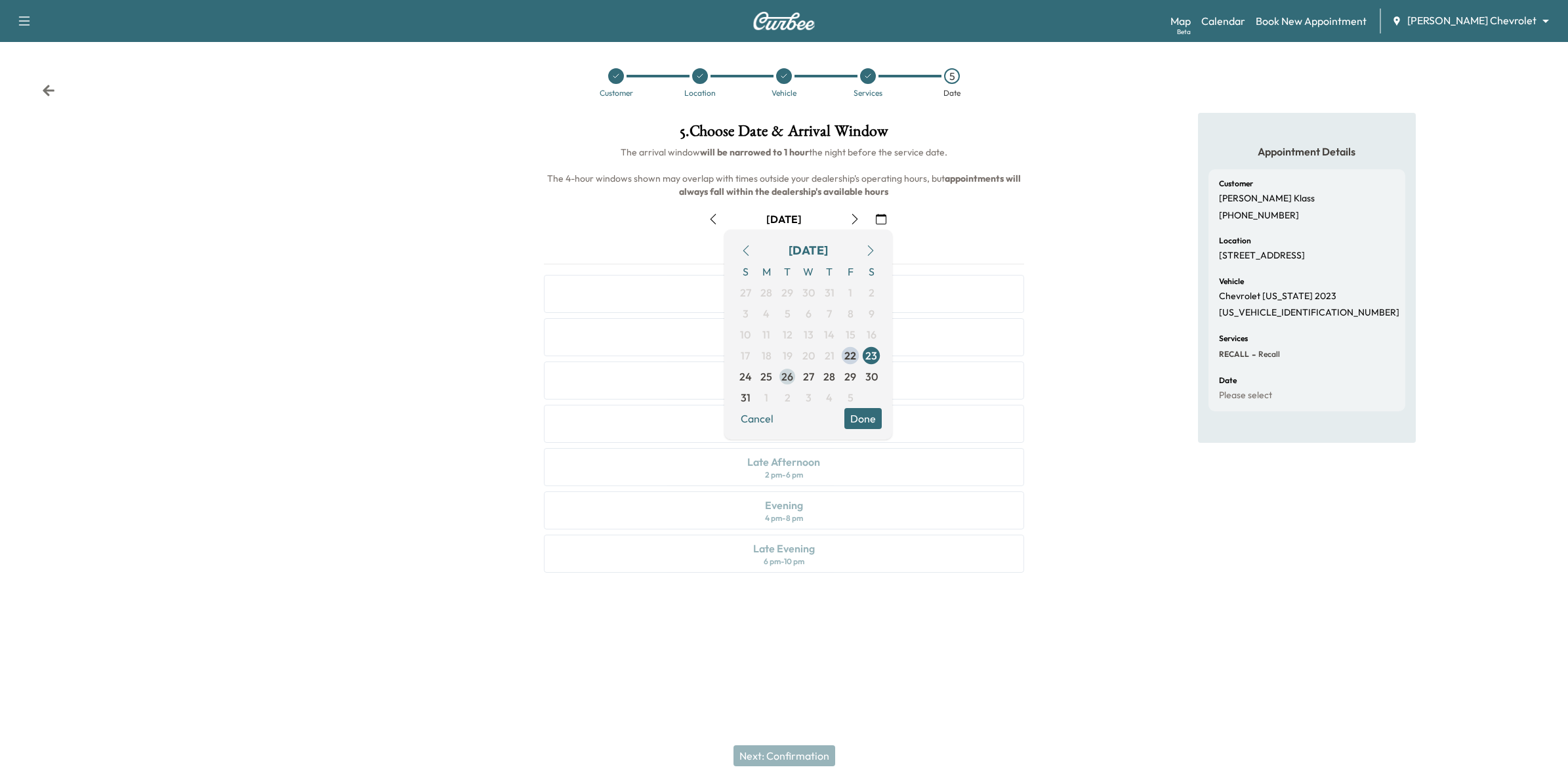
click at [784, 379] on span "26" at bounding box center [787, 376] width 12 height 16
click at [861, 422] on button "Done" at bounding box center [862, 419] width 38 height 21
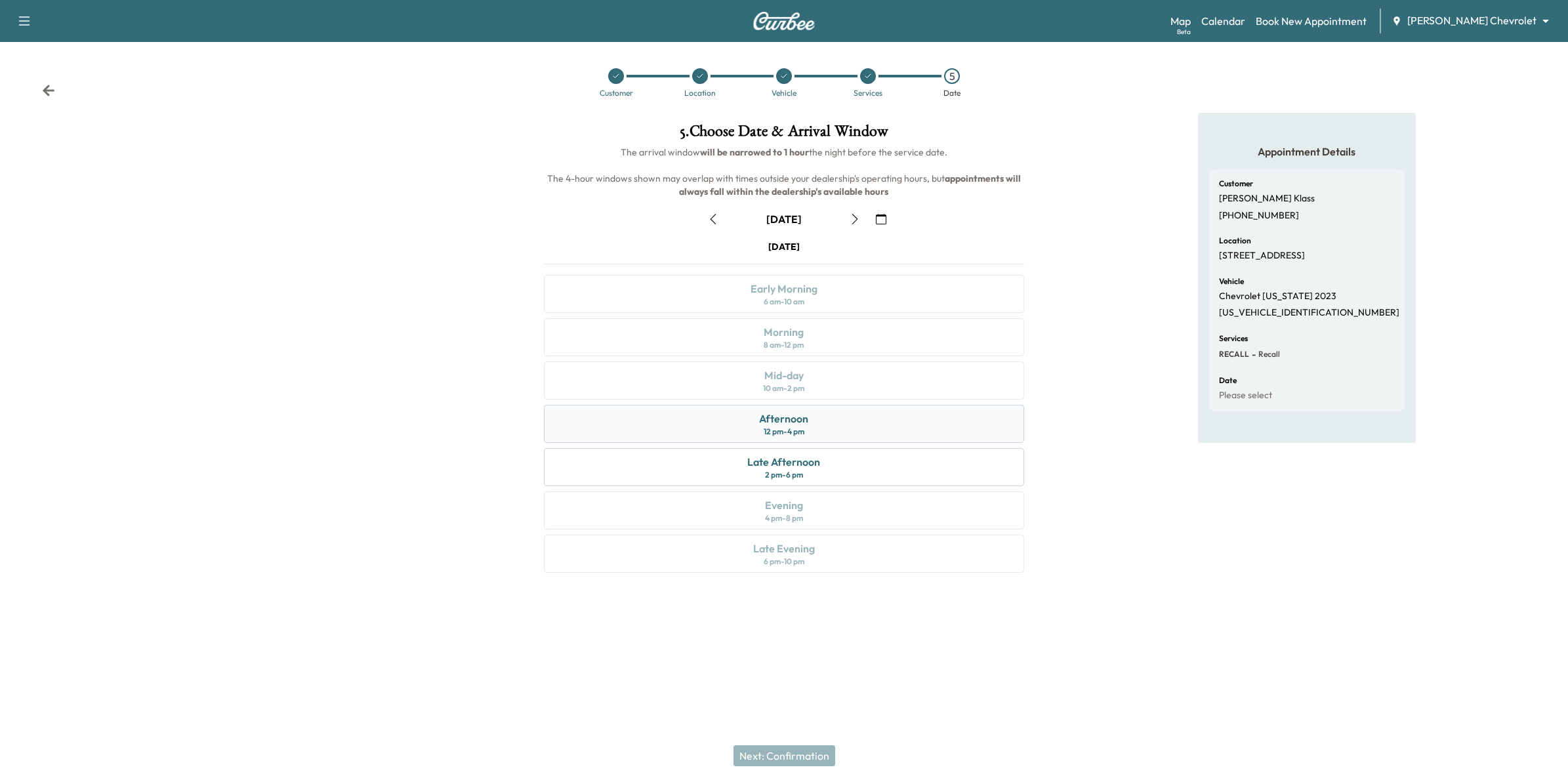
click at [868, 425] on div "Afternoon 12 pm - 4 pm" at bounding box center [784, 424] width 481 height 38
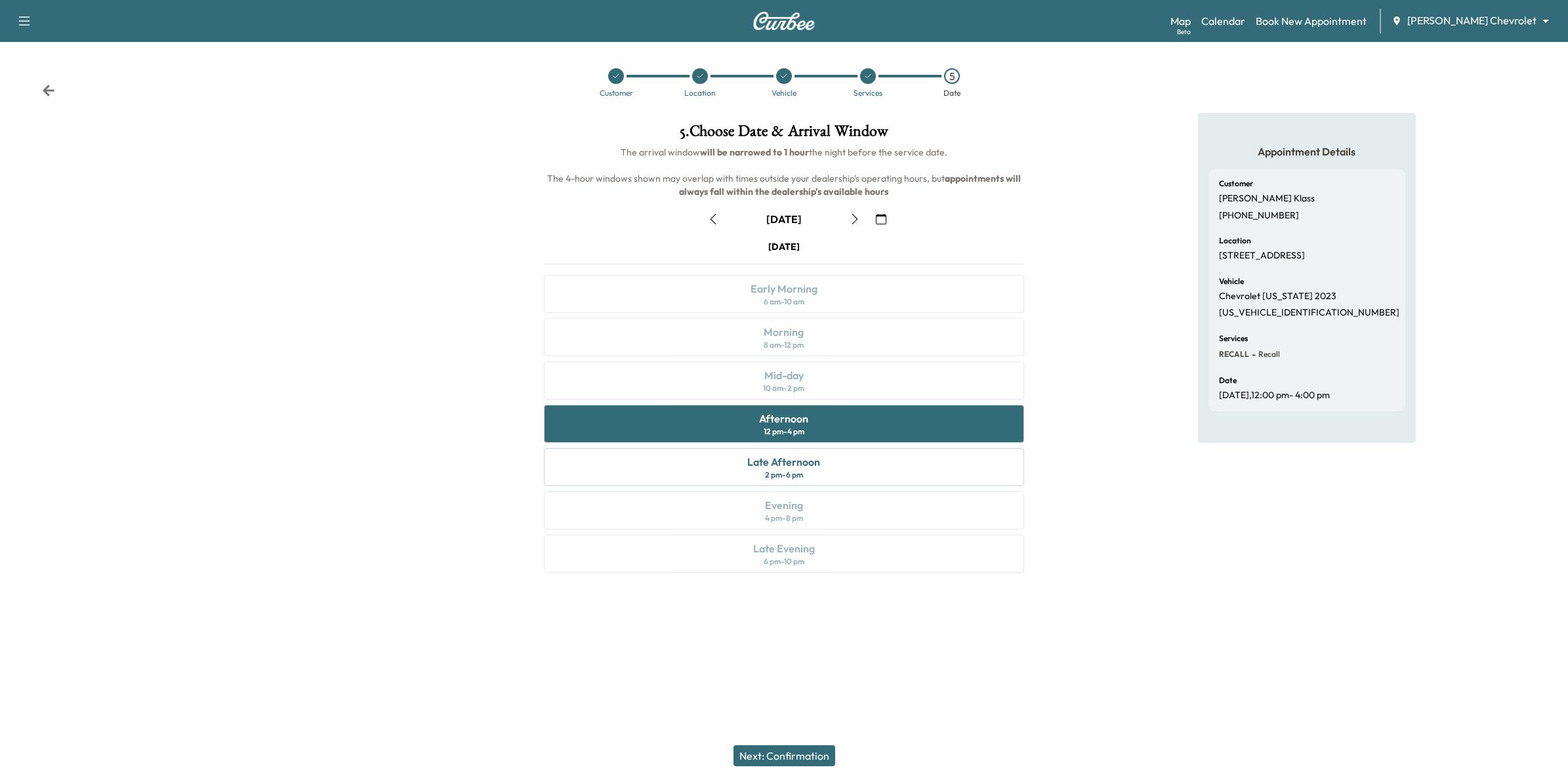
click at [816, 753] on button "Next: Confirmation" at bounding box center [784, 756] width 102 height 21
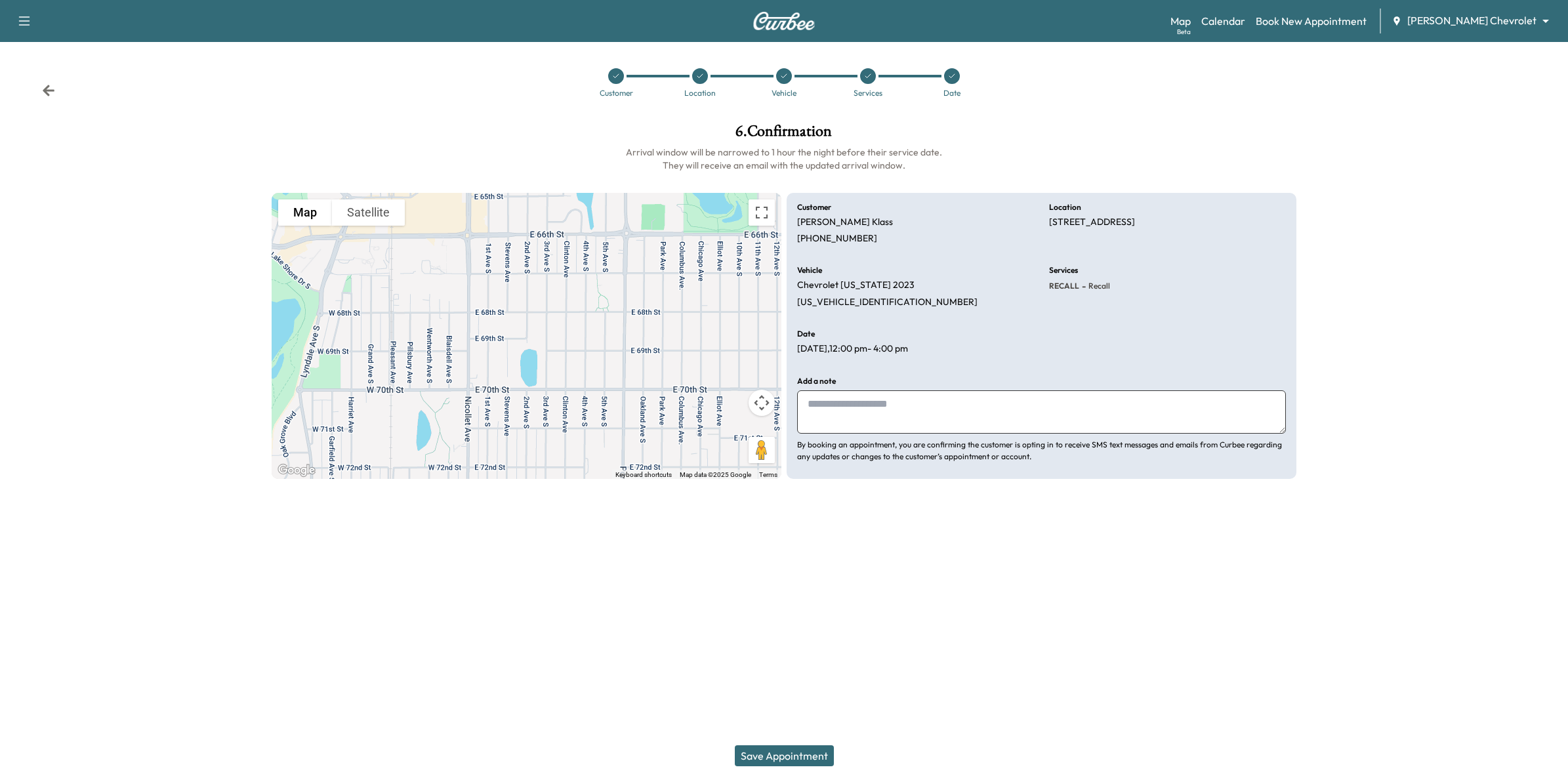
click at [807, 754] on button "Save Appointment" at bounding box center [784, 756] width 99 height 21
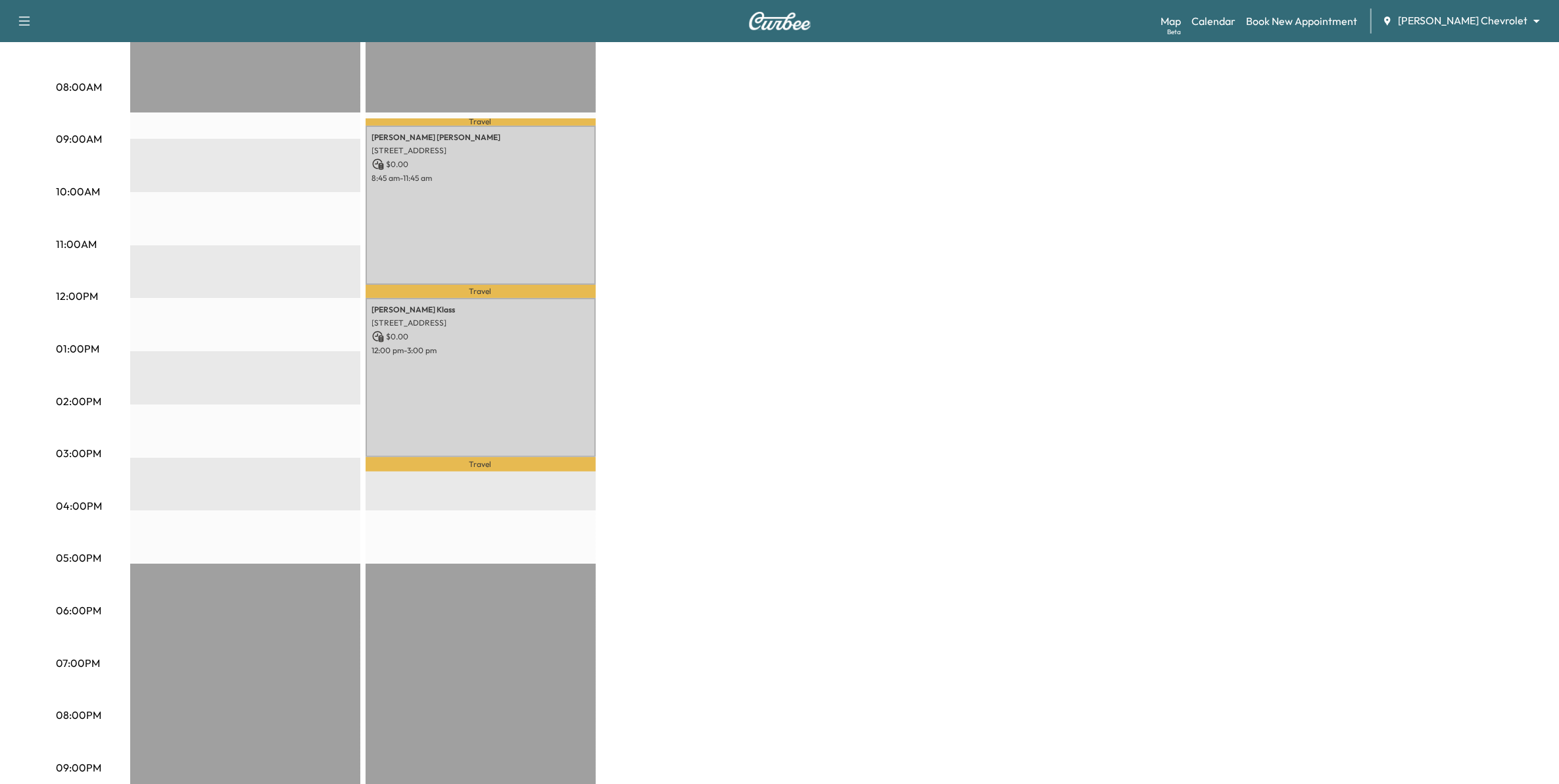
scroll to position [386, 0]
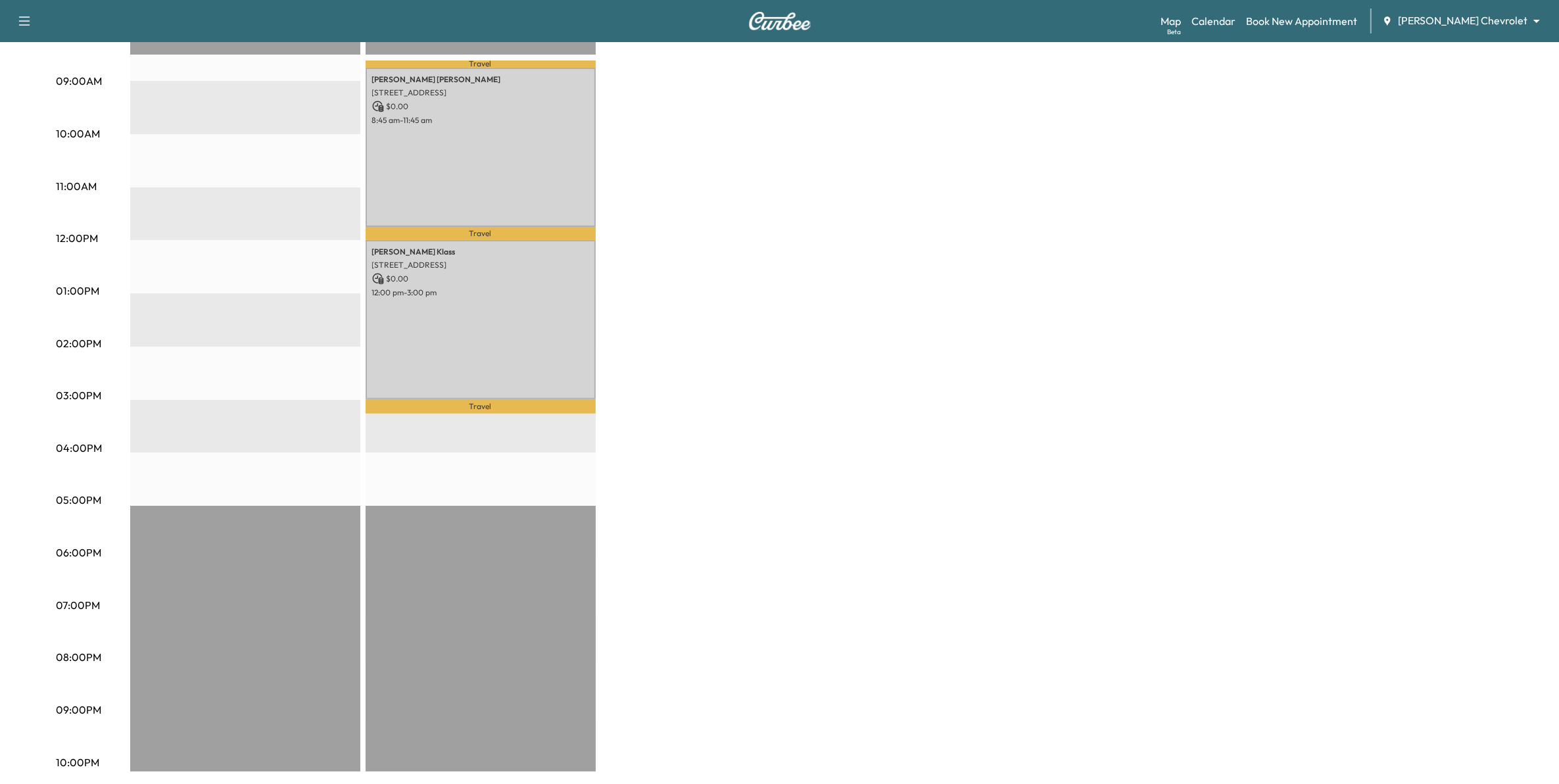
click at [1498, 33] on body "Support Log Out Map Beta Calendar Book New Appointment Mauer Chevrolet ********…" at bounding box center [779, 6] width 1559 height 784
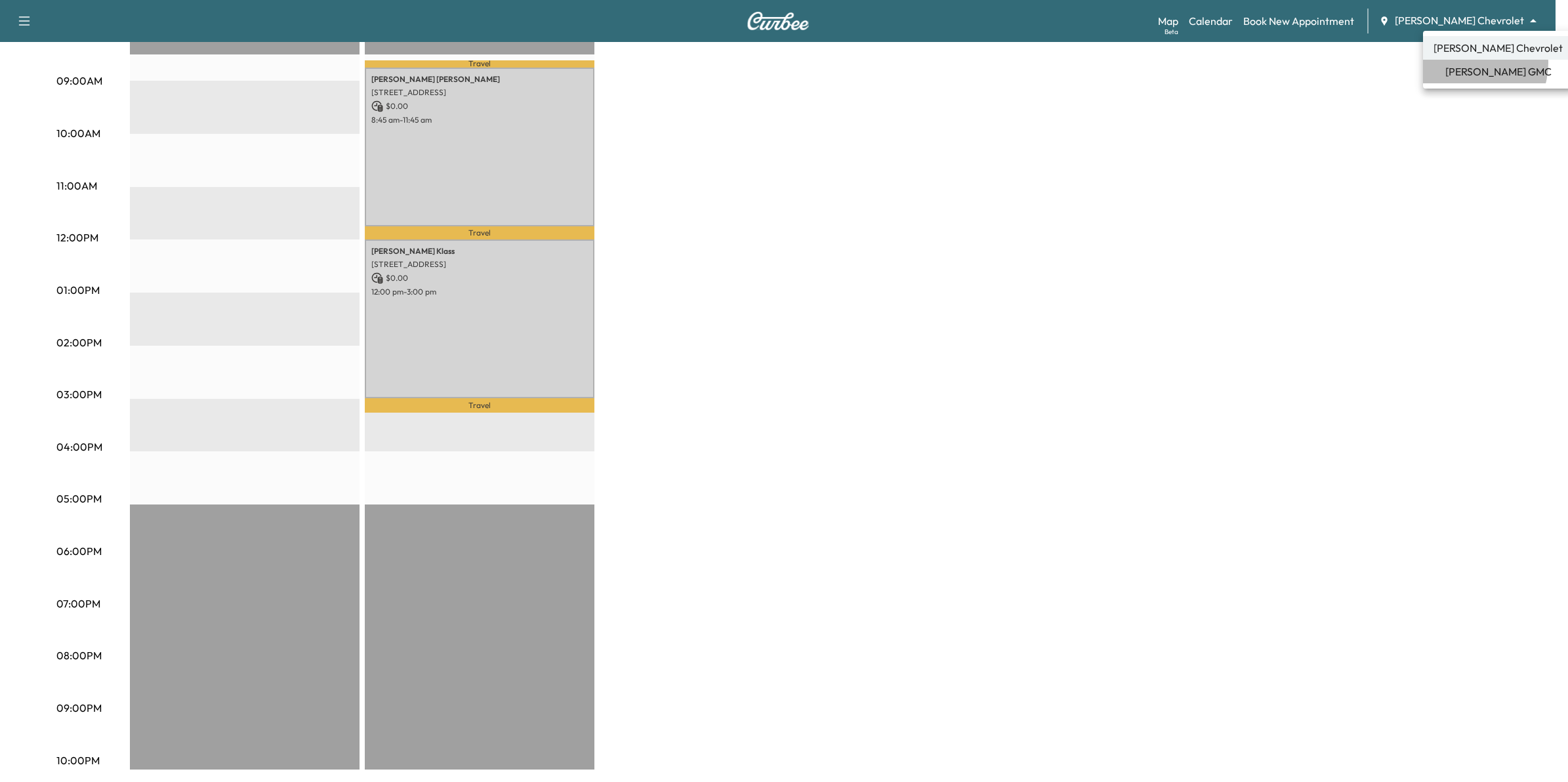
drag, startPoint x: 1466, startPoint y: 63, endPoint x: 1476, endPoint y: 90, distance: 28.8
click at [1466, 64] on span "Mauer GMC" at bounding box center [1498, 72] width 106 height 16
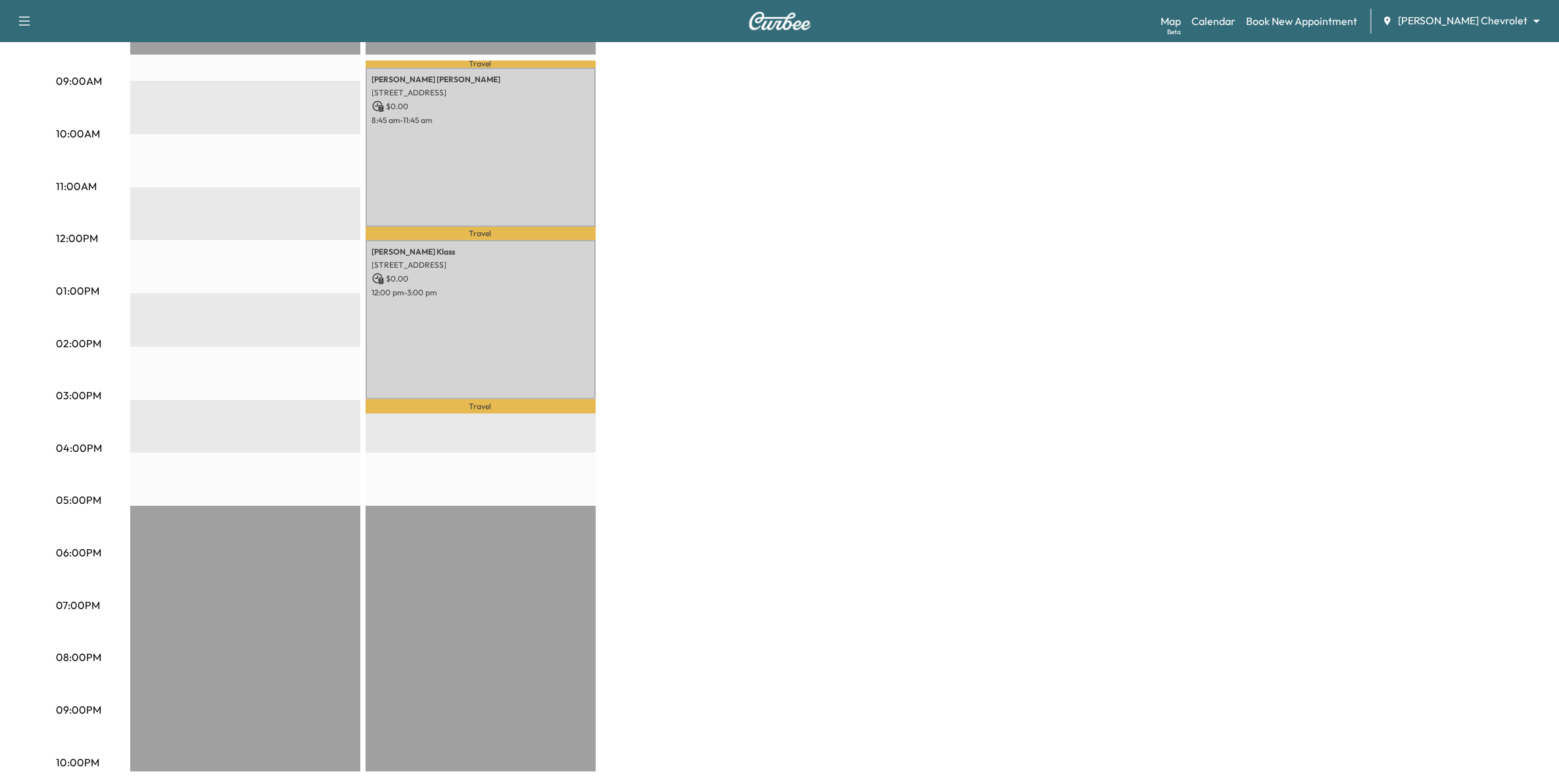
scroll to position [0, 0]
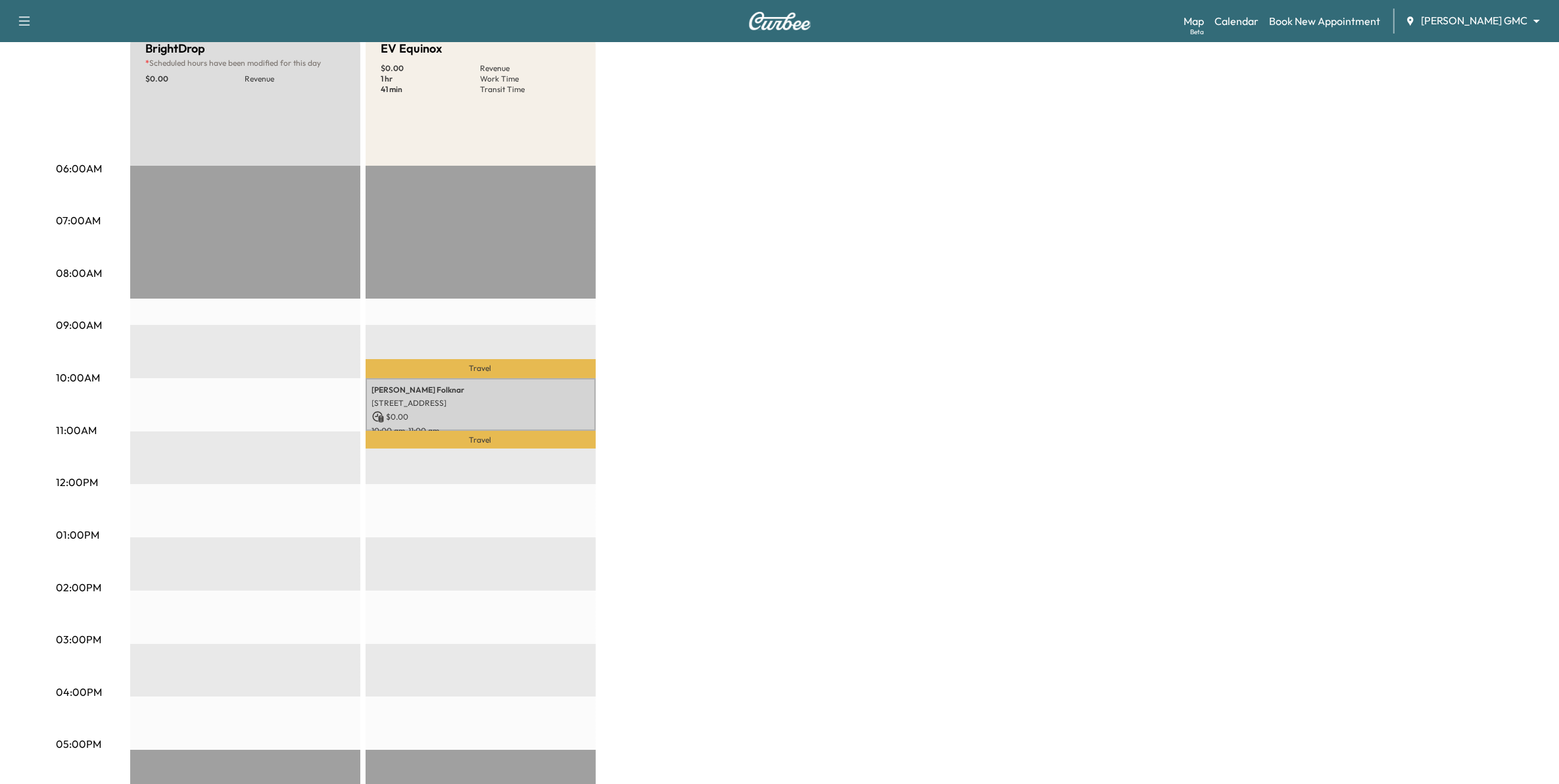
scroll to position [164, 0]
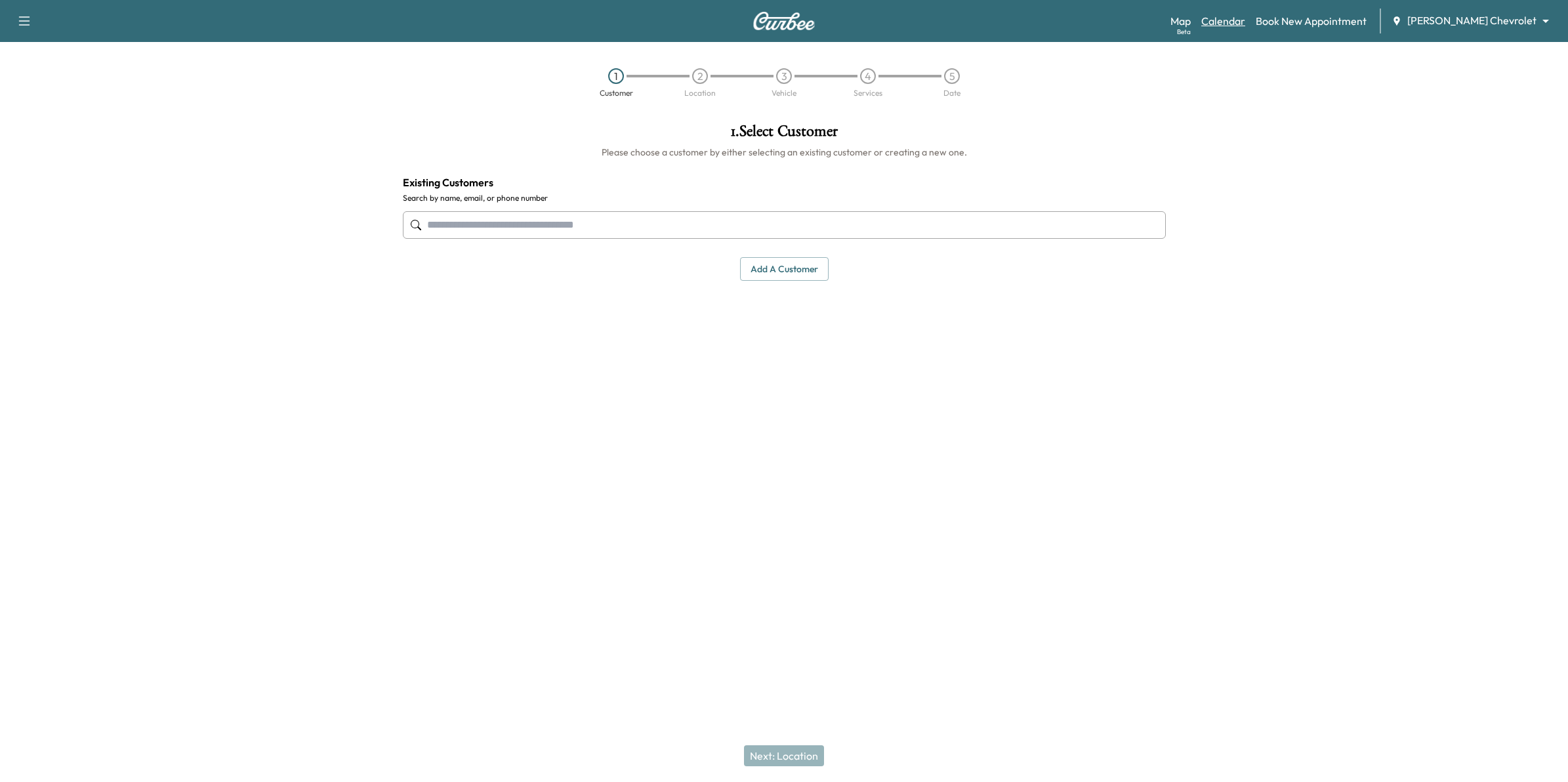
click at [1245, 18] on link "Calendar" at bounding box center [1223, 21] width 44 height 16
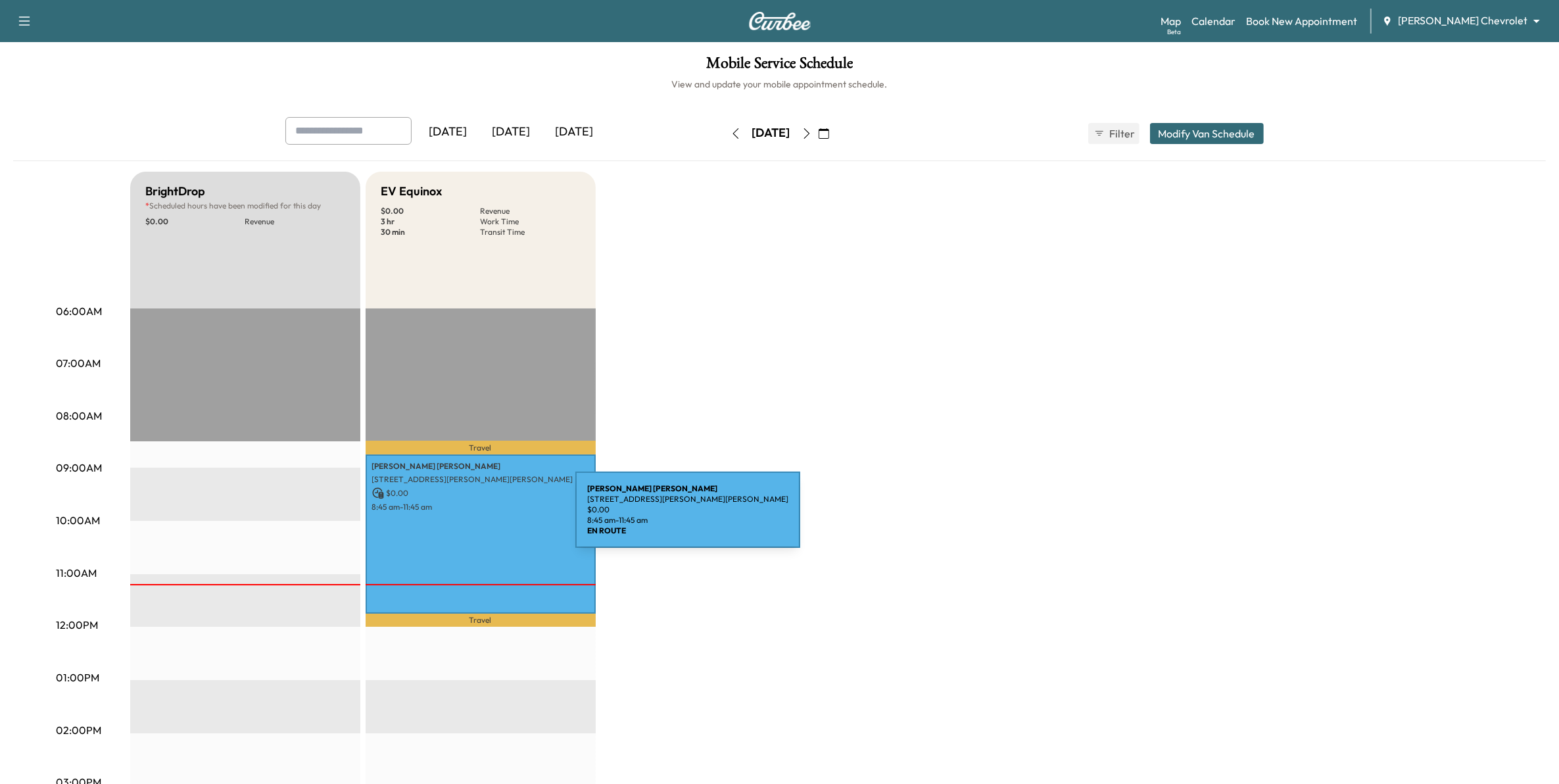
click at [477, 516] on div "[PERSON_NAME] [STREET_ADDRESS][PERSON_NAME][PERSON_NAME] $ 0.00 8:45 am - 11:45…" at bounding box center [480, 534] width 230 height 159
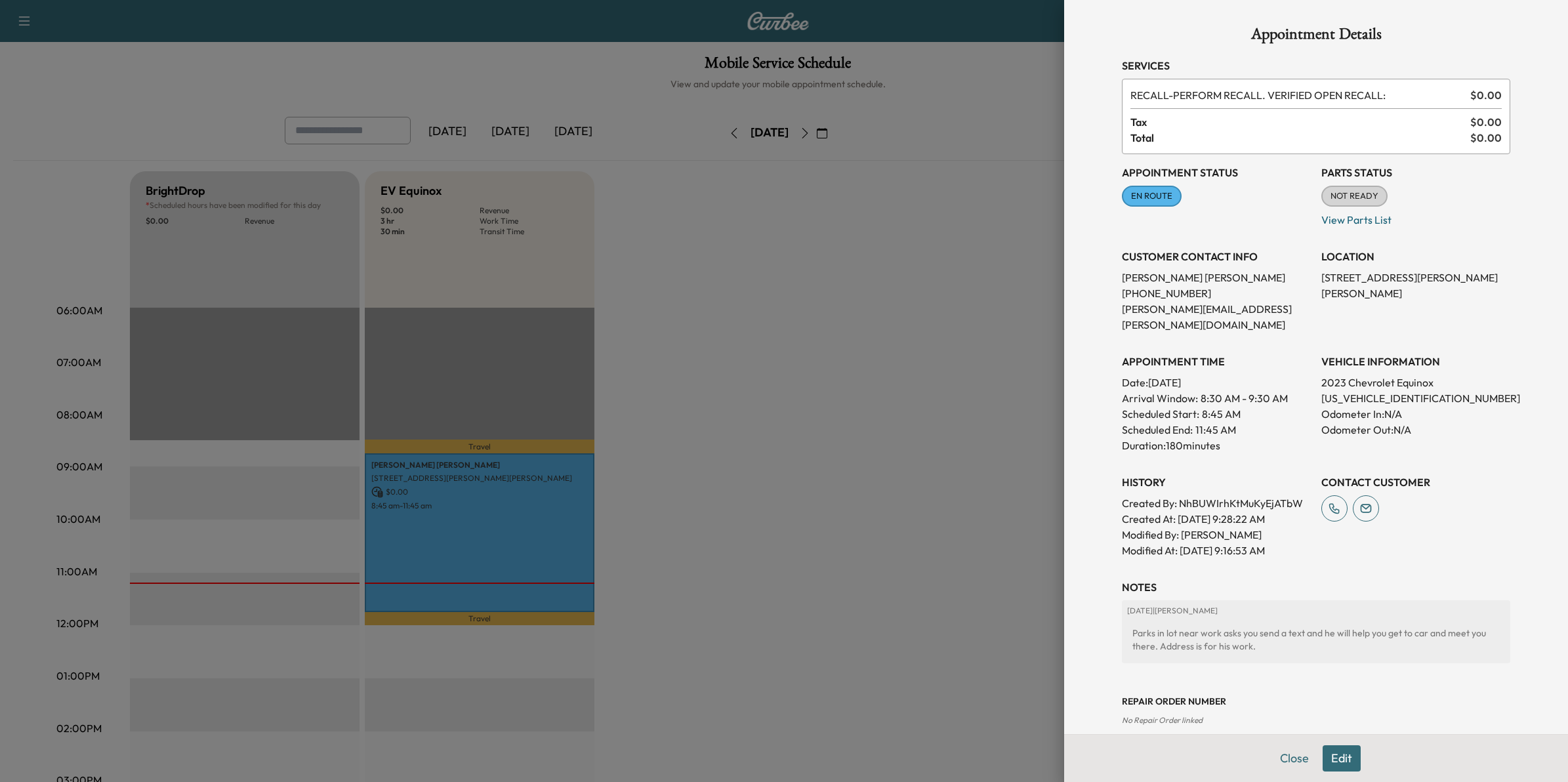
click at [921, 296] on div at bounding box center [784, 391] width 1568 height 782
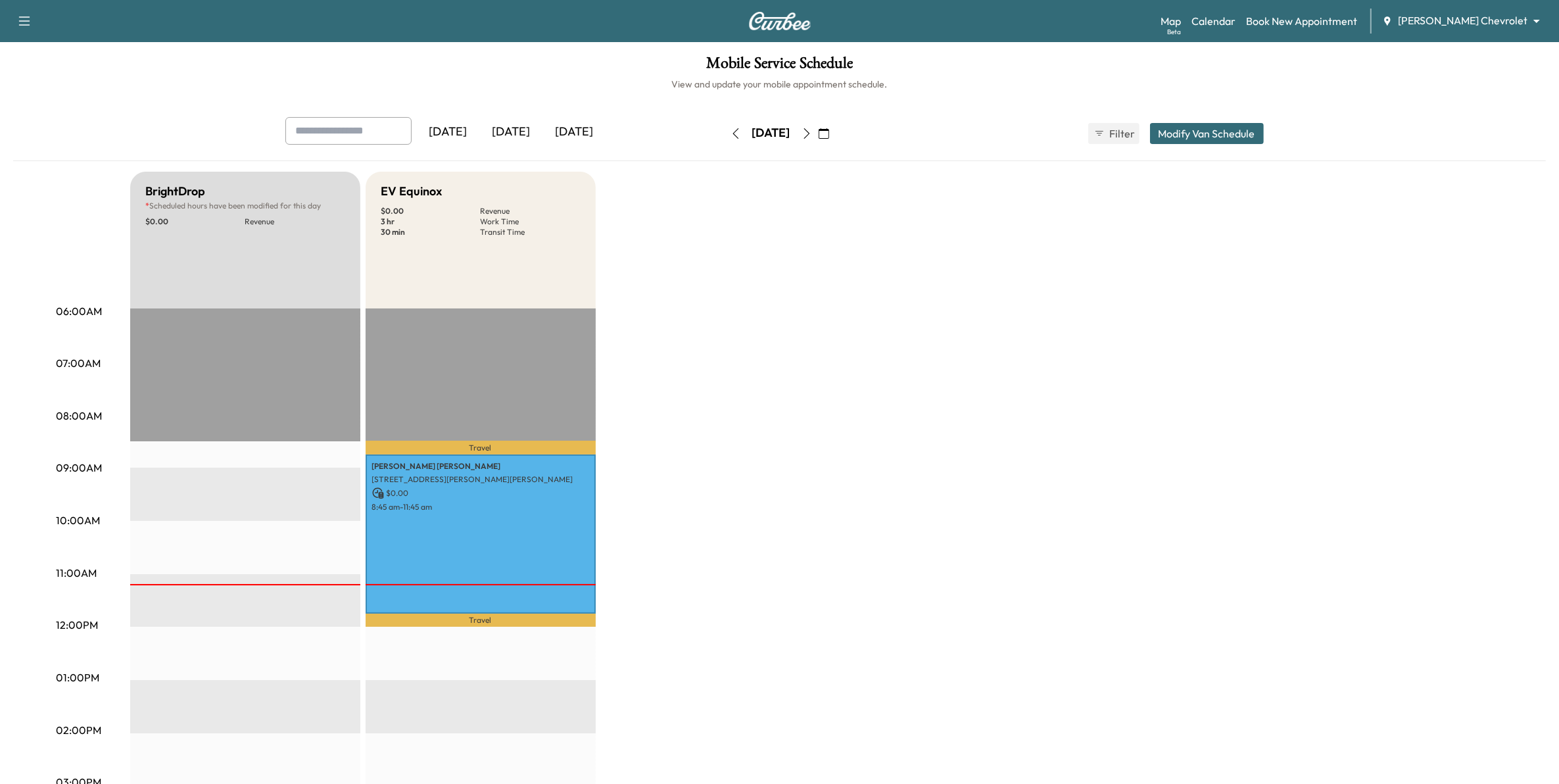
click at [835, 127] on button "button" at bounding box center [823, 134] width 22 height 21
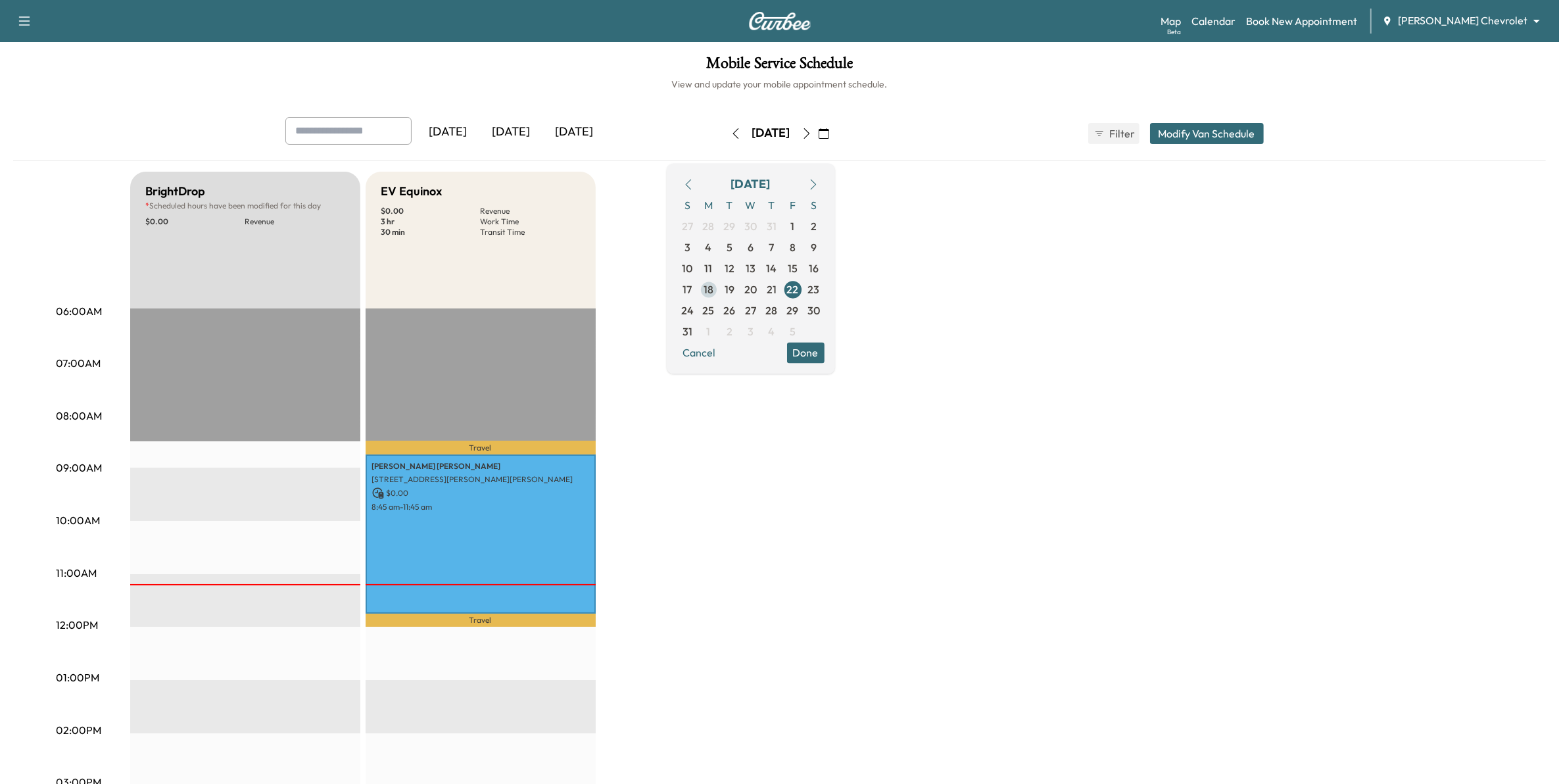
click at [714, 290] on span "18" at bounding box center [709, 290] width 10 height 16
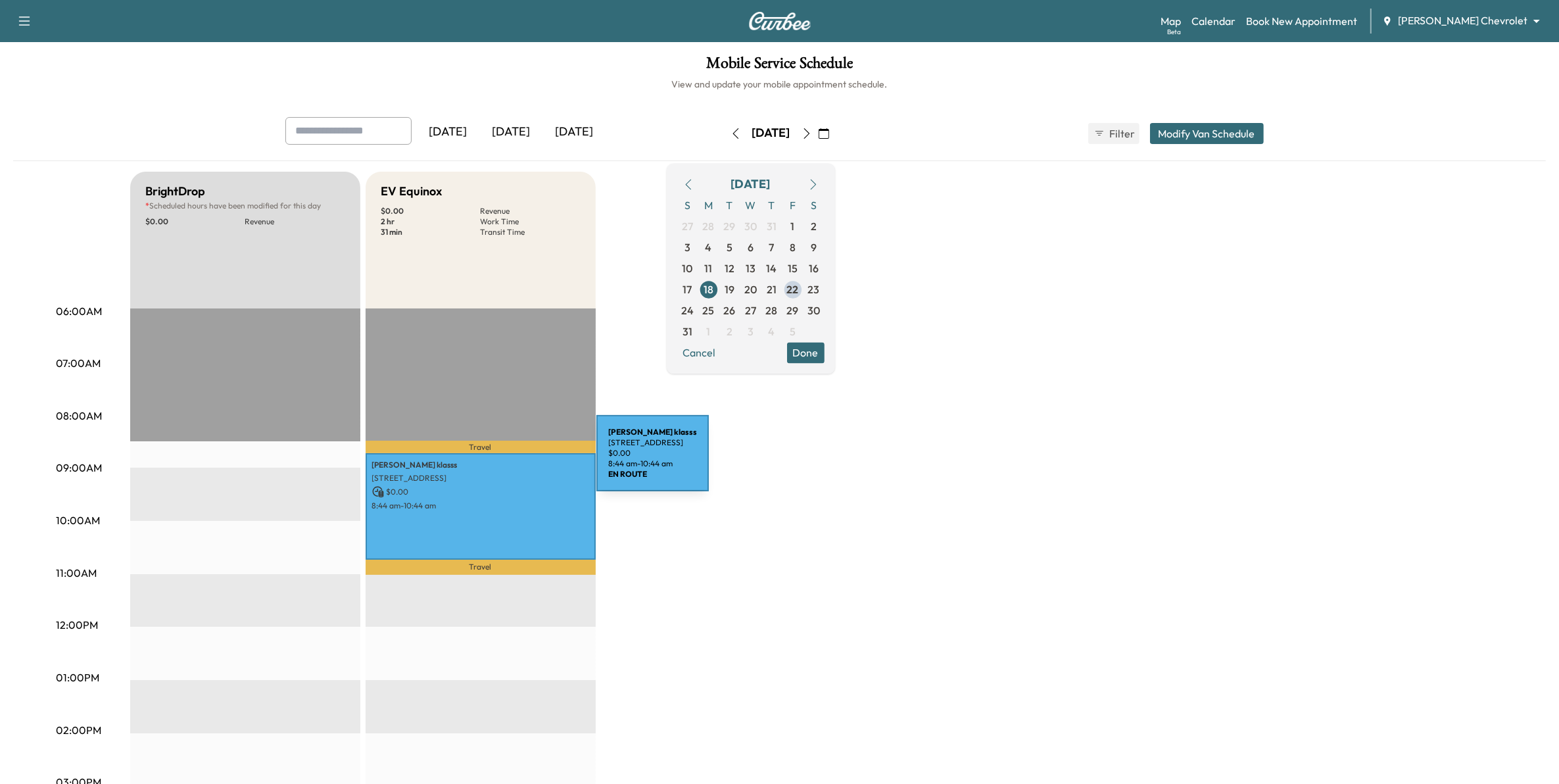
click at [497, 464] on p "[PERSON_NAME]" at bounding box center [480, 465] width 217 height 11
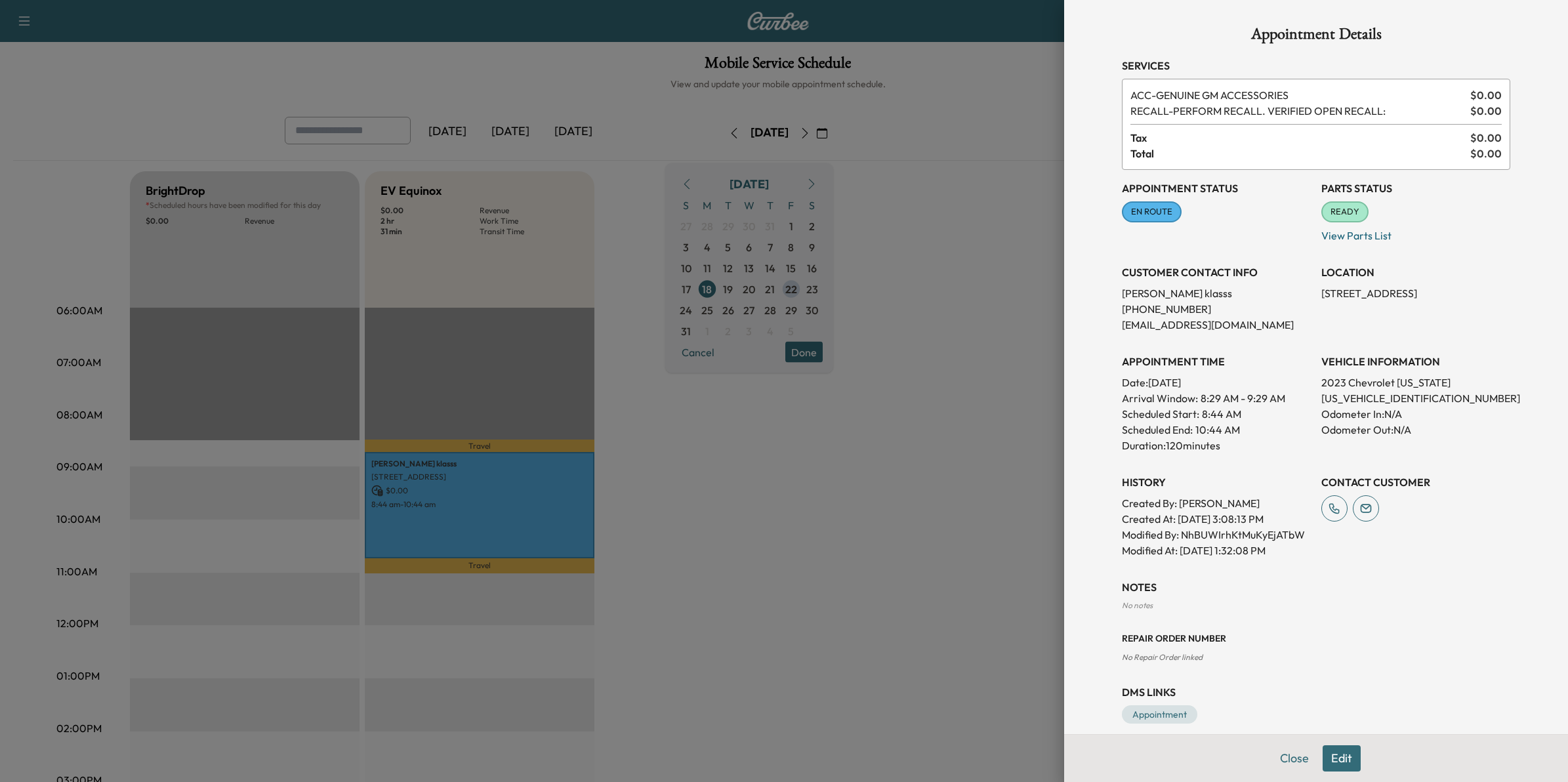
drag, startPoint x: 1493, startPoint y: 289, endPoint x: 1307, endPoint y: 287, distance: 186.0
click at [1307, 287] on div "Appointment Status EN ROUTE Mark as Not Ready Parts Status READY Mark as Not Re…" at bounding box center [1315, 363] width 388 height 388
drag, startPoint x: 1307, startPoint y: 287, endPoint x: 1327, endPoint y: 287, distance: 20.0
copy p "[STREET_ADDRESS]"
drag, startPoint x: 1421, startPoint y: 395, endPoint x: 1309, endPoint y: 401, distance: 112.2
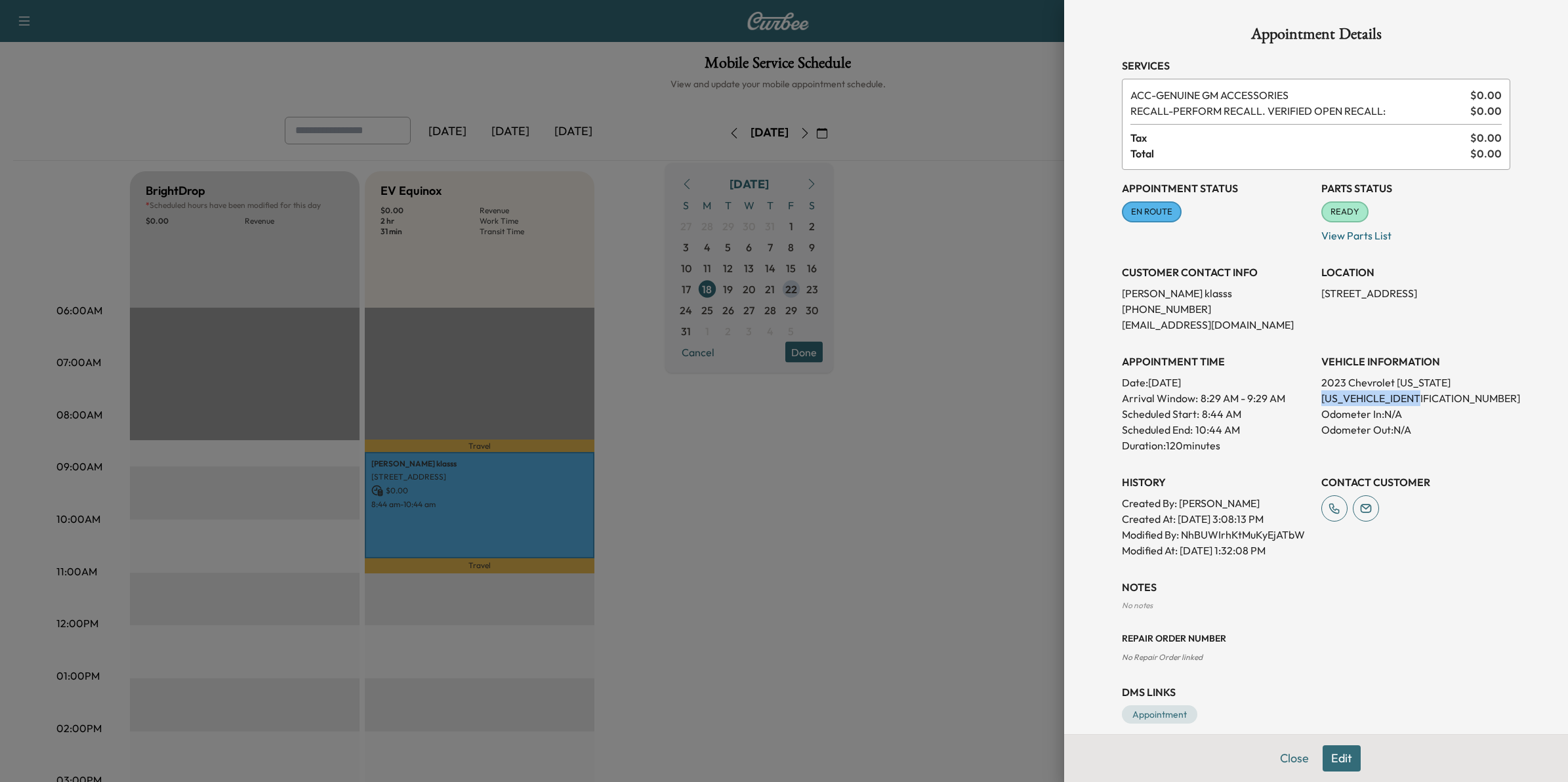
click at [1321, 401] on p "[US_VEHICLE_IDENTIFICATION_NUMBER]" at bounding box center [1415, 398] width 189 height 16
drag, startPoint x: 1309, startPoint y: 401, endPoint x: 1322, endPoint y: 398, distance: 13.3
copy p "[US_VEHICLE_IDENTIFICATION_NUMBER]"
click at [932, 231] on div at bounding box center [784, 391] width 1568 height 782
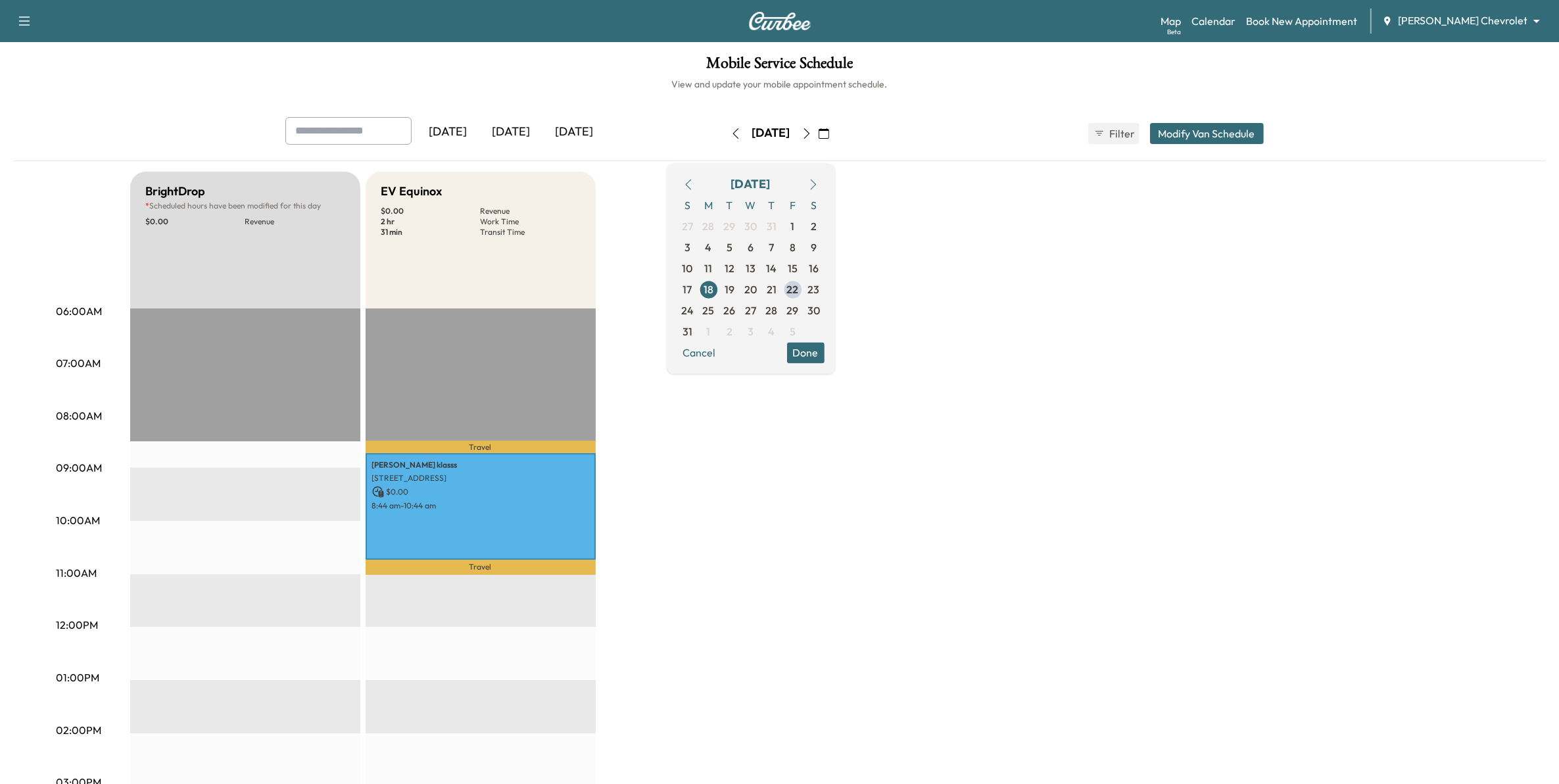
click at [825, 356] on button "Done" at bounding box center [805, 353] width 38 height 21
